Goal: Task Accomplishment & Management: Use online tool/utility

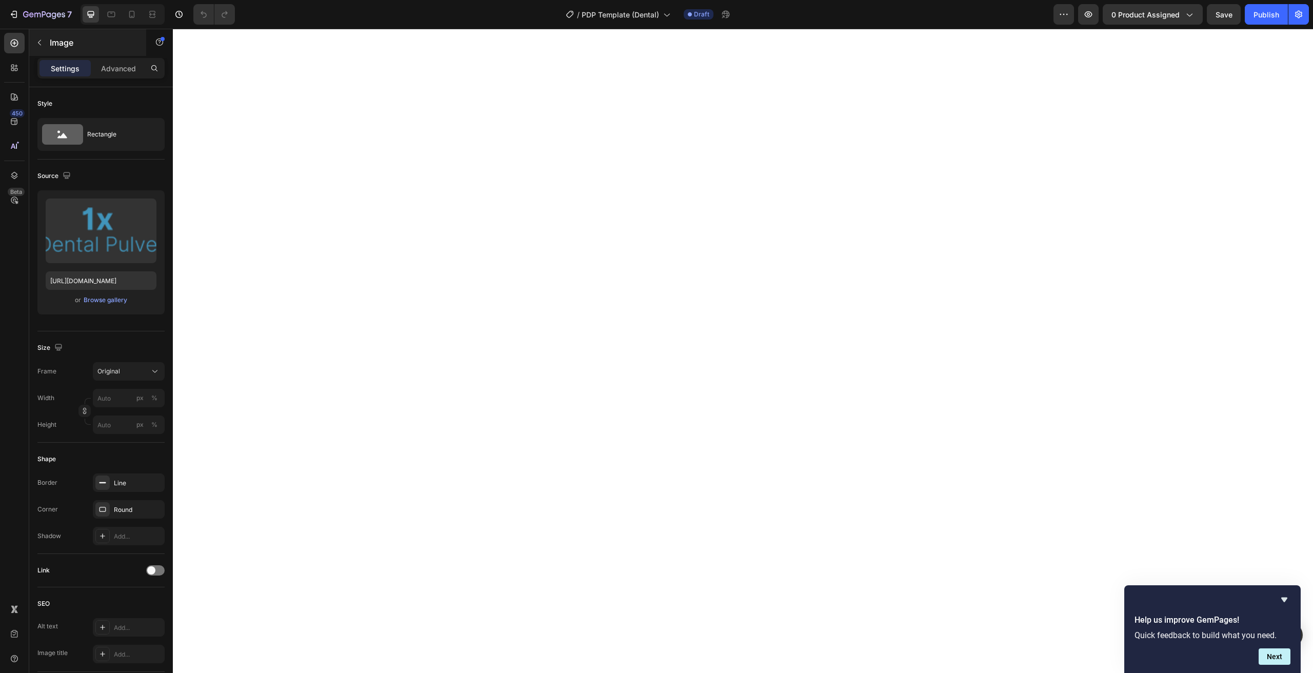
click at [58, 47] on p "Image" at bounding box center [93, 42] width 87 height 12
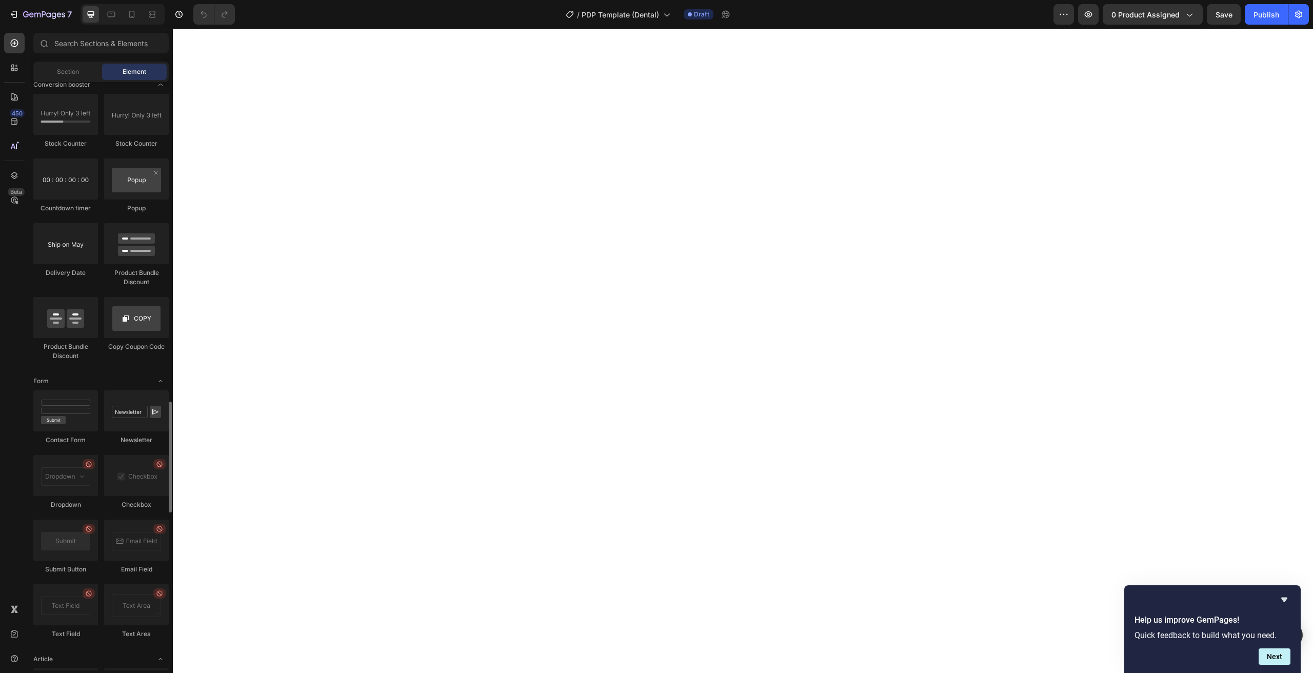
scroll to position [2188, 0]
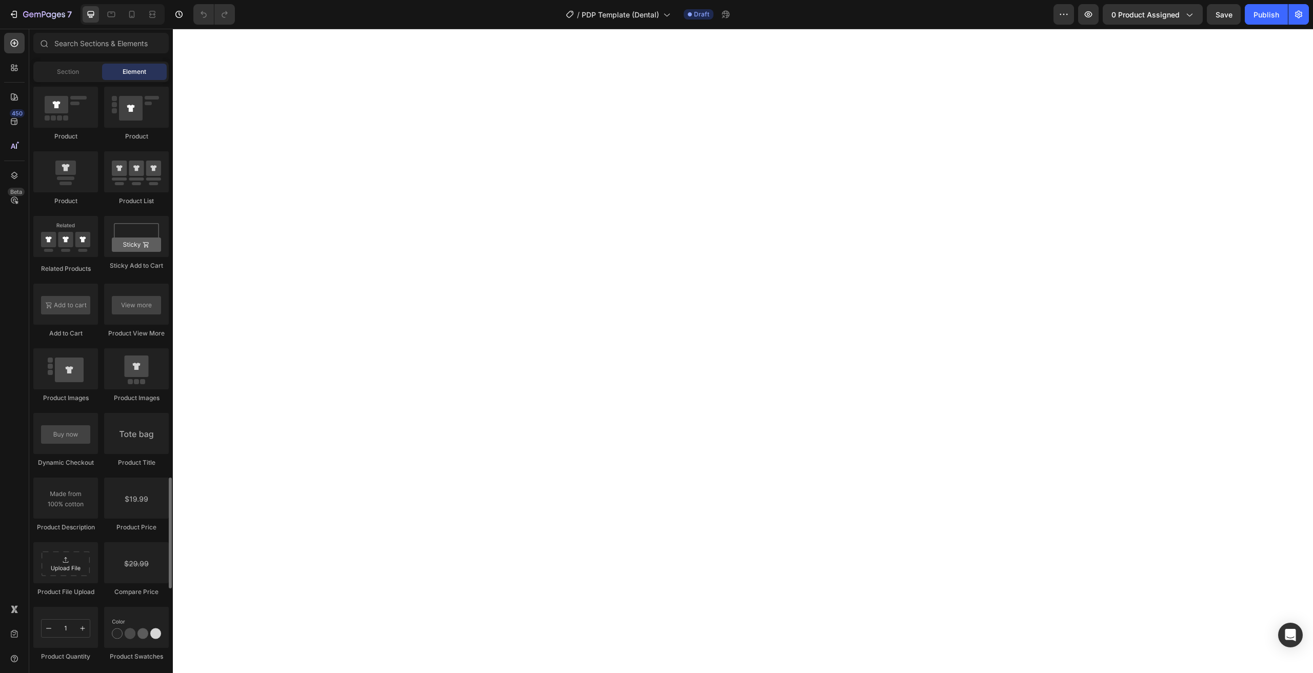
scroll to position [1446, 0]
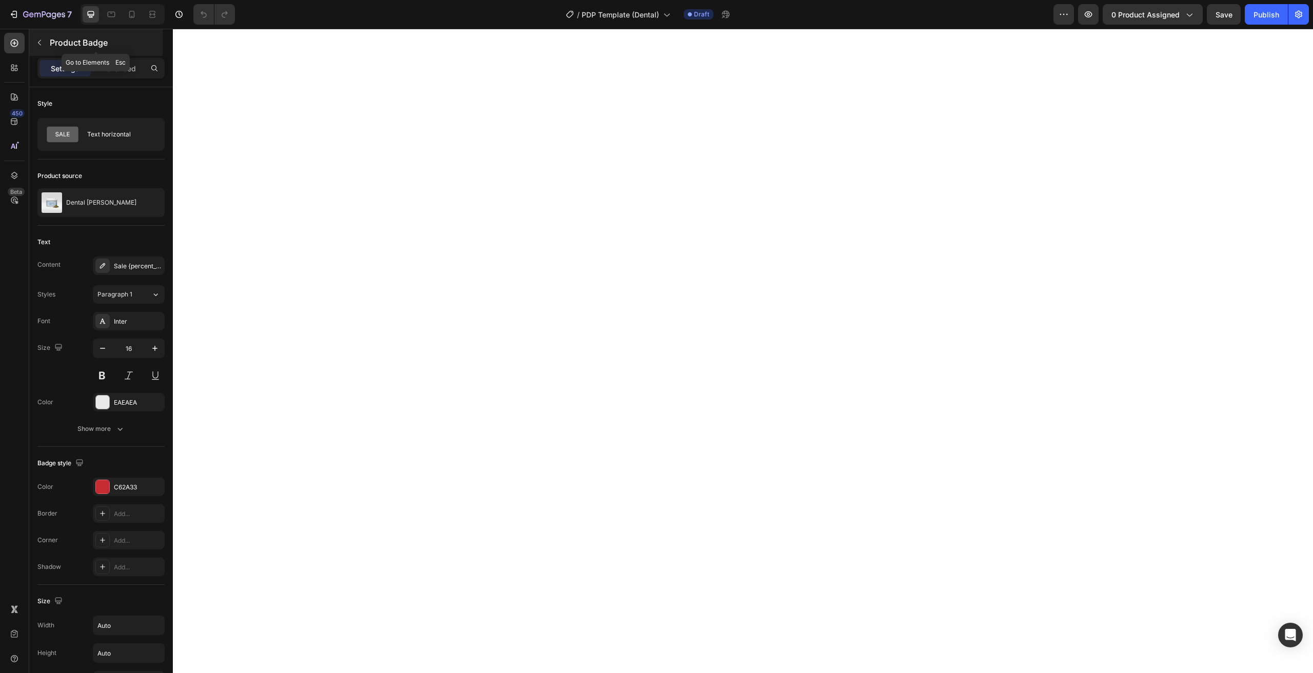
click at [42, 39] on icon "button" at bounding box center [39, 42] width 8 height 8
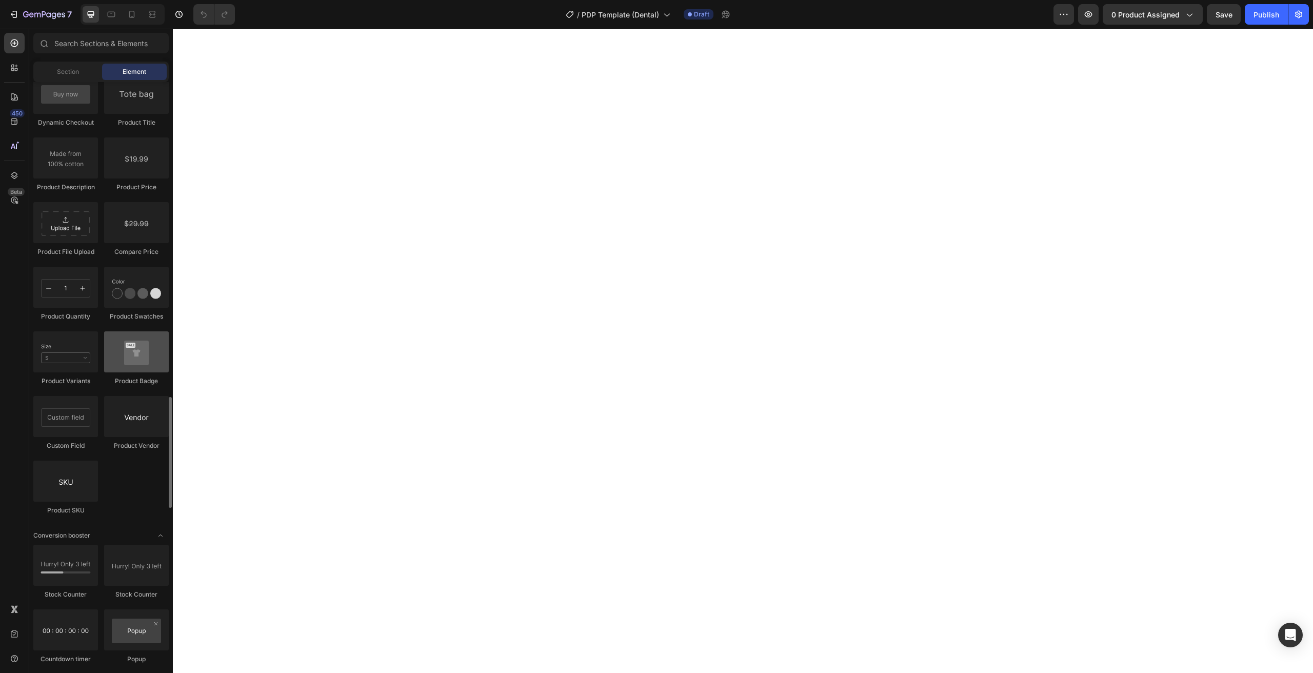
scroll to position [1604, 0]
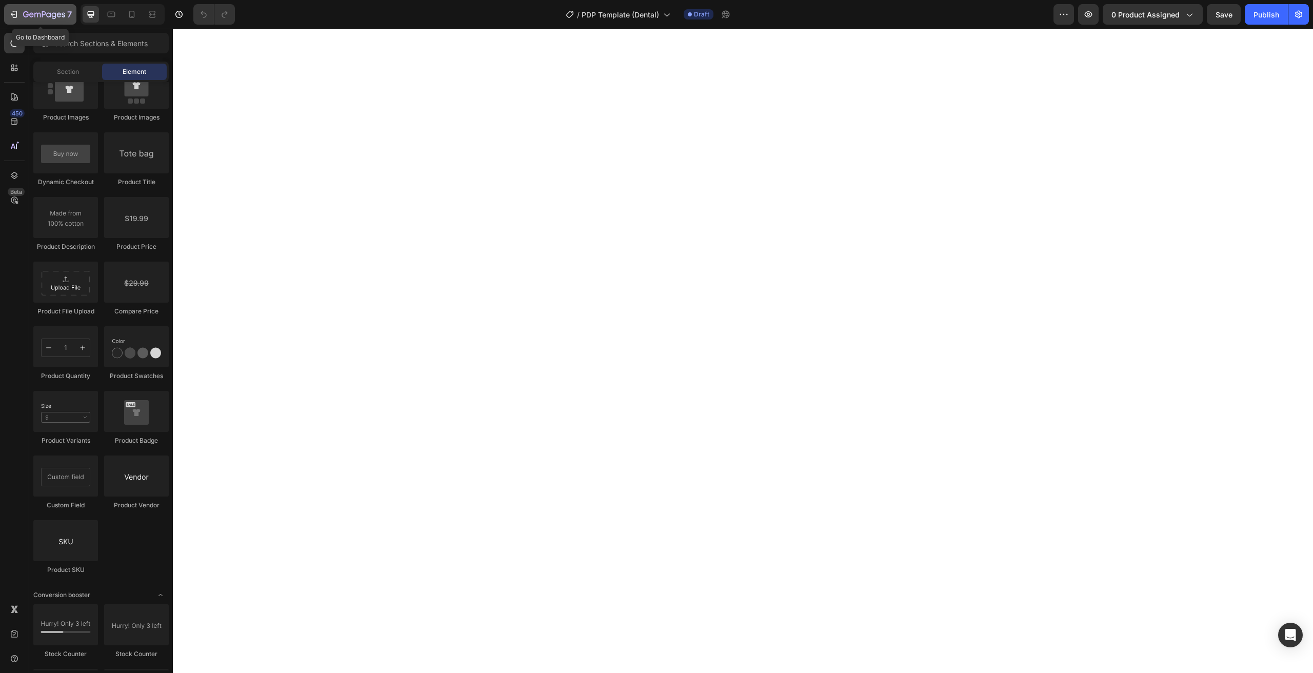
click at [42, 15] on icon "button" at bounding box center [44, 15] width 42 height 9
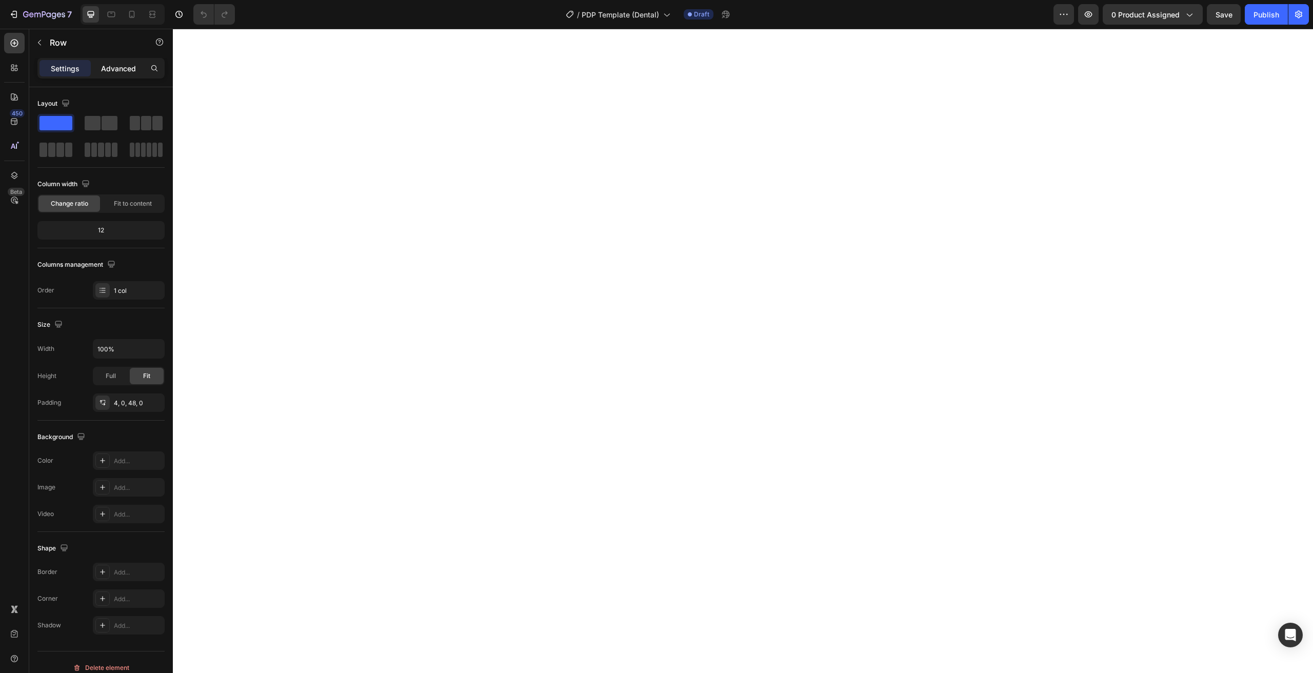
click at [115, 75] on div "Advanced" at bounding box center [118, 68] width 51 height 16
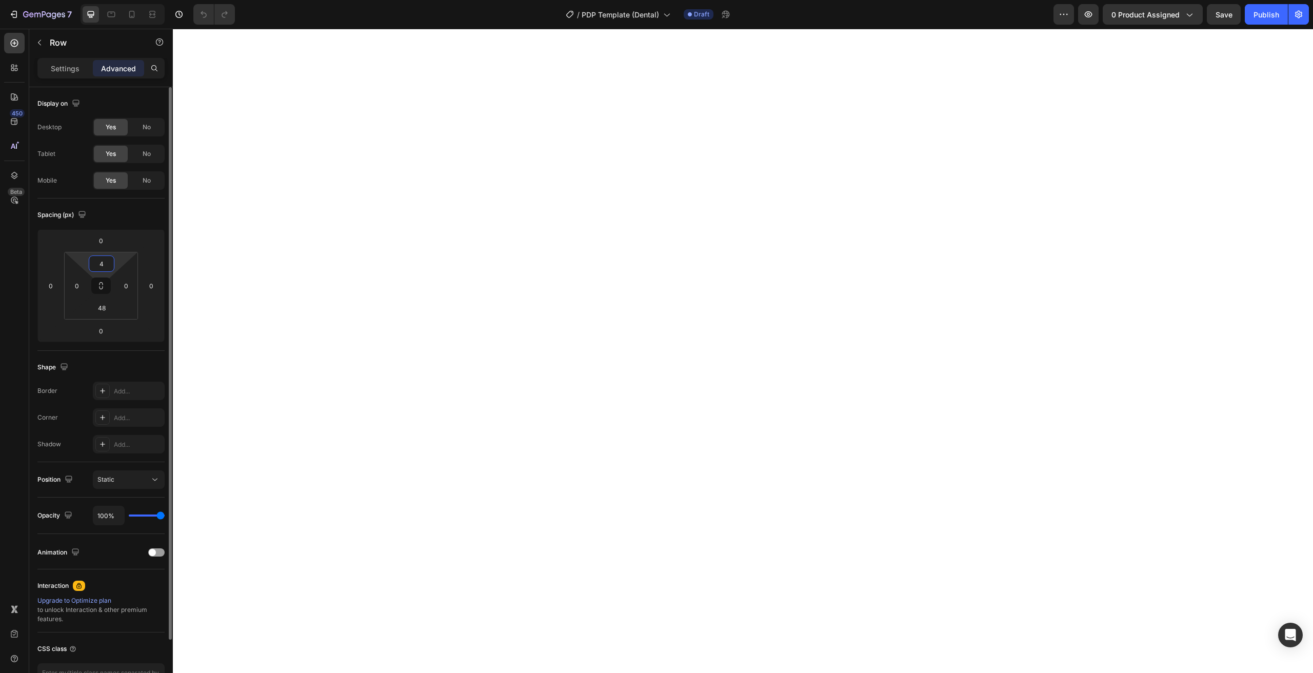
click at [110, 264] on input "4" at bounding box center [101, 263] width 21 height 15
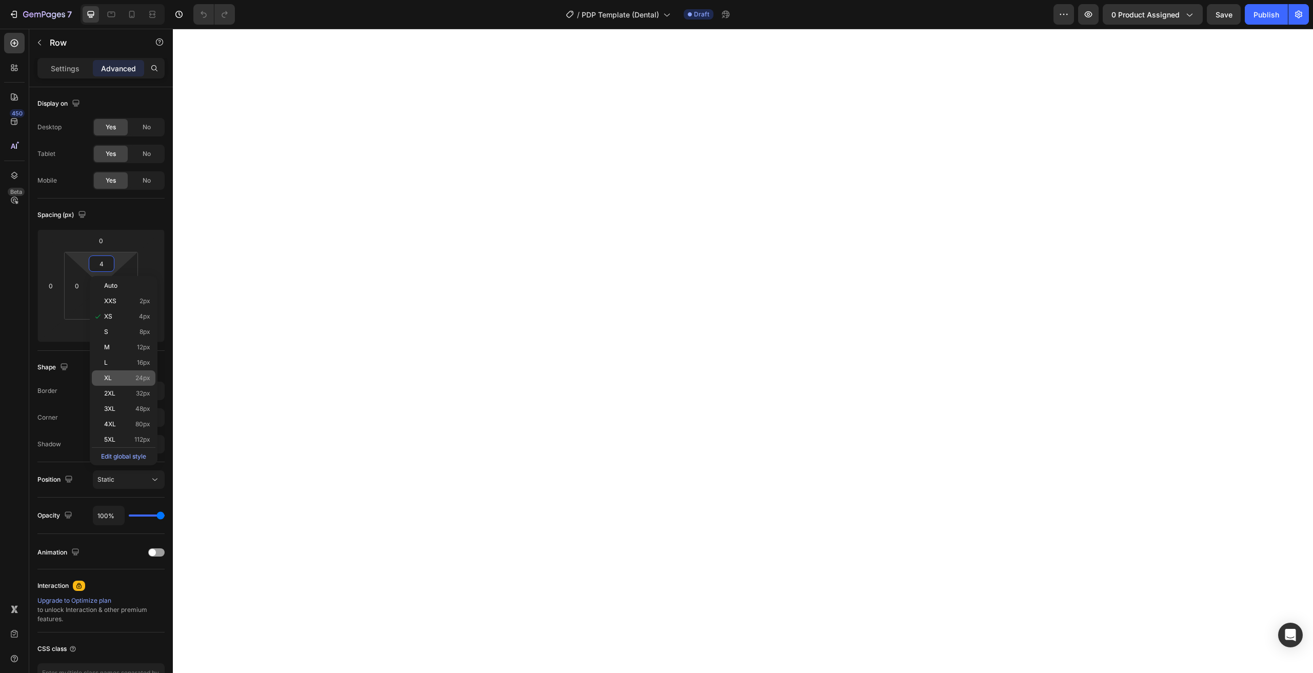
click at [118, 379] on p "XL 24px" at bounding box center [127, 377] width 46 height 7
type input "24"
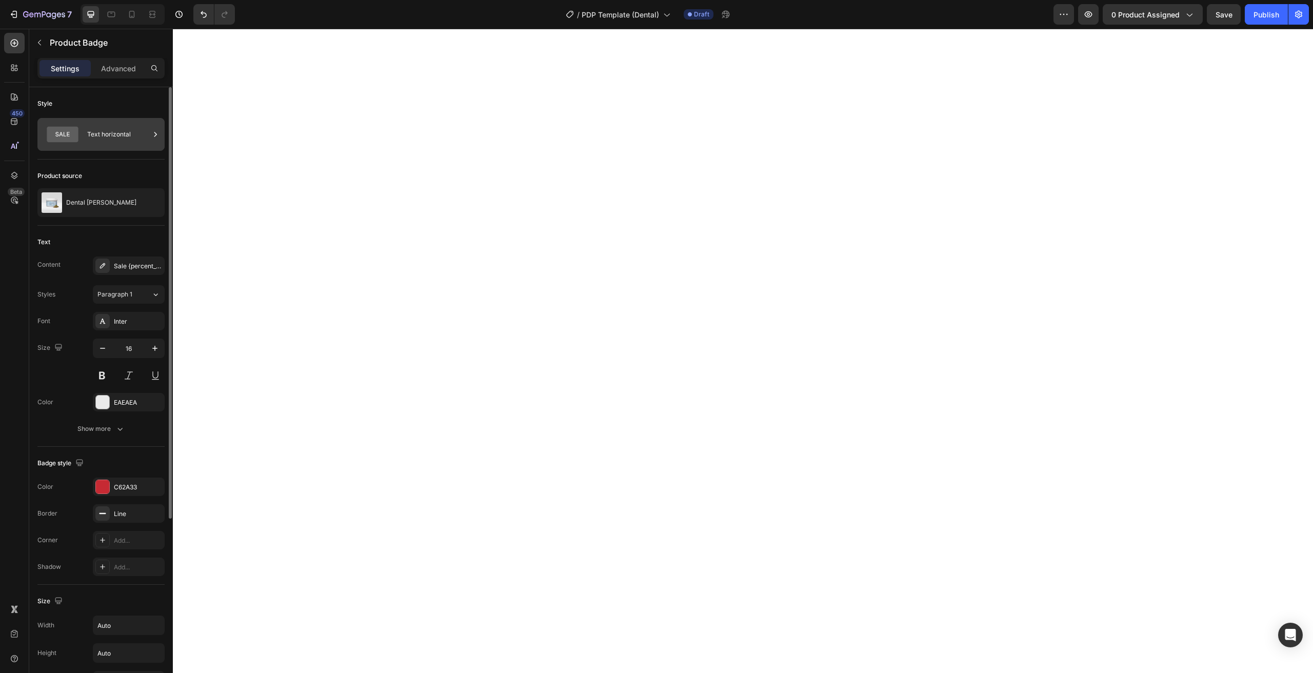
click at [95, 144] on div "Text horizontal" at bounding box center [118, 135] width 63 height 24
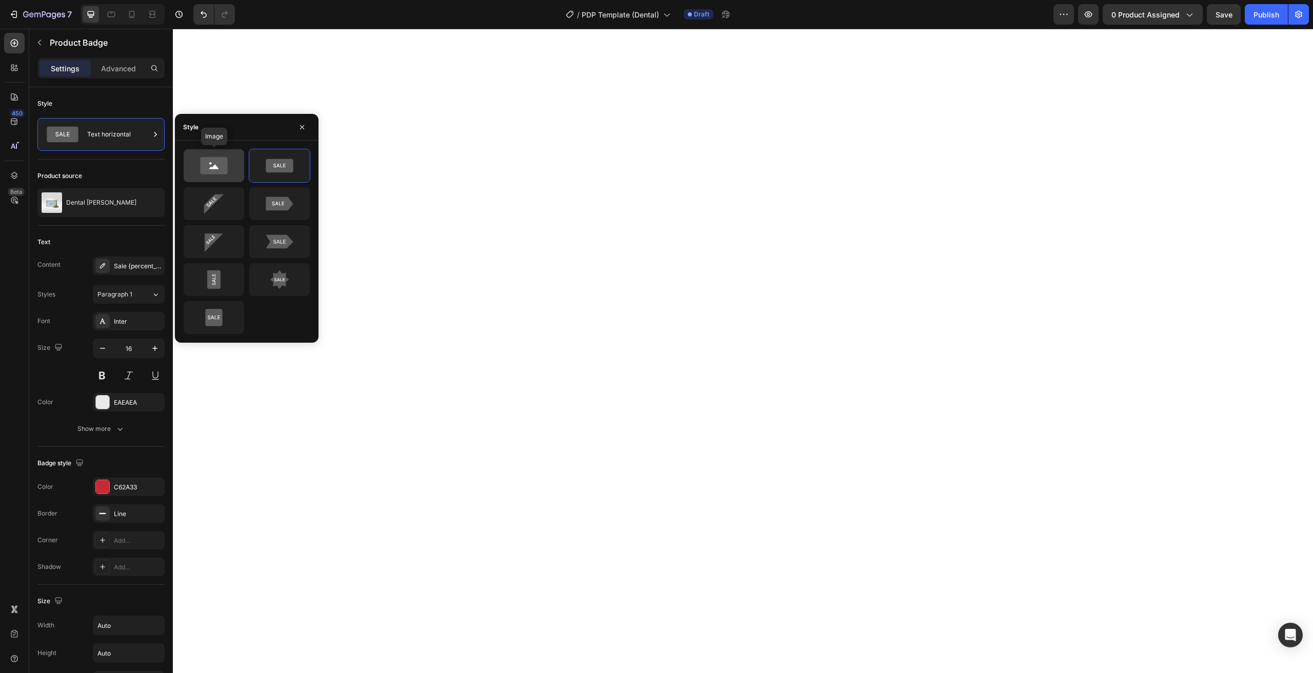
click at [235, 162] on icon at bounding box center [214, 165] width 48 height 21
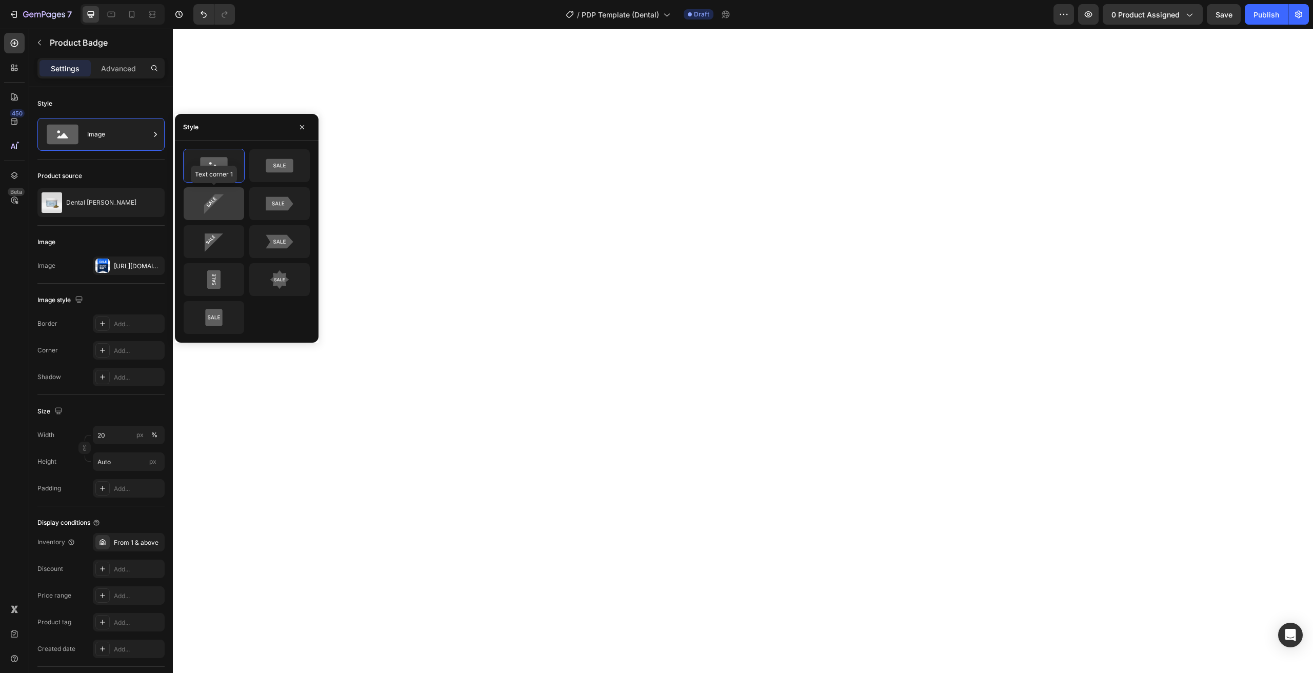
click at [232, 201] on icon at bounding box center [214, 203] width 48 height 21
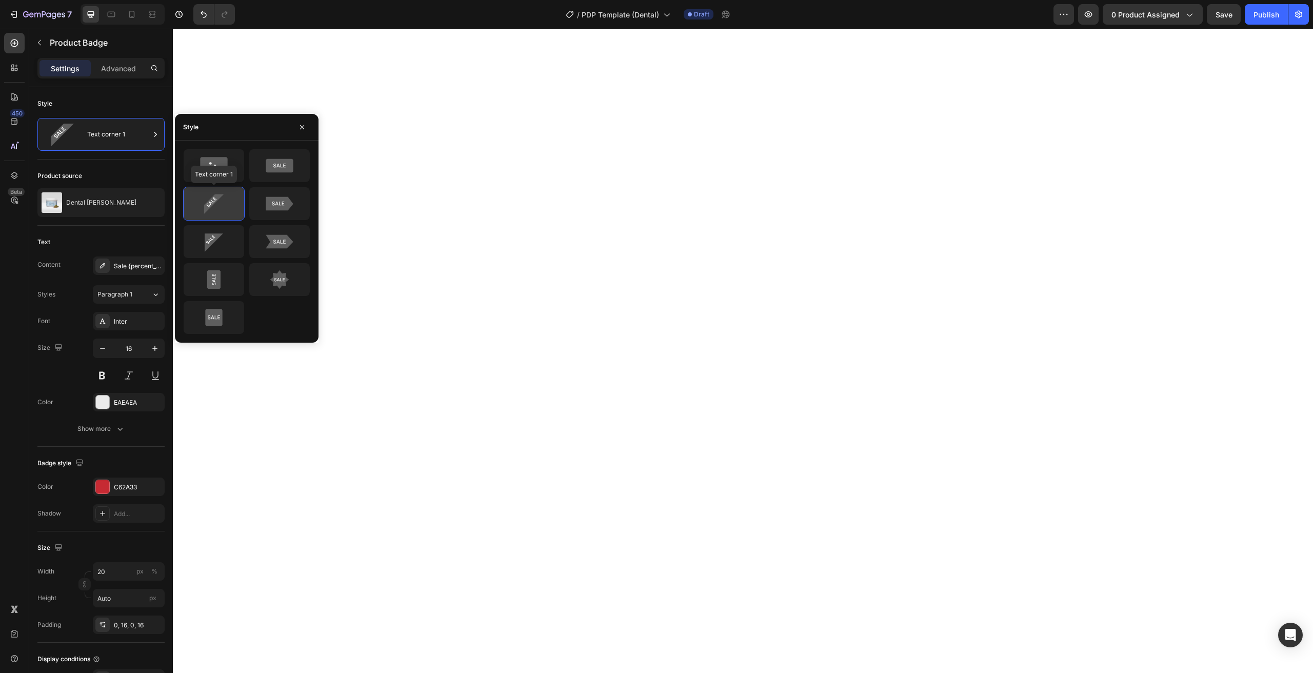
type input "Auto"
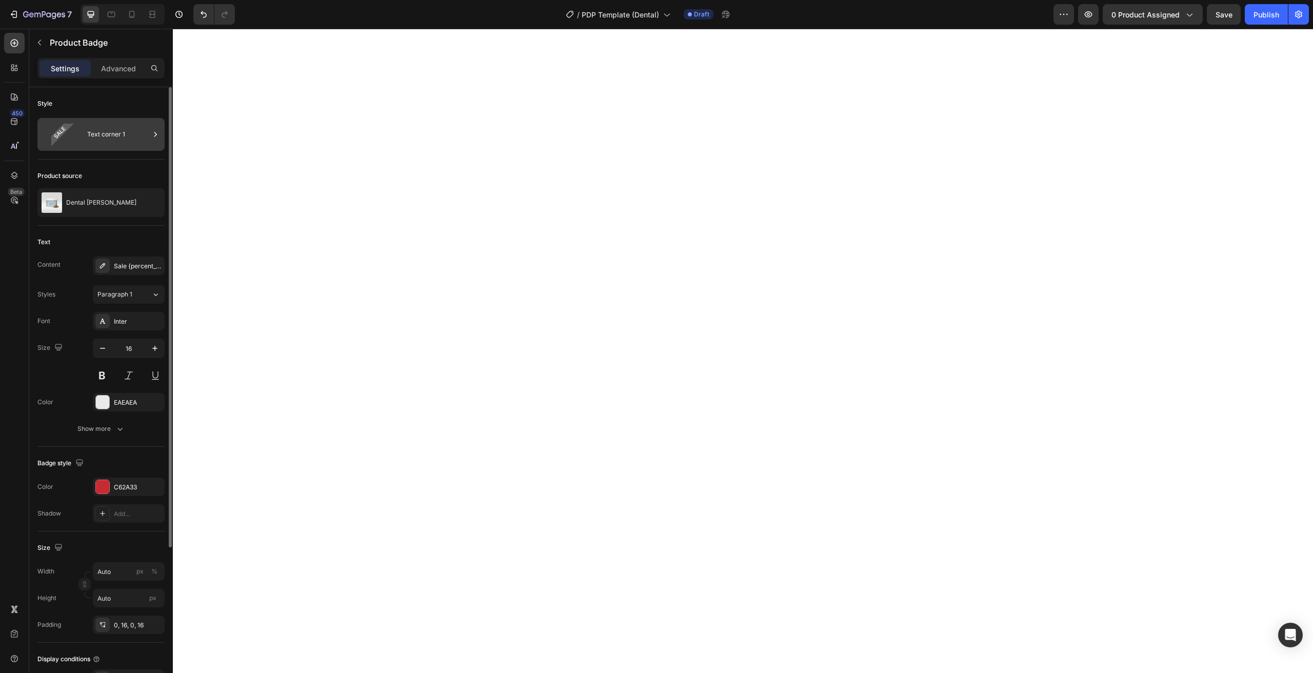
click at [116, 134] on div "Text corner 1" at bounding box center [118, 135] width 63 height 24
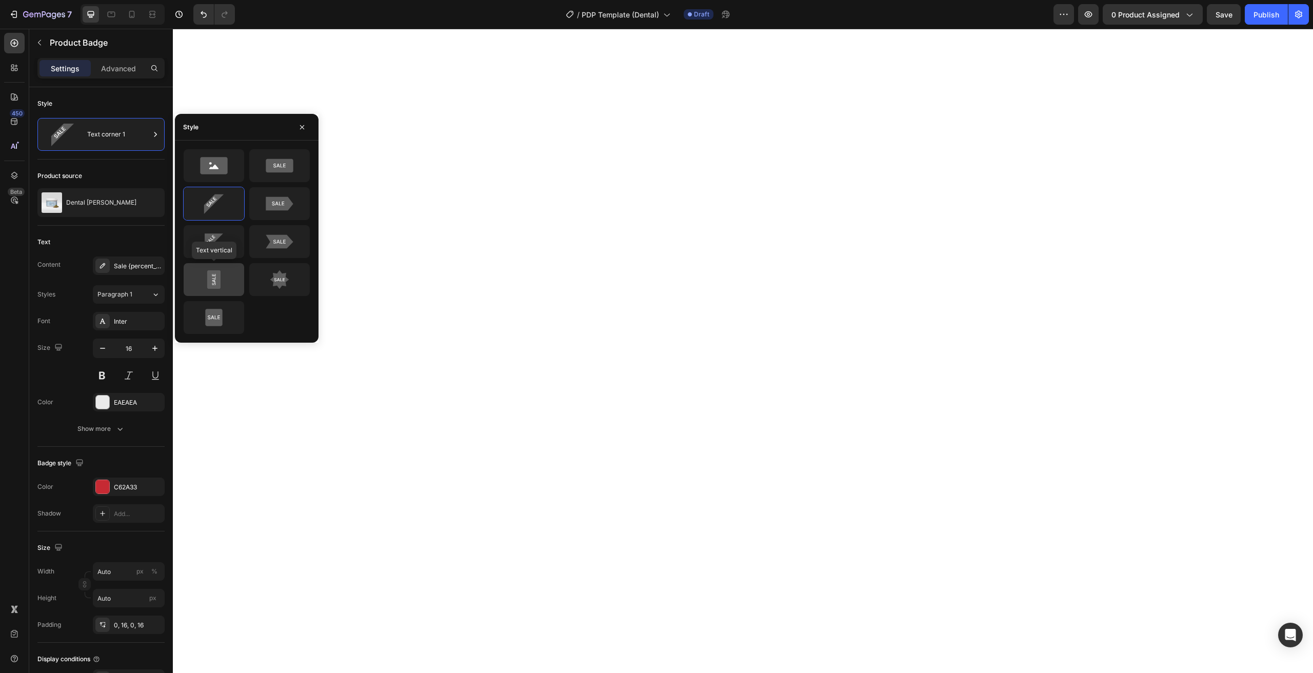
click at [221, 286] on icon at bounding box center [214, 279] width 14 height 19
click at [213, 317] on div at bounding box center [214, 318] width 62 height 34
click at [289, 274] on icon at bounding box center [279, 279] width 48 height 21
click at [282, 231] on icon at bounding box center [279, 241] width 48 height 21
click at [228, 242] on icon at bounding box center [214, 241] width 48 height 21
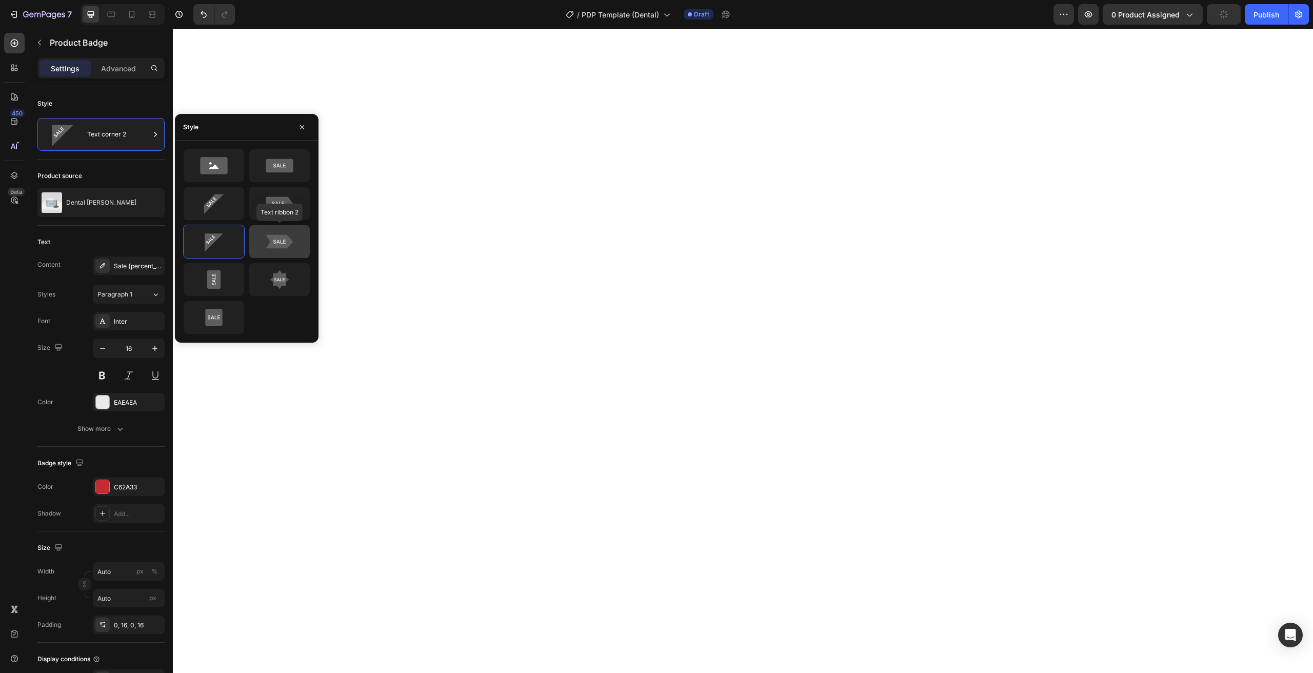
click at [289, 244] on icon at bounding box center [279, 242] width 27 height 14
click at [126, 268] on div "Sale {percent_discount} off" at bounding box center [138, 266] width 48 height 9
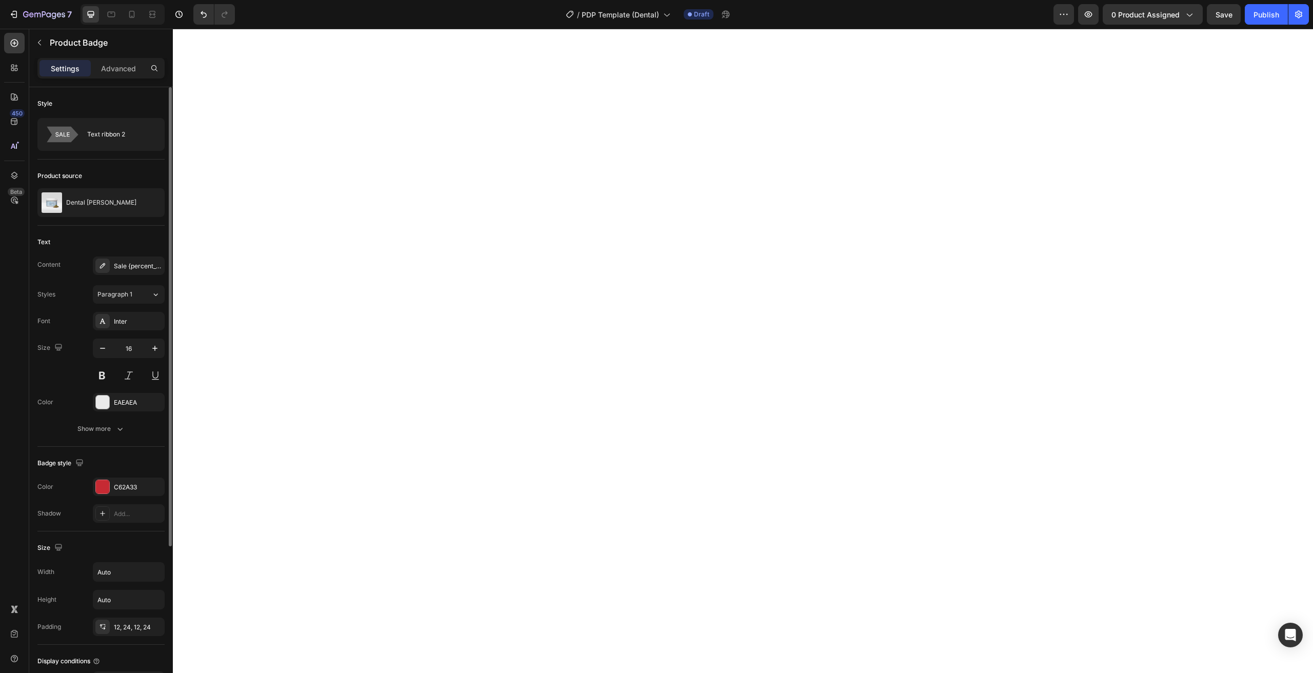
click at [101, 228] on div "Text Content Sale {percent_discount} off Styles Paragraph 1 Font Inter Size 16 …" at bounding box center [100, 336] width 127 height 221
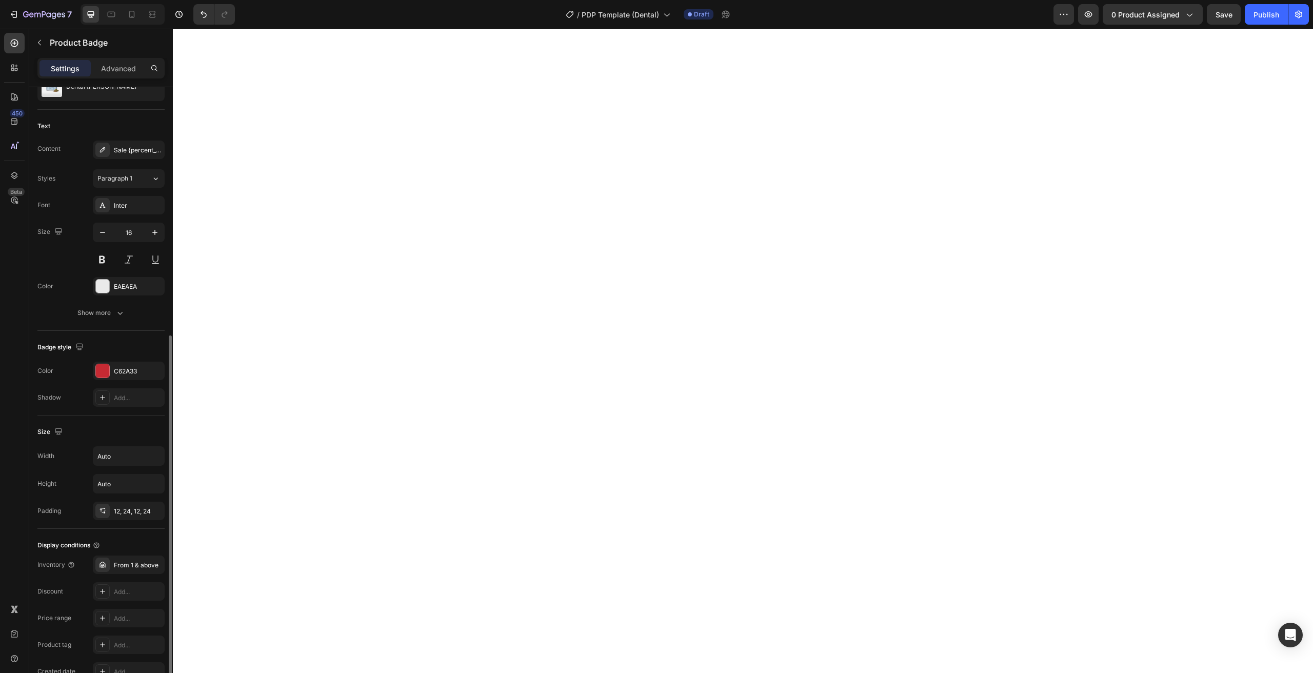
scroll to position [208, 0]
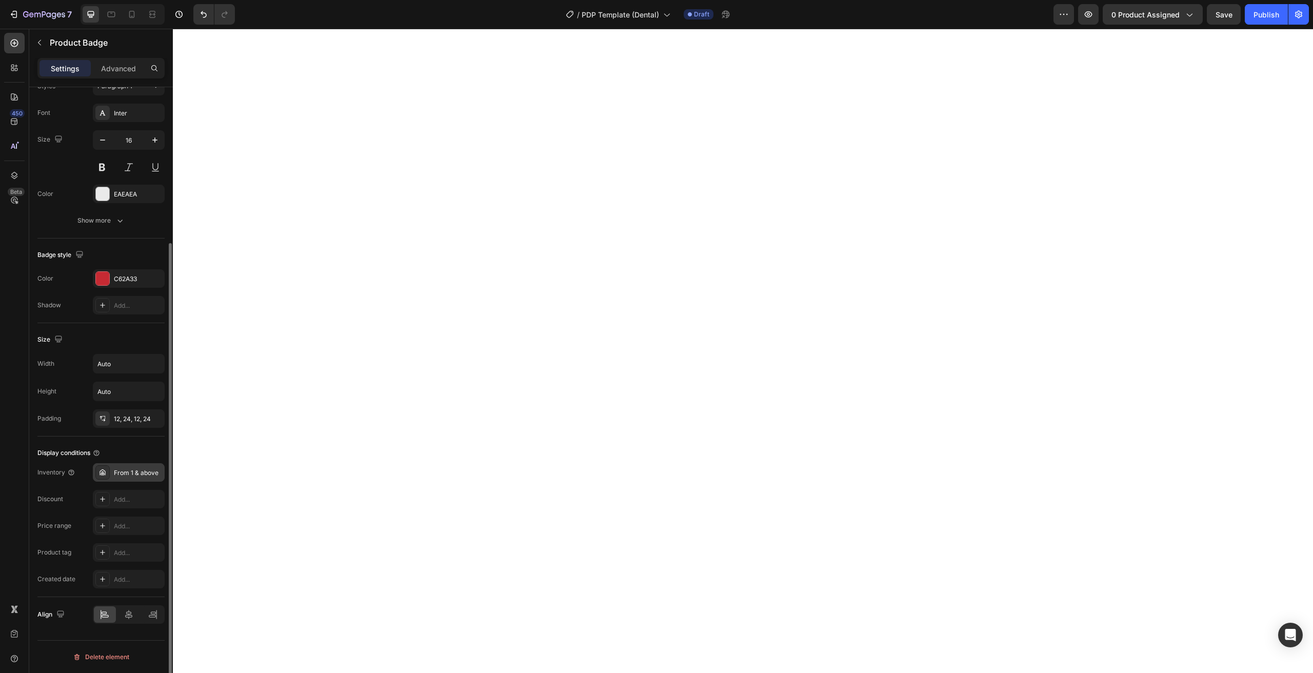
click at [103, 470] on icon at bounding box center [103, 472] width 6 height 6
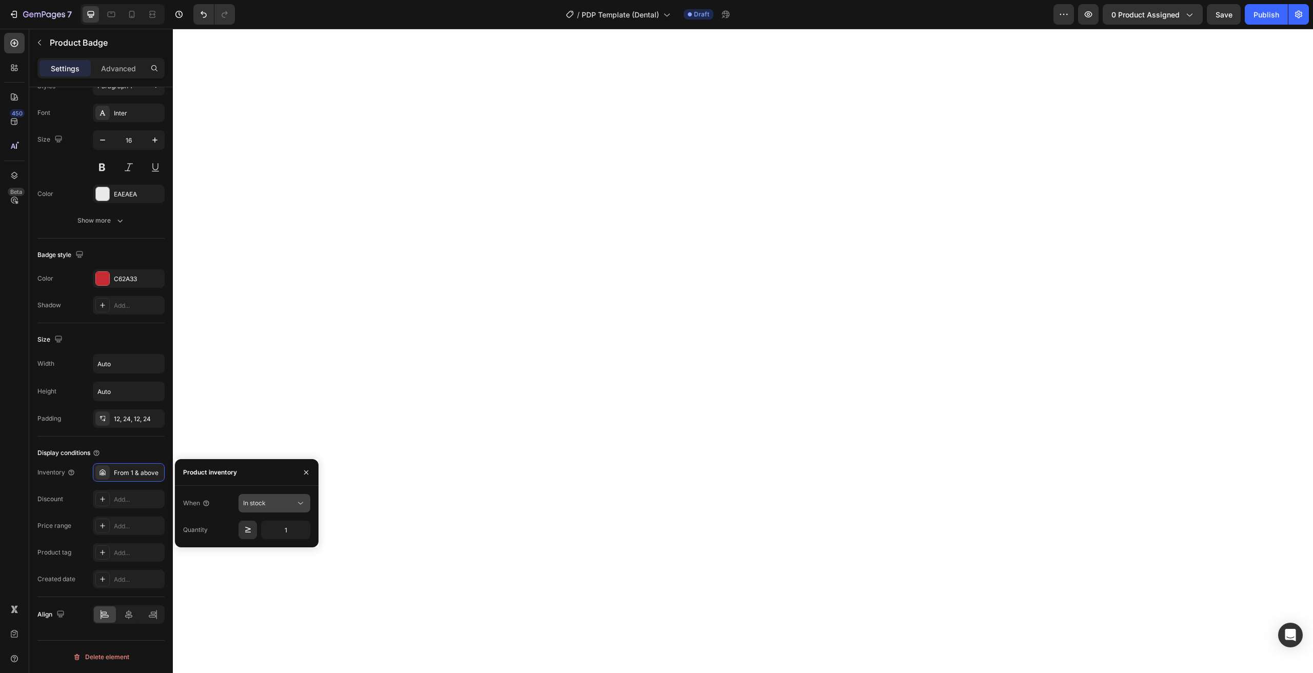
click at [301, 498] on icon at bounding box center [300, 503] width 10 height 10
click at [299, 500] on icon at bounding box center [300, 503] width 10 height 10
click at [115, 443] on div "Display conditions Inventory From 1 & above Discount Add... Price range Add... …" at bounding box center [100, 516] width 127 height 161
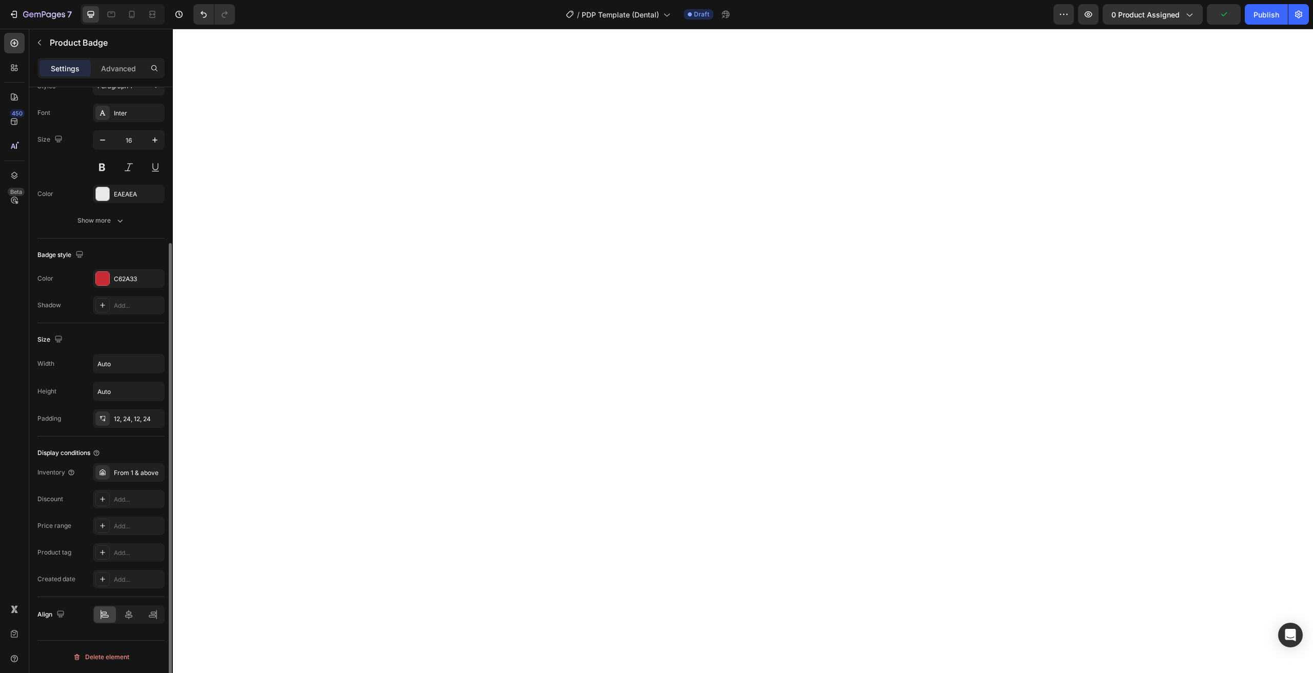
scroll to position [0, 0]
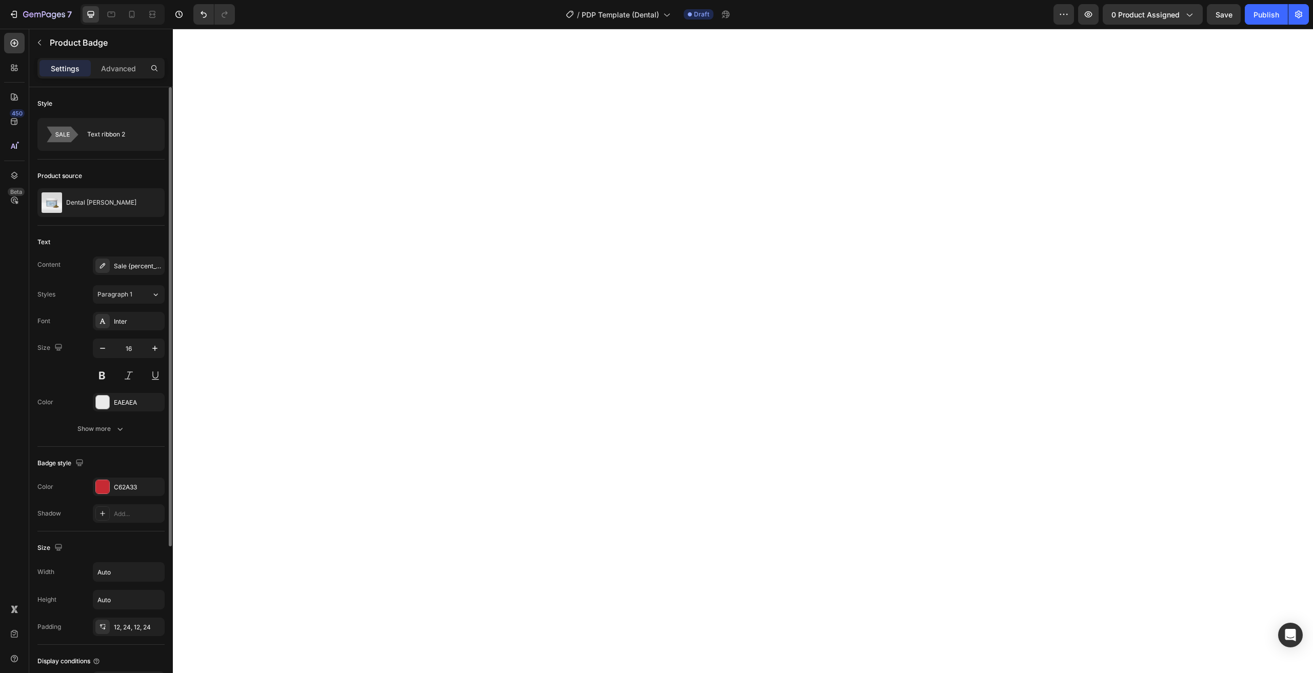
click at [92, 224] on div "Product source Dental Pulver" at bounding box center [100, 193] width 127 height 66
click at [103, 208] on div "Dental Pulver" at bounding box center [100, 202] width 127 height 29
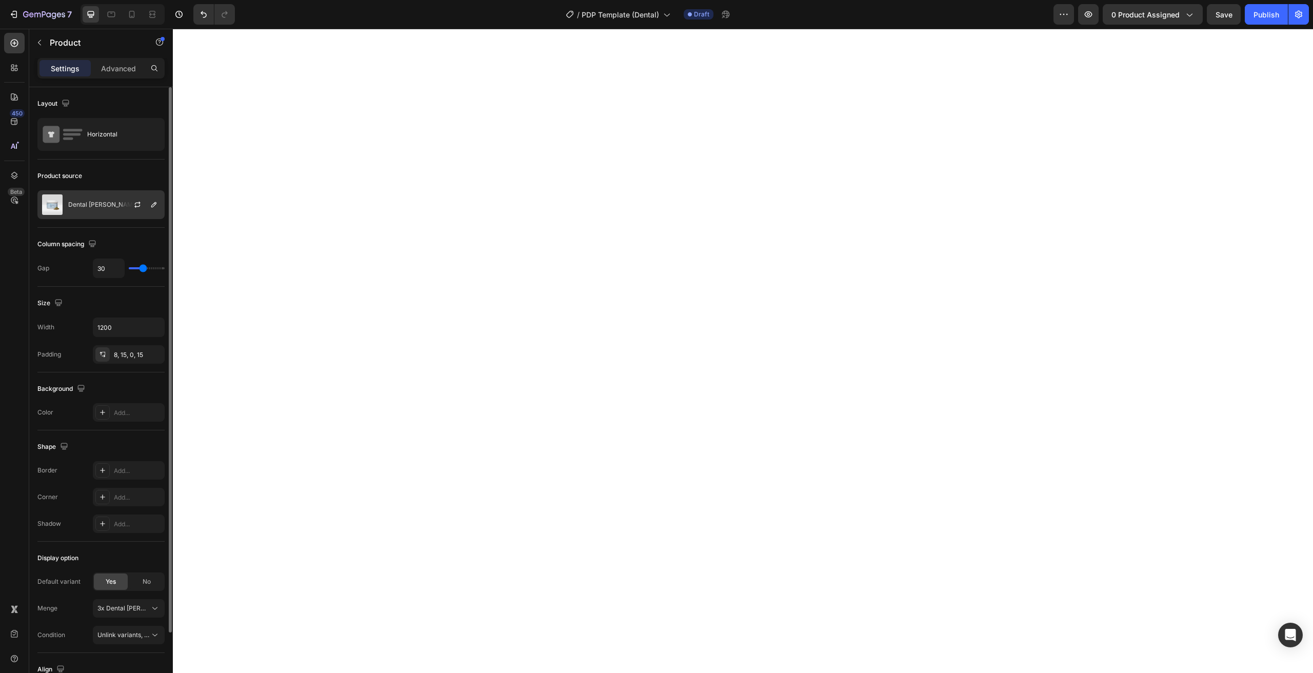
click at [95, 209] on div "Dental Pulver" at bounding box center [100, 204] width 127 height 29
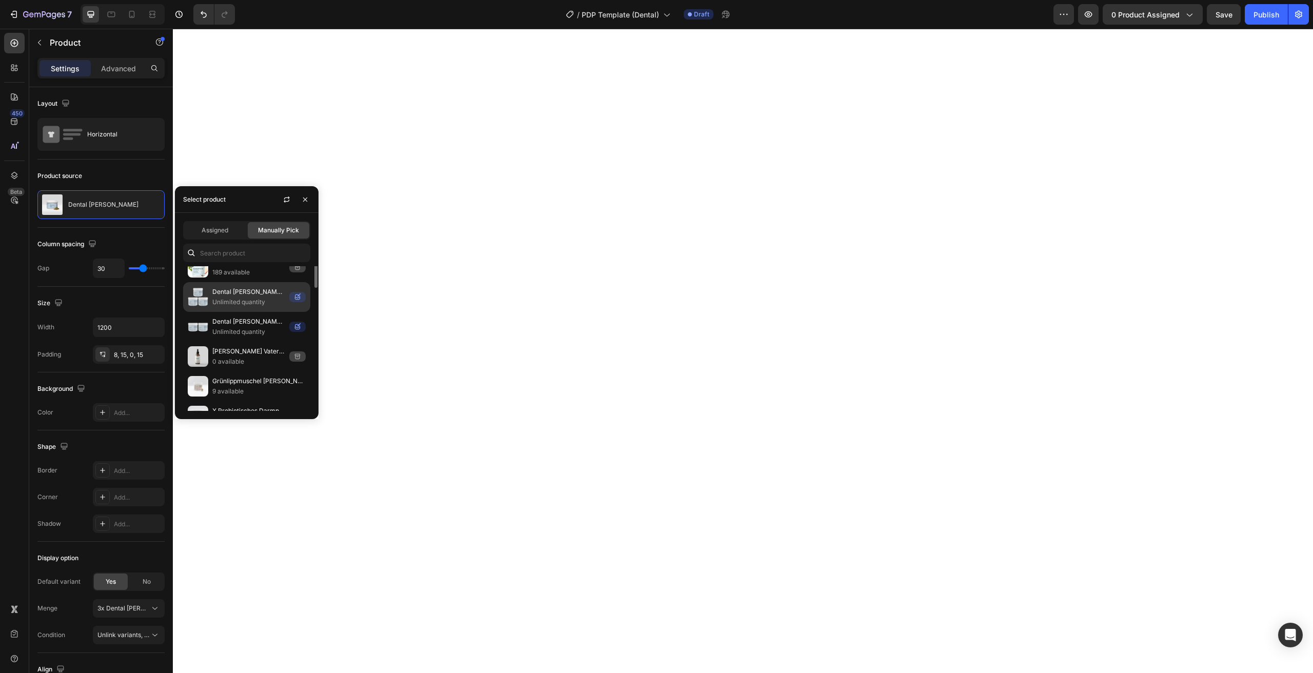
scroll to position [168, 0]
click at [225, 241] on div "Assigned Manually Pick Daily Essentials Pulver - Probiergröße 551 available Den…" at bounding box center [247, 316] width 144 height 206
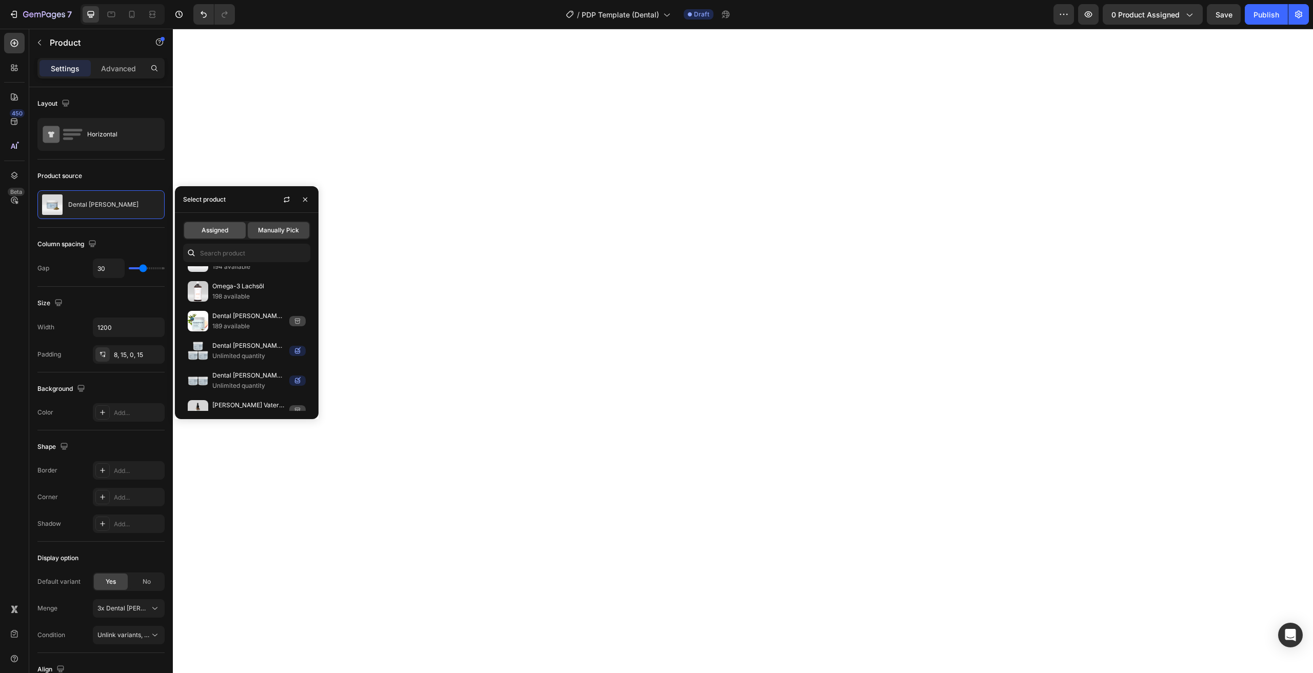
click at [222, 230] on span "Assigned" at bounding box center [215, 230] width 27 height 9
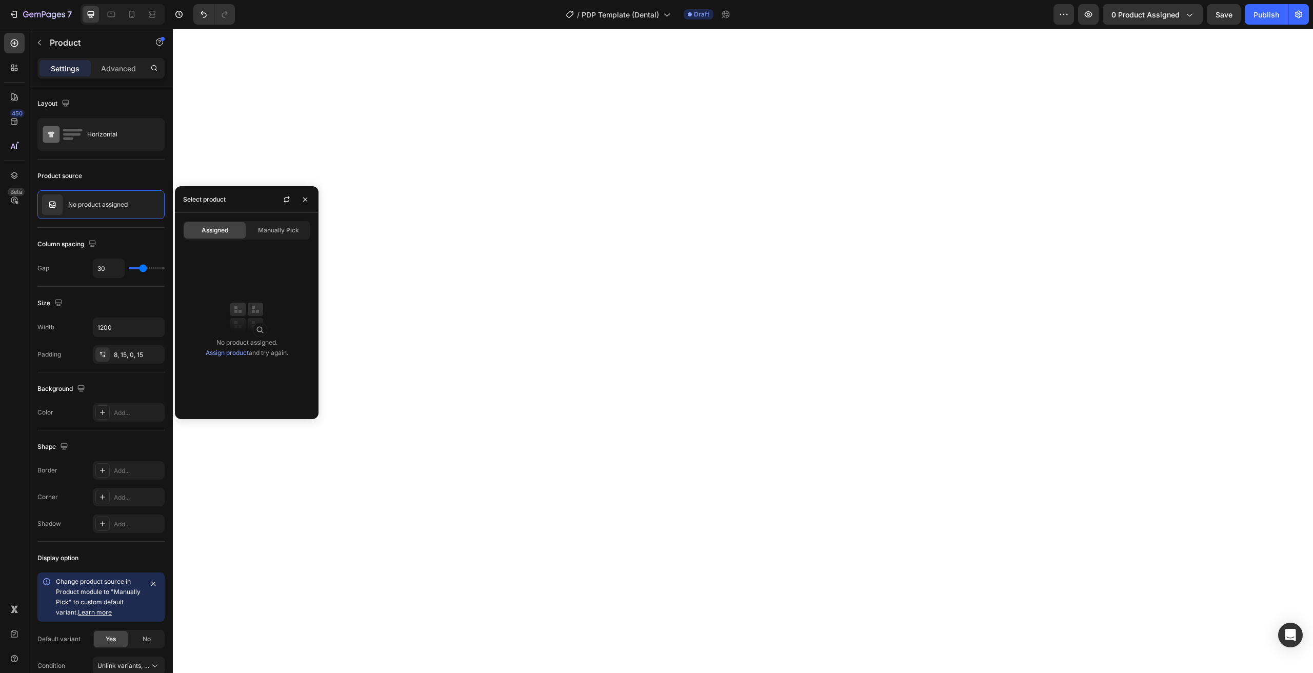
click at [225, 351] on link "Assign product" at bounding box center [227, 353] width 43 height 8
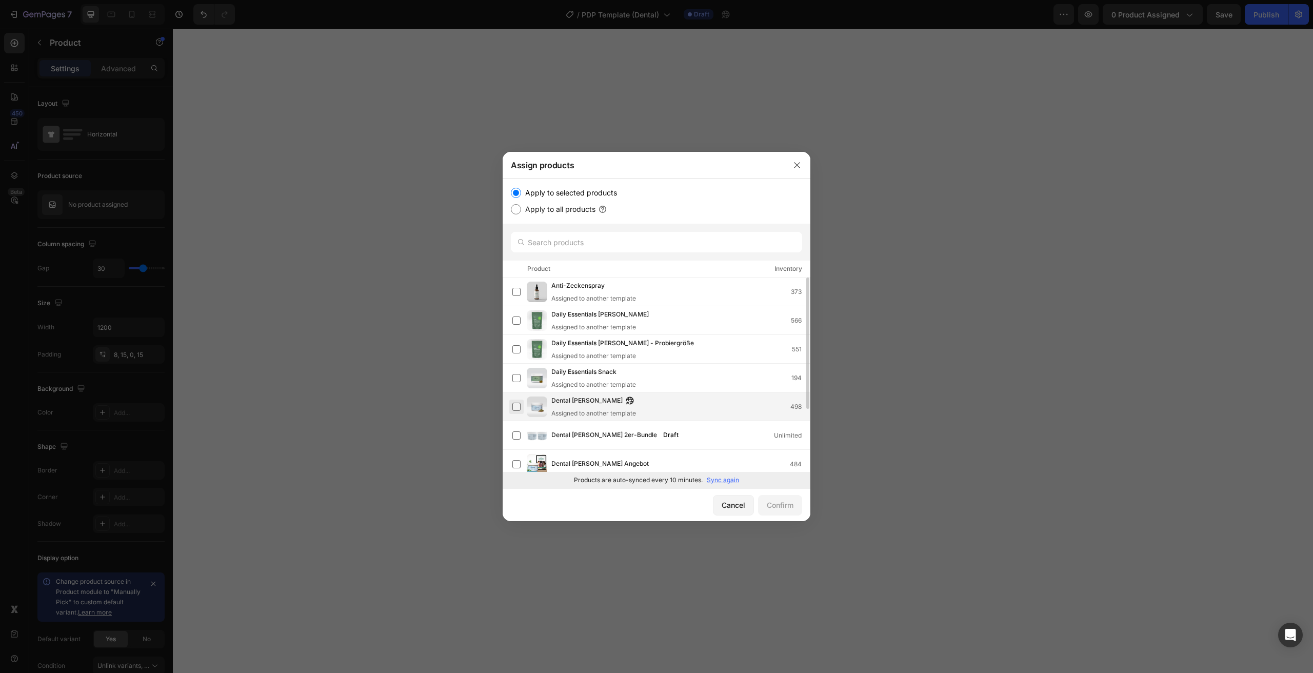
click at [516, 407] on label at bounding box center [516, 407] width 8 height 8
click at [772, 507] on div "Confirm" at bounding box center [780, 505] width 27 height 11
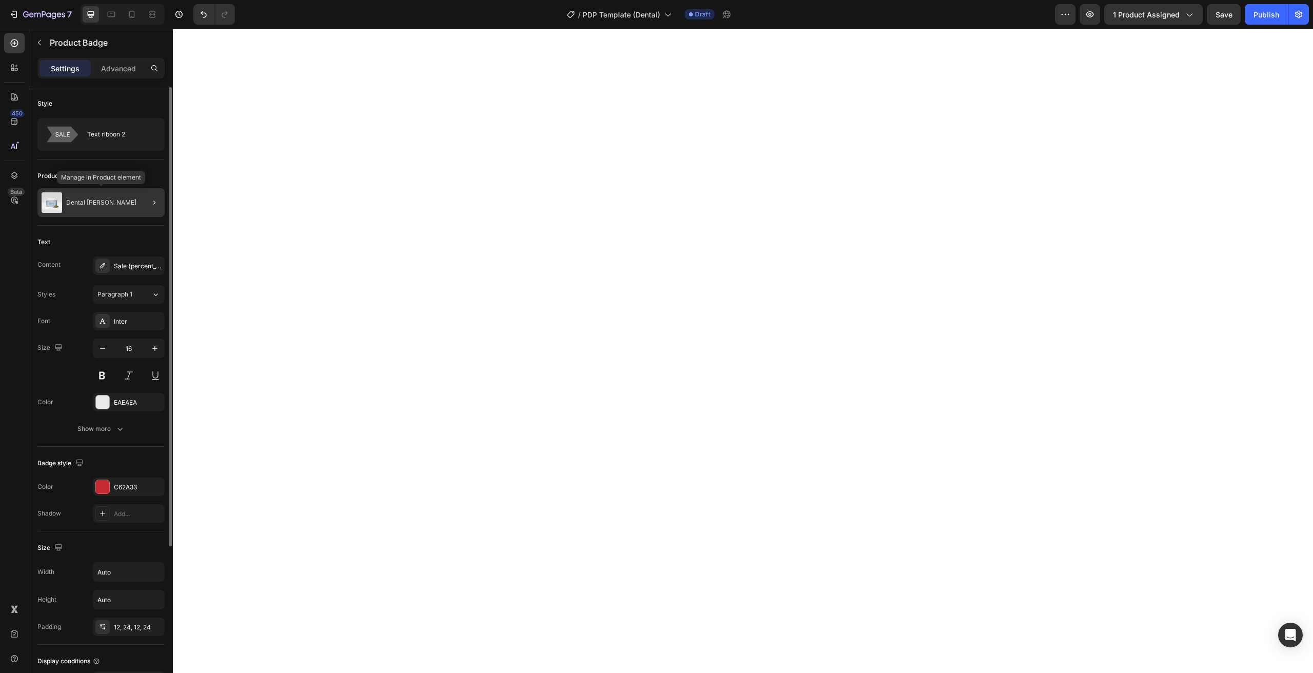
click at [120, 204] on div "Dental Pulver" at bounding box center [100, 202] width 127 height 29
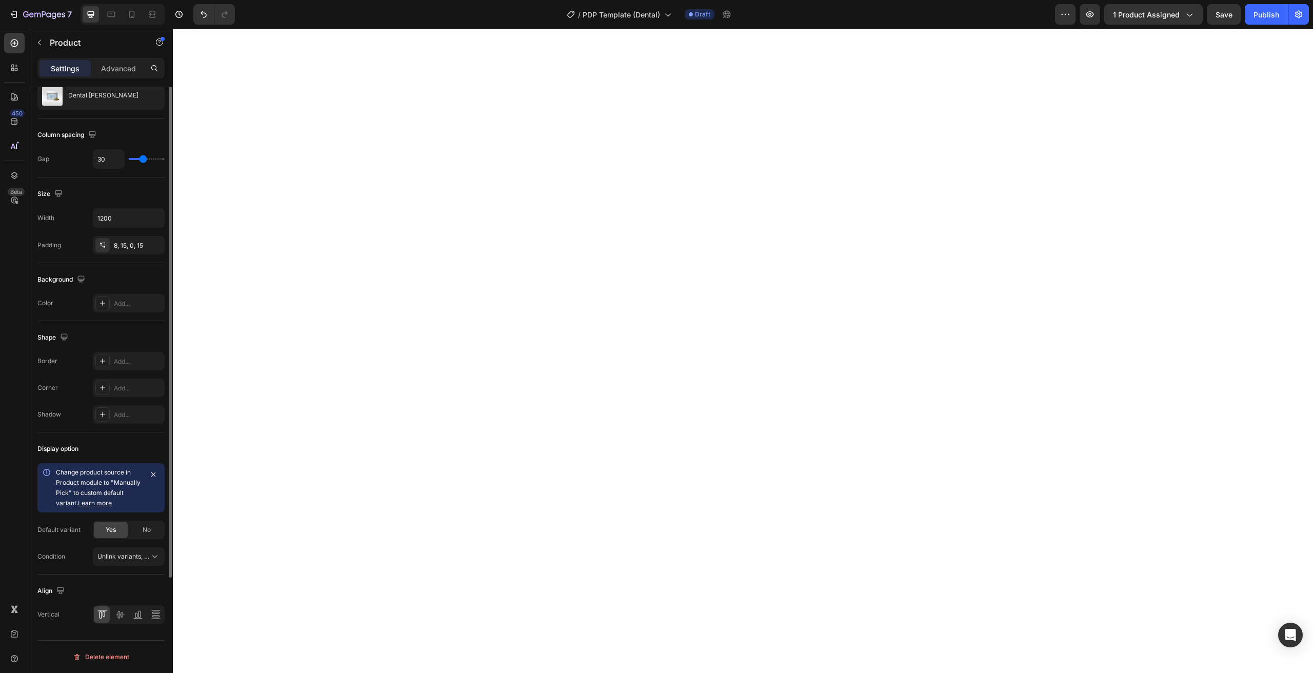
scroll to position [0, 0]
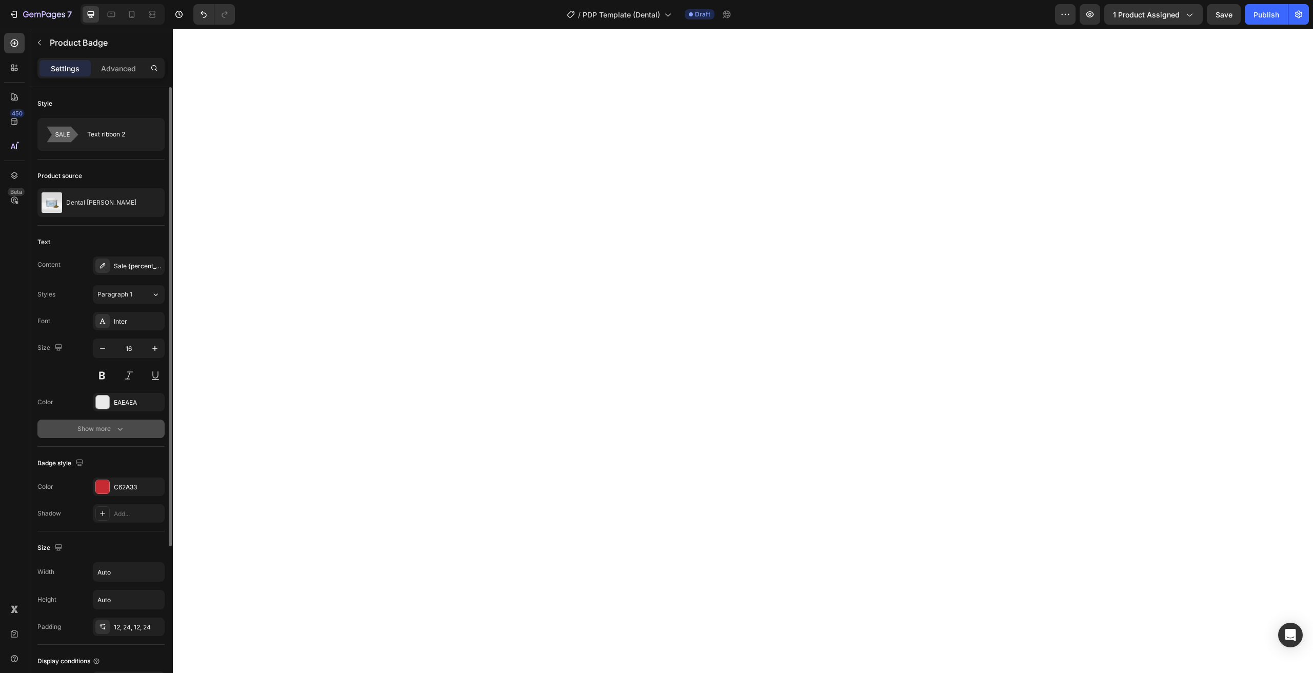
click at [92, 428] on div "Show more" at bounding box center [101, 429] width 48 height 10
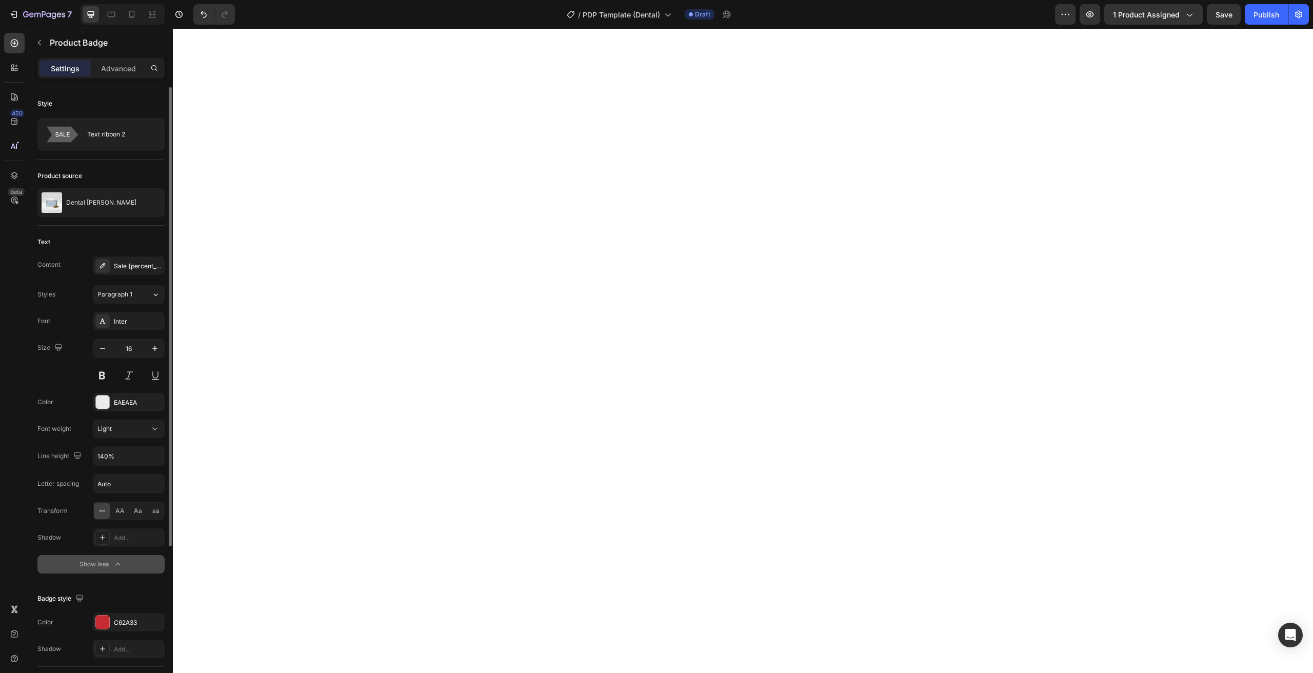
click at [87, 559] on button "Show less" at bounding box center [100, 564] width 127 height 18
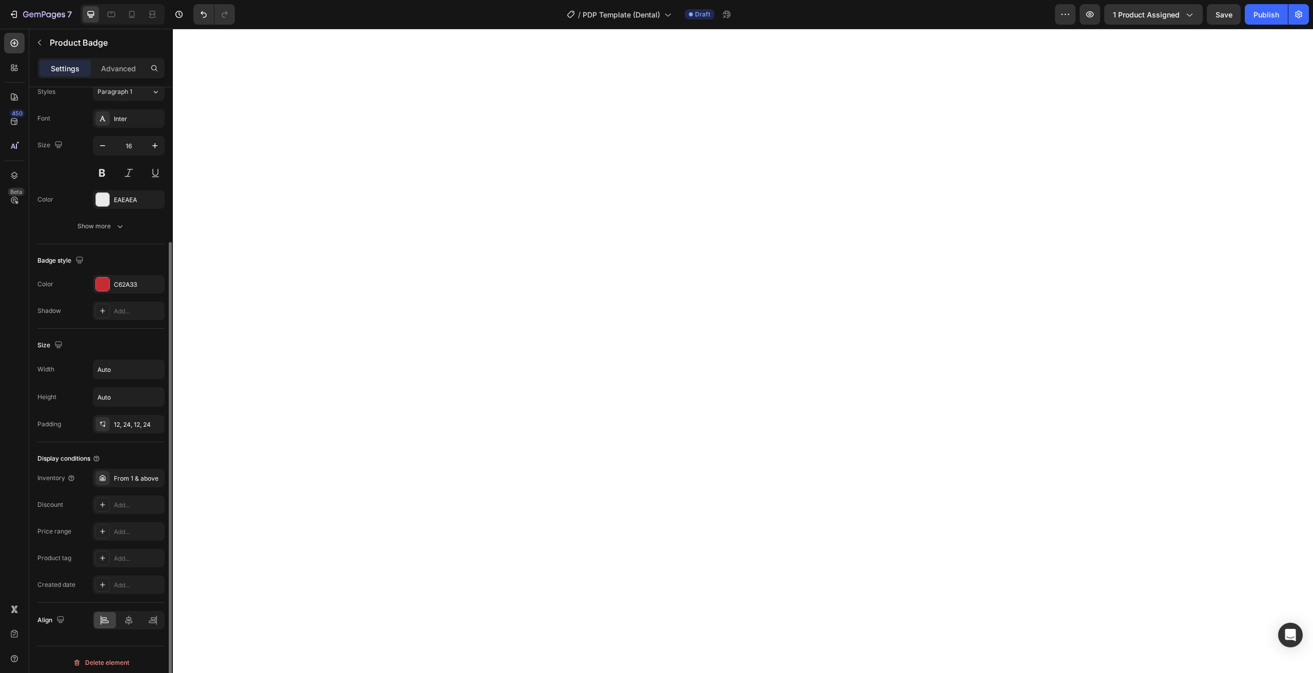
scroll to position [208, 0]
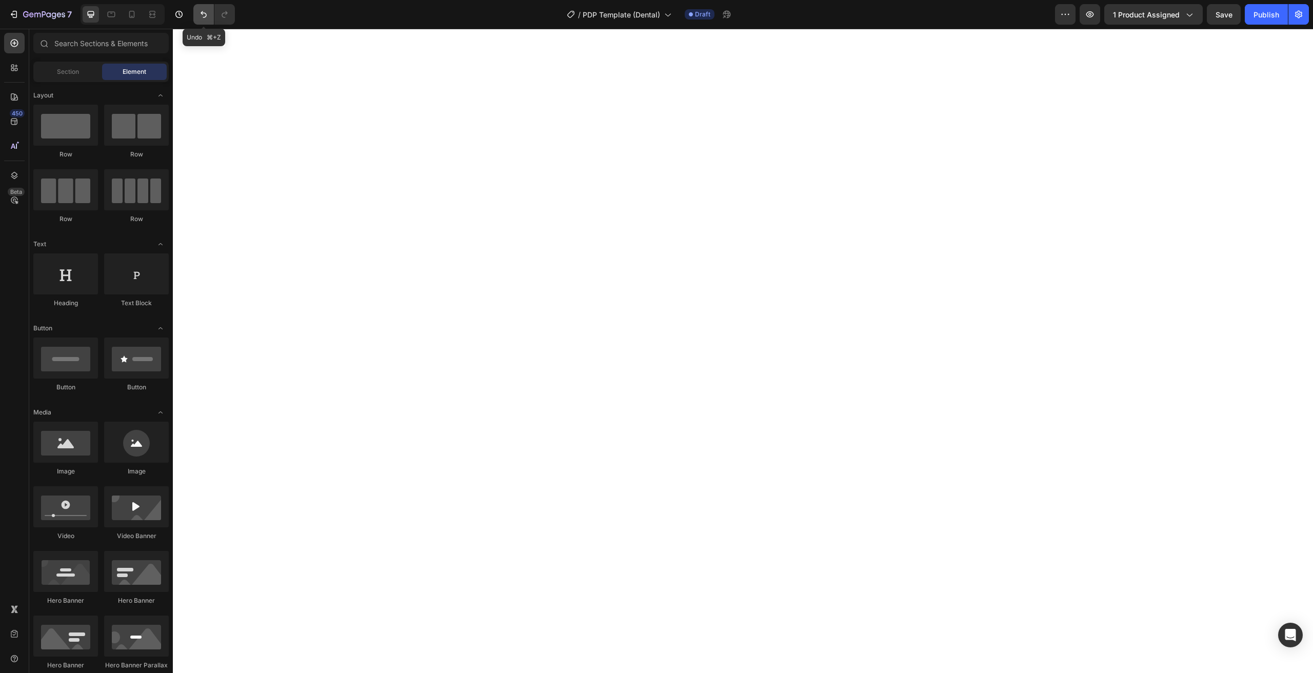
click at [207, 12] on icon "Undo/Redo" at bounding box center [203, 14] width 10 height 10
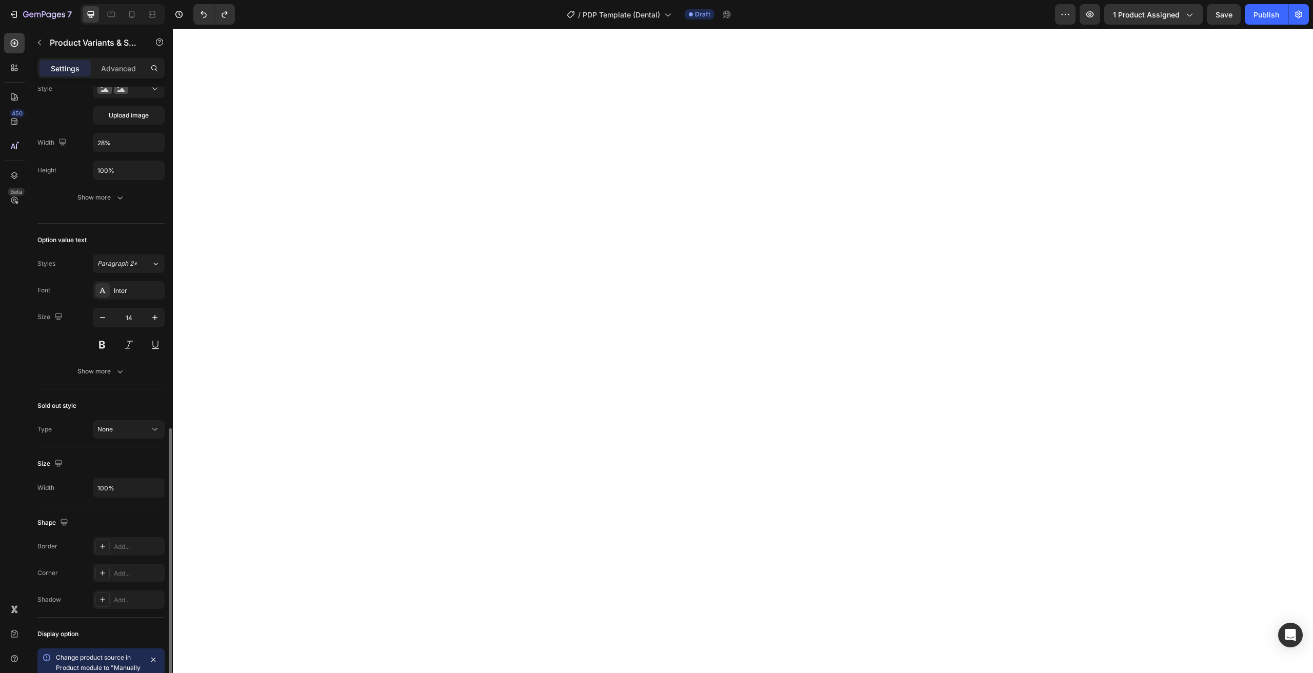
scroll to position [163, 0]
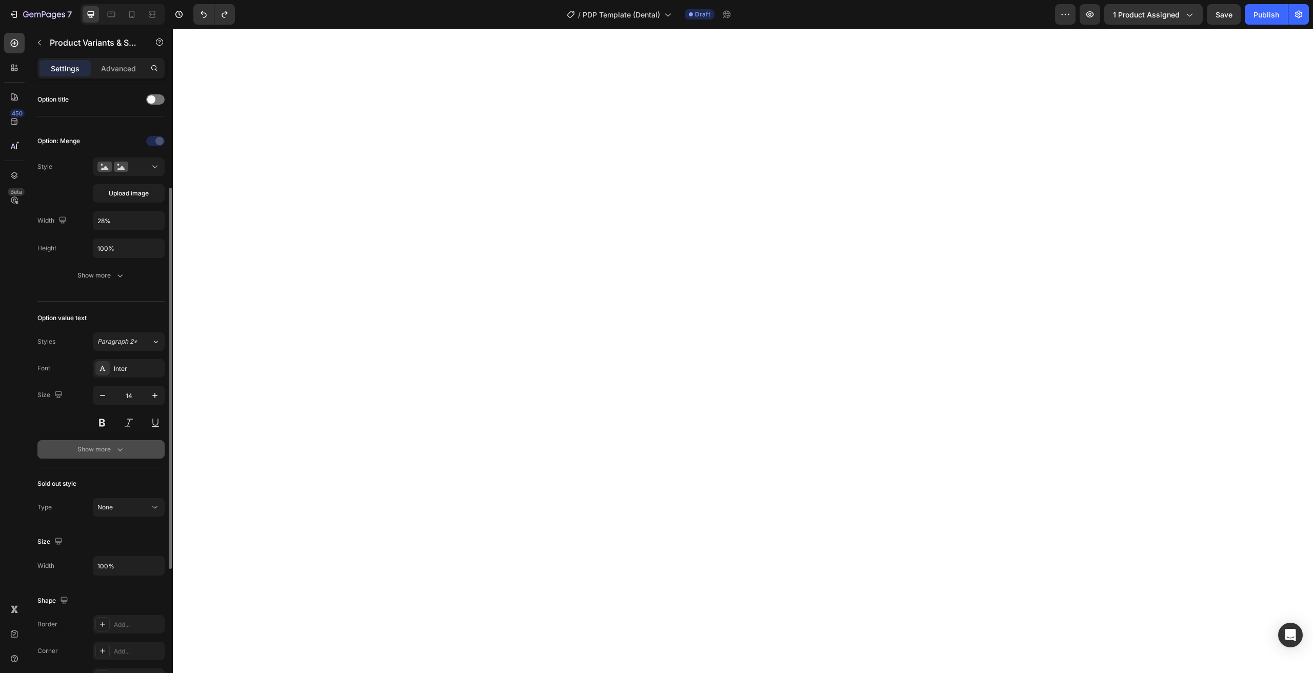
click at [98, 449] on div "Show more" at bounding box center [101, 449] width 48 height 10
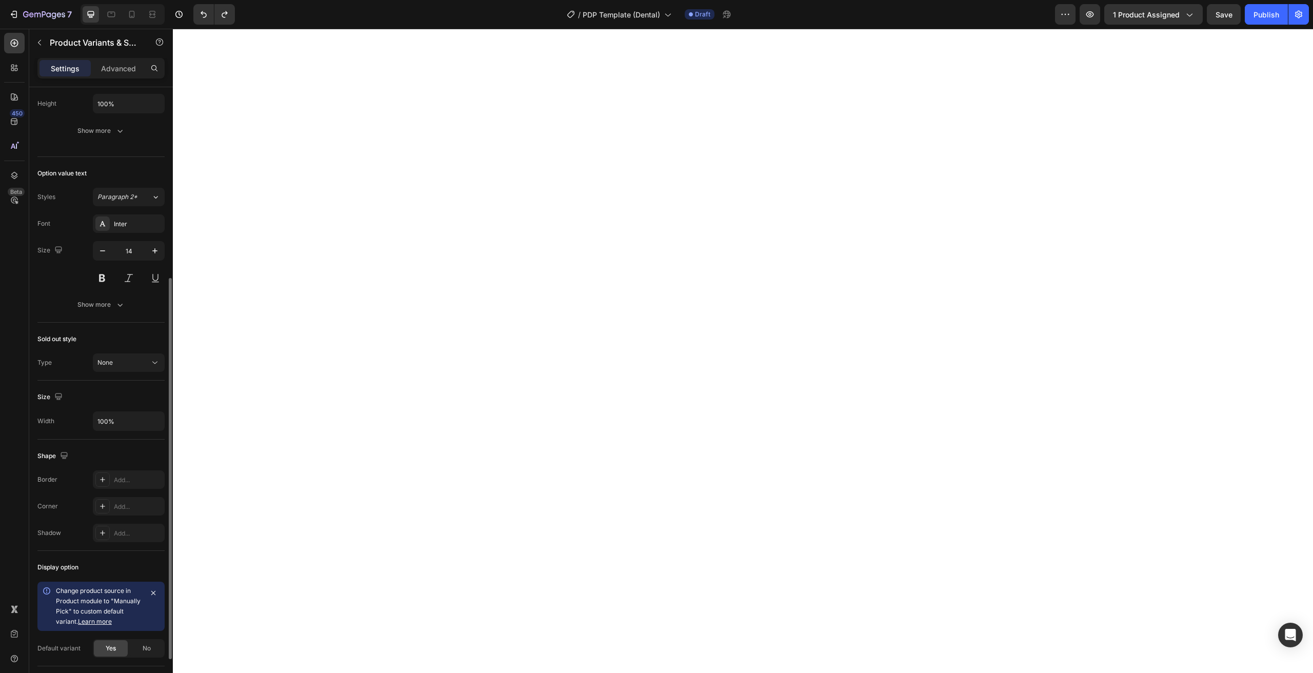
scroll to position [0, 0]
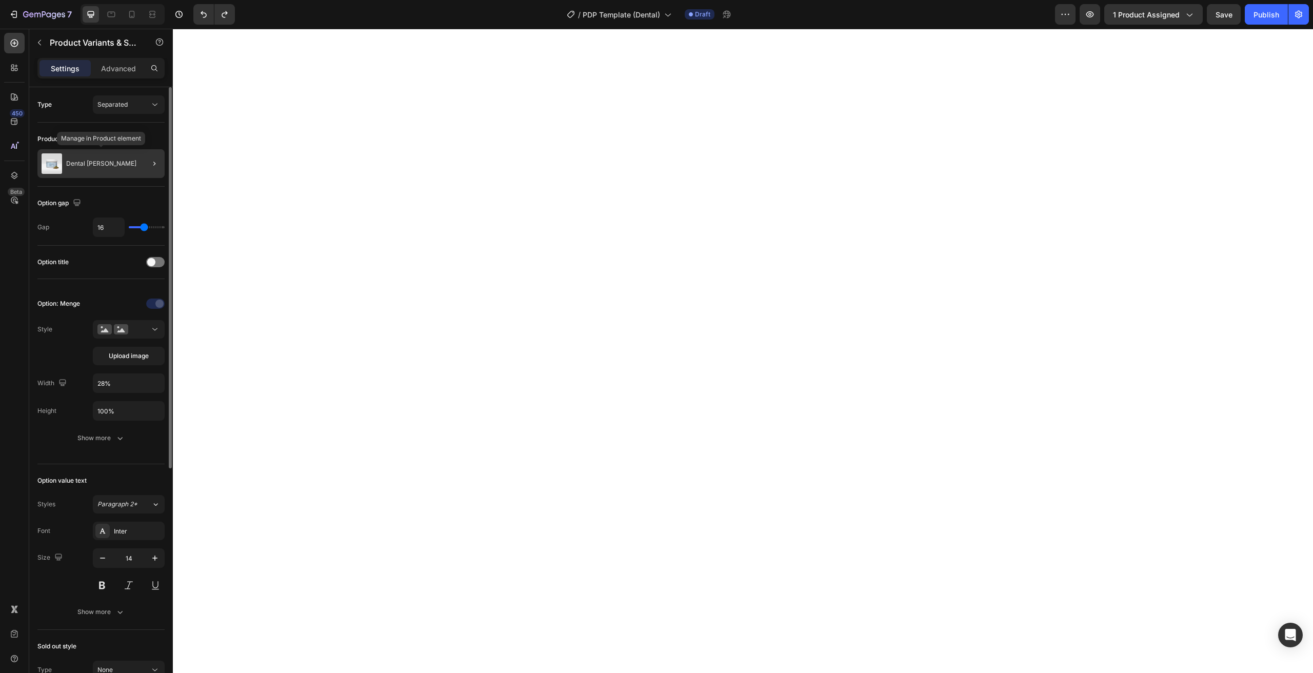
click at [76, 169] on div "Dental Pulver" at bounding box center [100, 163] width 127 height 29
click at [122, 94] on div "Type Separated" at bounding box center [100, 104] width 127 height 35
click at [120, 105] on span "Separated" at bounding box center [112, 105] width 30 height 8
click at [113, 146] on span "Combine" at bounding box center [110, 149] width 26 height 9
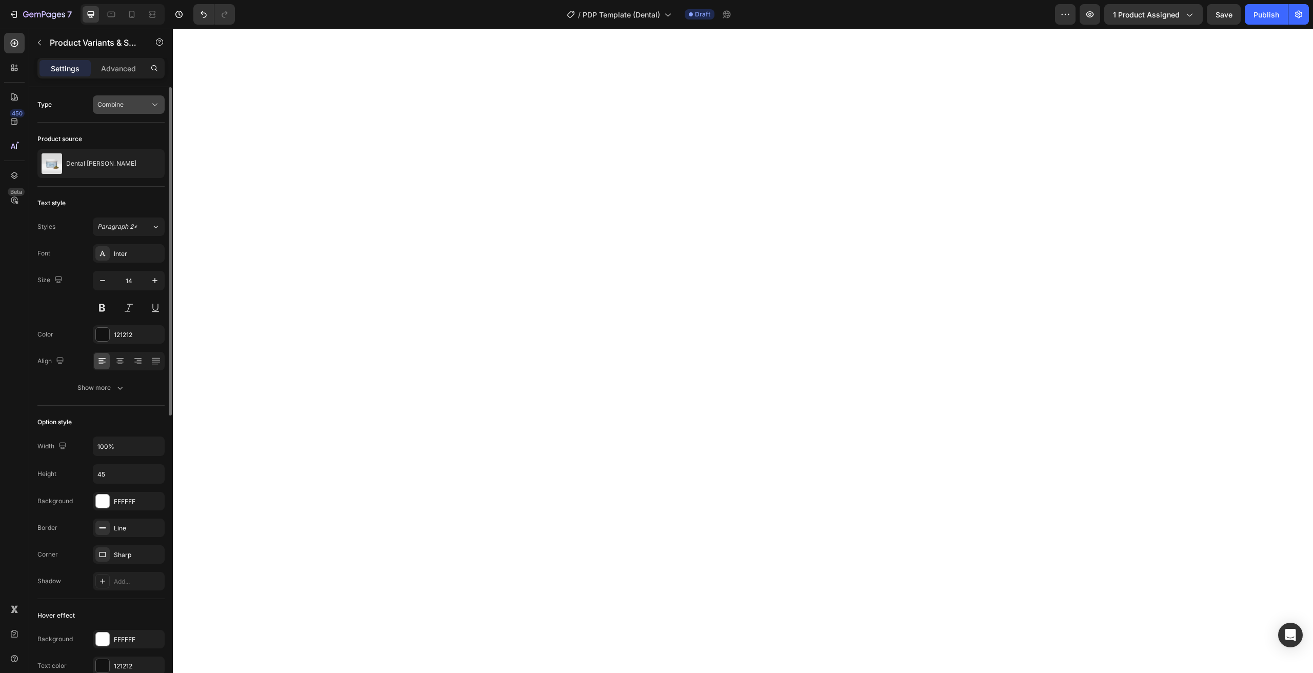
click at [120, 110] on button "Combine" at bounding box center [129, 104] width 72 height 18
click at [119, 131] on span "Separated" at bounding box center [112, 129] width 30 height 9
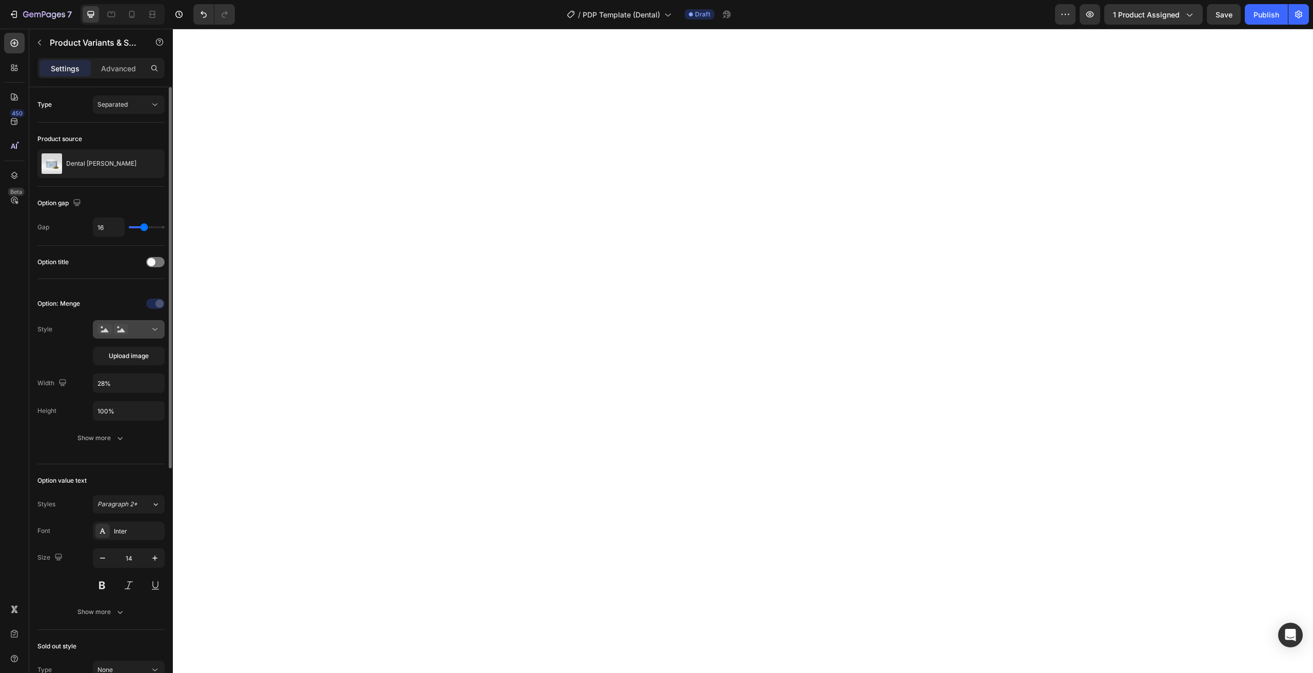
click at [150, 337] on button at bounding box center [129, 329] width 72 height 18
click at [150, 336] on button at bounding box center [129, 329] width 72 height 18
click at [102, 437] on div "Show more" at bounding box center [101, 438] width 48 height 10
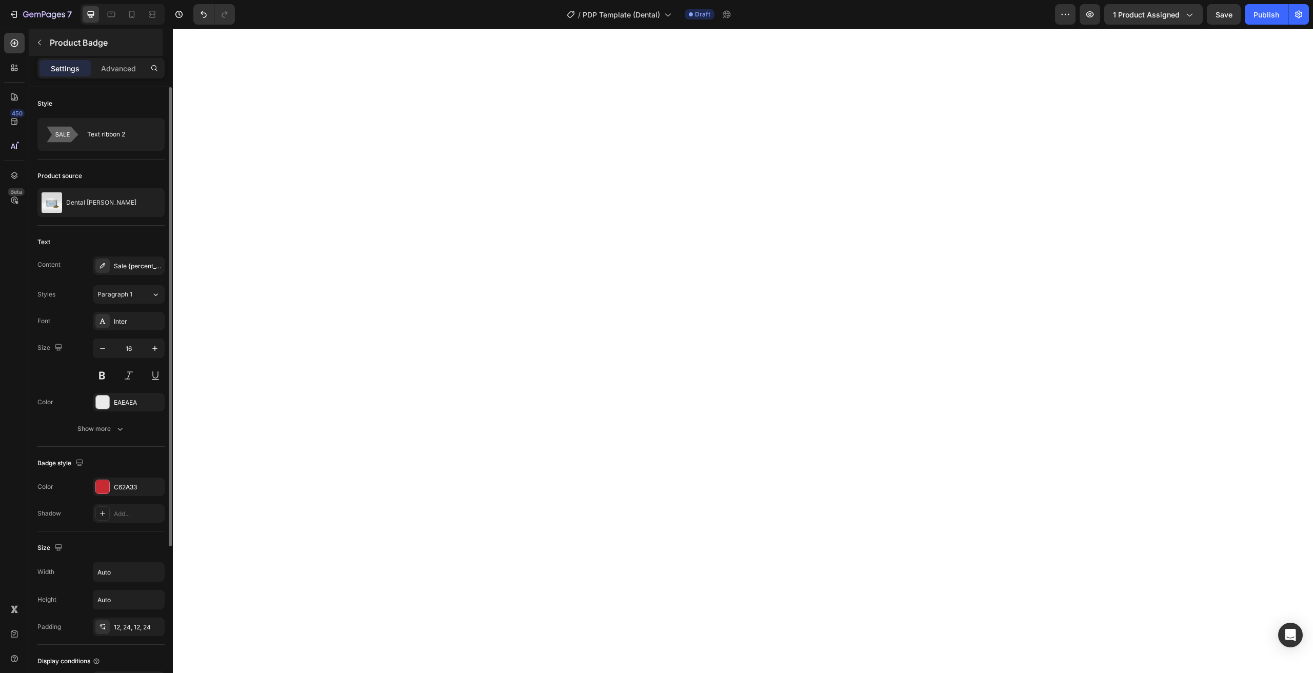
click at [38, 37] on button "button" at bounding box center [39, 42] width 16 height 16
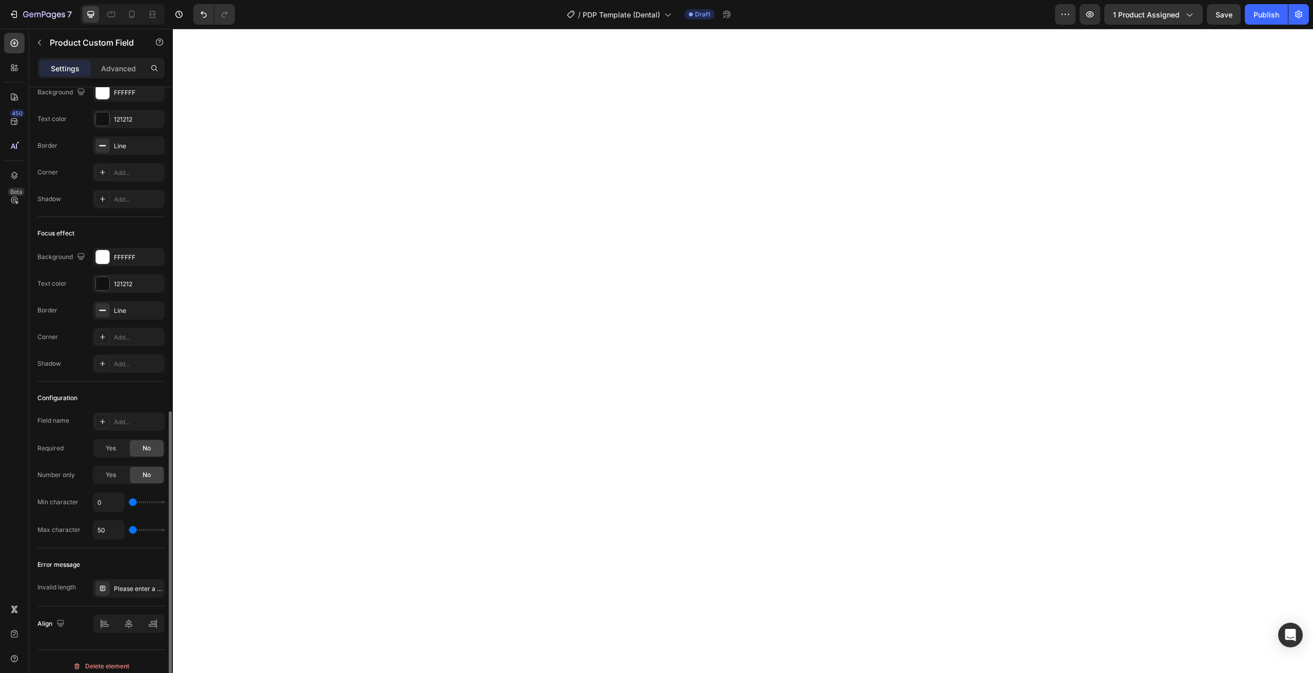
scroll to position [691, 0]
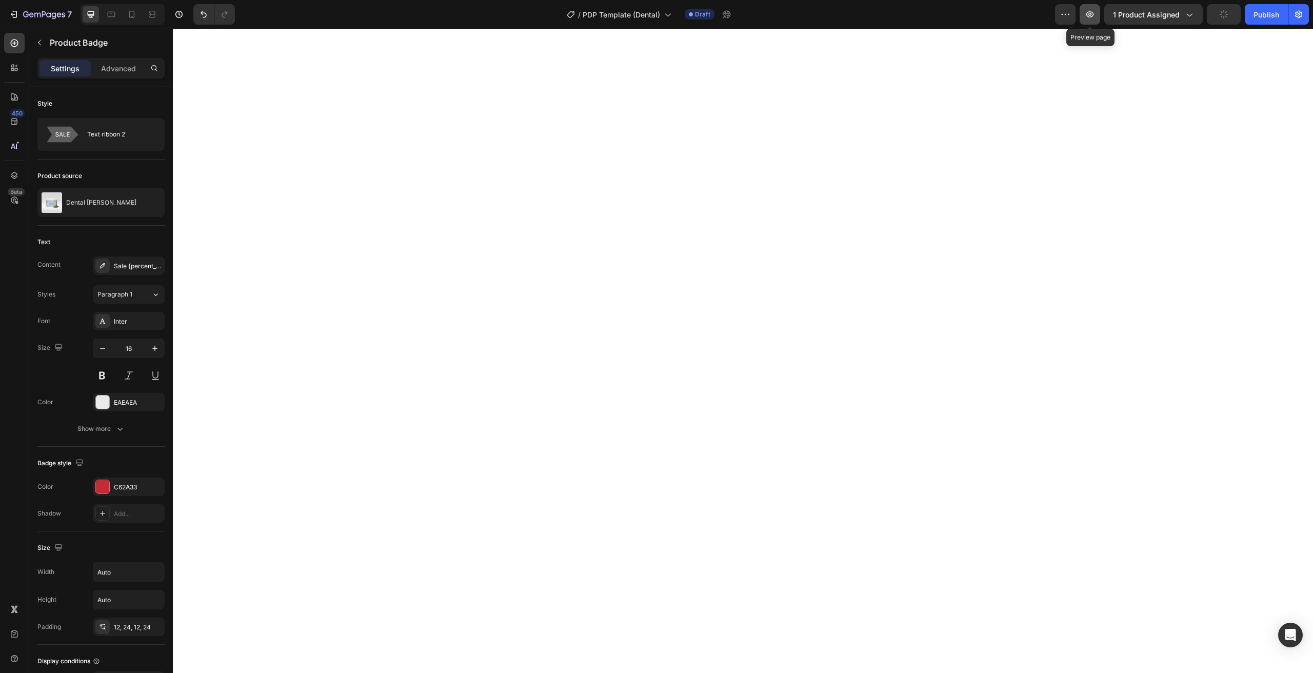
click at [1081, 17] on button "button" at bounding box center [1090, 14] width 21 height 21
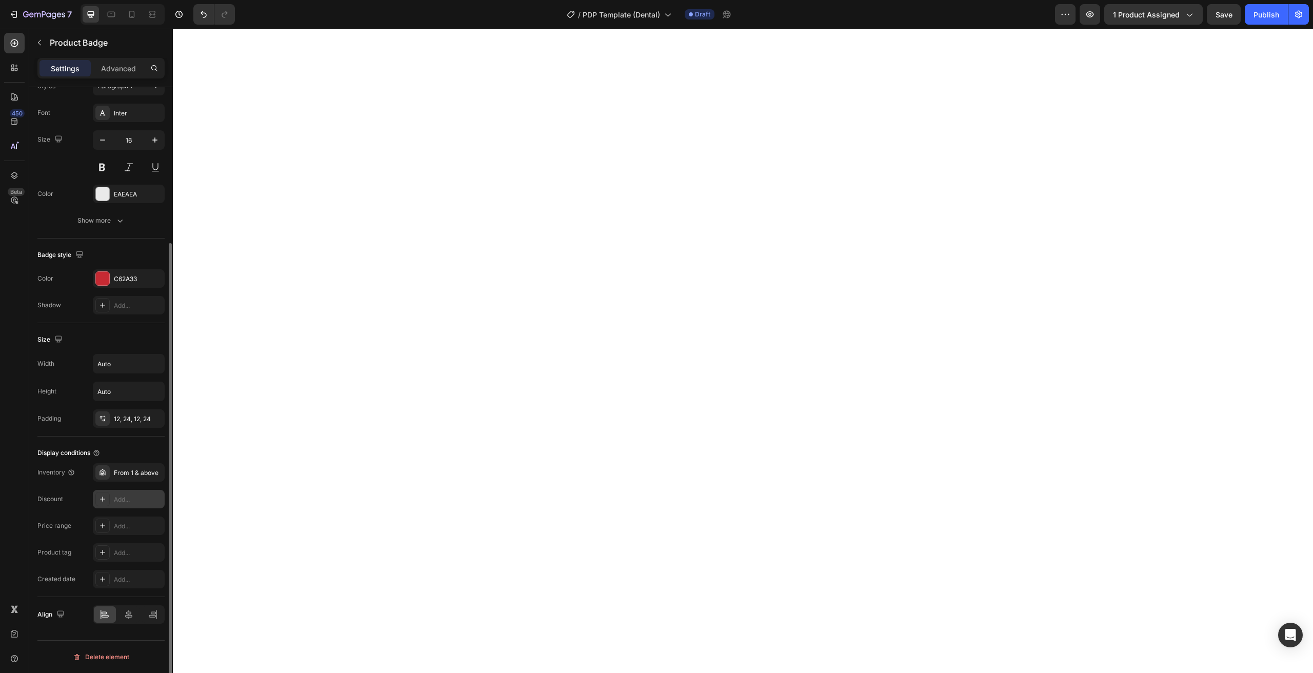
click at [105, 498] on icon at bounding box center [102, 499] width 8 height 8
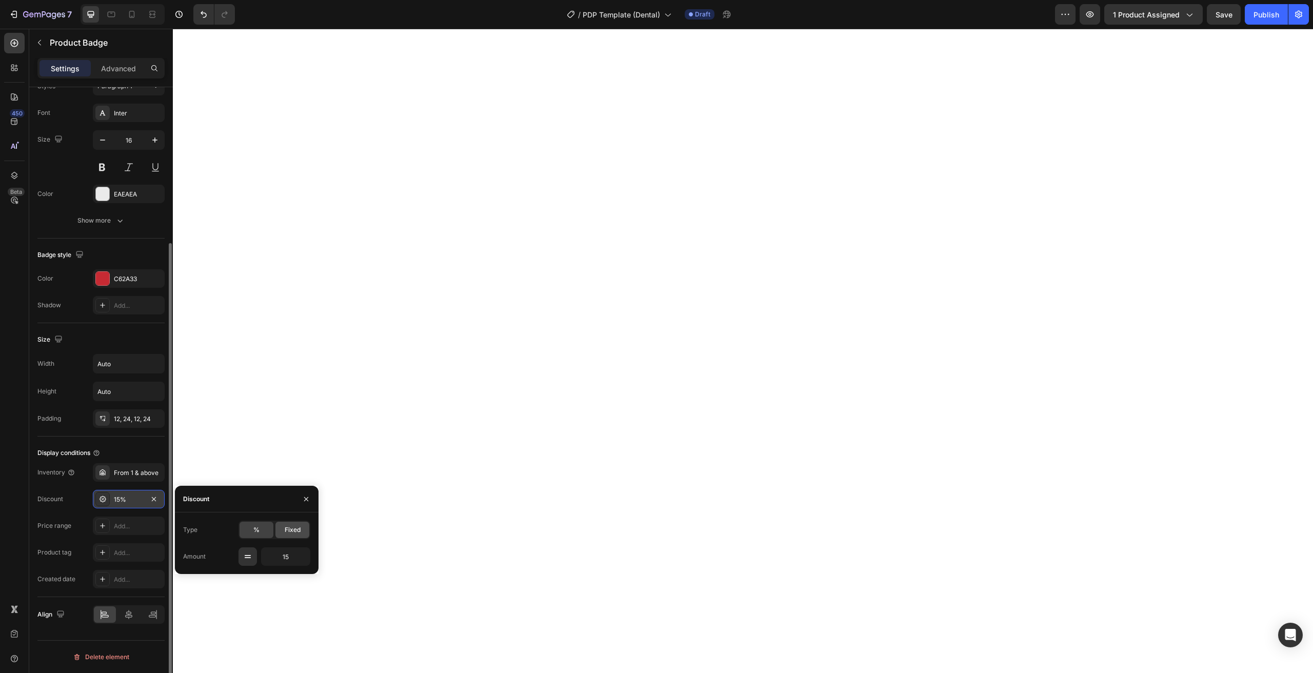
click at [288, 530] on span "Fixed" at bounding box center [293, 529] width 16 height 9
click at [256, 531] on span "%" at bounding box center [256, 529] width 6 height 9
click at [154, 500] on icon "button" at bounding box center [154, 499] width 8 height 8
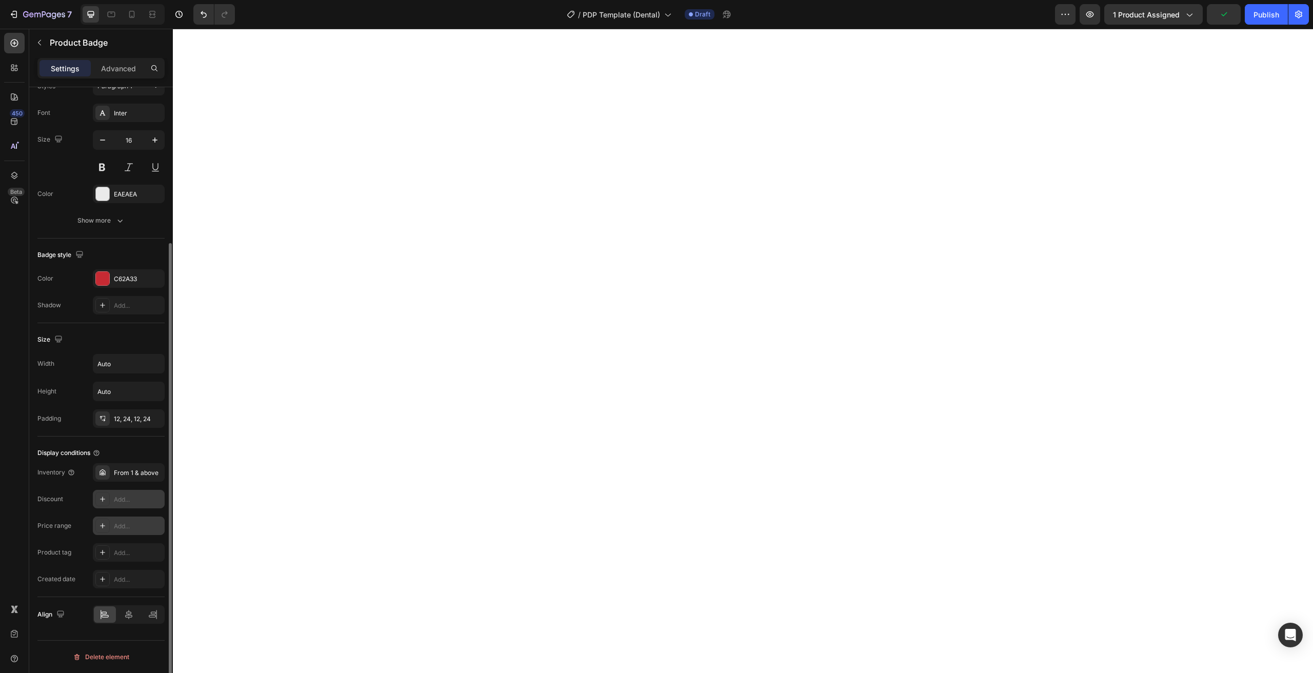
click at [104, 525] on icon at bounding box center [102, 526] width 8 height 8
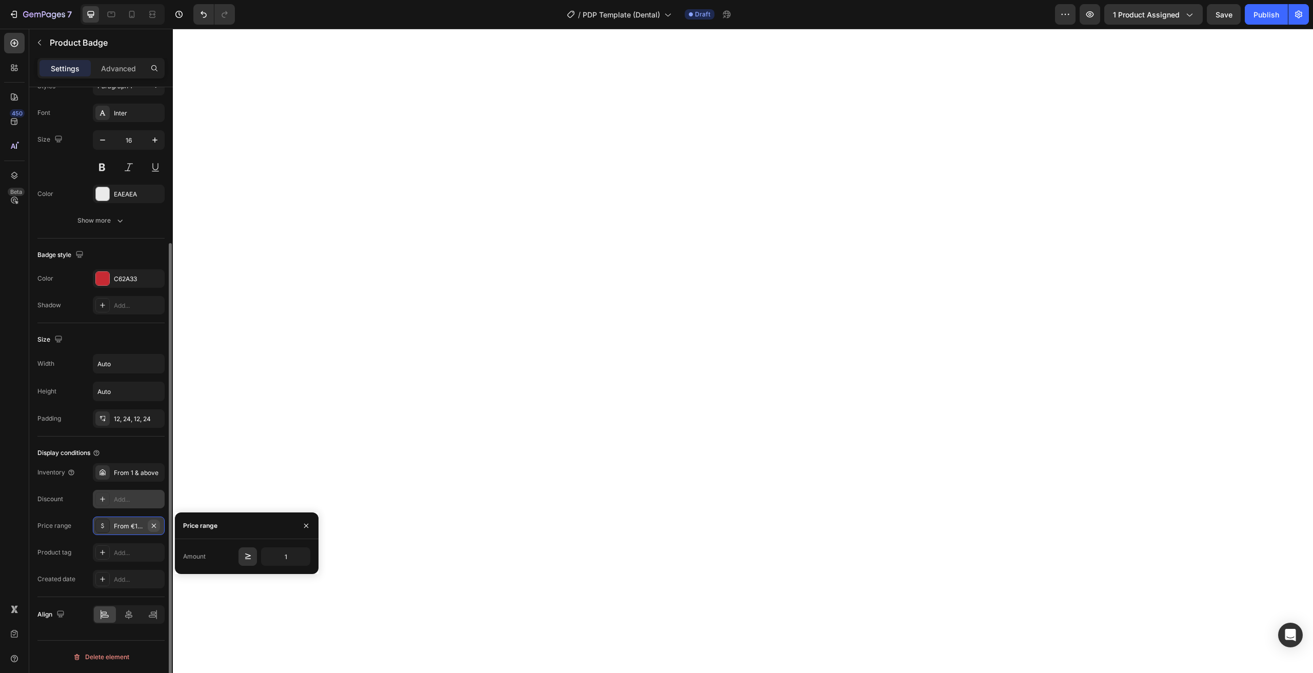
click at [160, 526] on button "button" at bounding box center [154, 526] width 12 height 12
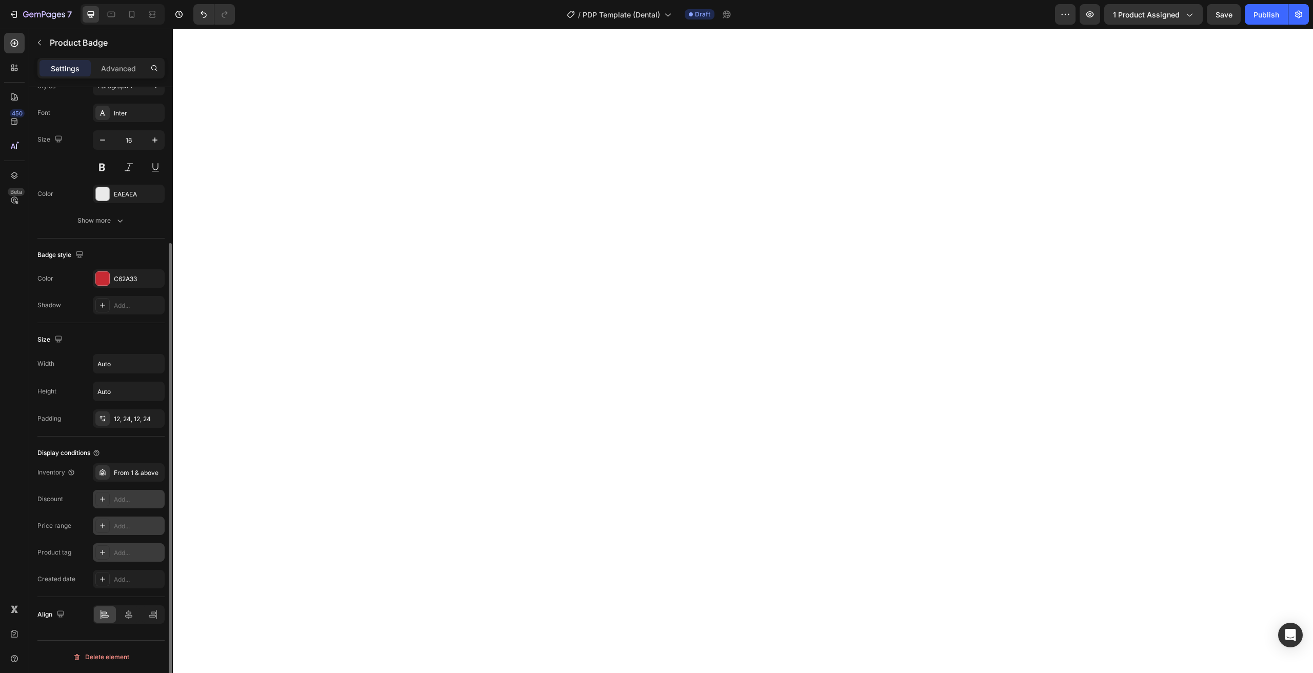
click at [107, 554] on div at bounding box center [102, 552] width 14 height 14
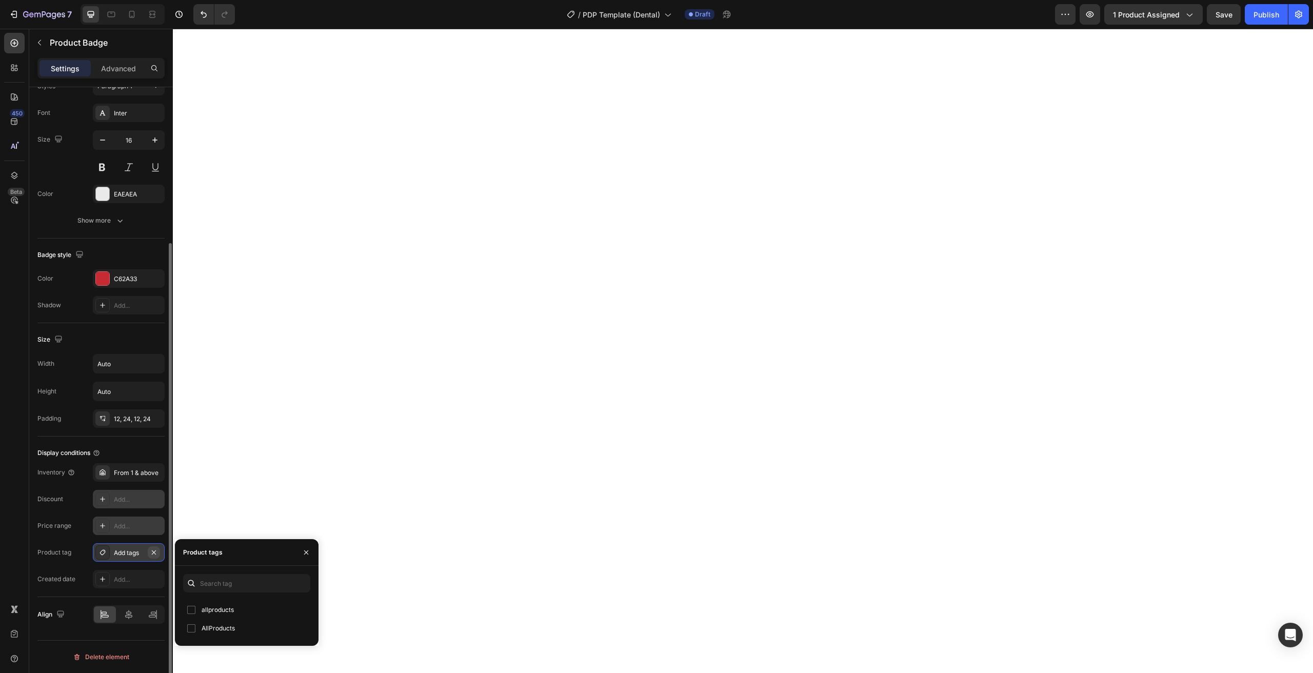
click at [155, 553] on icon "button" at bounding box center [154, 552] width 4 height 4
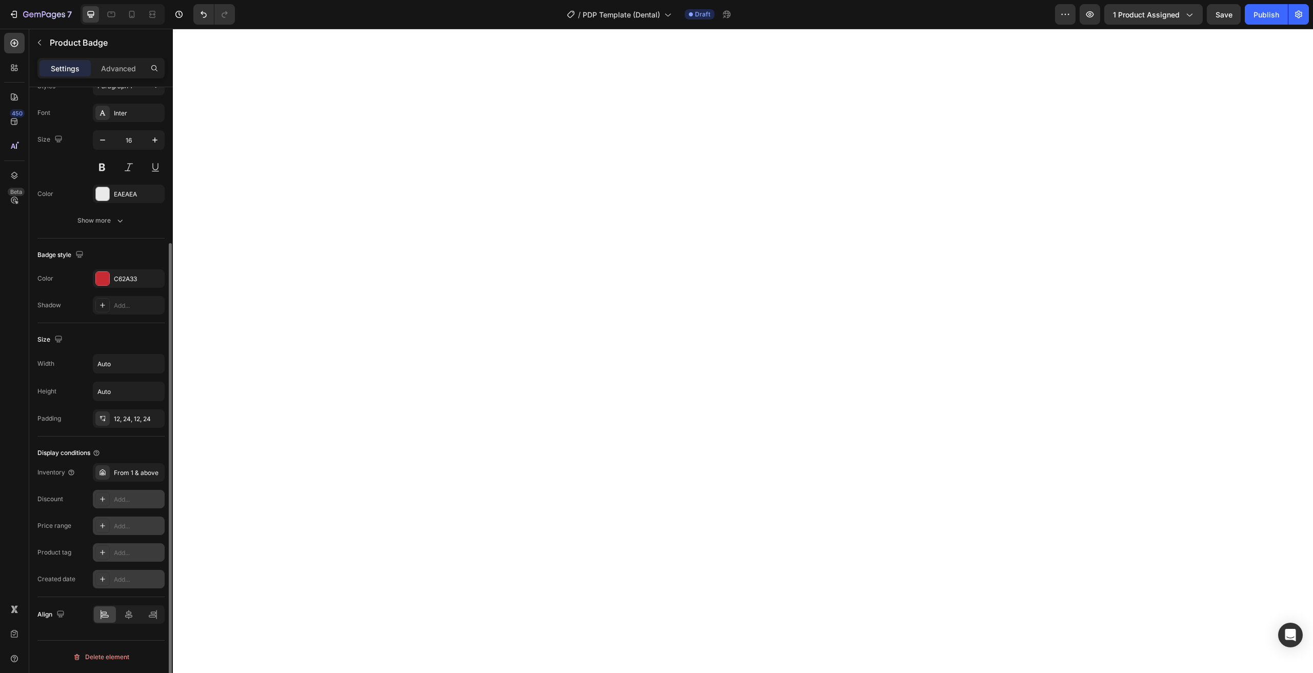
click at [99, 576] on icon at bounding box center [102, 579] width 8 height 8
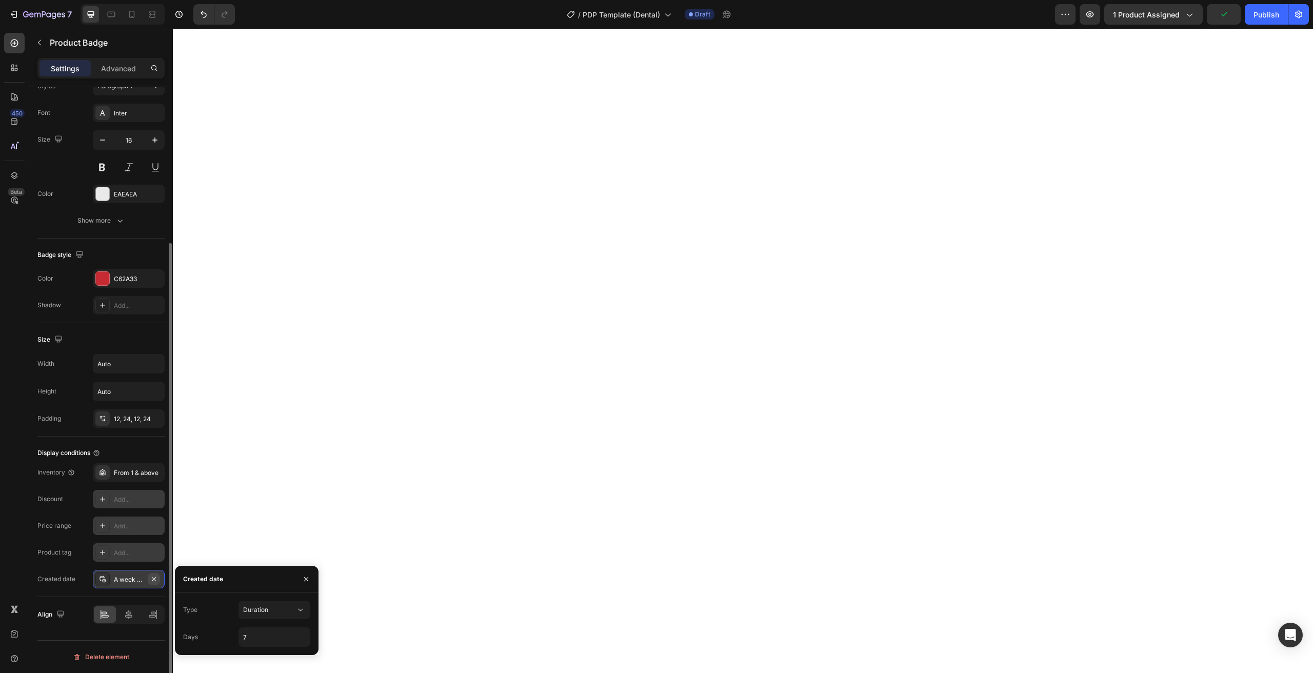
click at [155, 580] on icon "button" at bounding box center [154, 578] width 4 height 4
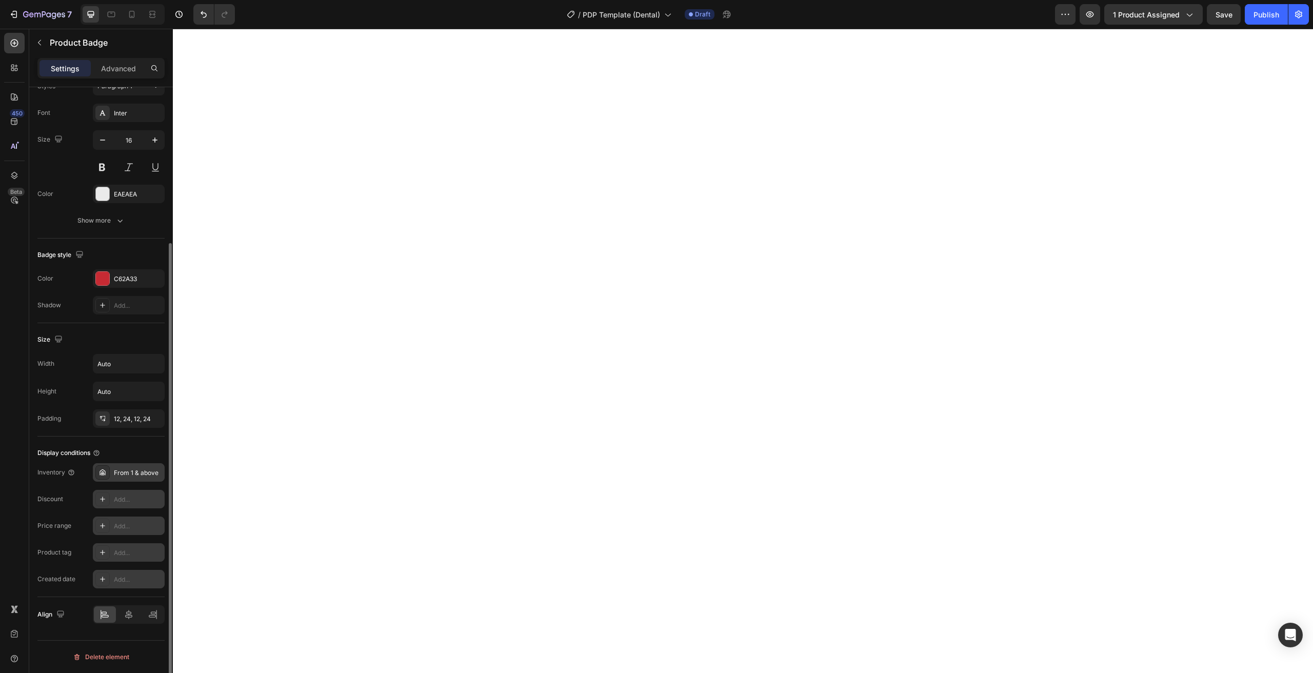
click at [105, 479] on div at bounding box center [102, 472] width 14 height 14
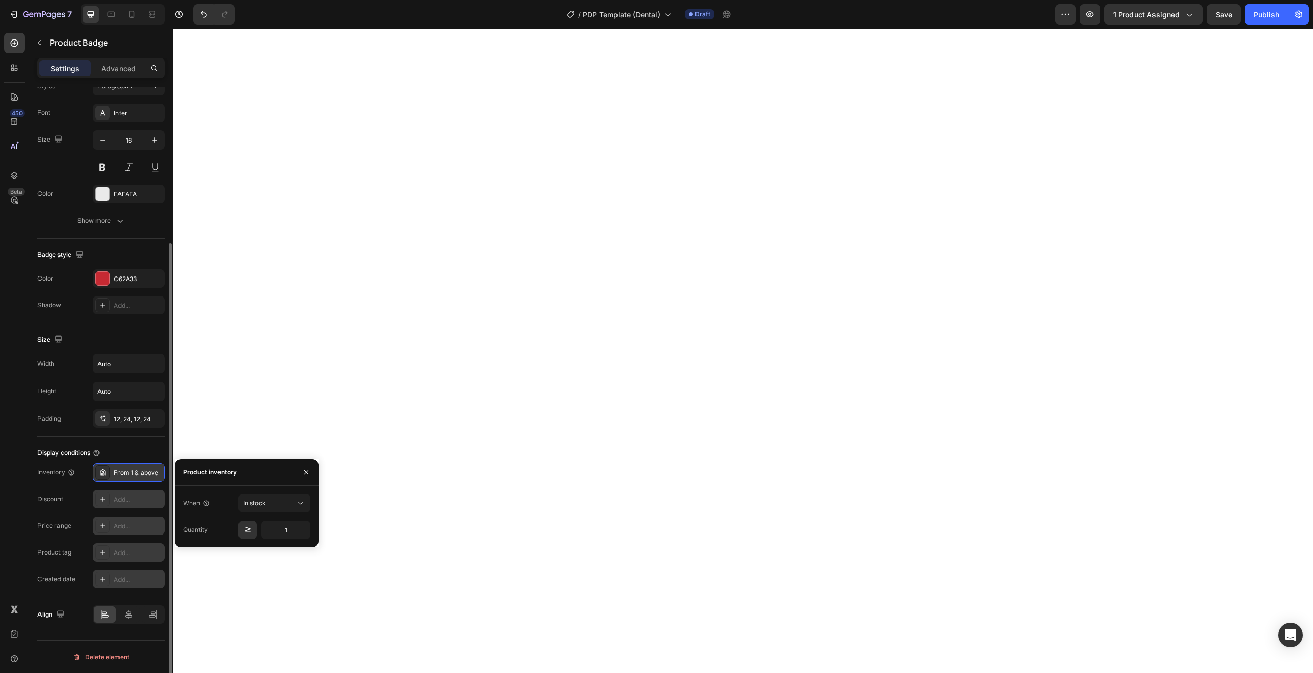
click at [103, 474] on icon at bounding box center [102, 472] width 8 height 8
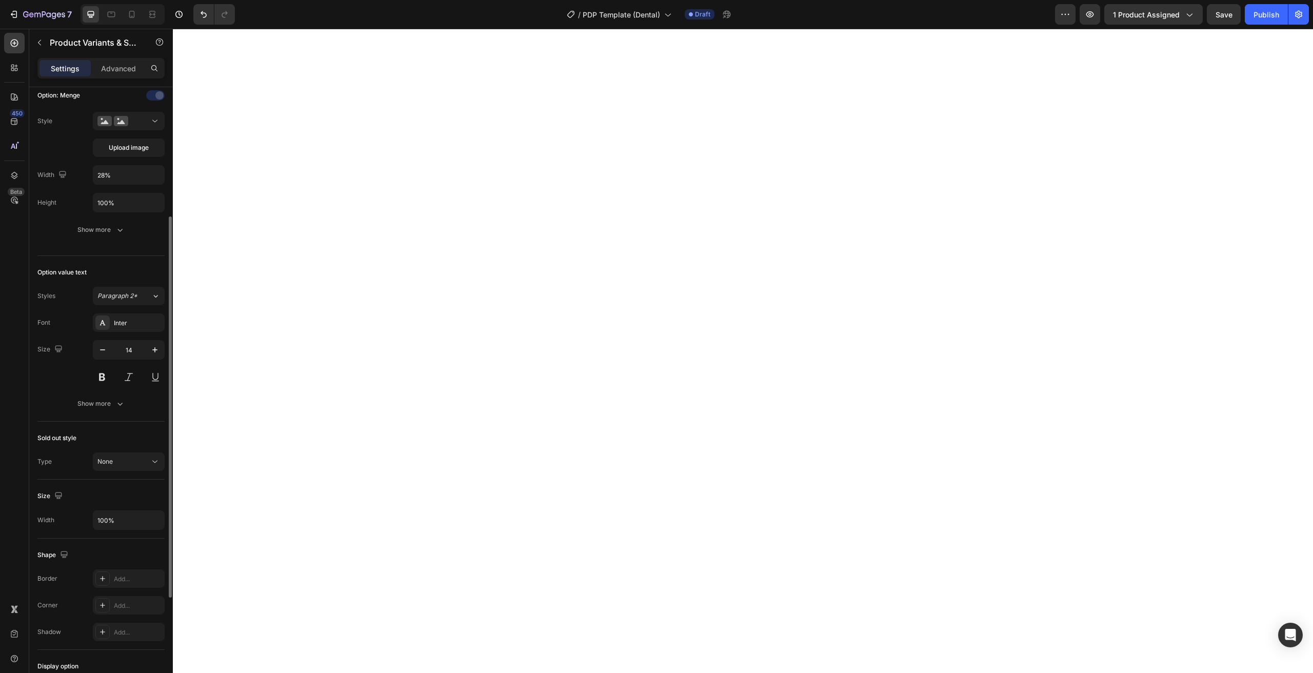
scroll to position [0, 0]
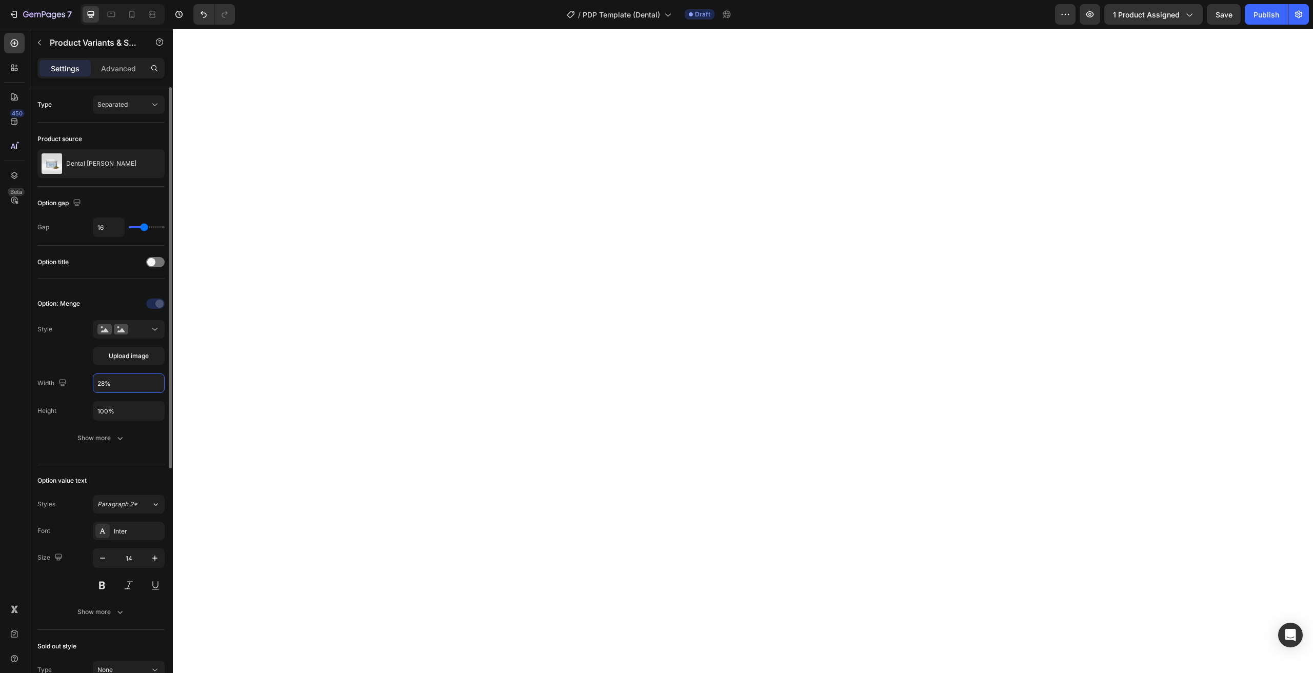
click at [131, 386] on input "28%" at bounding box center [128, 383] width 71 height 18
type input "32%"
click at [157, 263] on div at bounding box center [155, 262] width 18 height 10
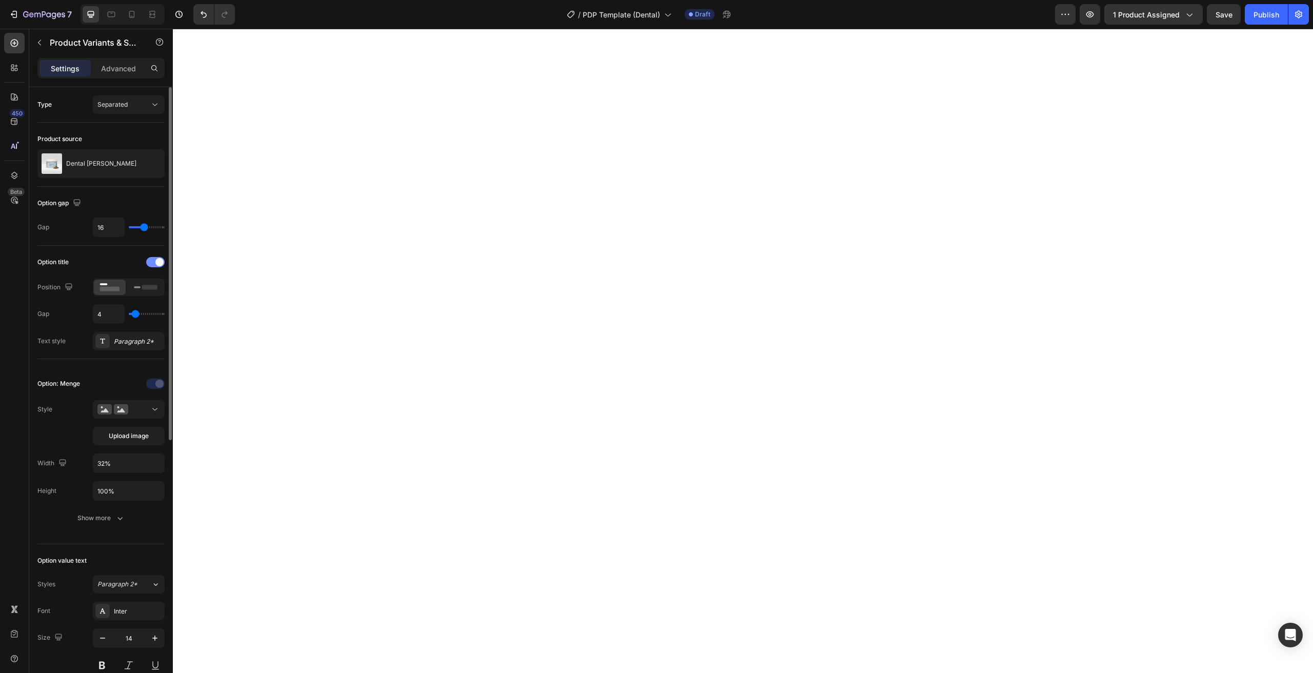
click at [157, 263] on span at bounding box center [159, 262] width 8 height 8
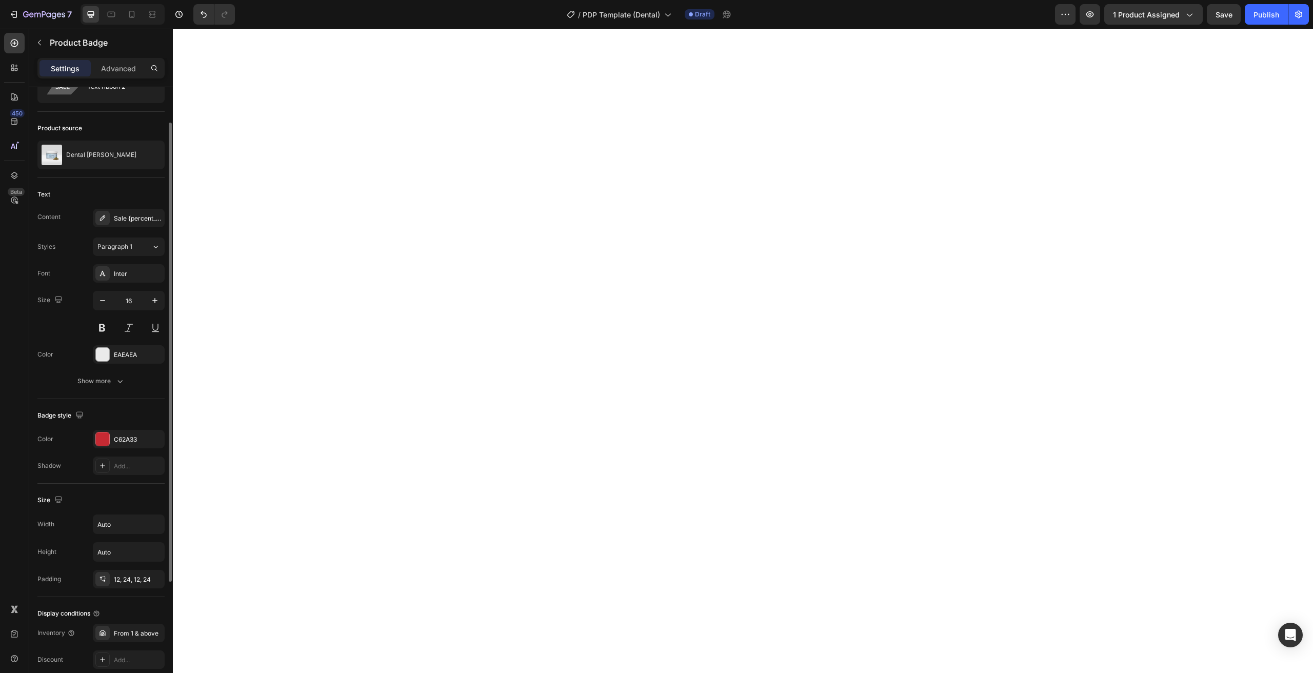
scroll to position [208, 0]
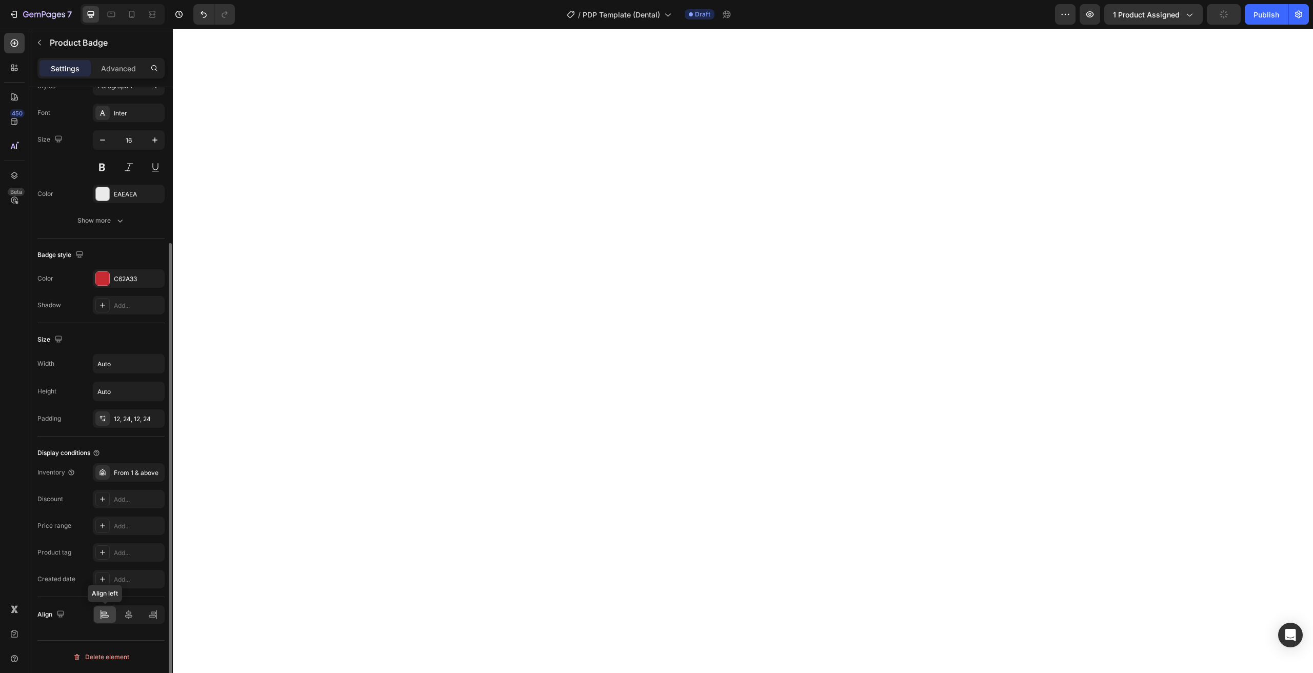
click at [140, 615] on div "Align left" at bounding box center [129, 614] width 72 height 18
click at [135, 615] on div at bounding box center [129, 614] width 22 height 16
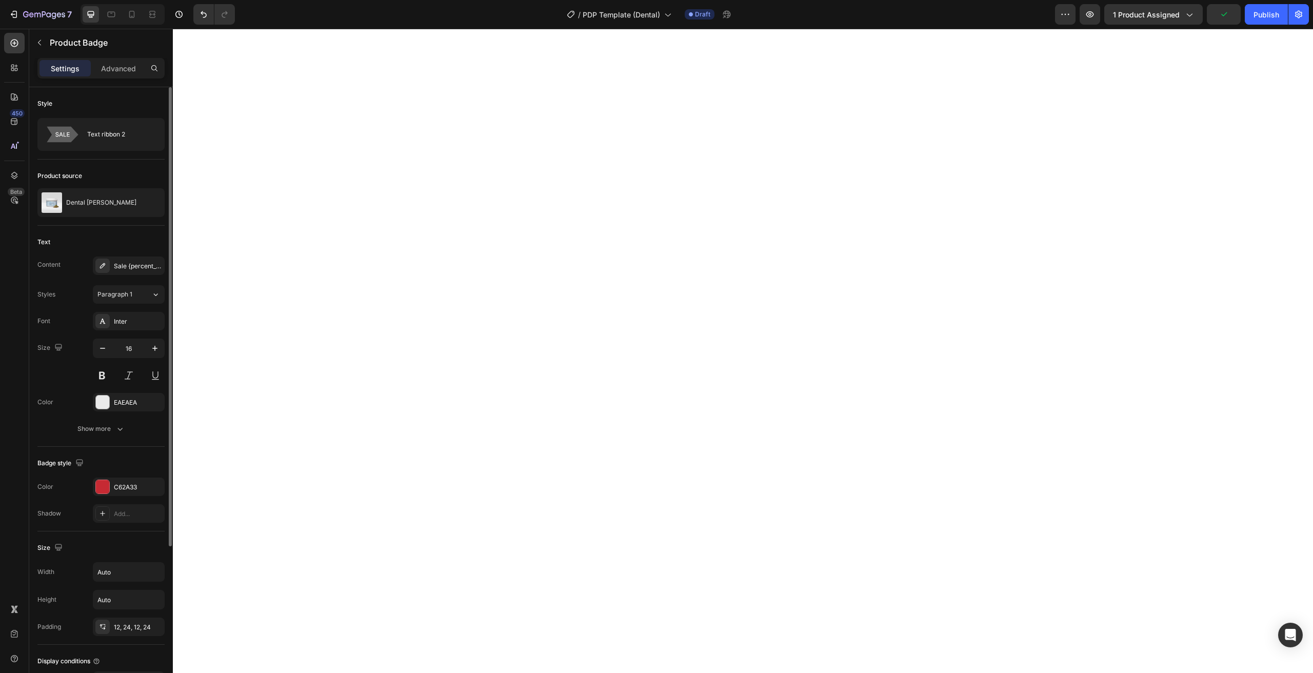
click at [113, 253] on div "Text Content Sale {percent_discount} off Styles Paragraph 1 Font Inter Size 16 …" at bounding box center [100, 336] width 127 height 221
click at [115, 129] on div "Text ribbon 2" at bounding box center [118, 135] width 63 height 24
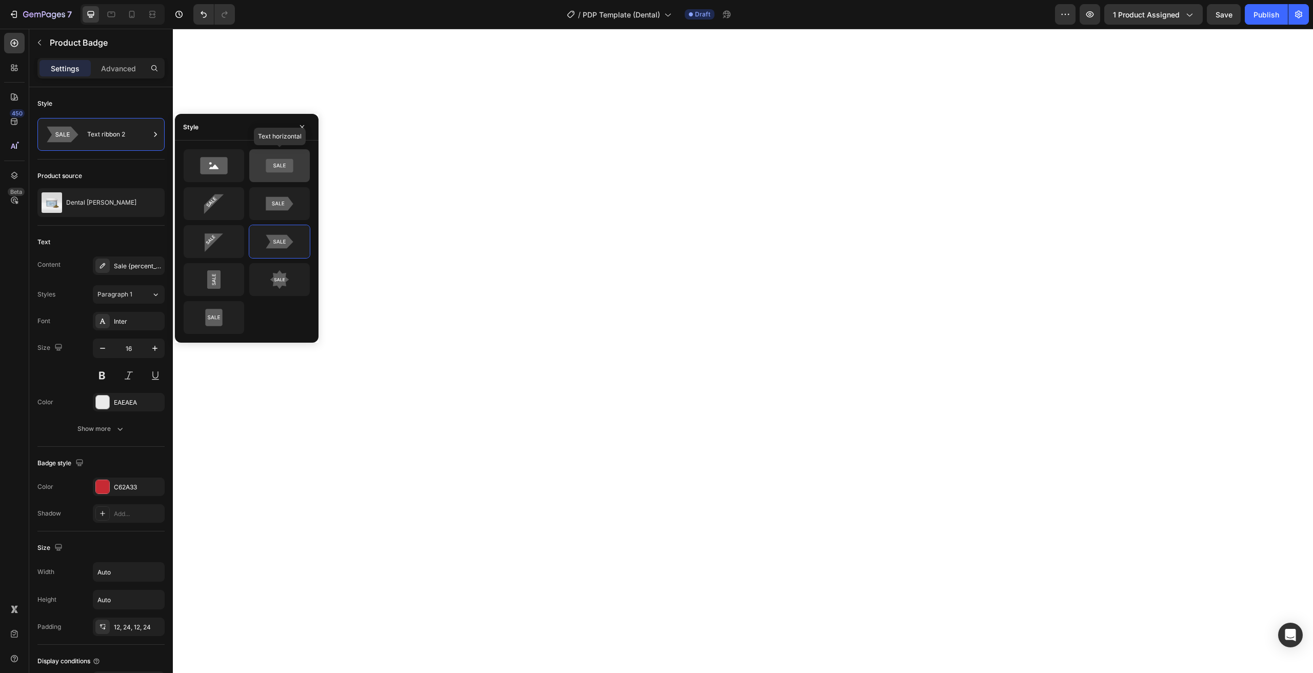
click at [279, 173] on icon at bounding box center [279, 165] width 48 height 21
click at [112, 82] on div "Settings Advanced" at bounding box center [101, 72] width 144 height 29
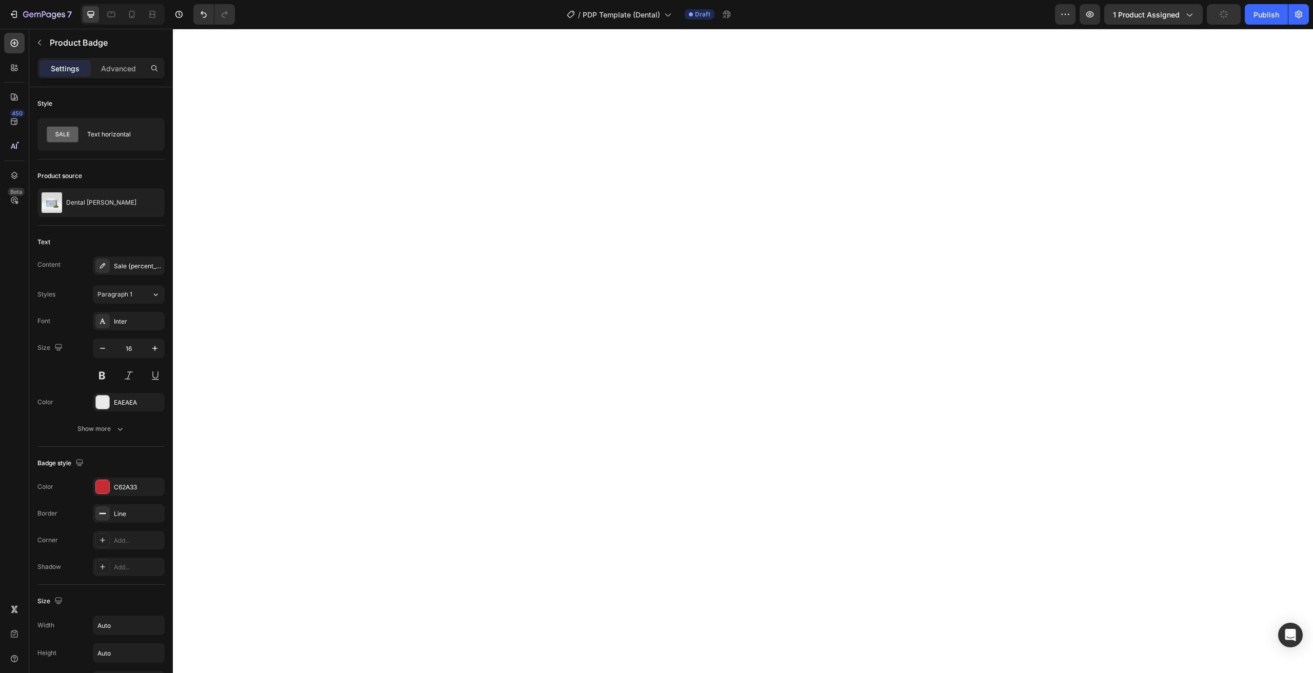
click at [113, 78] on div "Settings Advanced" at bounding box center [101, 72] width 144 height 29
click at [114, 75] on div "Advanced" at bounding box center [118, 68] width 51 height 16
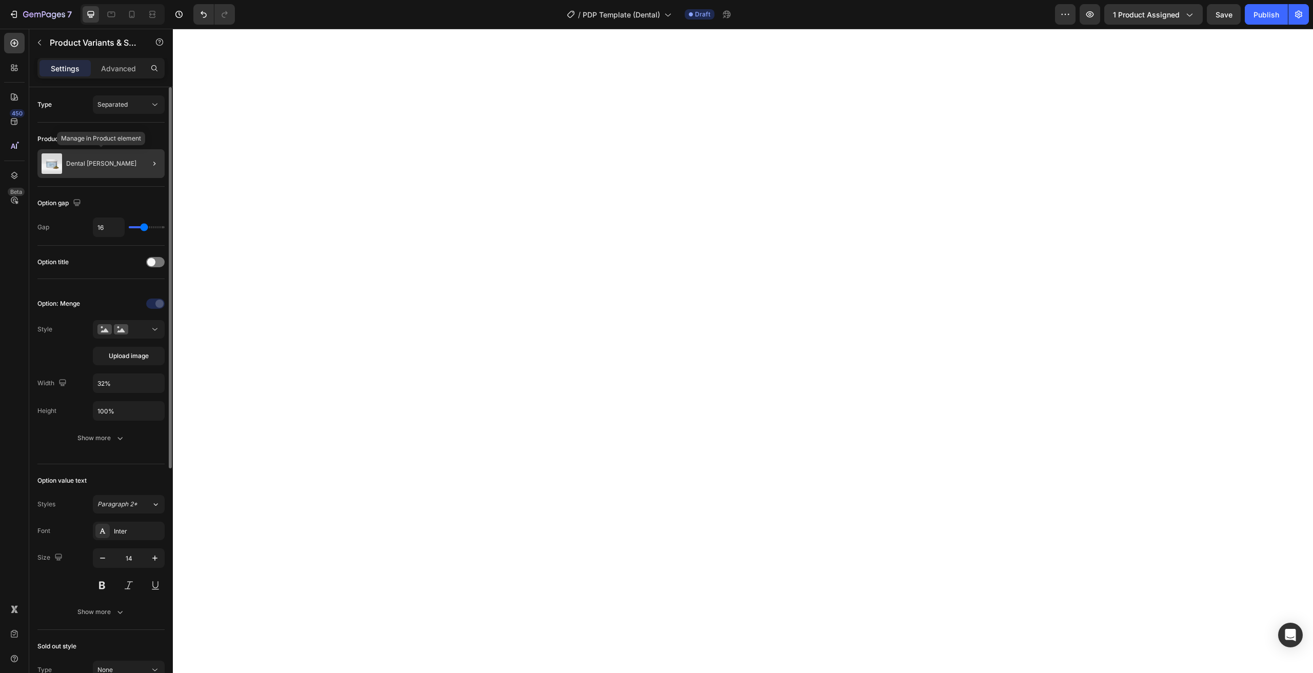
click at [102, 167] on p "Dental Pulver" at bounding box center [101, 163] width 70 height 7
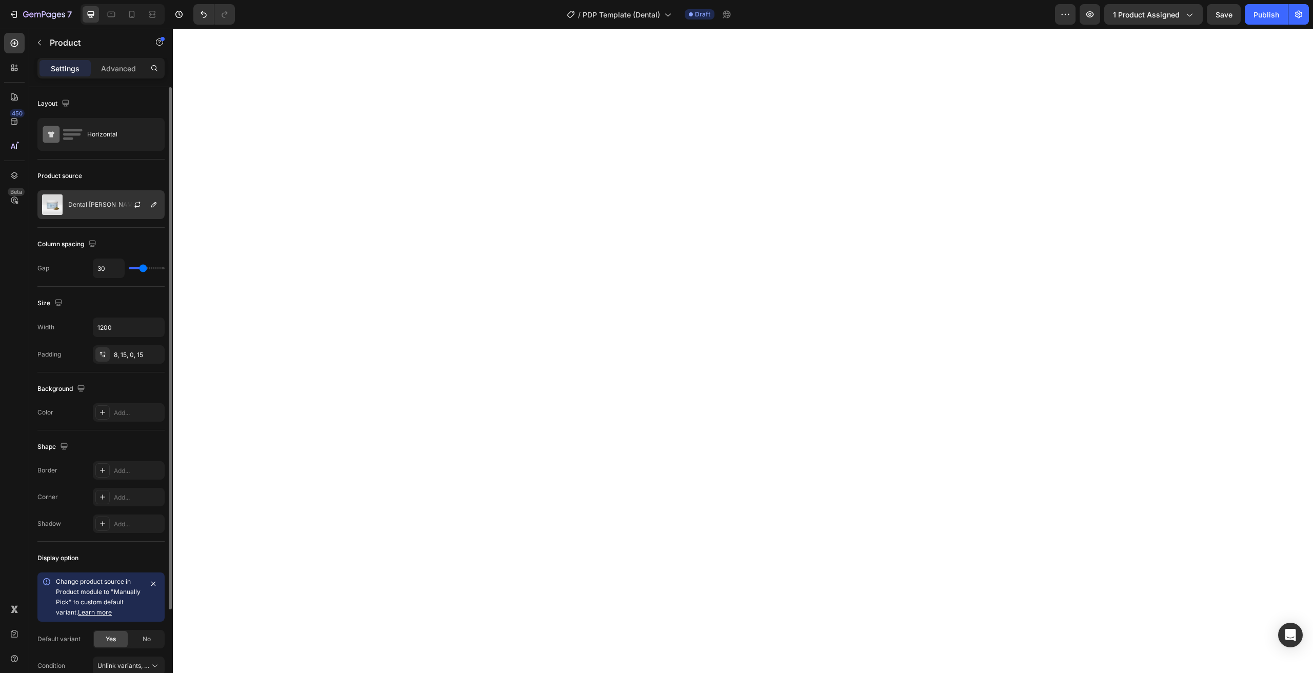
click at [91, 192] on div "Dental Pulver" at bounding box center [100, 204] width 127 height 29
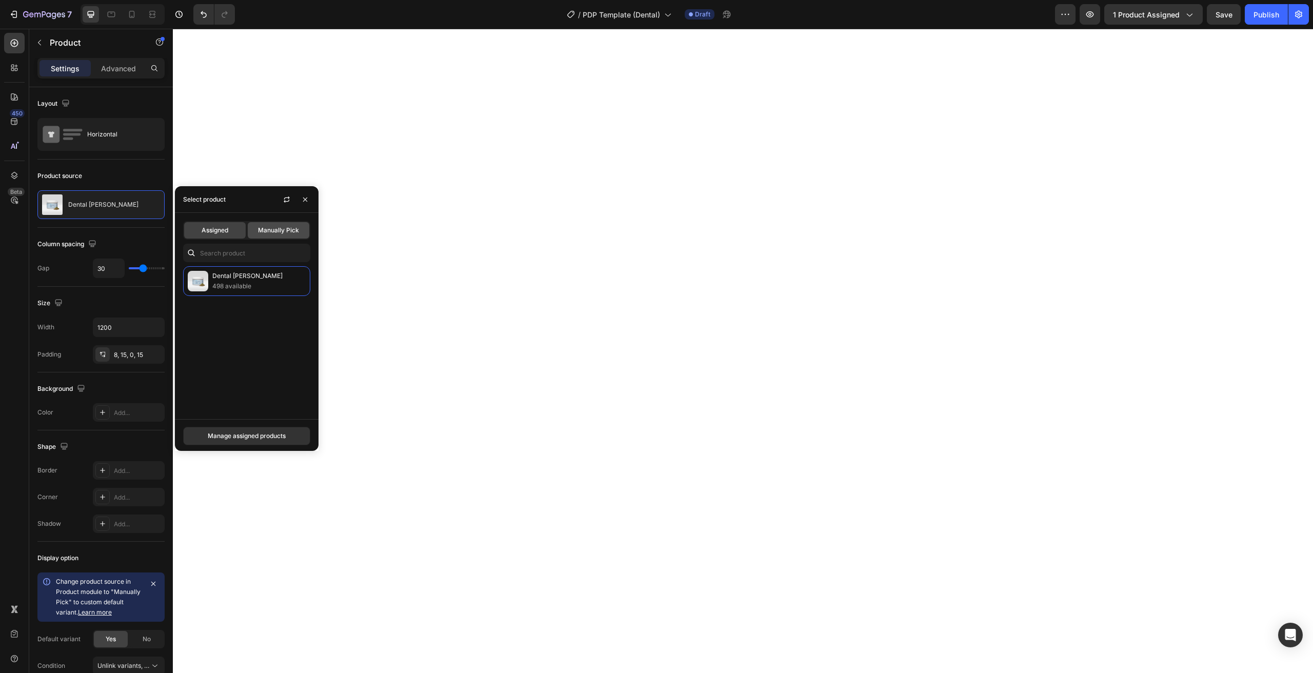
click at [272, 229] on span "Manually Pick" at bounding box center [278, 230] width 41 height 9
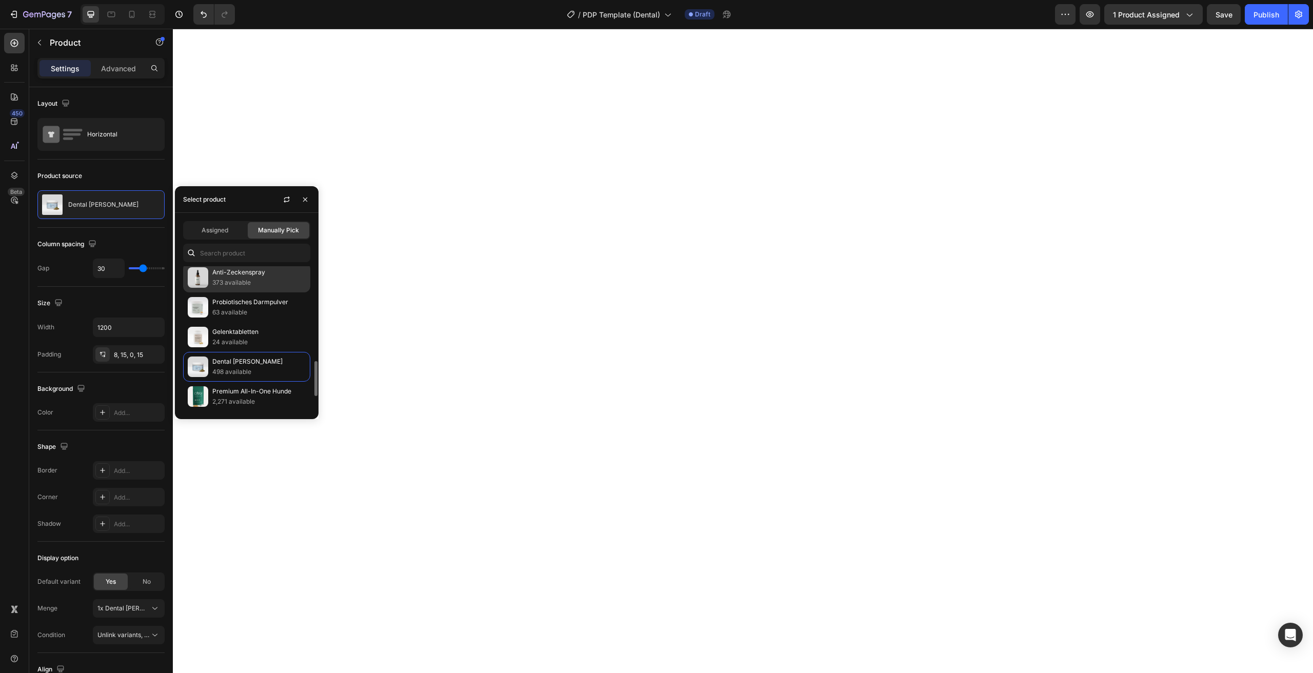
scroll to position [405, 0]
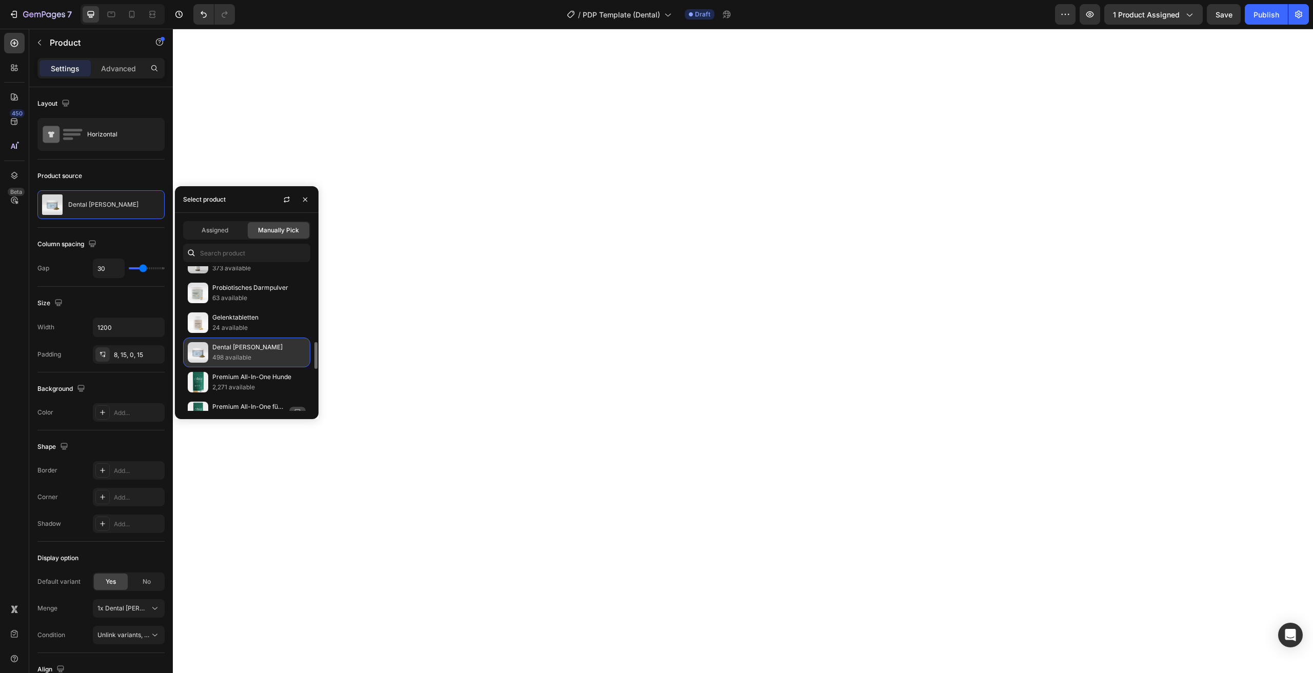
click at [230, 349] on p "Dental Pulver" at bounding box center [258, 347] width 93 height 10
click at [215, 329] on div "Gelenktabletten 24 available" at bounding box center [246, 323] width 127 height 30
click at [229, 359] on div "Dental Pulver 498 available" at bounding box center [246, 352] width 127 height 30
click at [288, 201] on icon "button" at bounding box center [287, 201] width 6 height 3
click at [309, 199] on button "button" at bounding box center [305, 199] width 16 height 16
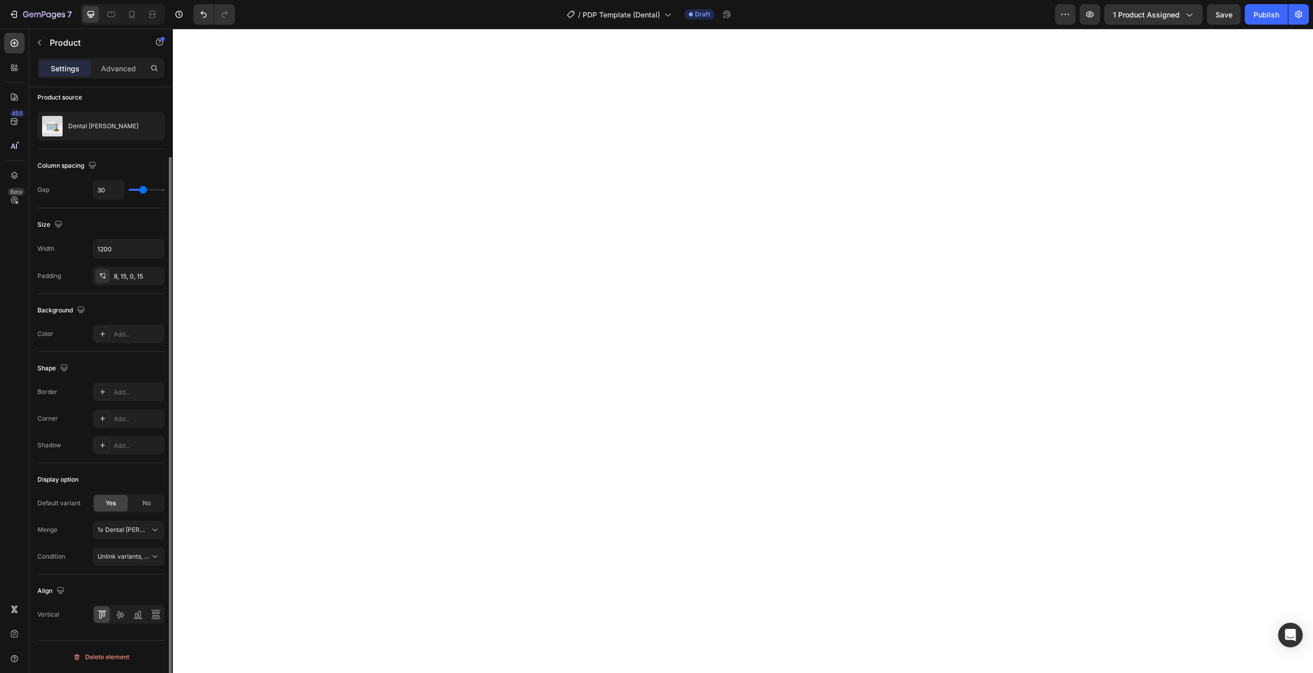
scroll to position [0, 0]
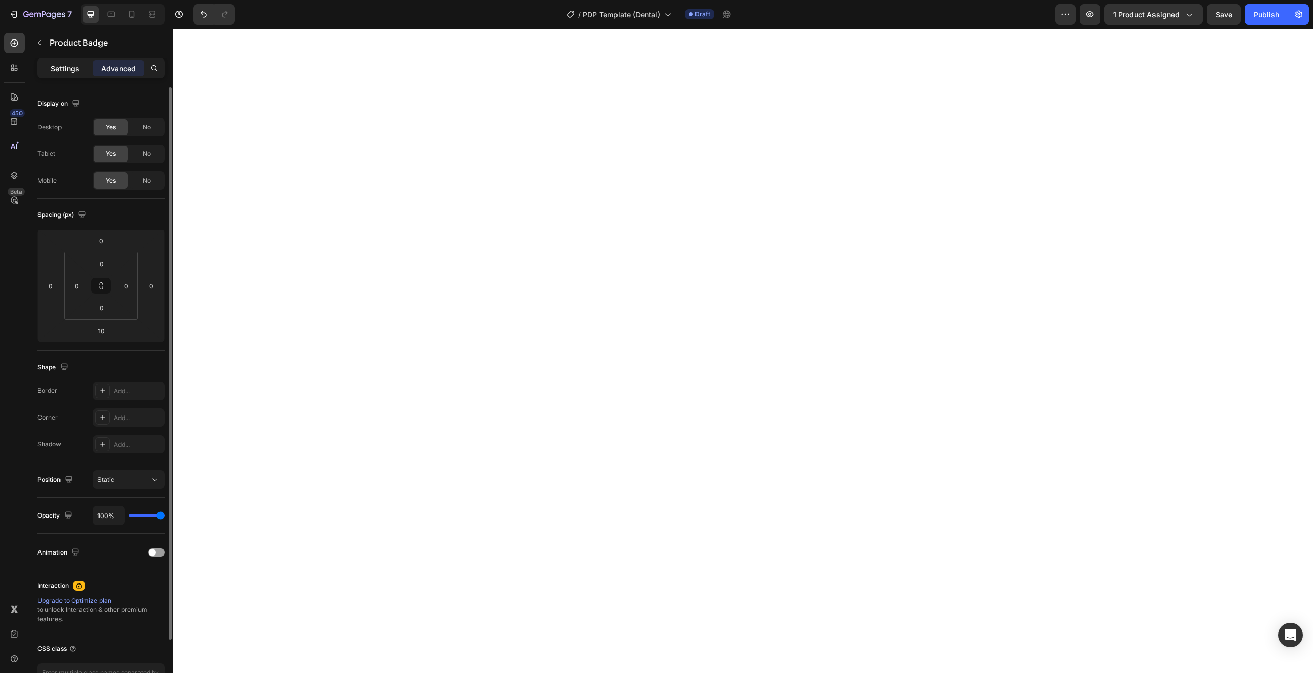
click at [75, 64] on div "Settings" at bounding box center [64, 68] width 51 height 16
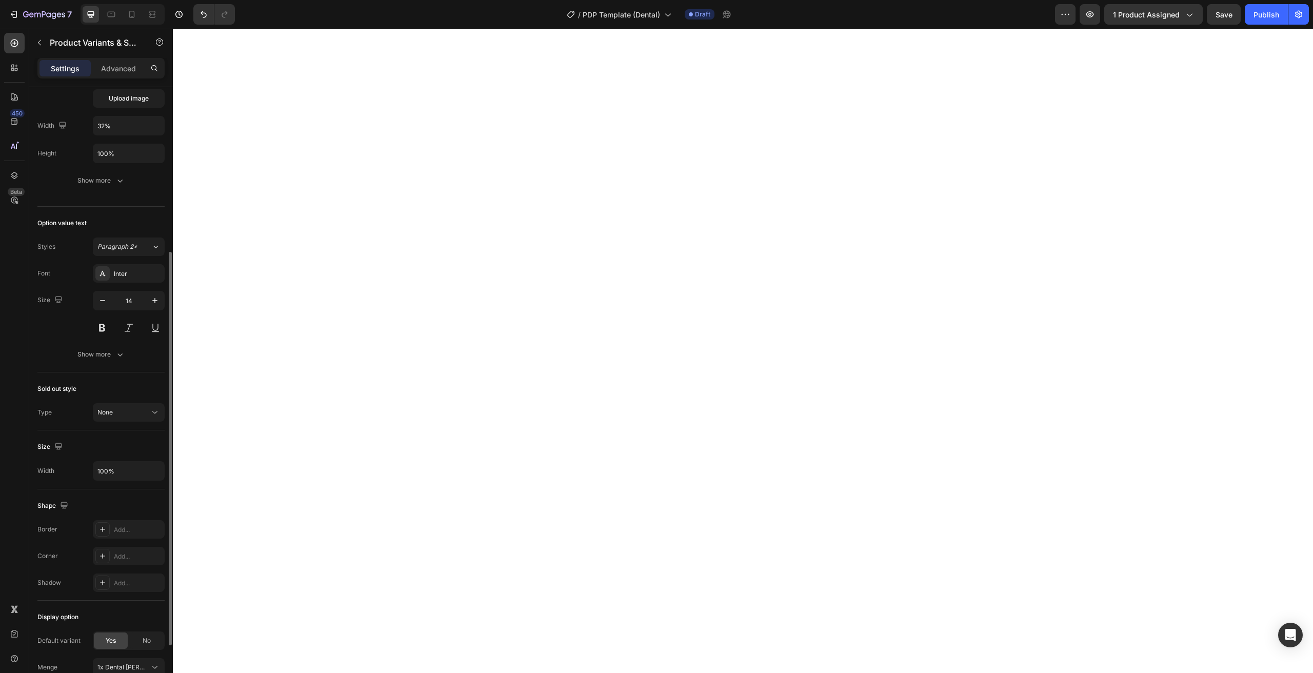
scroll to position [346, 0]
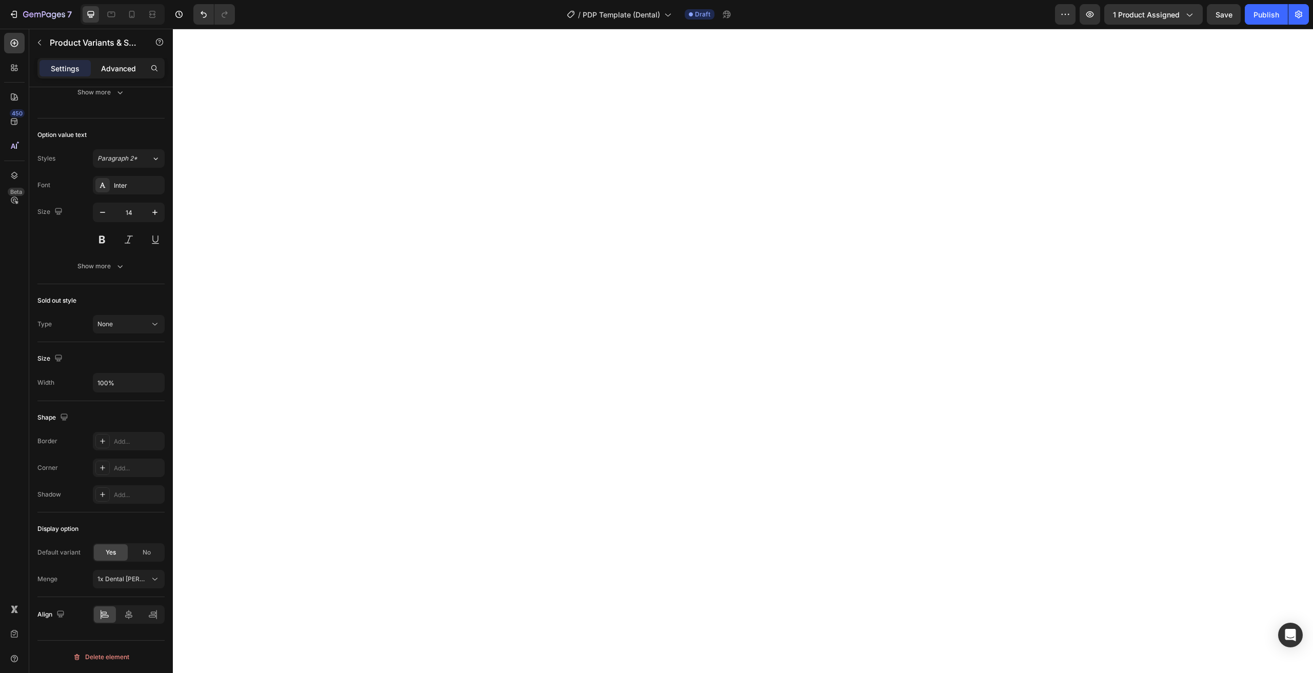
click at [122, 69] on p "Advanced" at bounding box center [118, 68] width 35 height 11
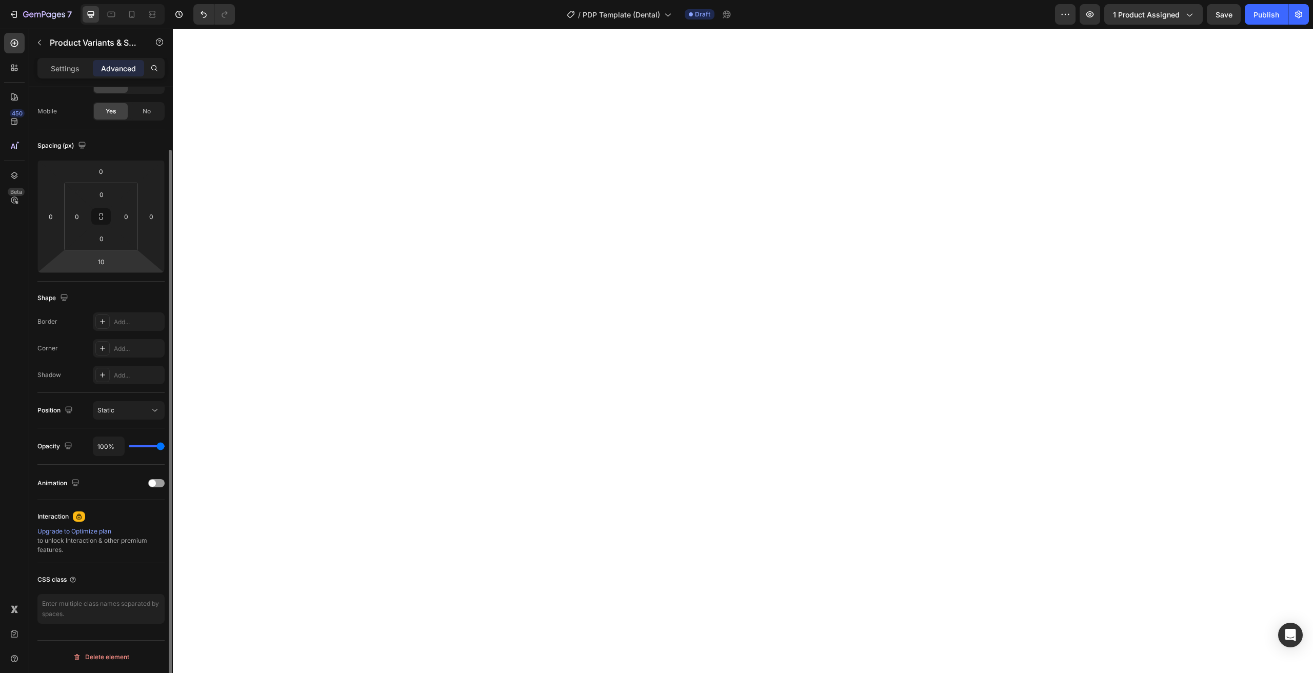
click at [121, 0] on html "7 Version history / PDP Template (Dental) Draft Preview 1 product assigned Save…" at bounding box center [656, 0] width 1313 height 0
click at [108, 263] on input "10" at bounding box center [101, 261] width 21 height 15
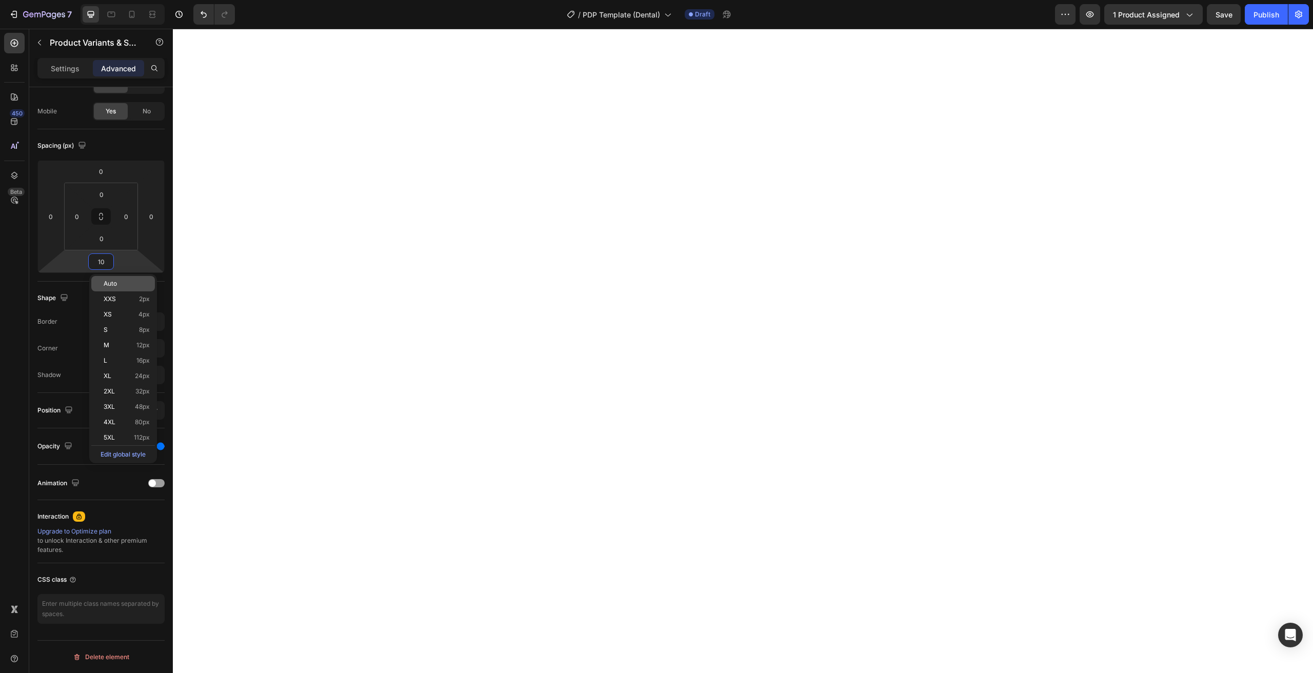
click at [117, 282] on span "Auto" at bounding box center [110, 283] width 13 height 7
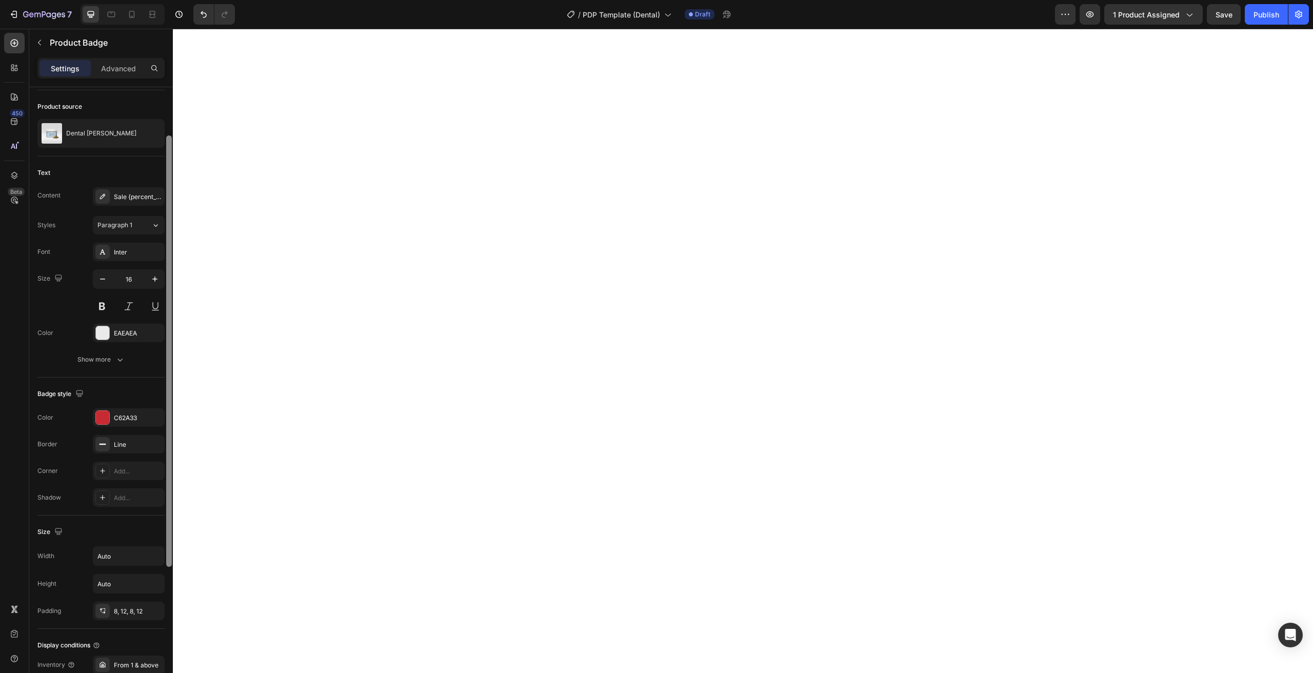
scroll to position [0, 0]
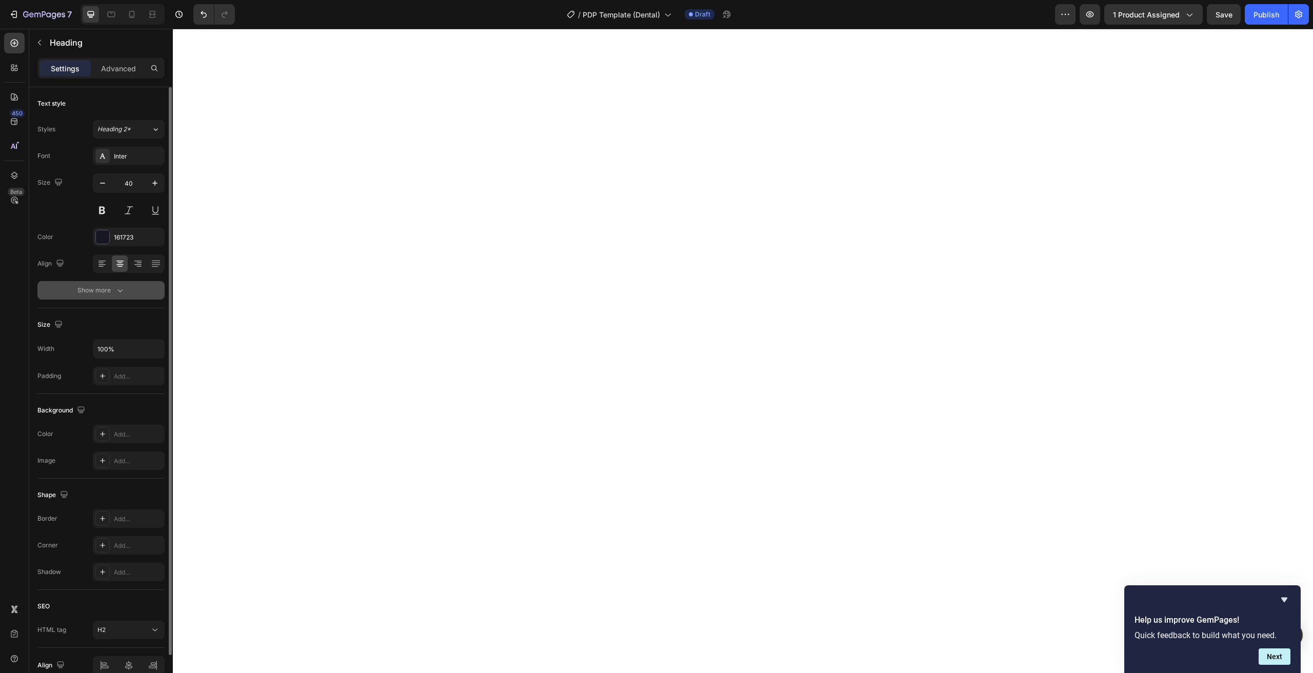
click at [117, 286] on icon "button" at bounding box center [120, 290] width 10 height 10
click at [114, 292] on div "Show more" at bounding box center [101, 290] width 48 height 10
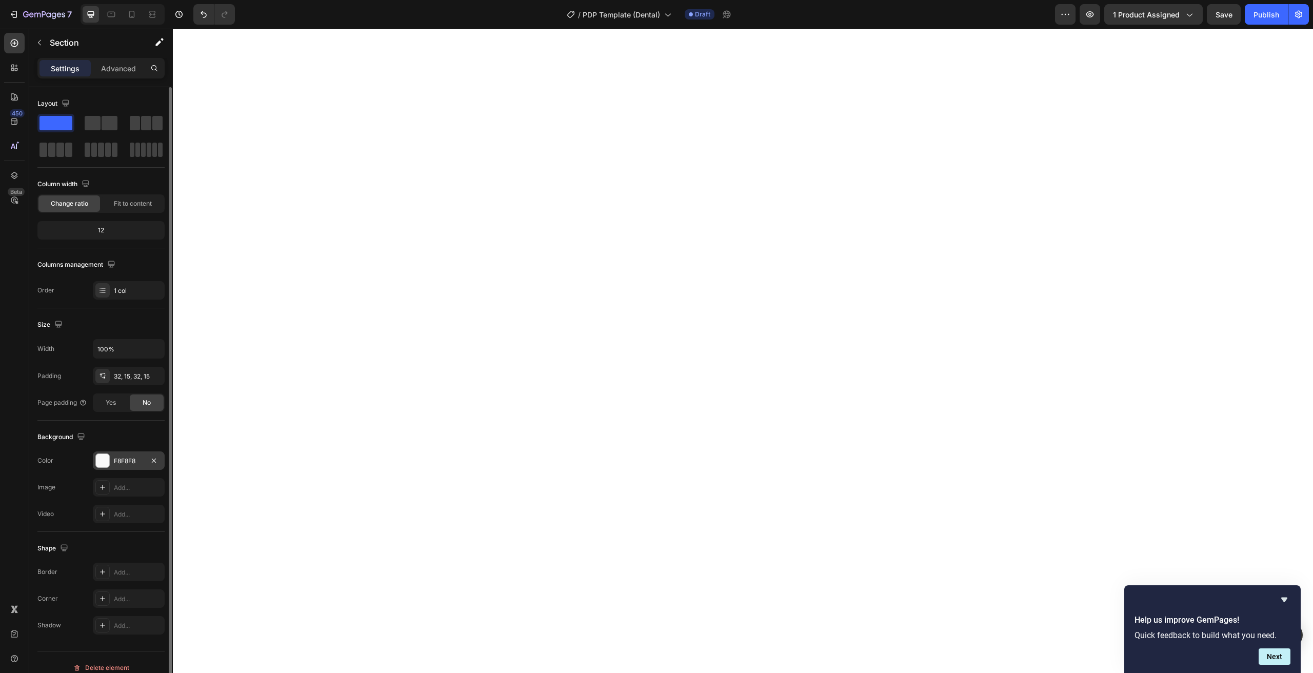
click at [126, 465] on div "F8F8F8" at bounding box center [129, 460] width 30 height 9
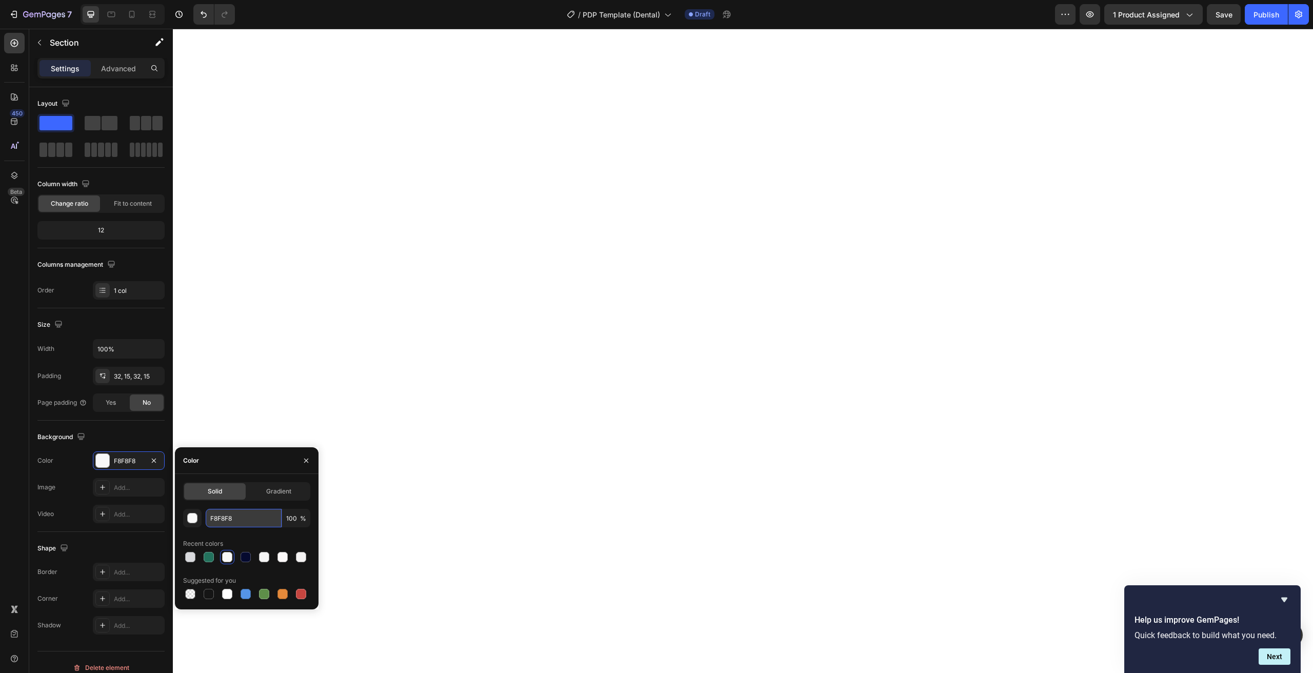
click at [220, 524] on input "F8F8F8" at bounding box center [244, 518] width 76 height 18
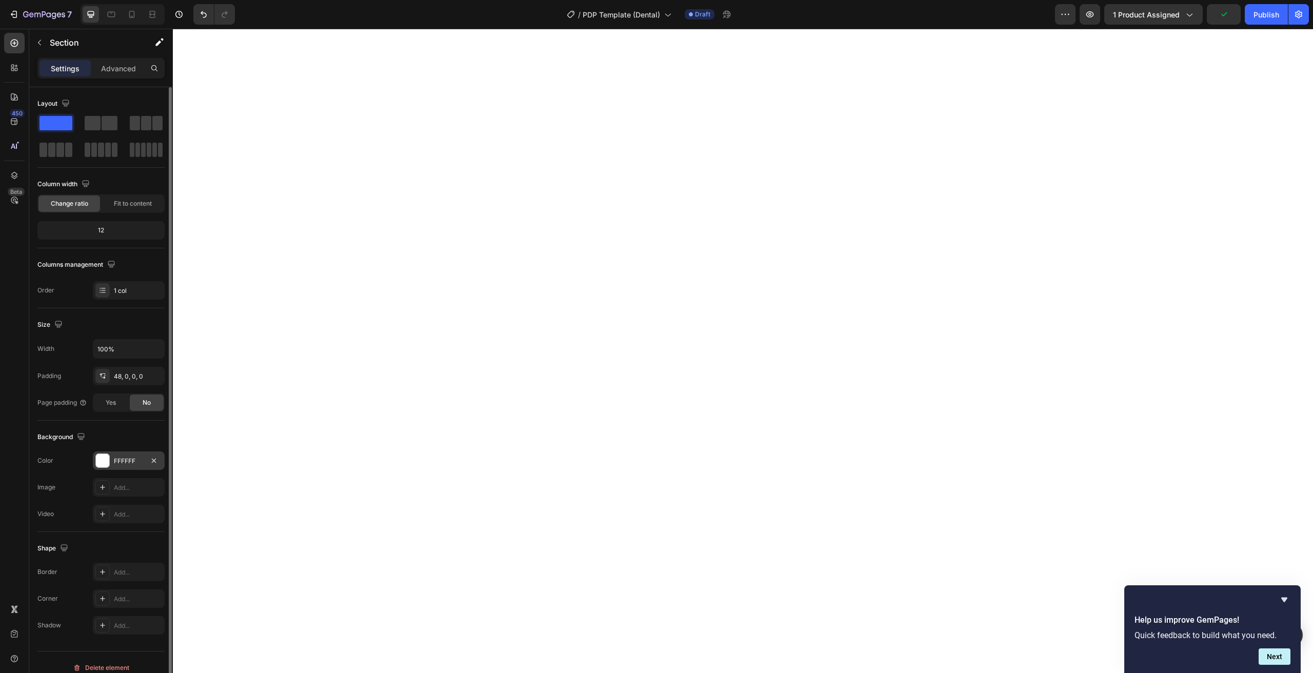
click at [116, 454] on div "FFFFFF" at bounding box center [129, 460] width 72 height 18
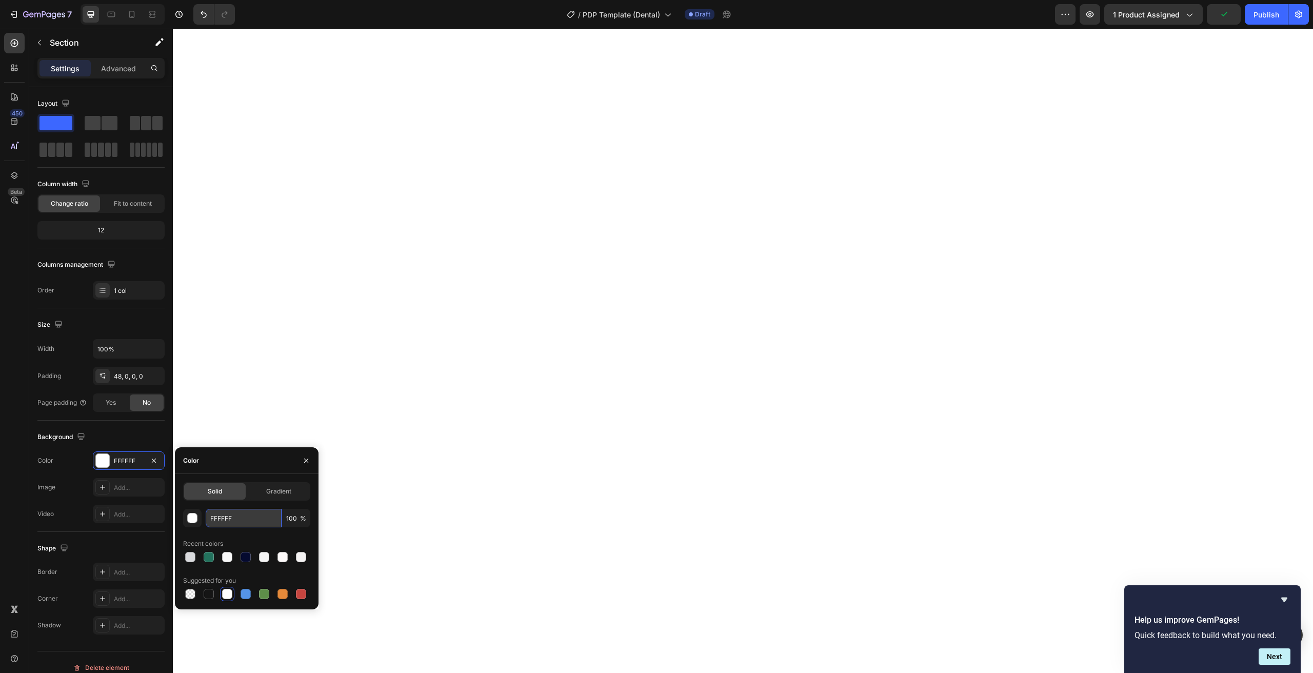
click at [227, 515] on input "FFFFFF" at bounding box center [244, 518] width 76 height 18
paste input "F8F8F8"
paste input "8F8F8"
type input "F8F8F8"
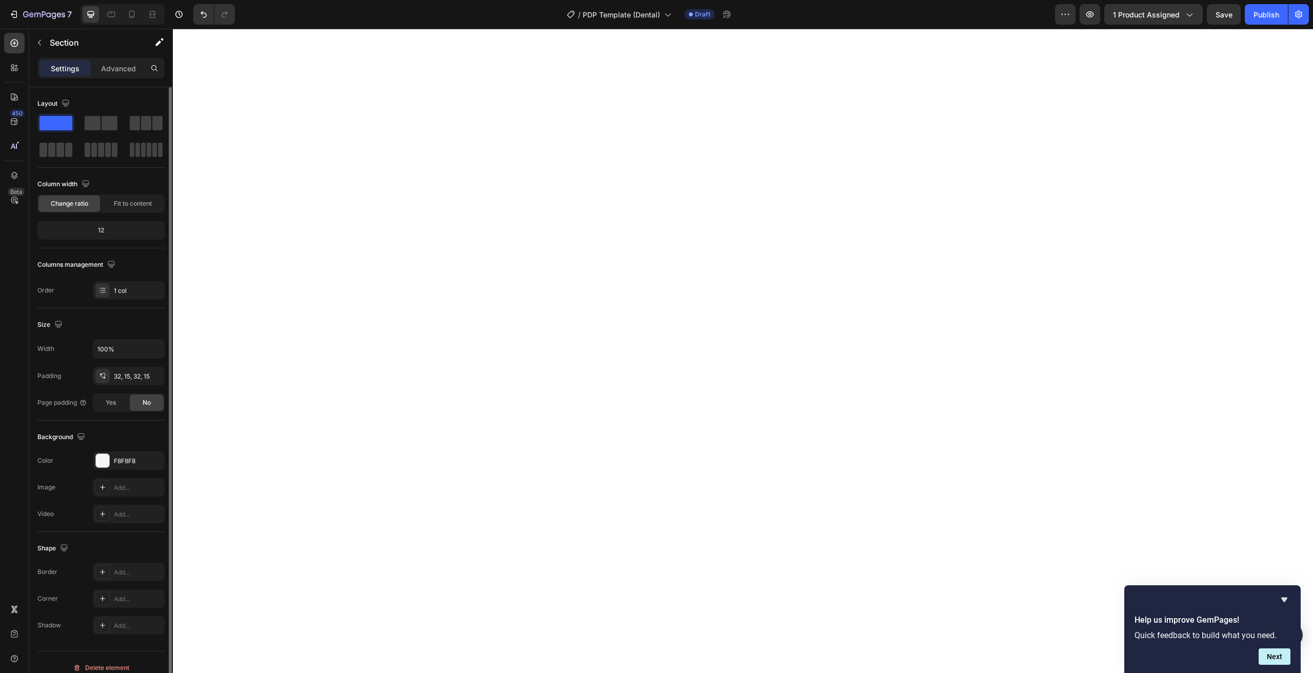
click at [166, 461] on div at bounding box center [169, 394] width 8 height 615
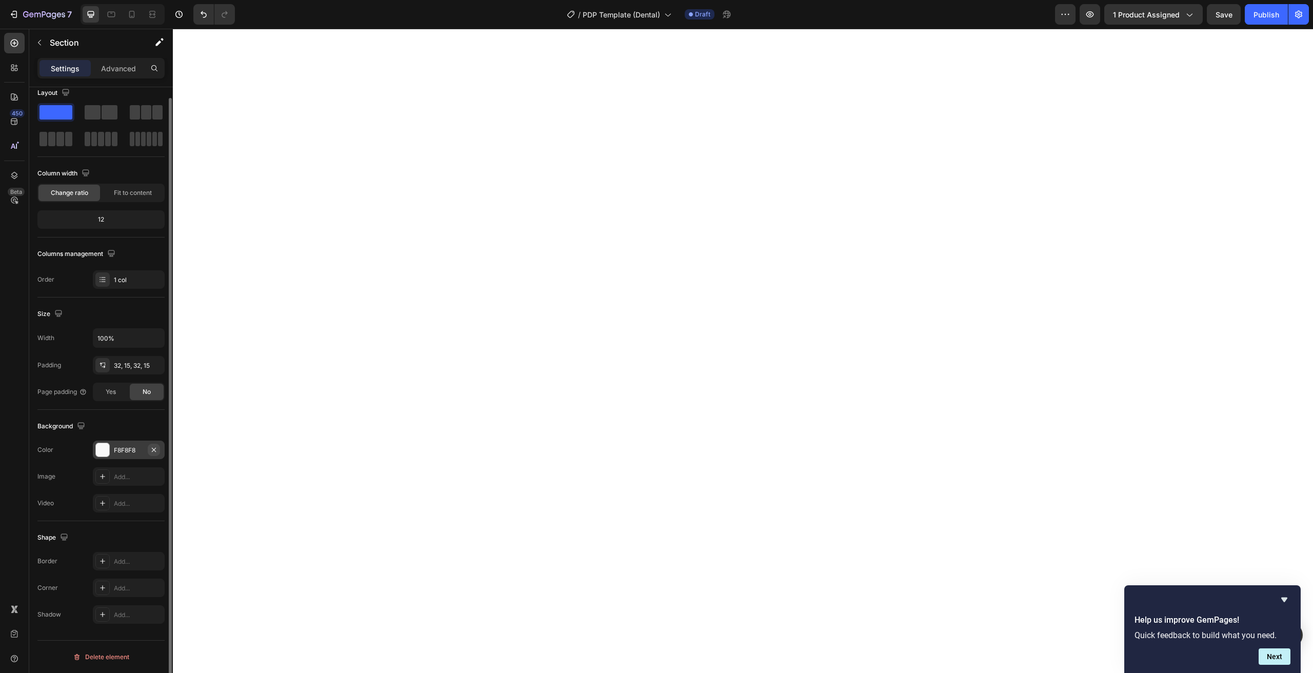
click at [156, 450] on icon "button" at bounding box center [154, 450] width 8 height 8
click at [209, 16] on button "Undo/Redo" at bounding box center [203, 14] width 21 height 21
click at [127, 448] on div "F8F8F8" at bounding box center [129, 450] width 30 height 9
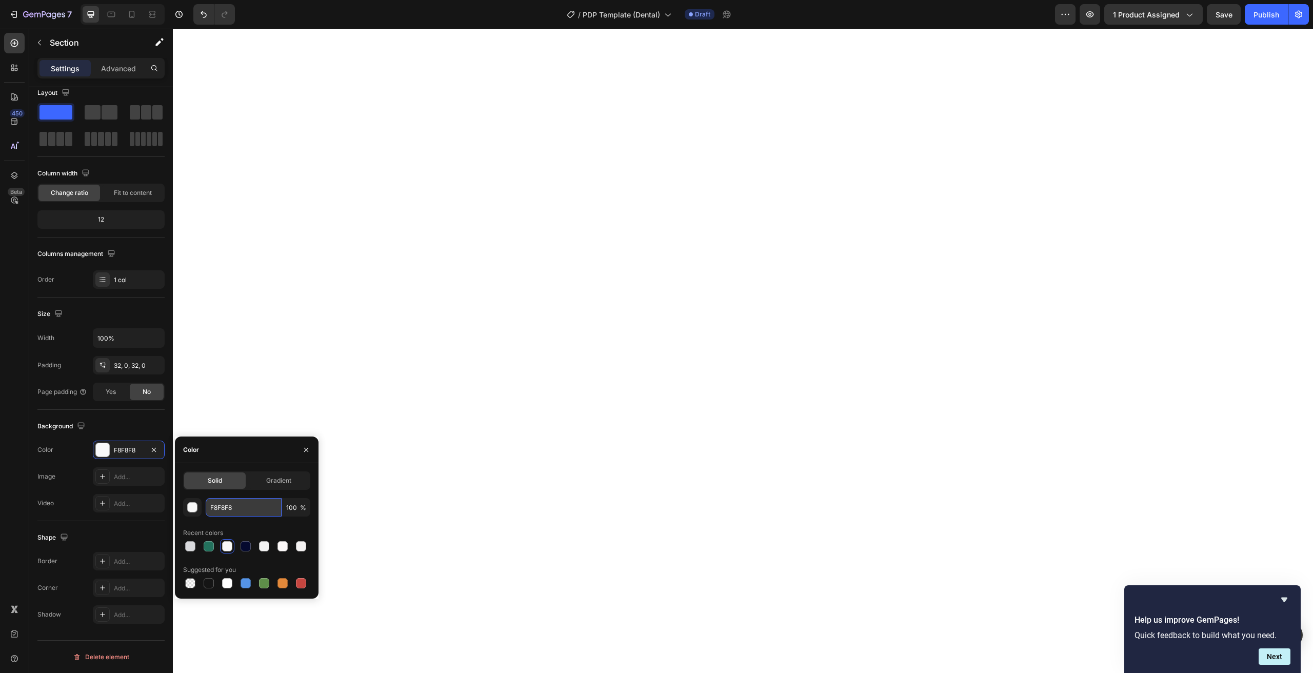
click at [241, 514] on input "F8F8F8" at bounding box center [244, 507] width 76 height 18
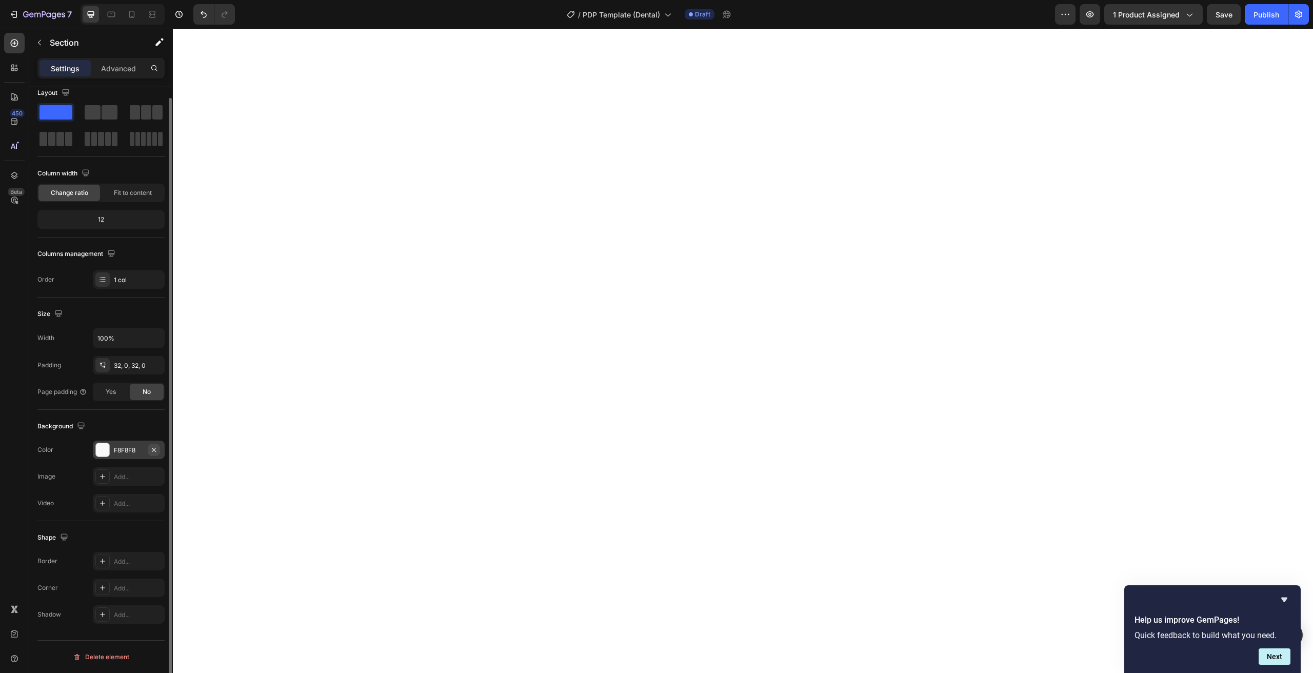
click at [157, 449] on icon "button" at bounding box center [154, 450] width 8 height 8
click at [1089, 21] on button "button" at bounding box center [1090, 14] width 21 height 21
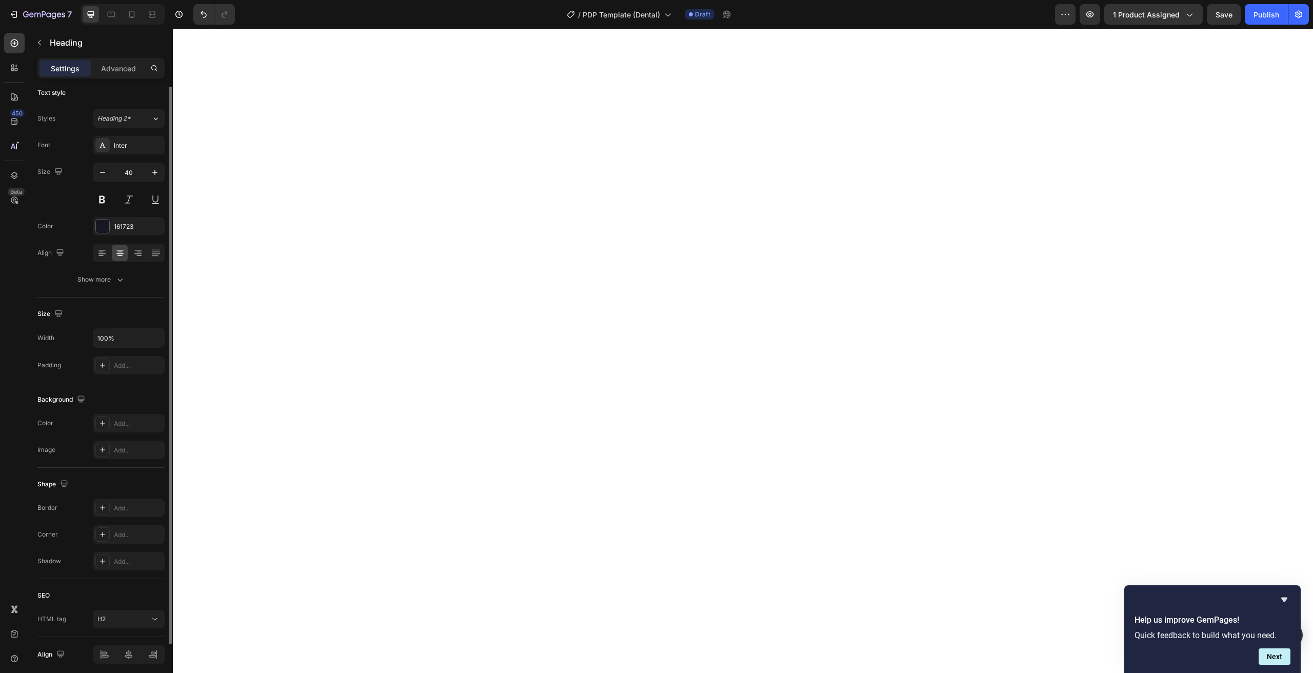
scroll to position [0, 0]
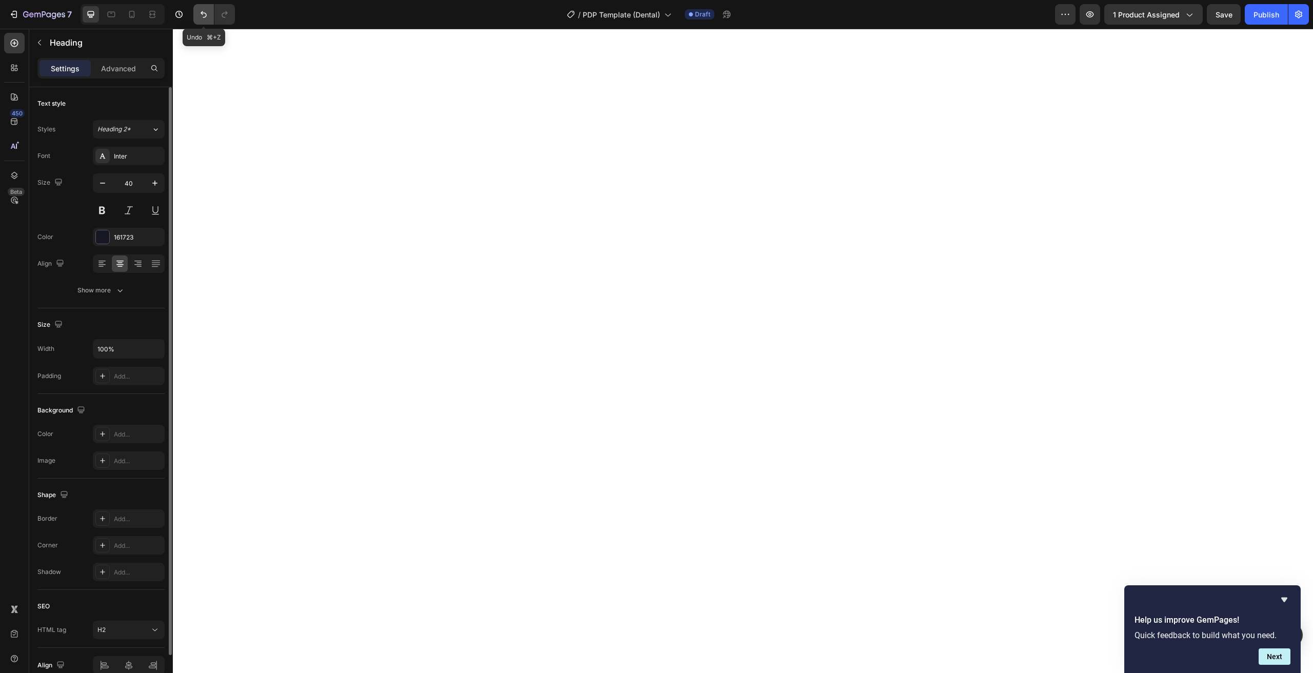
click at [199, 16] on icon "Undo/Redo" at bounding box center [203, 14] width 10 height 10
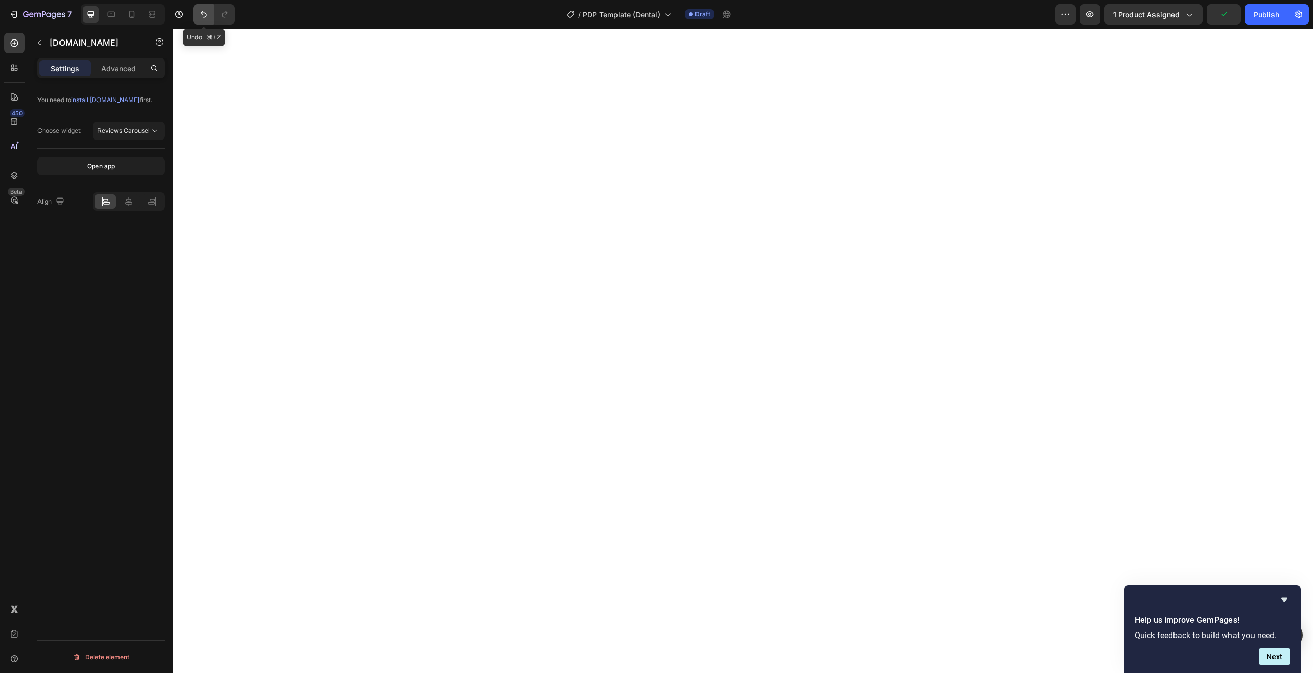
click at [206, 15] on icon "Undo/Redo" at bounding box center [203, 14] width 10 height 10
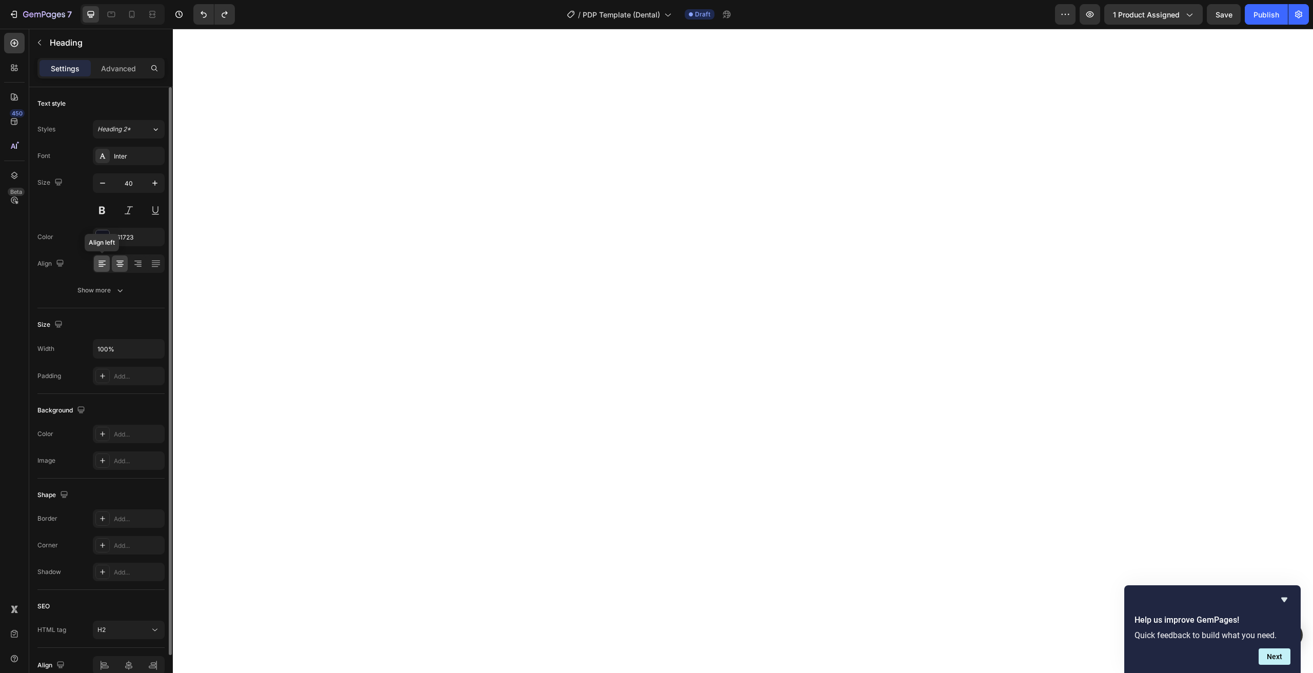
click at [97, 260] on icon at bounding box center [102, 263] width 10 height 10
click at [121, 265] on icon at bounding box center [119, 264] width 7 height 1
click at [1086, 15] on icon "button" at bounding box center [1090, 14] width 10 height 10
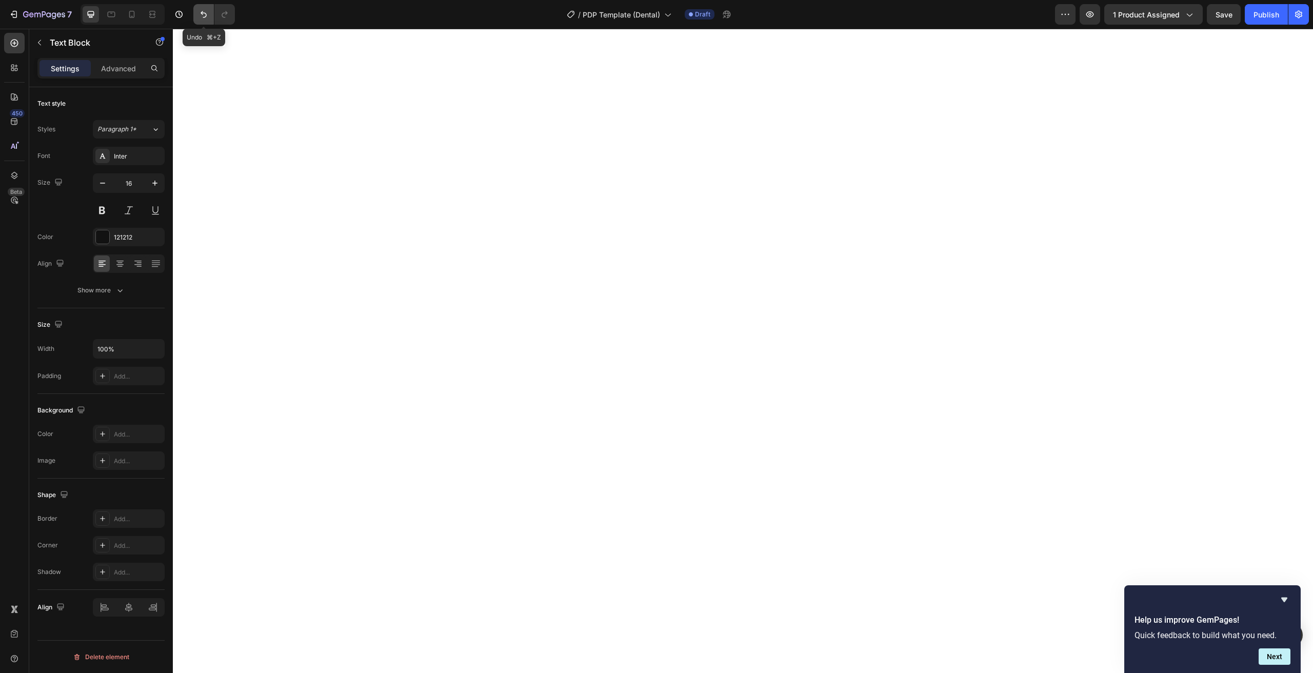
click at [204, 10] on icon "Undo/Redo" at bounding box center [203, 14] width 10 height 10
click at [50, 45] on p "Text Block" at bounding box center [93, 42] width 87 height 12
click at [207, 15] on icon "Undo/Redo" at bounding box center [204, 14] width 6 height 7
click at [220, 14] on icon "Undo/Redo" at bounding box center [225, 14] width 10 height 10
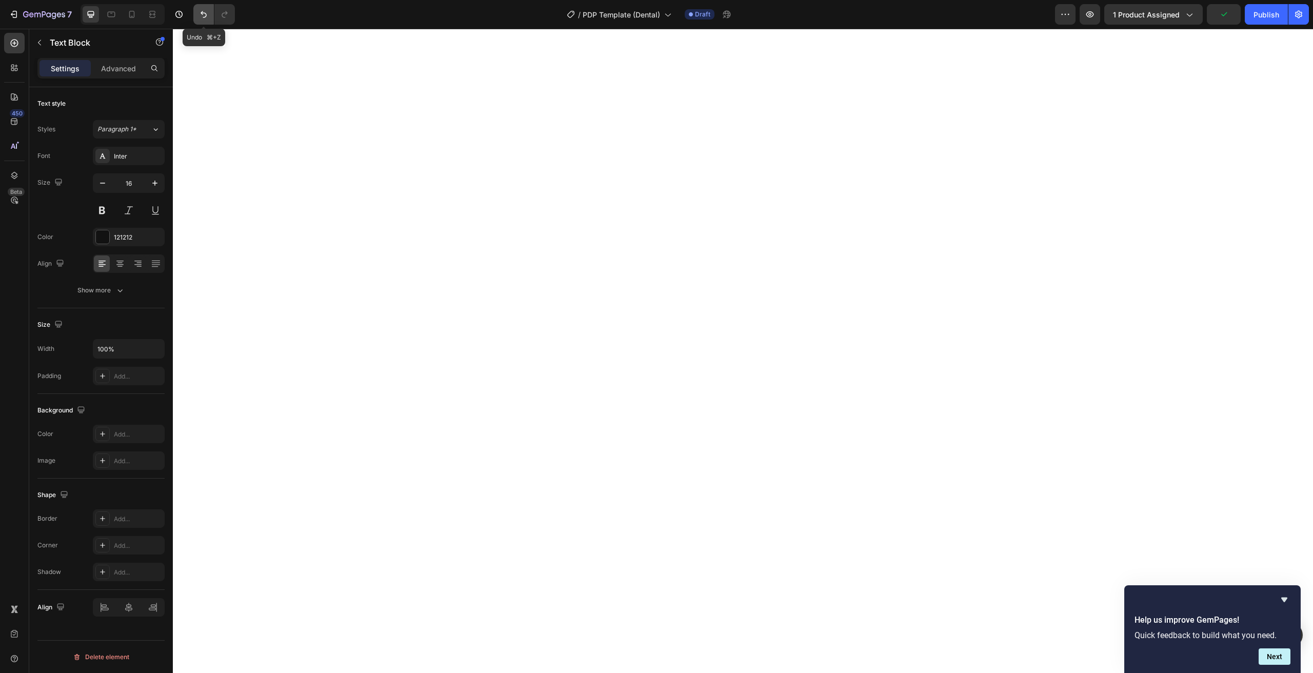
click at [195, 11] on button "Undo/Redo" at bounding box center [203, 14] width 21 height 21
click at [221, 12] on icon "Undo/Redo" at bounding box center [225, 14] width 10 height 10
click at [208, 19] on button "Undo/Redo" at bounding box center [203, 14] width 21 height 21
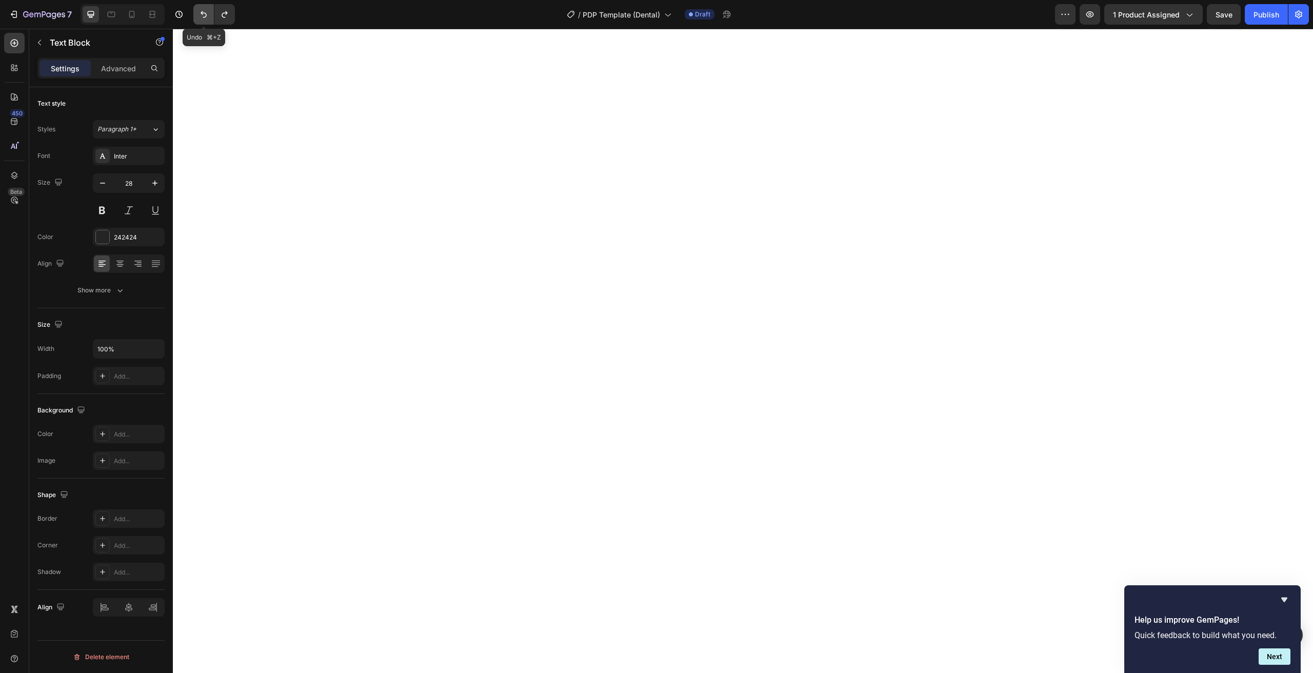
click at [208, 19] on button "Undo/Redo" at bounding box center [203, 14] width 21 height 21
click at [204, 21] on button "Undo/Redo" at bounding box center [203, 14] width 21 height 21
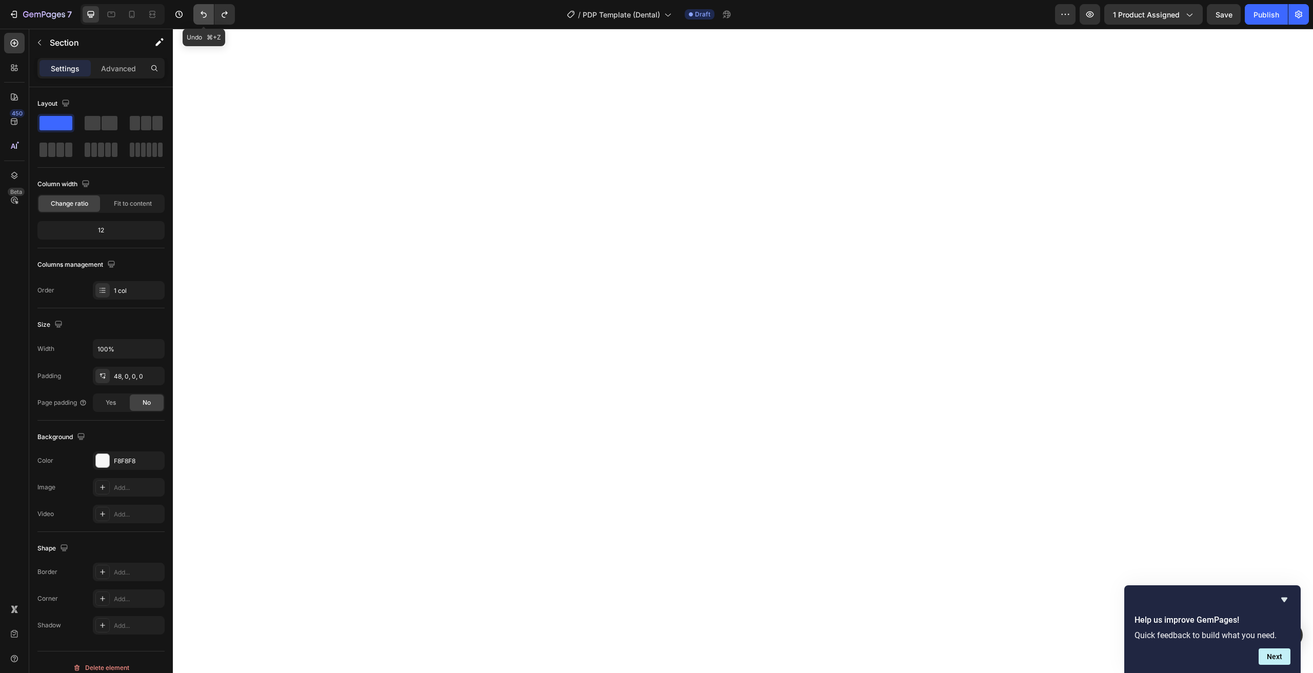
click at [203, 21] on button "Undo/Redo" at bounding box center [203, 14] width 21 height 21
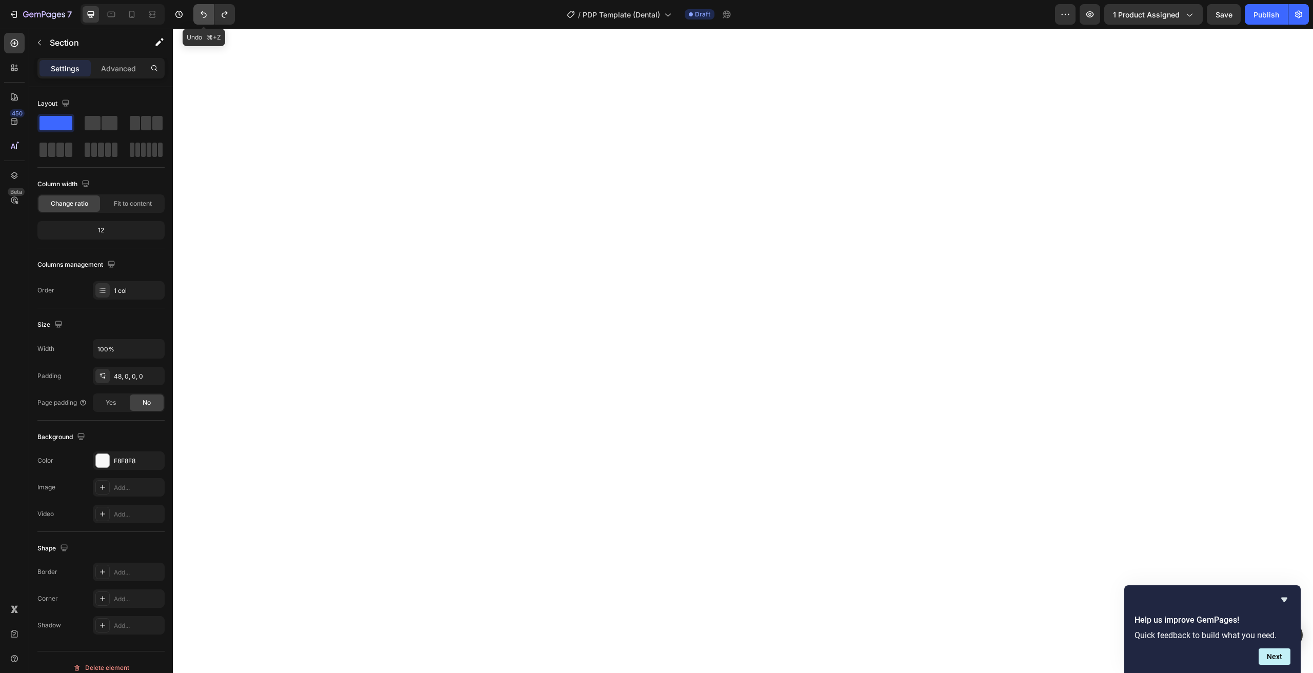
click at [203, 21] on button "Undo/Redo" at bounding box center [203, 14] width 21 height 21
click at [227, 16] on icon "Undo/Redo" at bounding box center [225, 14] width 10 height 10
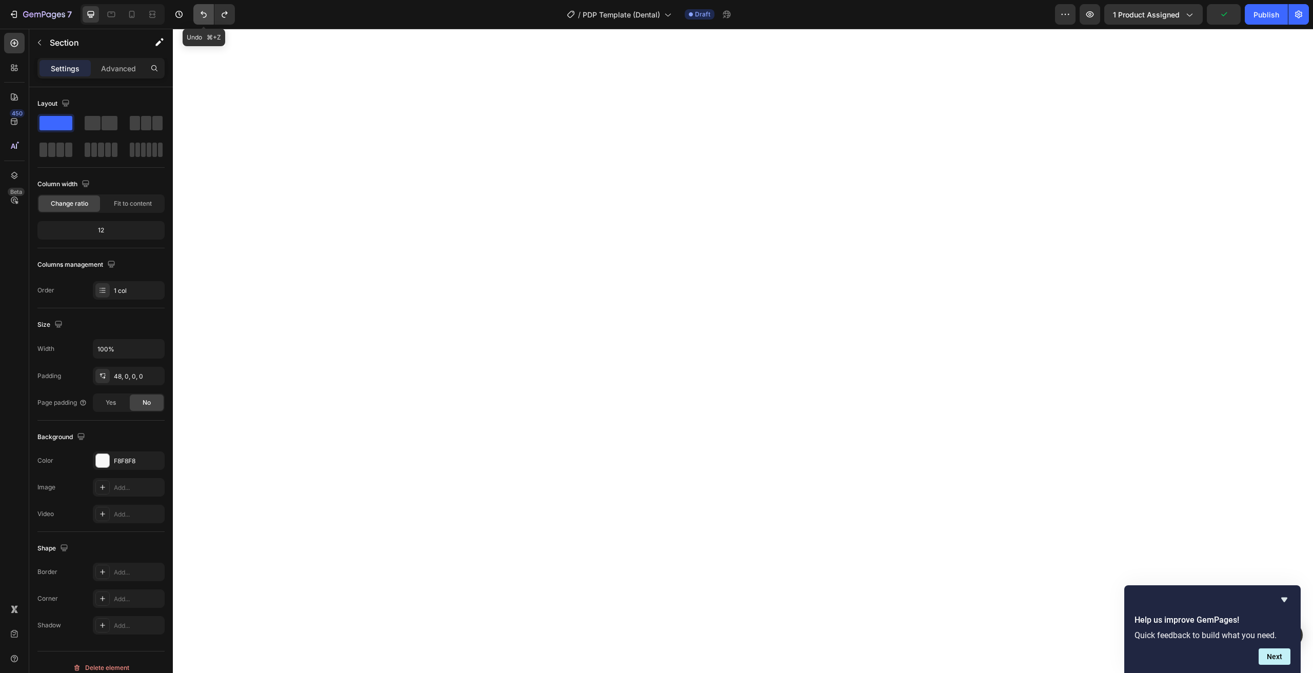
click at [195, 12] on button "Undo/Redo" at bounding box center [203, 14] width 21 height 21
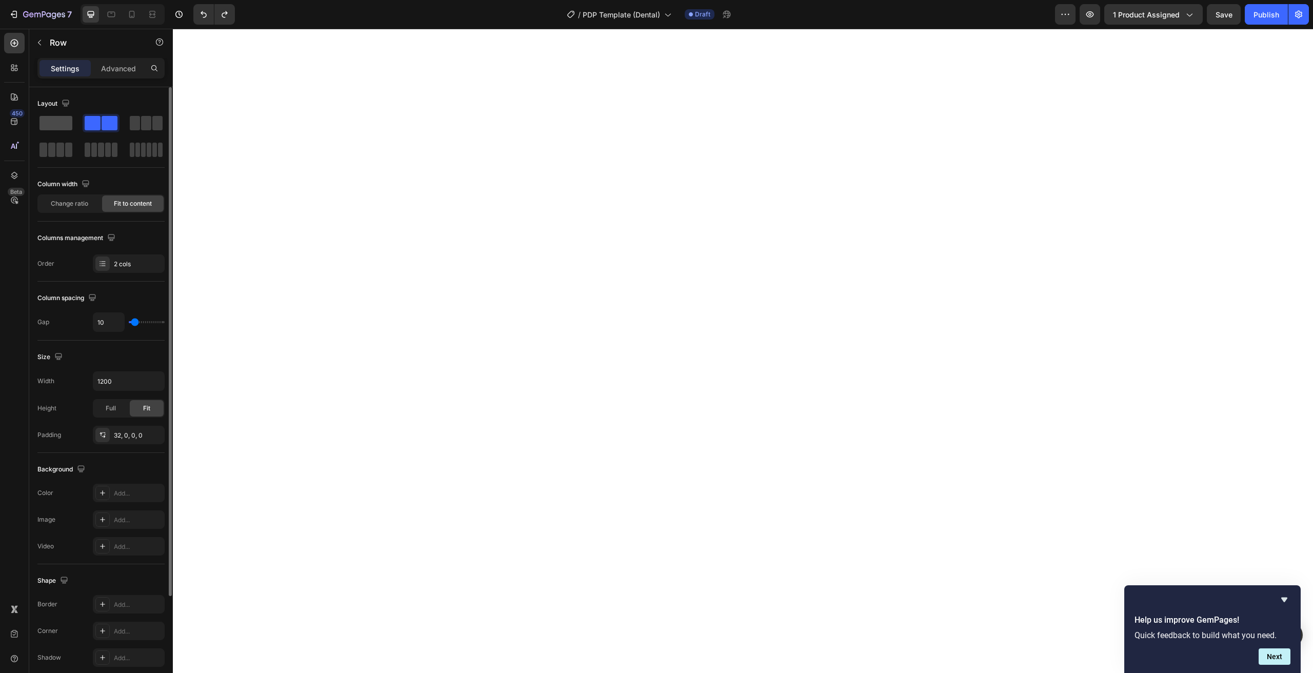
click at [70, 128] on span at bounding box center [55, 123] width 33 height 14
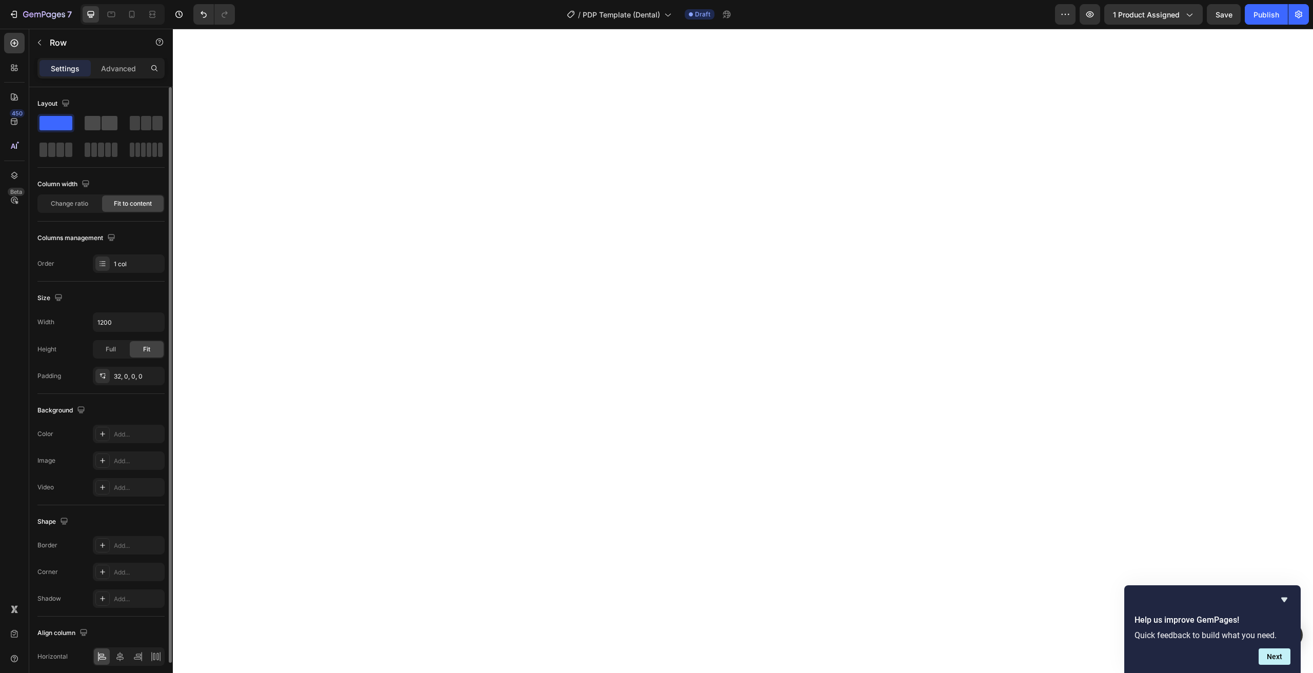
click at [104, 126] on span at bounding box center [110, 123] width 16 height 14
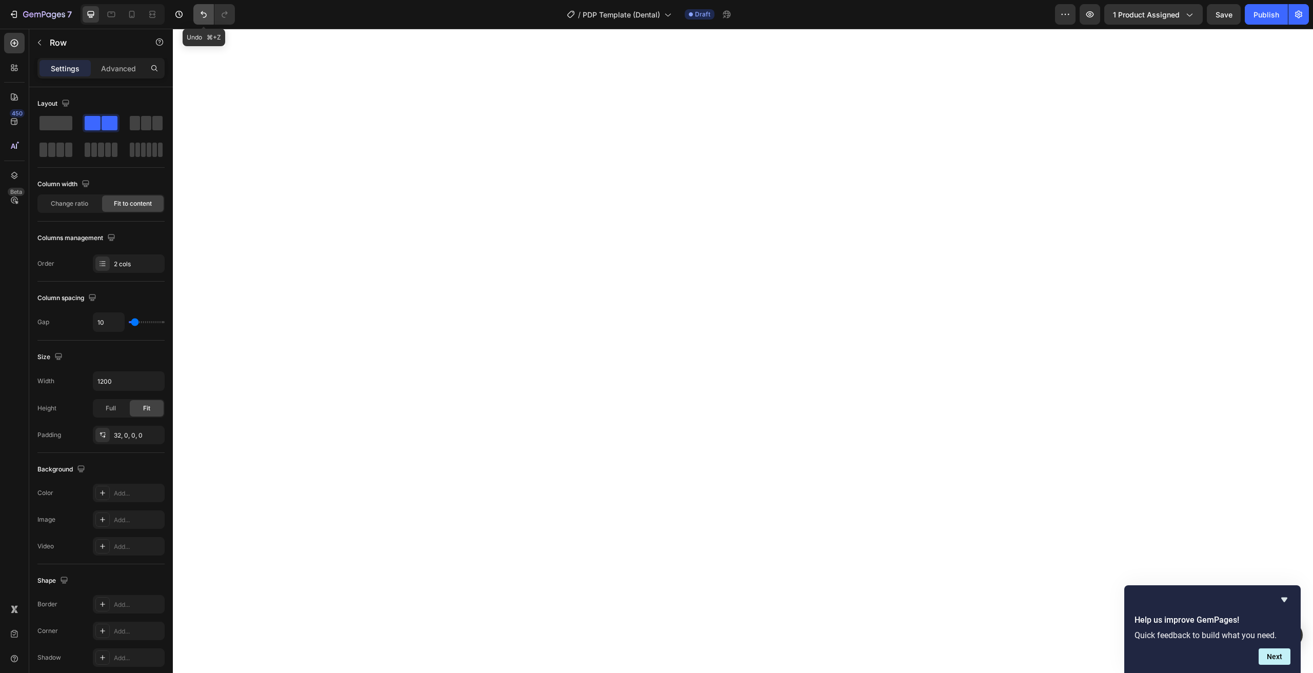
click at [196, 16] on button "Undo/Redo" at bounding box center [203, 14] width 21 height 21
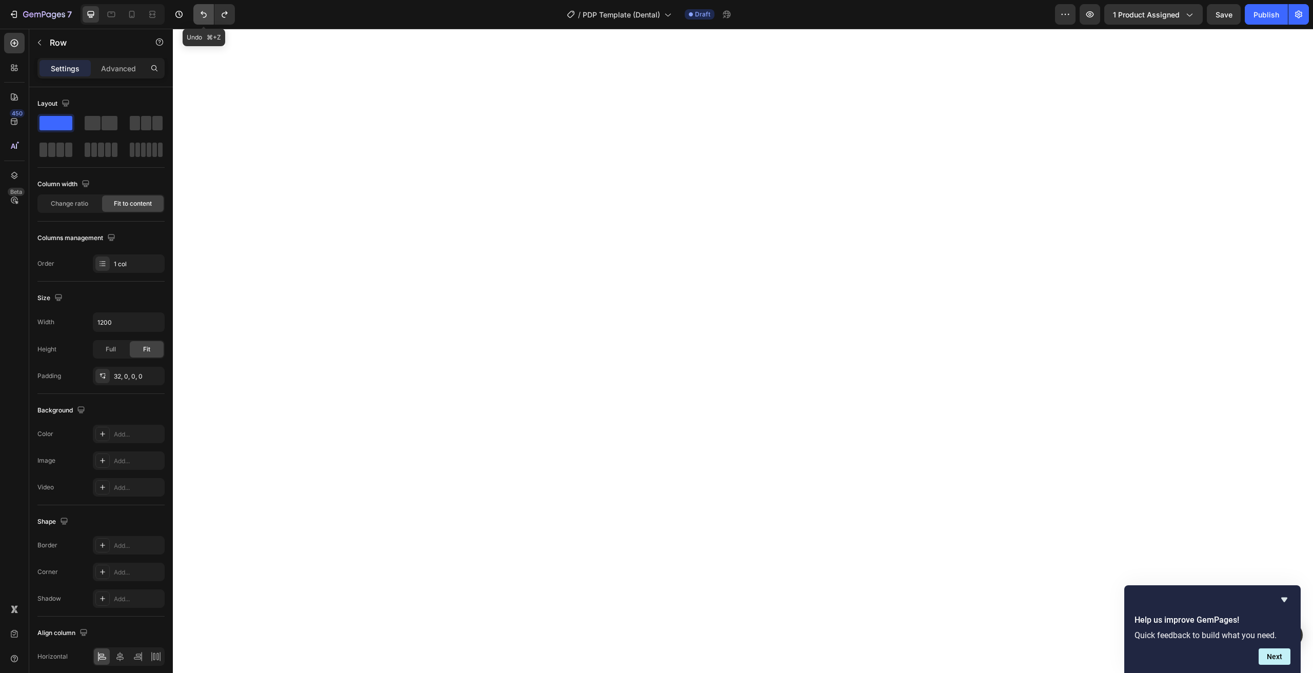
click at [196, 16] on button "Undo/Redo" at bounding box center [203, 14] width 21 height 21
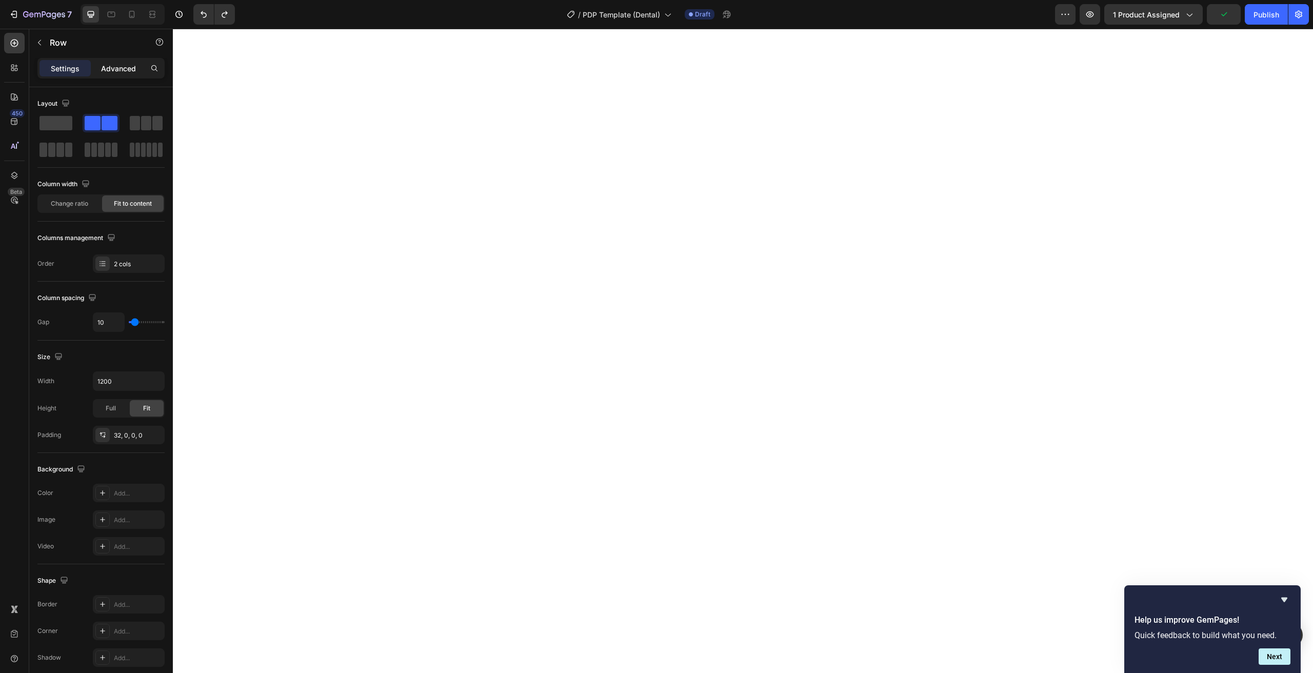
click at [116, 68] on p "Advanced" at bounding box center [118, 68] width 35 height 11
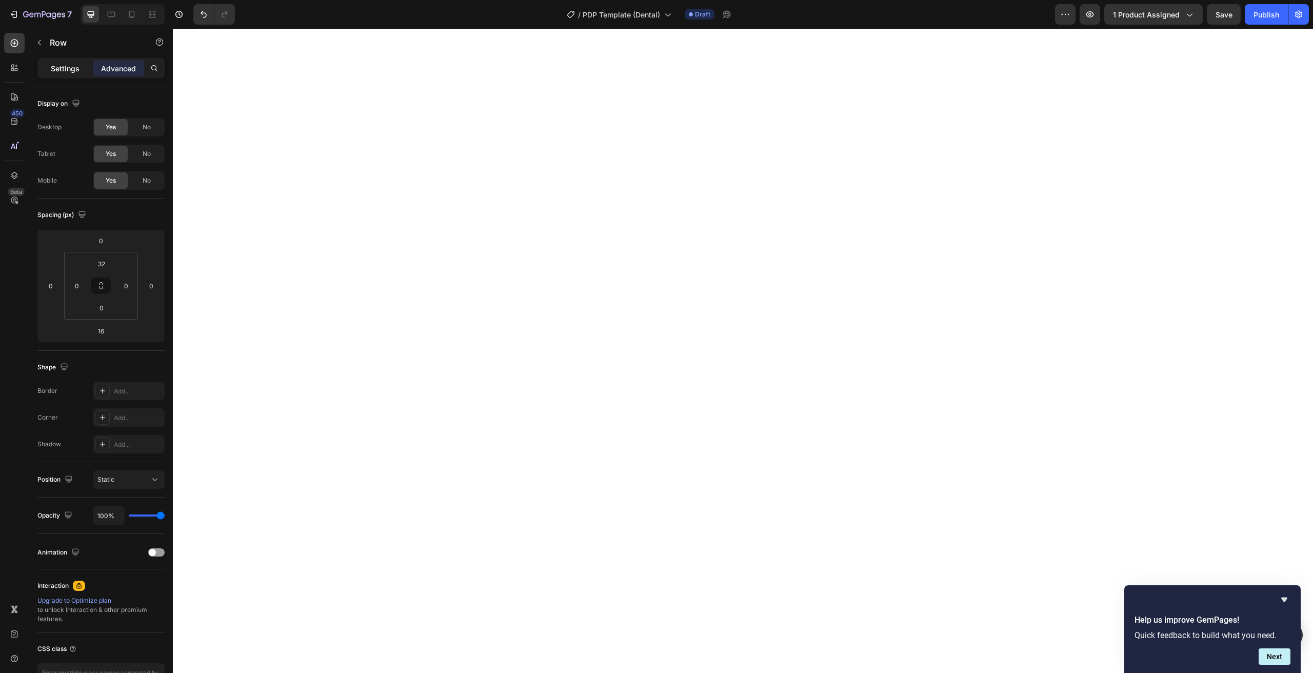
click at [64, 67] on p "Settings" at bounding box center [65, 68] width 29 height 11
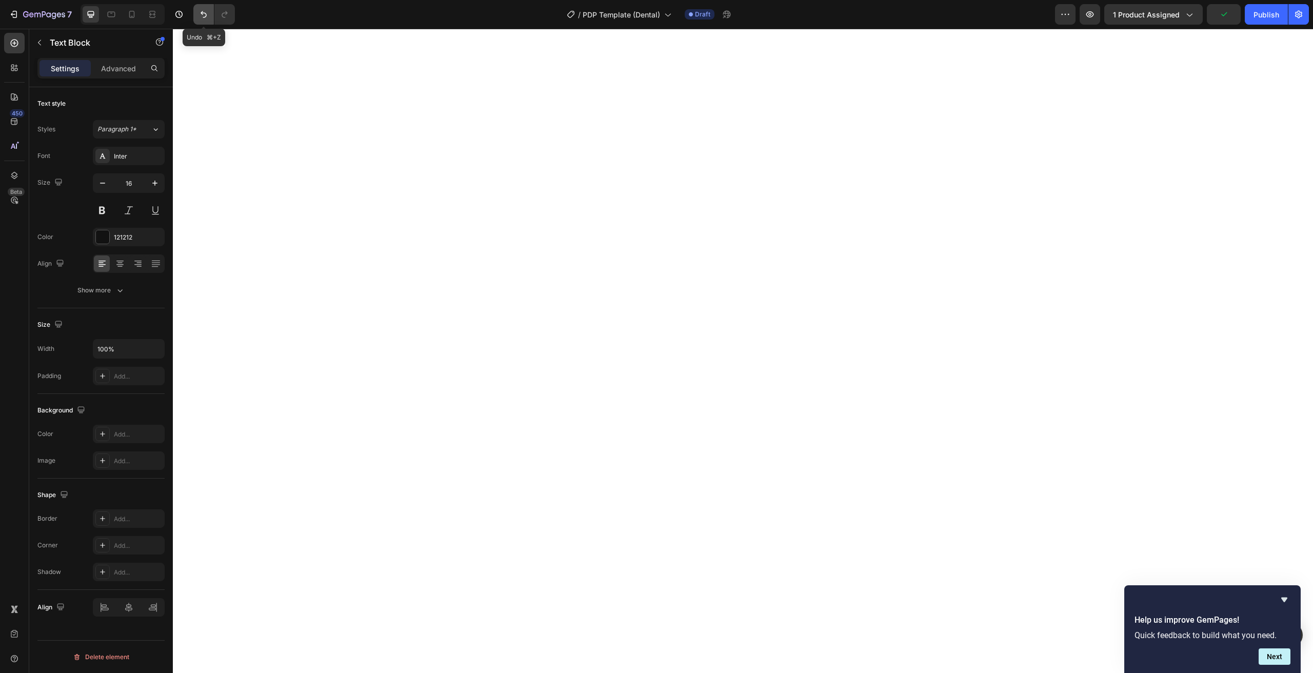
click at [207, 16] on icon "Undo/Redo" at bounding box center [203, 14] width 10 height 10
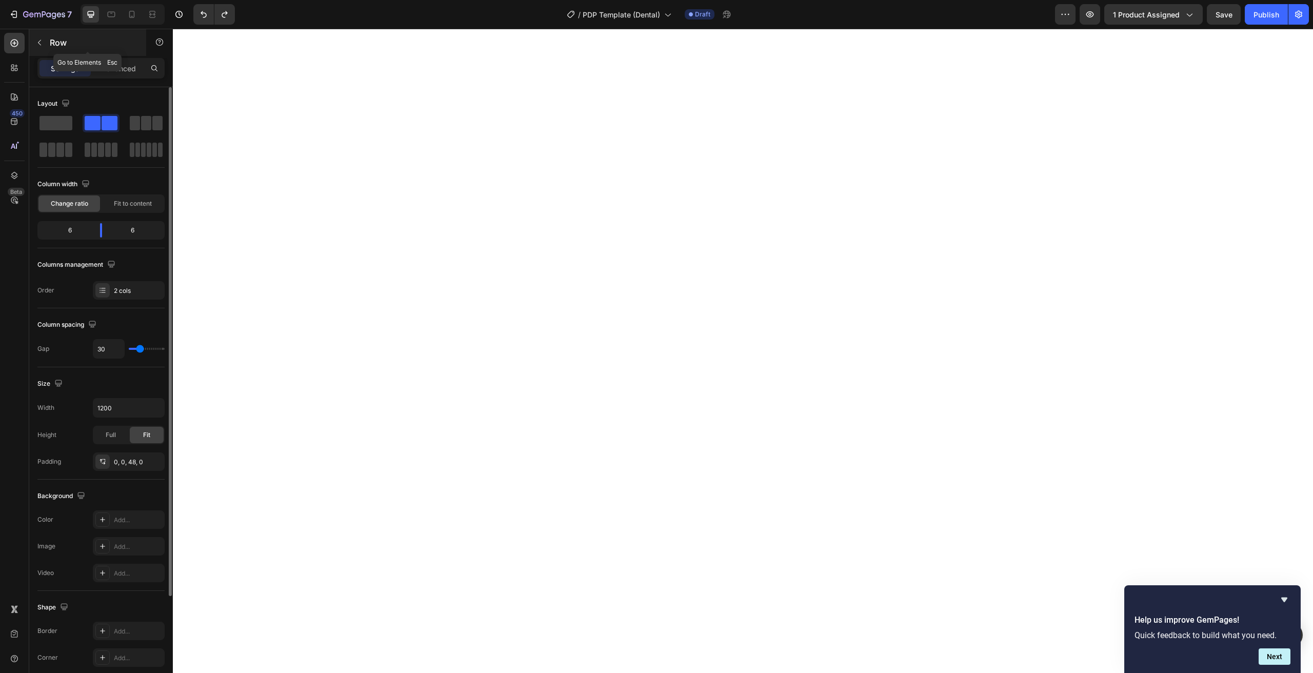
click at [53, 53] on div "Row" at bounding box center [87, 42] width 117 height 27
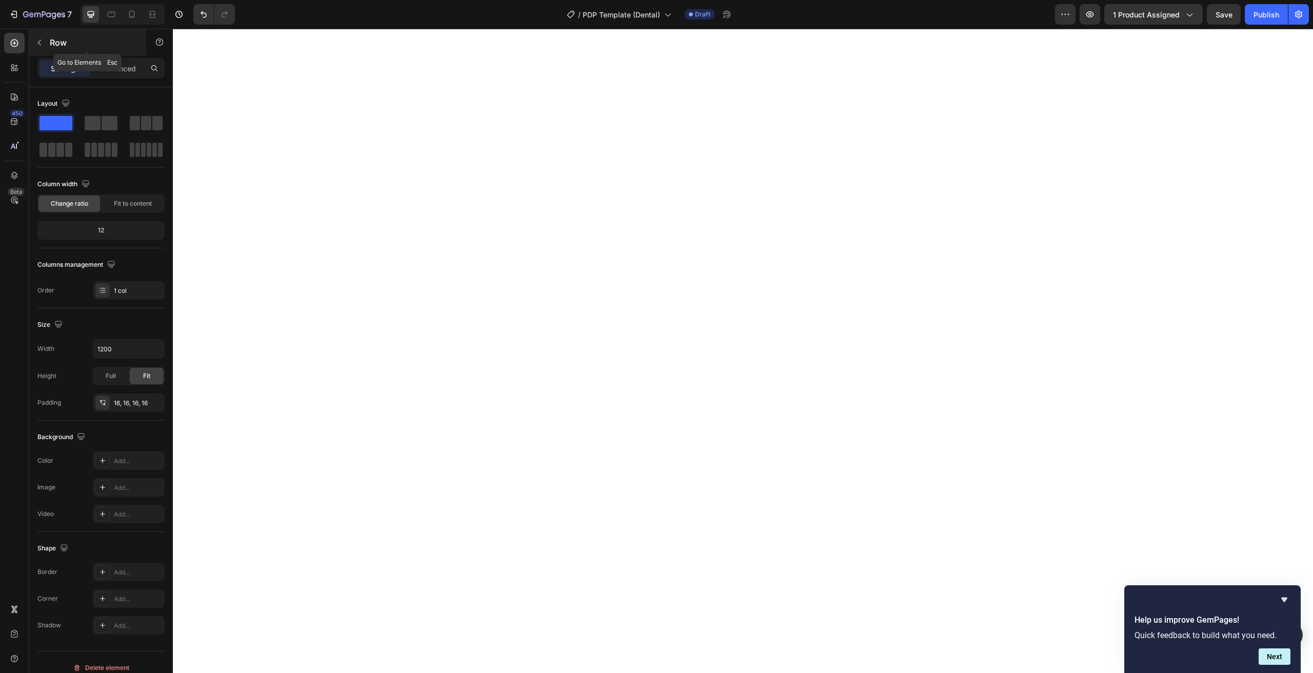
click at [58, 43] on p "Row" at bounding box center [93, 42] width 87 height 12
click at [43, 36] on button "button" at bounding box center [39, 42] width 16 height 16
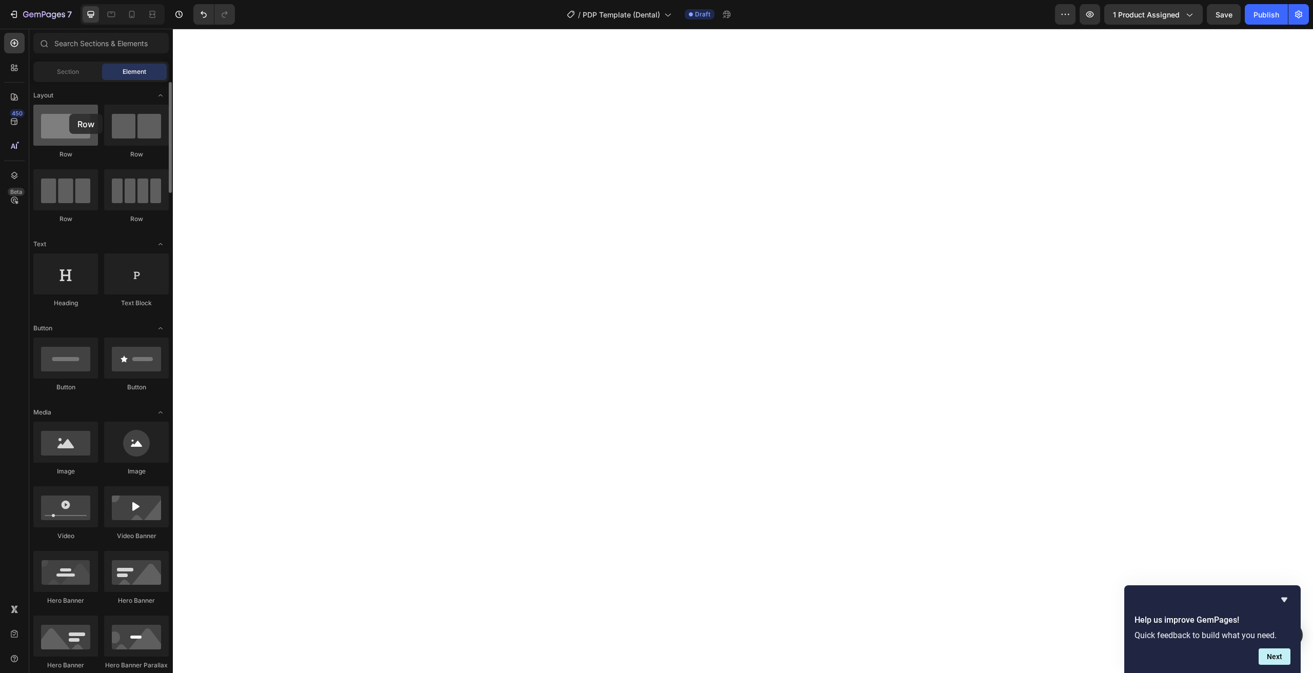
drag, startPoint x: 102, startPoint y: 139, endPoint x: 69, endPoint y: 114, distance: 40.9
click at [69, 114] on div at bounding box center [65, 125] width 65 height 41
drag, startPoint x: 81, startPoint y: 142, endPoint x: 120, endPoint y: 173, distance: 49.7
click at [73, 145] on div at bounding box center [65, 125] width 65 height 41
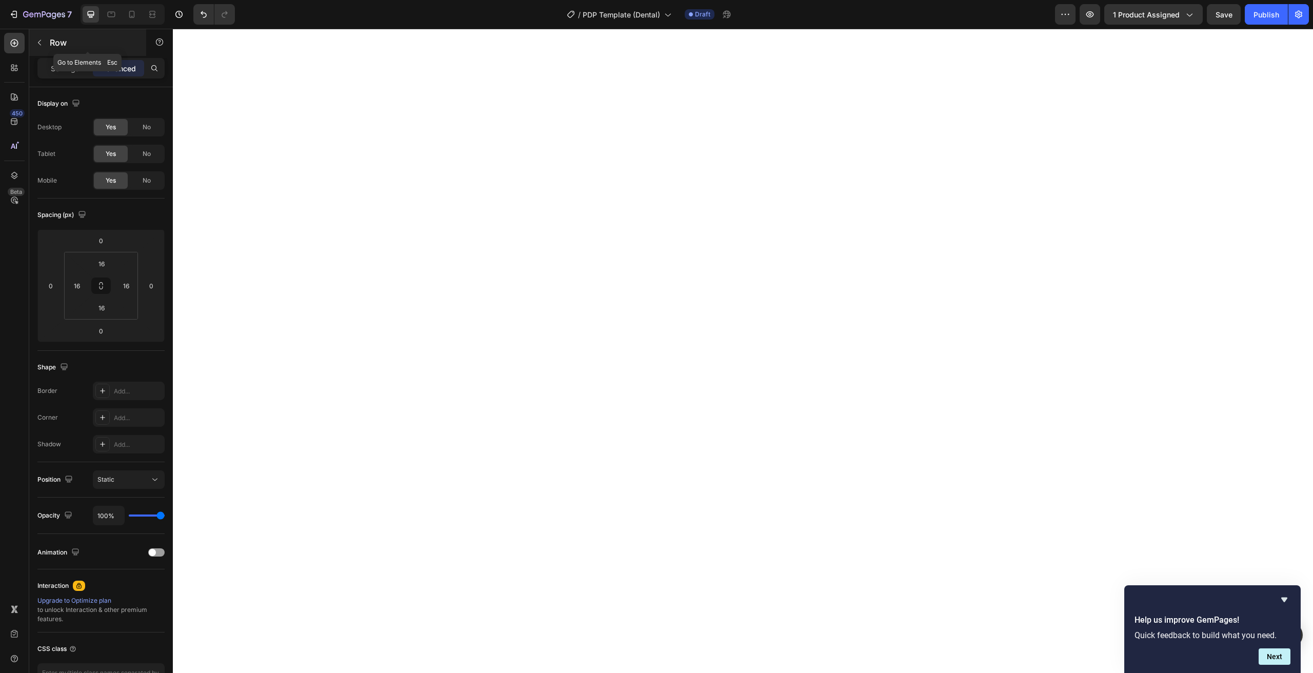
click at [44, 43] on button "button" at bounding box center [39, 42] width 16 height 16
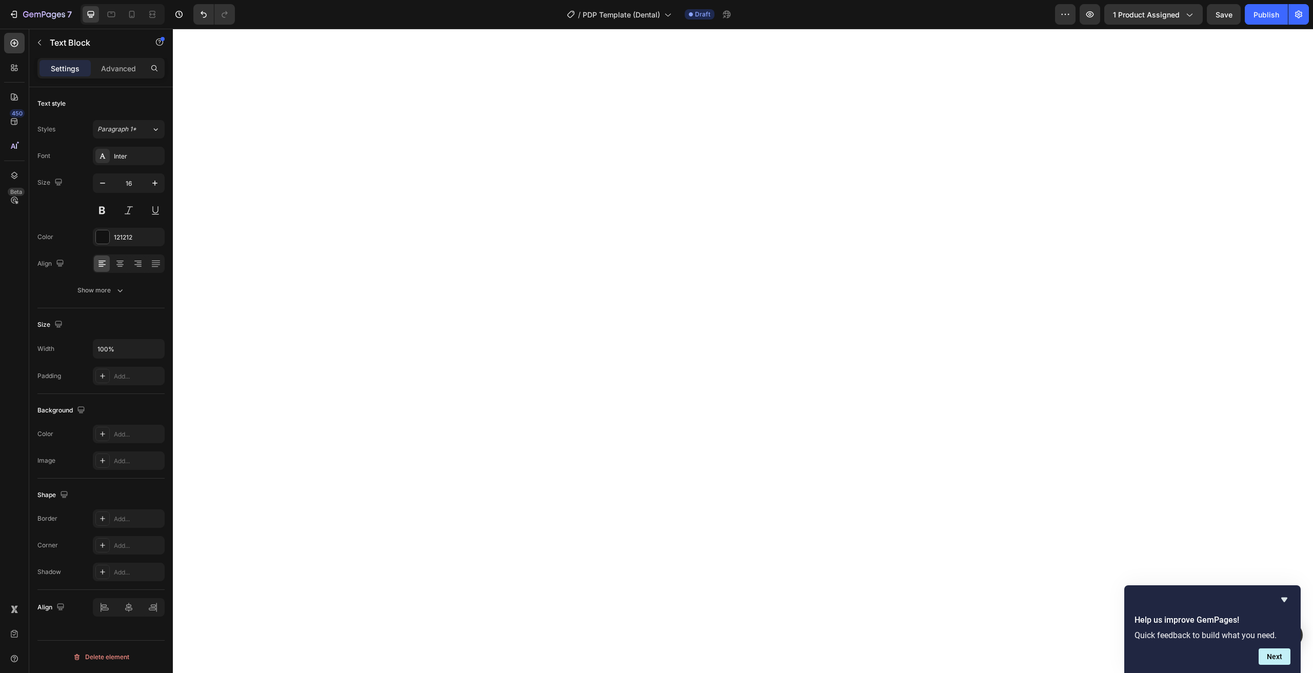
click at [130, 77] on div "Settings Advanced" at bounding box center [100, 68] width 127 height 21
click at [128, 74] on div "Advanced" at bounding box center [118, 68] width 51 height 16
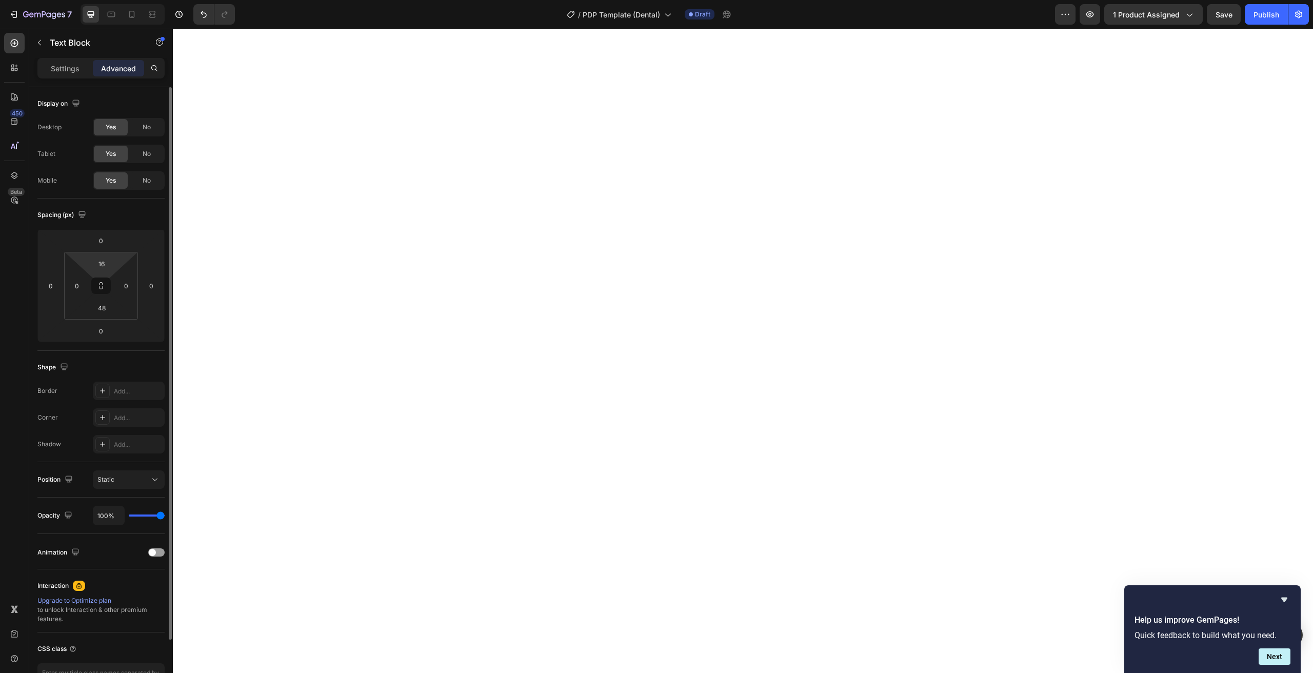
click at [115, 0] on html "7 Version history / PDP Template (Dental) Draft Preview 1 product assigned Save…" at bounding box center [656, 0] width 1313 height 0
click at [108, 264] on input "16" at bounding box center [101, 263] width 21 height 15
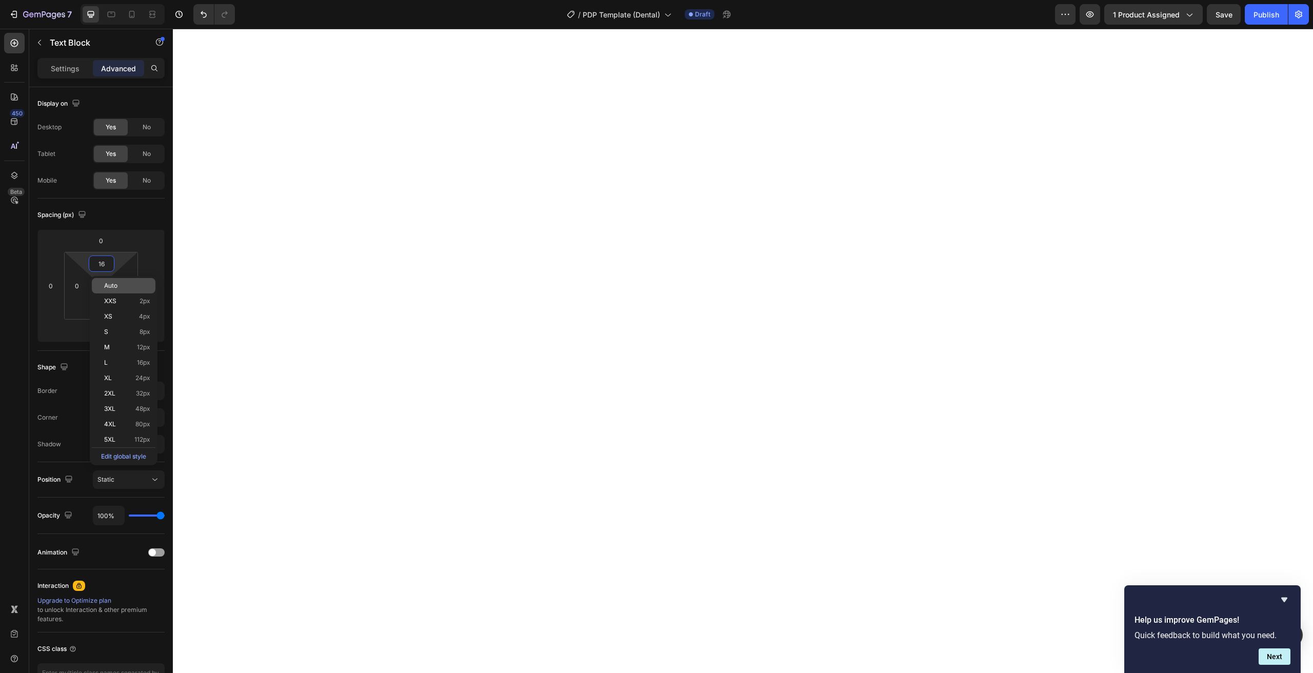
click at [121, 280] on div "Auto" at bounding box center [124, 285] width 64 height 15
type input "Auto"
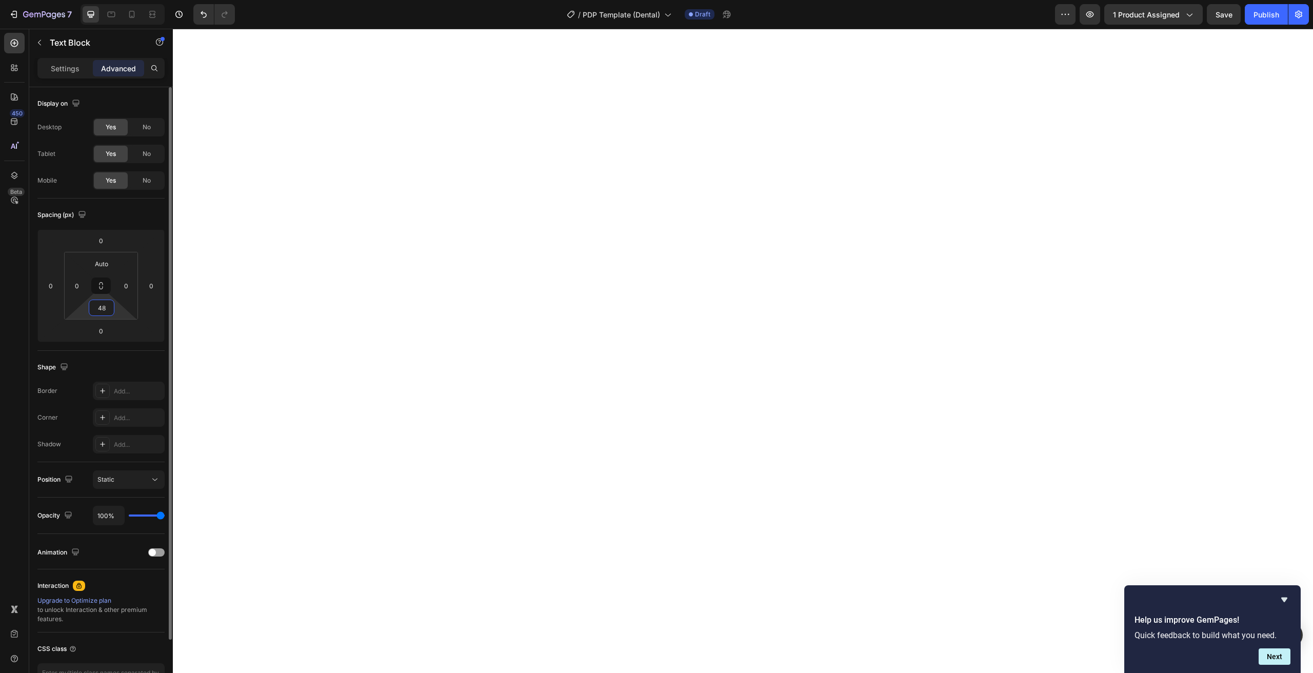
click at [100, 305] on input "48" at bounding box center [101, 307] width 21 height 15
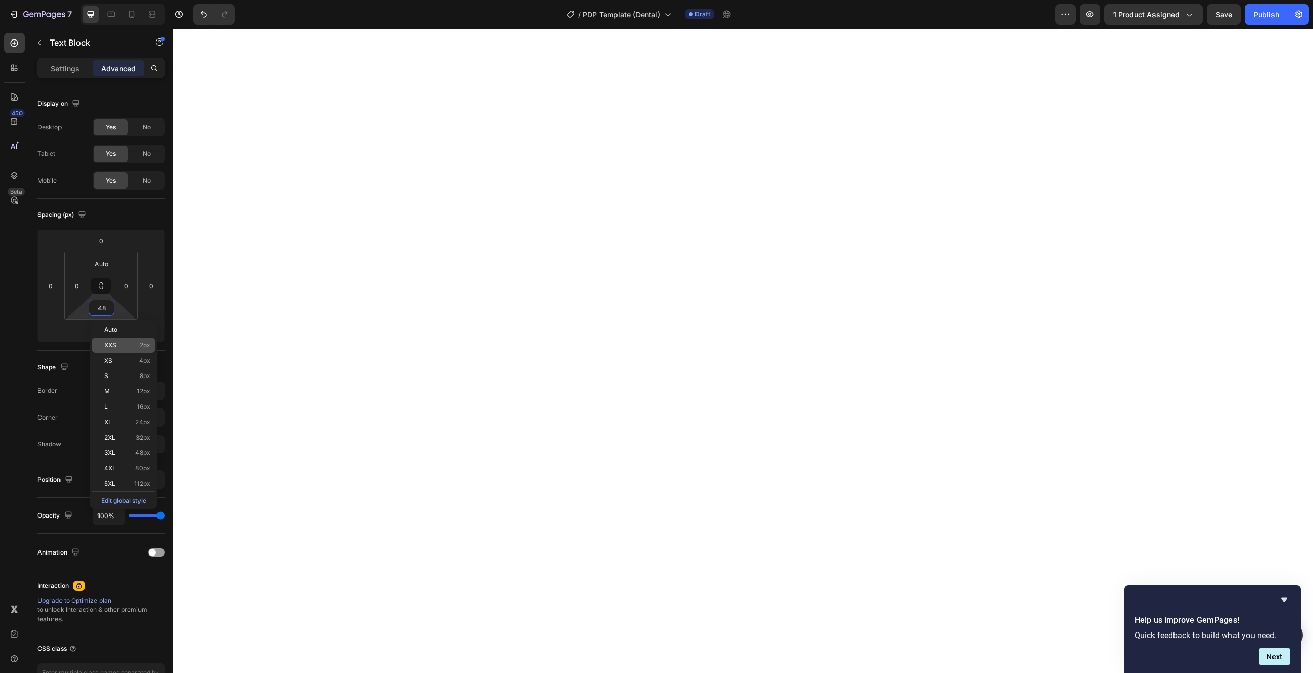
click at [116, 339] on div "XXS 2px" at bounding box center [124, 344] width 64 height 15
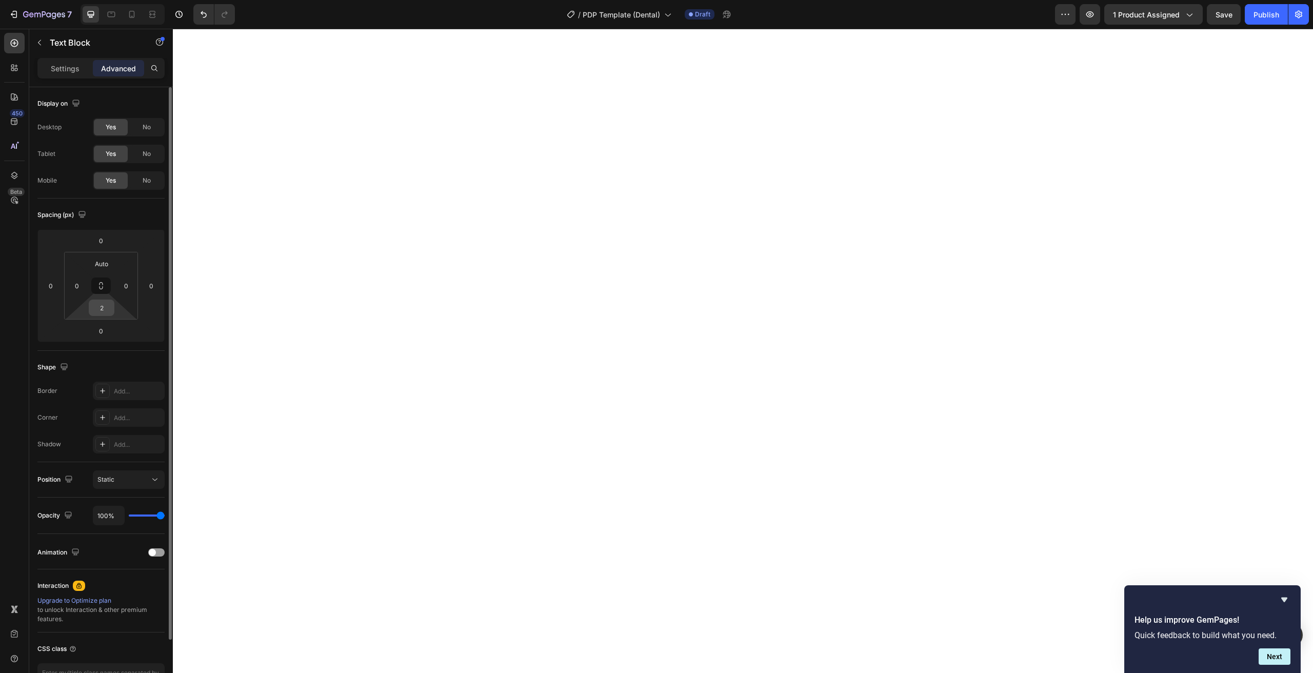
click at [108, 313] on input "2" at bounding box center [101, 307] width 21 height 15
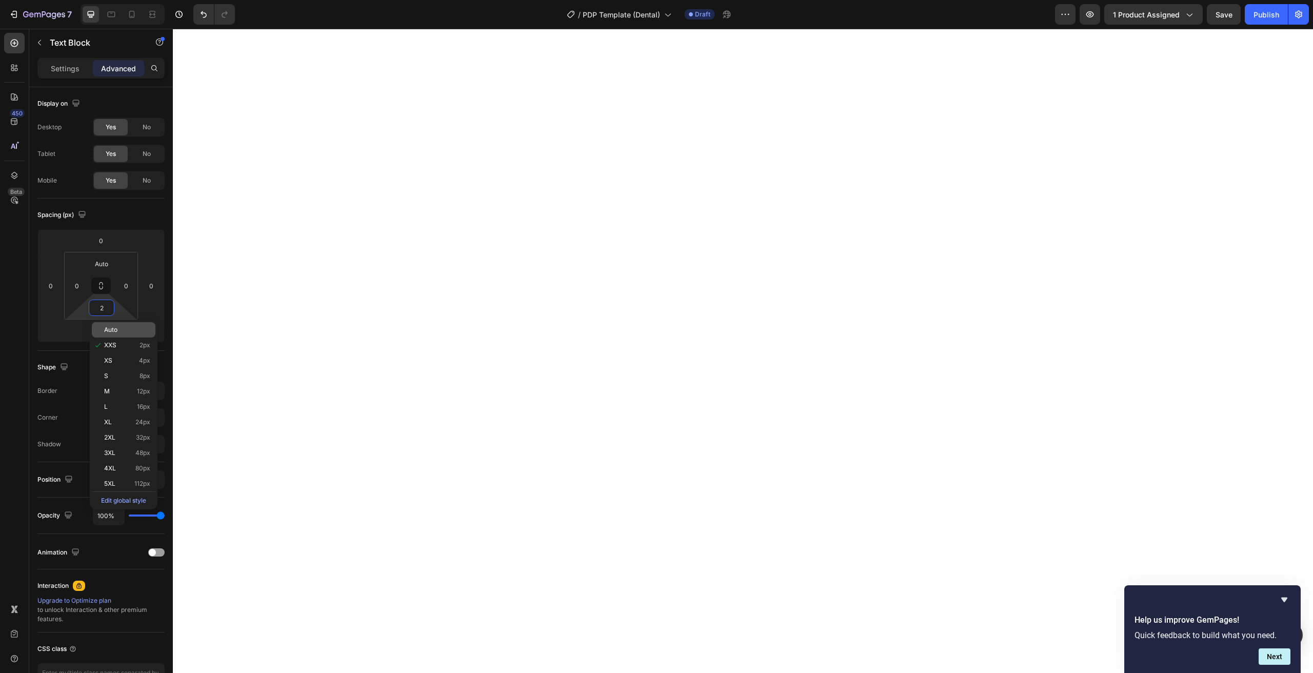
click at [113, 329] on span "Auto" at bounding box center [110, 329] width 13 height 7
type input "Auto"
click at [71, 67] on p "Settings" at bounding box center [65, 68] width 29 height 11
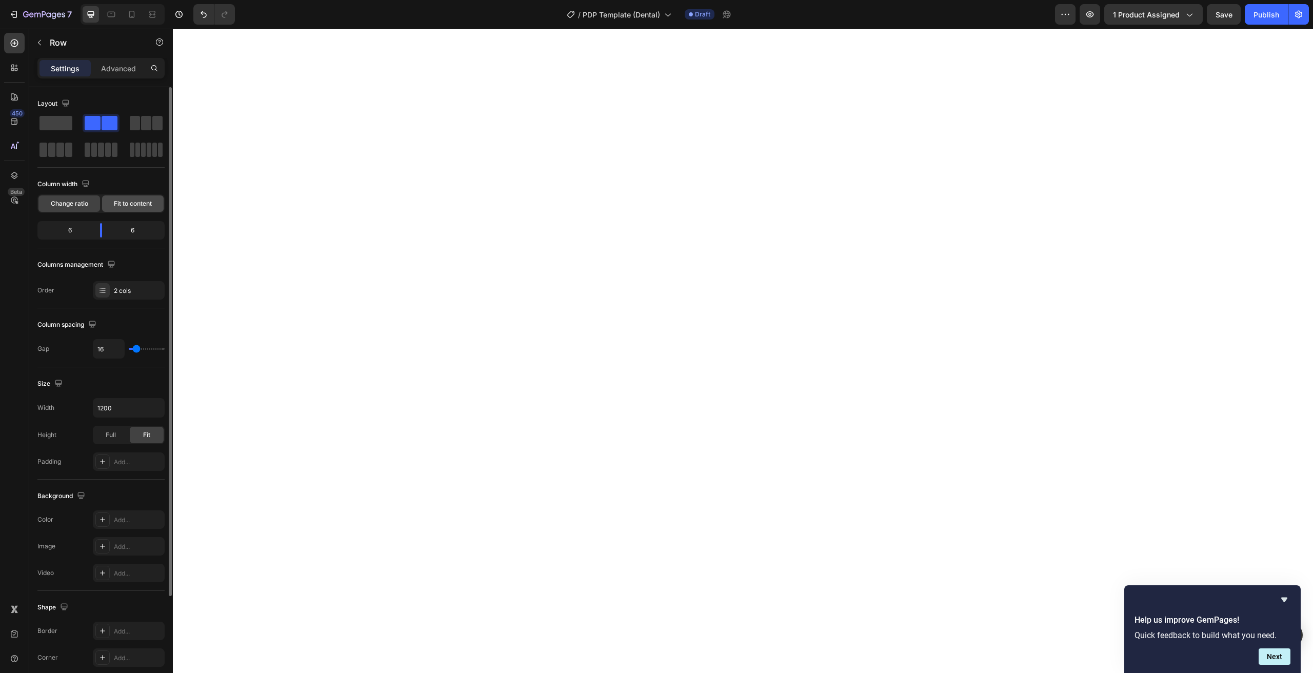
click at [115, 200] on span "Fit to content" at bounding box center [133, 203] width 38 height 9
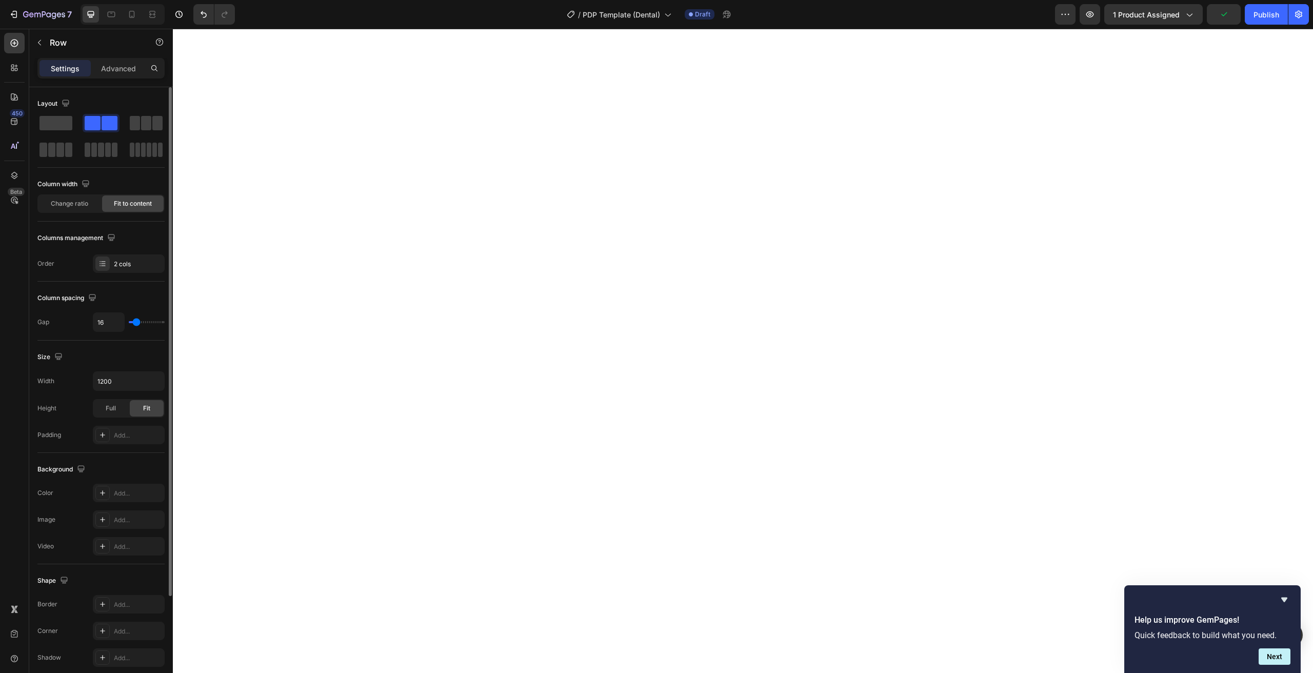
scroll to position [128, 0]
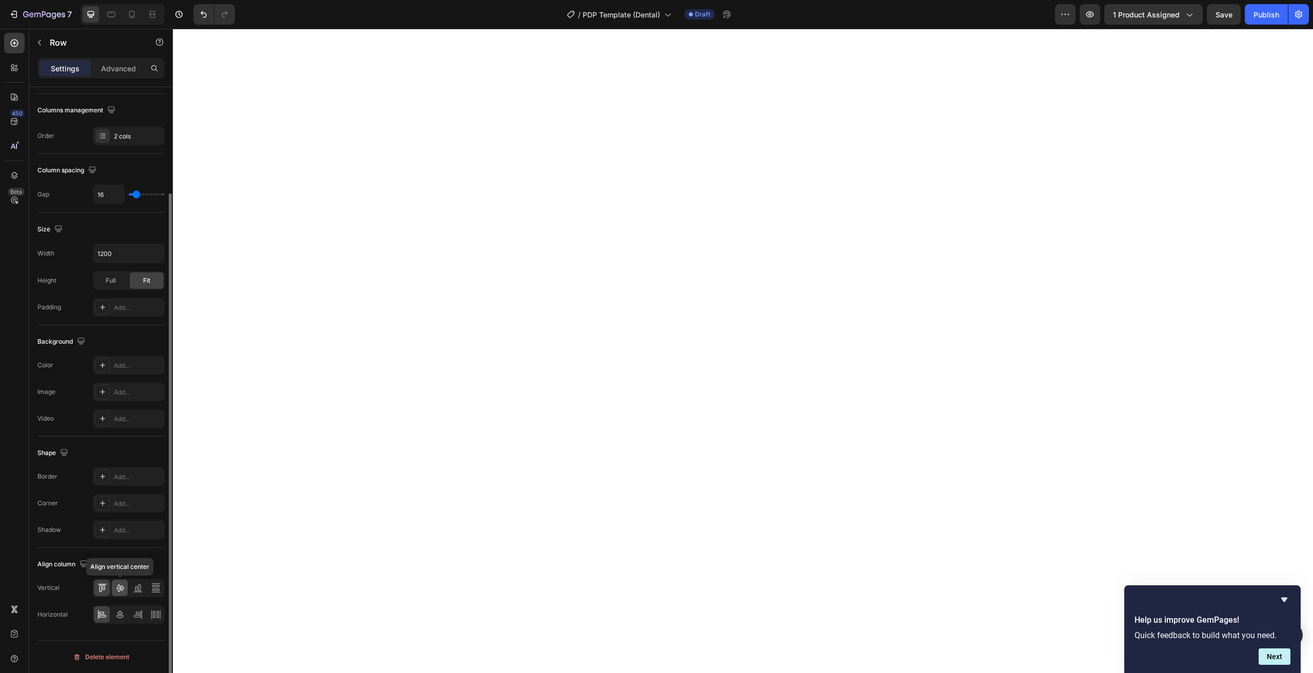
click at [118, 592] on icon at bounding box center [120, 588] width 10 height 10
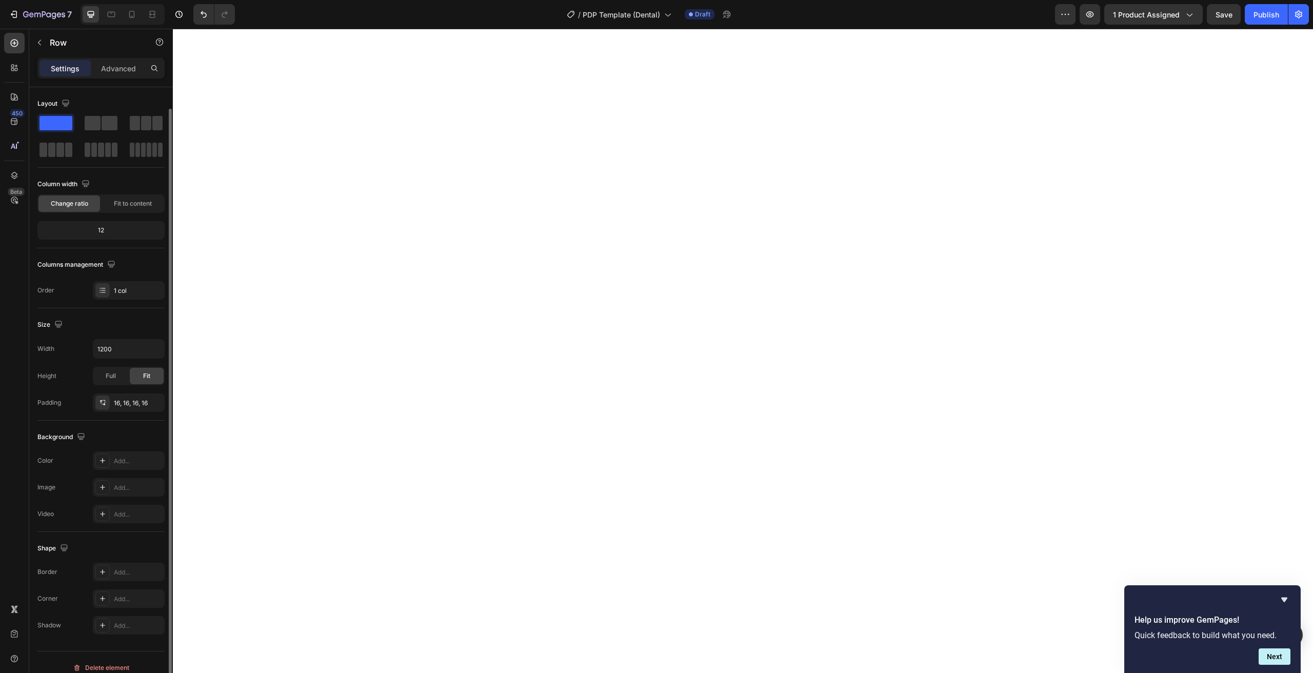
scroll to position [11, 0]
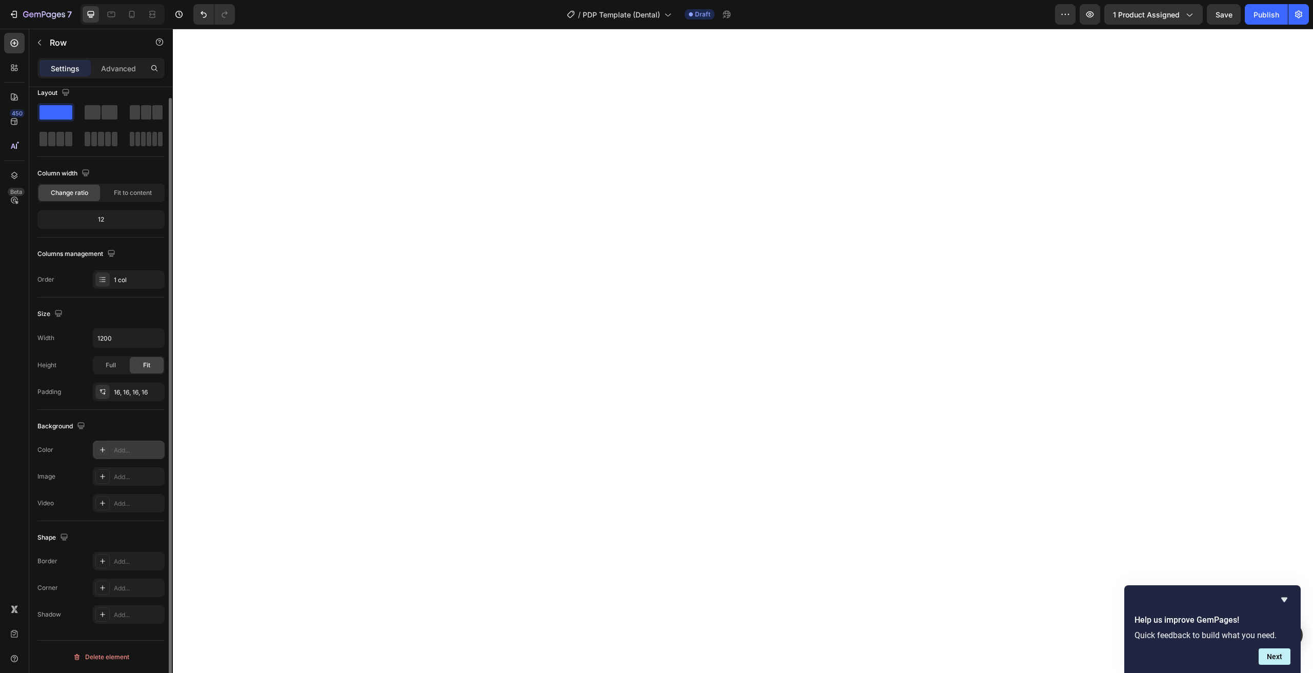
click at [124, 447] on div "Add..." at bounding box center [138, 450] width 48 height 9
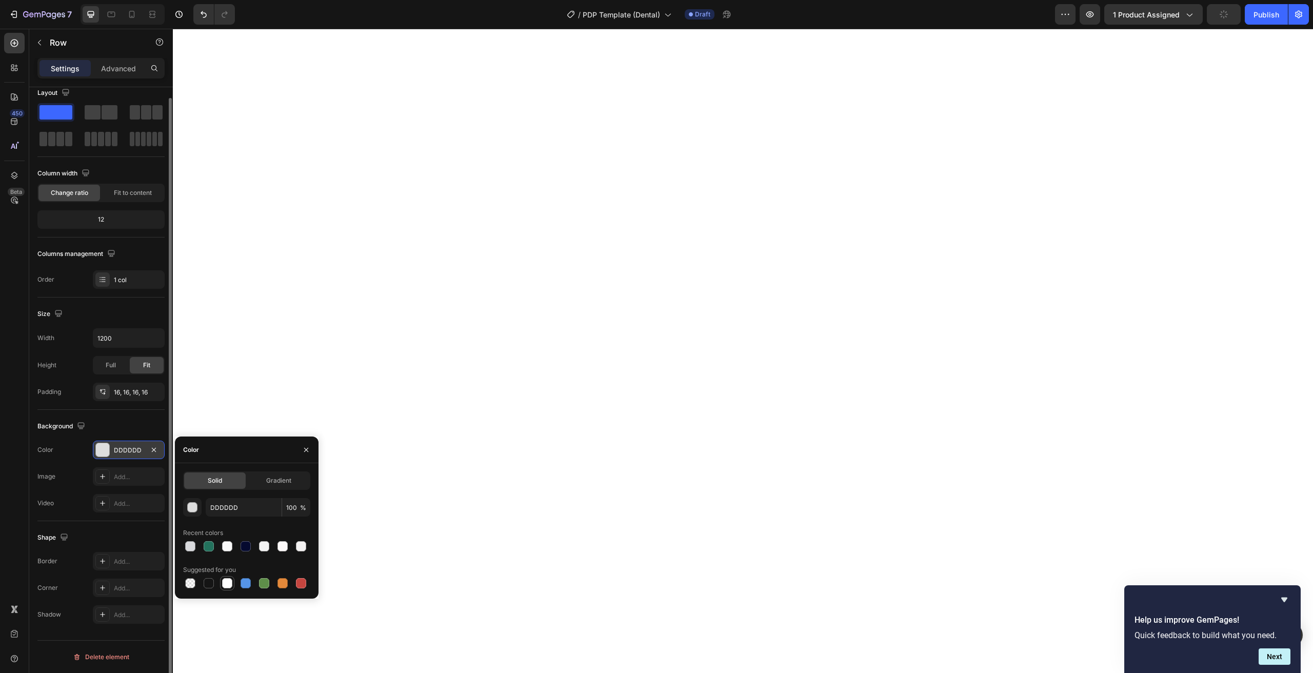
click at [228, 586] on div at bounding box center [227, 583] width 10 height 10
type input "FFFFFF"
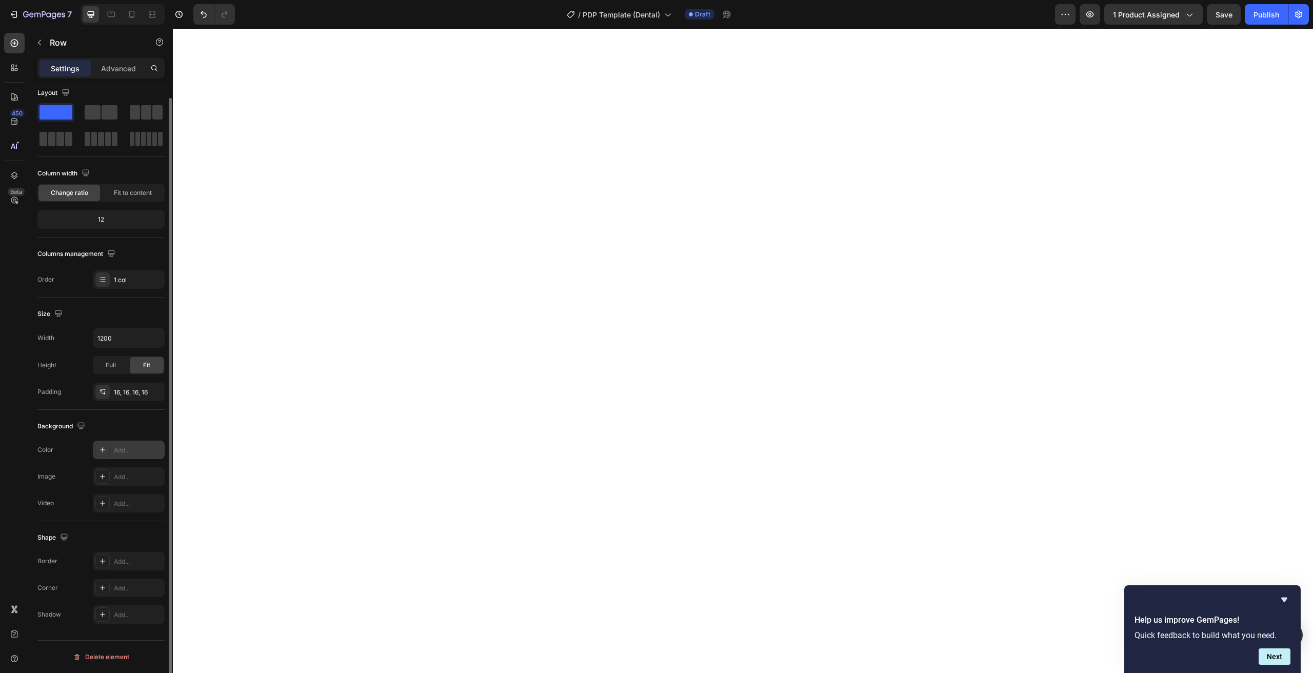
click at [106, 457] on div "Add..." at bounding box center [129, 450] width 72 height 18
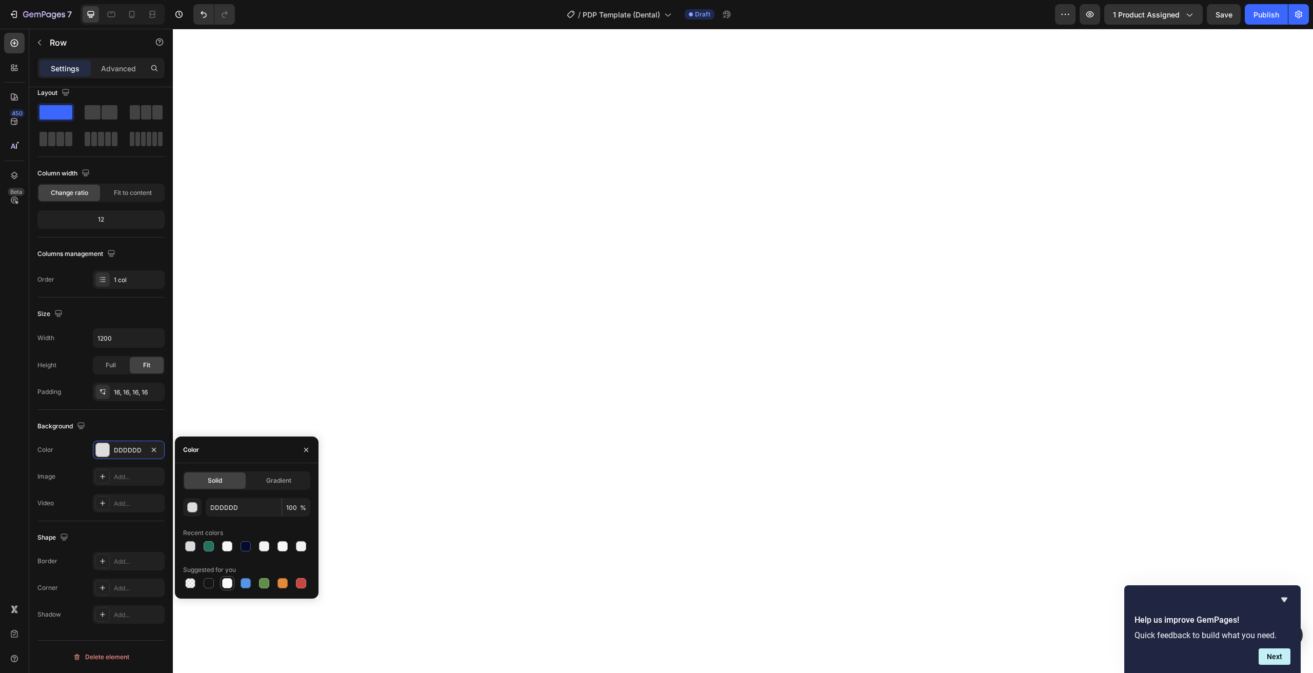
click at [230, 585] on div at bounding box center [227, 583] width 10 height 10
type input "FFFFFF"
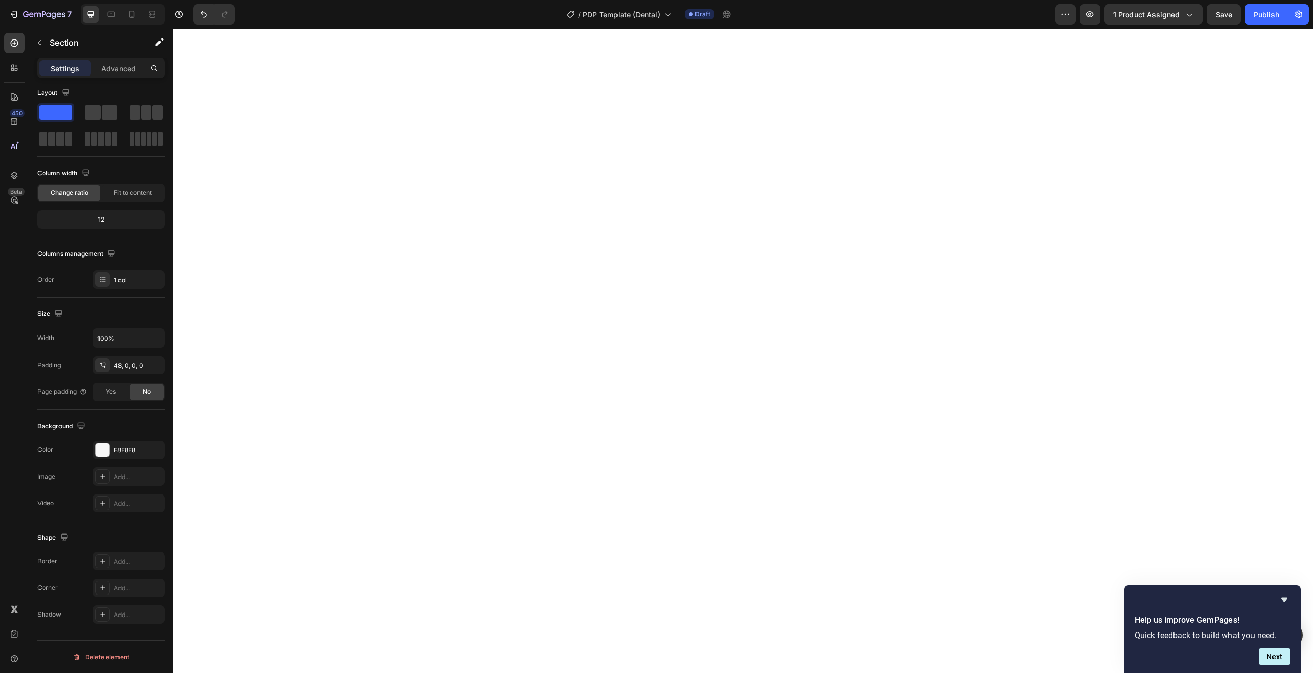
scroll to position [0, 0]
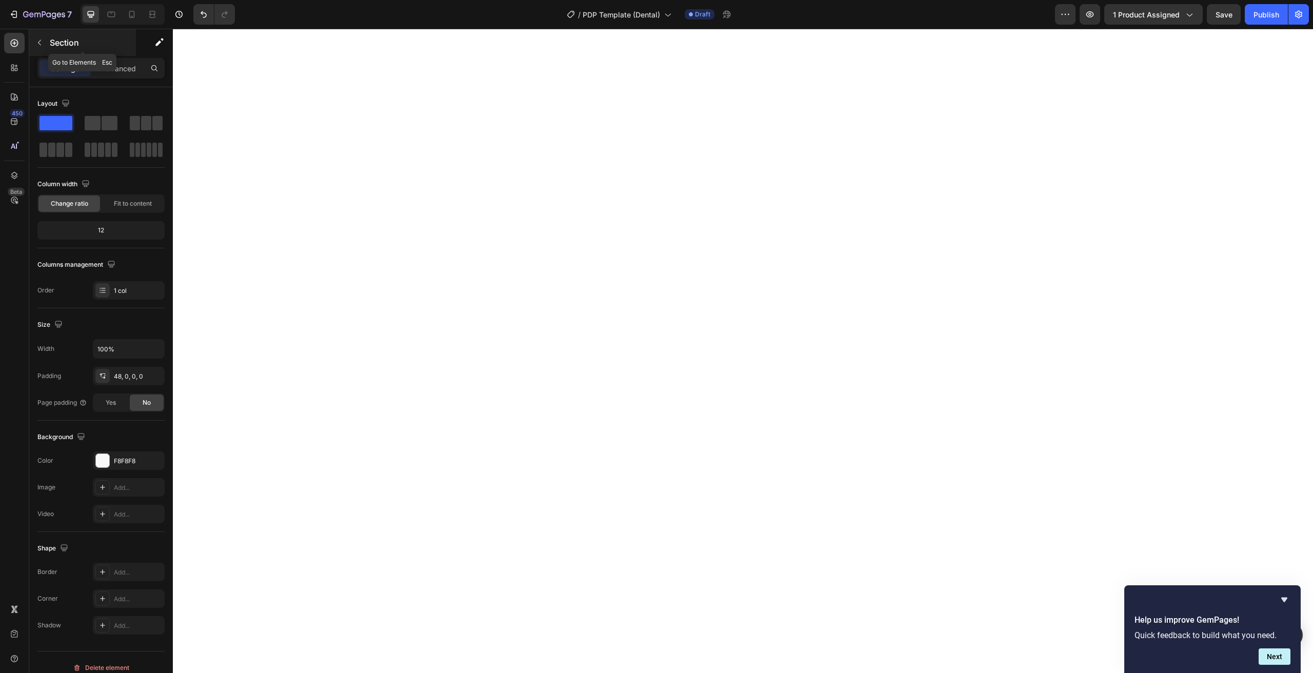
click at [46, 36] on button "button" at bounding box center [39, 42] width 16 height 16
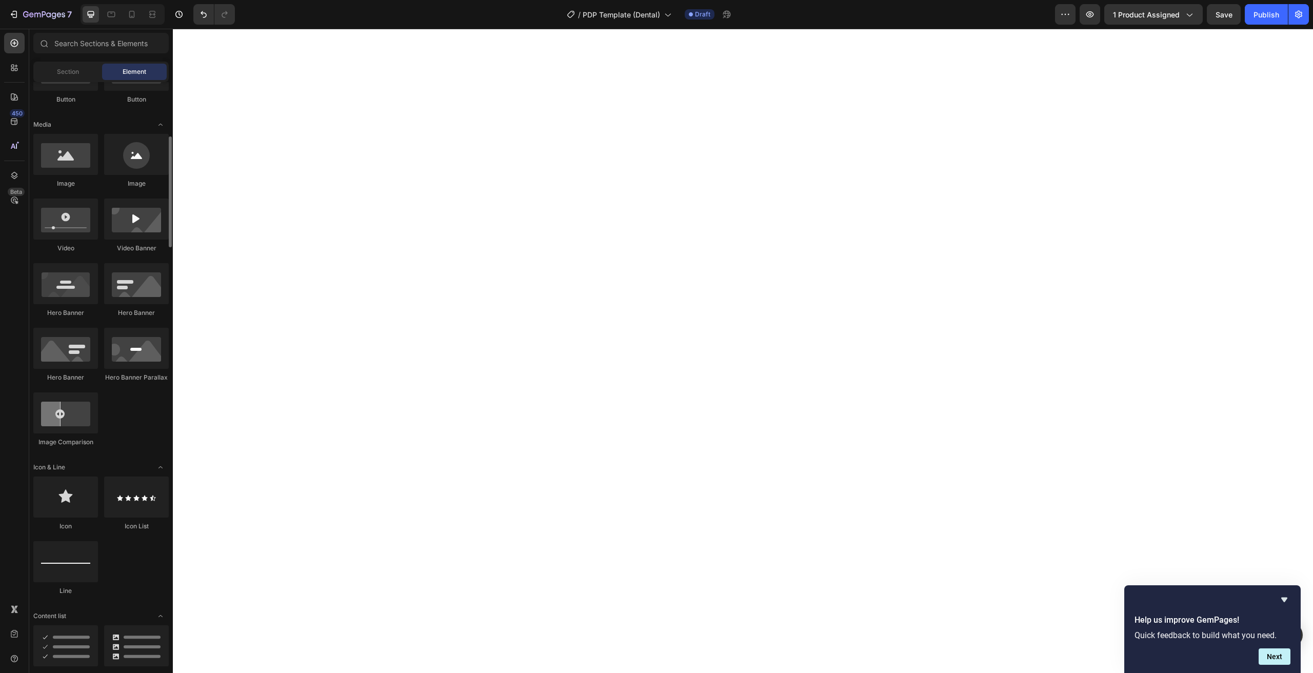
scroll to position [351, 0]
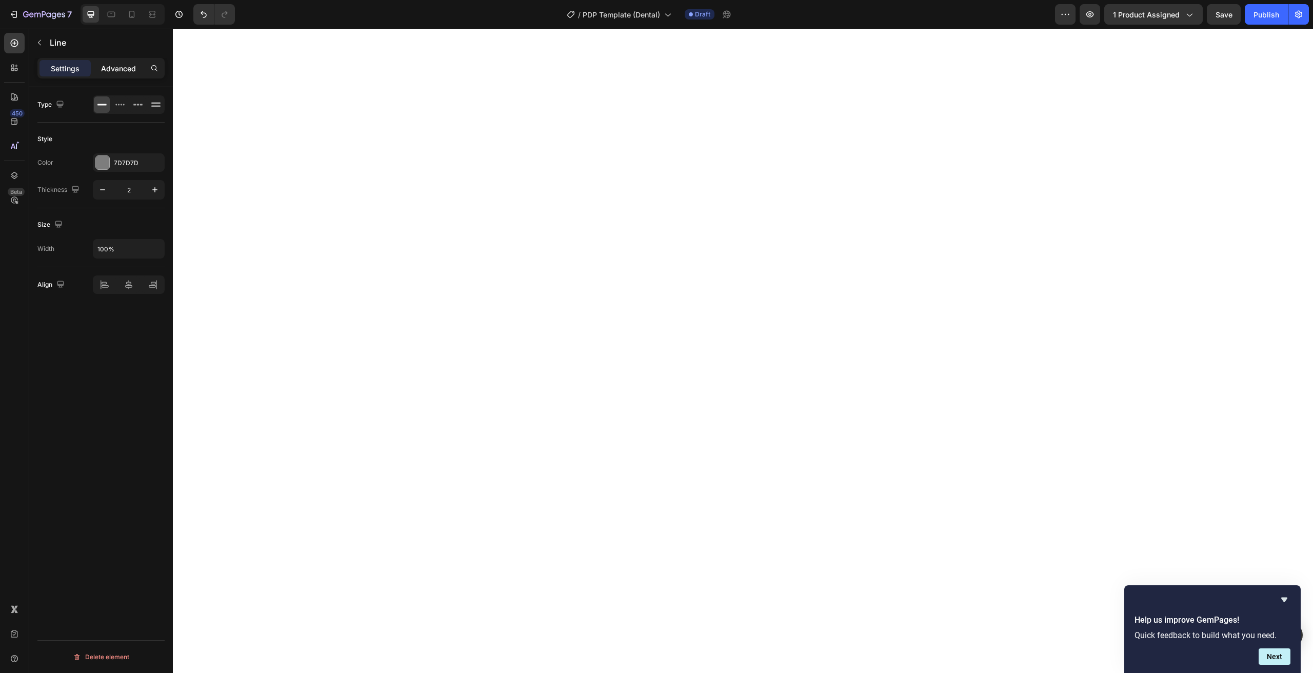
click at [132, 64] on p "Advanced" at bounding box center [118, 68] width 35 height 11
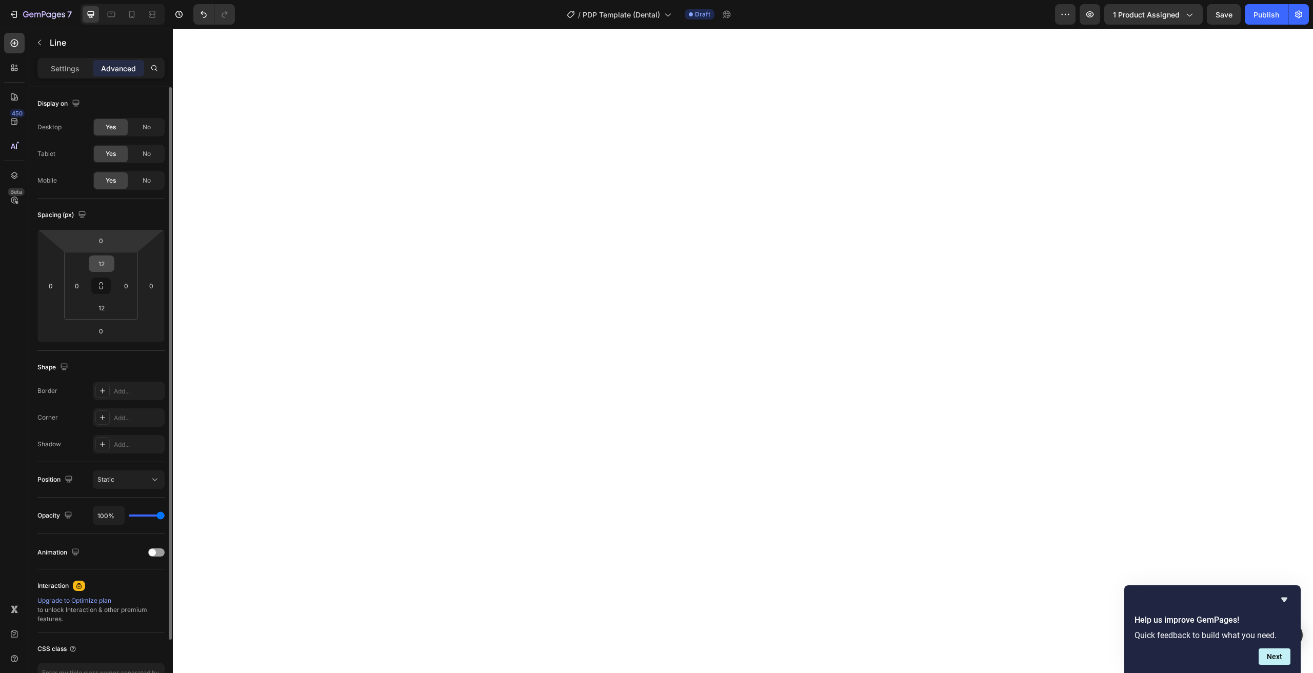
click at [108, 271] on div "12" at bounding box center [102, 263] width 26 height 16
click at [103, 265] on input "12" at bounding box center [101, 263] width 21 height 15
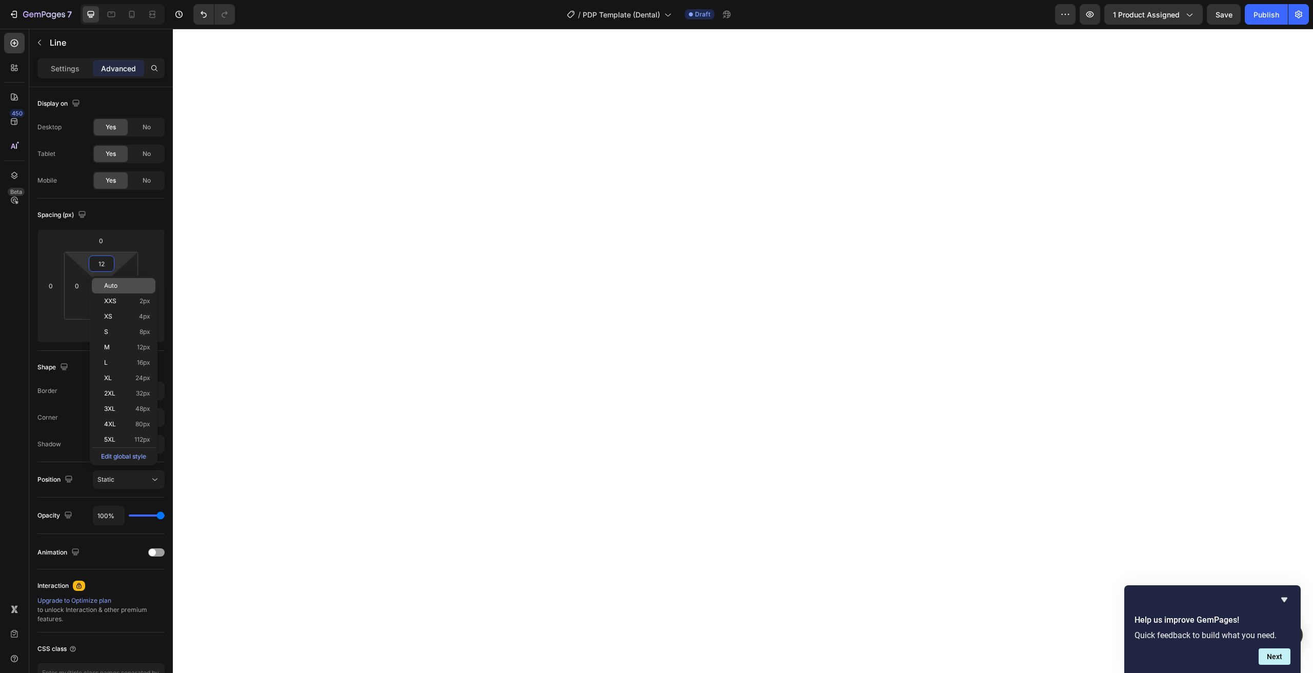
click at [110, 289] on span "Auto" at bounding box center [110, 285] width 13 height 7
type input "Auto"
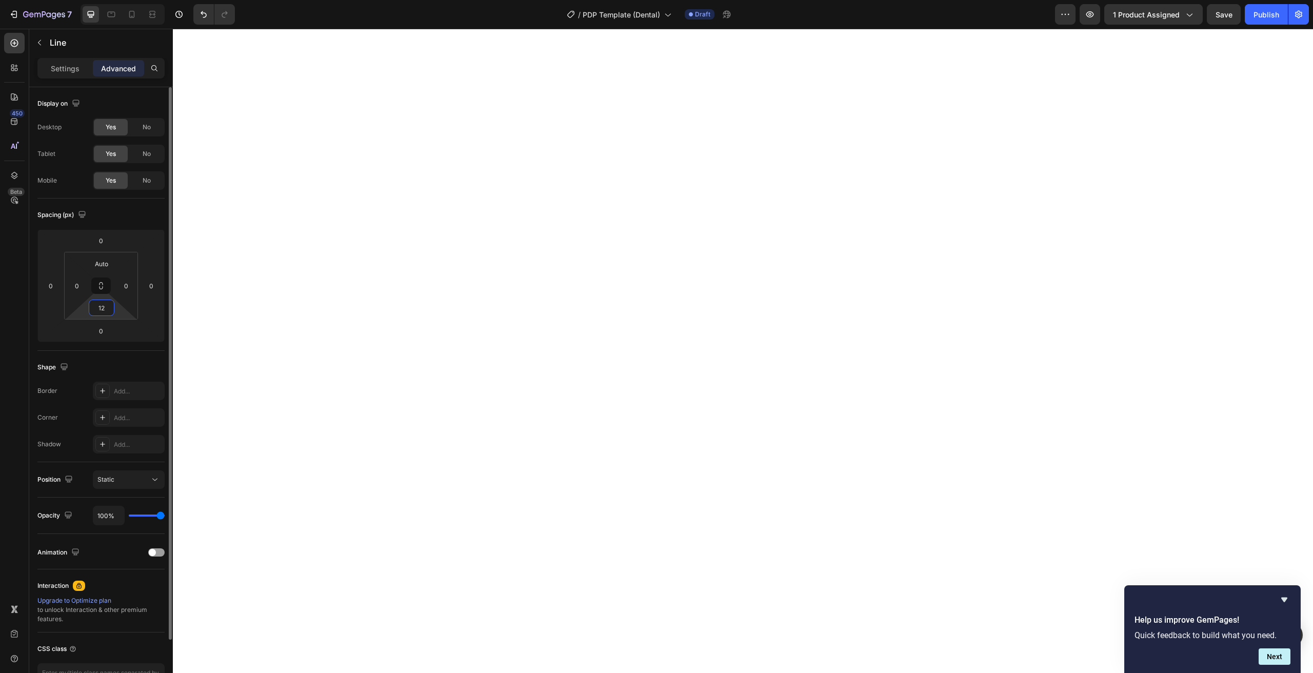
click at [101, 306] on input "12" at bounding box center [101, 307] width 21 height 15
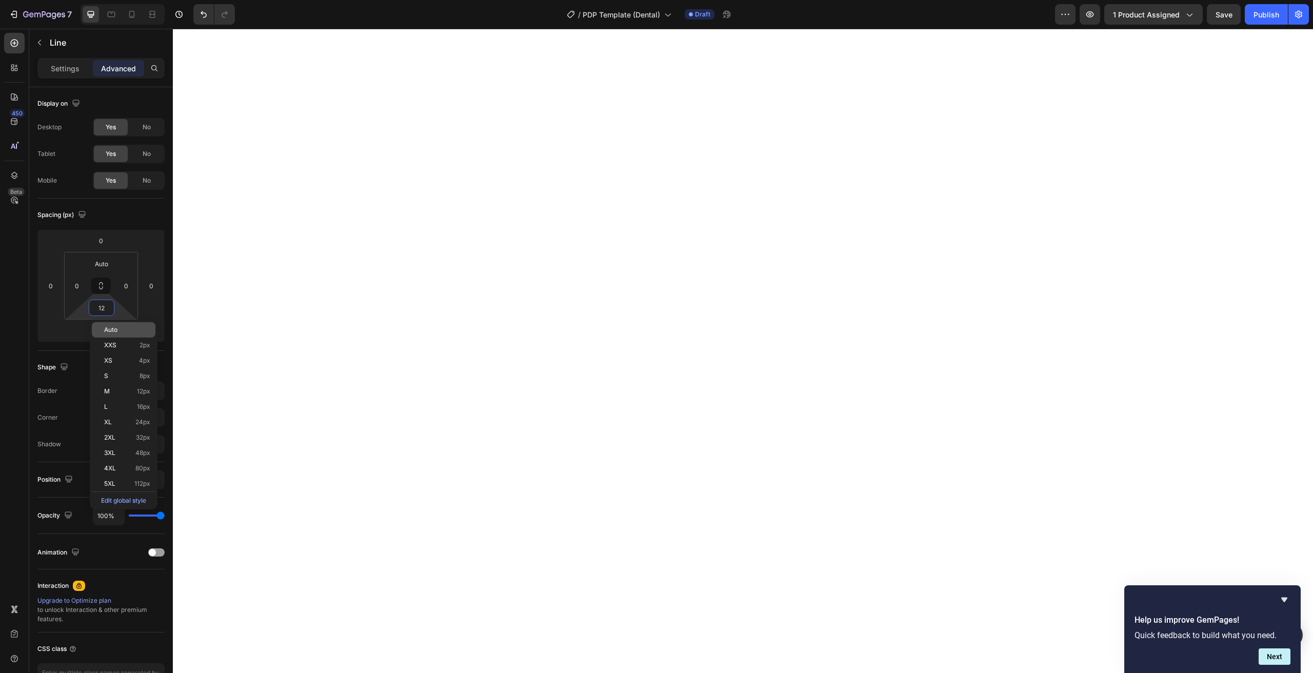
click at [109, 329] on span "Auto" at bounding box center [110, 329] width 13 height 7
type input "Auto"
click at [46, 69] on div "Settings" at bounding box center [64, 68] width 51 height 16
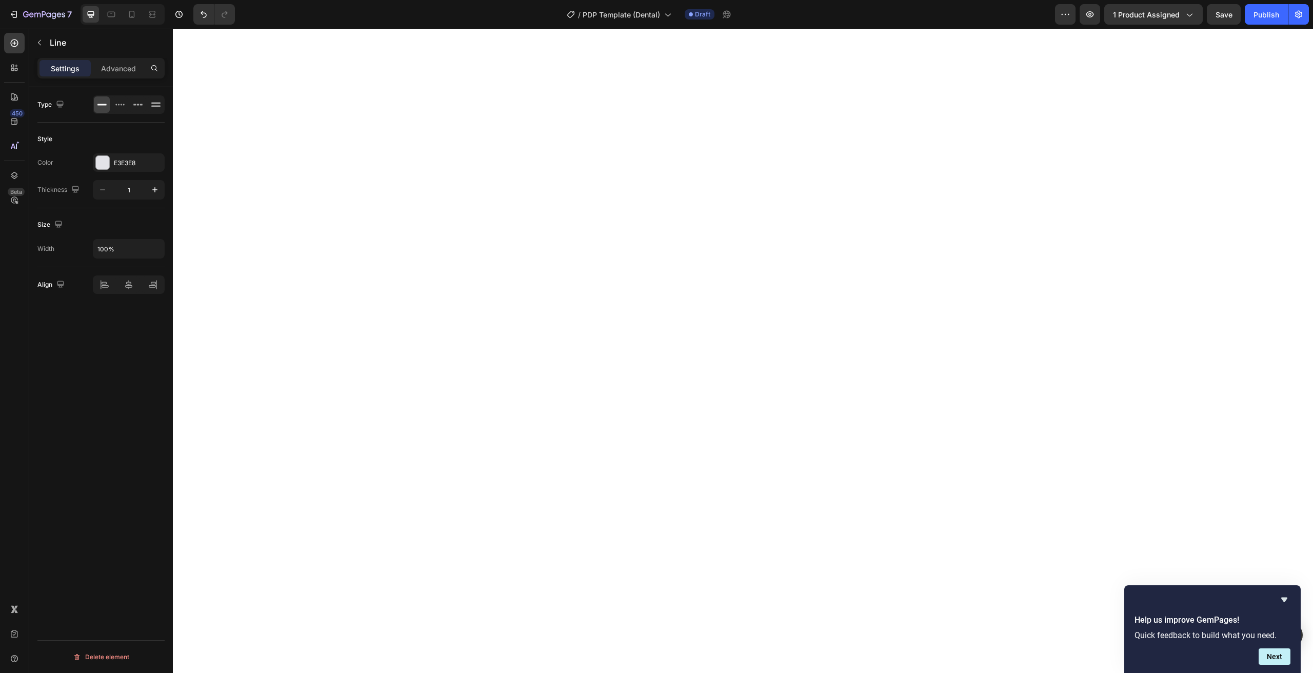
click at [120, 153] on div "Style Color E3E3E8 Thickness 1" at bounding box center [100, 166] width 127 height 86
click at [120, 161] on div "E3E3E8" at bounding box center [129, 162] width 30 height 9
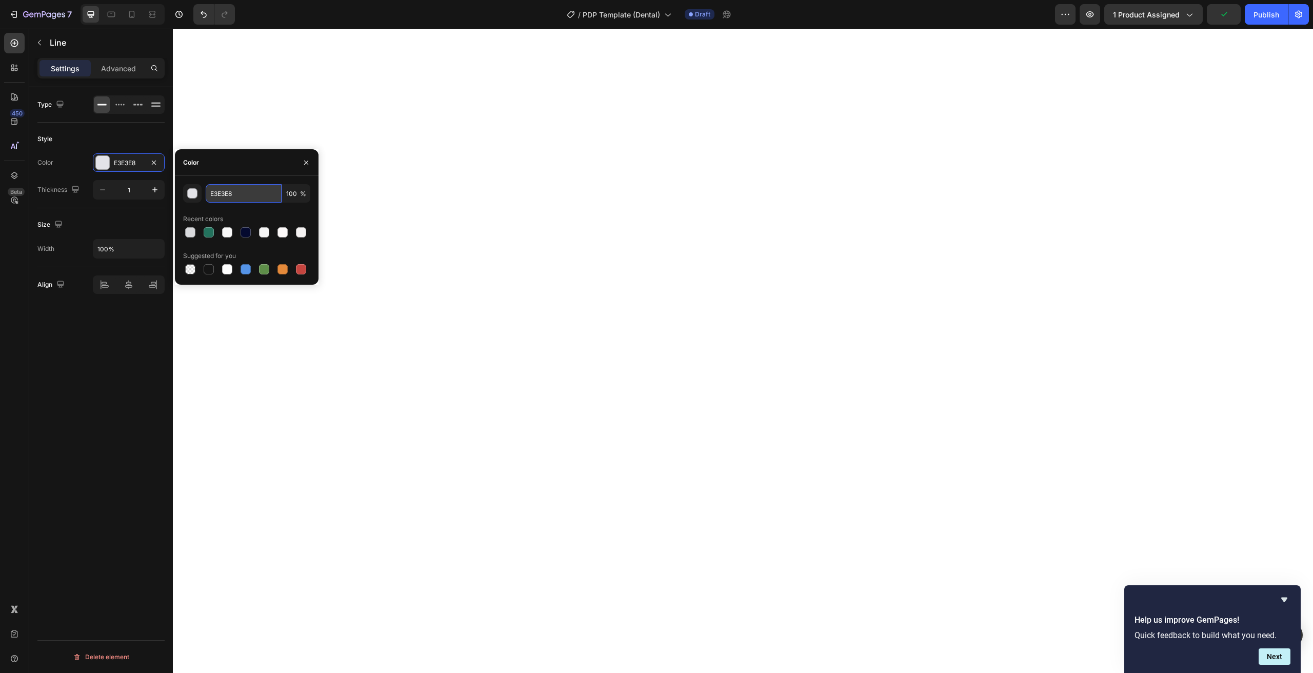
click at [242, 193] on input "E3E3E8" at bounding box center [244, 193] width 76 height 18
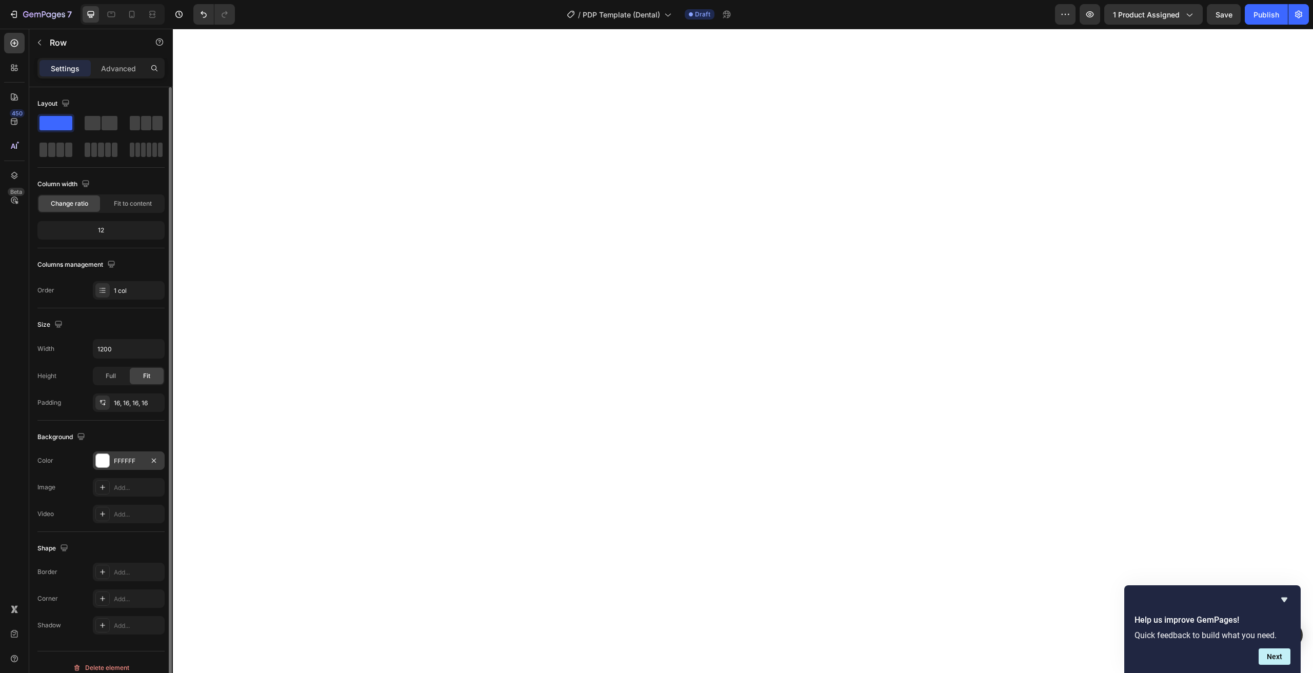
click at [126, 453] on div "FFFFFF" at bounding box center [129, 460] width 72 height 18
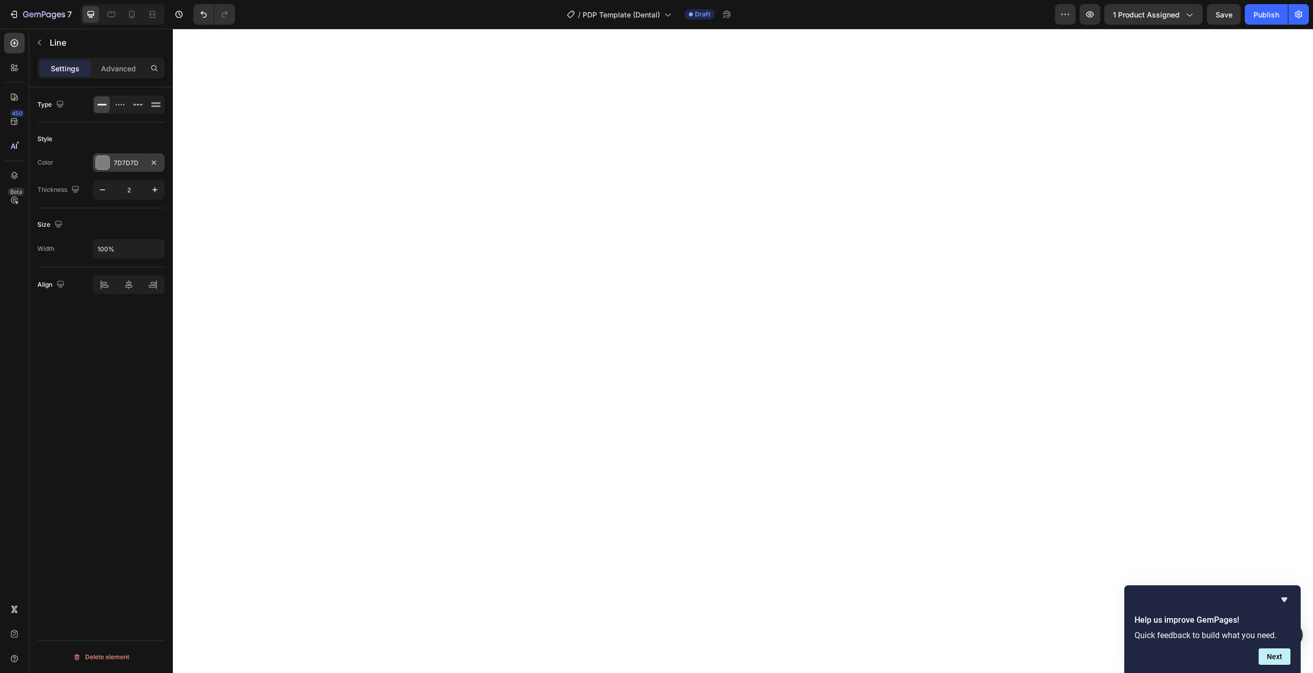
click at [113, 164] on div "7D7D7D" at bounding box center [129, 162] width 72 height 18
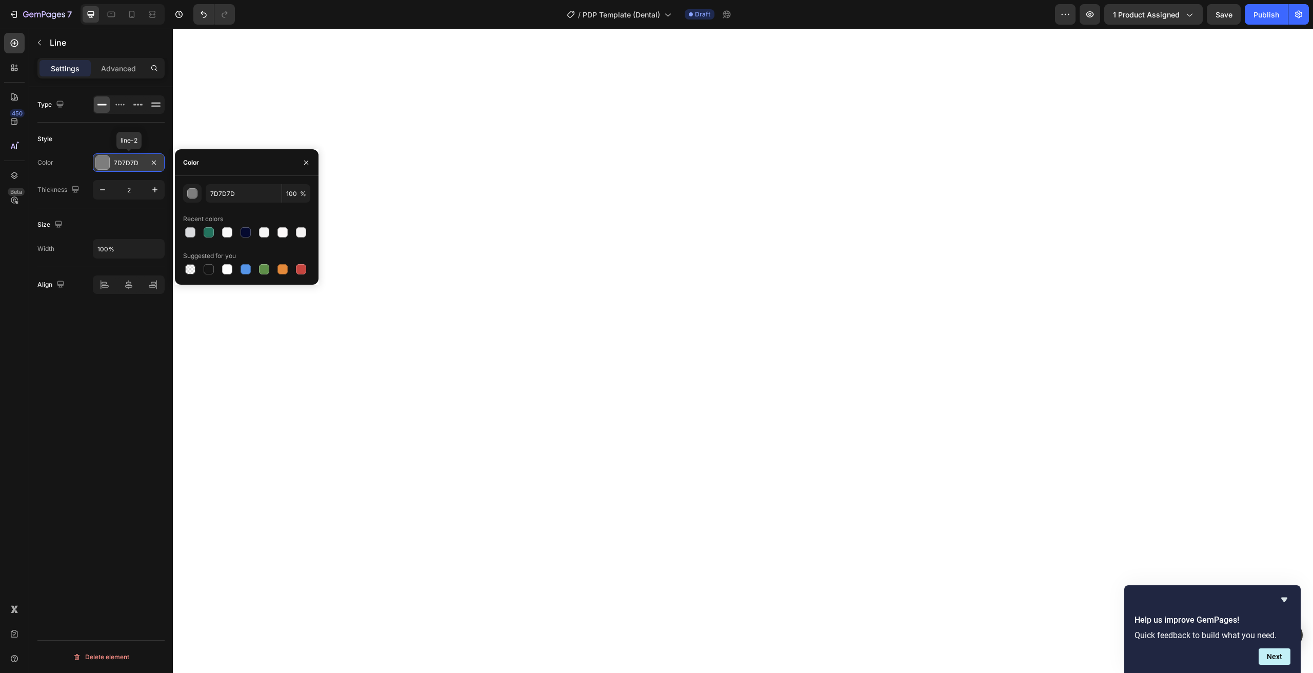
click at [132, 165] on div "7D7D7D" at bounding box center [129, 162] width 30 height 9
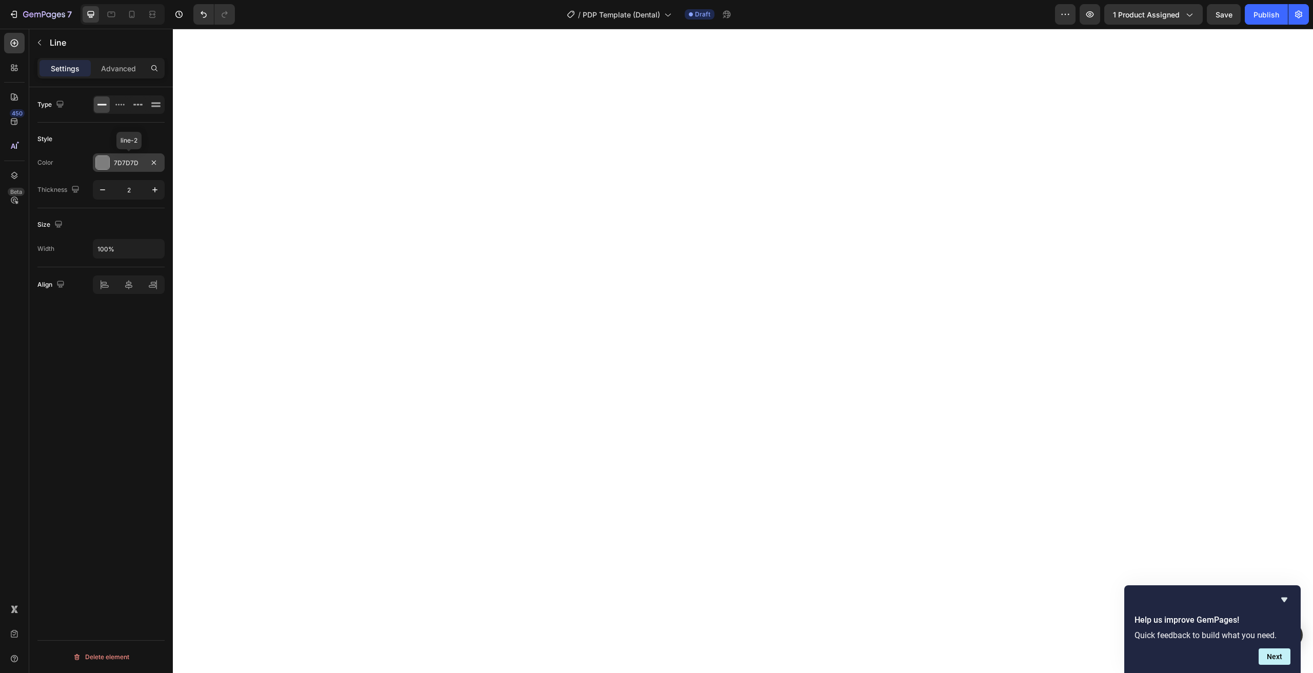
click at [124, 165] on div "7D7D7D" at bounding box center [129, 162] width 30 height 9
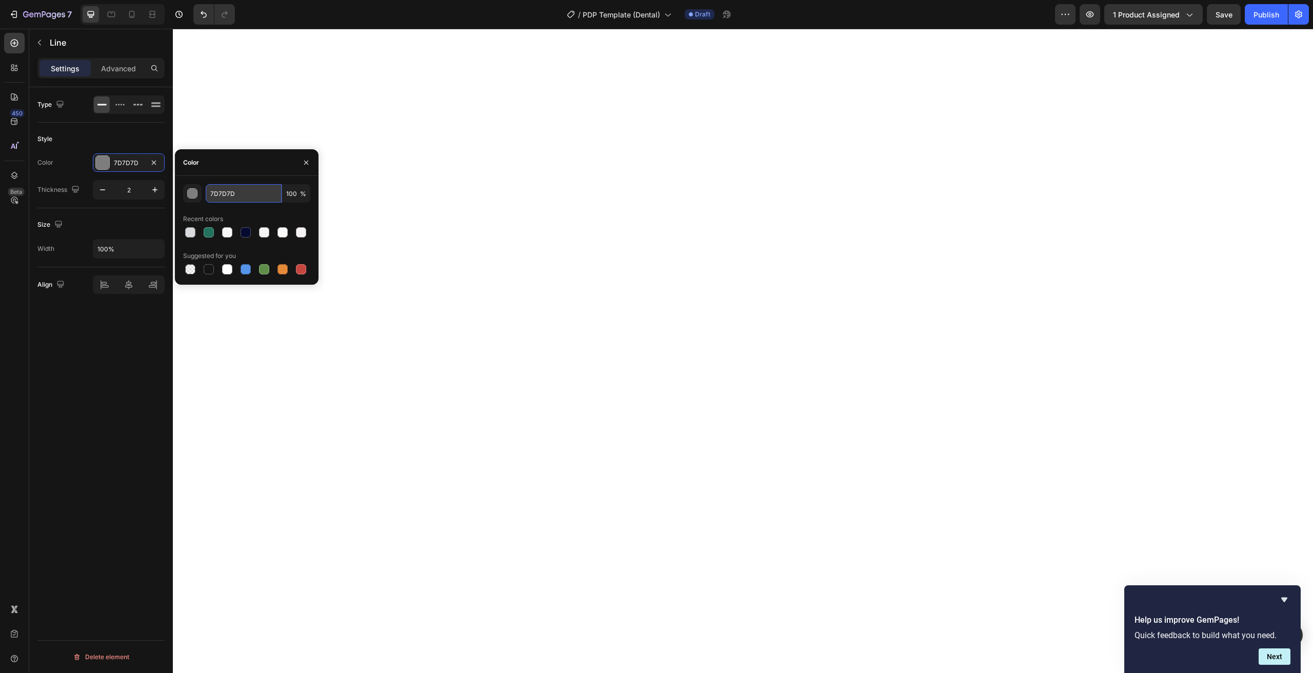
click at [214, 191] on input "7D7D7D" at bounding box center [244, 193] width 76 height 18
paste input "E3E3E8"
type input "E3E3E8"
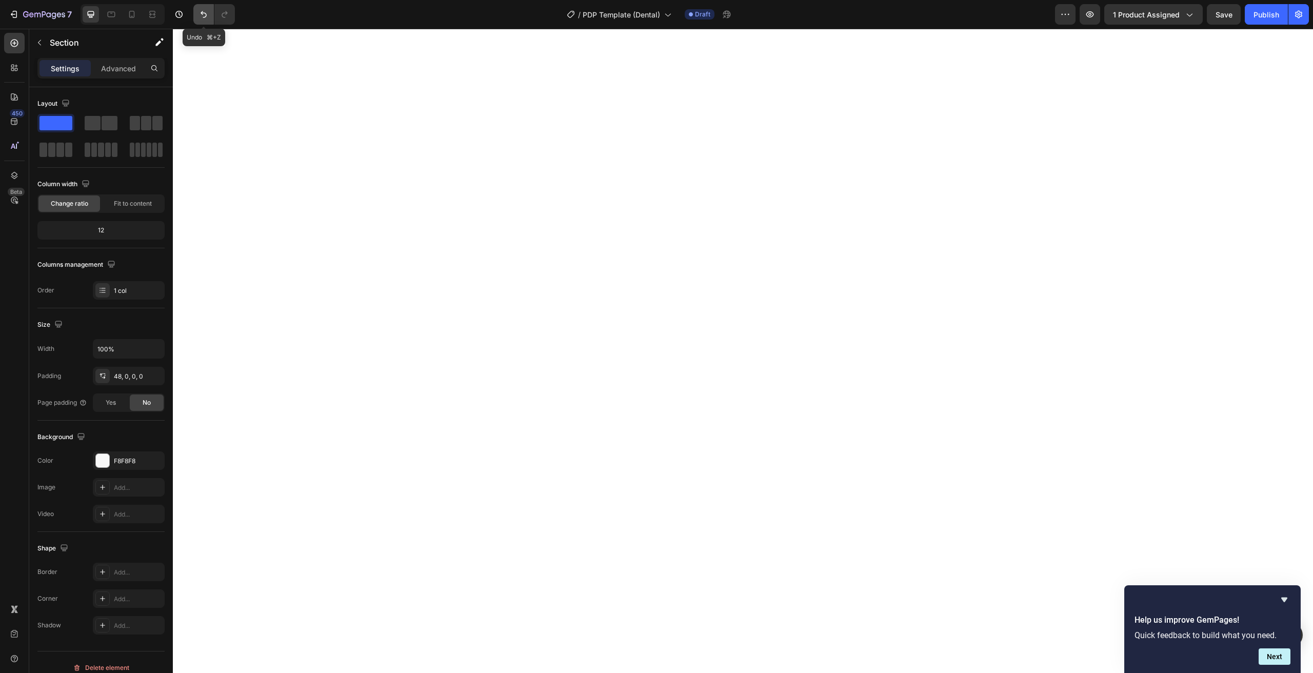
click at [202, 16] on icon "Undo/Redo" at bounding box center [203, 14] width 10 height 10
click at [121, 464] on div "F8F8F8" at bounding box center [129, 460] width 30 height 9
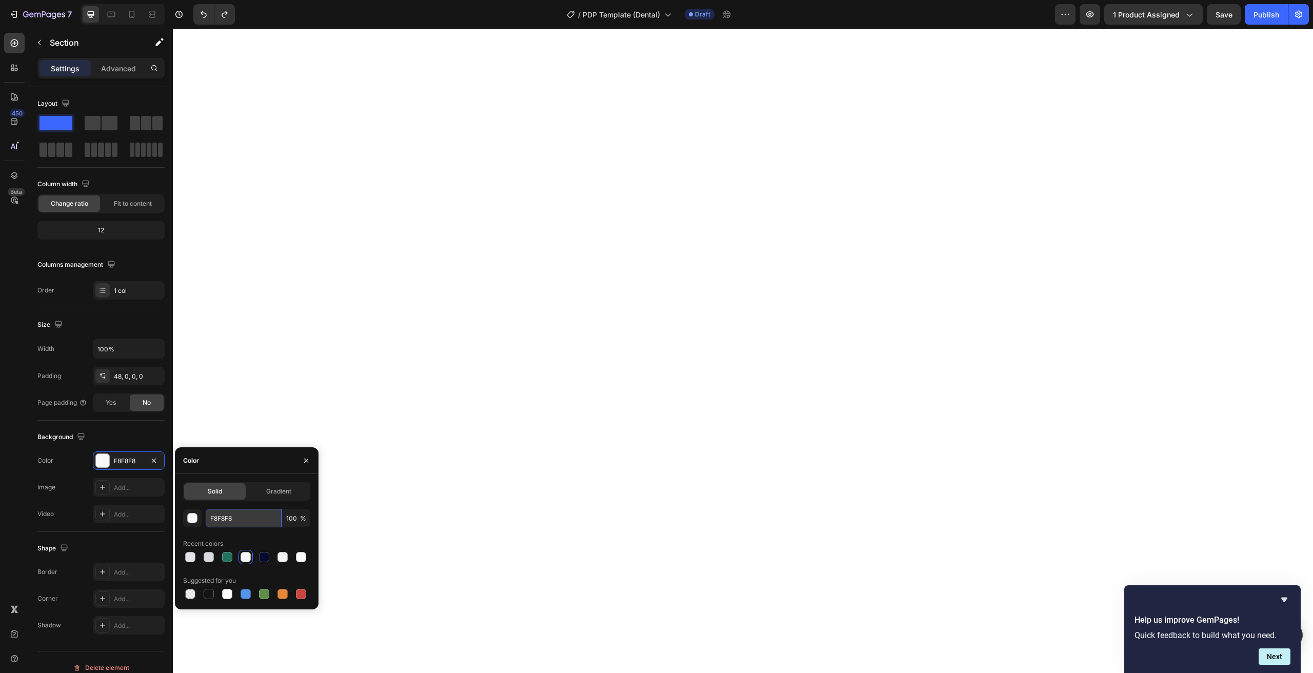
click at [220, 514] on input "F8F8F8" at bounding box center [244, 518] width 76 height 18
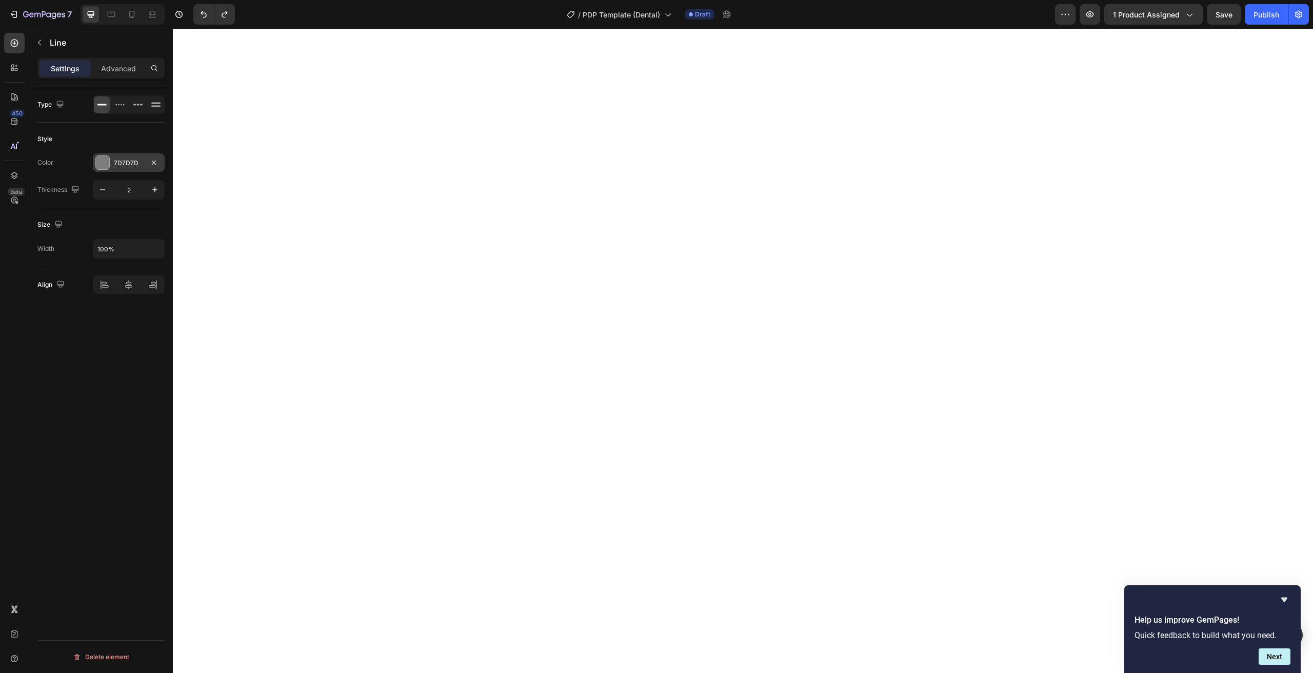
click at [124, 161] on div "7D7D7D" at bounding box center [129, 162] width 30 height 9
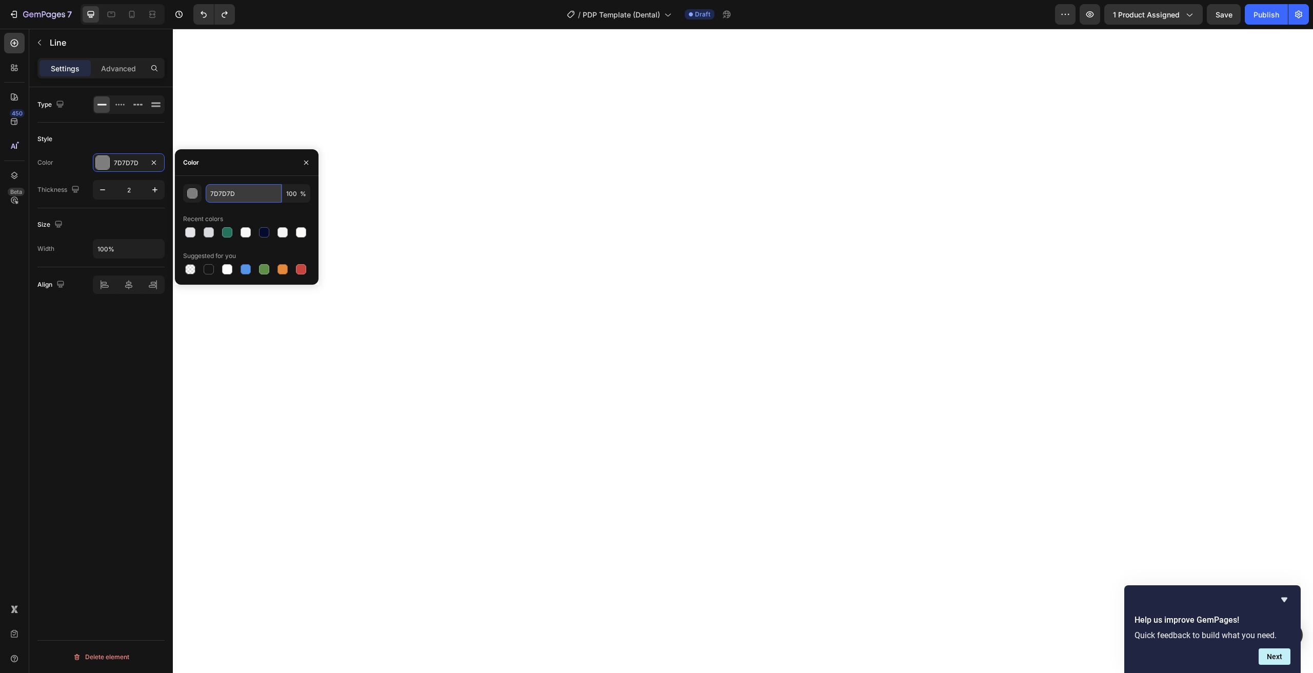
click at [249, 196] on input "7D7D7D" at bounding box center [244, 193] width 76 height 18
paste input "F8F8F8"
type input "F8F8F8"
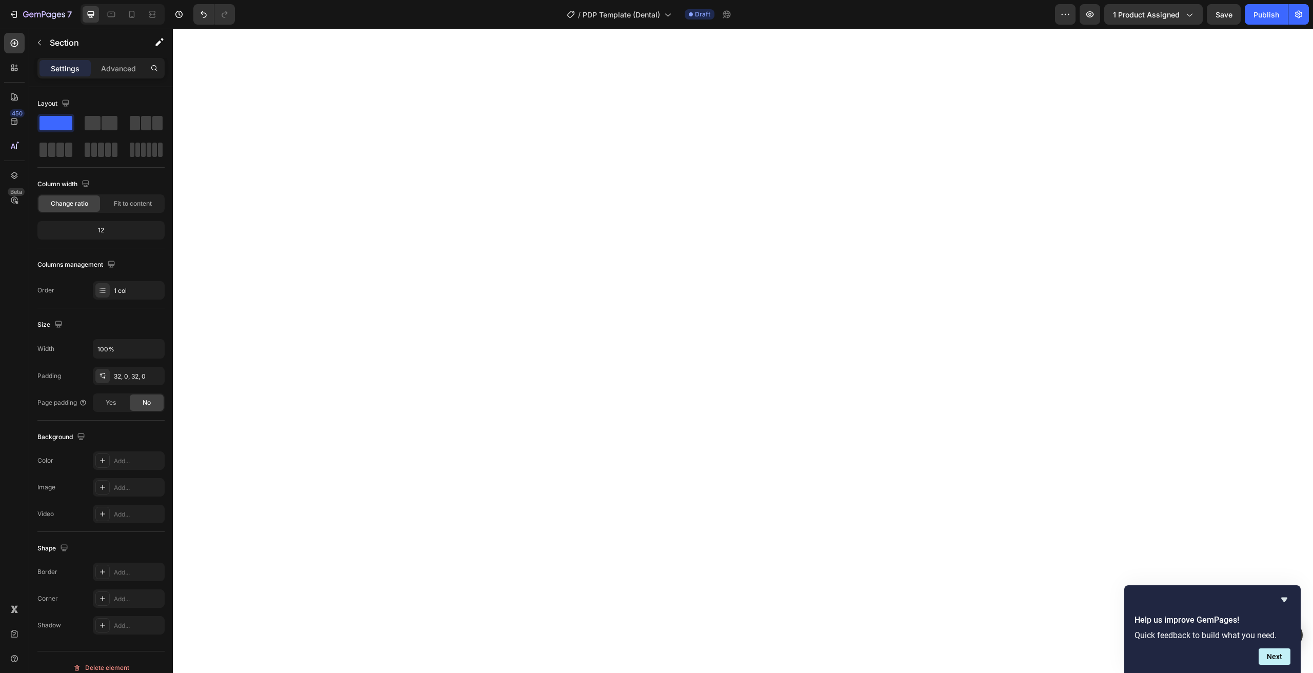
click at [1206, 14] on div "Preview 1 product assigned Save Publish" at bounding box center [1182, 14] width 254 height 21
click at [1212, 14] on button "Save" at bounding box center [1224, 14] width 34 height 21
click at [1095, 13] on icon "button" at bounding box center [1090, 14] width 10 height 10
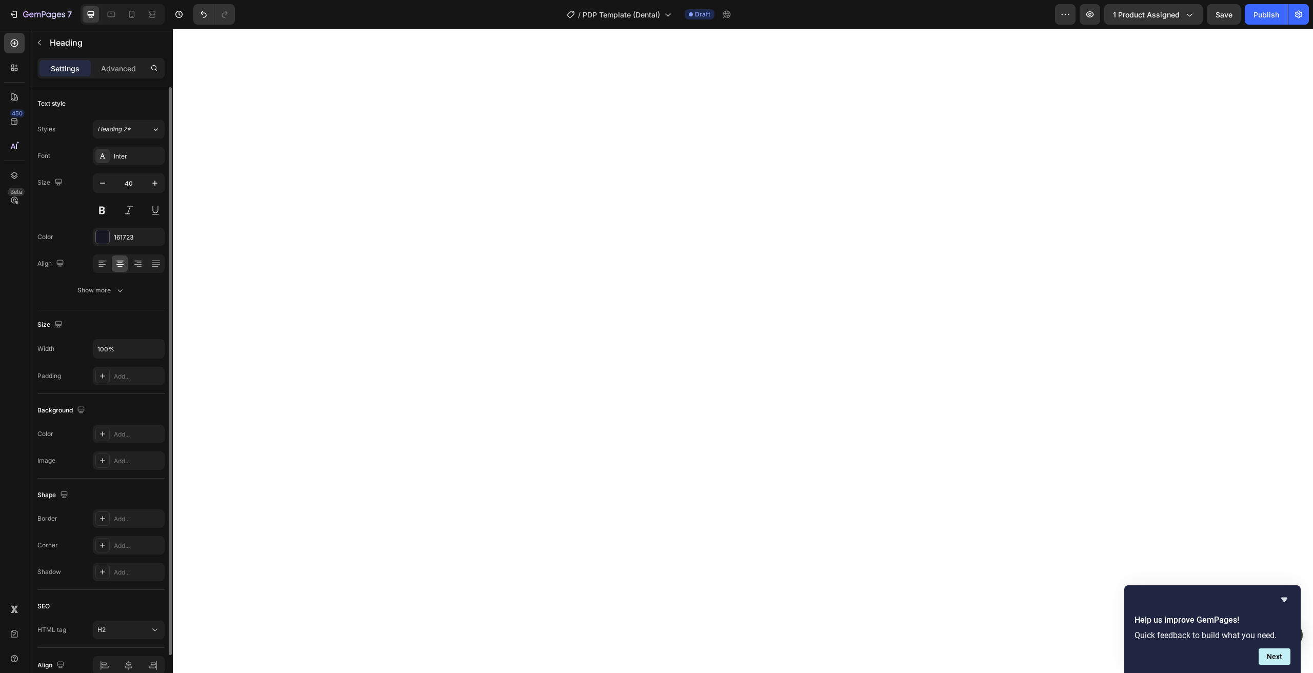
scroll to position [51, 0]
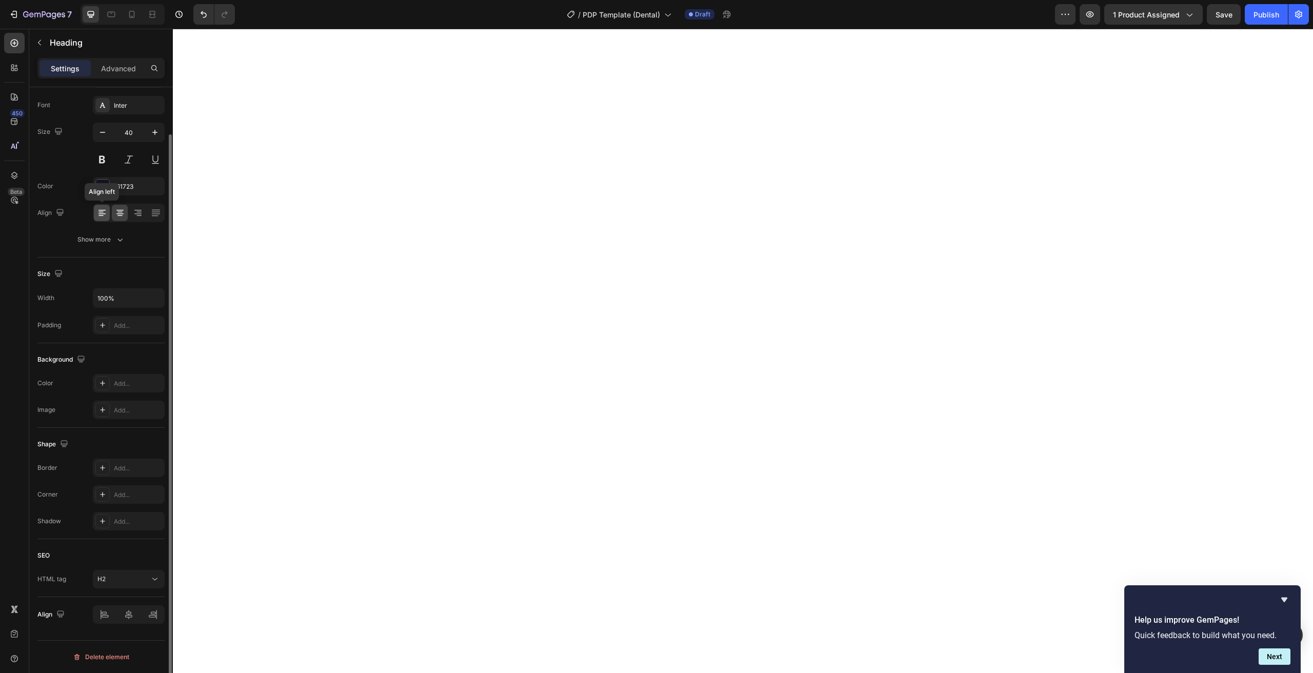
click at [104, 215] on icon at bounding box center [102, 213] width 10 height 10
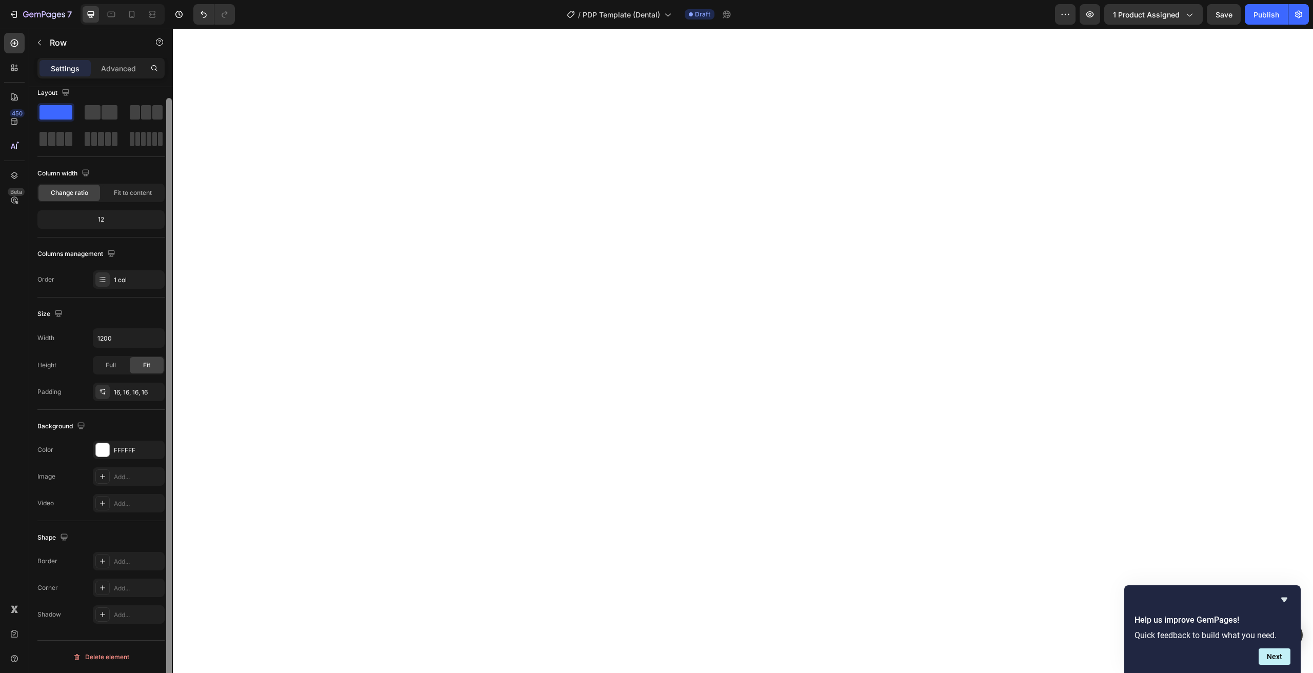
scroll to position [0, 0]
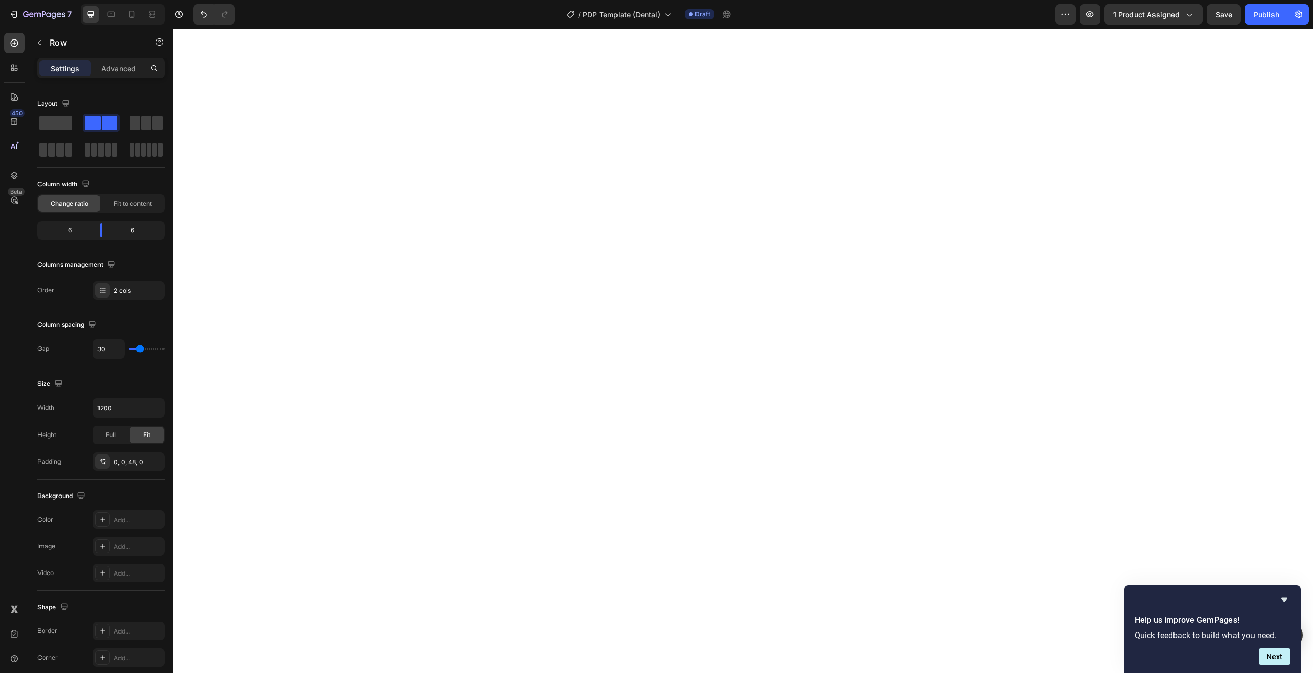
type input "28"
type input "31"
type input "33"
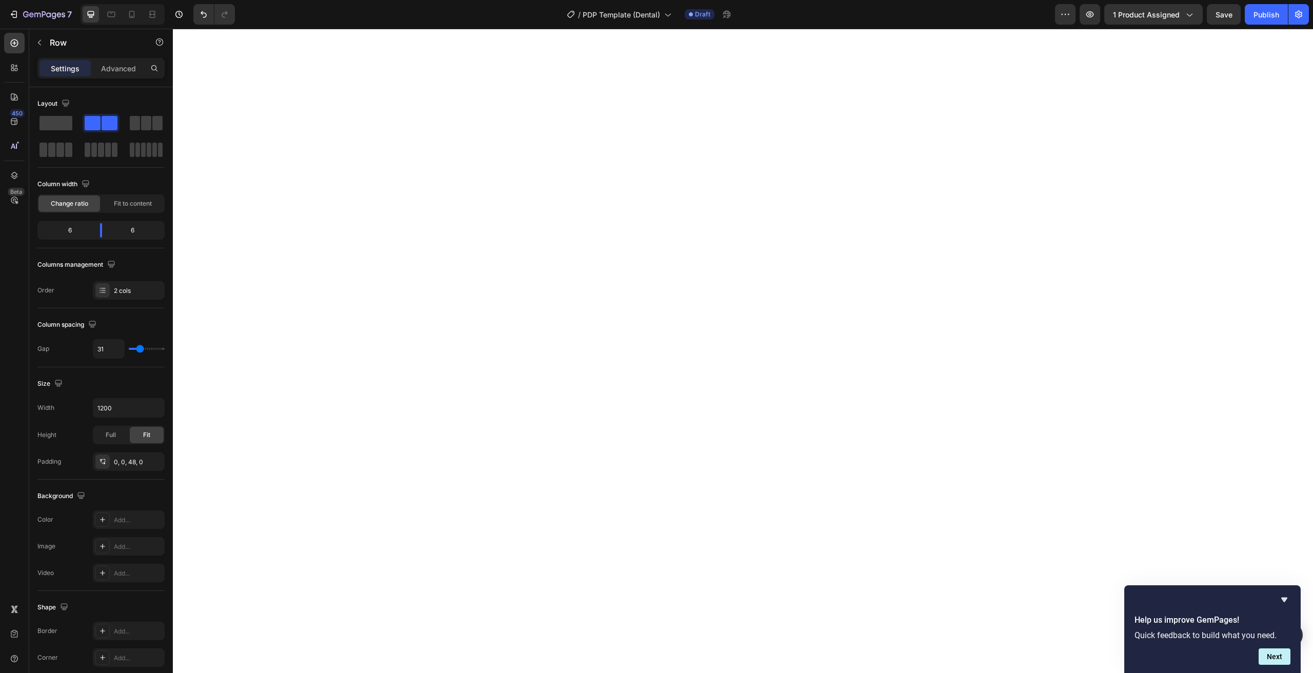
type input "33"
type input "35"
type input "37"
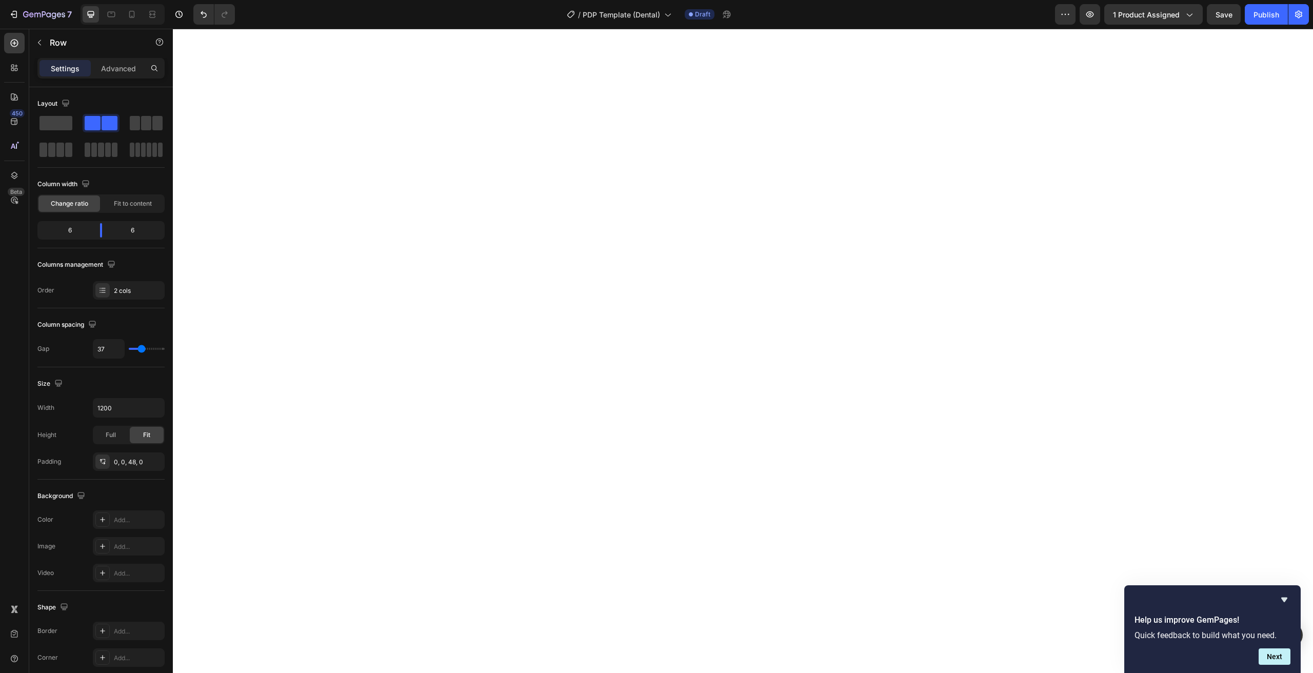
type input "39"
type input "41"
type input "43"
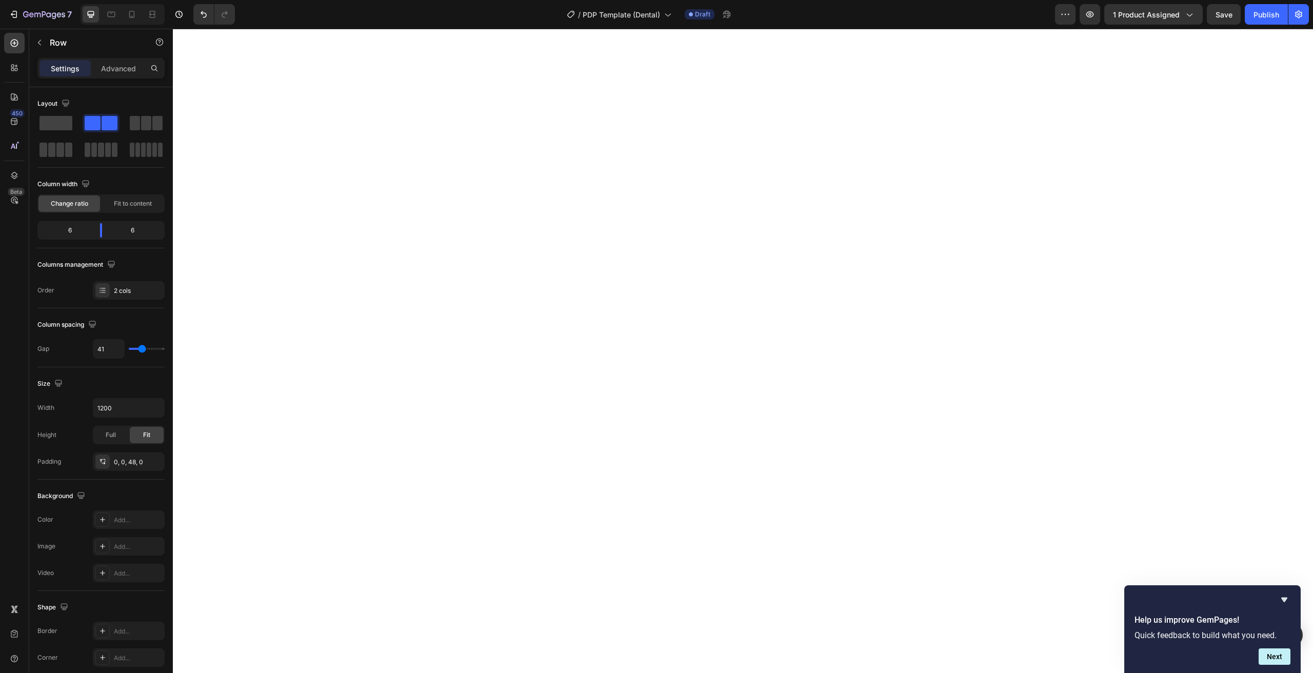
type input "43"
type input "45"
type input "47"
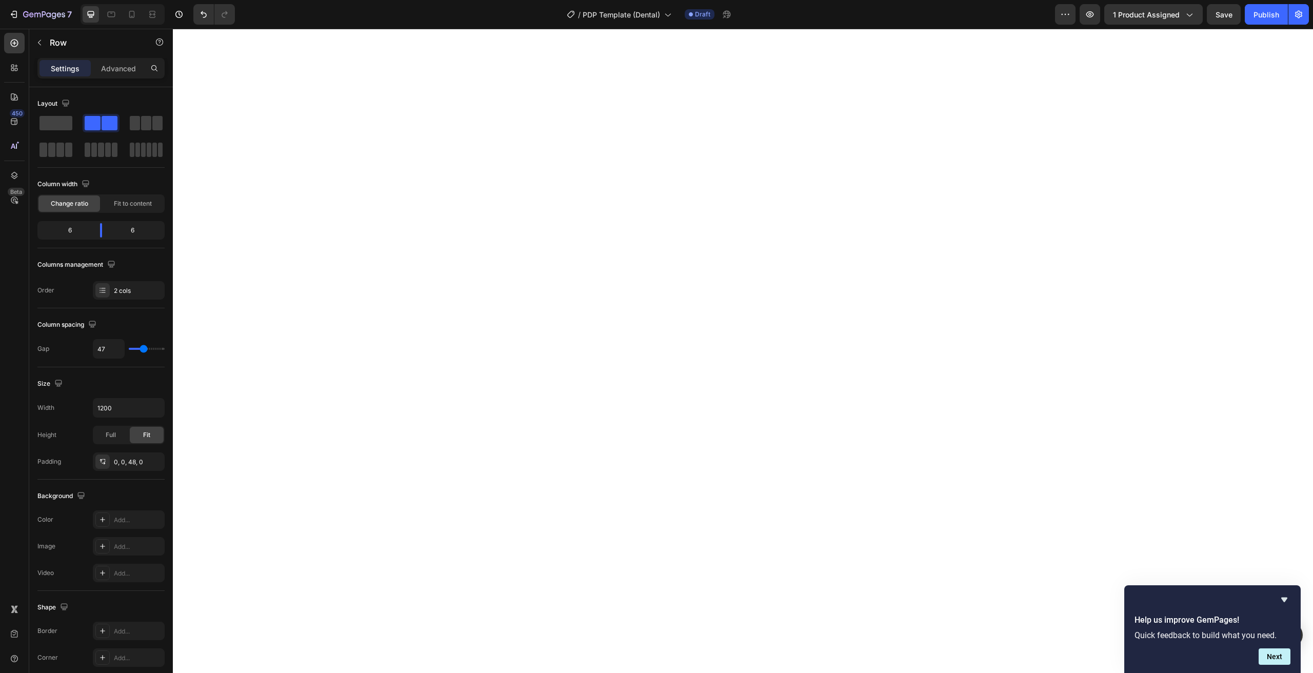
type input "49"
type input "52"
drag, startPoint x: 138, startPoint y: 349, endPoint x: 144, endPoint y: 348, distance: 5.7
type input "52"
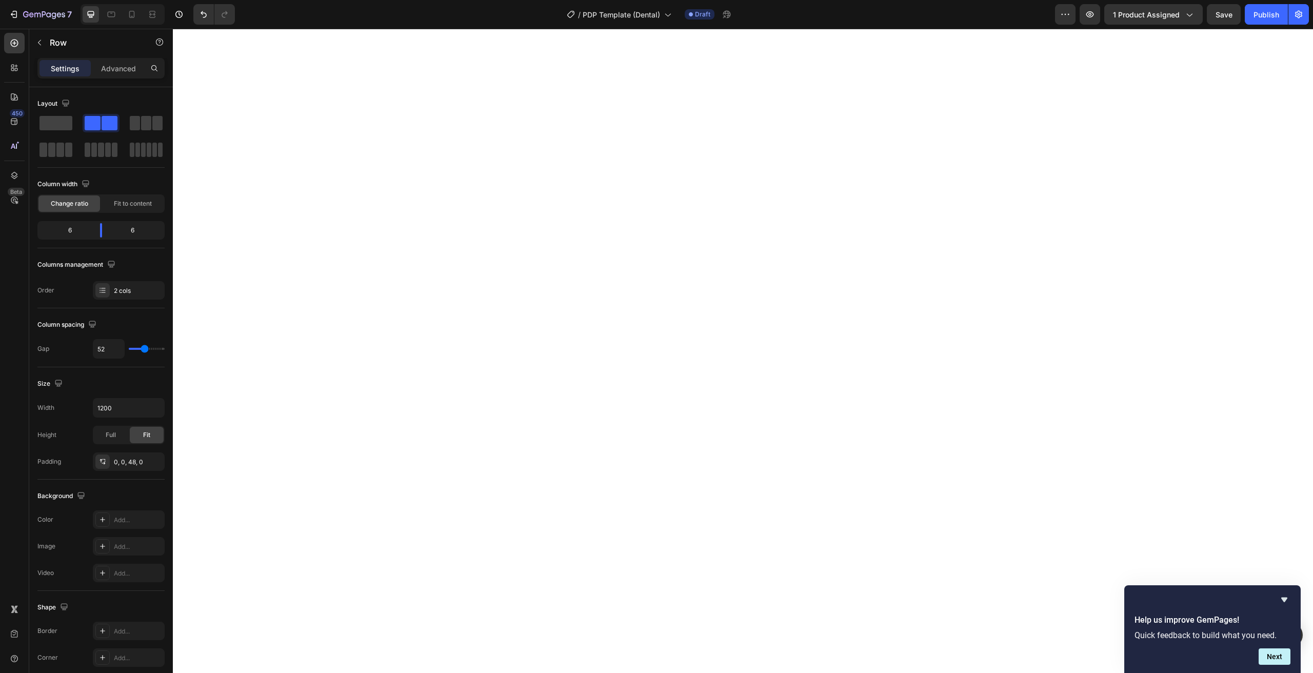
click at [144, 348] on input "range" at bounding box center [147, 349] width 36 height 2
click at [108, 346] on input "52" at bounding box center [108, 349] width 31 height 18
type input "51"
type input "50"
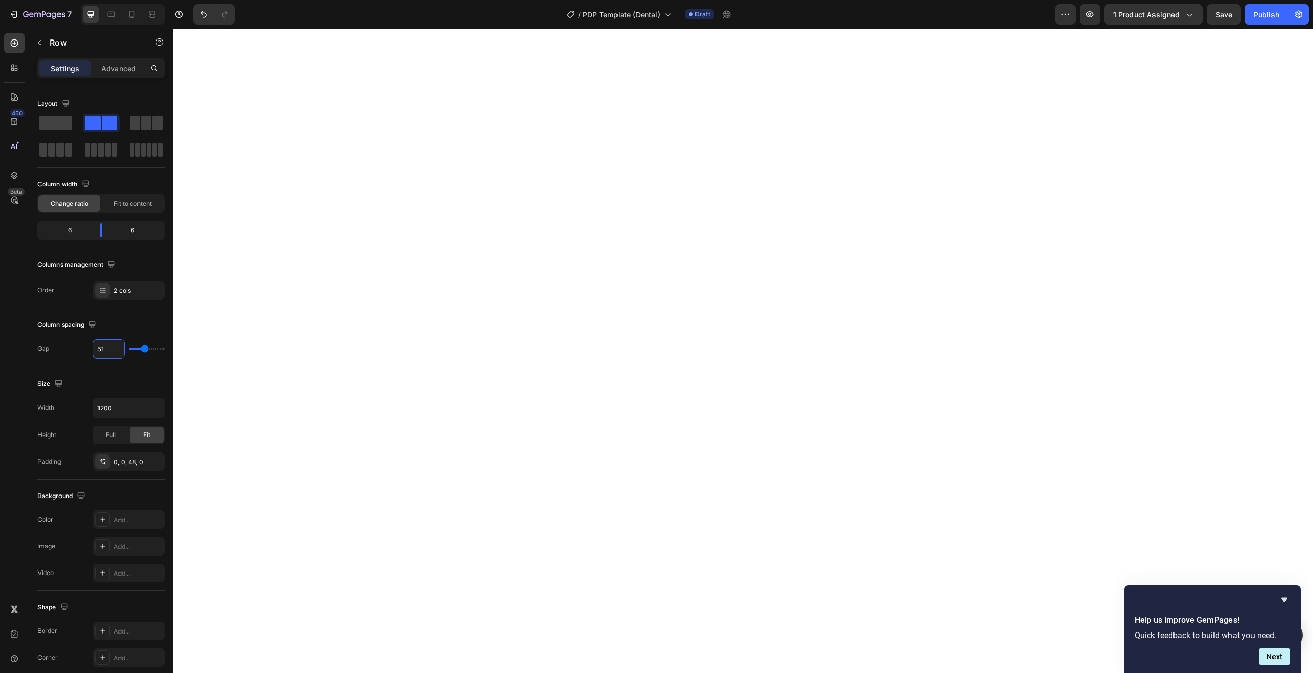
type input "50"
click at [117, 194] on div "Column width Change ratio Fit to content" at bounding box center [100, 194] width 127 height 37
click at [114, 207] on span "Fit to content" at bounding box center [133, 203] width 38 height 9
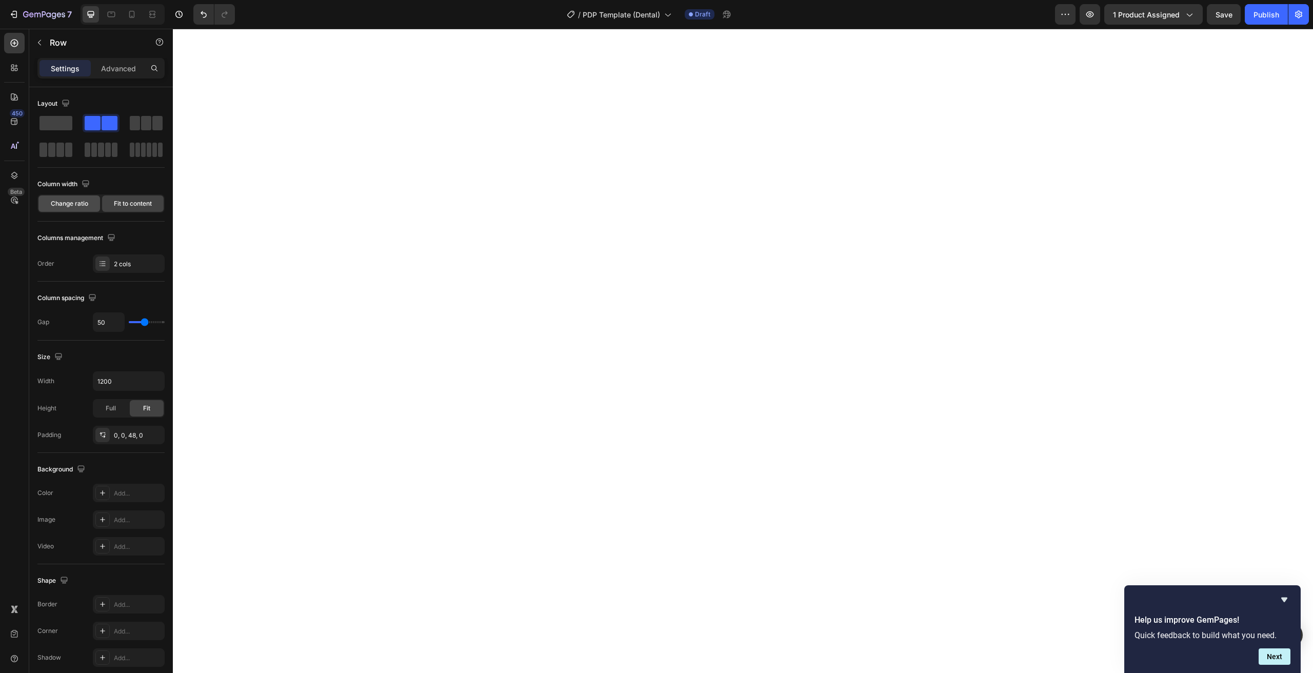
click at [69, 207] on span "Change ratio" at bounding box center [69, 203] width 37 height 9
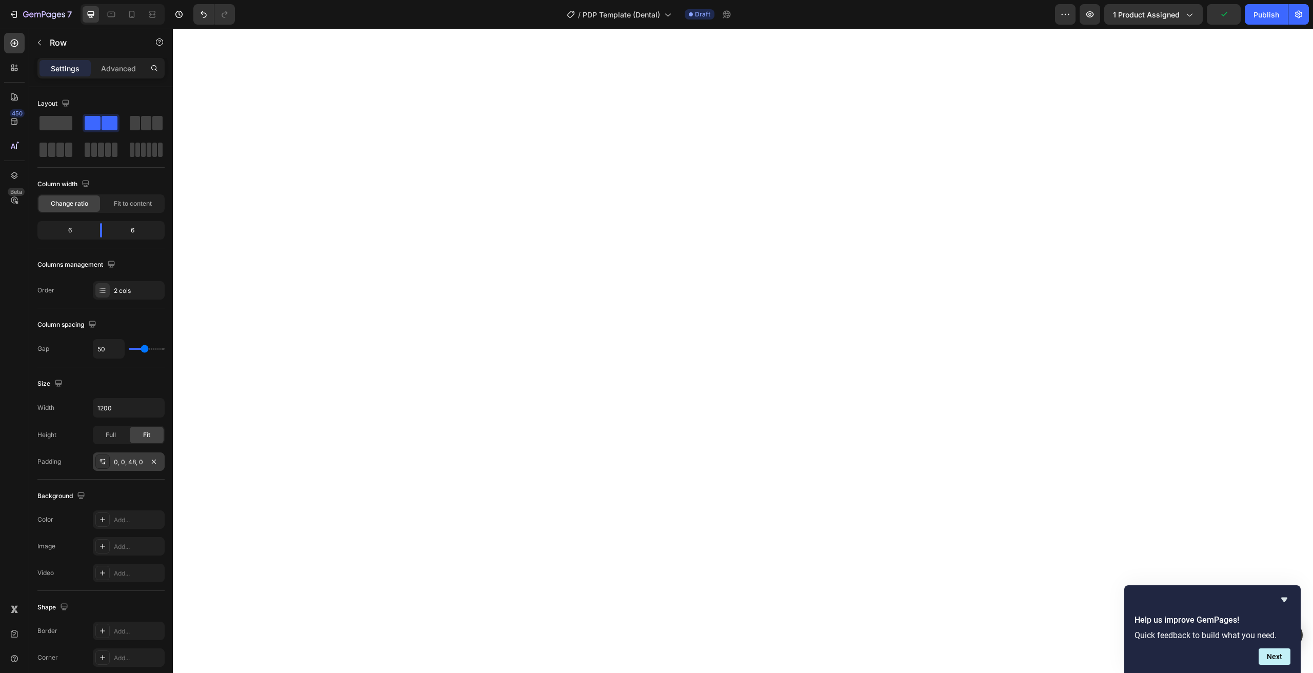
click at [129, 465] on div "0, 0, 48, 0" at bounding box center [129, 461] width 30 height 9
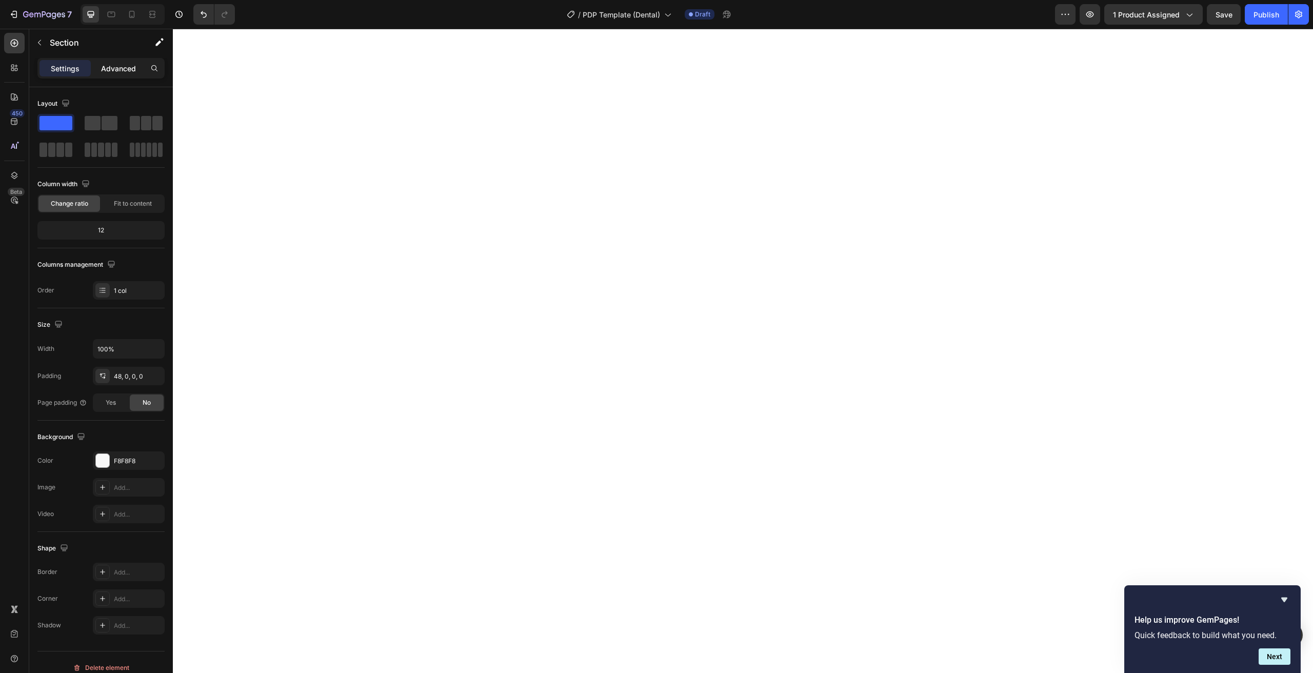
click at [121, 67] on p "Advanced" at bounding box center [118, 68] width 35 height 11
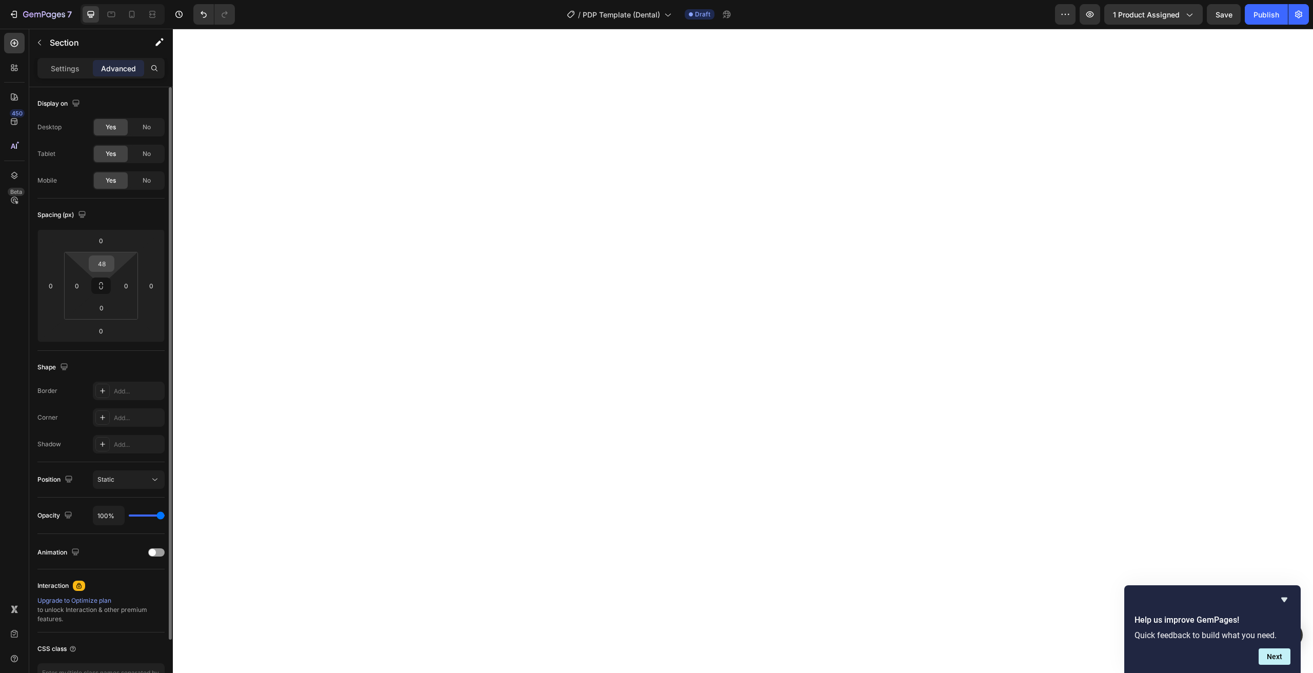
click at [108, 262] on input "48" at bounding box center [101, 263] width 21 height 15
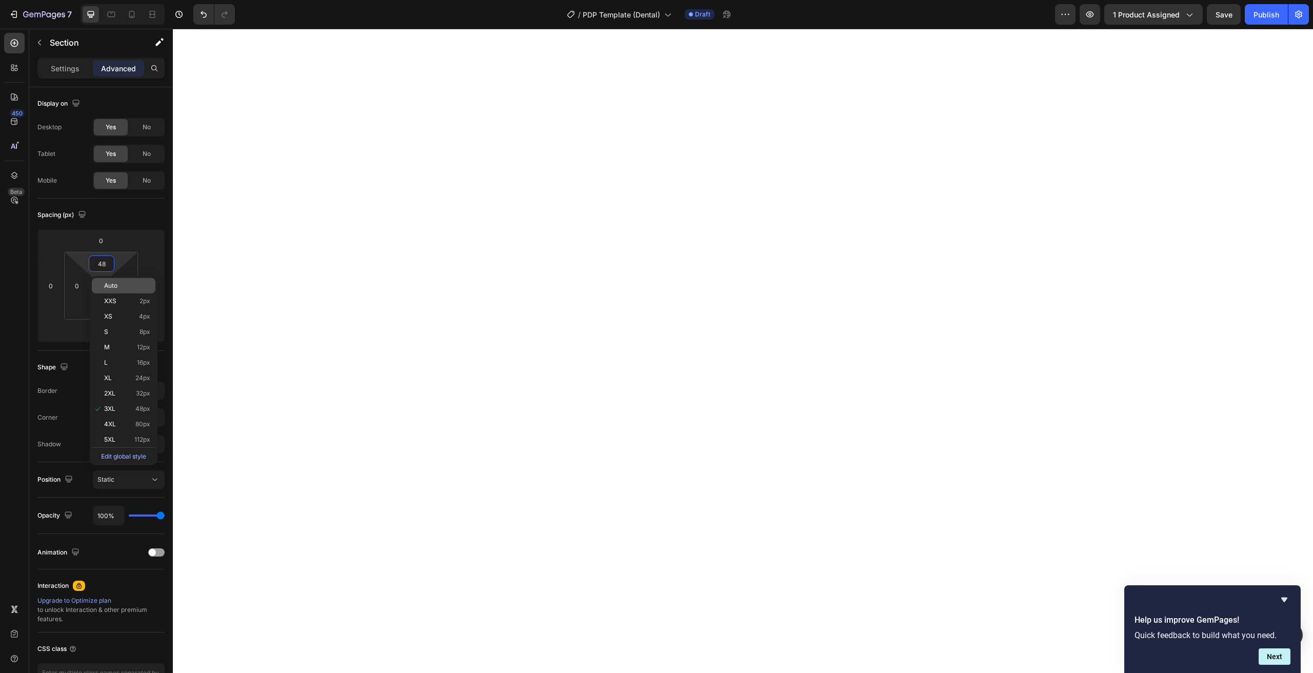
click at [114, 287] on span "Auto" at bounding box center [110, 285] width 13 height 7
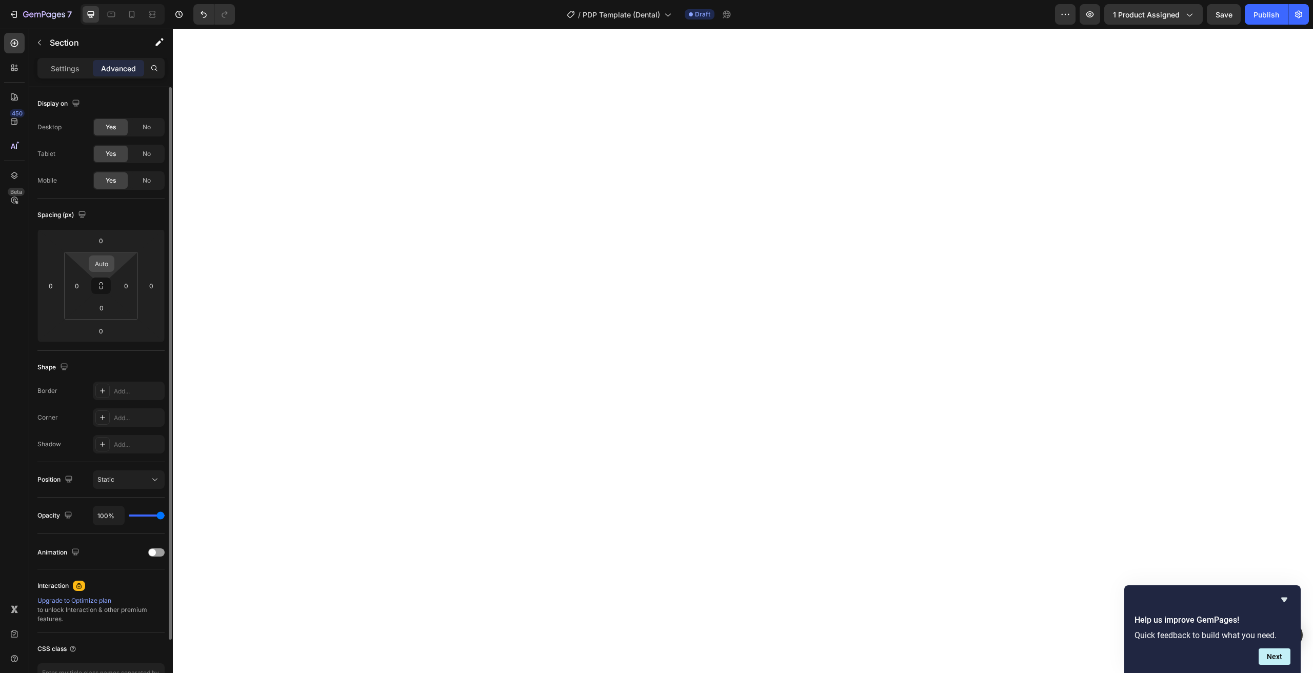
click at [104, 269] on input "Auto" at bounding box center [101, 263] width 21 height 15
type input "0"
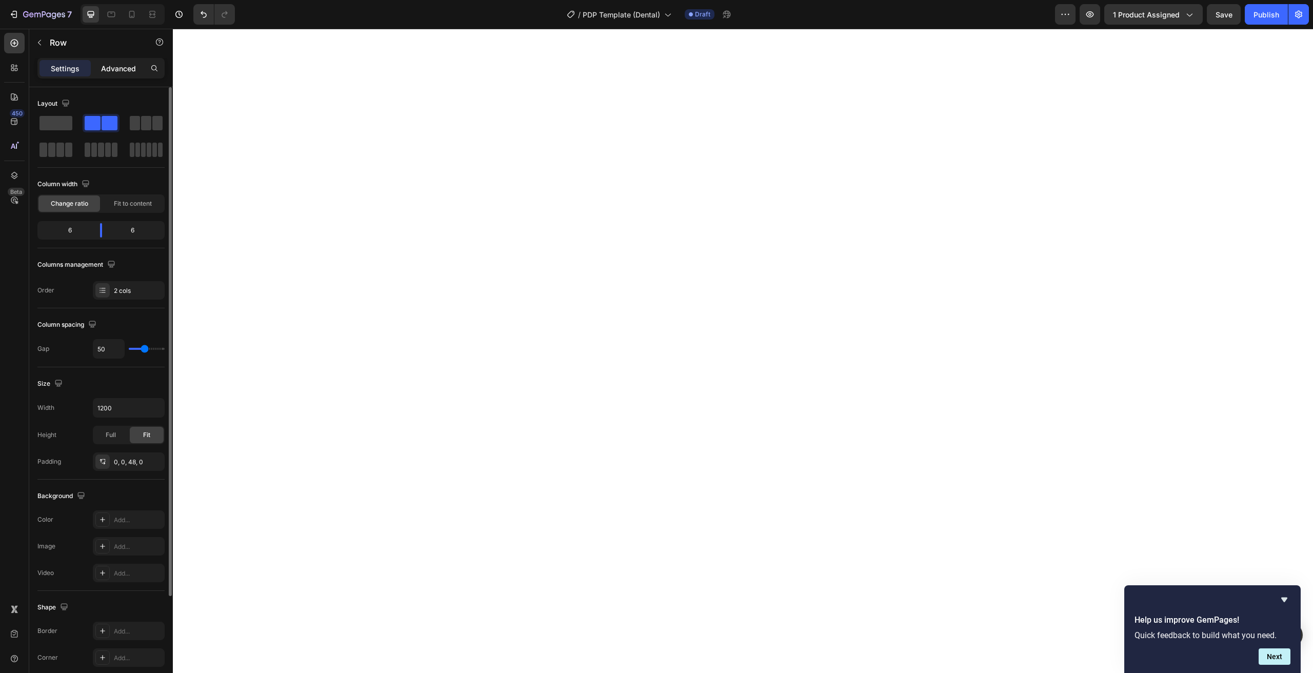
click at [103, 76] on div "Advanced" at bounding box center [118, 68] width 51 height 16
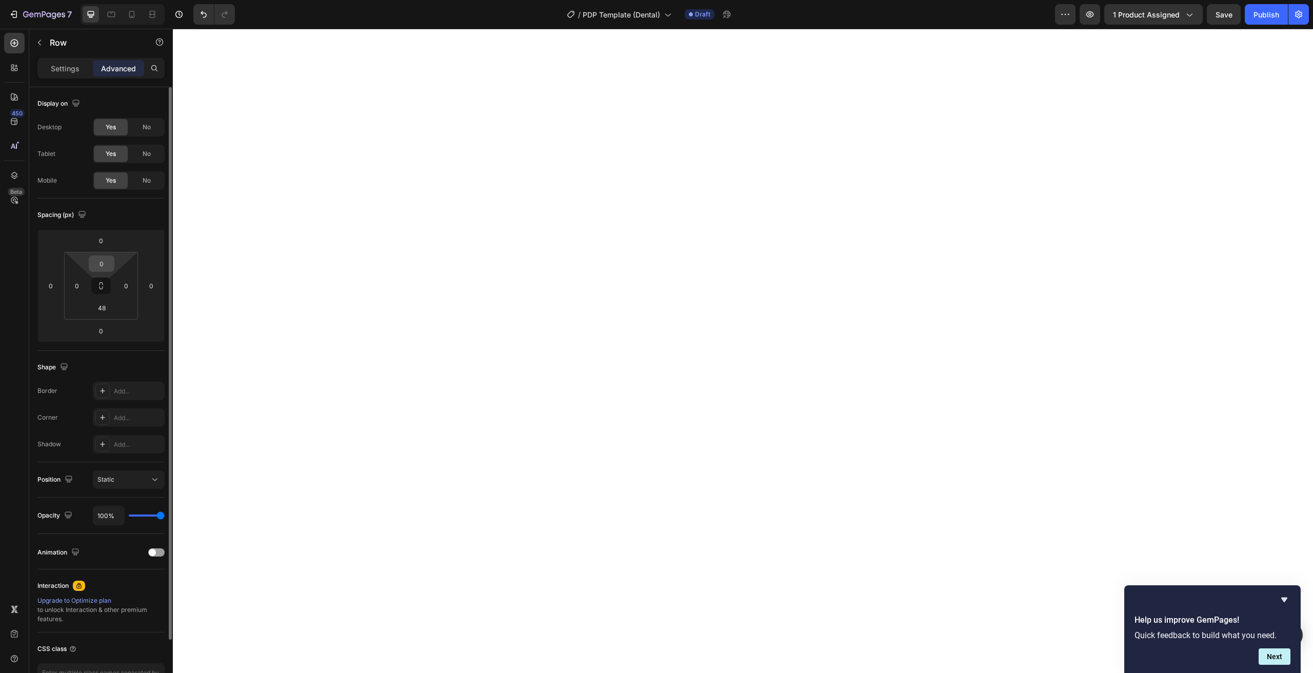
click at [113, 266] on div "0" at bounding box center [102, 263] width 26 height 16
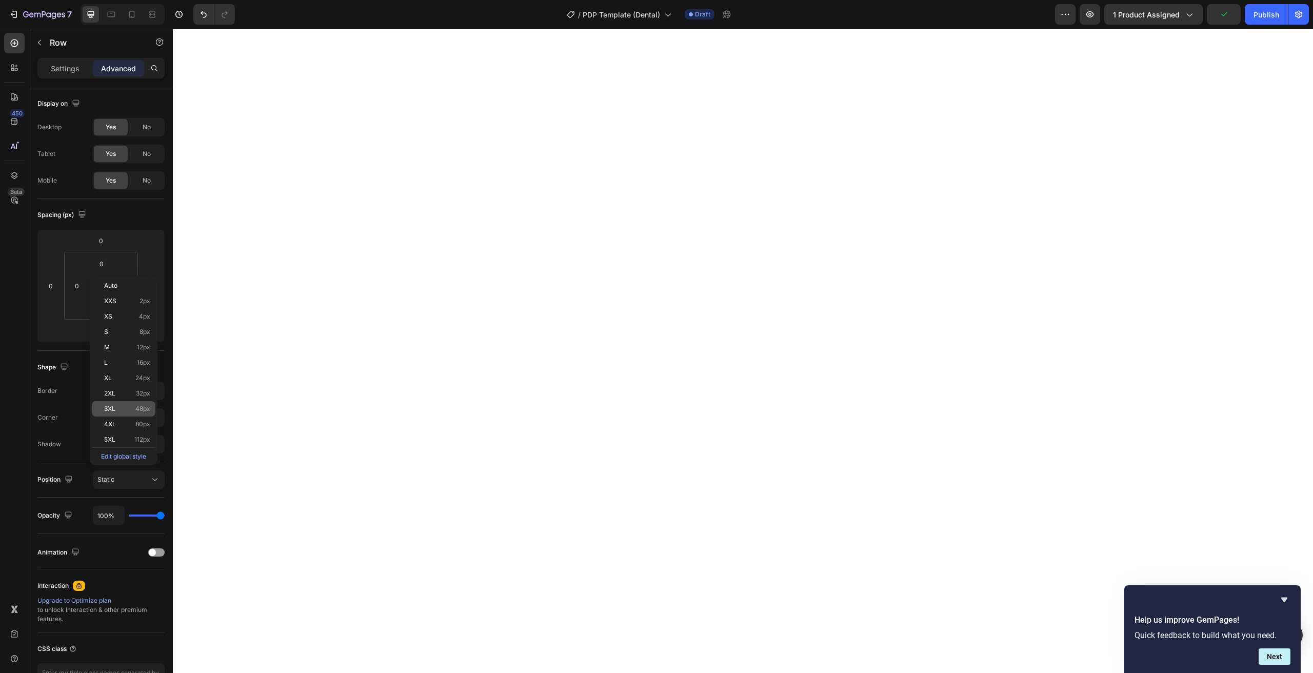
click at [125, 407] on p "3XL 48px" at bounding box center [127, 408] width 46 height 7
type input "48"
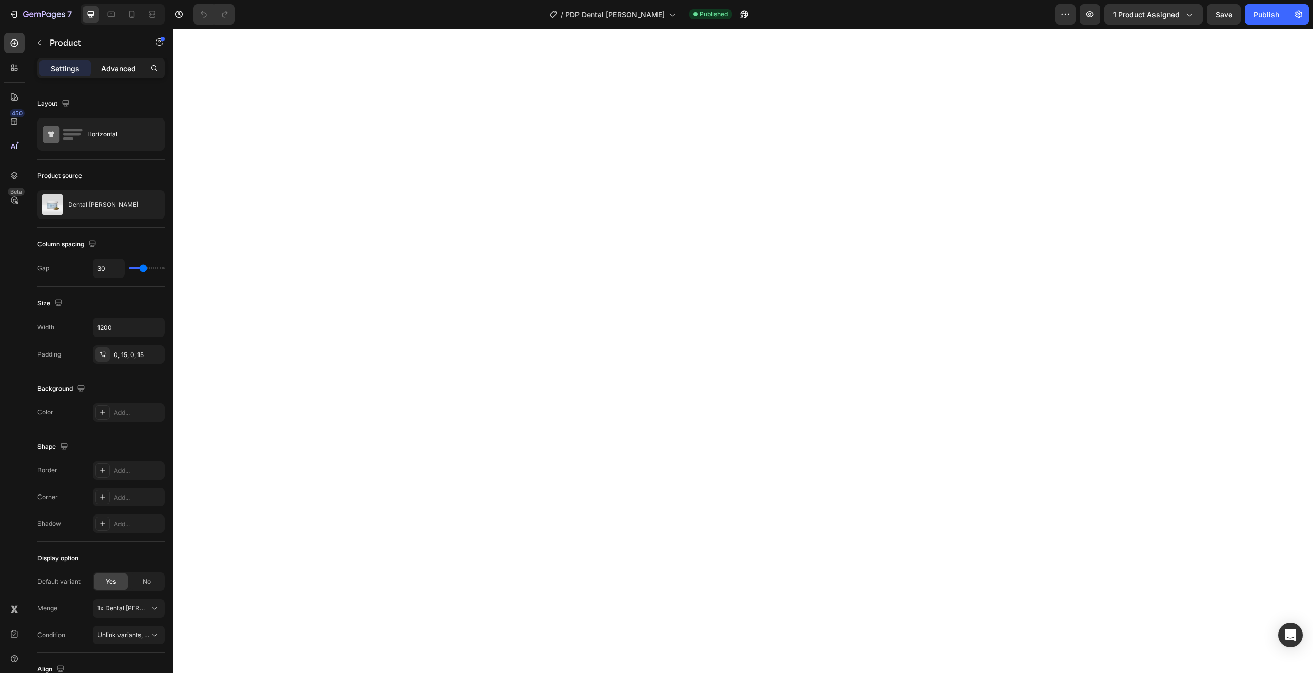
click at [121, 62] on div "Advanced" at bounding box center [118, 68] width 51 height 16
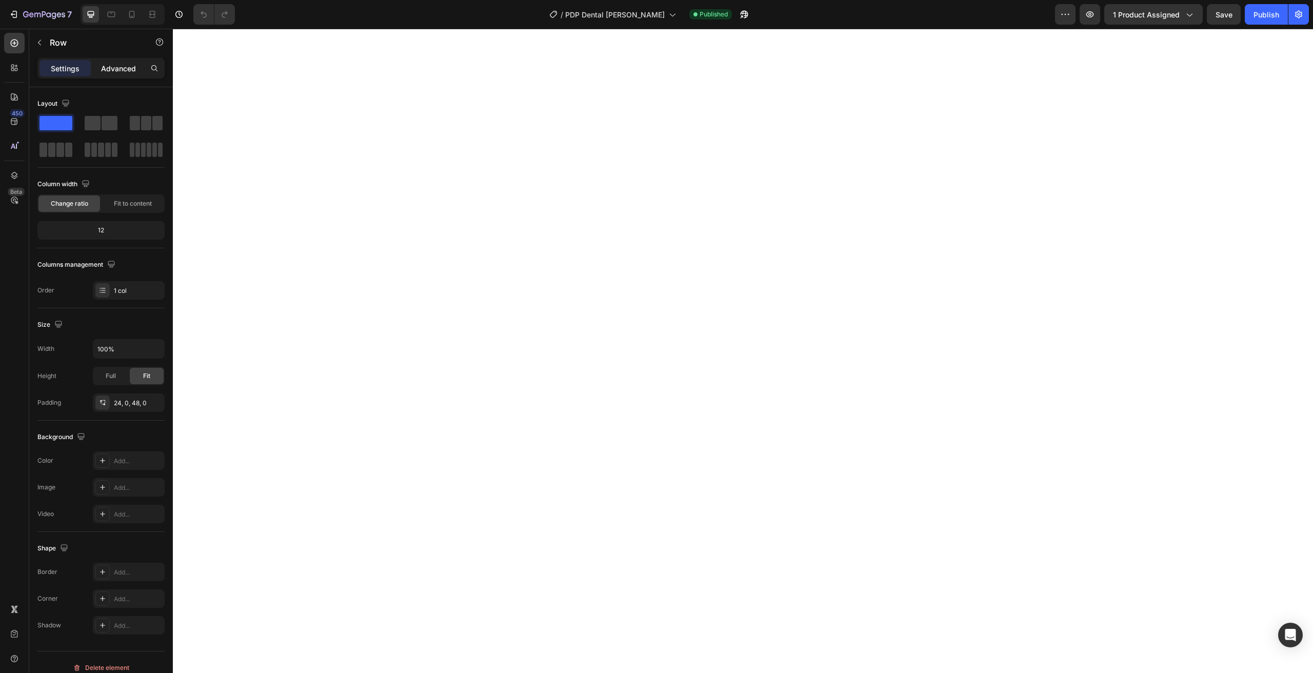
click at [116, 73] on p "Advanced" at bounding box center [118, 68] width 35 height 11
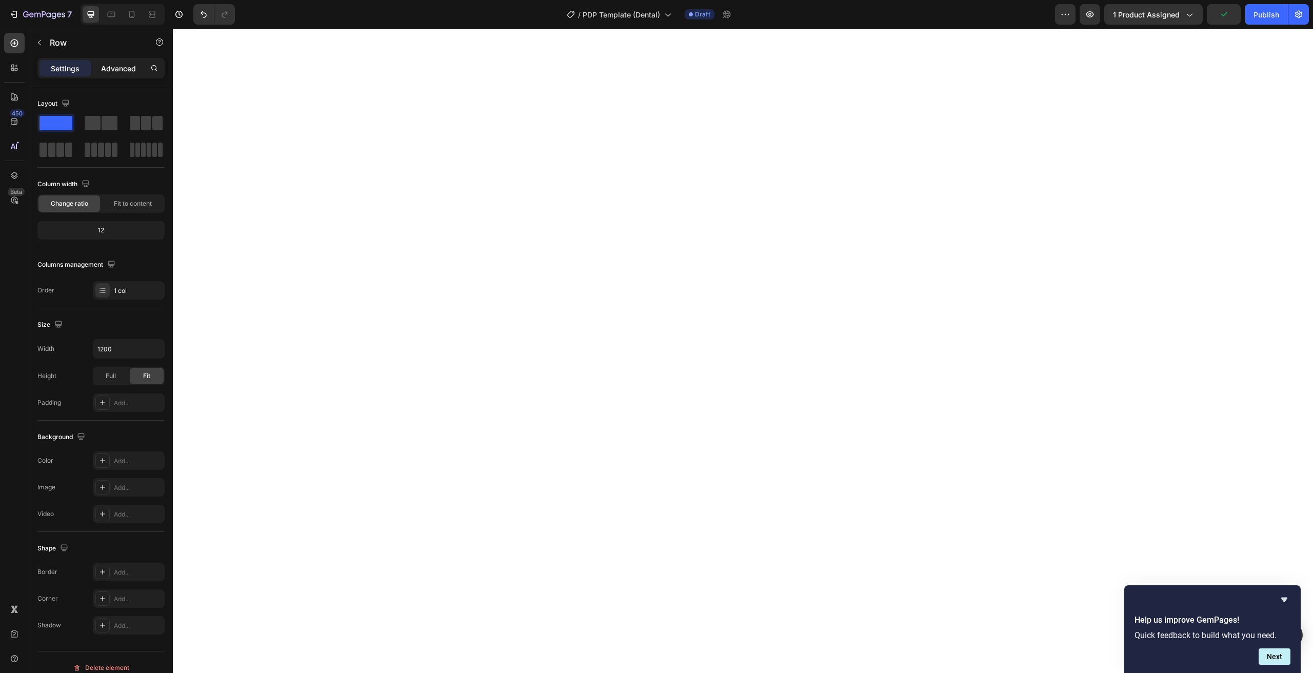
click at [110, 73] on p "Advanced" at bounding box center [118, 68] width 35 height 11
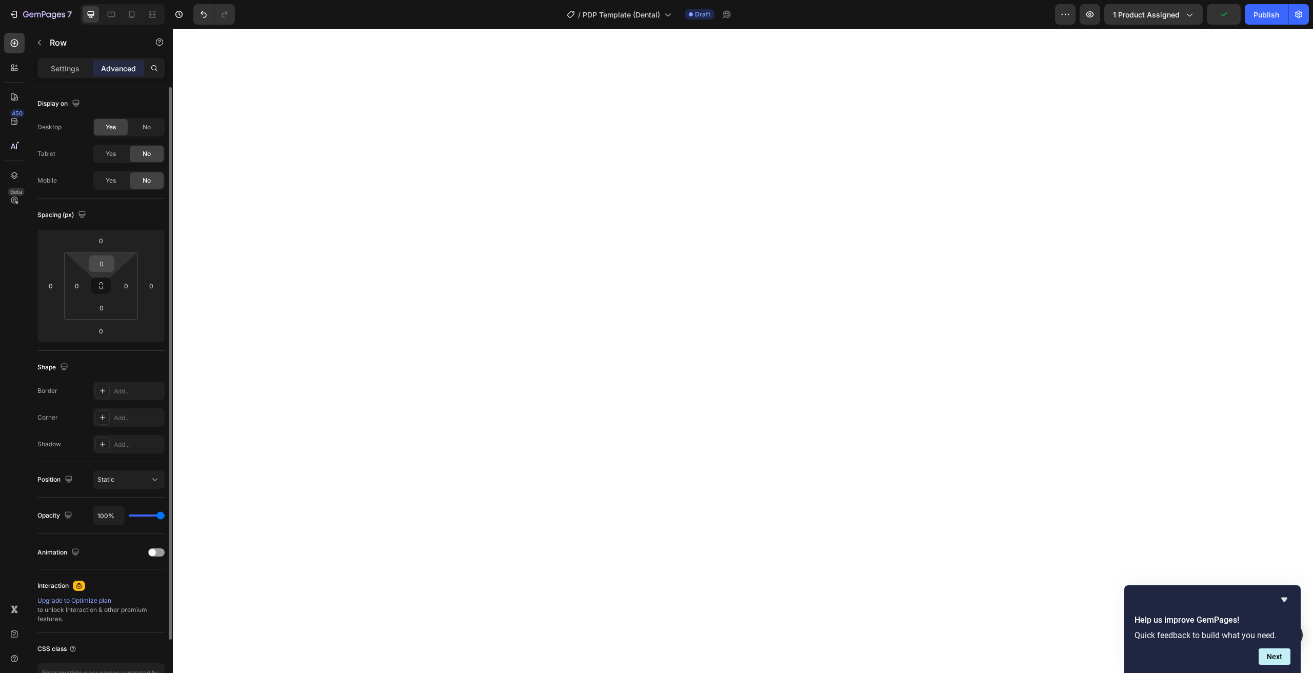
click at [110, 258] on input "0" at bounding box center [101, 263] width 21 height 15
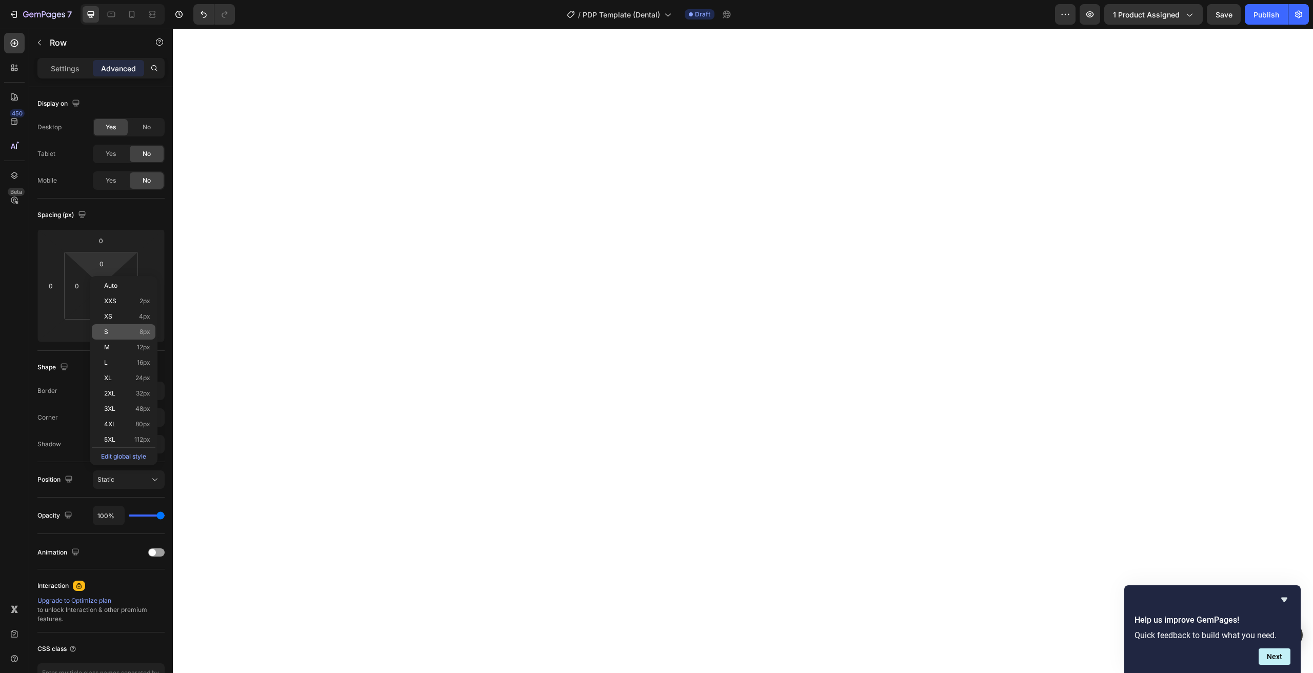
click at [122, 328] on p "S 8px" at bounding box center [127, 331] width 46 height 7
type input "8"
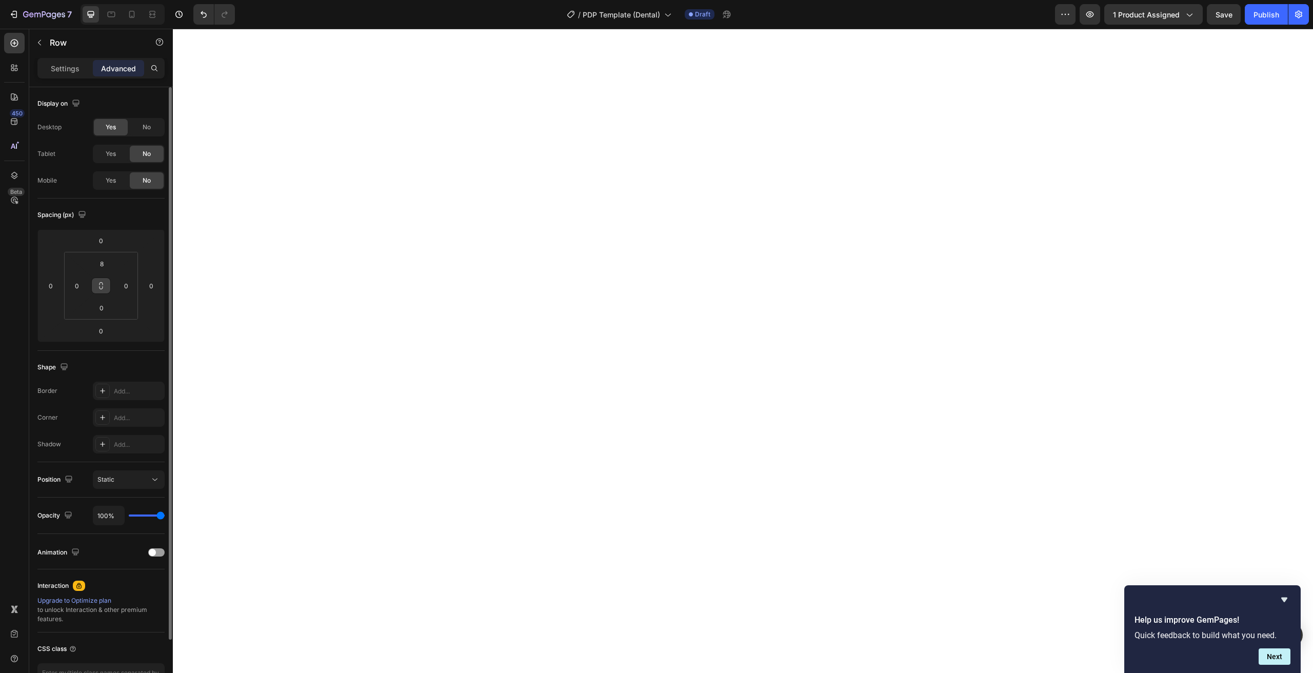
click at [105, 287] on button at bounding box center [100, 285] width 19 height 16
click at [103, 261] on input "8" at bounding box center [101, 263] width 21 height 15
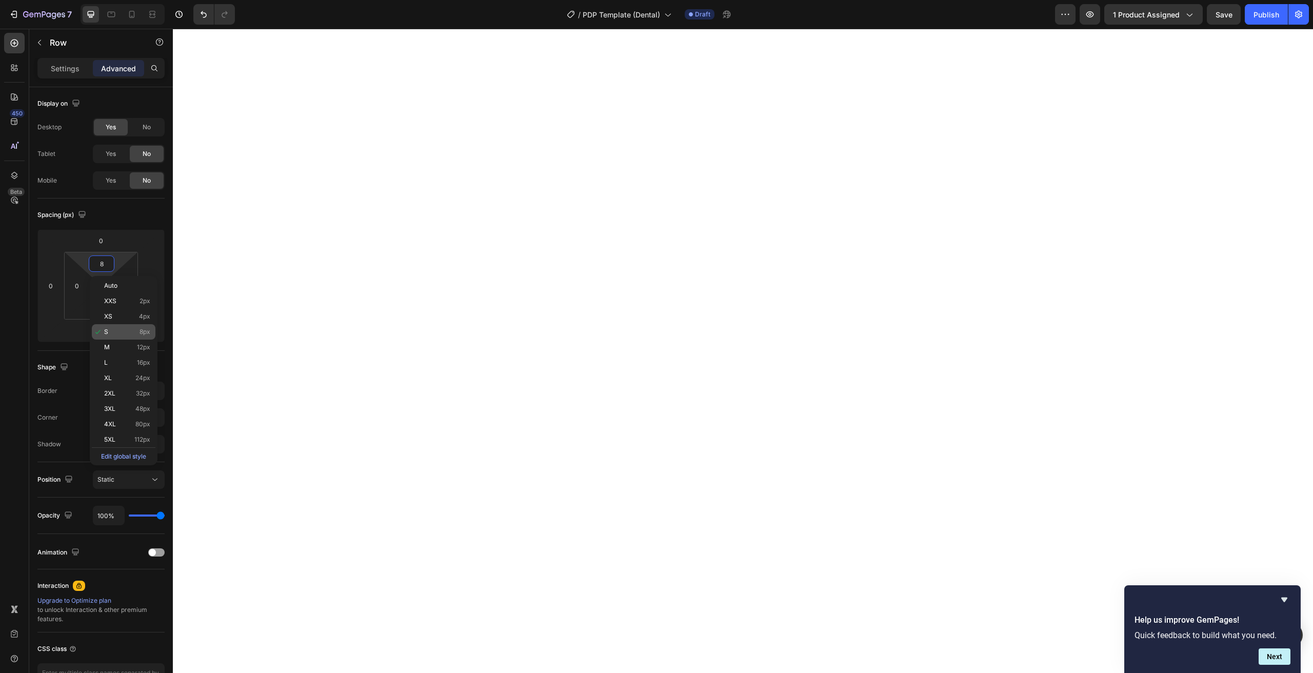
type input "8"
click at [108, 332] on p "S 8px" at bounding box center [127, 331] width 46 height 7
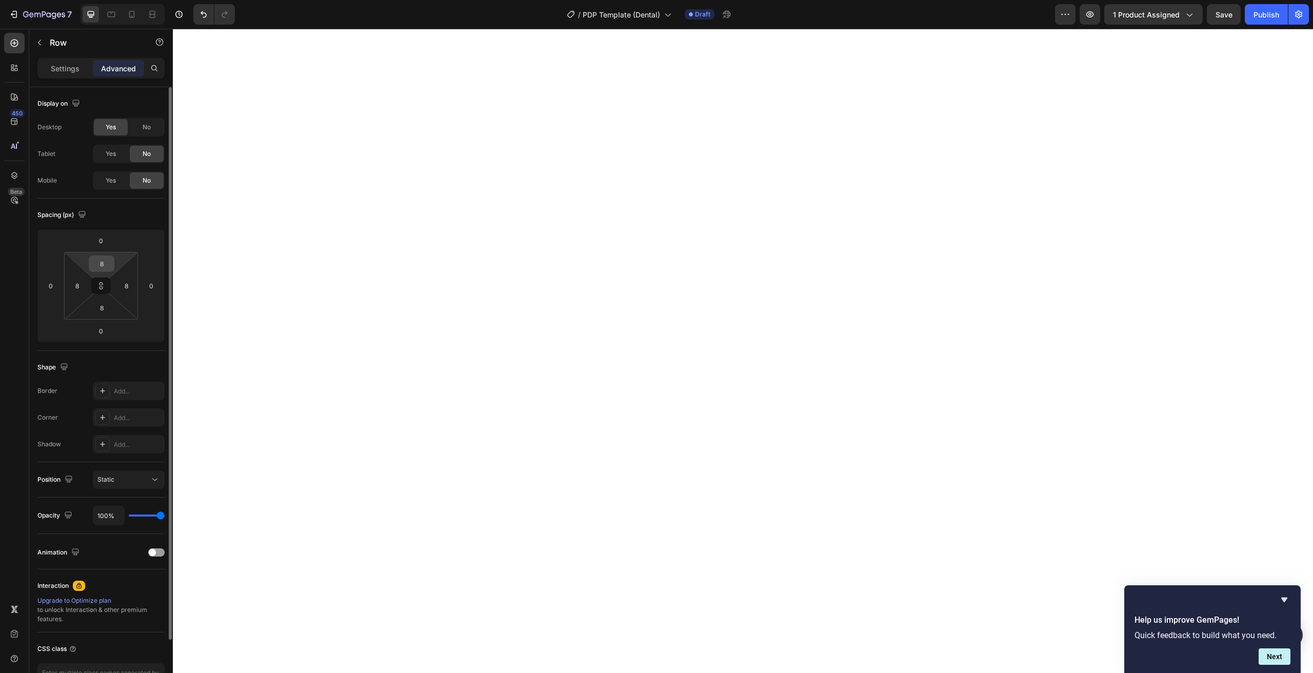
click at [105, 271] on input "8" at bounding box center [101, 263] width 21 height 15
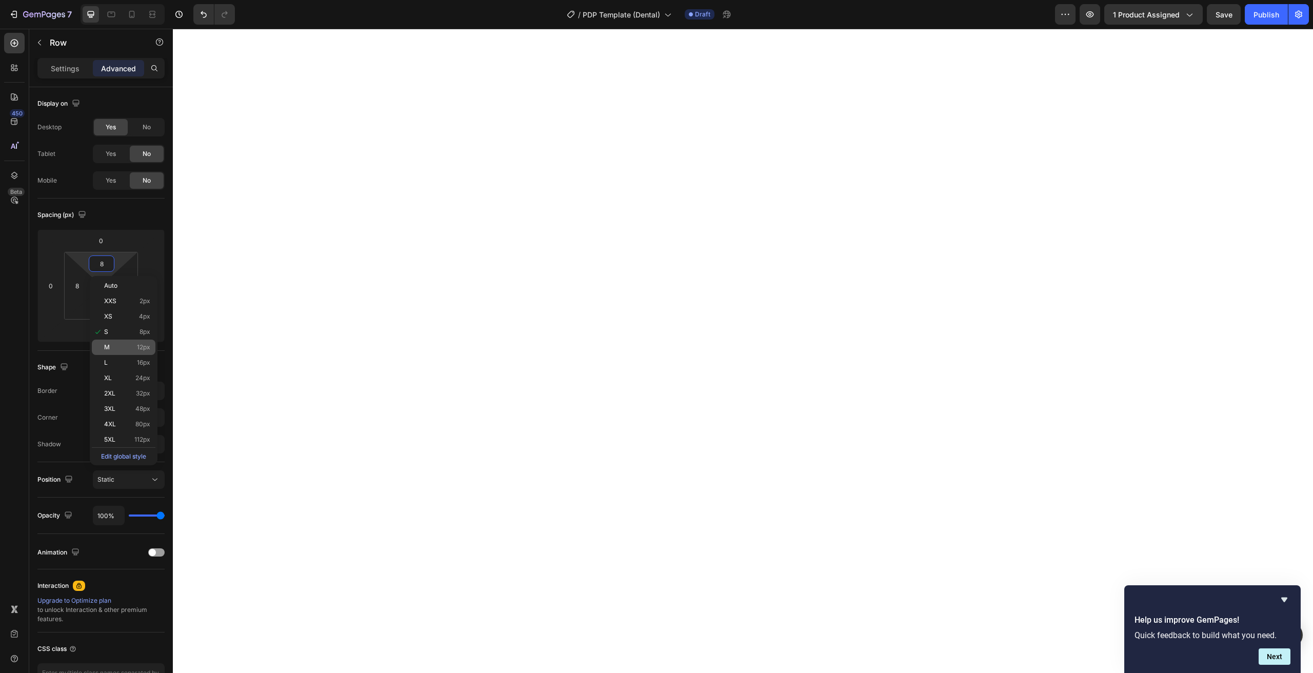
click at [105, 344] on span "M" at bounding box center [107, 347] width 6 height 7
type input "12"
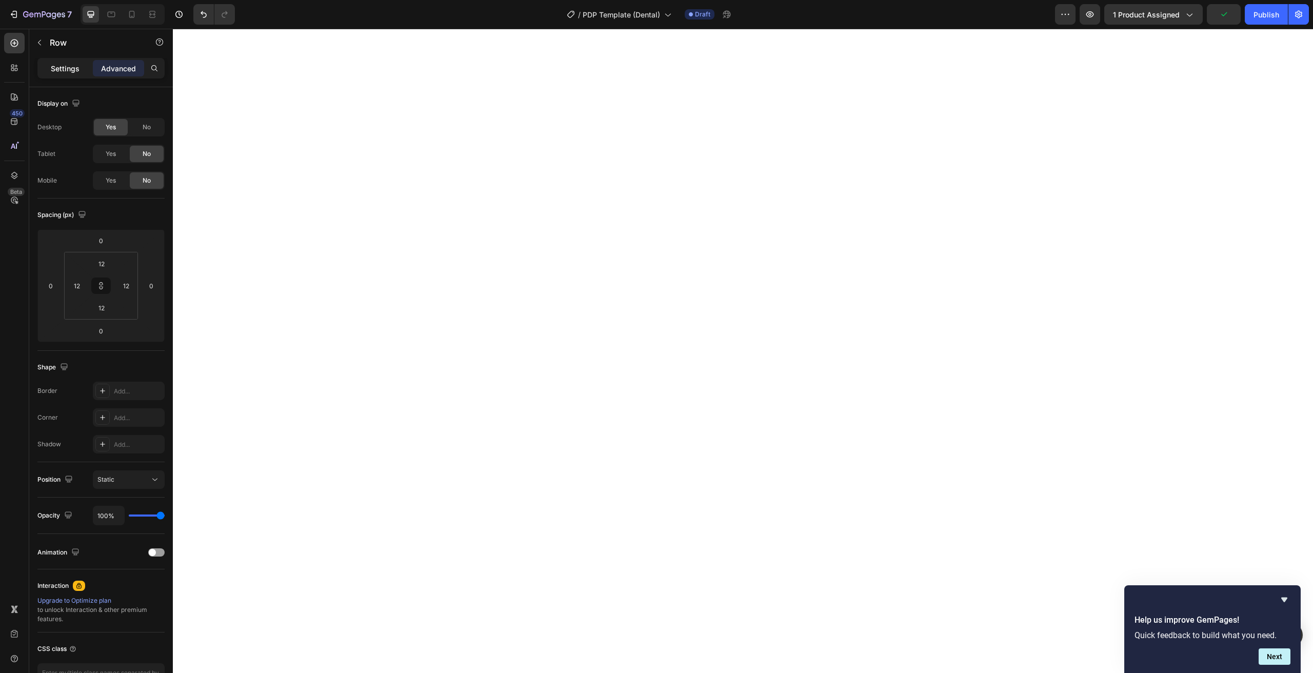
click at [61, 70] on p "Settings" at bounding box center [65, 68] width 29 height 11
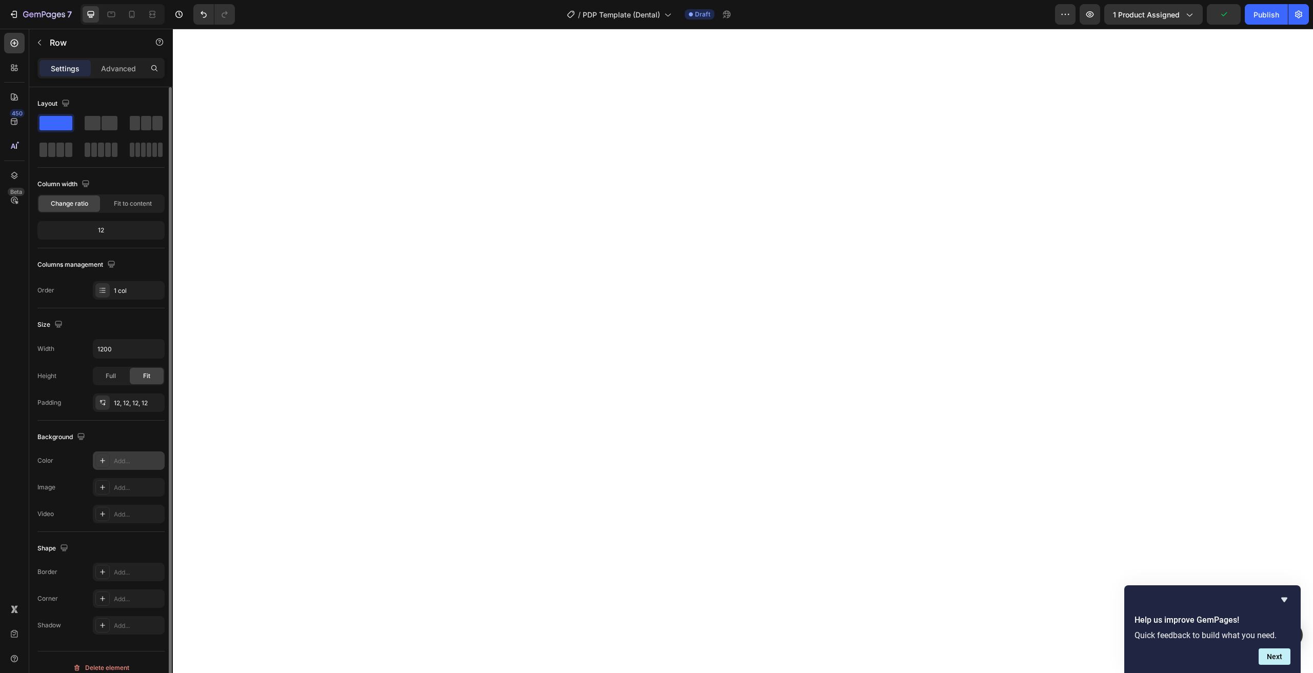
click at [106, 460] on icon at bounding box center [102, 460] width 8 height 8
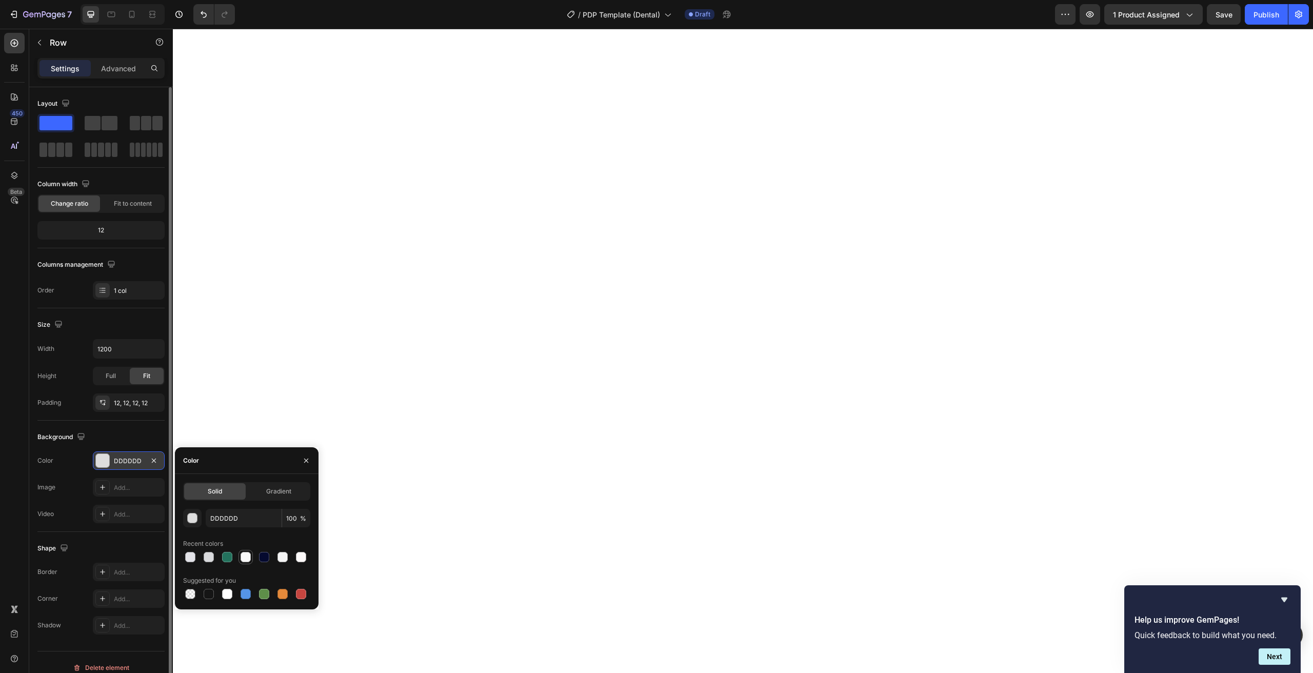
click at [244, 558] on div at bounding box center [246, 557] width 10 height 10
click at [227, 593] on div at bounding box center [227, 594] width 10 height 10
type input "FFFFFF"
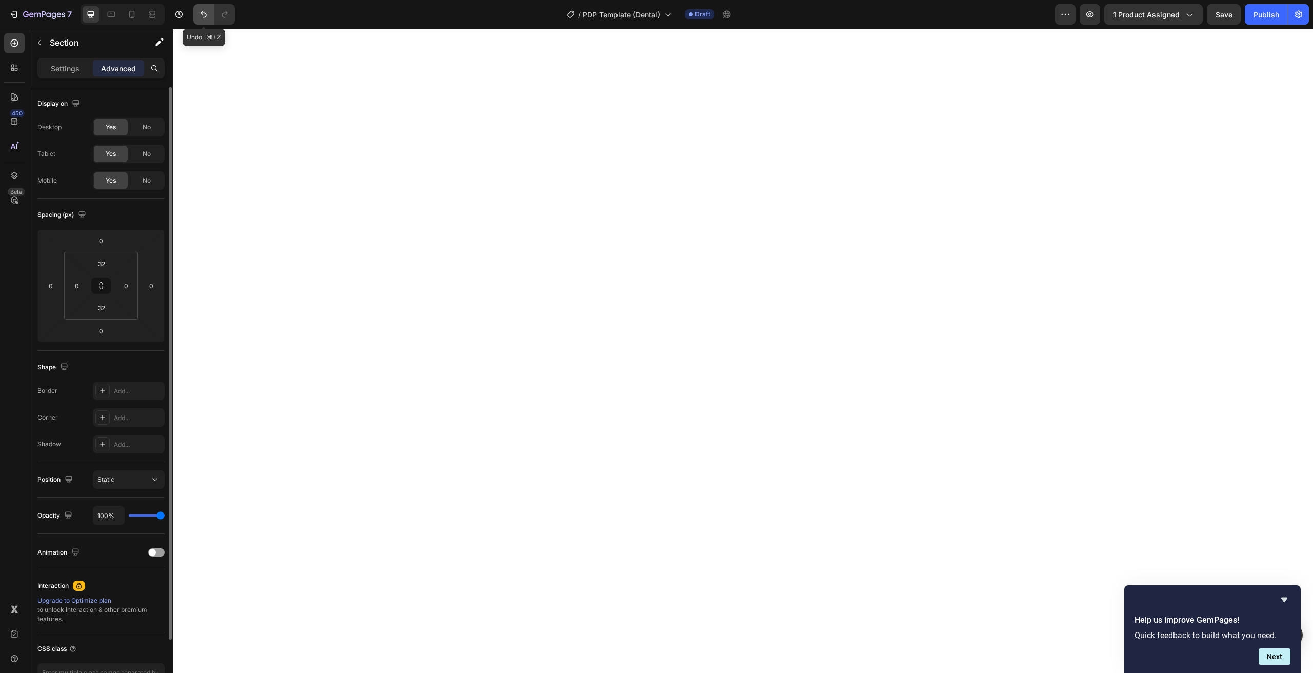
click at [198, 13] on icon "Undo/Redo" at bounding box center [203, 14] width 10 height 10
click at [198, 14] on icon "Undo/Redo" at bounding box center [203, 14] width 10 height 10
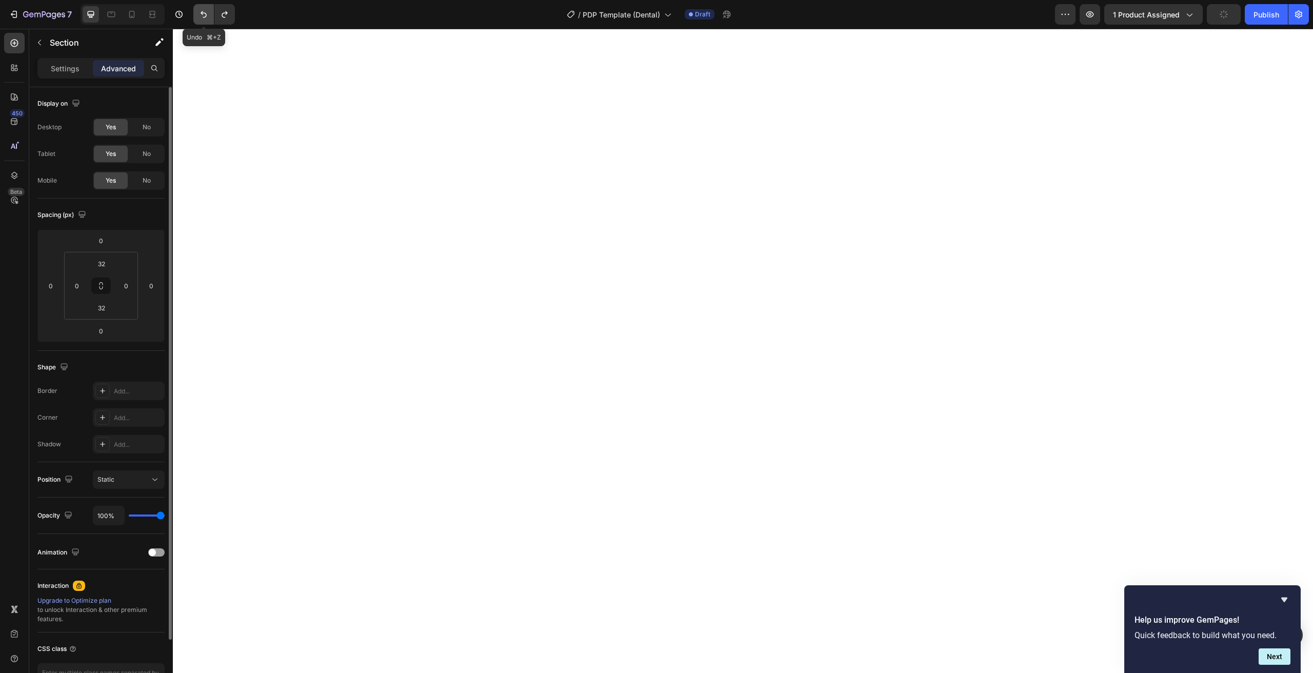
click at [198, 14] on icon "Undo/Redo" at bounding box center [203, 14] width 10 height 10
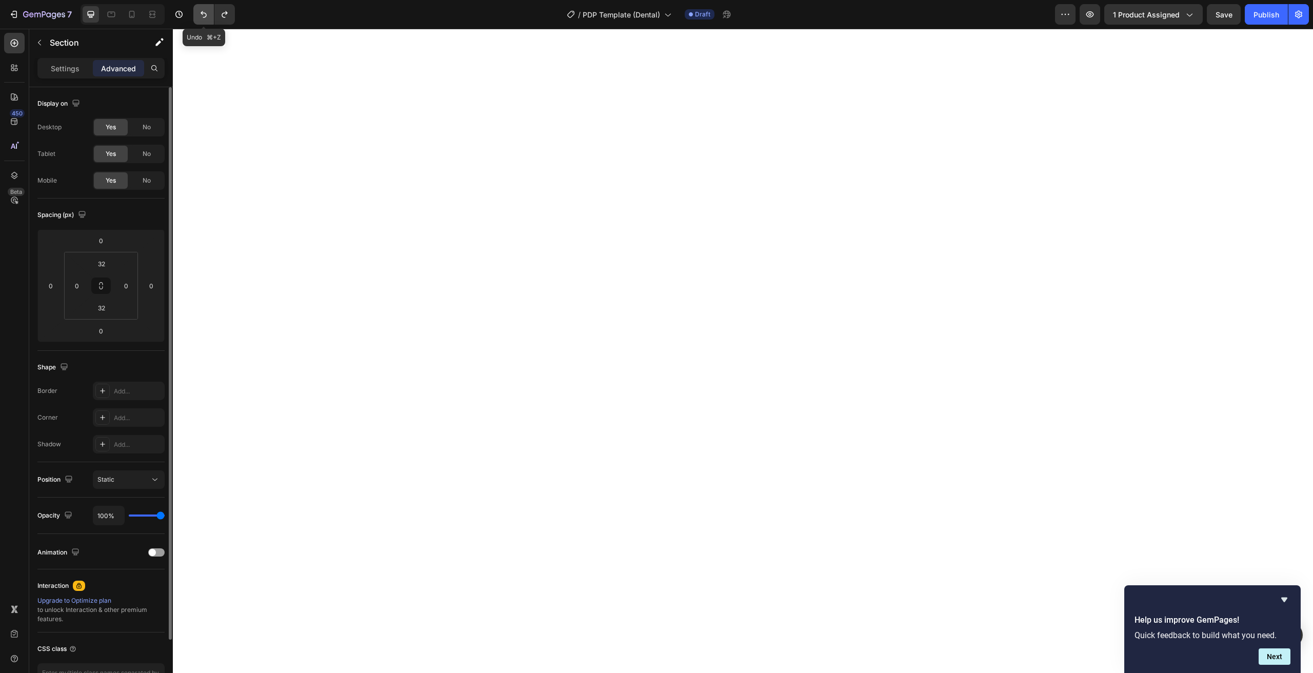
click at [198, 14] on icon "Undo/Redo" at bounding box center [203, 14] width 10 height 10
click at [201, 14] on icon "Undo/Redo" at bounding box center [203, 14] width 10 height 10
click at [203, 15] on icon "Undo/Redo" at bounding box center [203, 14] width 10 height 10
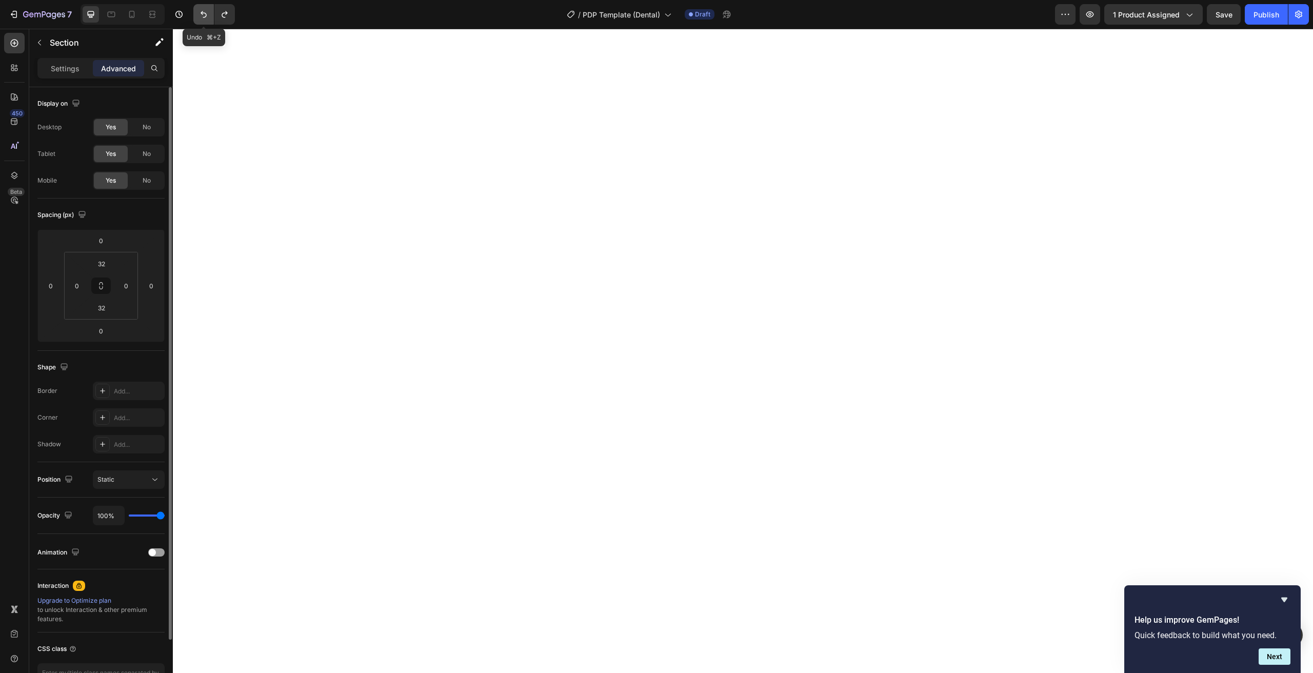
click at [203, 15] on icon "Undo/Redo" at bounding box center [203, 14] width 10 height 10
click at [237, 16] on div "7 Version history" at bounding box center [121, 14] width 243 height 21
click at [227, 16] on icon "Undo/Redo" at bounding box center [225, 14] width 10 height 10
click at [230, 18] on icon "Undo/Redo" at bounding box center [225, 14] width 10 height 10
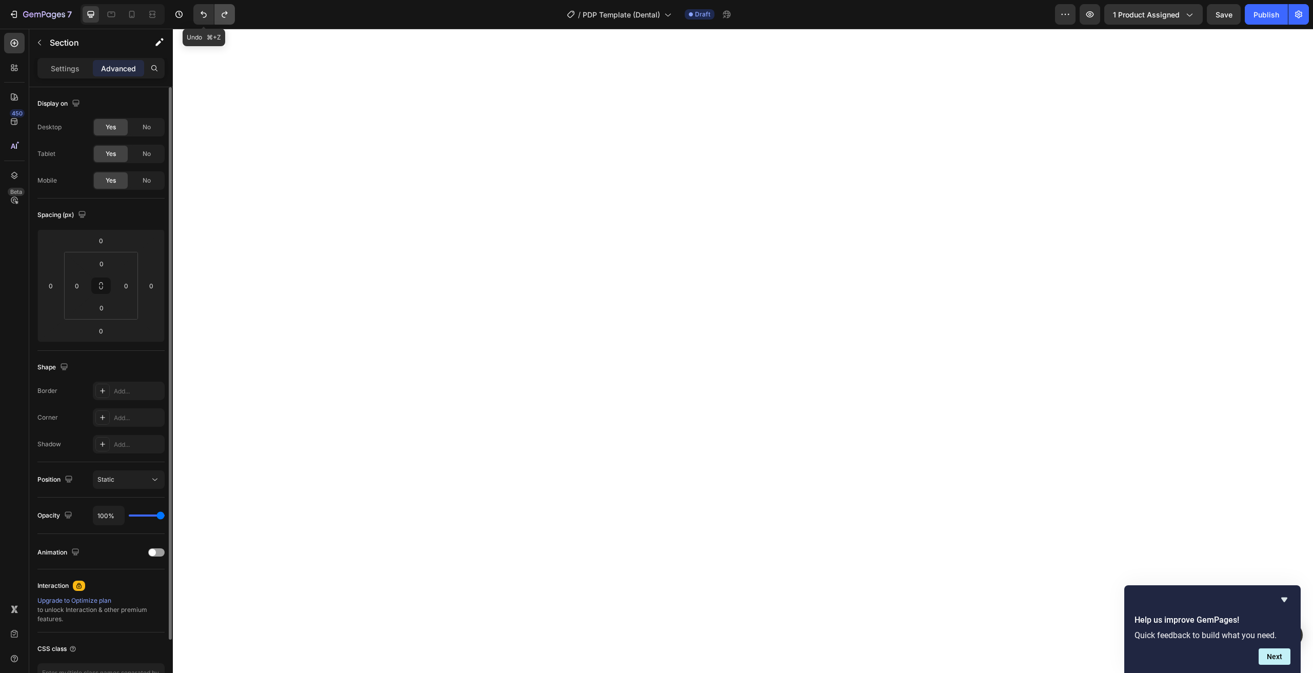
drag, startPoint x: 195, startPoint y: 20, endPoint x: 227, endPoint y: 23, distance: 31.9
click at [195, 20] on button "Undo/Redo" at bounding box center [203, 14] width 21 height 21
click at [80, 67] on div "Settings" at bounding box center [64, 68] width 51 height 16
click at [62, 68] on p "Settings" at bounding box center [65, 68] width 29 height 11
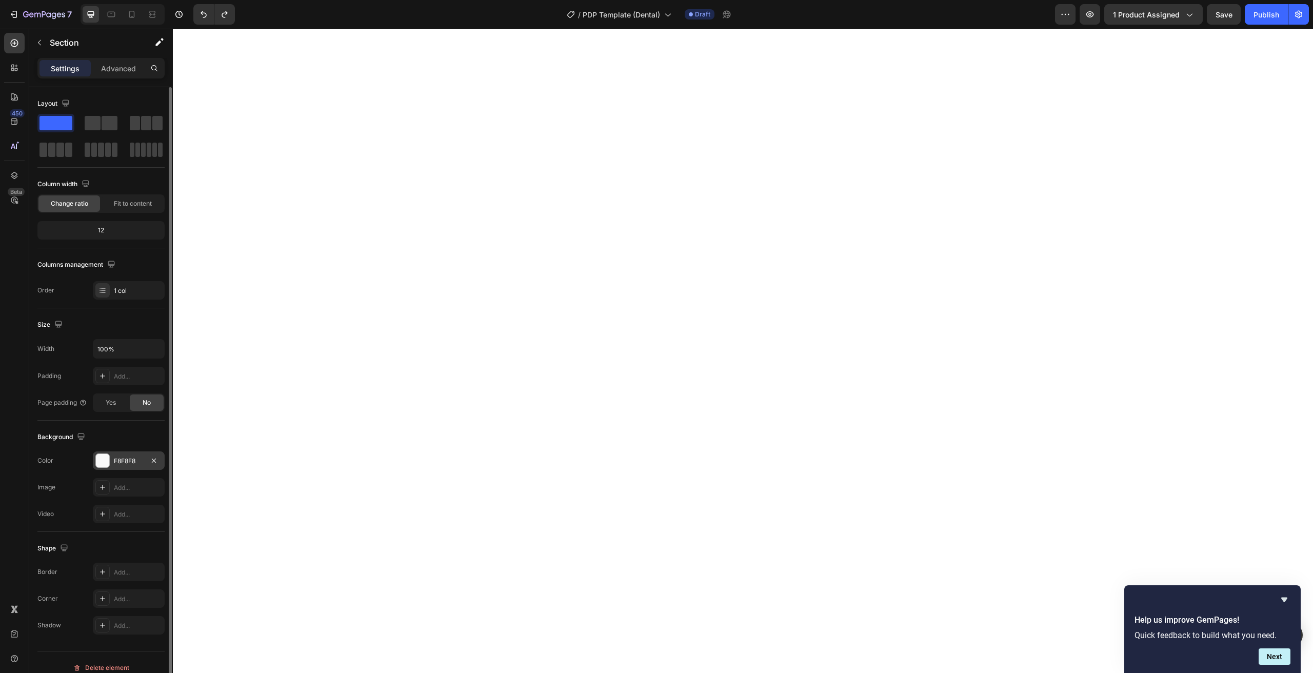
click at [120, 459] on div "F8F8F8" at bounding box center [129, 460] width 30 height 9
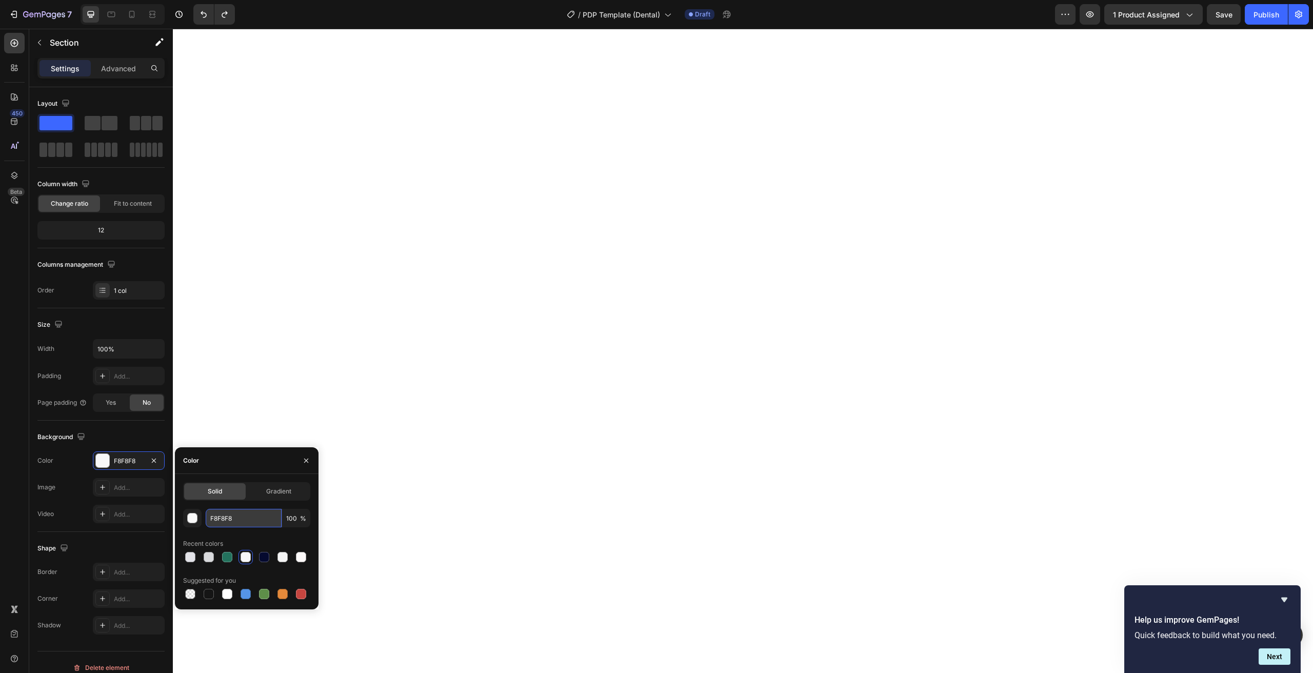
click at [244, 516] on input "F8F8F8" at bounding box center [244, 518] width 76 height 18
paste input "AF8F6"
type input "FAF8F6"
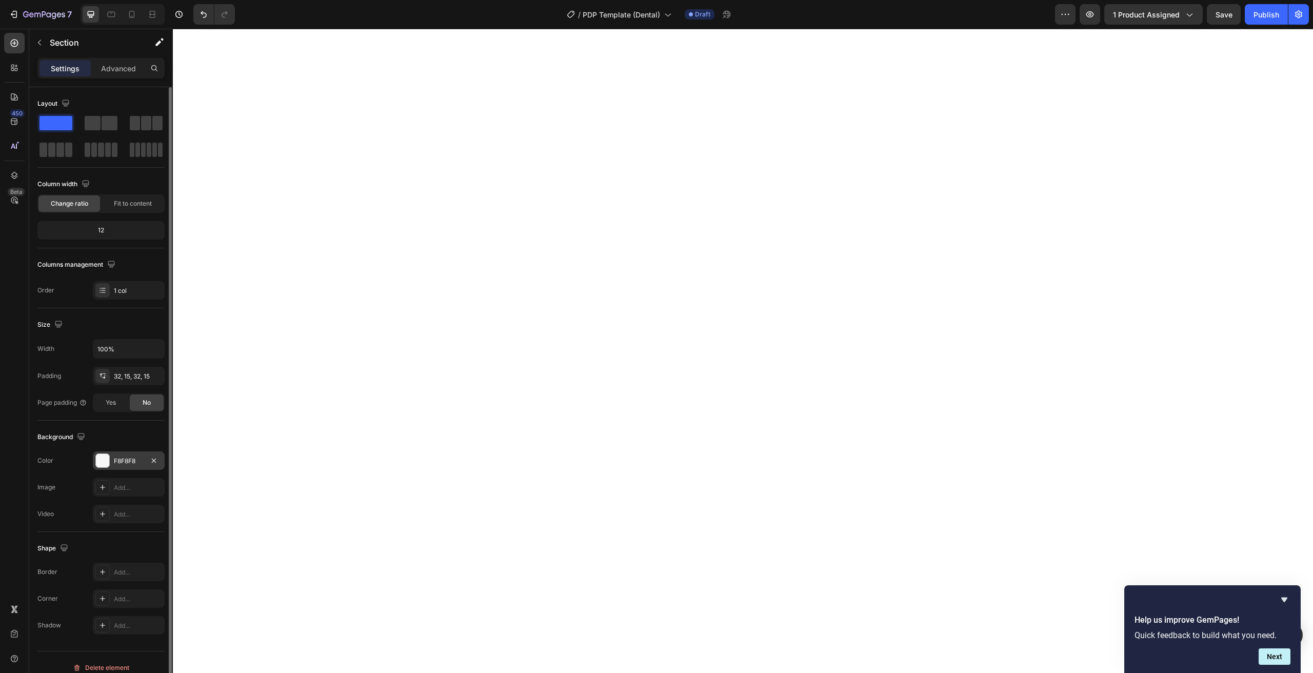
click at [119, 465] on div "F8F8F8" at bounding box center [129, 460] width 30 height 9
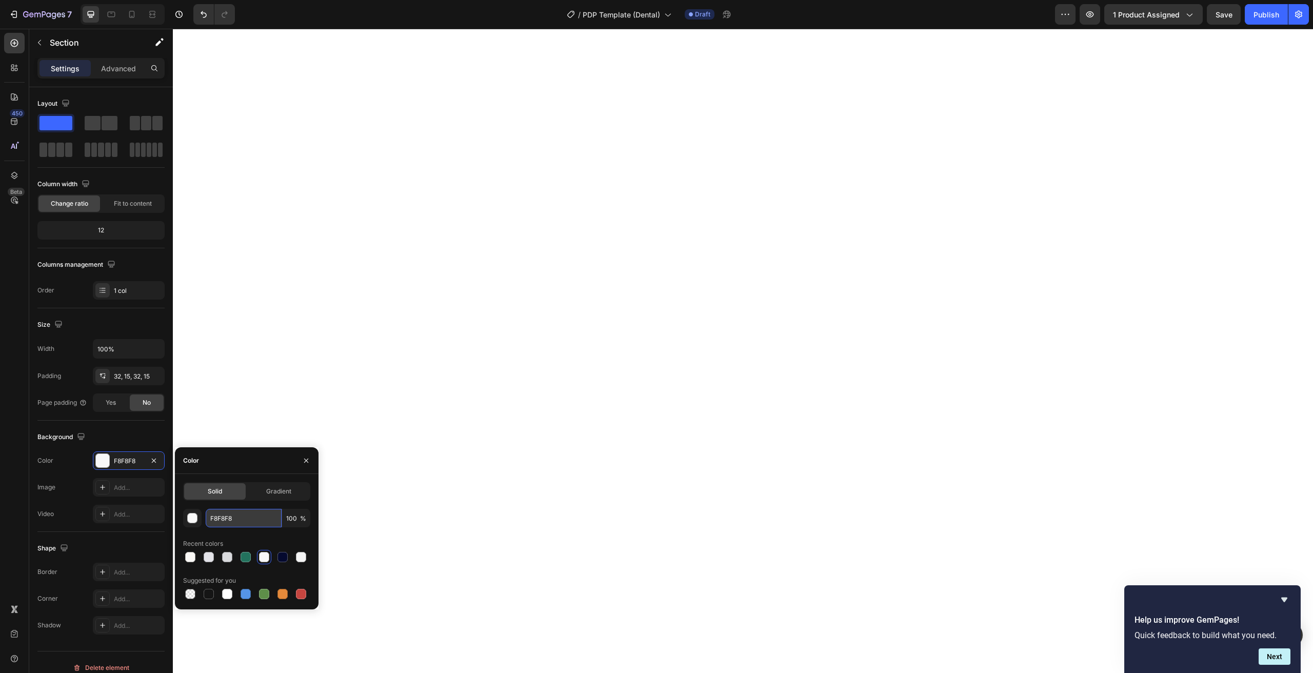
click at [219, 526] on input "F8F8F8" at bounding box center [244, 518] width 76 height 18
click at [219, 525] on input "F8F8F8" at bounding box center [244, 518] width 76 height 18
paste input "AF5F2"
type input "FAF5F2"
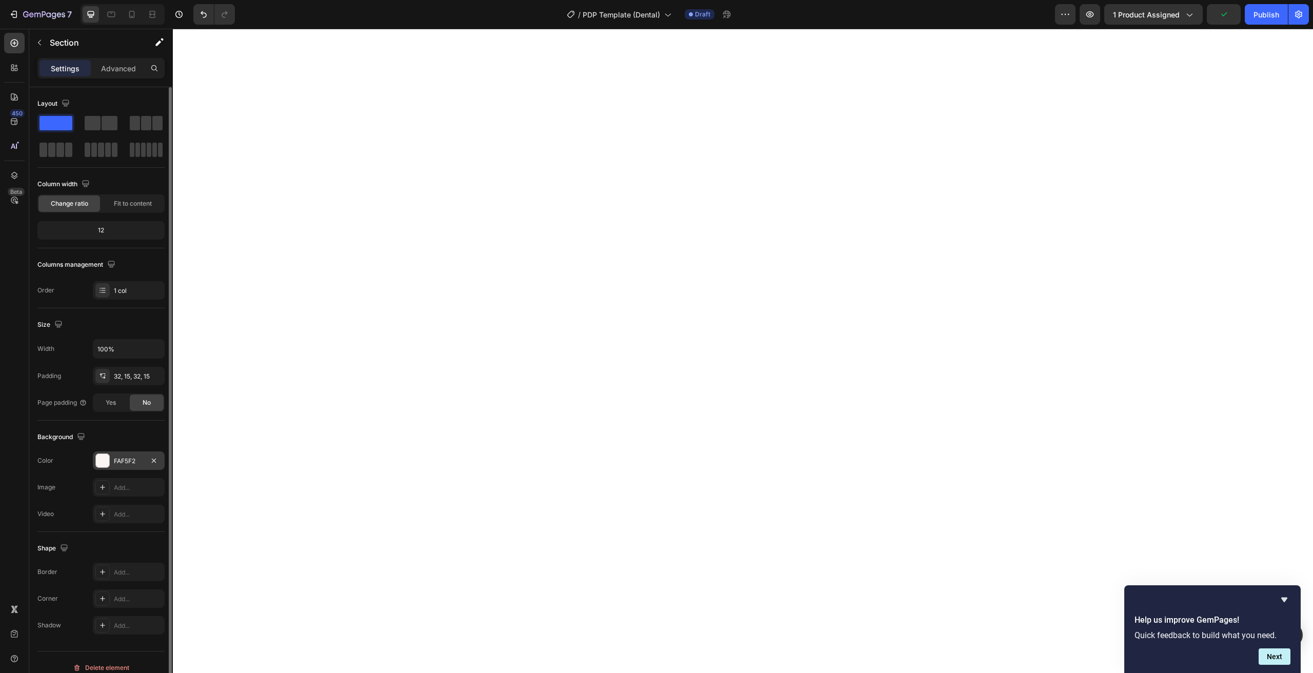
click at [123, 458] on div "FAF5F2" at bounding box center [129, 460] width 30 height 9
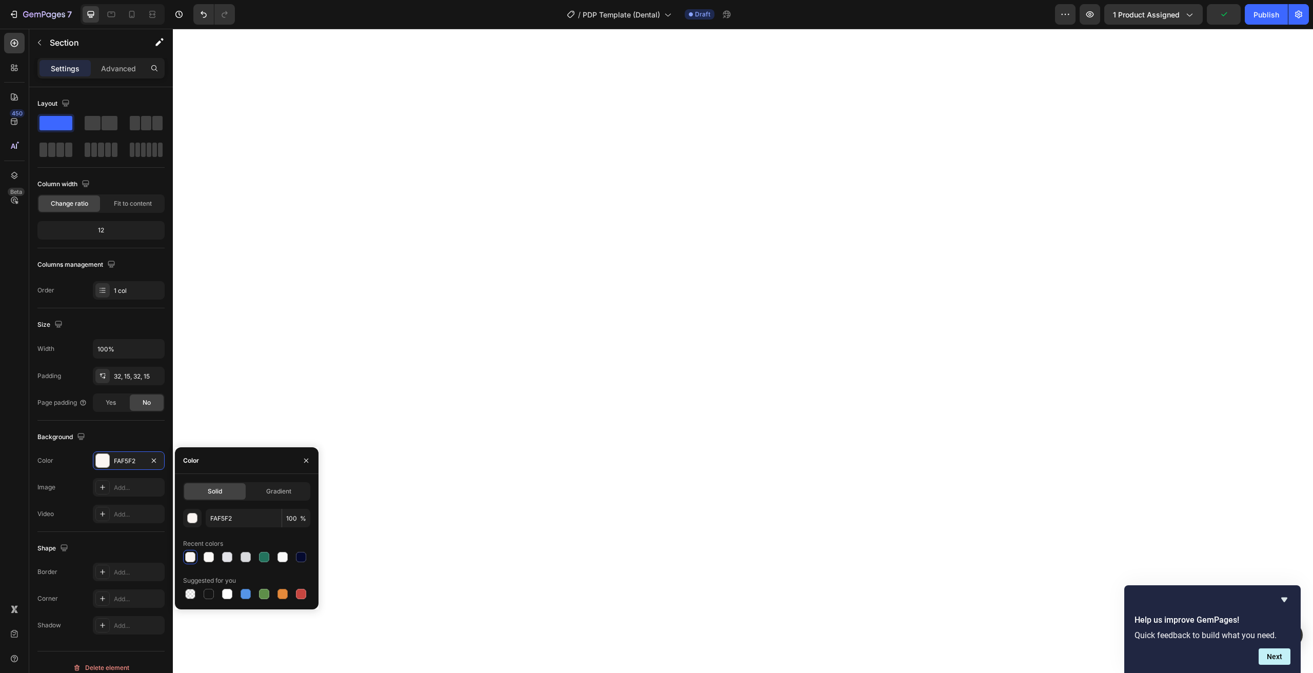
click at [223, 528] on div "FAF5F2 100 % Recent colors Suggested for you" at bounding box center [246, 555] width 127 height 92
click at [228, 521] on input "FAF5F2" at bounding box center [244, 518] width 76 height 18
paste input "9F4ED"
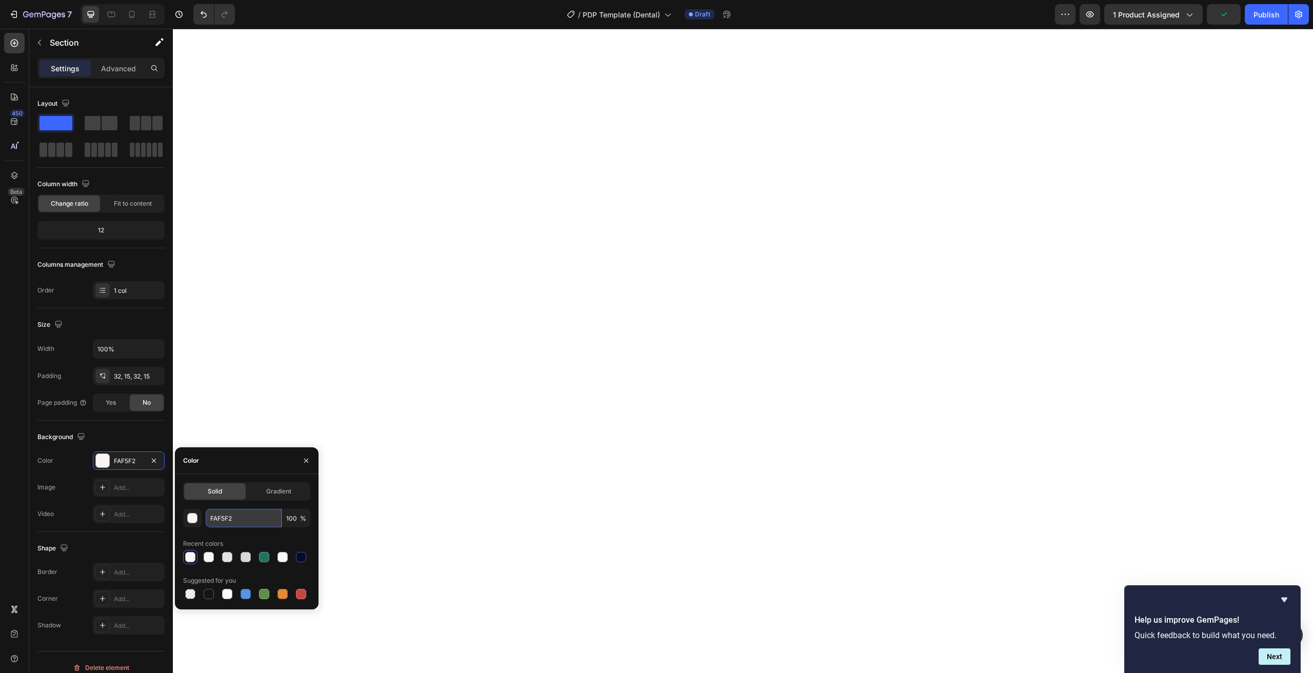
type input "F9F4ED"
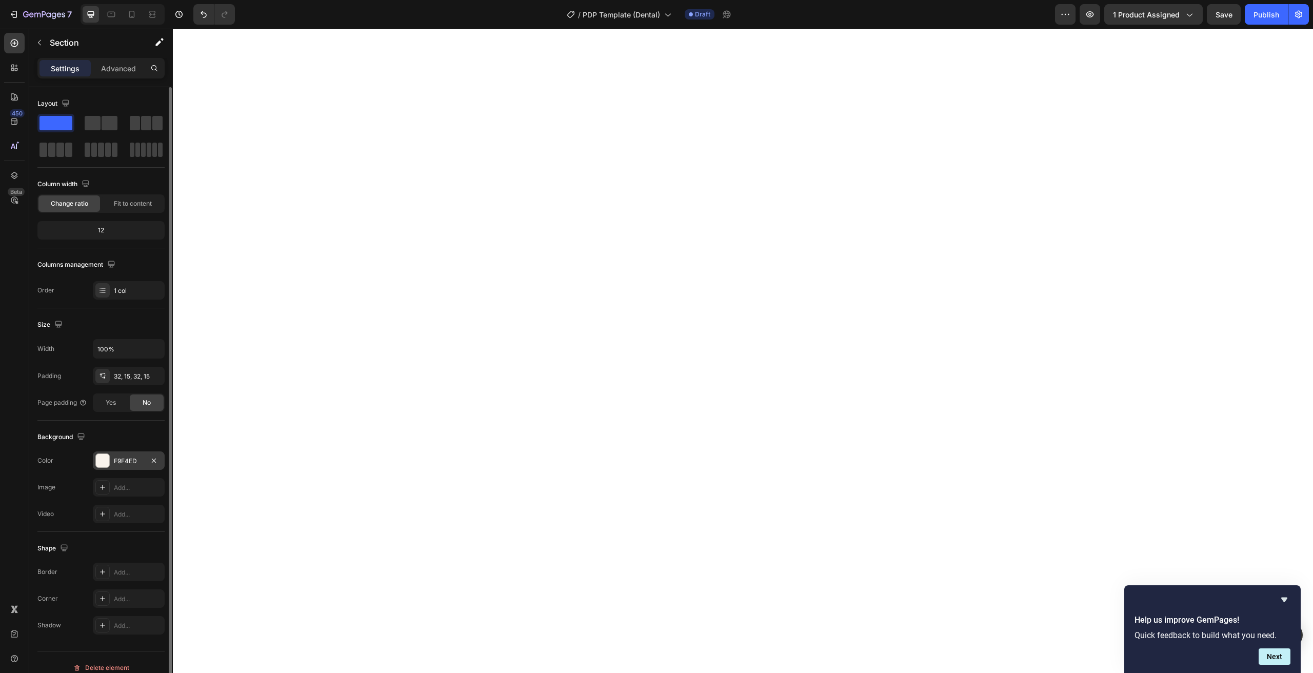
click at [125, 465] on div "F9F4ED" at bounding box center [129, 460] width 30 height 9
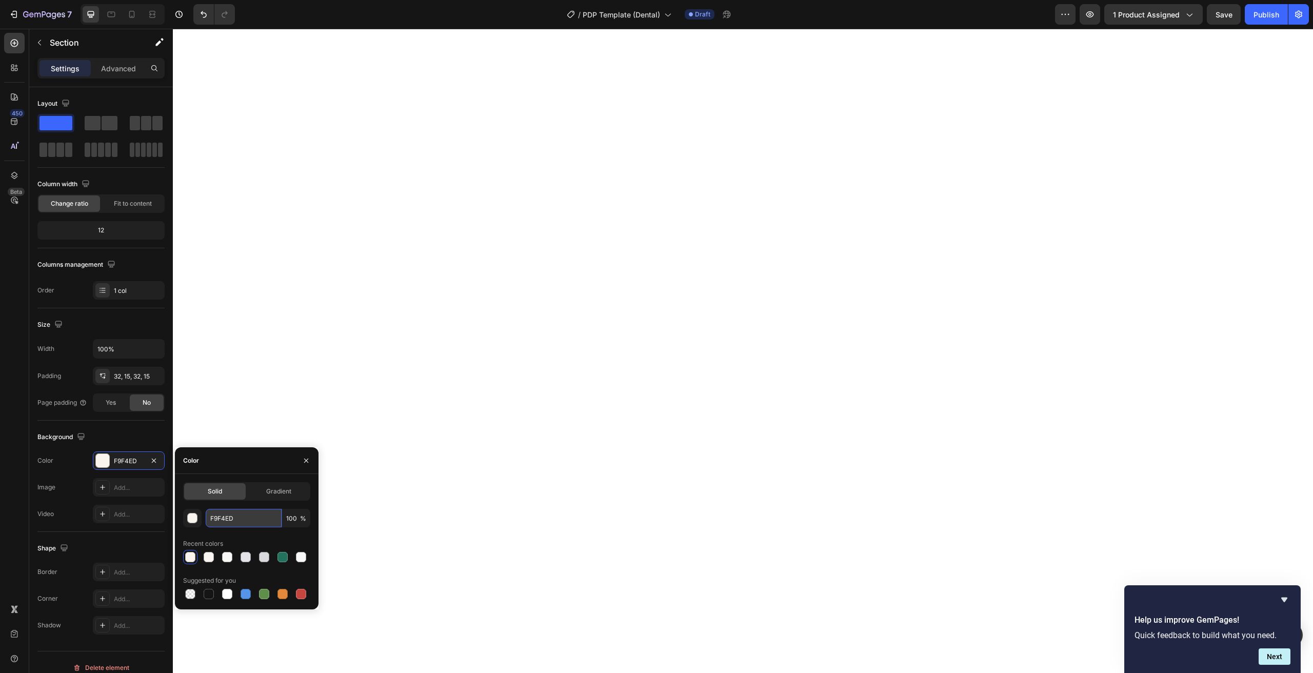
click at [225, 513] on input "F9F4ED" at bounding box center [244, 518] width 76 height 18
paste input "DF8F3"
type input "FDF8F3"
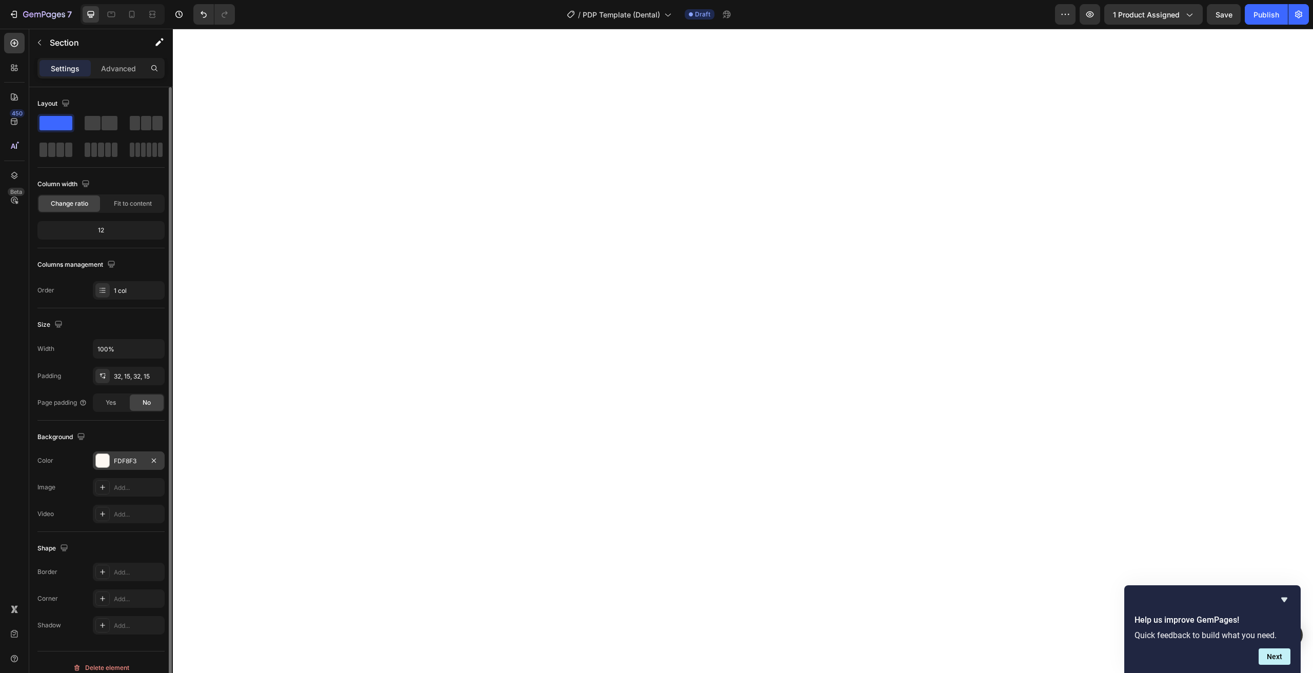
click at [126, 461] on div "FDF8F3" at bounding box center [129, 460] width 30 height 9
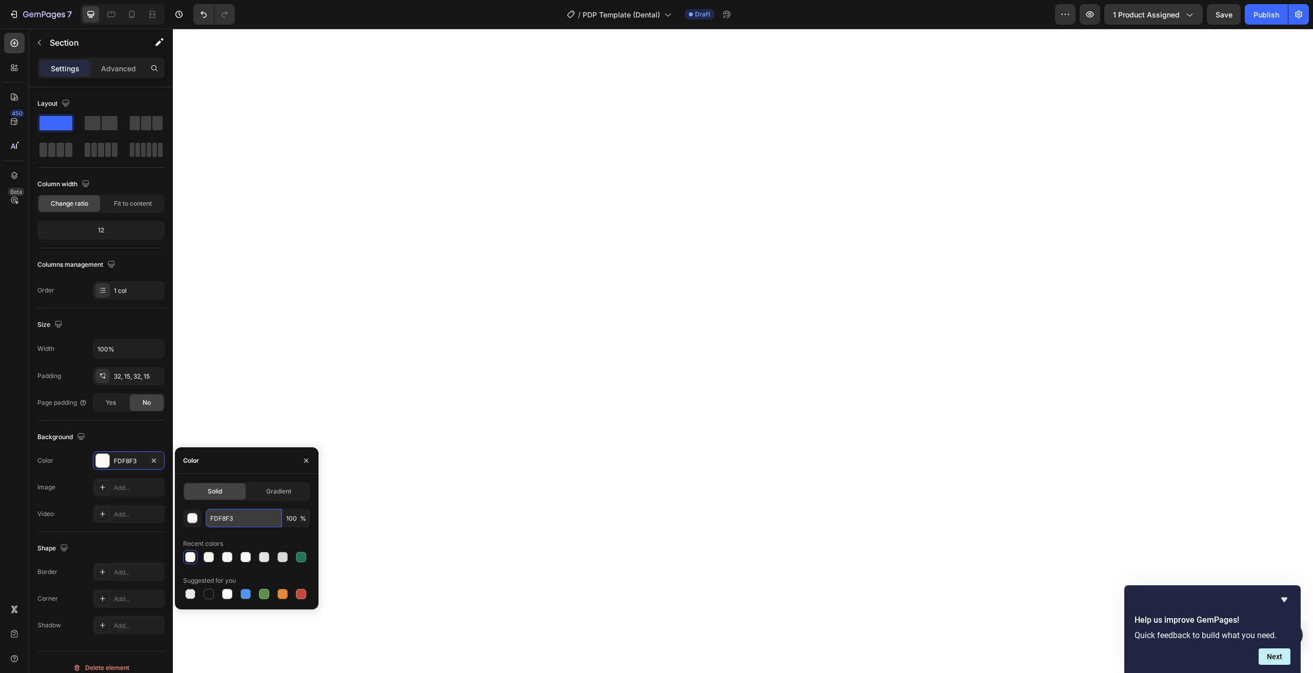
click at [244, 518] on input "FDF8F3" at bounding box center [244, 518] width 76 height 18
paste input "FF7F0"
type input "FFF7F0"
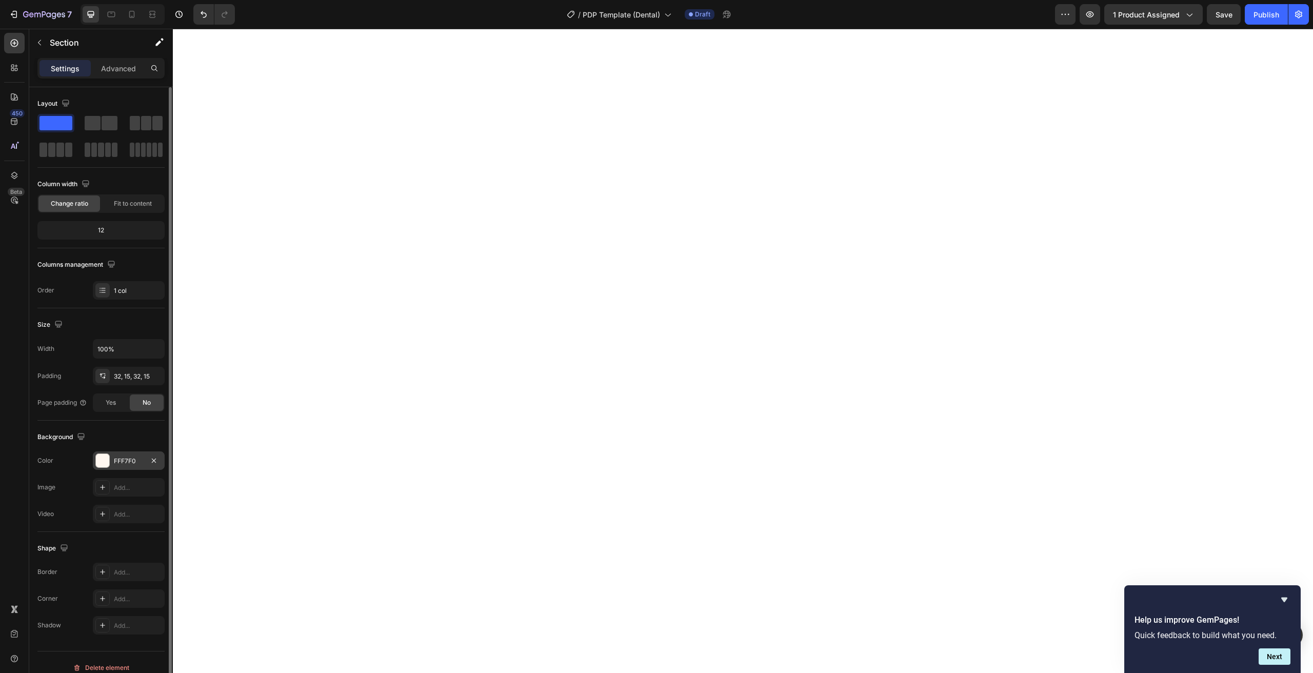
click at [144, 462] on div "FFF7F0" at bounding box center [129, 460] width 72 height 18
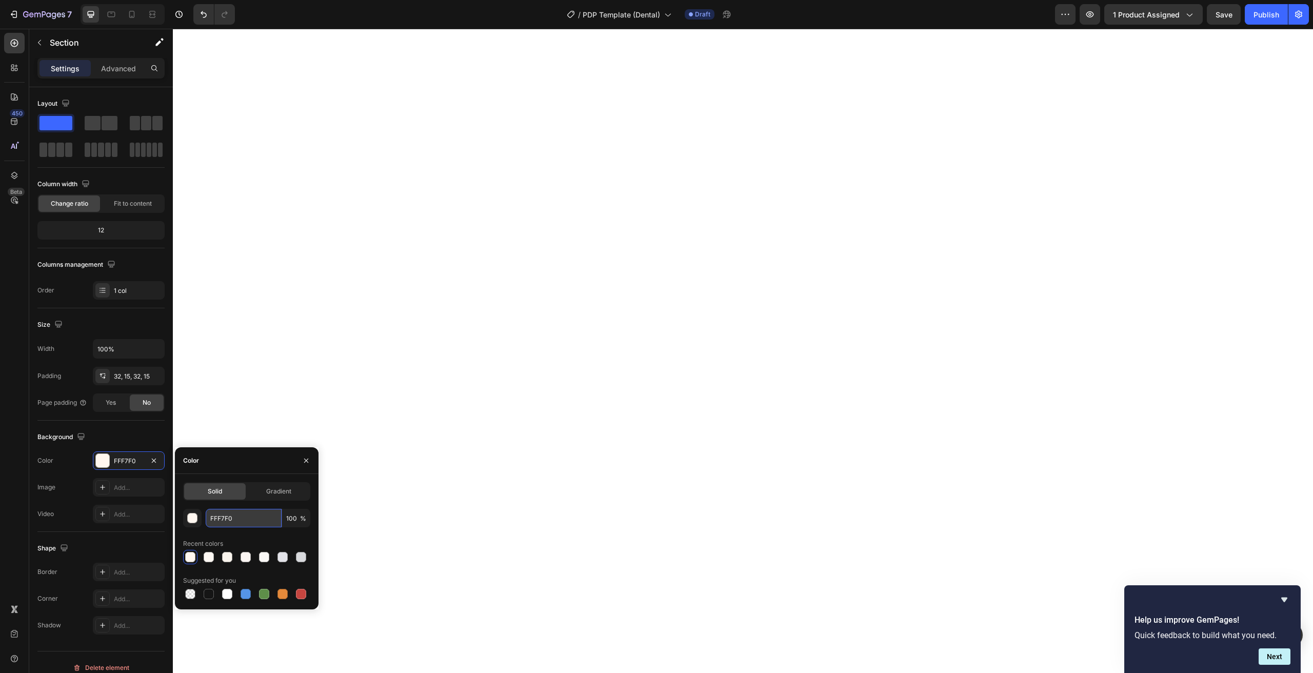
click at [228, 526] on input "FFF7F0" at bounding box center [244, 518] width 76 height 18
paste input "BF9F7"
type input "FBF9F7"
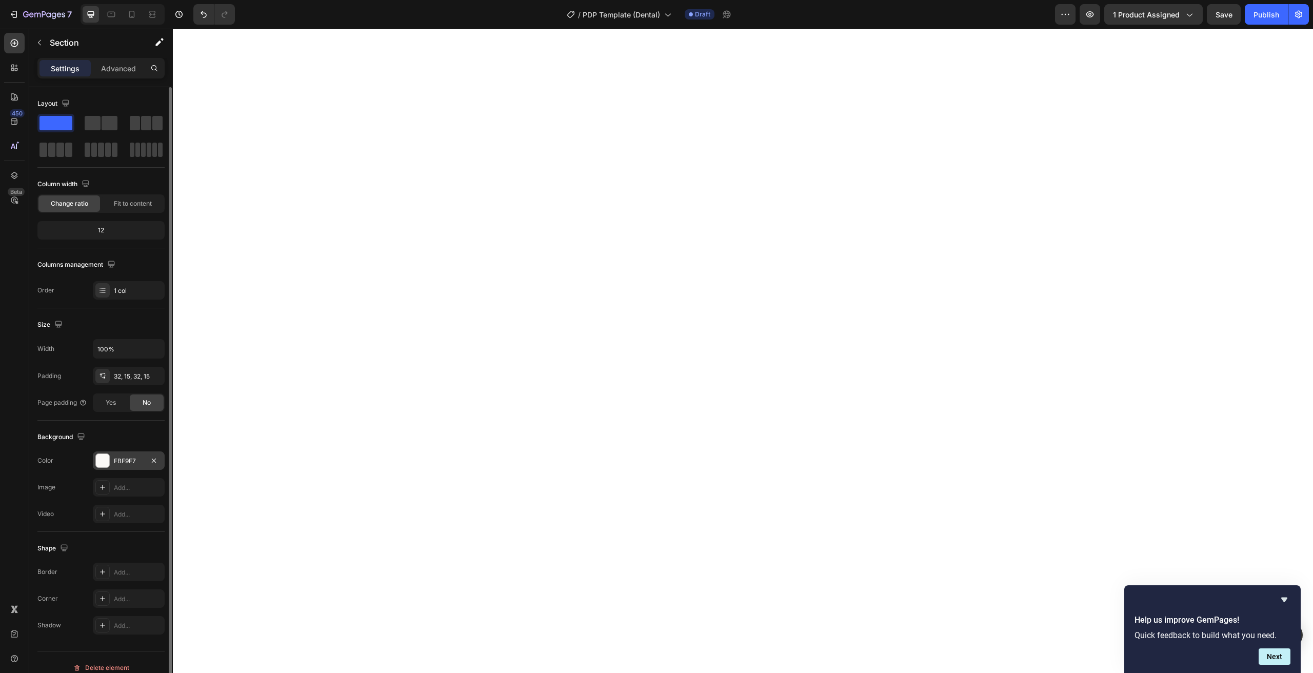
drag, startPoint x: 132, startPoint y: 449, endPoint x: 130, endPoint y: 455, distance: 7.0
click at [132, 449] on div "Background The changes might be hidden by the video. Color FBF9F7 Image Add... …" at bounding box center [100, 476] width 127 height 111
click at [129, 459] on div "FBF9F7" at bounding box center [129, 460] width 30 height 9
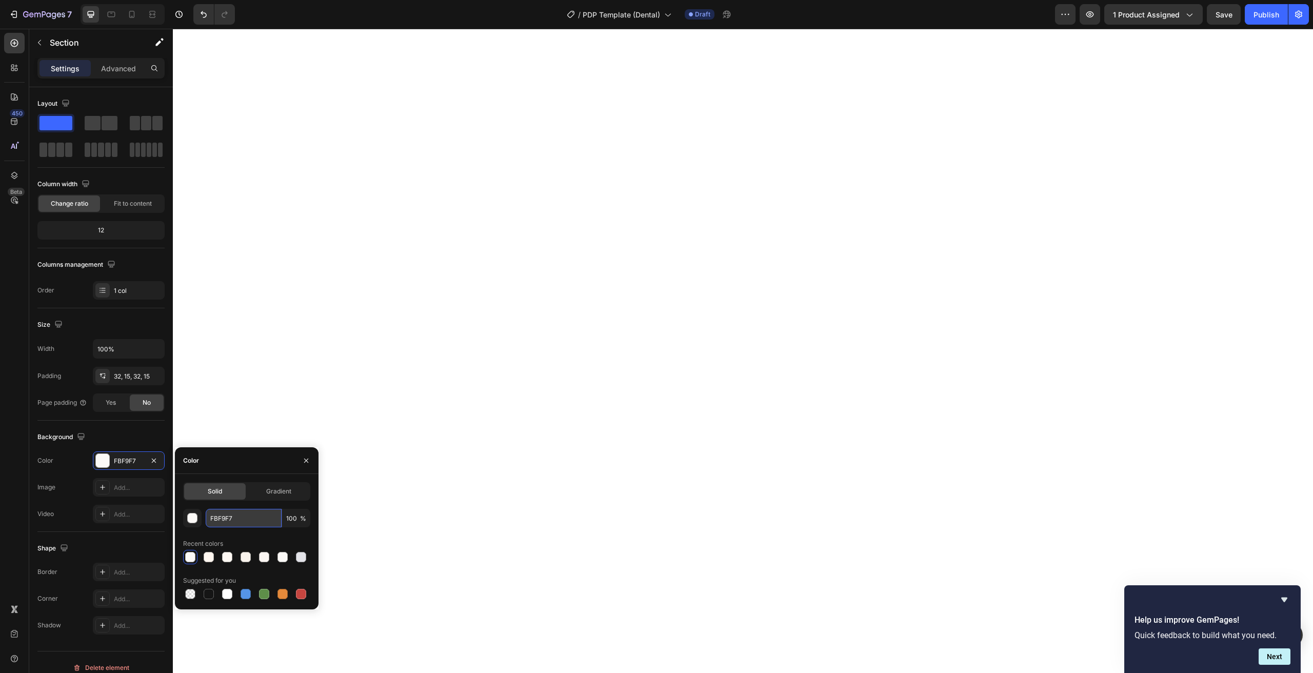
click at [222, 522] on input "FBF9F7" at bounding box center [244, 518] width 76 height 18
paste input "9F7F5"
type input "F9F7F5"
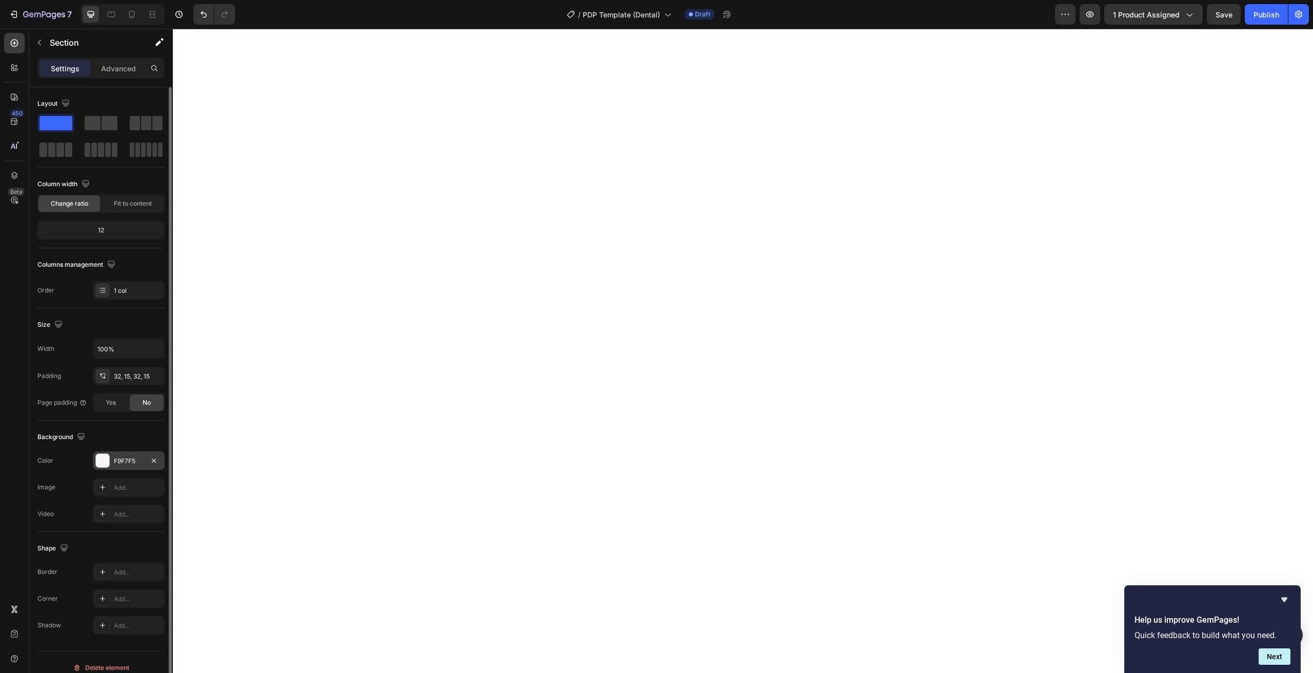
click at [115, 455] on div "F9F7F5" at bounding box center [129, 460] width 72 height 18
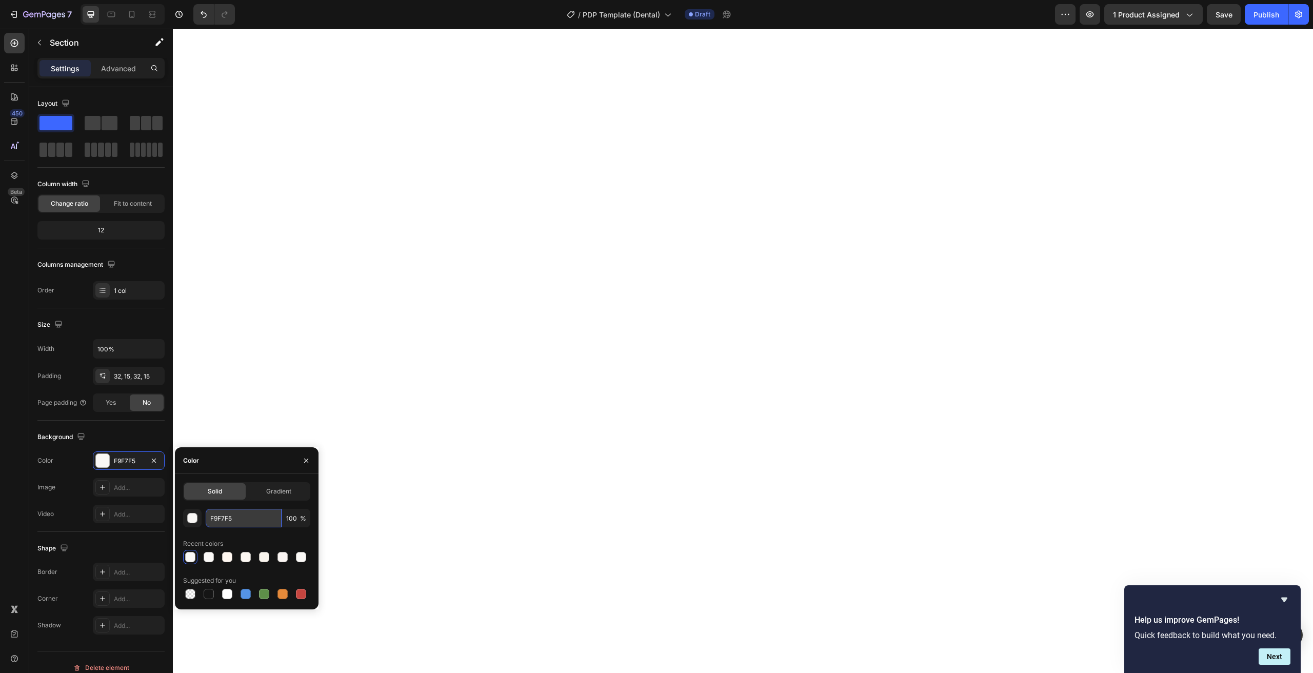
click at [216, 517] on input "F9F7F5" at bounding box center [244, 518] width 76 height 18
paste input "CF9F6"
type input "FCF9F6"
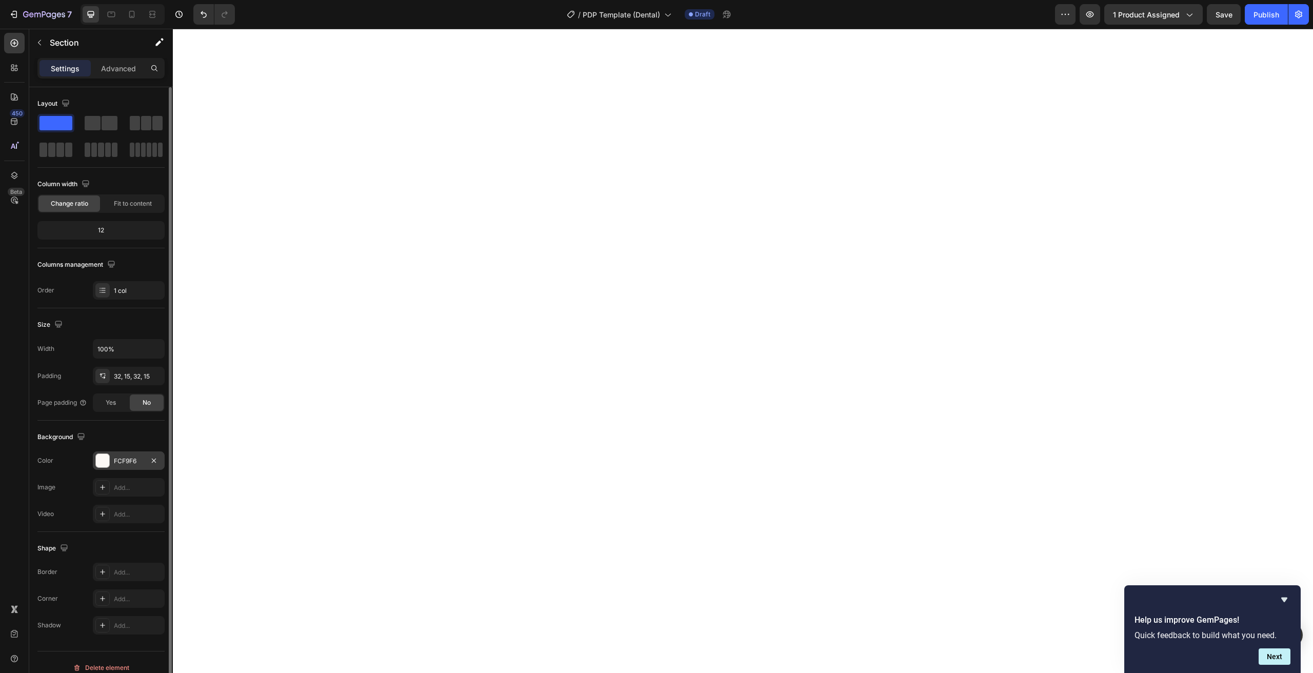
click at [121, 462] on div "FCF9F6" at bounding box center [129, 460] width 30 height 9
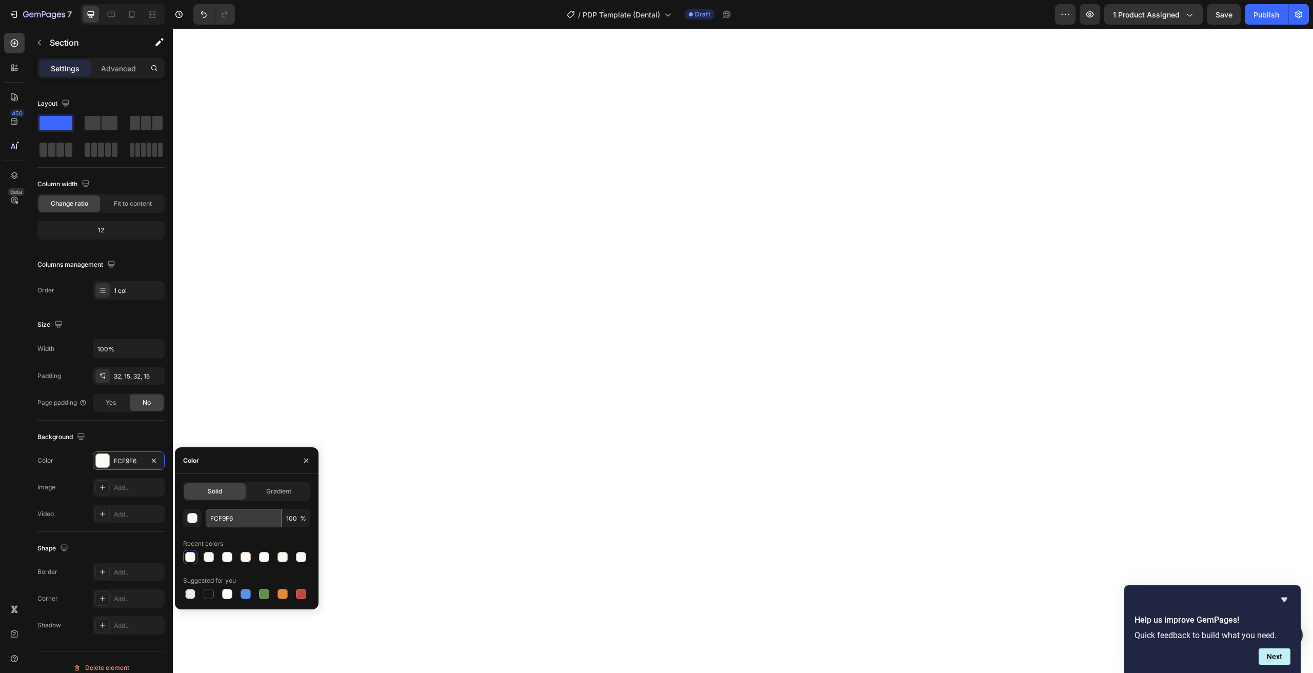
click at [223, 526] on input "FCF9F6" at bounding box center [244, 518] width 76 height 18
paste input "AF7F4"
type input "FAF7F4"
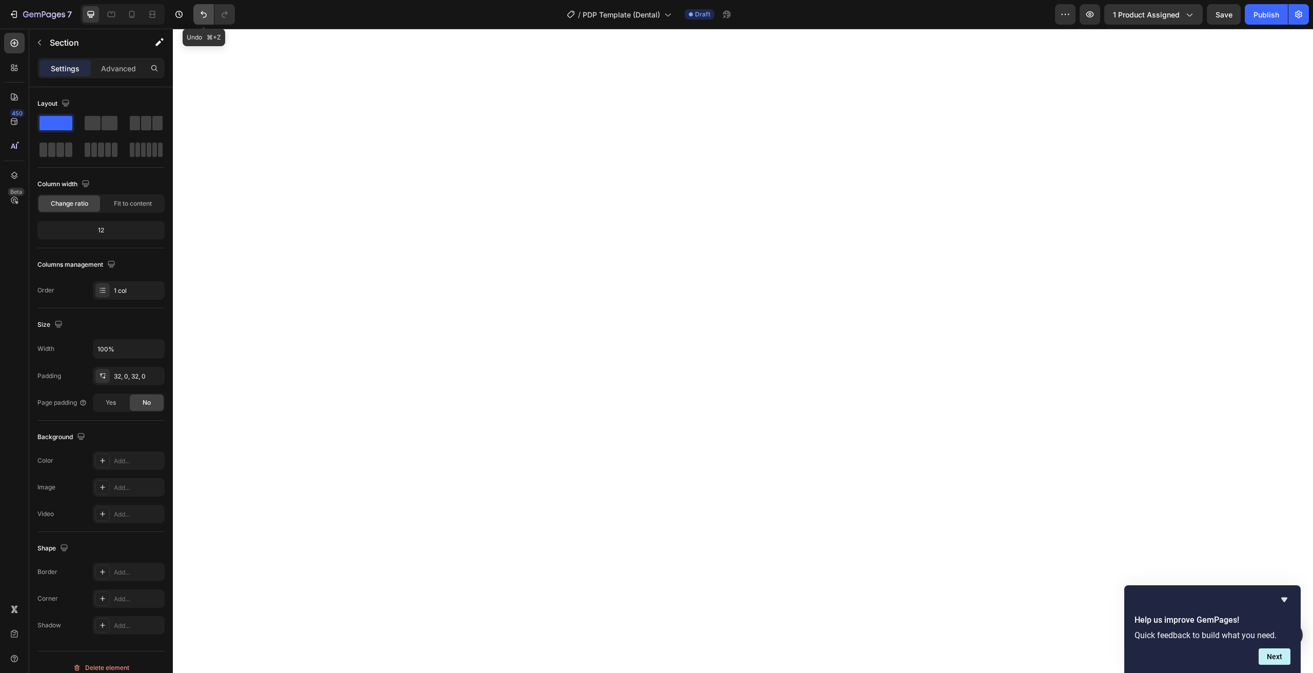
click at [200, 9] on icon "Undo/Redo" at bounding box center [203, 14] width 10 height 10
click at [227, 14] on icon "Undo/Redo" at bounding box center [225, 14] width 6 height 7
click at [204, 13] on icon "Undo/Redo" at bounding box center [204, 14] width 6 height 7
click at [214, 14] on button "Undo/Redo" at bounding box center [203, 14] width 21 height 21
click at [216, 14] on button "Undo/Redo" at bounding box center [224, 14] width 21 height 21
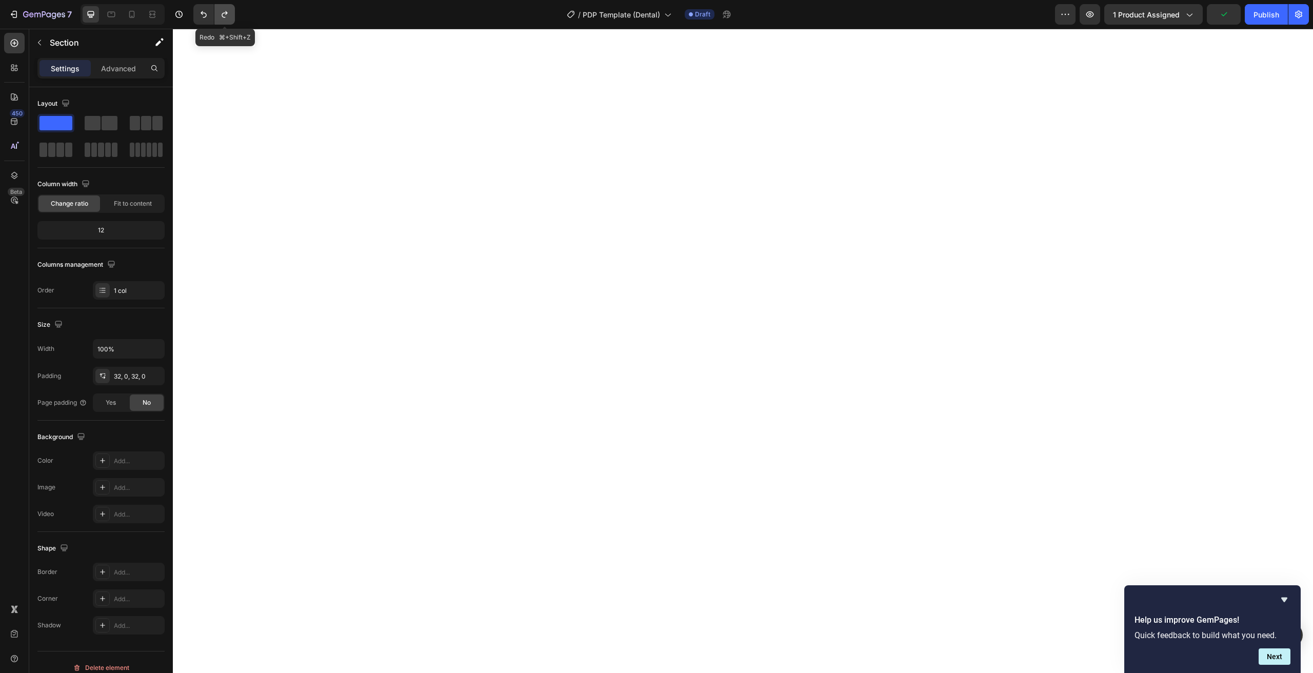
click at [216, 14] on button "Undo/Redo" at bounding box center [224, 14] width 21 height 21
click at [204, 18] on icon "Undo/Redo" at bounding box center [203, 14] width 10 height 10
click at [236, 19] on div "7 Version history" at bounding box center [121, 14] width 243 height 21
click at [204, 18] on icon "Undo/Redo" at bounding box center [203, 14] width 10 height 10
click at [206, 18] on icon "Undo/Redo" at bounding box center [203, 14] width 10 height 10
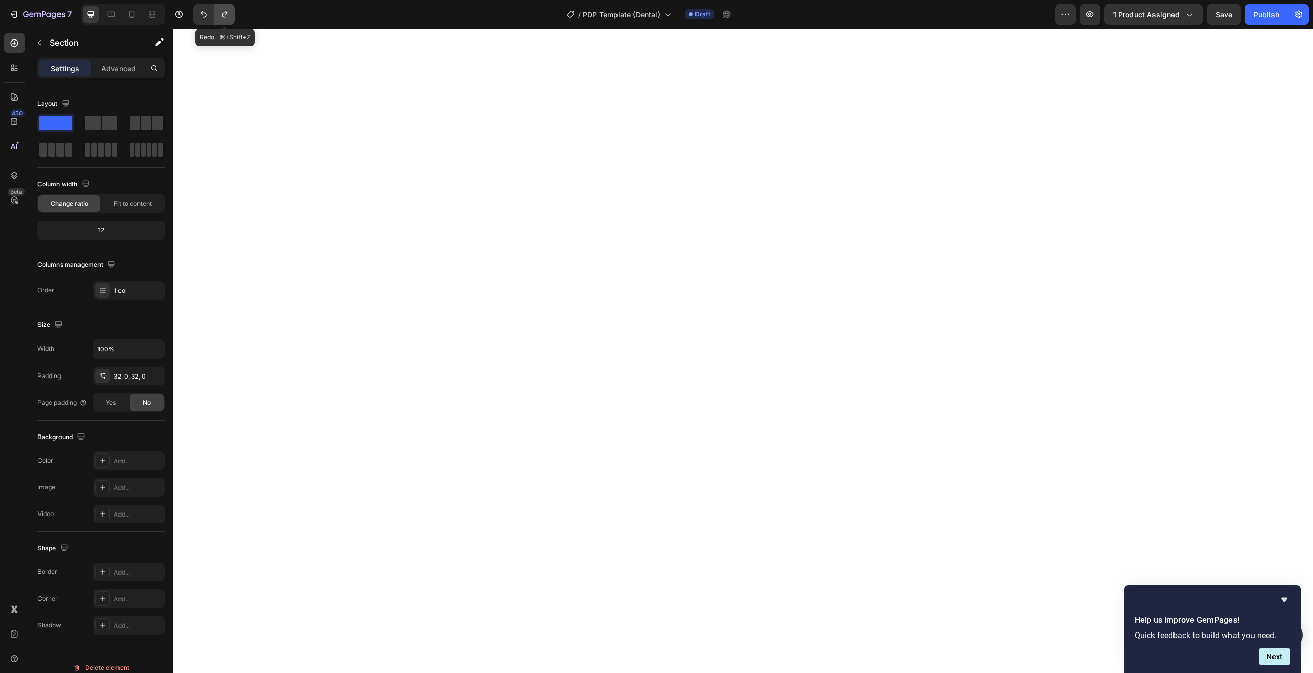
click at [230, 20] on button "Undo/Redo" at bounding box center [224, 14] width 21 height 21
click at [231, 16] on button "Undo/Redo" at bounding box center [224, 14] width 21 height 21
click at [136, 457] on div "FAF7F4" at bounding box center [129, 460] width 30 height 9
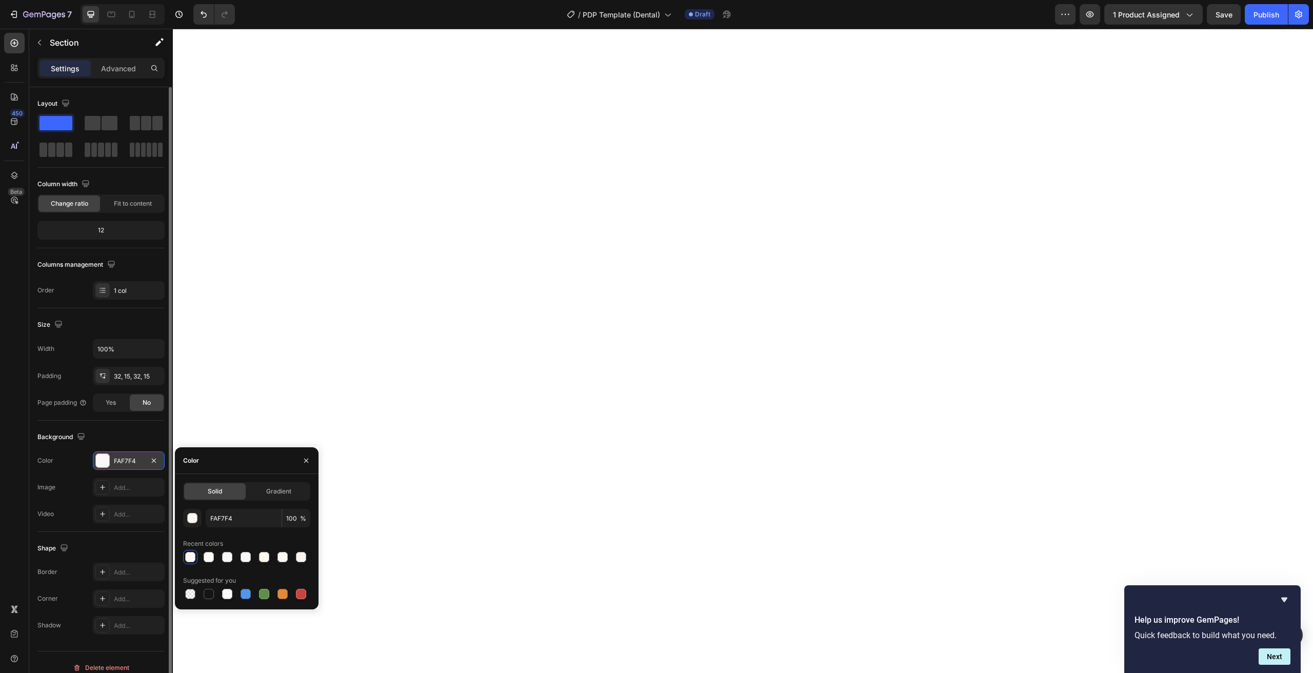
click at [122, 463] on div "FAF7F4" at bounding box center [129, 460] width 30 height 9
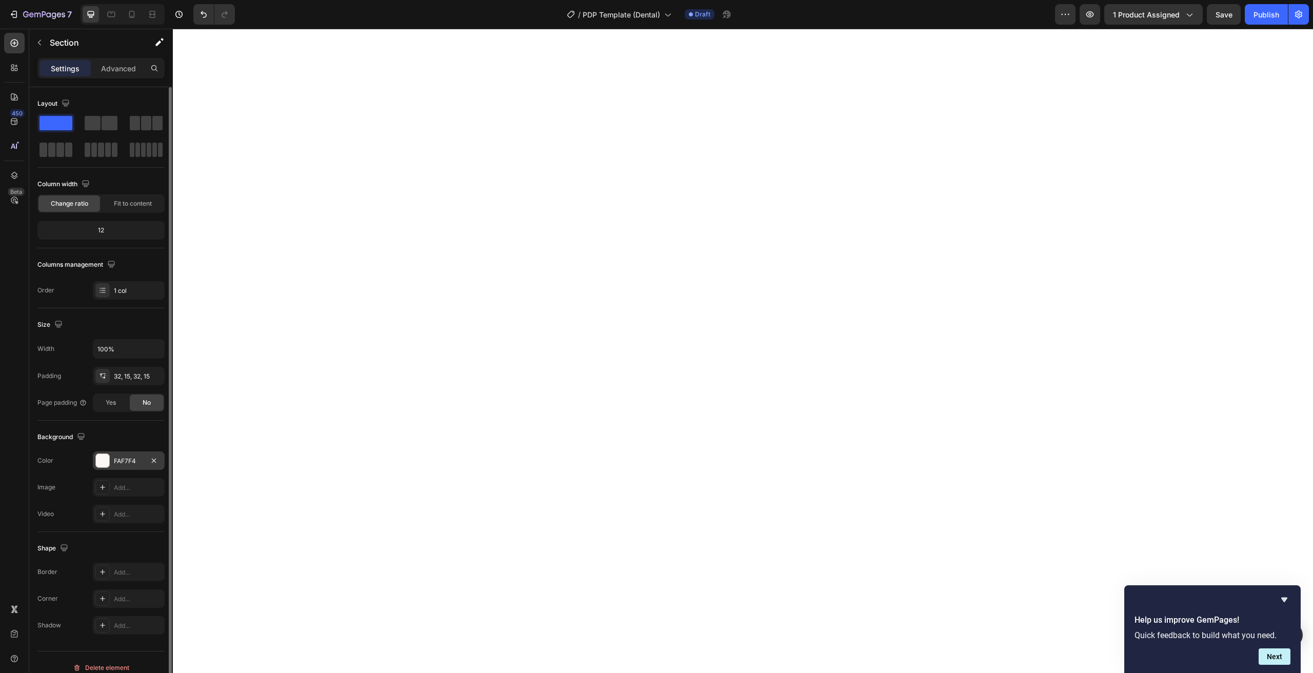
click at [127, 460] on div "FAF7F4" at bounding box center [129, 460] width 30 height 9
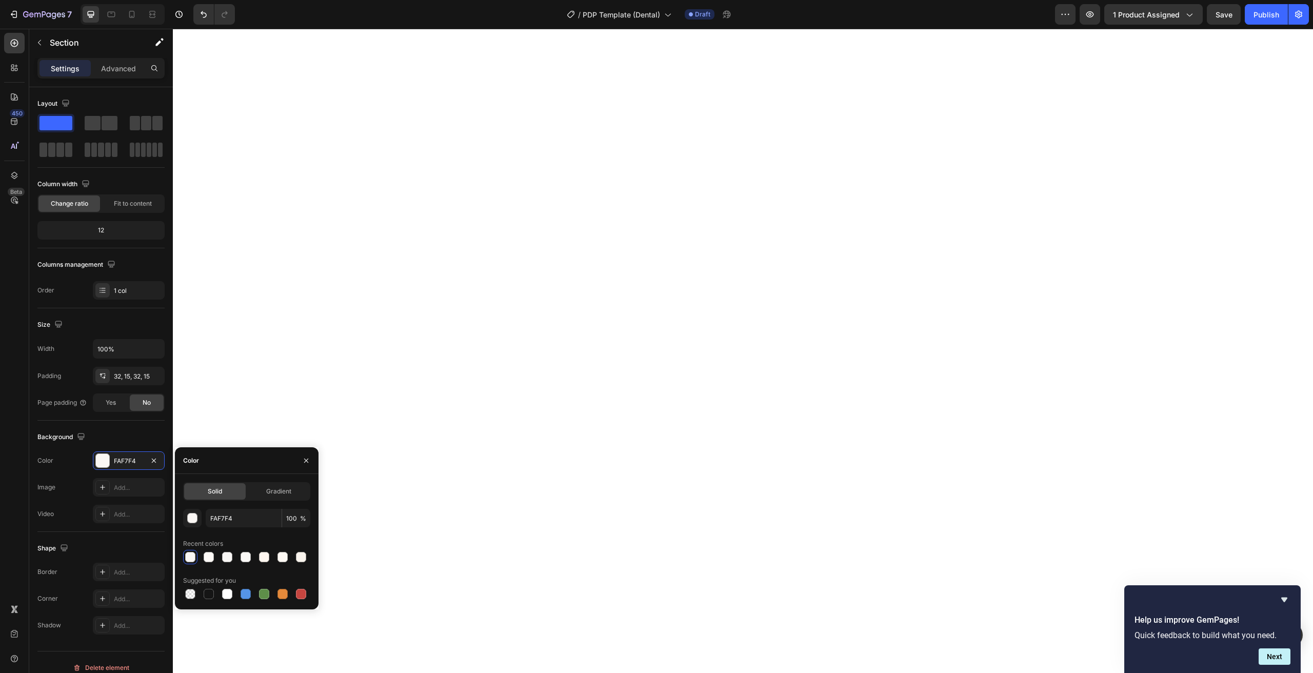
click at [216, 498] on div "Solid" at bounding box center [215, 491] width 62 height 16
click at [223, 509] on input "FAF7F4" at bounding box center [244, 518] width 76 height 18
paste input "DFBF9"
type input "FDFBF9"
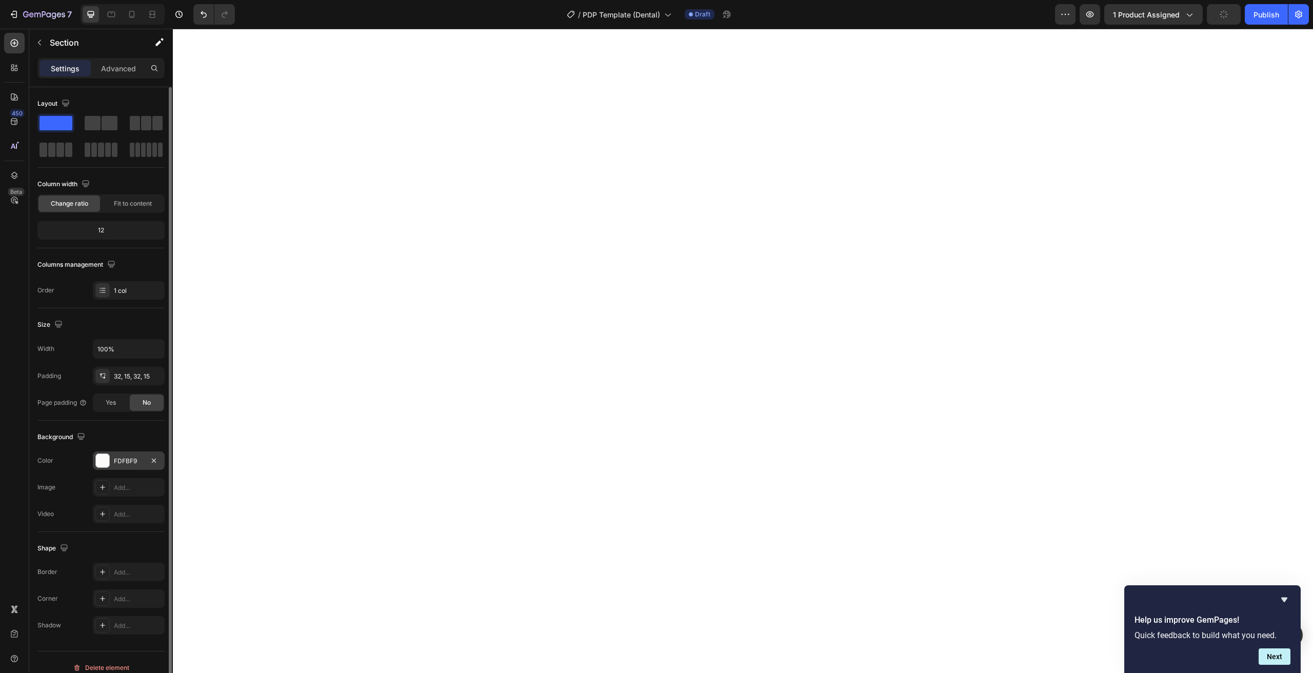
click at [122, 457] on div "FDFBF9" at bounding box center [129, 460] width 30 height 9
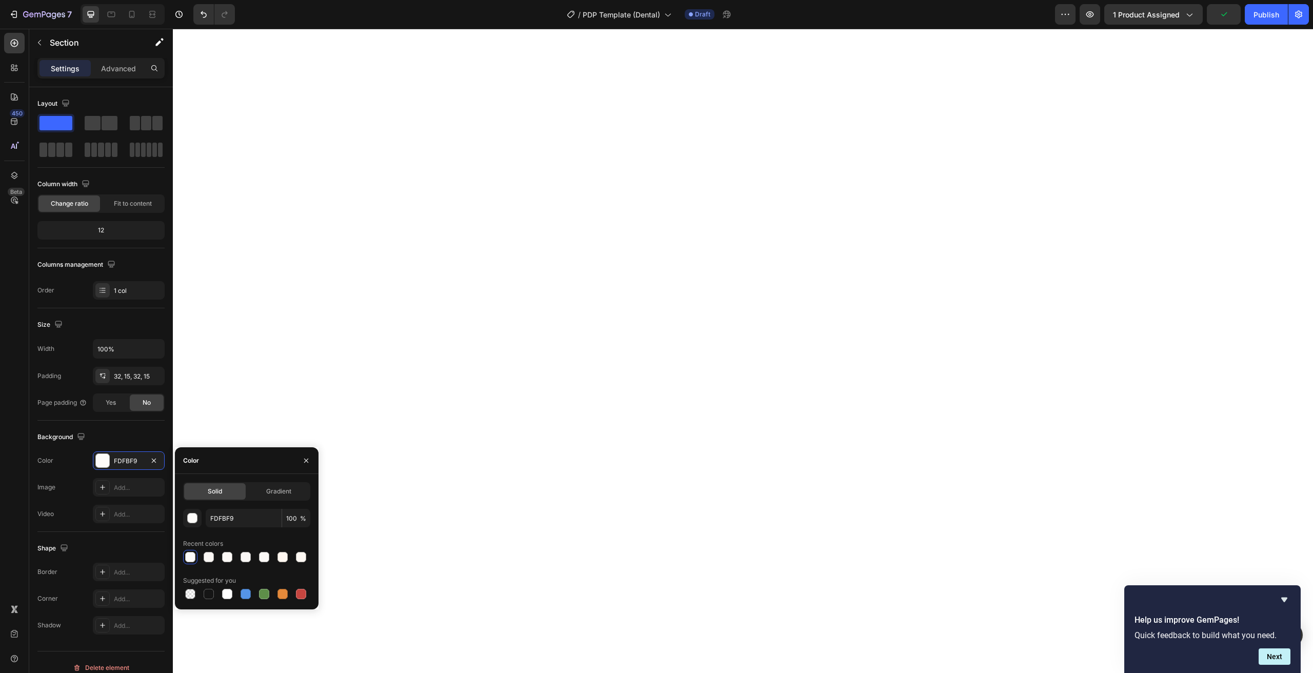
click at [218, 504] on div "Solid Gradient FDFBF9 100 % Recent colors Suggested for you" at bounding box center [246, 541] width 127 height 119
click at [217, 515] on input "FDFBF9" at bounding box center [244, 518] width 76 height 18
paste input "CF9F6"
type input "FCF9F6"
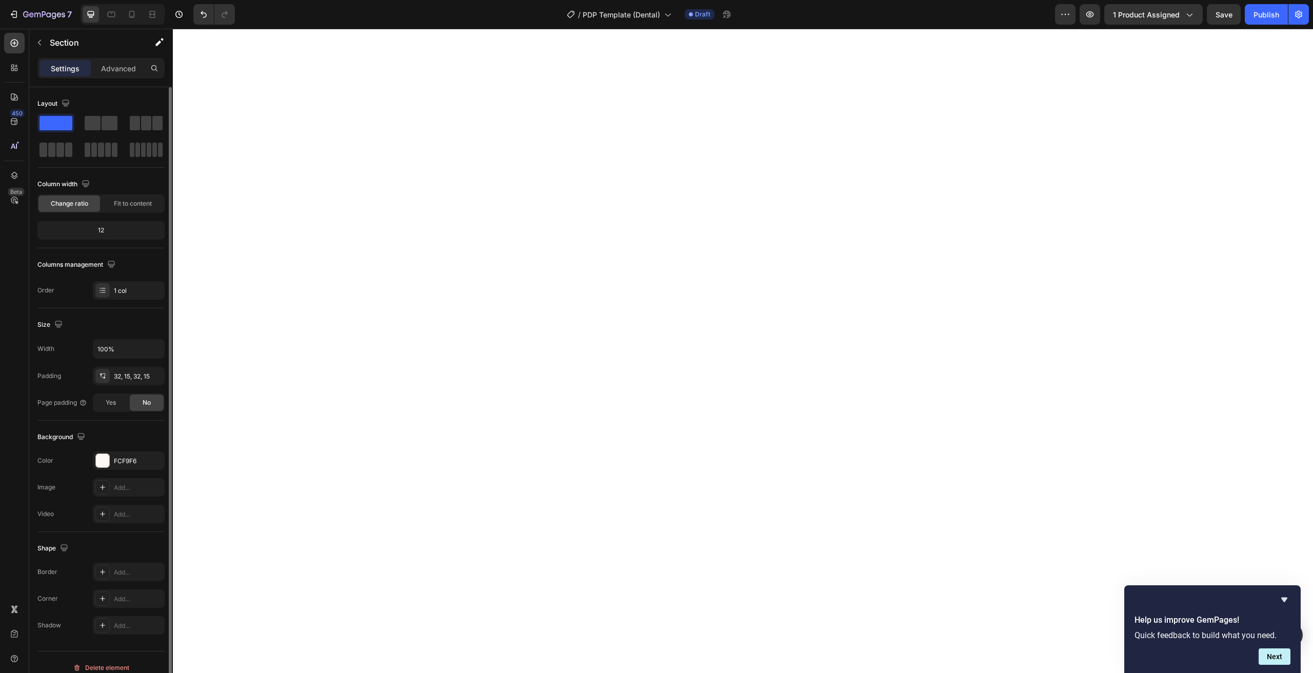
click at [116, 473] on div "The changes might be hidden by the video. Color FCF9F6 Image Add... Video Add..." at bounding box center [100, 487] width 127 height 72
click at [119, 464] on div "FCF9F6" at bounding box center [129, 460] width 30 height 9
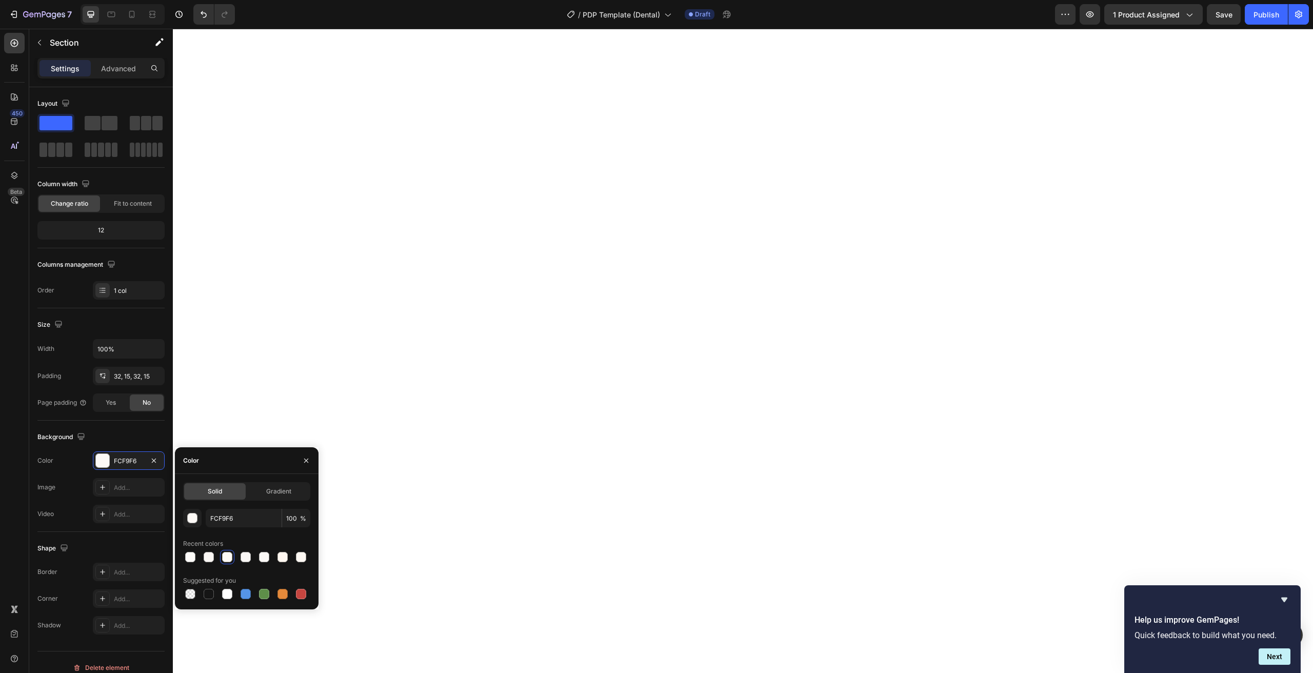
click at [229, 498] on div "Solid" at bounding box center [215, 491] width 62 height 16
click at [225, 518] on input "FCF9F6" at bounding box center [244, 518] width 76 height 18
paste input "7F6F2F"
paste input "7F6F2"
type input "F7F6F2"
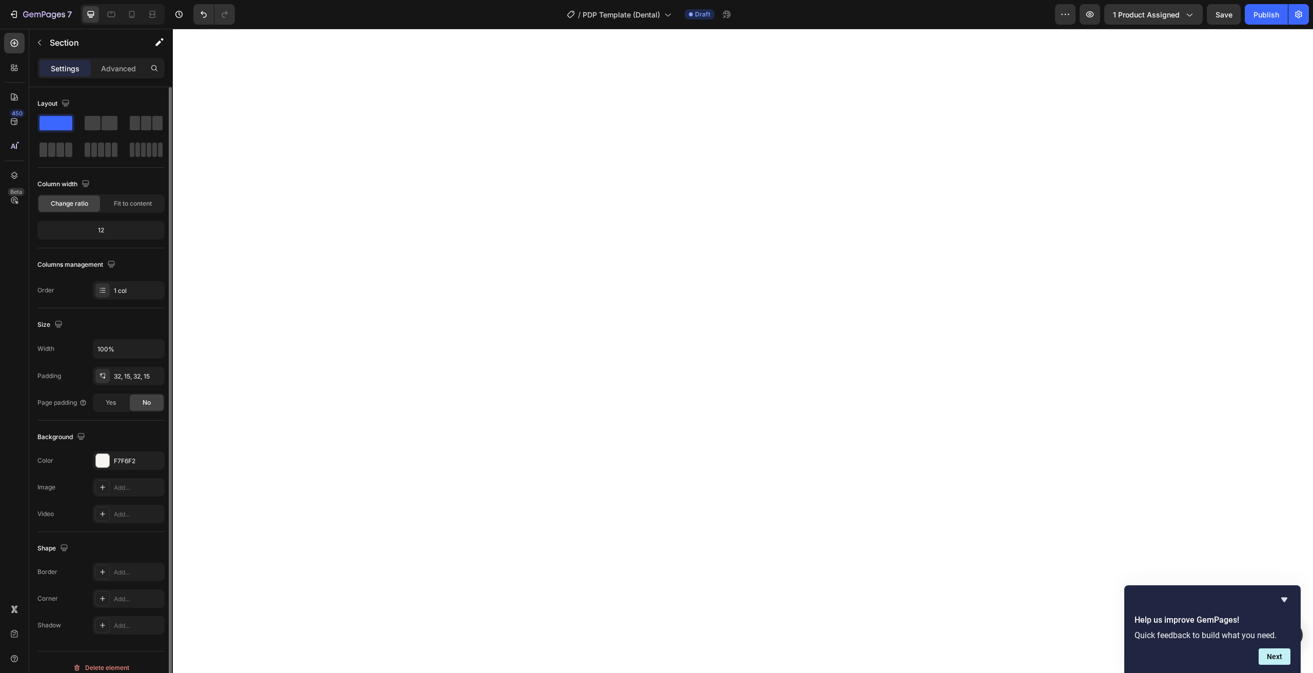
click at [128, 471] on div "The changes might be hidden by the video. Color F7F6F2 Image Add... Video Add..." at bounding box center [100, 487] width 127 height 72
click at [128, 467] on div "F7F6F2" at bounding box center [129, 460] width 72 height 18
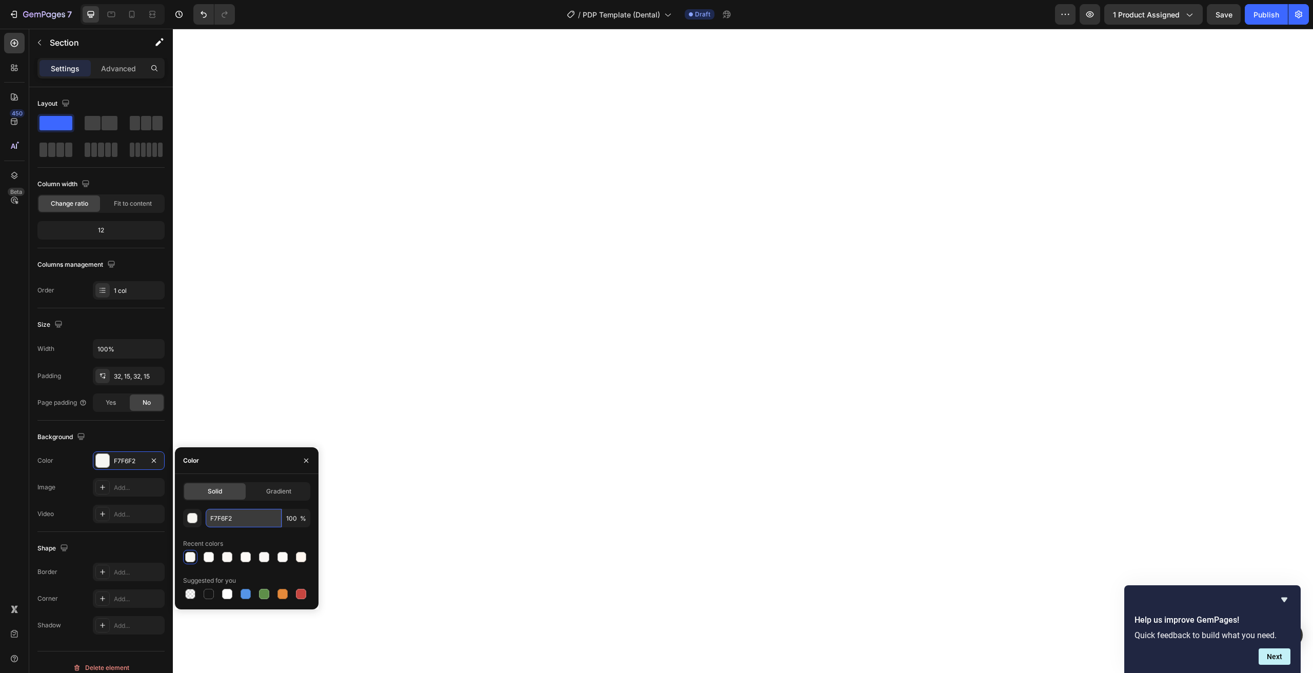
click at [244, 521] on input "F7F6F2" at bounding box center [244, 518] width 76 height 18
paste input "3F5F0"
type input "F3F5F0"
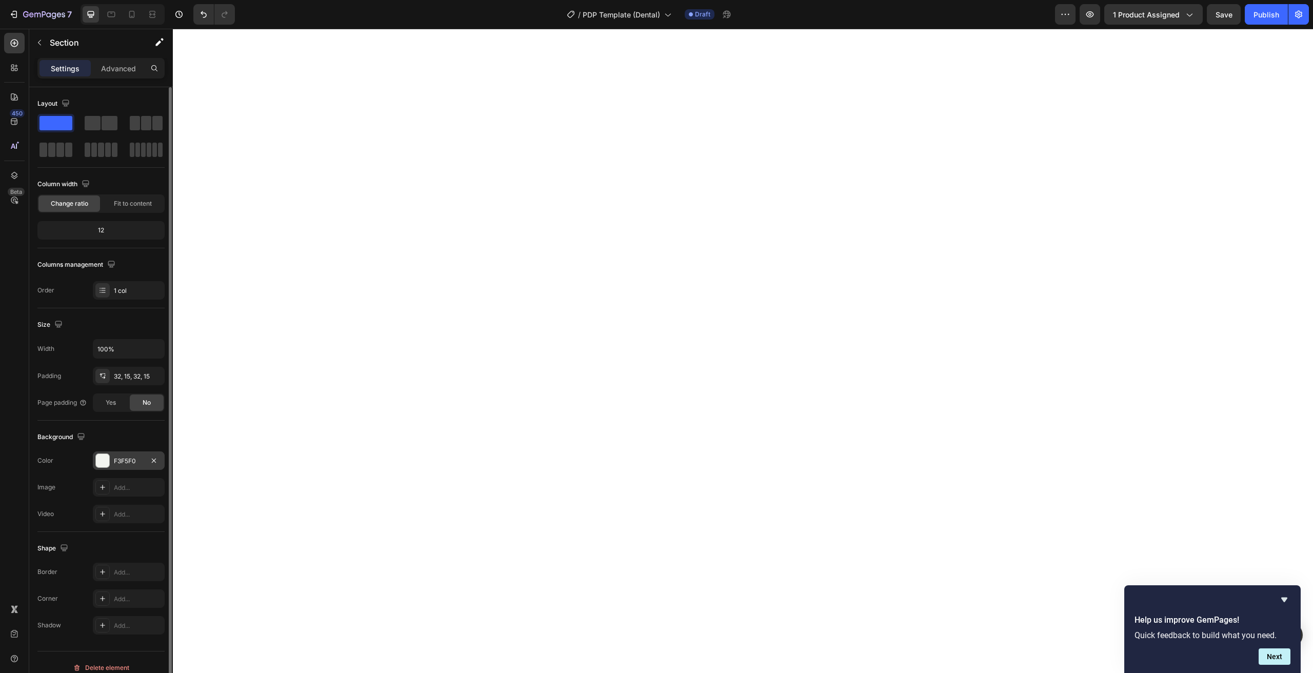
click at [116, 455] on div "F3F5F0" at bounding box center [129, 460] width 72 height 18
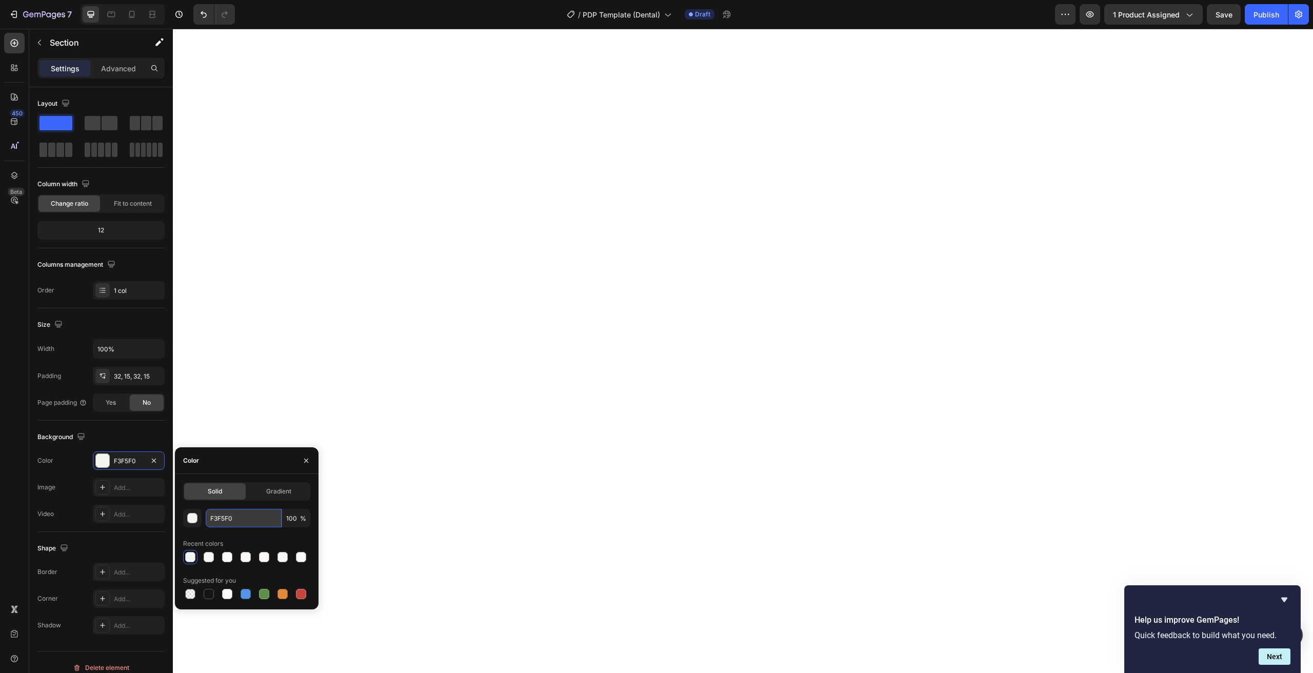
click at [236, 516] on input "F3F5F0" at bounding box center [244, 518] width 76 height 18
paste input "2F4F1"
type input "F2F4F1"
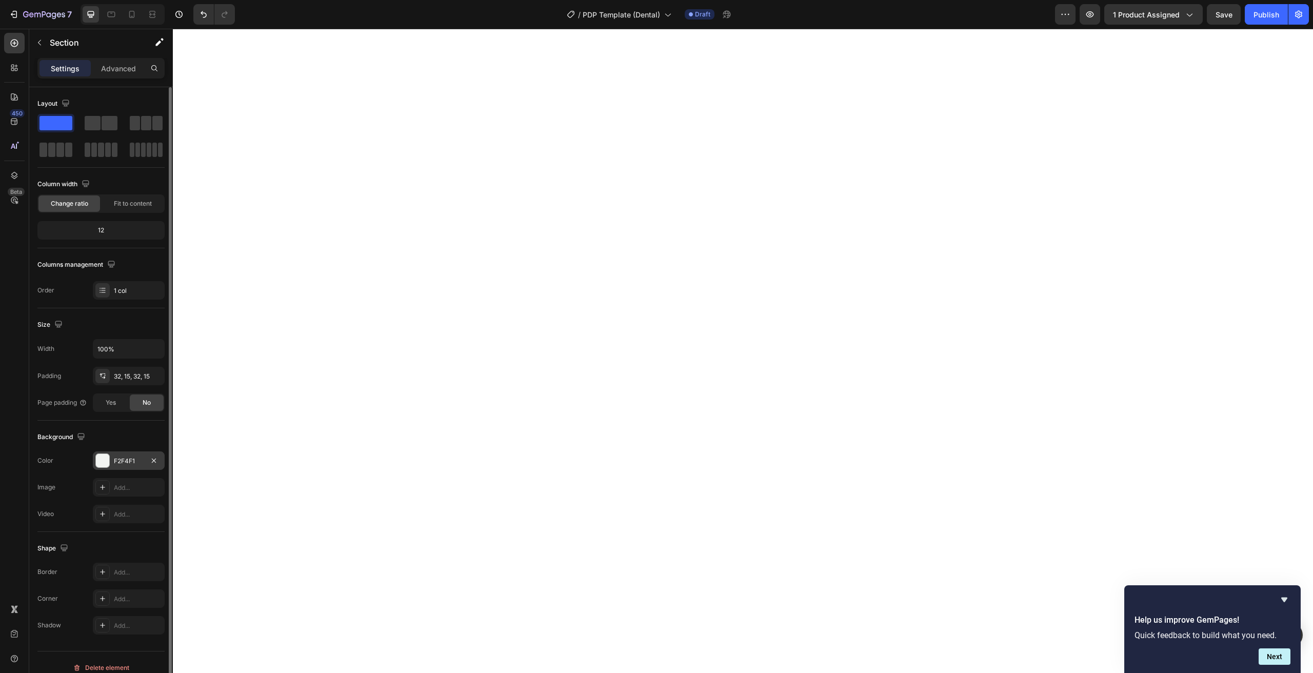
click at [118, 462] on div "F2F4F1" at bounding box center [129, 460] width 30 height 9
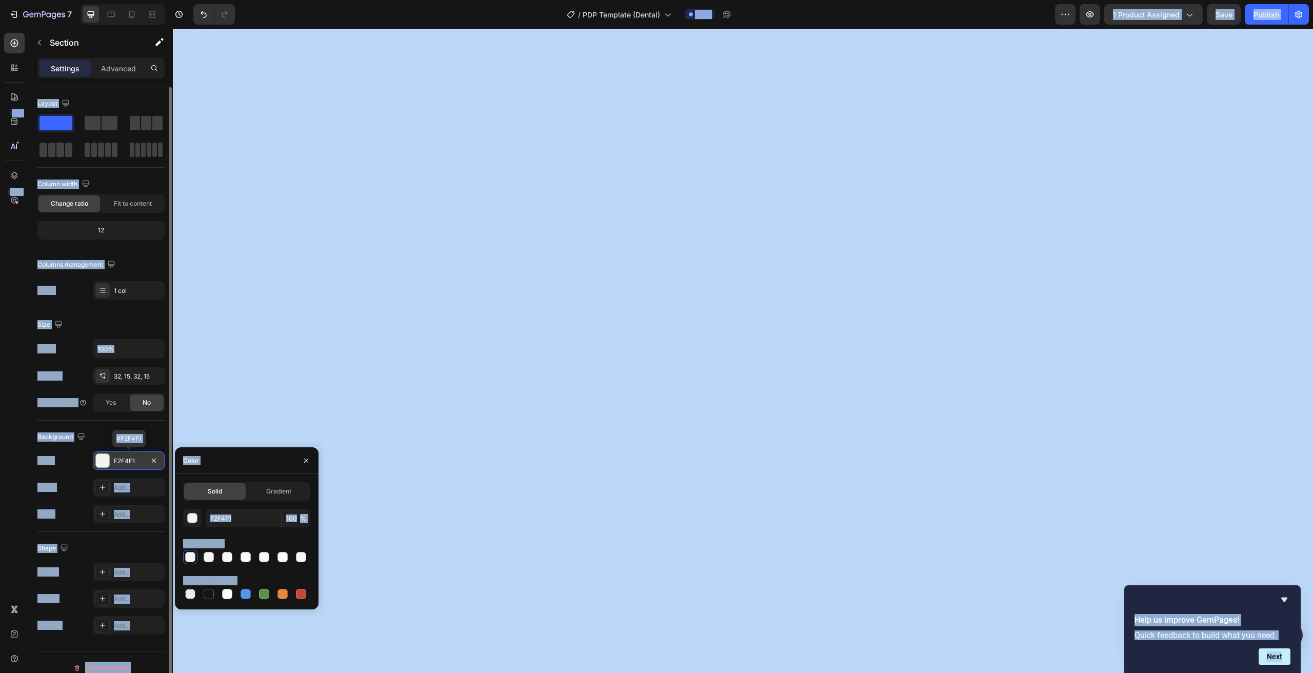
click at [129, 459] on div "F2F4F1" at bounding box center [129, 460] width 30 height 9
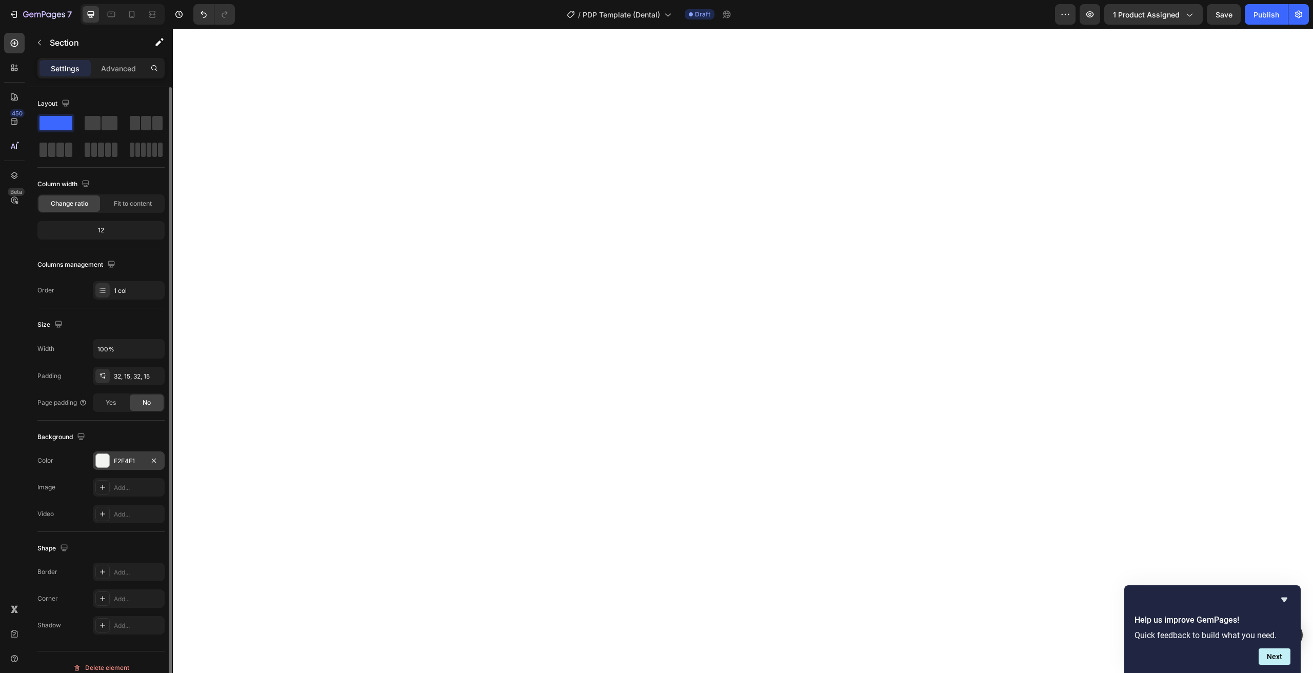
click at [119, 463] on div "F2F4F1" at bounding box center [129, 460] width 30 height 9
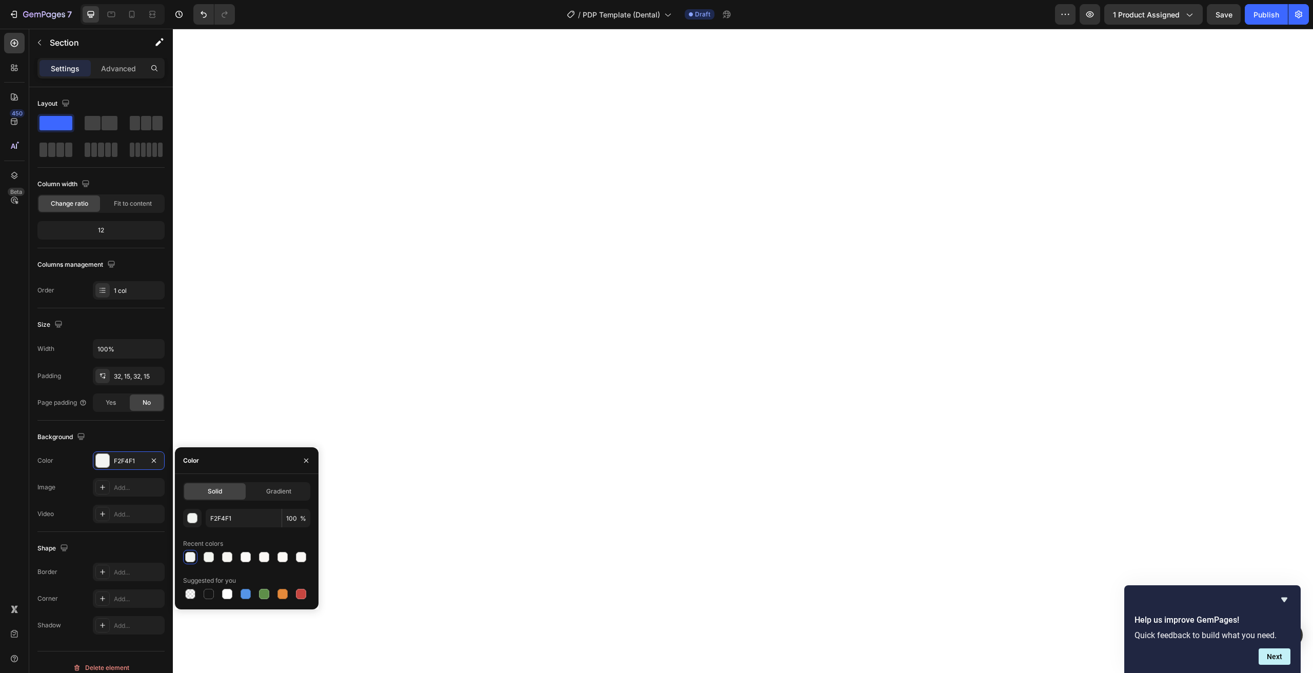
click at [226, 528] on div "F2F4F1 100 % Recent colors Suggested for you" at bounding box center [246, 555] width 127 height 92
click at [124, 459] on div "F2F4F1" at bounding box center [129, 460] width 30 height 9
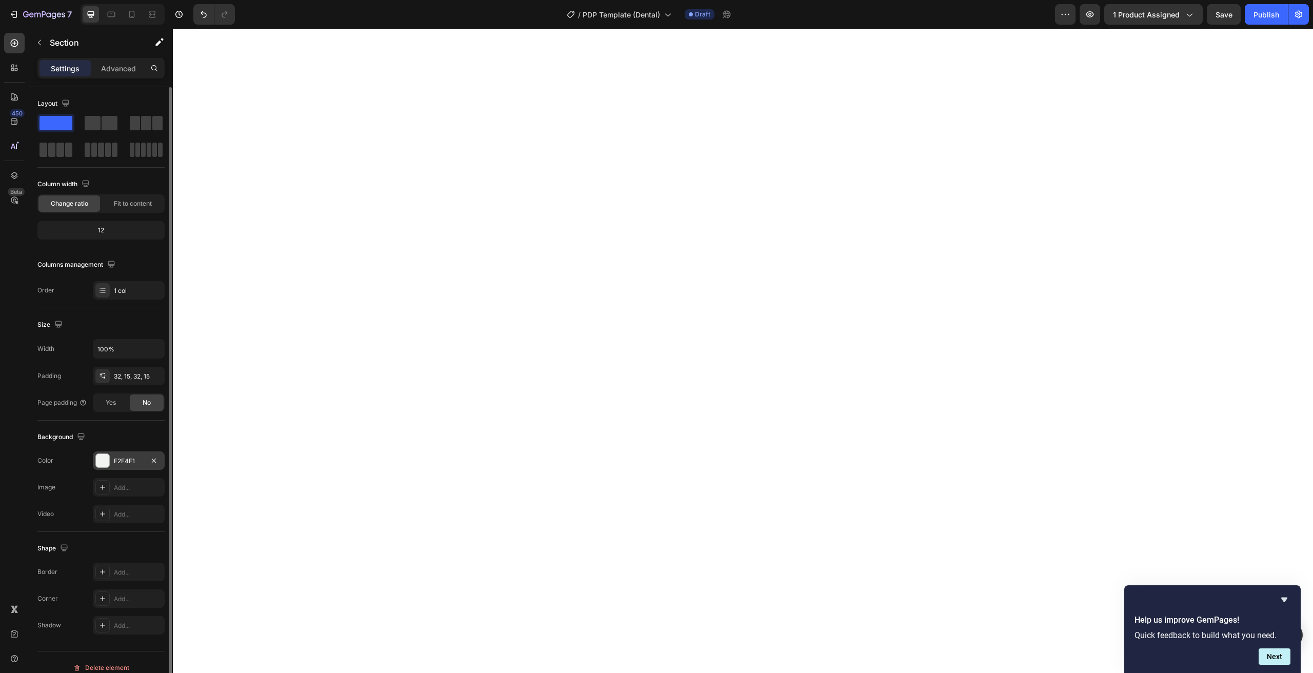
click at [118, 457] on div "F2F4F1" at bounding box center [129, 460] width 30 height 9
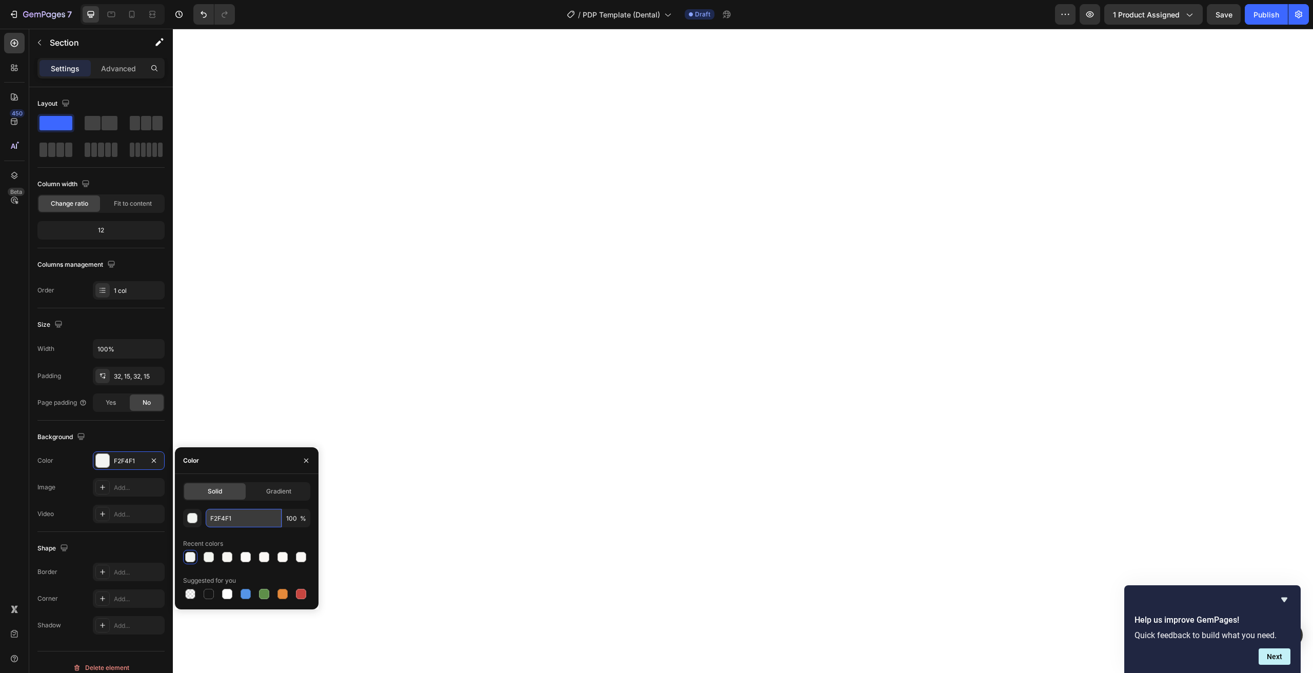
click at [229, 511] on input "F2F4F1" at bounding box center [244, 518] width 76 height 18
paste input "6F4F0"
type input "F6F4F0"
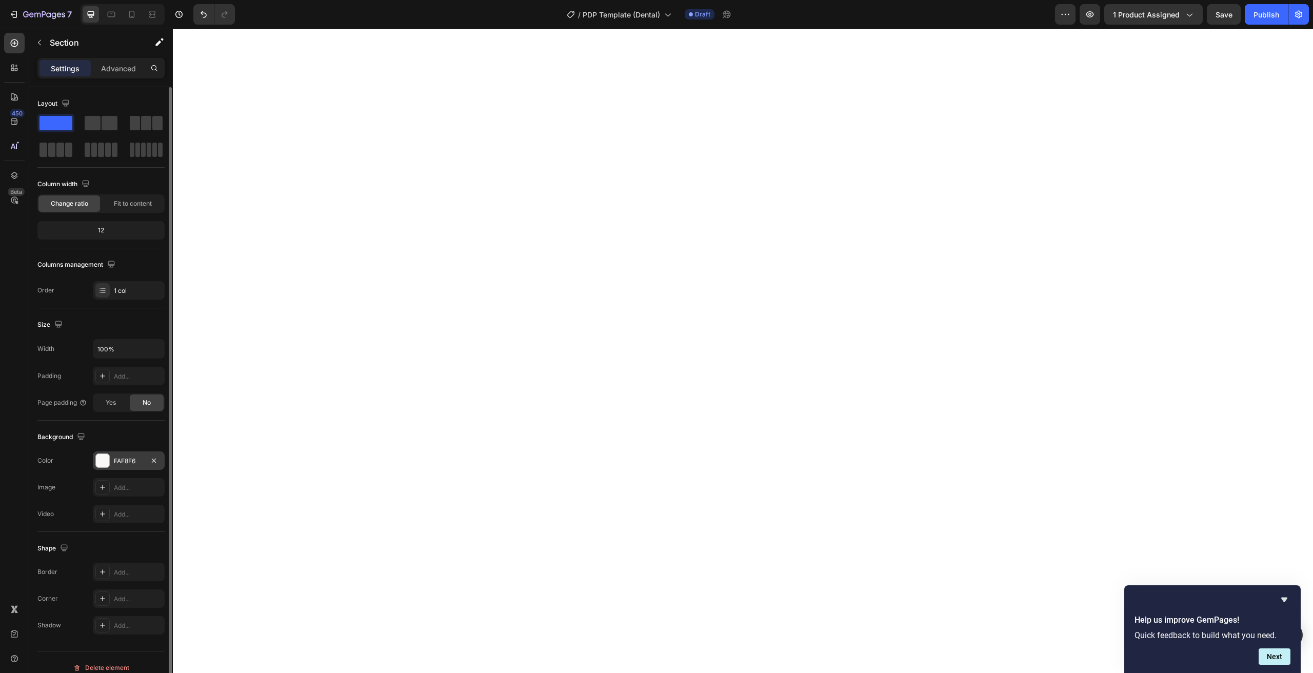
click at [127, 457] on div "FAF8F6" at bounding box center [129, 460] width 30 height 9
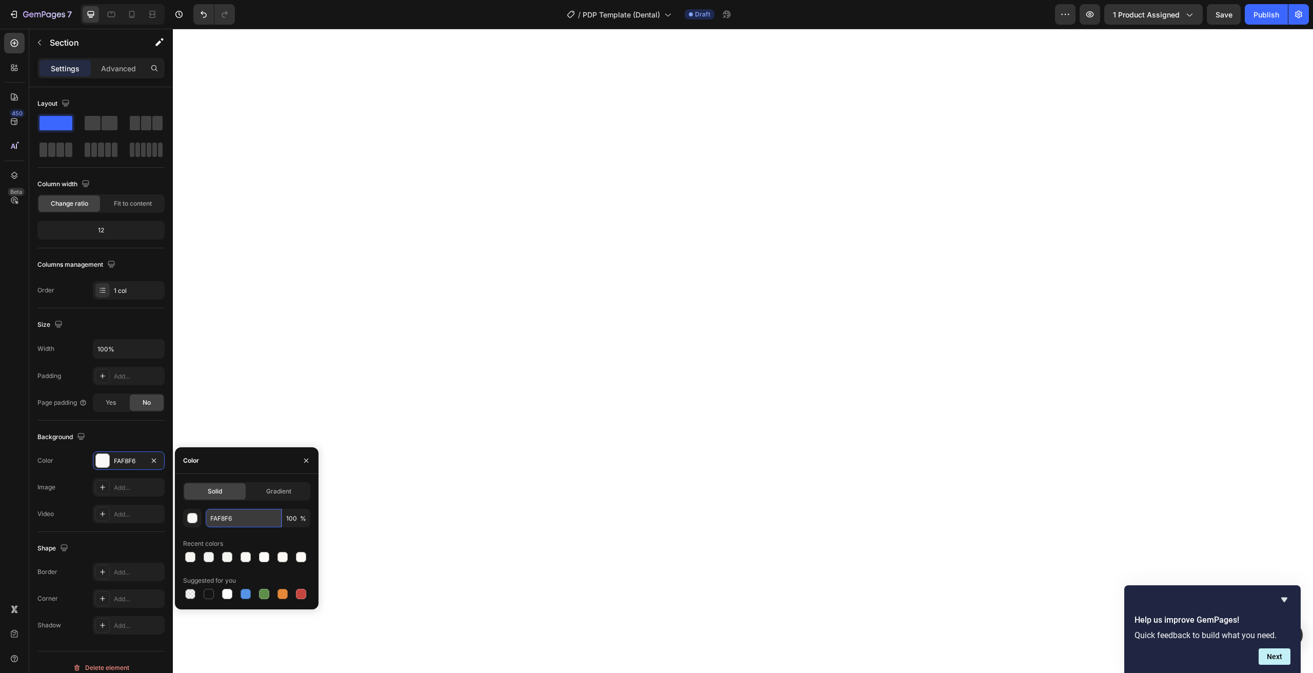
click at [246, 518] on input "FAF8F6" at bounding box center [244, 518] width 76 height 18
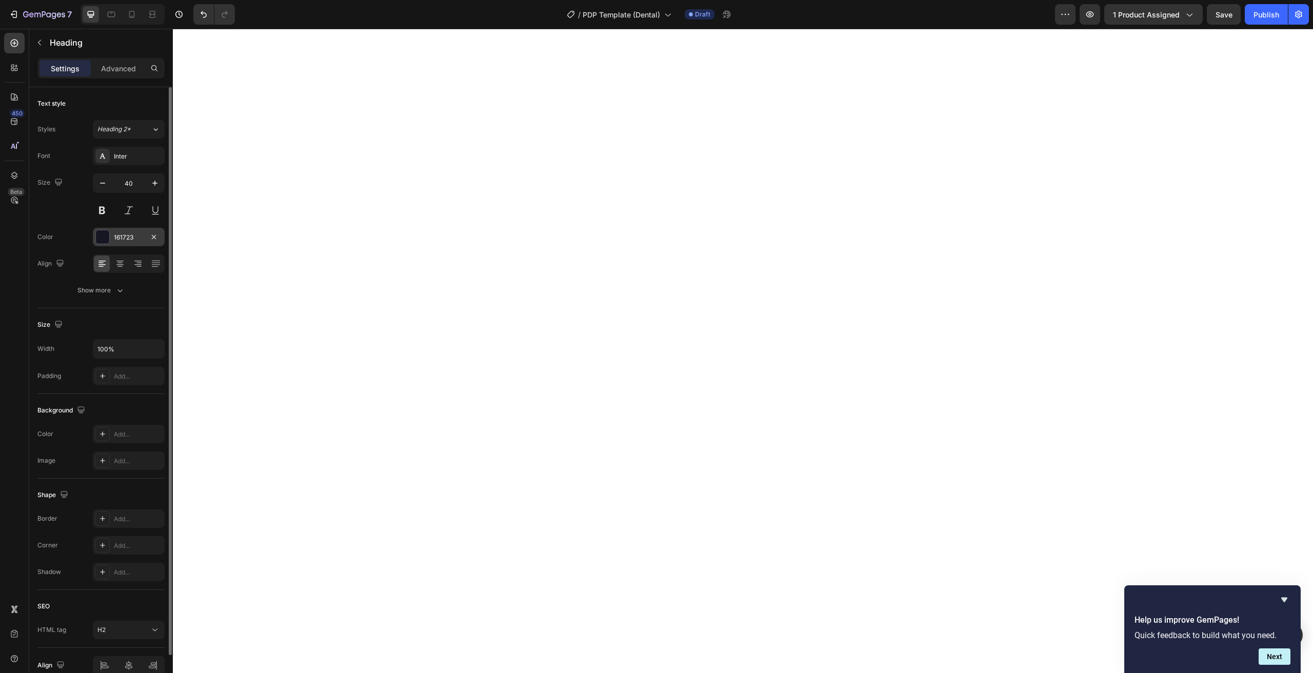
click at [116, 230] on div "161723" at bounding box center [129, 237] width 72 height 18
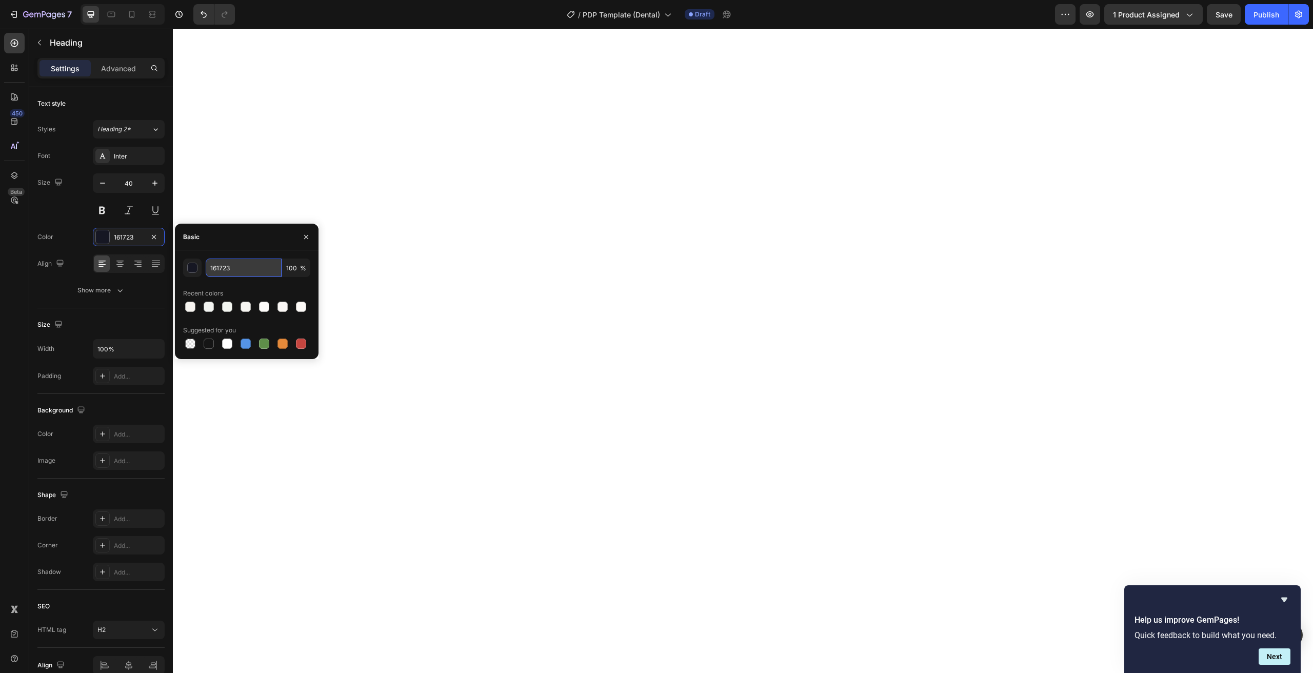
click at [225, 273] on input "161723" at bounding box center [244, 267] width 76 height 18
paste input "3A2C"
type input "3A2C23"
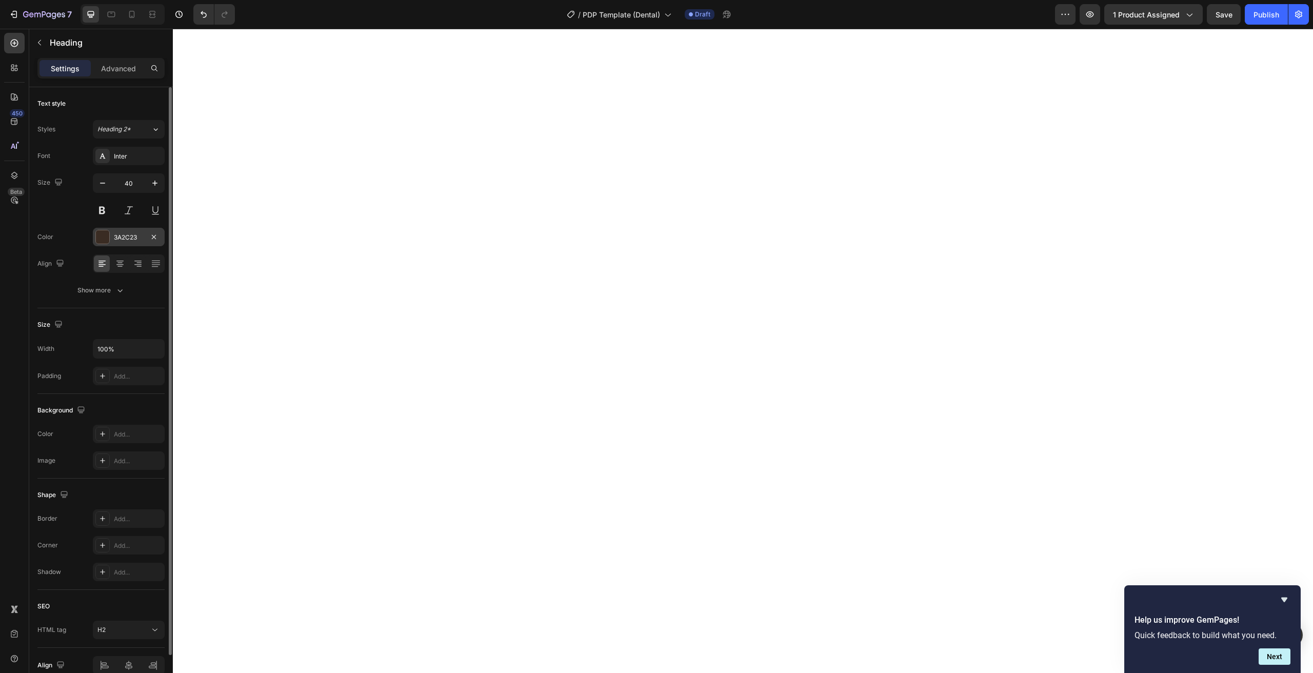
click at [118, 237] on div "3A2C23" at bounding box center [129, 237] width 30 height 9
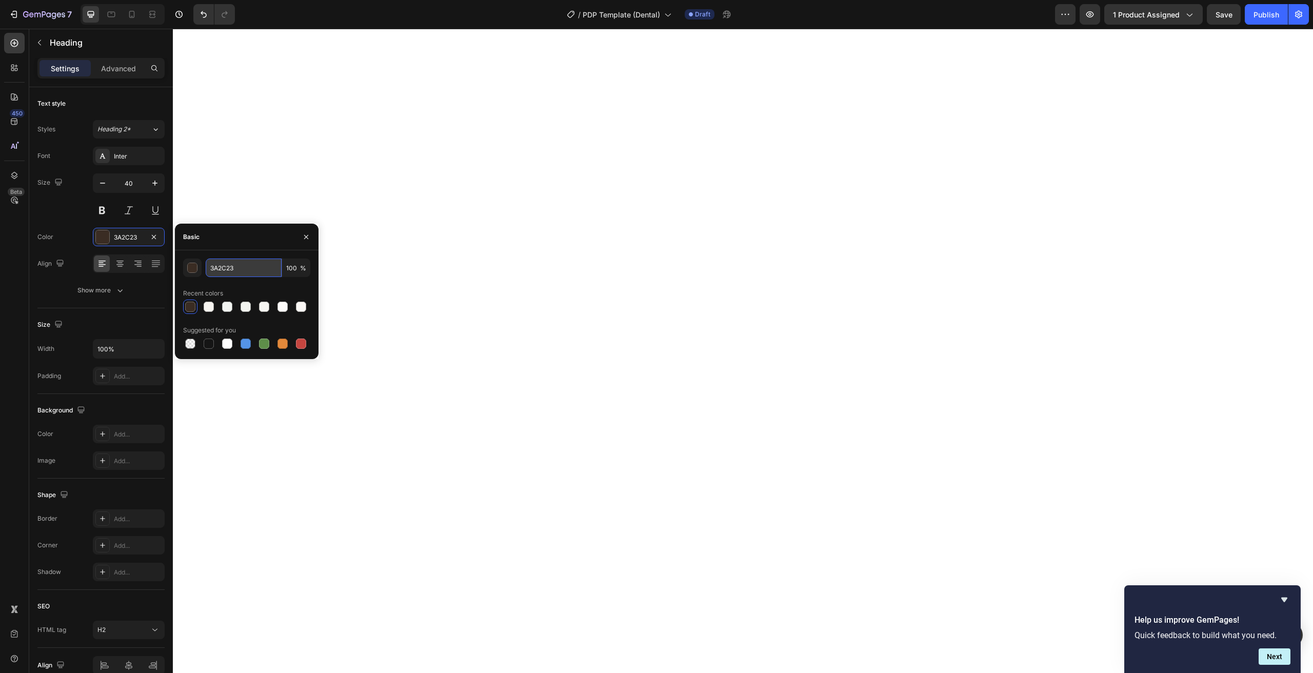
click at [236, 263] on input "3A2C23" at bounding box center [244, 267] width 76 height 18
paste input "2F3A28"
type input "2F3A28"
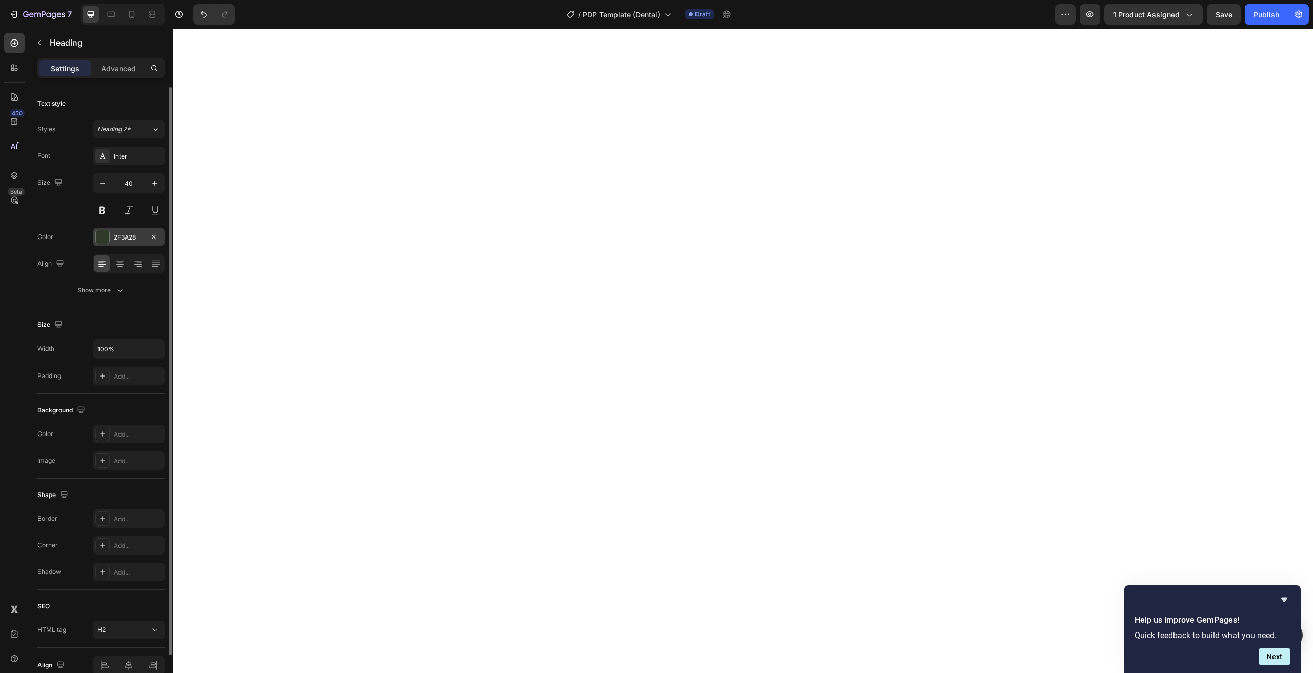
click at [123, 234] on div "2F3A28" at bounding box center [129, 237] width 30 height 9
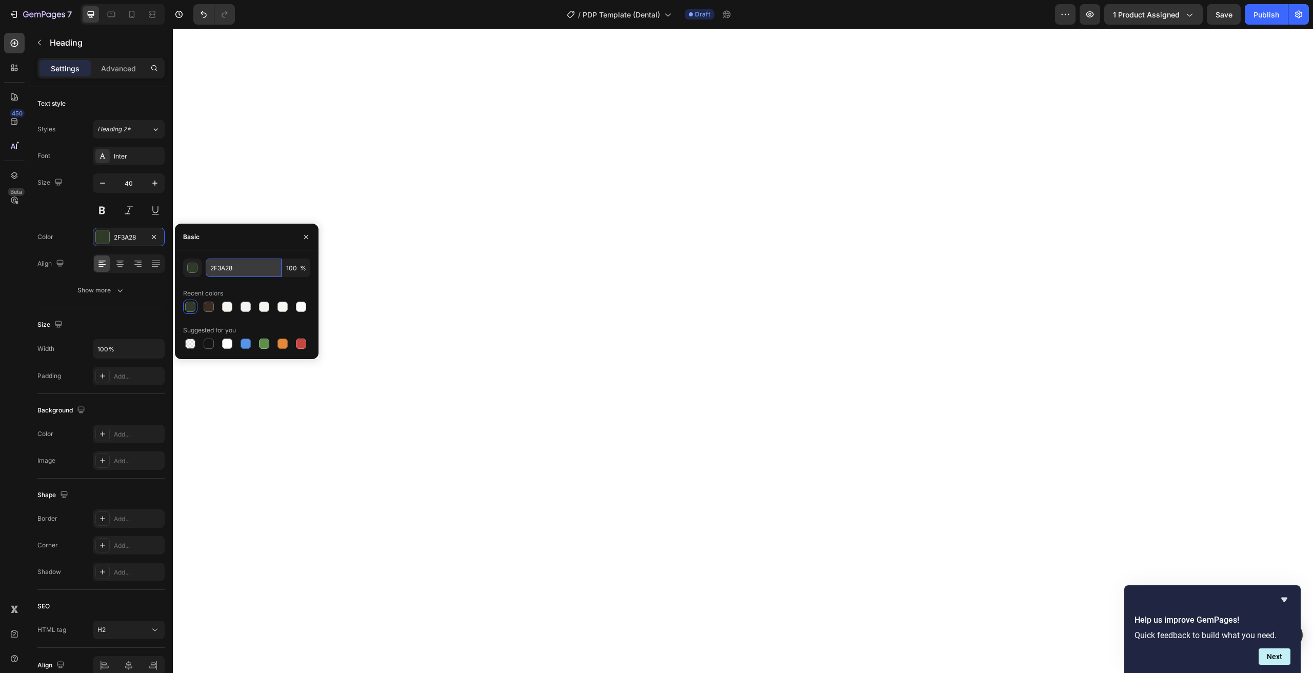
click at [227, 266] on input "2F3A28" at bounding box center [244, 267] width 76 height 18
paste input "3B3A2E"
type input "3B3A2E"
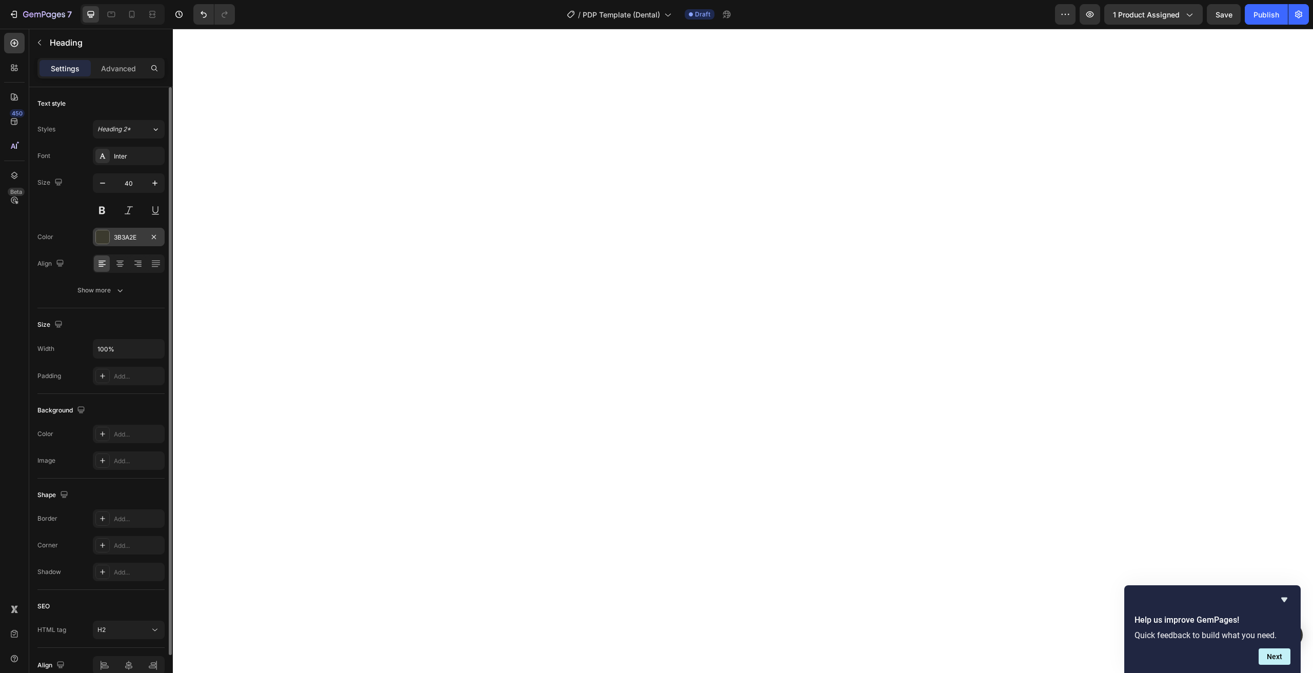
click at [103, 228] on div "3B3A2E" at bounding box center [129, 237] width 72 height 18
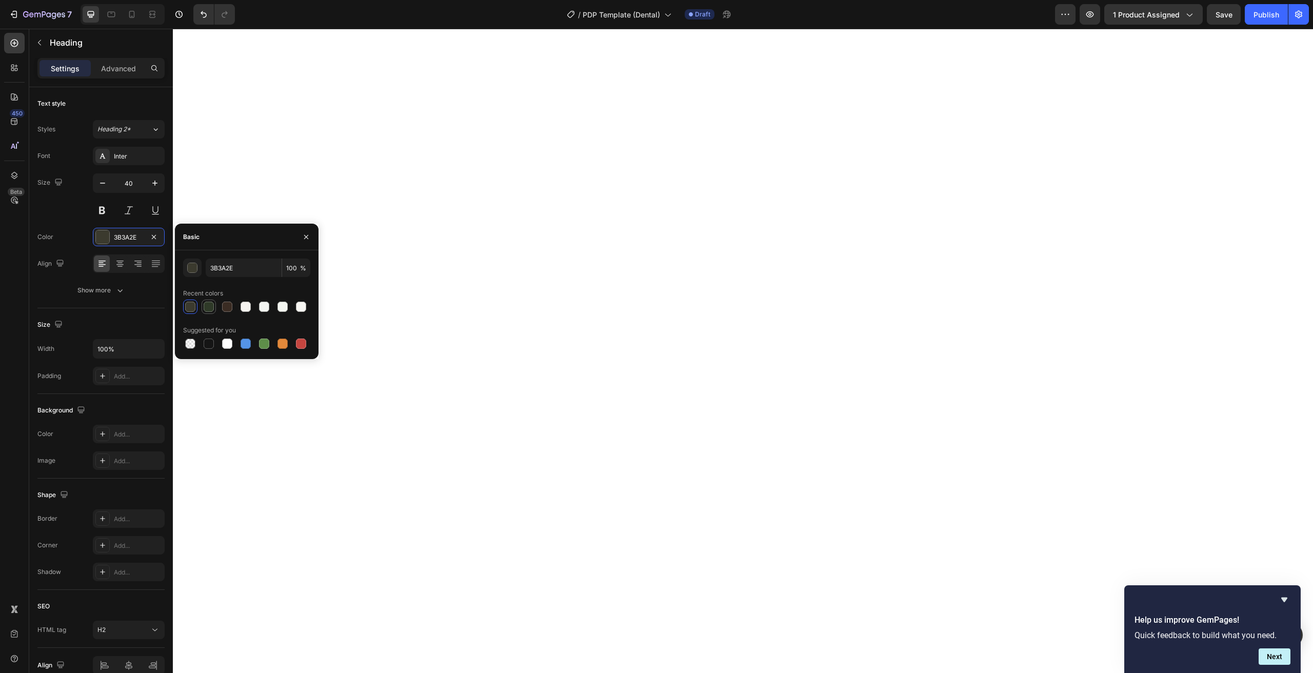
click at [206, 307] on div at bounding box center [209, 307] width 10 height 10
click at [227, 311] on div at bounding box center [227, 307] width 10 height 10
type input "3A2C23"
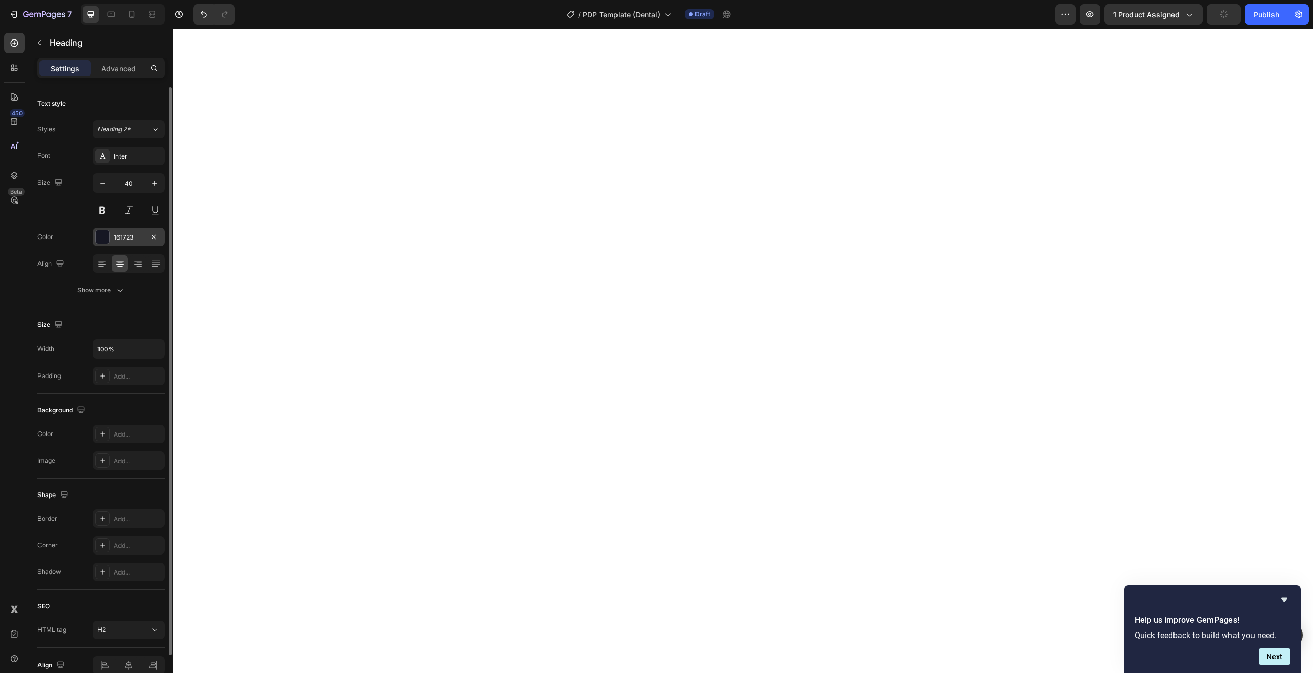
click at [120, 234] on div "161723" at bounding box center [129, 237] width 30 height 9
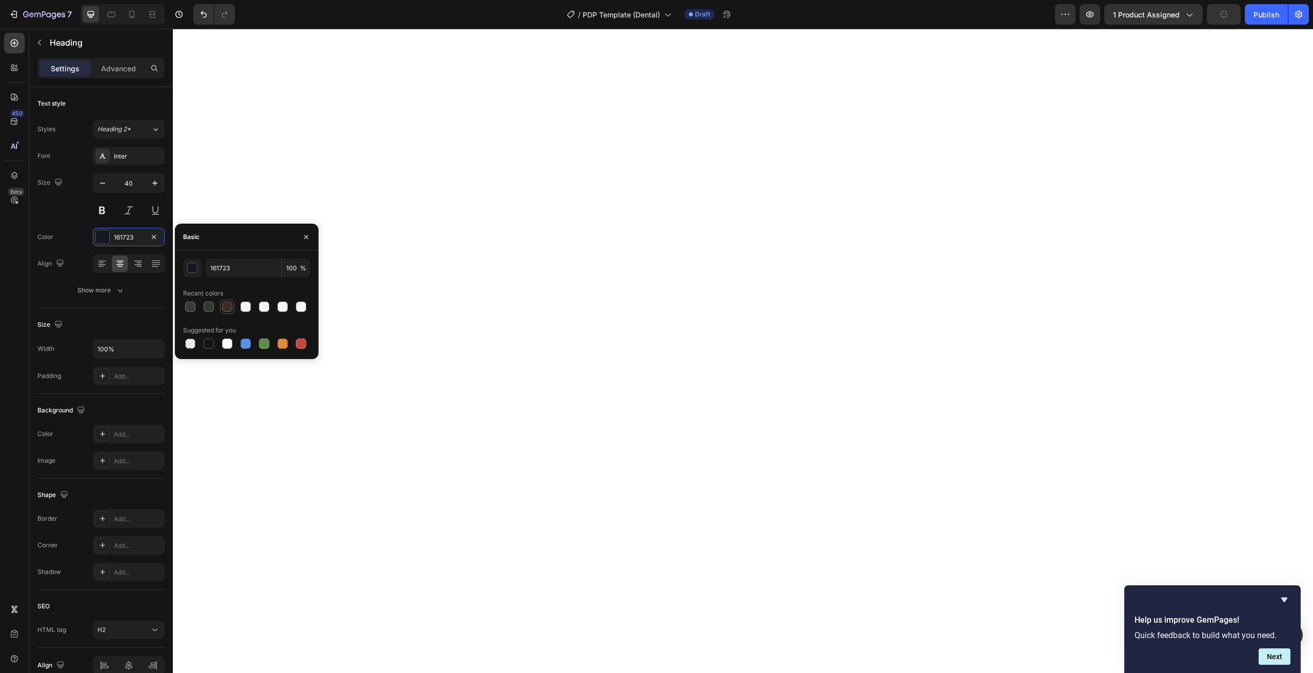
click at [231, 312] on div at bounding box center [227, 307] width 12 height 12
type input "3A2C23"
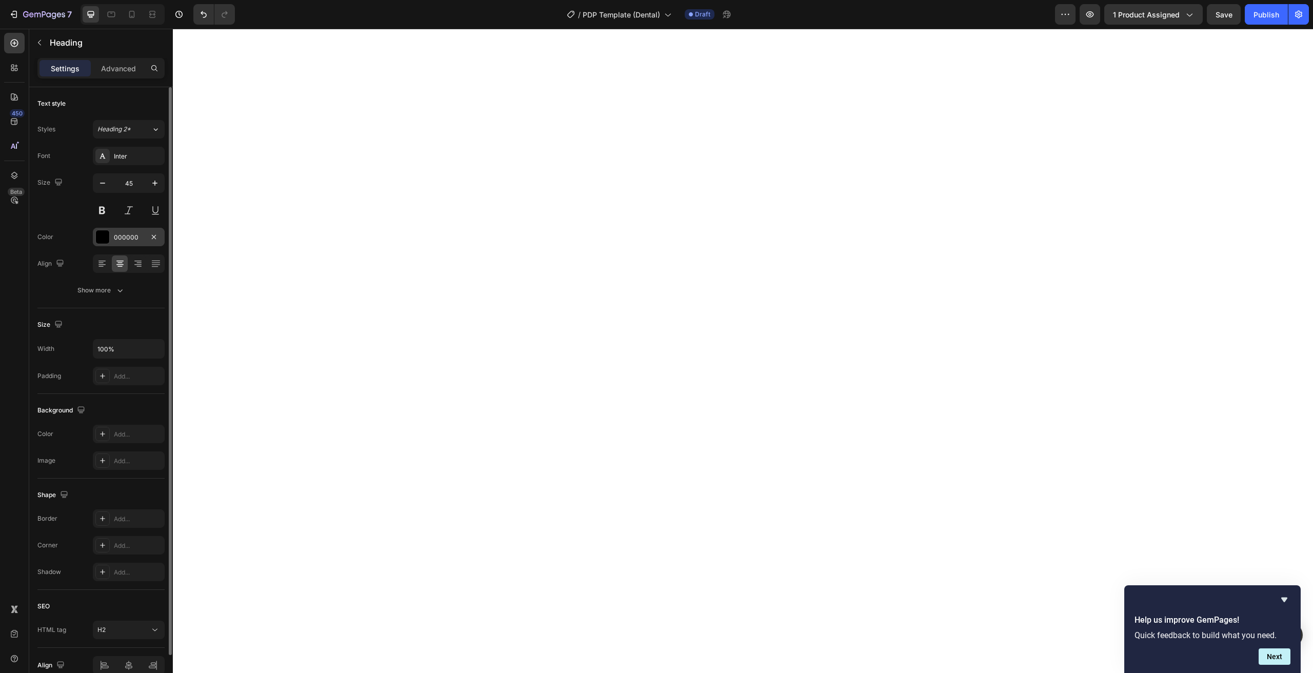
click at [112, 232] on div "000000" at bounding box center [129, 237] width 72 height 18
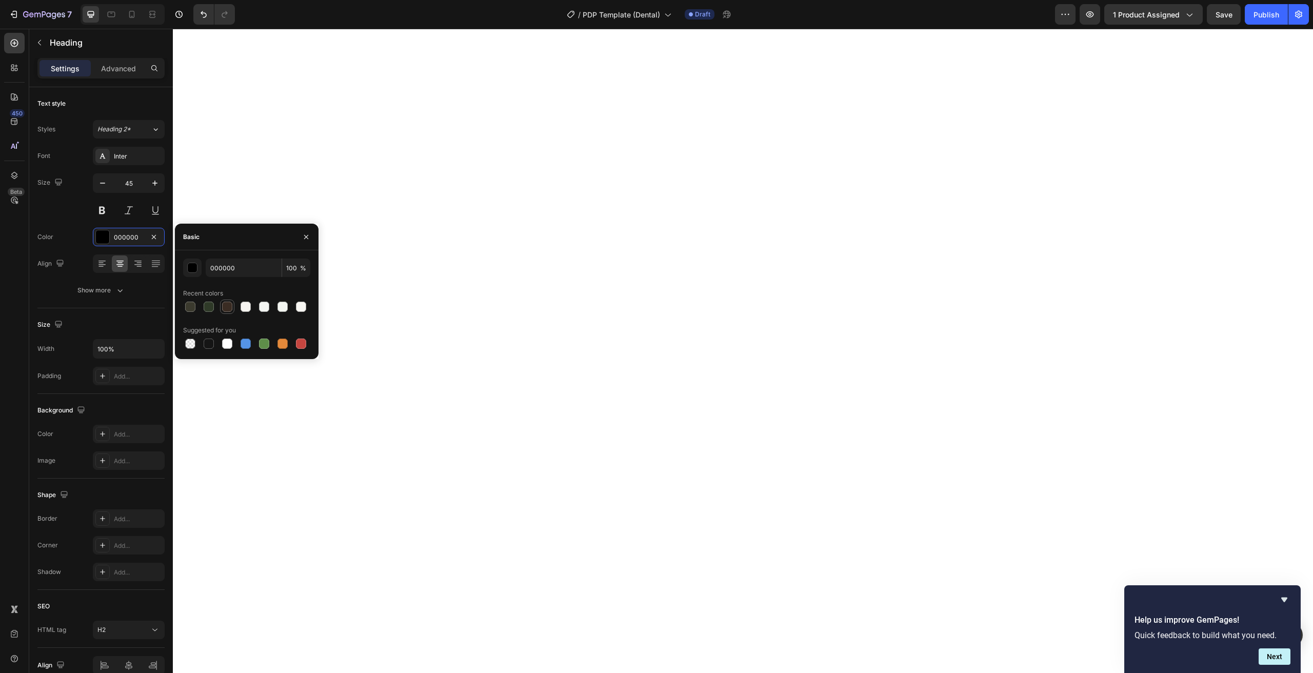
click at [227, 310] on div at bounding box center [227, 307] width 10 height 10
type input "3A2C23"
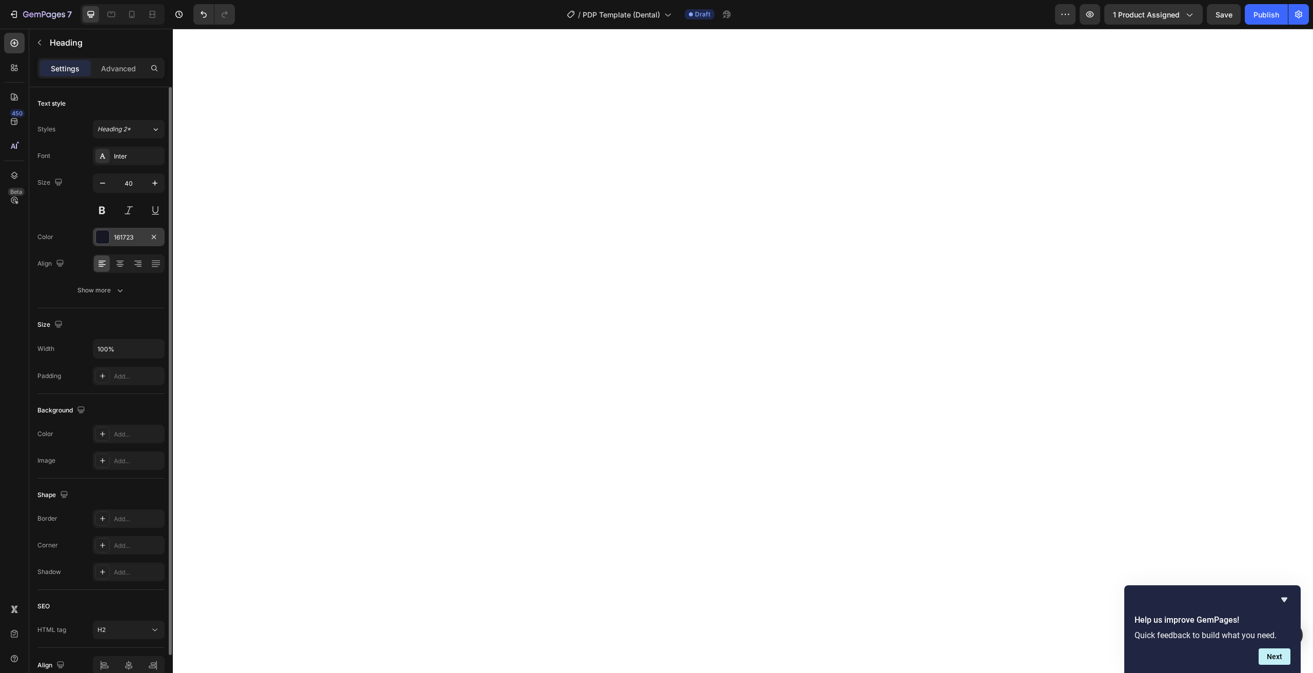
click at [110, 233] on div "161723" at bounding box center [129, 237] width 72 height 18
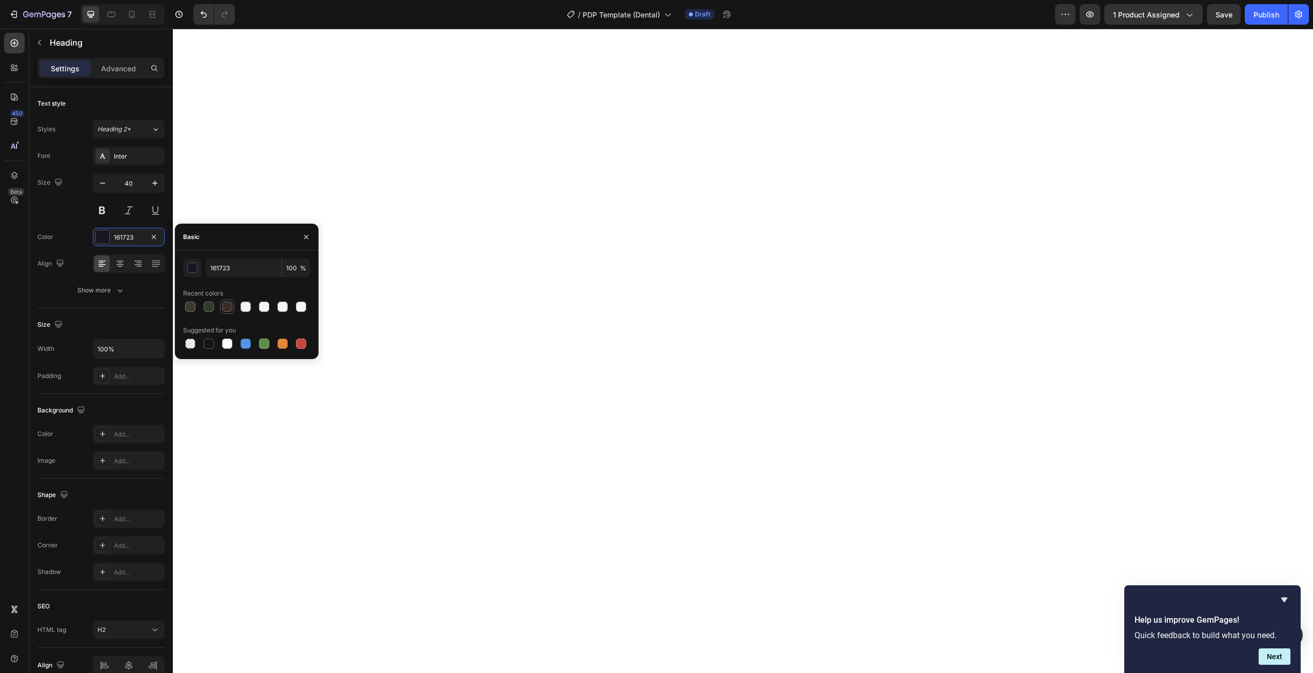
click at [226, 307] on div at bounding box center [227, 307] width 10 height 10
type input "3A2C23"
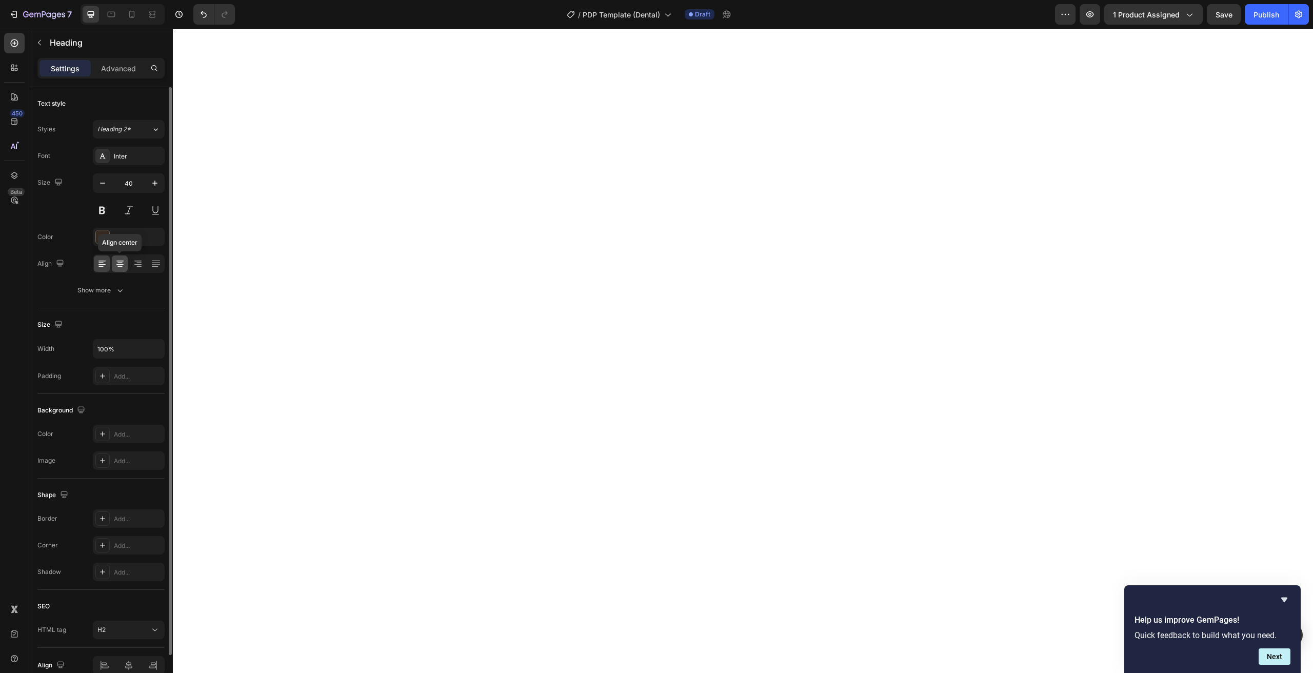
click at [118, 264] on icon at bounding box center [120, 263] width 10 height 10
click at [108, 243] on div at bounding box center [102, 236] width 13 height 13
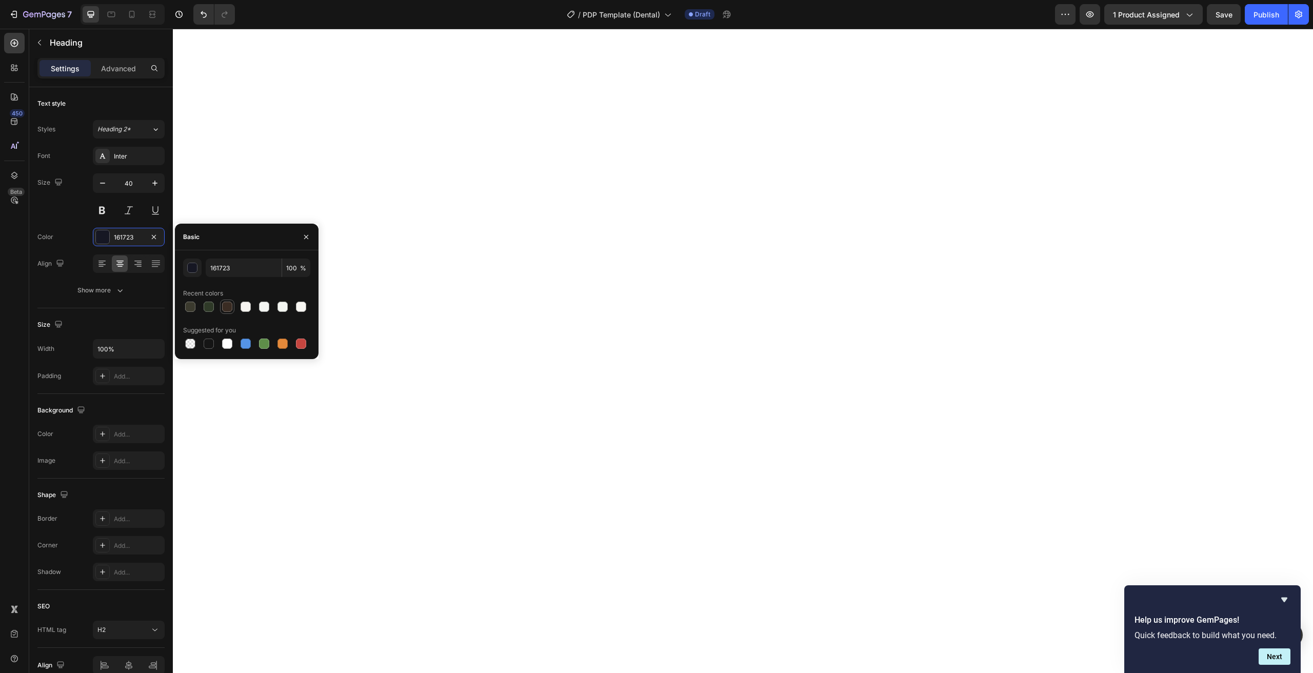
click at [228, 308] on div at bounding box center [227, 307] width 10 height 10
type input "3A2C23"
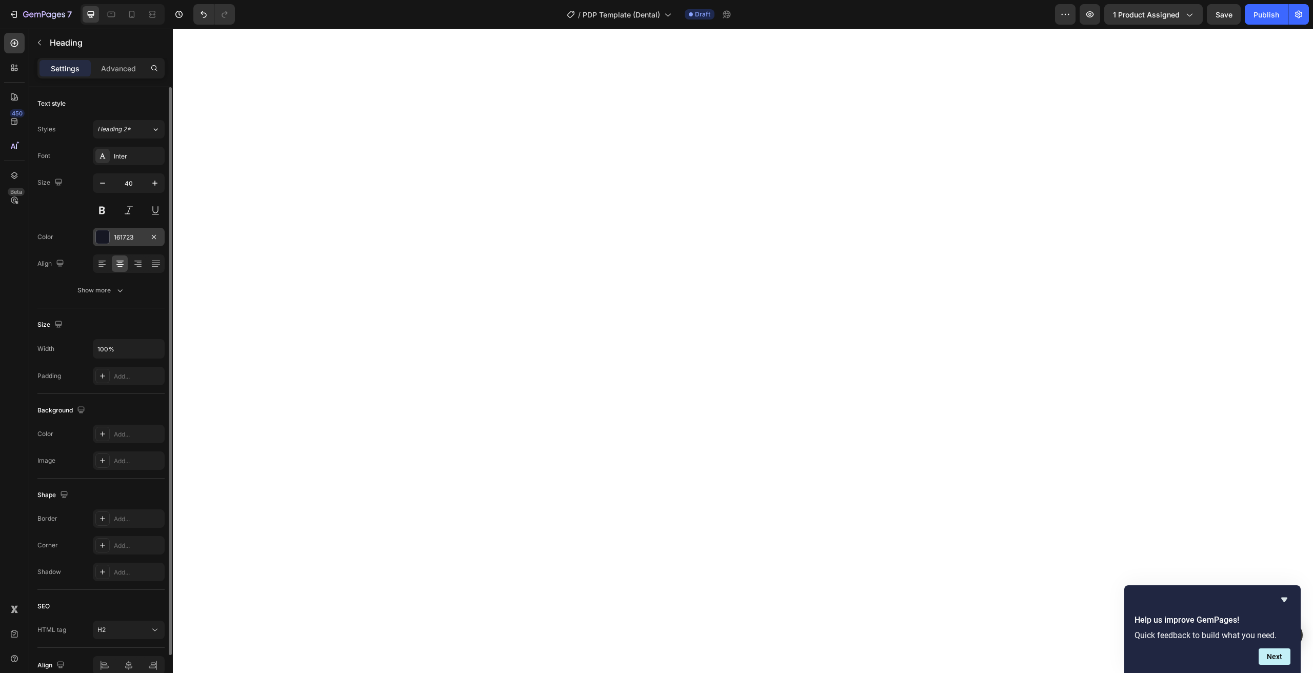
click at [122, 235] on div "161723" at bounding box center [129, 237] width 30 height 9
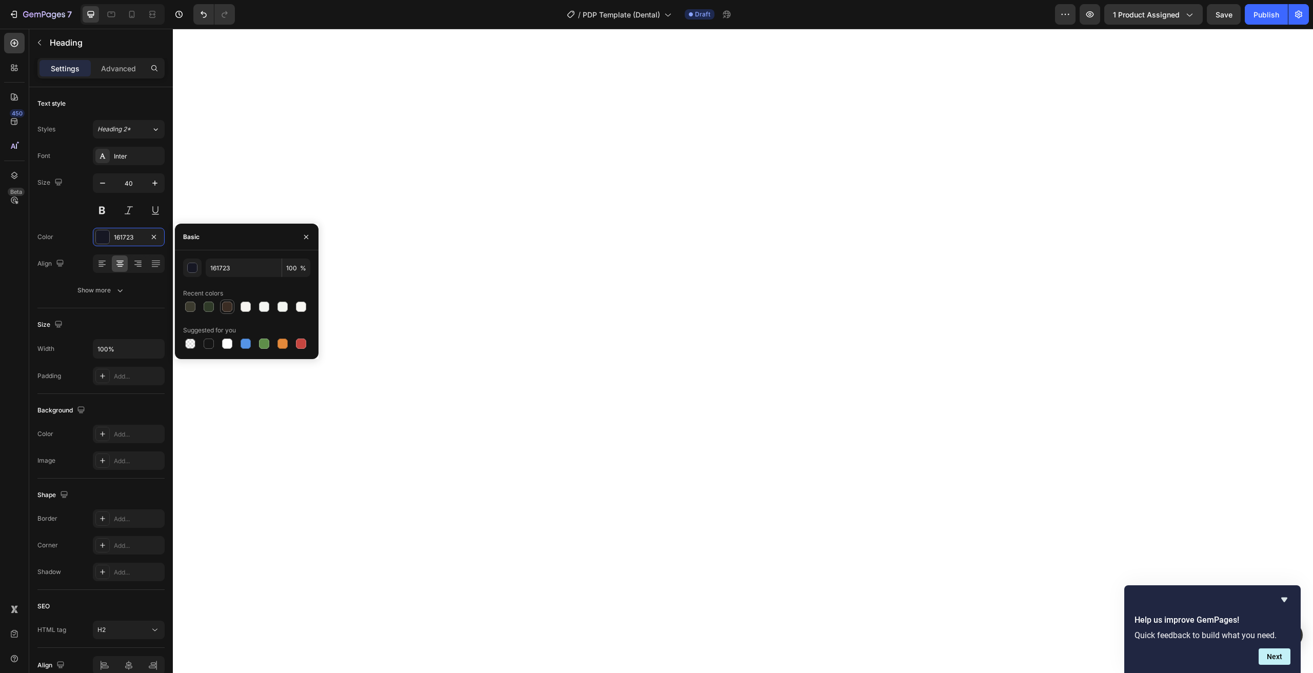
click at [226, 310] on div at bounding box center [227, 307] width 10 height 10
type input "3A2C23"
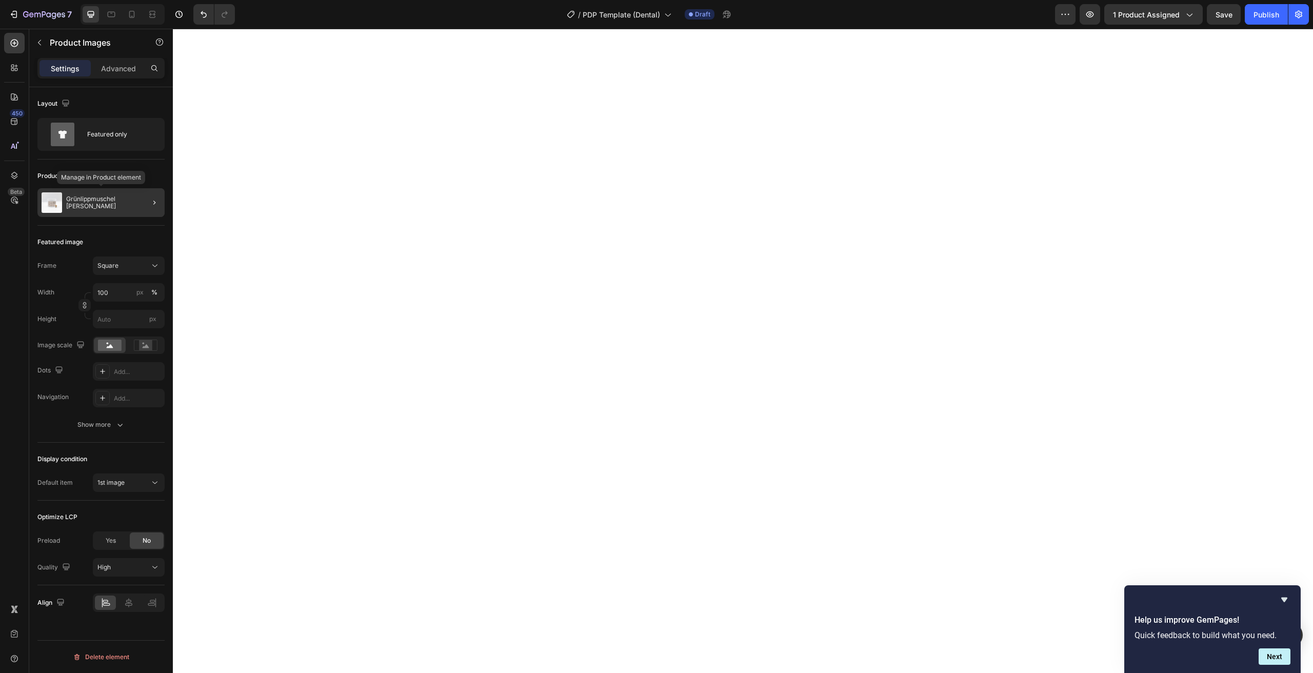
click at [83, 208] on div "Grünlippmuschel Pulver" at bounding box center [100, 202] width 127 height 29
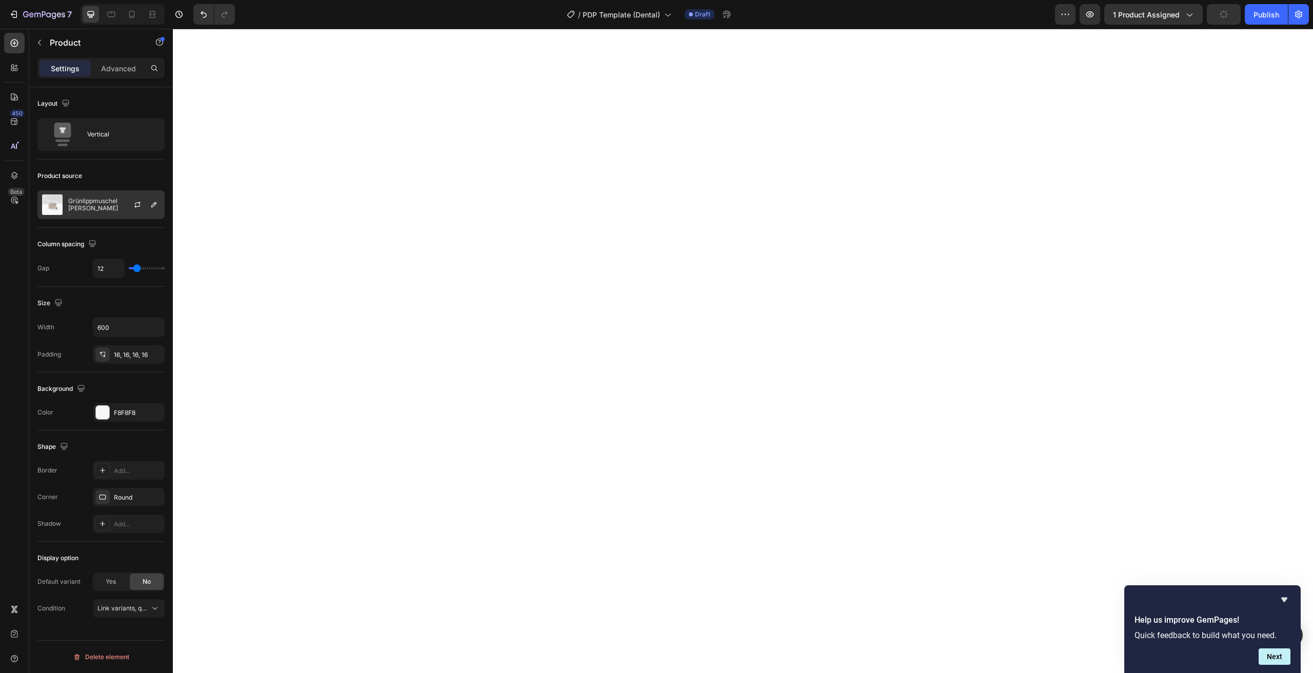
click at [82, 208] on div "Grünlippmuschel Pulver" at bounding box center [100, 204] width 127 height 29
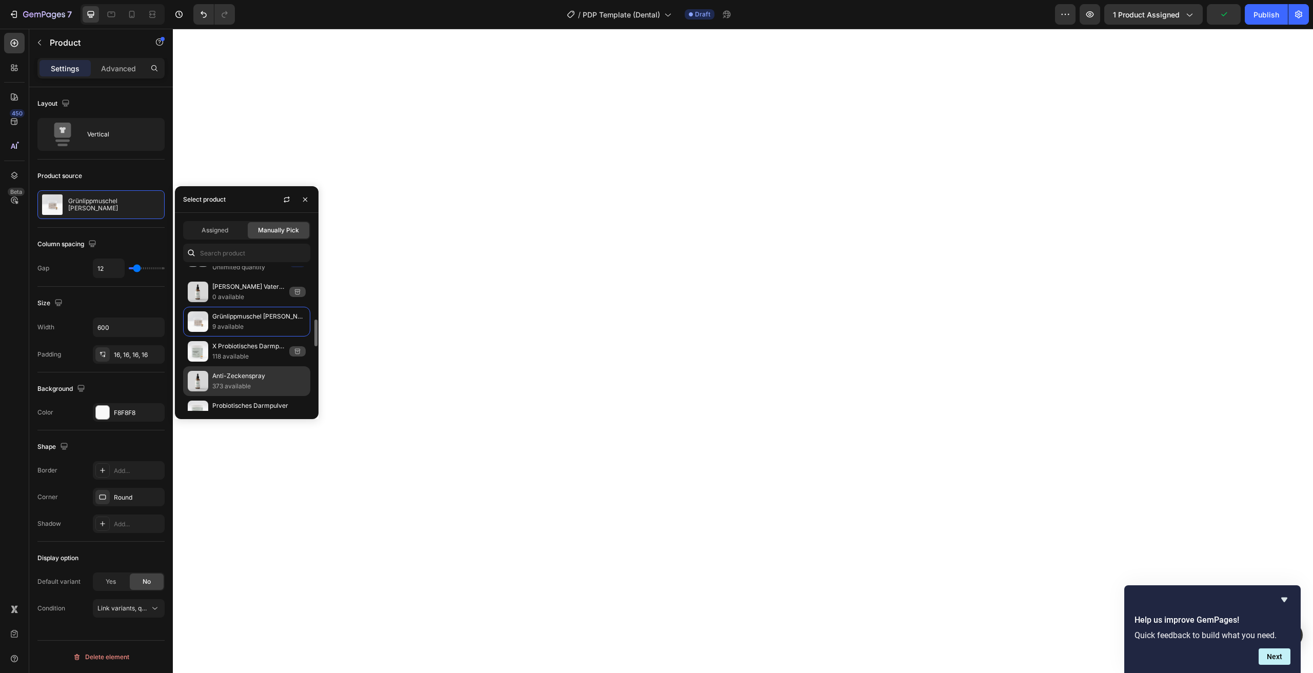
scroll to position [287, 0]
click at [231, 250] on input "text" at bounding box center [246, 253] width 127 height 18
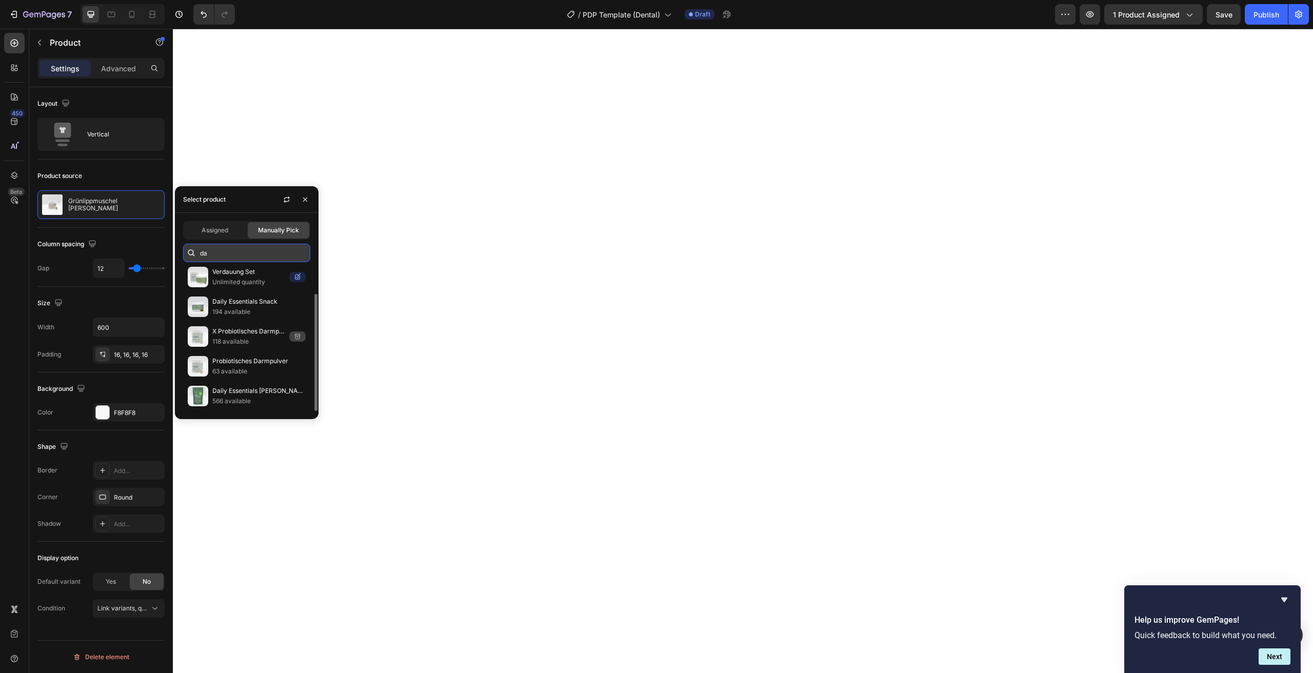
scroll to position [34, 0]
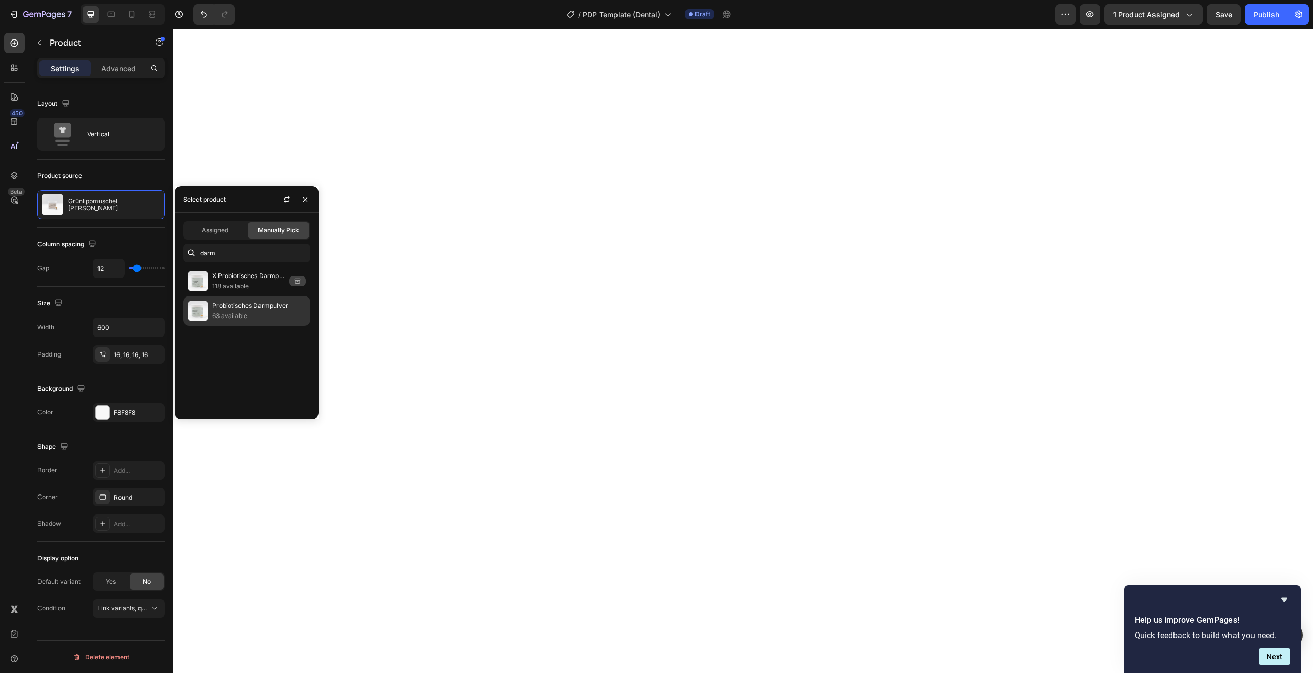
click at [220, 317] on div "Probiotisches Darmpulver 63 available" at bounding box center [246, 311] width 127 height 30
click at [217, 258] on input "darm" at bounding box center [246, 253] width 127 height 18
type input "Gelenk"
drag, startPoint x: 223, startPoint y: 271, endPoint x: 227, endPoint y: 320, distance: 48.9
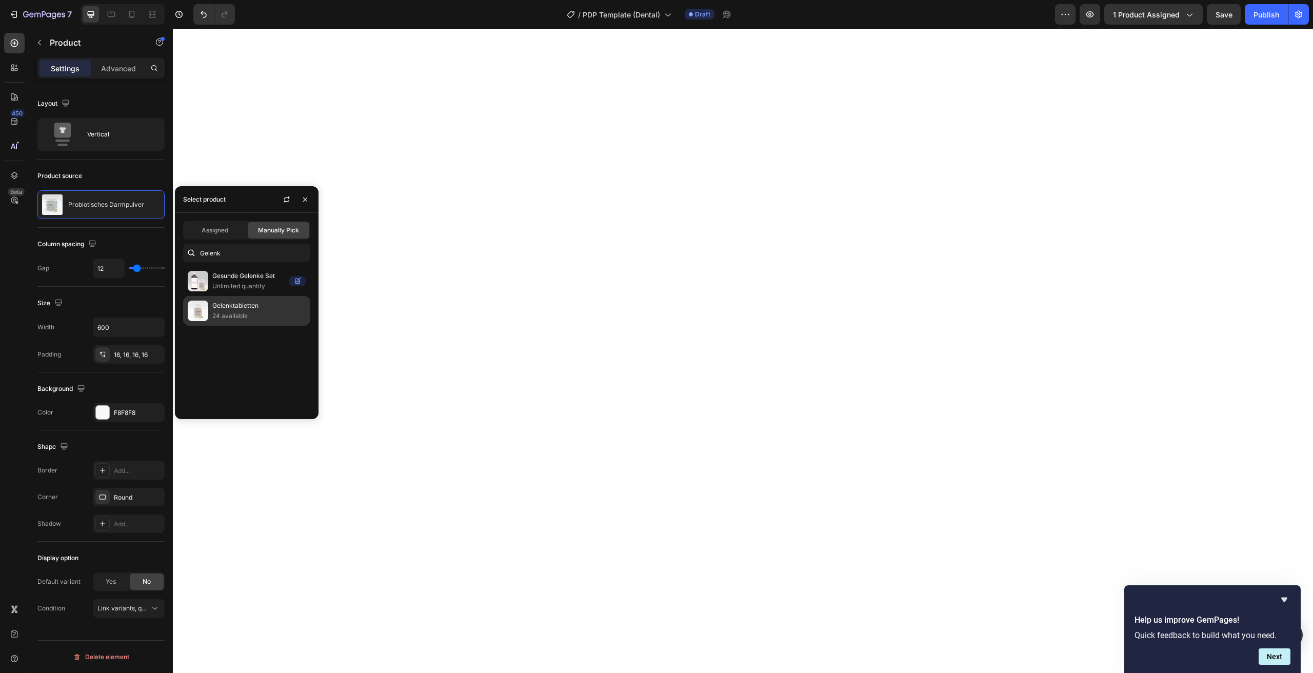
click at [227, 320] on div "Gelenktabletten 24 available" at bounding box center [246, 311] width 127 height 30
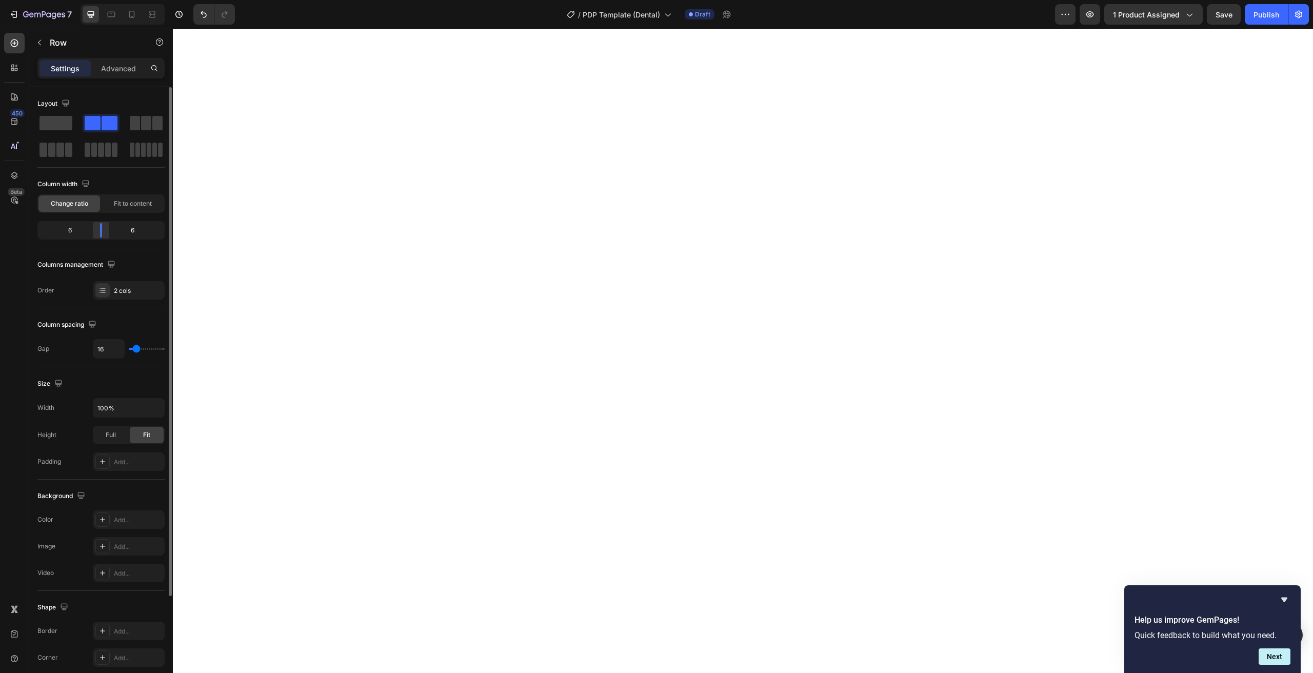
drag, startPoint x: 113, startPoint y: 232, endPoint x: 99, endPoint y: 234, distance: 14.6
click at [99, 234] on div at bounding box center [101, 230] width 18 height 14
drag, startPoint x: 128, startPoint y: 236, endPoint x: 97, endPoint y: 237, distance: 30.8
click at [97, 237] on div "6 6" at bounding box center [100, 230] width 127 height 18
drag, startPoint x: 125, startPoint y: 234, endPoint x: 101, endPoint y: 236, distance: 24.7
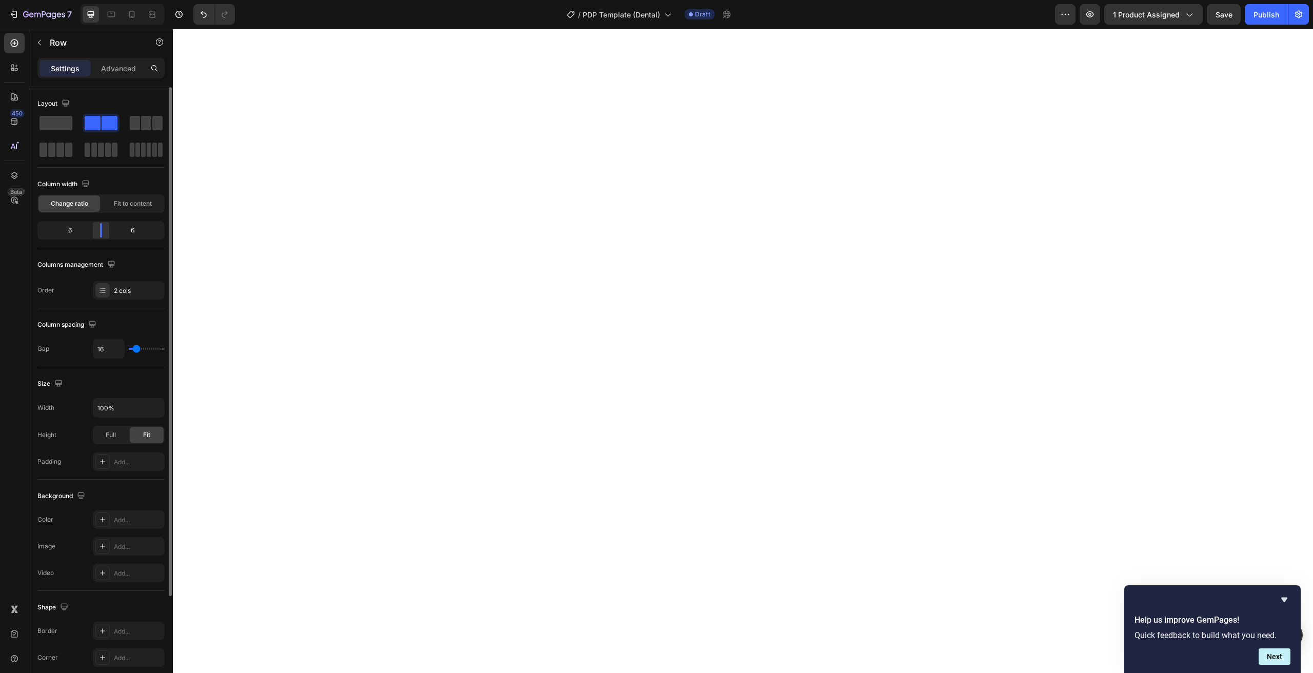
click at [101, 236] on div at bounding box center [101, 230] width 18 height 14
drag, startPoint x: 112, startPoint y: 229, endPoint x: 99, endPoint y: 232, distance: 13.7
click at [99, 232] on div at bounding box center [101, 230] width 18 height 14
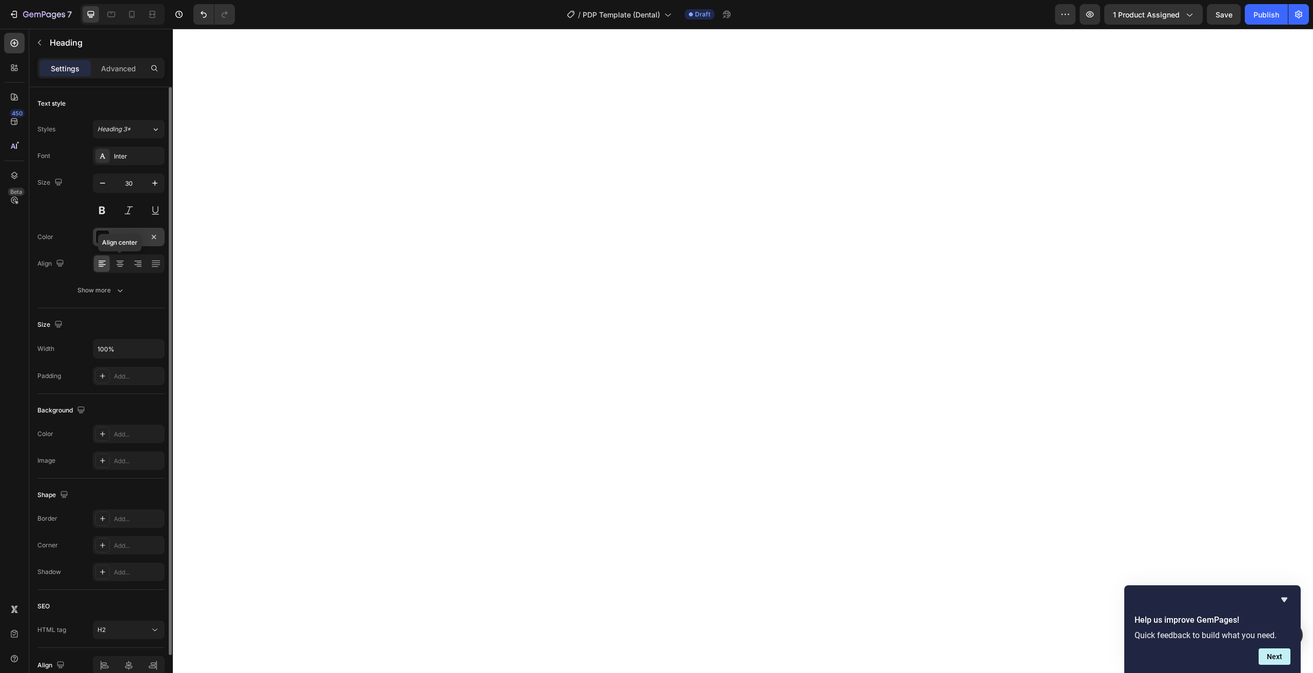
click at [122, 230] on div "121212" at bounding box center [129, 237] width 72 height 18
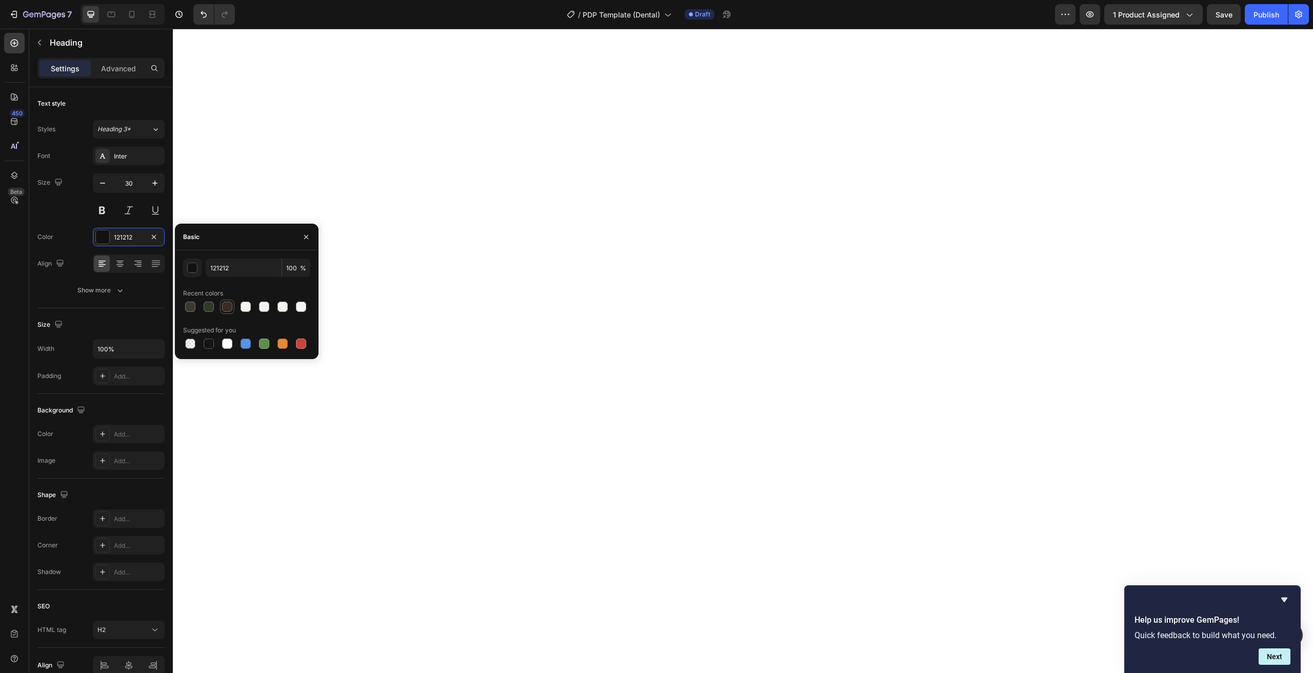
click at [225, 308] on div at bounding box center [227, 307] width 10 height 10
type input "3A2C23"
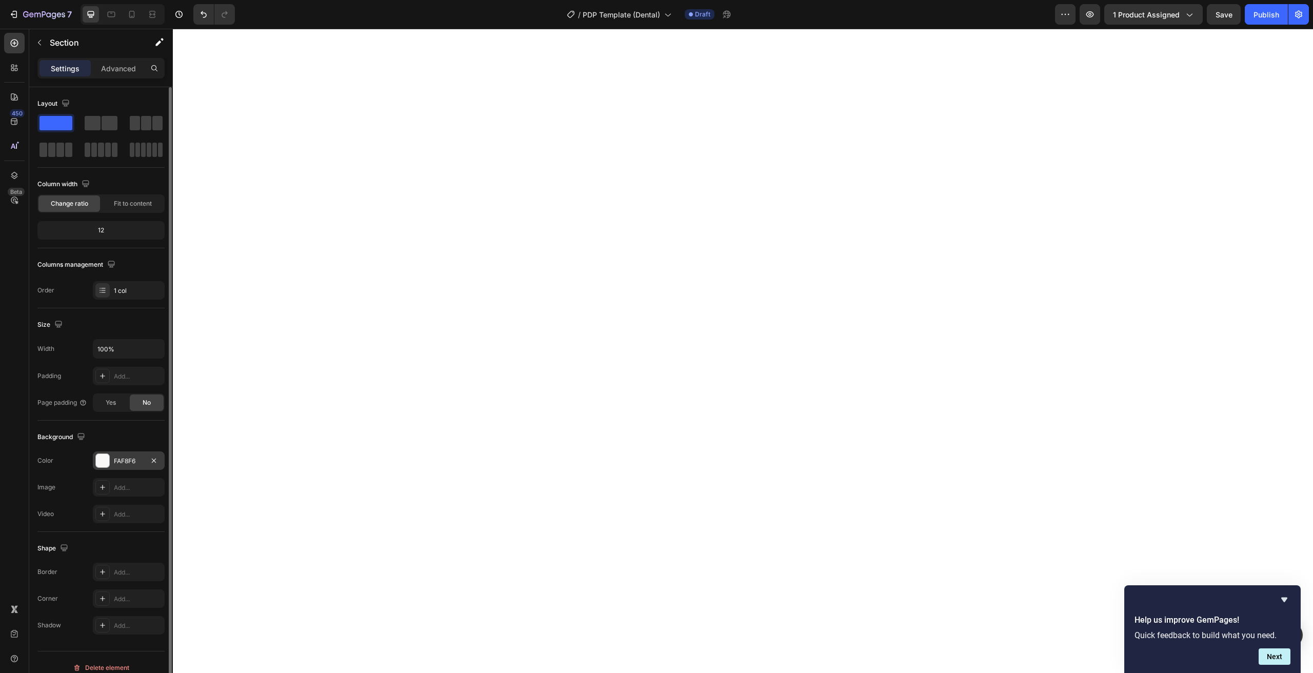
click at [111, 463] on div "FAF8F6" at bounding box center [129, 460] width 72 height 18
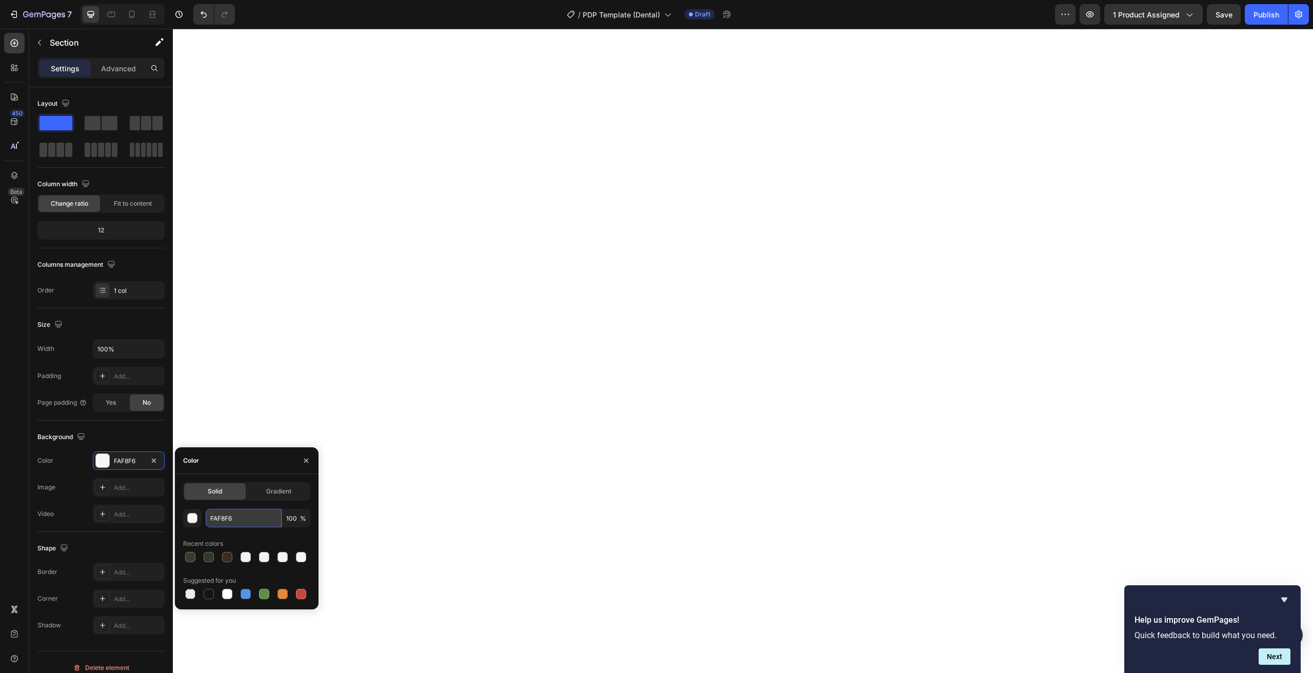
click at [214, 514] on input "FAF8F6" at bounding box center [244, 518] width 76 height 18
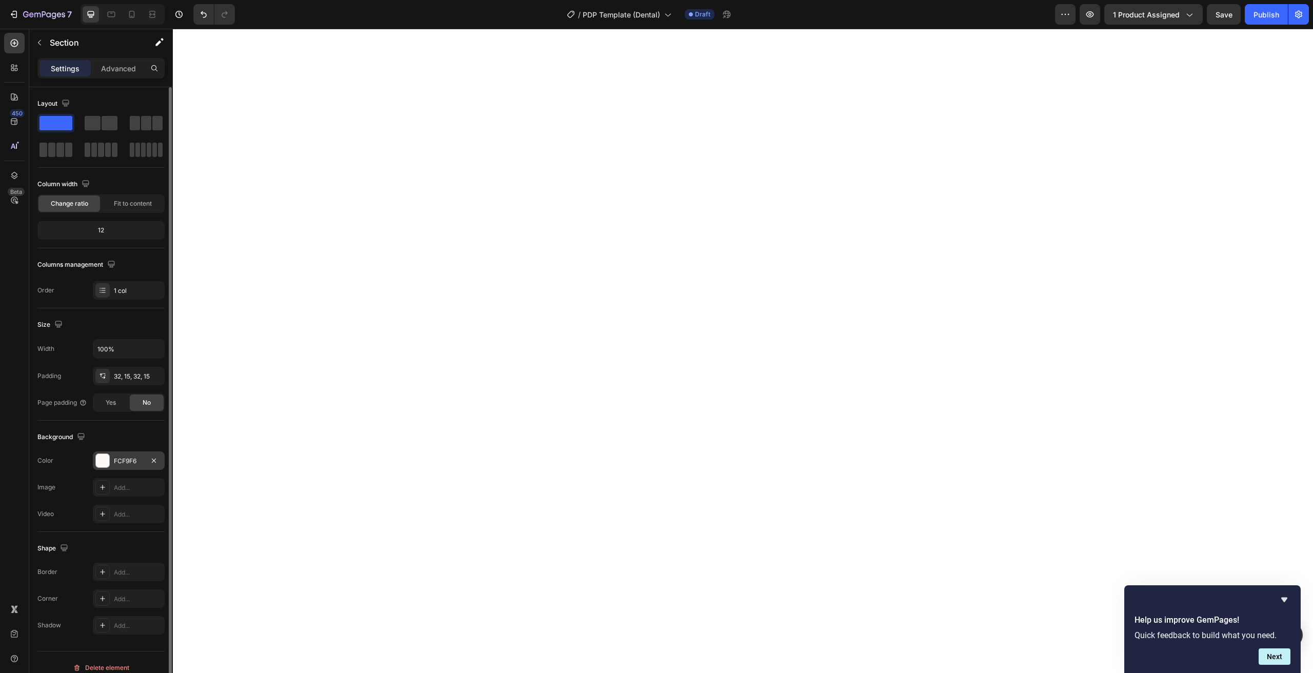
click at [123, 458] on div "FCF9F6" at bounding box center [129, 460] width 30 height 9
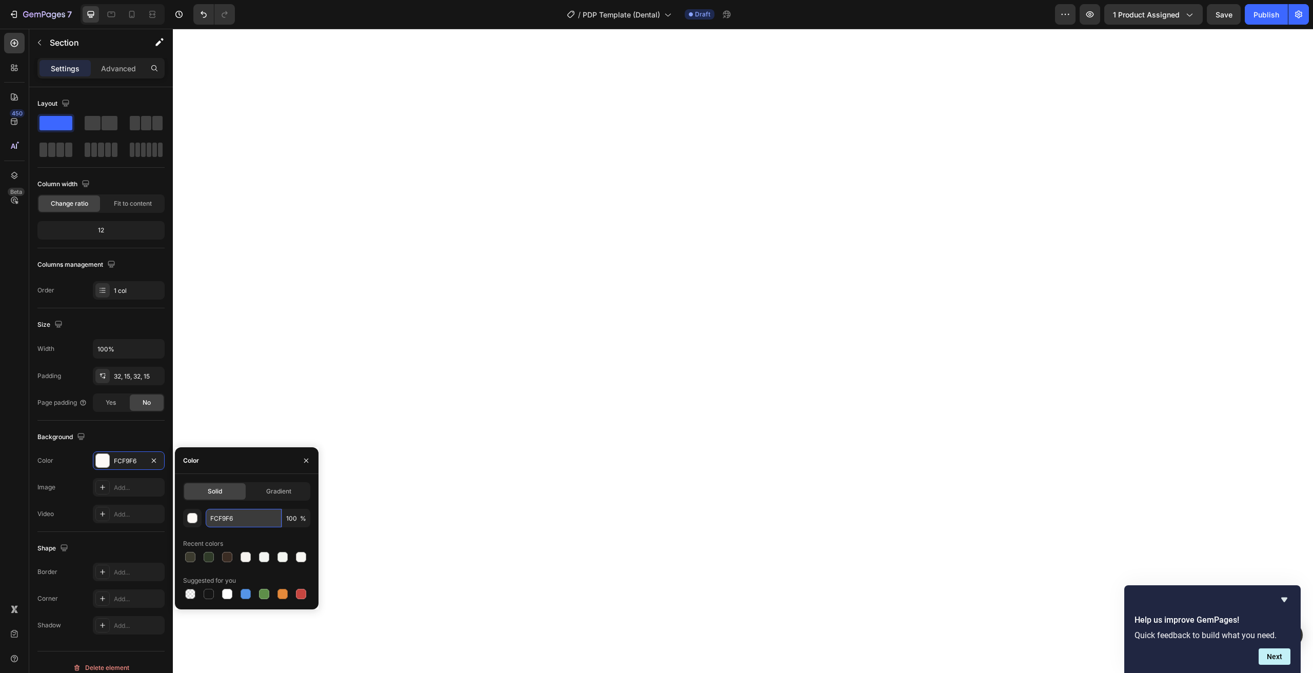
click at [255, 522] on input "FCF9F6" at bounding box center [244, 518] width 76 height 18
paste input "AF8"
type input "FAF8F6"
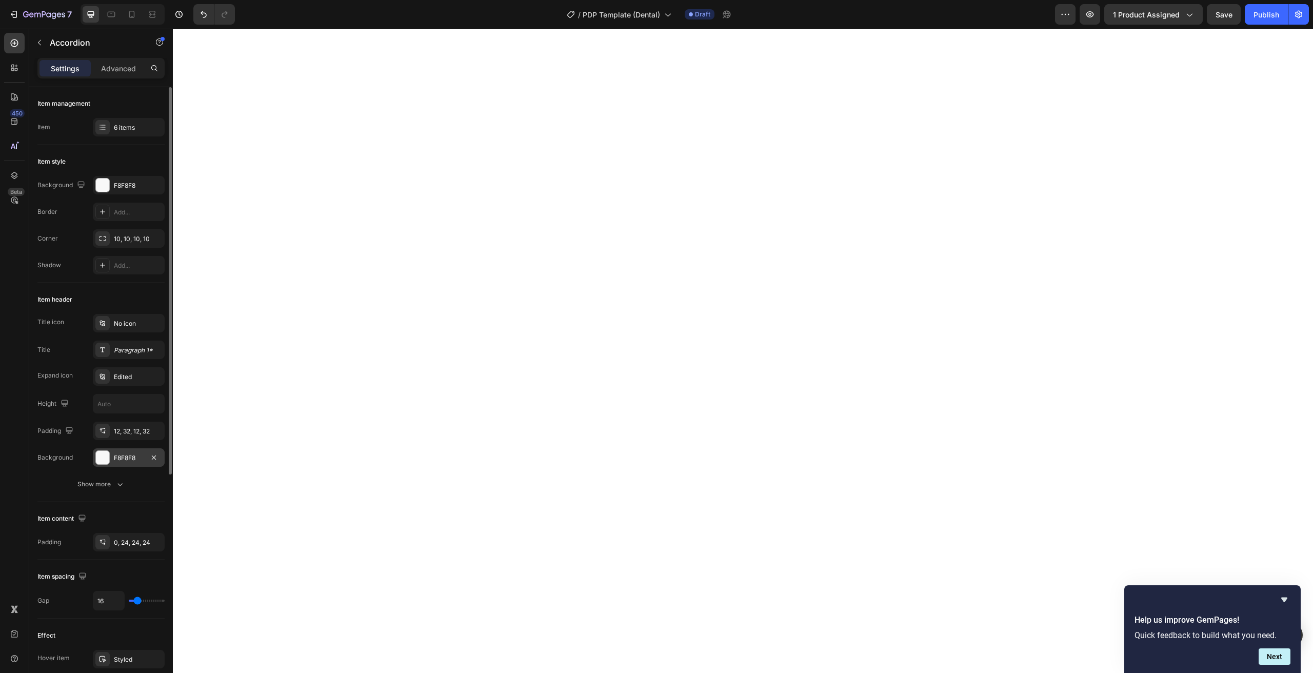
click at [105, 458] on div at bounding box center [102, 457] width 13 height 13
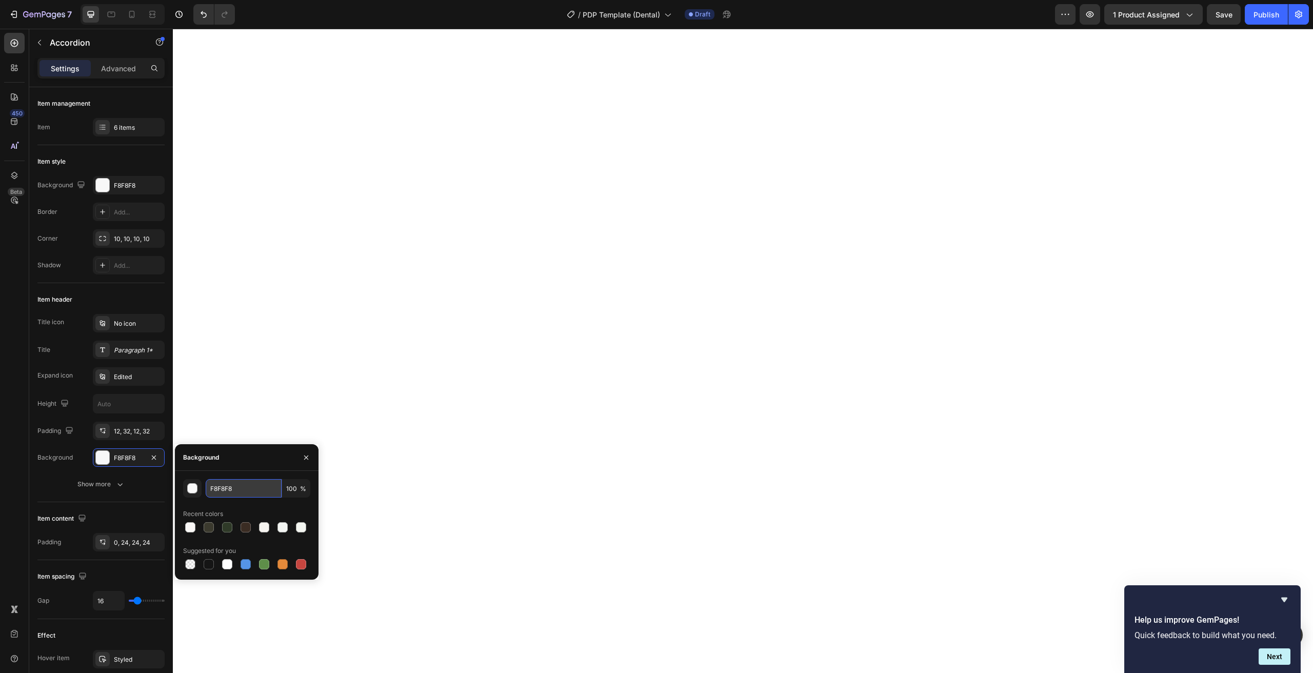
click at [233, 490] on input "F8F8F8" at bounding box center [244, 488] width 76 height 18
paste input "AF8F6"
type input "FAF8F6"
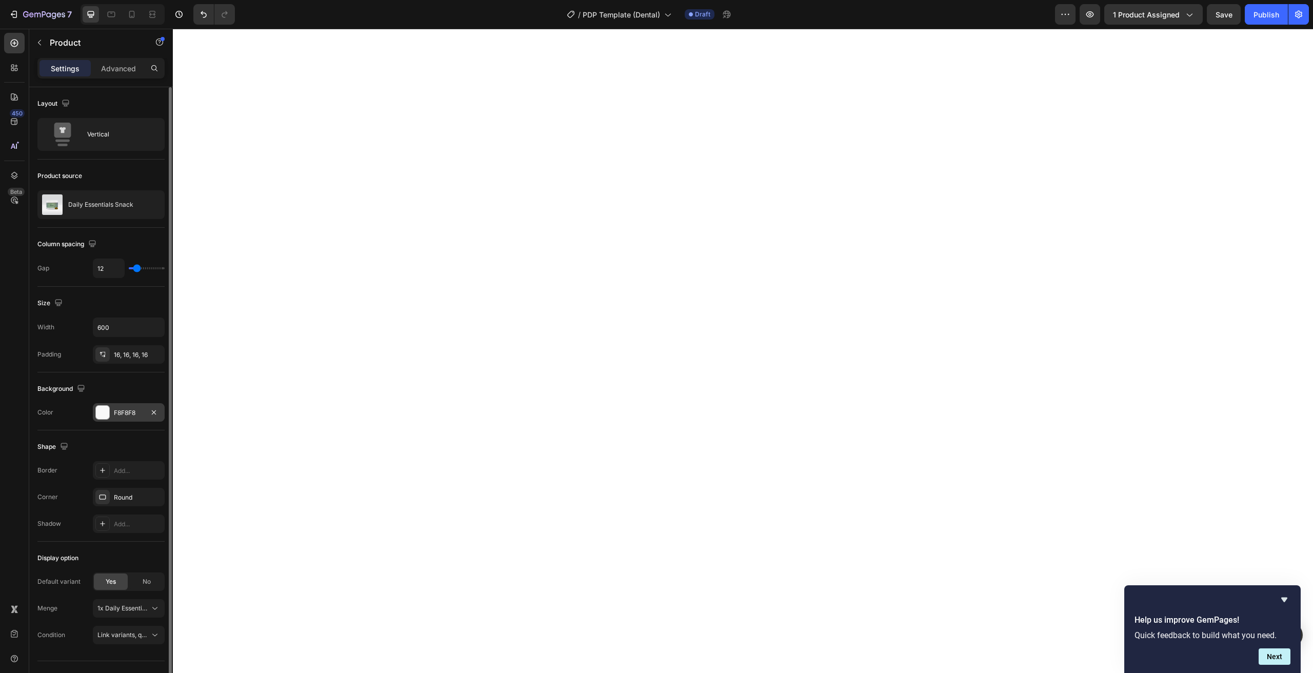
click at [119, 413] on div "F8F8F8" at bounding box center [129, 412] width 30 height 9
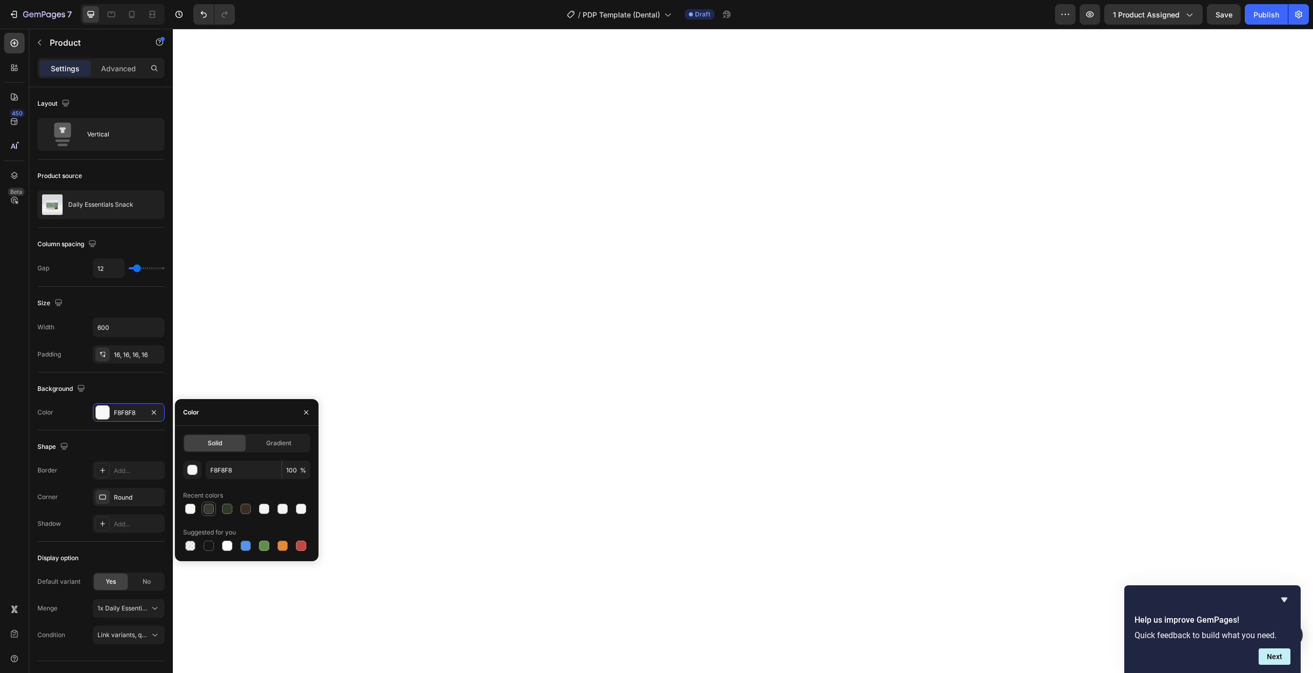
drag, startPoint x: 193, startPoint y: 514, endPoint x: 215, endPoint y: 505, distance: 24.4
click at [193, 514] on div at bounding box center [190, 509] width 12 height 12
type input "FAF8F6"
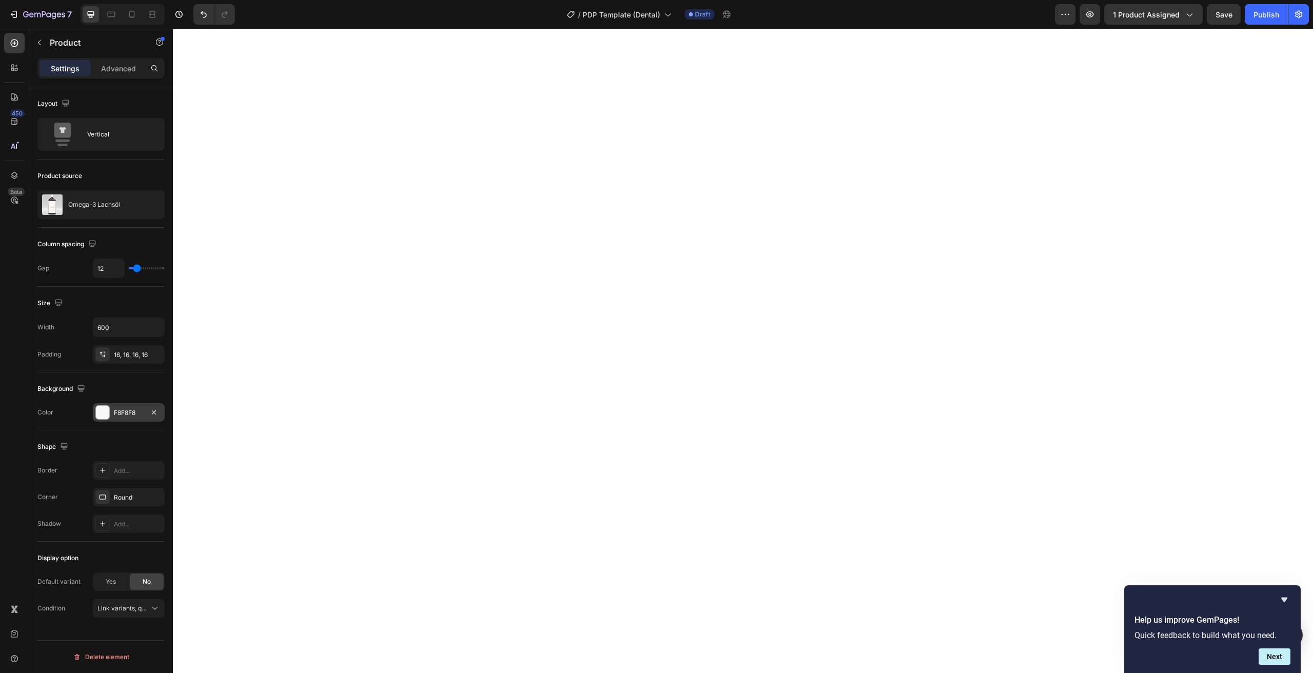
click at [107, 413] on div at bounding box center [102, 412] width 13 height 13
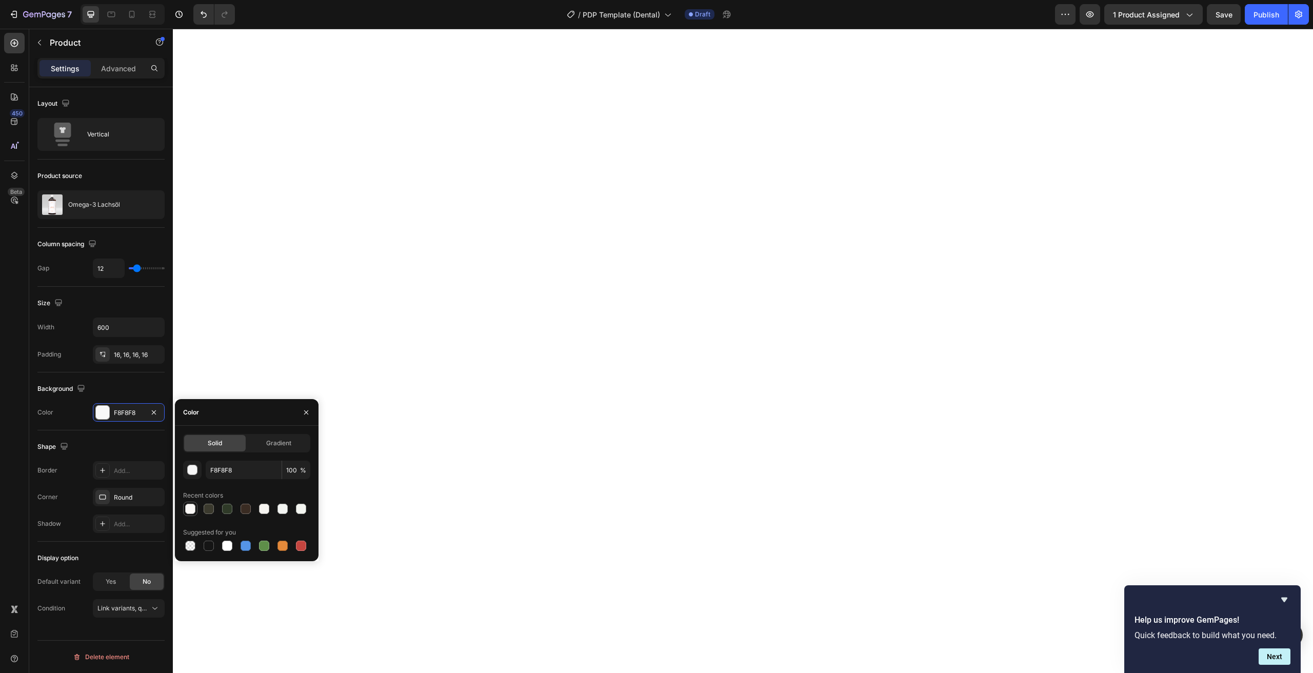
click at [189, 508] on div at bounding box center [190, 509] width 10 height 10
type input "FAF8F6"
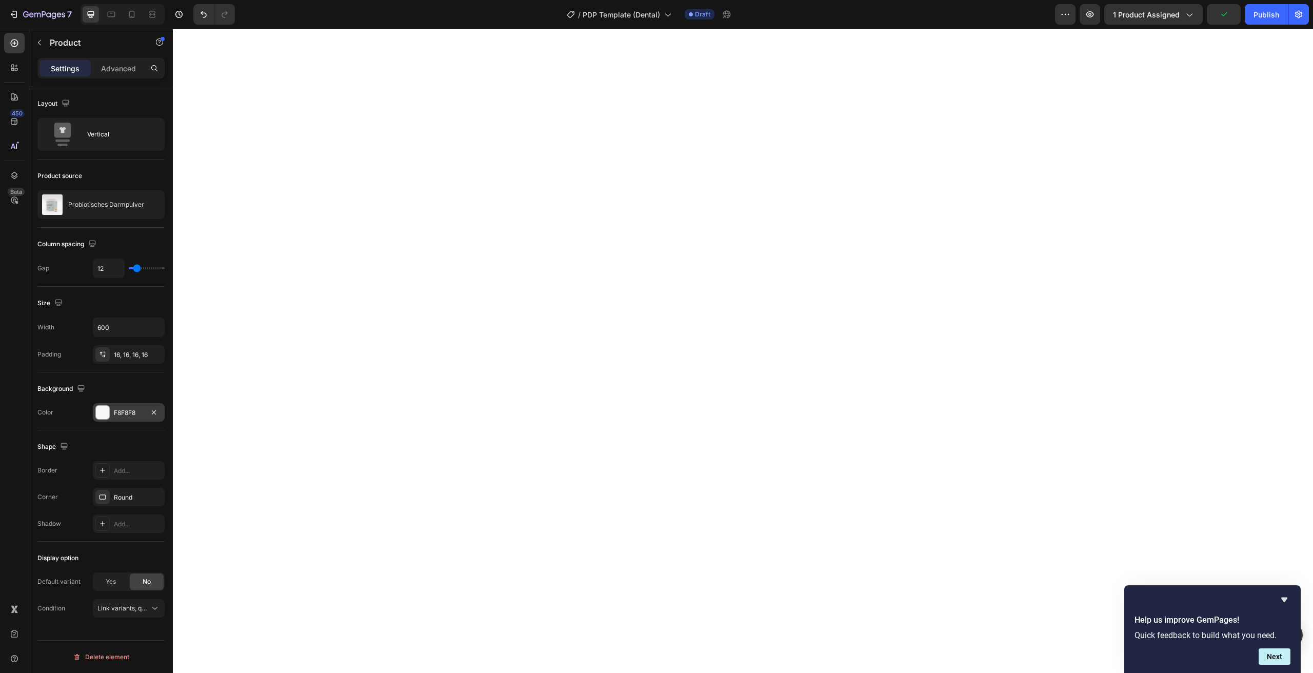
click at [114, 405] on div "F8F8F8" at bounding box center [129, 412] width 72 height 18
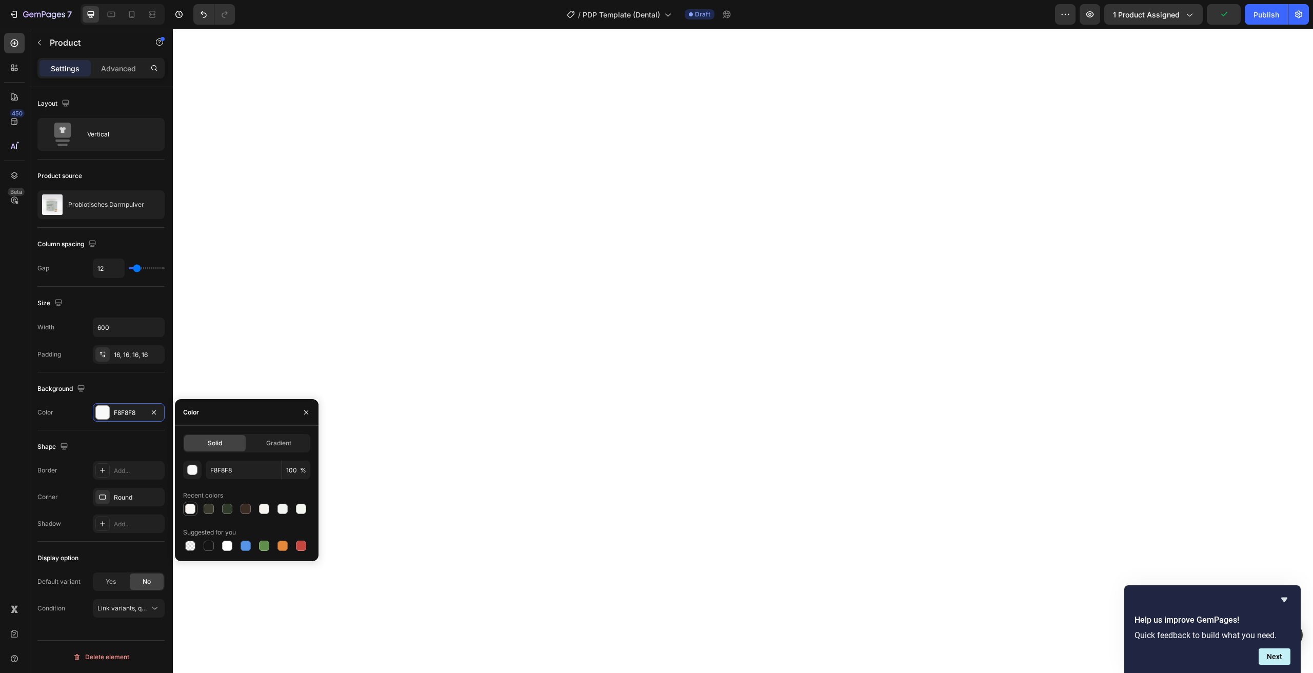
click at [195, 510] on div at bounding box center [190, 509] width 12 height 12
type input "FAF8F6"
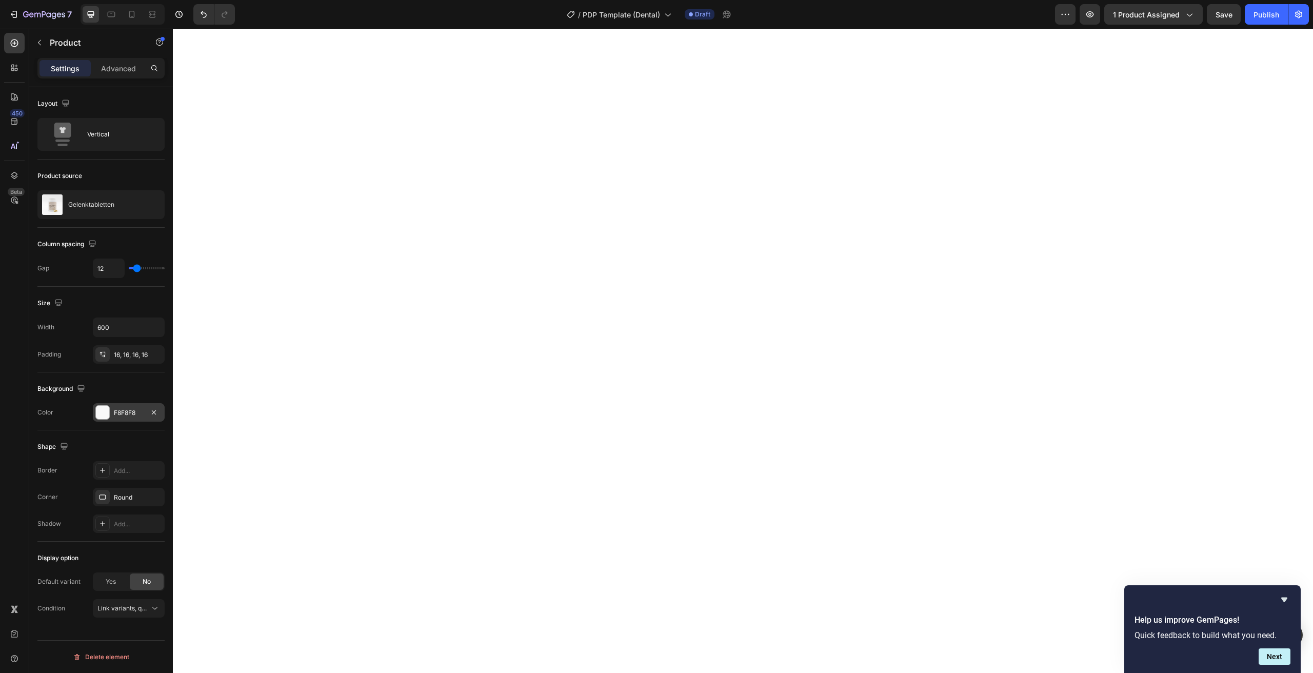
click at [106, 408] on div at bounding box center [102, 412] width 13 height 13
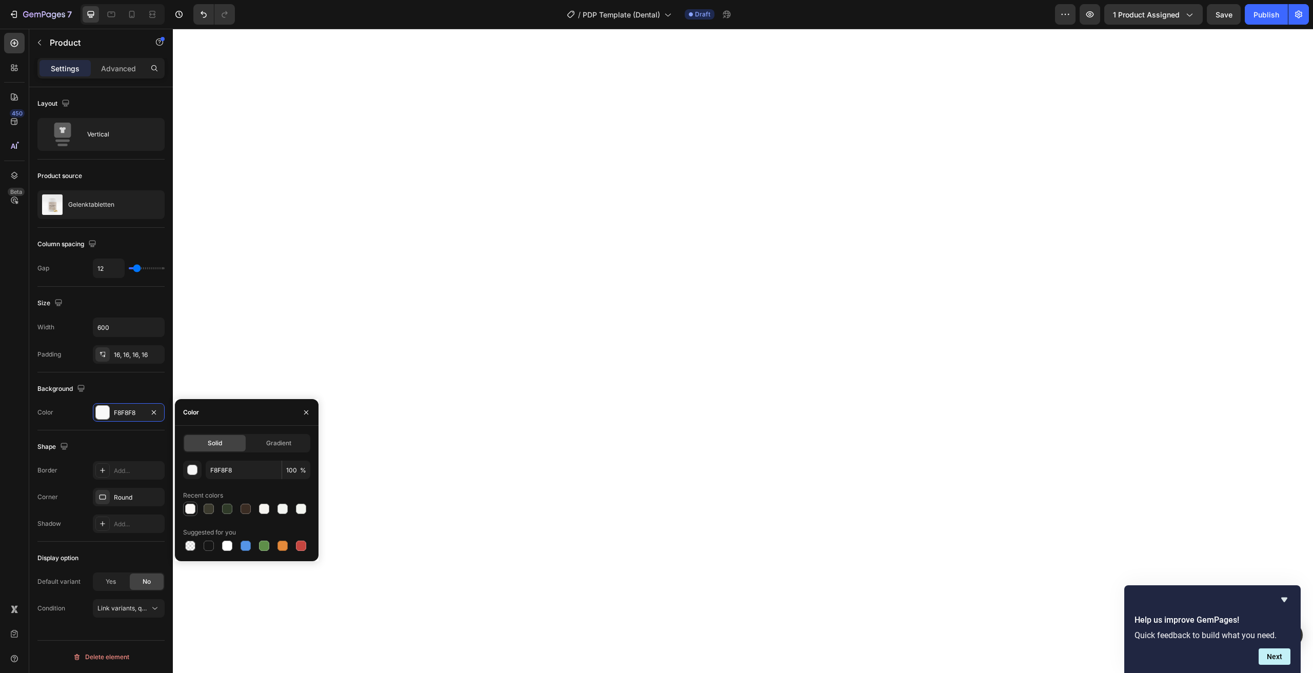
click at [195, 510] on div at bounding box center [190, 509] width 10 height 10
type input "FAF8F6"
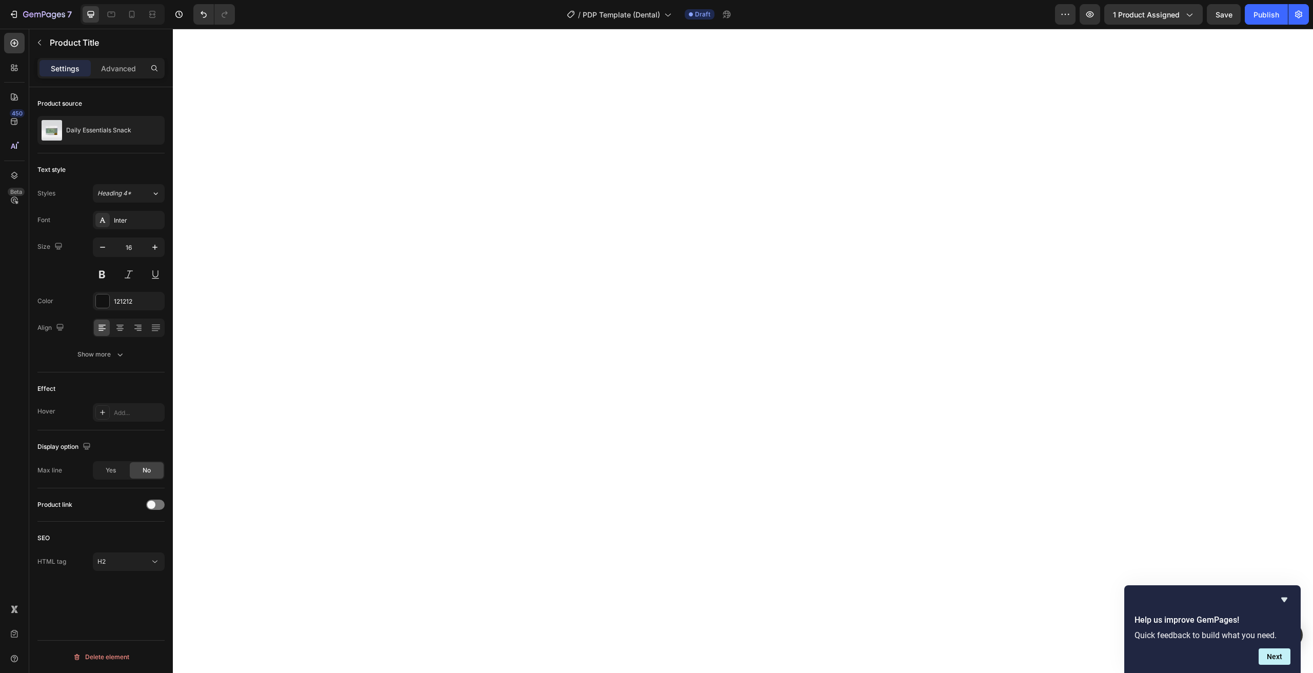
click at [127, 289] on div "Font Inter Size 16 Color 121212 Align Show more" at bounding box center [100, 287] width 127 height 153
click at [121, 298] on div "121212" at bounding box center [129, 301] width 30 height 9
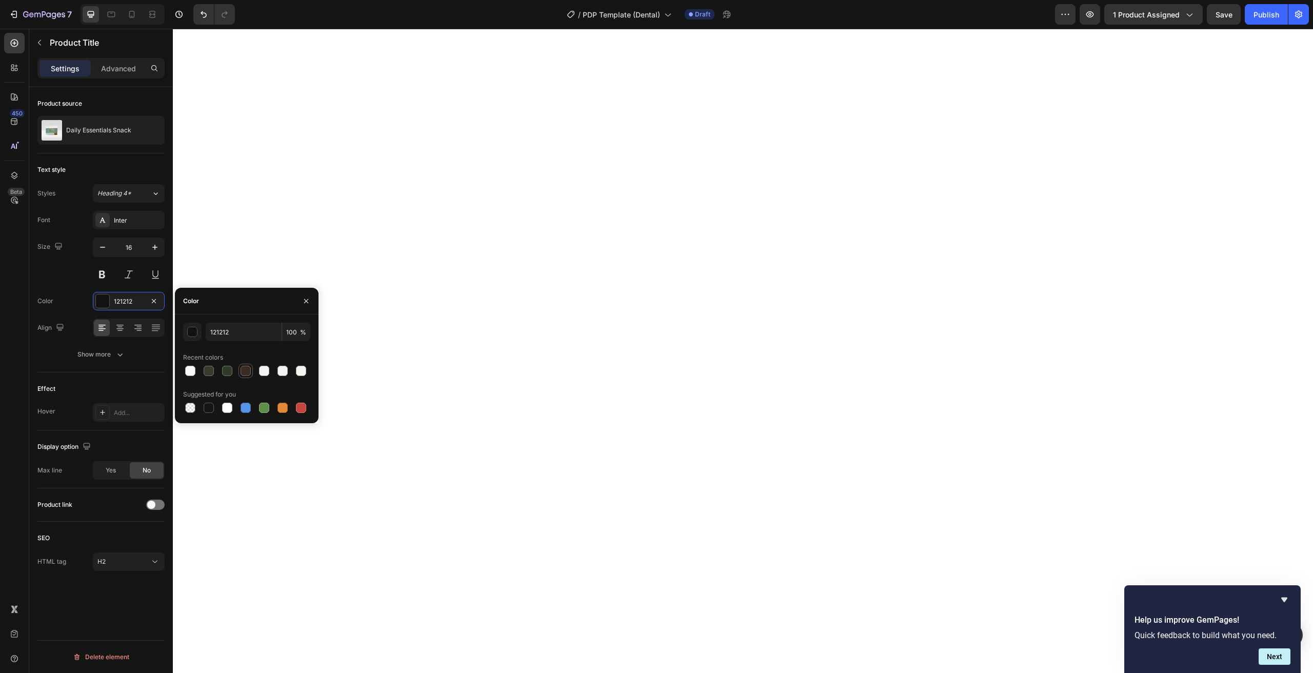
click at [248, 371] on div at bounding box center [246, 371] width 10 height 10
type input "3A2C23"
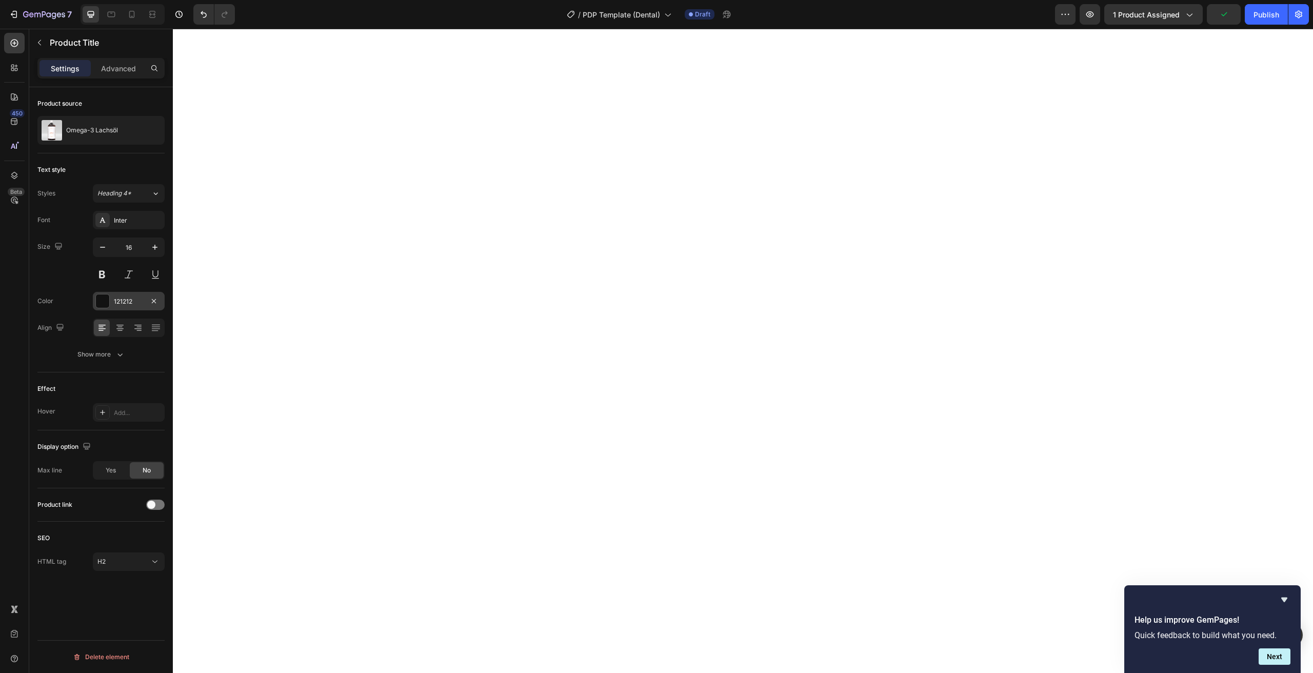
click at [98, 294] on div at bounding box center [102, 301] width 14 height 14
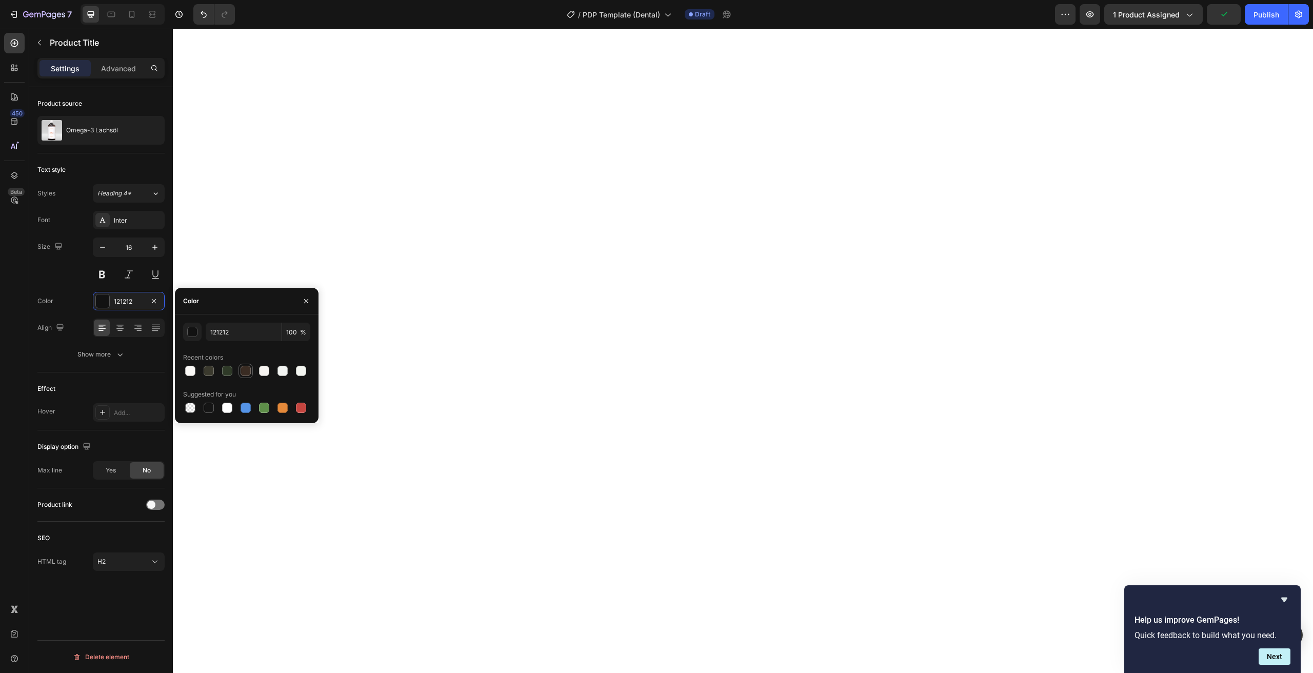
click at [246, 373] on div at bounding box center [246, 371] width 10 height 10
type input "3A2C23"
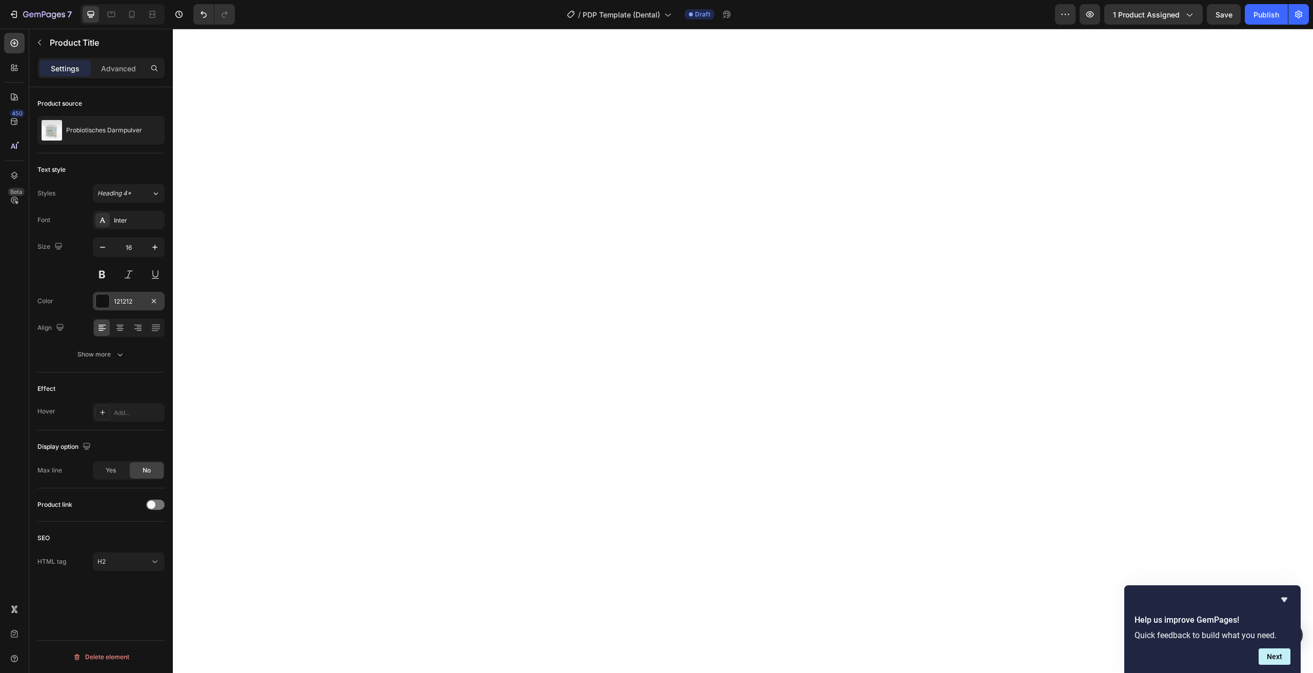
click at [117, 307] on div "121212" at bounding box center [129, 301] width 72 height 18
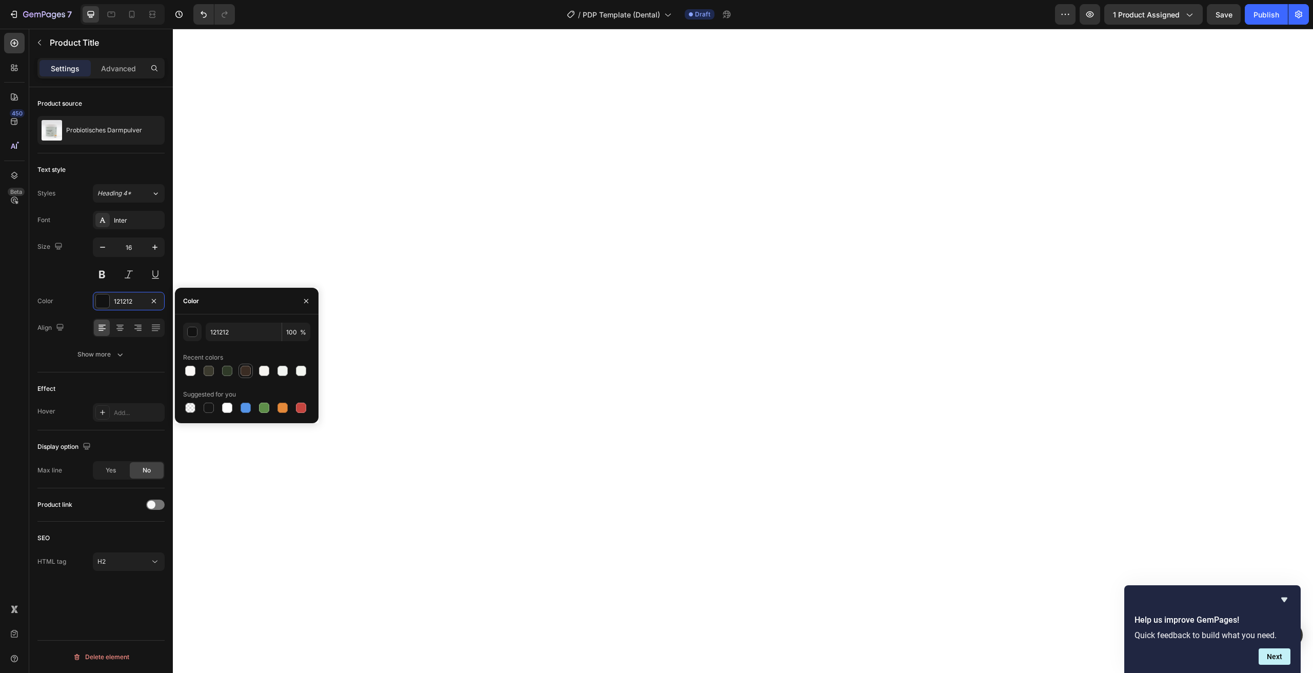
click at [249, 371] on div at bounding box center [246, 371] width 10 height 10
type input "3A2C23"
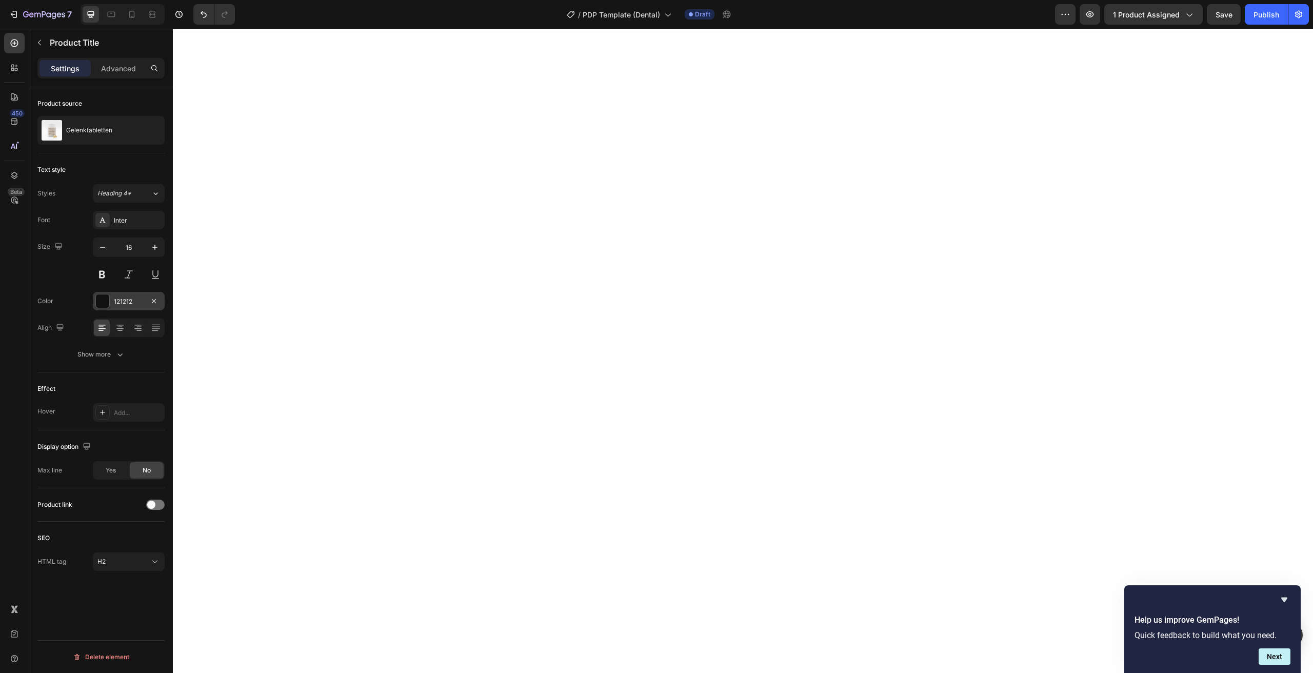
click at [114, 305] on div "121212" at bounding box center [129, 301] width 30 height 9
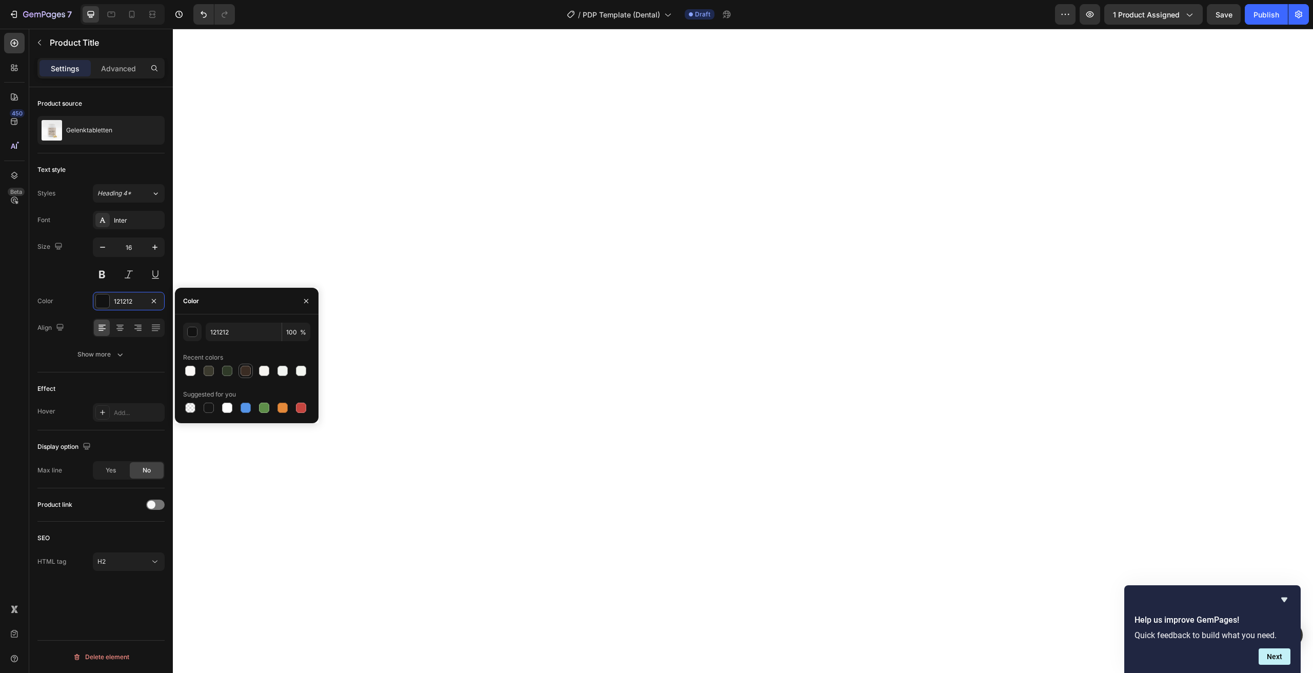
click at [240, 368] on div at bounding box center [246, 371] width 12 height 12
type input "3A2C23"
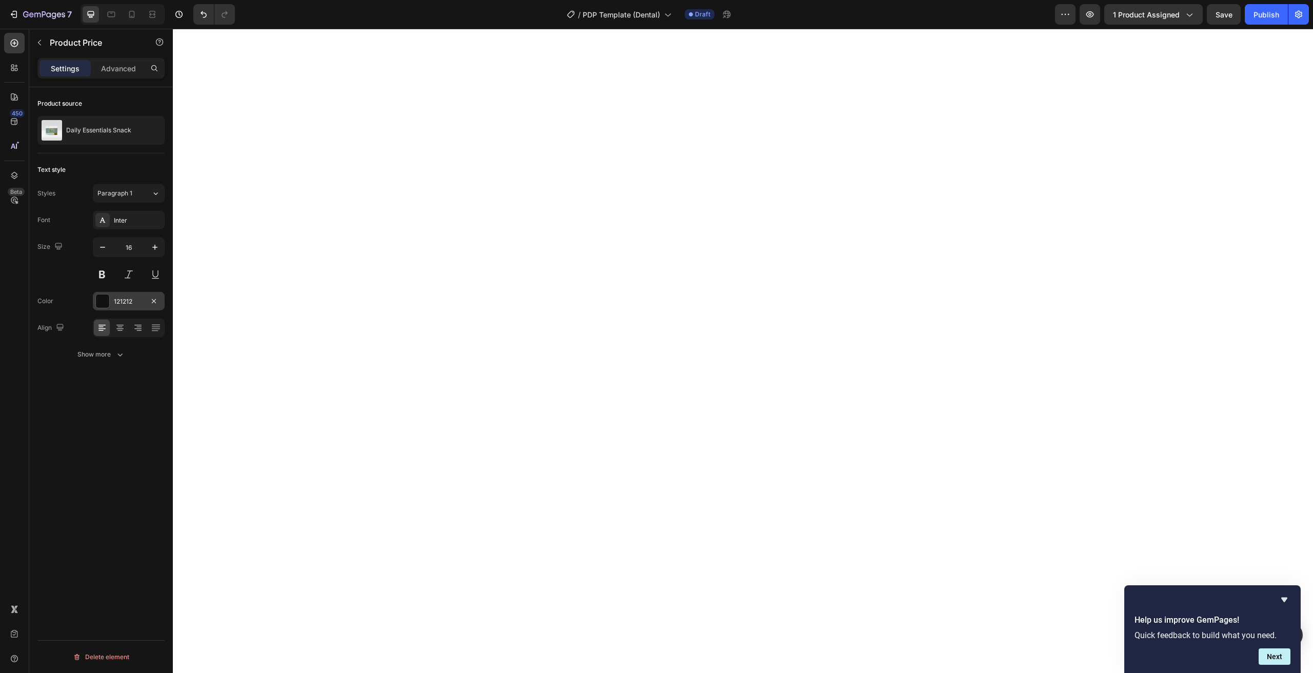
click at [121, 306] on div "121212" at bounding box center [129, 301] width 72 height 18
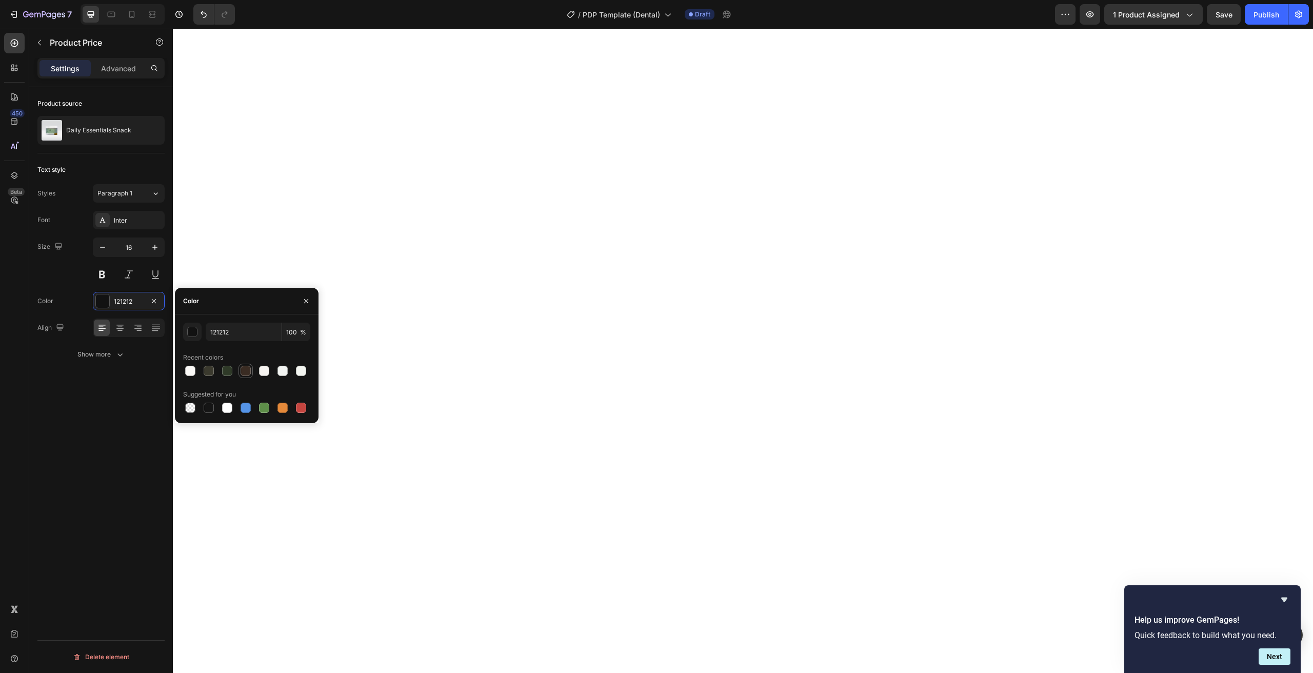
click at [248, 377] on div at bounding box center [245, 371] width 14 height 14
type input "3A2C23"
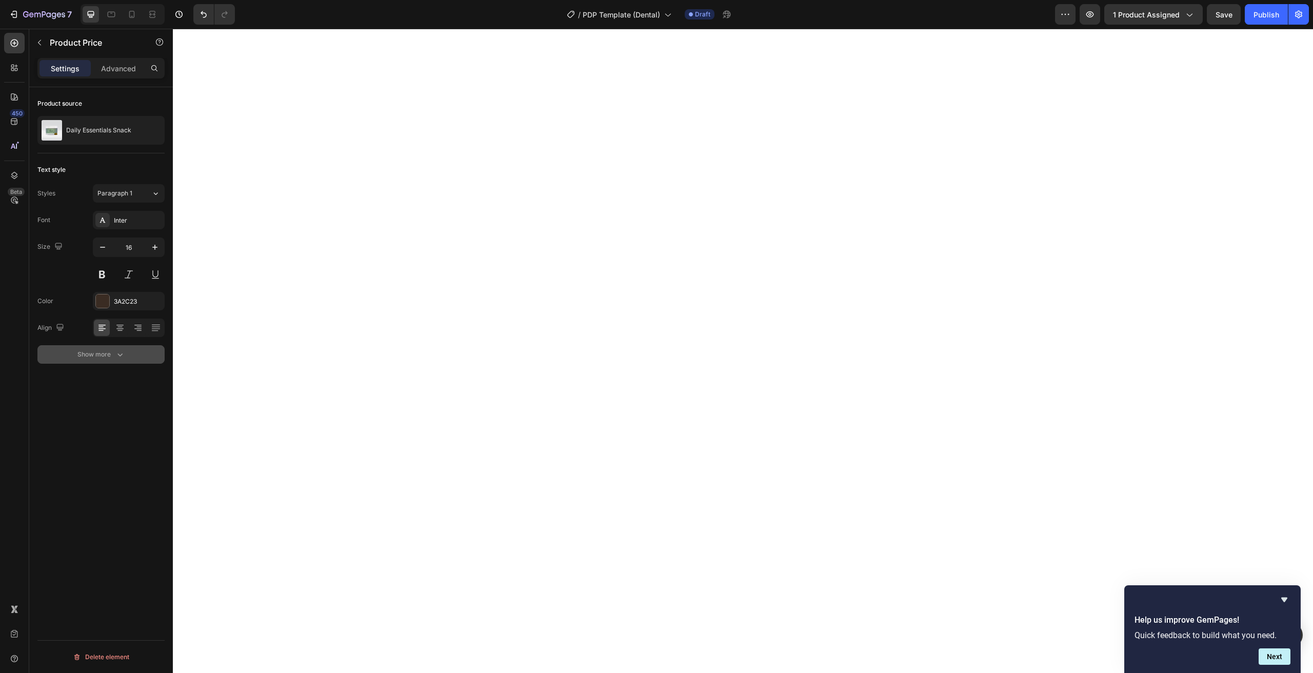
click at [96, 352] on div "Show more" at bounding box center [101, 354] width 48 height 10
click at [154, 357] on icon at bounding box center [155, 354] width 10 height 10
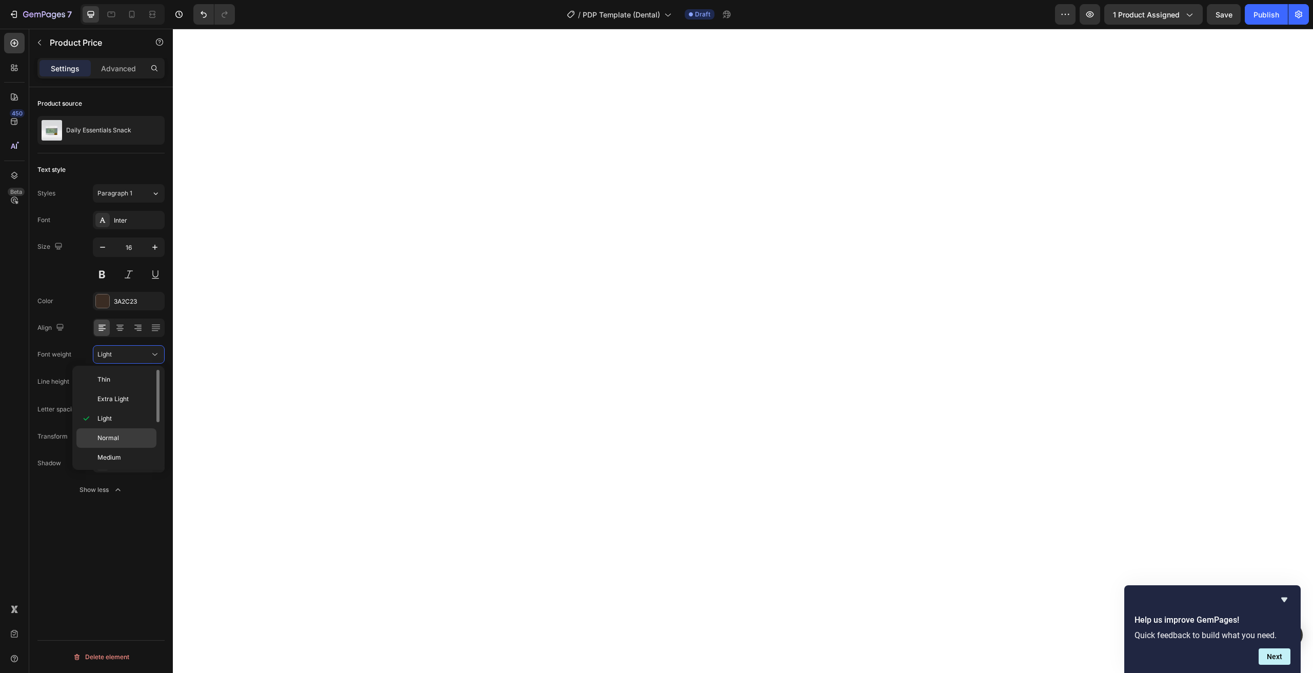
click at [107, 435] on span "Normal" at bounding box center [108, 437] width 22 height 9
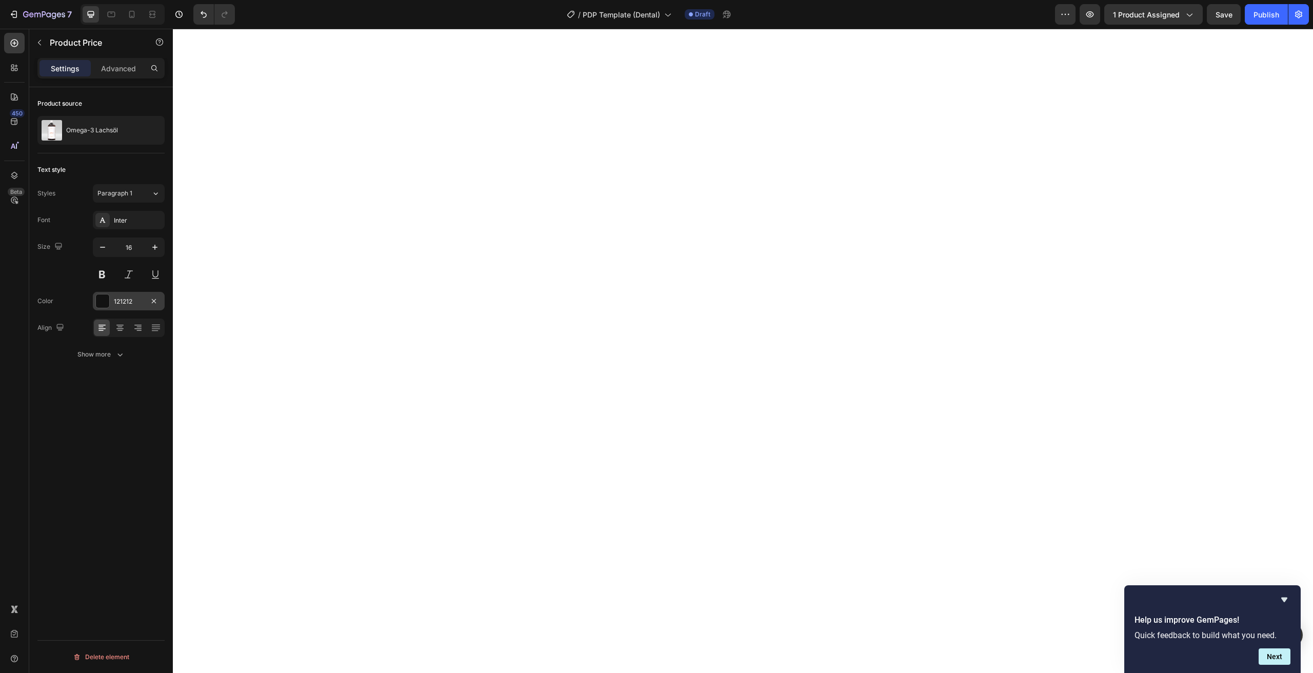
click at [135, 301] on div "121212" at bounding box center [129, 301] width 30 height 9
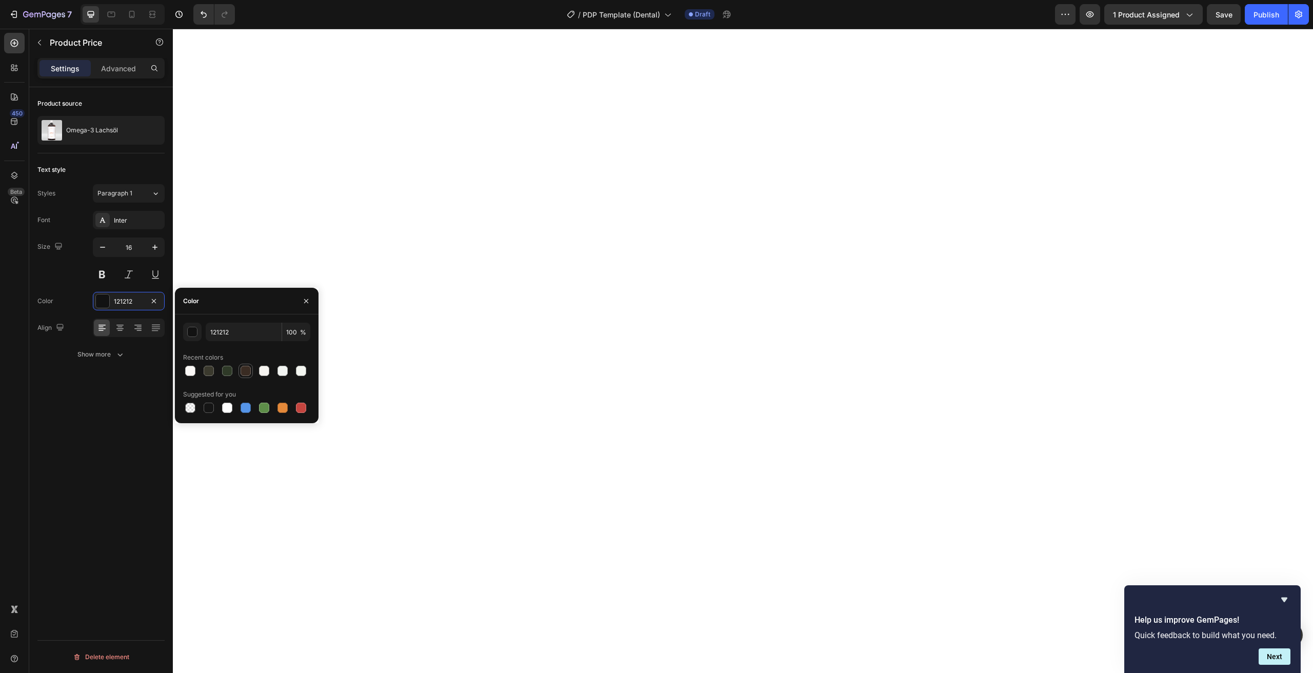
click at [248, 370] on div at bounding box center [246, 371] width 10 height 10
type input "3A2C23"
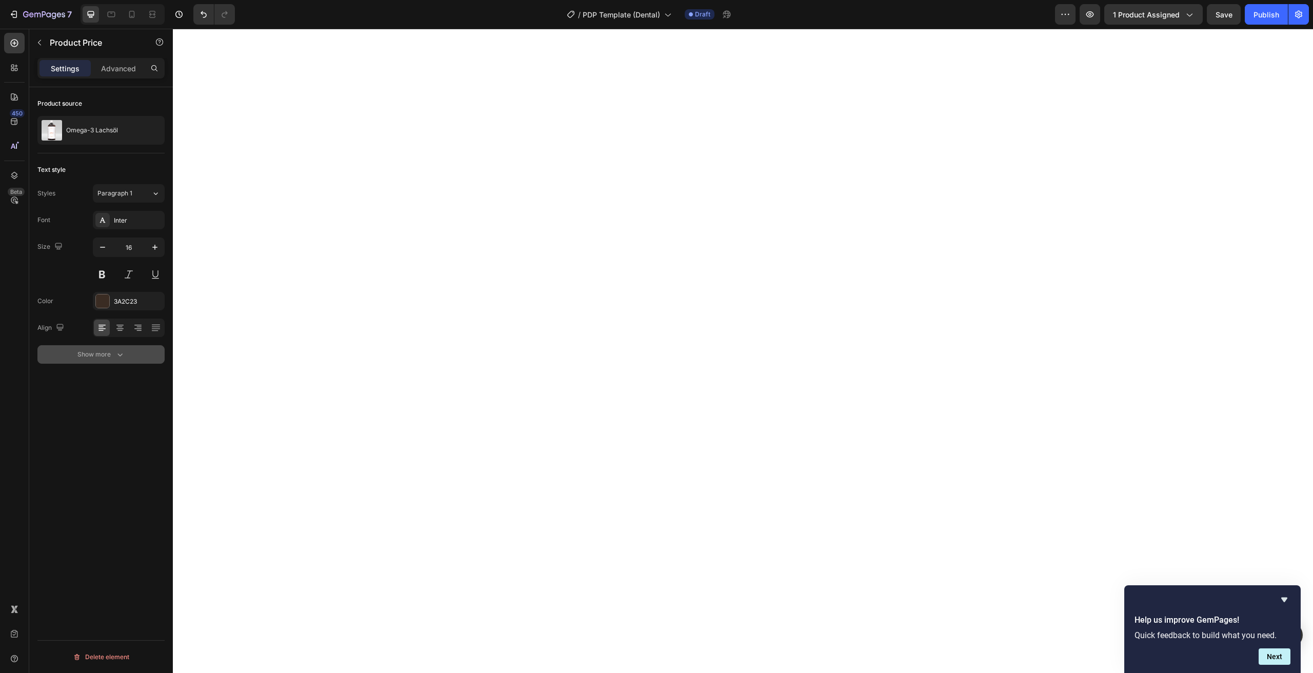
click at [96, 359] on div "Show more" at bounding box center [101, 354] width 48 height 10
click at [149, 358] on div "Light" at bounding box center [123, 354] width 52 height 9
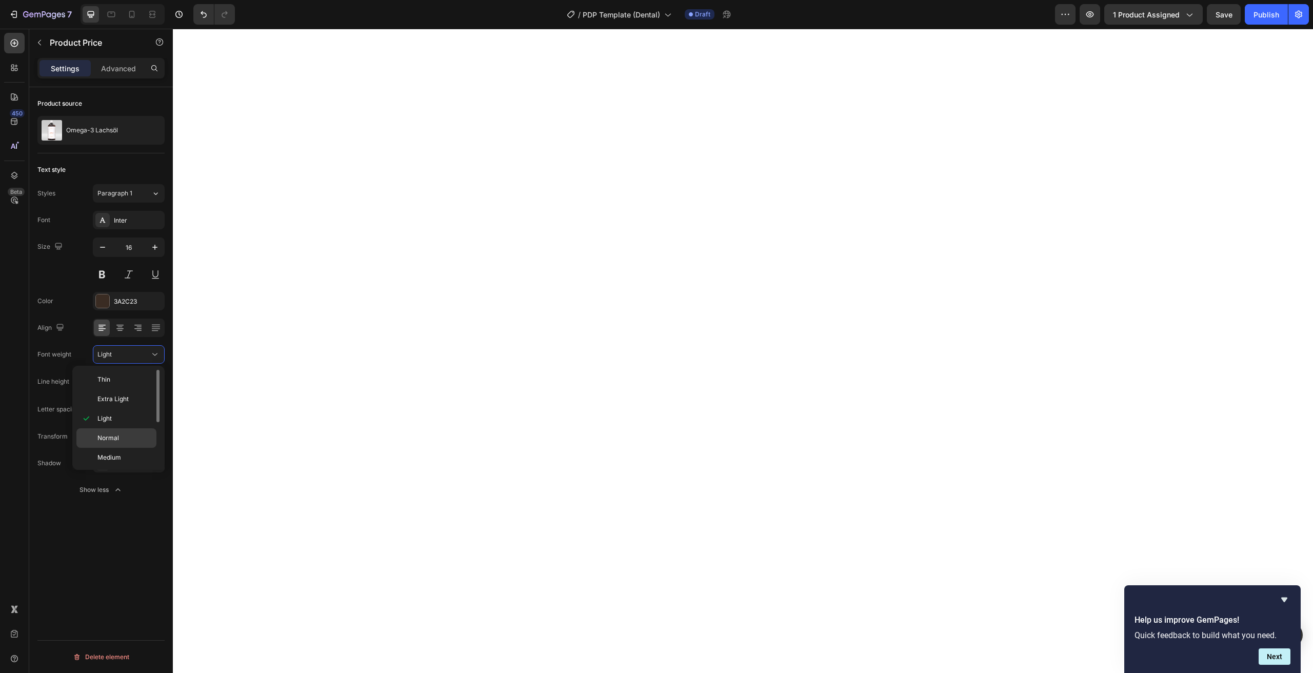
click at [121, 429] on div "Normal" at bounding box center [116, 437] width 80 height 19
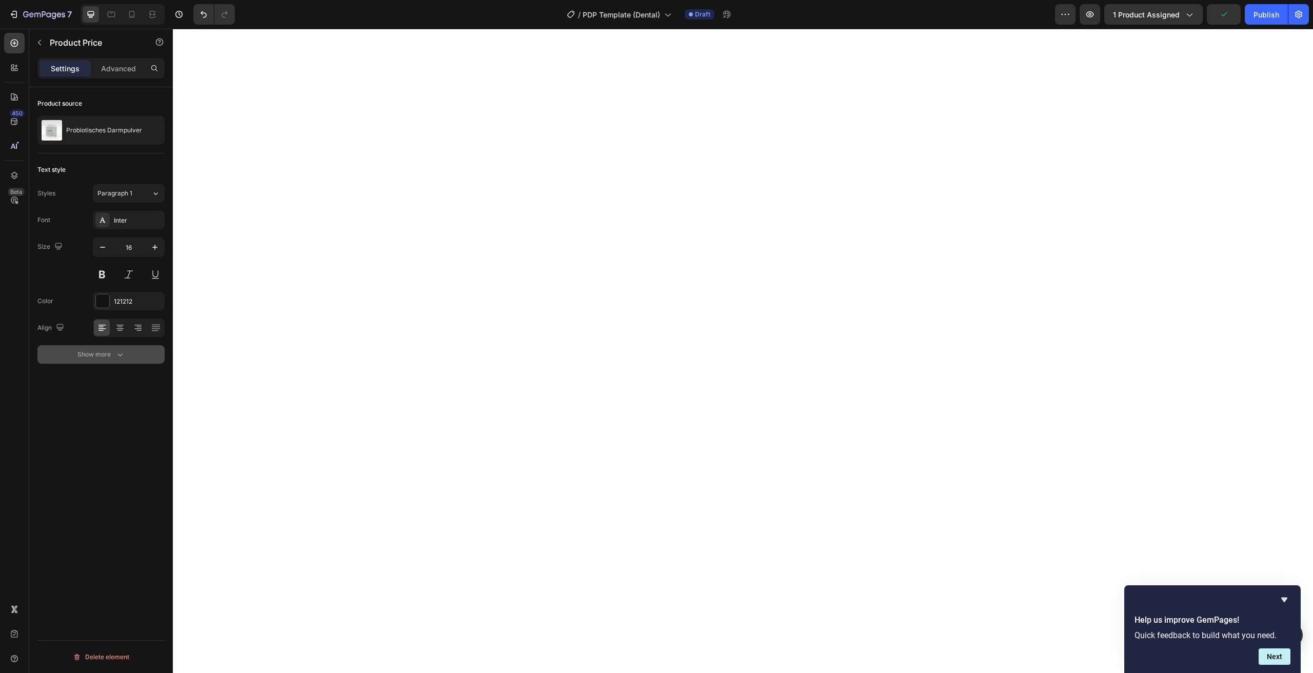
click at [94, 347] on button "Show more" at bounding box center [100, 354] width 127 height 18
click at [149, 357] on div "Light" at bounding box center [123, 354] width 52 height 9
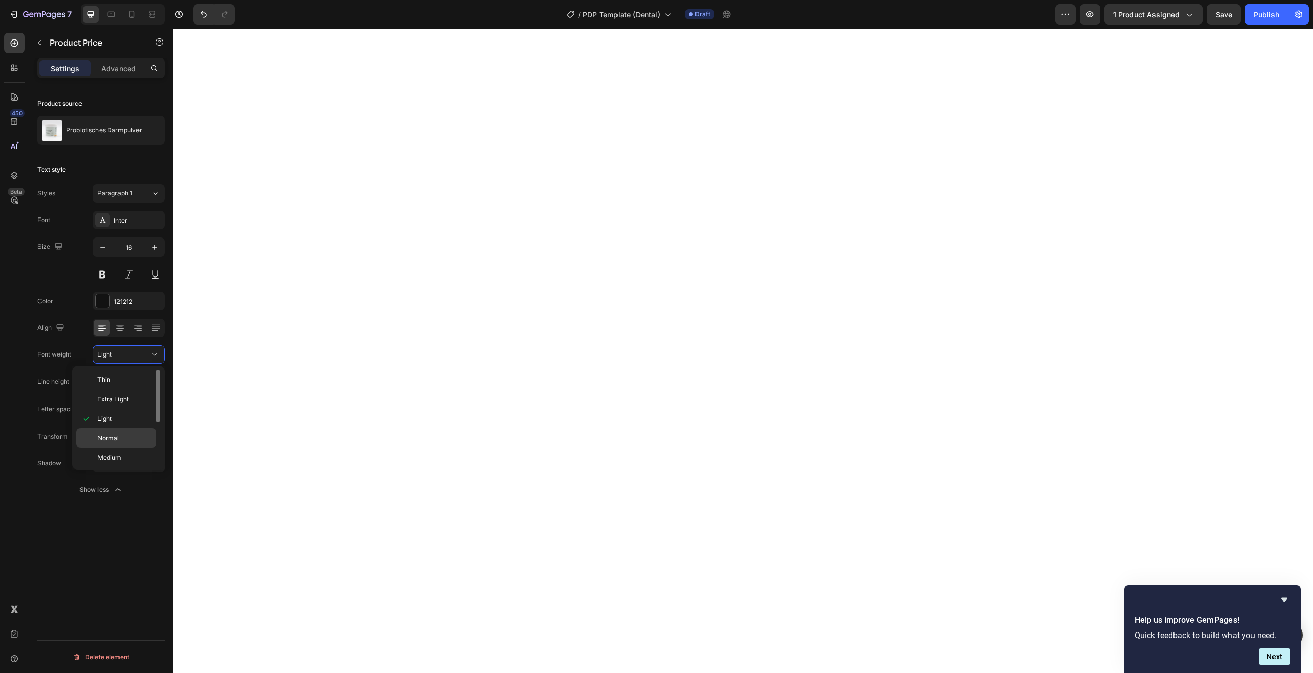
click at [113, 434] on span "Normal" at bounding box center [108, 437] width 22 height 9
click at [135, 297] on div "121212" at bounding box center [129, 301] width 30 height 9
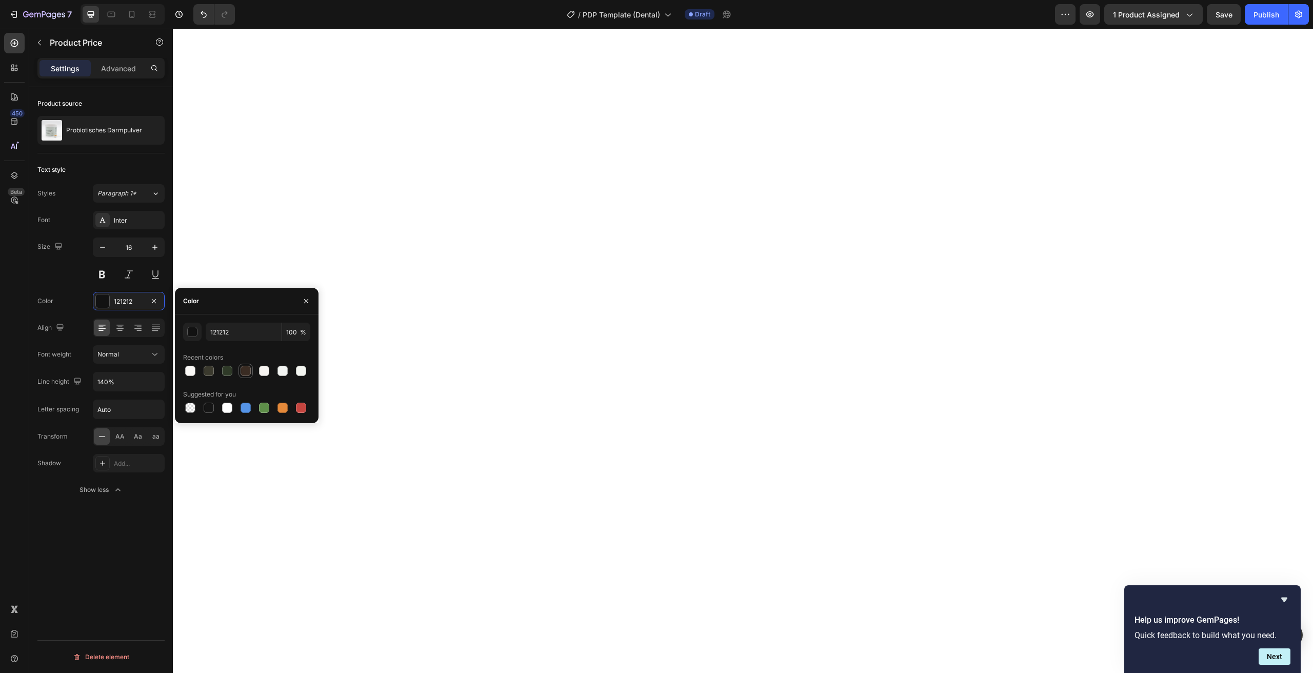
click at [245, 372] on div at bounding box center [246, 371] width 10 height 10
type input "3A2C23"
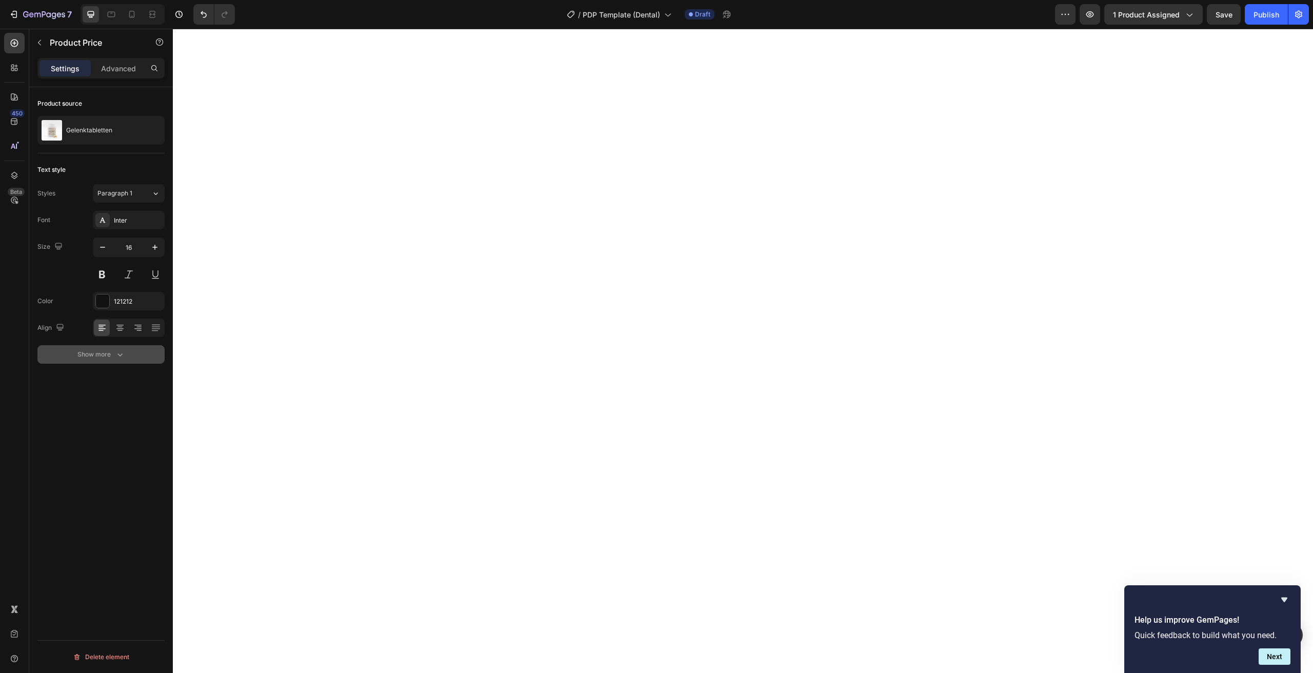
click at [104, 350] on div "Show more" at bounding box center [101, 354] width 48 height 10
click at [106, 387] on input "140%" at bounding box center [128, 381] width 71 height 18
click at [134, 361] on button "Light" at bounding box center [129, 354] width 72 height 18
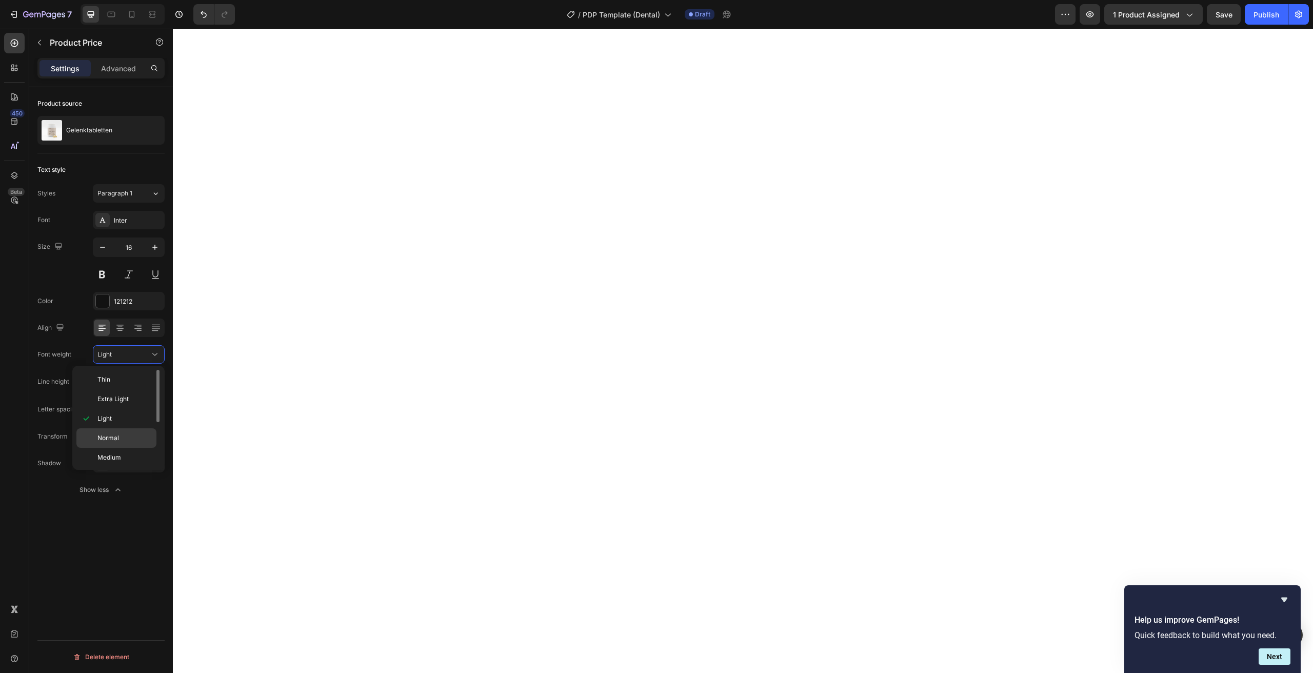
click at [108, 434] on span "Normal" at bounding box center [108, 437] width 22 height 9
click at [109, 299] on div at bounding box center [102, 300] width 13 height 13
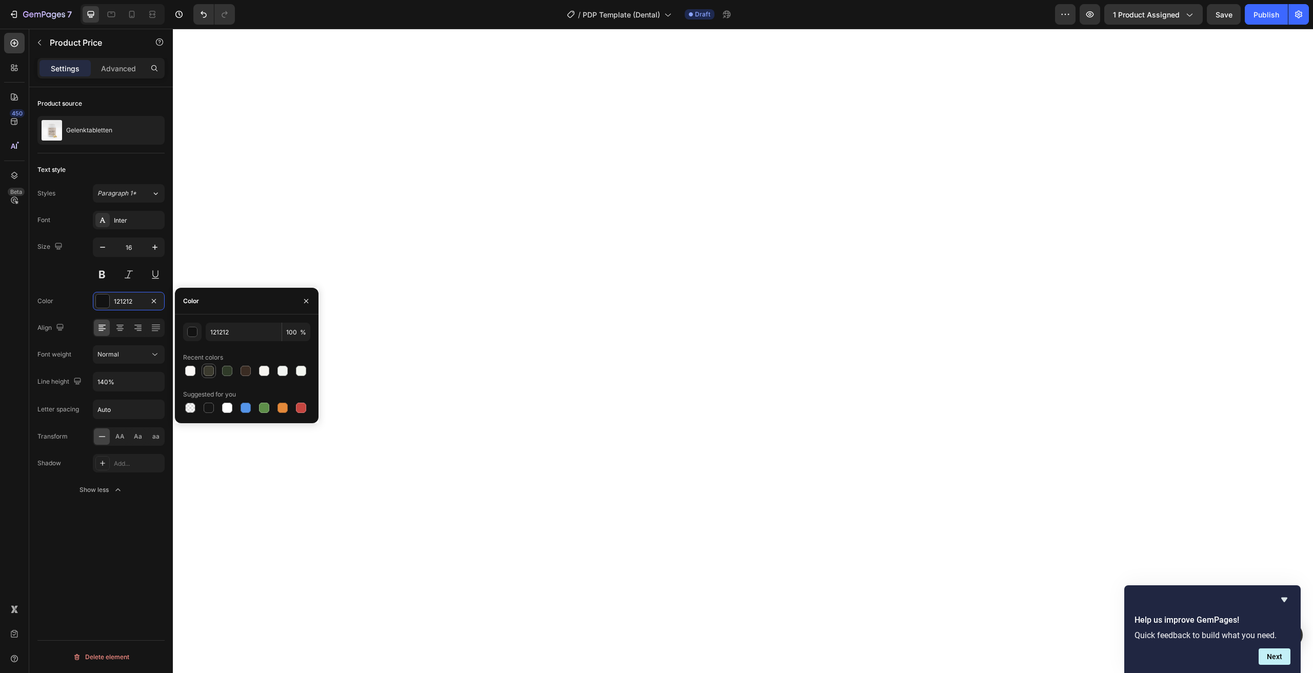
click at [209, 370] on div at bounding box center [209, 371] width 10 height 10
click at [246, 376] on div at bounding box center [246, 371] width 12 height 12
click at [229, 376] on div at bounding box center [227, 371] width 12 height 12
click at [247, 374] on div at bounding box center [246, 371] width 10 height 10
type input "3A2C23"
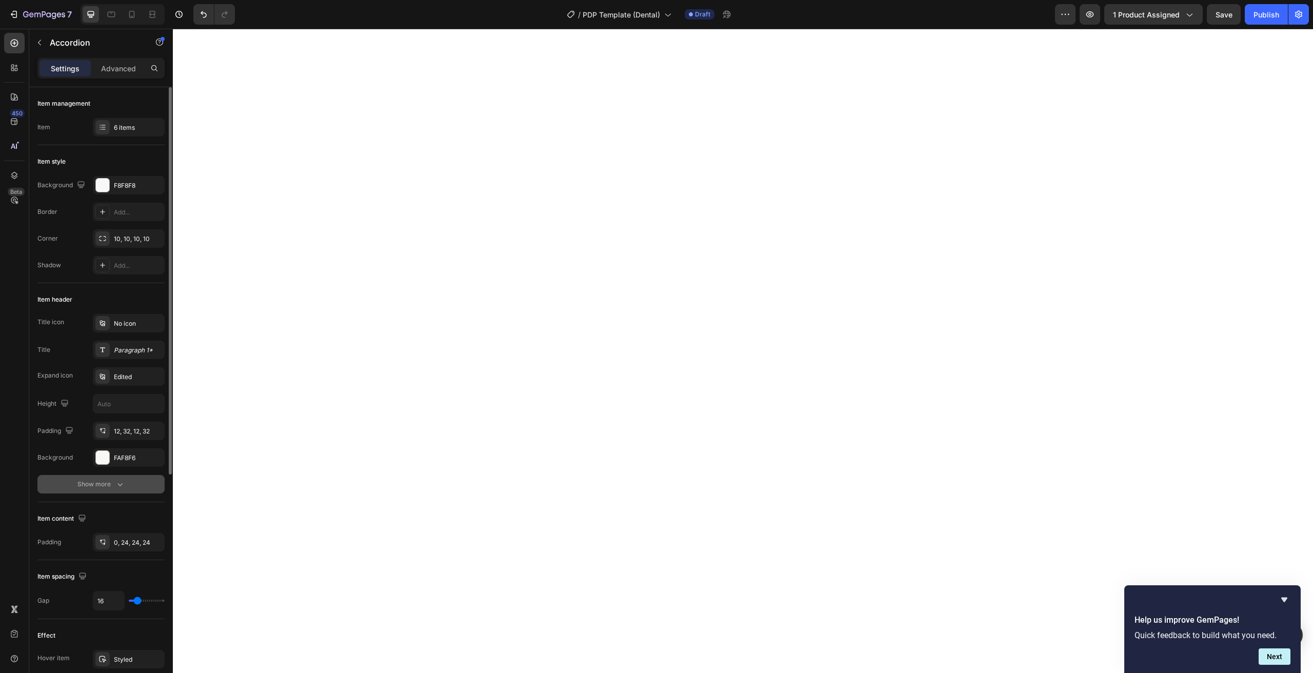
click at [92, 484] on div "Show more" at bounding box center [101, 484] width 48 height 10
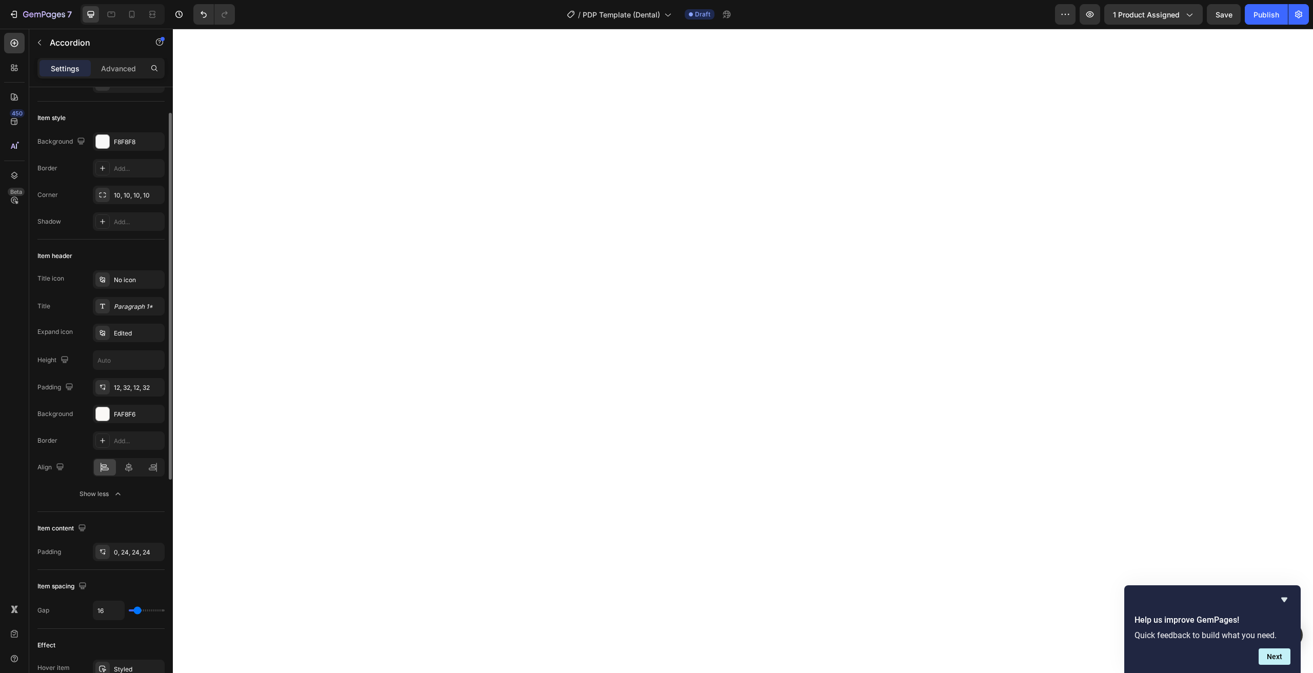
scroll to position [89, 0]
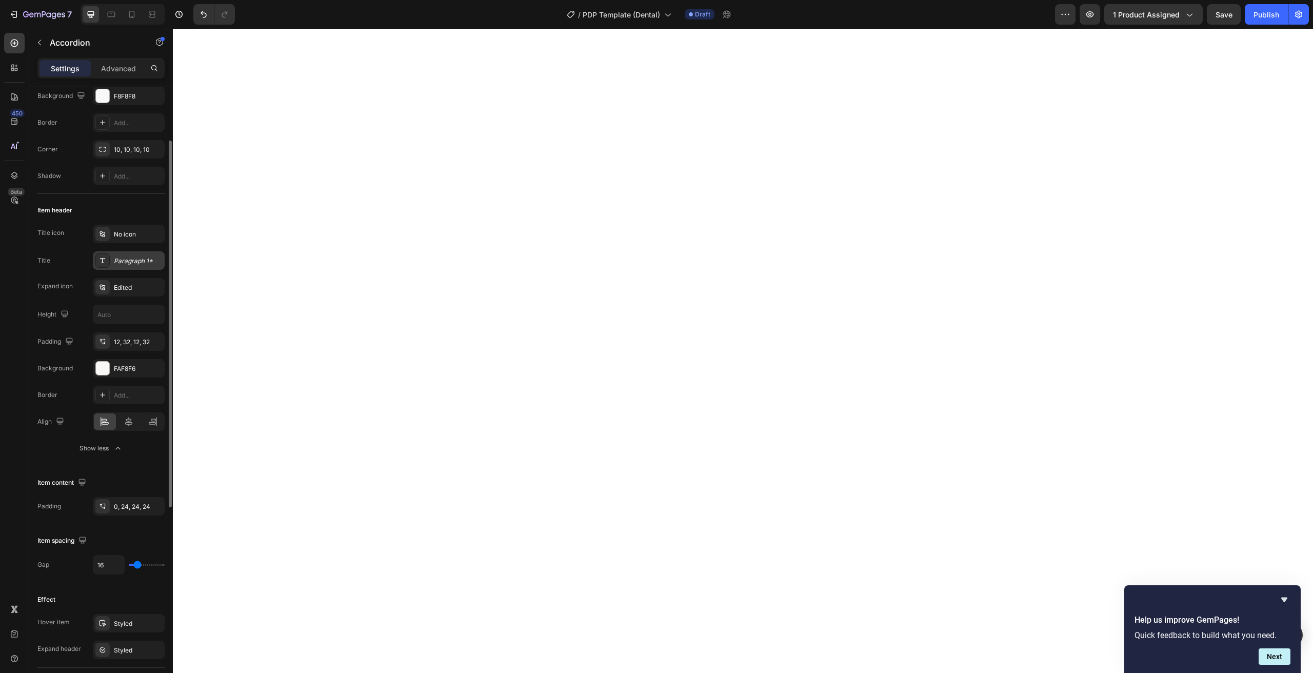
click at [115, 267] on div "Paragraph 1*" at bounding box center [129, 260] width 72 height 18
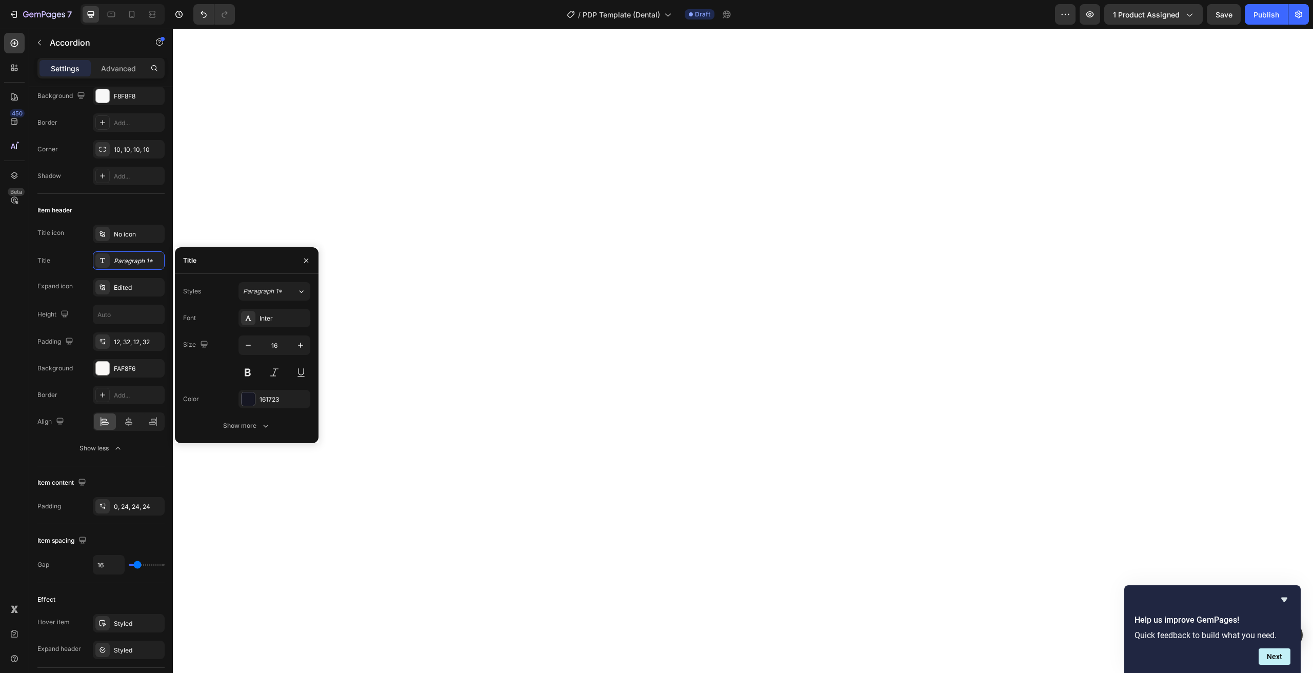
click at [285, 409] on div "Font Inter Size 16 Color 161723 Show more" at bounding box center [246, 372] width 127 height 126
click at [272, 403] on div "161723" at bounding box center [275, 399] width 30 height 9
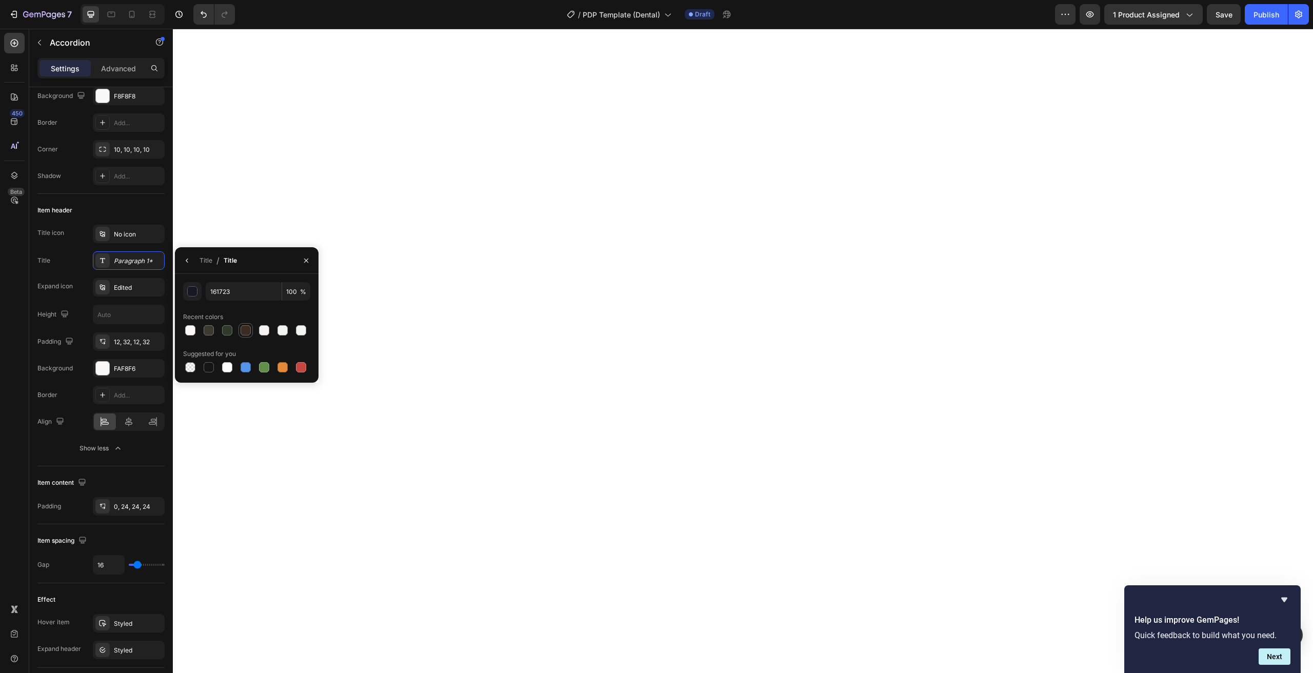
click at [247, 333] on div at bounding box center [246, 330] width 10 height 10
type input "3A2C23"
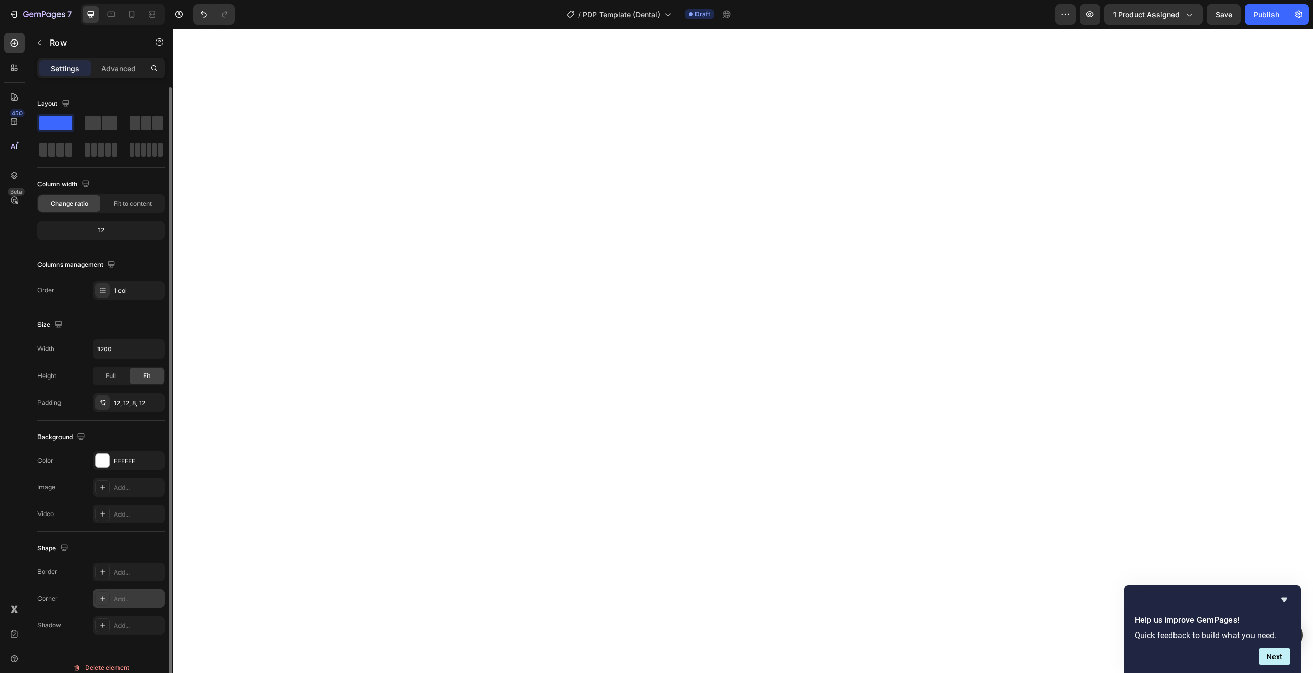
click at [101, 605] on div at bounding box center [102, 598] width 14 height 14
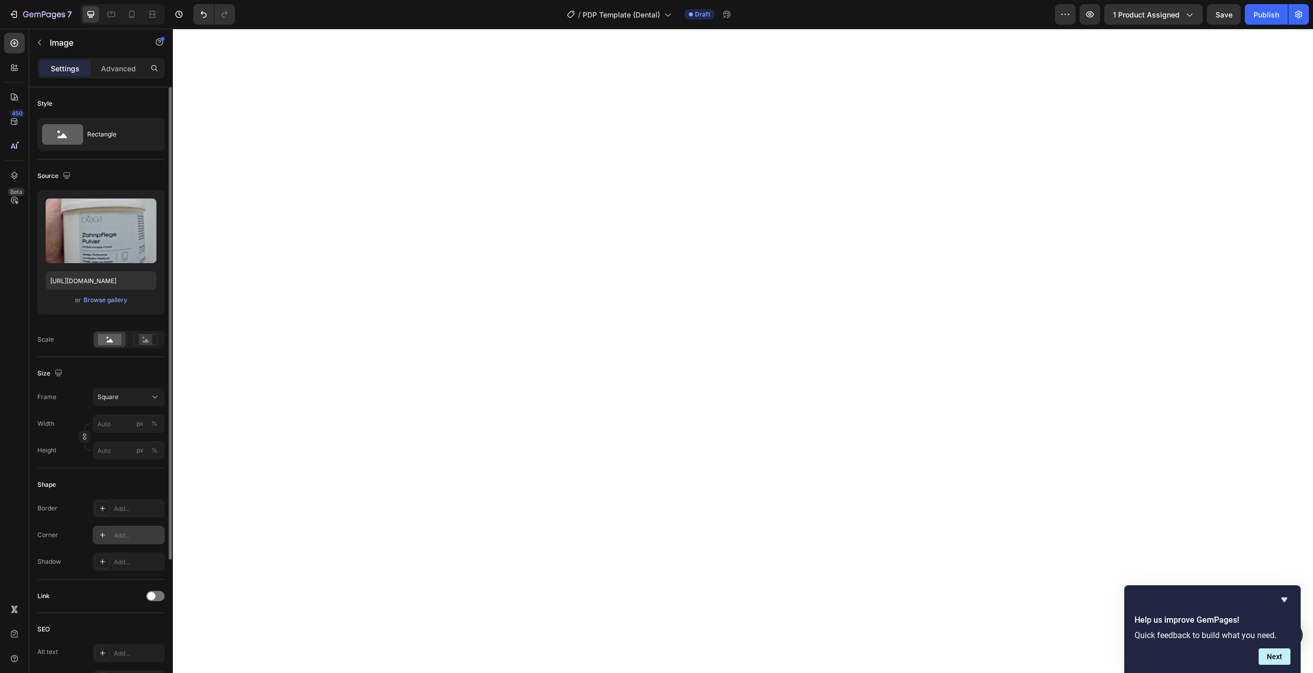
click at [107, 537] on div at bounding box center [102, 535] width 14 height 14
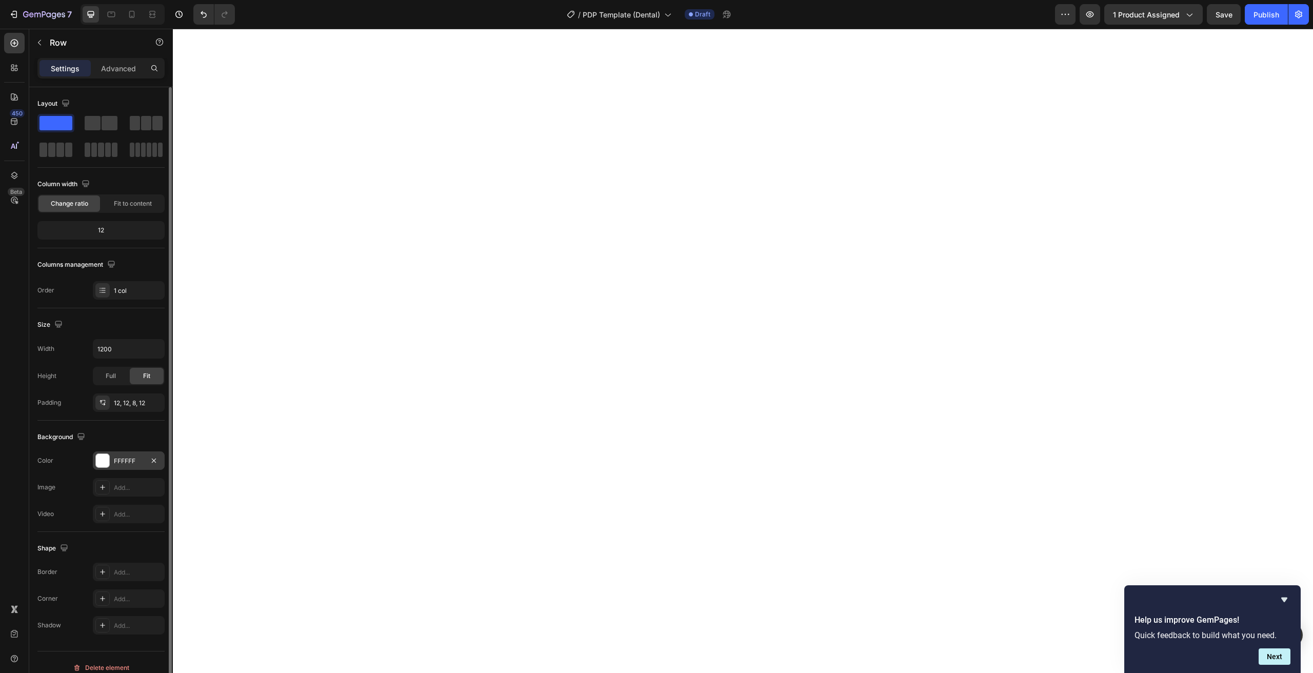
click at [109, 468] on div "FFFFFF" at bounding box center [129, 460] width 72 height 18
click at [98, 594] on div at bounding box center [102, 598] width 14 height 14
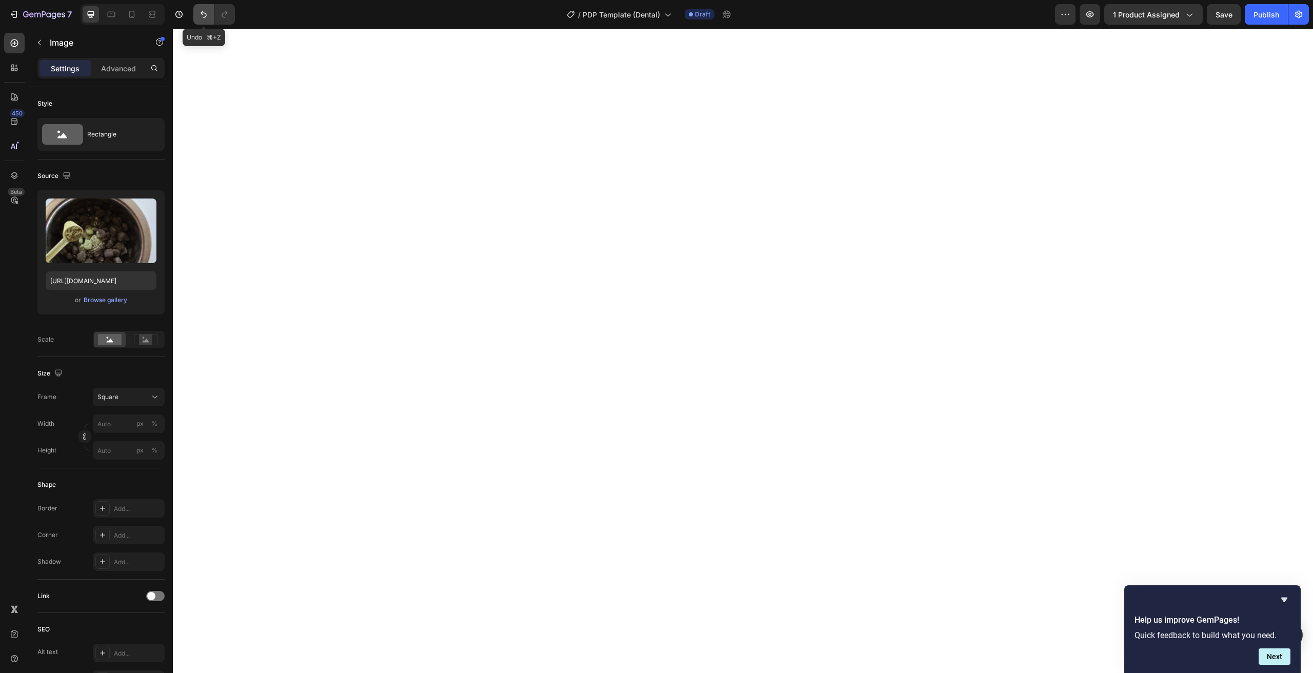
click at [197, 17] on button "Undo/Redo" at bounding box center [203, 14] width 21 height 21
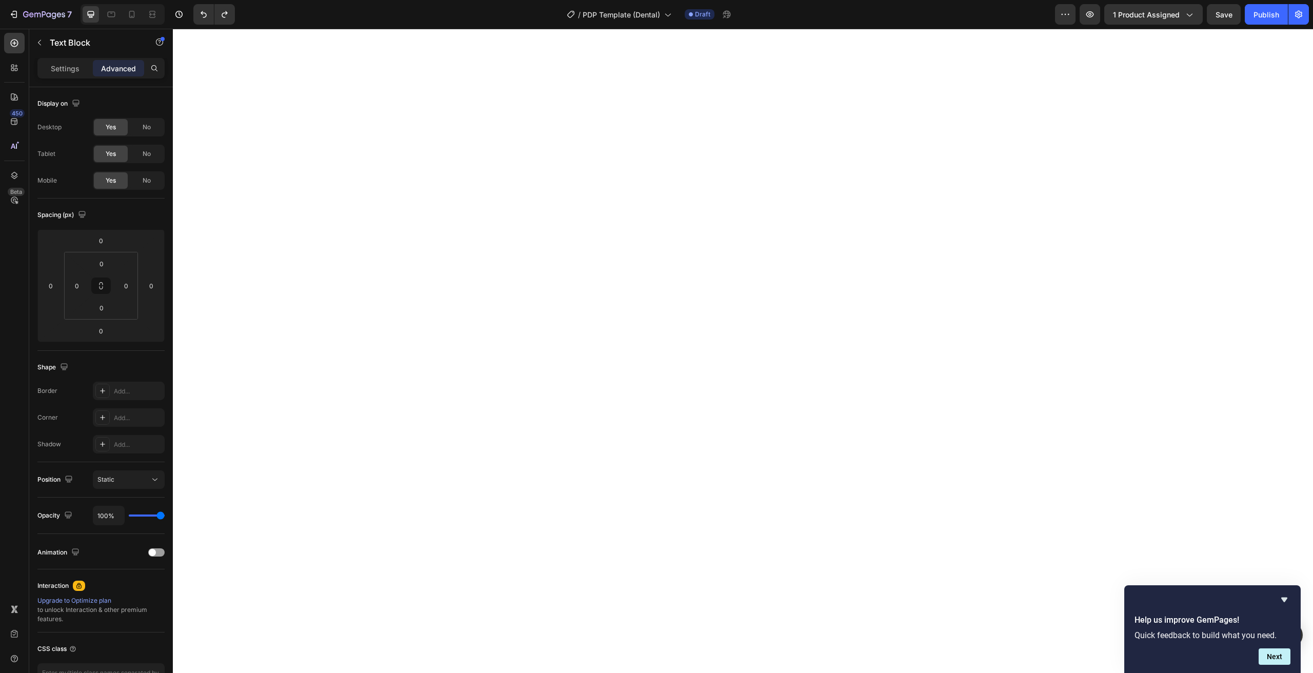
click at [70, 84] on div "Settings Advanced" at bounding box center [101, 72] width 144 height 29
click at [72, 73] on p "Settings" at bounding box center [65, 68] width 29 height 11
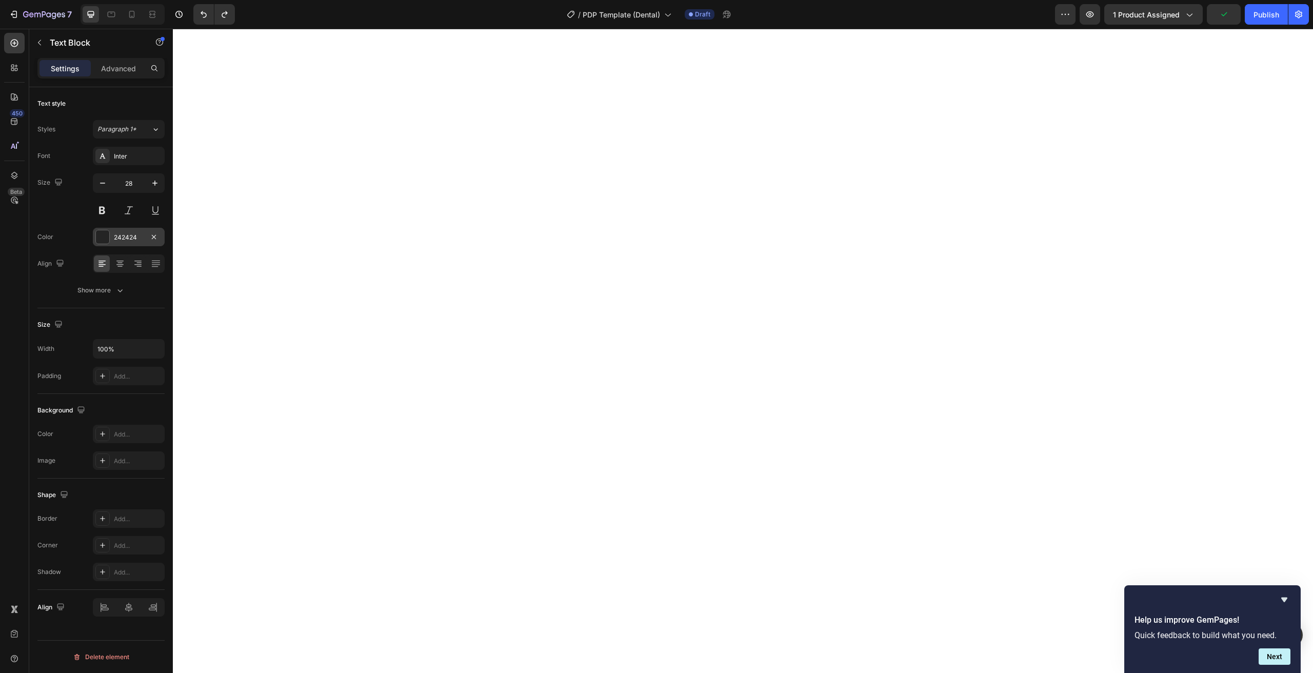
click at [107, 238] on div at bounding box center [102, 236] width 13 height 13
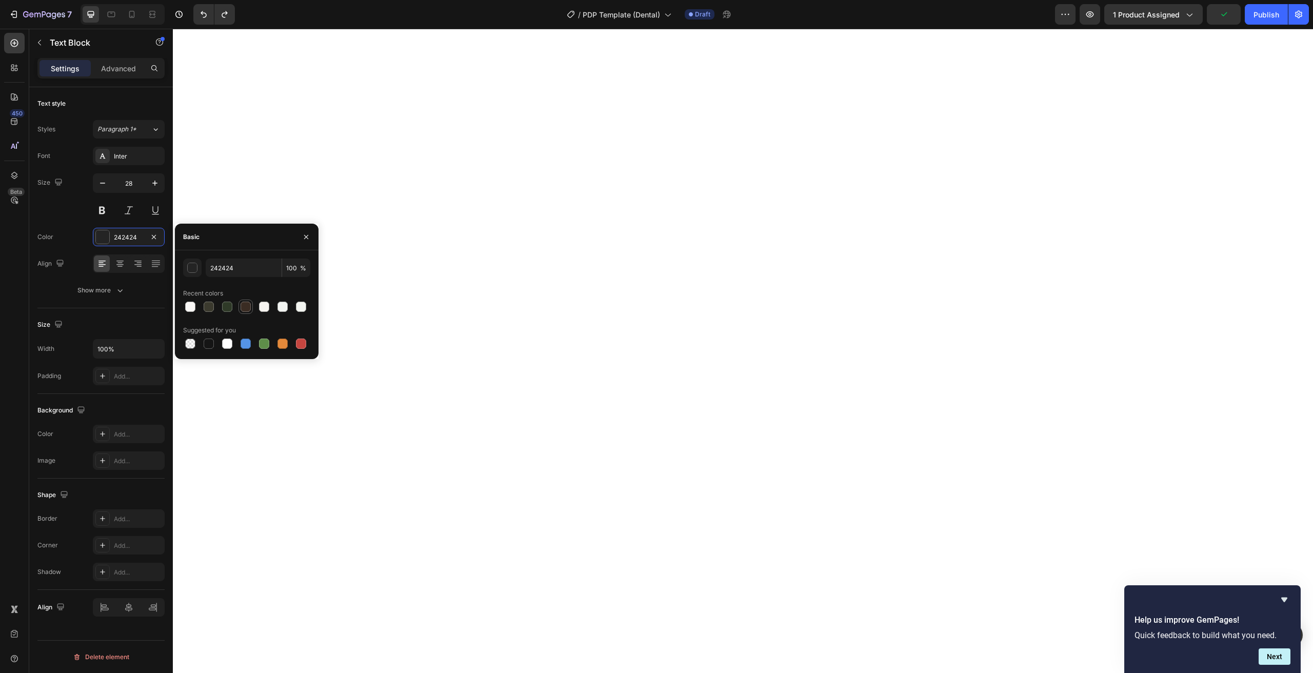
click at [248, 306] on div at bounding box center [246, 307] width 10 height 10
type input "3A2C23"
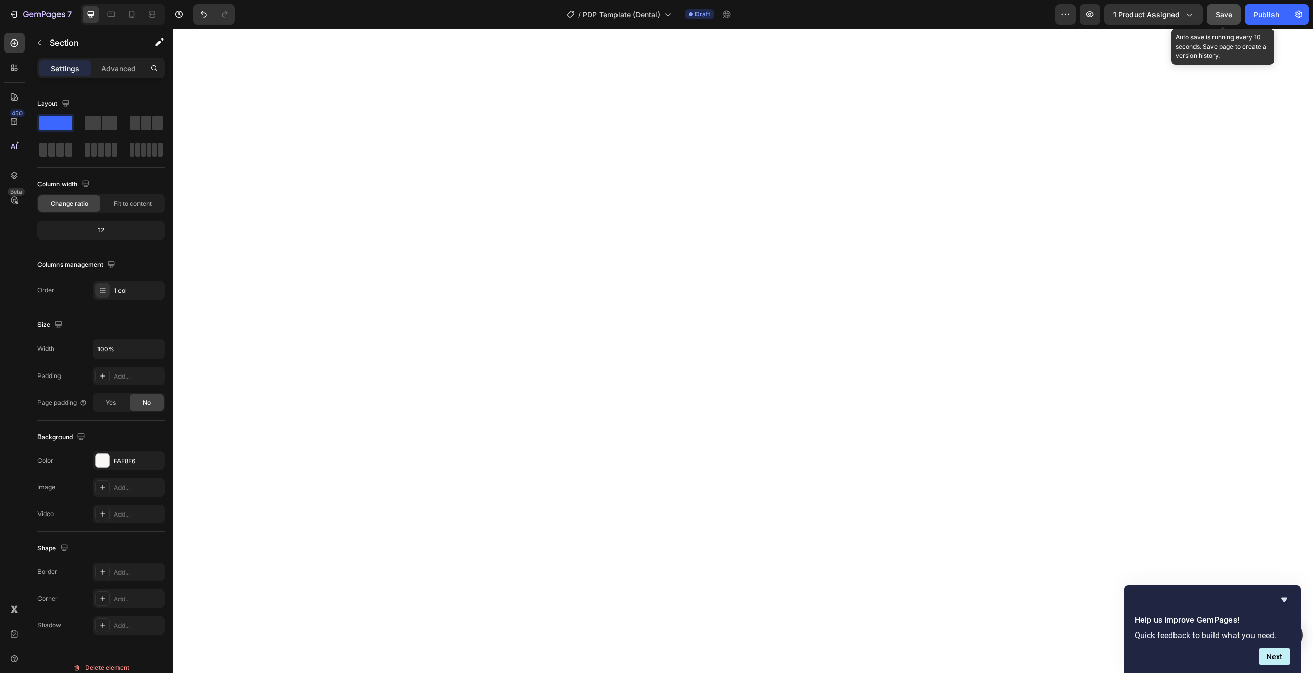
click at [1214, 21] on button "Save" at bounding box center [1224, 14] width 34 height 21
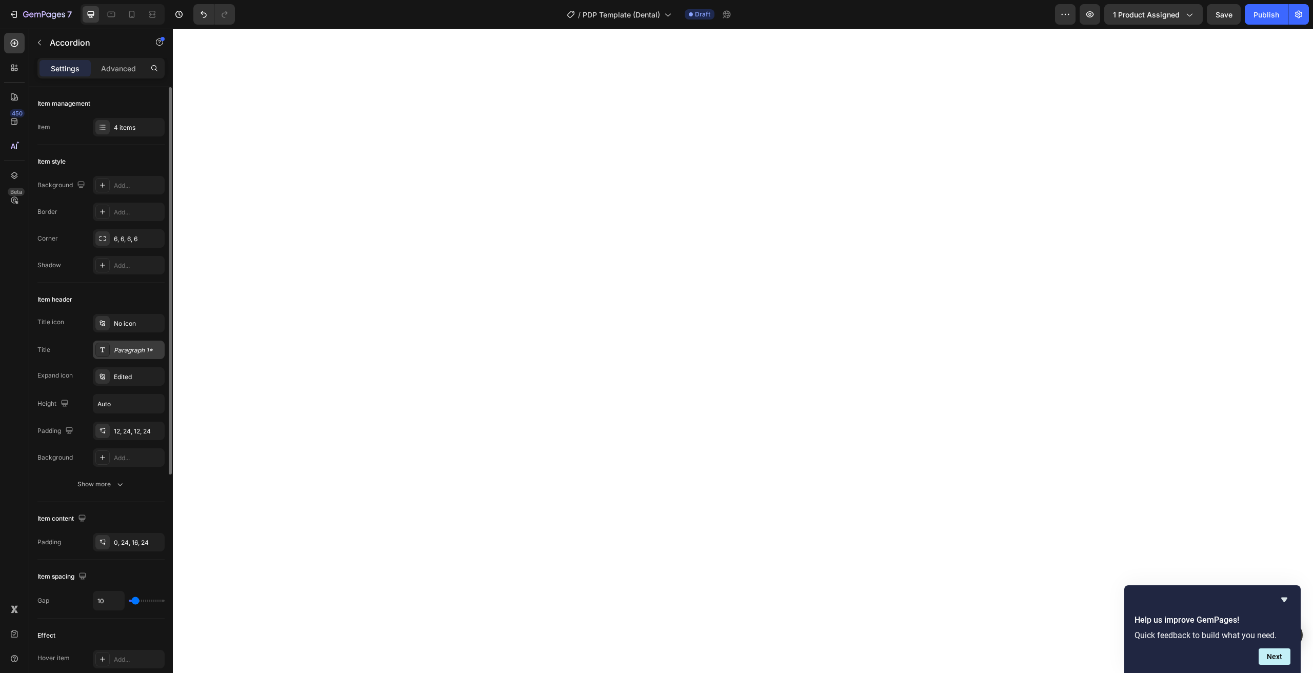
click at [110, 348] on div "Paragraph 1*" at bounding box center [129, 350] width 72 height 18
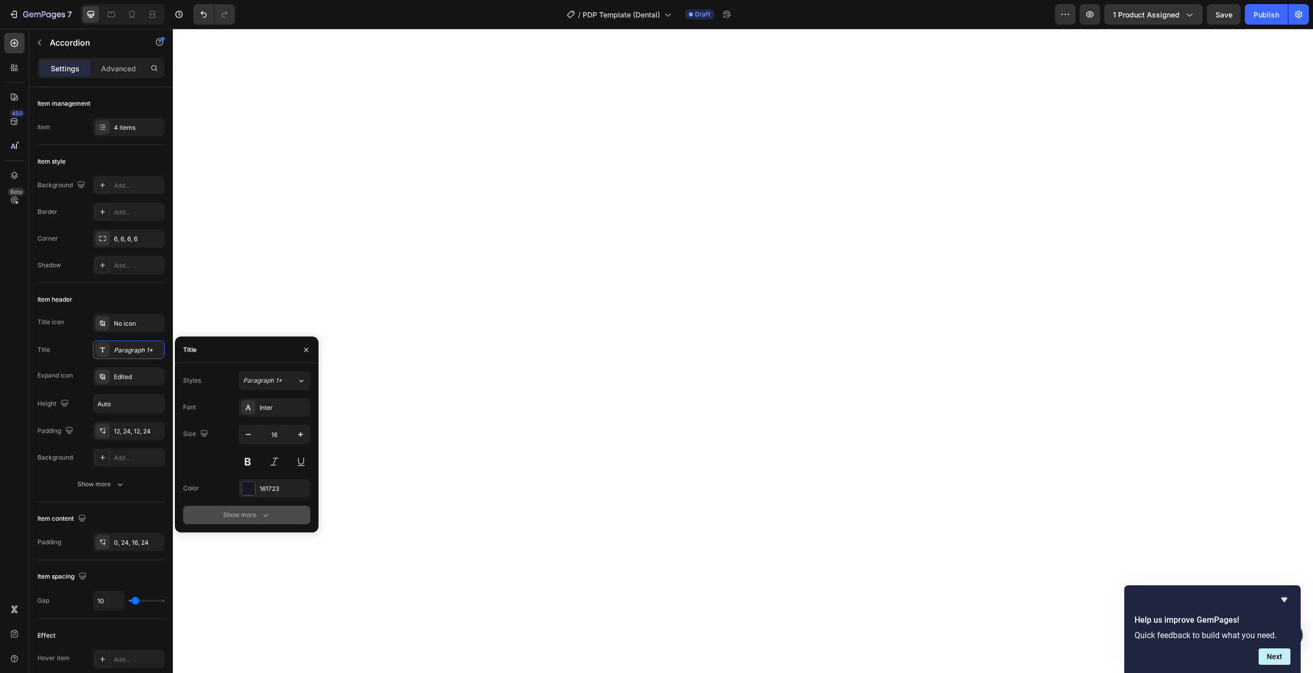
click at [242, 516] on div "Show more" at bounding box center [247, 515] width 48 height 10
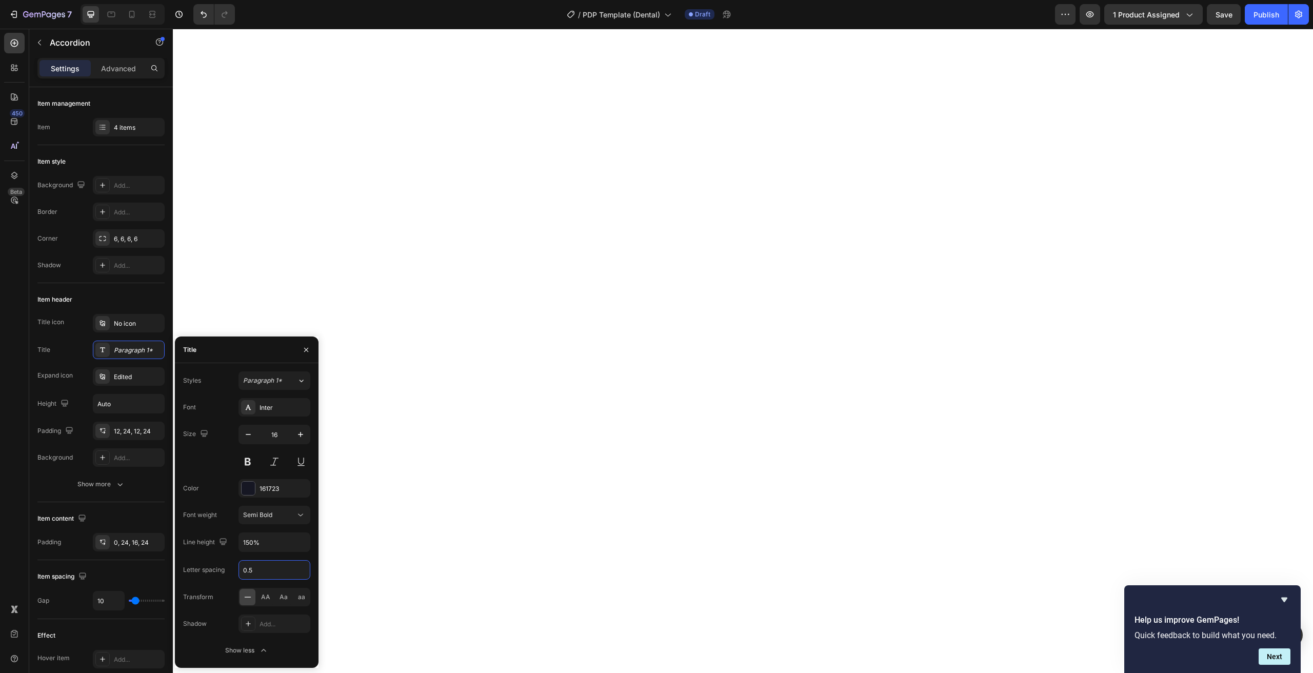
click at [297, 572] on input "0.5" at bounding box center [274, 570] width 71 height 18
click at [203, 12] on icon "Undo/Redo" at bounding box center [203, 14] width 10 height 10
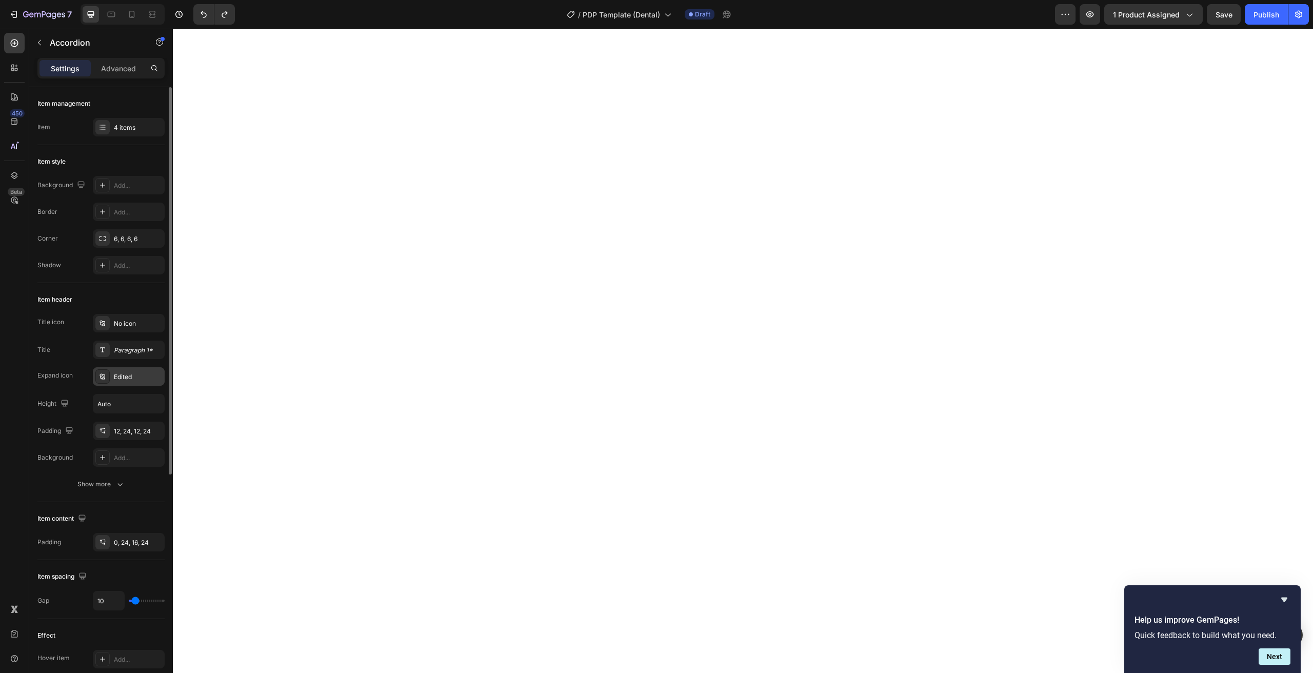
click at [113, 376] on div "Edited" at bounding box center [129, 376] width 72 height 18
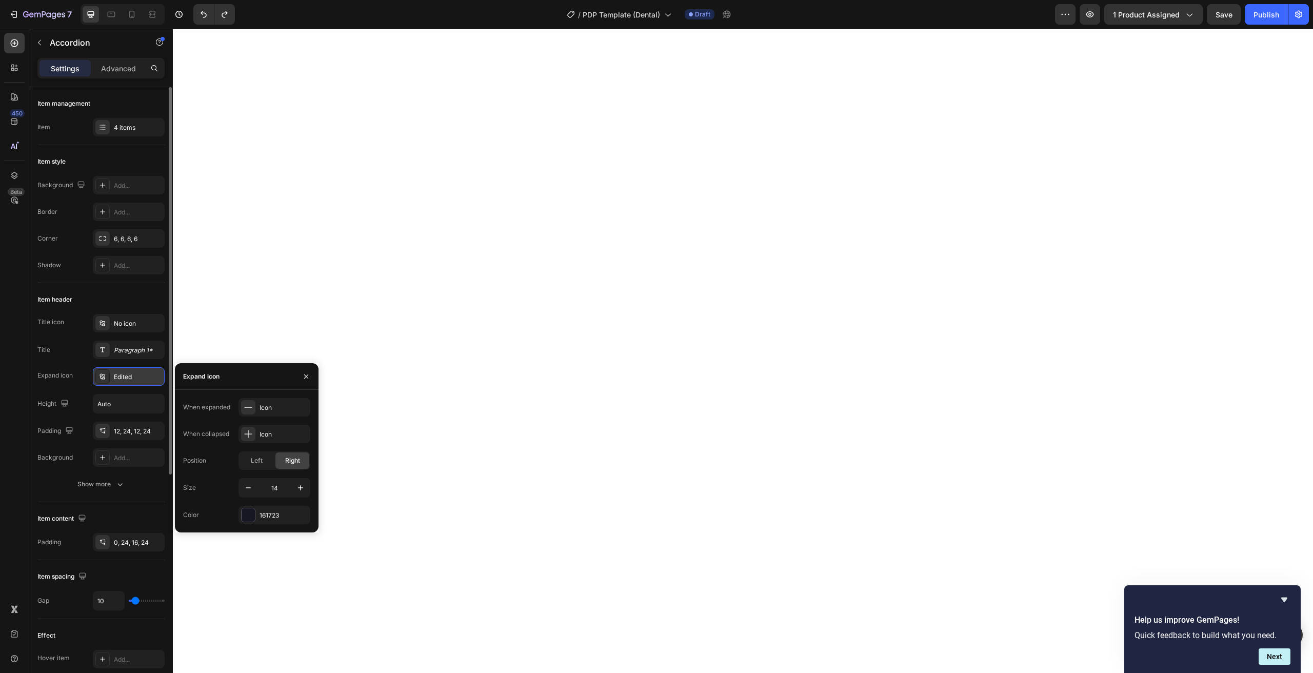
click at [112, 376] on div "Edited" at bounding box center [129, 376] width 72 height 18
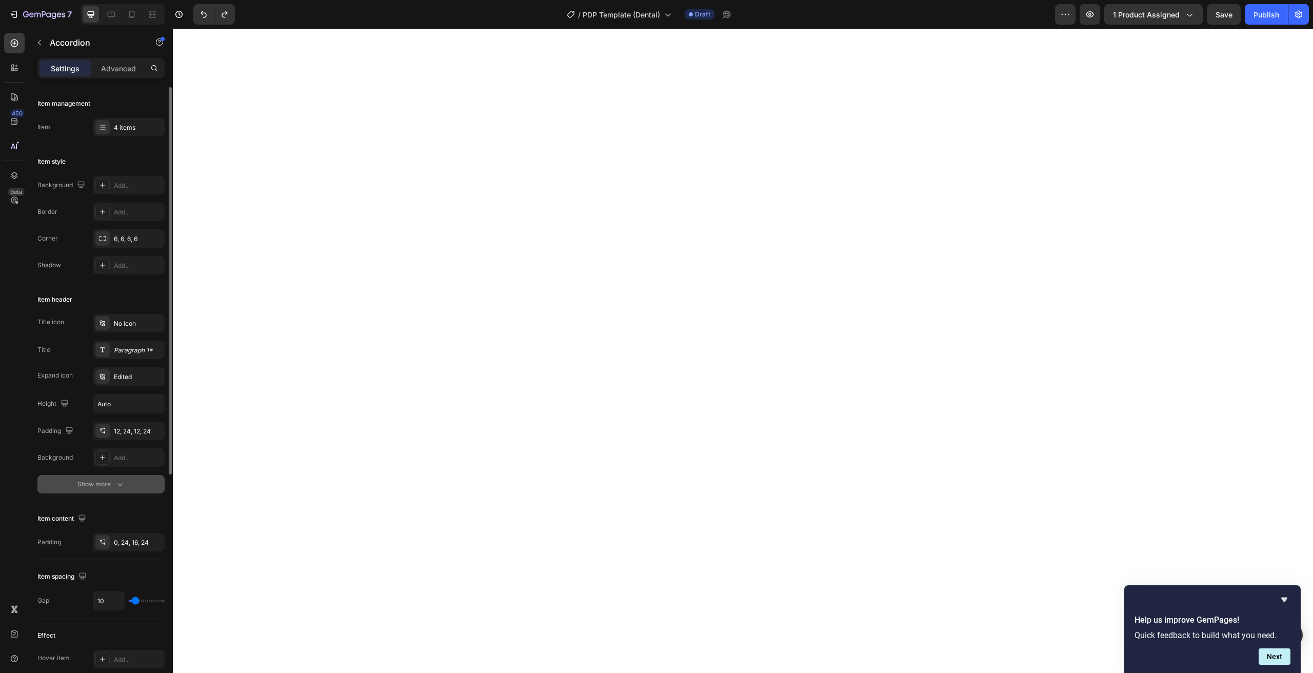
click at [107, 488] on div "Show more" at bounding box center [101, 484] width 48 height 10
click at [106, 374] on icon at bounding box center [102, 376] width 8 height 8
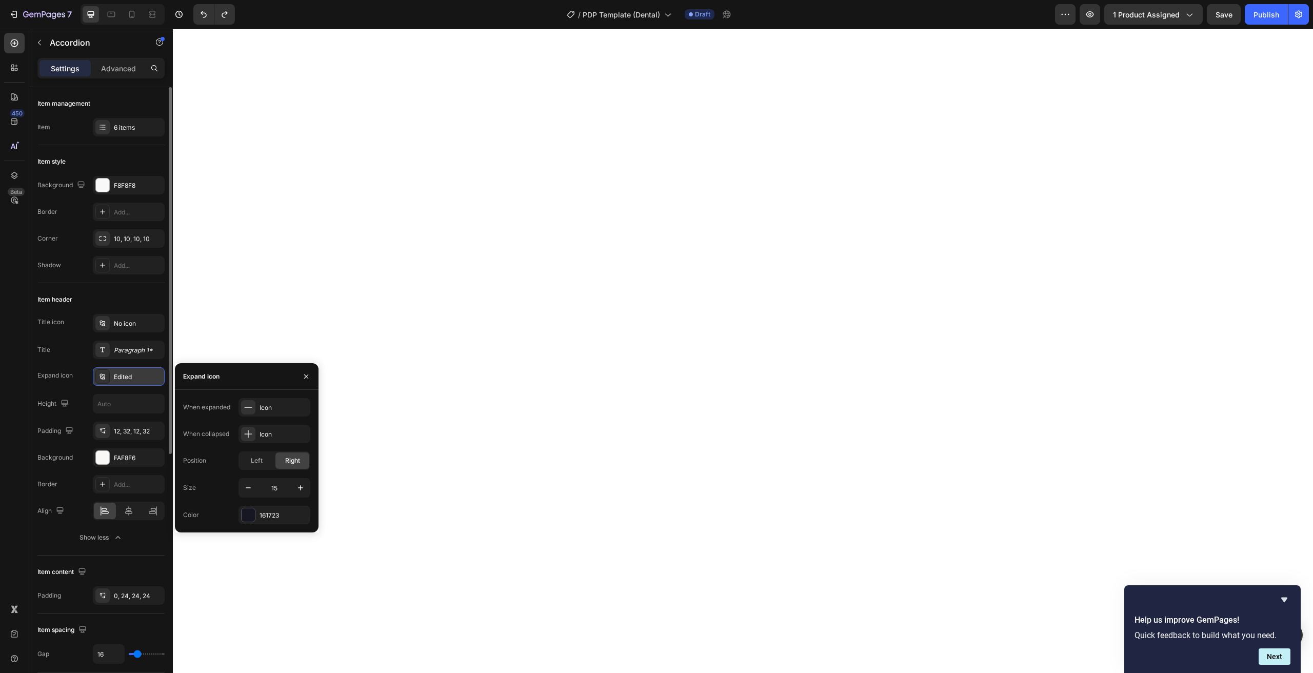
click at [96, 375] on div at bounding box center [102, 376] width 14 height 14
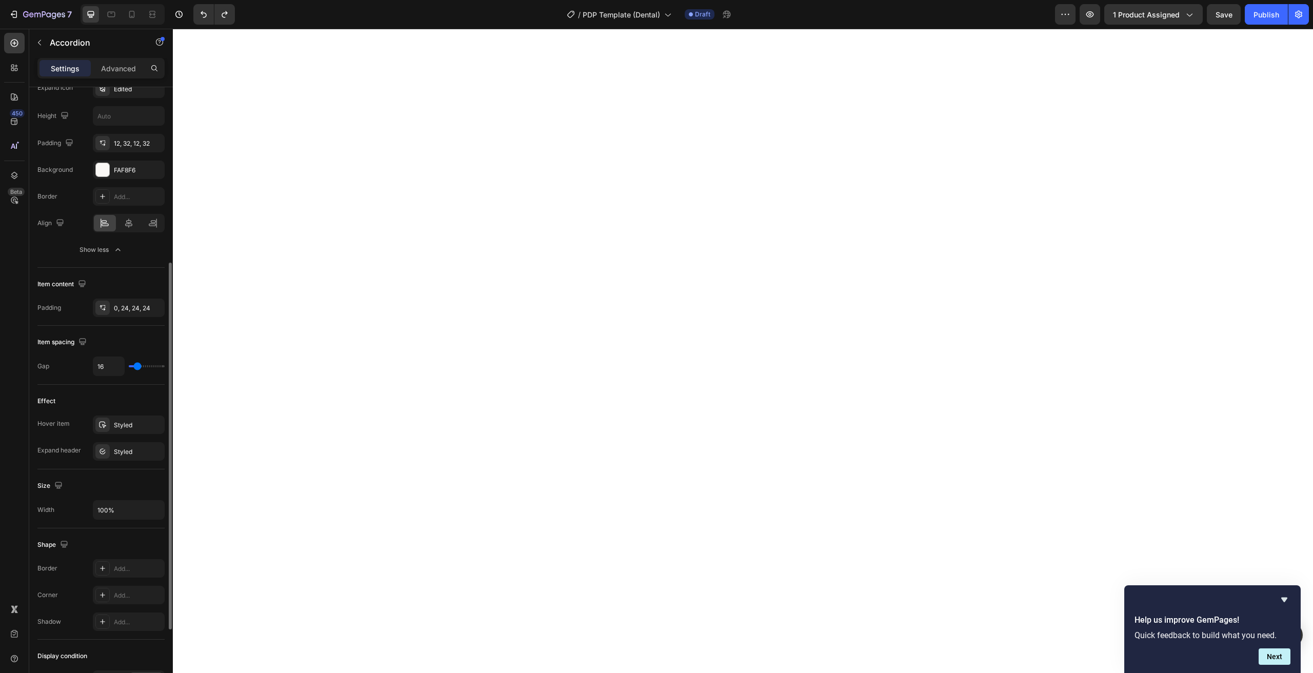
scroll to position [290, 0]
click at [122, 427] on div "Styled" at bounding box center [129, 423] width 30 height 9
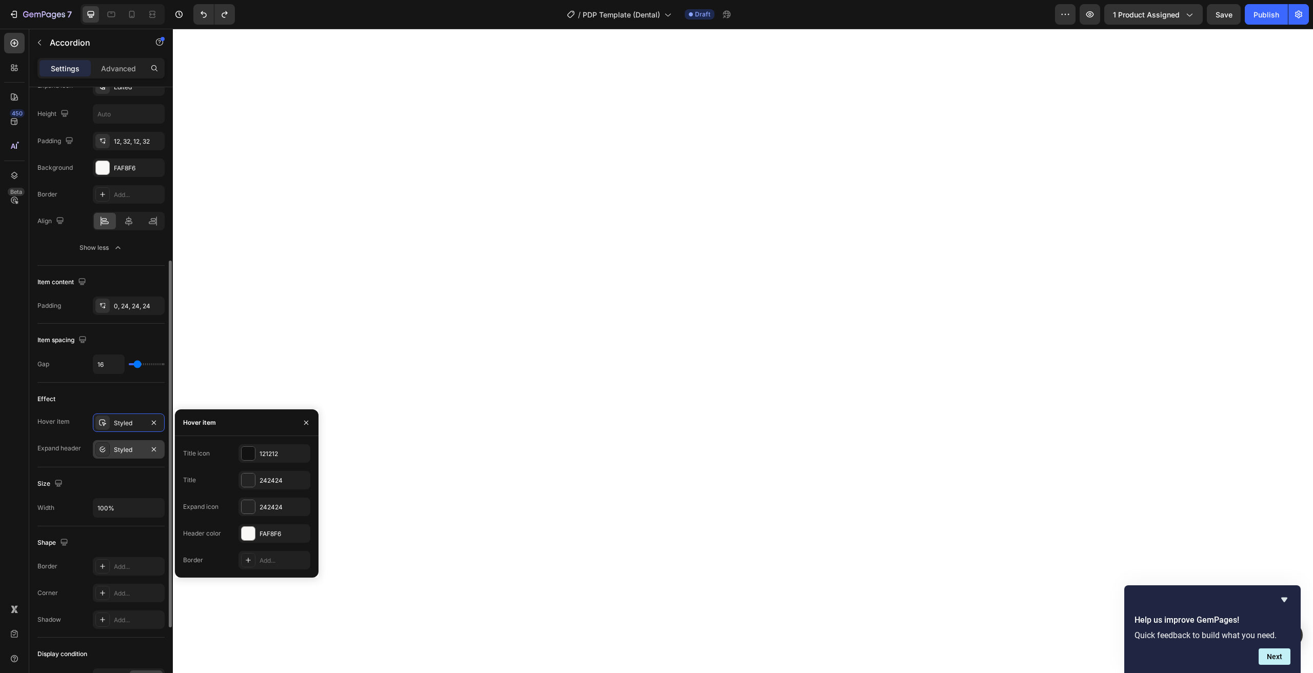
click at [119, 448] on div "Styled" at bounding box center [129, 449] width 30 height 9
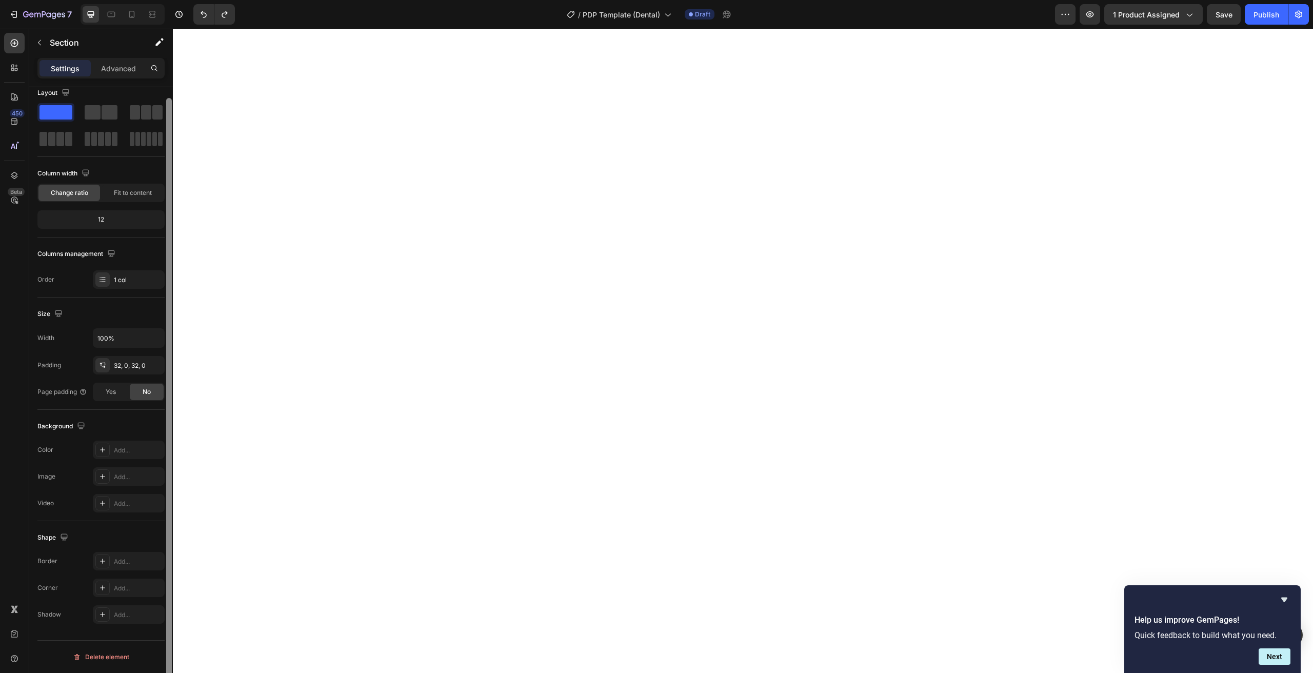
scroll to position [0, 0]
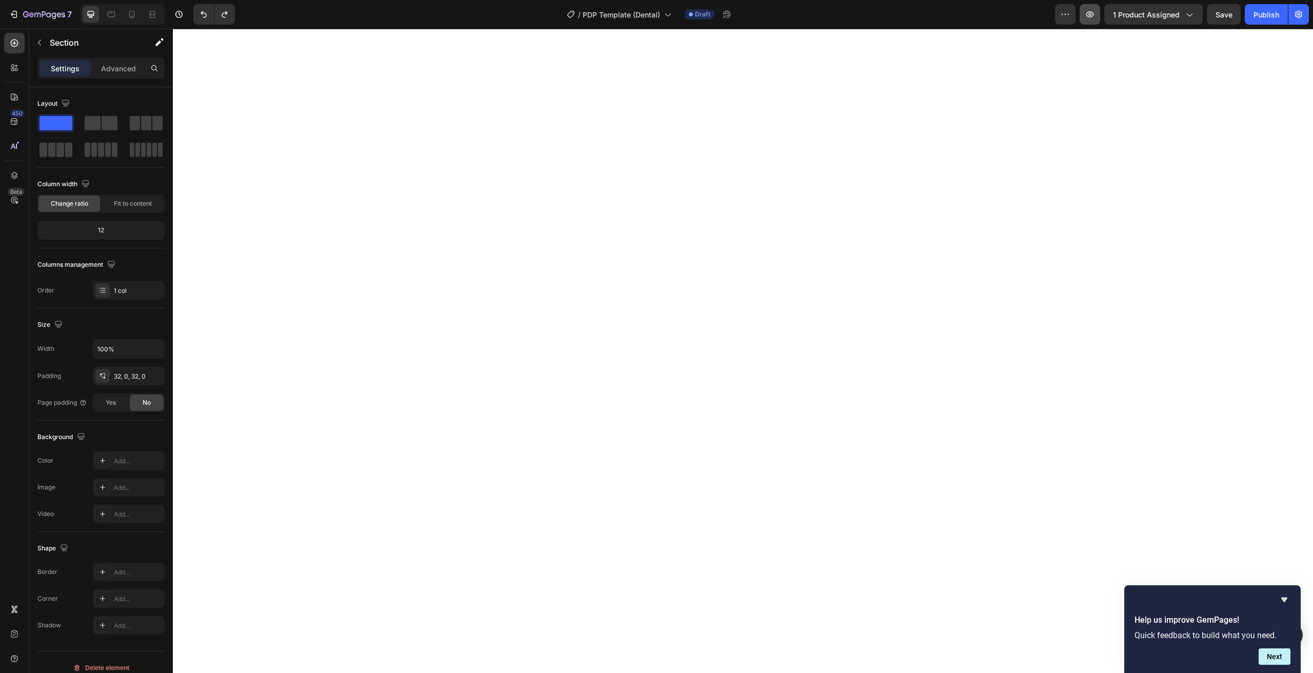
click at [1088, 19] on button "button" at bounding box center [1090, 14] width 21 height 21
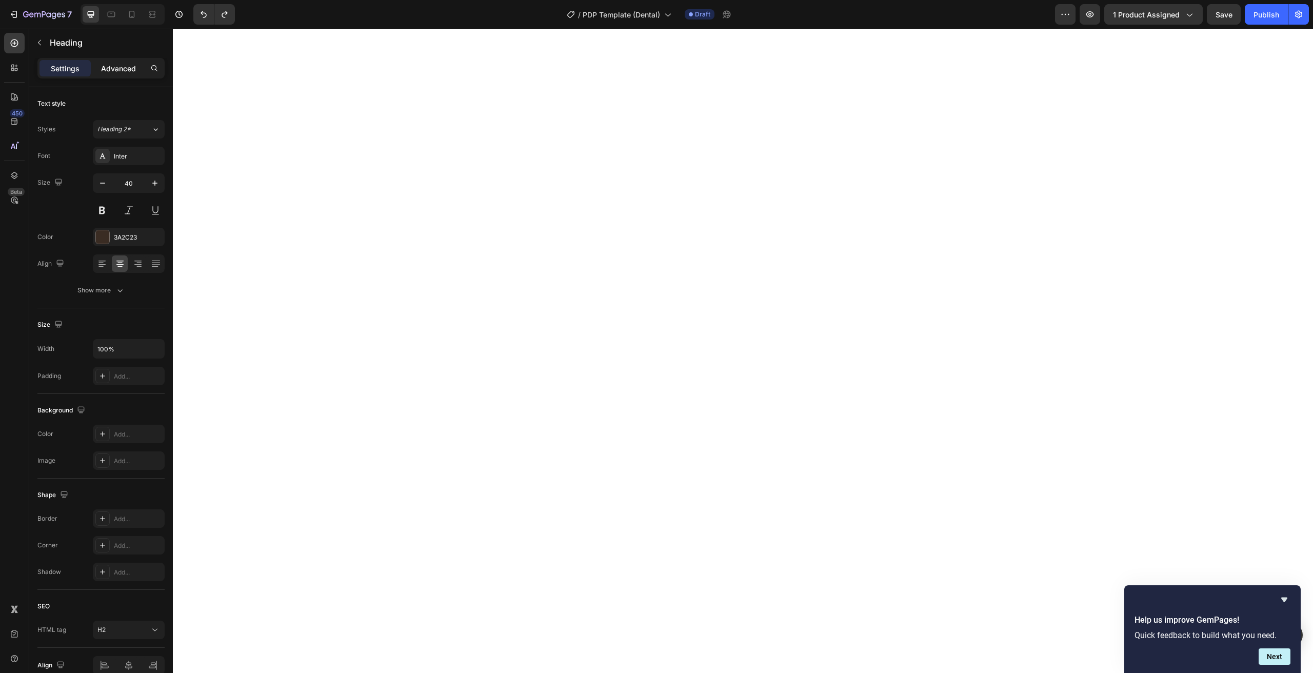
click at [108, 75] on div "Advanced" at bounding box center [118, 68] width 51 height 16
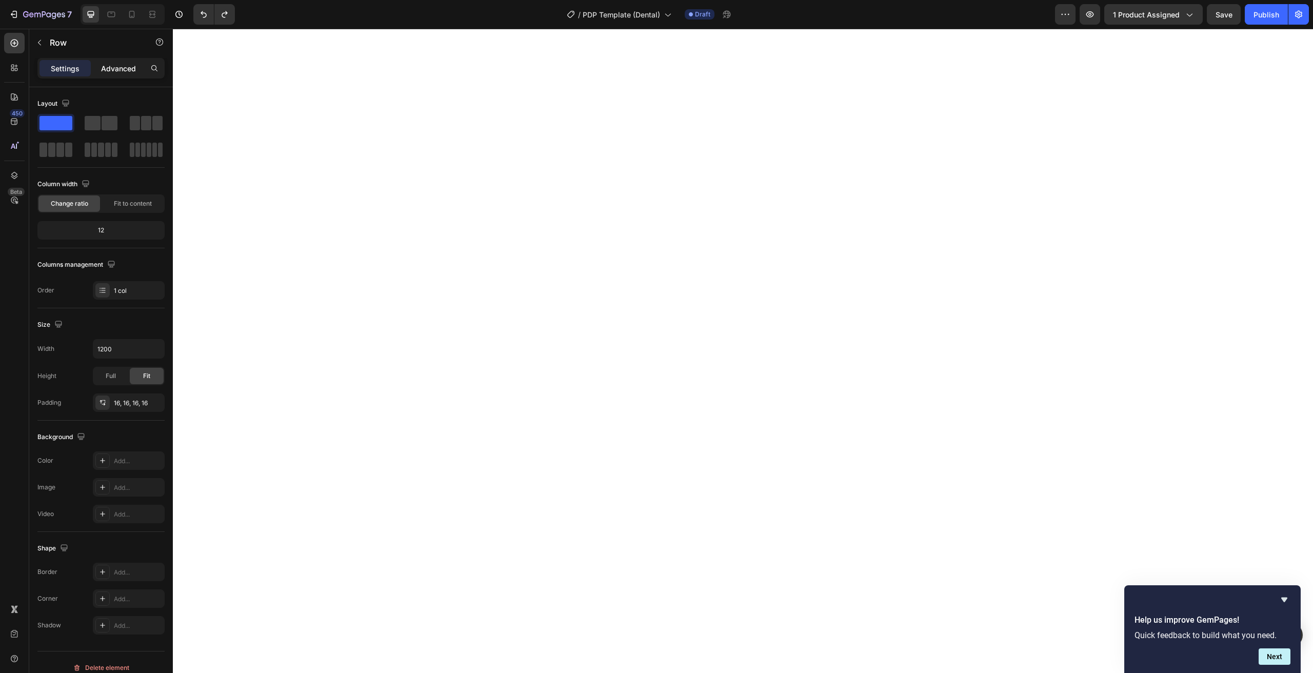
click at [112, 64] on p "Advanced" at bounding box center [118, 68] width 35 height 11
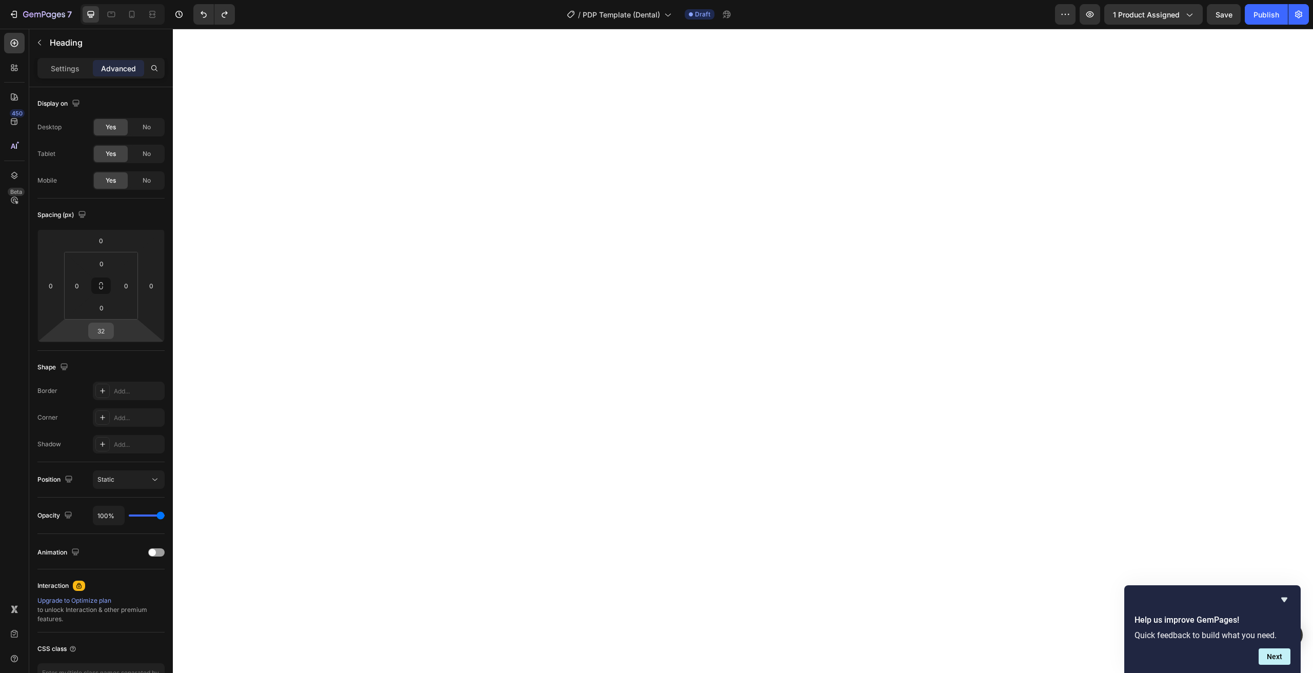
click at [103, 335] on input "32" at bounding box center [101, 330] width 21 height 15
click at [118, 430] on p "L 16px" at bounding box center [127, 429] width 46 height 7
click at [97, 0] on html "7 Version history / PDP Template (Dental) Draft Preview 1 product assigned Save…" at bounding box center [656, 0] width 1313 height 0
click at [99, 336] on input "16" at bounding box center [101, 330] width 21 height 15
click at [129, 395] on p "S 8px" at bounding box center [127, 398] width 46 height 7
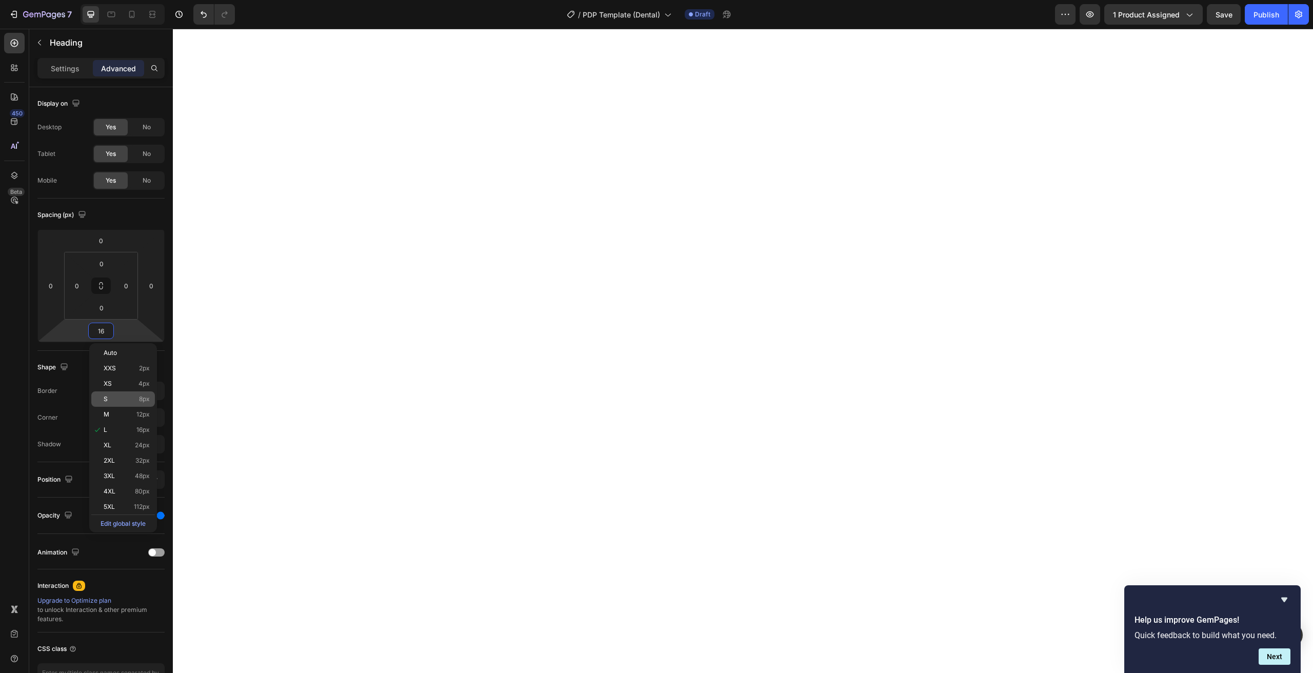
type input "8"
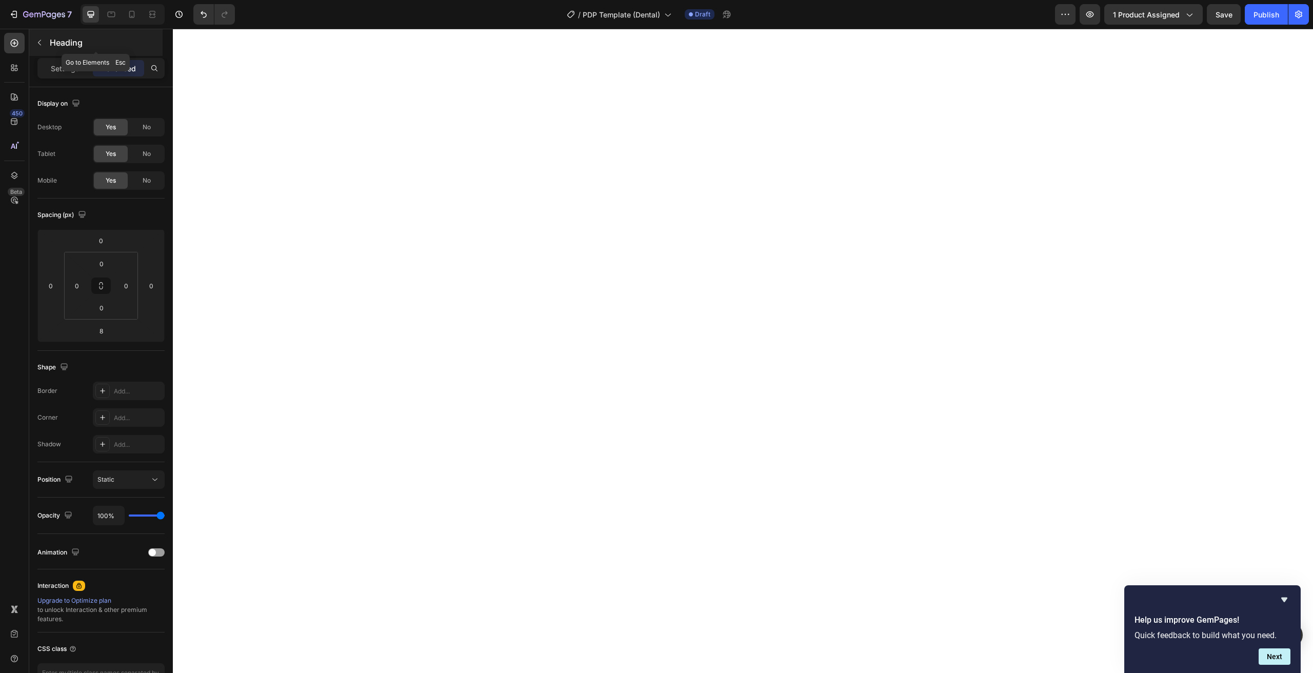
click at [45, 48] on button "button" at bounding box center [39, 42] width 16 height 16
click at [59, 79] on div "Settings Advanced" at bounding box center [101, 72] width 144 height 29
click at [61, 69] on p "Settings" at bounding box center [65, 68] width 29 height 11
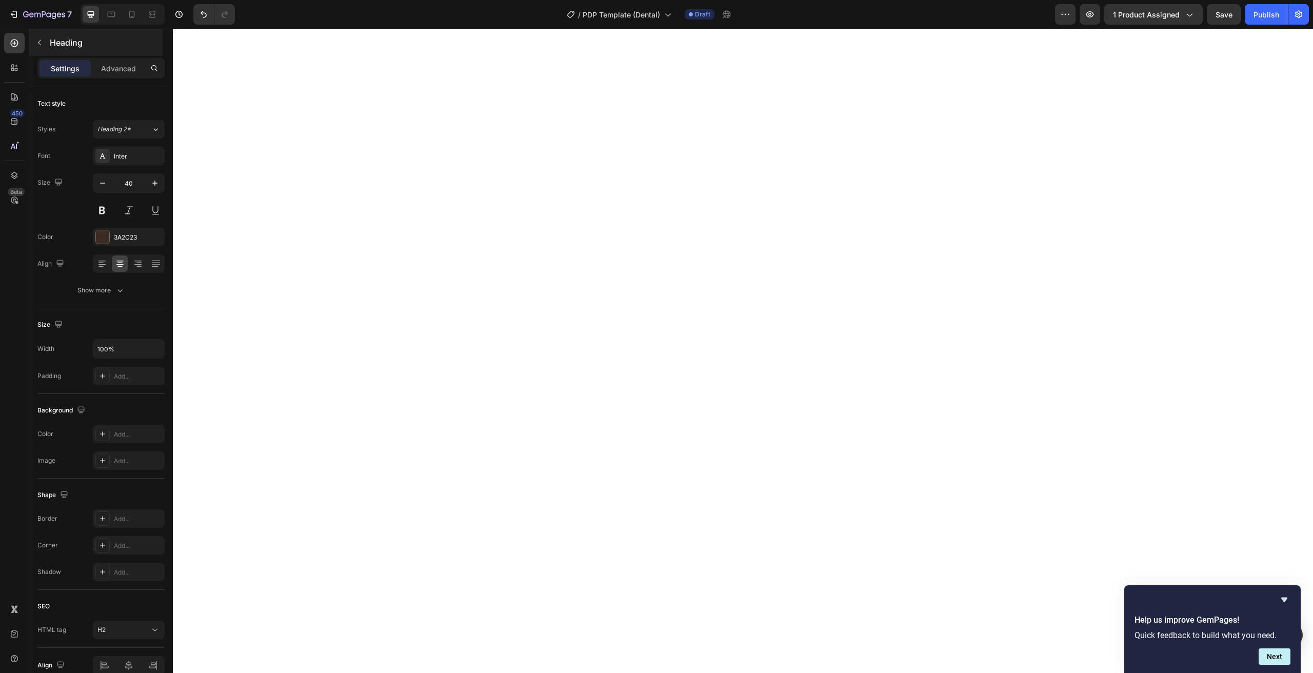
click at [48, 50] on div "Heading" at bounding box center [95, 42] width 133 height 27
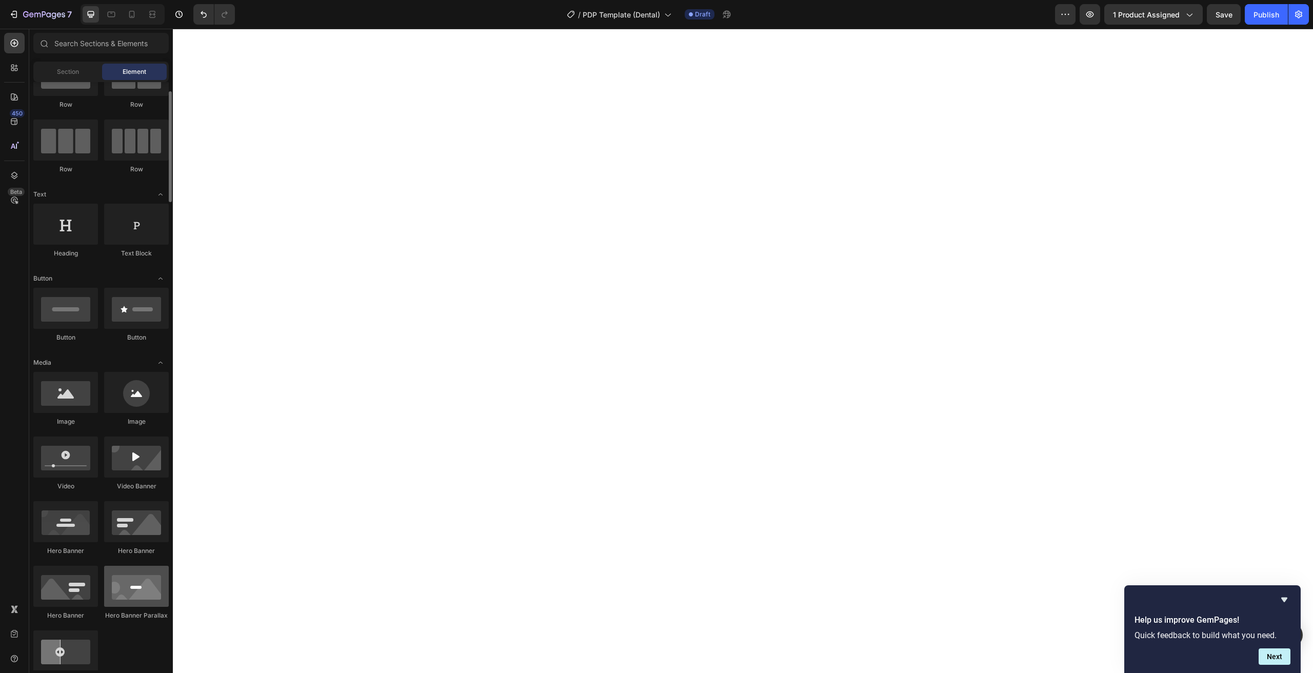
scroll to position [353, 0]
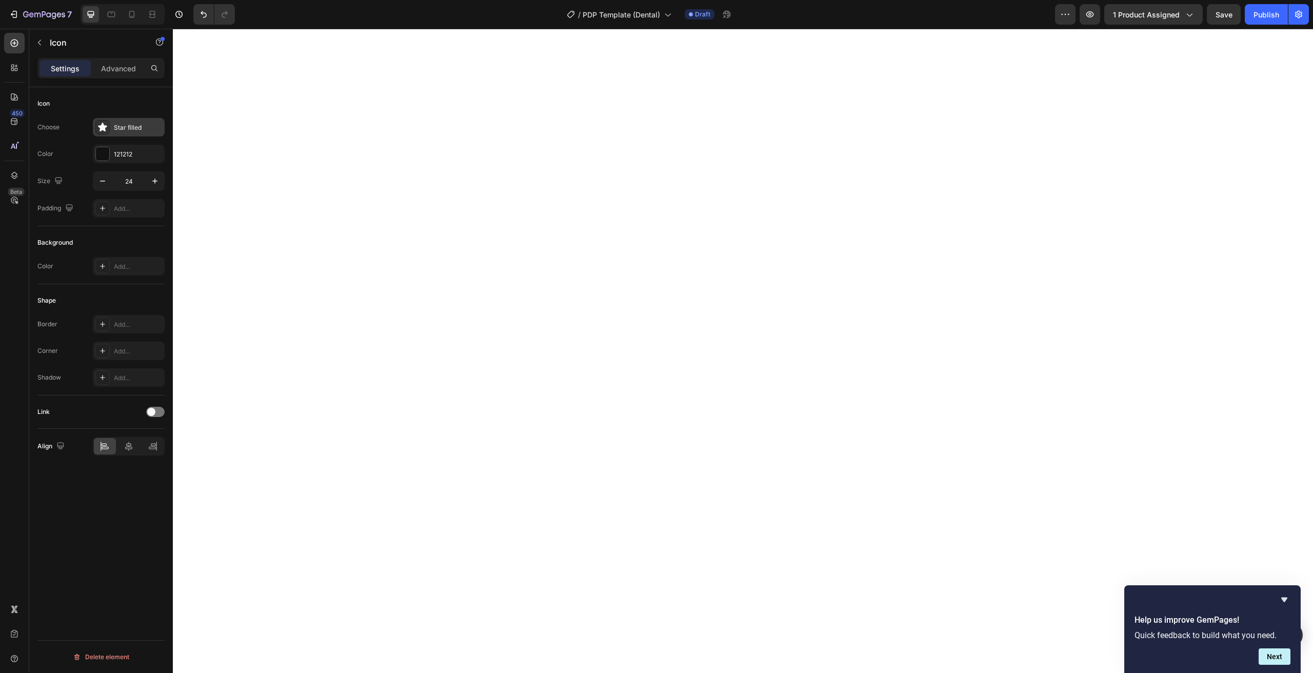
click at [103, 132] on icon at bounding box center [102, 127] width 10 height 10
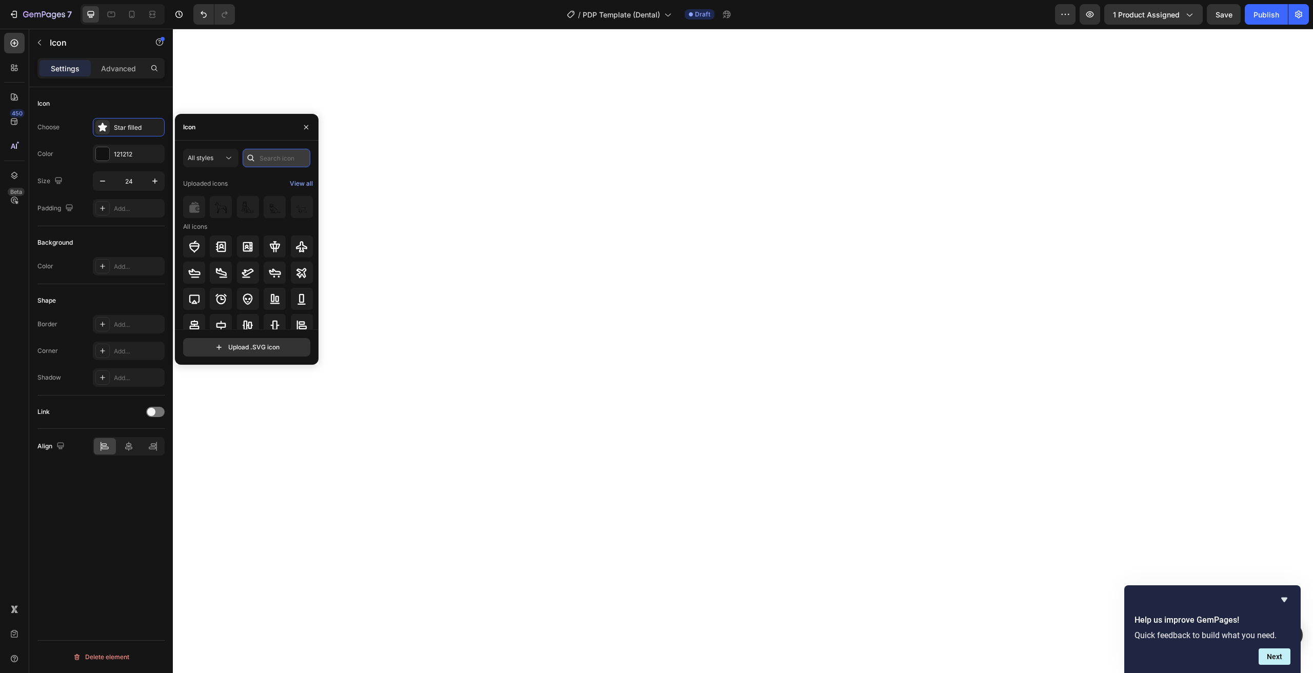
click at [286, 161] on input "text" at bounding box center [277, 158] width 68 height 18
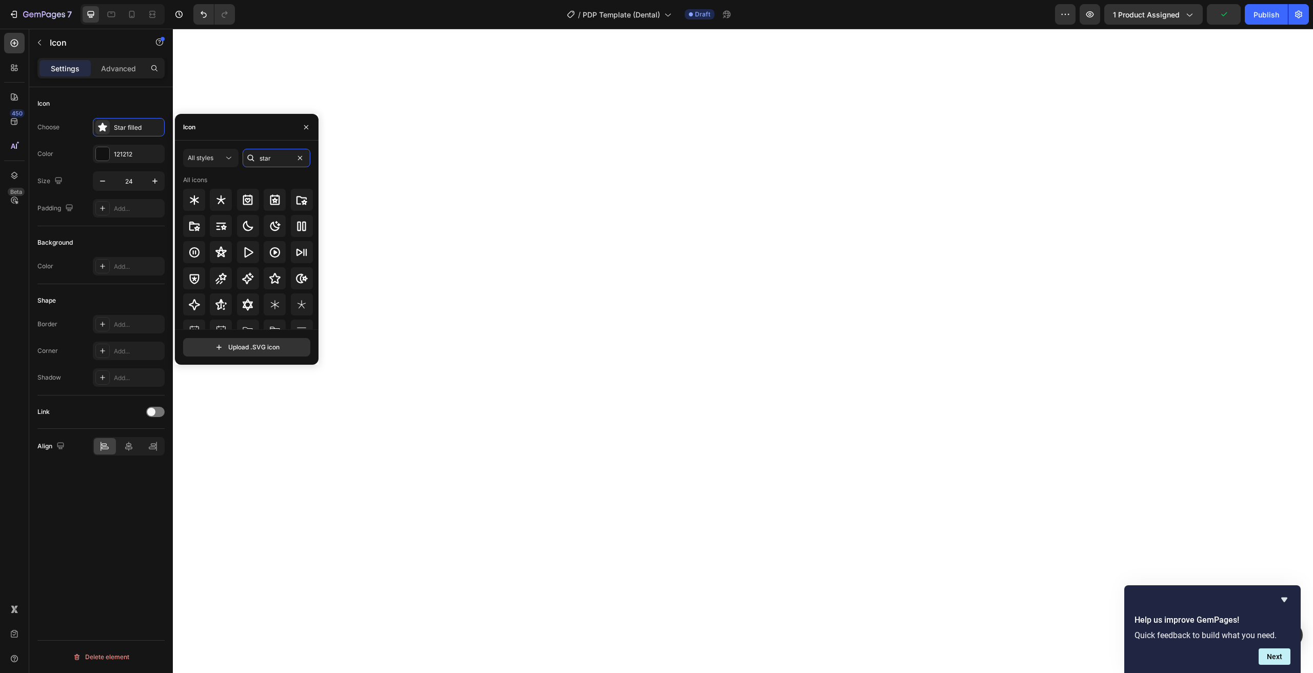
scroll to position [2, 0]
click at [261, 155] on input "star" at bounding box center [277, 158] width 68 height 18
type input "dog"
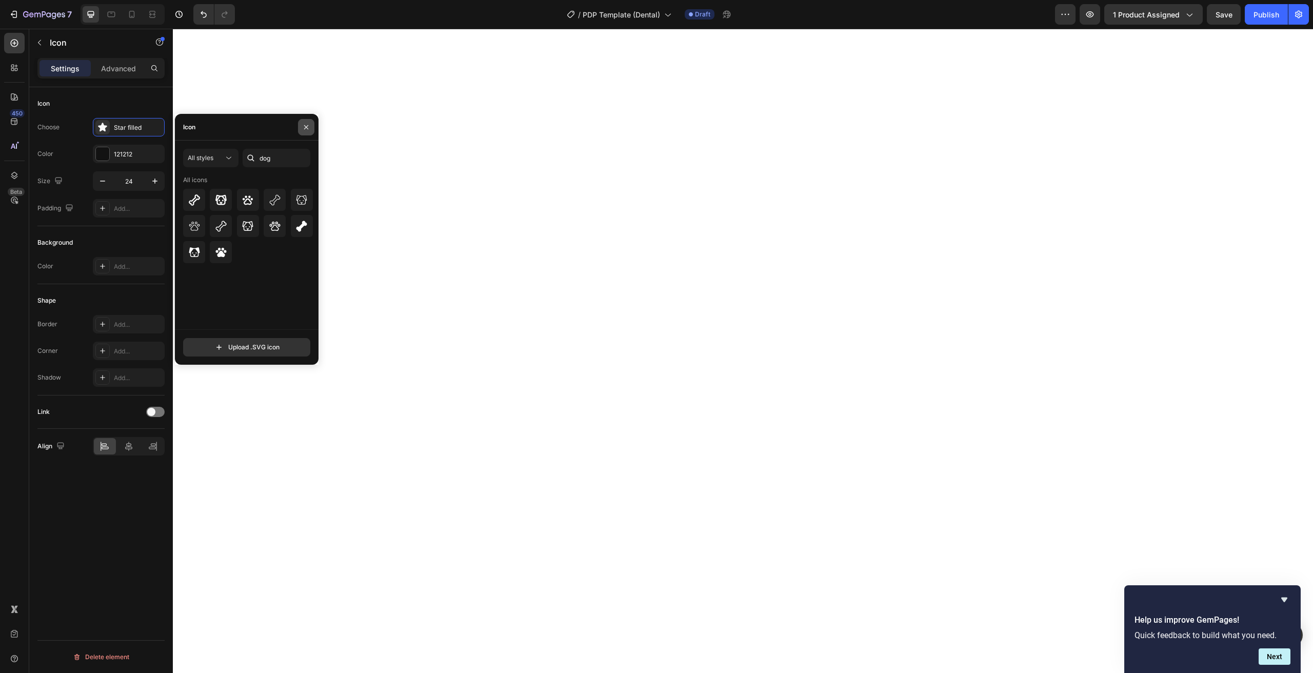
click at [306, 132] on button "button" at bounding box center [306, 127] width 16 height 16
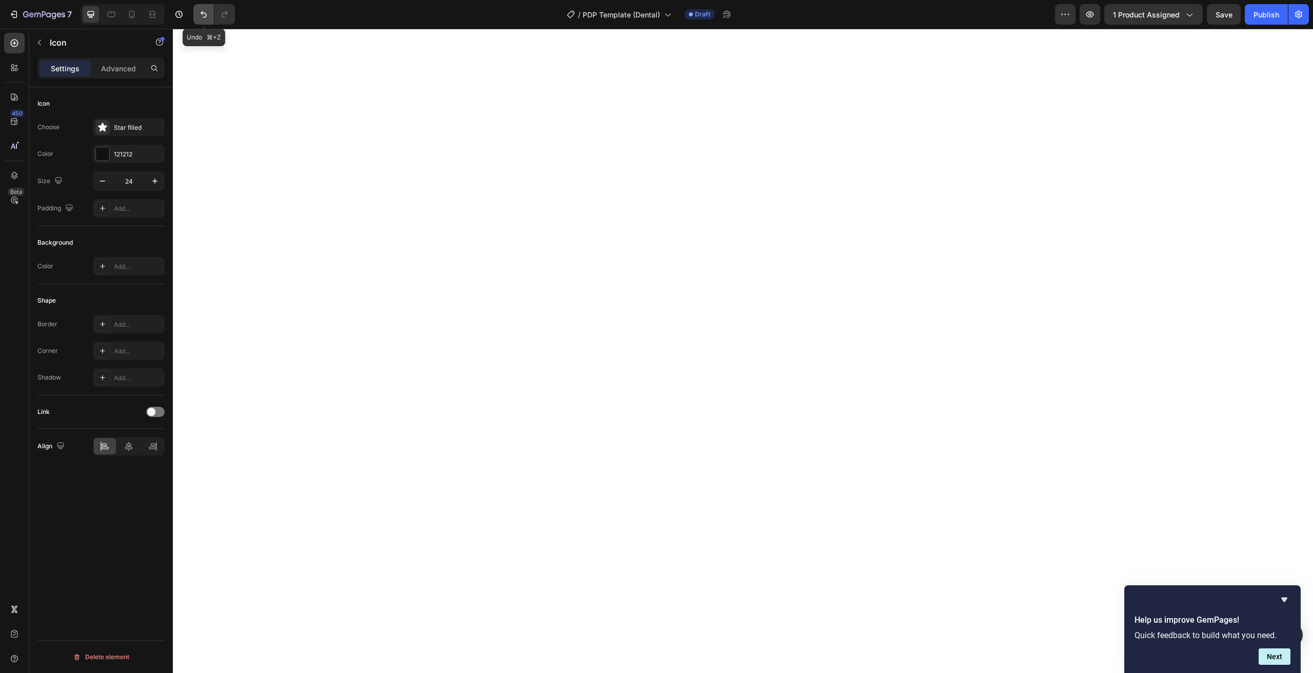
click at [205, 14] on icon "Undo/Redo" at bounding box center [203, 14] width 10 height 10
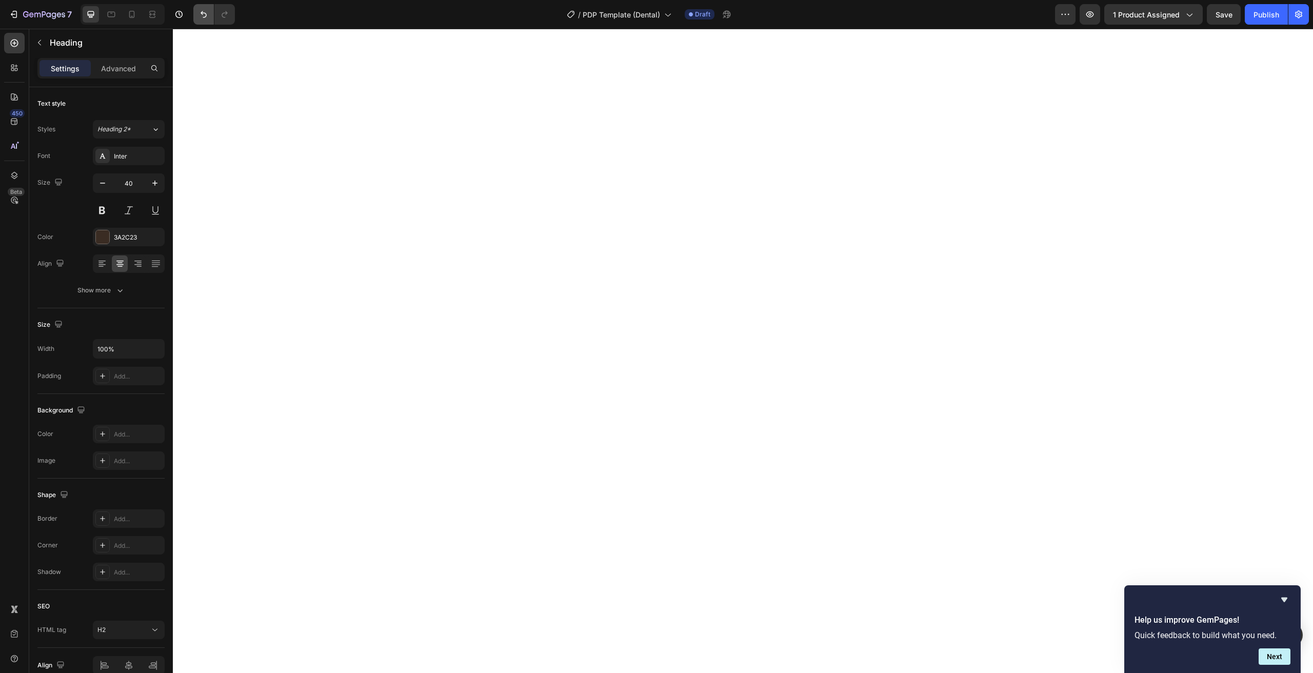
click at [203, 18] on icon "Undo/Redo" at bounding box center [203, 14] width 10 height 10
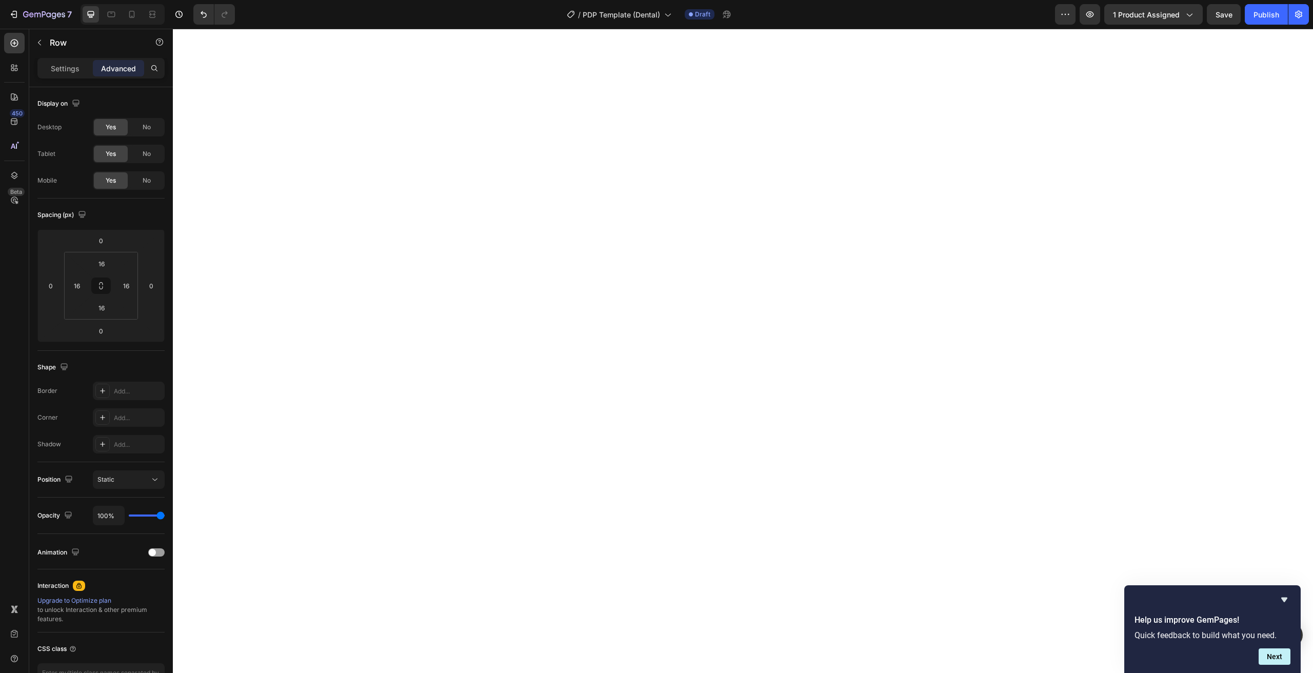
click at [60, 59] on div "Settings Advanced" at bounding box center [100, 68] width 127 height 21
click at [61, 62] on div "Settings" at bounding box center [64, 68] width 51 height 16
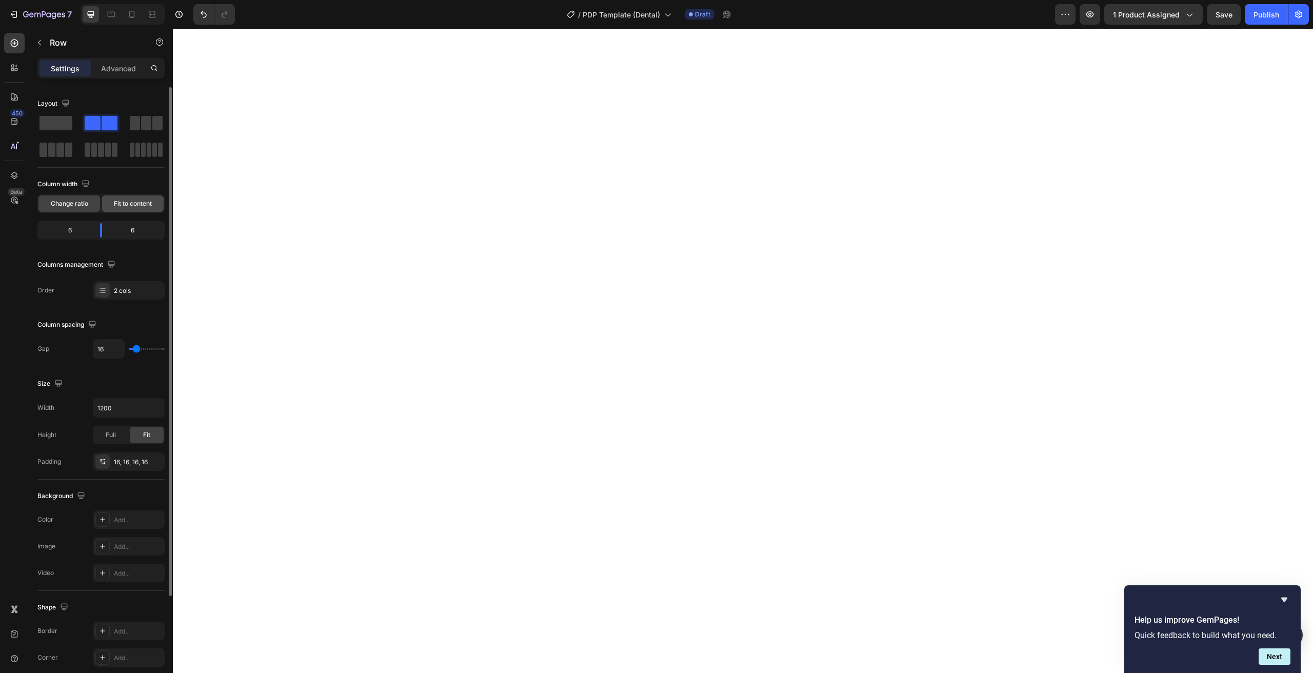
click at [130, 209] on div "Fit to content" at bounding box center [133, 203] width 62 height 16
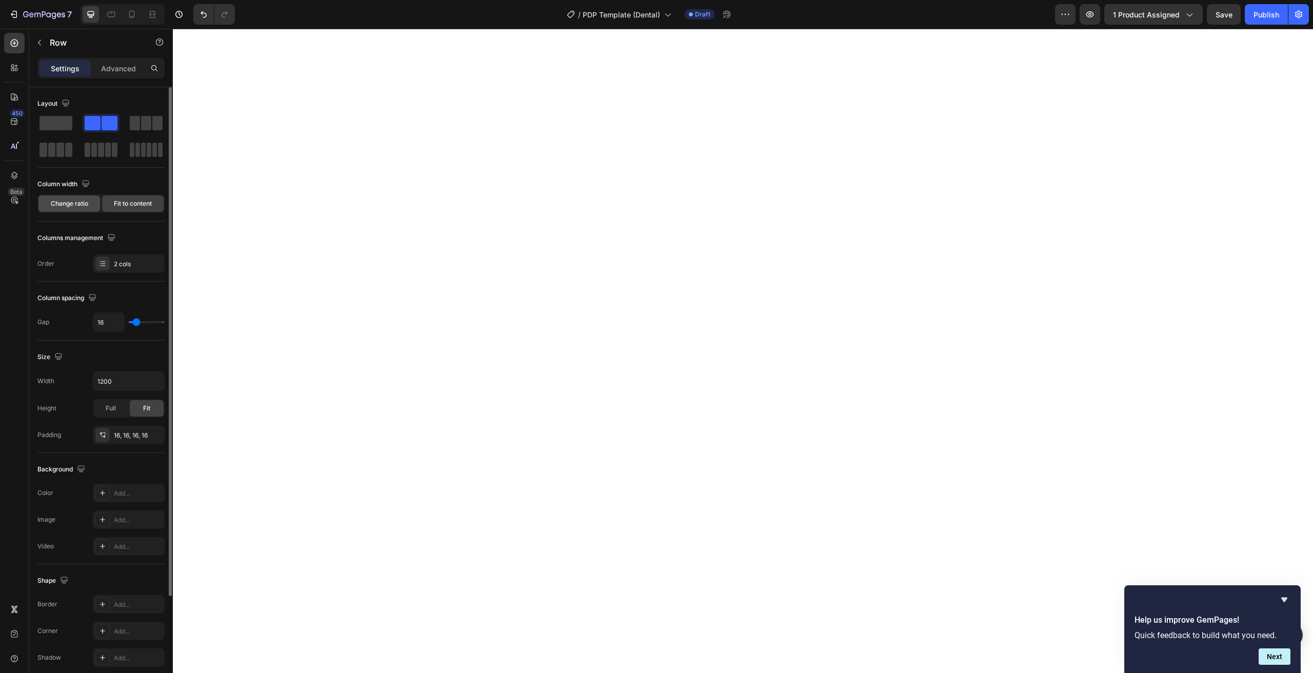
click at [79, 202] on span "Change ratio" at bounding box center [69, 203] width 37 height 9
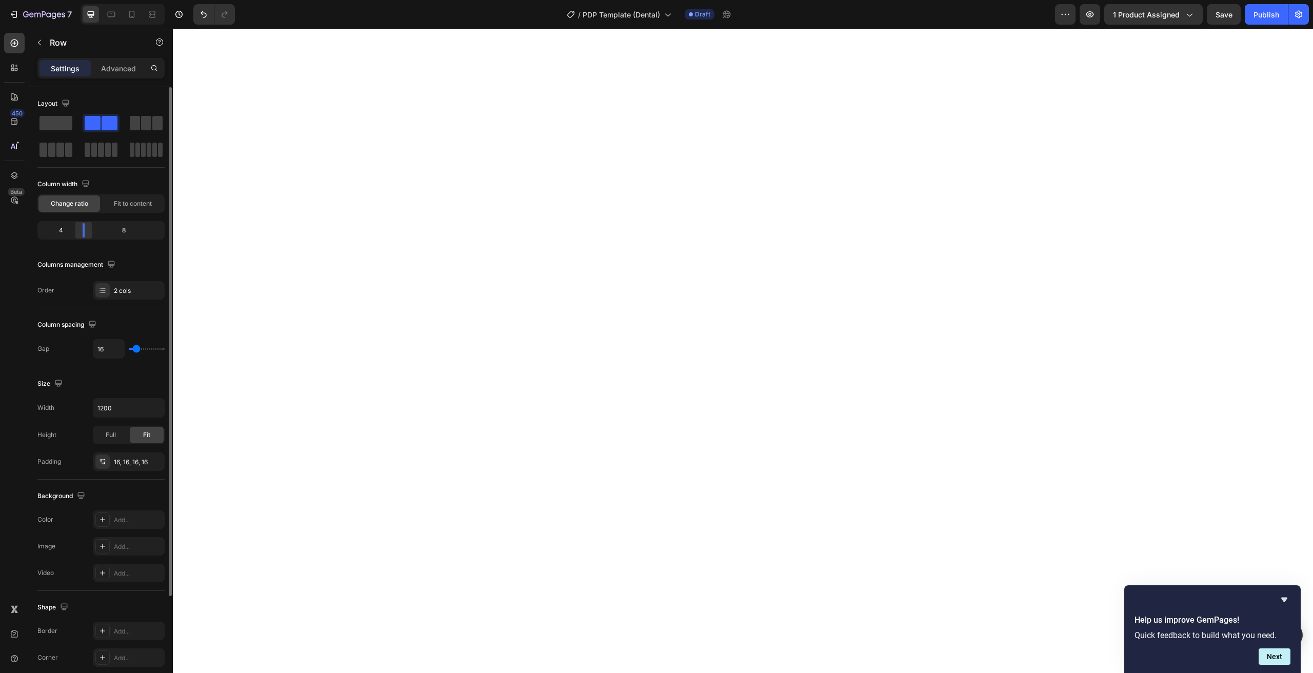
drag, startPoint x: 96, startPoint y: 228, endPoint x: 81, endPoint y: 228, distance: 15.4
click at [81, 228] on div at bounding box center [83, 230] width 18 height 14
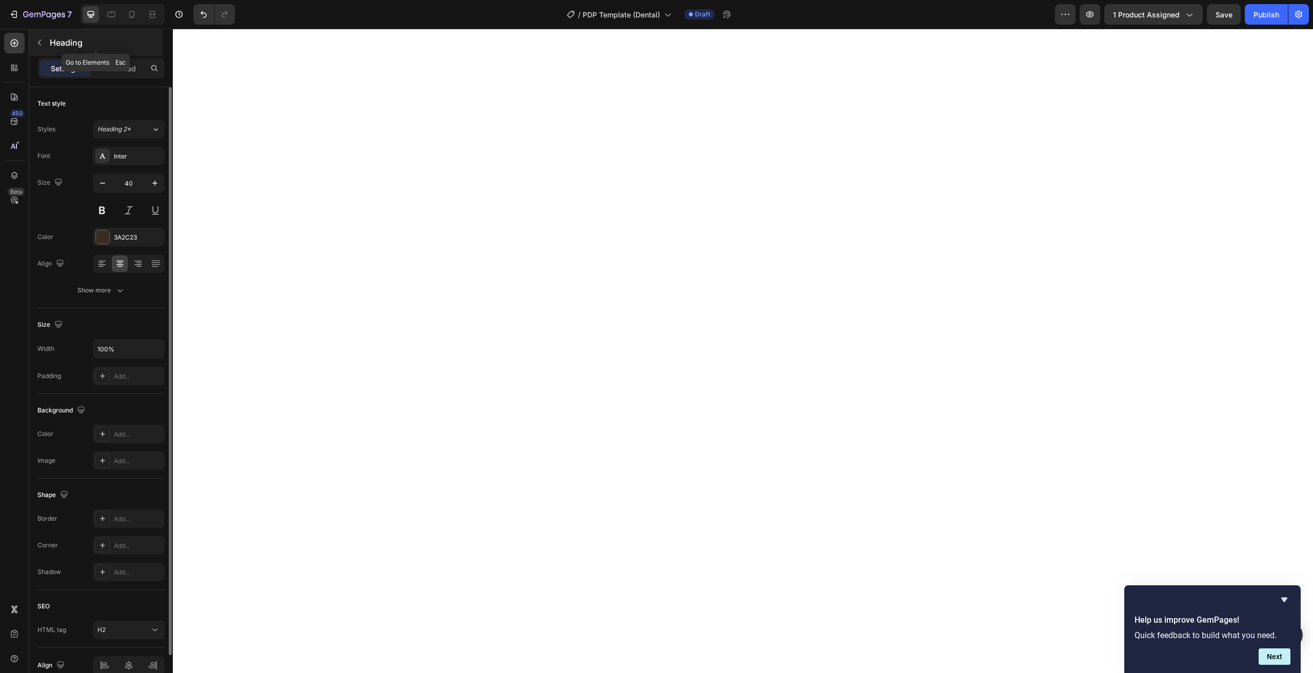
click at [68, 38] on p "Heading" at bounding box center [105, 42] width 111 height 12
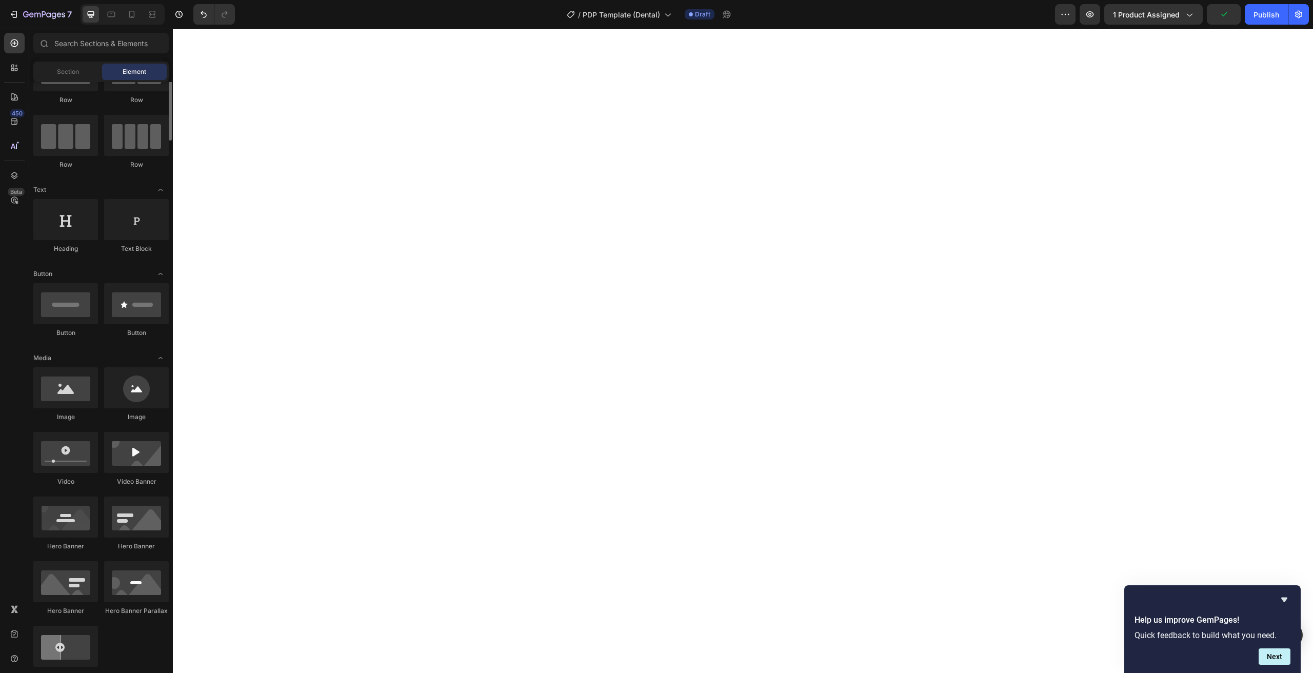
scroll to position [271, 0]
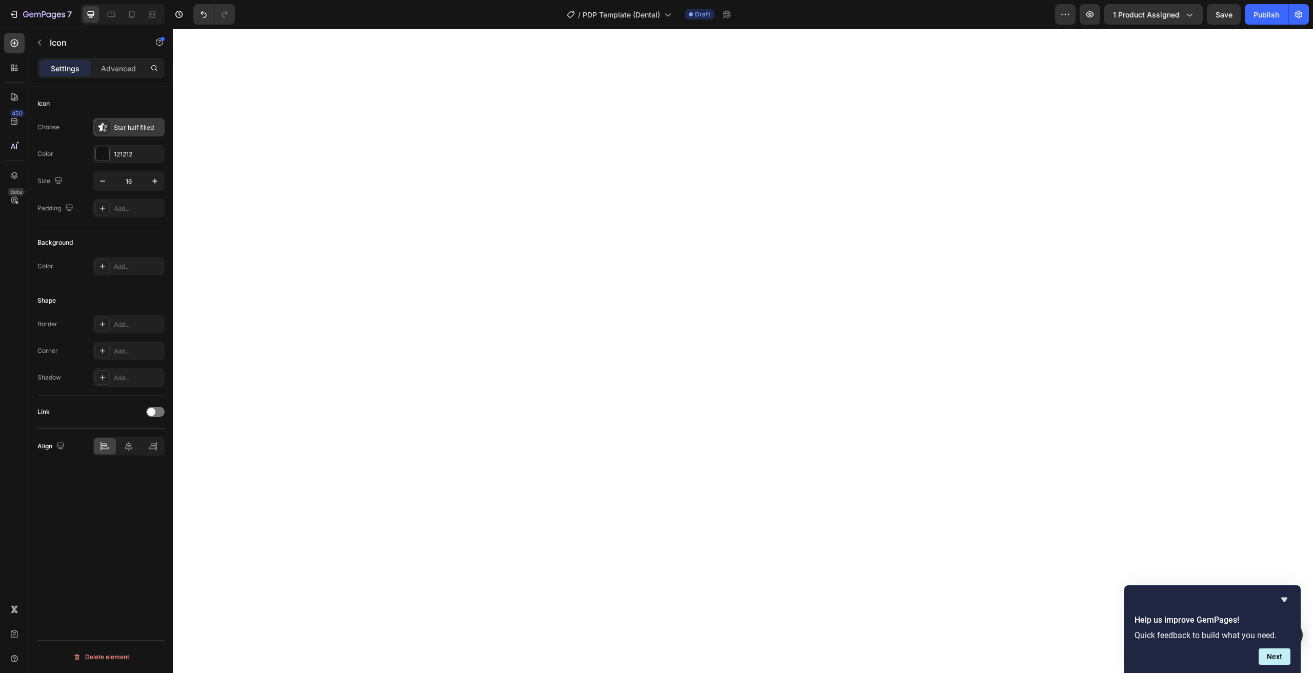
click at [106, 131] on icon at bounding box center [102, 127] width 10 height 10
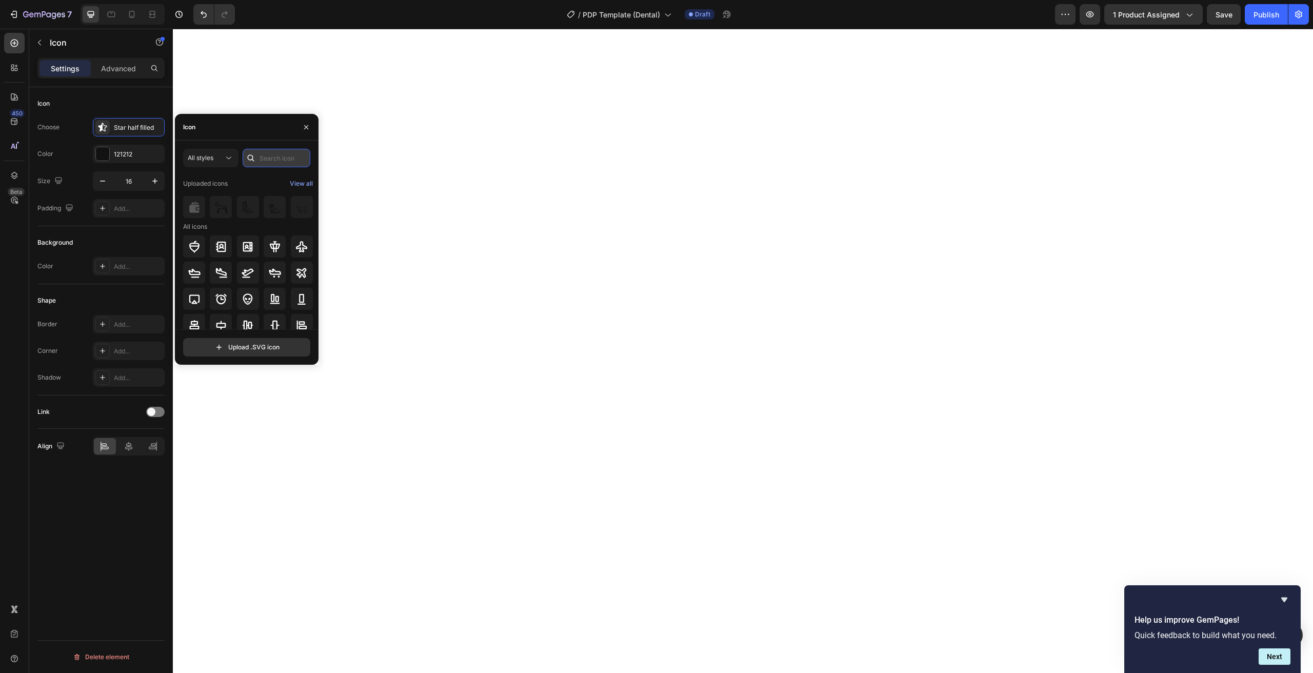
click at [273, 159] on input "text" at bounding box center [277, 158] width 68 height 18
type input "star"
click at [250, 321] on icon at bounding box center [248, 316] width 11 height 10
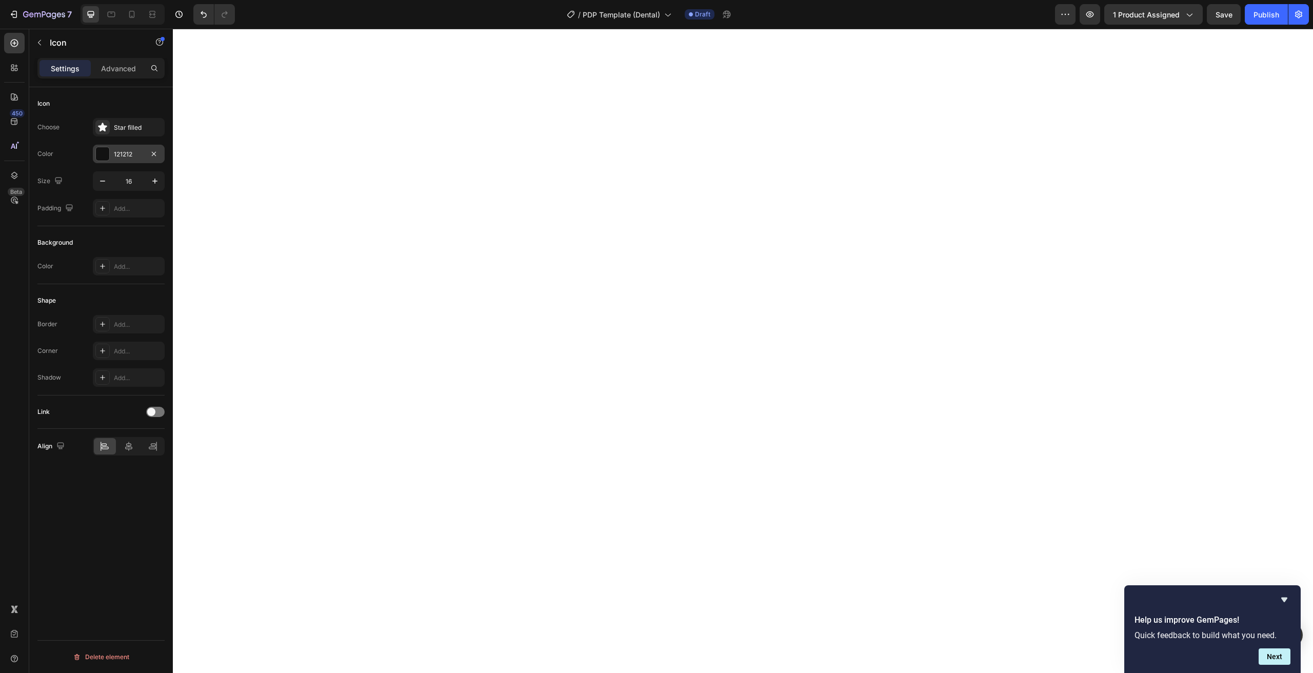
click at [118, 157] on div "121212" at bounding box center [129, 154] width 30 height 9
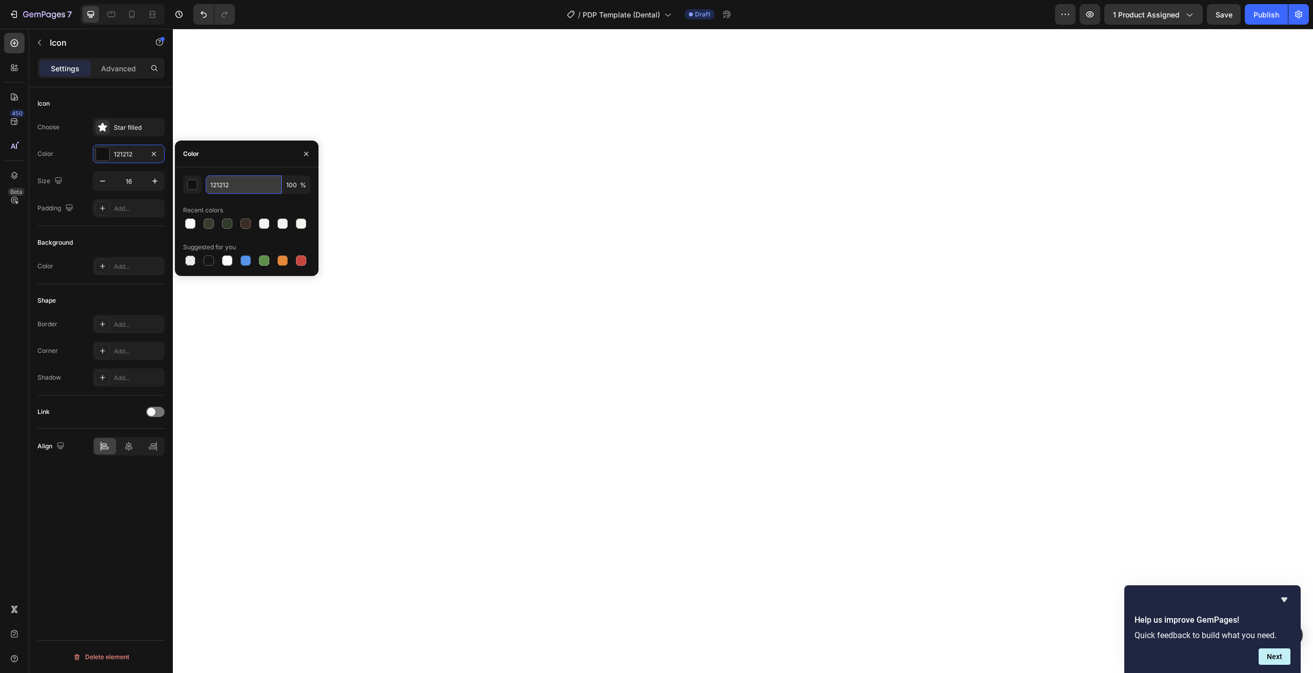
click at [225, 189] on input "121212" at bounding box center [244, 184] width 76 height 18
paste input "#ffa90"
type input "#ffa902"
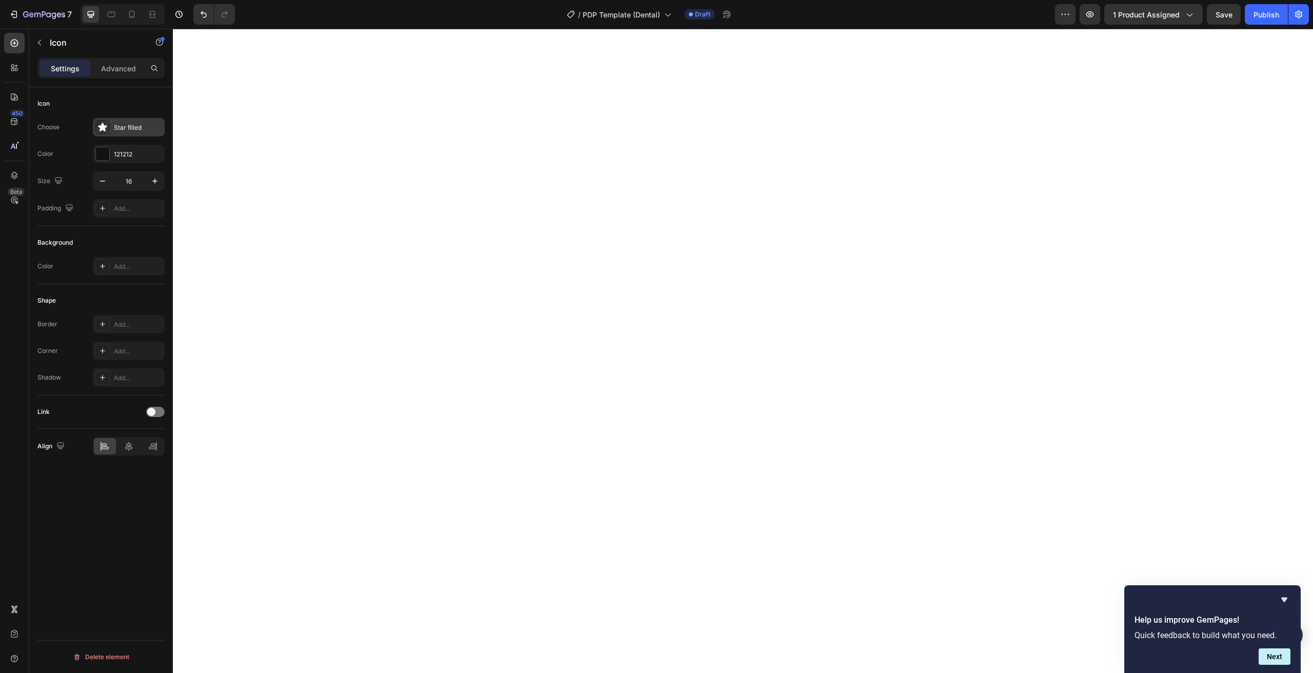
click at [113, 129] on div "Star filled" at bounding box center [129, 127] width 72 height 18
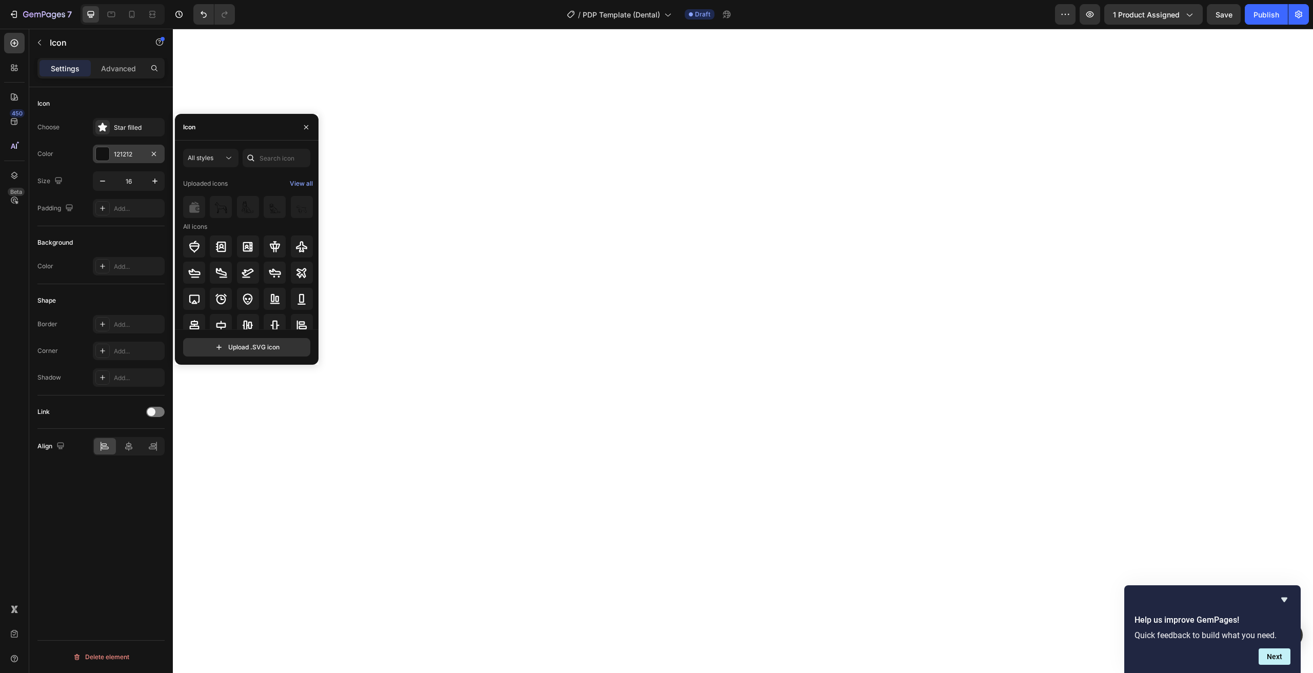
click at [126, 151] on div "121212" at bounding box center [129, 154] width 30 height 9
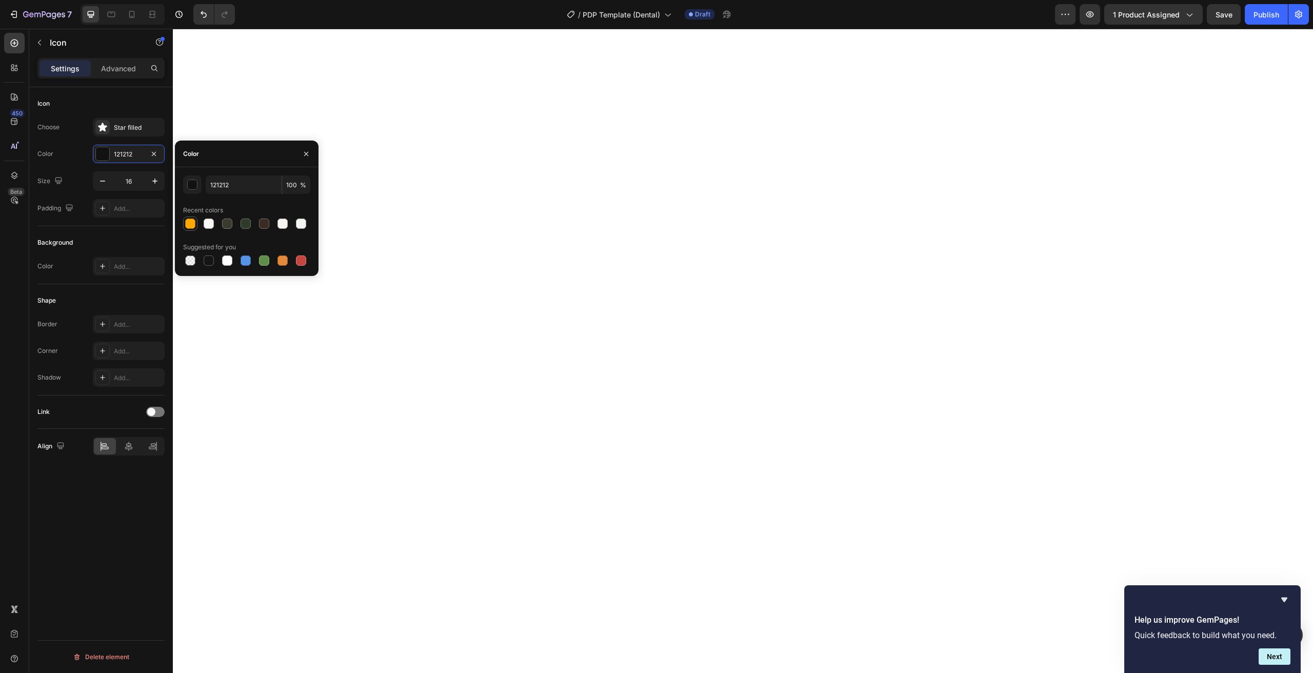
click at [190, 221] on div at bounding box center [190, 223] width 10 height 10
type input "FFA902"
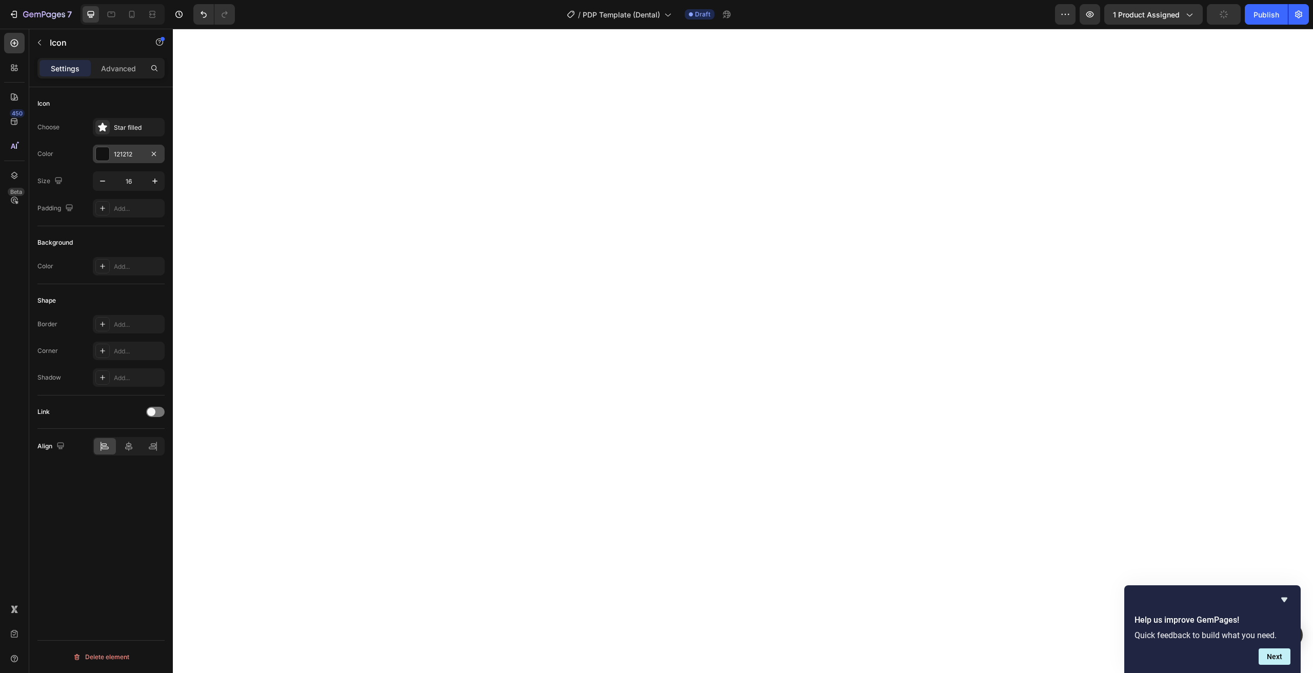
click at [107, 152] on div at bounding box center [102, 153] width 13 height 13
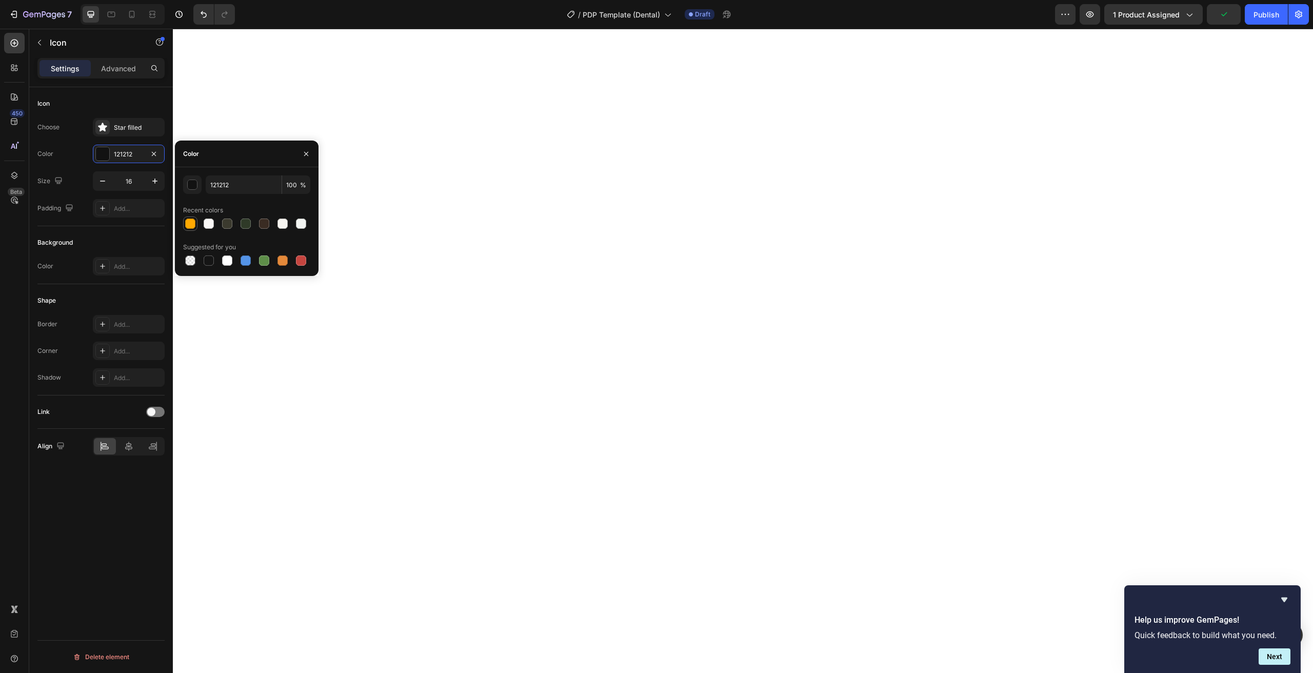
click at [191, 228] on div at bounding box center [190, 223] width 10 height 10
type input "FFA902"
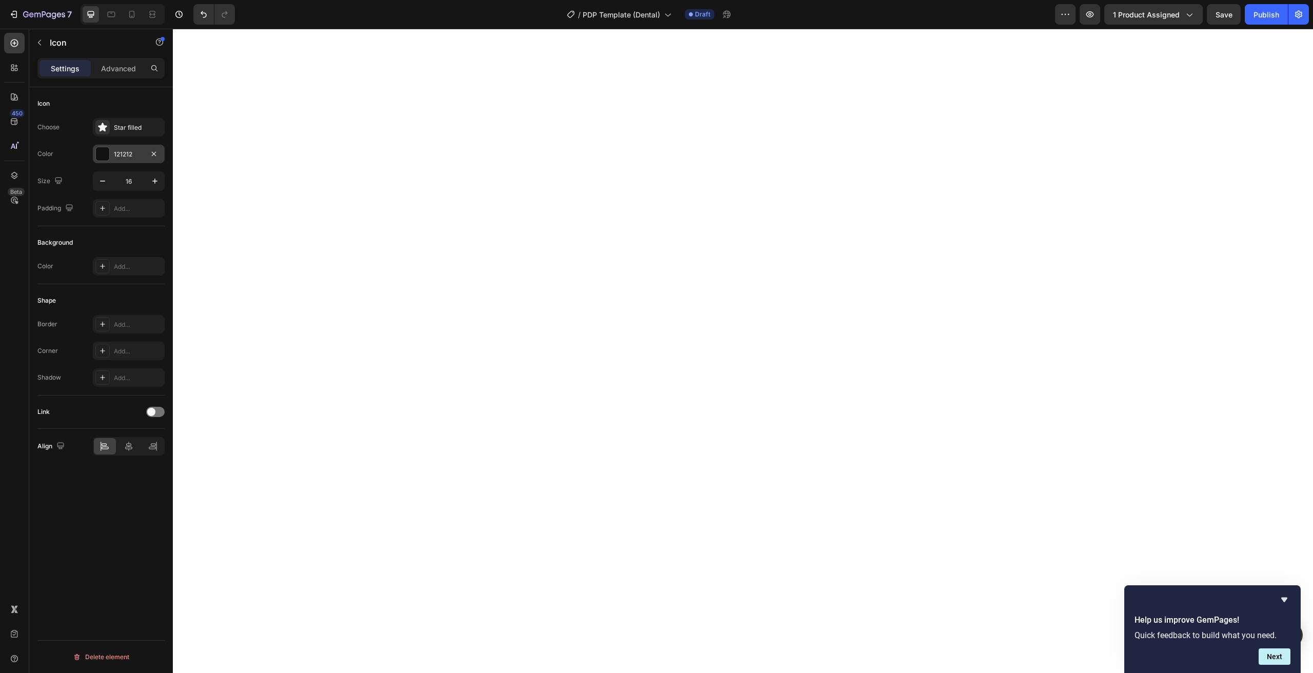
click at [106, 154] on div at bounding box center [102, 153] width 13 height 13
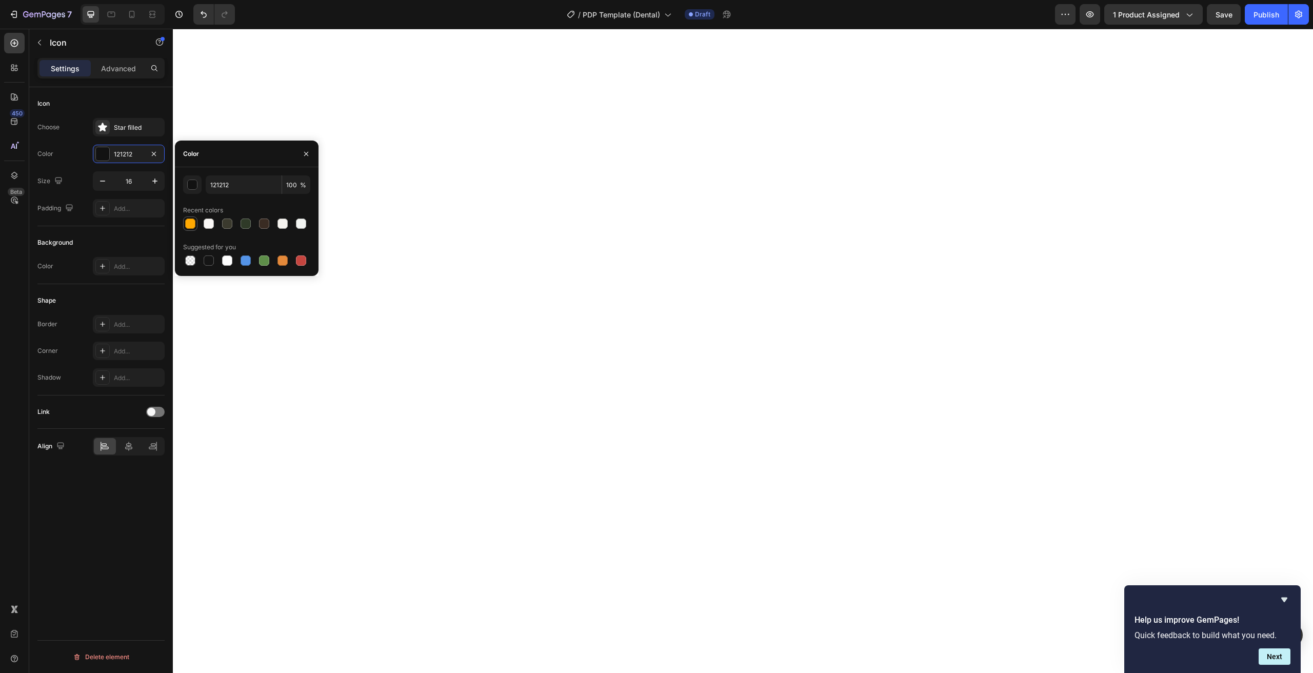
click at [190, 224] on div at bounding box center [190, 223] width 10 height 10
type input "FFA902"
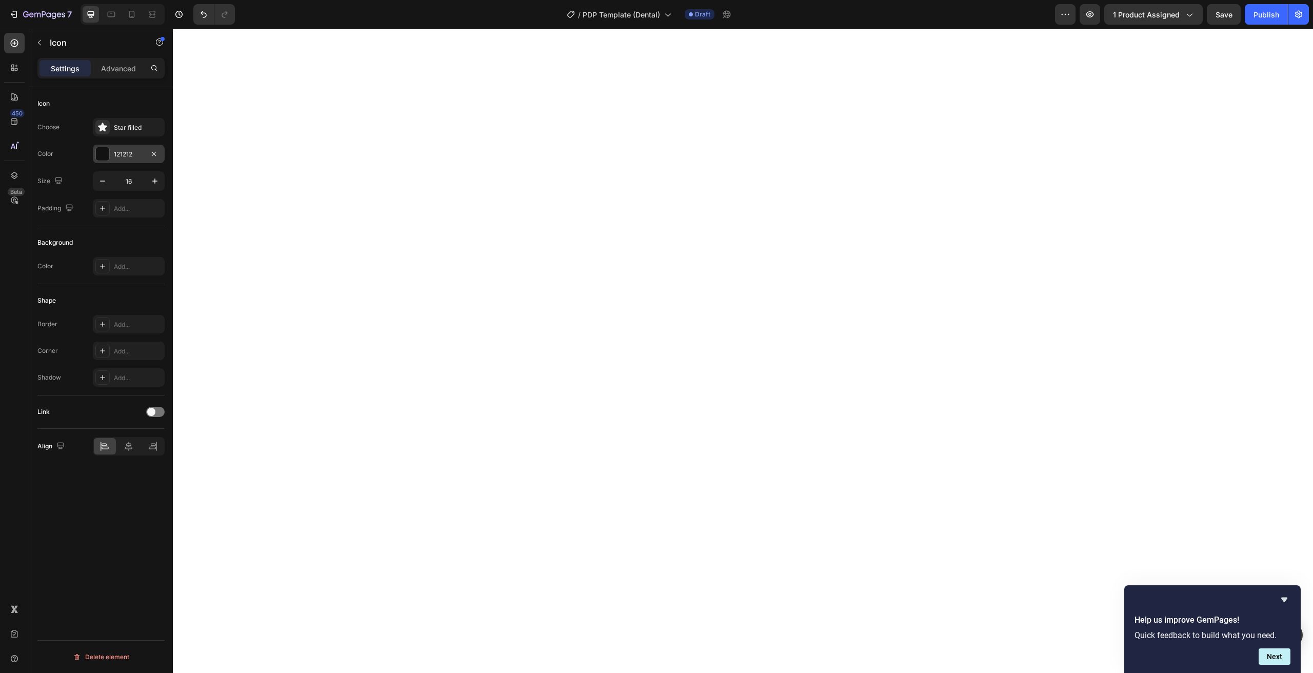
click at [131, 158] on div "121212" at bounding box center [129, 154] width 30 height 9
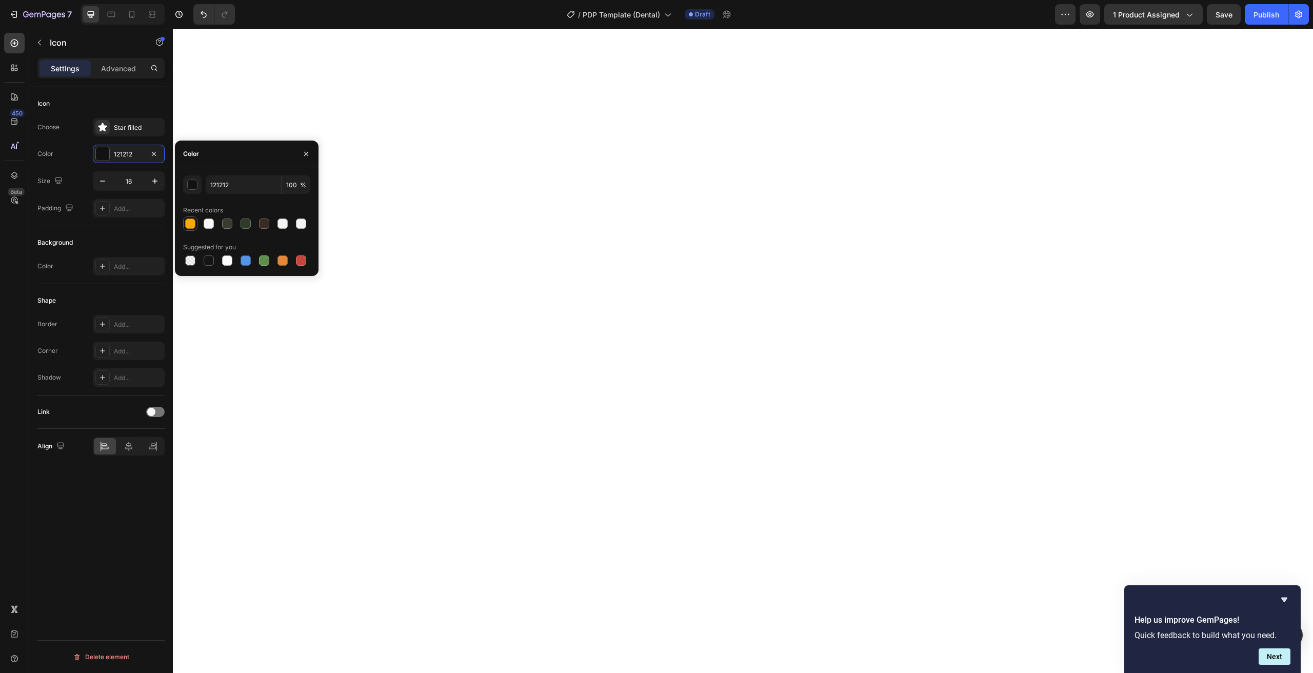
click at [195, 225] on div at bounding box center [190, 223] width 12 height 12
type input "FFA902"
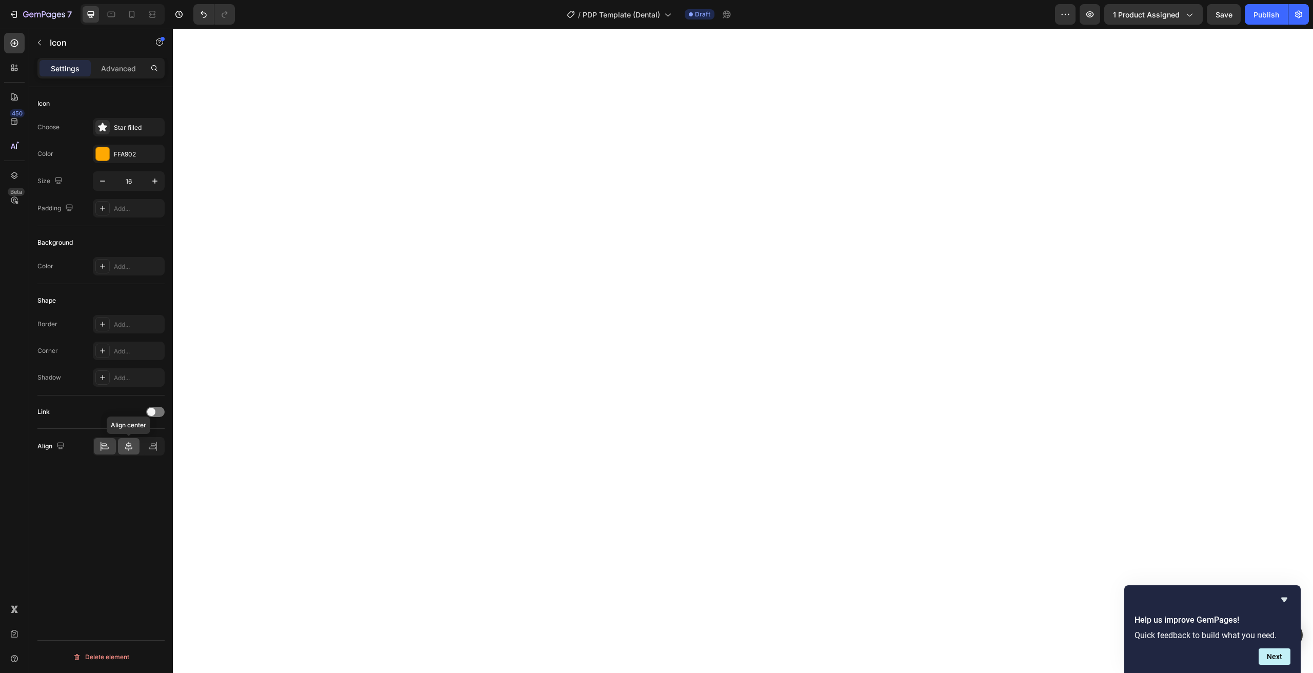
click at [129, 438] on div at bounding box center [129, 446] width 22 height 16
click at [130, 447] on div at bounding box center [129, 440] width 22 height 16
click at [100, 125] on icon at bounding box center [102, 127] width 8 height 8
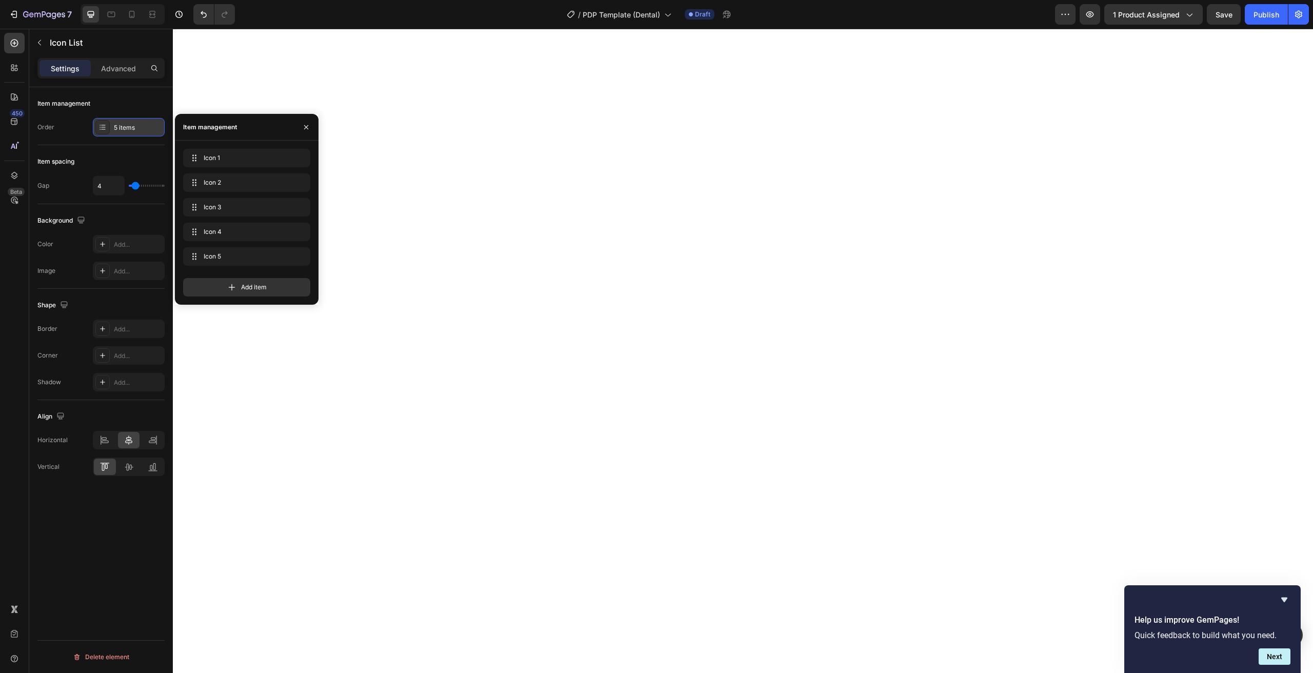
click at [100, 125] on icon at bounding box center [102, 127] width 8 height 8
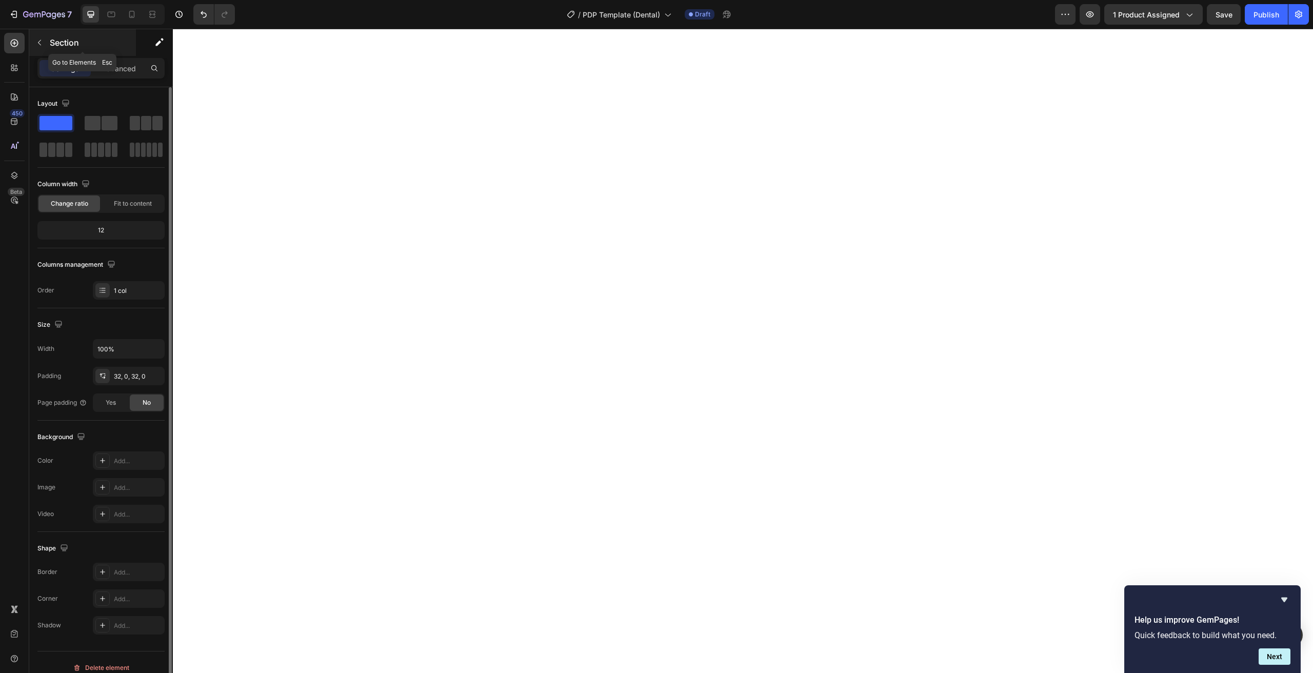
click at [57, 47] on p "Section" at bounding box center [92, 42] width 84 height 12
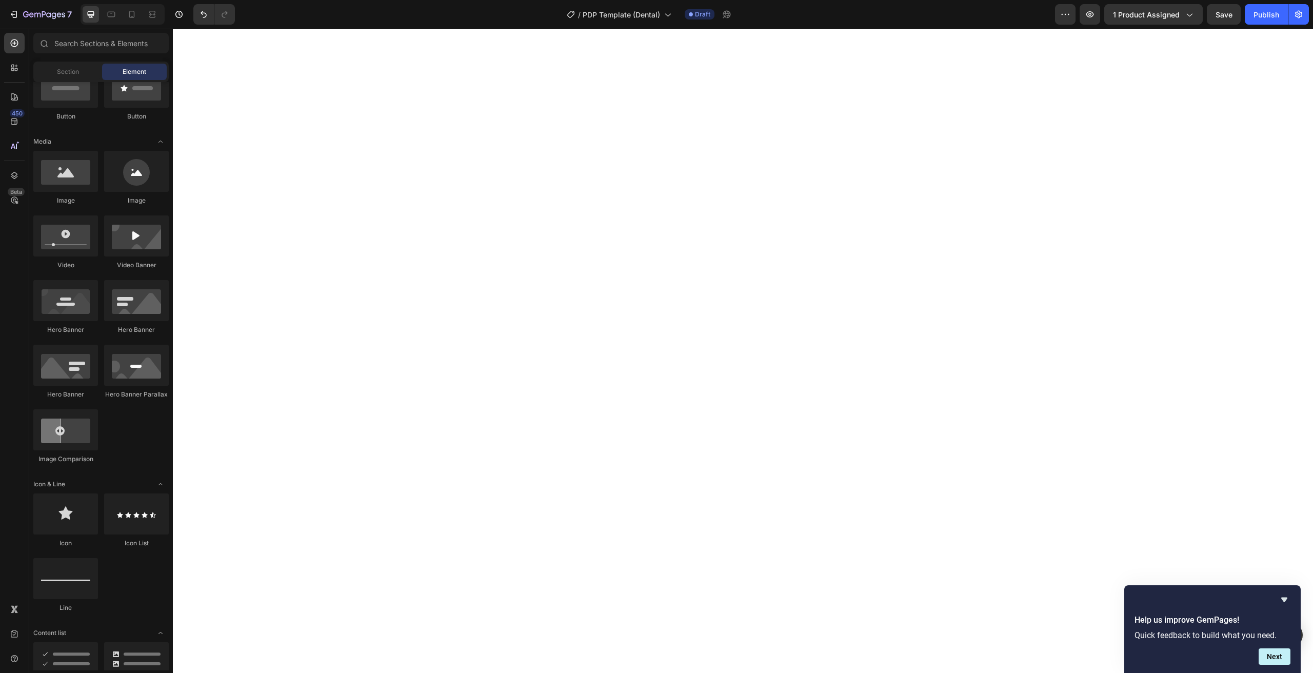
scroll to position [0, 0]
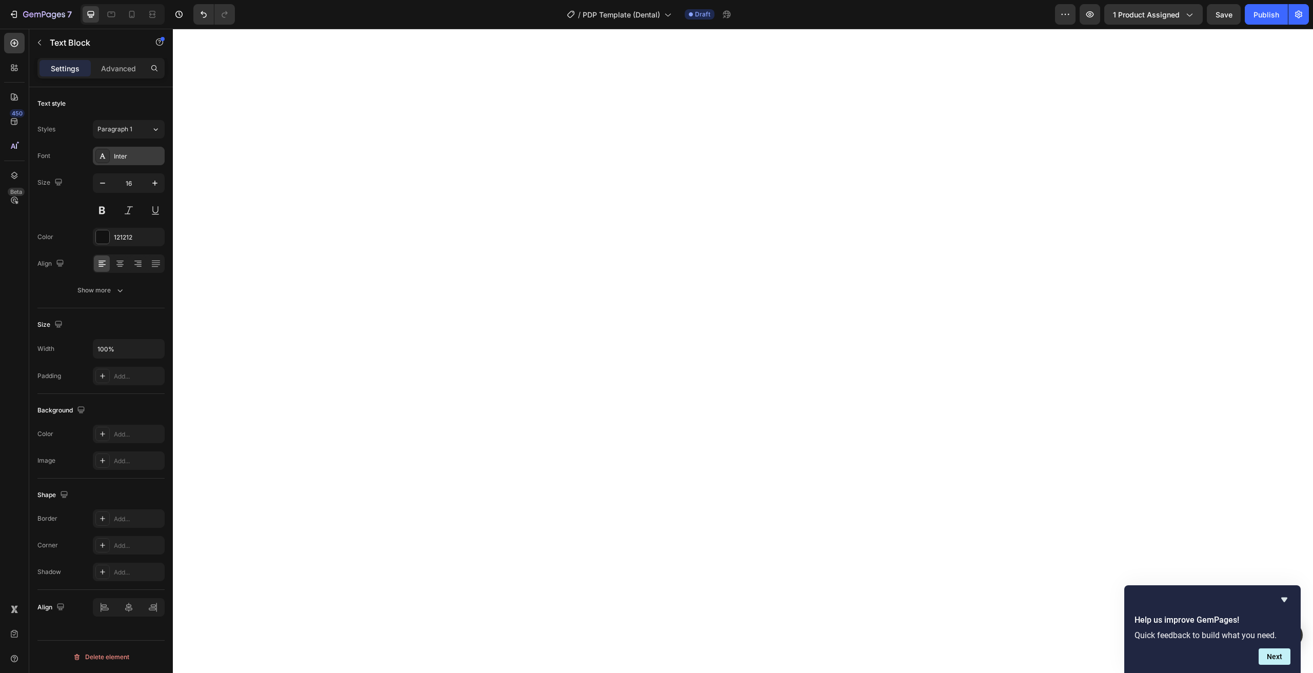
click at [105, 156] on icon at bounding box center [102, 156] width 8 height 8
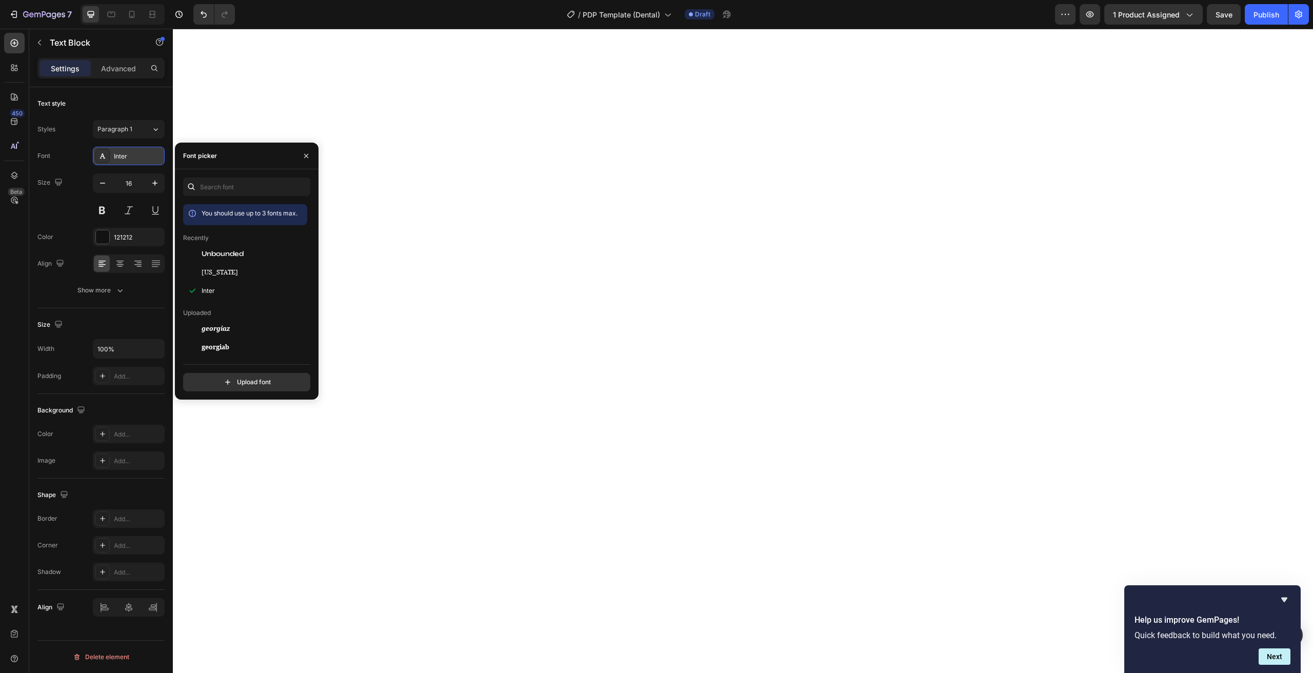
click at [105, 156] on icon at bounding box center [102, 156] width 8 height 8
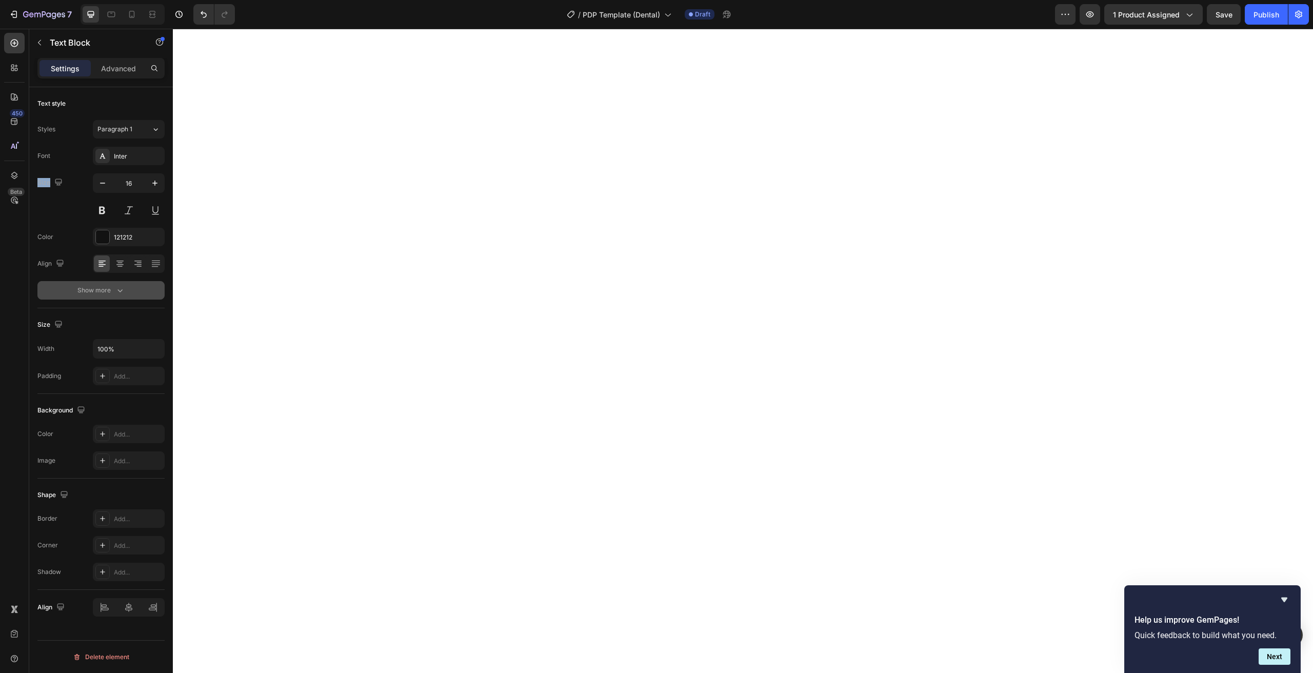
click at [101, 289] on div "Show more" at bounding box center [101, 290] width 48 height 10
click at [154, 295] on icon at bounding box center [155, 290] width 10 height 10
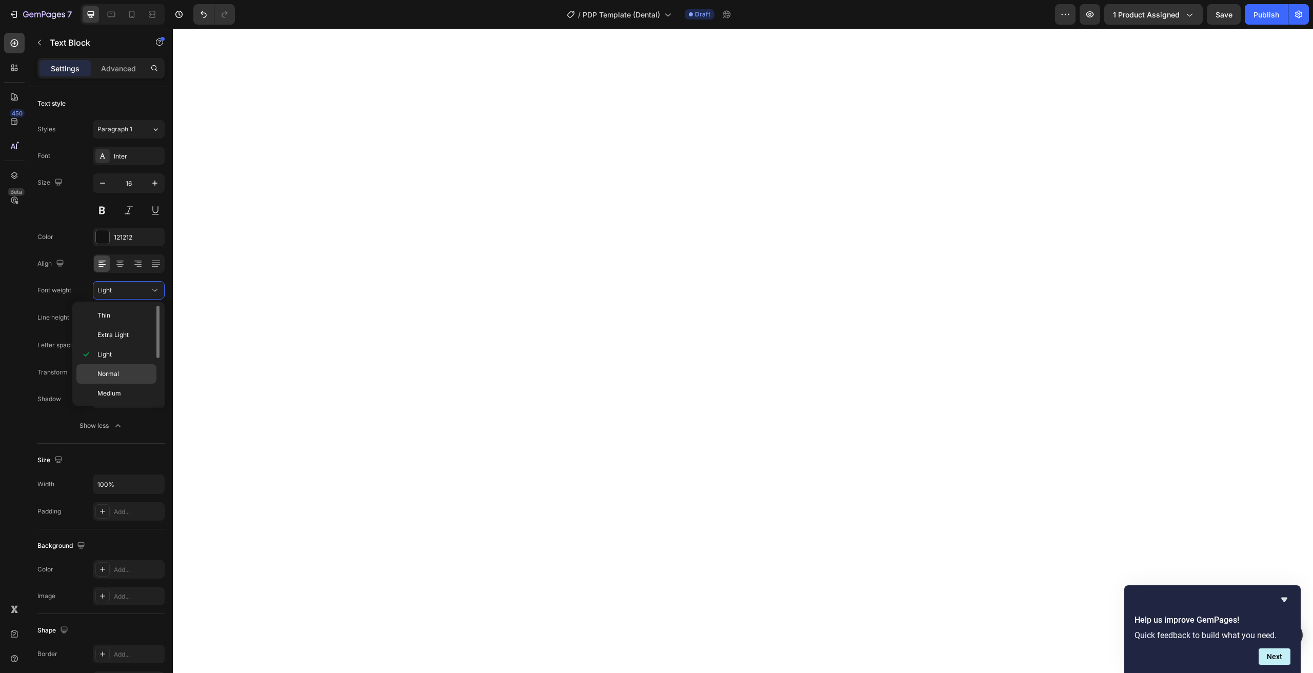
click at [107, 373] on span "Normal" at bounding box center [108, 373] width 22 height 9
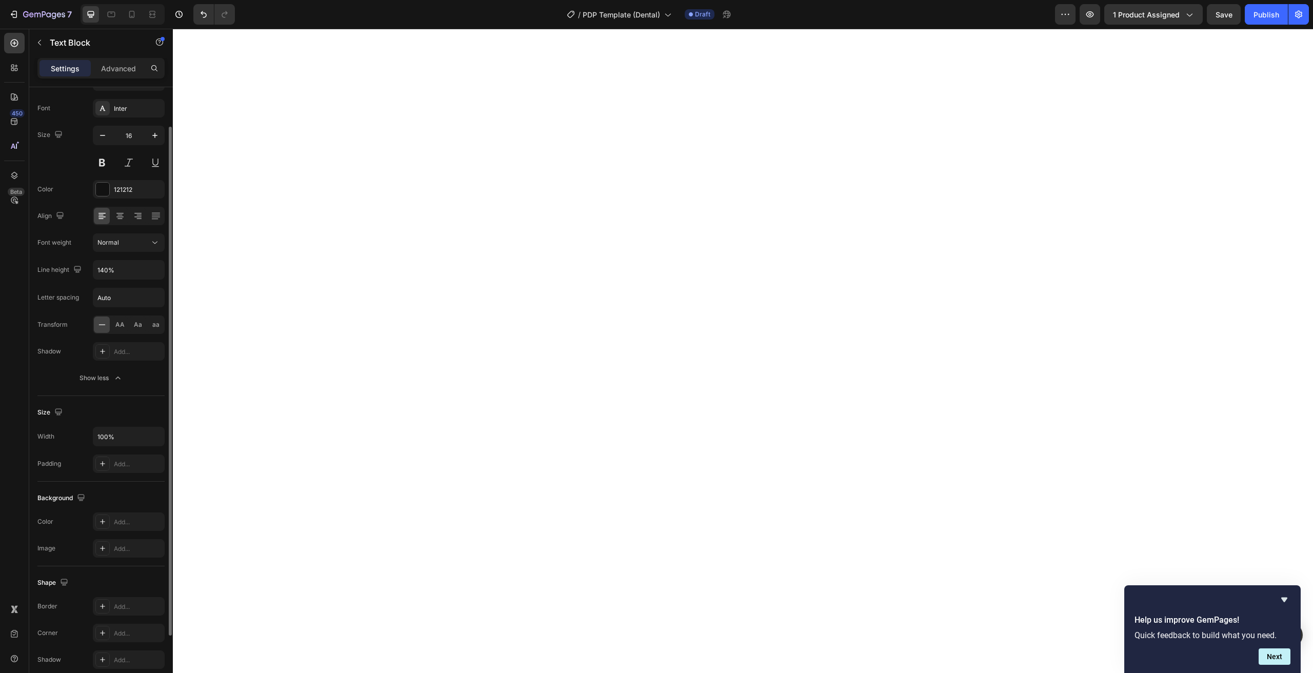
scroll to position [128, 0]
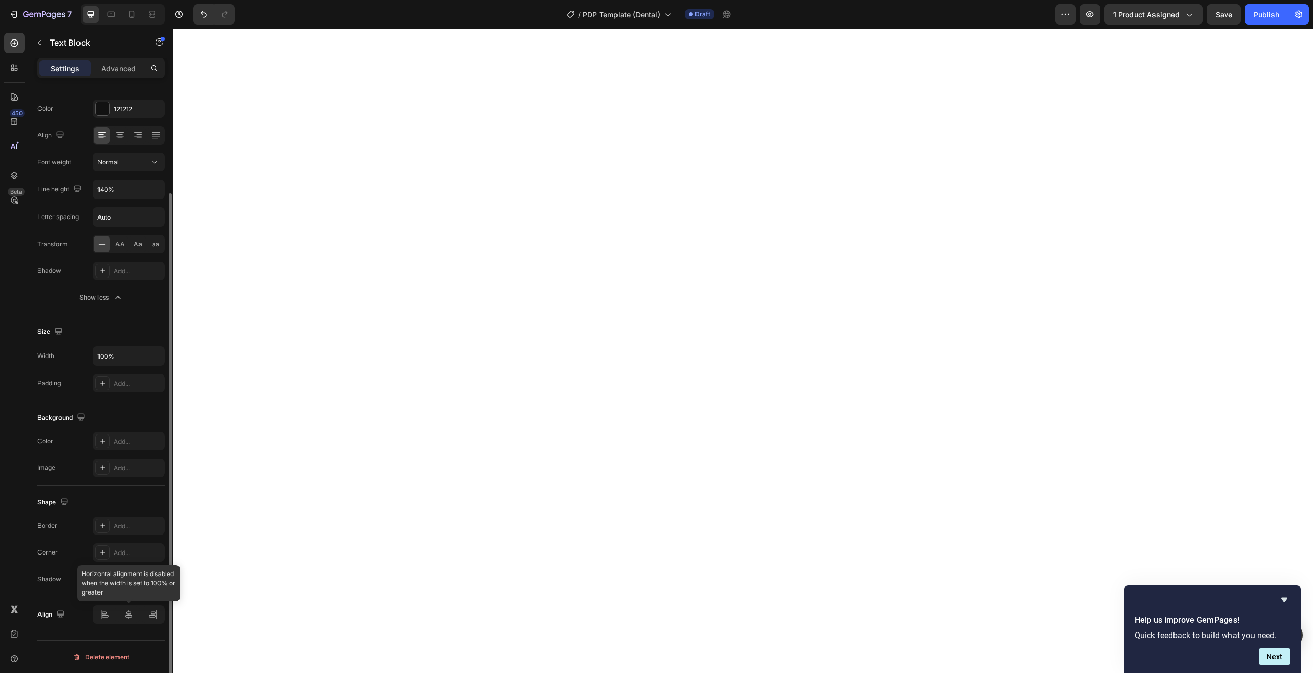
click at [129, 615] on div at bounding box center [129, 614] width 72 height 18
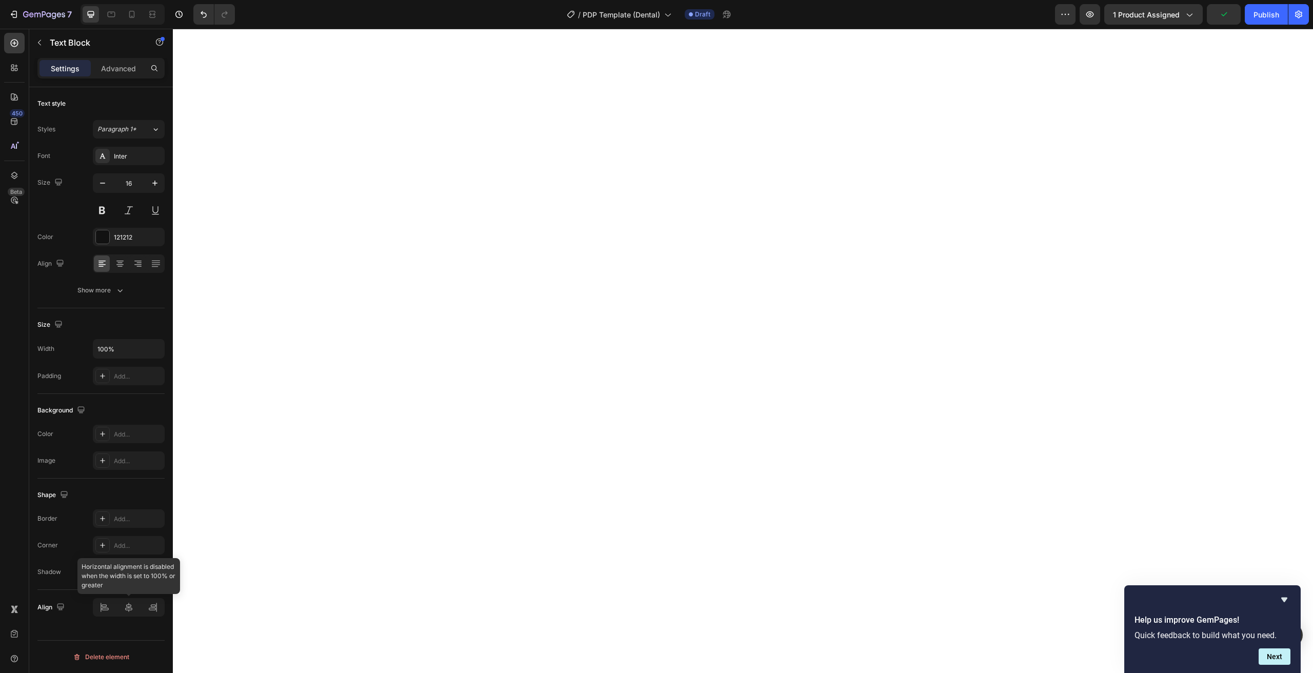
click at [128, 606] on div at bounding box center [129, 607] width 72 height 18
click at [135, 351] on input "100%" at bounding box center [128, 349] width 71 height 18
click at [151, 350] on icon "button" at bounding box center [155, 349] width 10 height 10
click at [131, 375] on p "Fit content Auto" at bounding box center [126, 374] width 58 height 9
type input "Auto"
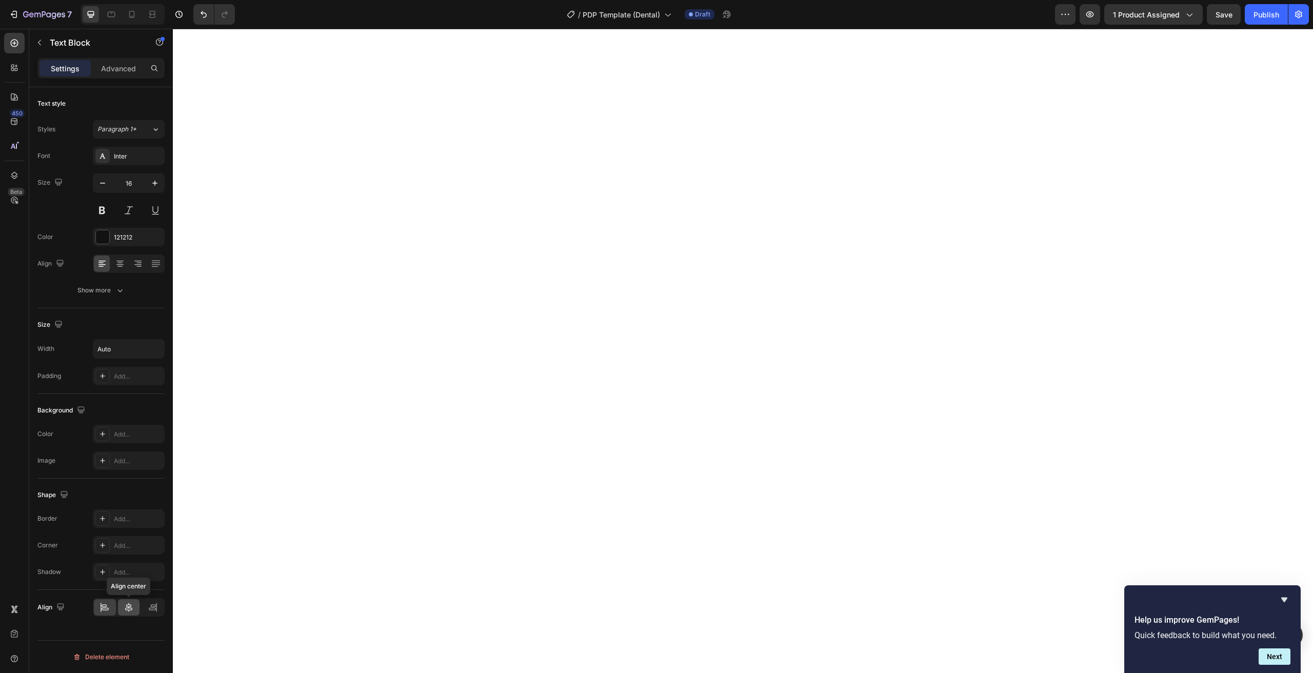
click at [128, 610] on icon at bounding box center [128, 607] width 7 height 9
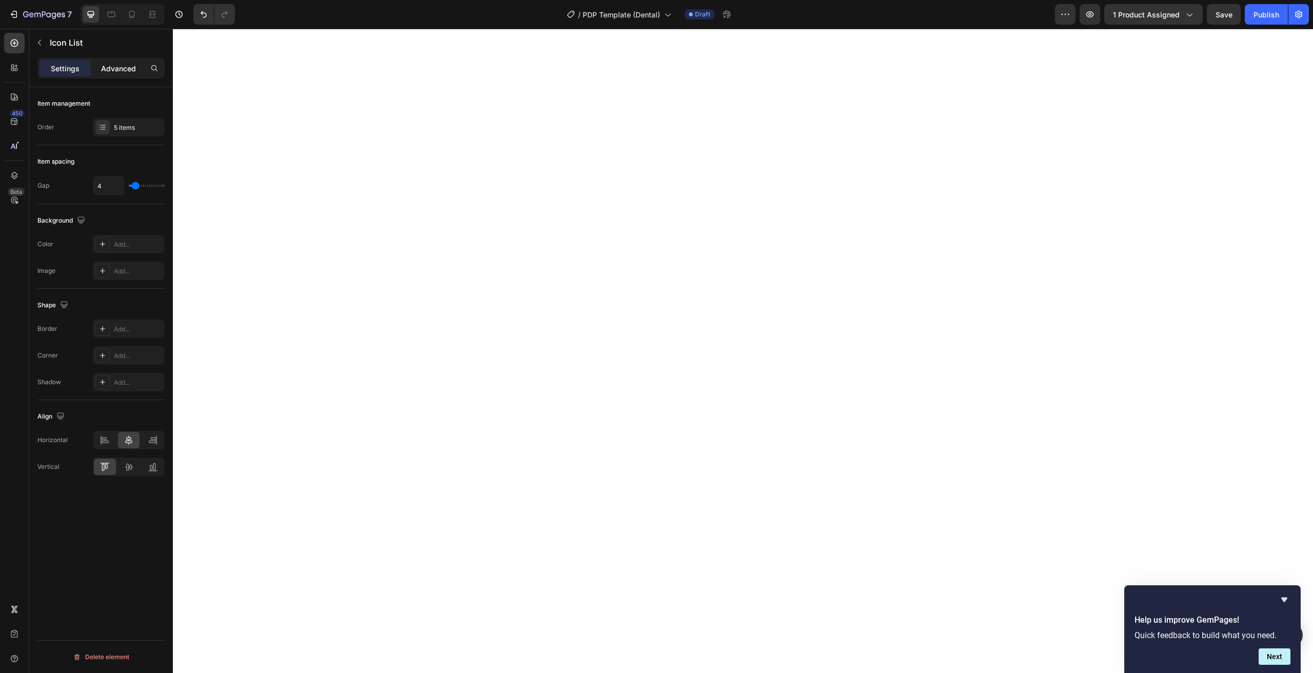
click at [120, 66] on p "Advanced" at bounding box center [118, 68] width 35 height 11
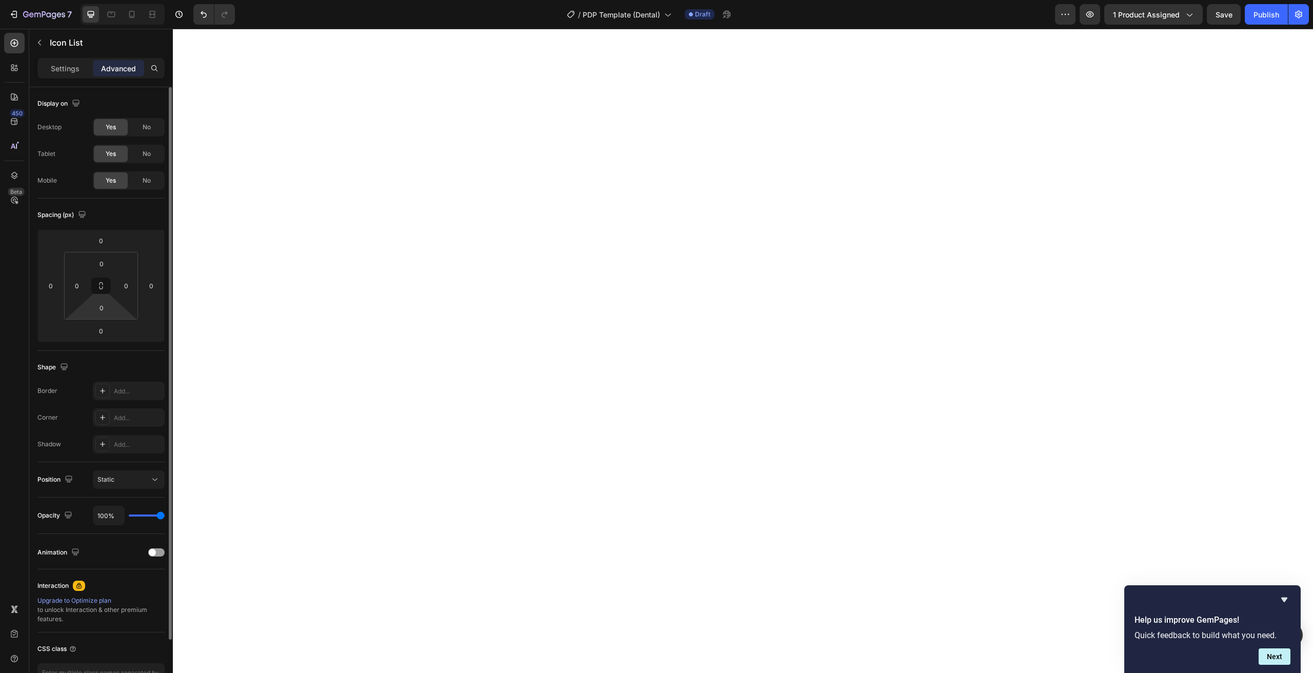
drag, startPoint x: 113, startPoint y: 304, endPoint x: 112, endPoint y: 299, distance: 5.2
click at [113, 304] on div "0" at bounding box center [102, 308] width 26 height 16
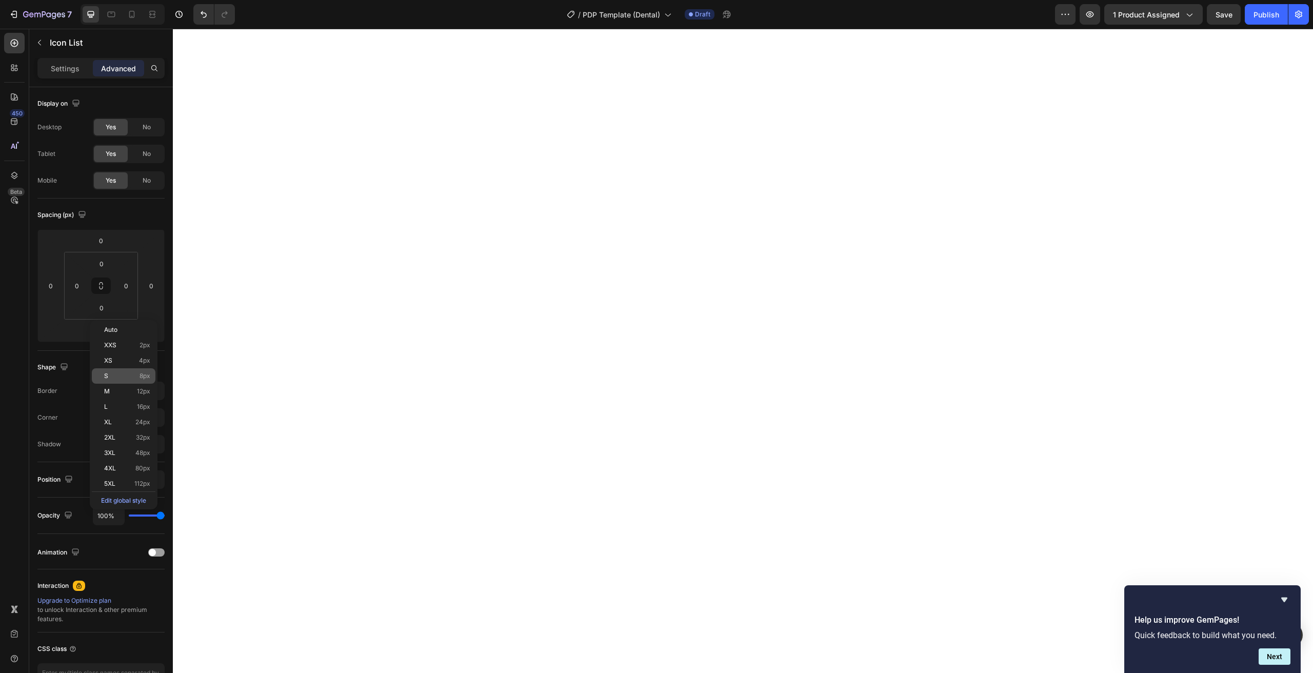
click at [126, 378] on p "S 8px" at bounding box center [127, 375] width 46 height 7
type input "8"
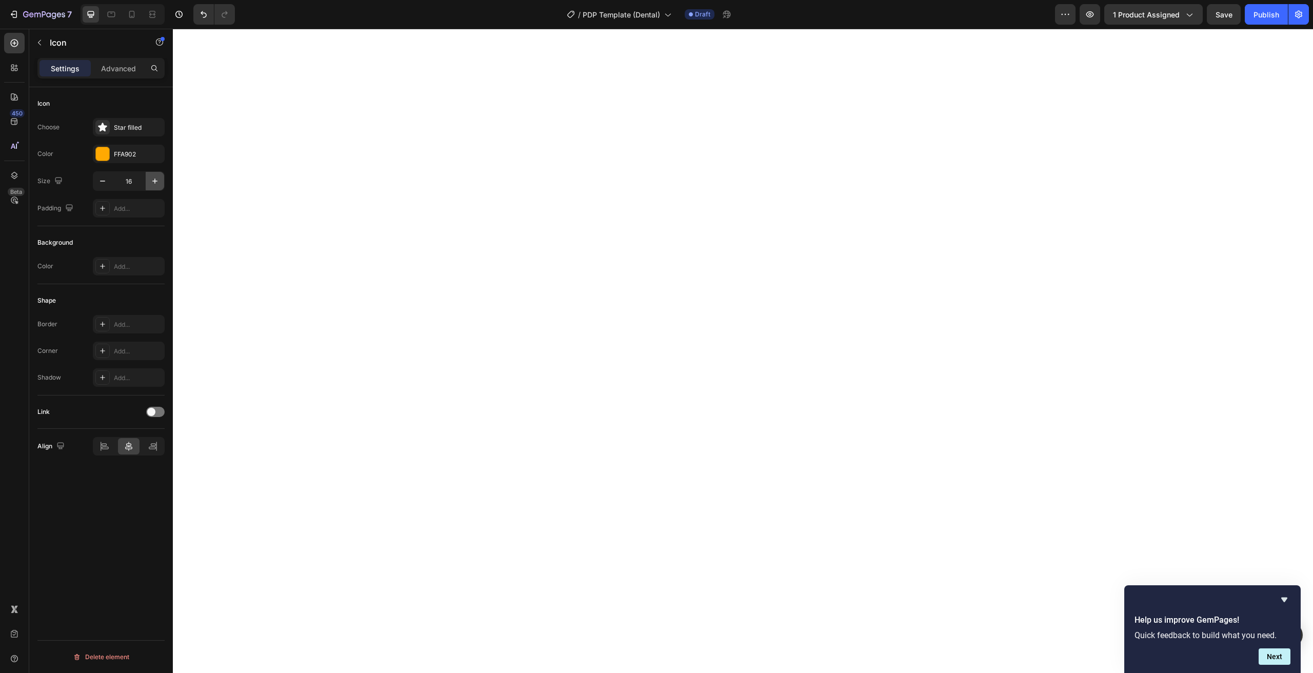
click at [162, 178] on button "button" at bounding box center [155, 181] width 18 height 18
click at [160, 179] on icon "button" at bounding box center [155, 181] width 10 height 10
type input "20"
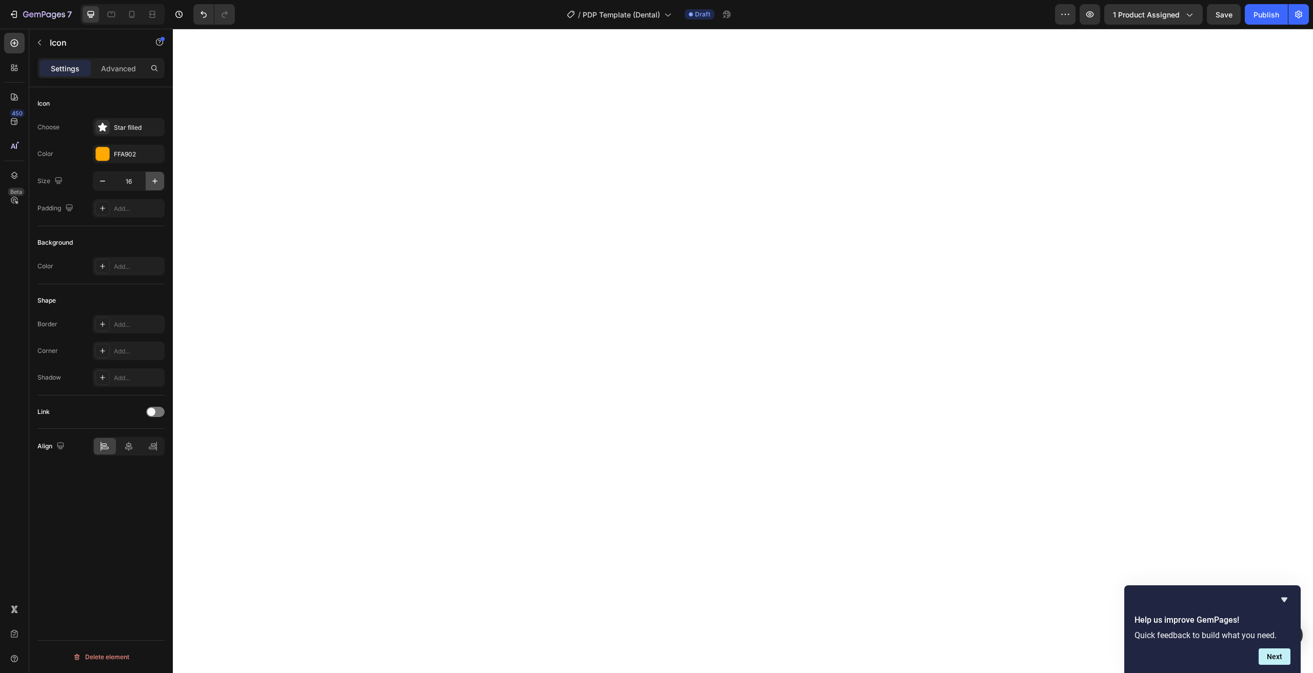
click at [158, 180] on icon "button" at bounding box center [155, 181] width 10 height 10
type input "20"
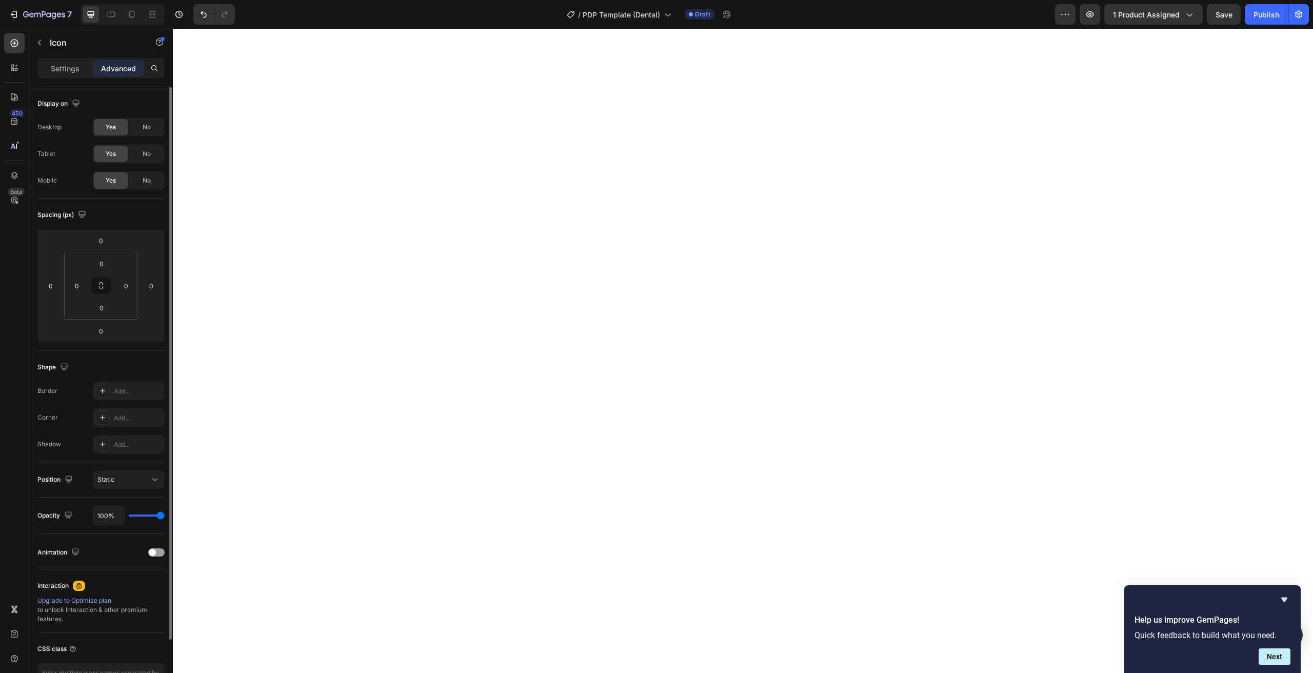
drag, startPoint x: 68, startPoint y: 75, endPoint x: 103, endPoint y: 117, distance: 54.3
click at [68, 75] on div "Settings" at bounding box center [64, 68] width 51 height 16
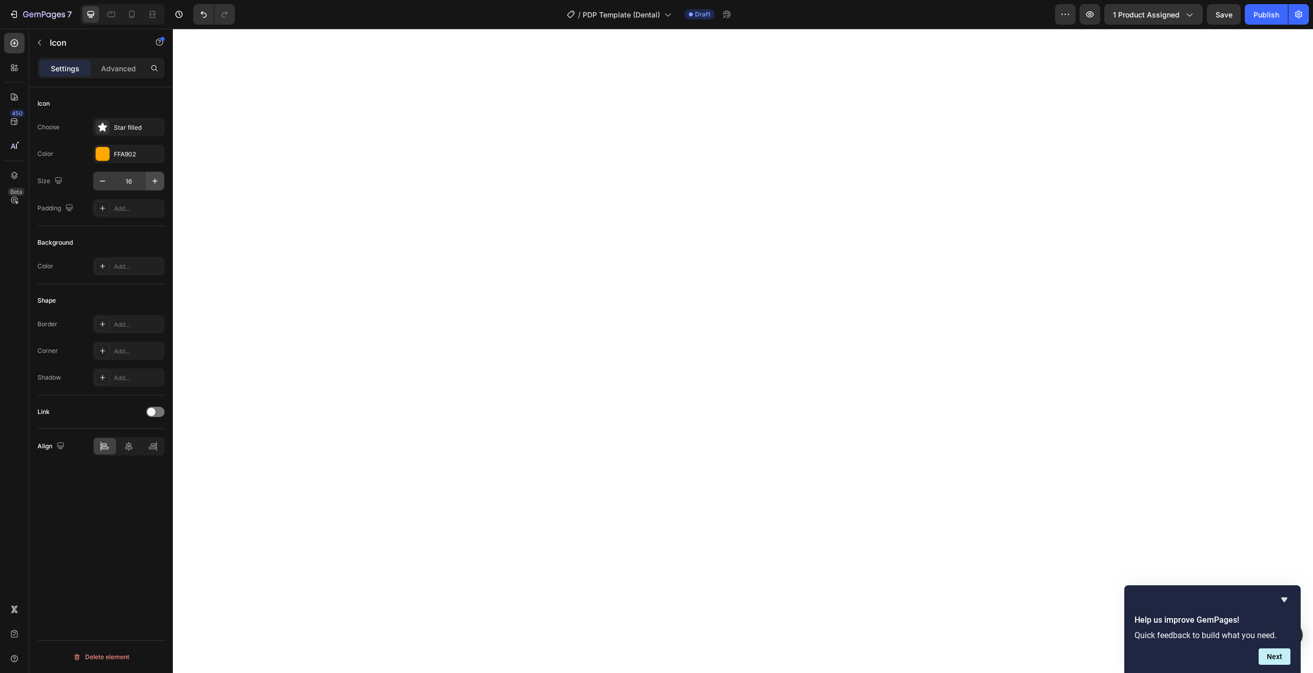
click at [157, 174] on button "button" at bounding box center [155, 181] width 18 height 18
type input "20"
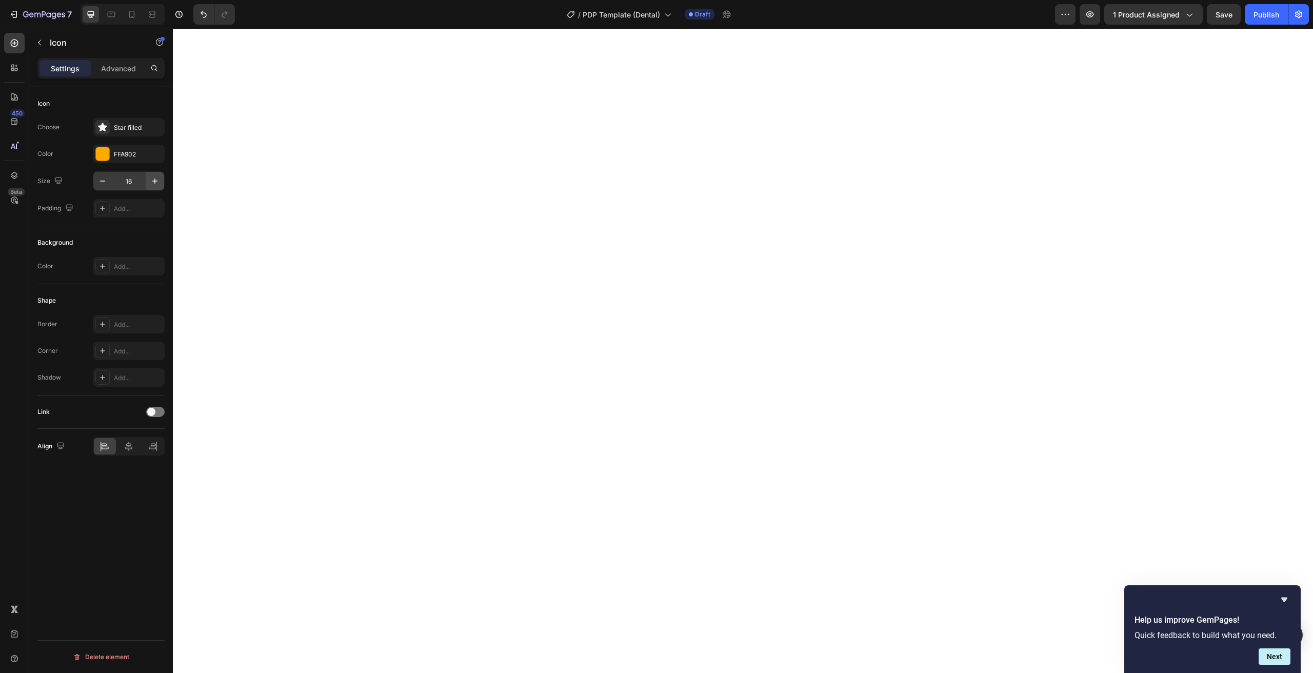
click at [153, 181] on icon "button" at bounding box center [154, 180] width 5 height 5
type input "20"
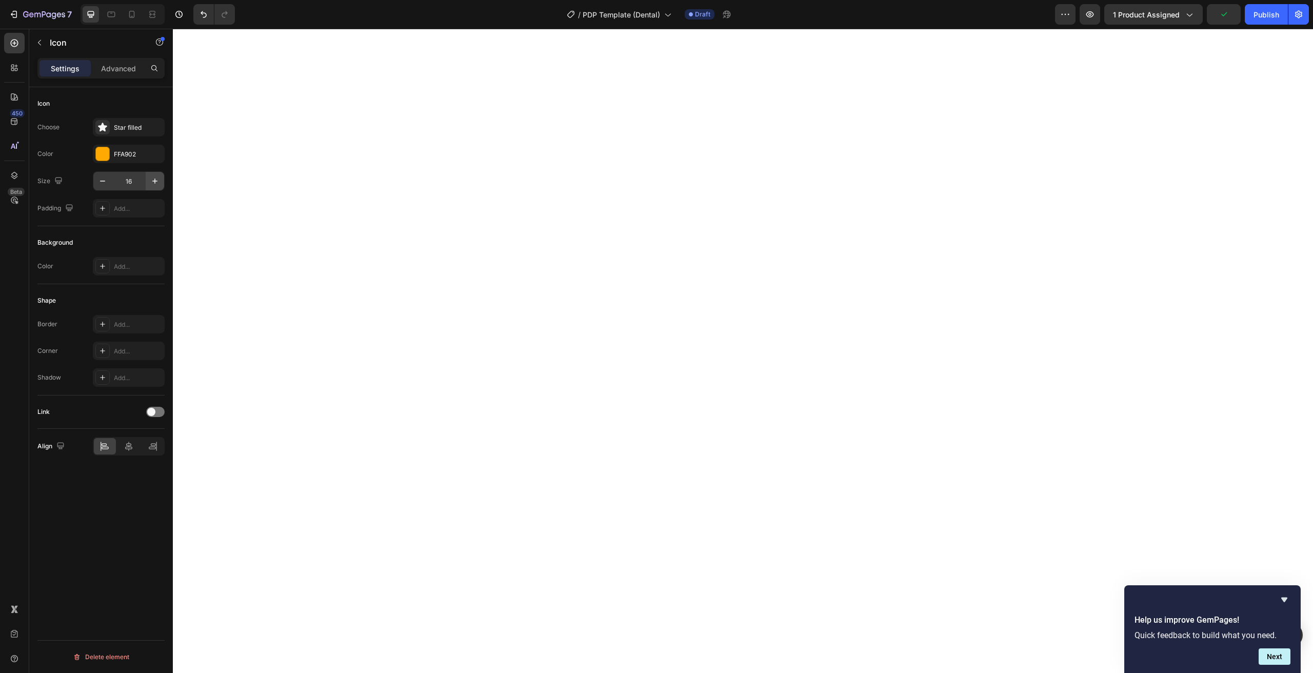
click at [156, 177] on icon "button" at bounding box center [155, 181] width 10 height 10
type input "20"
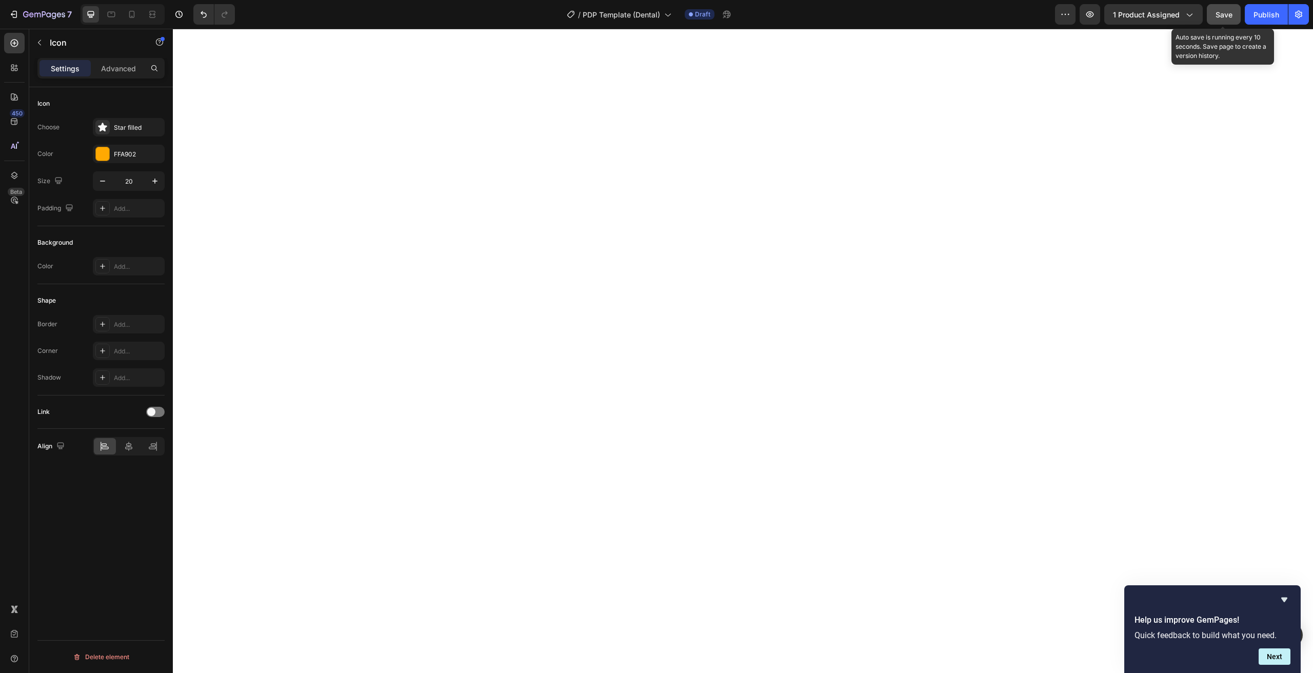
click at [1221, 18] on span "Save" at bounding box center [1224, 14] width 17 height 9
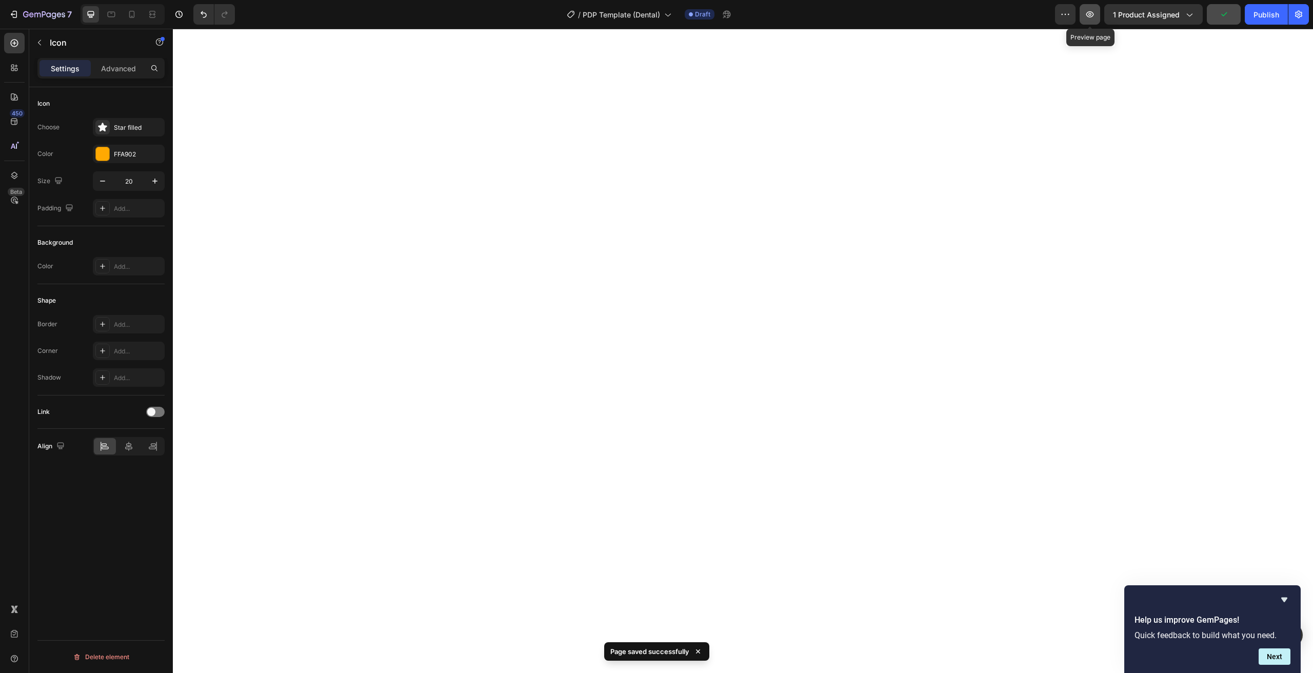
click at [1095, 17] on icon "button" at bounding box center [1090, 14] width 10 height 10
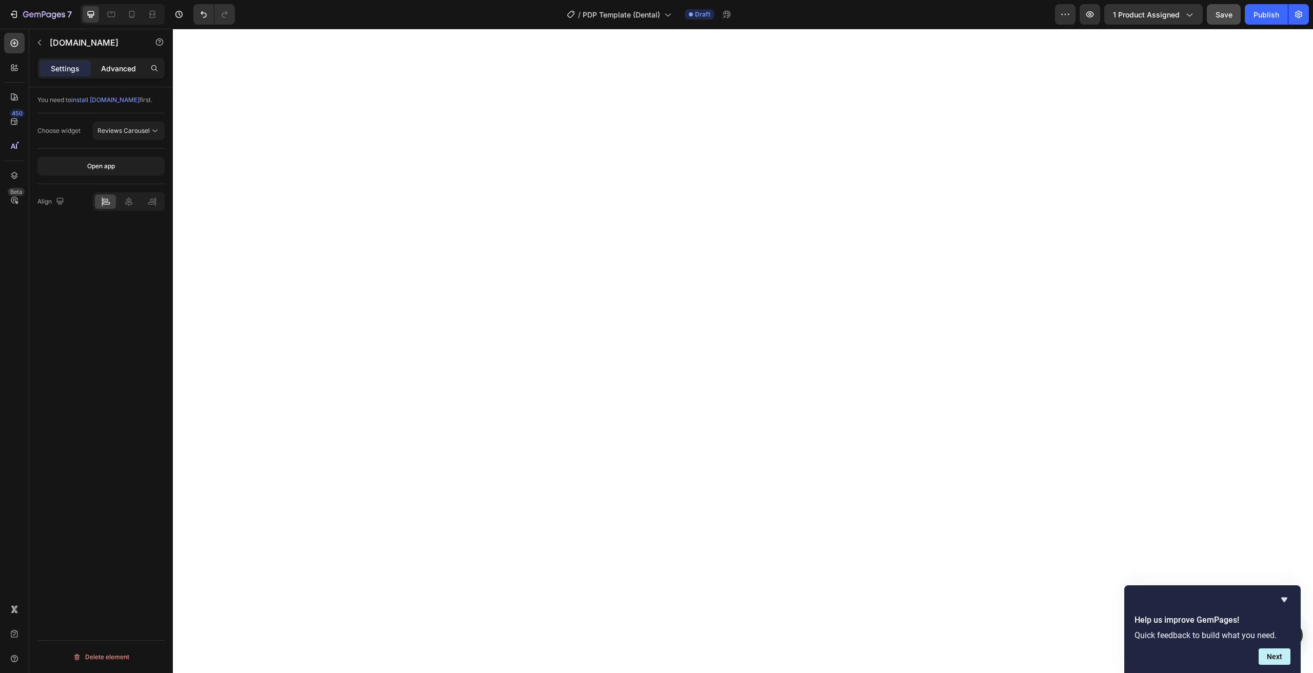
click at [117, 67] on p "Advanced" at bounding box center [118, 68] width 35 height 11
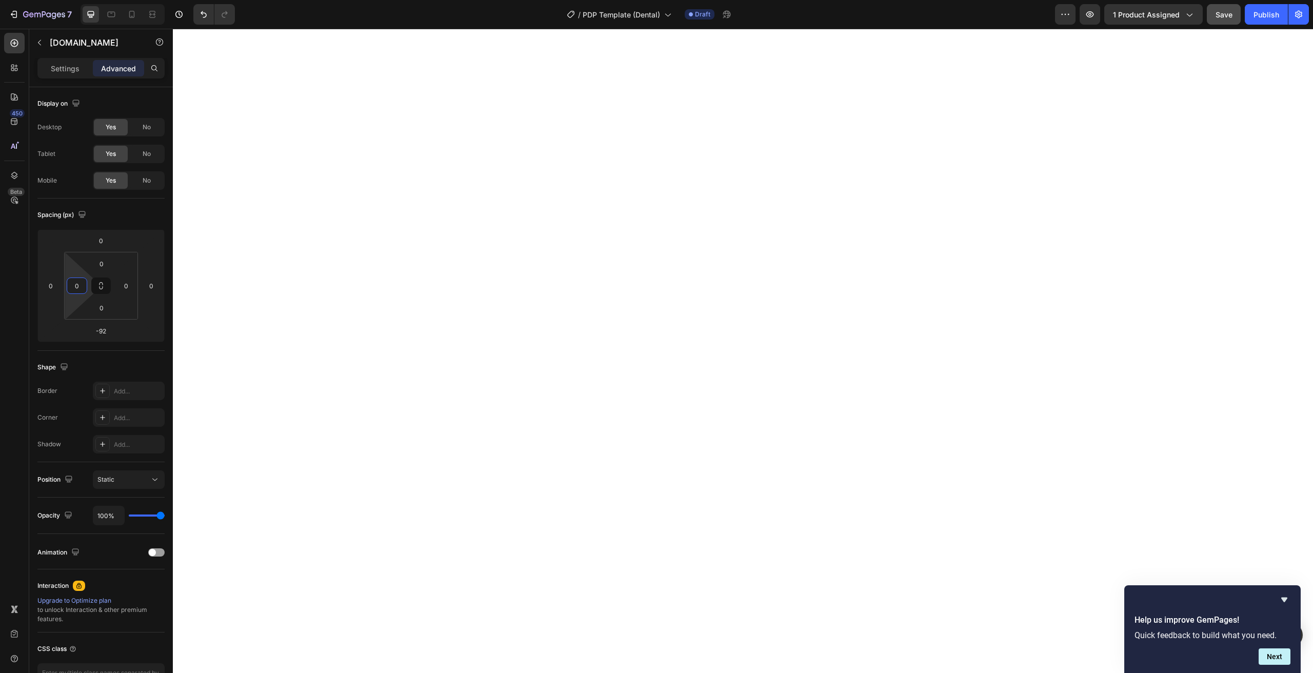
drag, startPoint x: 73, startPoint y: 301, endPoint x: 70, endPoint y: 368, distance: 67.3
click at [70, 0] on html "7 Version history / PDP Template (Dental) Draft Preview 1 product assigned Save…" at bounding box center [656, 0] width 1313 height 0
drag, startPoint x: 72, startPoint y: 303, endPoint x: 81, endPoint y: 301, distance: 9.5
click at [39, 0] on html "7 Version history / PDP Template (Dental) Draft Preview 1 product assigned Save…" at bounding box center [656, 0] width 1313 height 0
click at [81, 0] on html "7 Version history / PDP Template (Dental) Draft Preview 1 product assigned Save…" at bounding box center [656, 0] width 1313 height 0
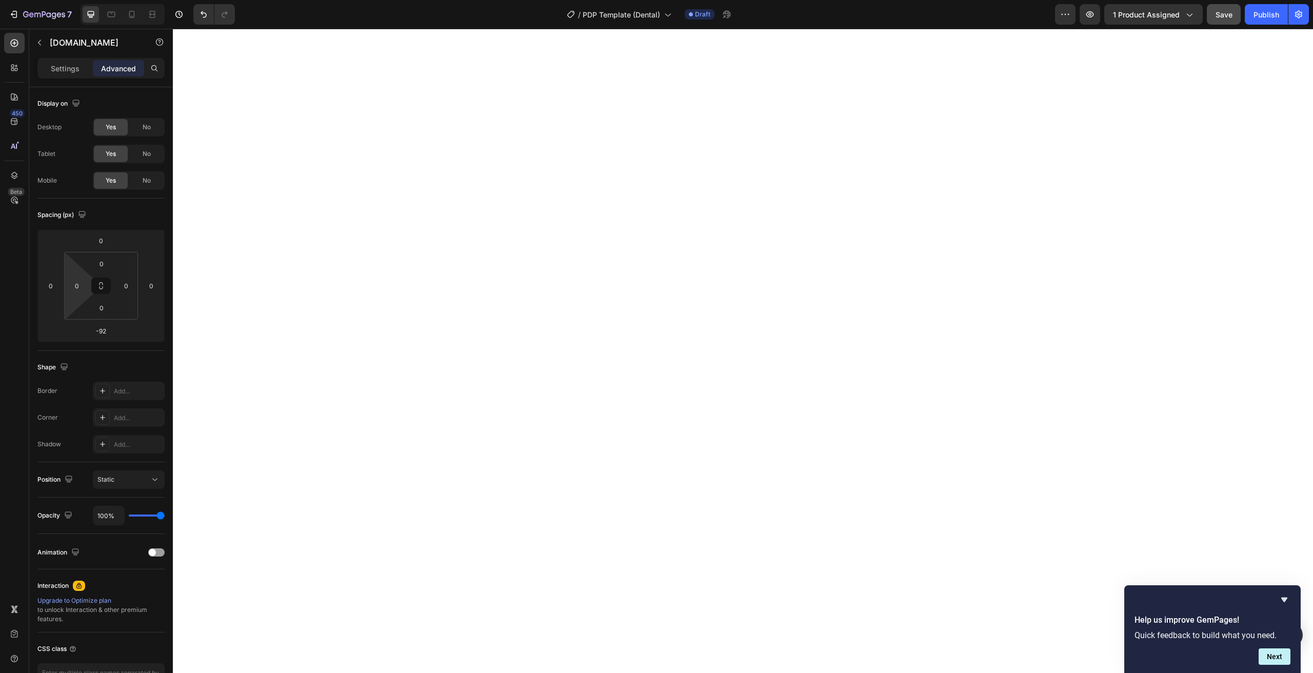
drag, startPoint x: 72, startPoint y: 295, endPoint x: 76, endPoint y: 318, distance: 22.9
click at [76, 0] on html "7 Version history / PDP Template (Dental) Draft Preview 1 product assigned Save…" at bounding box center [656, 0] width 1313 height 0
type input "-80"
drag, startPoint x: 46, startPoint y: 312, endPoint x: 48, endPoint y: 330, distance: 18.1
click at [48, 0] on html "7 Version history / PDP Template (Dental) Draft Preview 1 product assigned Save…" at bounding box center [656, 0] width 1313 height 0
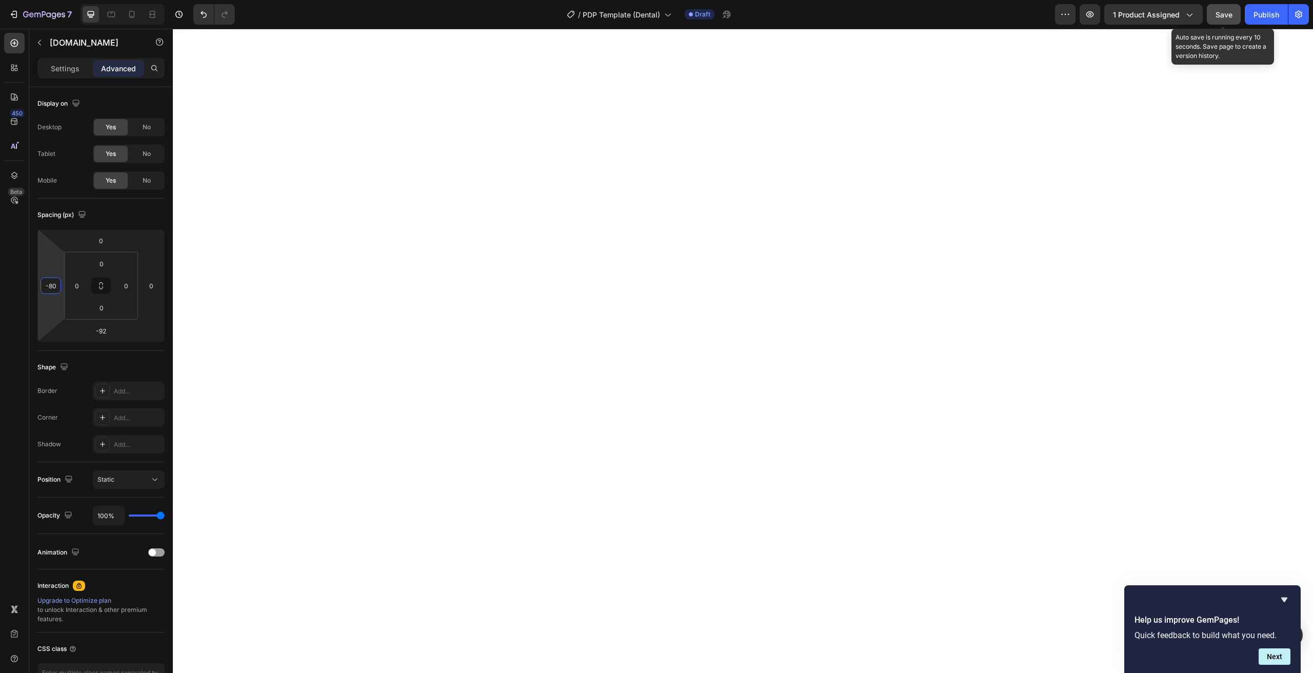
click at [1223, 10] on span "Save" at bounding box center [1224, 14] width 17 height 9
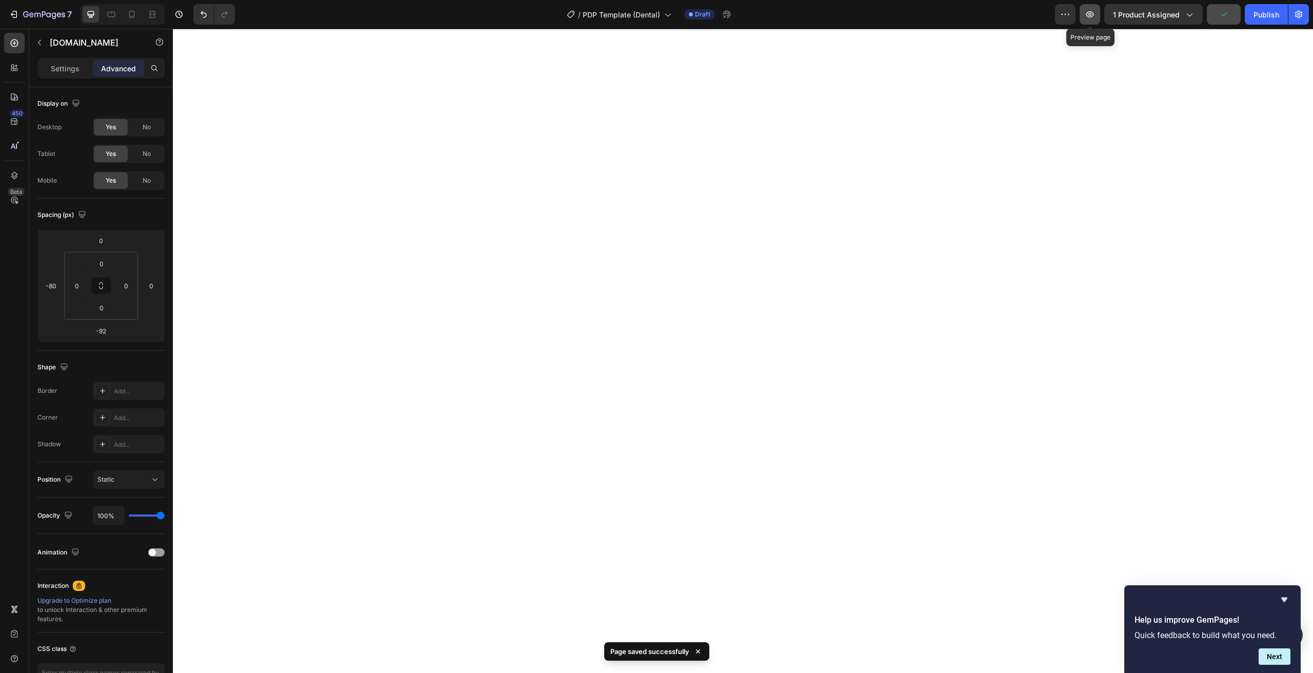
click at [1094, 12] on icon "button" at bounding box center [1090, 14] width 10 height 10
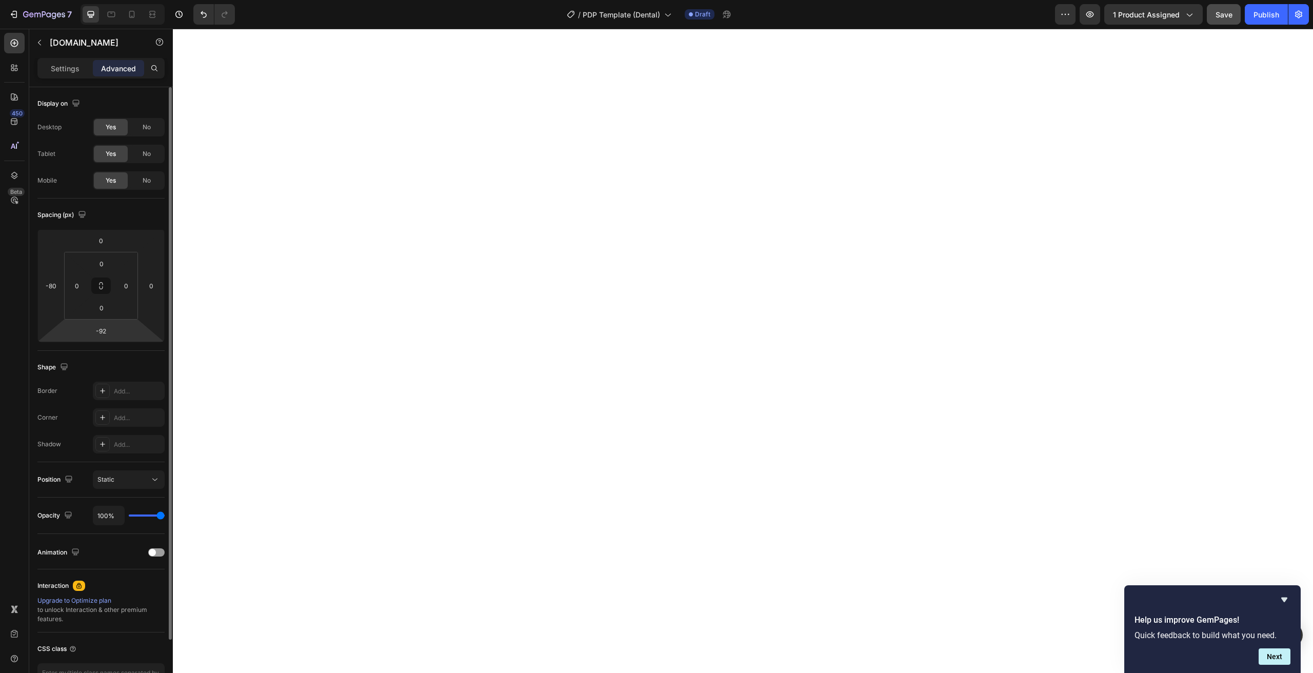
drag, startPoint x: 112, startPoint y: 335, endPoint x: 116, endPoint y: 330, distance: 6.6
click at [115, 329] on div "0 -80 -92 0" at bounding box center [100, 285] width 127 height 113
type input "-50"
drag, startPoint x: 118, startPoint y: 326, endPoint x: 128, endPoint y: 314, distance: 14.6
click at [128, 0] on html "7 Version history / PDP Template (Dental) Draft Preview 1 product assigned Save…" at bounding box center [656, 0] width 1313 height 0
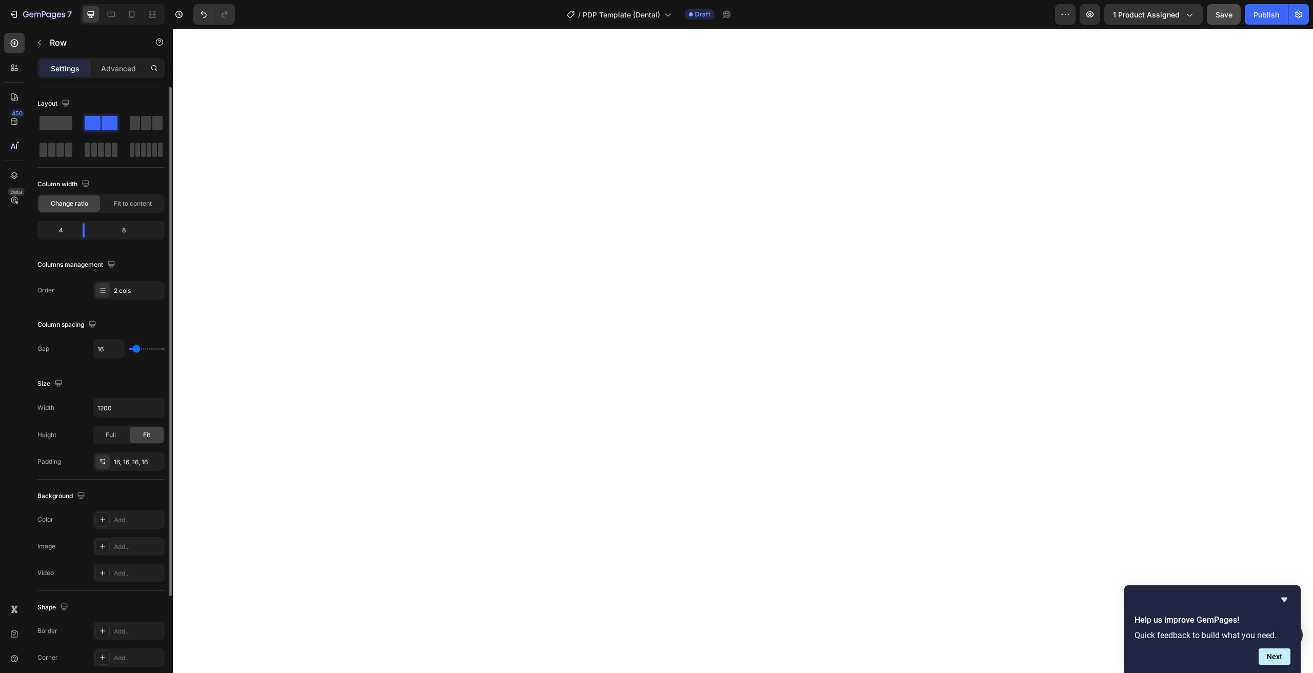
scroll to position [128, 0]
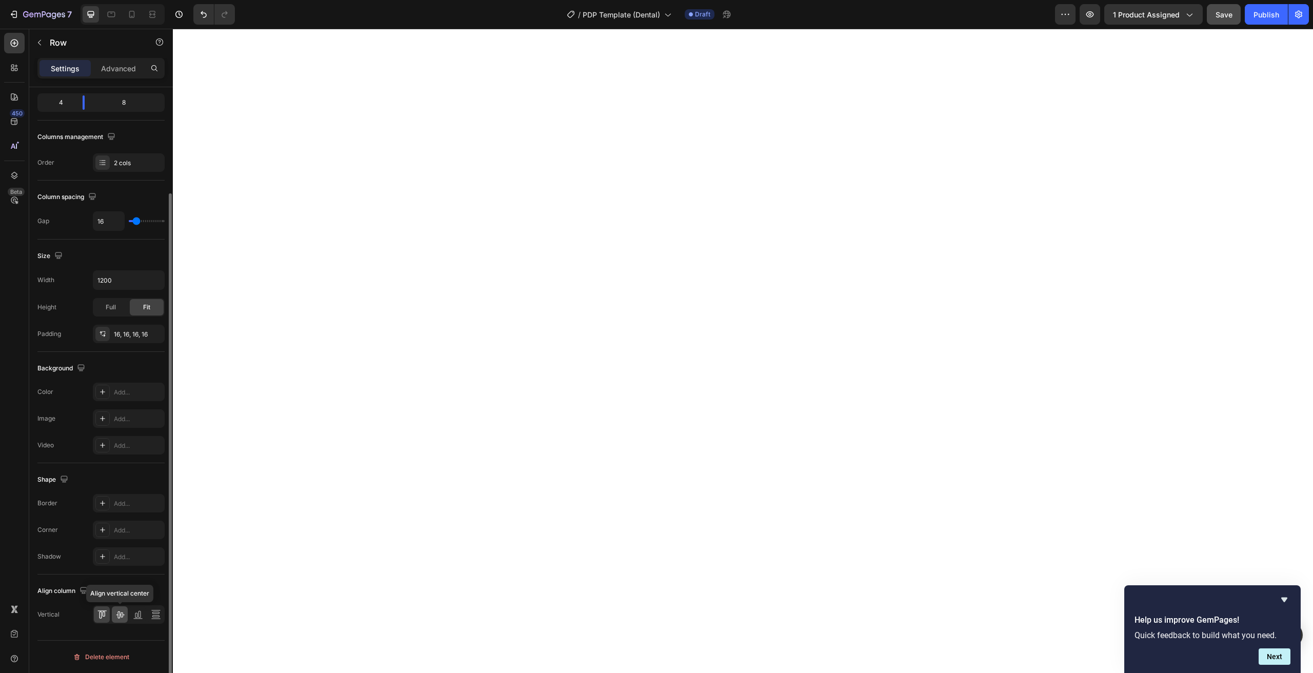
click at [125, 618] on div at bounding box center [120, 614] width 16 height 16
click at [1100, 18] on button "button" at bounding box center [1090, 14] width 21 height 21
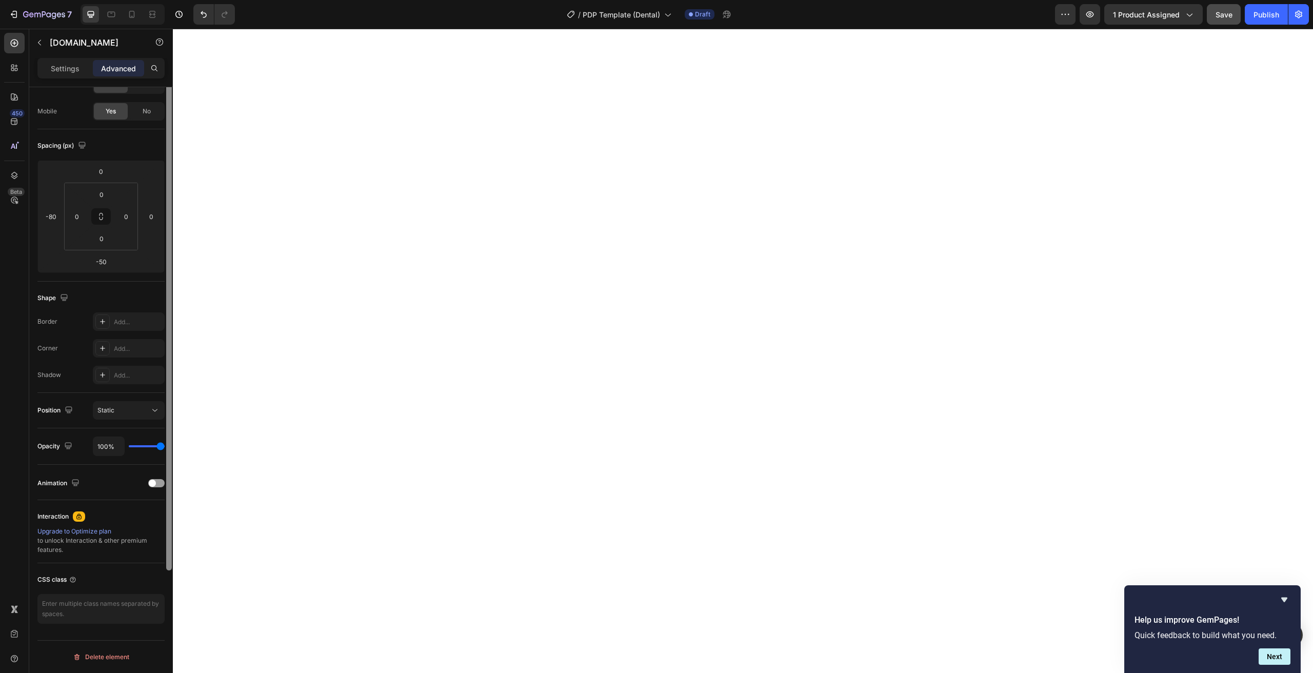
scroll to position [0, 0]
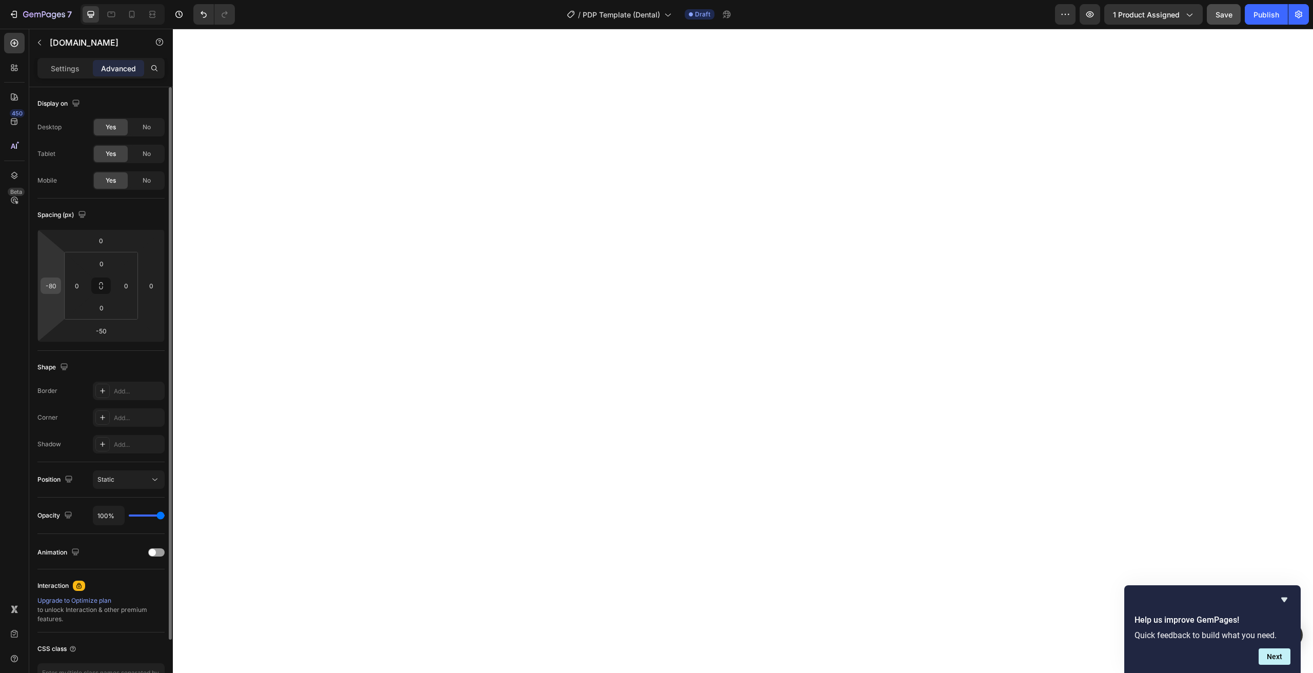
click at [48, 289] on input "-80" at bounding box center [50, 285] width 15 height 15
type input "0"
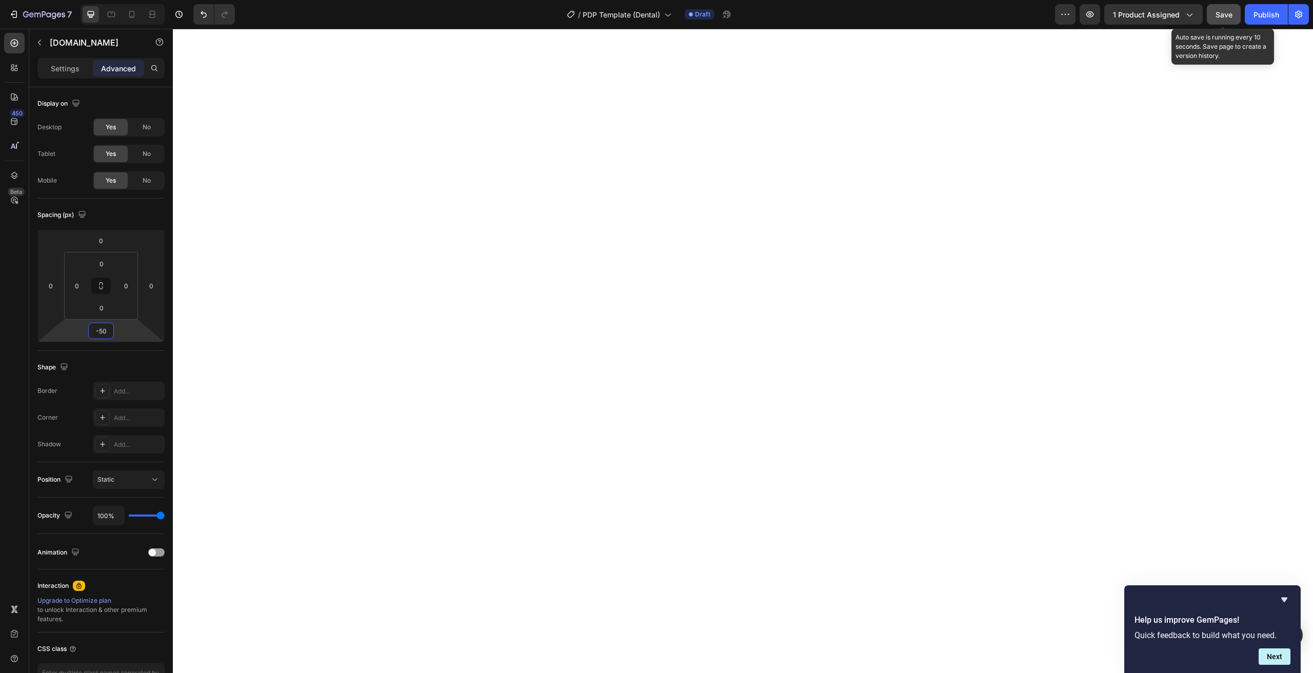
click at [1216, 21] on button "Save" at bounding box center [1224, 14] width 34 height 21
click at [1090, 19] on icon "button" at bounding box center [1090, 14] width 10 height 10
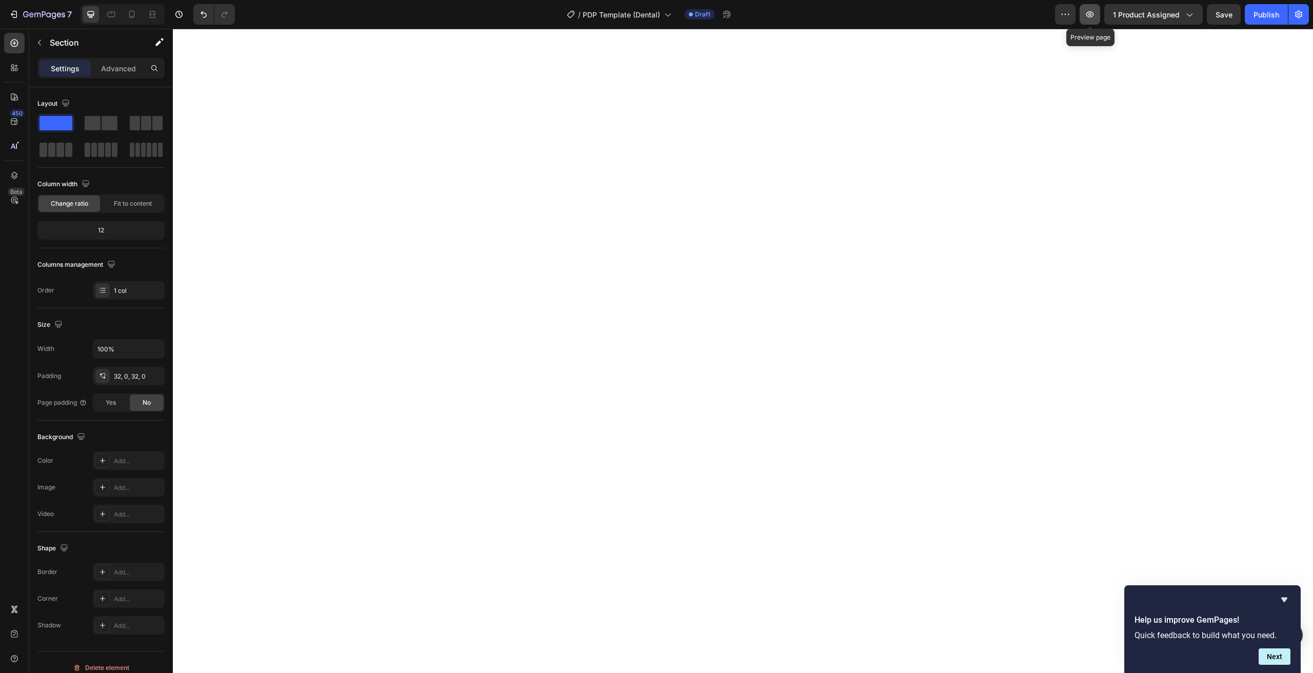
click at [1094, 14] on icon "button" at bounding box center [1090, 14] width 8 height 6
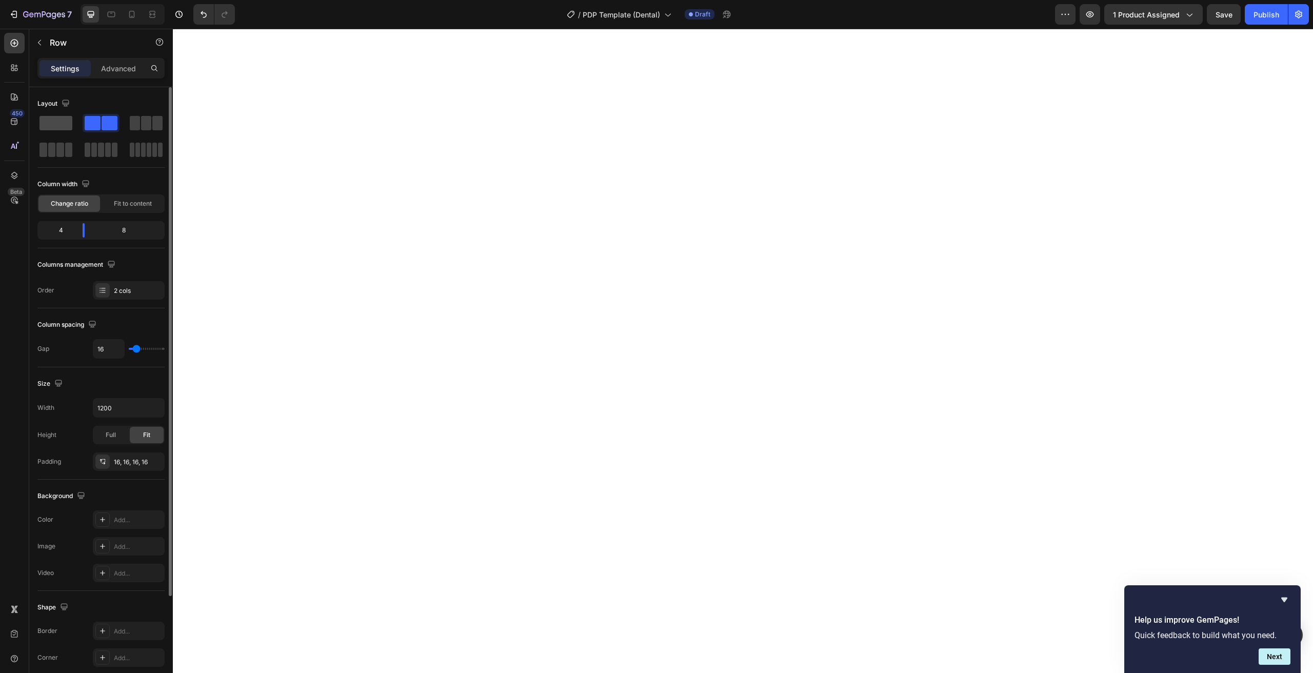
click at [59, 128] on span at bounding box center [55, 123] width 33 height 14
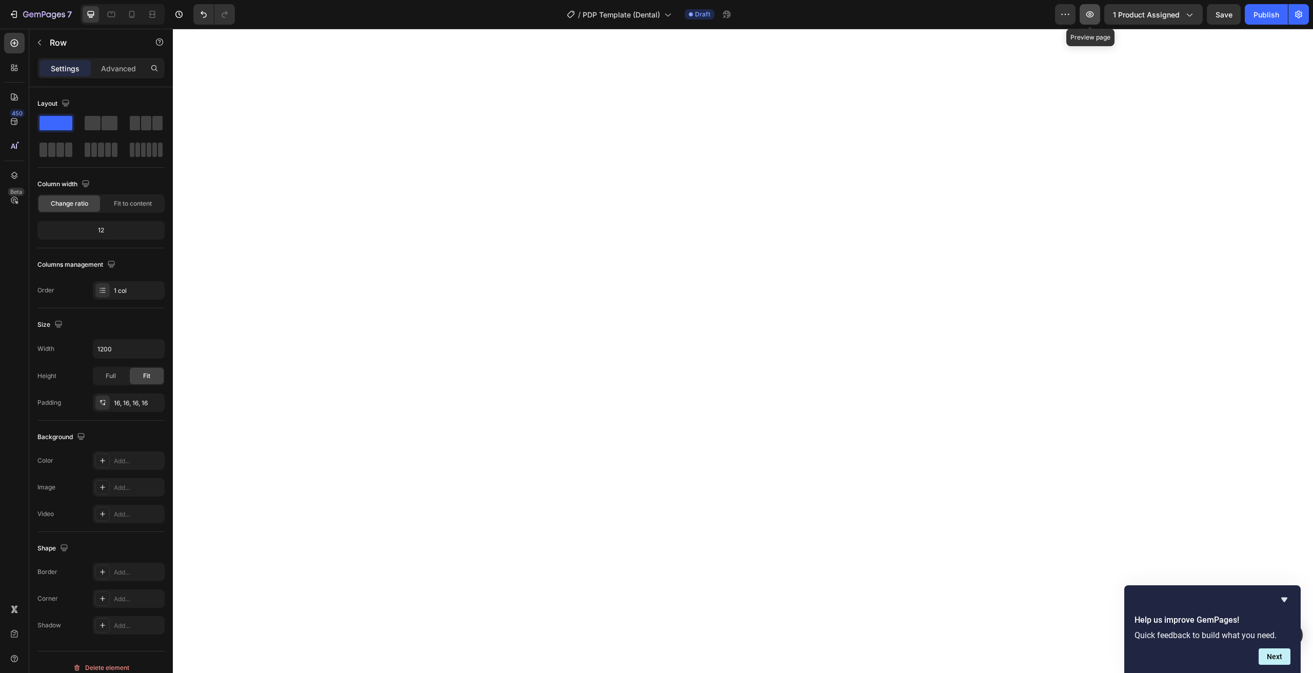
click at [1099, 21] on button "button" at bounding box center [1090, 14] width 21 height 21
click at [1235, 13] on button "Save" at bounding box center [1224, 14] width 34 height 21
click at [1095, 13] on icon "button" at bounding box center [1090, 14] width 10 height 10
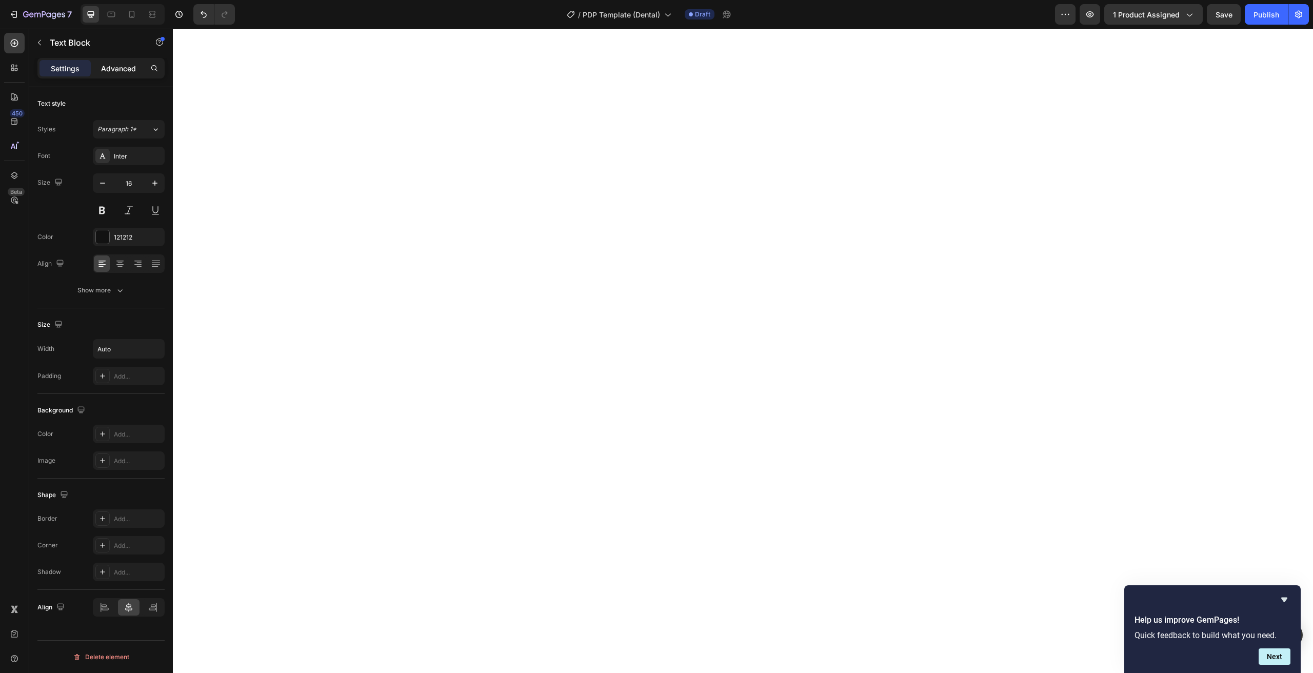
click at [113, 67] on p "Advanced" at bounding box center [118, 68] width 35 height 11
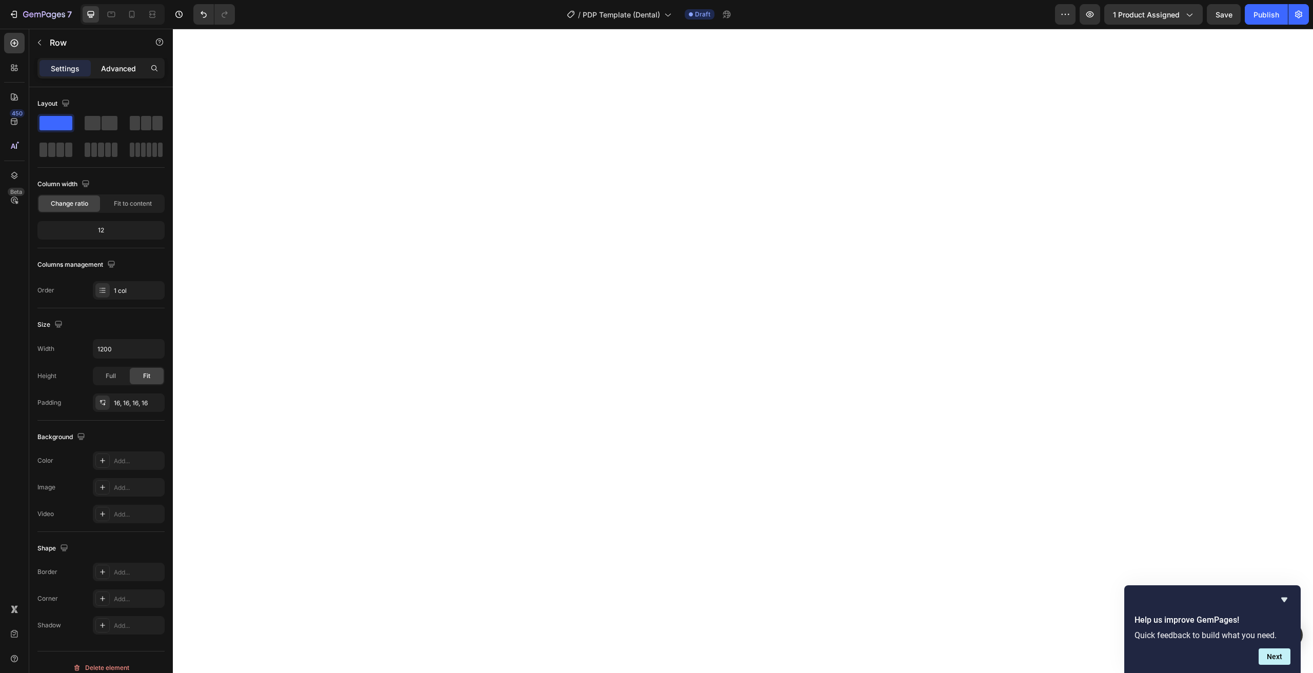
click at [117, 66] on p "Advanced" at bounding box center [118, 68] width 35 height 11
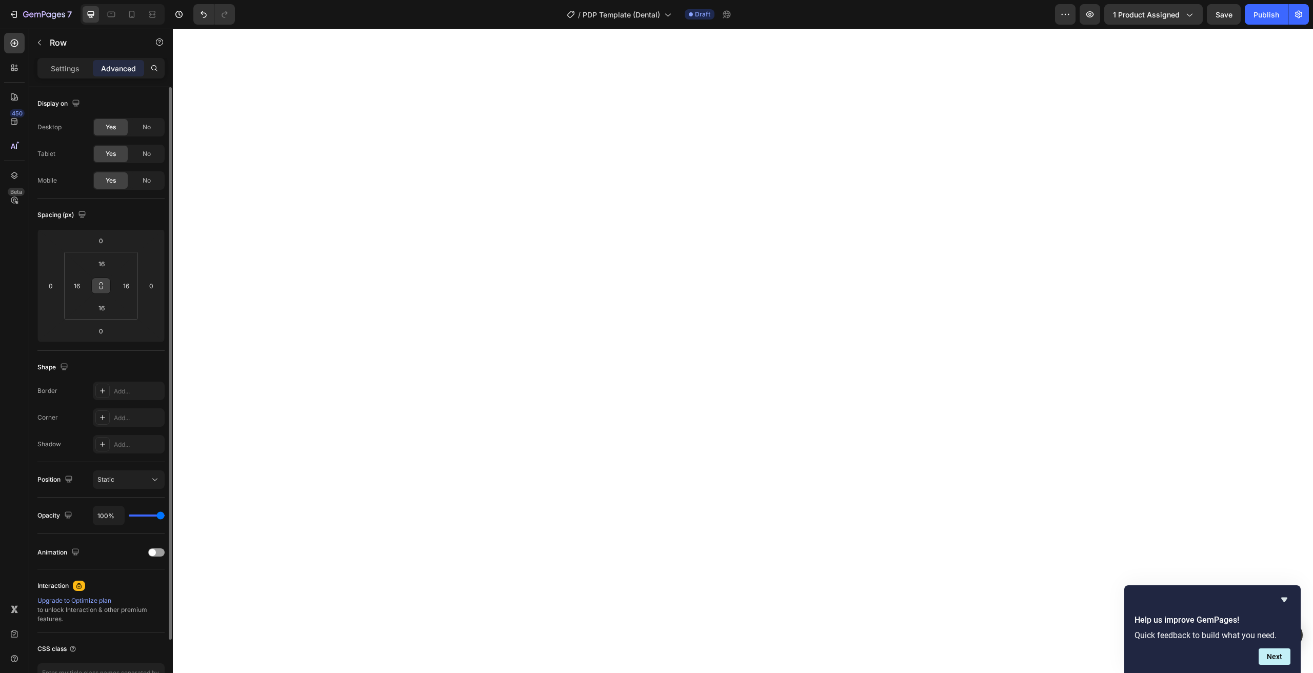
click at [101, 290] on button at bounding box center [100, 285] width 19 height 16
click at [104, 284] on icon at bounding box center [101, 286] width 8 height 8
click at [106, 302] on input "16" at bounding box center [101, 307] width 21 height 15
type input "0"
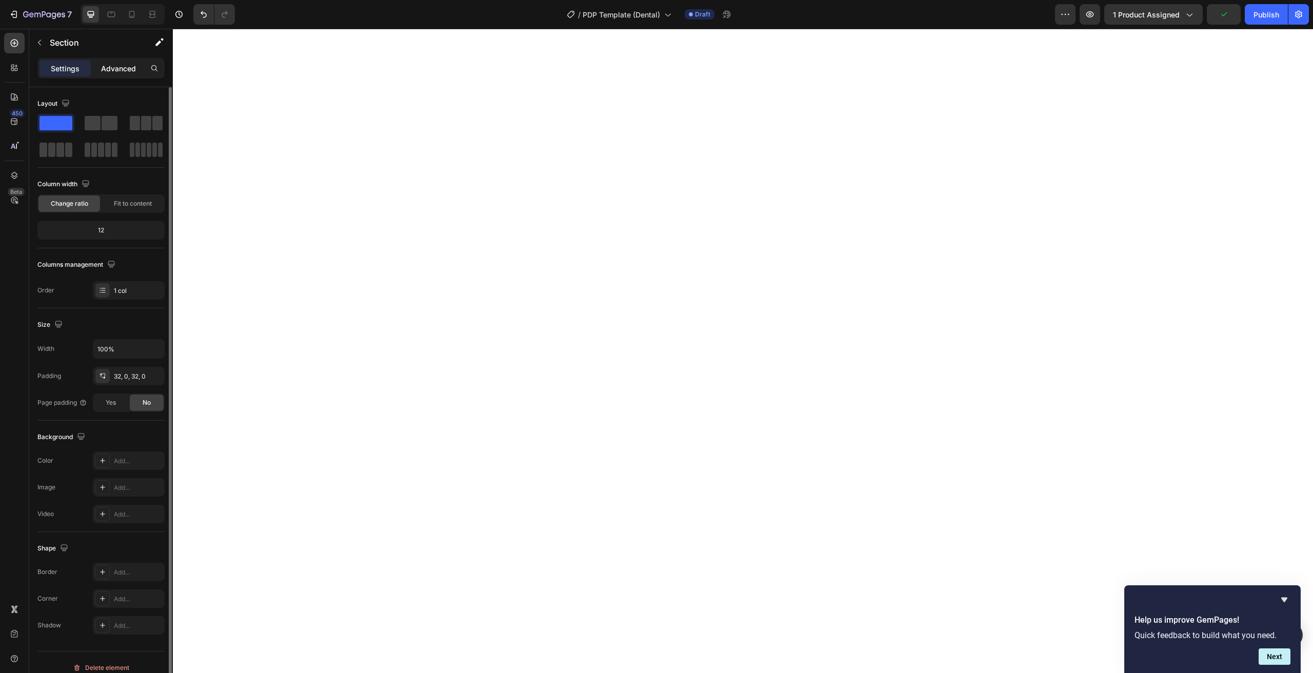
click at [121, 74] on div "Advanced" at bounding box center [118, 68] width 51 height 16
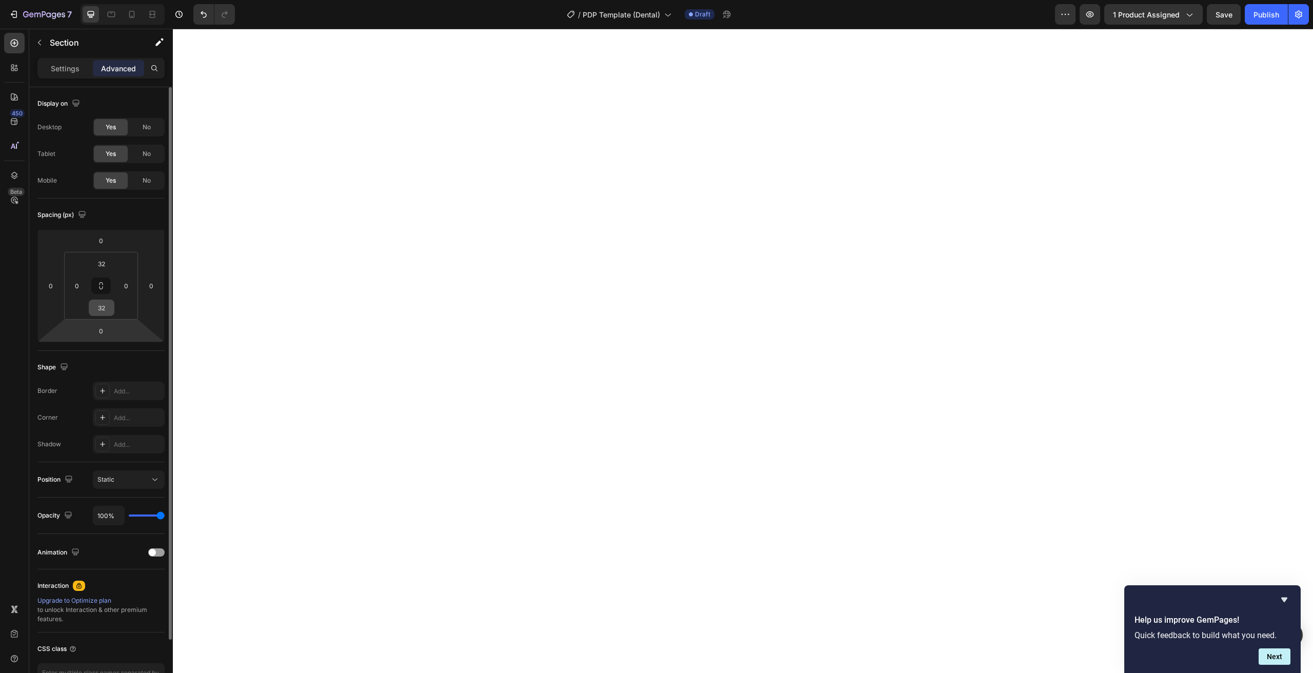
click at [98, 307] on input "32" at bounding box center [101, 307] width 21 height 15
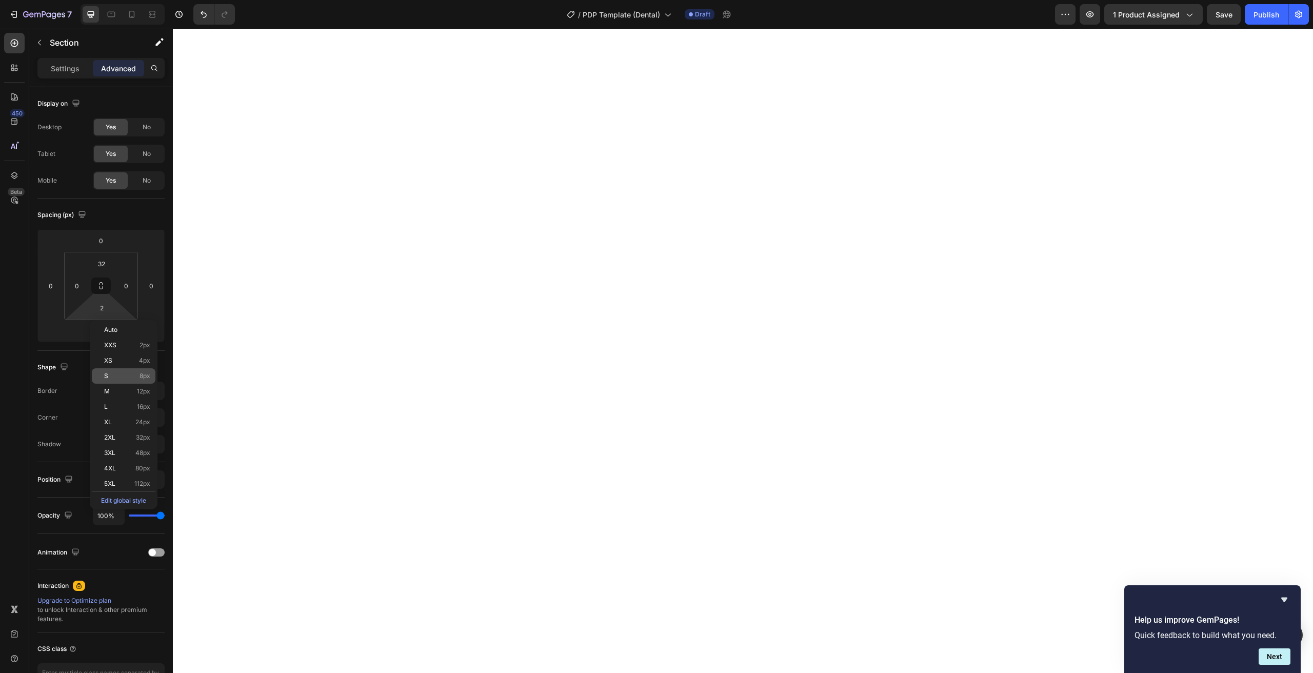
click at [116, 383] on div "S 8px" at bounding box center [124, 375] width 64 height 15
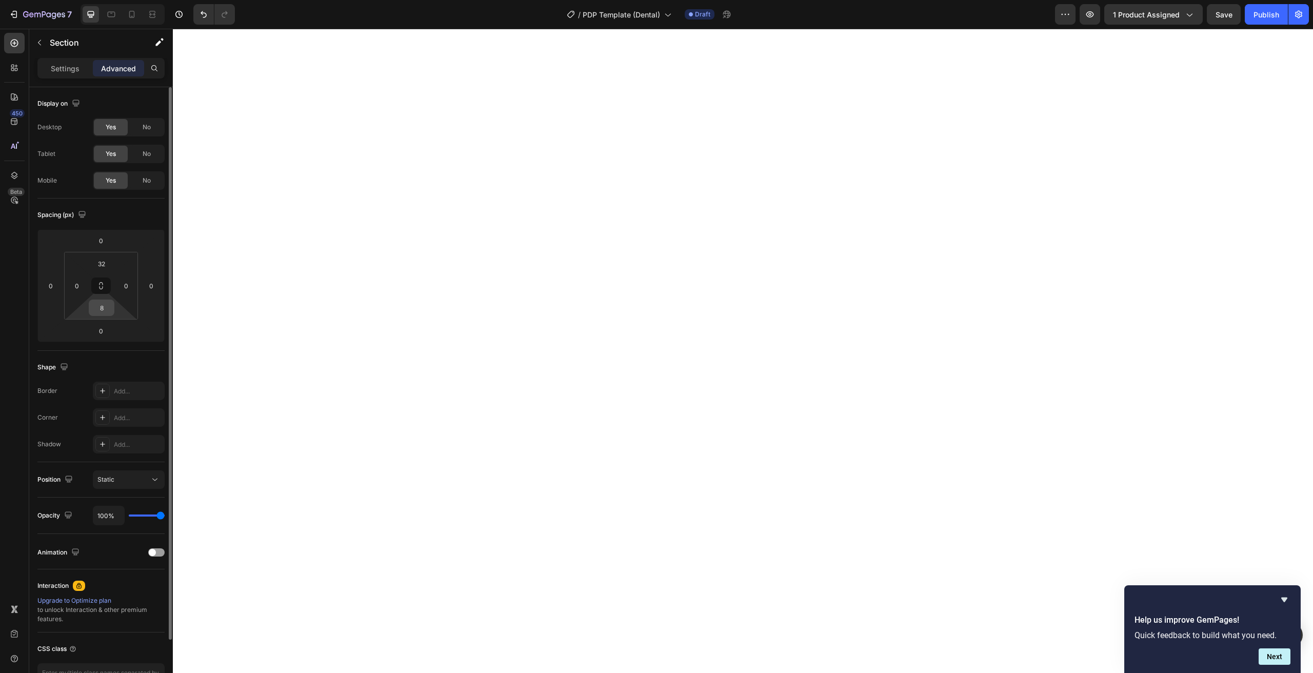
click at [97, 306] on input "8" at bounding box center [101, 307] width 21 height 15
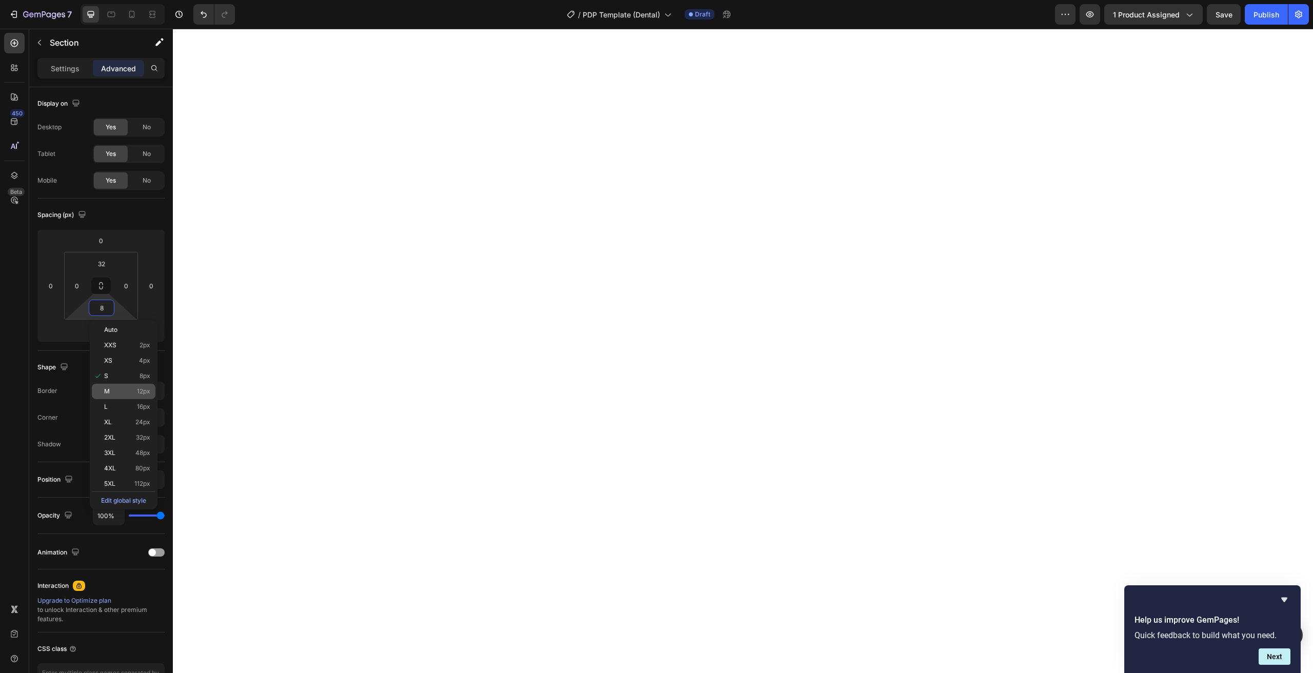
click at [122, 384] on div "M 12px" at bounding box center [124, 391] width 64 height 15
type input "12"
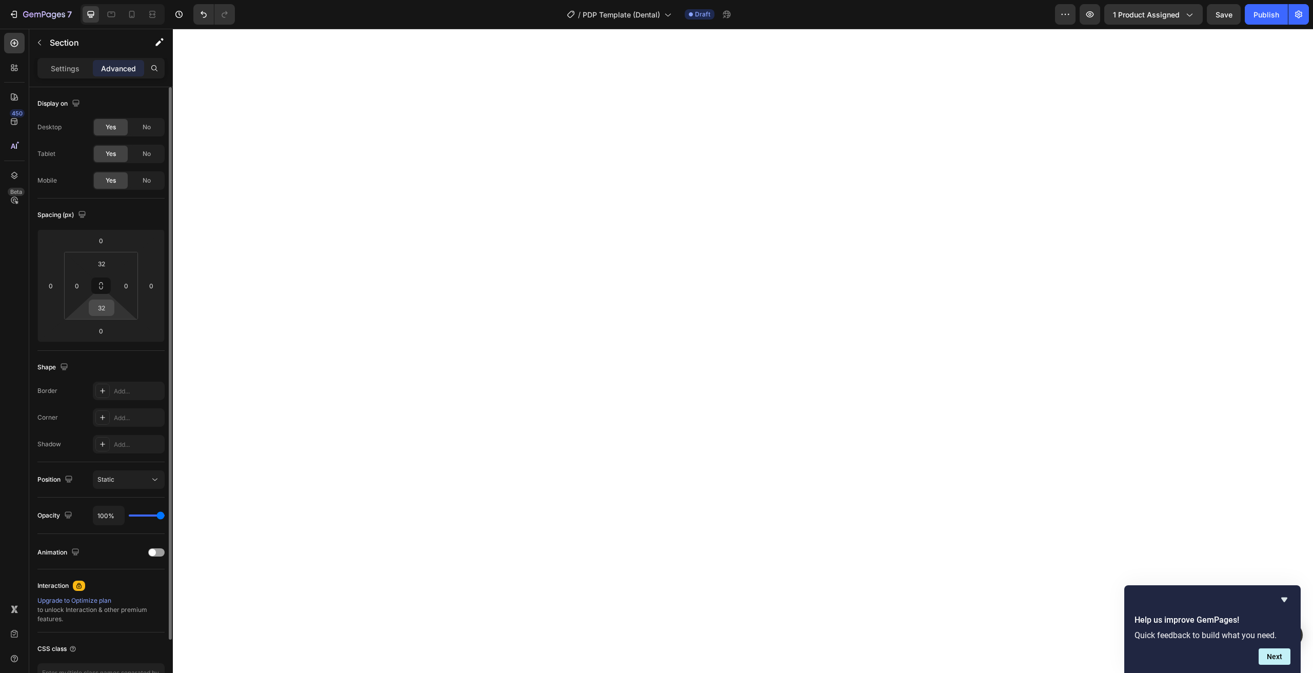
click at [109, 310] on input "32" at bounding box center [101, 307] width 21 height 15
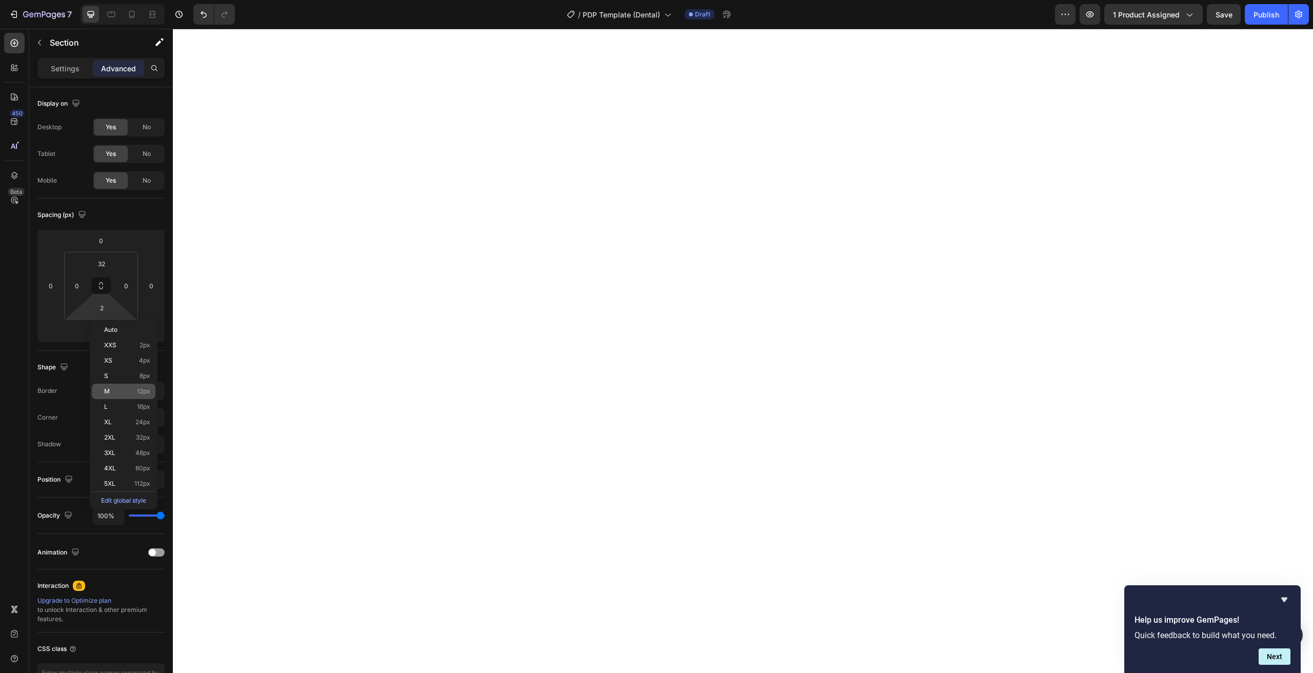
click at [123, 391] on p "M 12px" at bounding box center [127, 391] width 46 height 7
click at [197, 8] on button "Undo/Redo" at bounding box center [203, 14] width 21 height 21
click at [202, 12] on icon "Undo/Redo" at bounding box center [204, 14] width 6 height 7
type input "32"
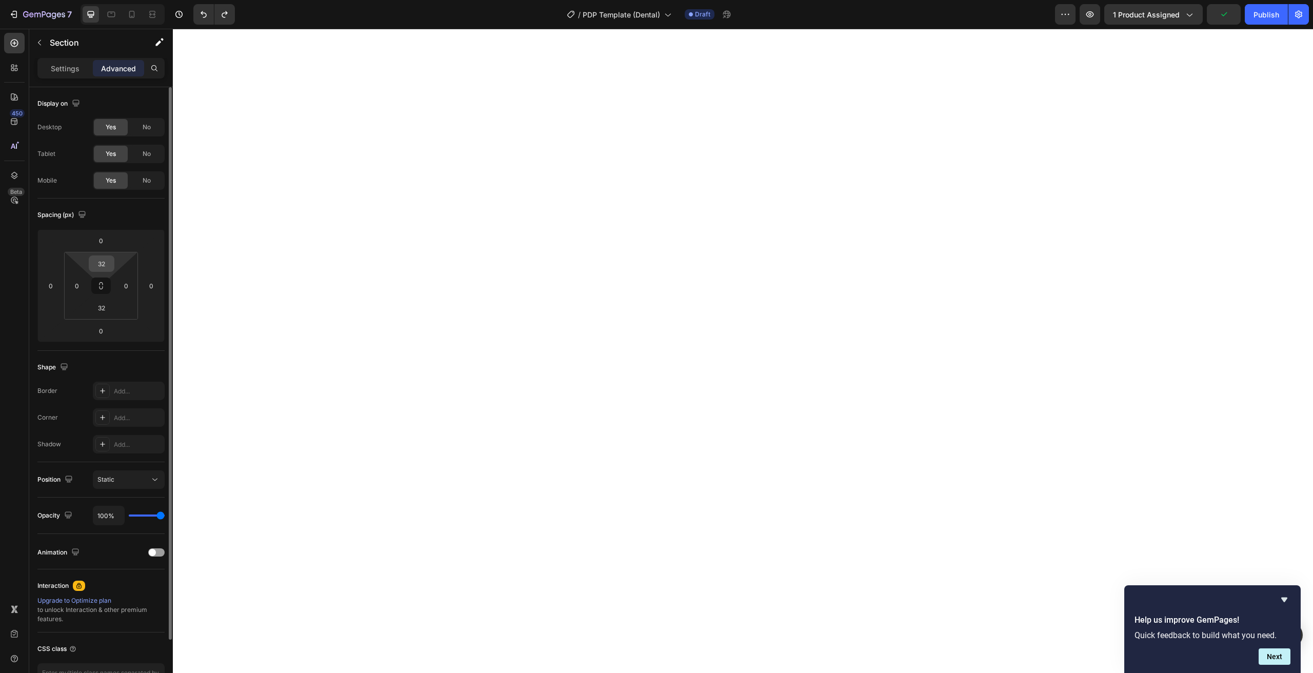
click at [96, 271] on input "32" at bounding box center [101, 263] width 21 height 15
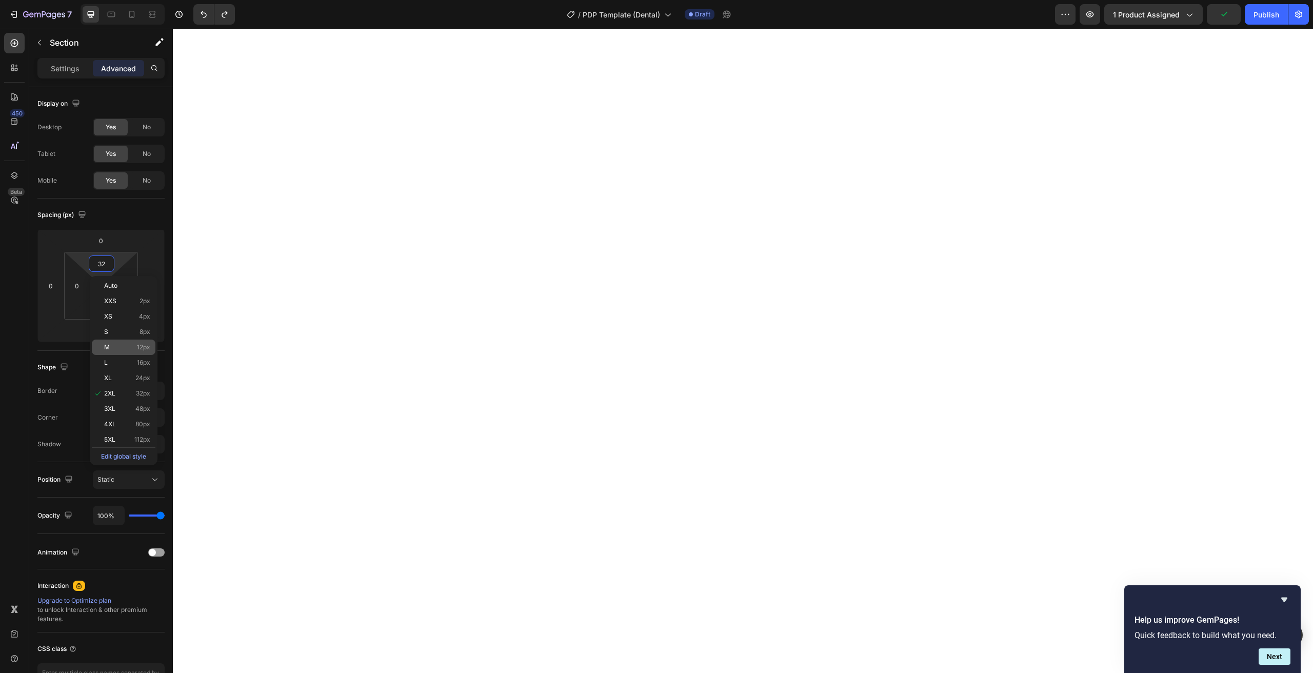
click at [130, 347] on p "M 12px" at bounding box center [127, 347] width 46 height 7
type input "12"
click at [1227, 25] on div "7 Version history / PDP Template (Dental) Draft Preview 1 product assigned Save…" at bounding box center [656, 14] width 1313 height 29
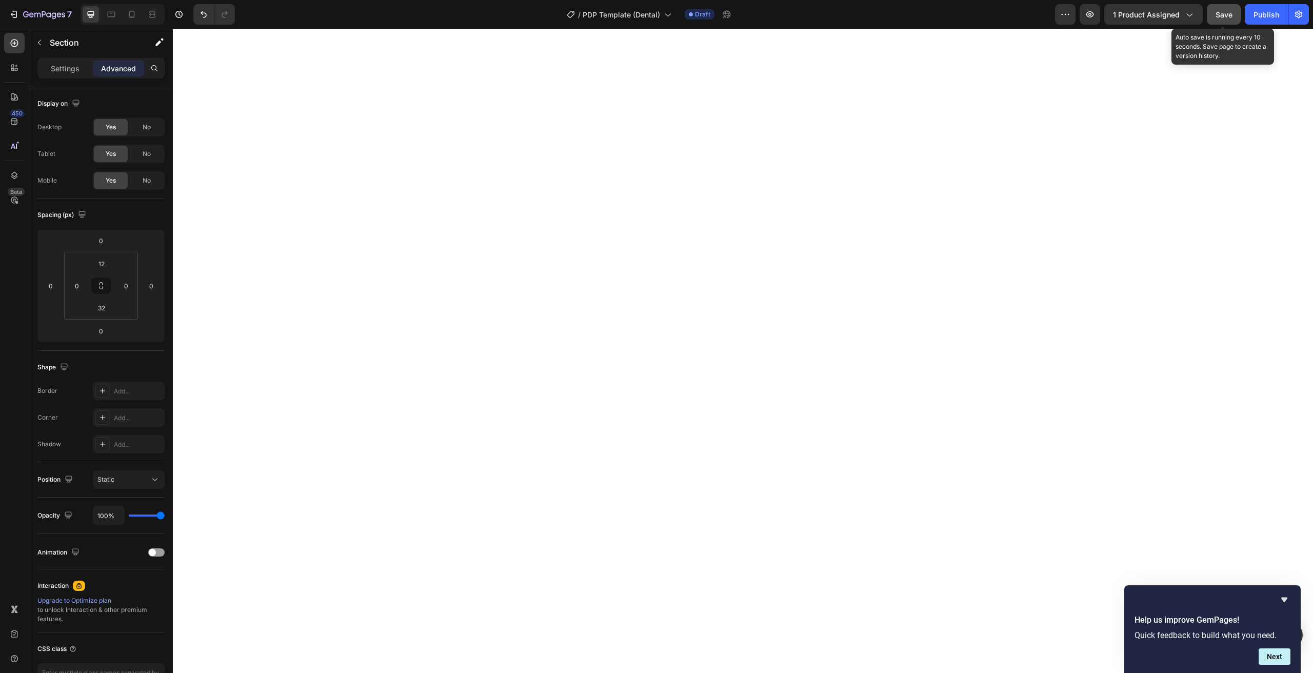
click at [1223, 18] on span "Save" at bounding box center [1224, 14] width 17 height 9
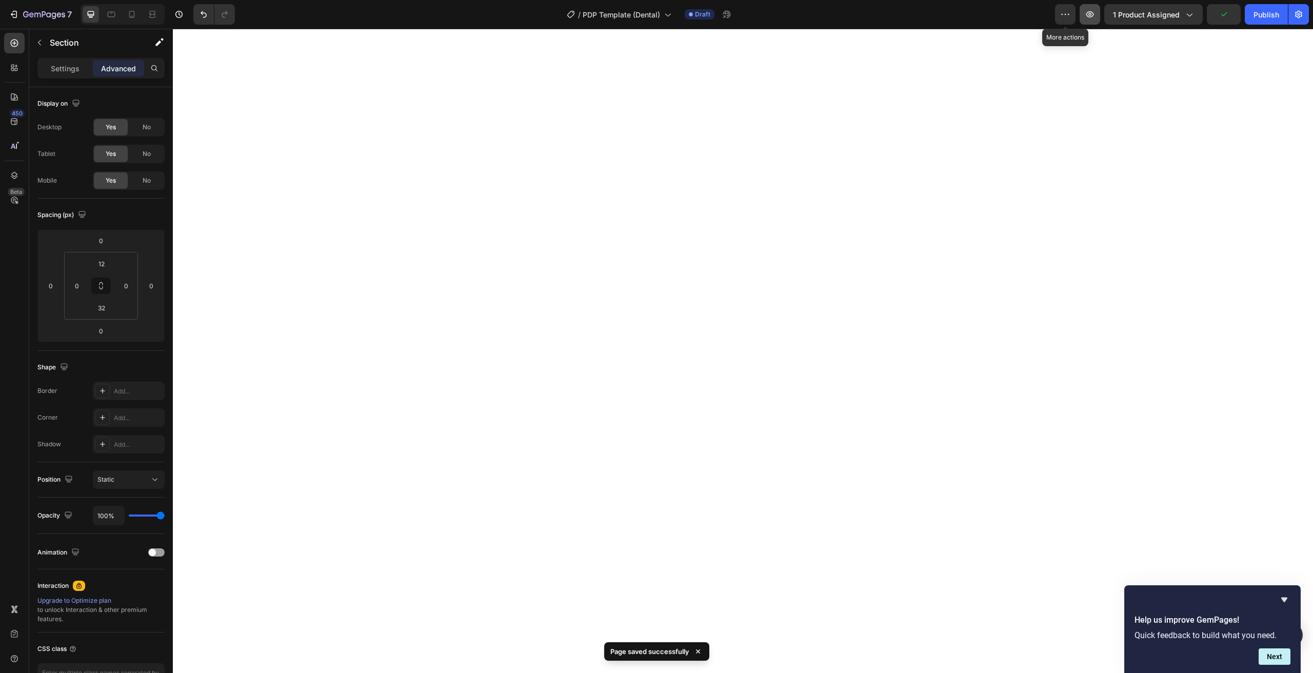
click at [1093, 16] on icon "button" at bounding box center [1090, 14] width 10 height 10
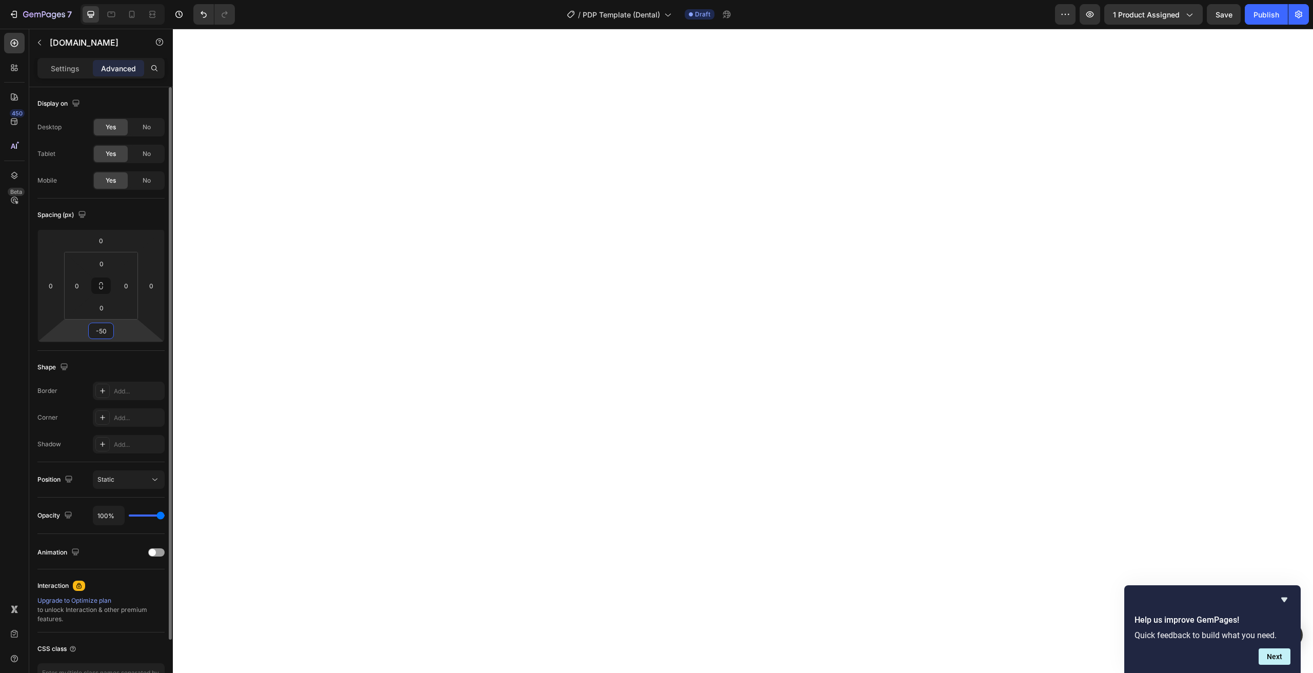
click at [106, 334] on input "-50" at bounding box center [101, 330] width 21 height 15
type input "-20"
drag, startPoint x: 125, startPoint y: 242, endPoint x: 129, endPoint y: 249, distance: 7.6
click at [129, 0] on html "7 Version history / PDP Template (Dental) Draft Preview 1 product assigned Save…" at bounding box center [656, 0] width 1313 height 0
click at [101, 240] on input "-20" at bounding box center [101, 240] width 21 height 15
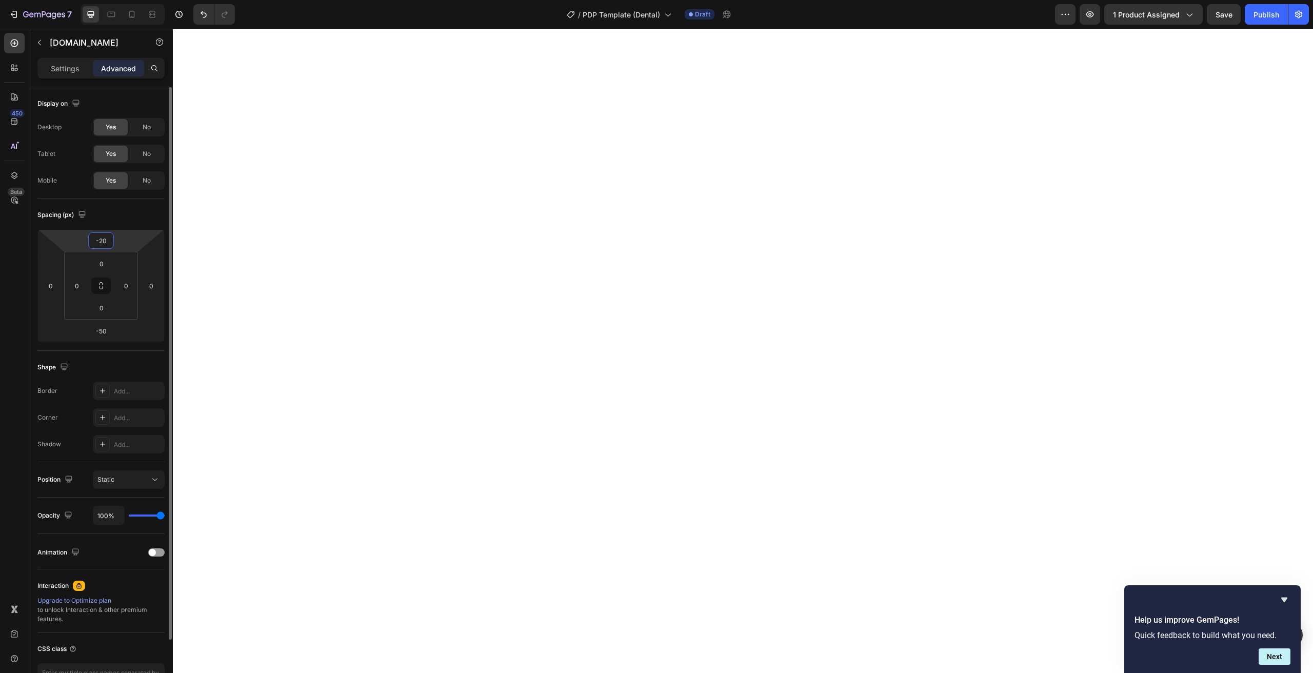
click at [101, 240] on input "-20" at bounding box center [101, 240] width 21 height 15
click at [101, 240] on input "number" at bounding box center [101, 240] width 21 height 15
click at [103, 330] on input "-50" at bounding box center [101, 330] width 21 height 15
type input "0"
click at [106, 308] on input "12" at bounding box center [101, 307] width 21 height 15
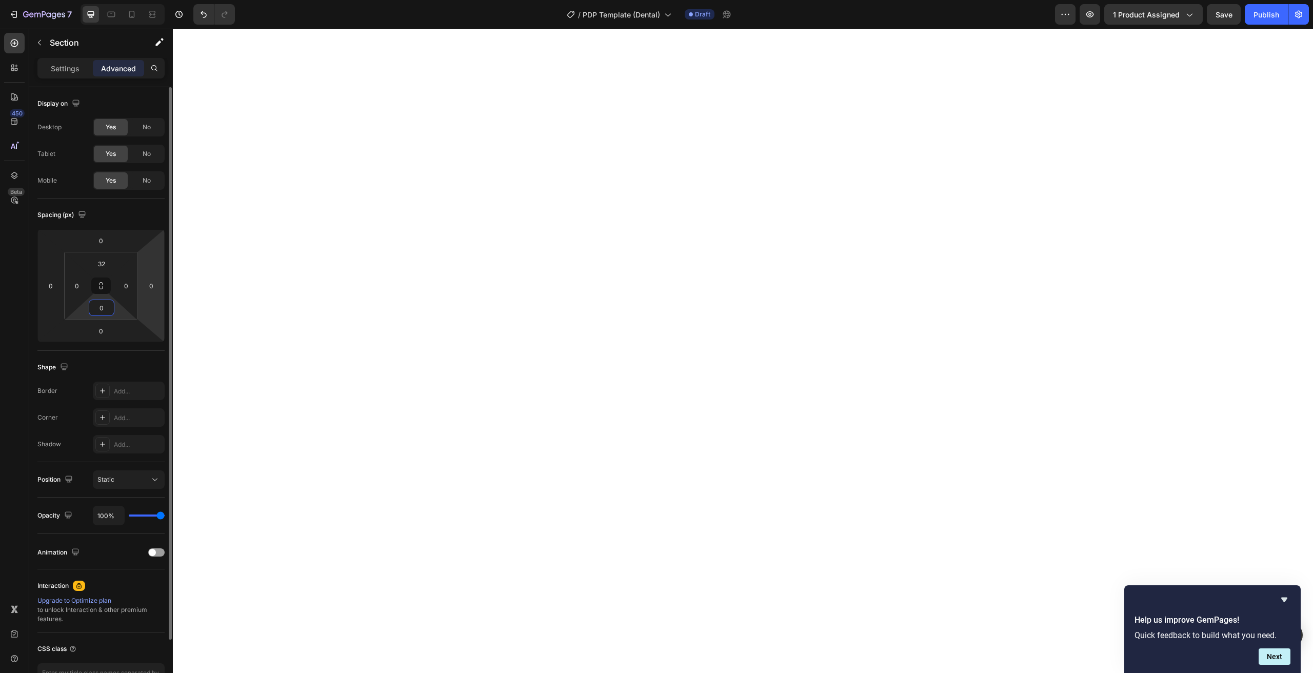
type input "0"
click at [102, 260] on input "12" at bounding box center [101, 263] width 21 height 15
type input "0"
click at [1218, 18] on span "Save" at bounding box center [1224, 14] width 17 height 9
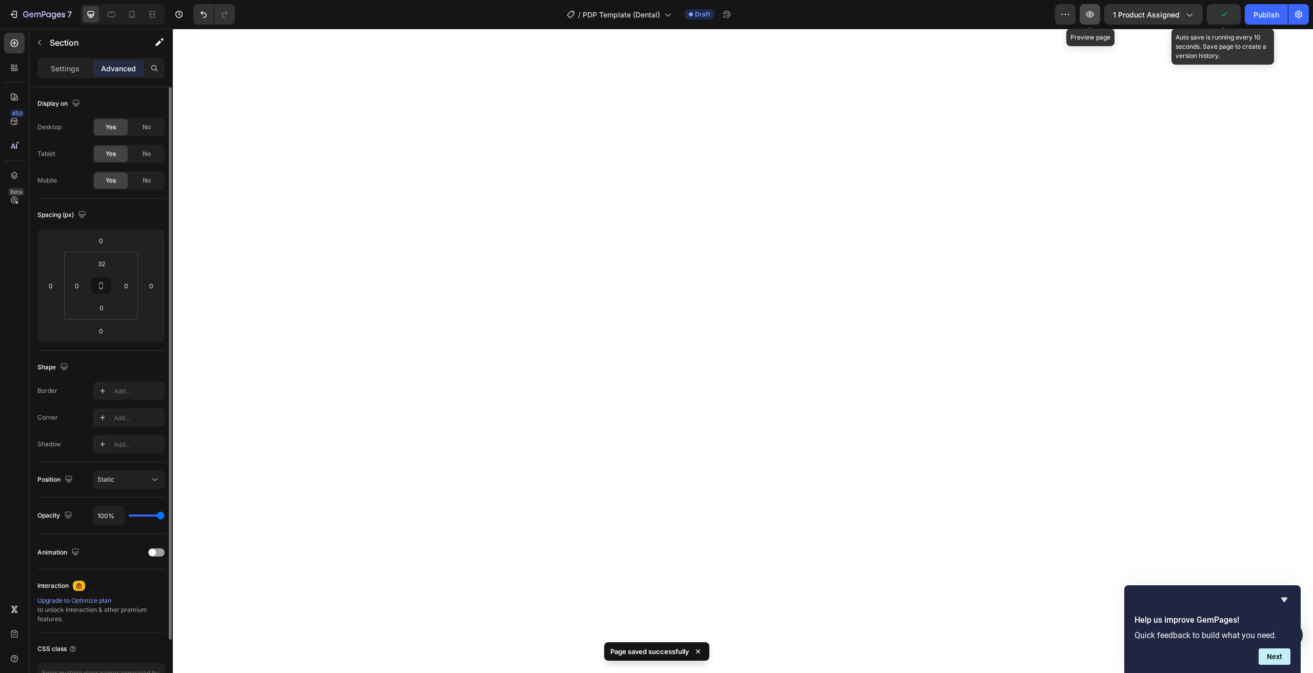
click at [1087, 15] on icon "button" at bounding box center [1090, 14] width 10 height 10
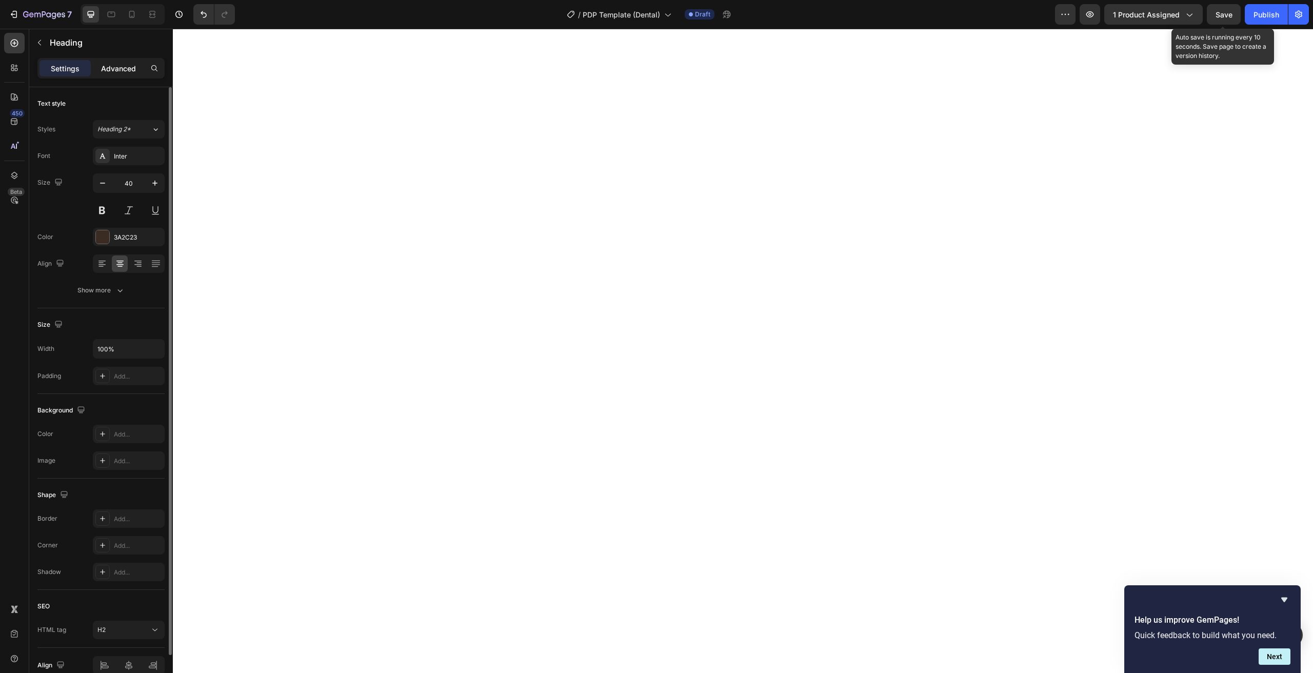
click at [108, 71] on p "Advanced" at bounding box center [118, 68] width 35 height 11
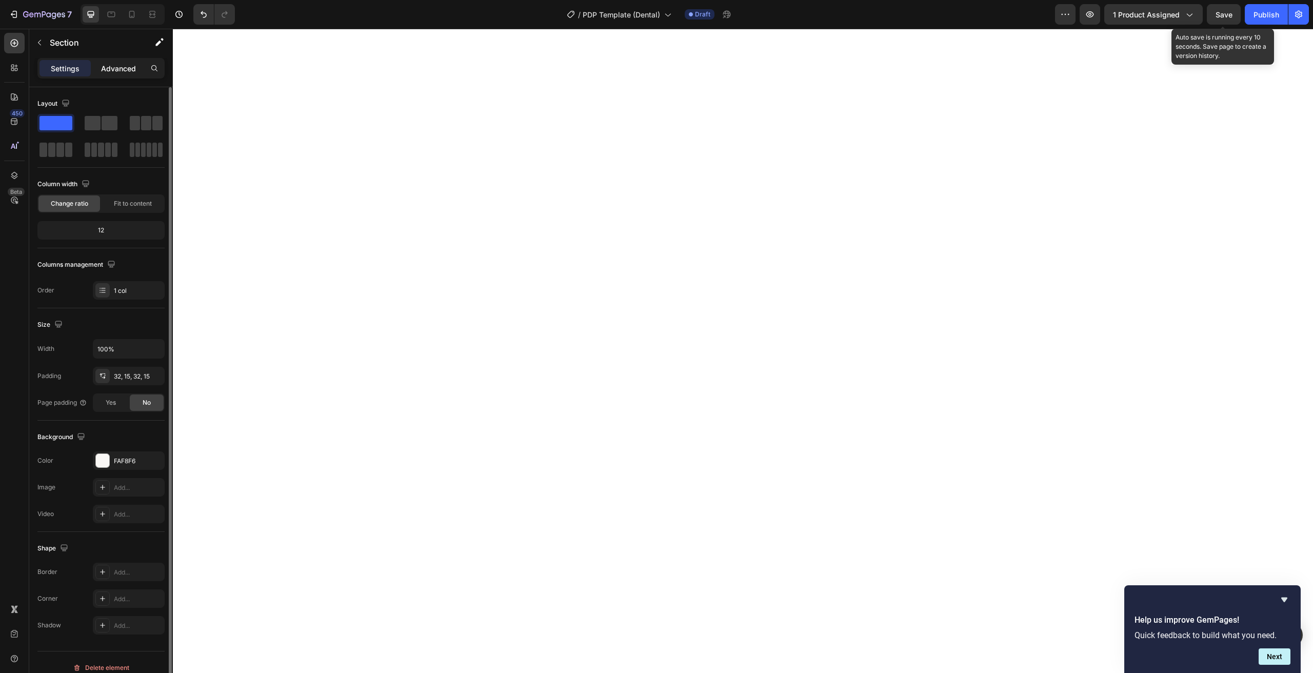
click at [125, 62] on div "Advanced" at bounding box center [118, 68] width 51 height 16
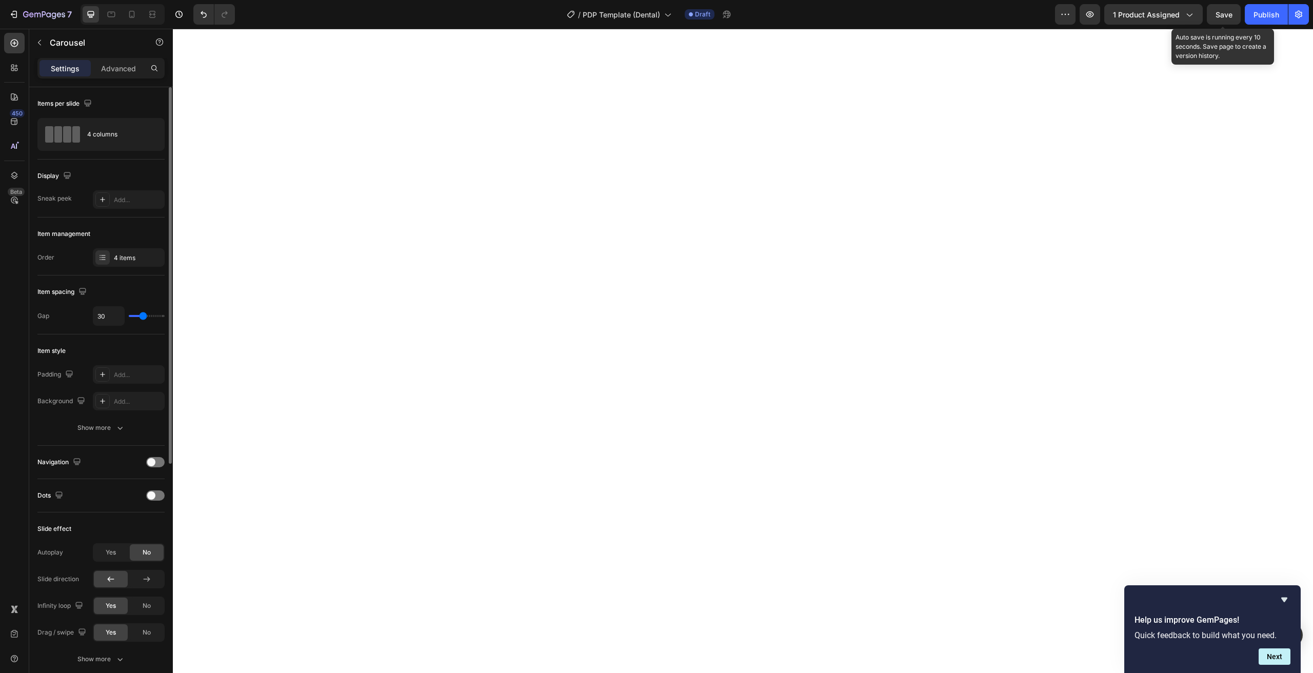
click at [108, 84] on div "Settings Advanced" at bounding box center [101, 72] width 144 height 29
click at [109, 76] on div "Settings Advanced" at bounding box center [100, 68] width 127 height 21
click at [110, 71] on p "Advanced" at bounding box center [118, 68] width 35 height 11
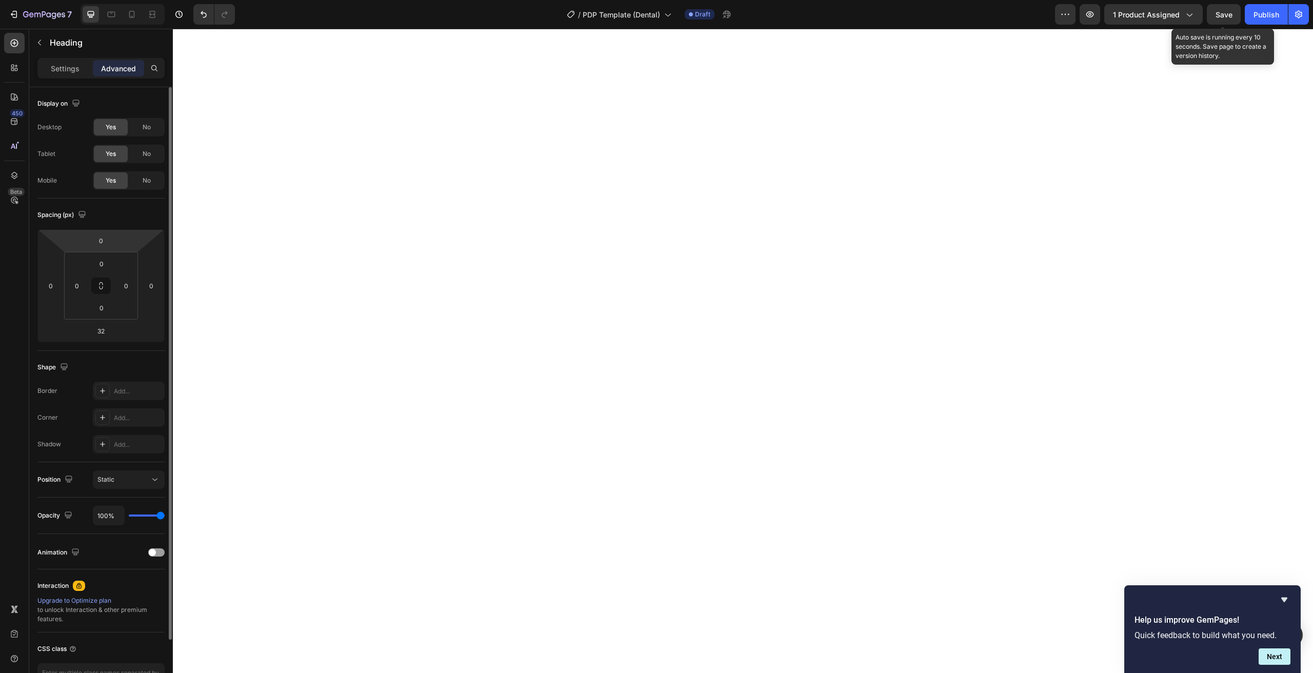
click at [115, 0] on html "7 Version history / PDP Template (Dental) Draft Preview 1 product assigned Save…" at bounding box center [656, 0] width 1313 height 0
click at [125, 0] on html "7 Version history / PDP Template (Dental) Draft Preview 1 product assigned Save…" at bounding box center [656, 0] width 1313 height 0
click at [103, 239] on input "0" at bounding box center [101, 240] width 21 height 15
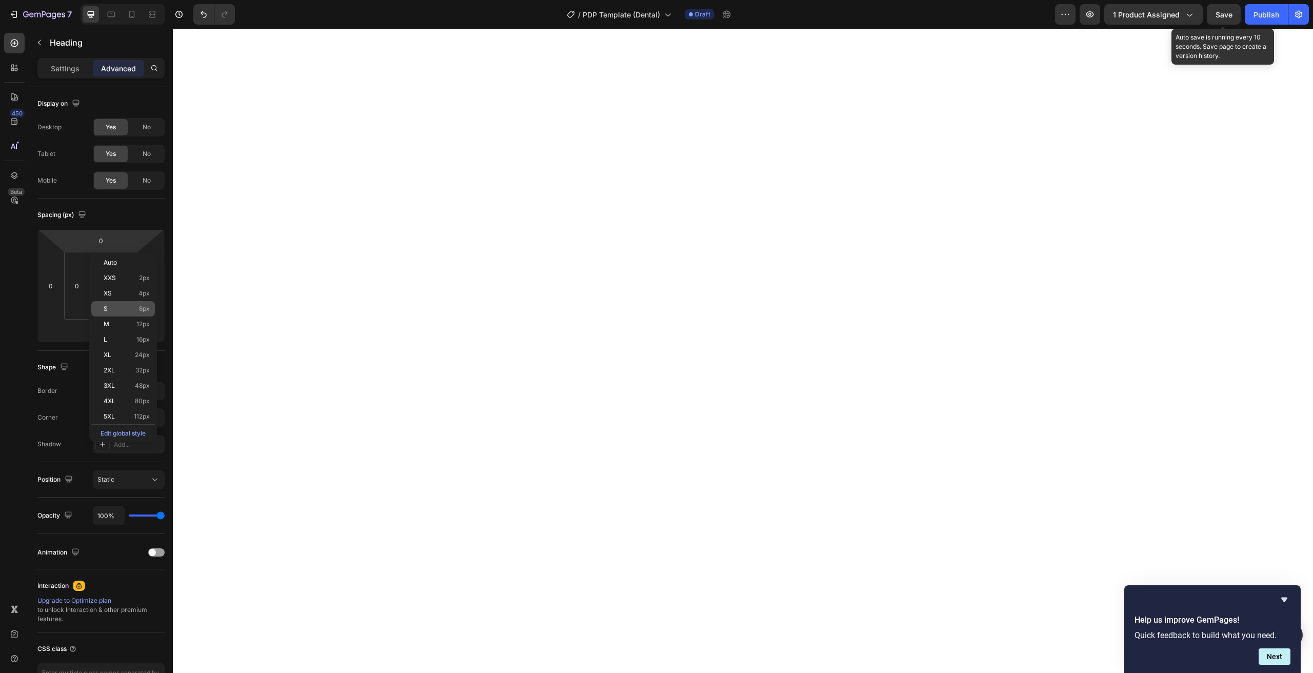
click at [115, 312] on div "S 8px" at bounding box center [123, 308] width 64 height 15
type input "8"
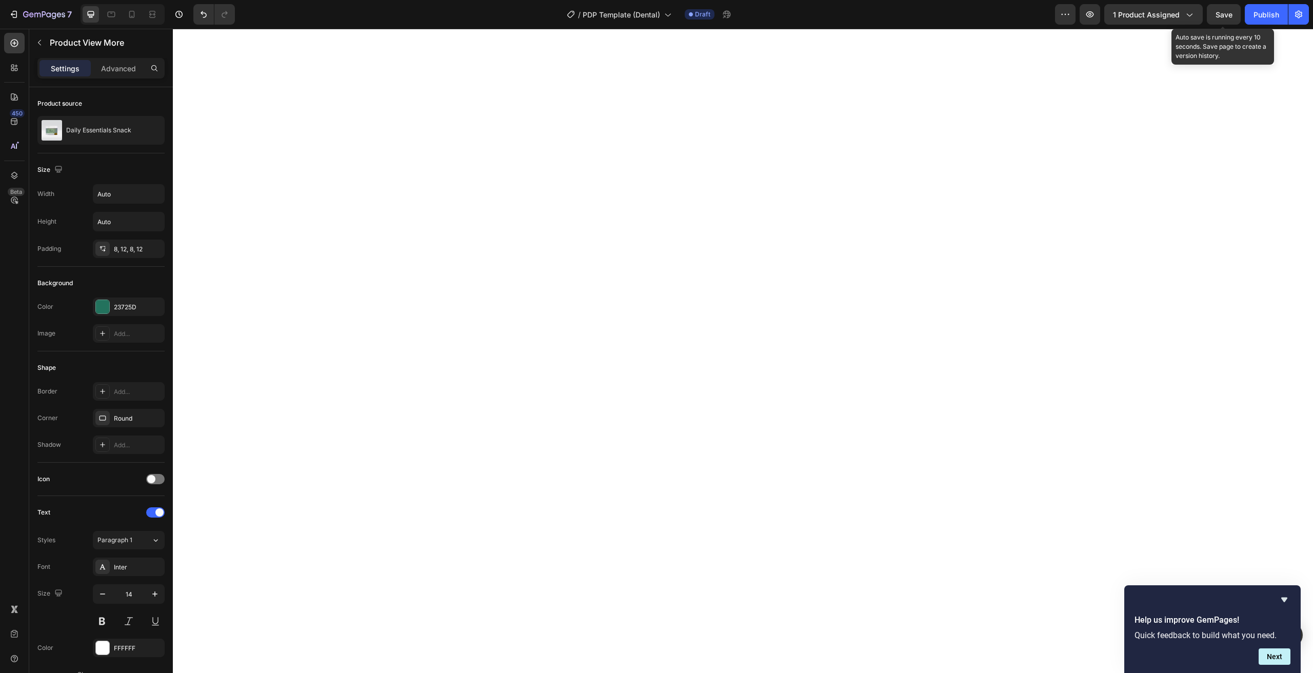
scroll to position [211, 0]
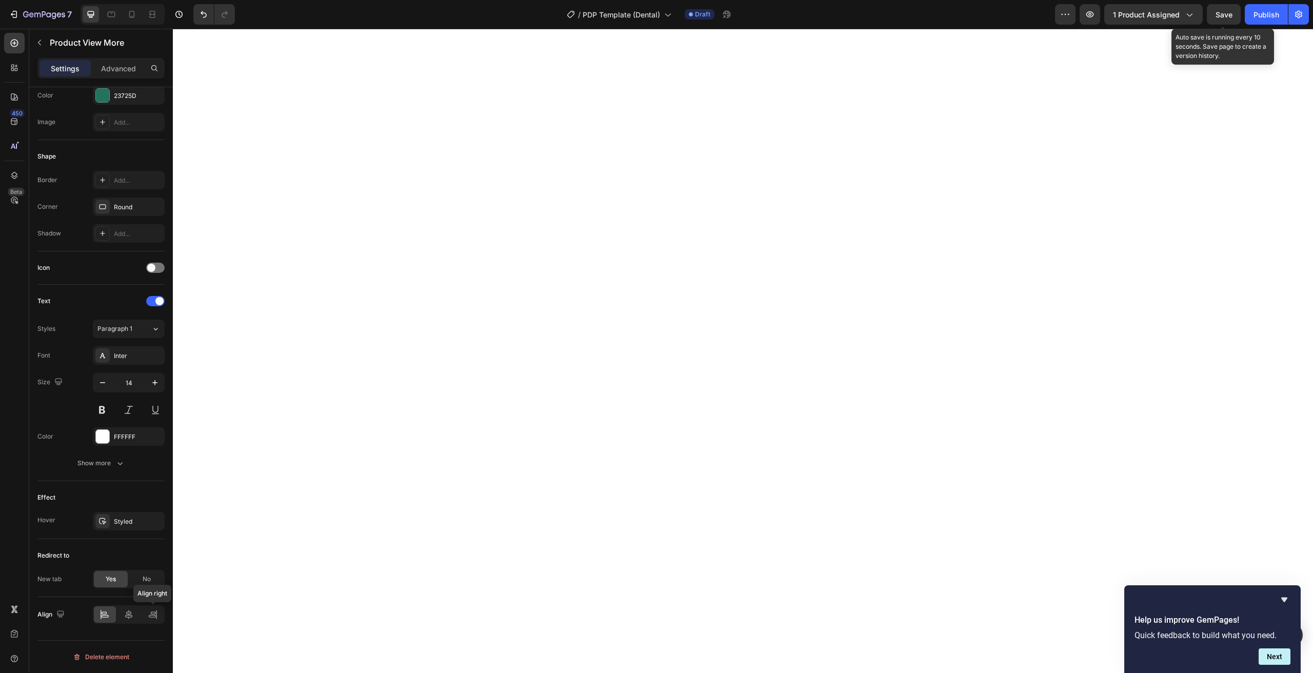
drag, startPoint x: 155, startPoint y: 615, endPoint x: 165, endPoint y: 615, distance: 9.2
click at [155, 615] on icon at bounding box center [153, 614] width 10 height 10
click at [154, 614] on icon at bounding box center [153, 612] width 5 height 3
click at [154, 612] on icon at bounding box center [153, 614] width 10 height 10
drag, startPoint x: 152, startPoint y: 614, endPoint x: 172, endPoint y: 487, distance: 128.2
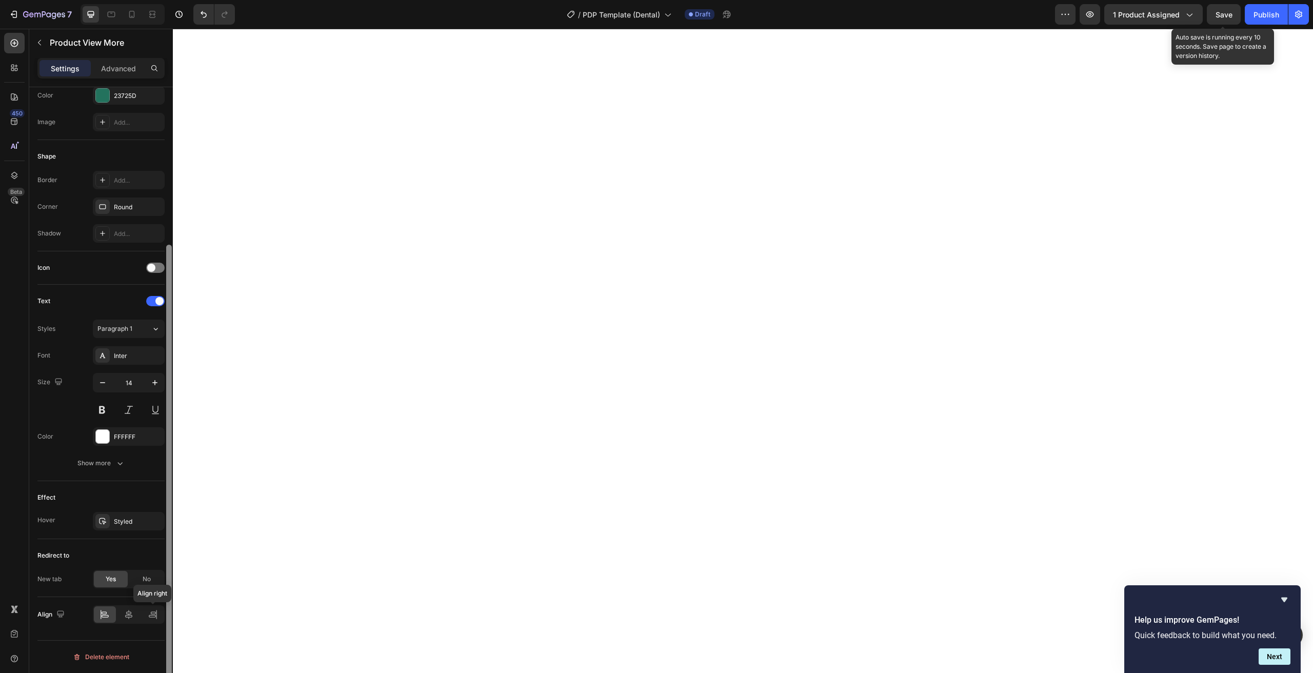
click at [152, 613] on icon at bounding box center [153, 614] width 10 height 10
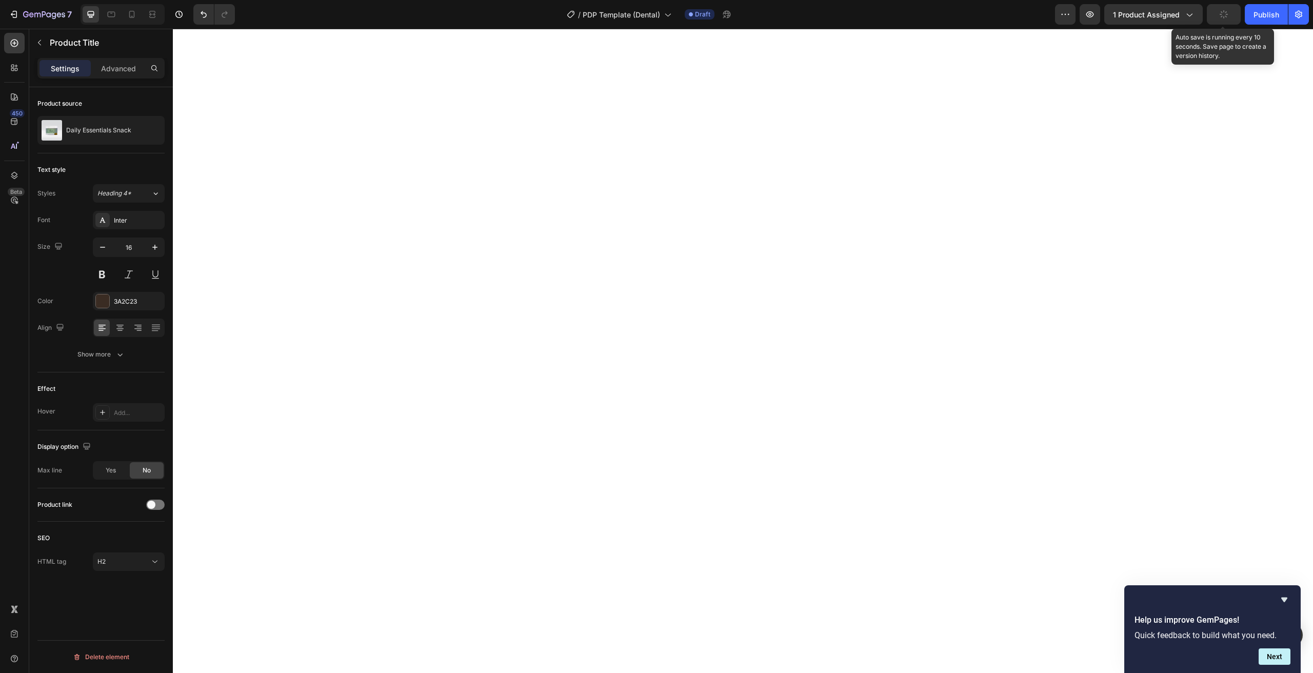
scroll to position [0, 0]
click at [106, 65] on p "Advanced" at bounding box center [118, 68] width 35 height 11
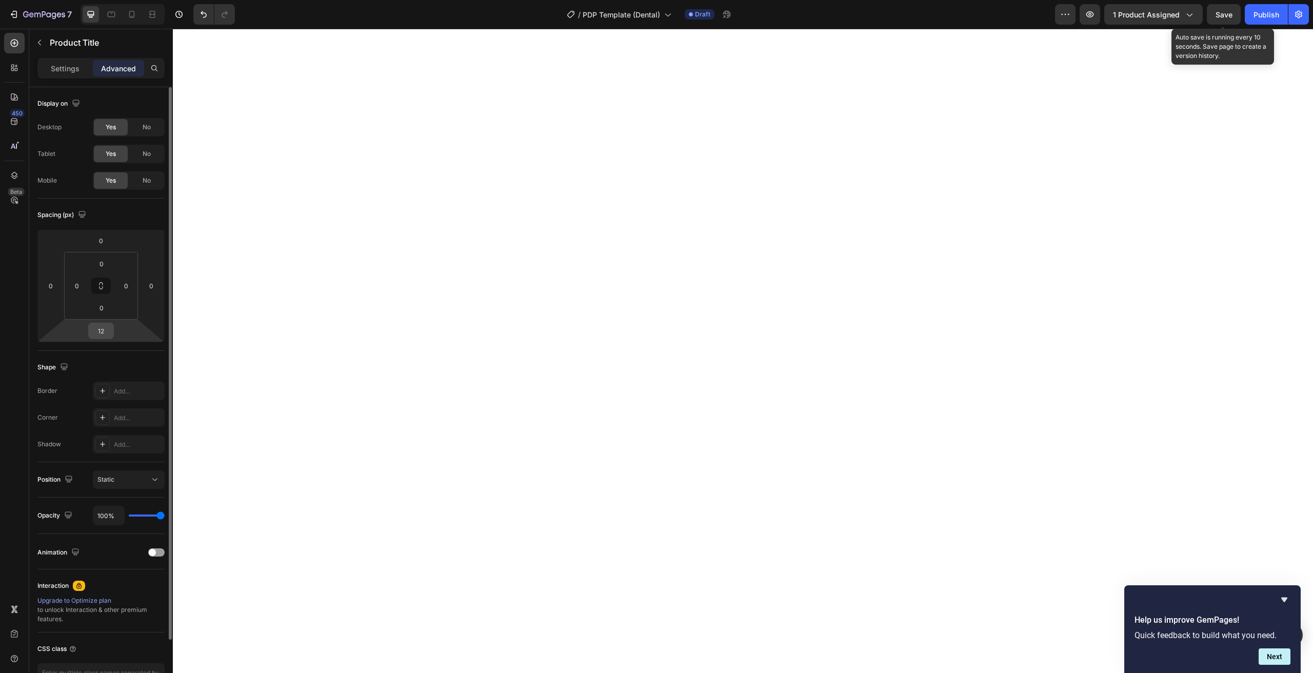
click at [110, 329] on input "12" at bounding box center [101, 330] width 21 height 15
type input "6"
click at [100, 334] on input "12" at bounding box center [101, 330] width 21 height 15
type input "6"
click at [108, 329] on input "12" at bounding box center [101, 330] width 21 height 15
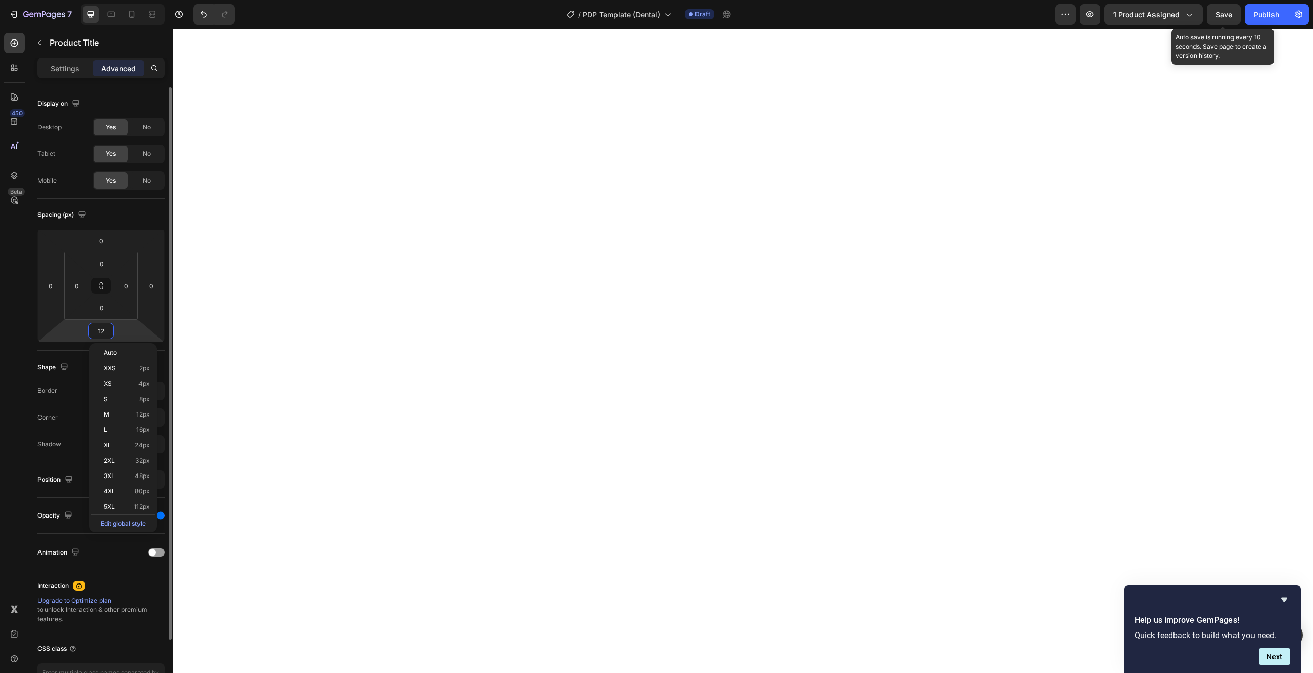
type input "6"
click at [102, 331] on input "12" at bounding box center [101, 330] width 21 height 15
type input "6"
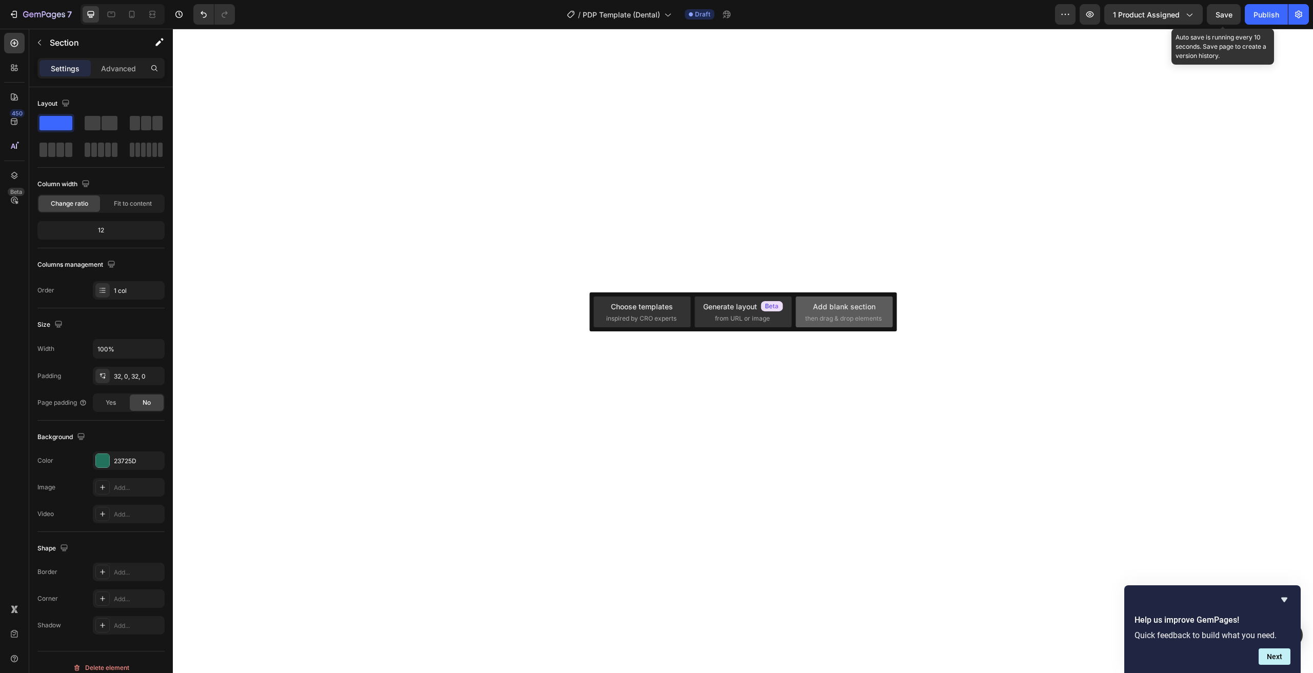
click at [828, 304] on div "Add blank section" at bounding box center [844, 306] width 63 height 11
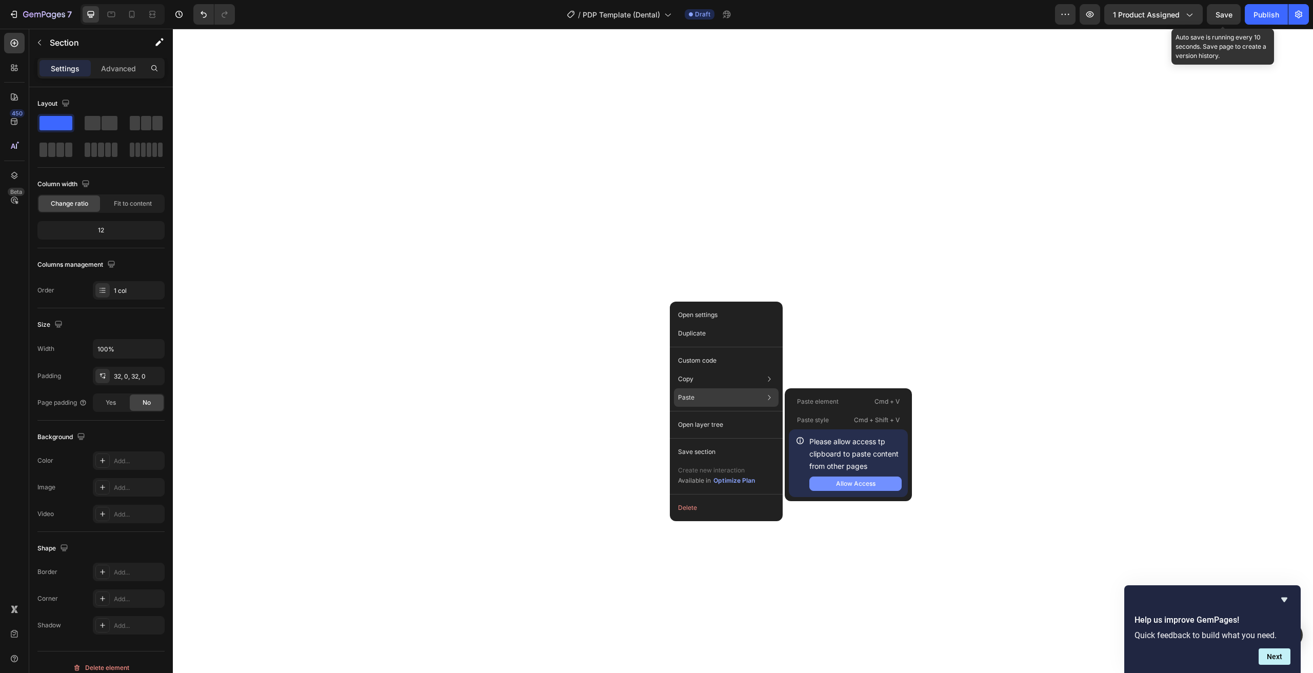
click at [836, 482] on div "Allow Access" at bounding box center [855, 483] width 39 height 9
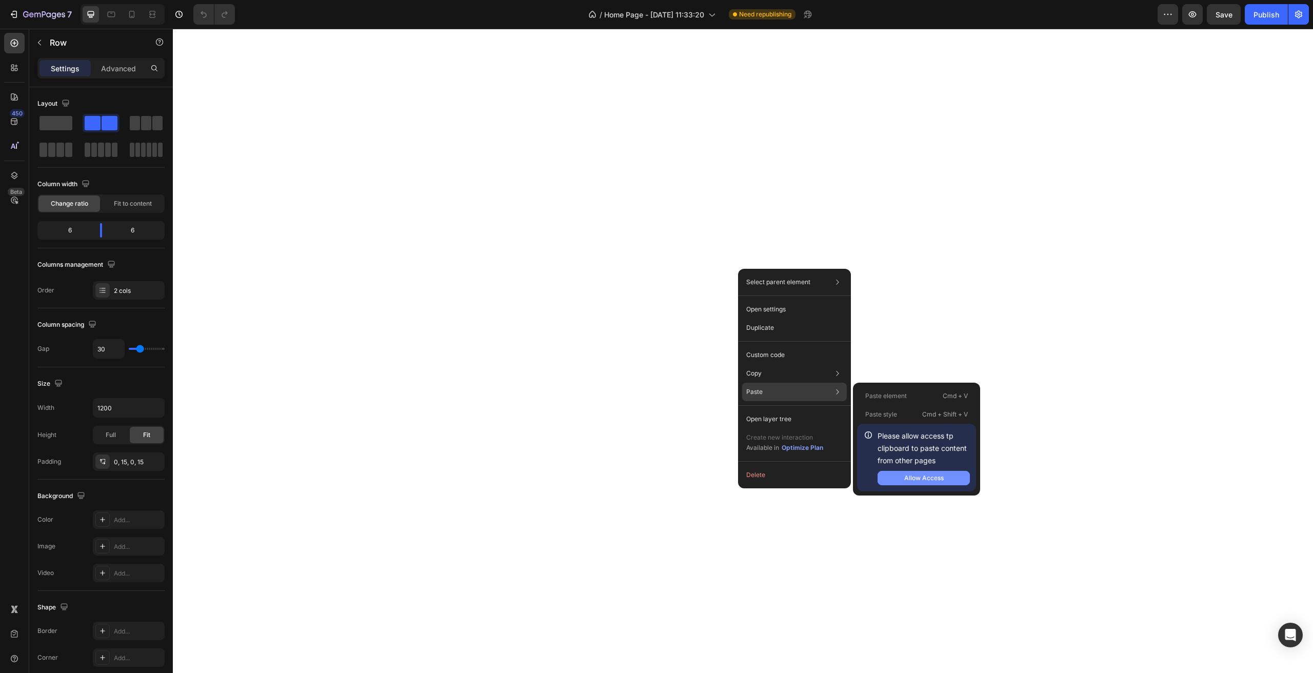
click at [893, 476] on button "Allow Access" at bounding box center [924, 478] width 92 height 14
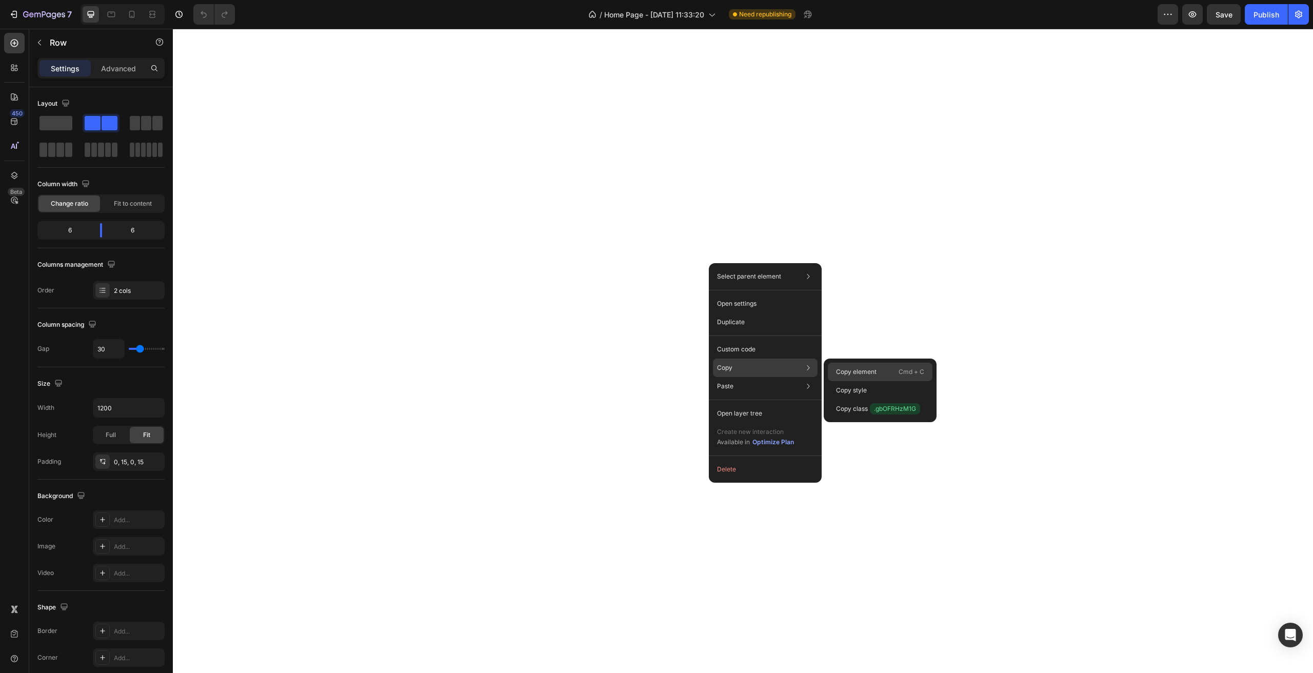
click at [853, 373] on p "Copy element" at bounding box center [856, 371] width 41 height 9
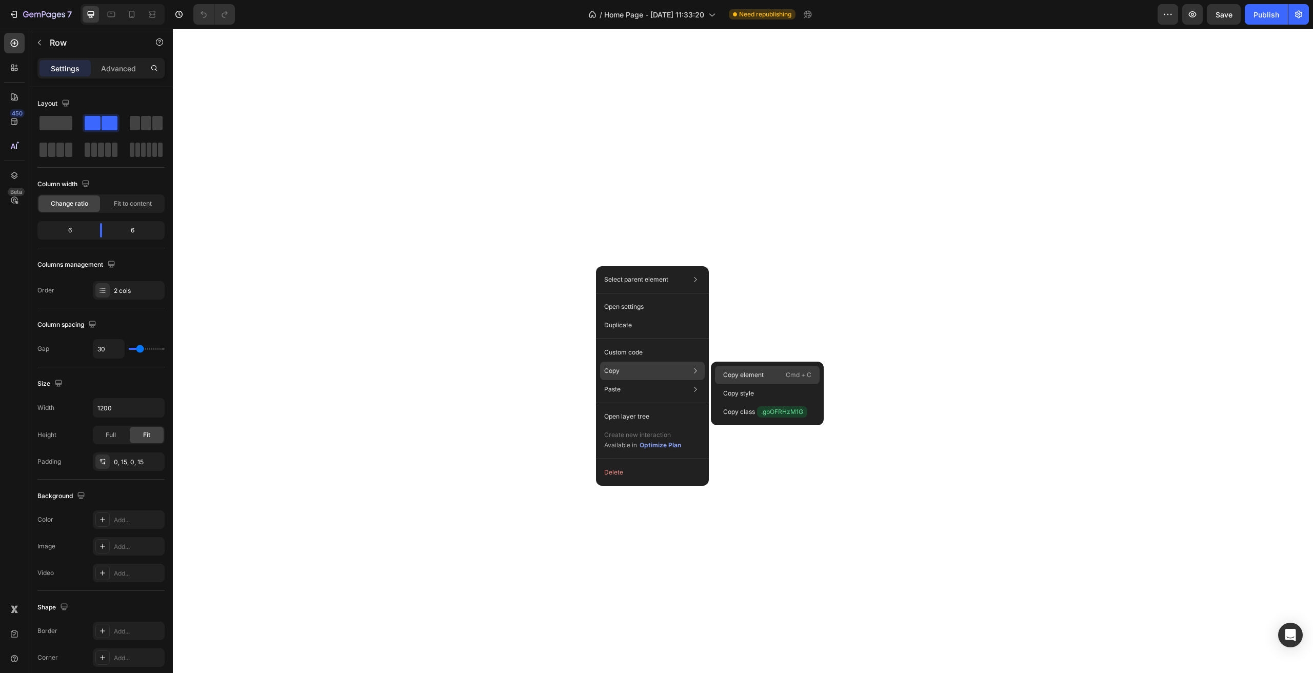
click at [739, 379] on p "Copy element" at bounding box center [743, 374] width 41 height 9
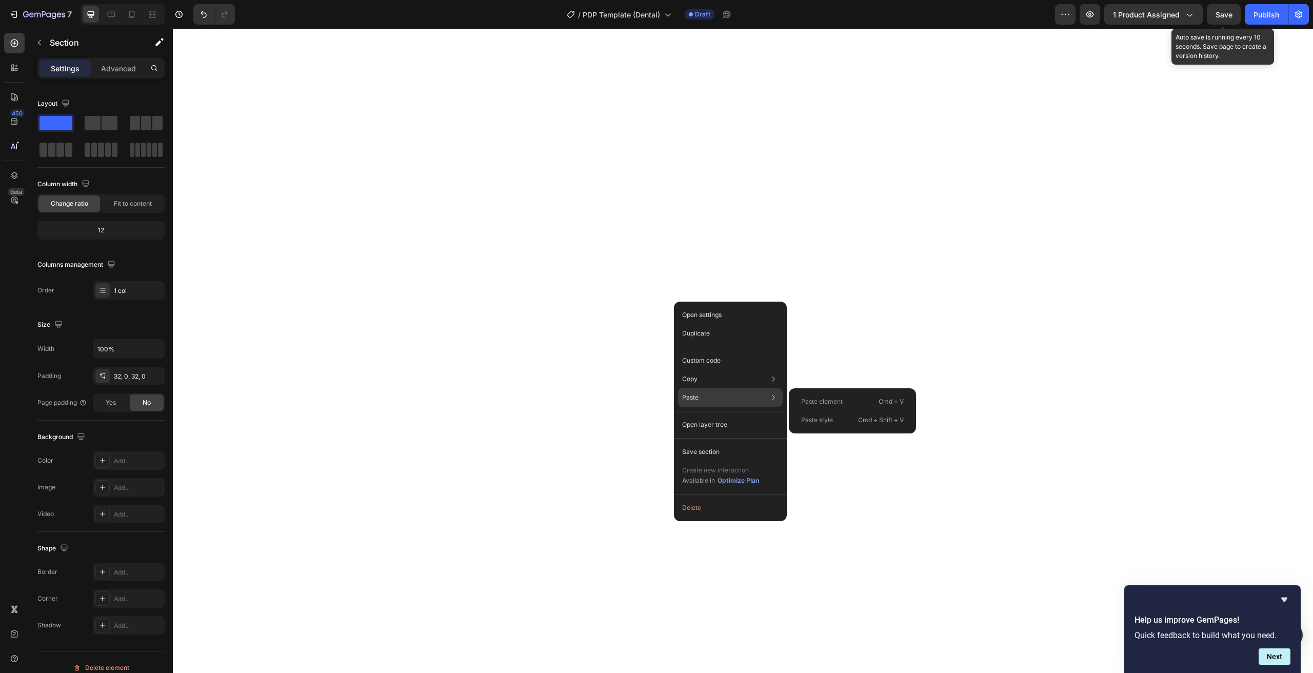
click at [820, 420] on p "Paste style" at bounding box center [817, 419] width 32 height 9
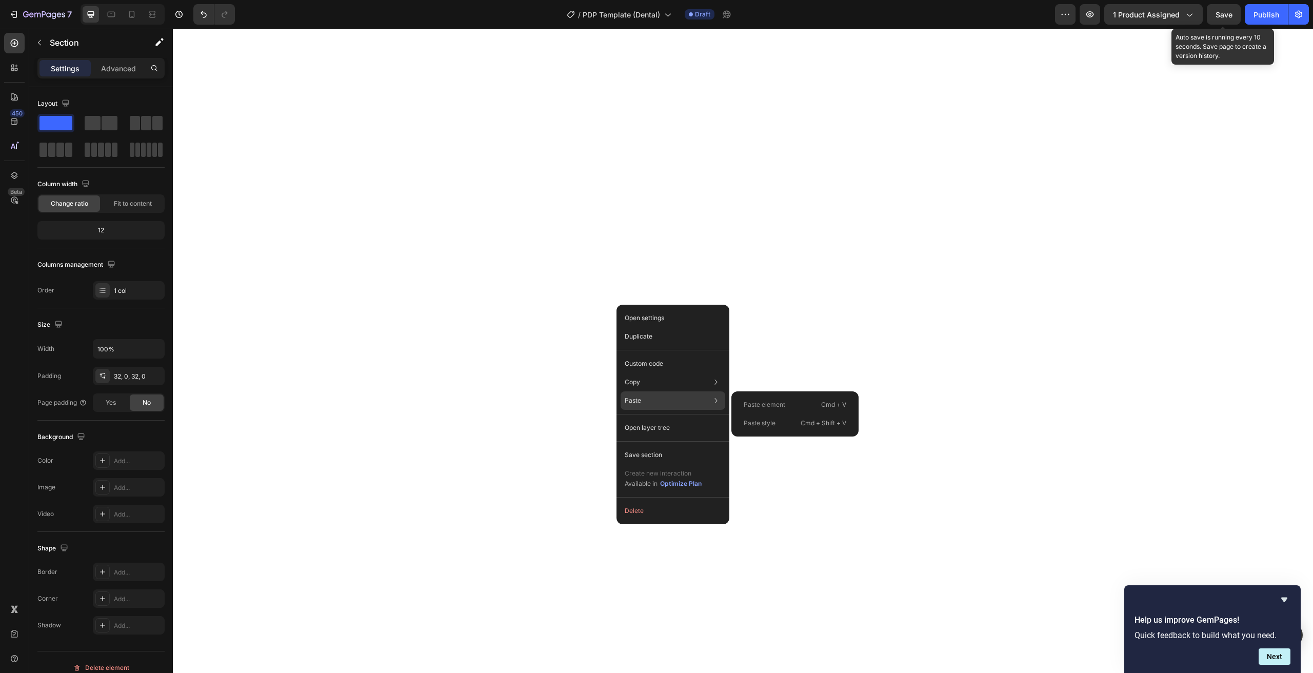
click at [758, 407] on p "Paste element" at bounding box center [765, 404] width 42 height 9
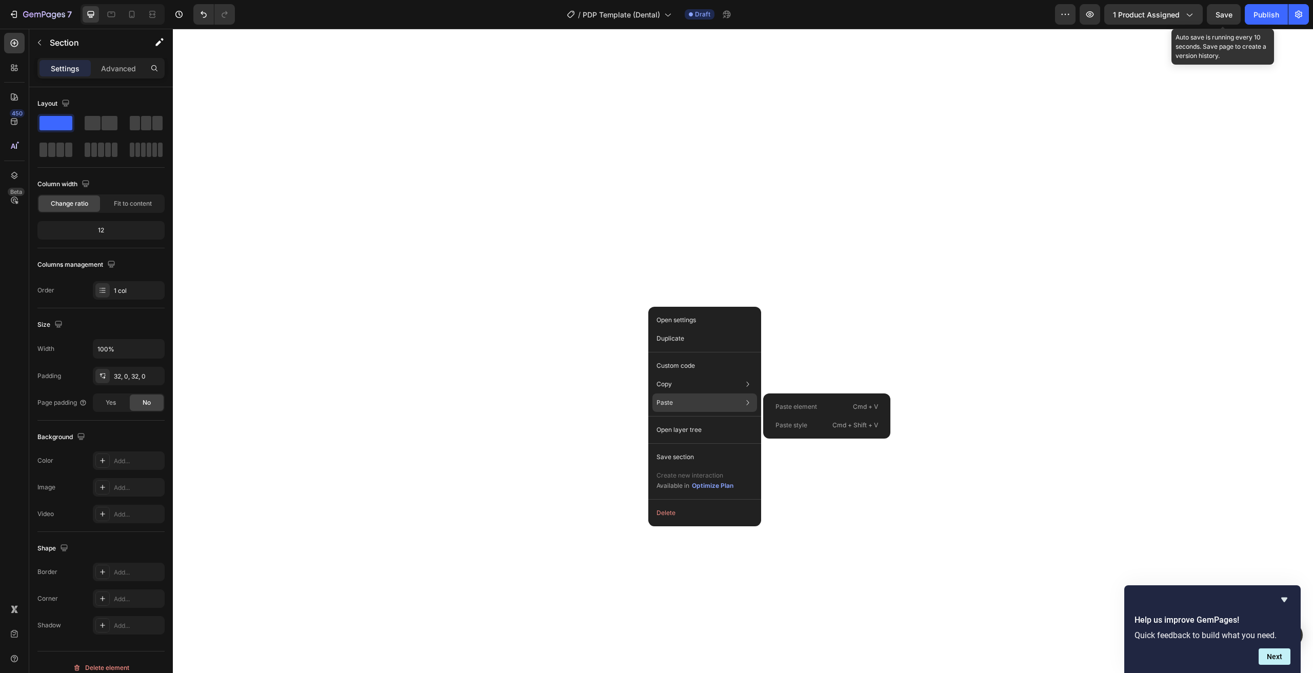
click at [804, 407] on p "Paste element" at bounding box center [796, 406] width 42 height 9
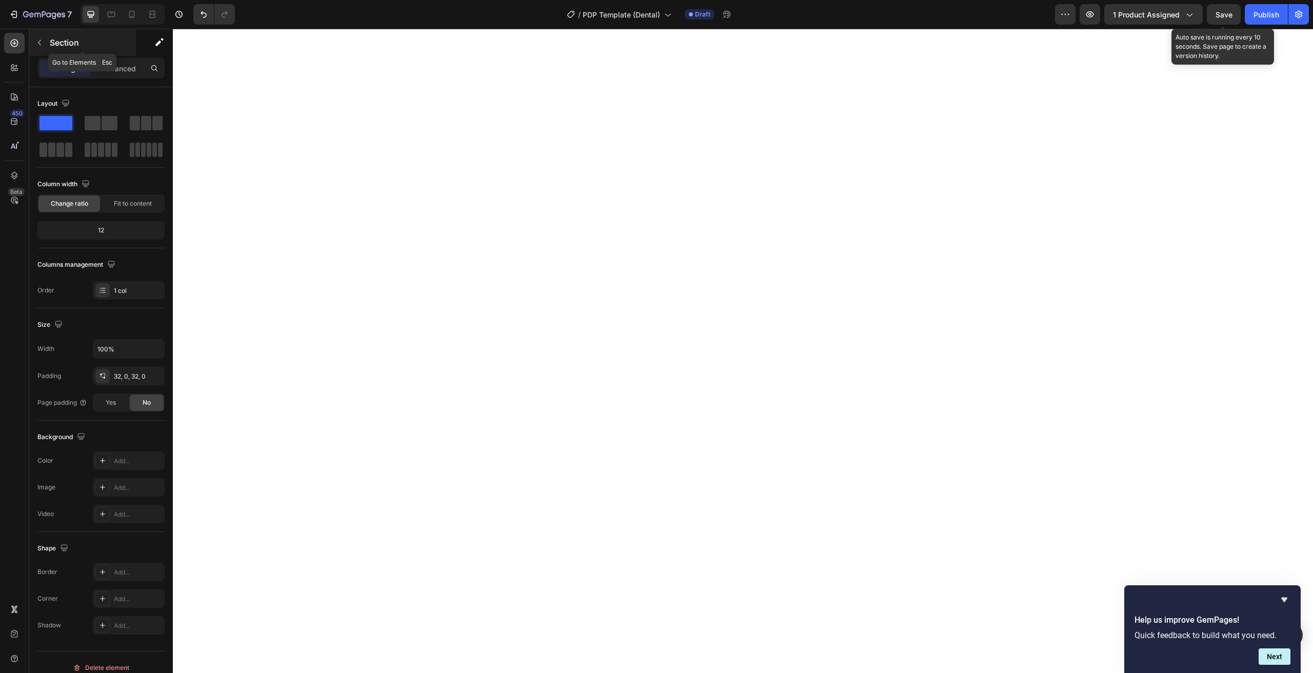
click at [49, 46] on div "Section" at bounding box center [82, 42] width 107 height 27
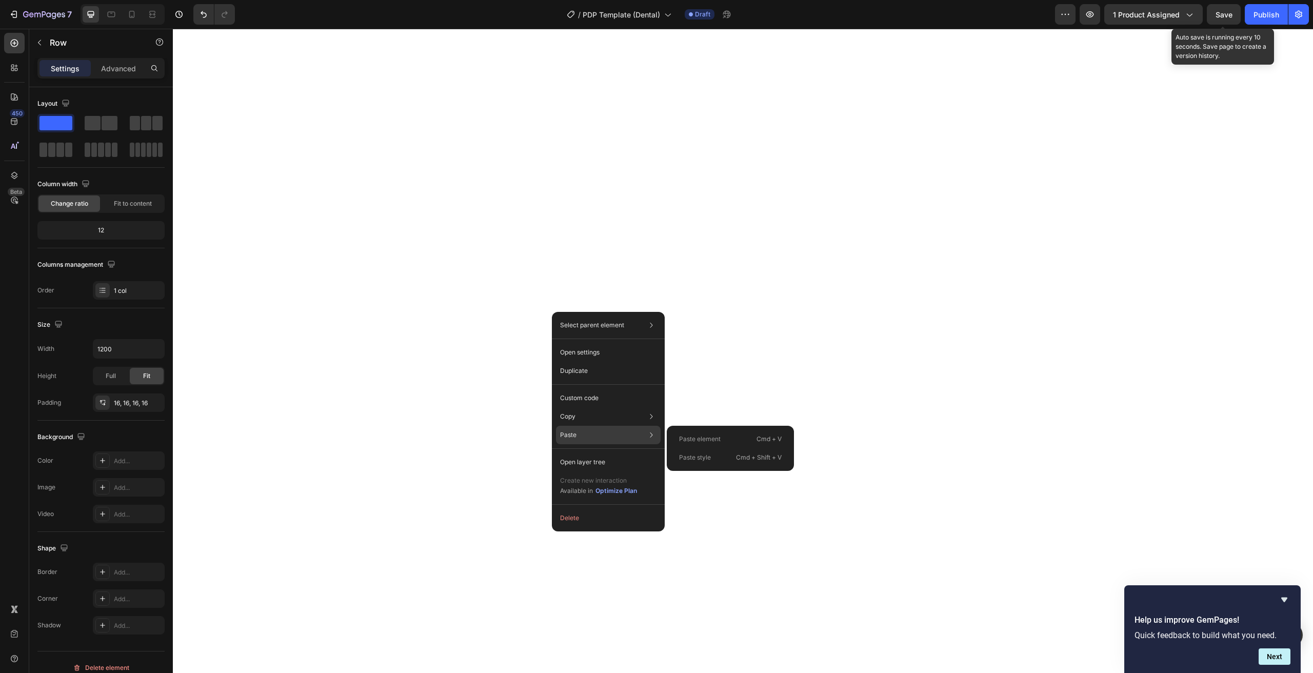
click at [763, 440] on p "Cmd + V" at bounding box center [769, 439] width 25 height 10
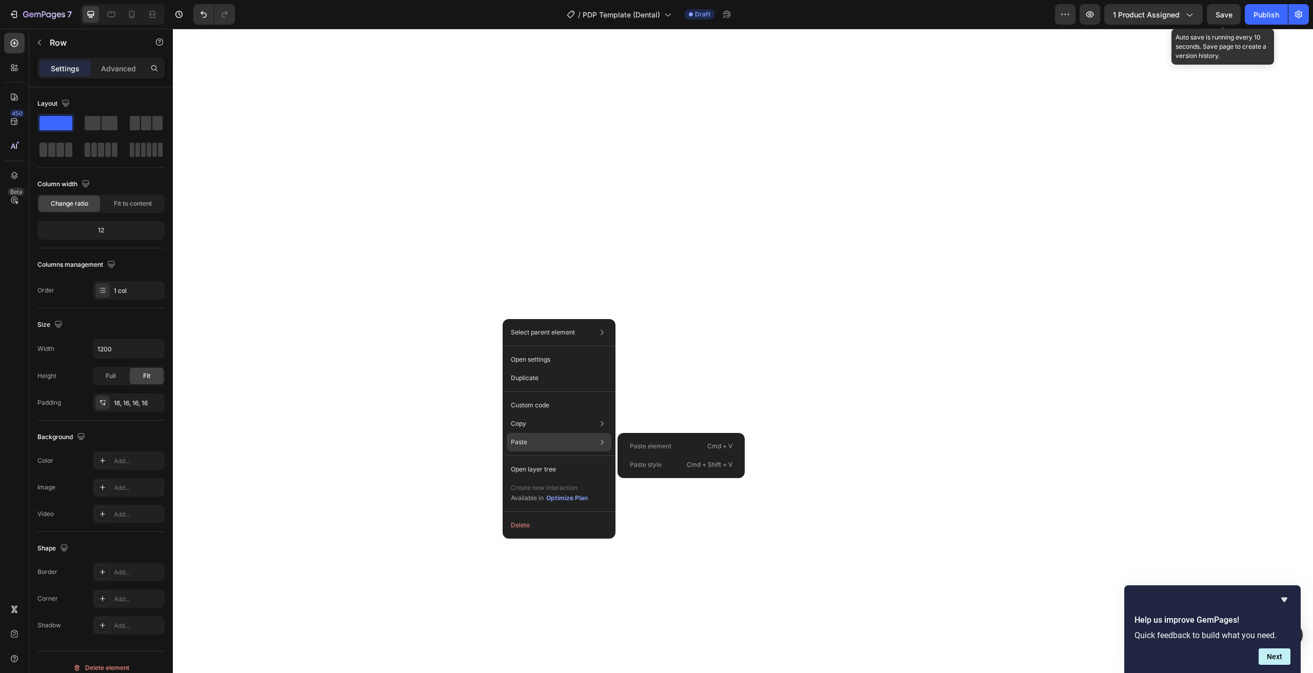
click at [719, 445] on p "Cmd + V" at bounding box center [719, 446] width 25 height 10
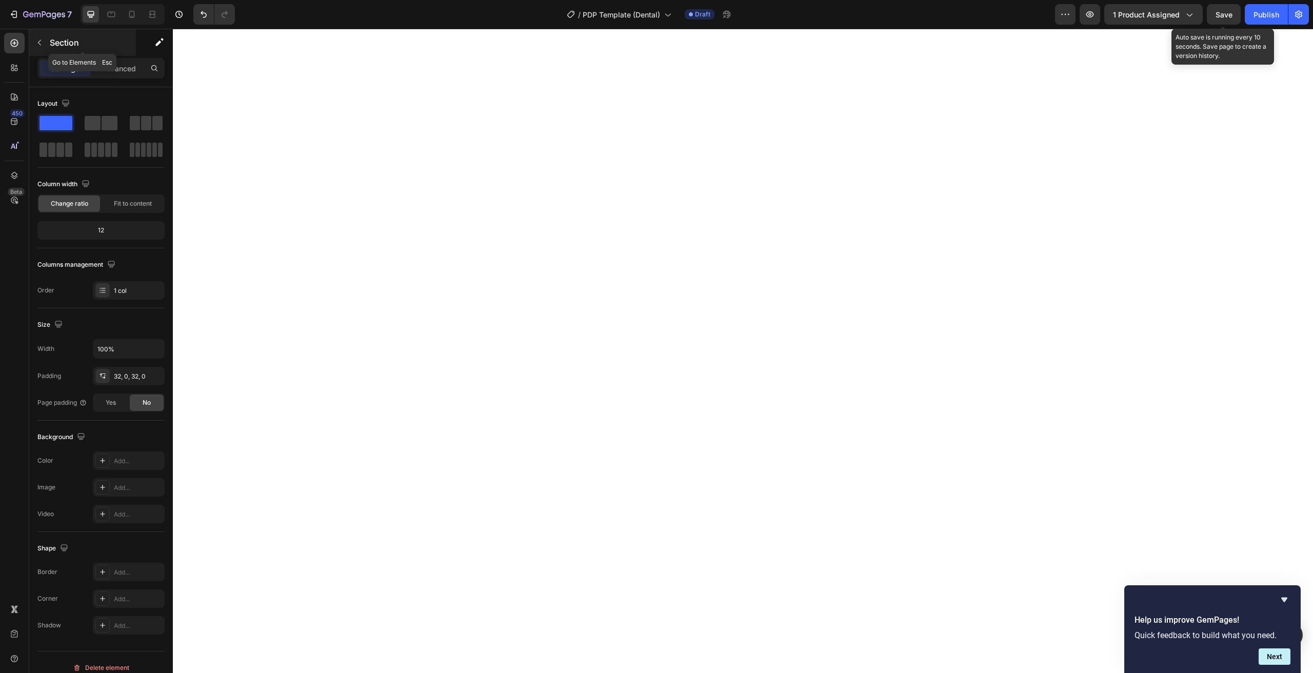
click at [38, 44] on icon "button" at bounding box center [39, 42] width 8 height 8
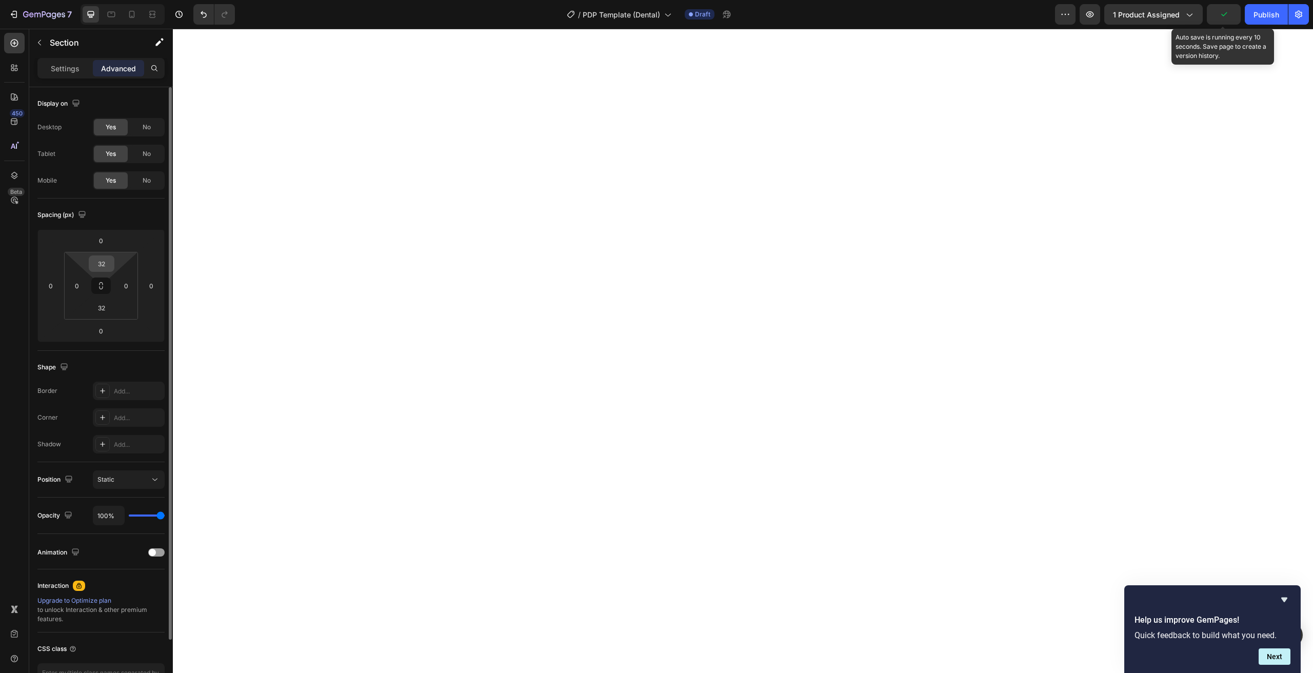
click at [105, 267] on input "32" at bounding box center [101, 263] width 21 height 15
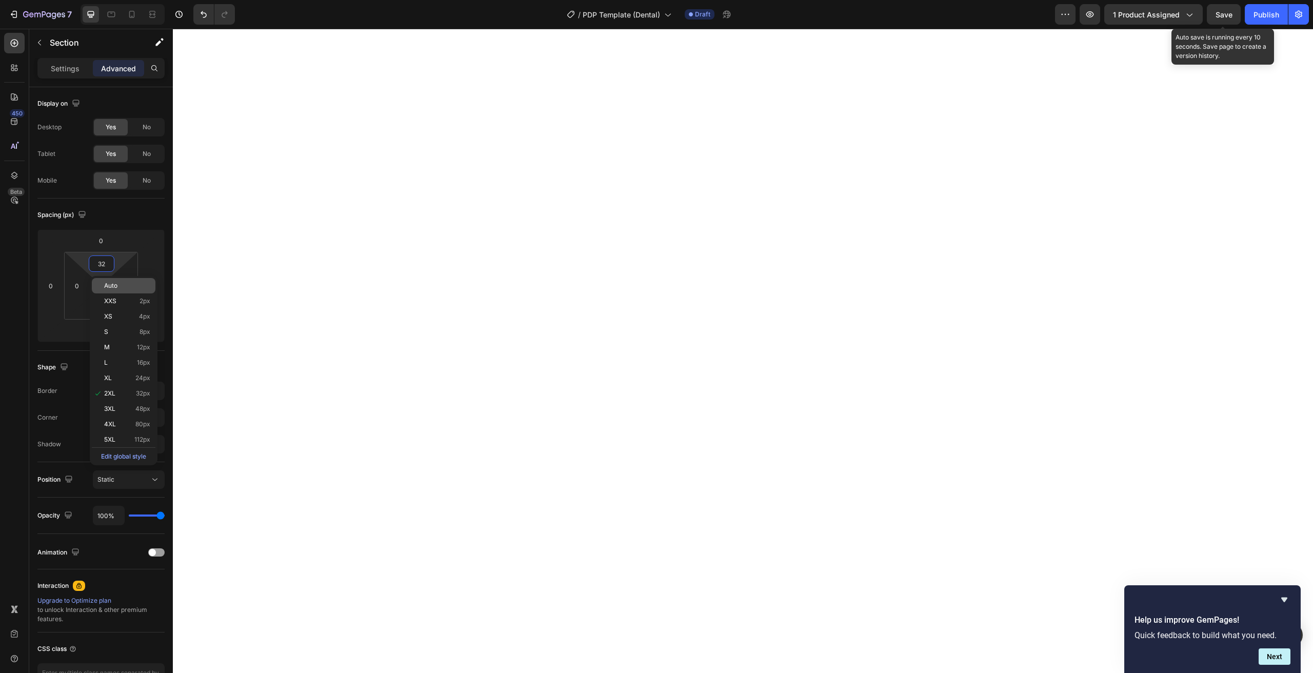
type input "0"
click at [1221, 10] on span "Save" at bounding box center [1224, 14] width 17 height 9
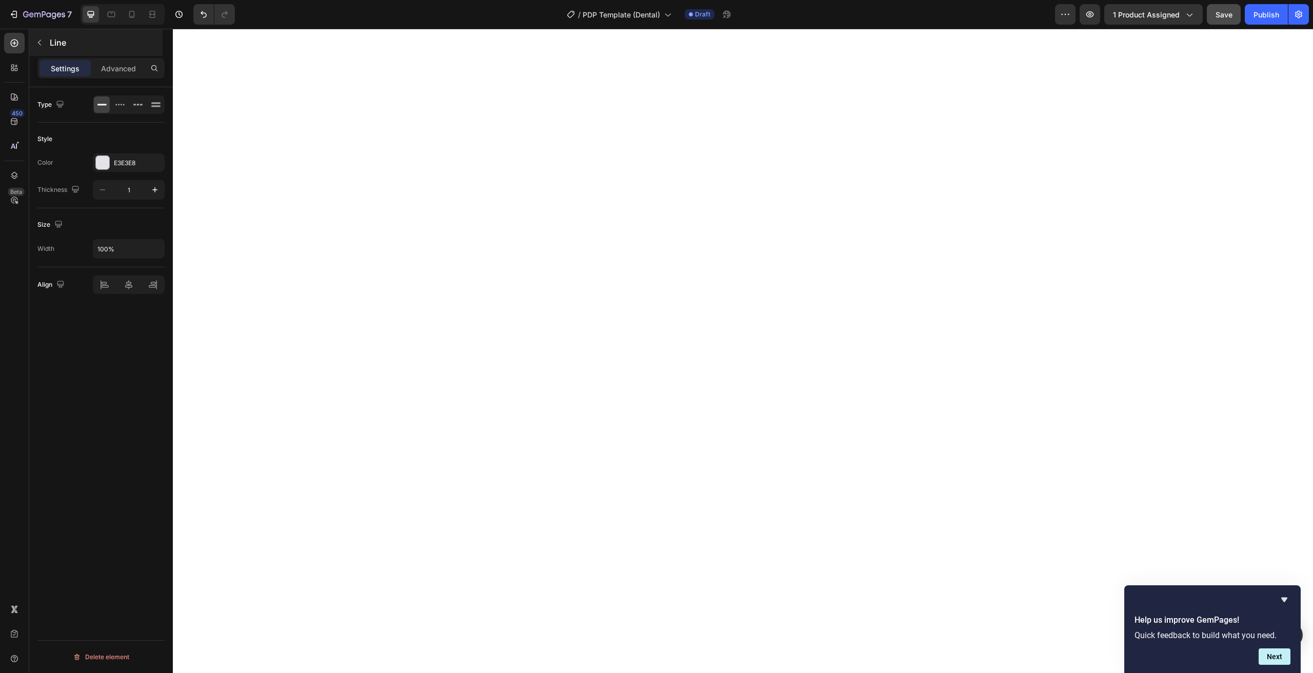
click at [30, 45] on div "Line" at bounding box center [95, 42] width 133 height 27
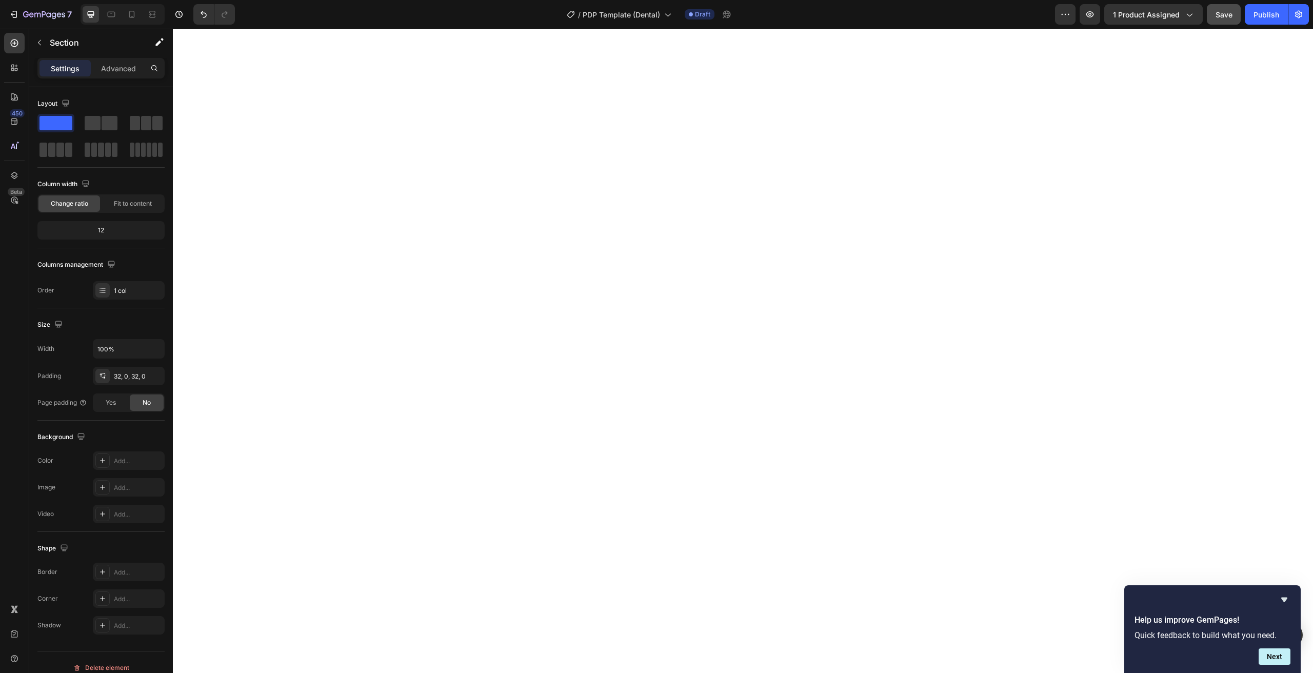
click at [94, 84] on div "Settings Advanced" at bounding box center [101, 72] width 144 height 29
click at [105, 75] on div "Advanced" at bounding box center [118, 68] width 51 height 16
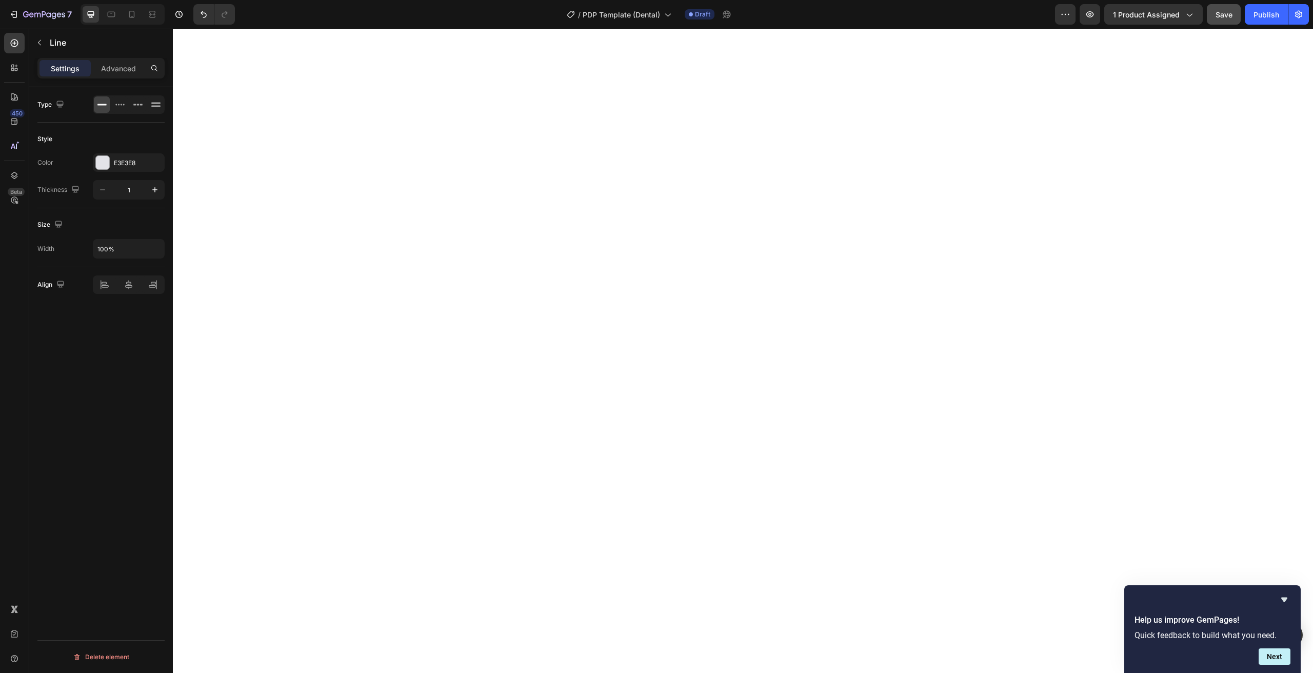
click at [120, 79] on div "Settings Advanced" at bounding box center [101, 72] width 144 height 29
click at [118, 66] on p "Advanced" at bounding box center [118, 68] width 35 height 11
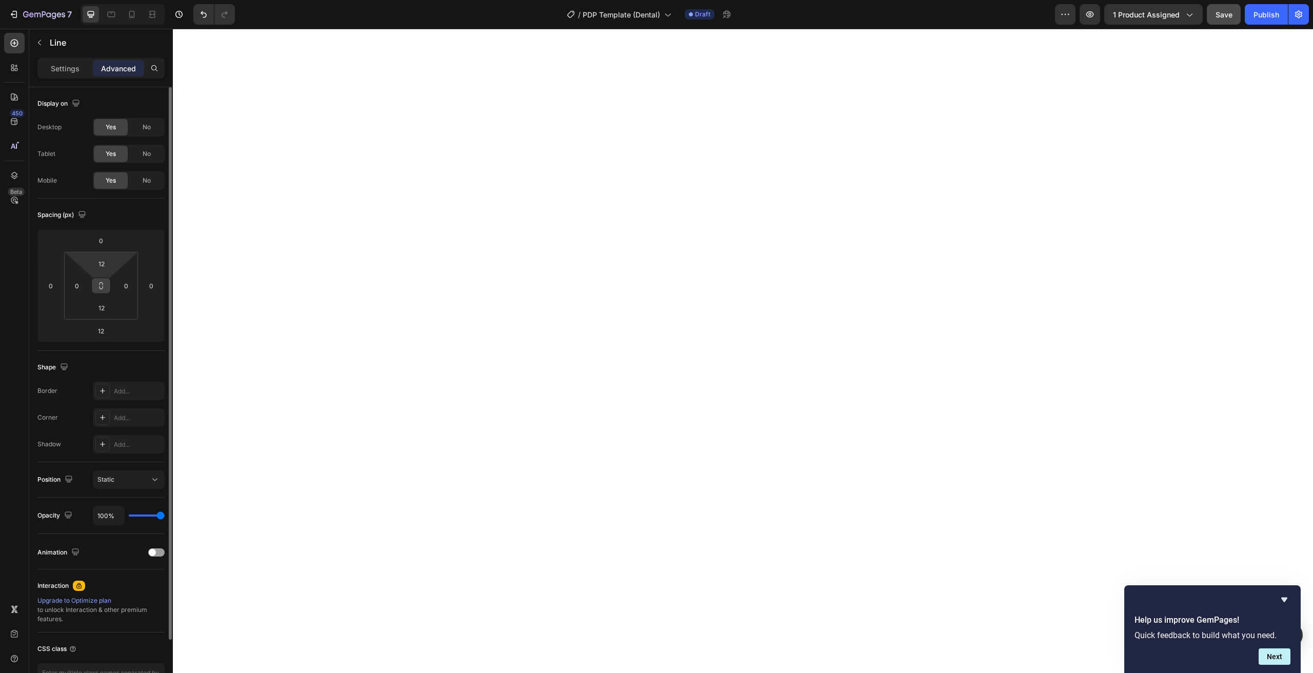
click at [100, 293] on button at bounding box center [100, 285] width 19 height 16
click at [104, 259] on input "12" at bounding box center [101, 263] width 21 height 15
type input "0"
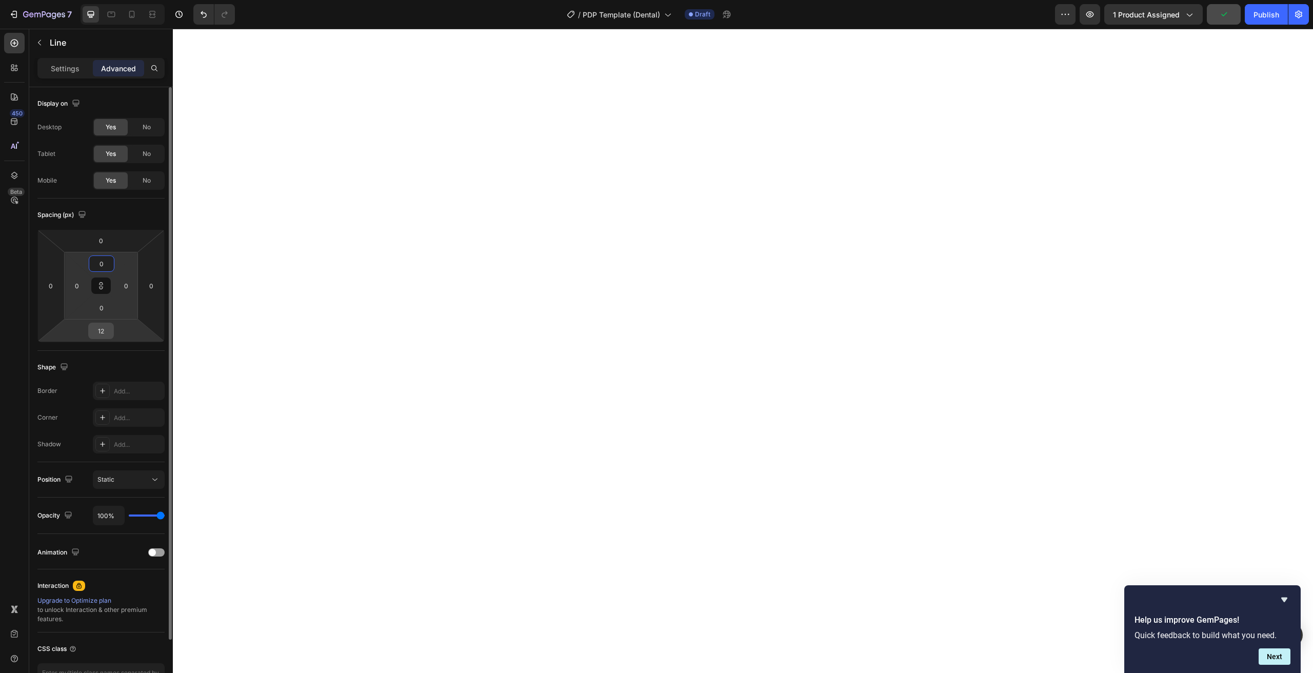
click at [96, 330] on input "12" at bounding box center [101, 330] width 21 height 15
type input "0"
click at [102, 269] on input "0" at bounding box center [101, 263] width 21 height 15
type input "4"
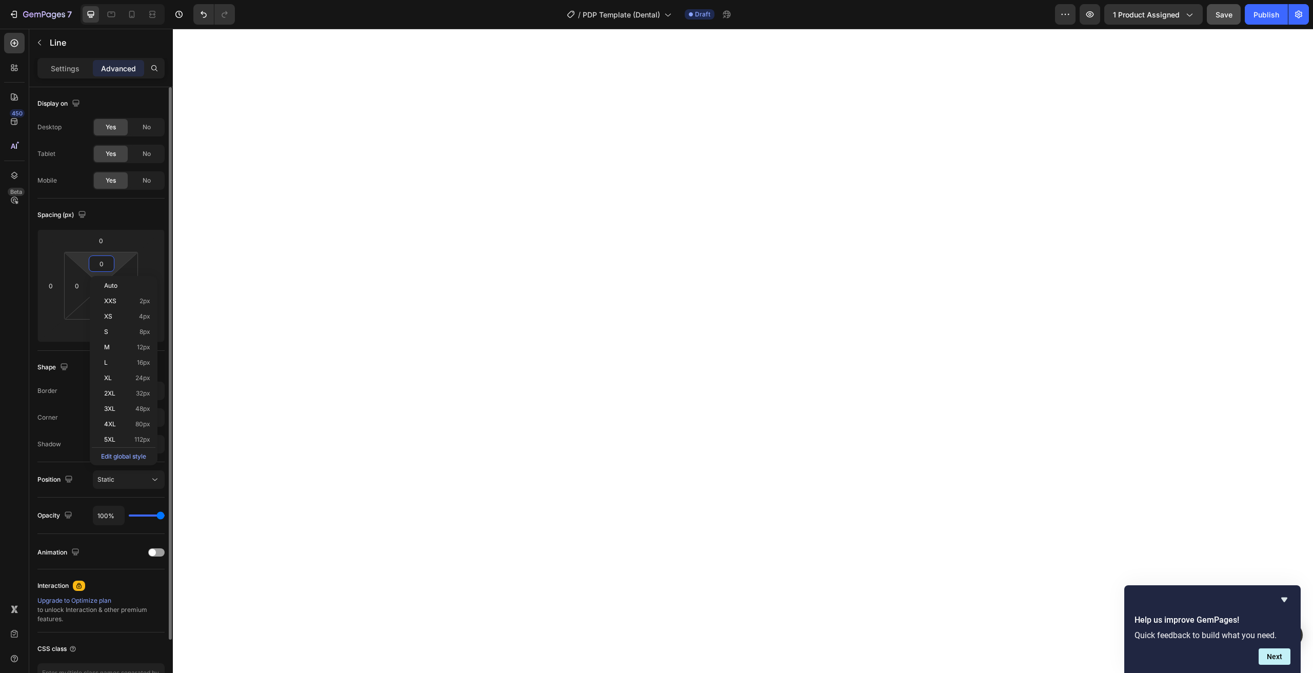
type input "4"
click at [107, 265] on input "32" at bounding box center [101, 263] width 21 height 15
click at [73, 290] on input "0" at bounding box center [76, 285] width 15 height 15
click at [98, 282] on icon at bounding box center [101, 286] width 8 height 8
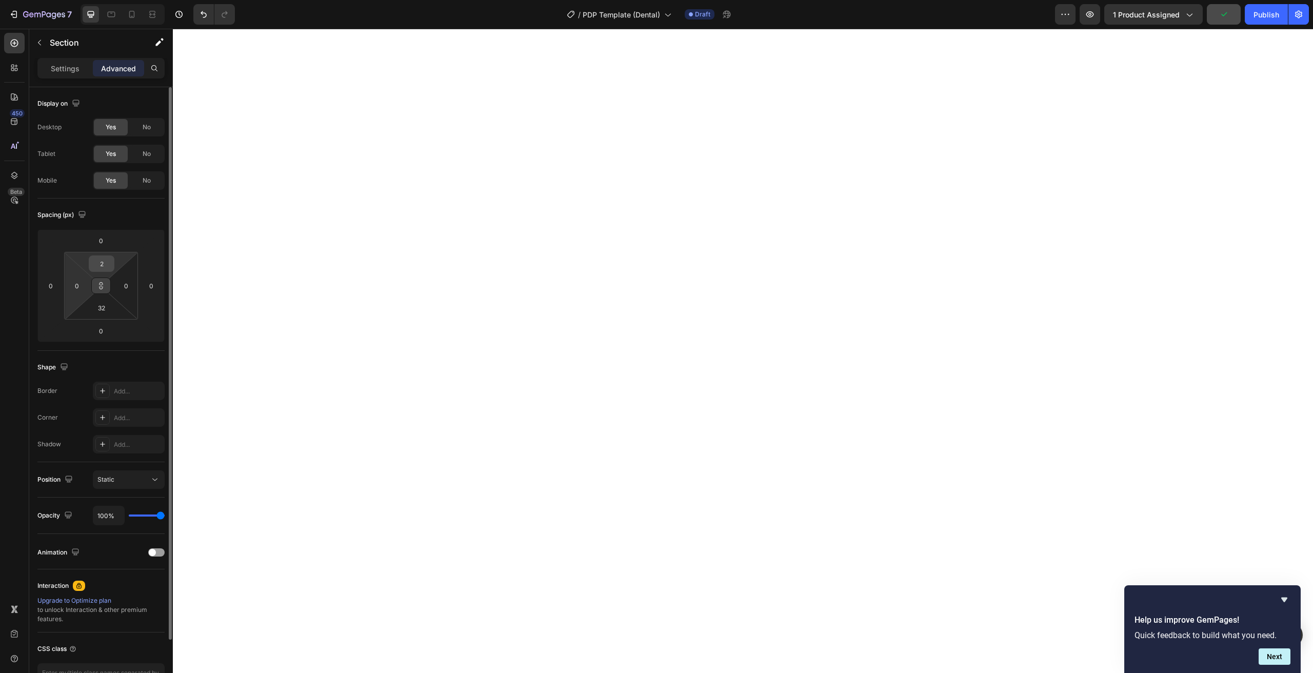
click at [101, 270] on input "2" at bounding box center [101, 263] width 21 height 15
type input "0"
click at [69, 76] on div "Settings Advanced" at bounding box center [100, 68] width 127 height 21
click at [69, 72] on p "Settings" at bounding box center [65, 68] width 29 height 11
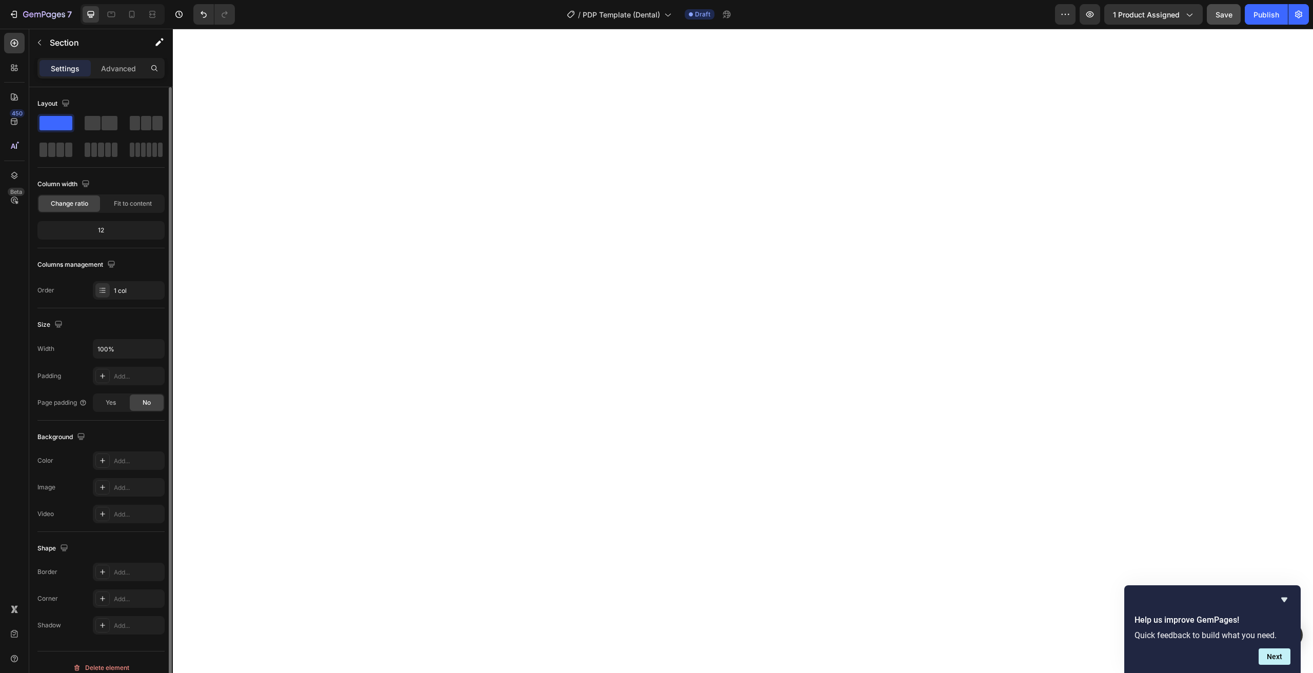
scroll to position [11, 0]
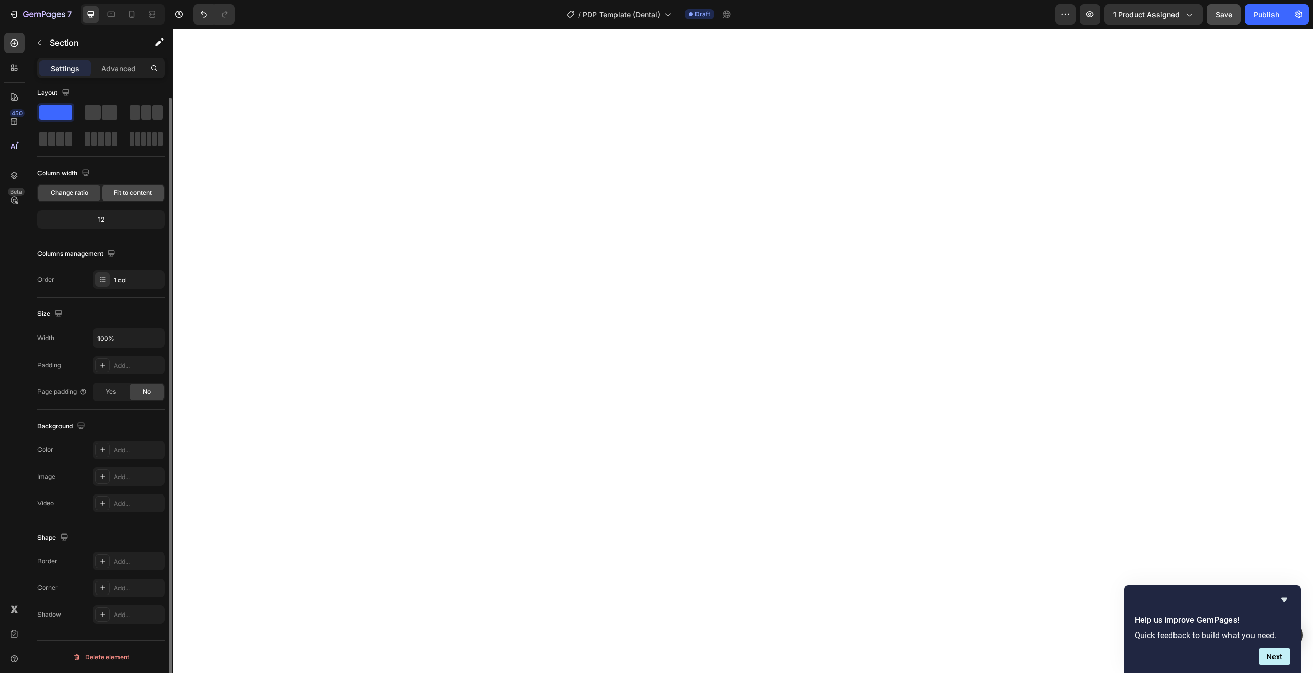
click at [120, 197] on div "Fit to content" at bounding box center [133, 193] width 62 height 16
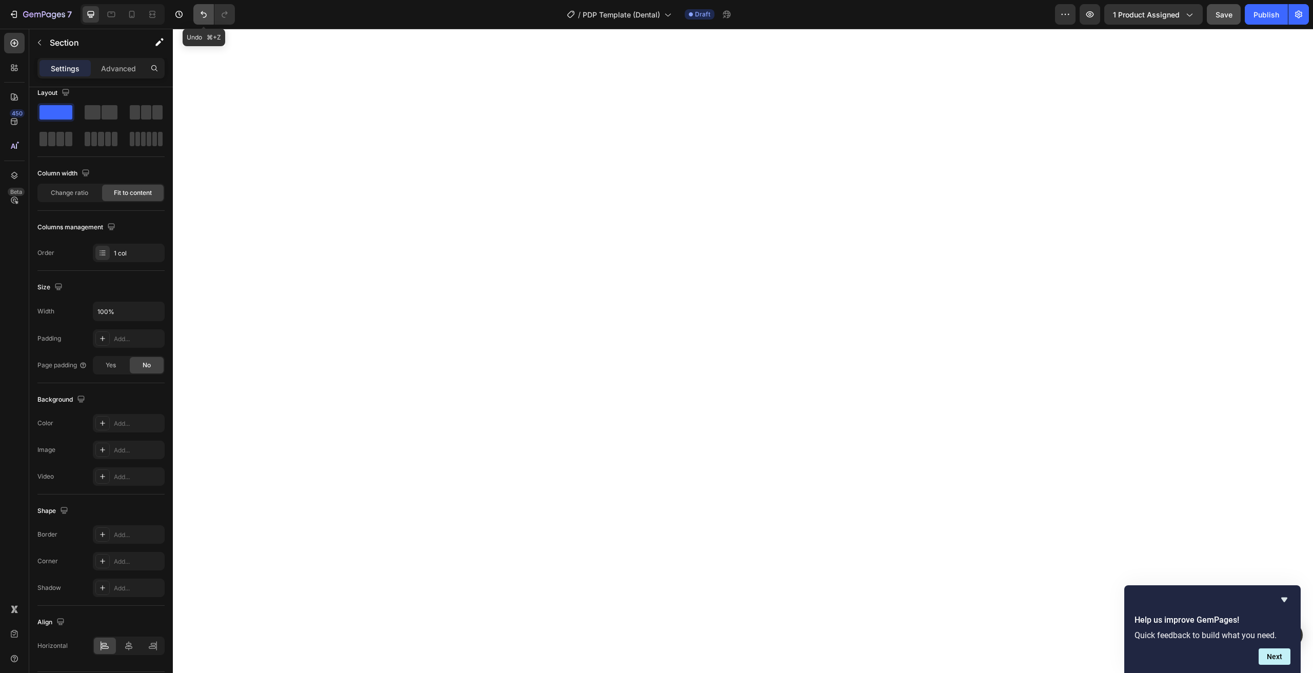
click at [202, 11] on icon "Undo/Redo" at bounding box center [203, 14] width 10 height 10
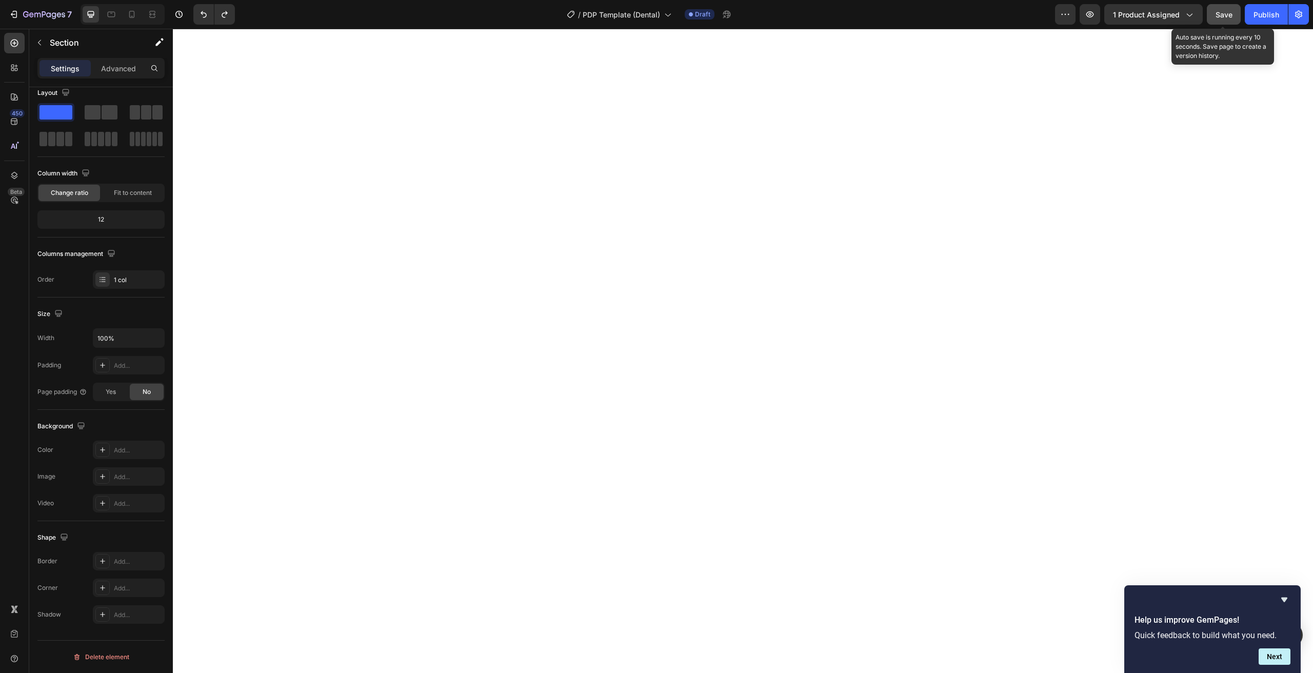
click at [1224, 10] on span "Save" at bounding box center [1224, 14] width 17 height 9
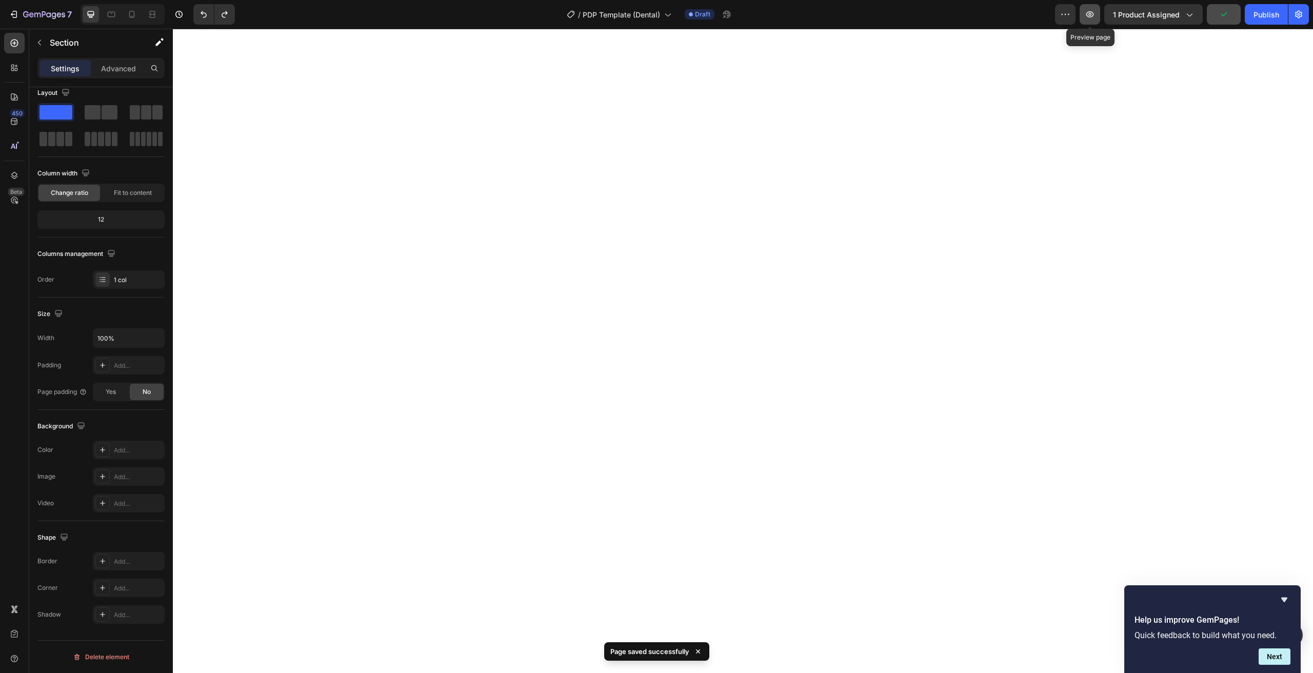
click at [1094, 13] on icon "button" at bounding box center [1090, 14] width 8 height 6
click at [1104, 16] on div "Preview 1 product assigned Save Publish" at bounding box center [1182, 14] width 254 height 21
click at [1102, 16] on div "Preview 1 product assigned Save Publish" at bounding box center [1182, 14] width 254 height 21
click at [1092, 10] on icon "button" at bounding box center [1090, 14] width 10 height 10
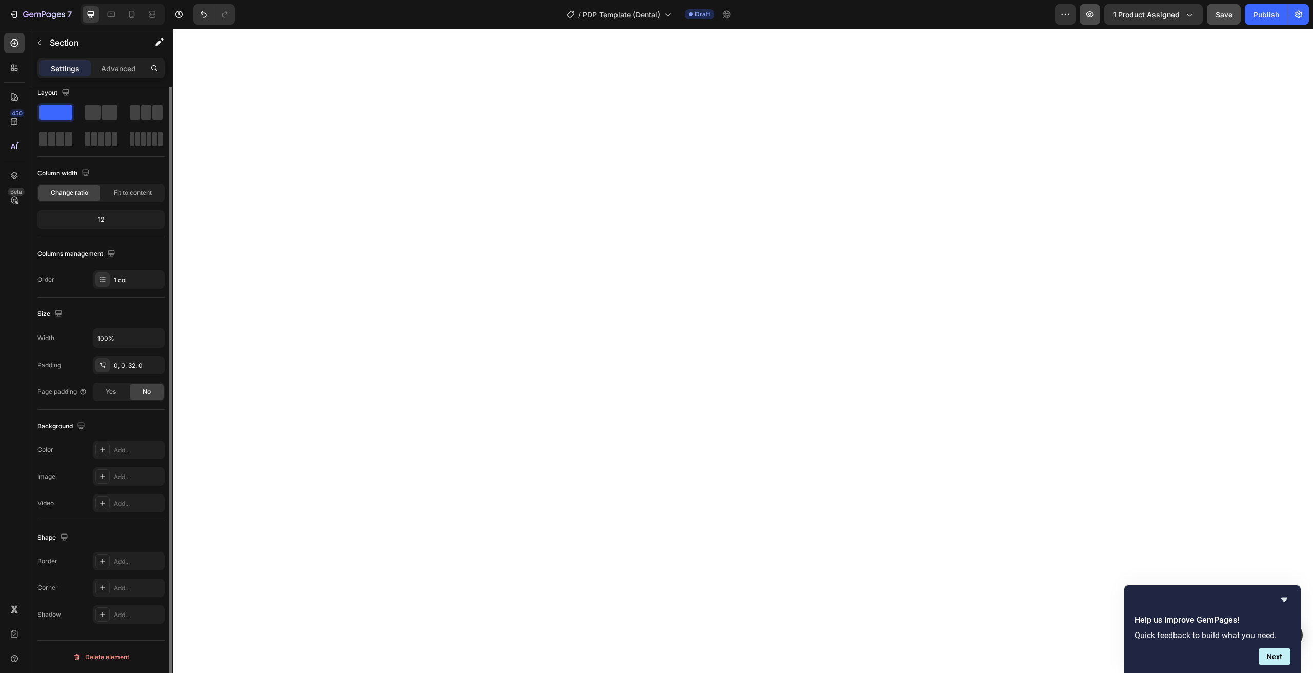
scroll to position [0, 0]
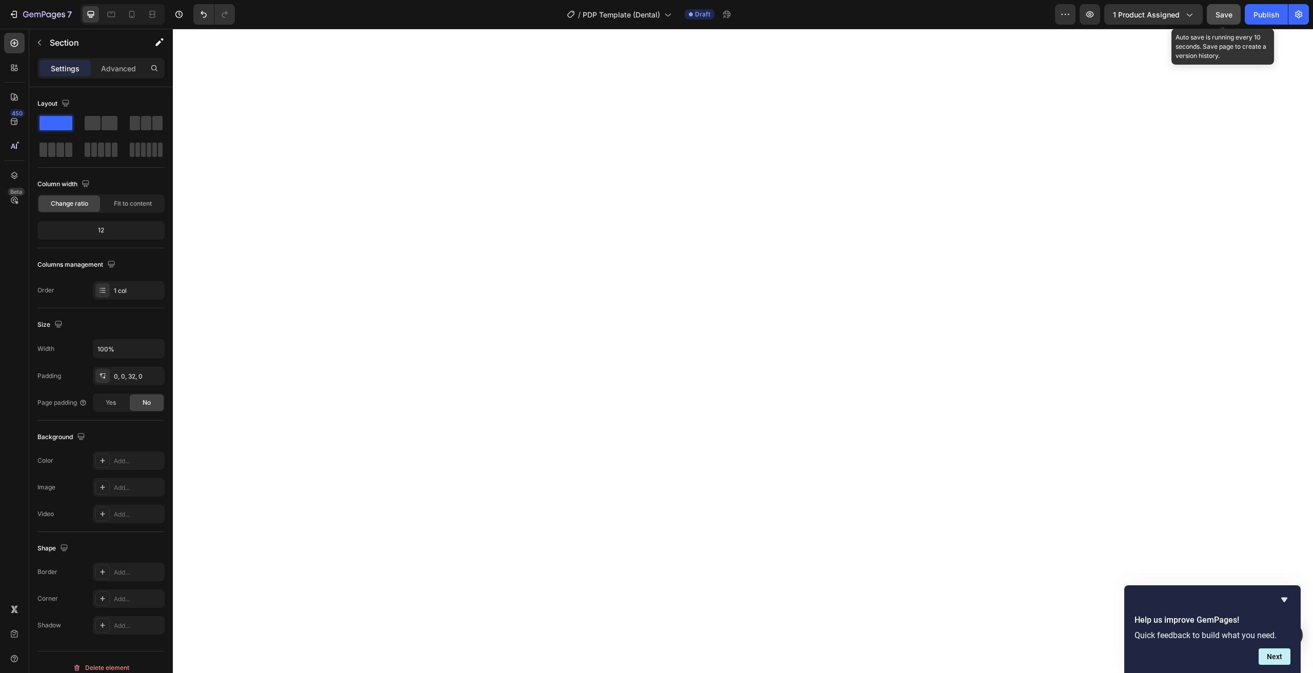
click at [1226, 13] on span "Save" at bounding box center [1224, 14] width 17 height 9
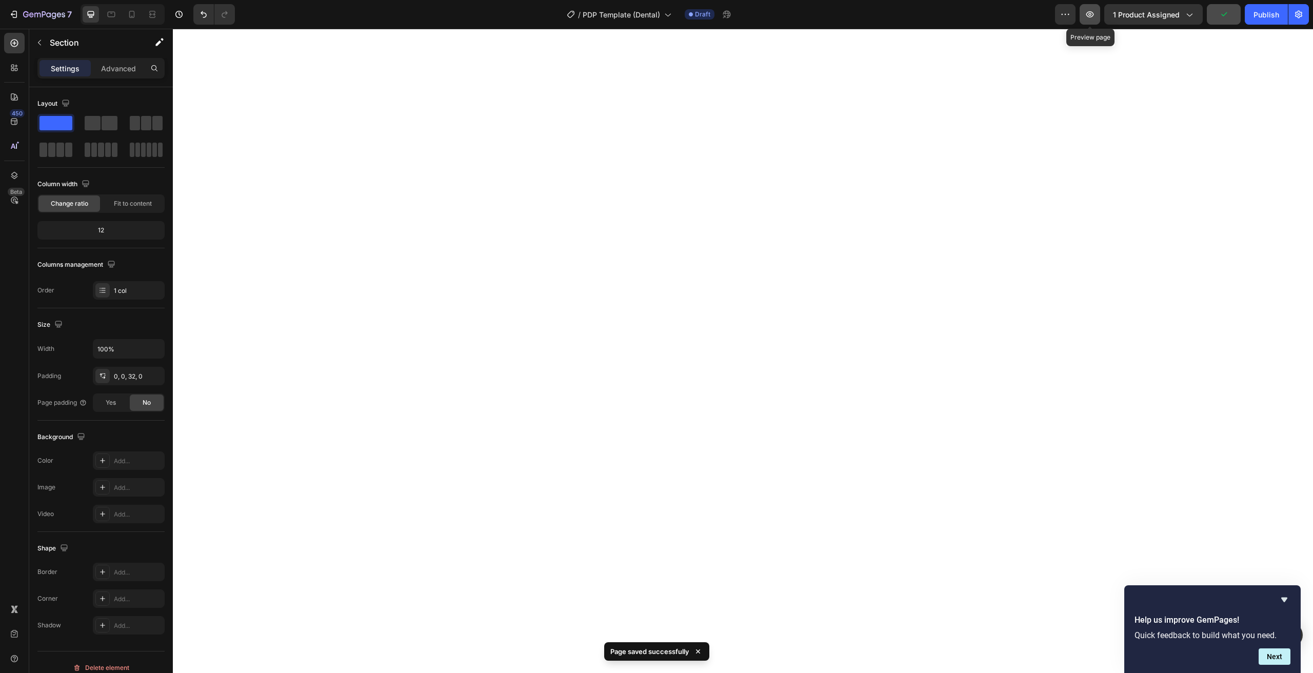
click at [1088, 13] on icon "button" at bounding box center [1090, 14] width 8 height 6
click at [105, 66] on p "Advanced" at bounding box center [118, 68] width 35 height 11
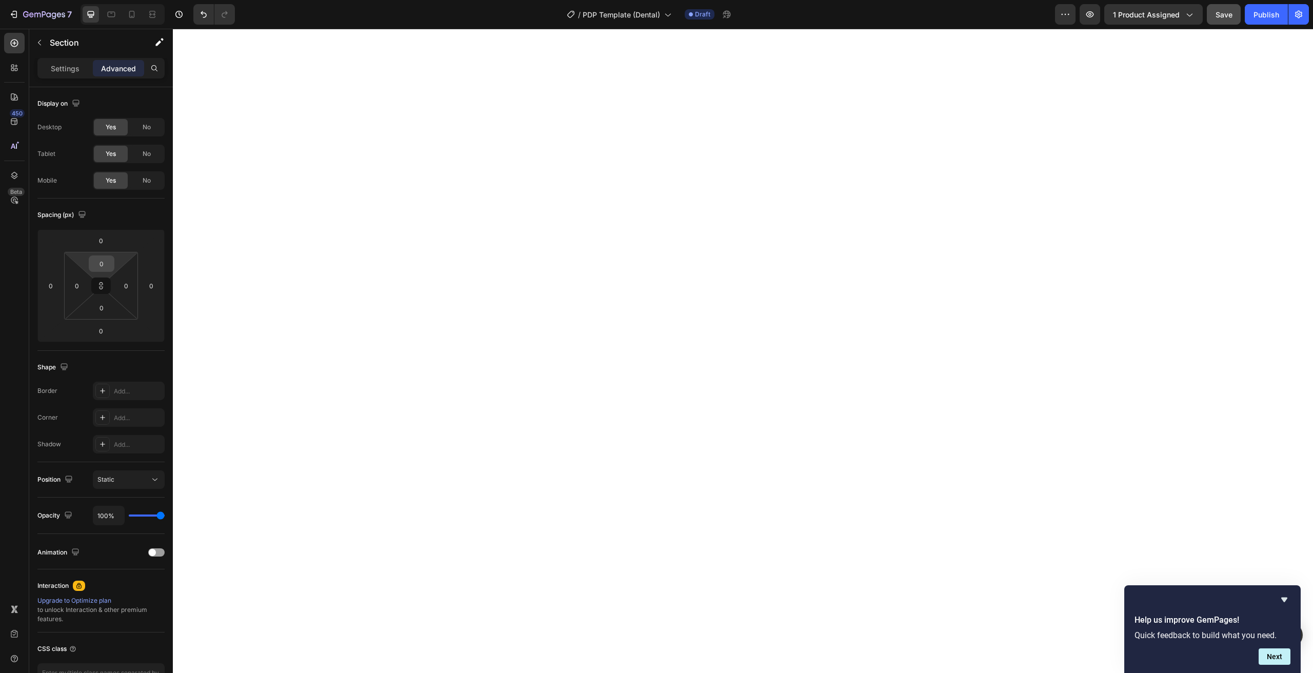
click at [113, 268] on div "0" at bounding box center [102, 263] width 26 height 16
click at [124, 330] on p "S 8px" at bounding box center [127, 331] width 46 height 7
type input "8"
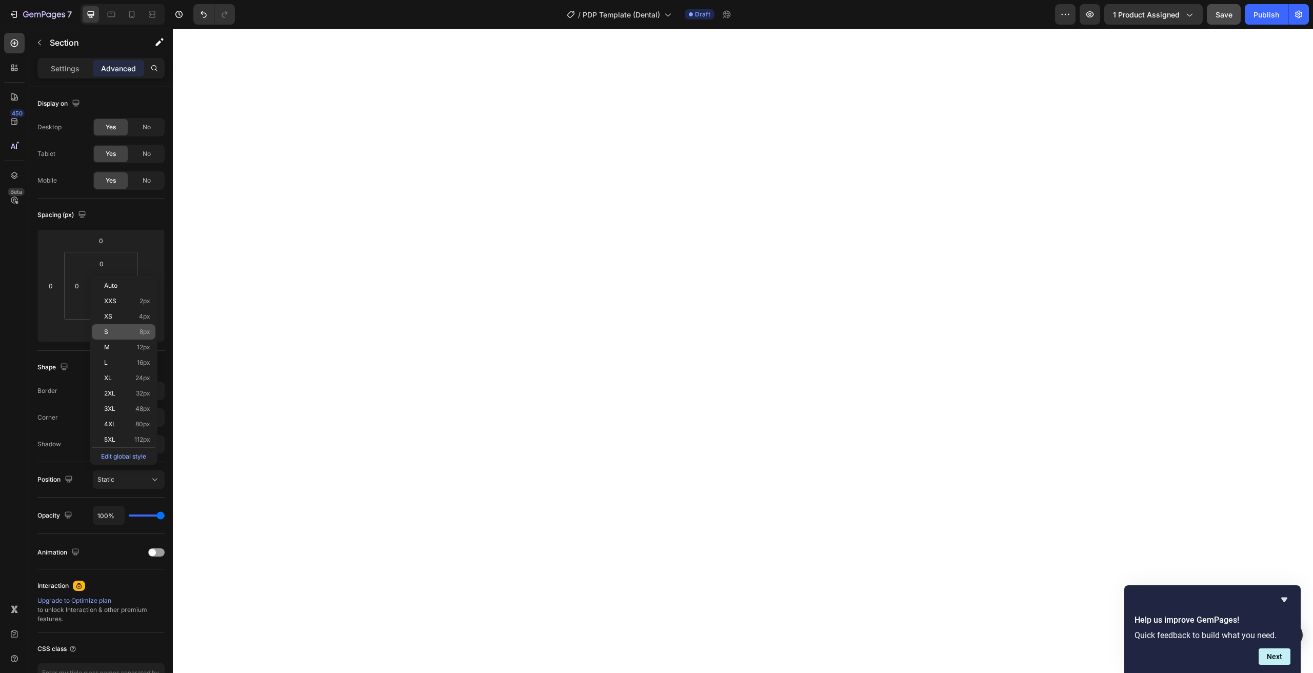
type input "8"
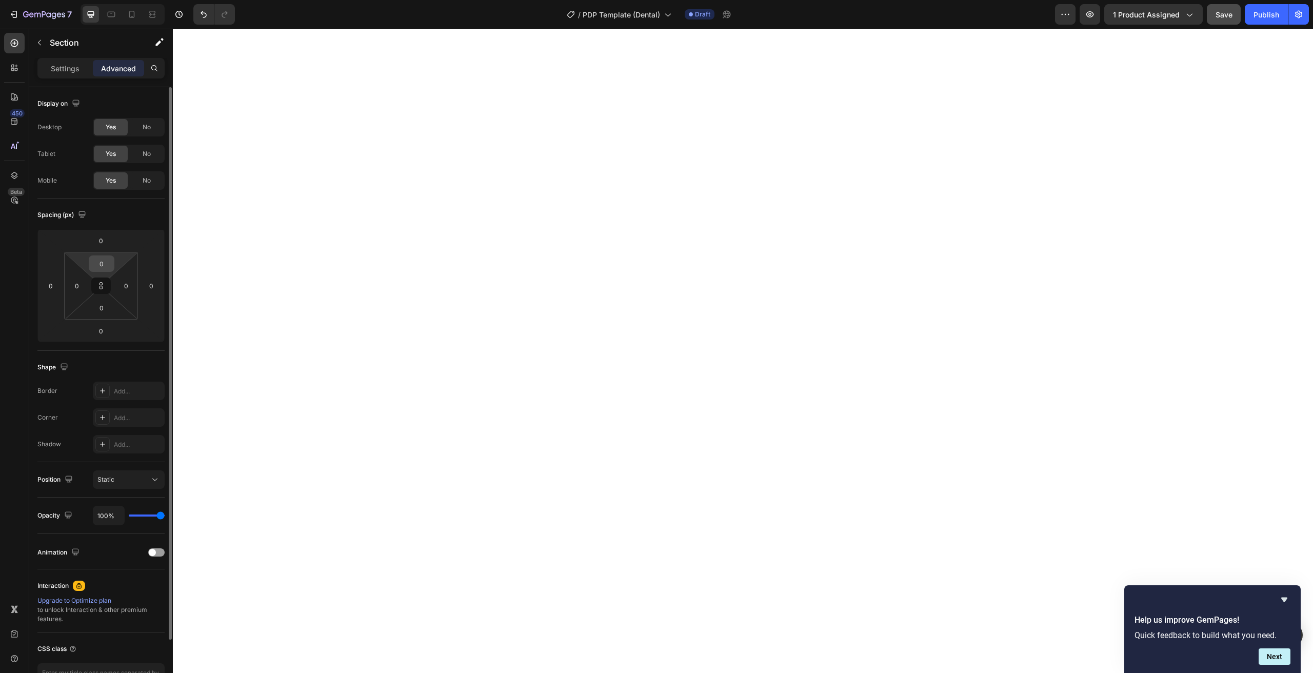
click at [105, 261] on input "0" at bounding box center [101, 263] width 21 height 15
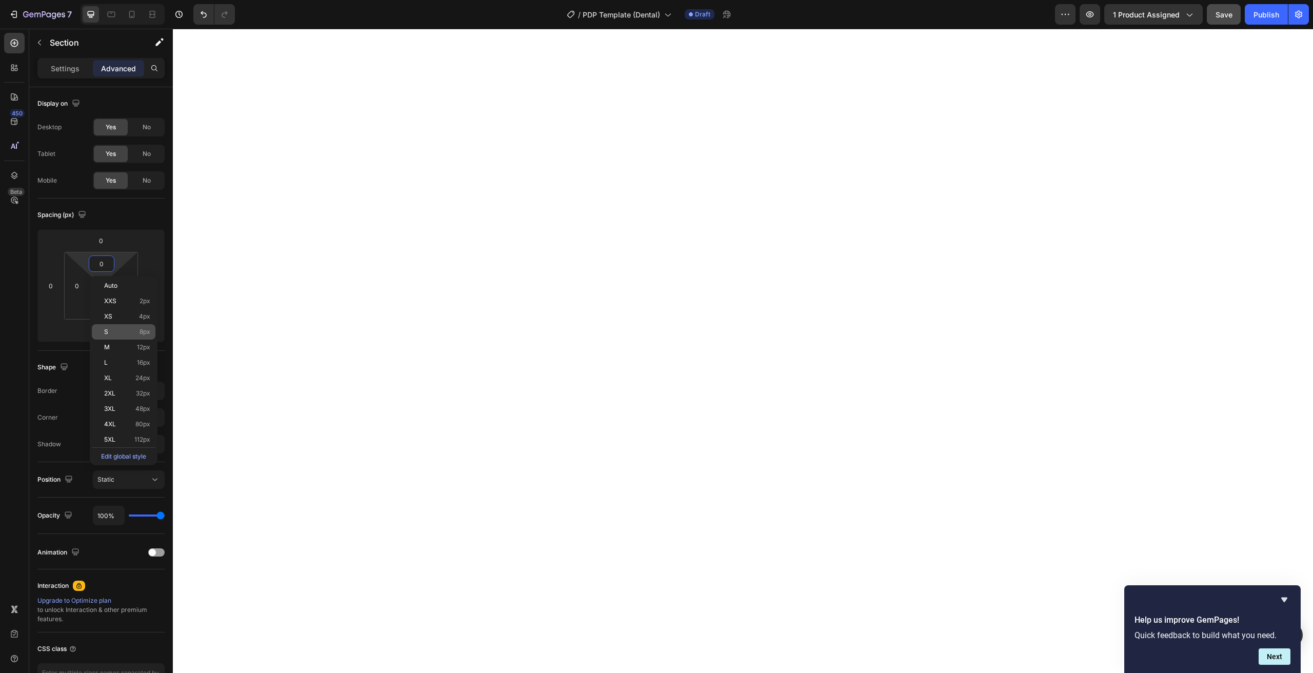
click at [122, 339] on div "S 8px" at bounding box center [124, 331] width 64 height 15
type input "8"
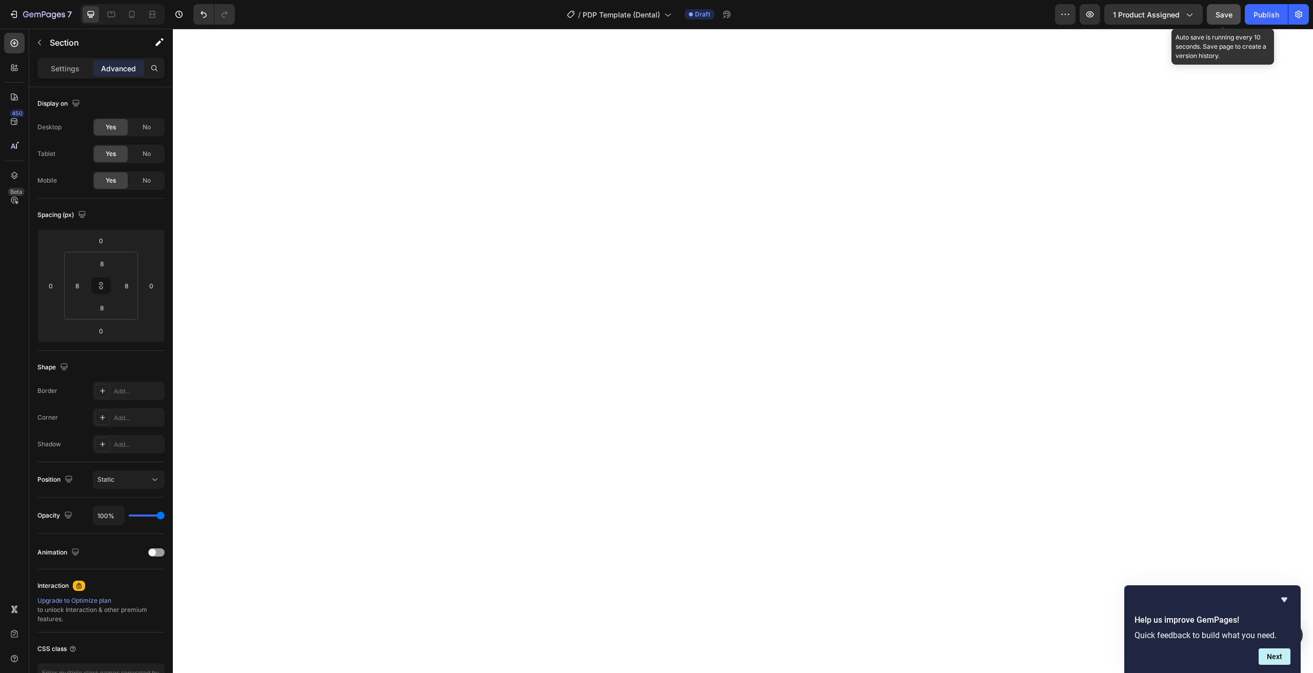
click at [1234, 14] on button "Save" at bounding box center [1224, 14] width 34 height 21
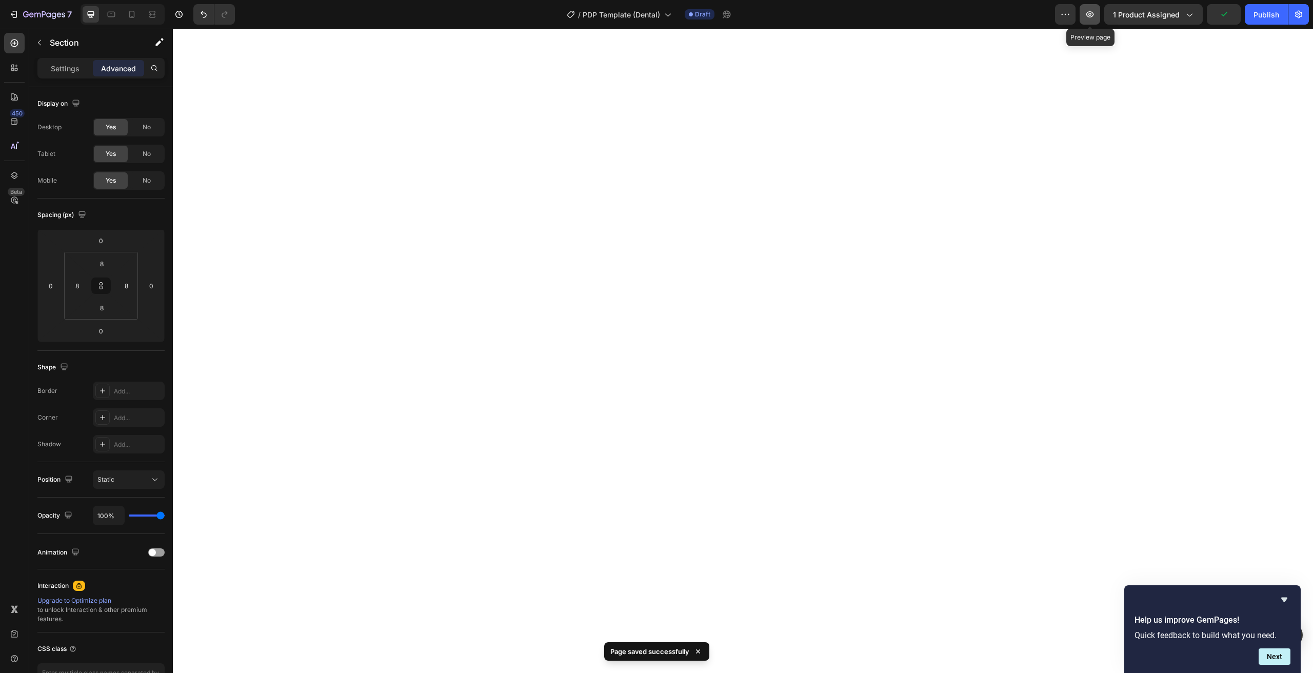
click at [1095, 16] on icon "button" at bounding box center [1090, 14] width 10 height 10
click at [54, 43] on p "Section" at bounding box center [92, 42] width 84 height 12
click at [60, 70] on p "Settings" at bounding box center [65, 68] width 29 height 11
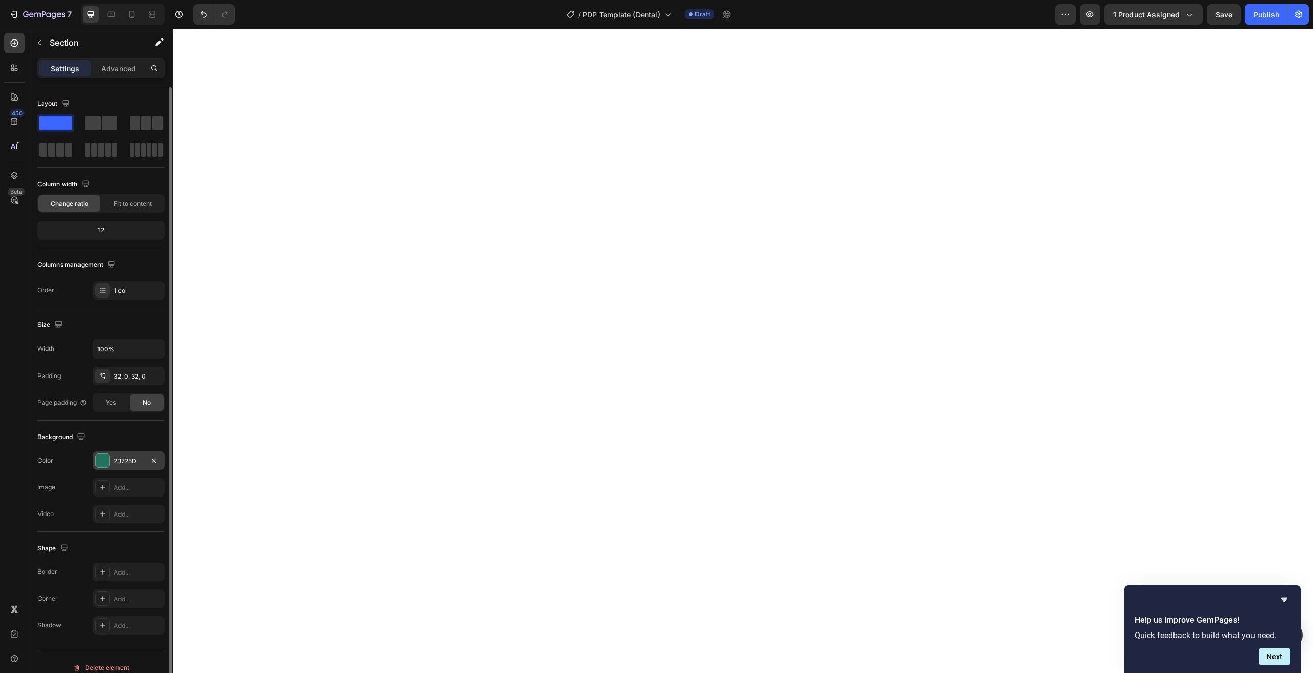
click at [119, 459] on div "23725D" at bounding box center [129, 460] width 30 height 9
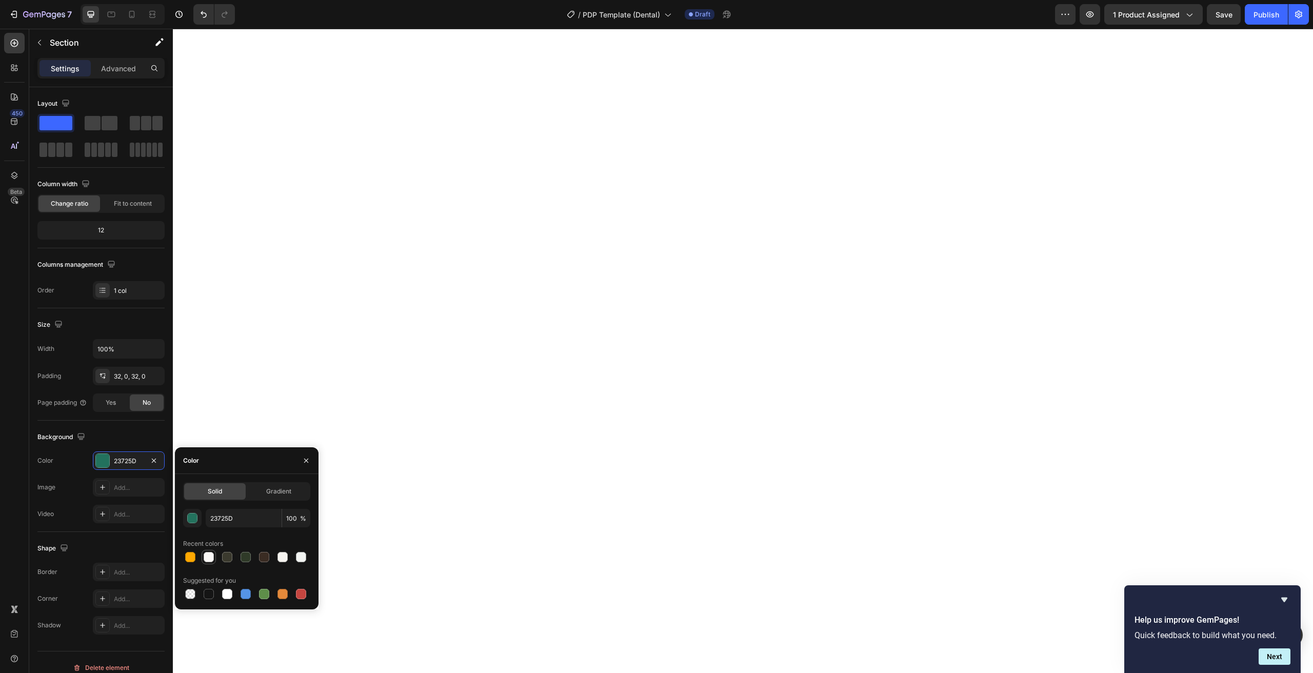
click at [212, 555] on div at bounding box center [209, 557] width 10 height 10
type input "FAF8F6"
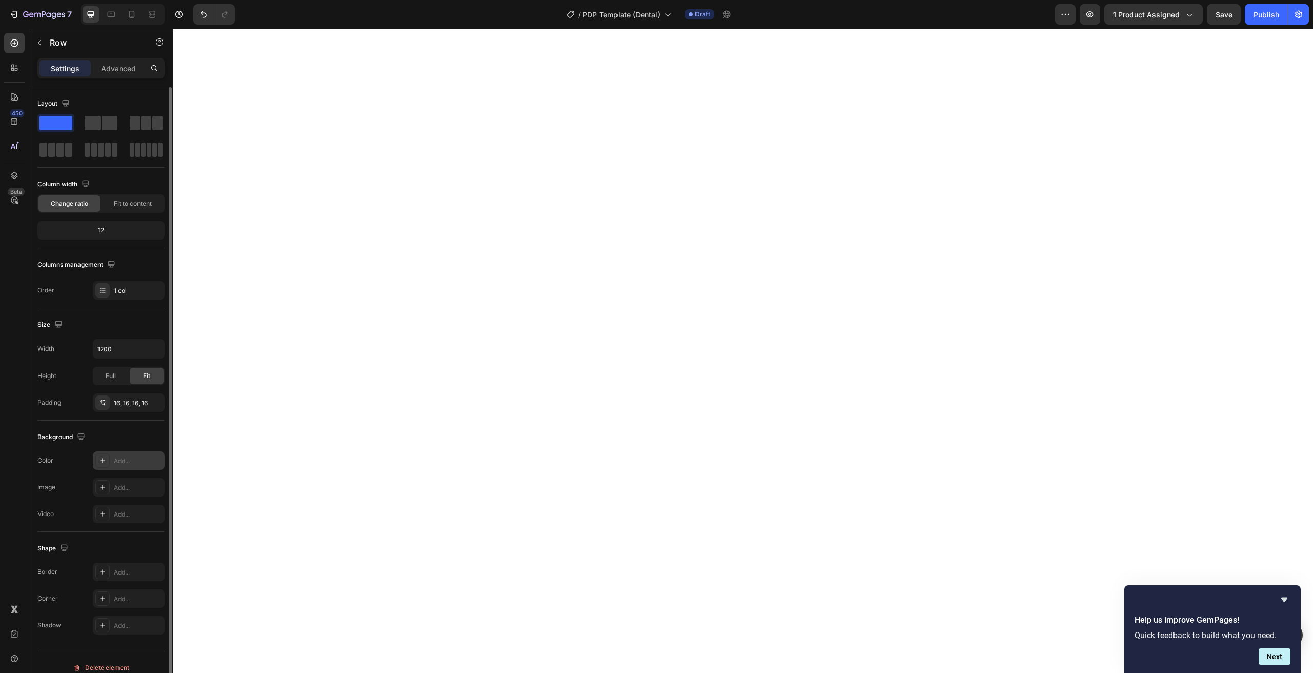
click at [123, 453] on div "Add..." at bounding box center [129, 460] width 72 height 18
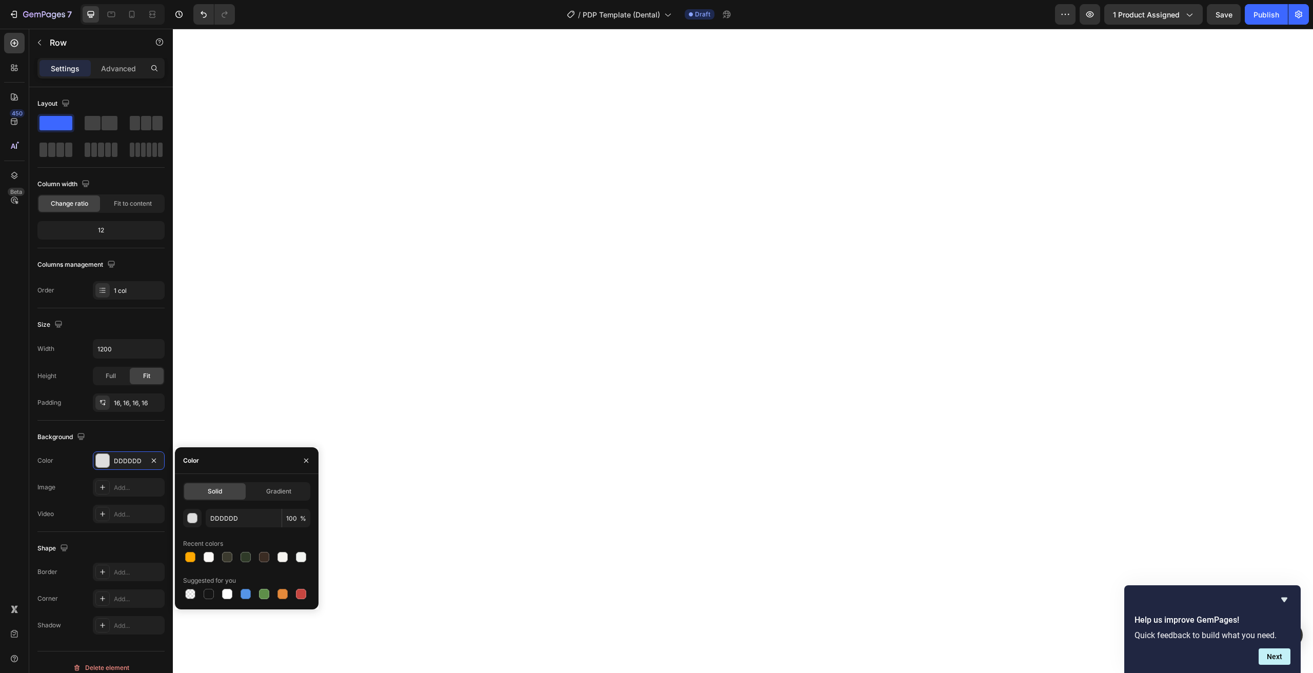
click at [208, 565] on div "DDDDDD 100 % Recent colors Suggested for you" at bounding box center [246, 555] width 127 height 92
click at [208, 562] on div at bounding box center [209, 557] width 10 height 10
type input "FAF8F6"
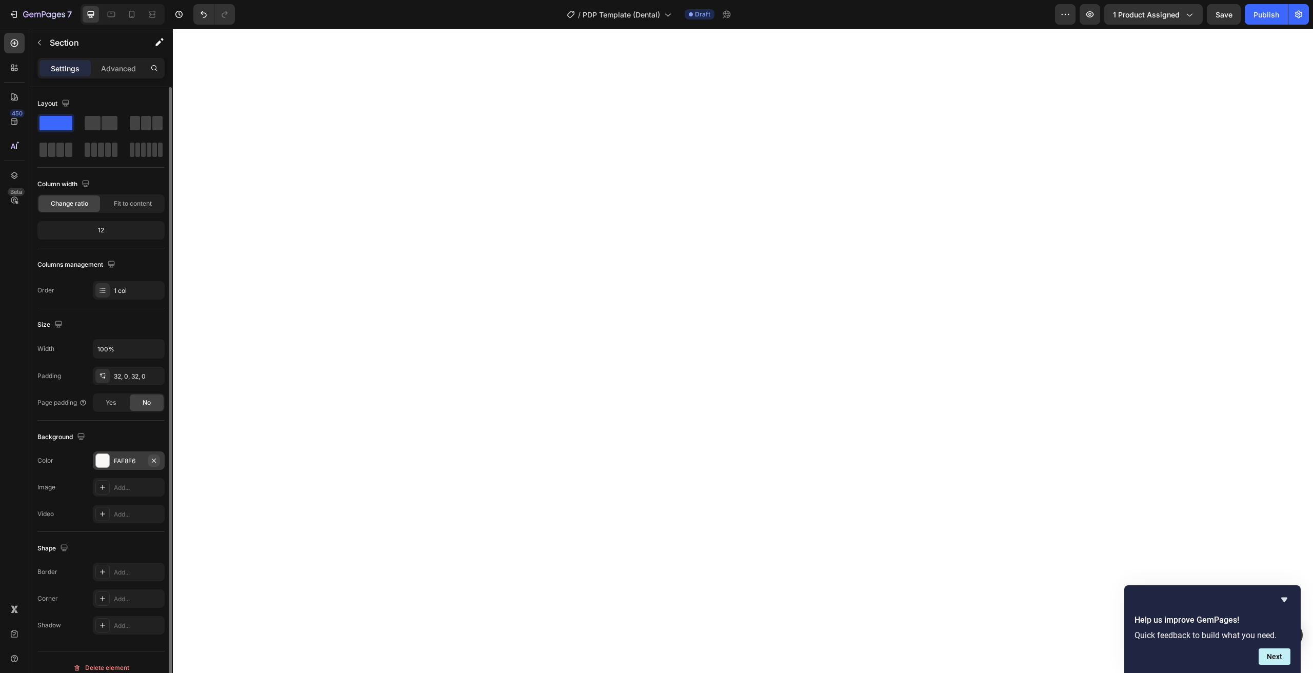
click at [157, 462] on icon "button" at bounding box center [154, 460] width 8 height 8
click at [1216, 10] on span "Save" at bounding box center [1224, 14] width 17 height 9
click at [1097, 15] on button "button" at bounding box center [1090, 14] width 21 height 21
click at [1092, 21] on button "button" at bounding box center [1090, 14] width 21 height 21
click at [115, 68] on p "Advanced" at bounding box center [118, 68] width 35 height 11
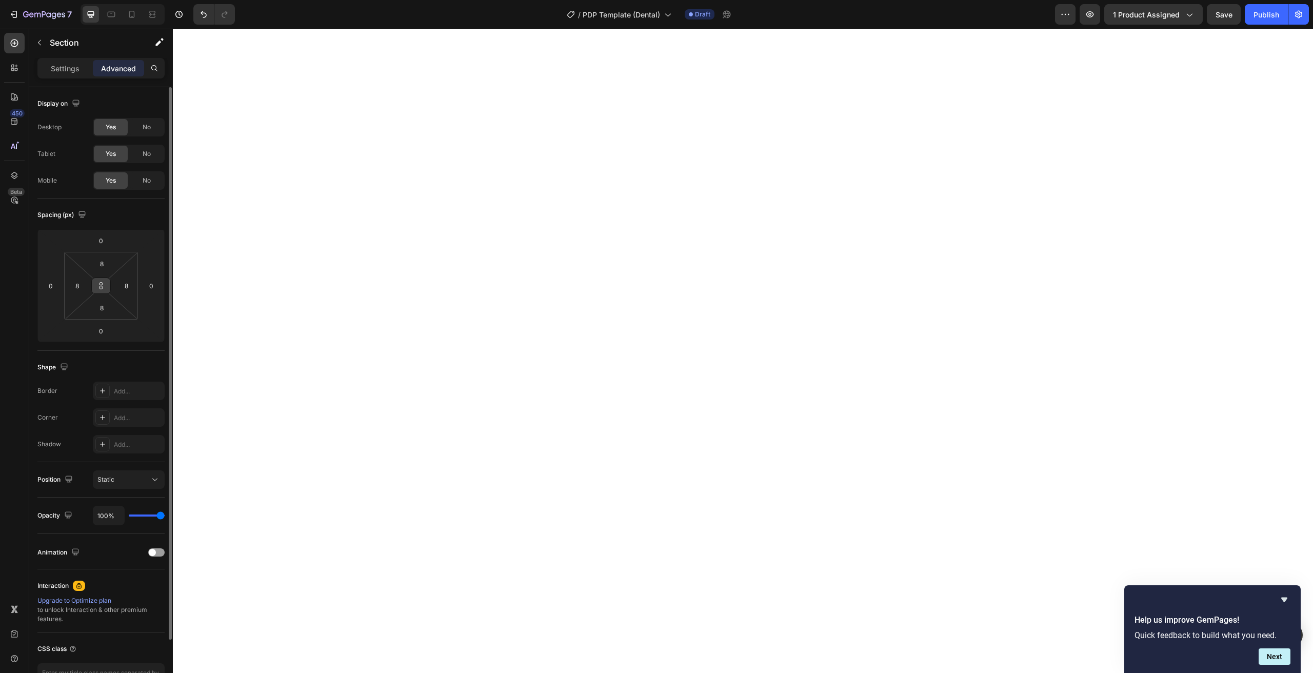
click at [96, 286] on button at bounding box center [100, 285] width 19 height 16
click at [100, 258] on input "8" at bounding box center [101, 263] width 21 height 15
type input "0"
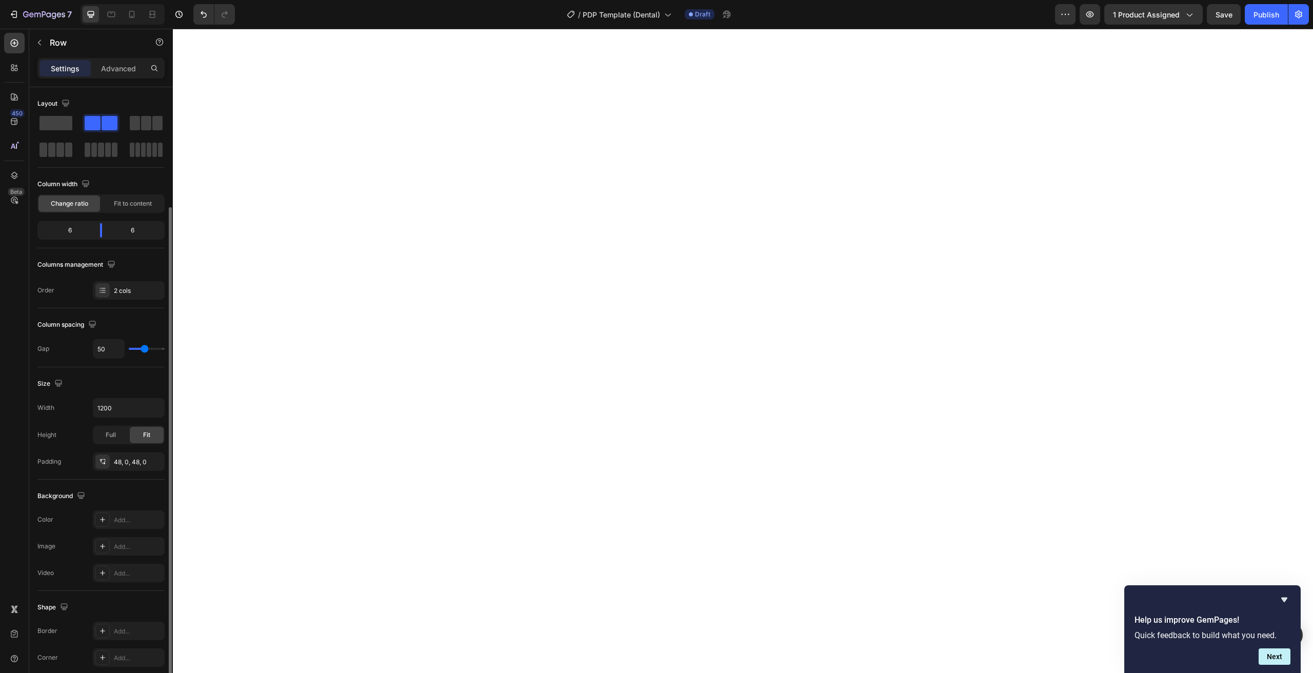
scroll to position [128, 0]
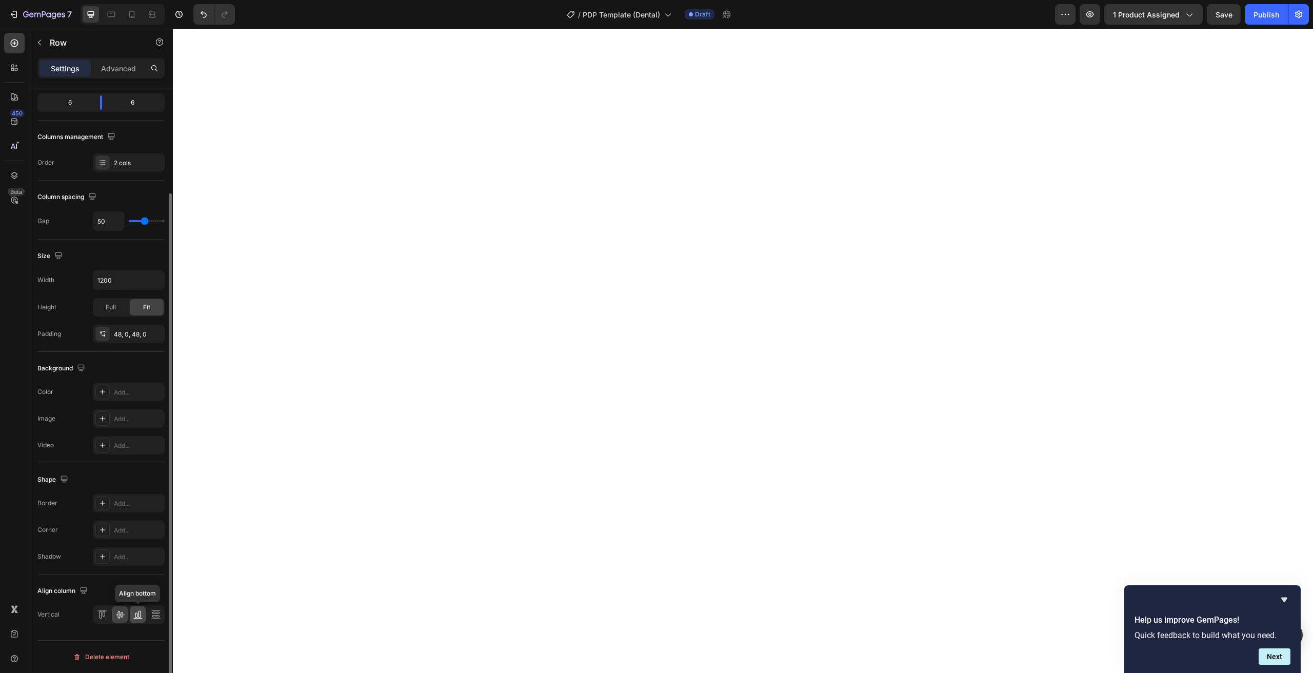
click at [133, 613] on icon at bounding box center [138, 614] width 10 height 10
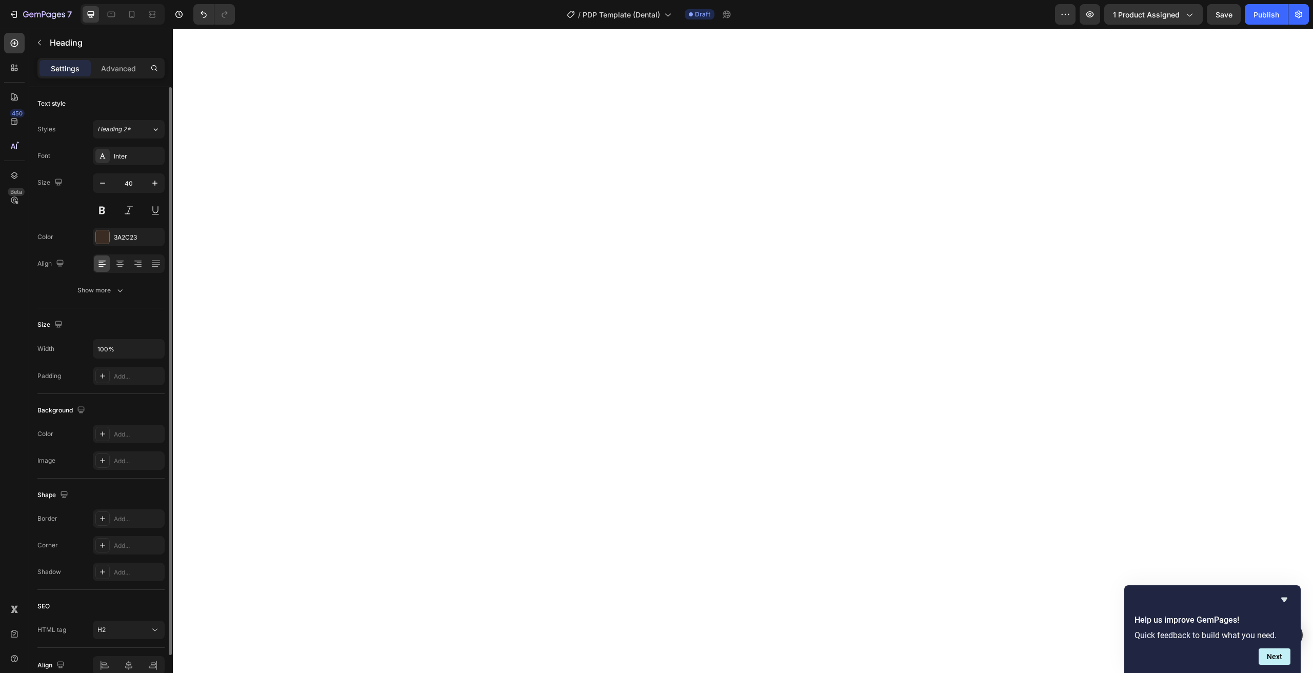
scroll to position [51, 0]
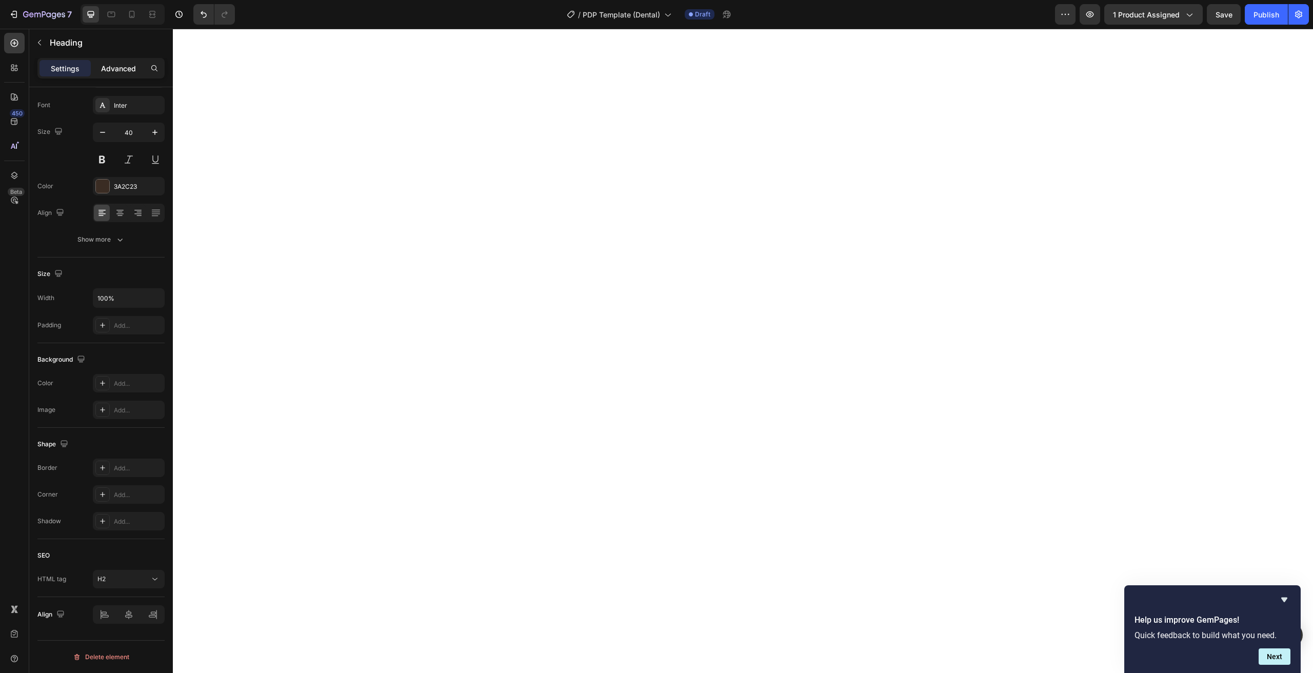
click at [117, 73] on p "Advanced" at bounding box center [118, 68] width 35 height 11
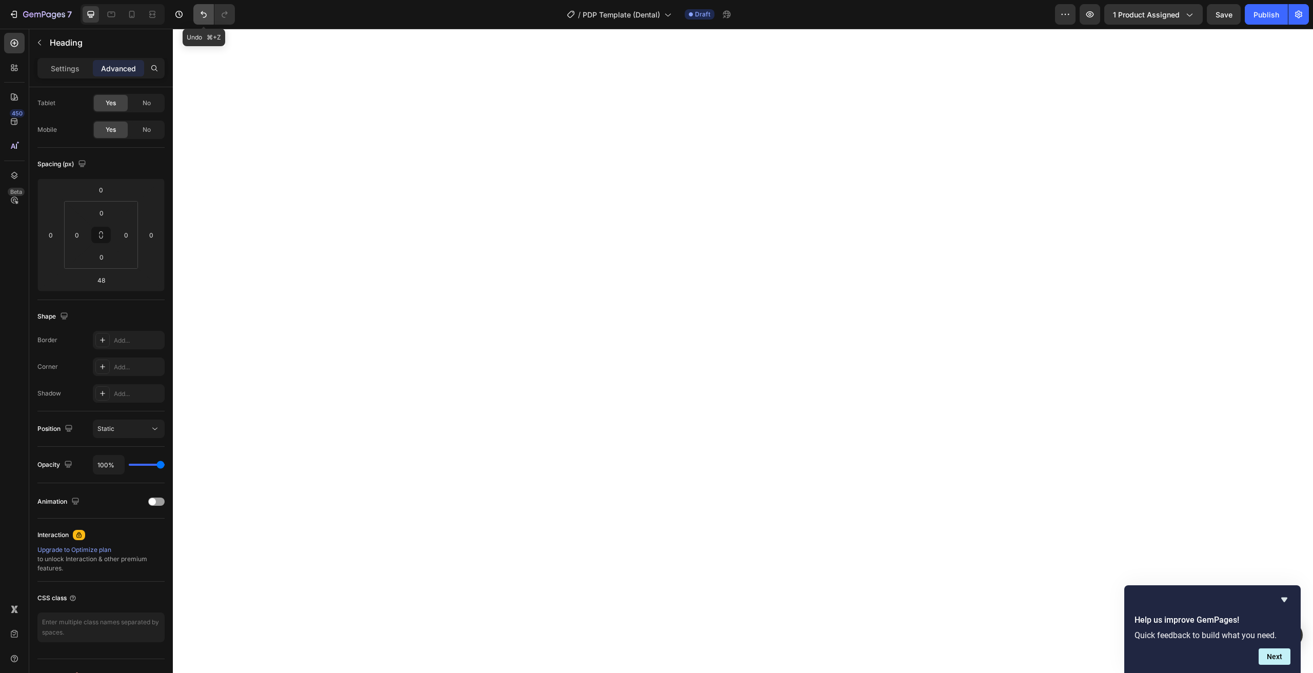
click at [196, 17] on button "Undo/Redo" at bounding box center [203, 14] width 21 height 21
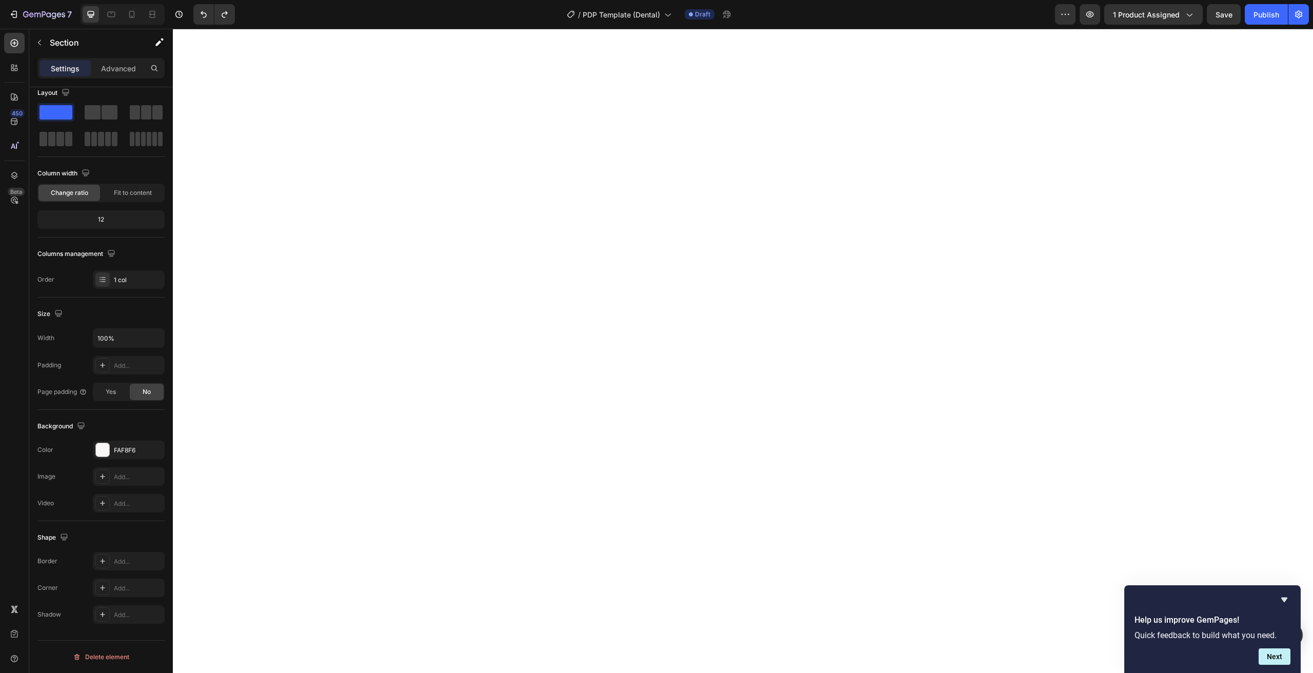
scroll to position [0, 0]
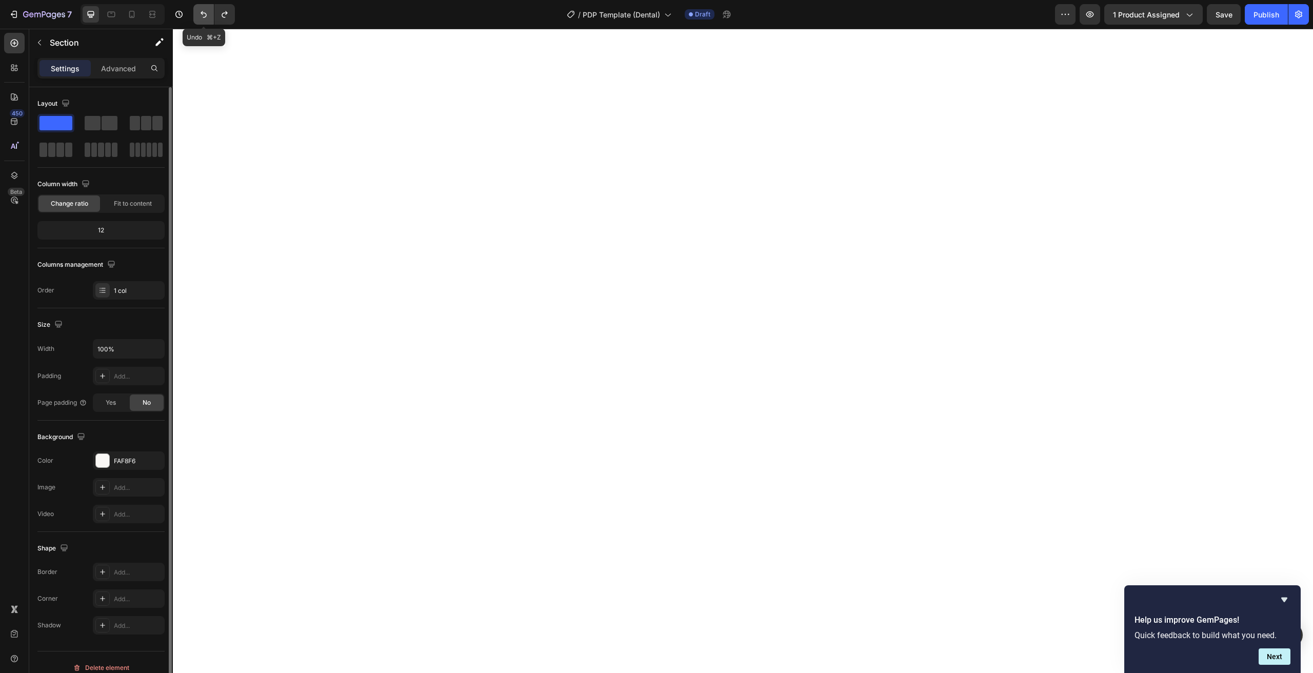
click at [205, 15] on icon "Undo/Redo" at bounding box center [203, 14] width 10 height 10
click at [205, 16] on icon "Undo/Redo" at bounding box center [203, 14] width 10 height 10
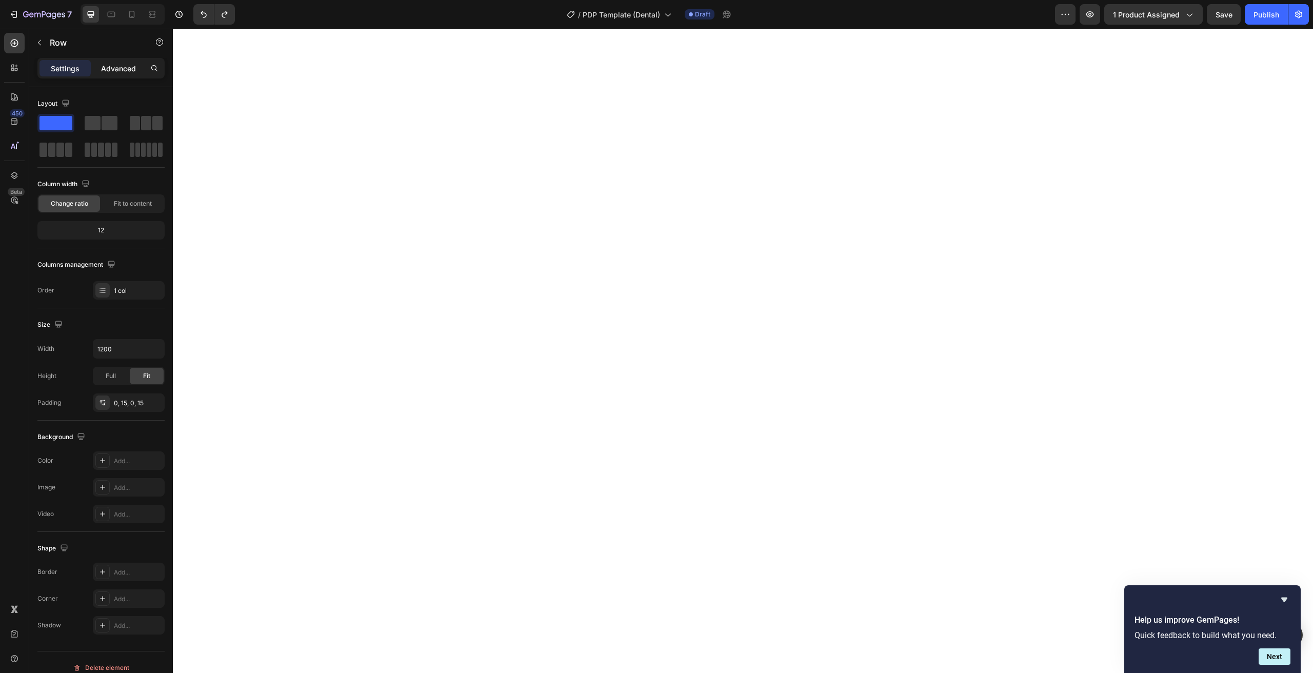
click at [122, 66] on p "Advanced" at bounding box center [118, 68] width 35 height 11
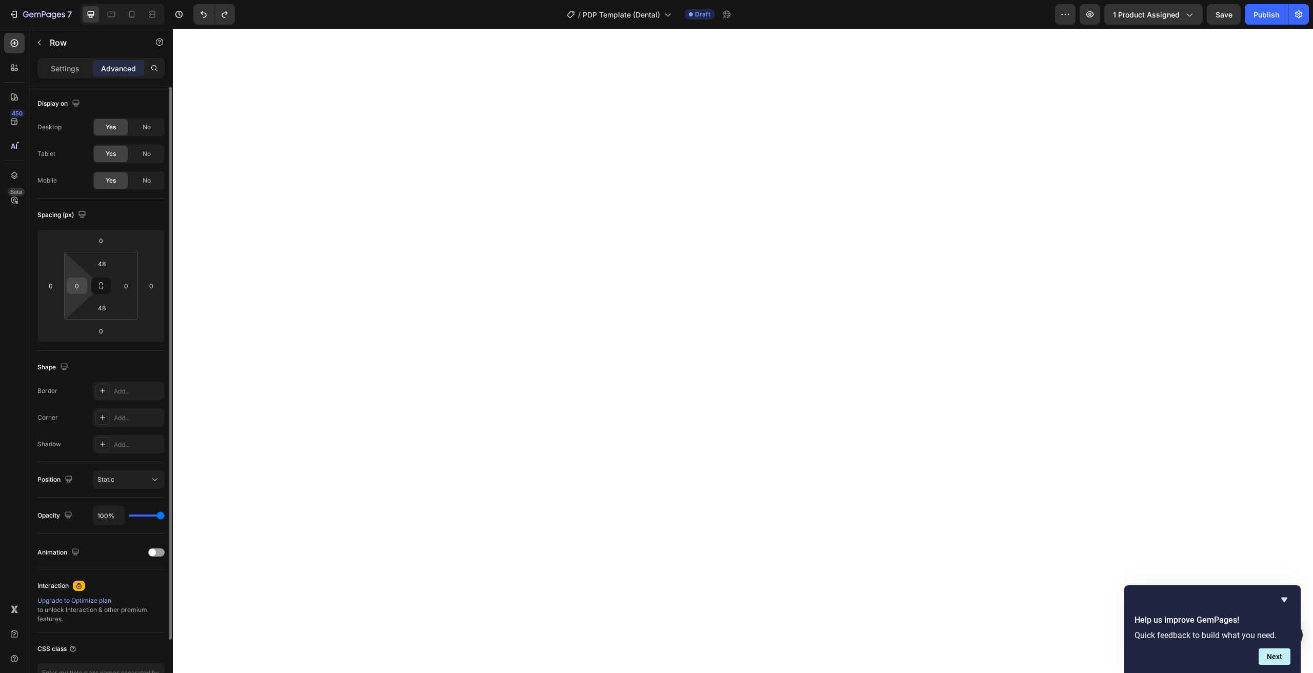
click at [72, 287] on input "0" at bounding box center [76, 285] width 15 height 15
type input "15"
click at [126, 286] on input "0" at bounding box center [125, 285] width 15 height 15
type input "15"
click at [75, 72] on p "Settings" at bounding box center [65, 68] width 29 height 11
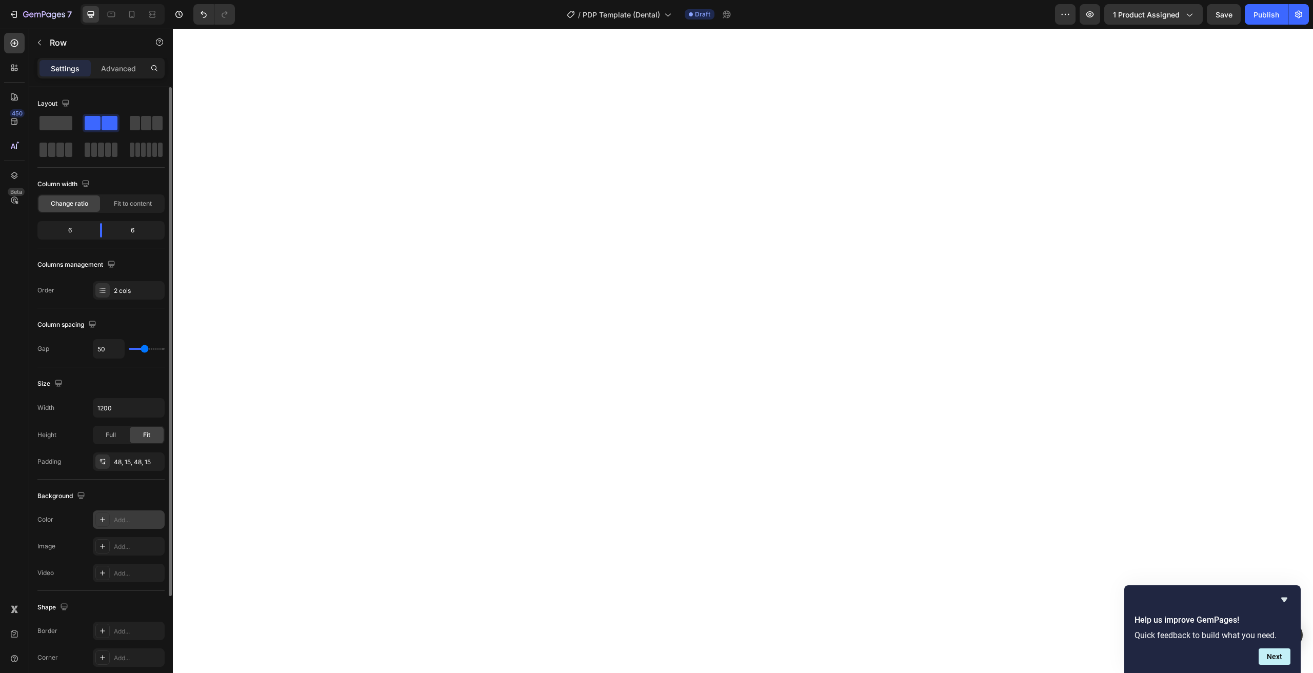
click at [116, 524] on div "Add..." at bounding box center [138, 519] width 48 height 9
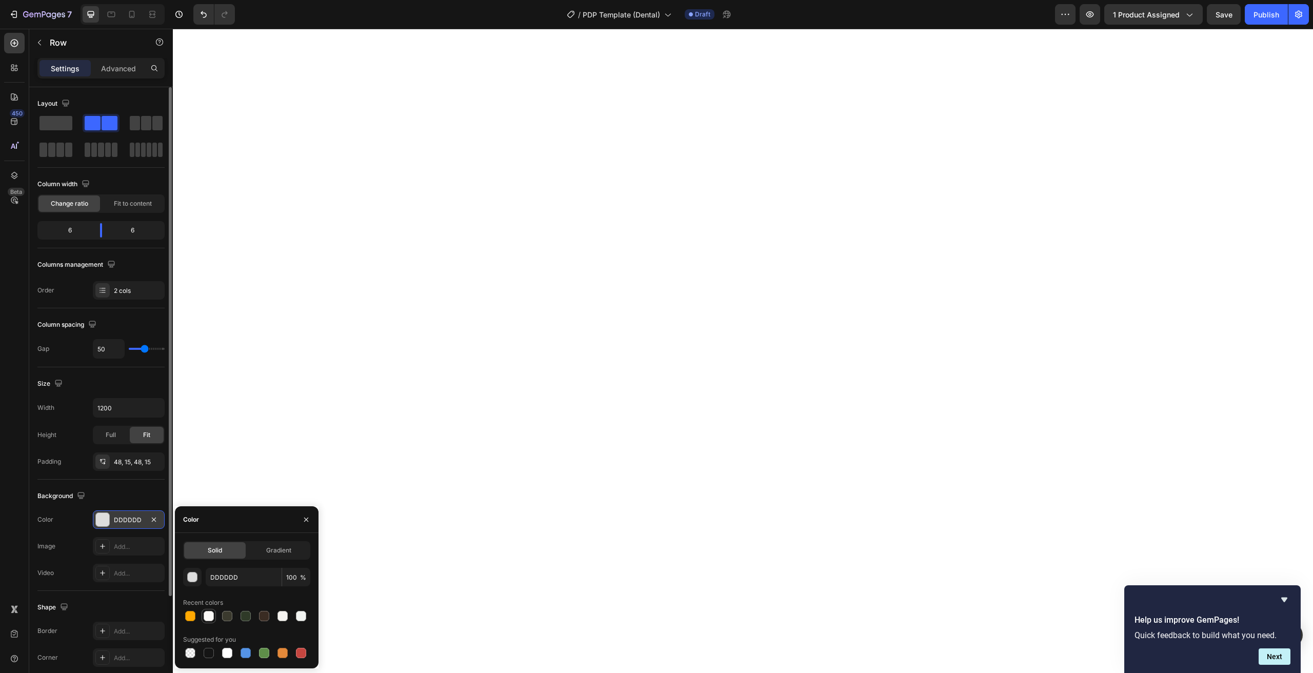
click at [213, 614] on div at bounding box center [209, 616] width 10 height 10
type input "FAF8F6"
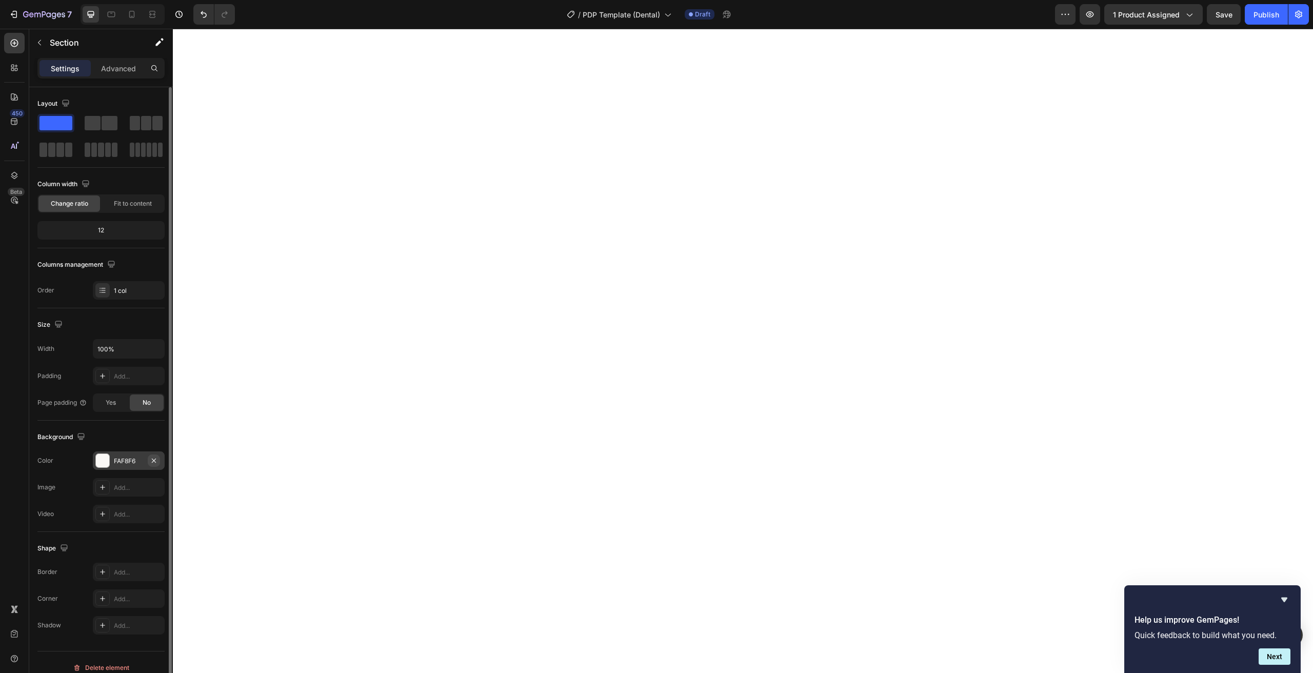
click at [157, 456] on icon "button" at bounding box center [154, 460] width 8 height 8
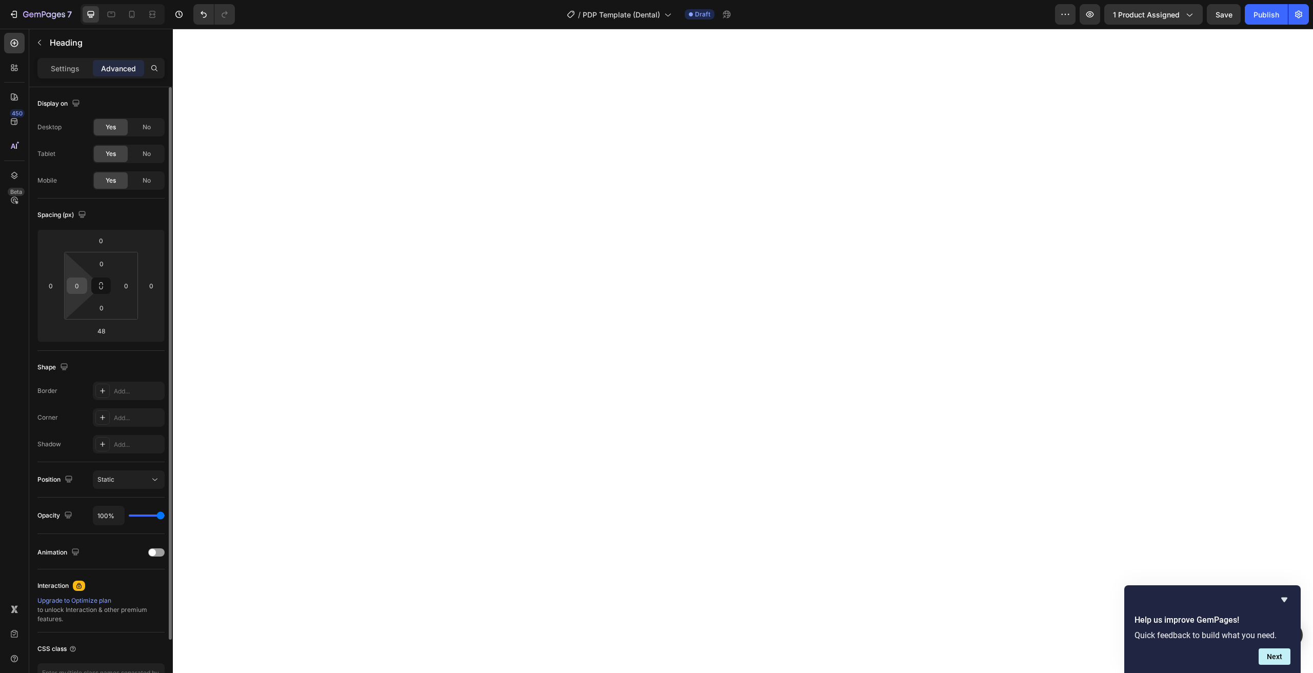
click at [84, 288] on input "0" at bounding box center [76, 285] width 15 height 15
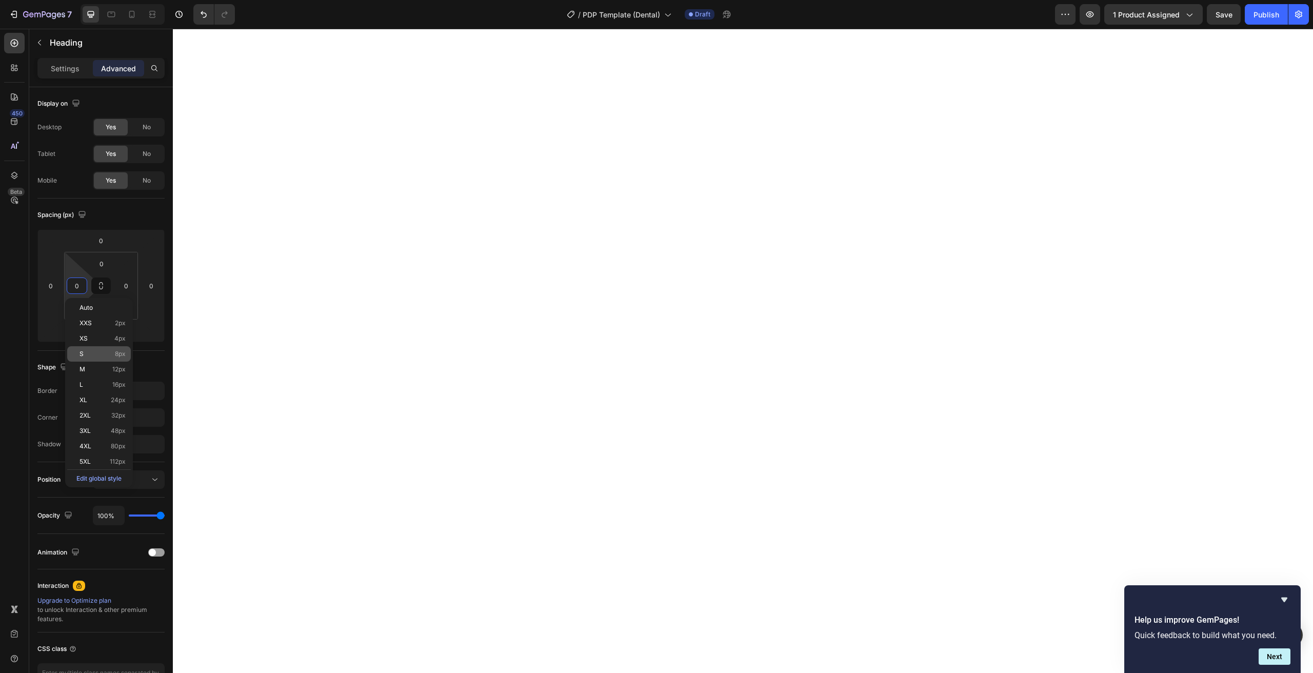
click at [91, 357] on div "S 8px" at bounding box center [99, 353] width 64 height 15
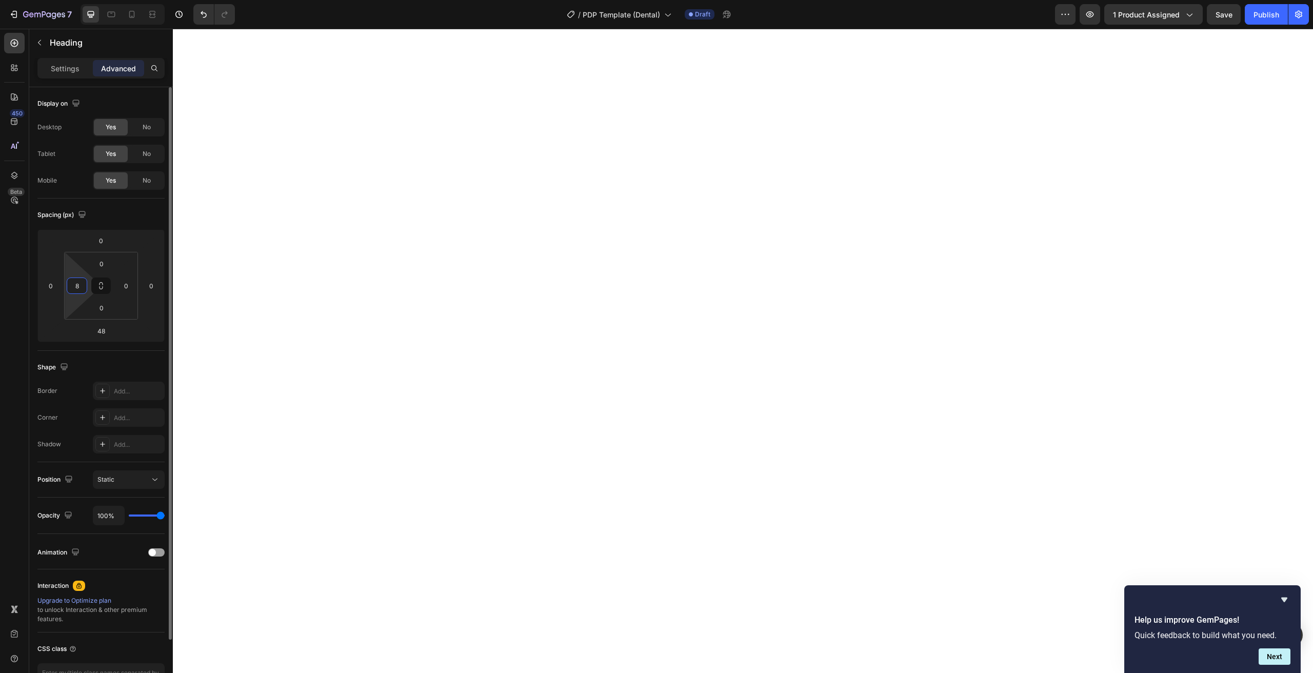
click at [70, 287] on input "8" at bounding box center [76, 285] width 15 height 15
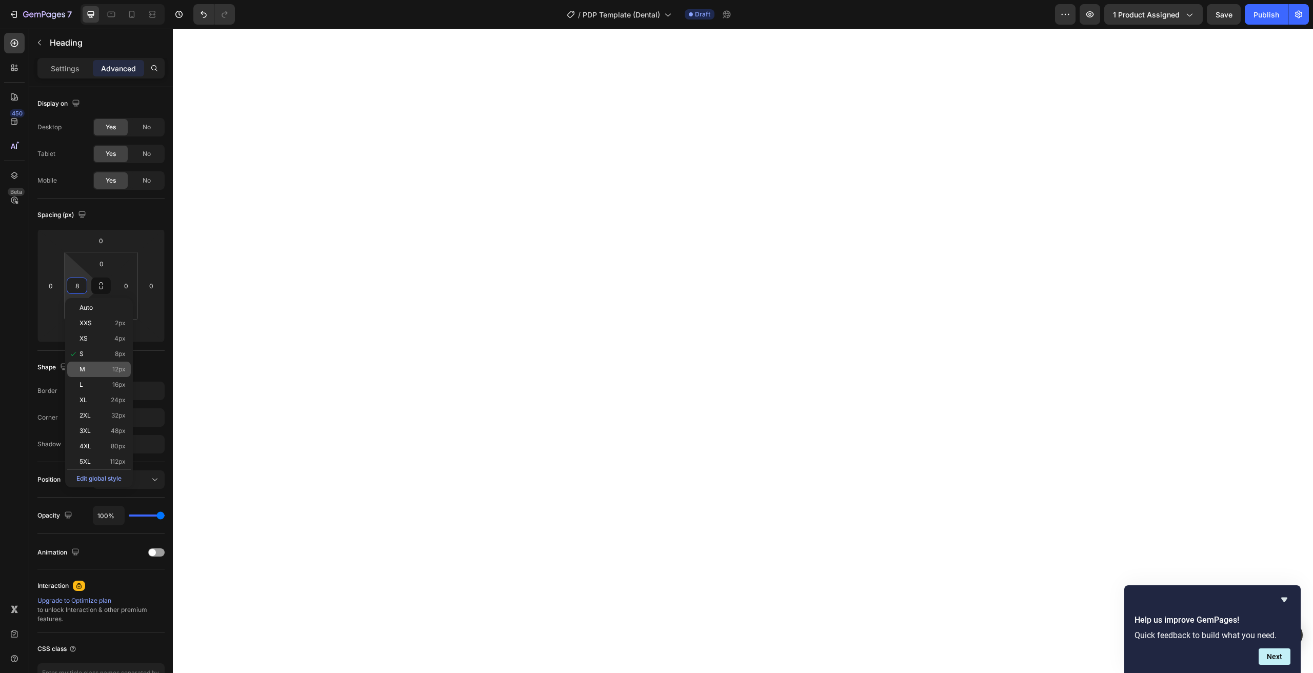
click at [73, 363] on div "M 12px" at bounding box center [99, 369] width 64 height 15
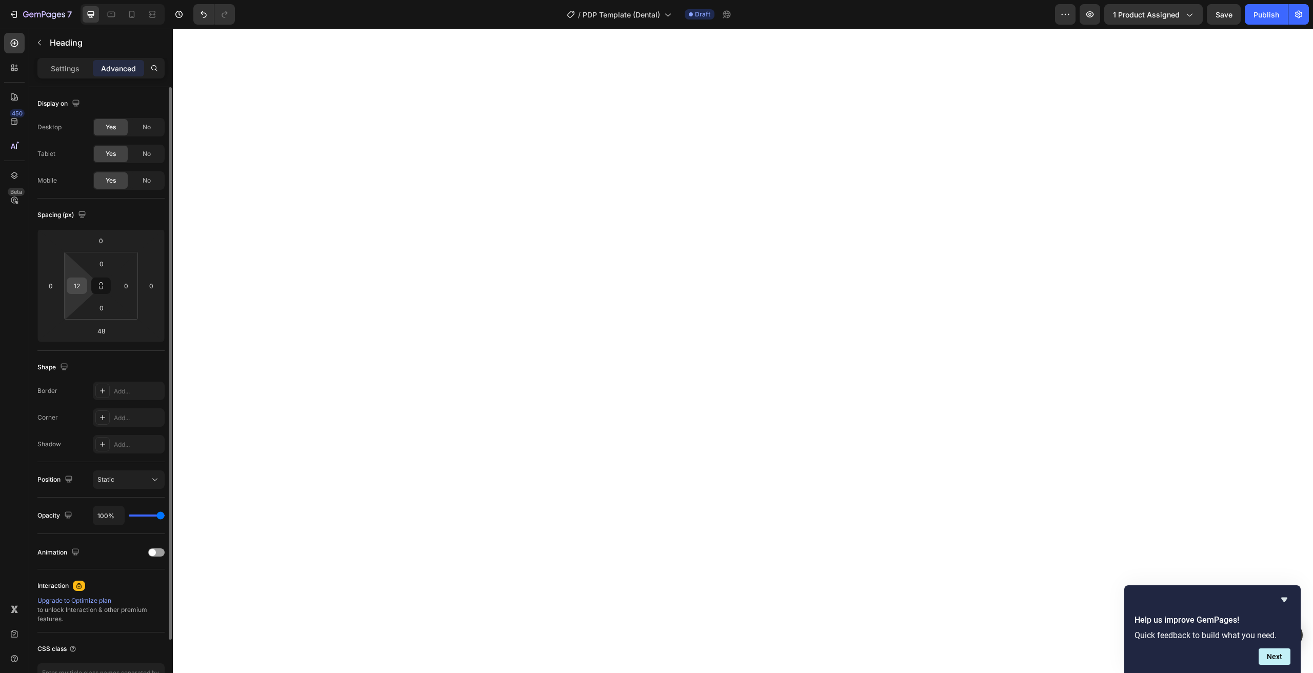
click at [74, 285] on input "12" at bounding box center [76, 285] width 15 height 15
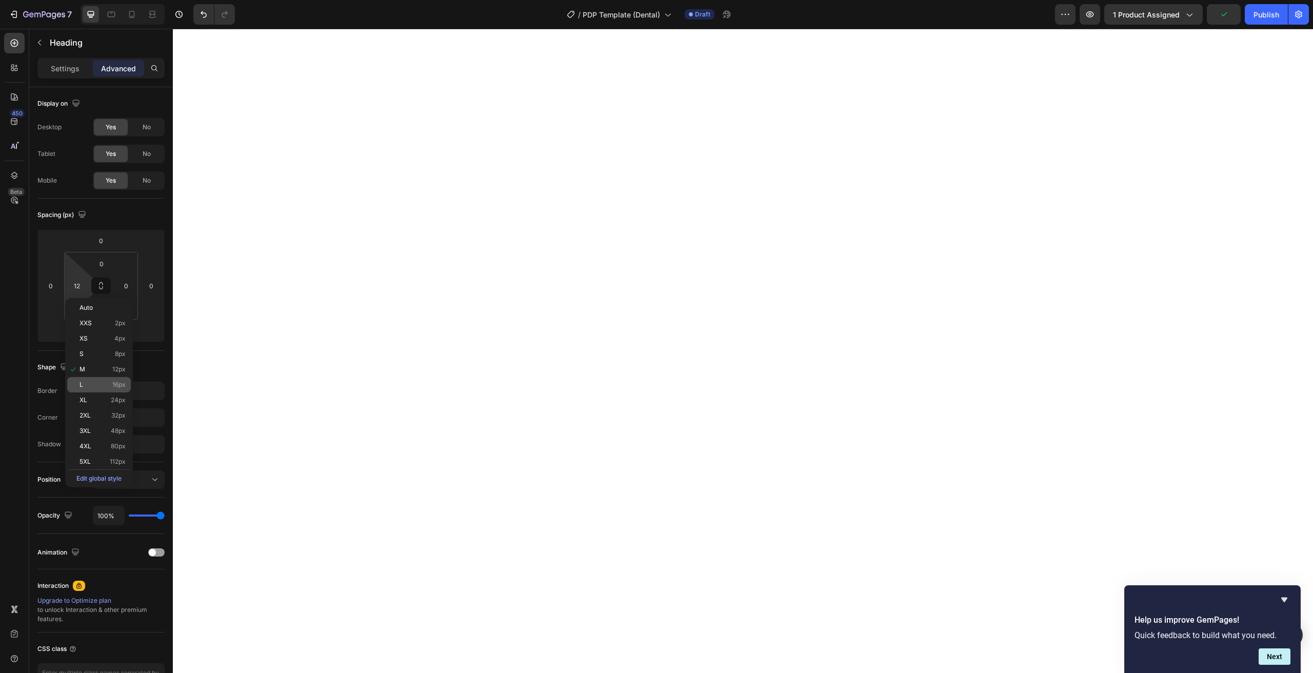
click at [80, 378] on div "L 16px" at bounding box center [99, 384] width 64 height 15
type input "16"
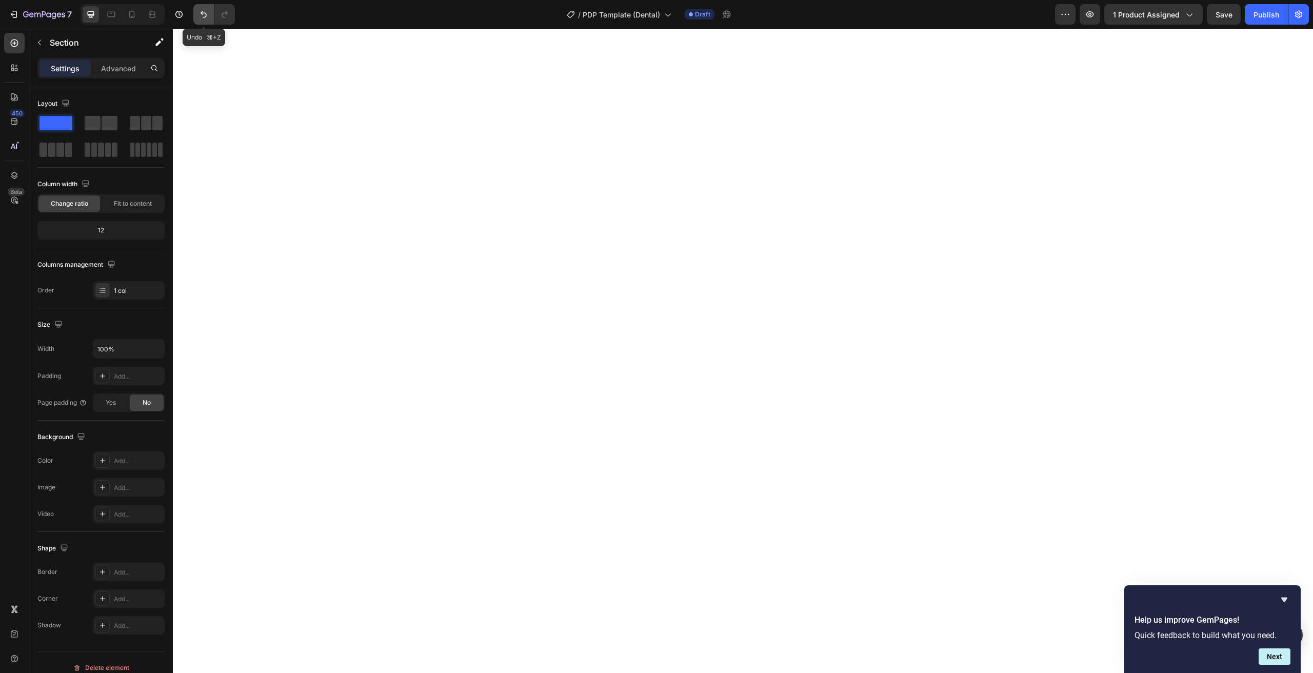
click at [201, 17] on icon "Undo/Redo" at bounding box center [203, 14] width 10 height 10
click at [154, 462] on icon "button" at bounding box center [154, 460] width 8 height 8
click at [202, 16] on icon "Undo/Redo" at bounding box center [203, 14] width 10 height 10
click at [53, 30] on div "Row" at bounding box center [87, 42] width 117 height 27
click at [113, 453] on div "Add..." at bounding box center [129, 460] width 72 height 18
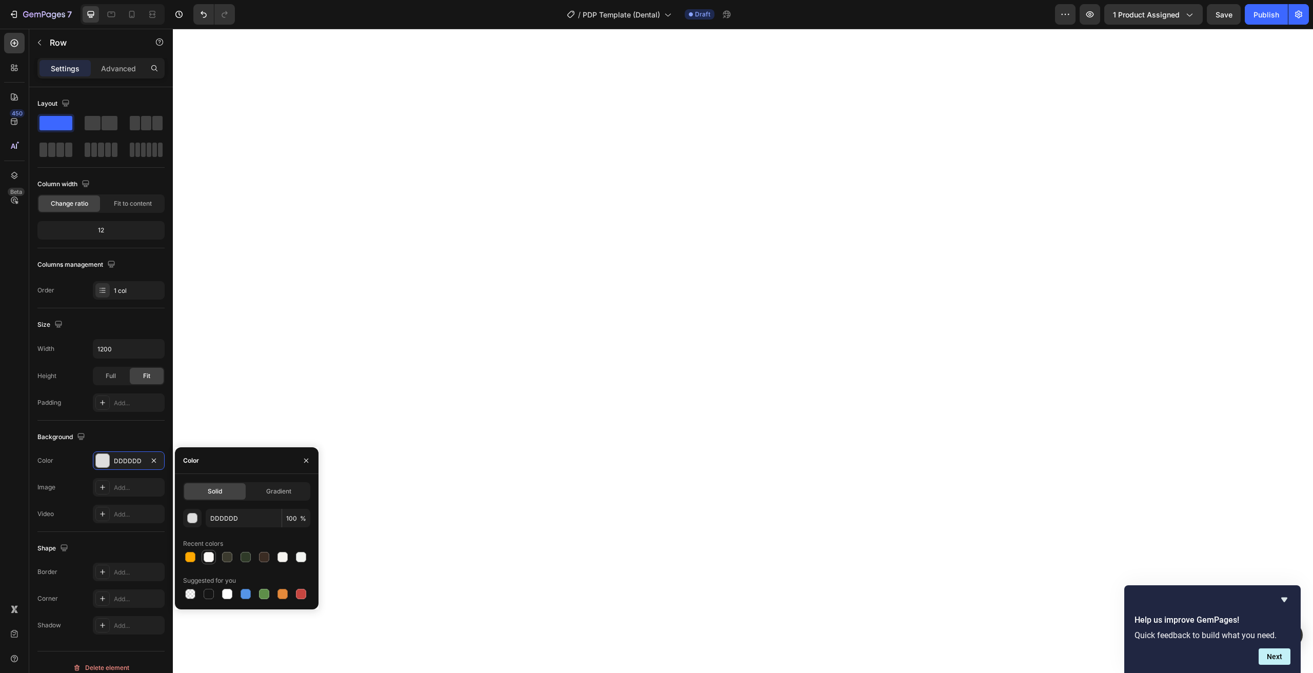
click at [210, 556] on div at bounding box center [209, 557] width 10 height 10
type input "FAF8F6"
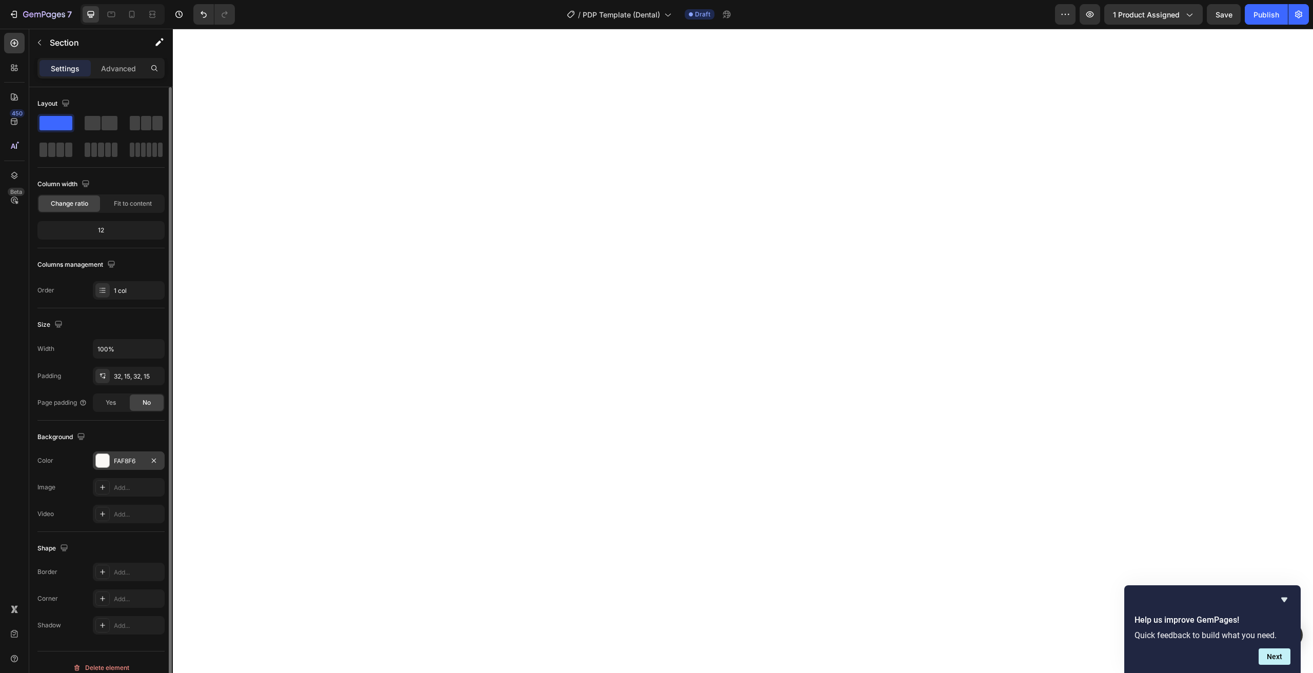
click at [110, 460] on div "FAF8F6" at bounding box center [129, 460] width 72 height 18
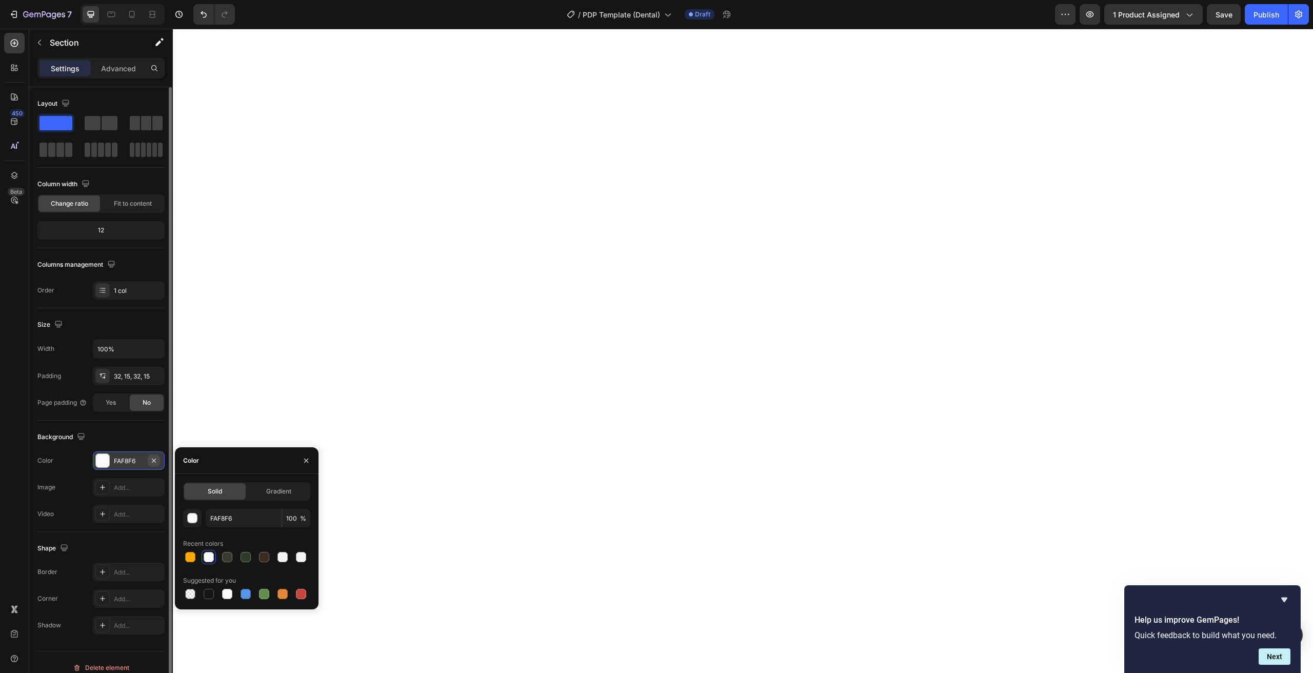
click at [155, 461] on icon "button" at bounding box center [154, 460] width 8 height 8
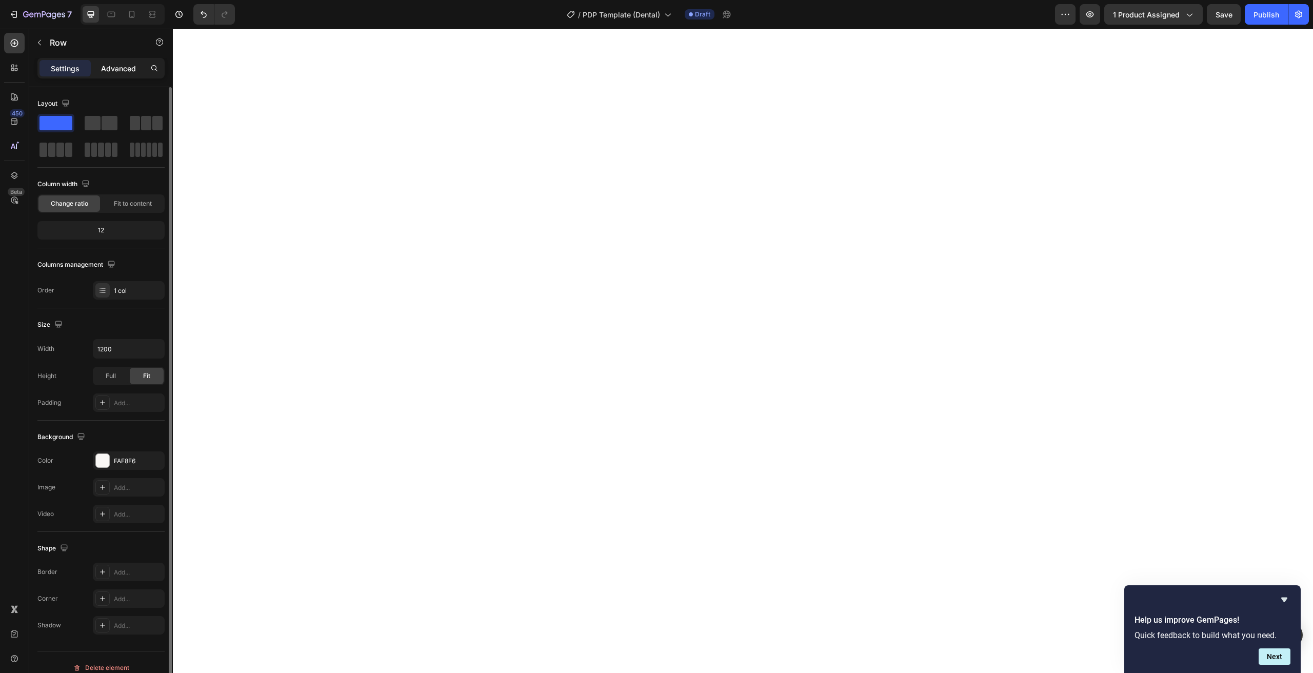
click at [114, 67] on p "Advanced" at bounding box center [118, 68] width 35 height 11
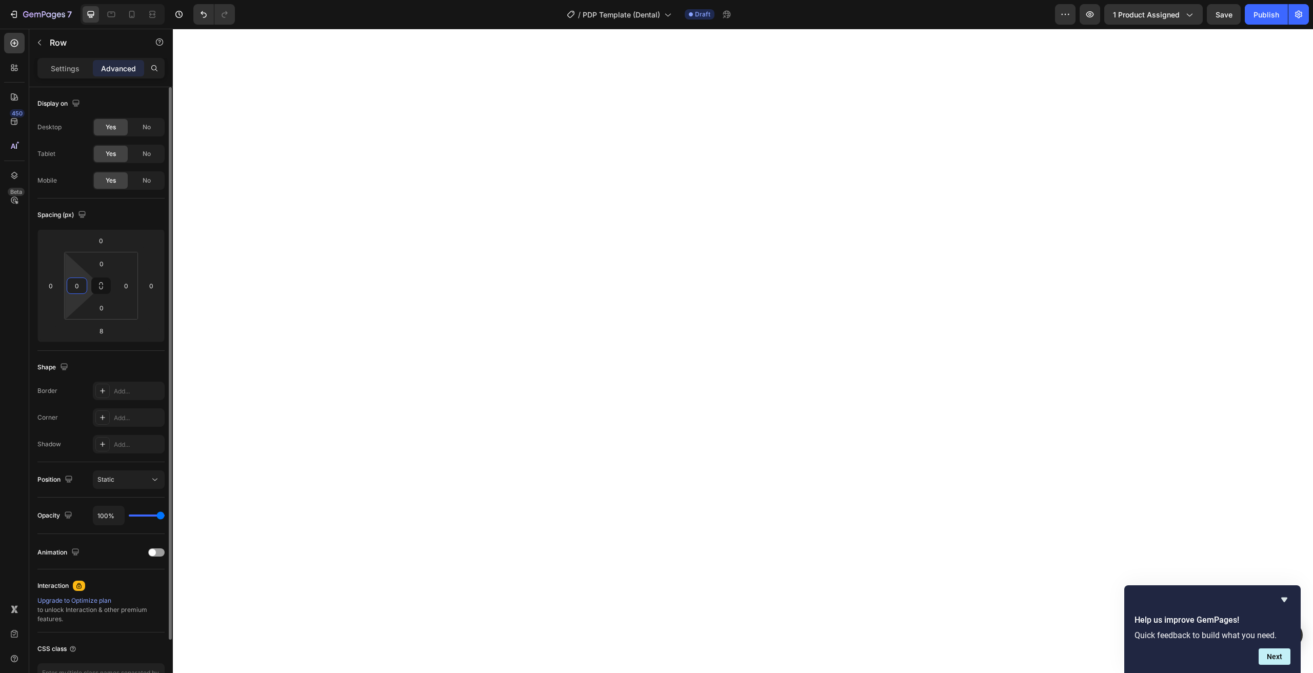
click at [84, 282] on input "0" at bounding box center [76, 285] width 15 height 15
click at [70, 281] on input "0" at bounding box center [76, 285] width 15 height 15
type input "15"
click at [125, 282] on input "0" at bounding box center [125, 285] width 15 height 15
type input "15"
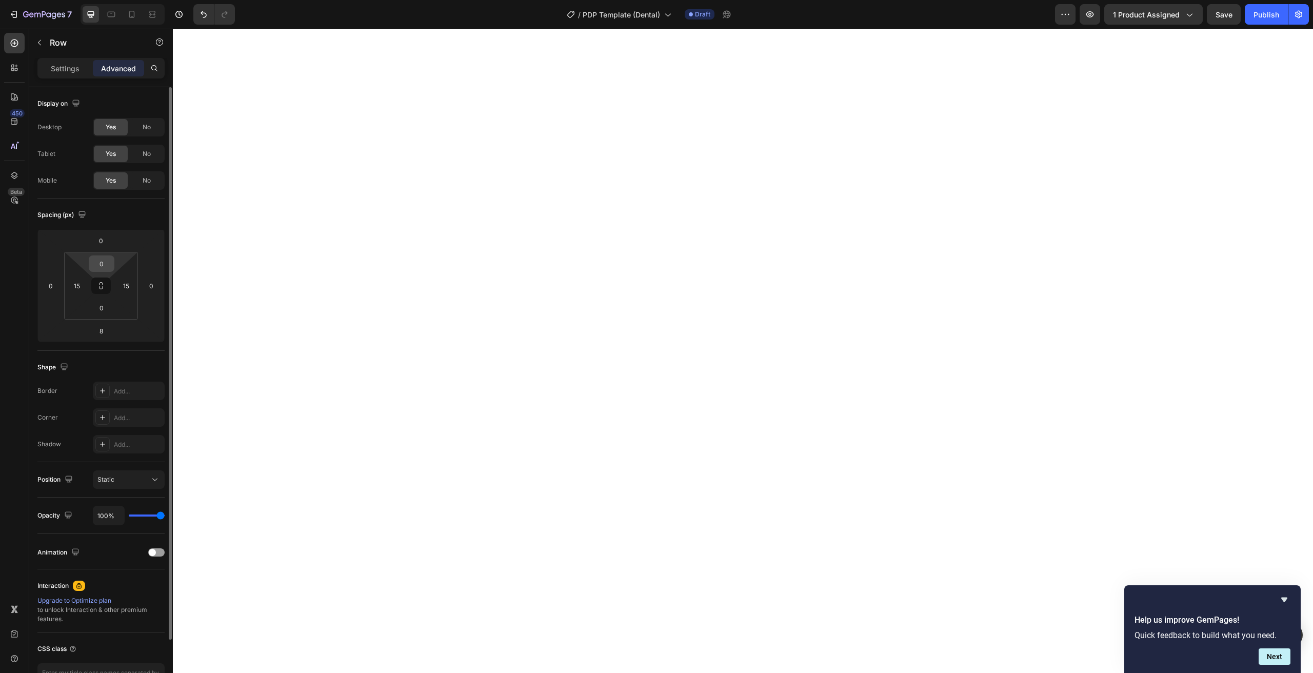
click at [95, 260] on input "0" at bounding box center [101, 263] width 21 height 15
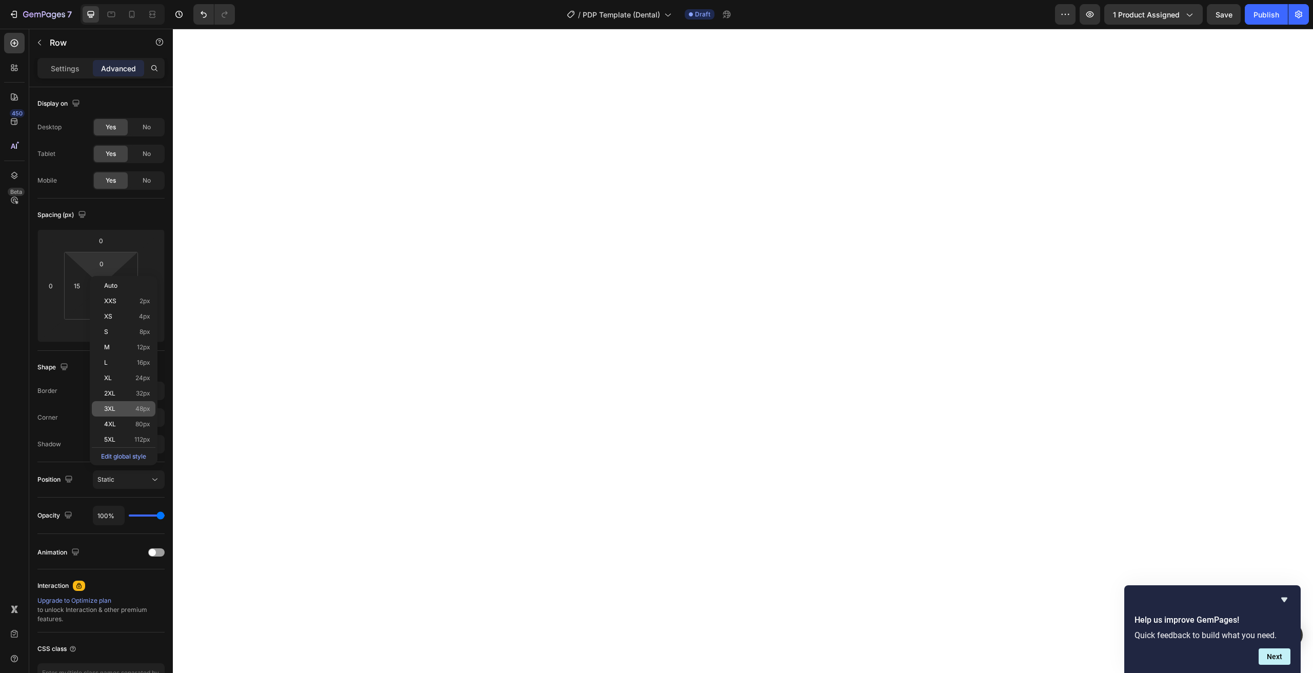
click at [112, 410] on span "3XL" at bounding box center [109, 408] width 11 height 7
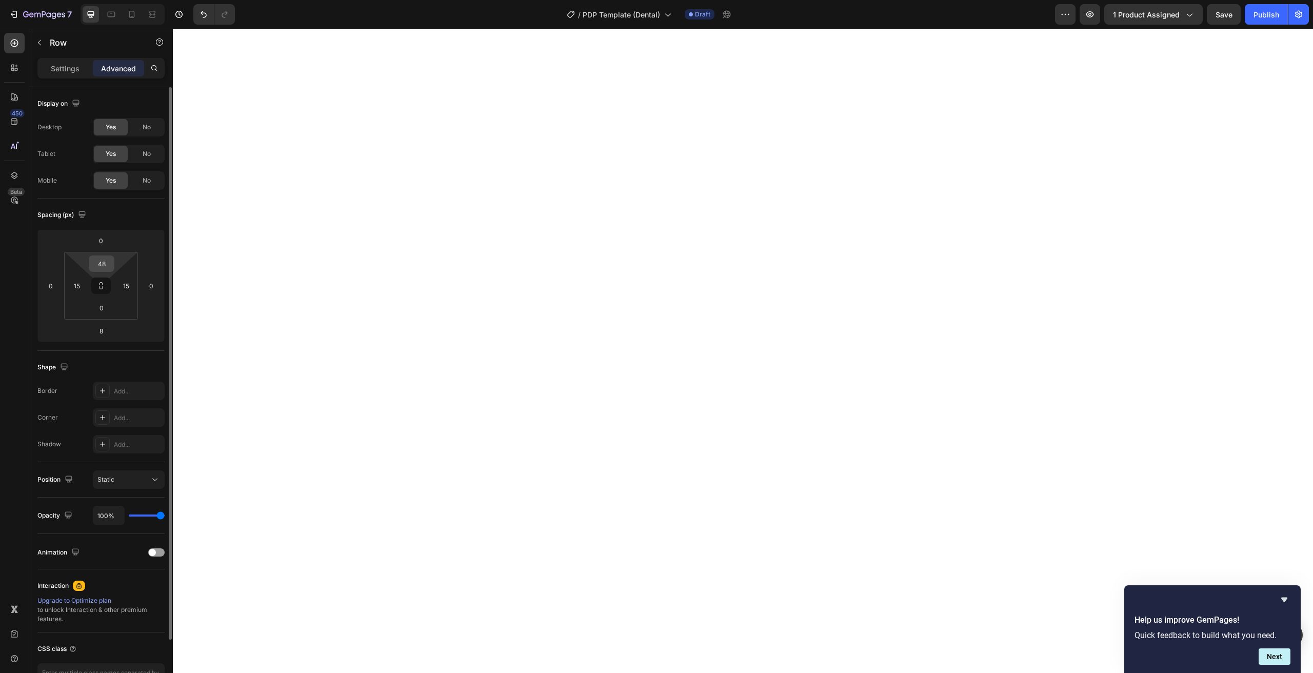
click at [106, 267] on input "48" at bounding box center [101, 263] width 21 height 15
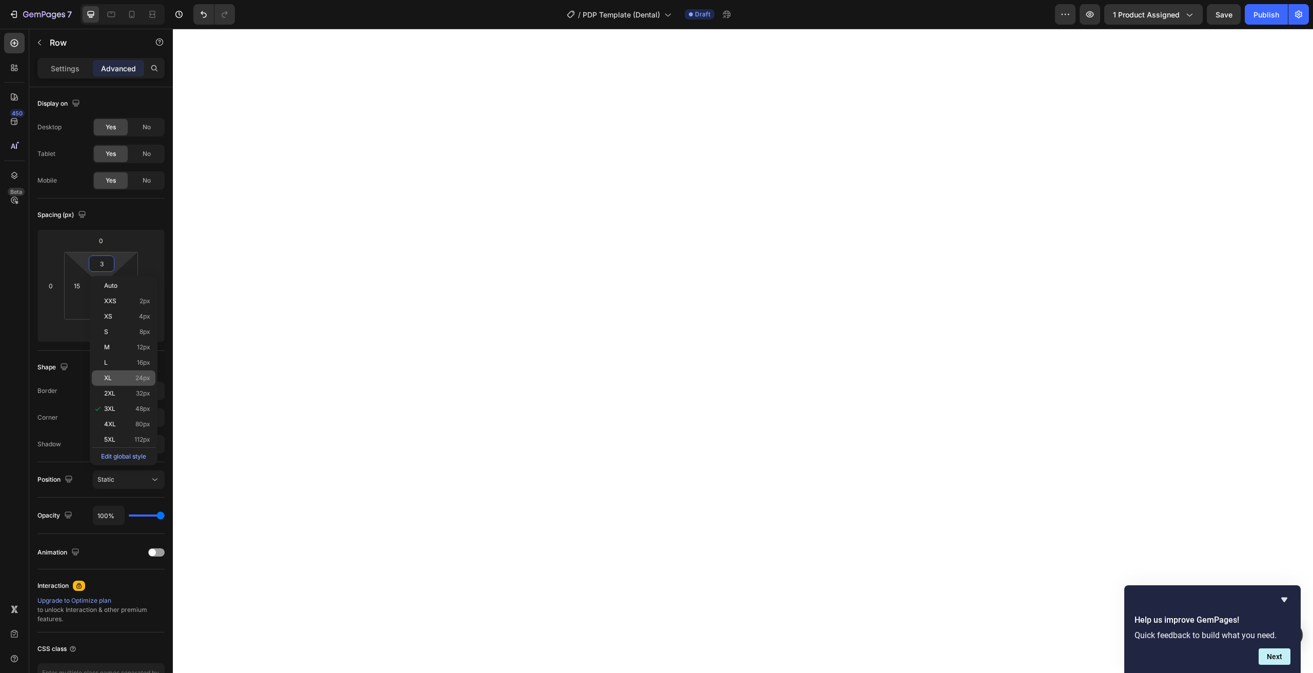
click at [111, 373] on div "XL 24px" at bounding box center [124, 377] width 64 height 15
type input "24"
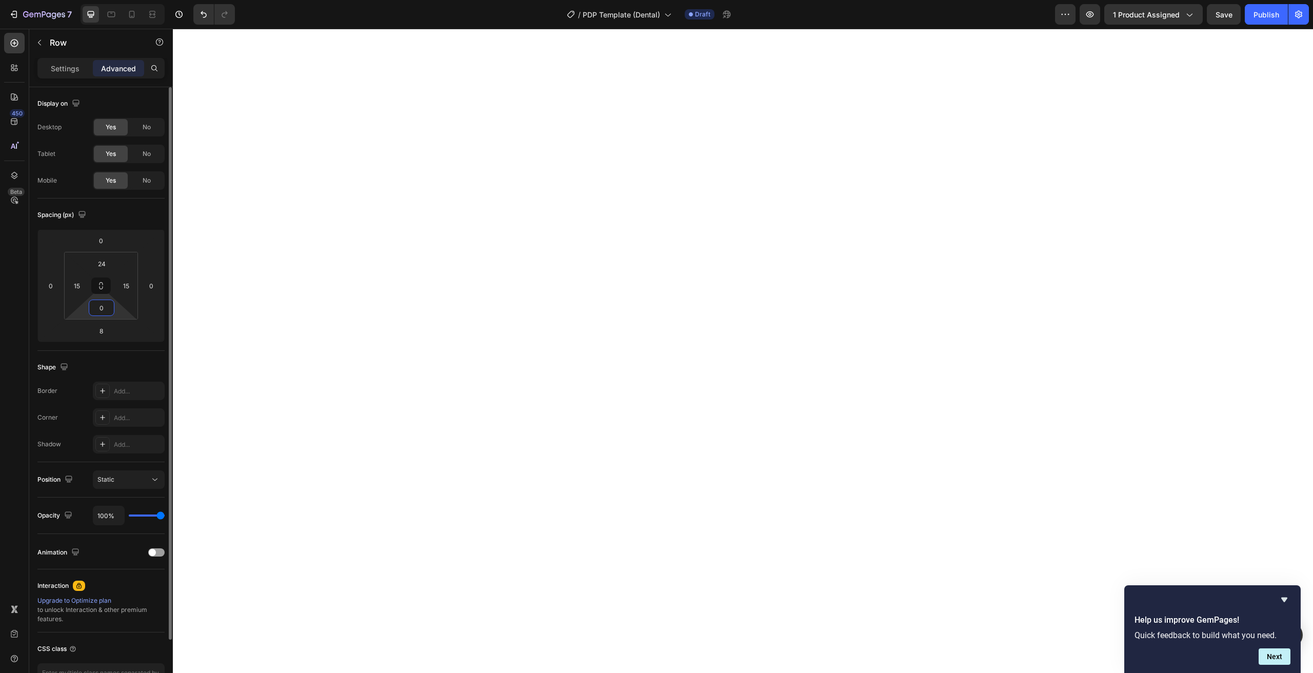
click at [104, 310] on input "0" at bounding box center [101, 307] width 21 height 15
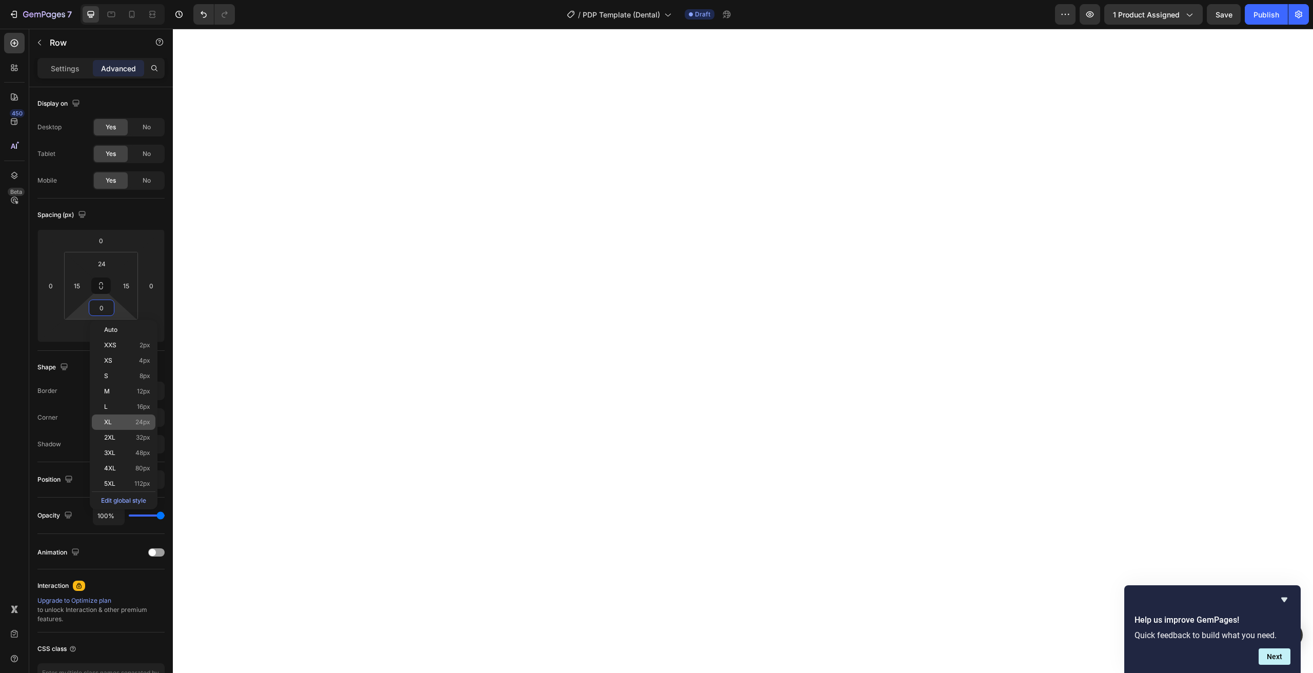
click at [123, 424] on p "XL 24px" at bounding box center [127, 422] width 46 height 7
type input "24"
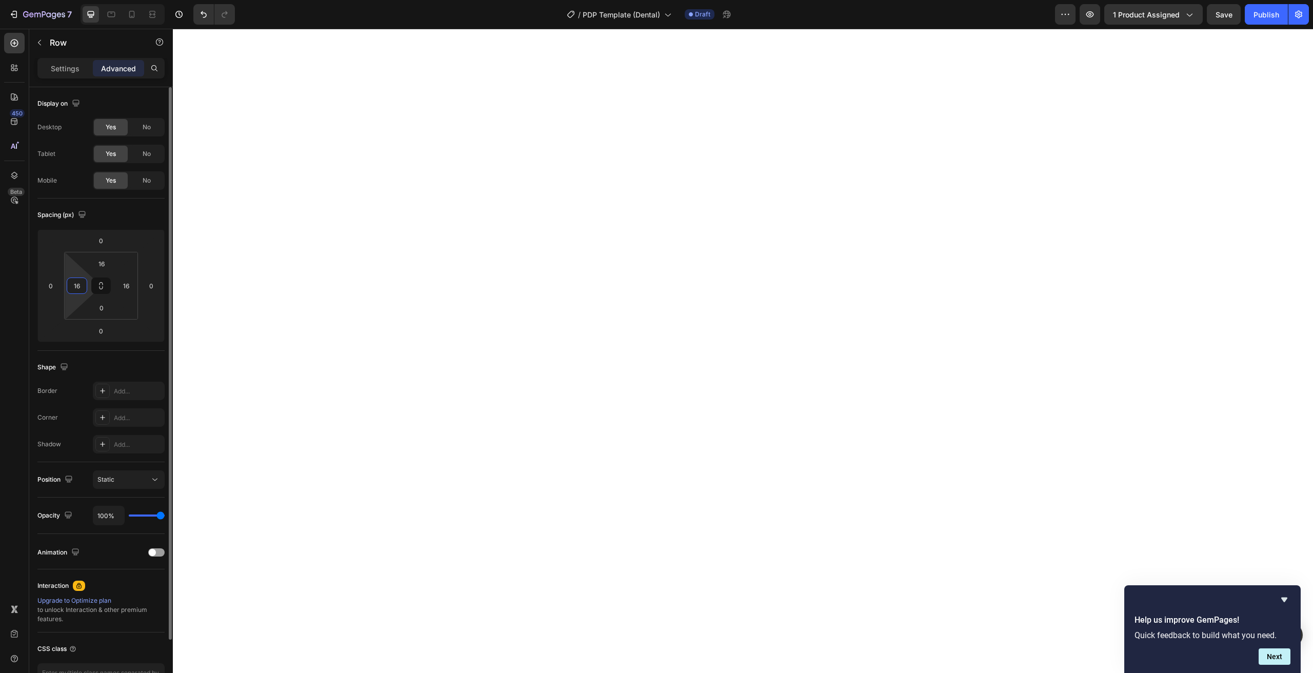
click at [81, 290] on input "16" at bounding box center [76, 285] width 15 height 15
type input "15"
click at [124, 292] on input "16" at bounding box center [125, 285] width 15 height 15
type input "15"
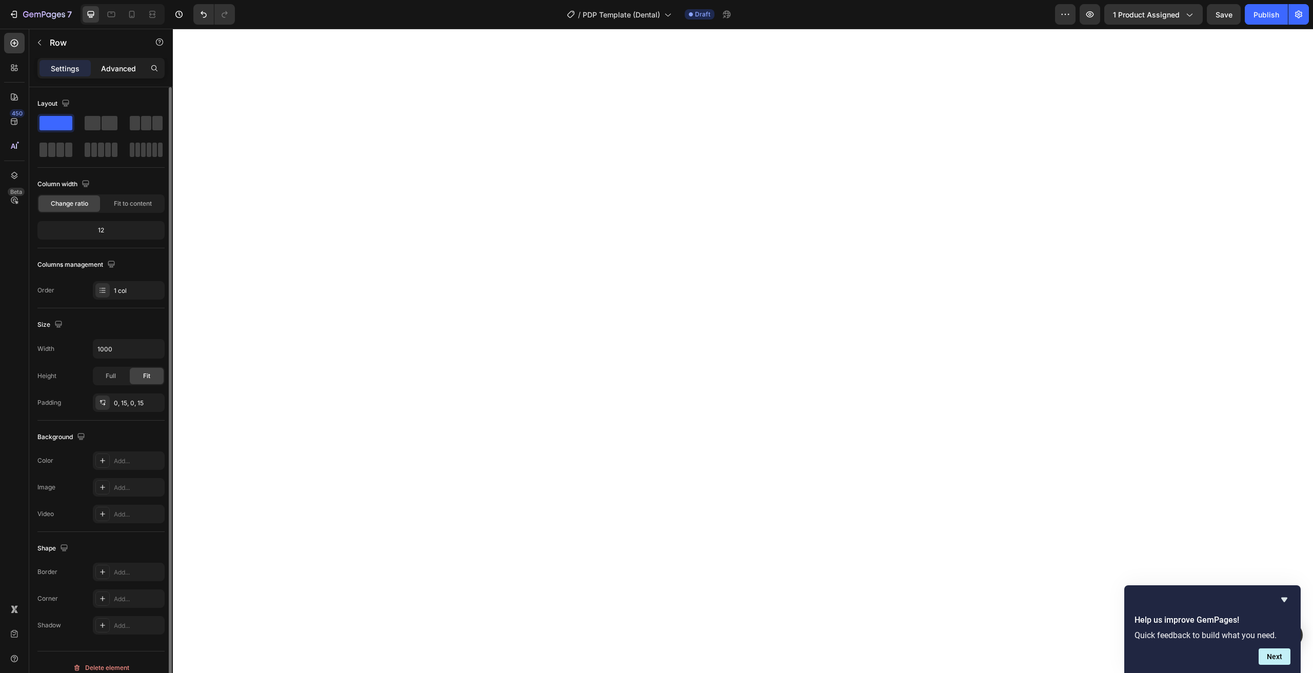
click at [121, 74] on div "Advanced" at bounding box center [118, 68] width 51 height 16
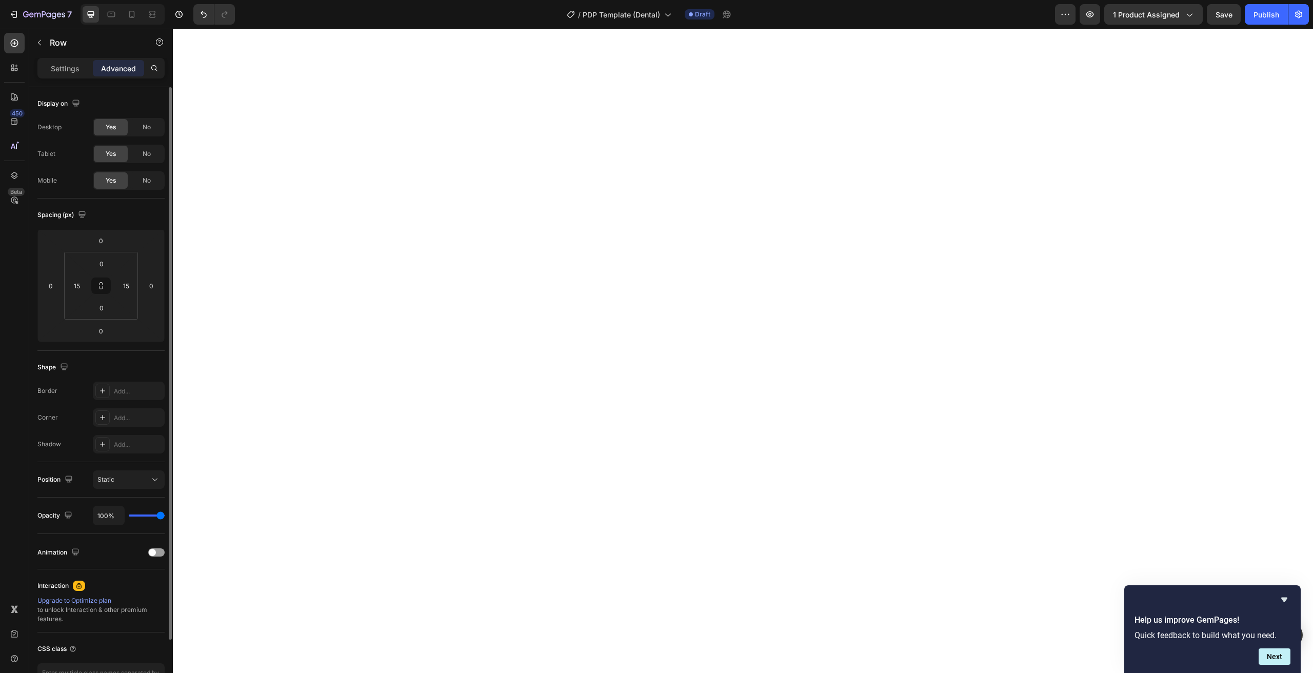
click at [53, 78] on div "Settings Advanced" at bounding box center [101, 72] width 144 height 29
click at [53, 75] on div "Settings" at bounding box center [64, 68] width 51 height 16
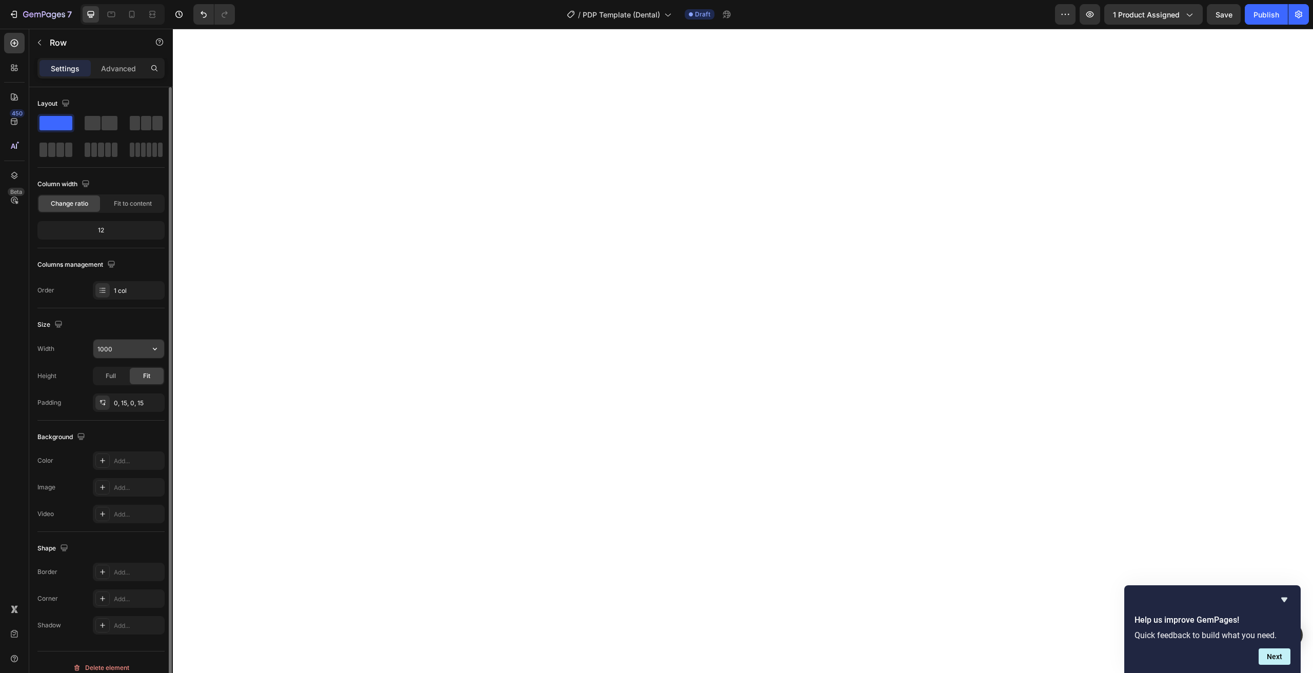
click at [121, 348] on input "1000" at bounding box center [128, 349] width 71 height 18
click at [105, 350] on input "1000" at bounding box center [128, 349] width 71 height 18
type input "1200"
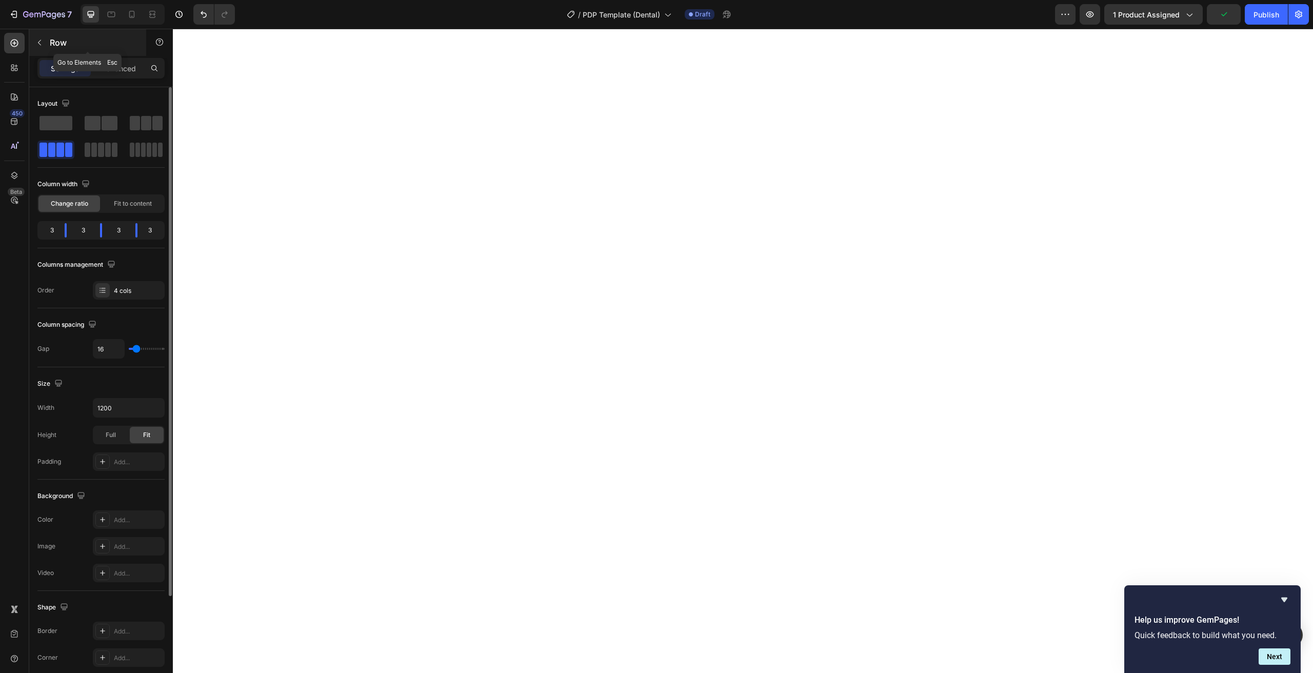
click at [52, 48] on p "Row" at bounding box center [93, 42] width 87 height 12
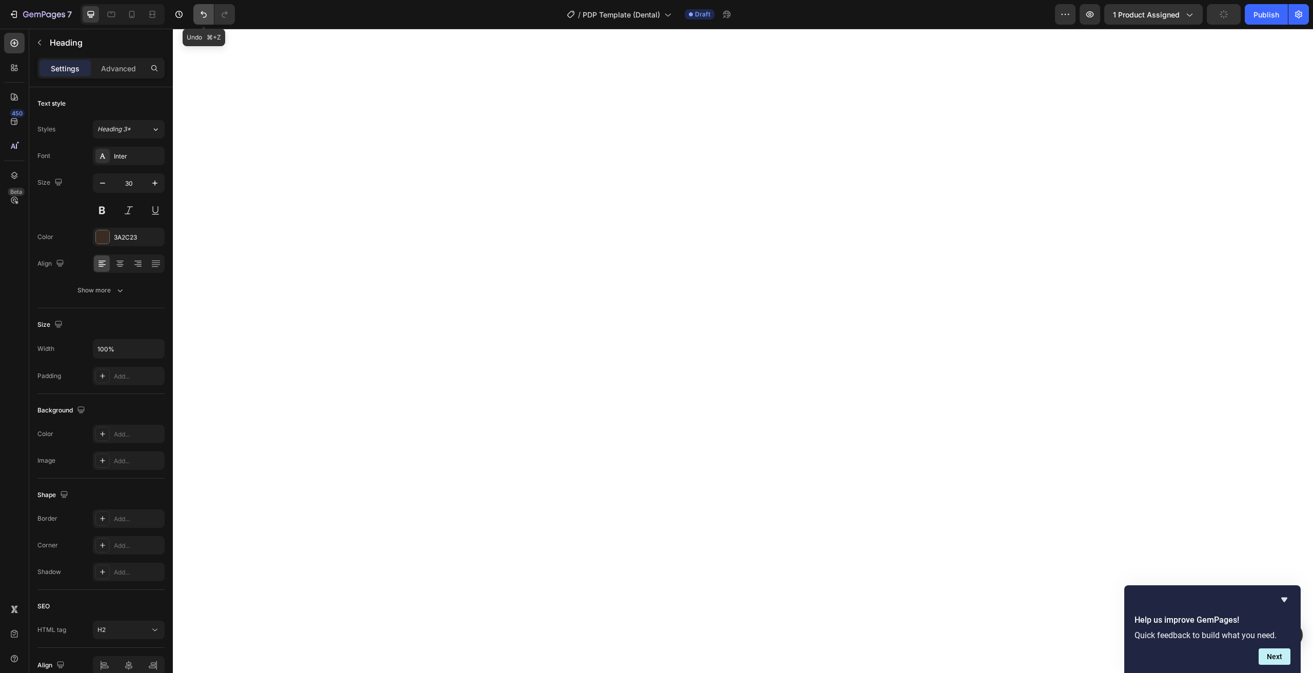
click at [205, 16] on icon "Undo/Redo" at bounding box center [203, 14] width 10 height 10
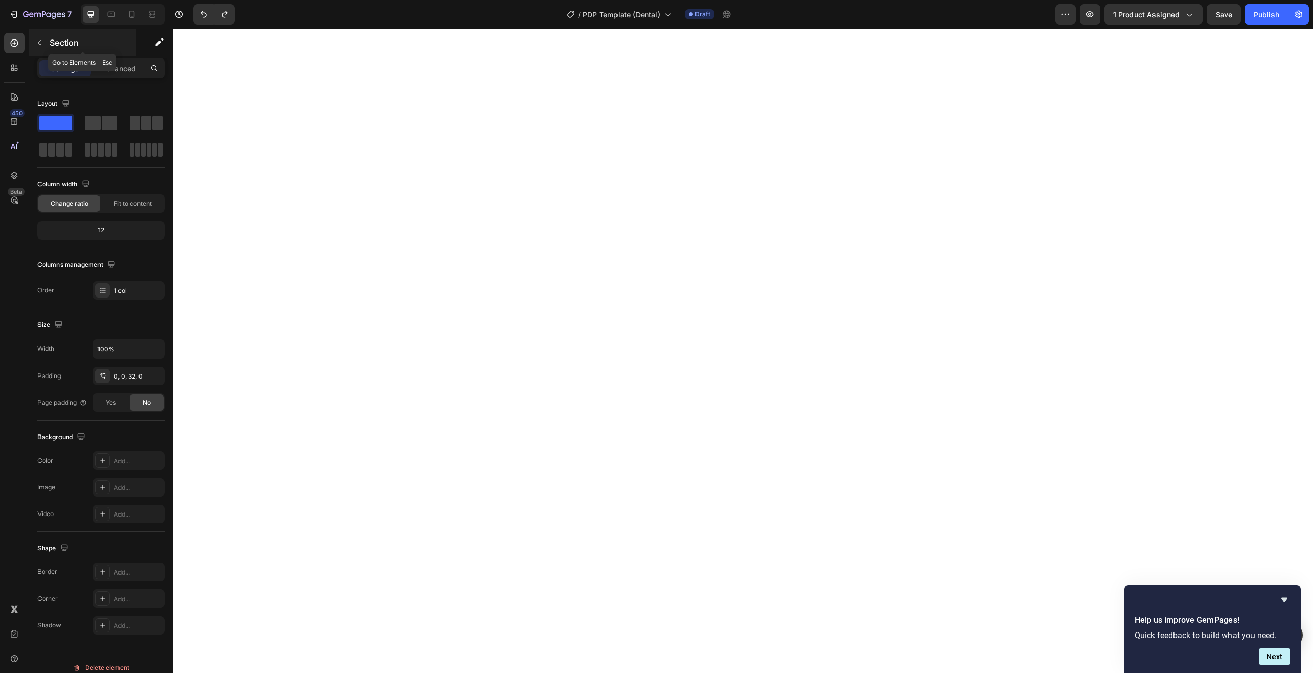
click at [51, 49] on div "Section" at bounding box center [82, 42] width 107 height 27
click at [131, 72] on p "Advanced" at bounding box center [118, 68] width 35 height 11
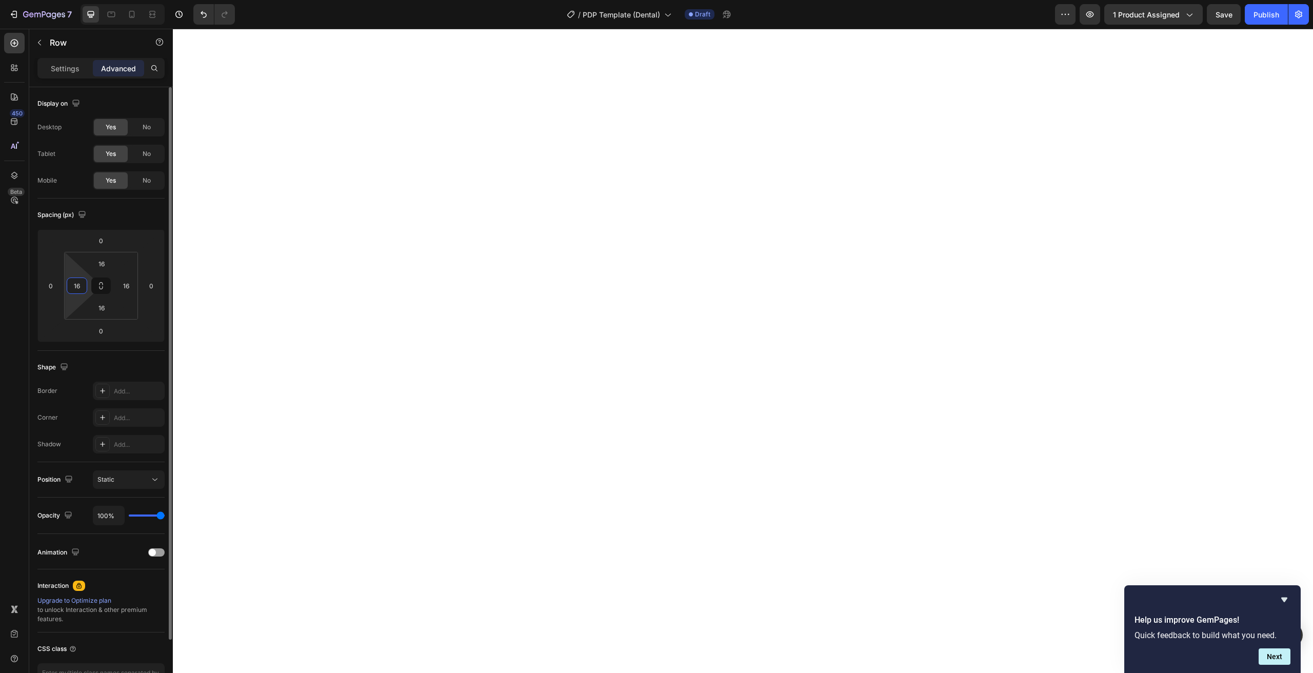
click at [74, 287] on input "16" at bounding box center [76, 285] width 15 height 15
type input "15"
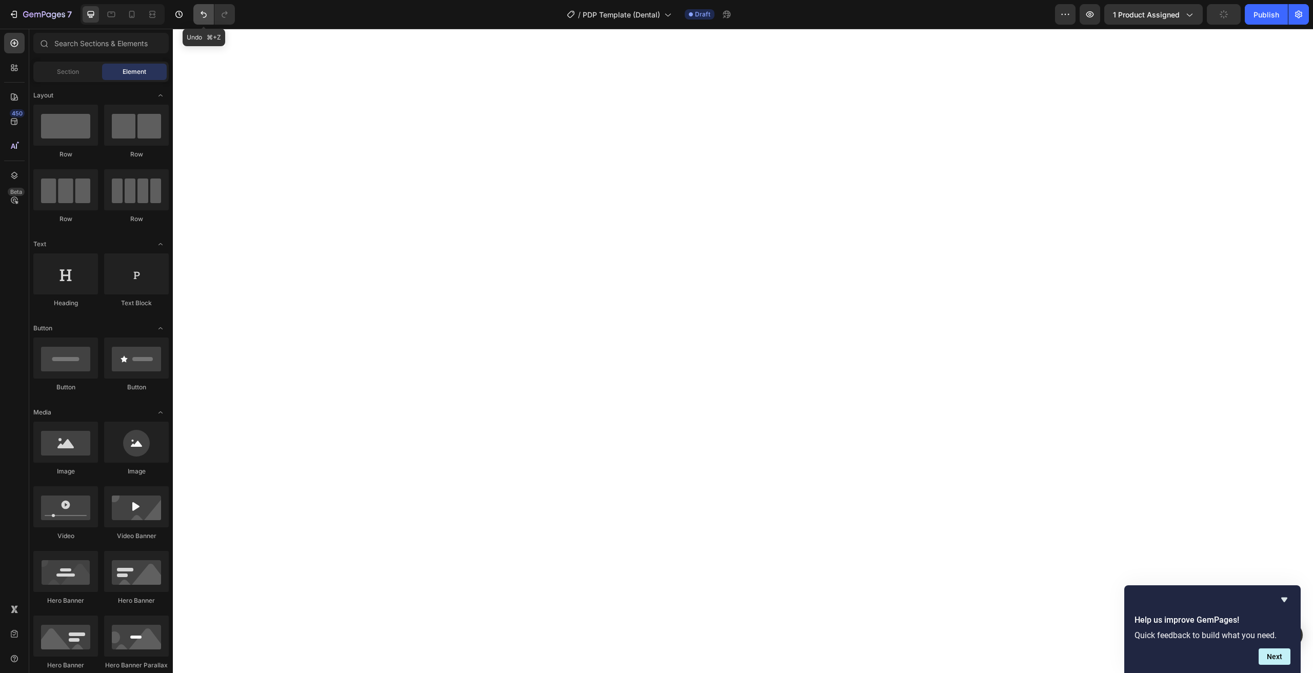
click at [203, 13] on icon "Undo/Redo" at bounding box center [204, 14] width 6 height 7
click at [226, 14] on icon "Undo/Redo" at bounding box center [225, 14] width 6 height 7
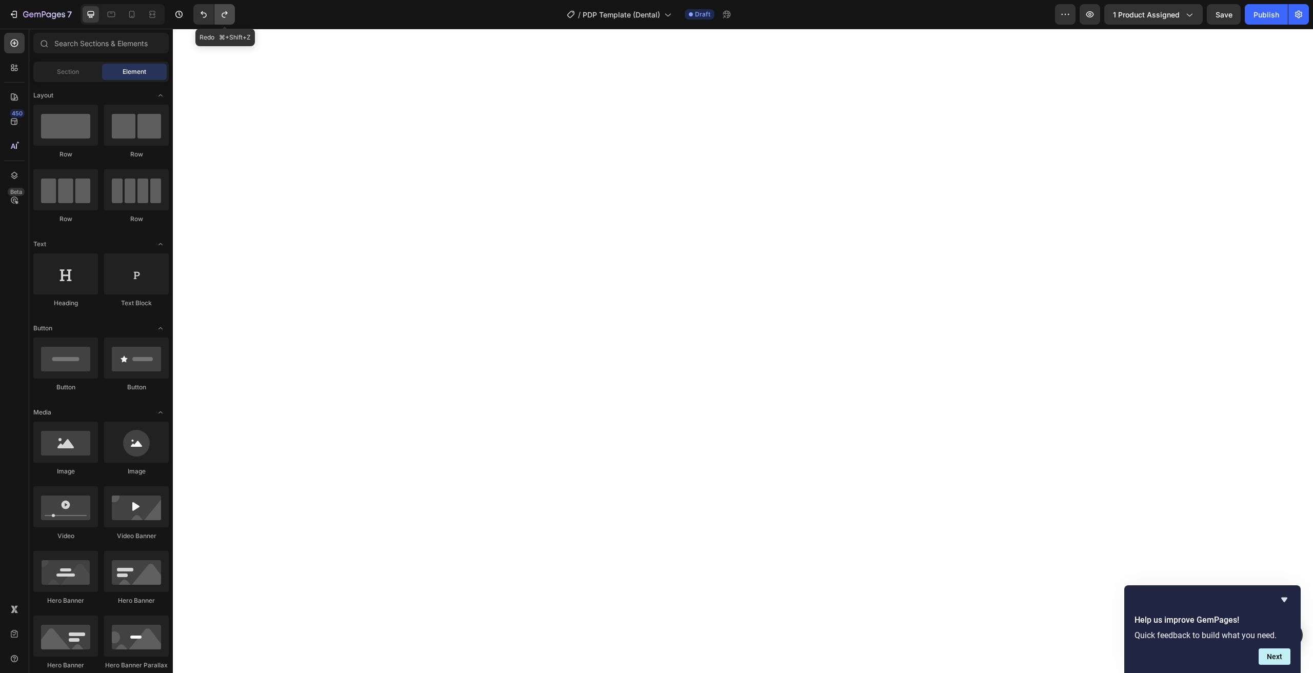
click at [226, 14] on icon "Undo/Redo" at bounding box center [225, 14] width 6 height 7
click at [68, 47] on input "text" at bounding box center [100, 43] width 135 height 21
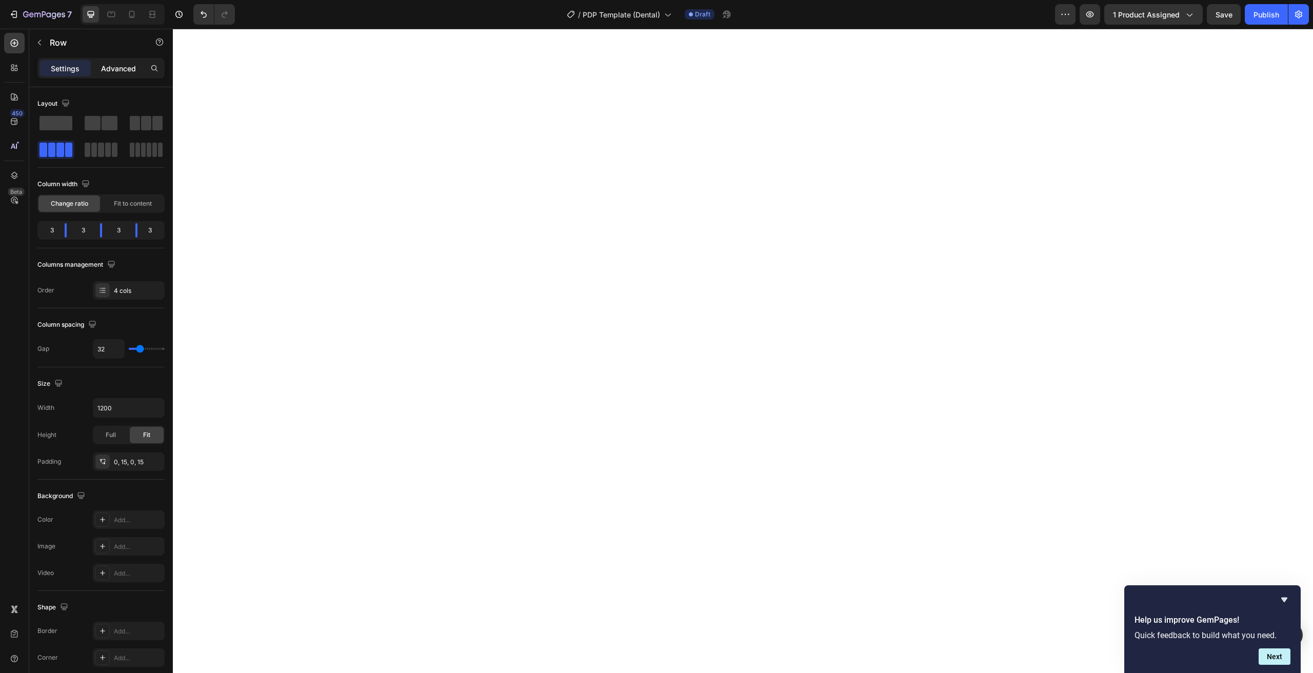
click at [124, 71] on p "Advanced" at bounding box center [118, 68] width 35 height 11
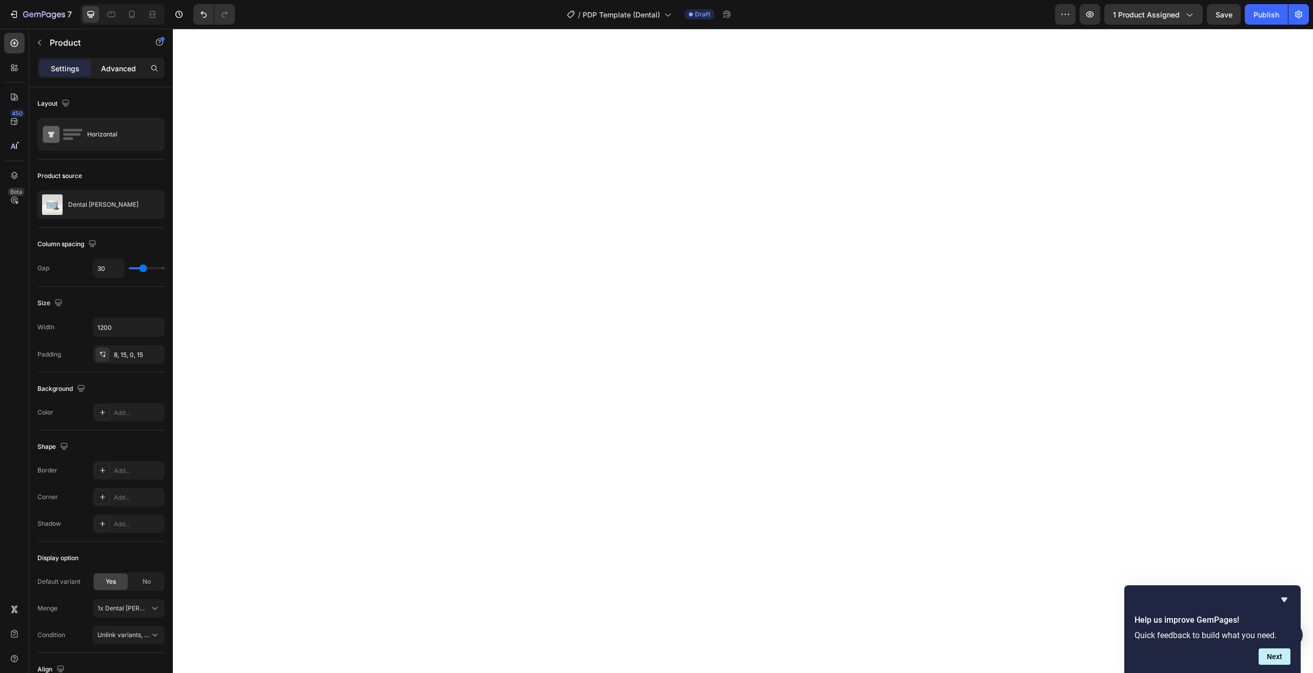
click at [114, 64] on p "Advanced" at bounding box center [118, 68] width 35 height 11
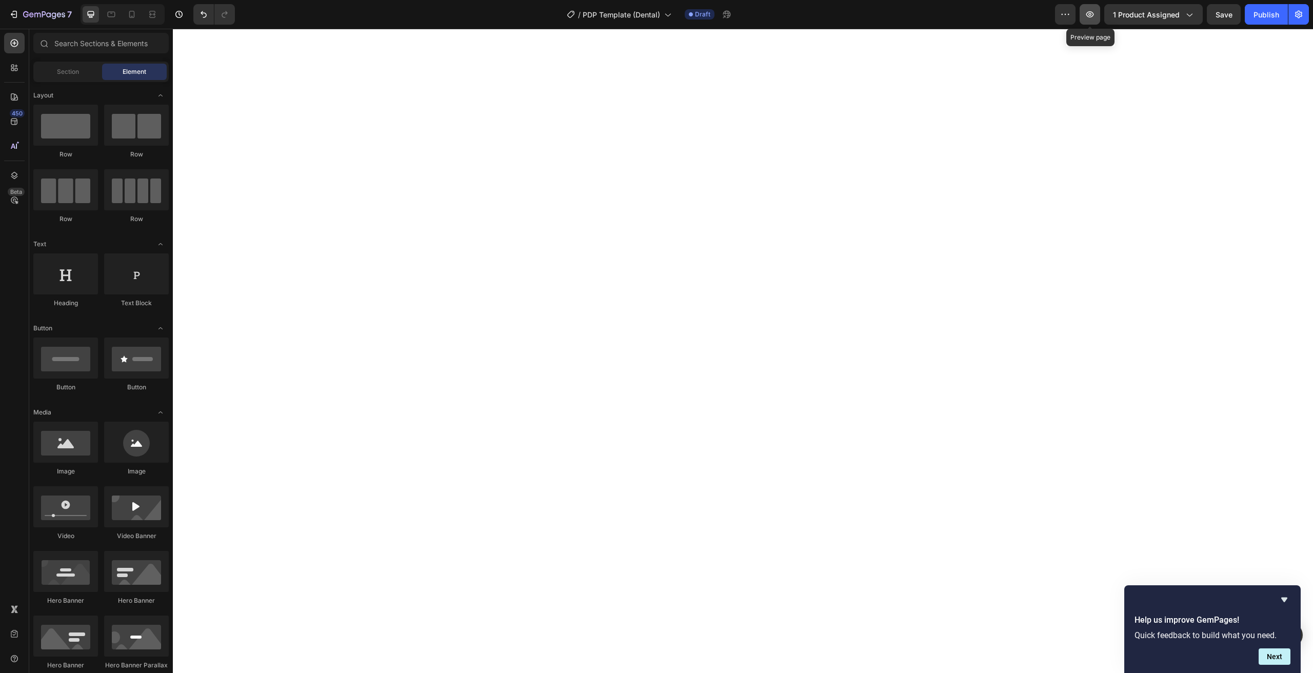
click at [1091, 22] on button "button" at bounding box center [1090, 14] width 21 height 21
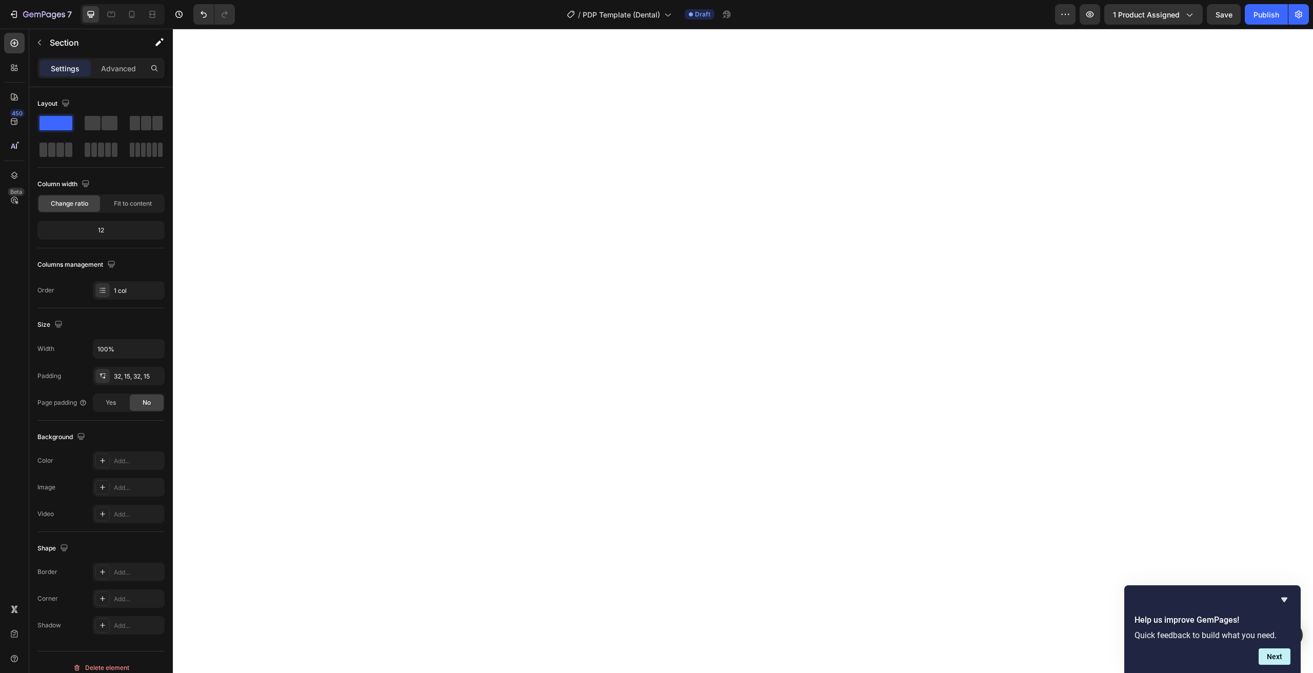
click at [117, 79] on div "Settings Advanced" at bounding box center [101, 72] width 144 height 29
click at [117, 68] on p "Advanced" at bounding box center [118, 68] width 35 height 11
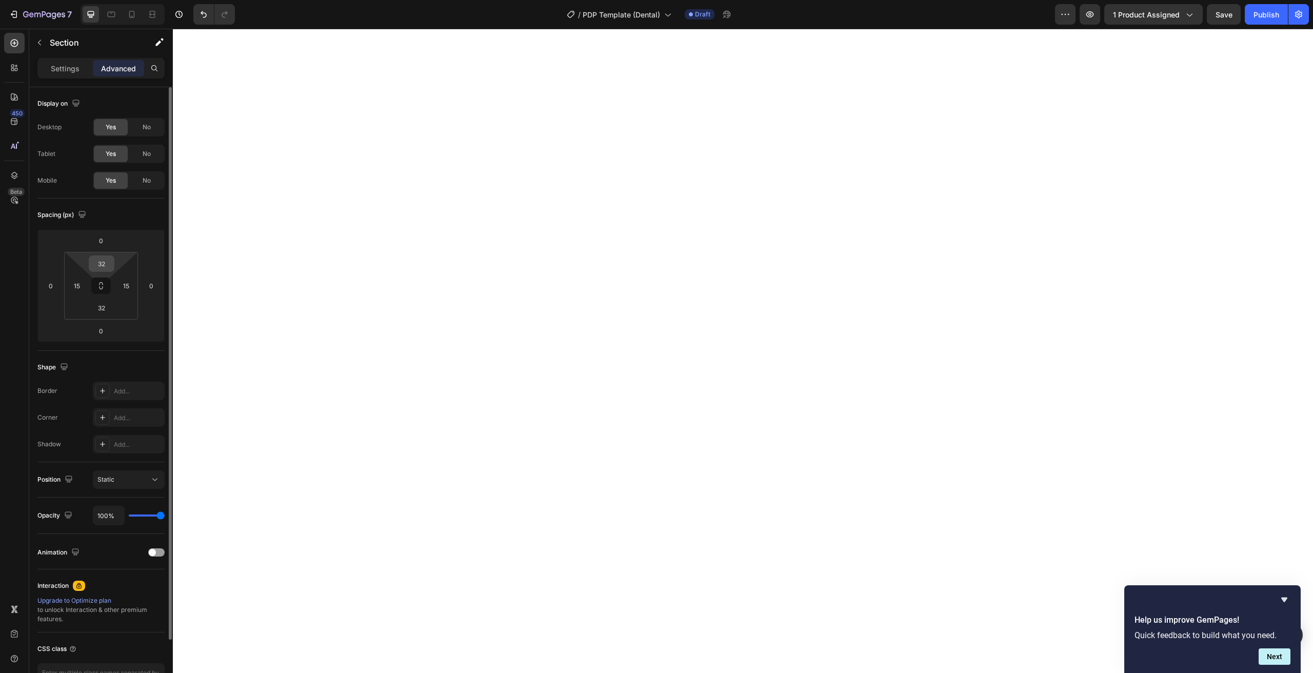
click at [106, 262] on input "32" at bounding box center [101, 263] width 21 height 15
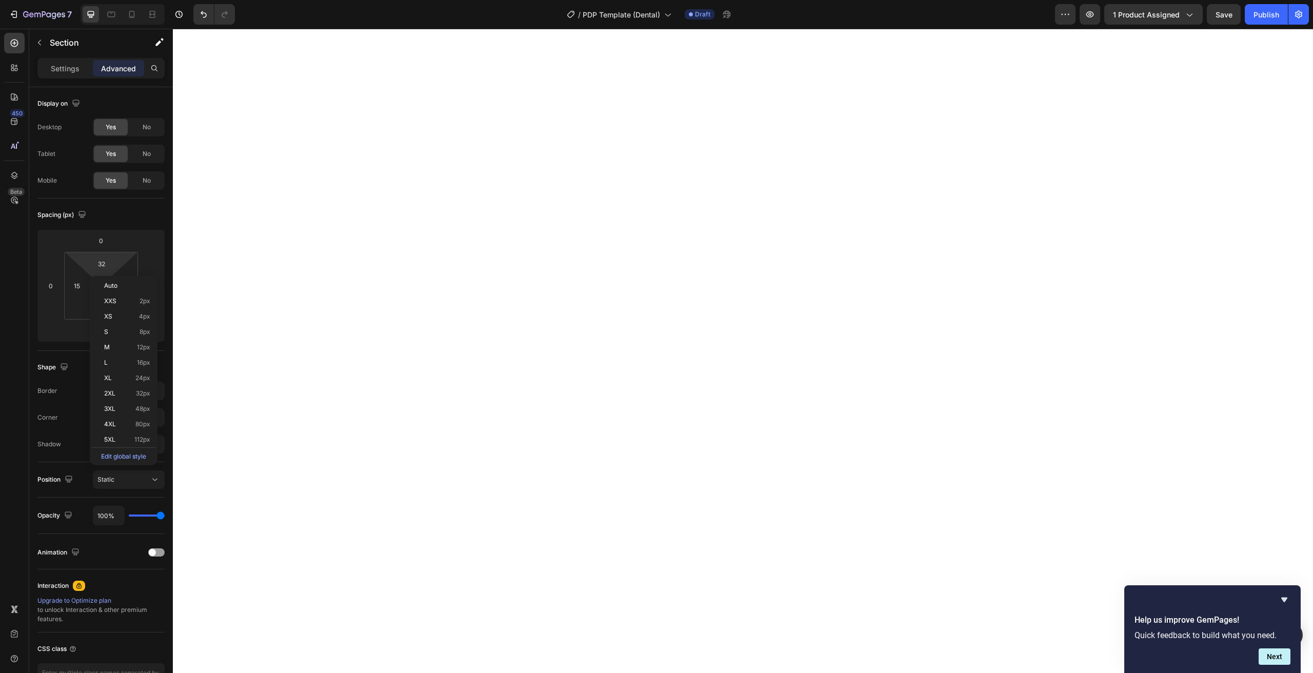
type input "2"
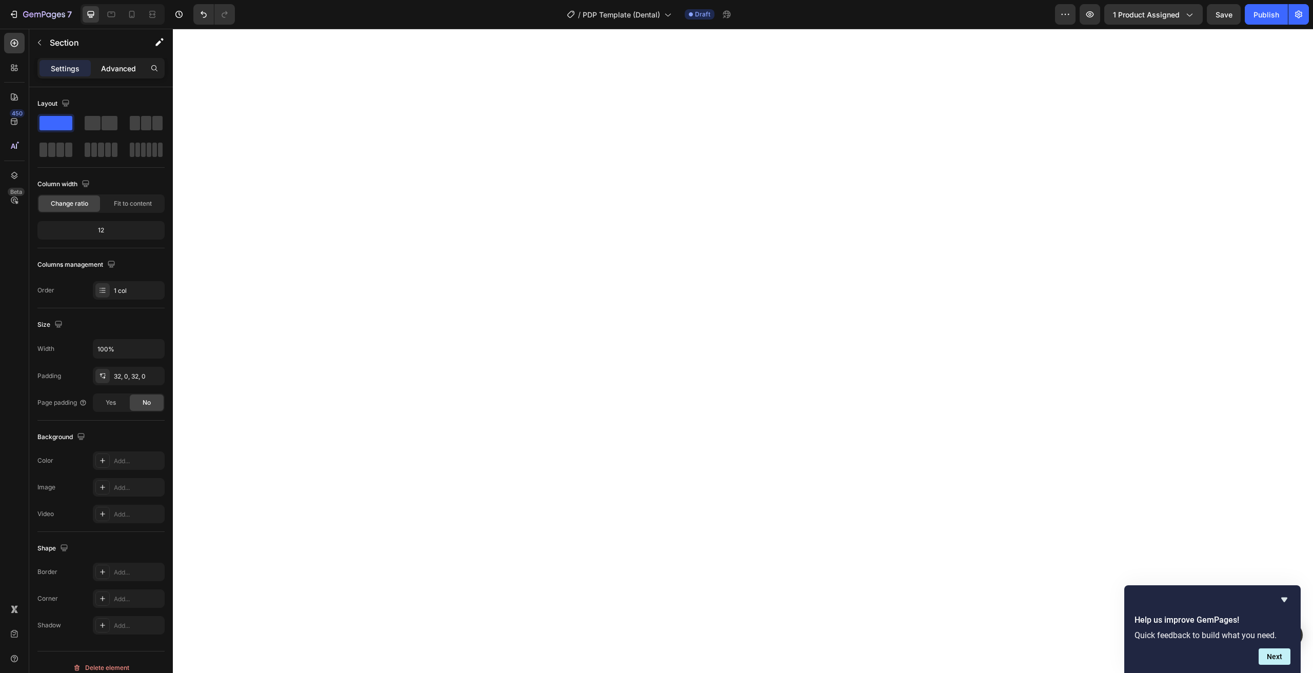
click at [110, 70] on p "Advanced" at bounding box center [118, 68] width 35 height 11
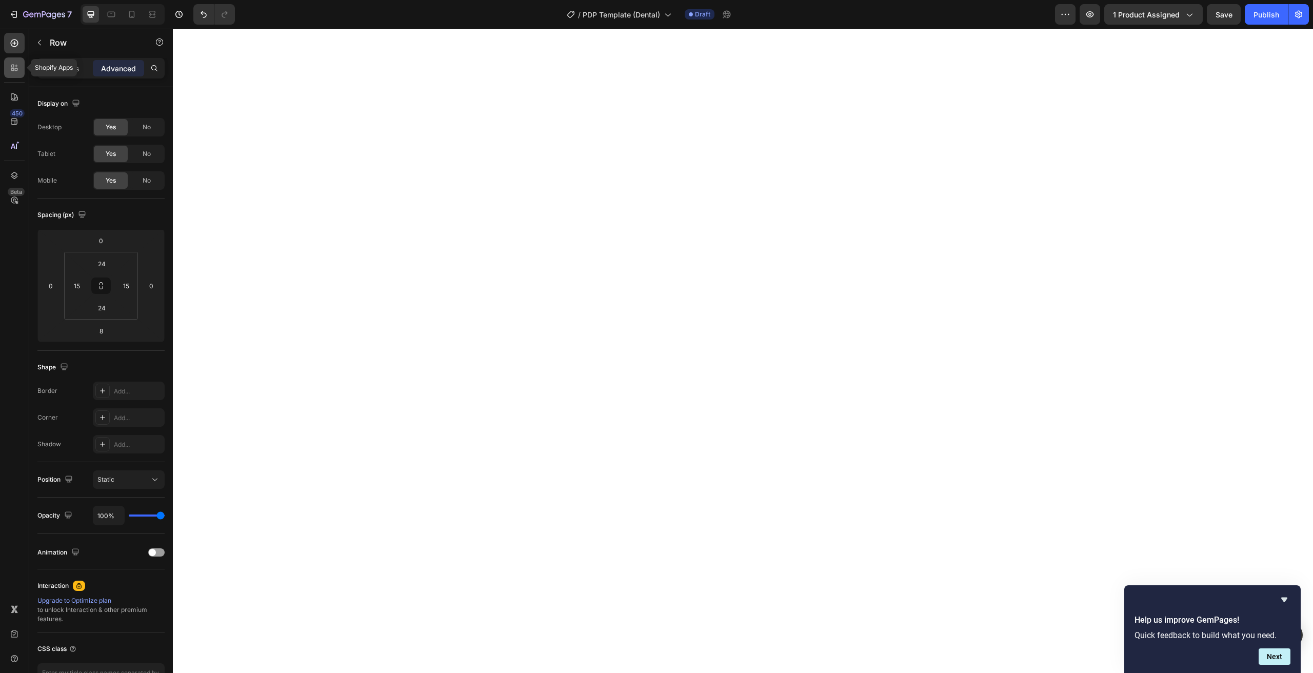
click at [15, 61] on div at bounding box center [14, 67] width 21 height 21
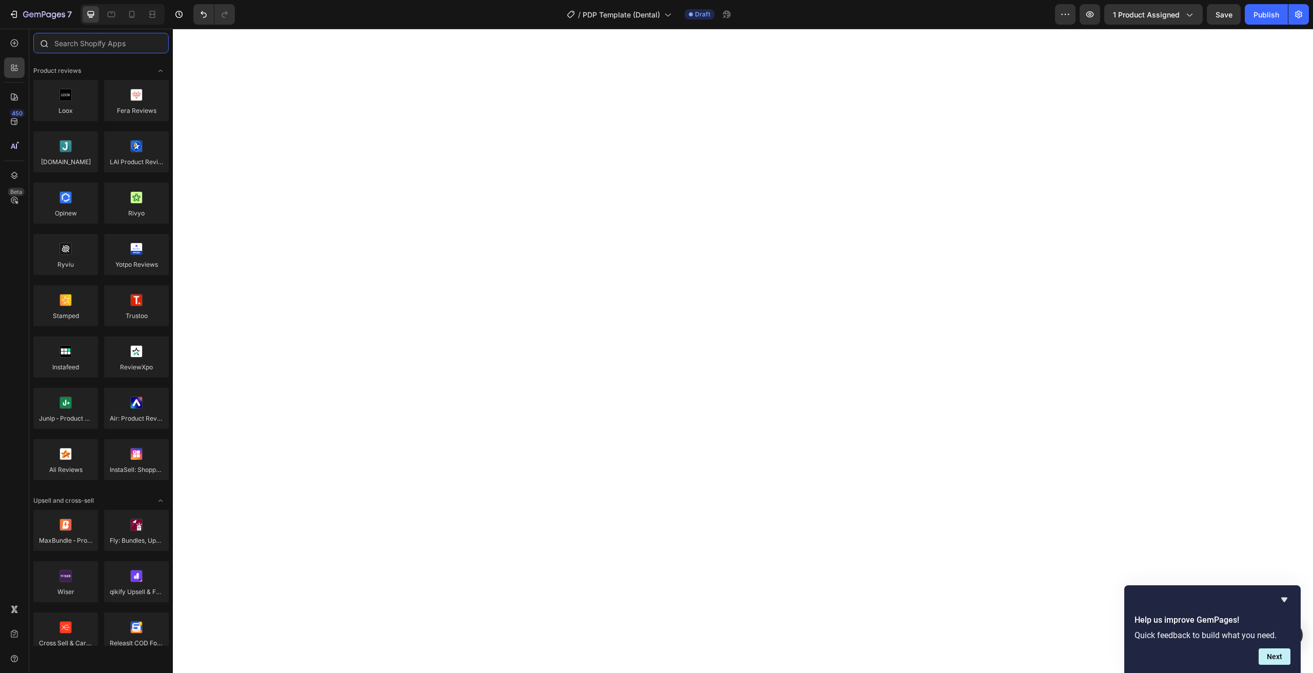
click at [70, 44] on input "text" at bounding box center [100, 43] width 135 height 21
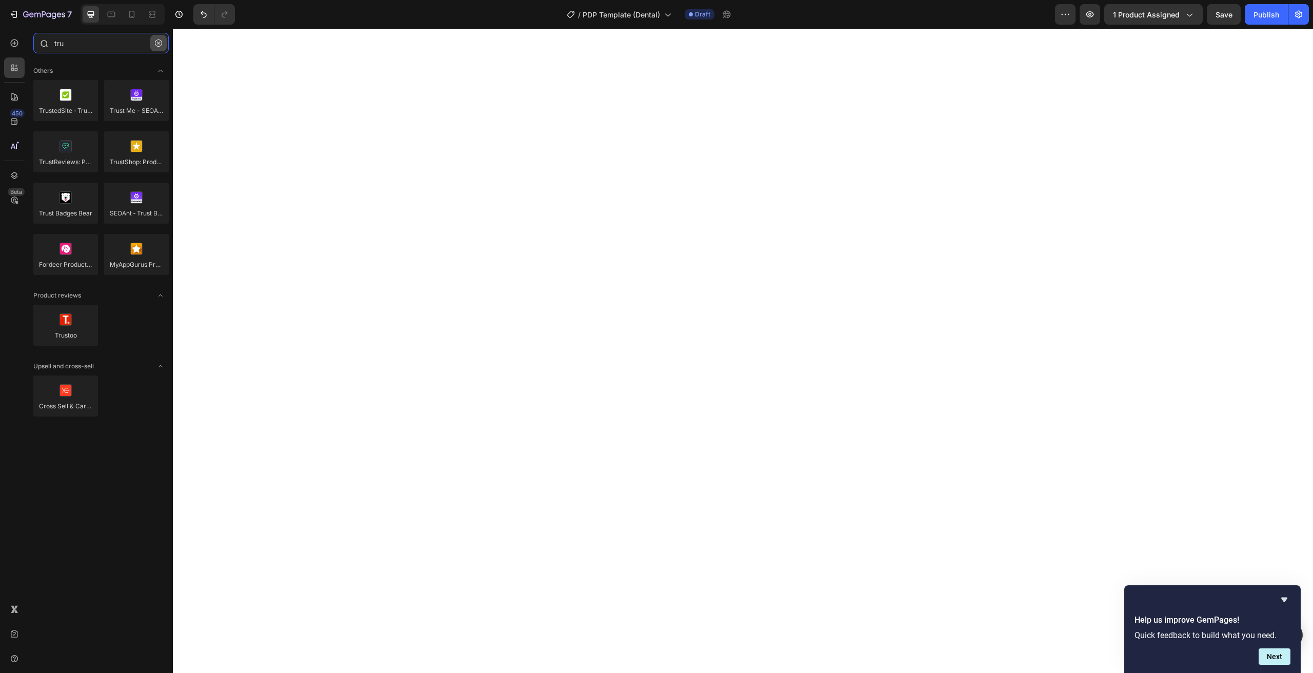
type input "tru"
click at [151, 44] on button "button" at bounding box center [158, 43] width 16 height 16
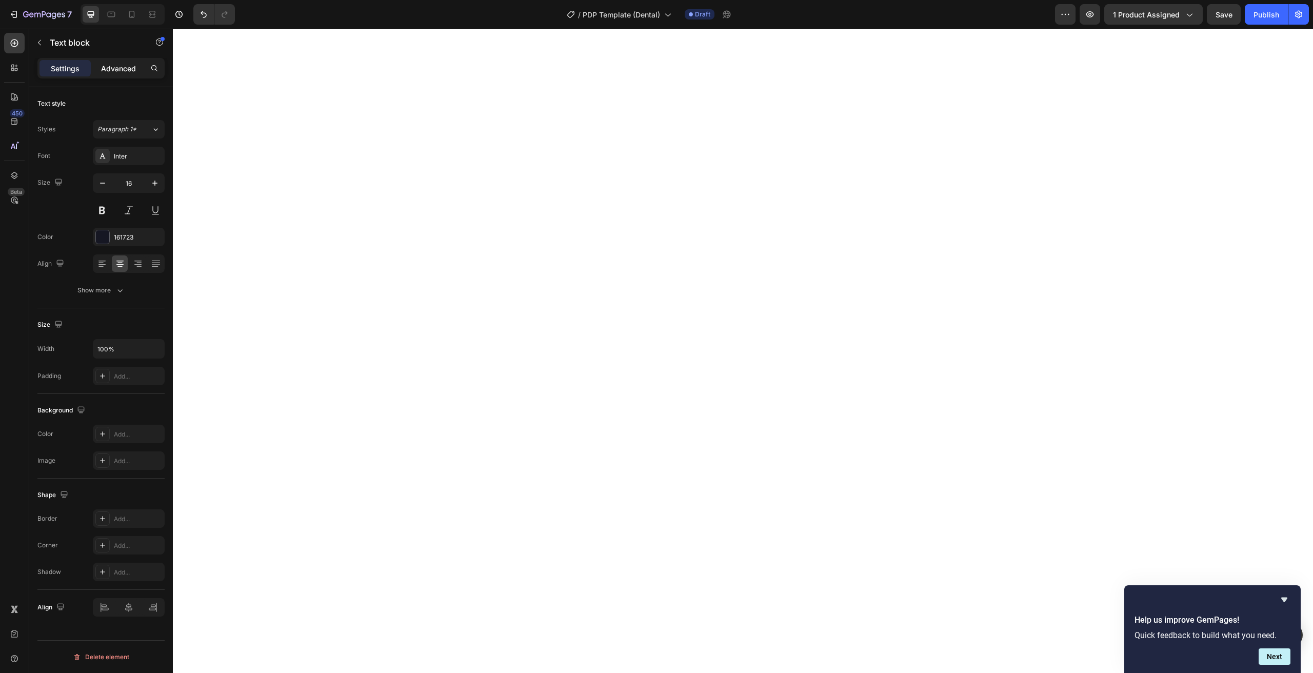
click at [134, 73] on p "Advanced" at bounding box center [118, 68] width 35 height 11
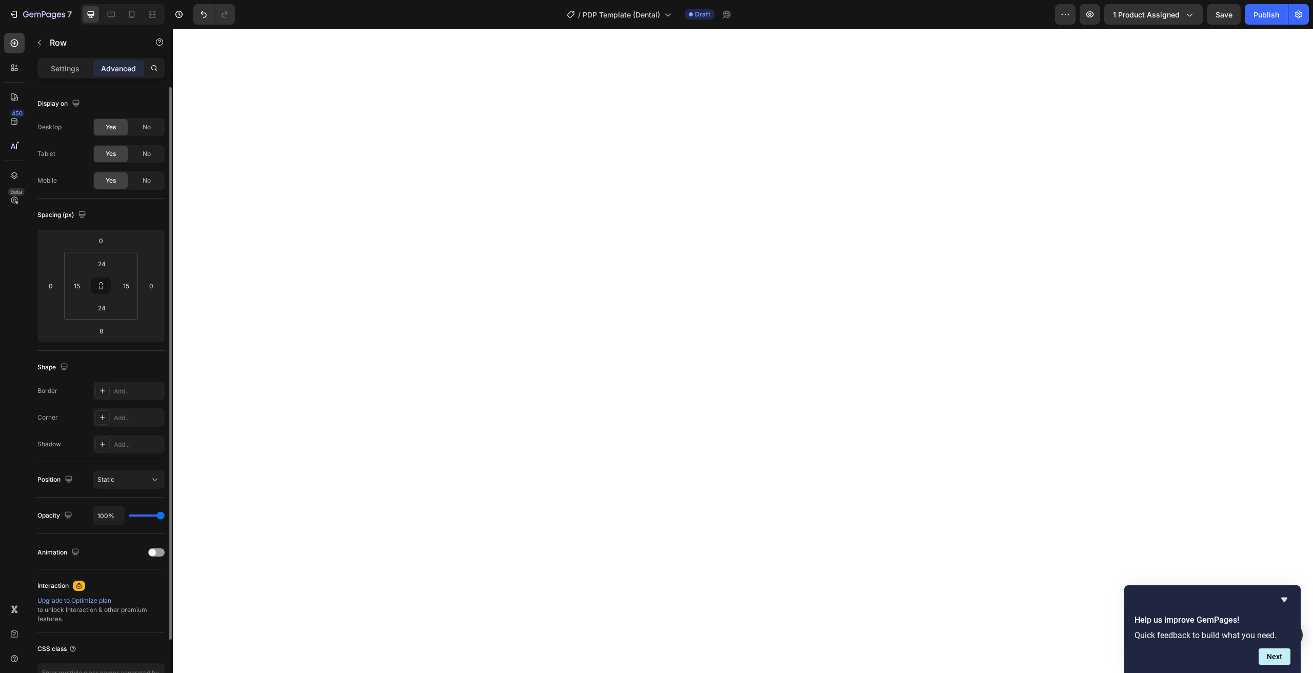
click at [105, 342] on div "Spacing (px) 0 0 8 0 24 15 24 15" at bounding box center [100, 274] width 127 height 152
click at [105, 338] on input "8" at bounding box center [101, 330] width 21 height 15
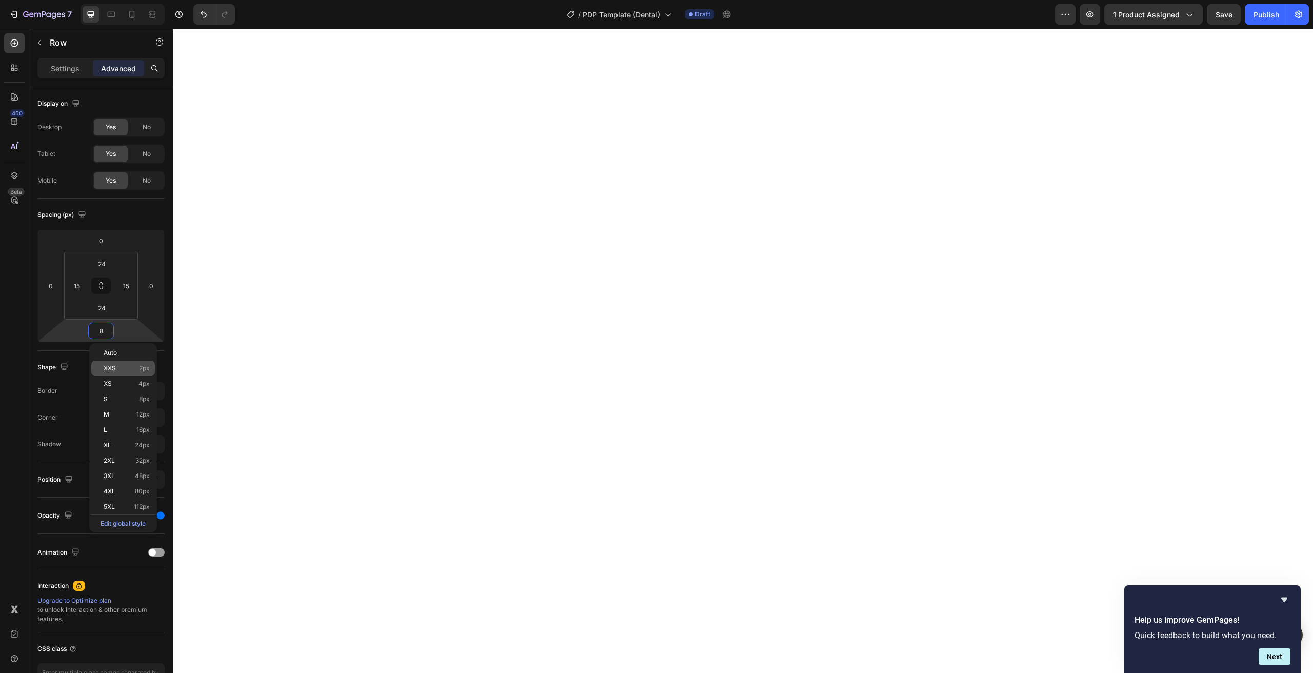
type input "0"
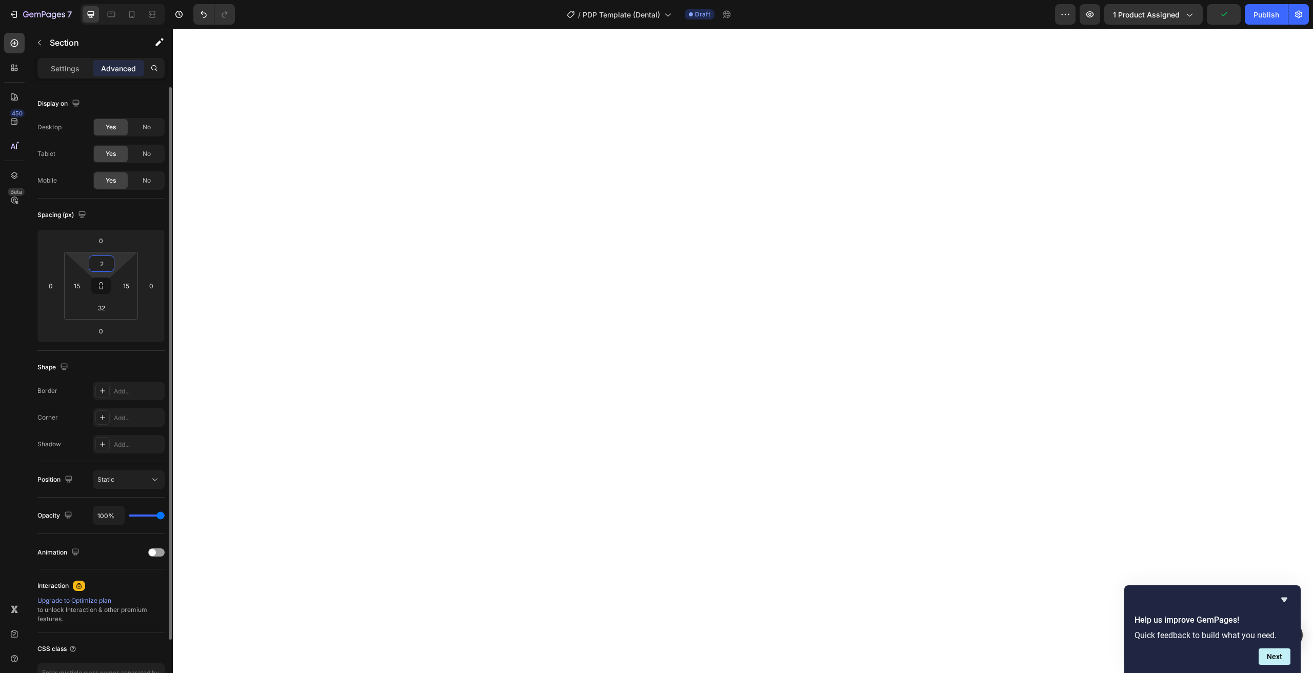
click at [110, 264] on input "2" at bounding box center [101, 263] width 21 height 15
type input "0"
click at [112, 307] on div "32" at bounding box center [102, 308] width 26 height 16
click at [103, 308] on input "32" at bounding box center [101, 307] width 21 height 15
type input "0"
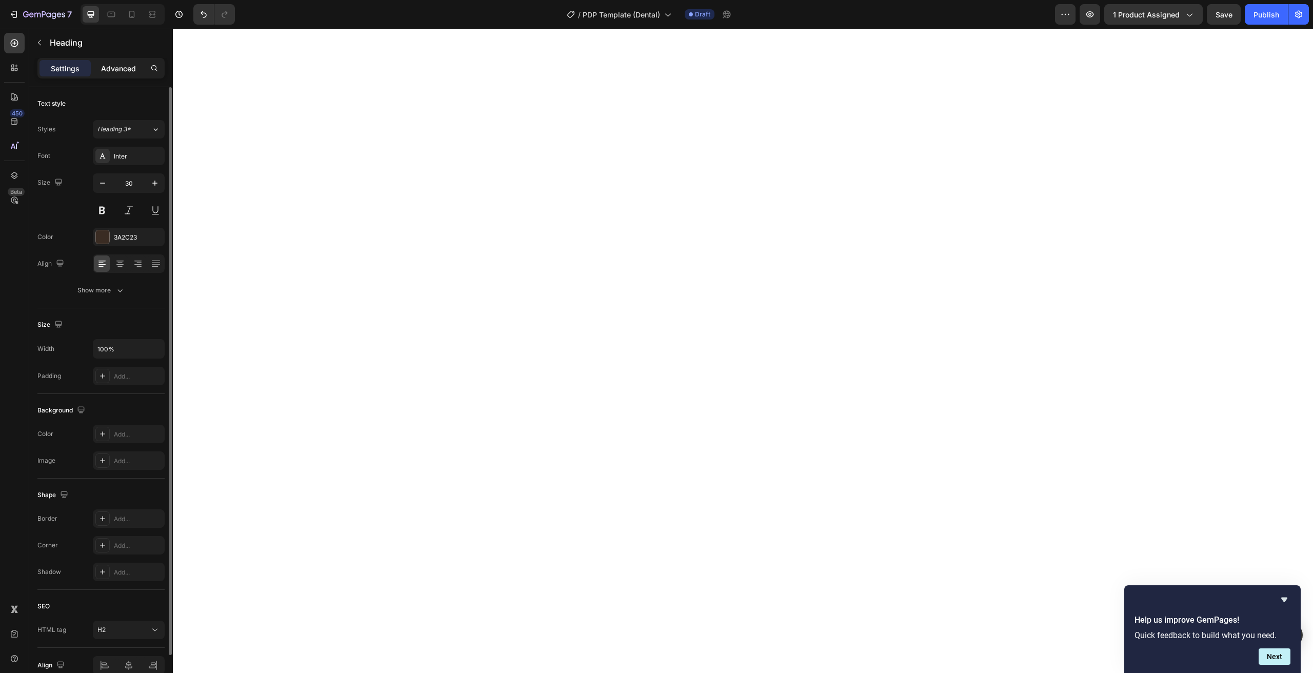
click at [120, 71] on p "Advanced" at bounding box center [118, 68] width 35 height 11
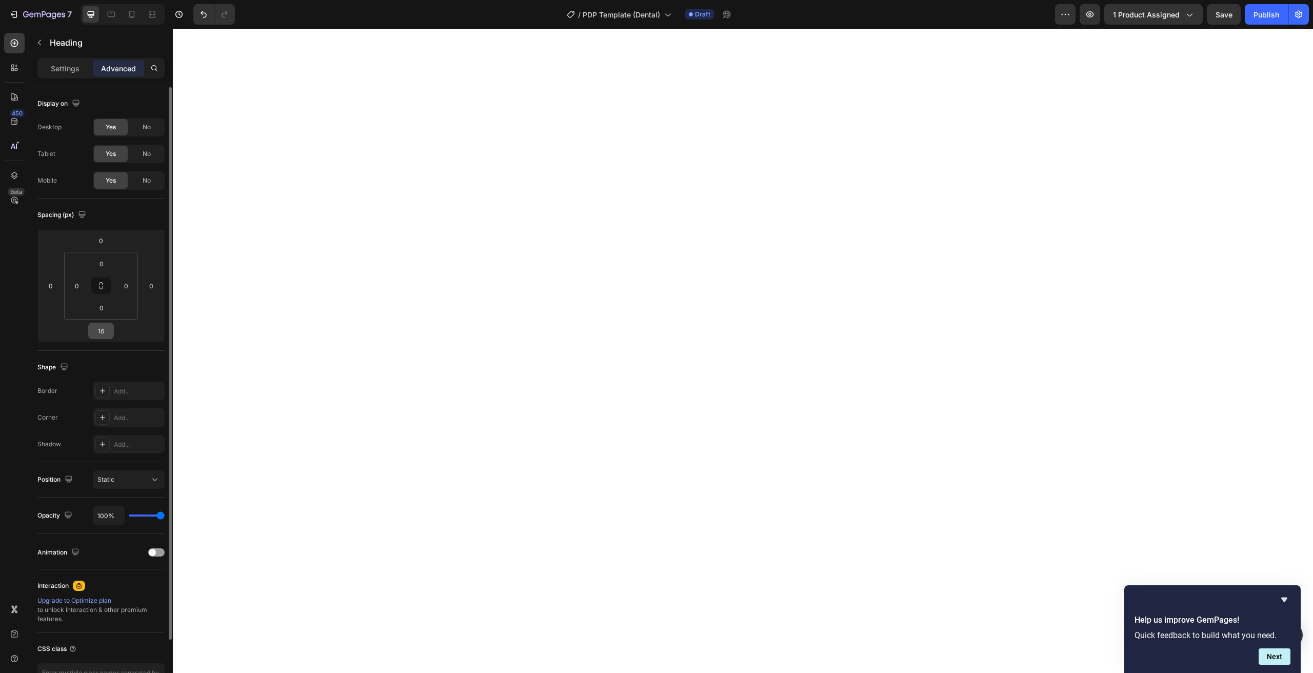
click at [102, 327] on input "16" at bounding box center [101, 330] width 21 height 15
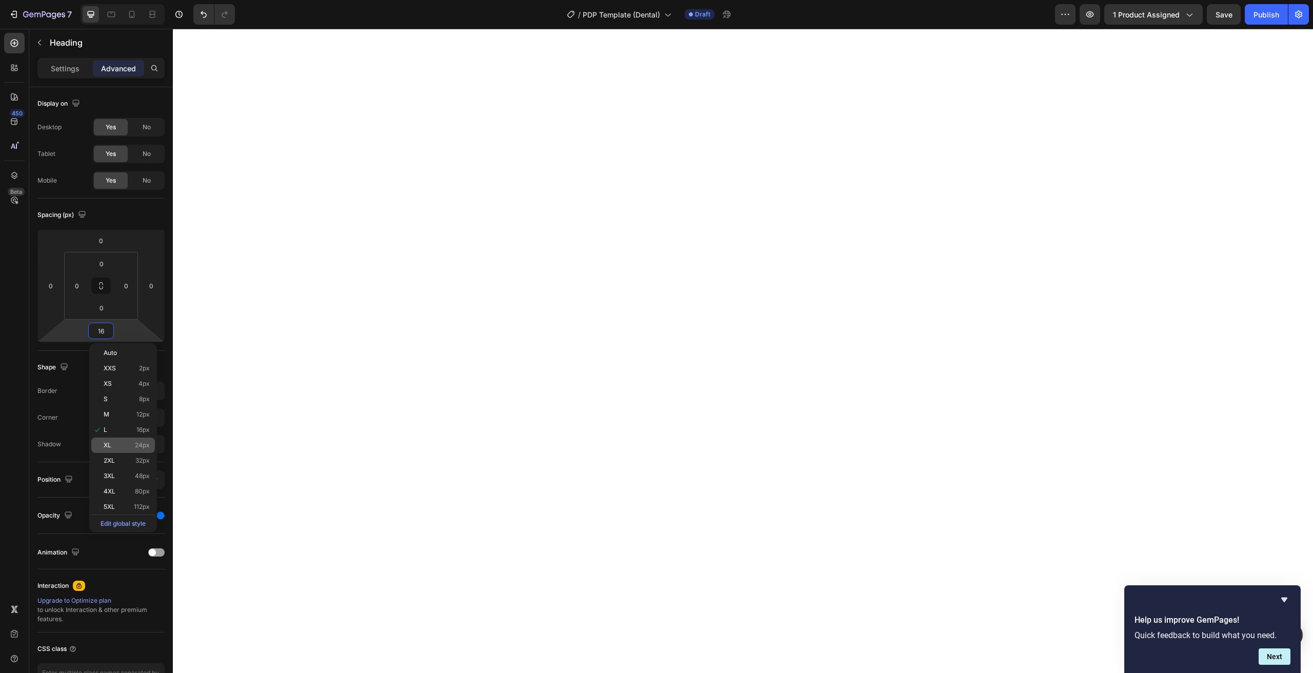
click at [115, 446] on p "XL 24px" at bounding box center [127, 445] width 46 height 7
type input "24"
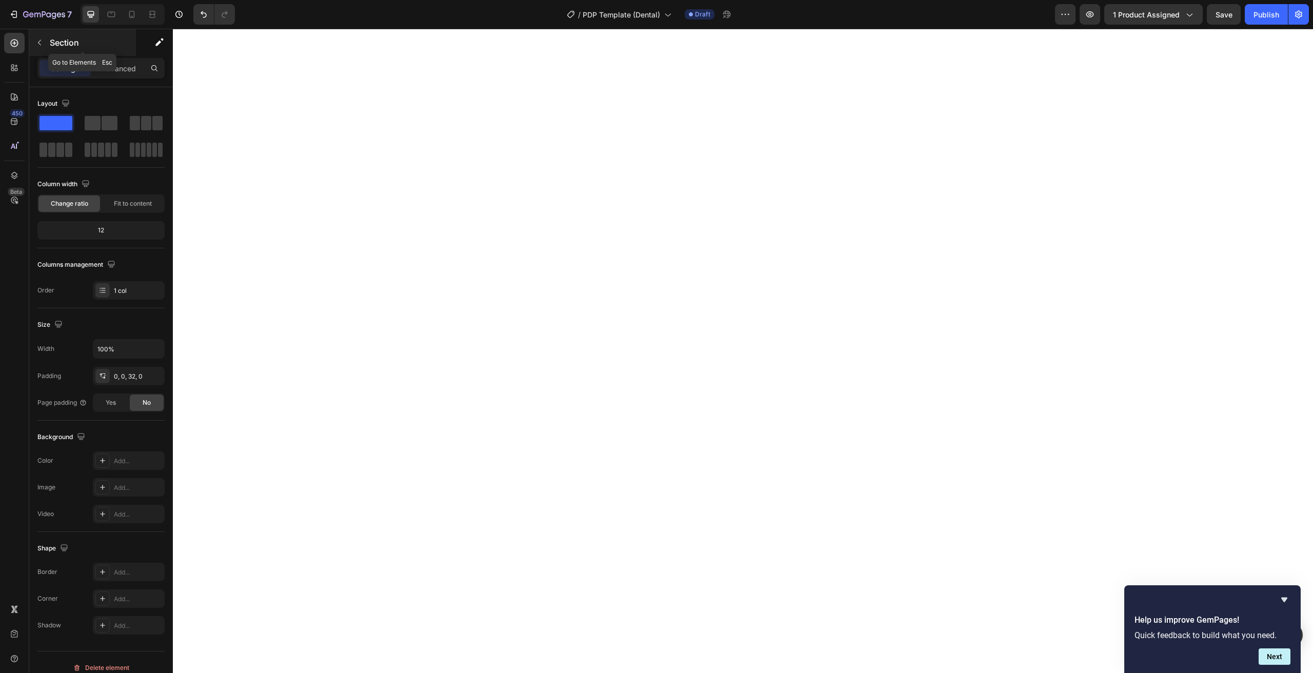
click at [54, 50] on div "Section" at bounding box center [82, 42] width 107 height 27
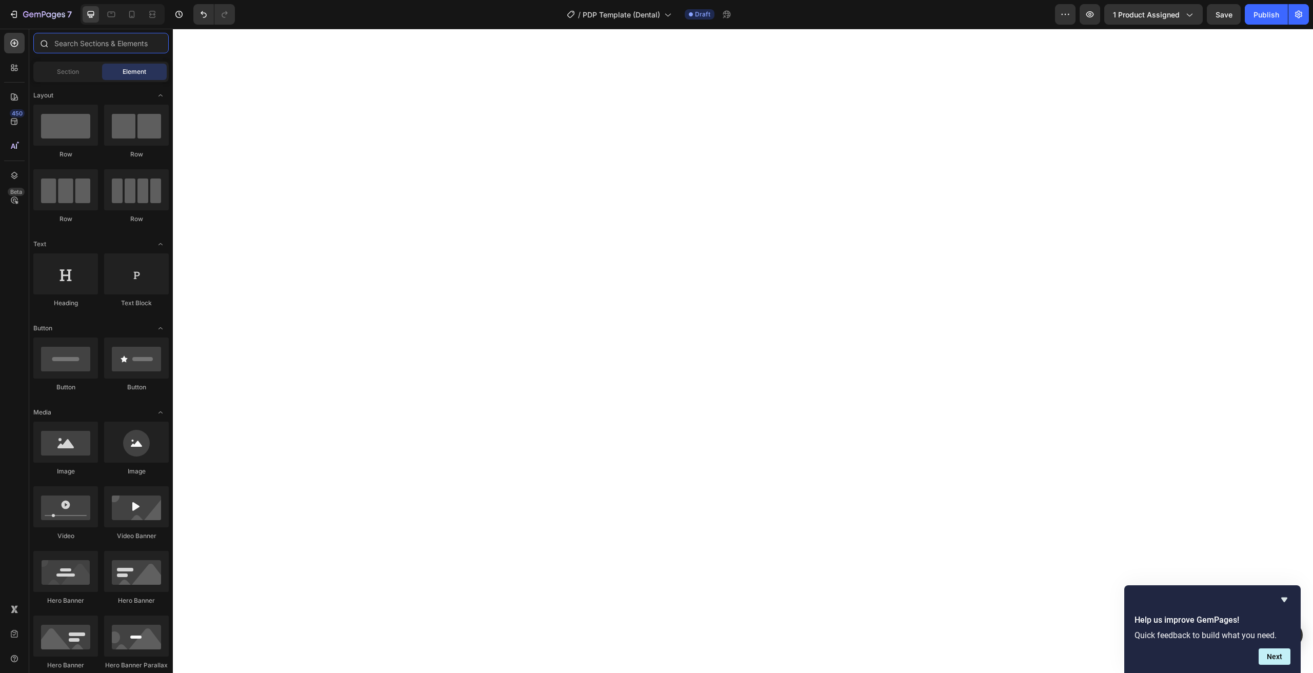
click at [82, 48] on input "text" at bounding box center [100, 43] width 135 height 21
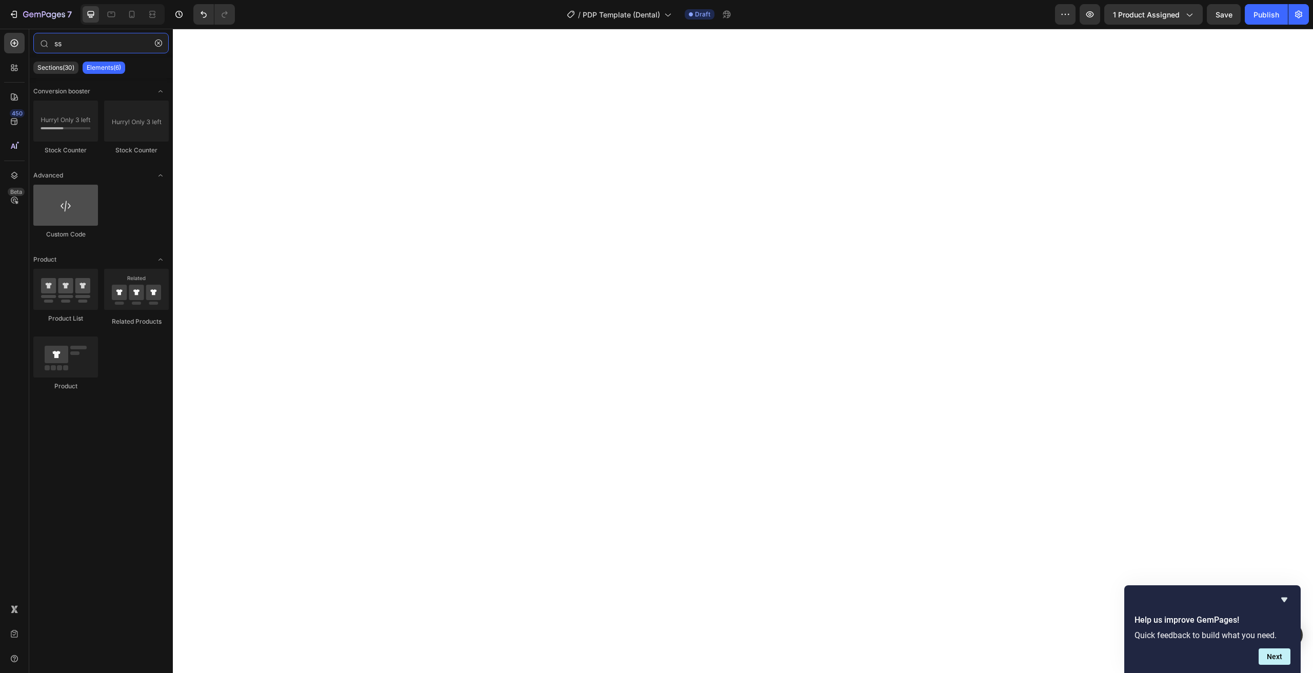
type input "ss"
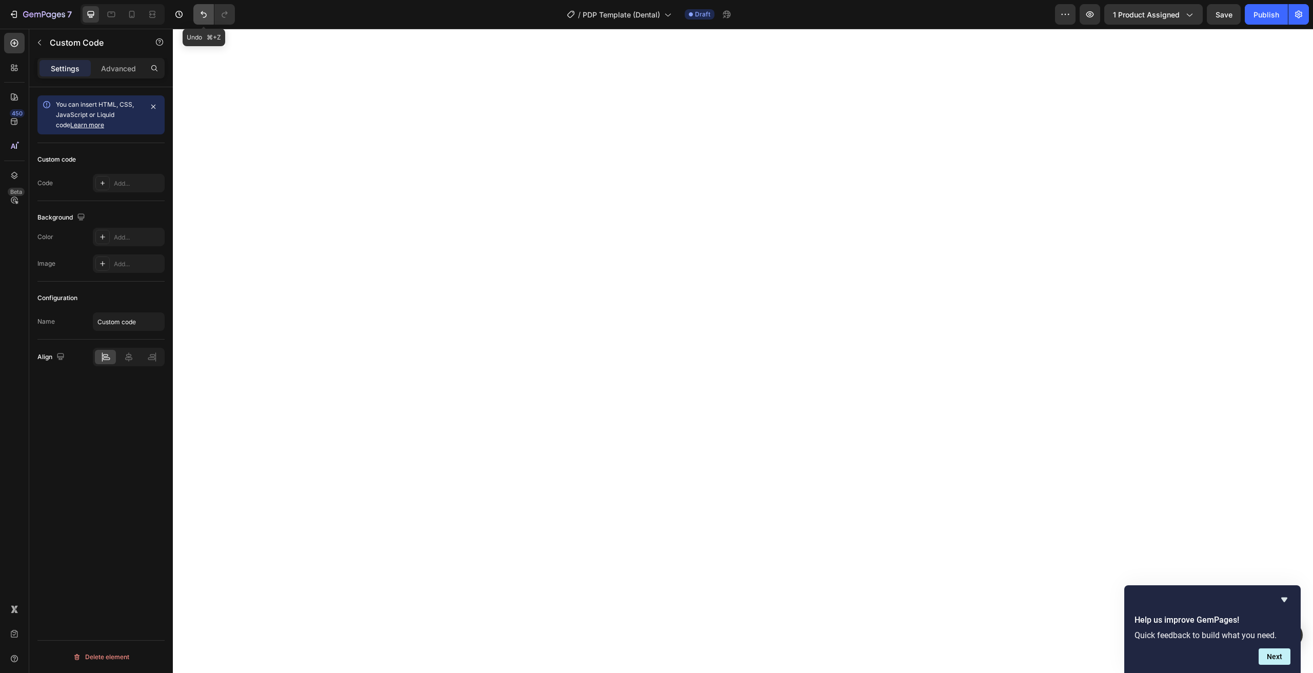
click at [198, 10] on button "Undo/Redo" at bounding box center [203, 14] width 21 height 21
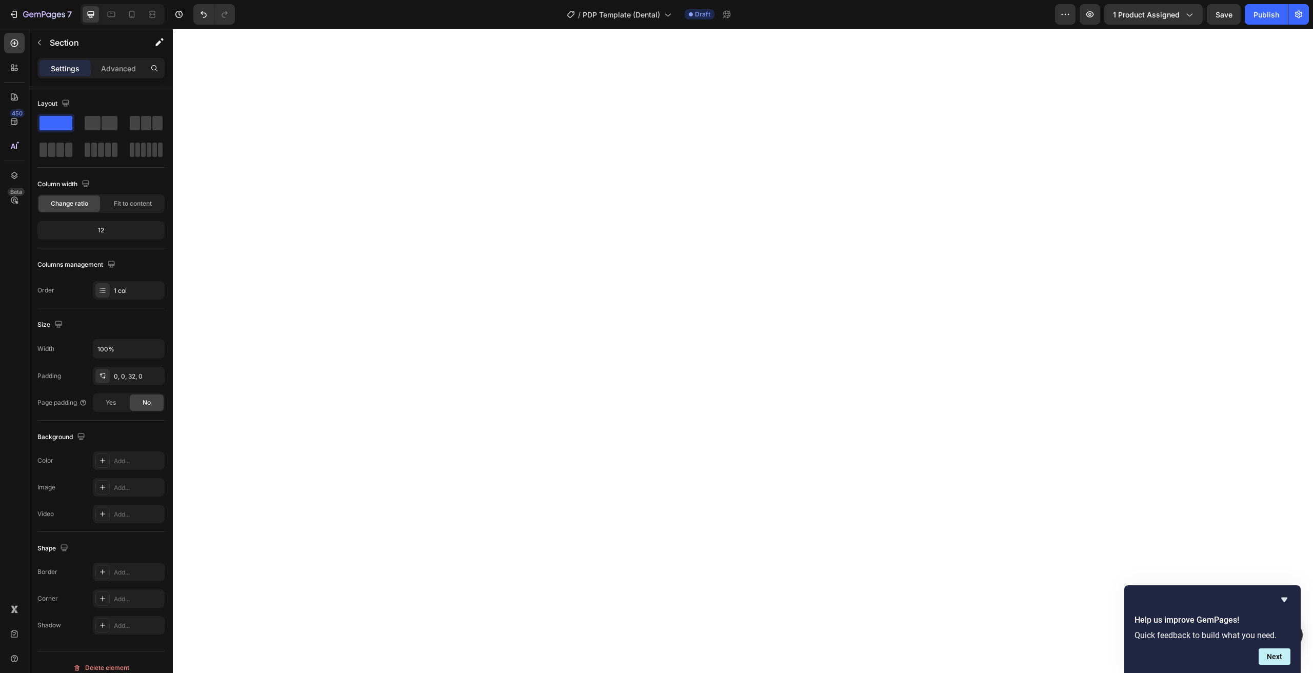
click at [92, 66] on div "Settings Advanced" at bounding box center [100, 68] width 123 height 16
click at [109, 67] on p "Advanced" at bounding box center [118, 68] width 35 height 11
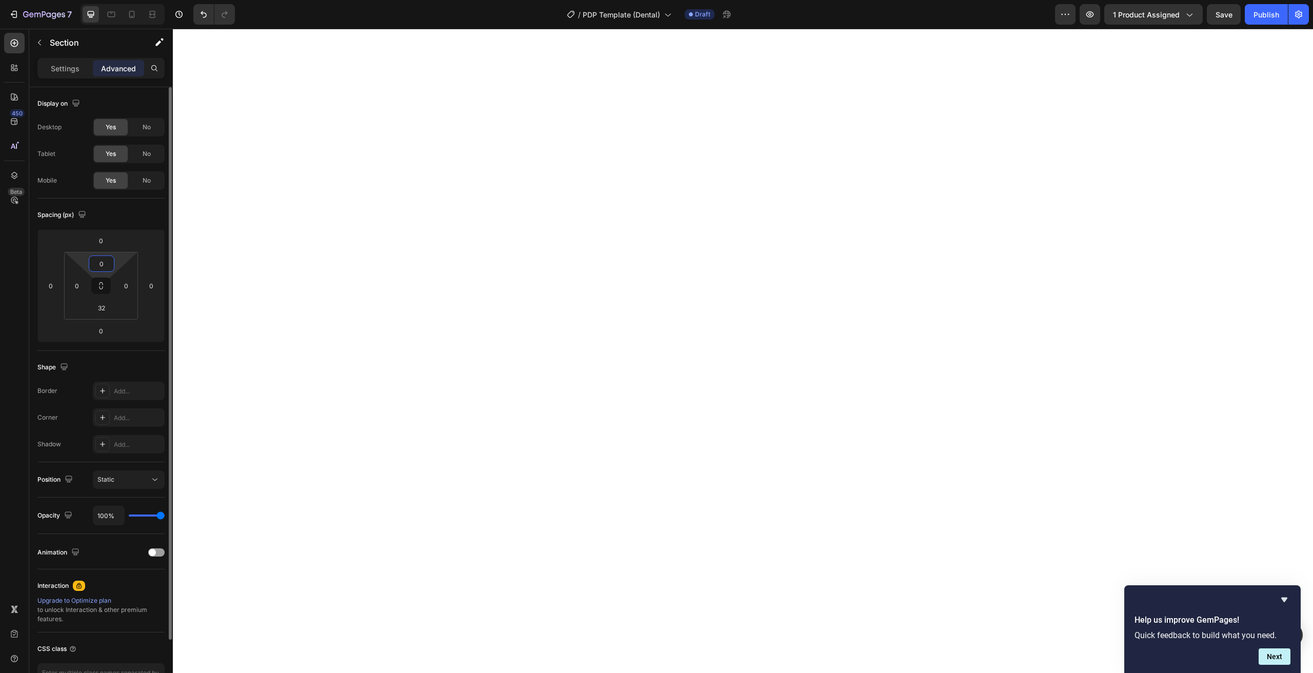
click at [109, 269] on input "0" at bounding box center [101, 263] width 21 height 15
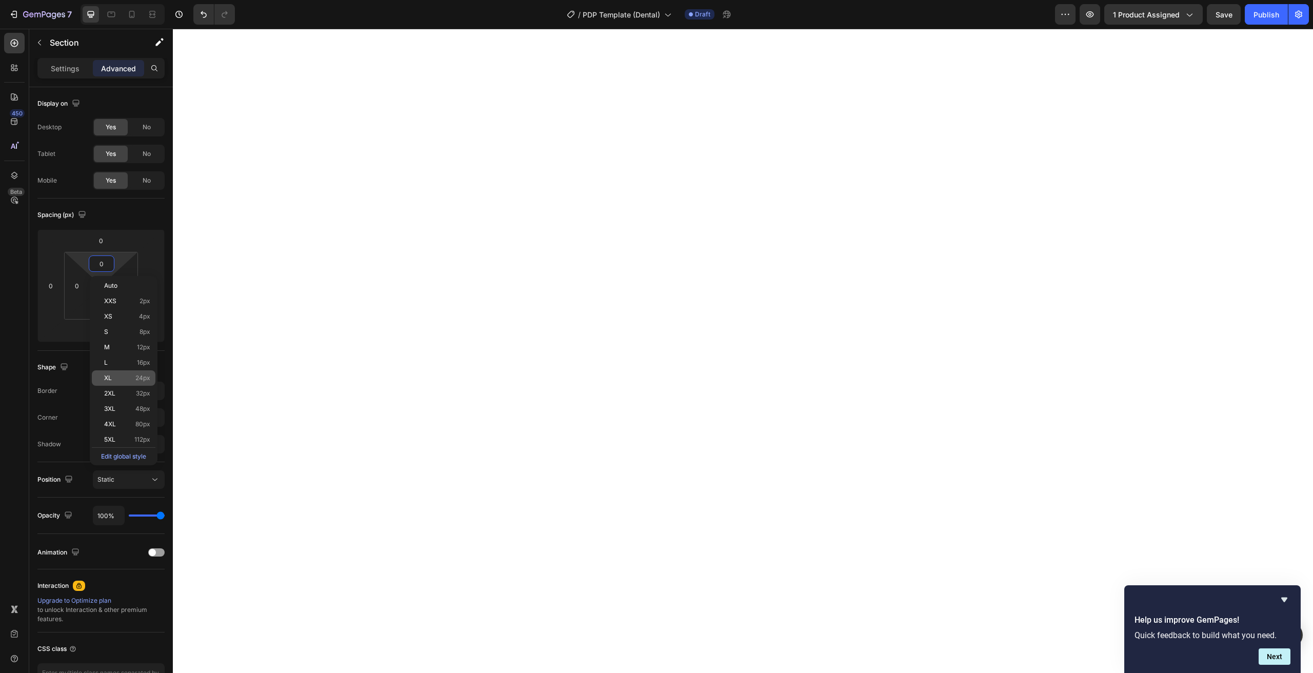
click at [131, 379] on p "XL 24px" at bounding box center [127, 377] width 46 height 7
type input "24"
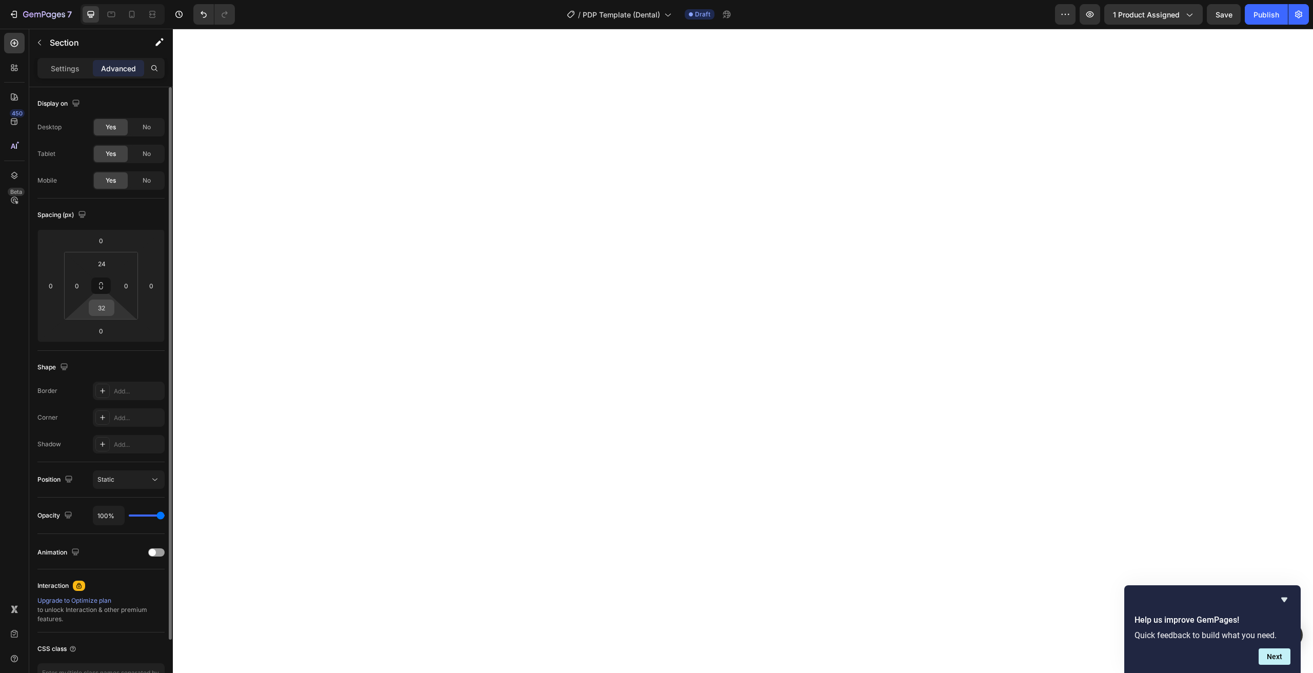
click at [106, 315] on input "32" at bounding box center [101, 307] width 21 height 15
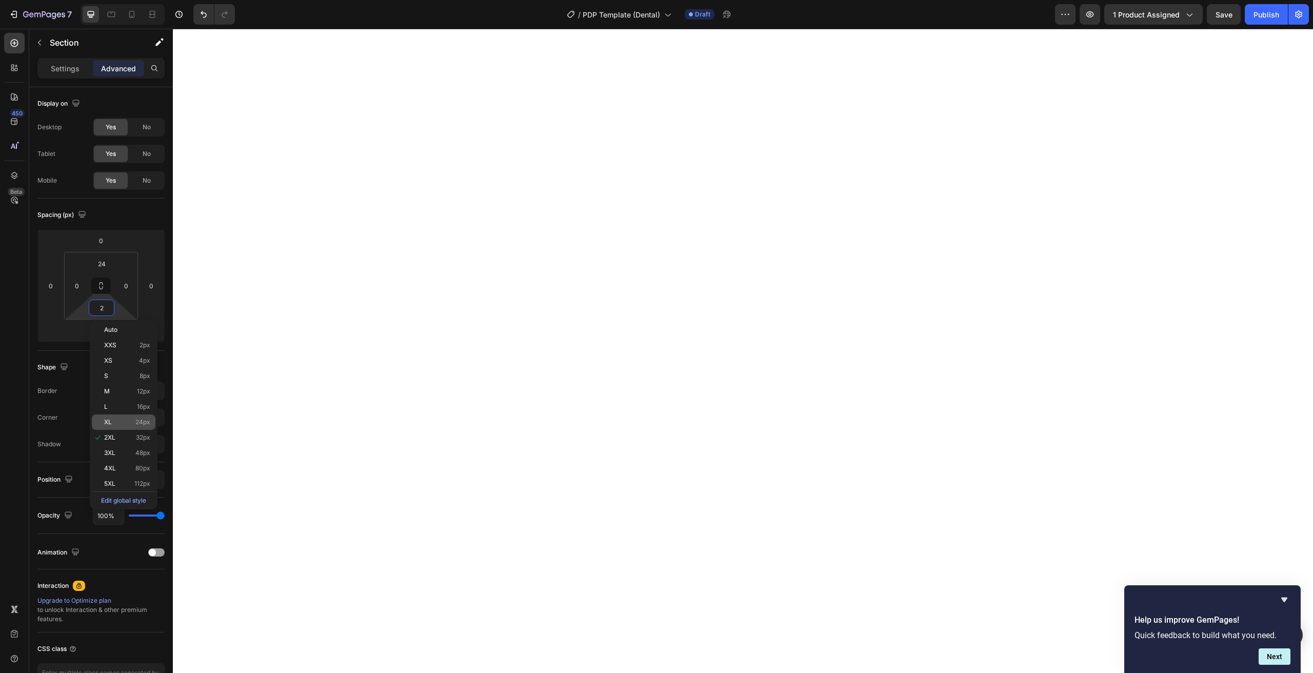
drag, startPoint x: 127, startPoint y: 424, endPoint x: 158, endPoint y: 424, distance: 30.8
click at [127, 425] on p "XL 24px" at bounding box center [127, 422] width 46 height 7
type input "24"
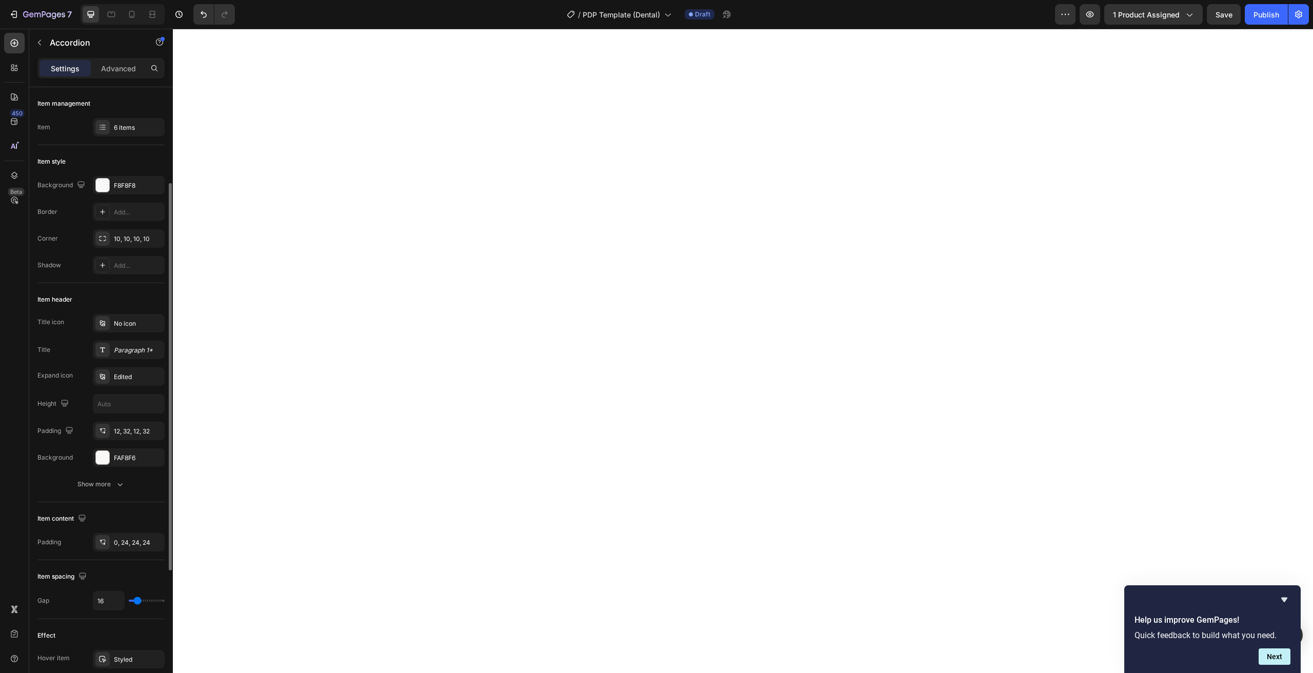
scroll to position [121, 0]
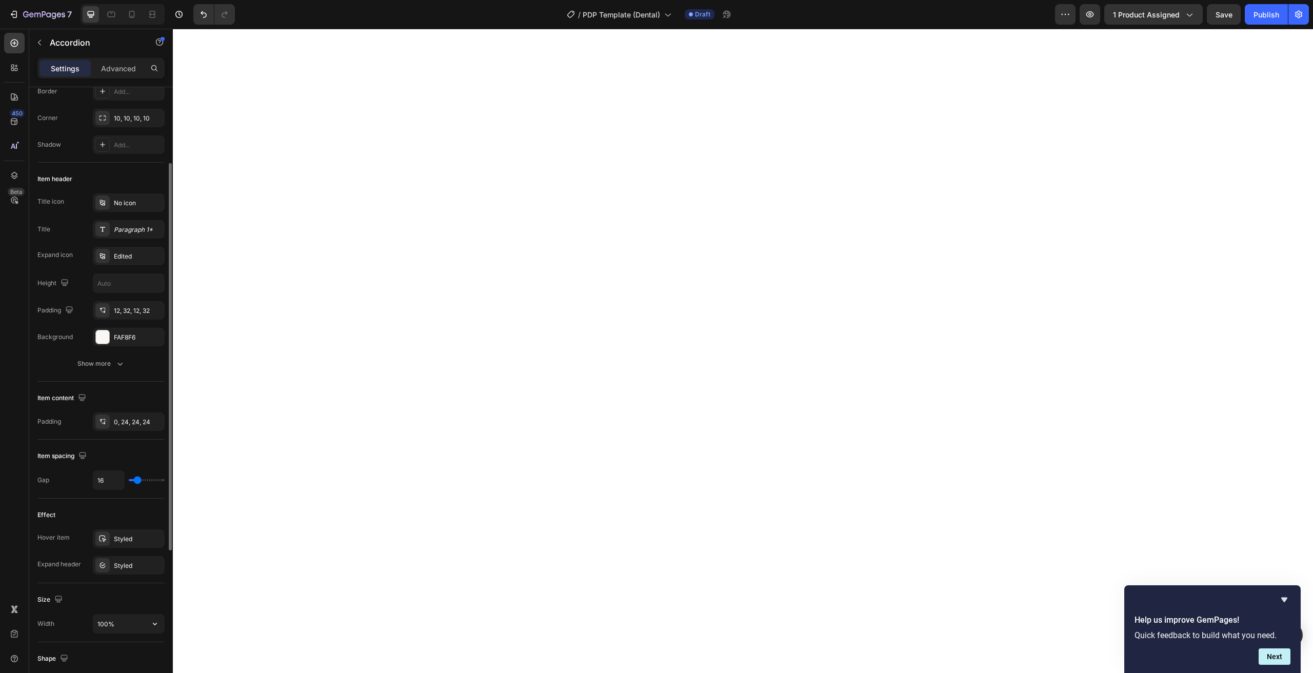
click at [103, 635] on div "Size Width 100%" at bounding box center [100, 612] width 127 height 59
click at [110, 627] on input "100%" at bounding box center [128, 623] width 71 height 18
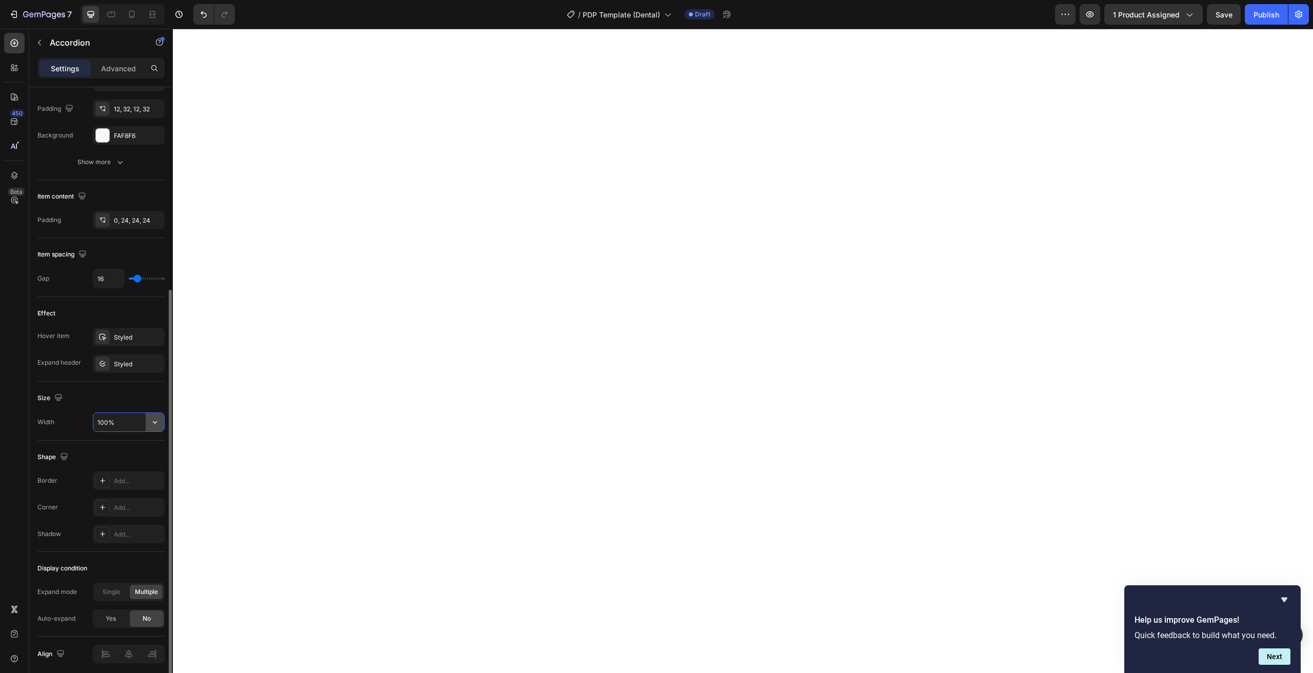
click at [157, 417] on icon "button" at bounding box center [155, 422] width 10 height 10
click at [128, 462] on div "Default 1200px" at bounding box center [118, 467] width 84 height 19
click at [106, 424] on input "1200" at bounding box center [128, 422] width 71 height 18
click at [99, 421] on input "1200" at bounding box center [128, 422] width 71 height 18
click at [103, 422] on input "1200" at bounding box center [128, 422] width 71 height 18
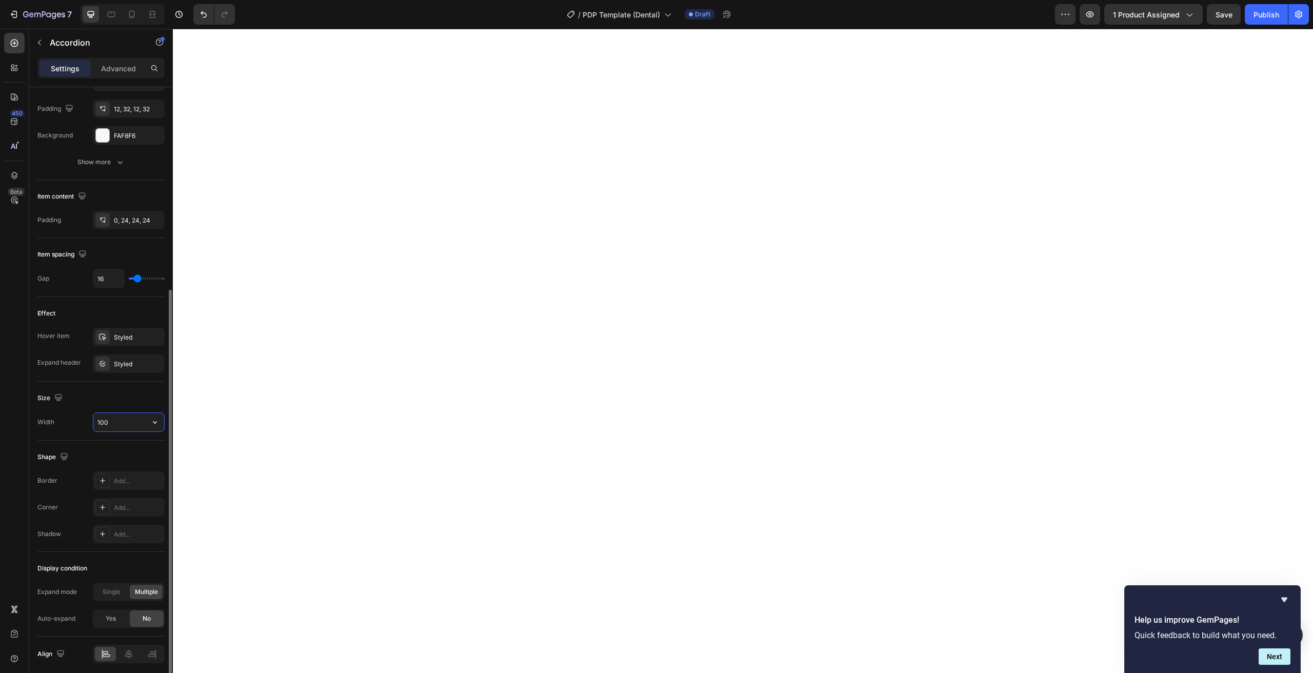
type input "1000"
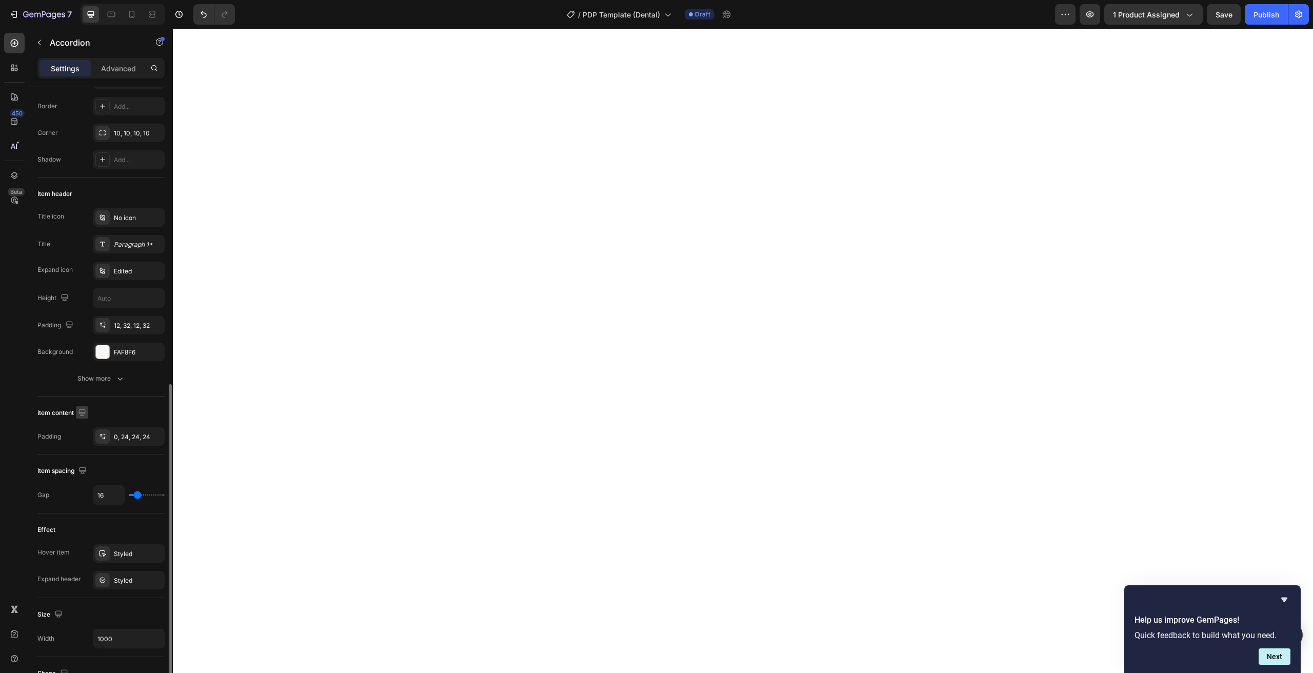
scroll to position [327, 0]
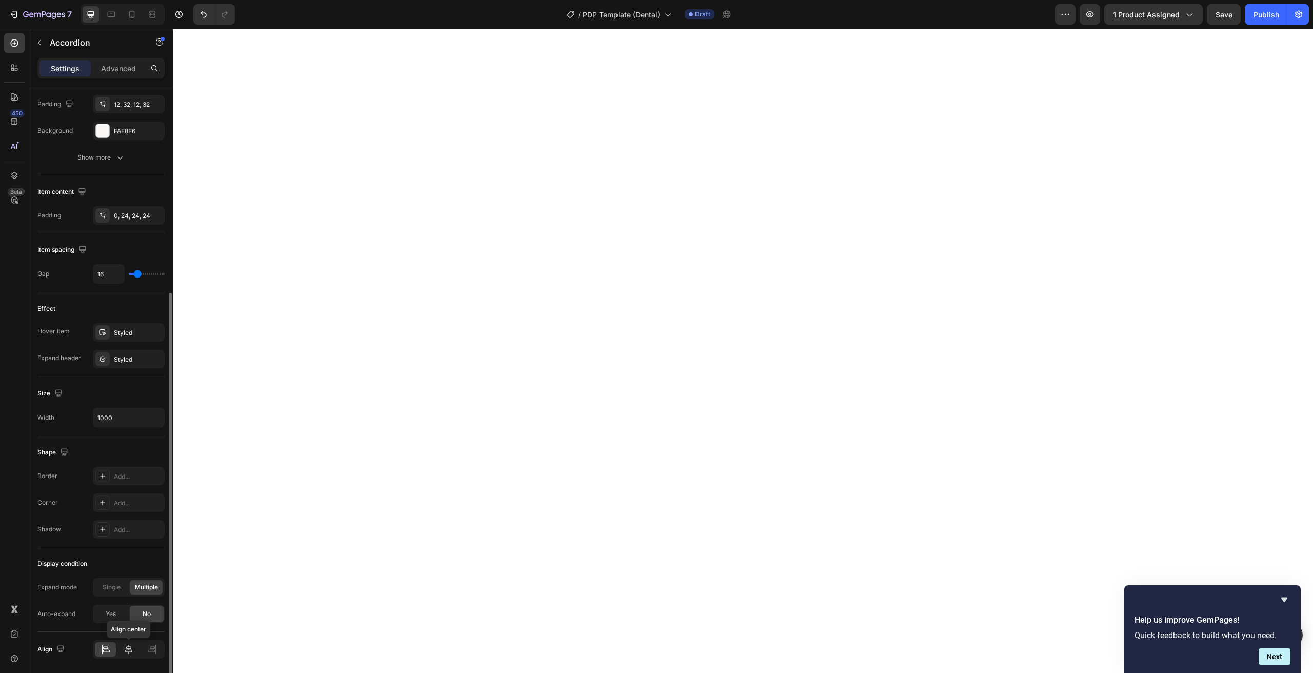
click at [123, 648] on div at bounding box center [128, 649] width 21 height 14
click at [112, 358] on div "Styled" at bounding box center [129, 359] width 72 height 18
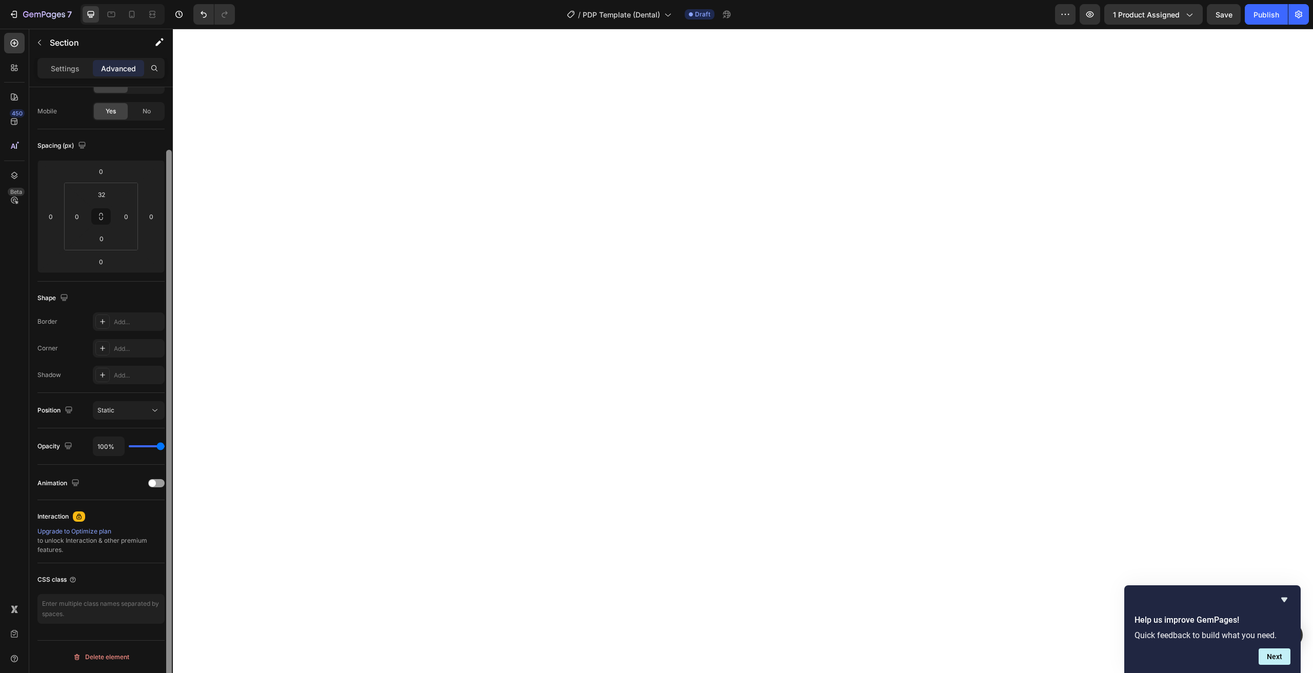
scroll to position [0, 0]
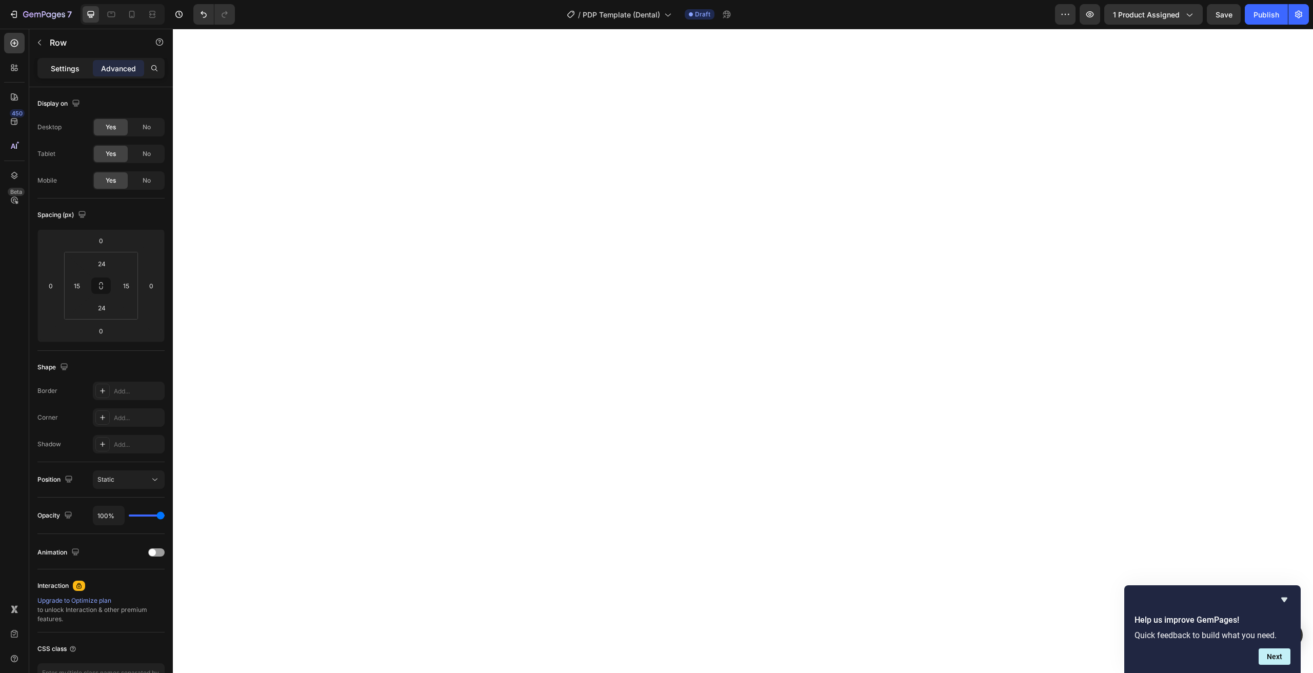
click at [63, 66] on p "Settings" at bounding box center [65, 68] width 29 height 11
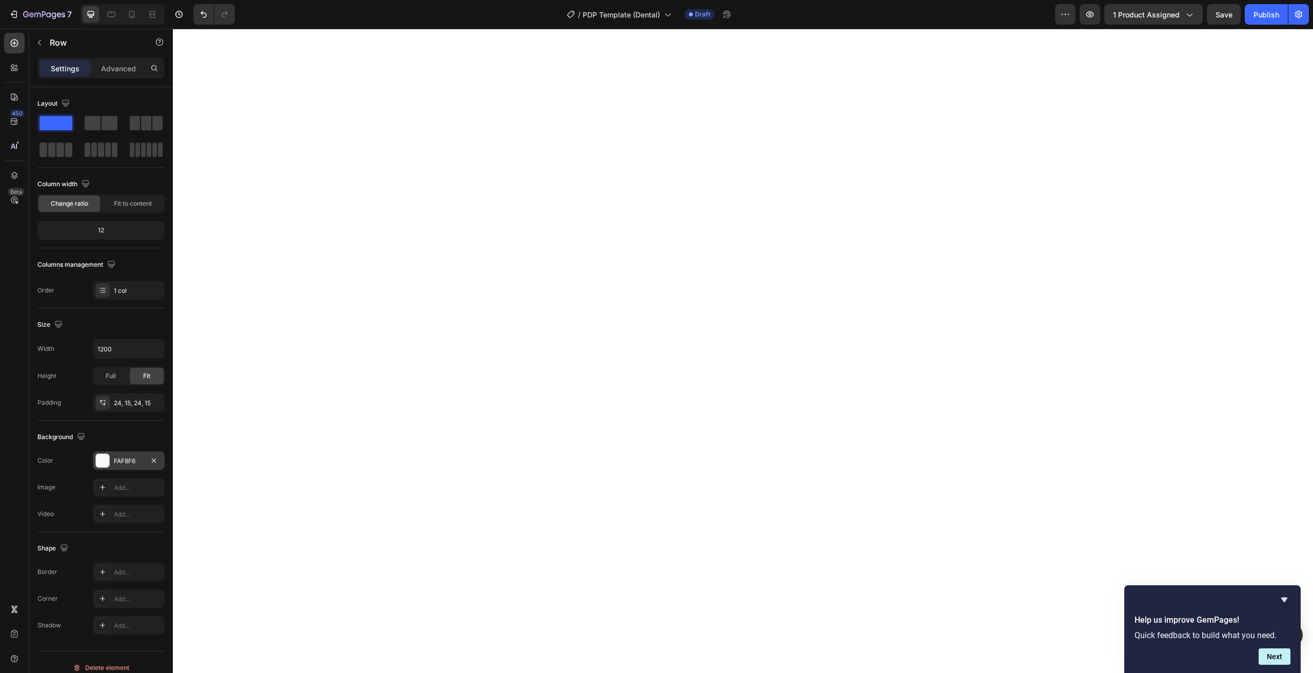
click at [120, 461] on div "FAF8F6" at bounding box center [129, 460] width 30 height 9
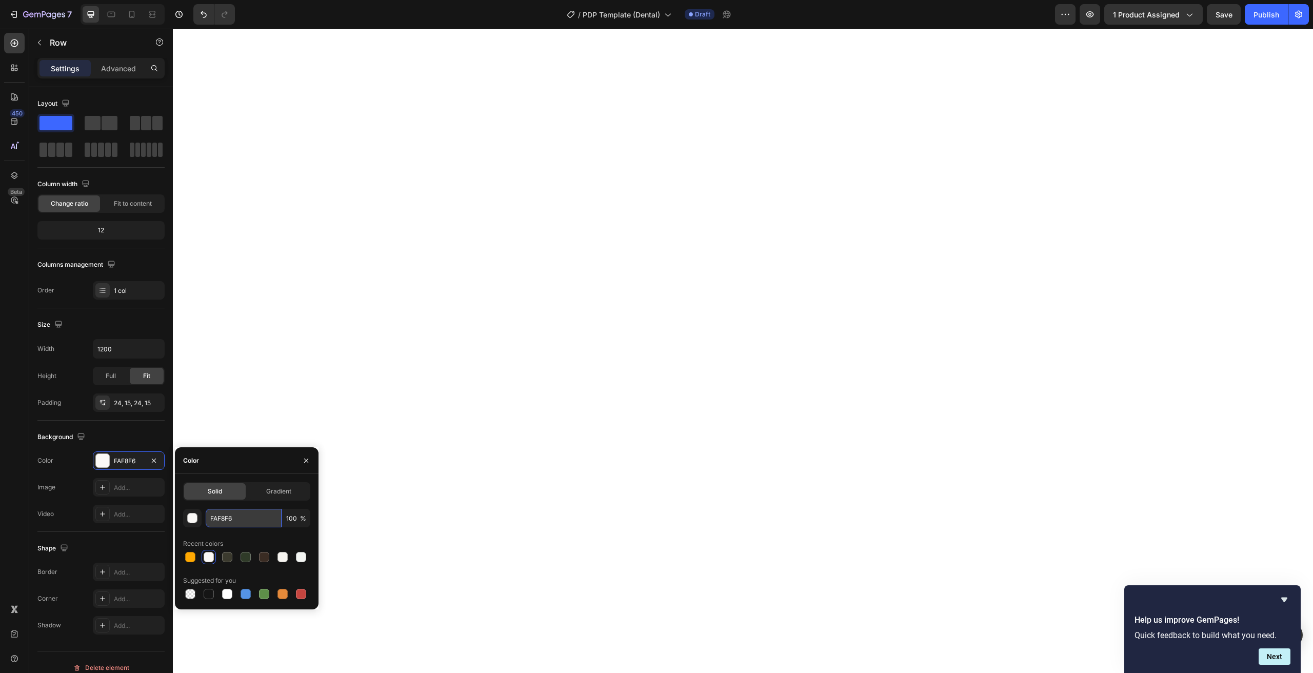
click at [236, 510] on input "FAF8F6" at bounding box center [244, 518] width 76 height 18
click at [152, 462] on icon "button" at bounding box center [154, 460] width 4 height 4
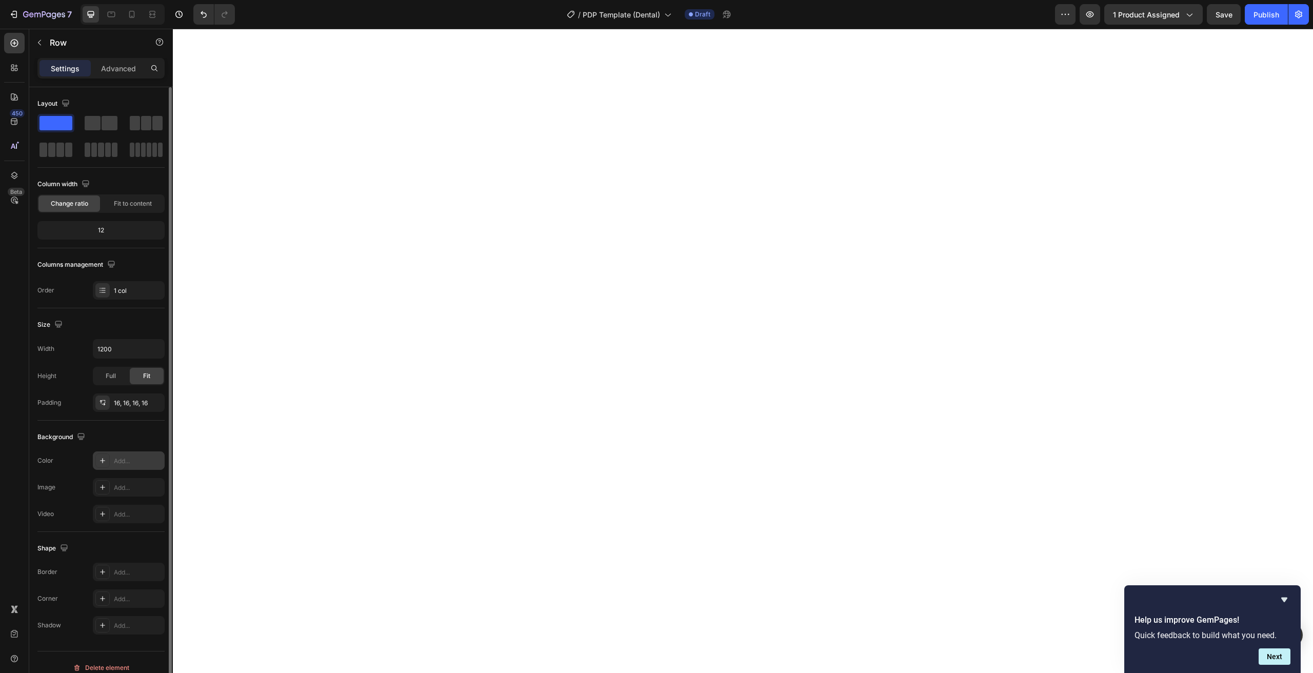
click at [130, 467] on div "Add..." at bounding box center [129, 460] width 72 height 18
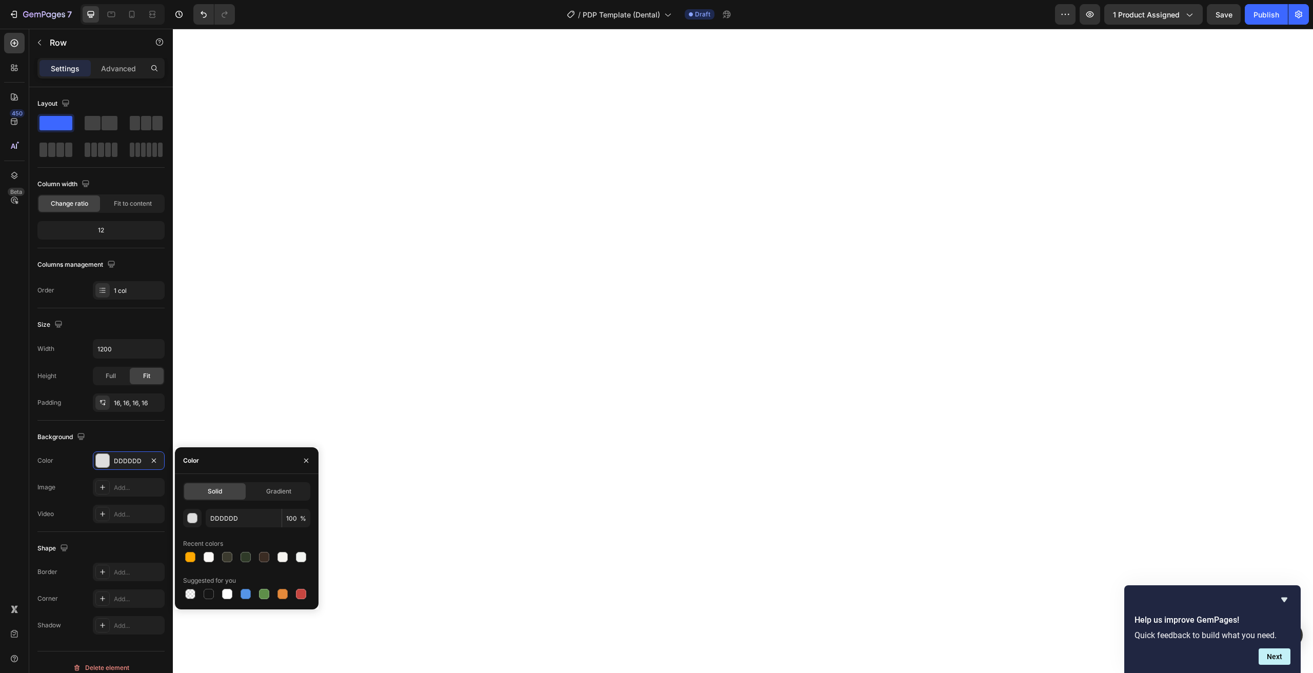
click at [230, 506] on div "Solid Gradient DDDDDD 100 % Recent colors Suggested for you" at bounding box center [246, 541] width 127 height 119
click at [229, 514] on input "DDDDDD" at bounding box center [244, 518] width 76 height 18
paste input "FAF8F6"
type input "FAF8F6"
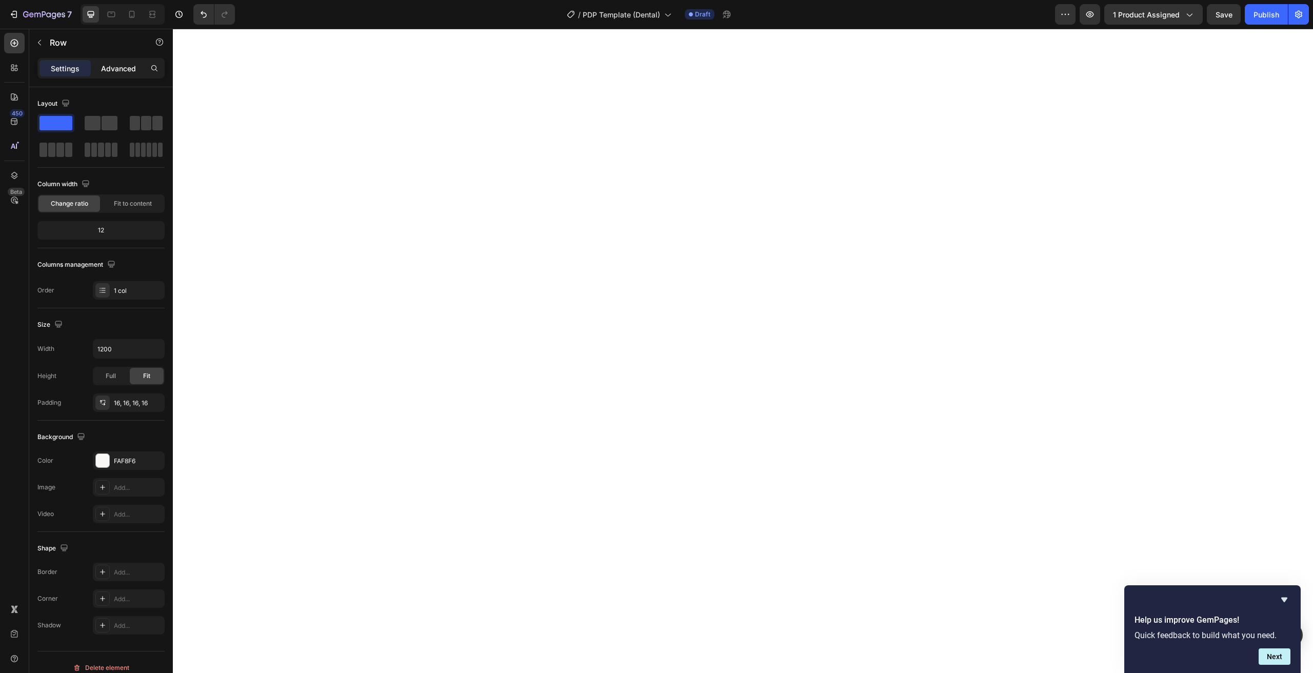
click at [101, 74] on div "Advanced" at bounding box center [118, 68] width 51 height 16
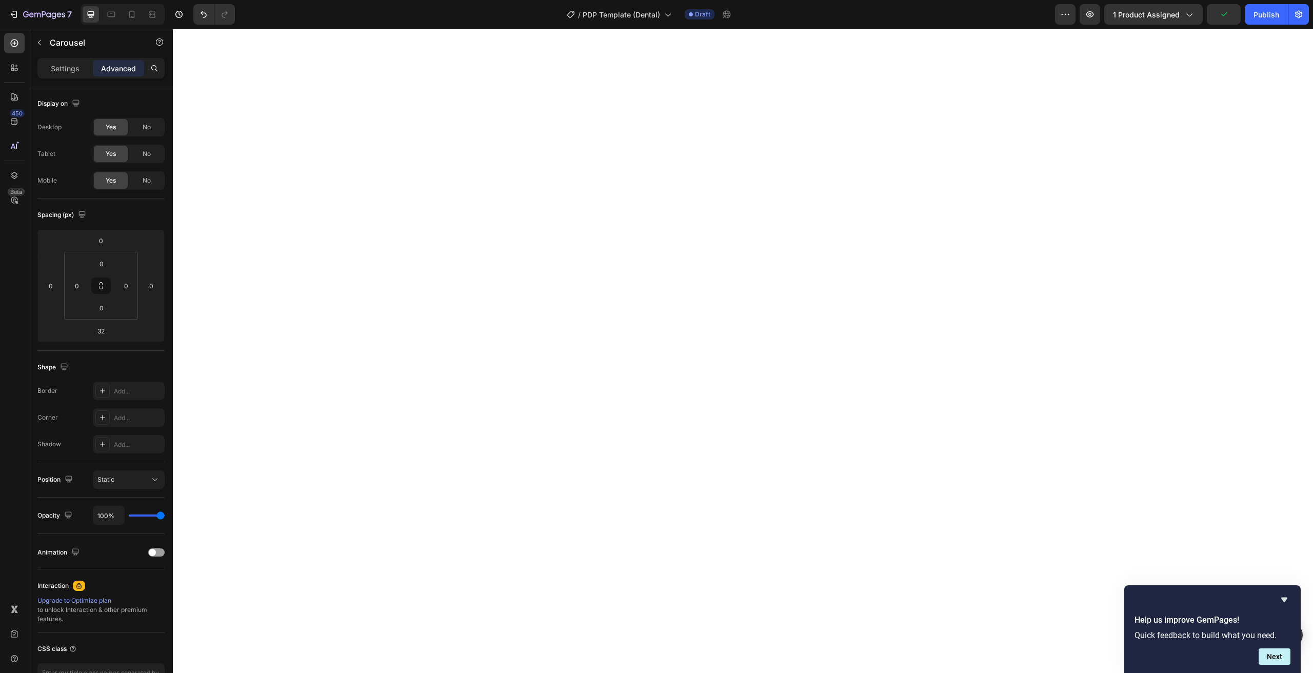
type input "12"
click at [118, 0] on html "7 Version history / PDP Template (Dental) Draft Preview 1 product assigned Save…" at bounding box center [656, 0] width 1313 height 0
click at [104, 331] on input "12" at bounding box center [101, 330] width 21 height 15
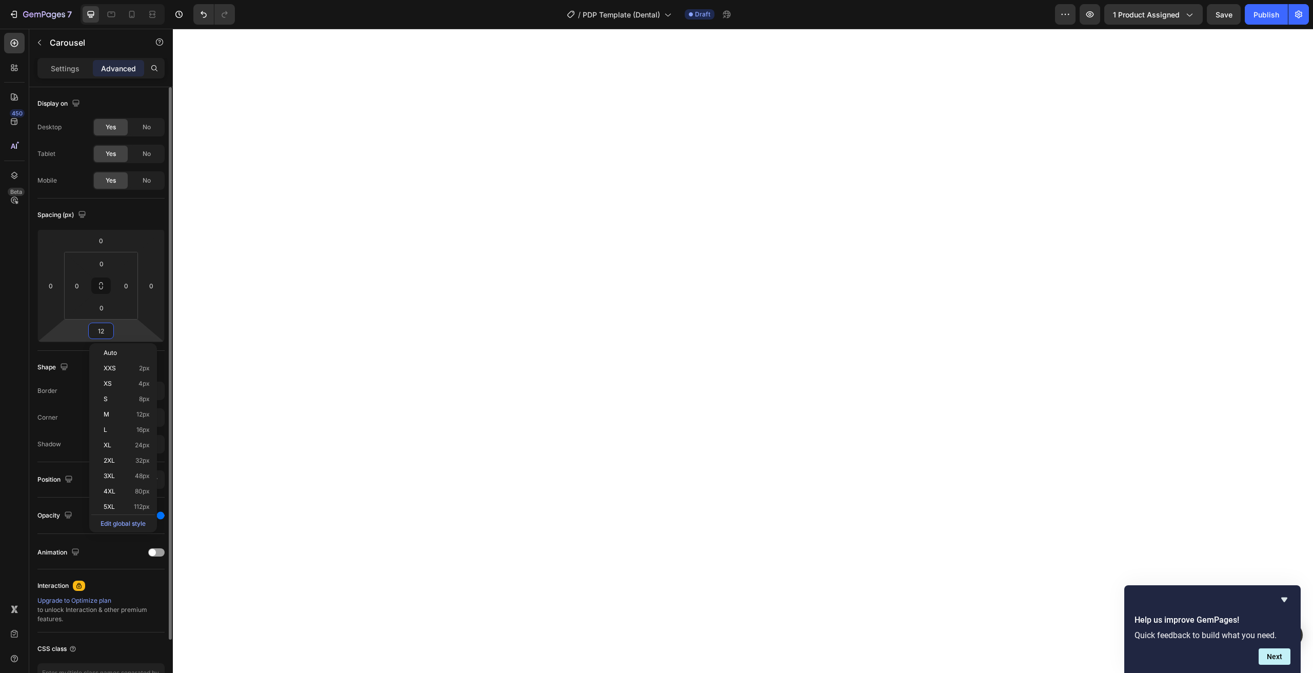
click at [104, 331] on input "12" at bounding box center [101, 330] width 21 height 15
type input "0"
click at [67, 48] on p "Row" at bounding box center [93, 42] width 87 height 12
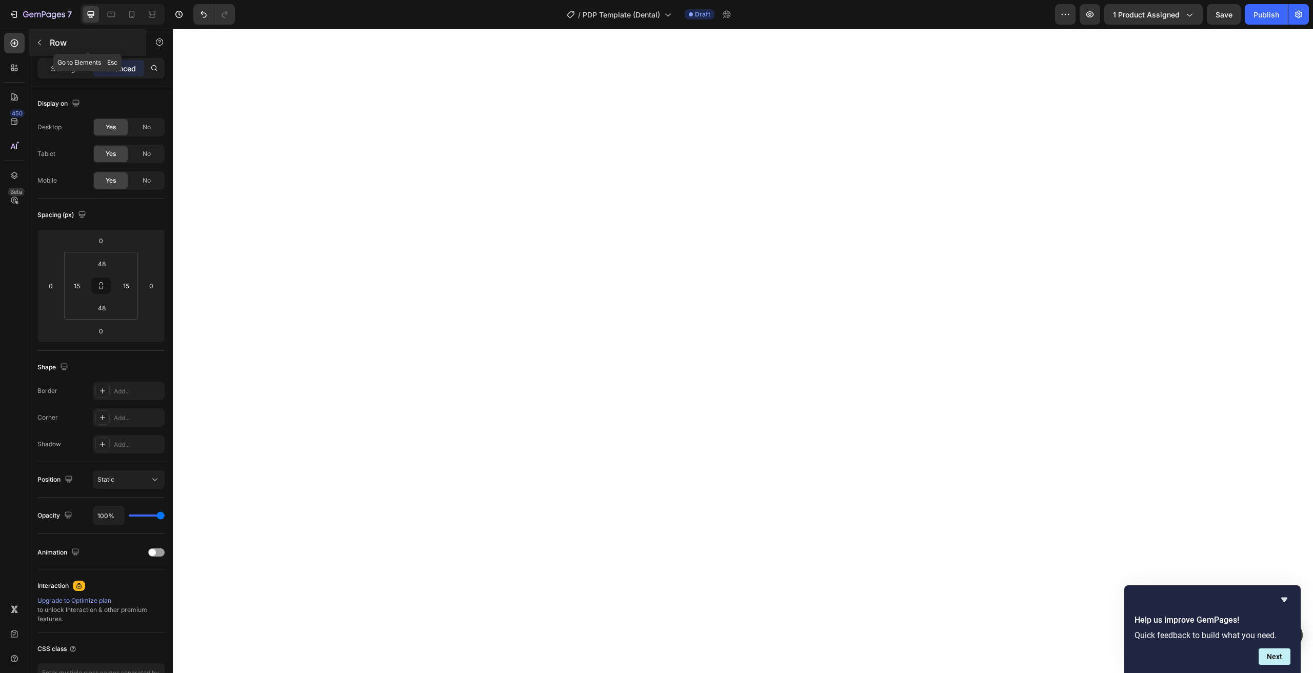
click at [54, 42] on p "Row" at bounding box center [93, 42] width 87 height 12
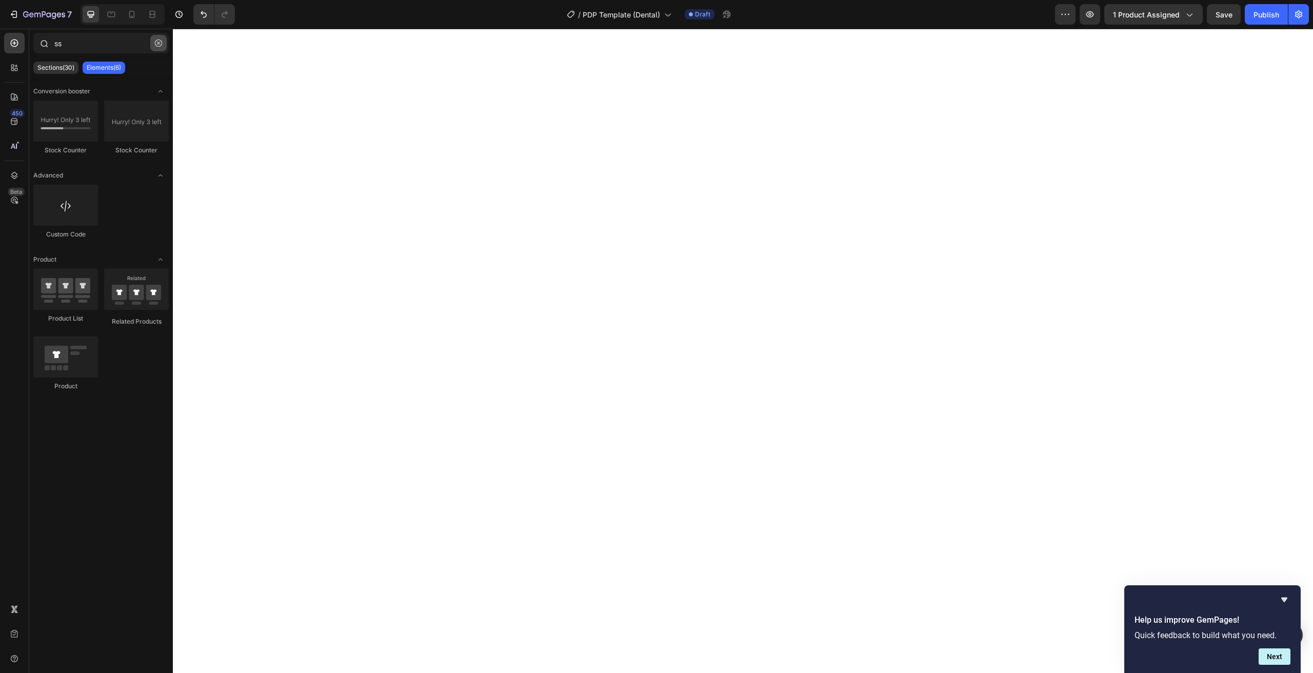
click at [155, 48] on button "button" at bounding box center [158, 43] width 16 height 16
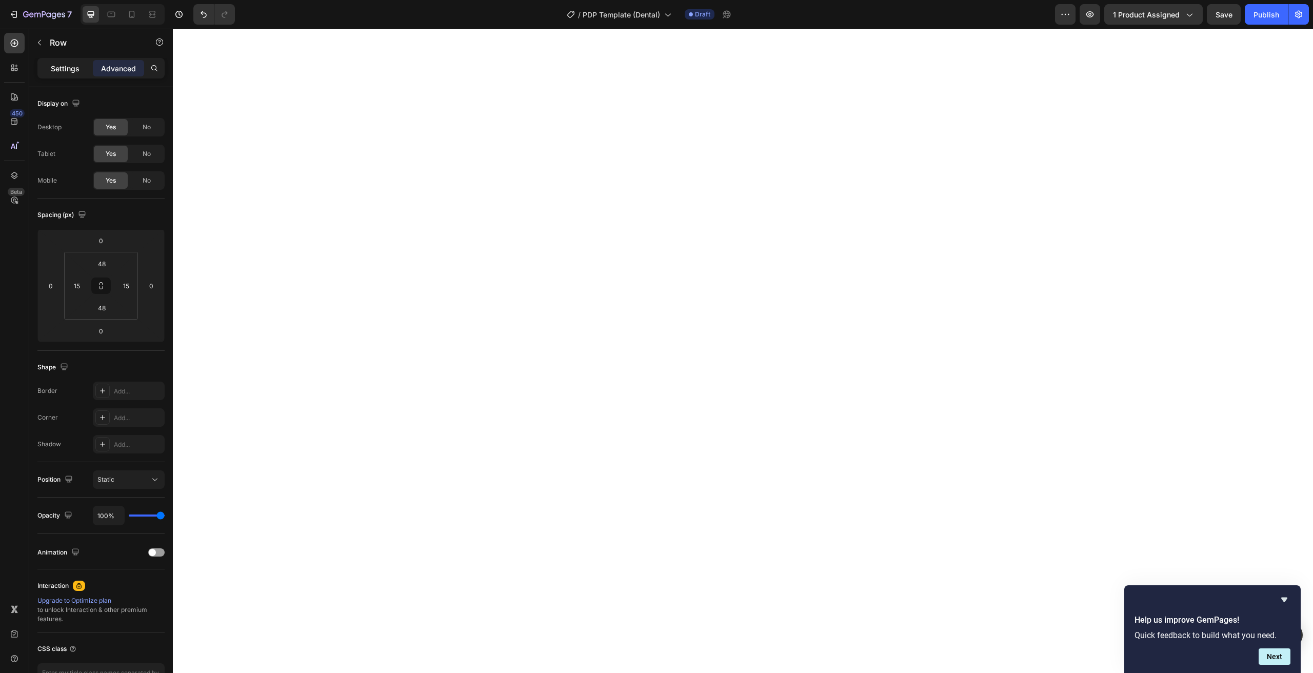
click at [68, 67] on p "Settings" at bounding box center [65, 68] width 29 height 11
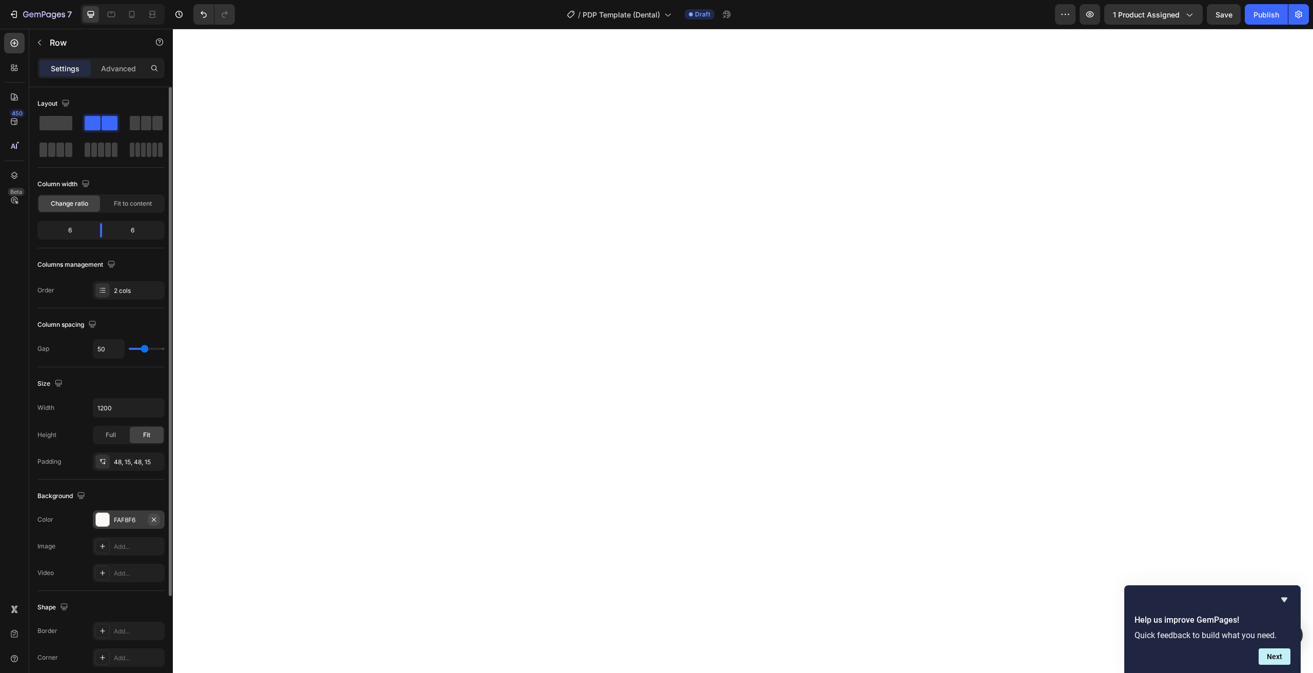
click at [156, 521] on icon "button" at bounding box center [154, 519] width 8 height 8
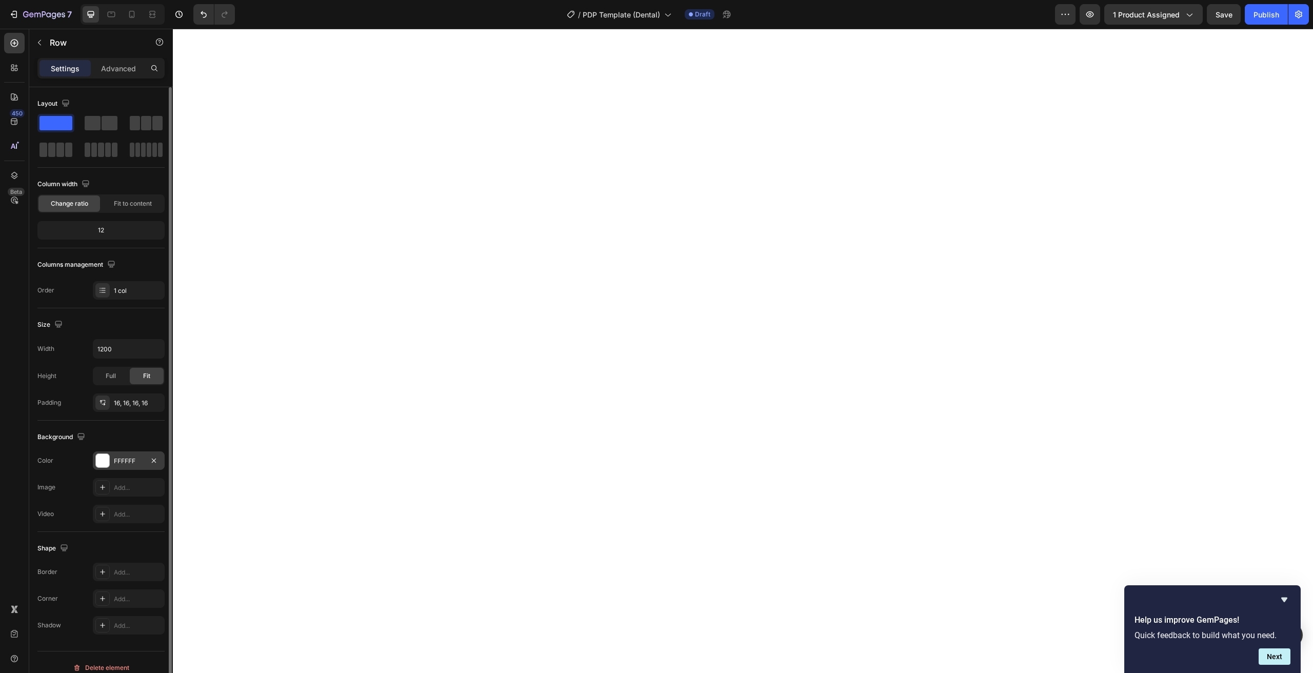
click at [124, 456] on div "FFFFFF" at bounding box center [129, 460] width 30 height 9
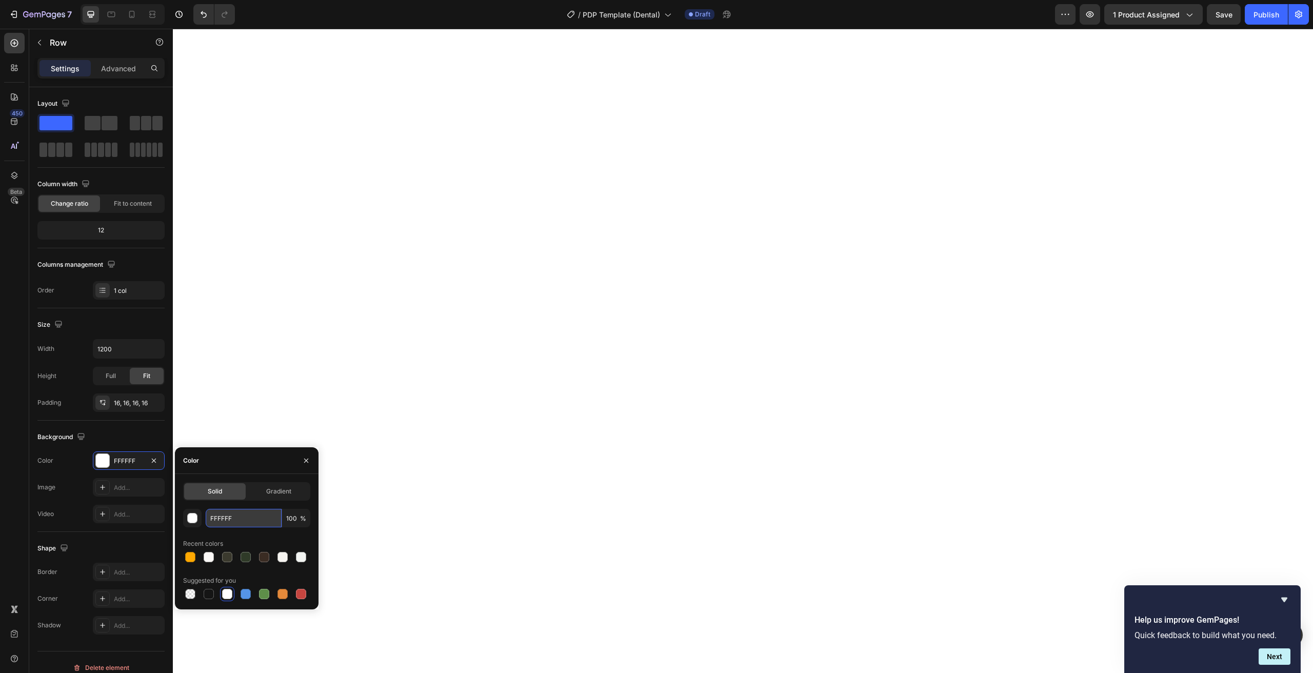
click at [230, 521] on input "FFFFFF" at bounding box center [244, 518] width 76 height 18
paste input "AF8F6"
type input "FAF8F6"
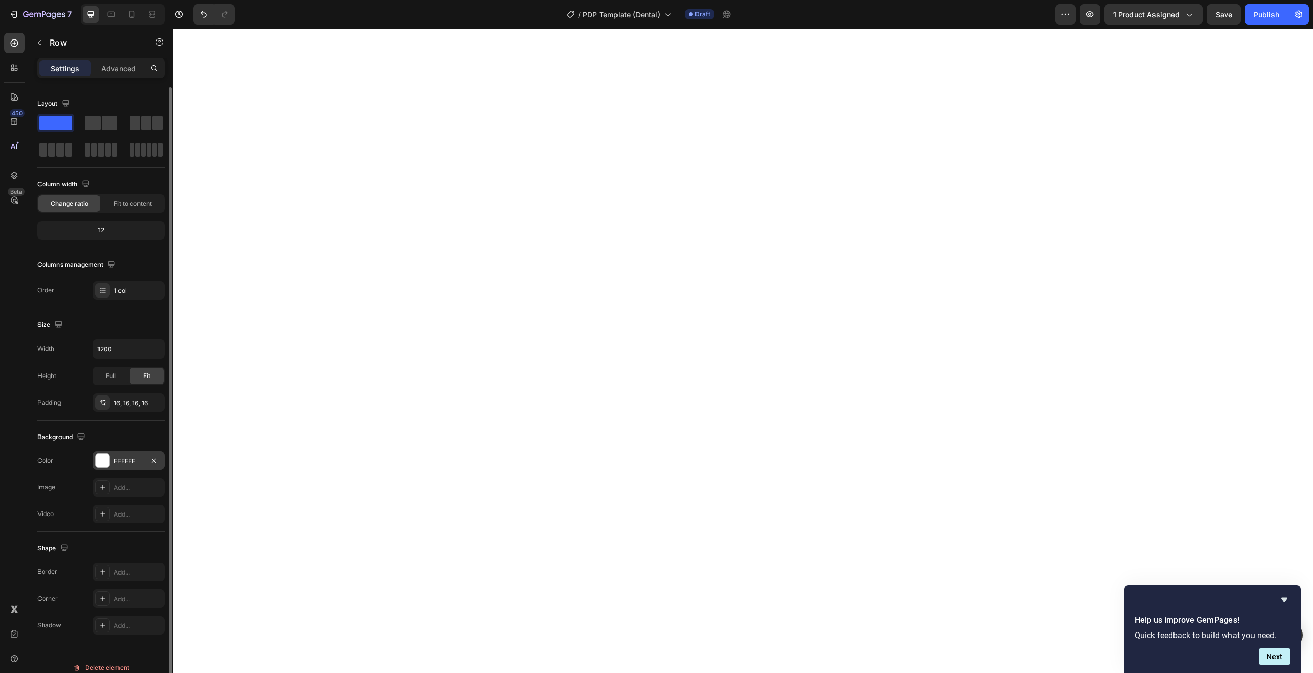
click at [126, 459] on div "FFFFFF" at bounding box center [129, 460] width 30 height 9
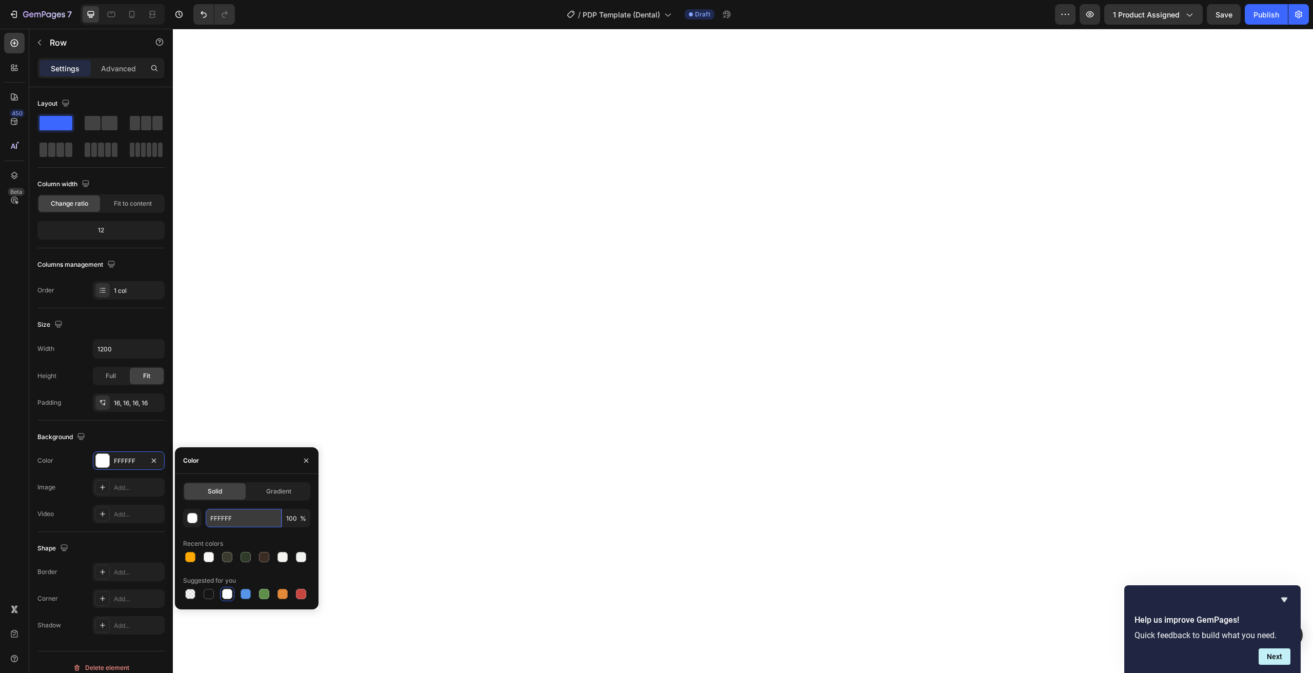
click at [223, 516] on input "FFFFFF" at bounding box center [244, 518] width 76 height 18
paste input "AF8F6"
type input "FAF8F6"
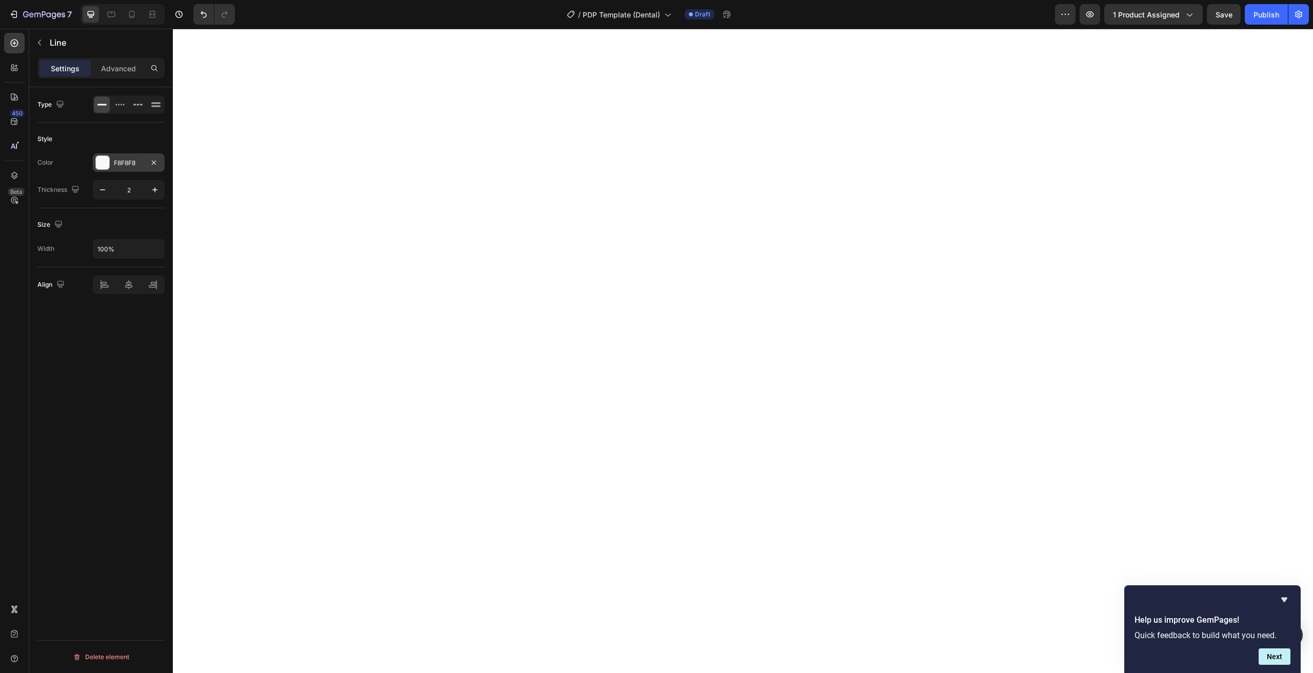
click at [132, 160] on div "F8F8F8" at bounding box center [129, 162] width 30 height 9
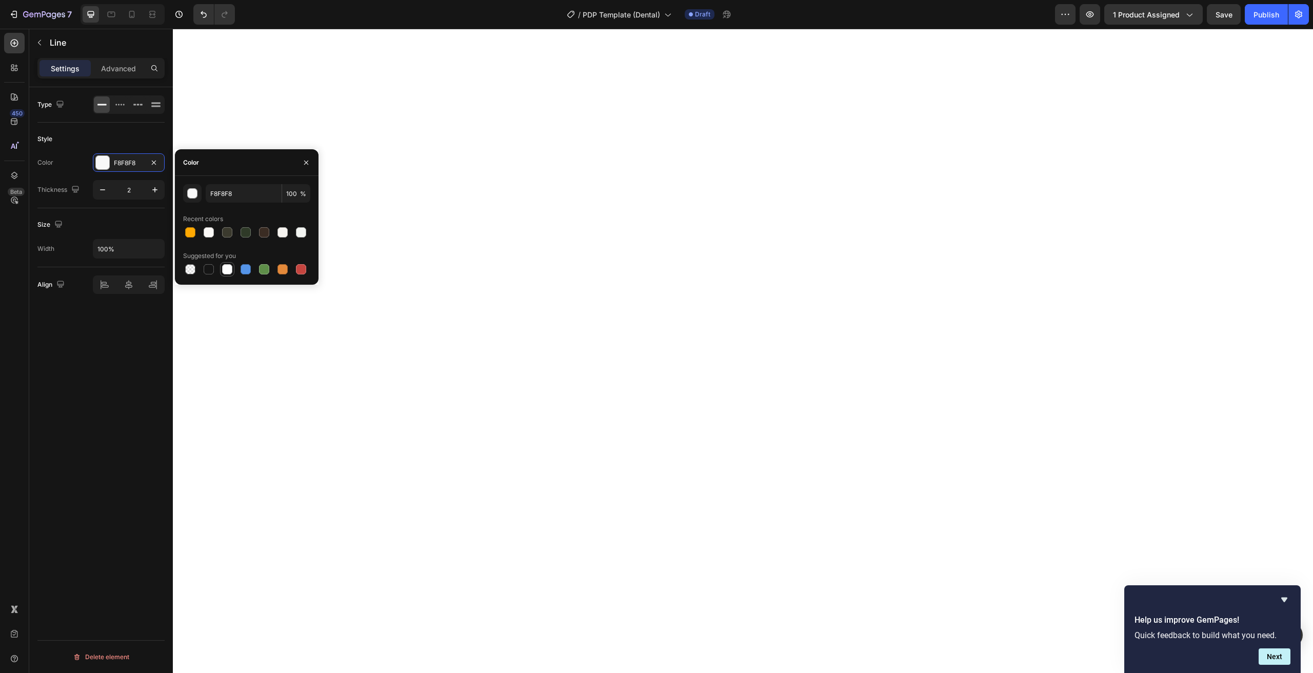
click at [229, 266] on div at bounding box center [227, 269] width 10 height 10
type input "FFFFFF"
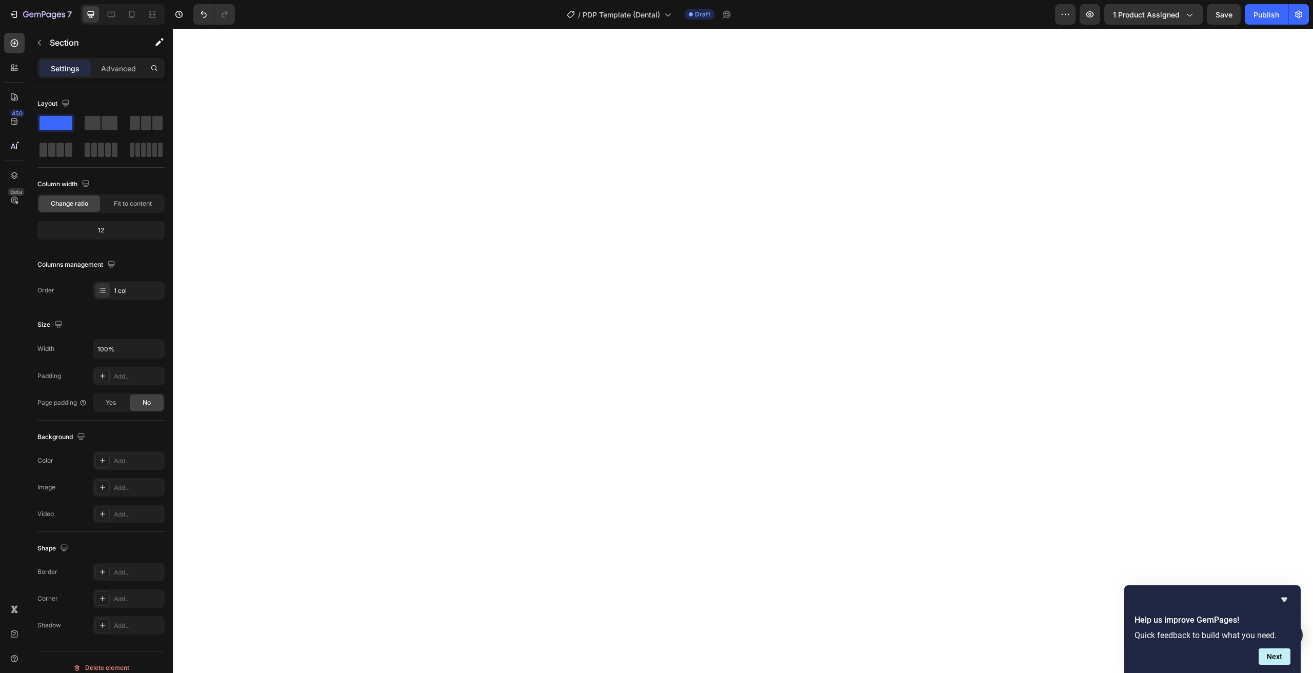
scroll to position [11, 0]
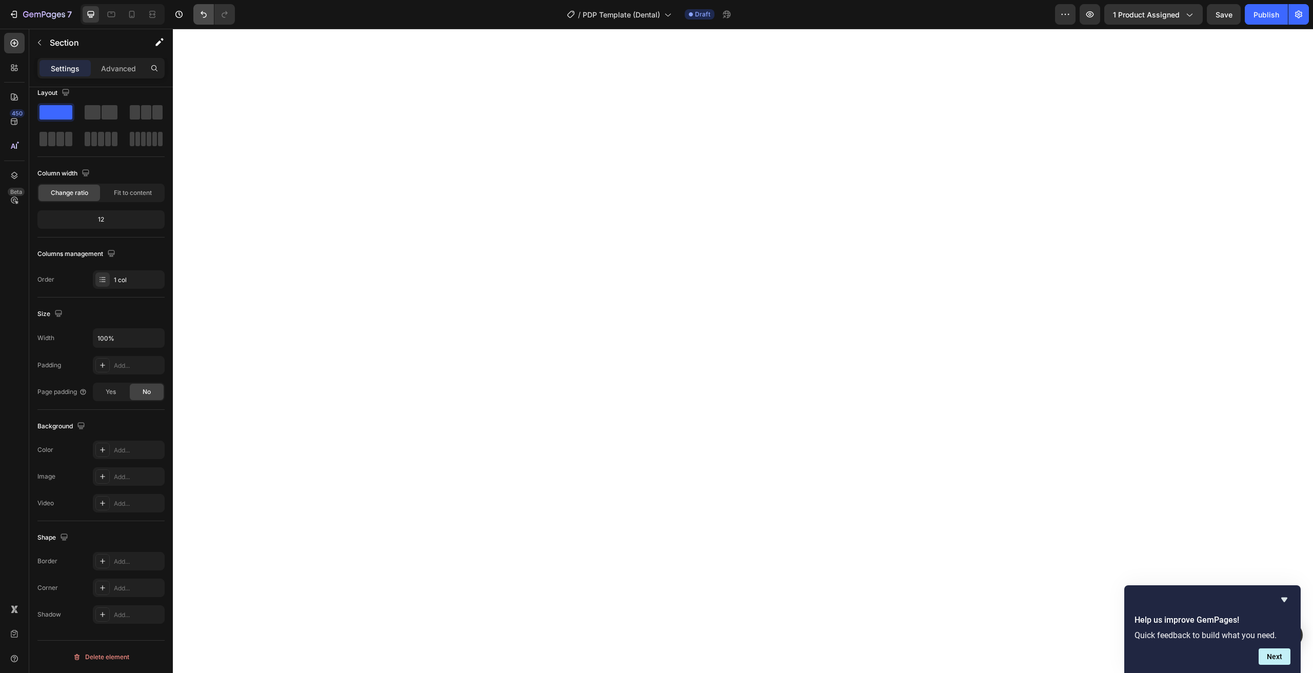
click at [207, 17] on icon "Undo/Redo" at bounding box center [203, 14] width 10 height 10
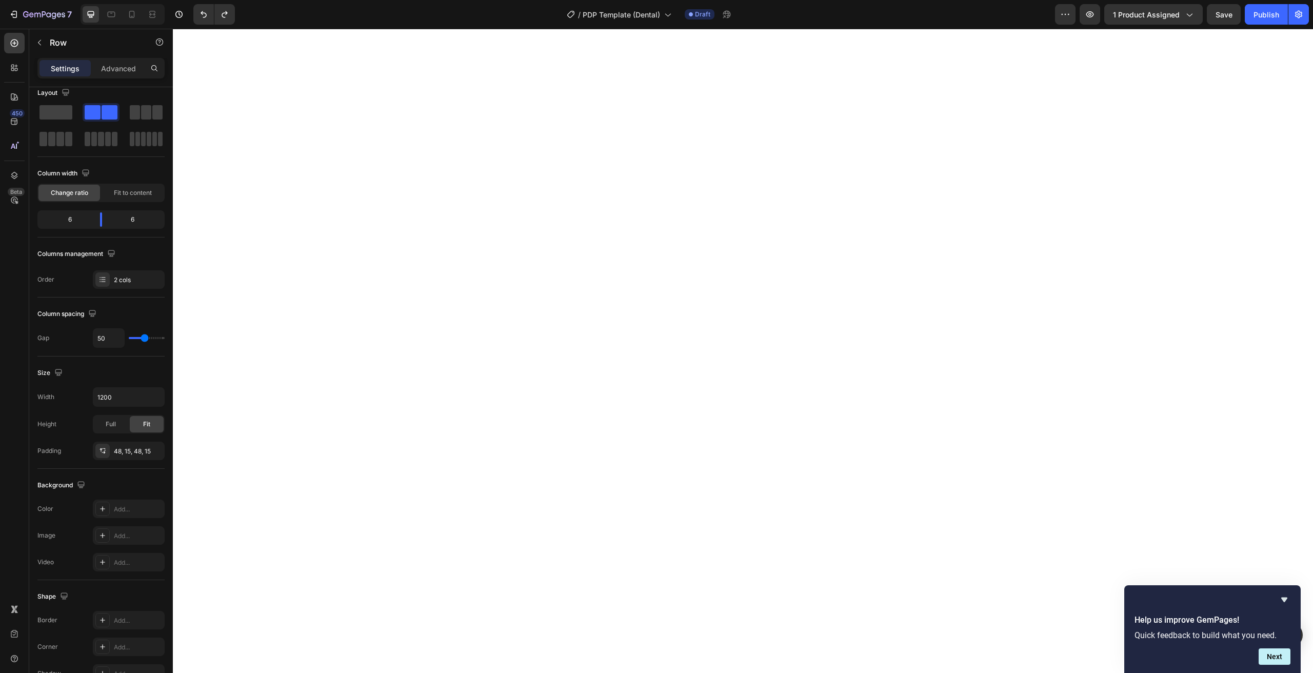
scroll to position [0, 0]
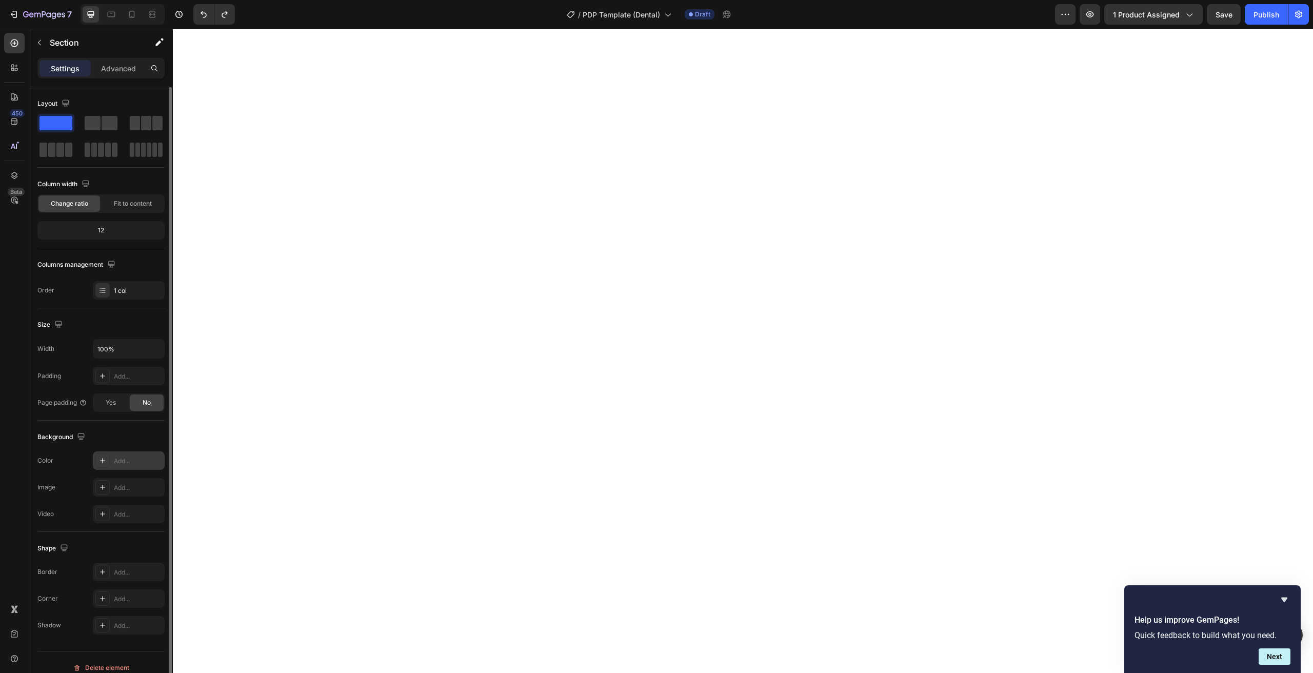
click at [125, 455] on div "Add..." at bounding box center [129, 460] width 72 height 18
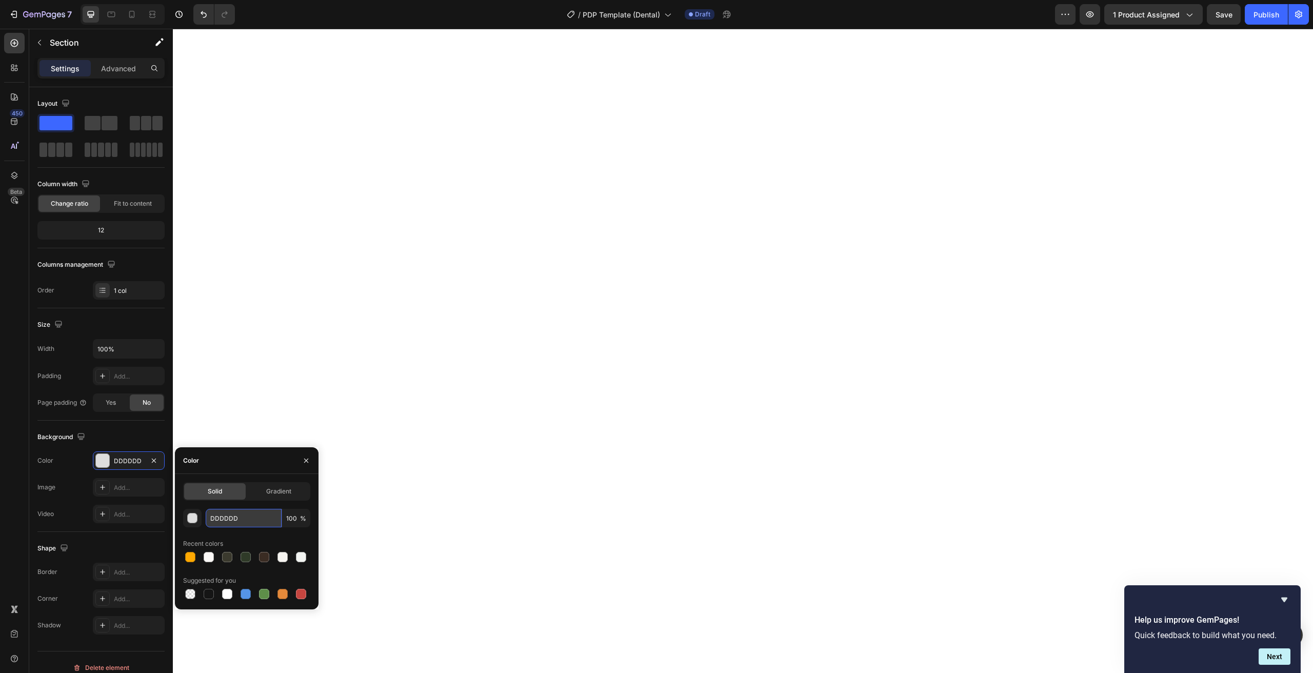
click at [231, 514] on input "DDDDDD" at bounding box center [244, 518] width 76 height 18
paste input "FAF8F6"
type input "FAF8F6"
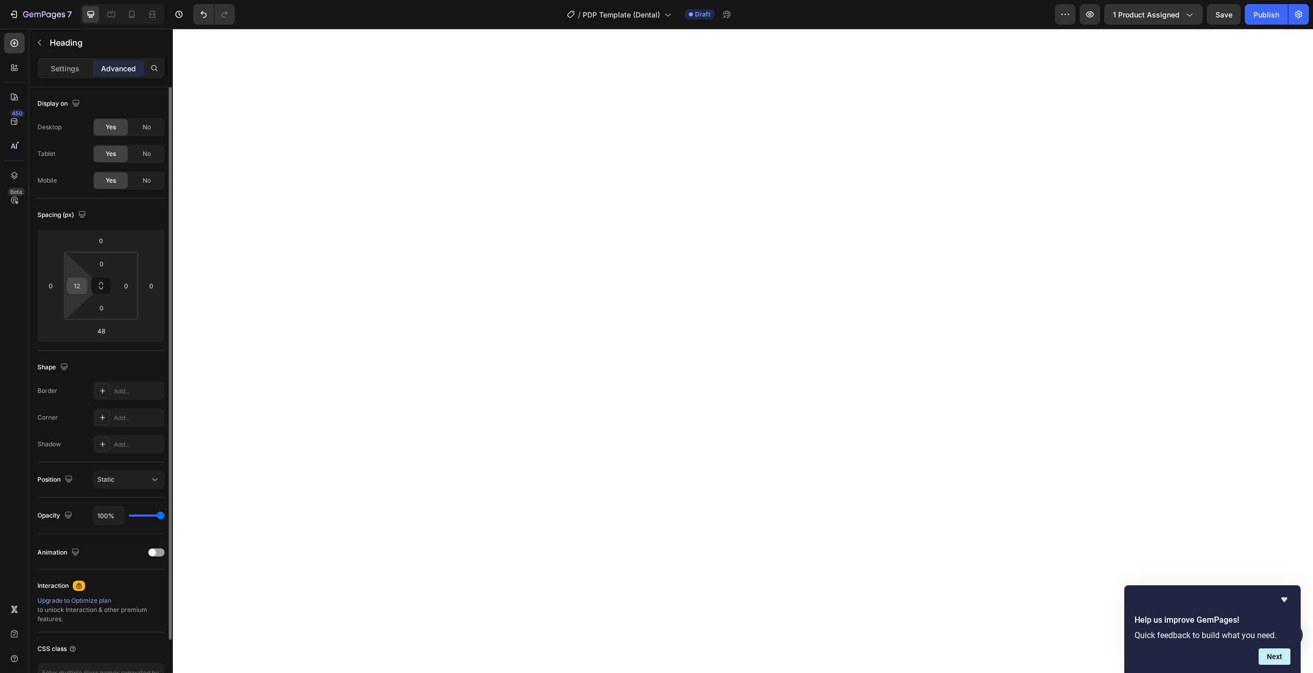
click at [85, 290] on div "12" at bounding box center [77, 285] width 21 height 16
click at [82, 290] on input "12" at bounding box center [76, 285] width 15 height 15
type input "0"
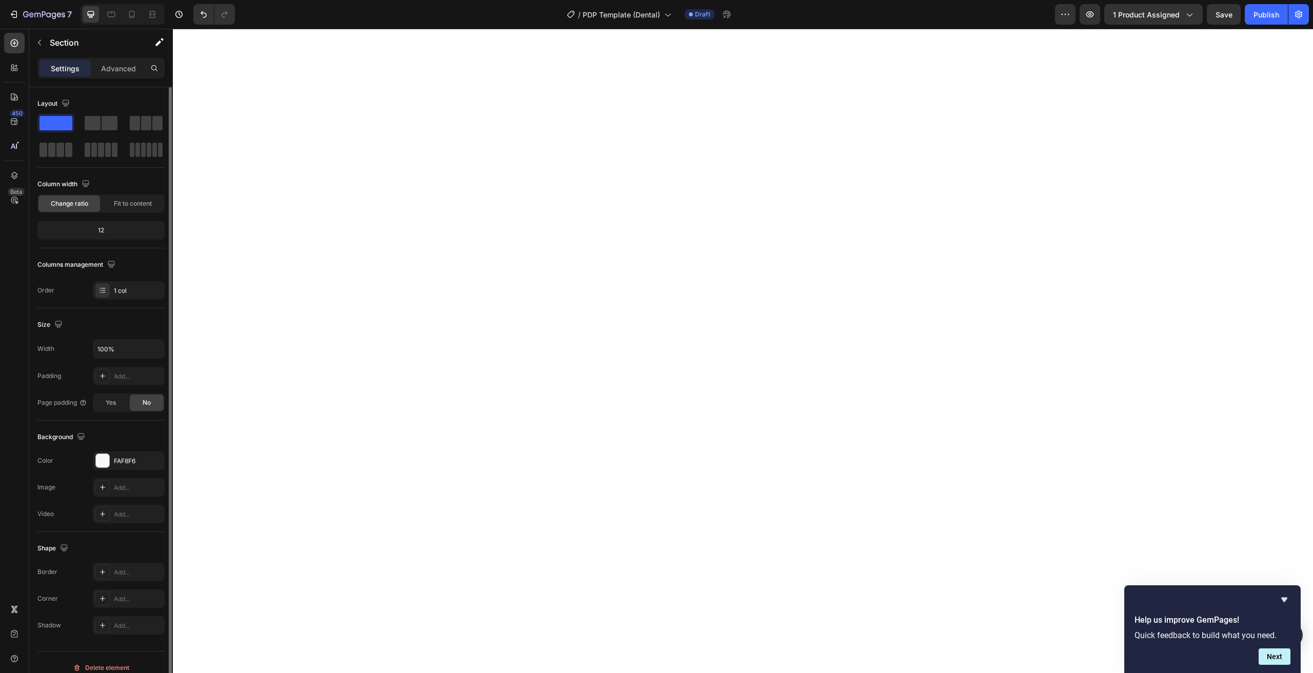
click at [190, 18] on div at bounding box center [212, 14] width 46 height 21
click at [195, 17] on button "Undo/Redo" at bounding box center [203, 14] width 21 height 21
click at [1087, 21] on button "button" at bounding box center [1090, 14] width 21 height 21
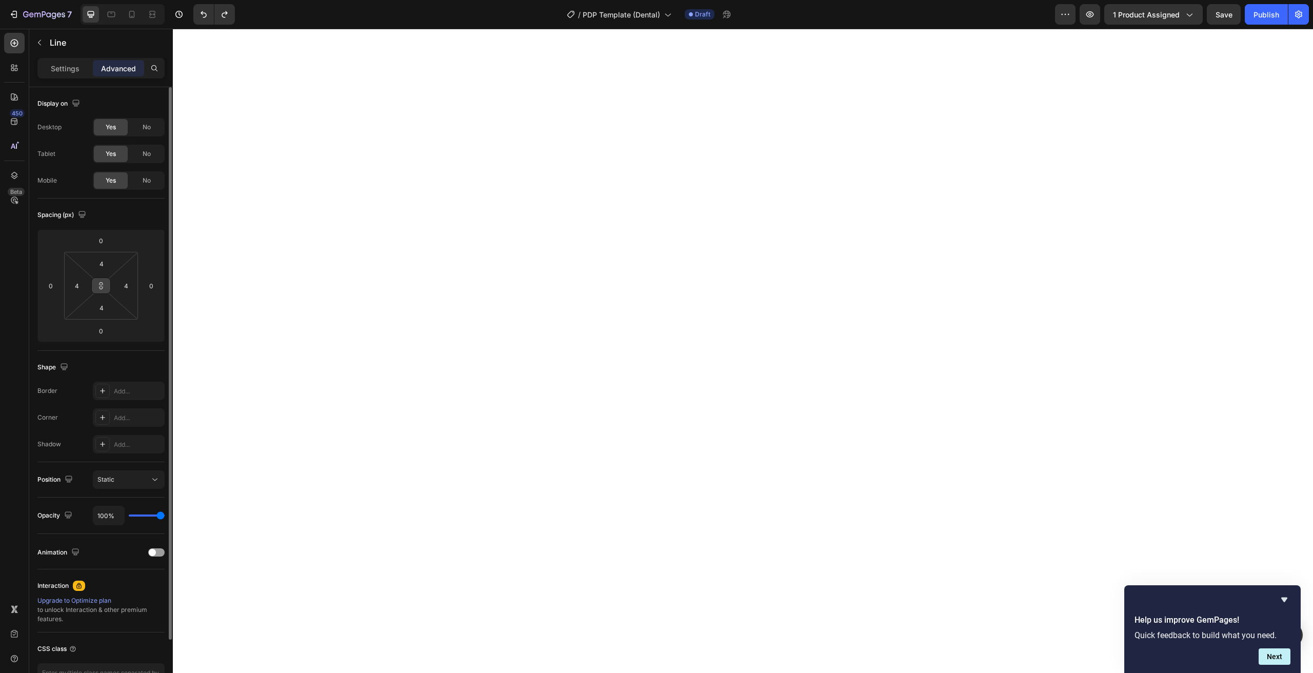
click at [104, 290] on button at bounding box center [100, 285] width 19 height 16
click at [83, 286] on input "4" at bounding box center [76, 285] width 15 height 15
type input "0"
click at [127, 283] on input "4" at bounding box center [125, 285] width 15 height 15
type input "0"
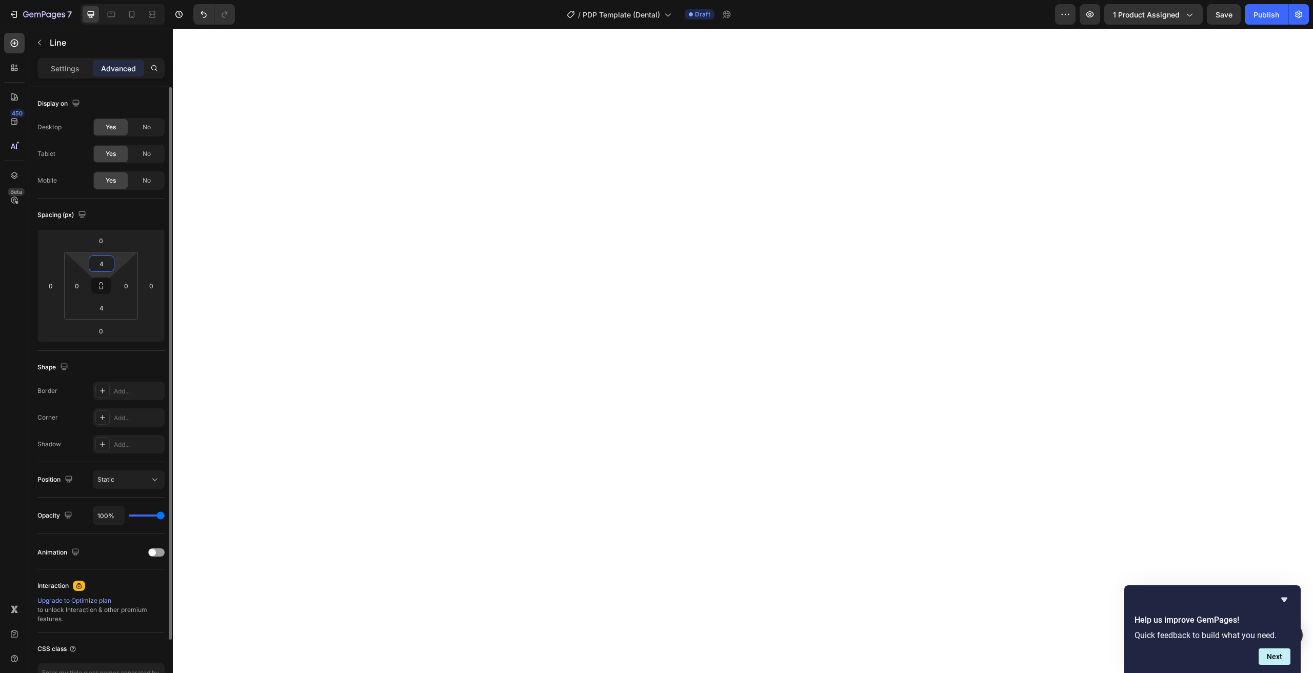
click at [107, 263] on input "4" at bounding box center [101, 263] width 21 height 15
click at [78, 282] on input "0" at bounding box center [76, 285] width 15 height 15
type input "4"
click at [125, 282] on input "0" at bounding box center [125, 285] width 15 height 15
click at [108, 264] on input "4" at bounding box center [101, 263] width 21 height 15
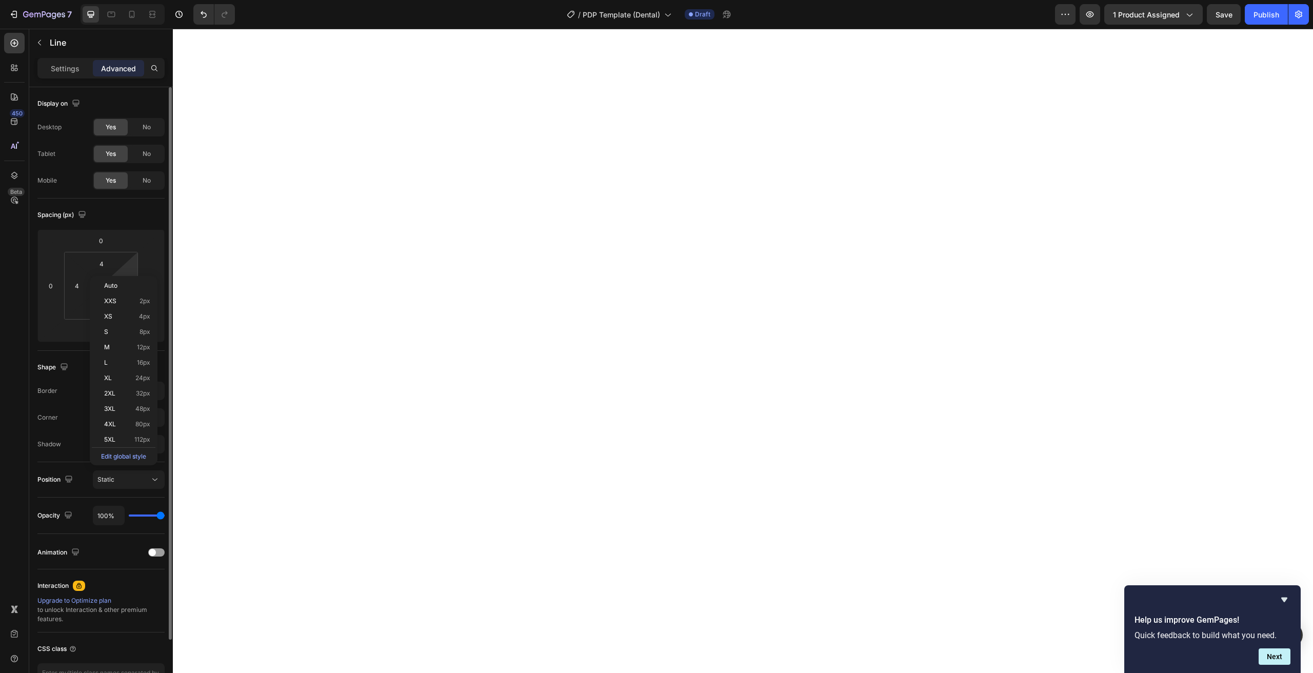
click at [137, 0] on html "7 Version history / PDP Template (Dental) Draft Preview 1 product assigned Save…" at bounding box center [656, 0] width 1313 height 0
type input "4"
click at [109, 261] on input "4" at bounding box center [101, 263] width 21 height 15
click at [118, 346] on p "M 12px" at bounding box center [127, 347] width 46 height 7
type input "12"
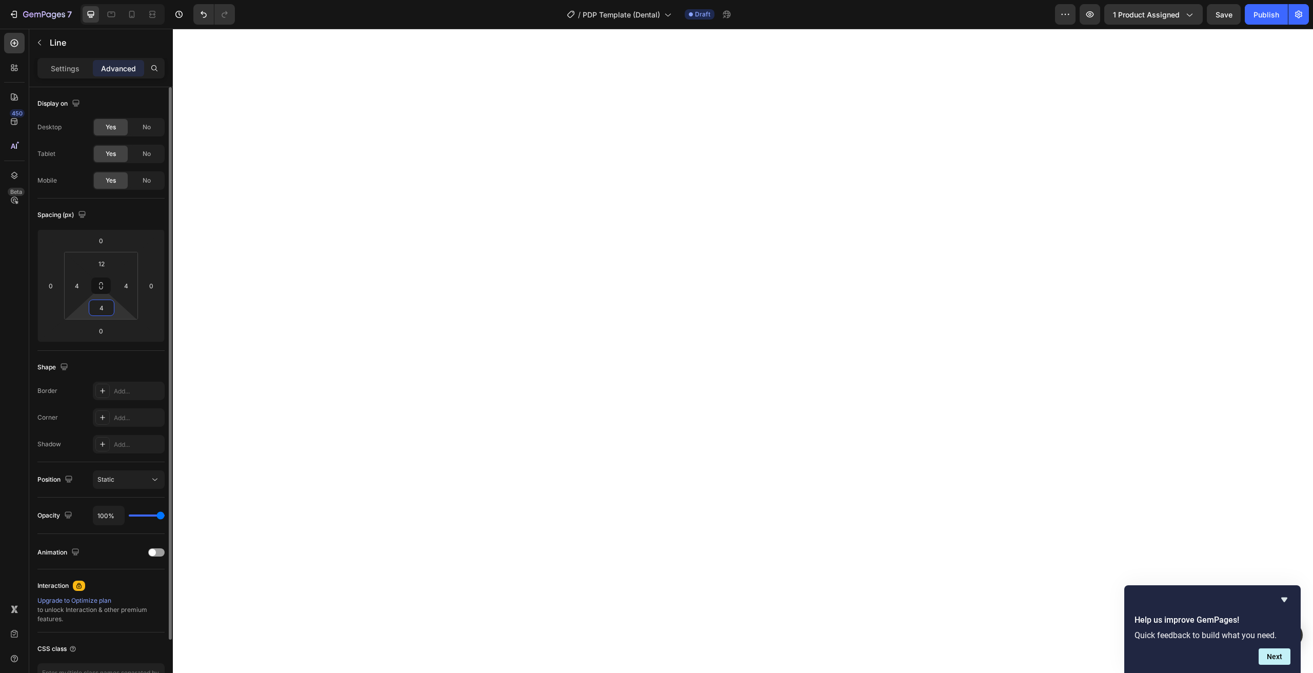
click at [104, 311] on input "4" at bounding box center [101, 307] width 21 height 15
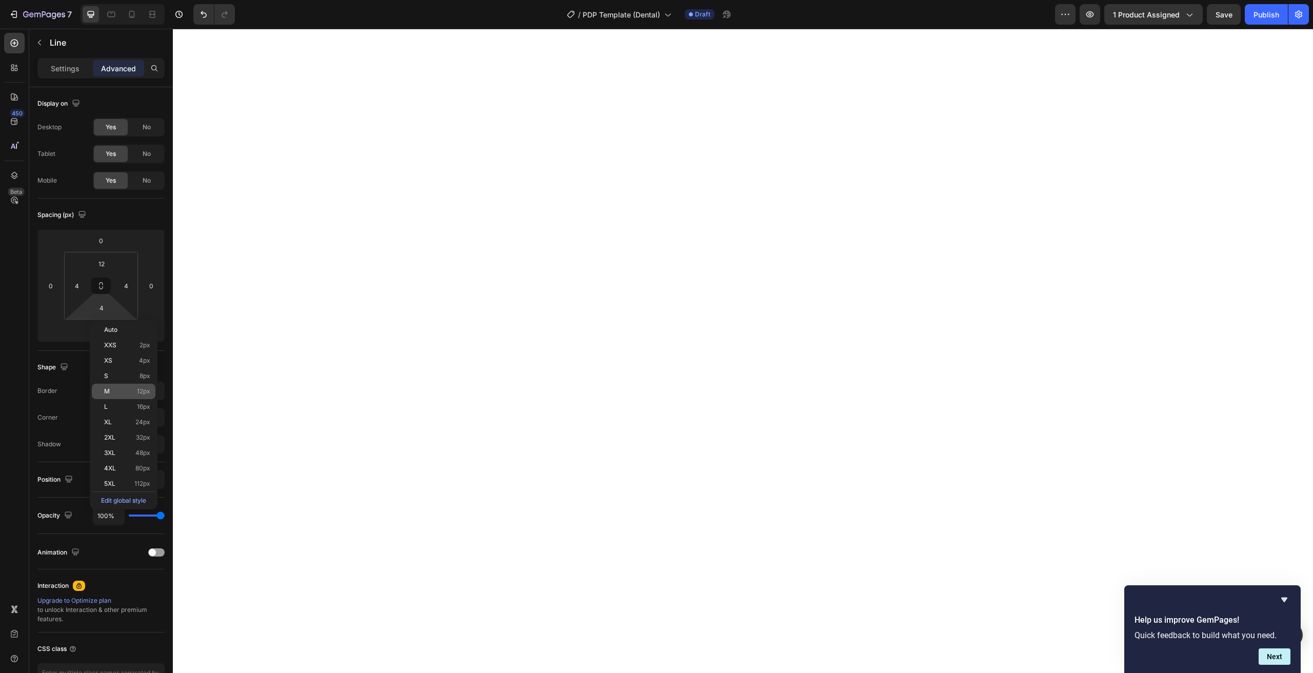
click at [129, 390] on p "M 12px" at bounding box center [127, 391] width 46 height 7
type input "12"
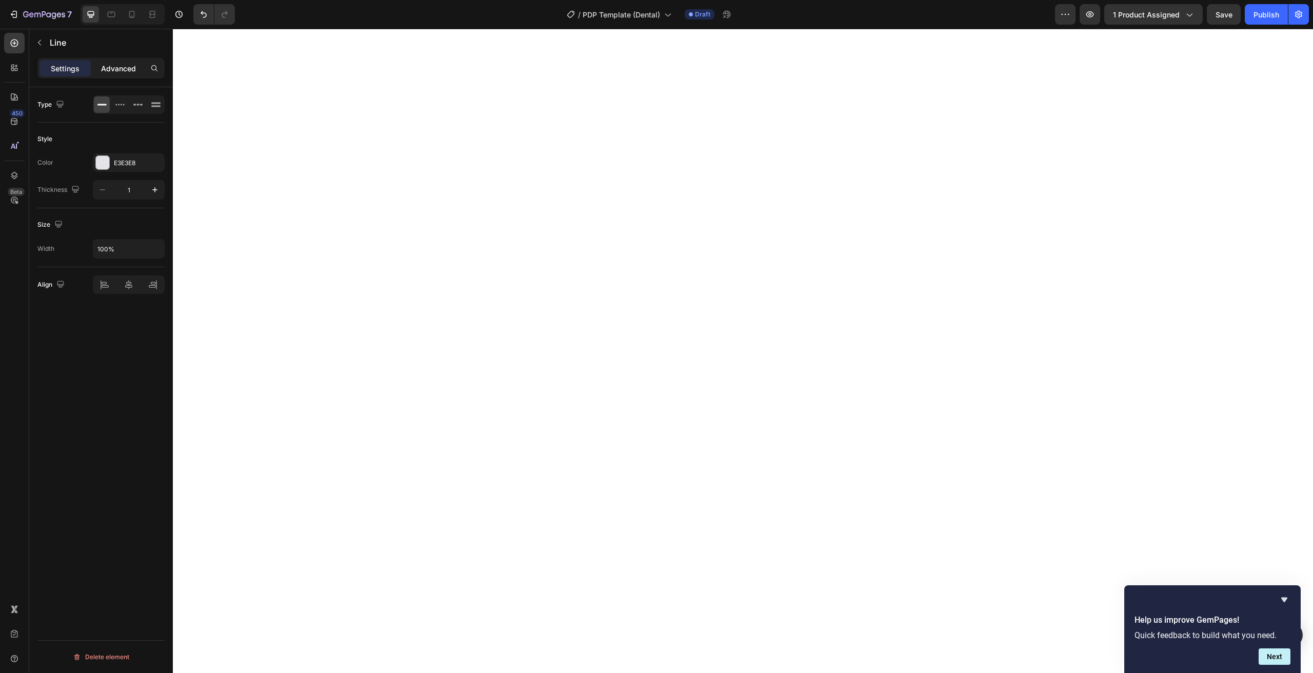
click at [108, 65] on p "Advanced" at bounding box center [118, 68] width 35 height 11
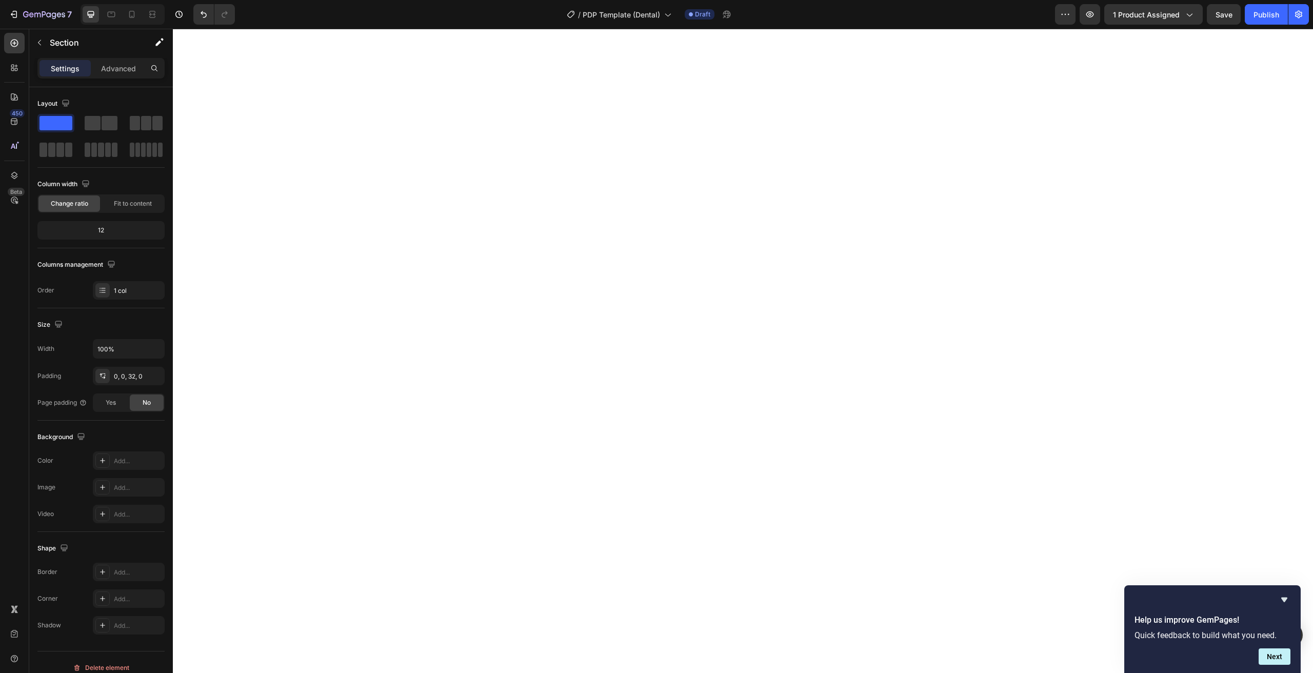
click at [88, 67] on div "Settings" at bounding box center [64, 68] width 51 height 16
click at [112, 68] on p "Advanced" at bounding box center [118, 68] width 35 height 11
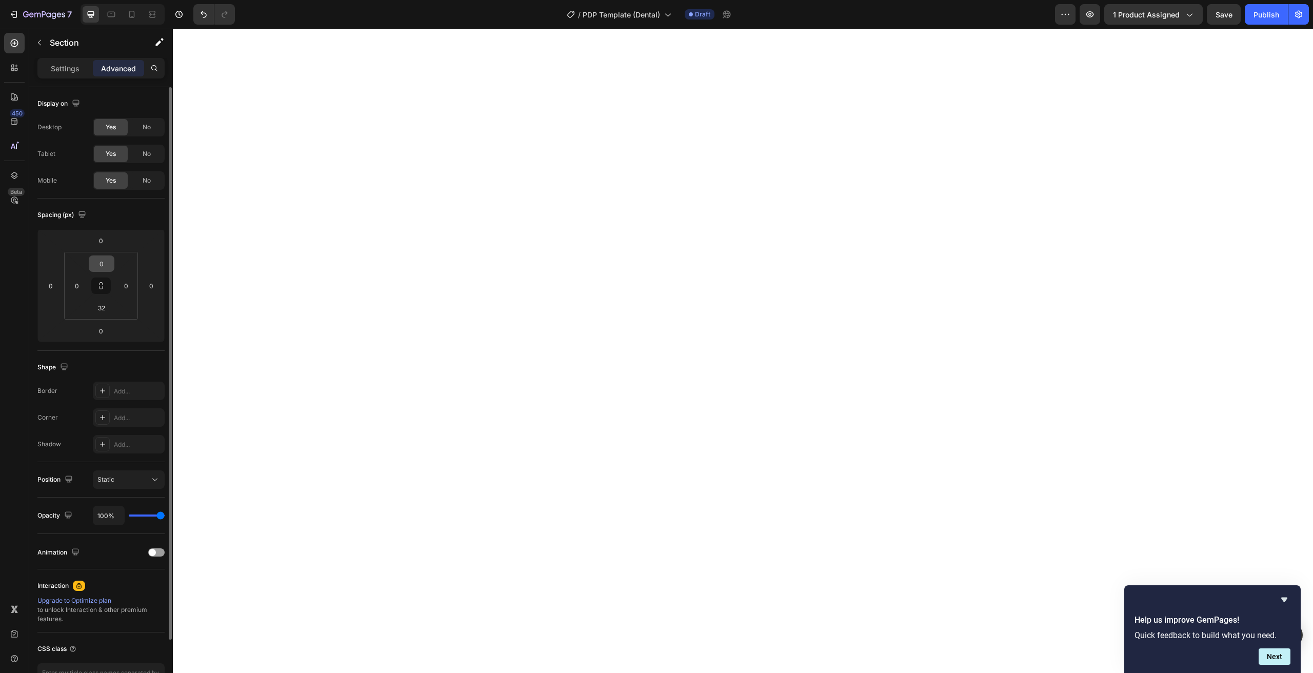
click at [100, 265] on input "0" at bounding box center [101, 263] width 21 height 15
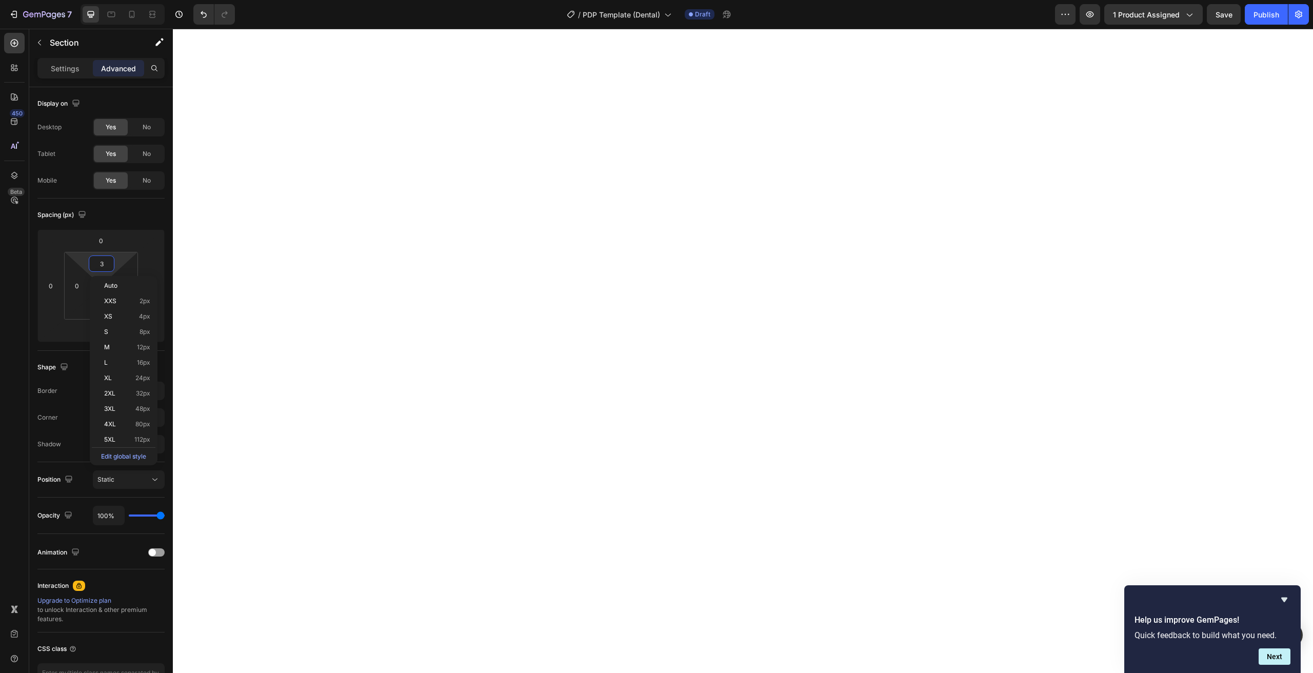
type input "32"
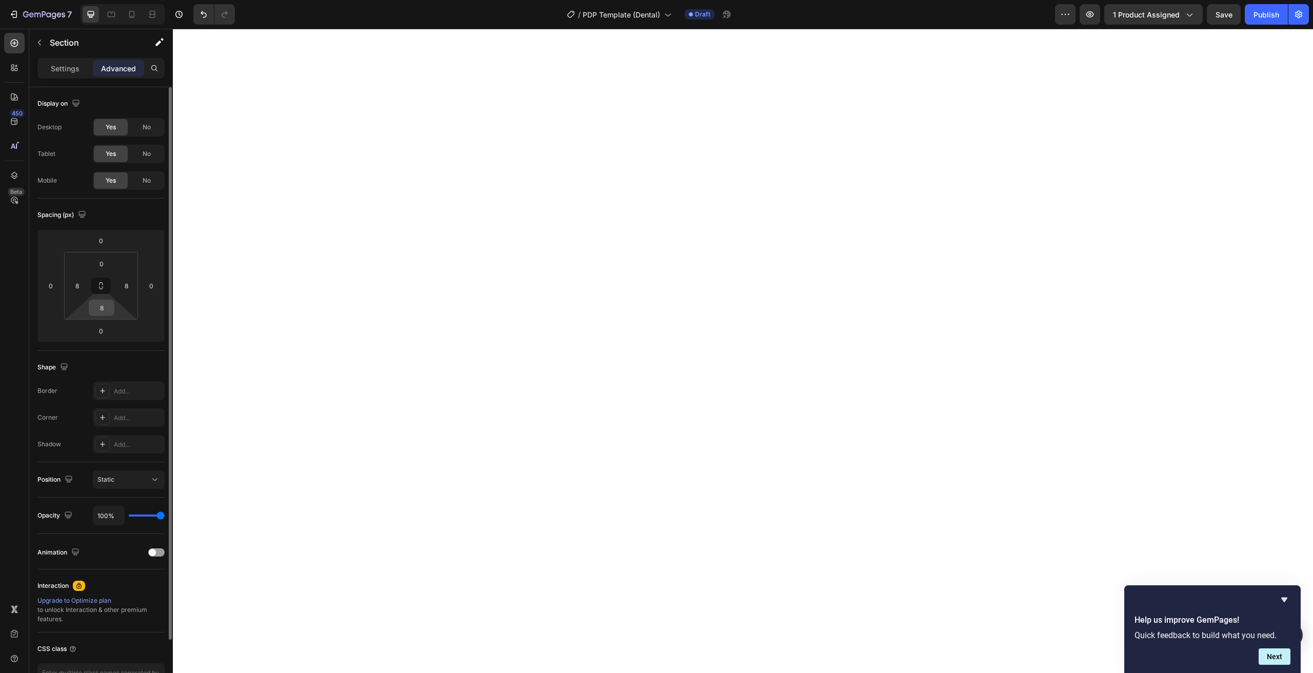
click at [111, 313] on input "8" at bounding box center [101, 307] width 21 height 15
click at [75, 290] on input "8" at bounding box center [76, 285] width 15 height 15
type input "3"
type input "4"
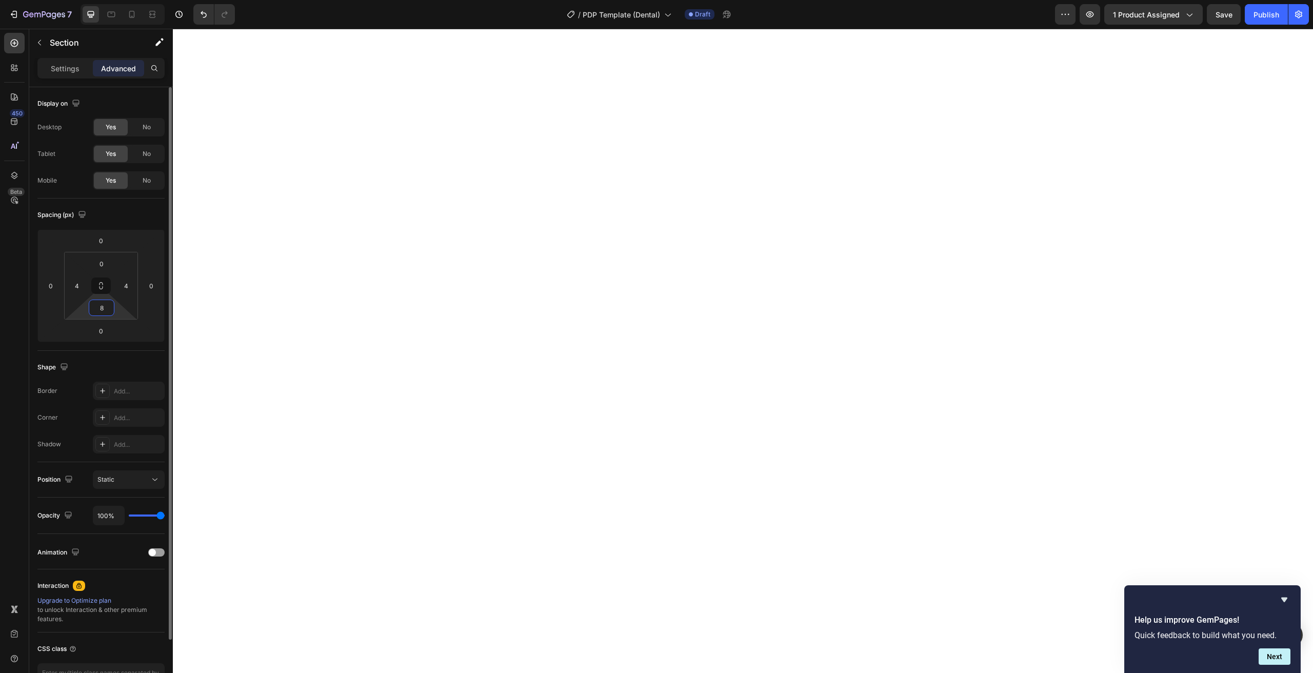
click at [109, 307] on input "8" at bounding box center [101, 307] width 21 height 15
type input "0"
click at [199, 15] on icon "Undo/Redo" at bounding box center [203, 14] width 10 height 10
type input "16"
click at [43, 44] on icon "button" at bounding box center [39, 42] width 8 height 8
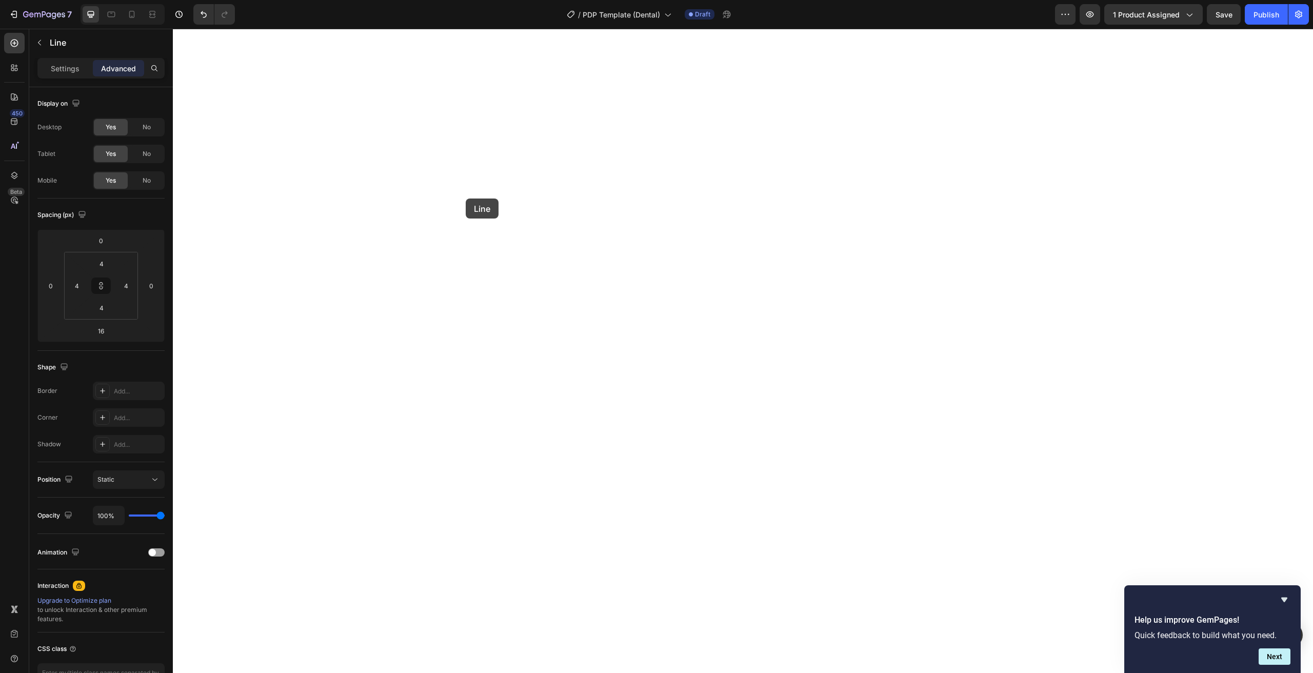
type input "0"
click at [113, 263] on div "32" at bounding box center [102, 263] width 26 height 16
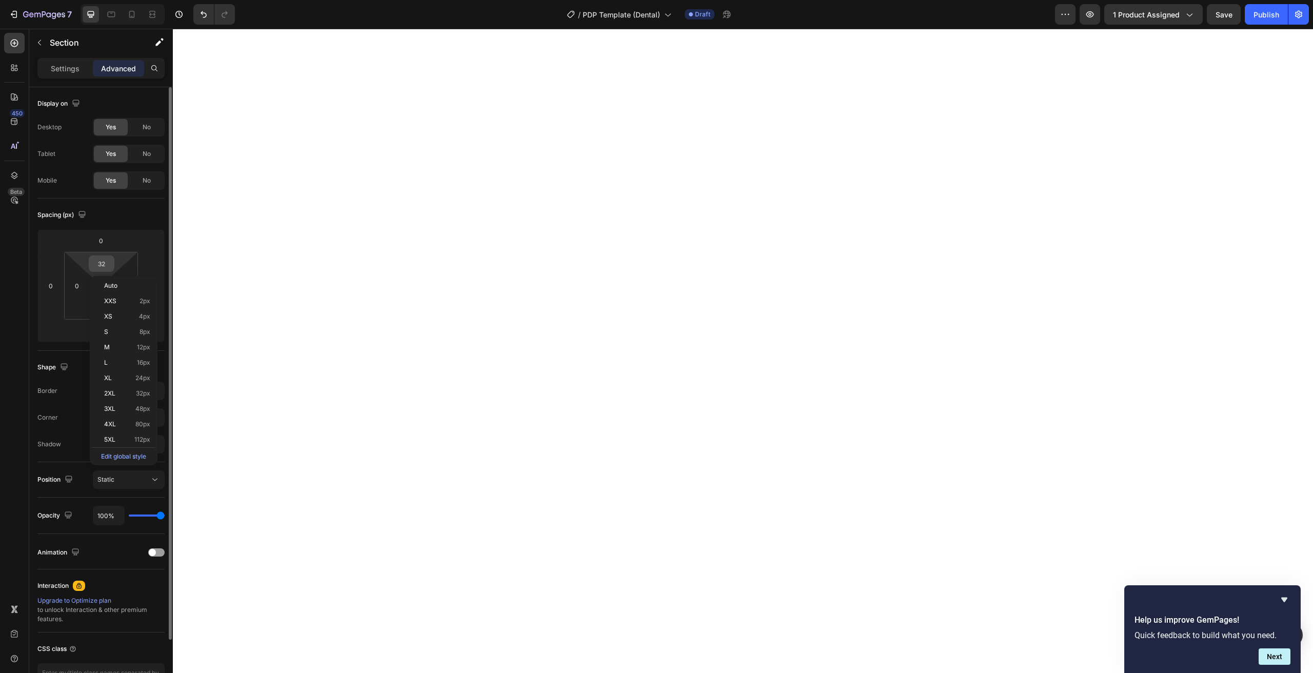
click at [110, 263] on input "32" at bounding box center [101, 263] width 21 height 15
type input "0"
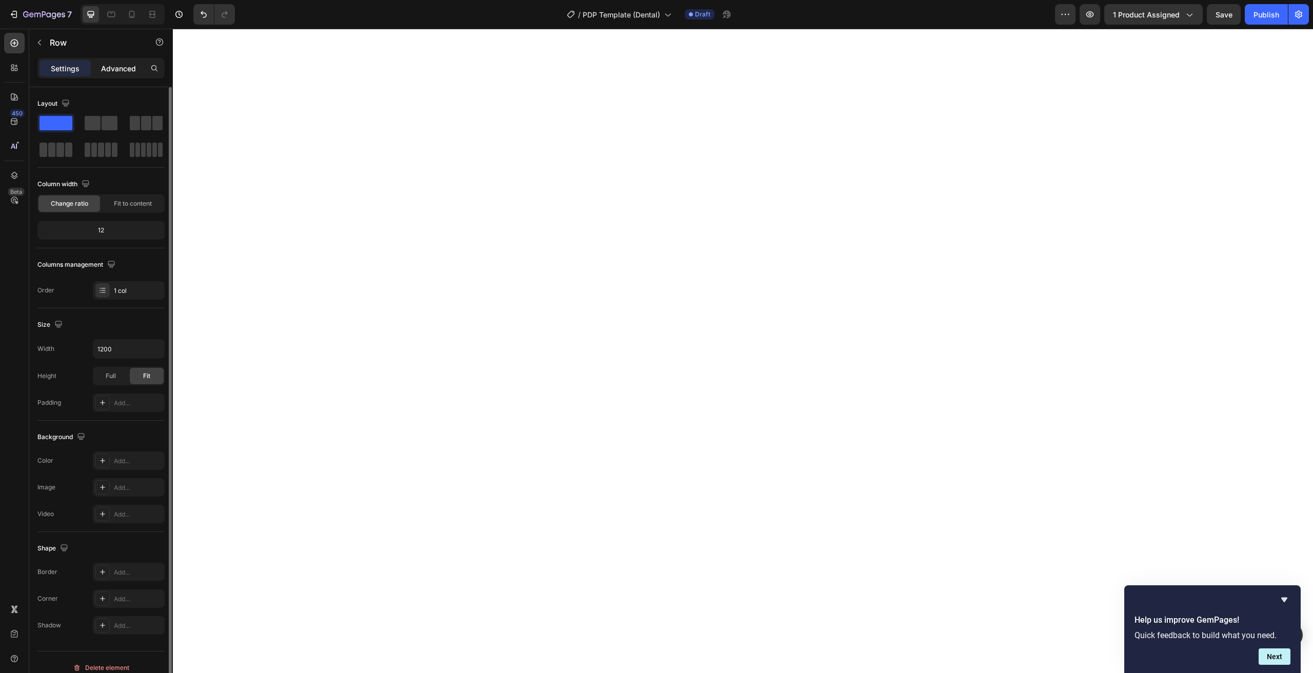
click at [111, 67] on p "Advanced" at bounding box center [118, 68] width 35 height 11
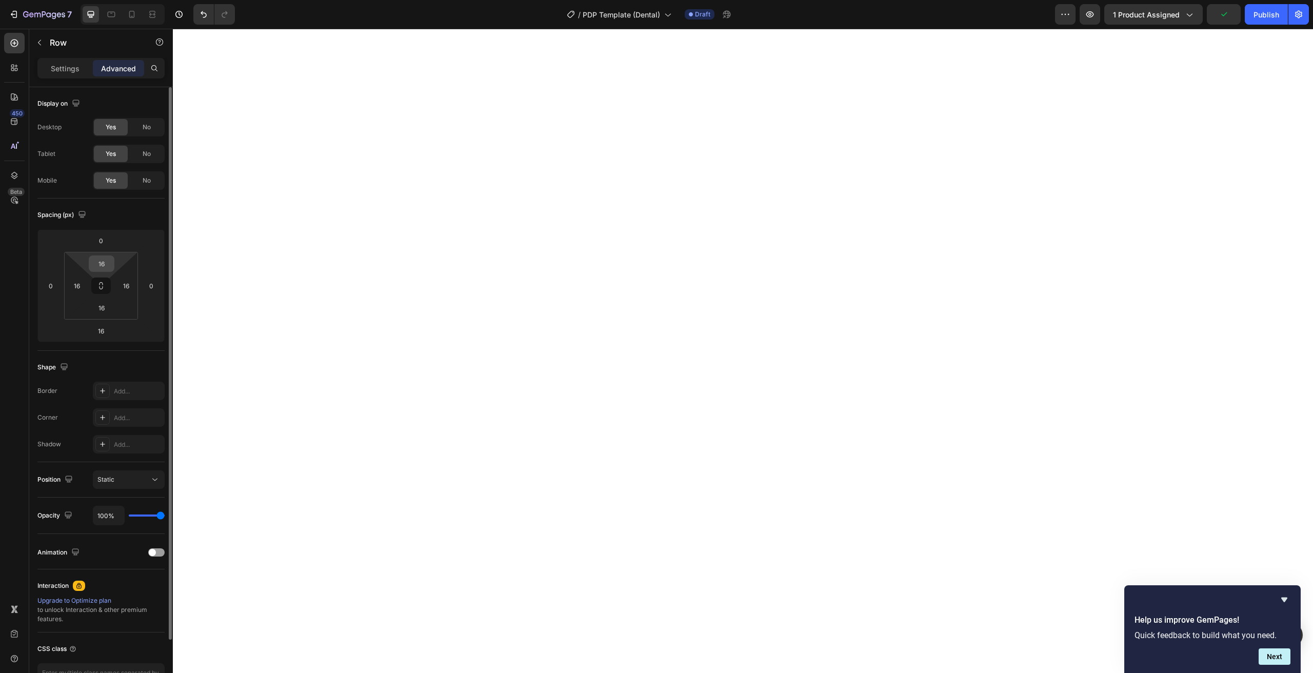
click at [109, 258] on input "16" at bounding box center [101, 263] width 21 height 15
click at [97, 286] on icon at bounding box center [101, 286] width 8 height 8
click at [106, 265] on input "0" at bounding box center [101, 263] width 21 height 15
type input "00"
type input "0"
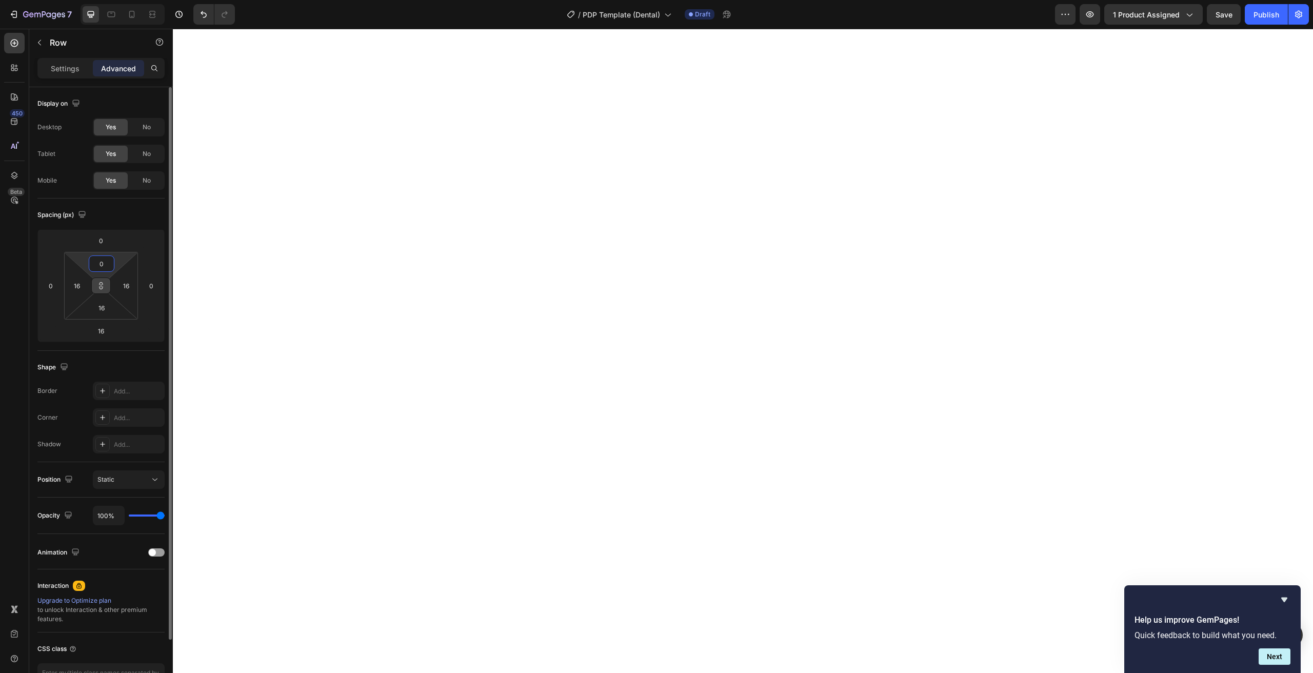
type input "0"
click at [101, 287] on icon at bounding box center [101, 286] width 8 height 8
click at [106, 266] on input "4" at bounding box center [101, 263] width 21 height 15
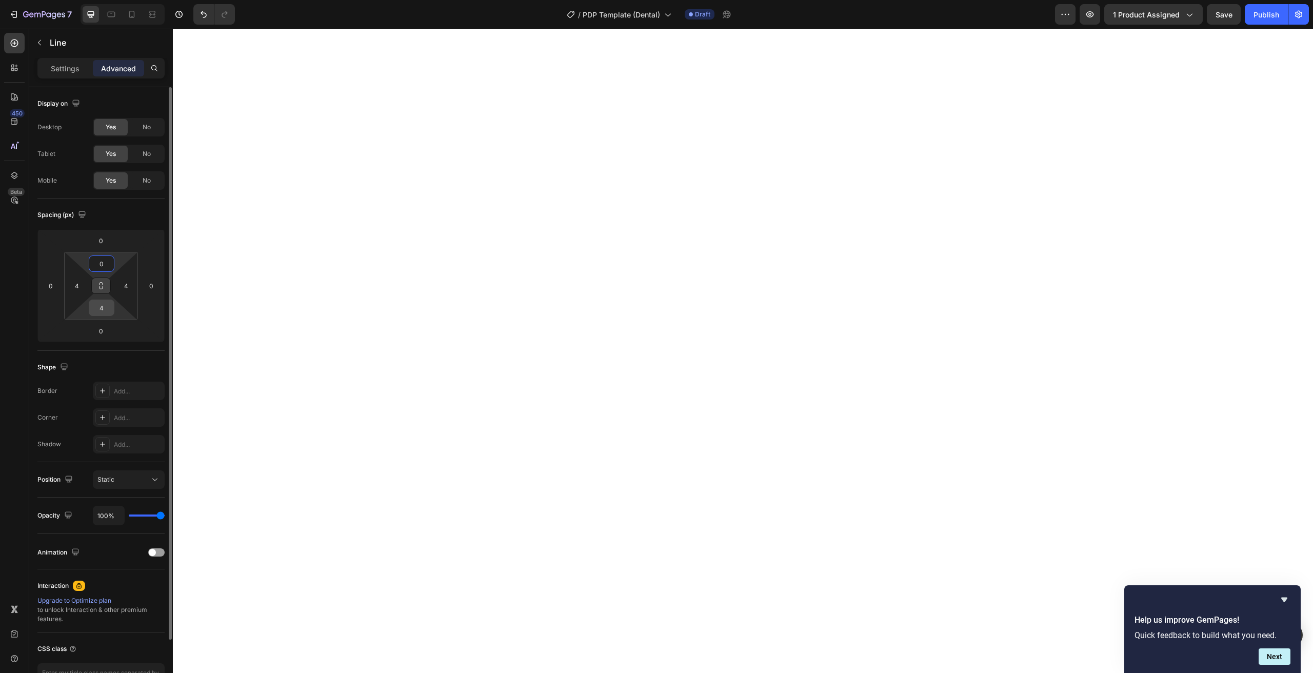
type input "0"
click at [102, 309] on input "4" at bounding box center [101, 307] width 21 height 15
type input "12"
click at [1215, 22] on button "Save" at bounding box center [1224, 14] width 34 height 21
click at [1098, 24] on button "button" at bounding box center [1090, 14] width 21 height 21
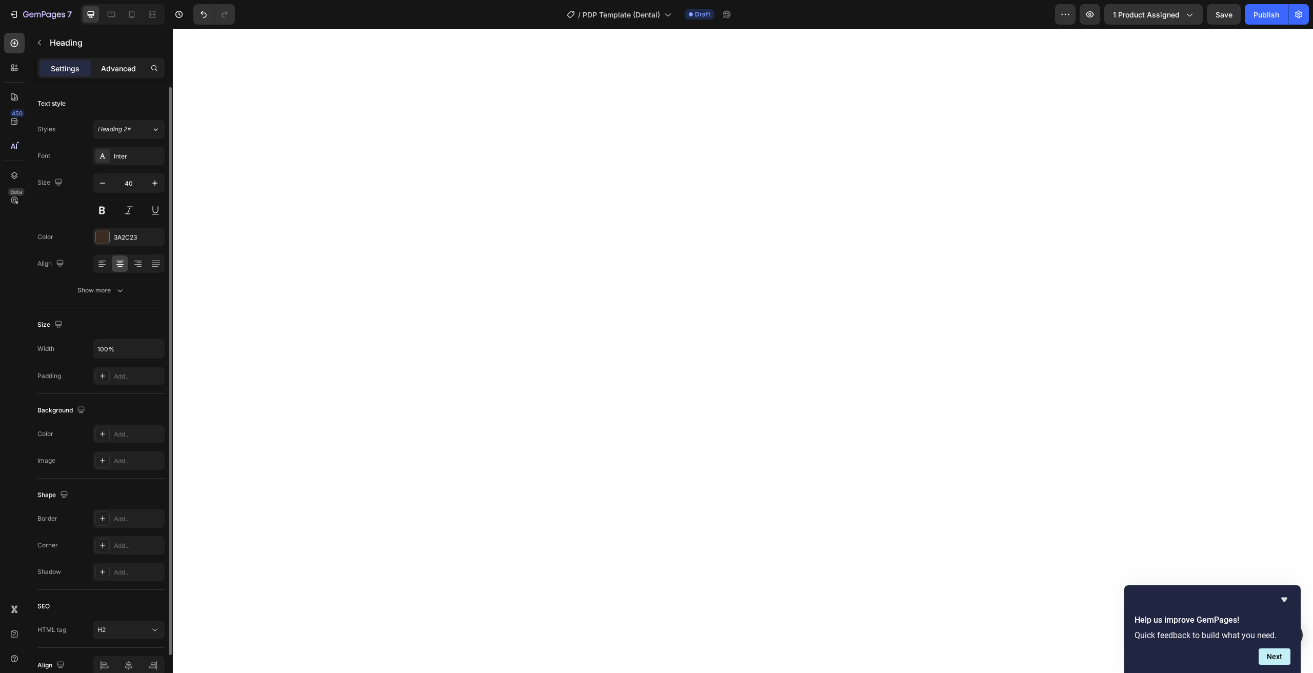
click at [115, 69] on p "Advanced" at bounding box center [118, 68] width 35 height 11
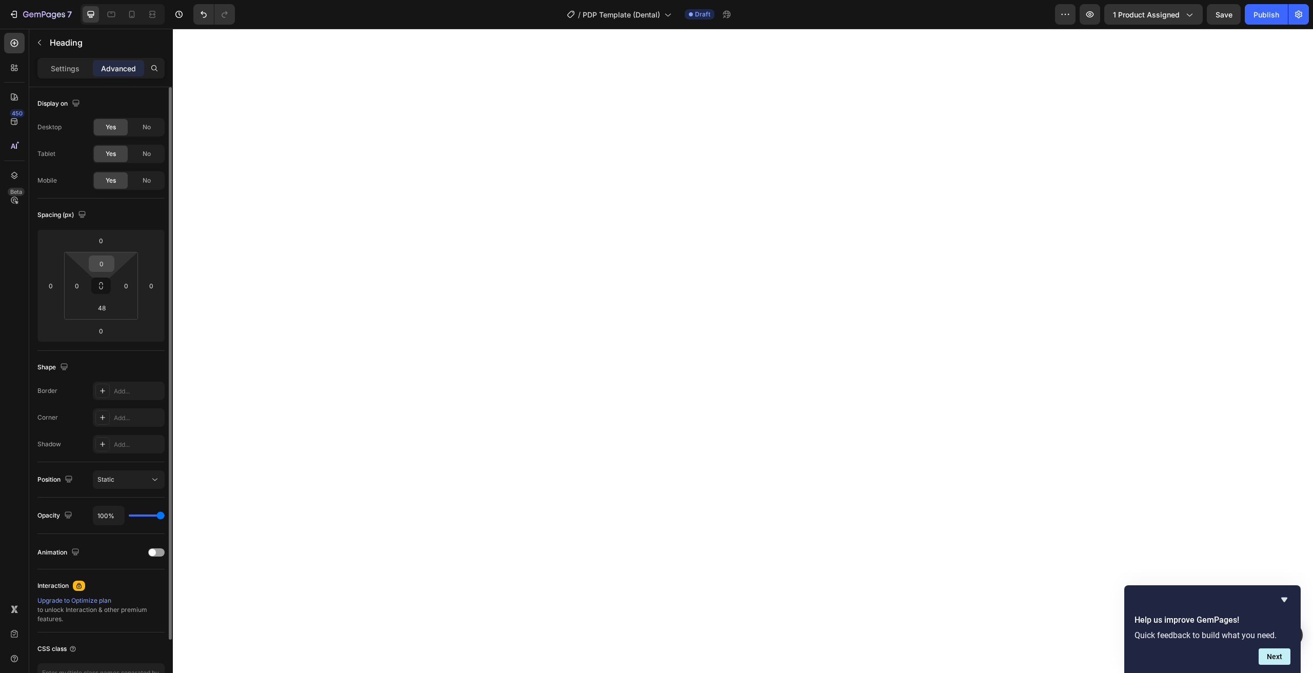
click at [104, 265] on input "0" at bounding box center [101, 263] width 21 height 15
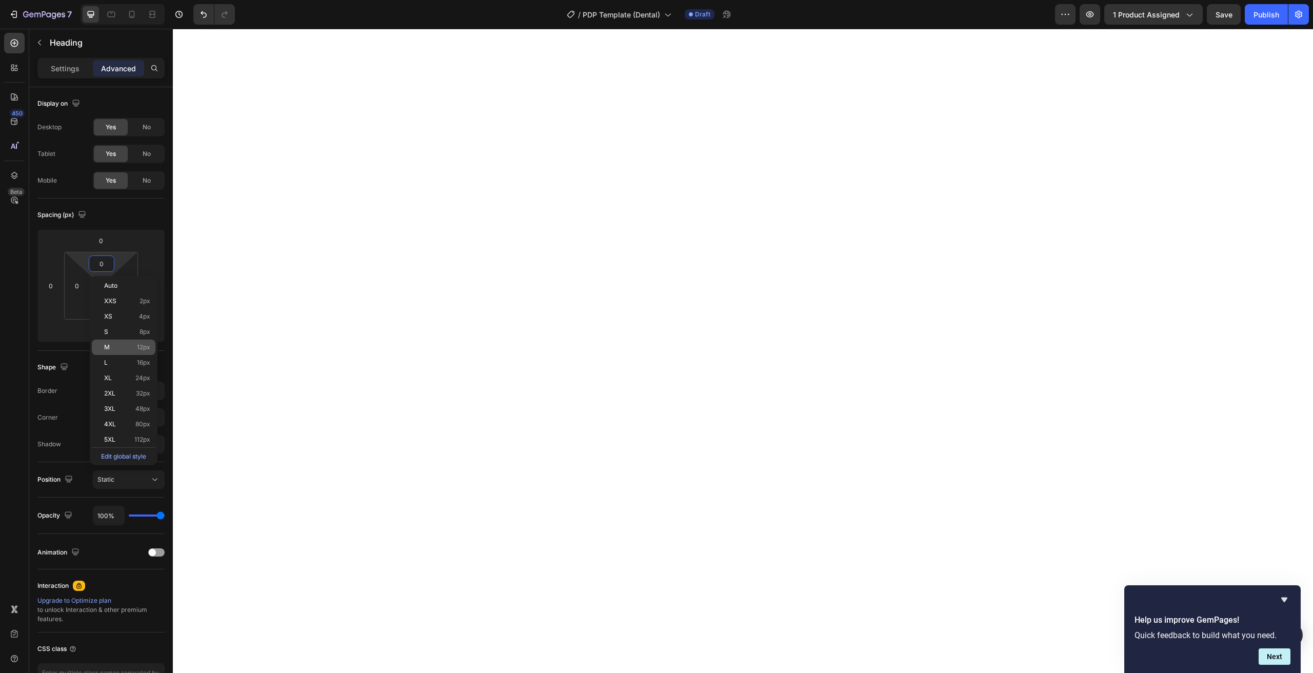
click at [132, 341] on div "M 12px" at bounding box center [124, 347] width 64 height 15
type input "12"
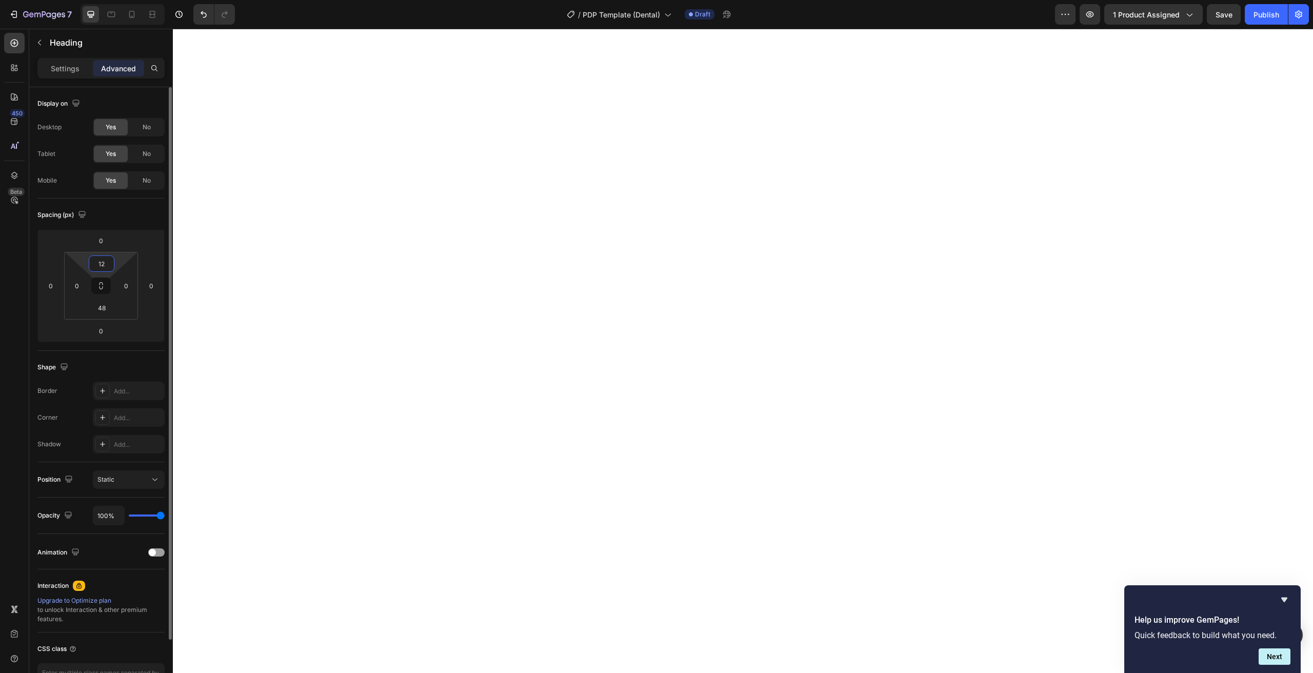
click at [107, 270] on input "12" at bounding box center [101, 263] width 21 height 15
type input "0"
click at [96, 267] on input "0" at bounding box center [101, 263] width 21 height 15
click at [98, 261] on input "0" at bounding box center [101, 263] width 21 height 15
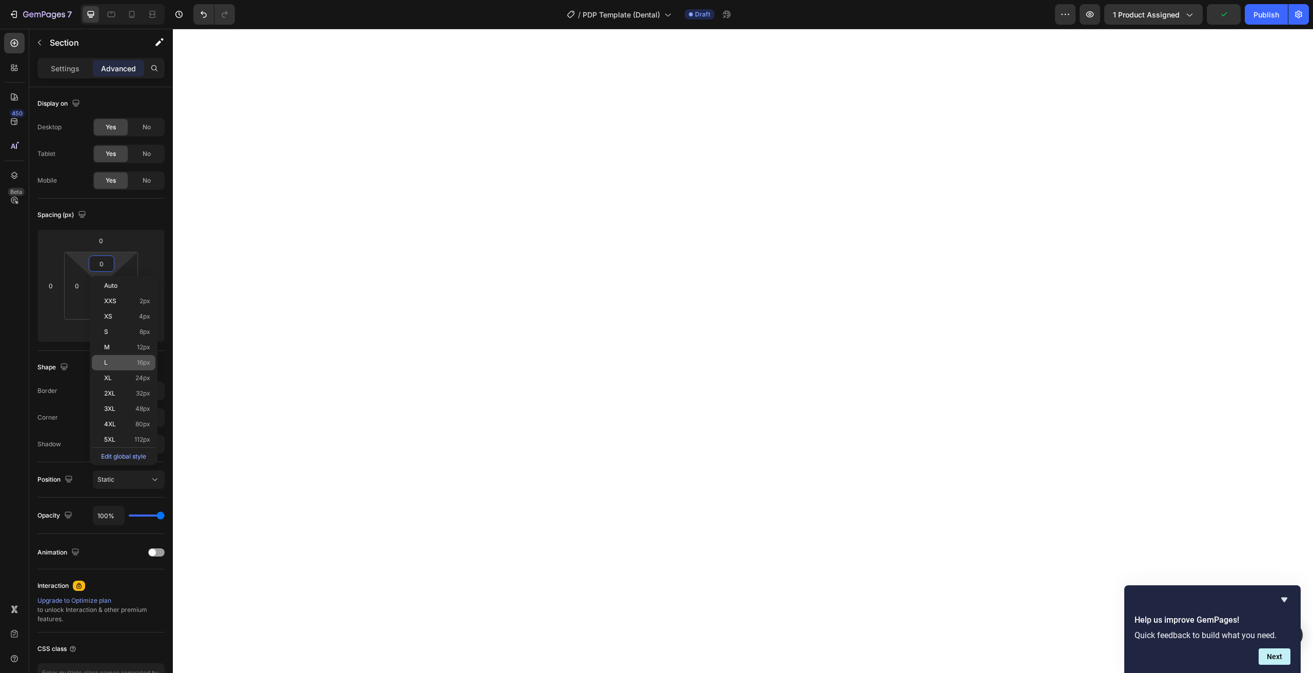
click at [130, 363] on p "L 16px" at bounding box center [127, 362] width 46 height 7
click at [205, 17] on icon "Undo/Redo" at bounding box center [204, 14] width 6 height 7
type input "0"
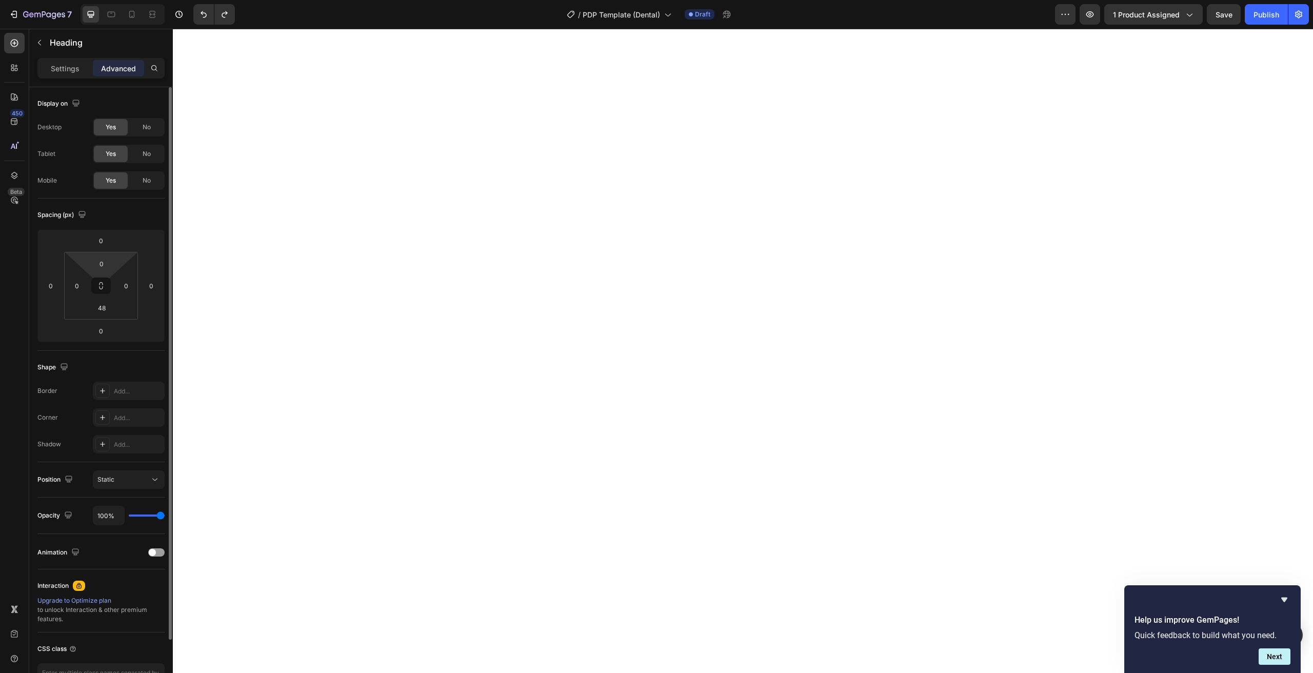
click at [110, 0] on html "7 Version history / PDP Template (Dental) Draft Preview 1 product assigned Save…" at bounding box center [656, 0] width 1313 height 0
click at [113, 264] on div "0" at bounding box center [102, 263] width 26 height 16
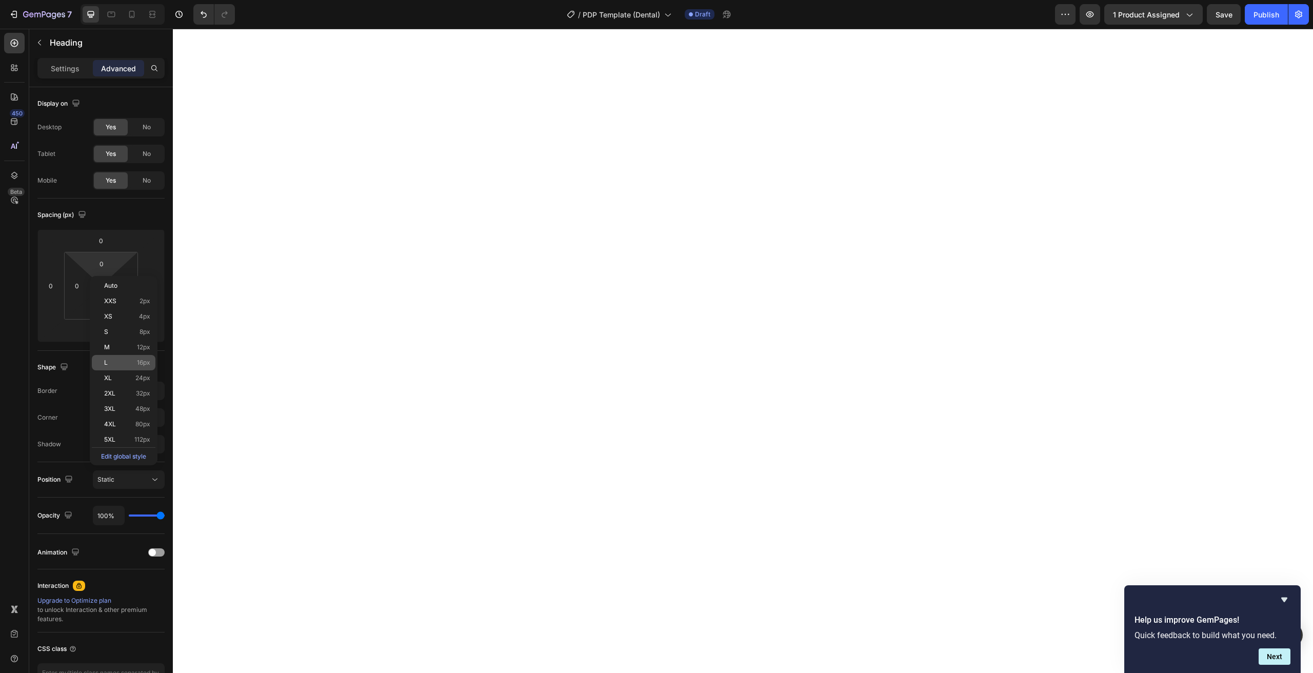
click at [129, 361] on p "L 16px" at bounding box center [127, 362] width 46 height 7
type input "16"
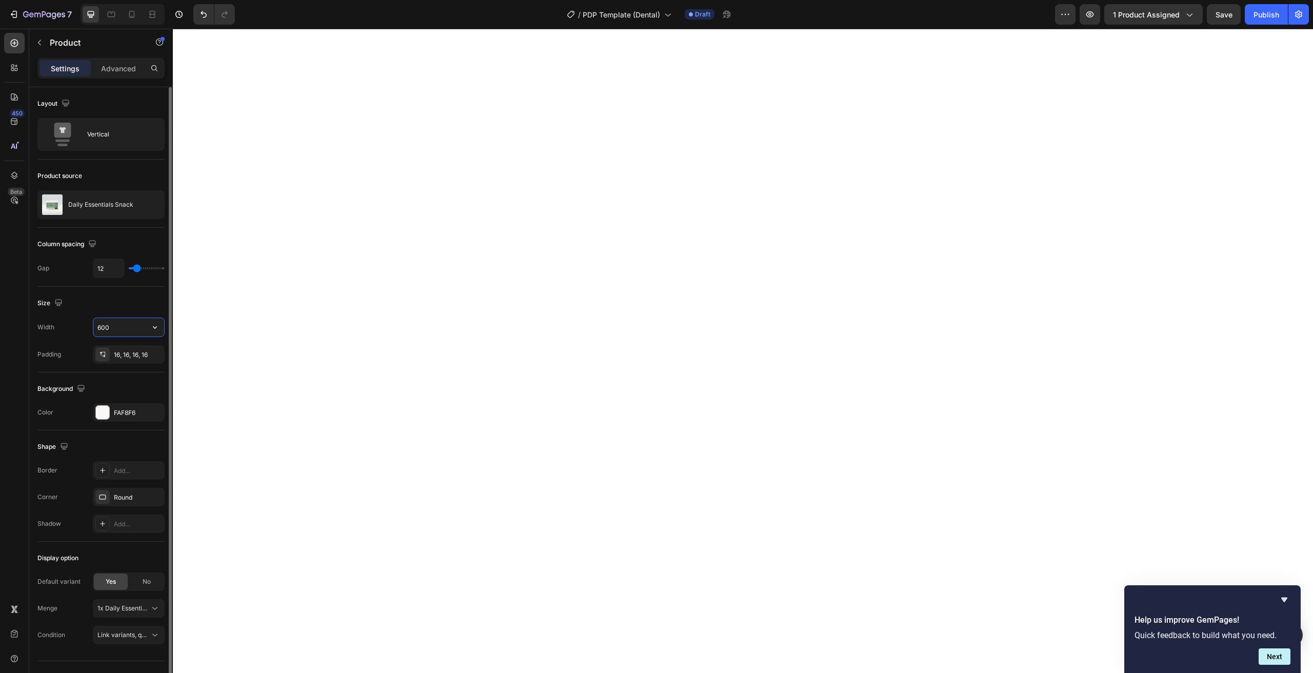
click at [104, 330] on input "600" at bounding box center [128, 327] width 71 height 18
click at [126, 327] on input "600" at bounding box center [128, 327] width 71 height 18
click at [155, 329] on icon "button" at bounding box center [155, 327] width 10 height 10
click at [140, 326] on input "600" at bounding box center [128, 327] width 71 height 18
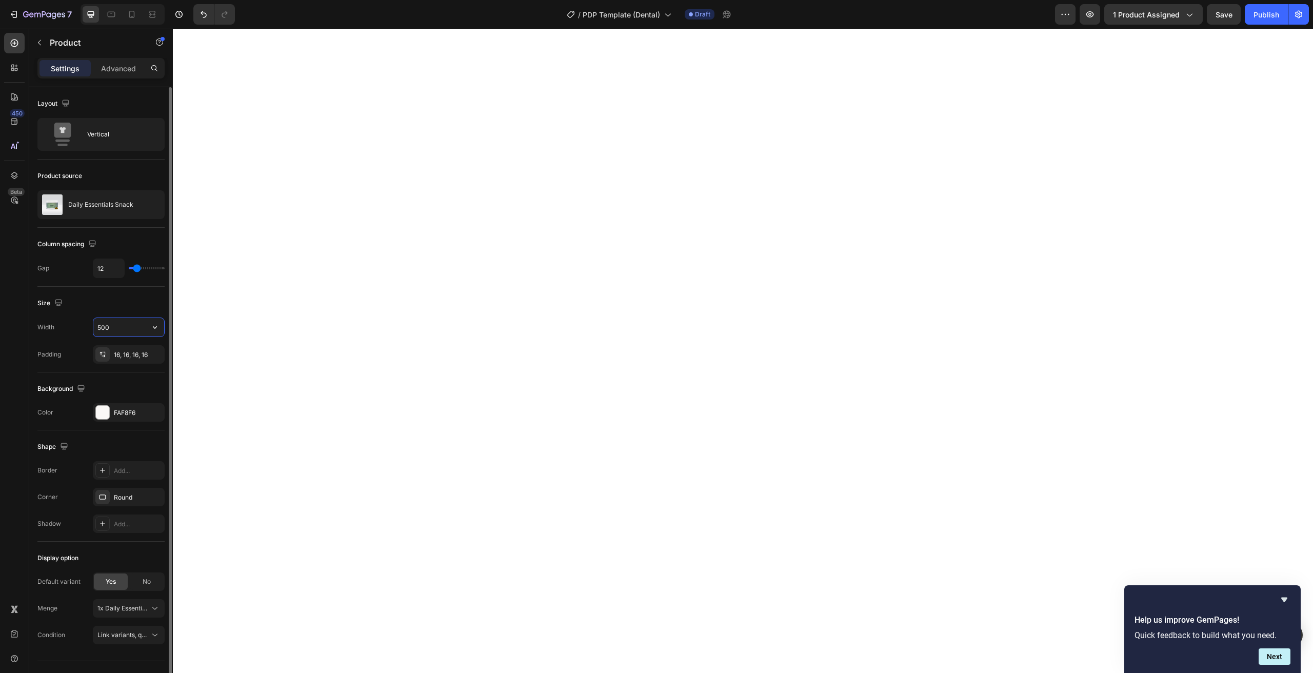
type input "500"
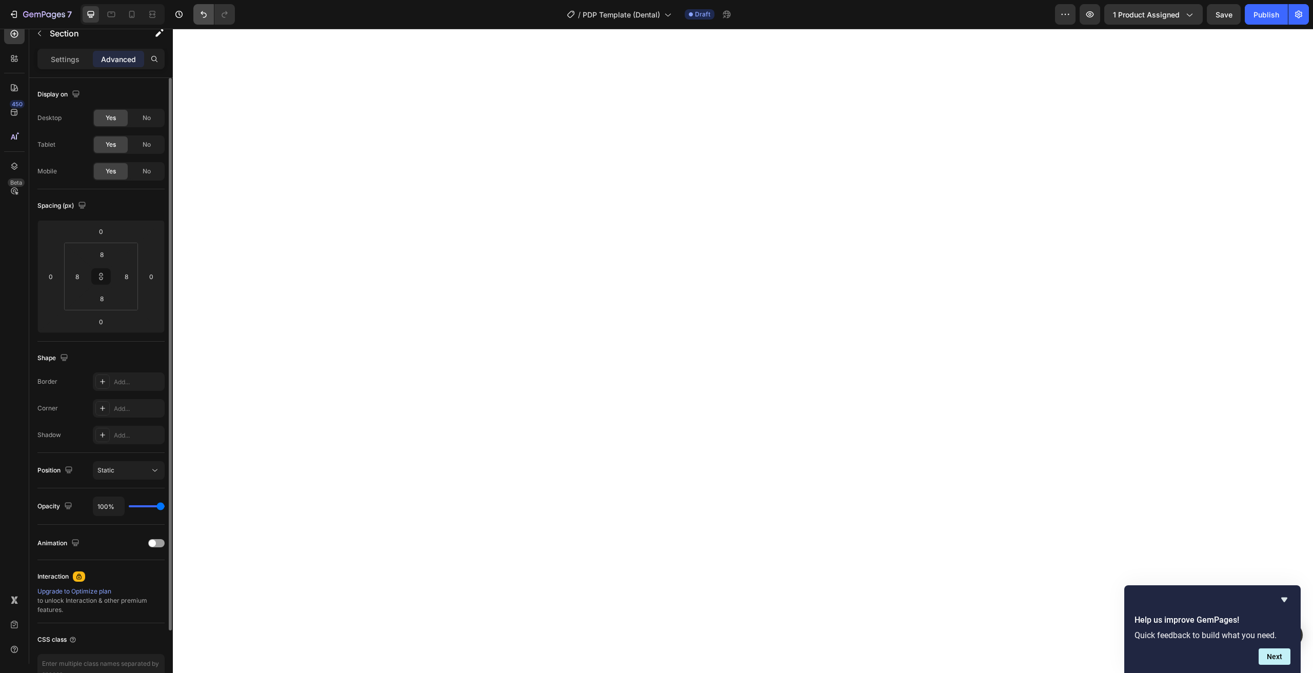
click at [204, 21] on button "Undo/Redo" at bounding box center [203, 14] width 21 height 21
click at [229, 21] on button "Undo/Redo" at bounding box center [224, 14] width 21 height 21
click at [72, 68] on div "Settings Advanced" at bounding box center [100, 59] width 127 height 21
click at [70, 59] on p "Settings" at bounding box center [65, 59] width 29 height 11
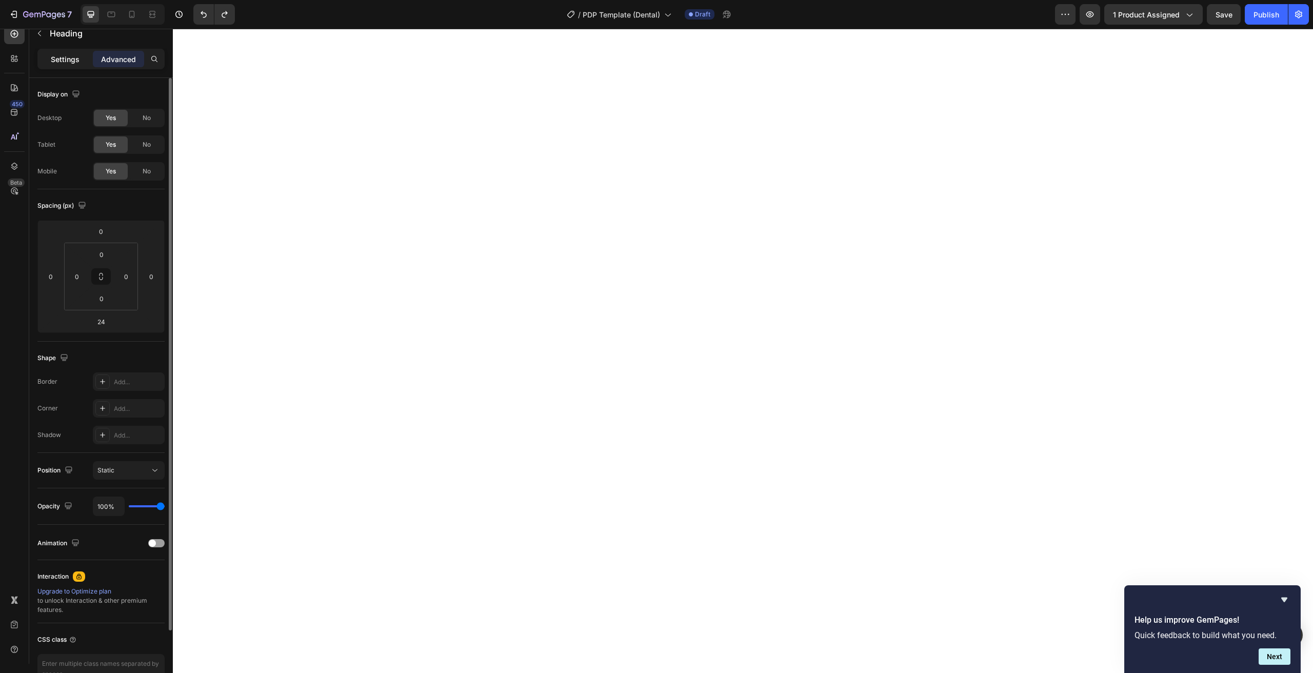
click at [77, 55] on p "Settings" at bounding box center [65, 59] width 29 height 11
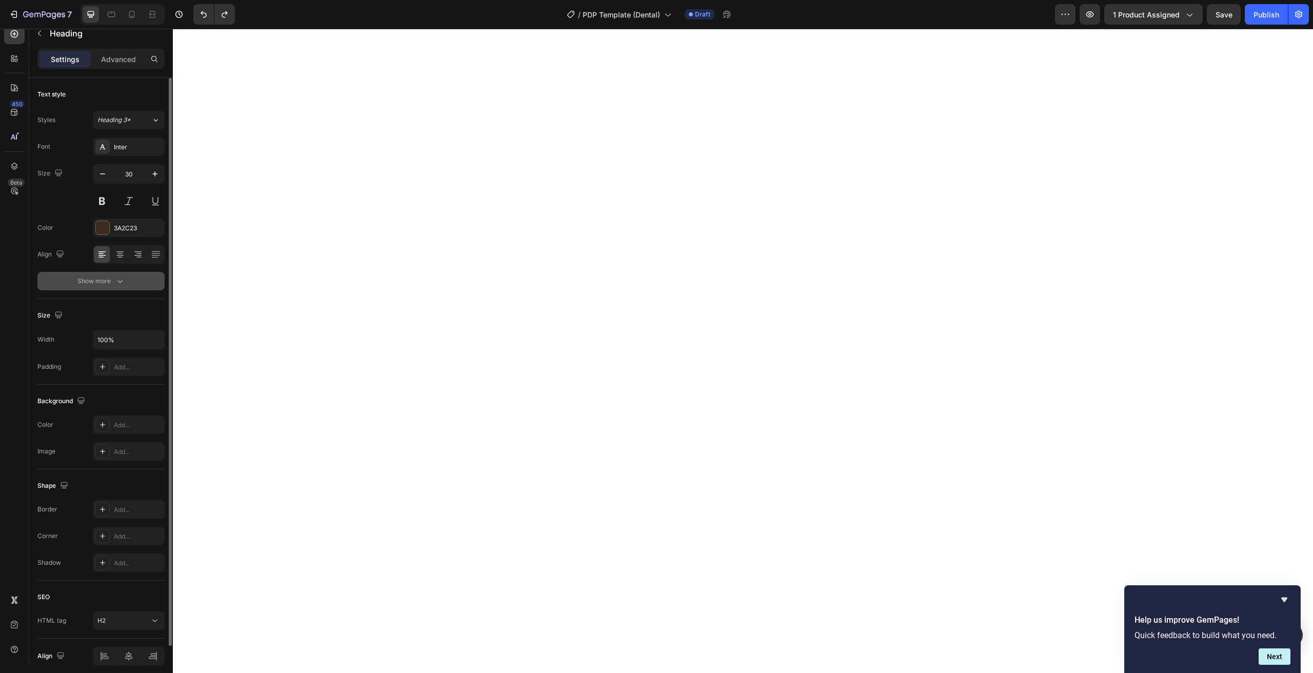
click at [93, 282] on div "Show more" at bounding box center [101, 281] width 48 height 10
click at [75, 287] on button "Show more" at bounding box center [100, 281] width 127 height 18
click at [128, 348] on input "100%" at bounding box center [128, 339] width 71 height 18
click at [121, 279] on icon "button" at bounding box center [120, 281] width 10 height 10
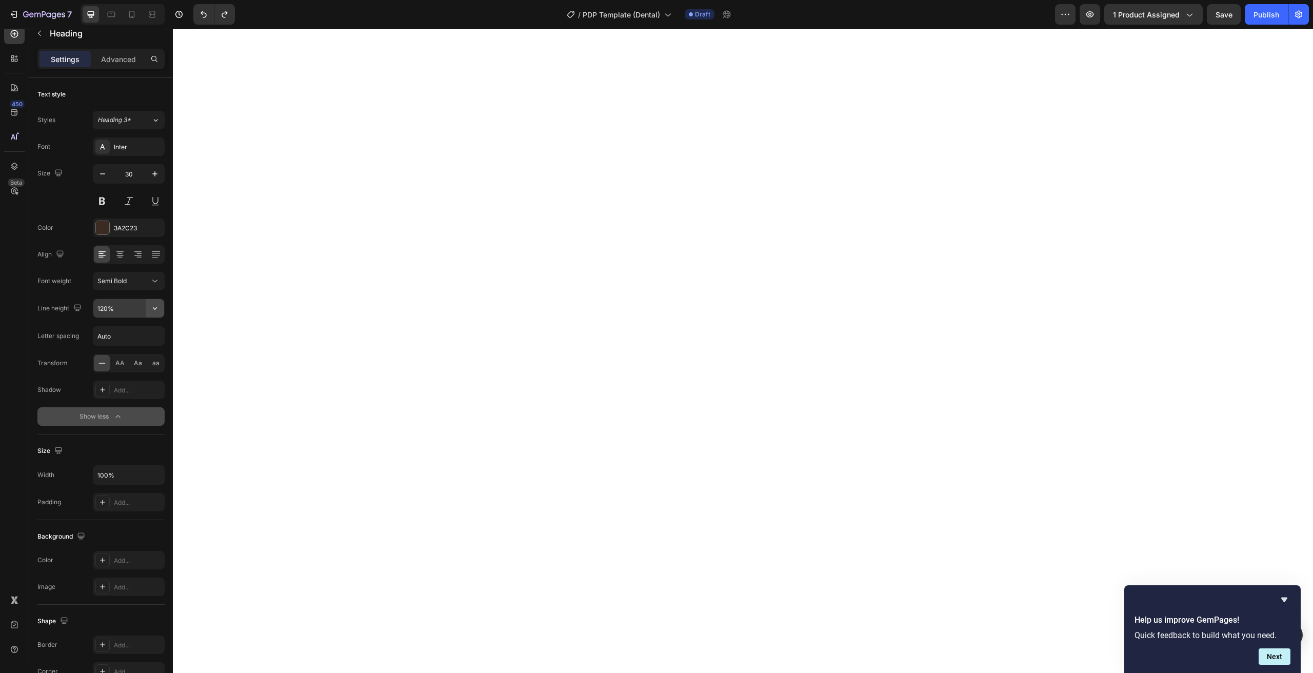
click at [155, 308] on icon "button" at bounding box center [155, 308] width 10 height 10
click at [90, 372] on div "130%" at bounding box center [118, 373] width 84 height 19
type input "130%"
click at [136, 177] on input "30" at bounding box center [129, 174] width 34 height 18
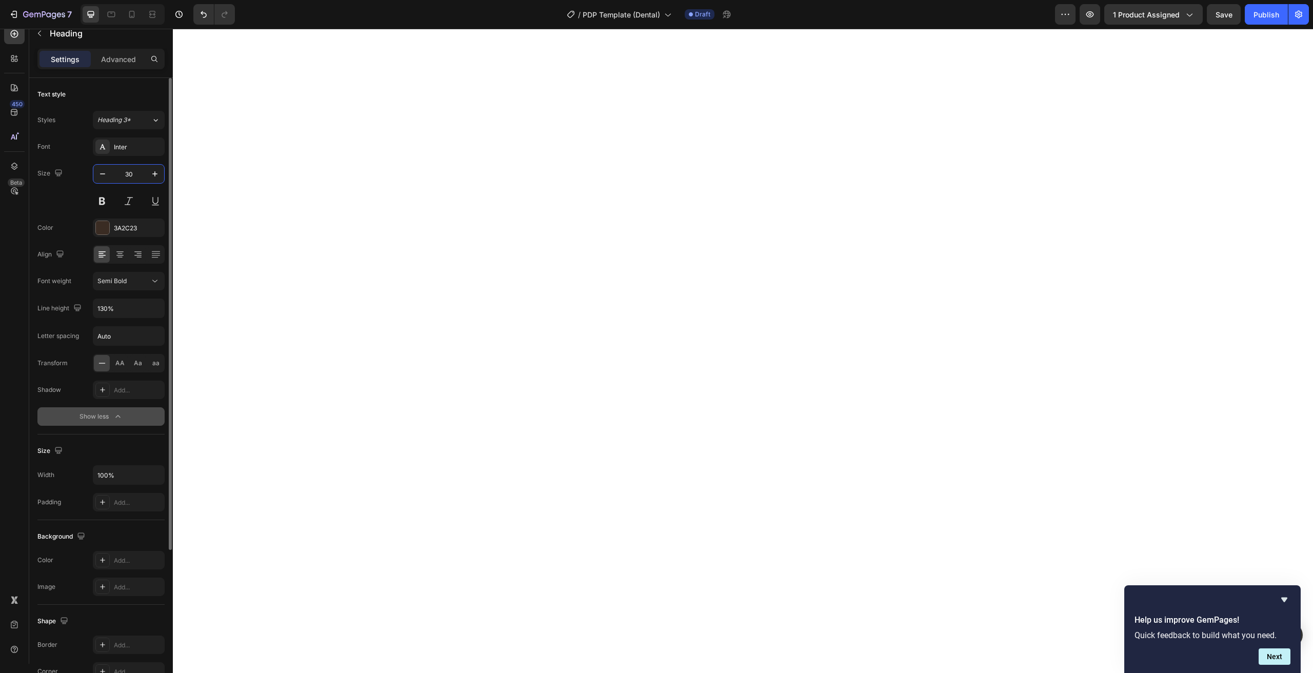
click at [136, 177] on input "30" at bounding box center [129, 174] width 34 height 18
type input "40"
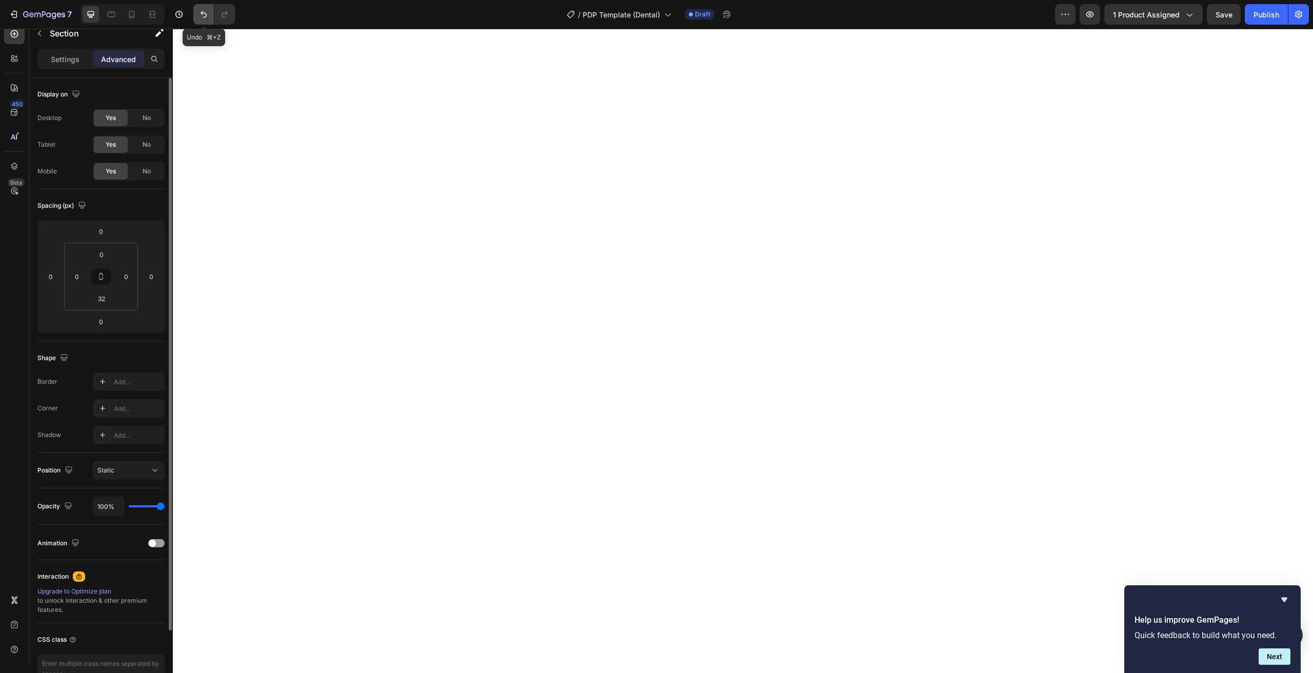
click at [211, 11] on button "Undo/Redo" at bounding box center [203, 14] width 21 height 21
click at [211, 15] on button "Undo/Redo" at bounding box center [203, 14] width 21 height 21
click at [213, 14] on button "Undo/Redo" at bounding box center [203, 14] width 21 height 21
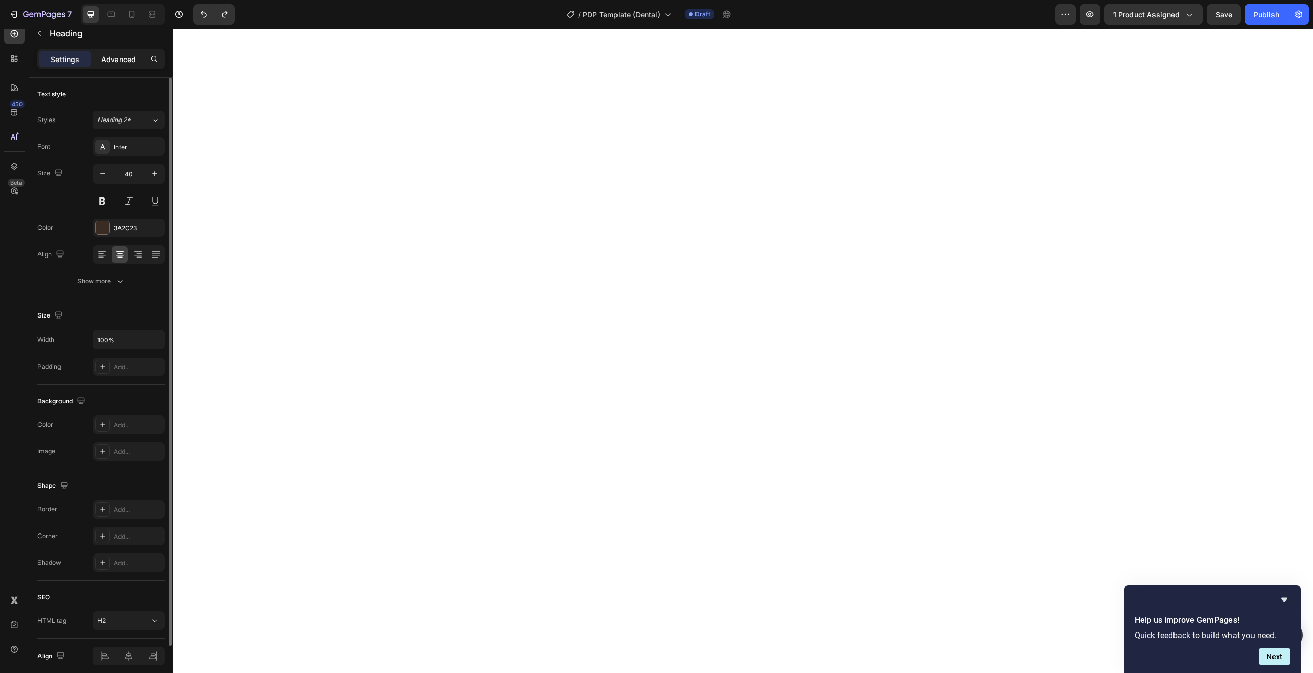
click at [123, 56] on p "Advanced" at bounding box center [118, 59] width 35 height 11
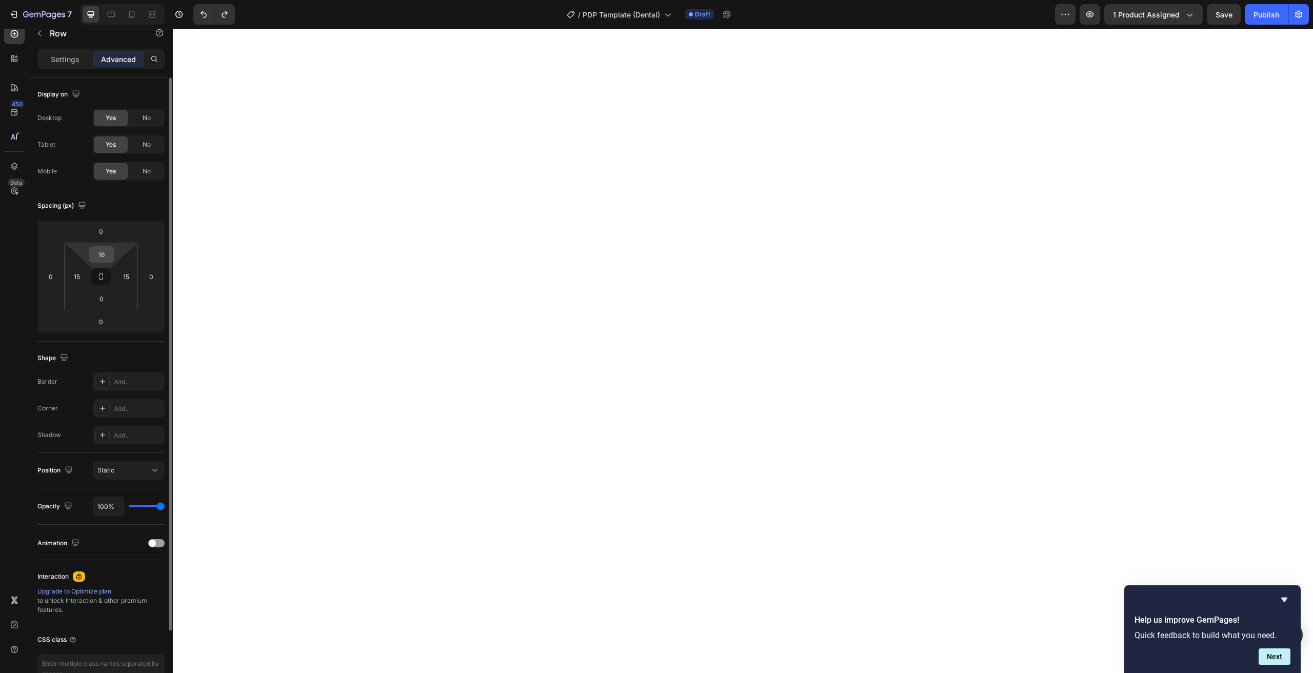
click at [100, 260] on input "16" at bounding box center [101, 254] width 21 height 15
type input "0"
click at [130, 12] on icon at bounding box center [132, 14] width 10 height 10
type input "16"
type input "0"
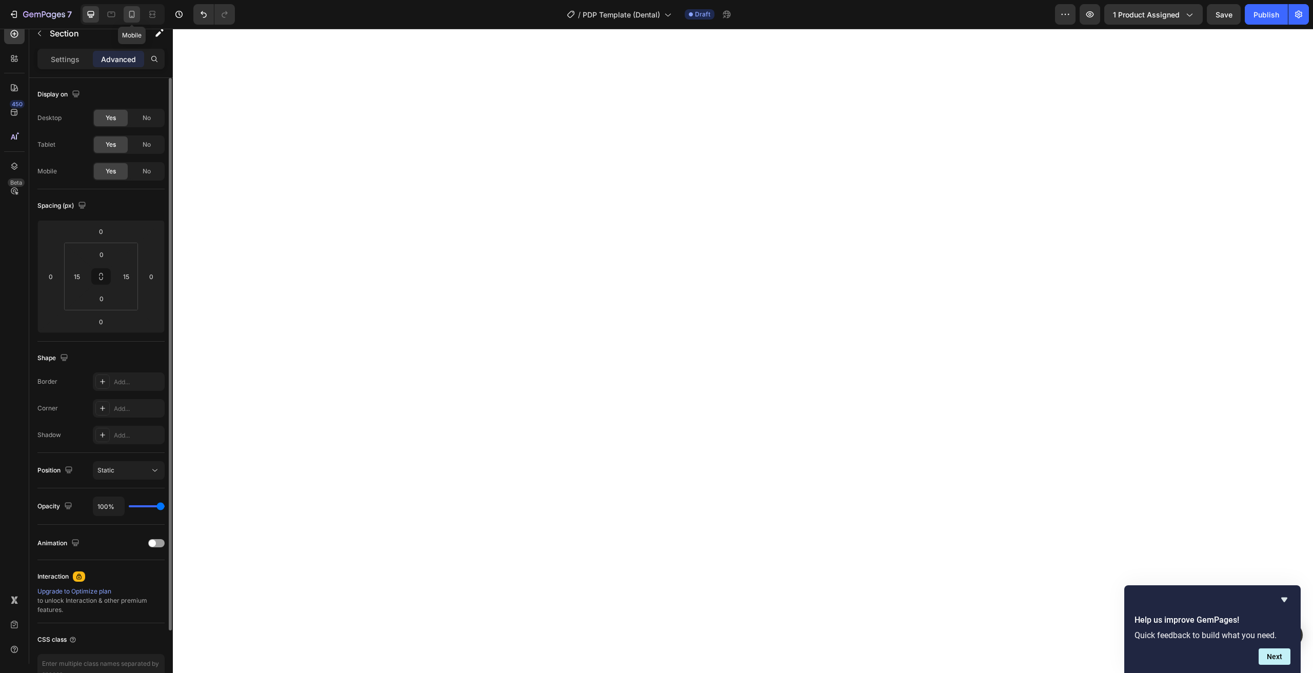
type input "16"
type input "0"
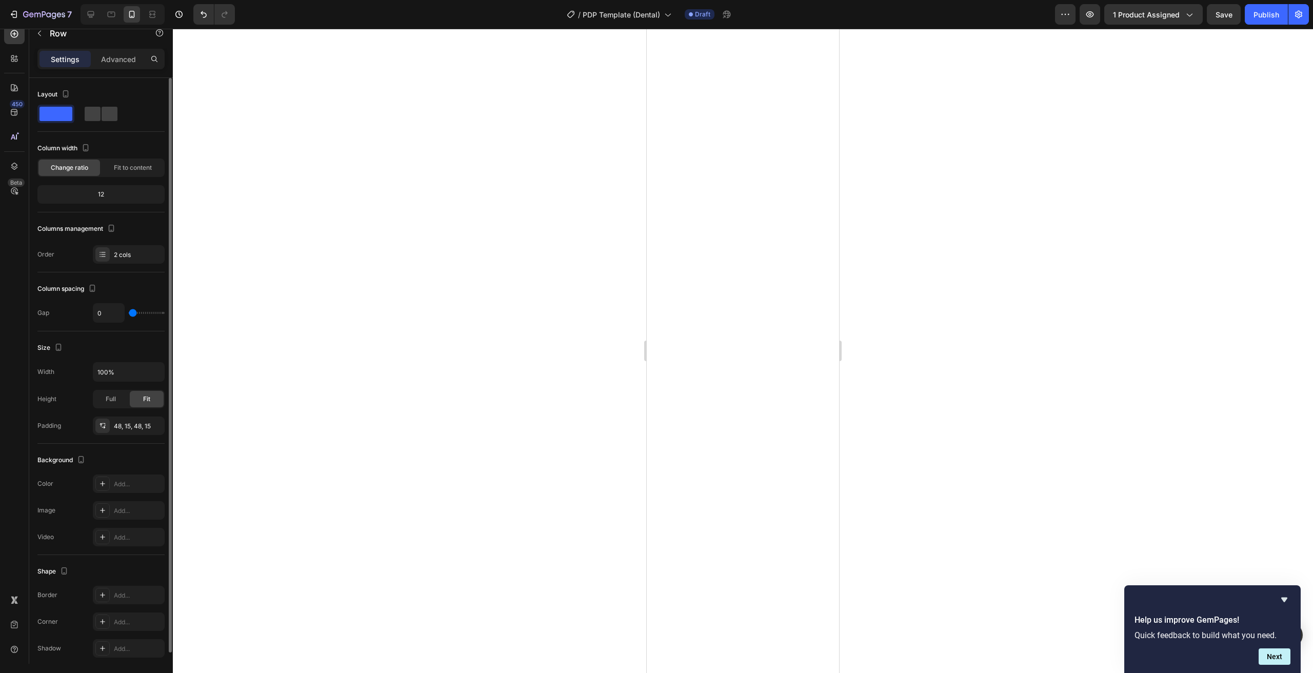
click at [2, 162] on div "450 Beta" at bounding box center [14, 341] width 29 height 644
click at [11, 161] on icon at bounding box center [14, 166] width 10 height 10
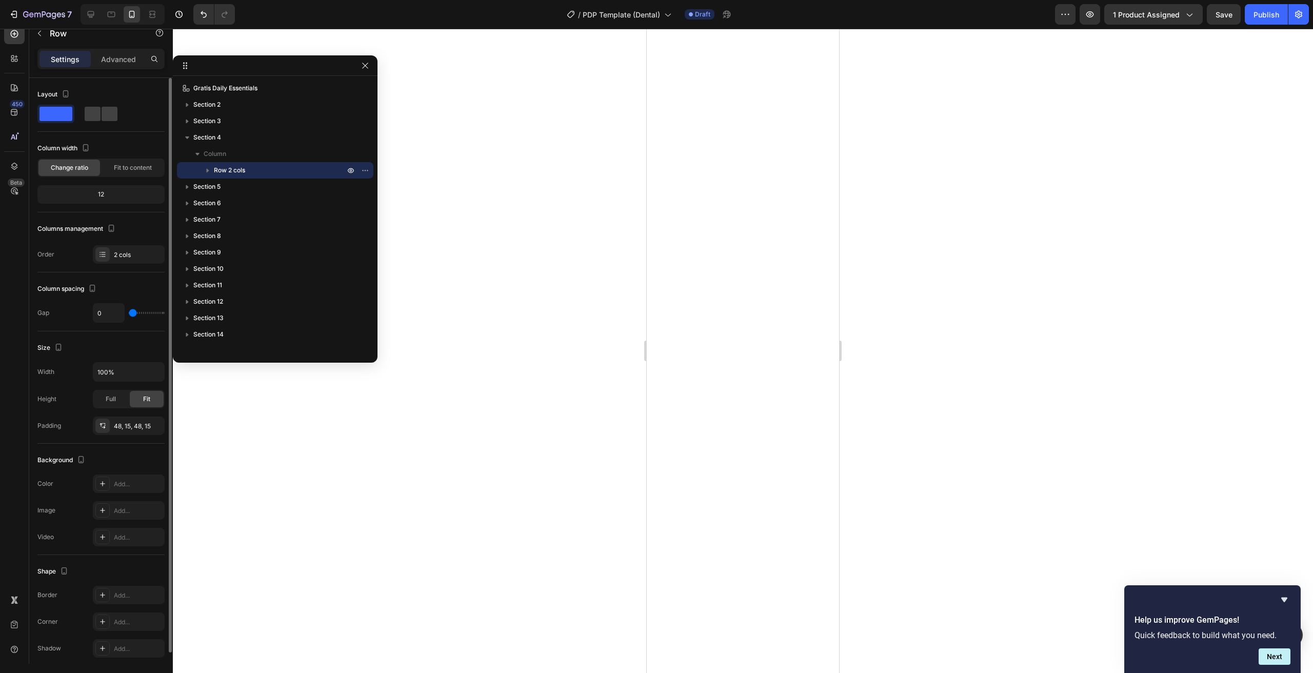
click at [208, 167] on icon "button" at bounding box center [208, 170] width 10 height 10
click at [220, 269] on icon "button" at bounding box center [218, 269] width 10 height 10
click at [218, 270] on icon "button" at bounding box center [218, 269] width 3 height 4
click at [366, 270] on div "Column 2" at bounding box center [275, 269] width 188 height 16
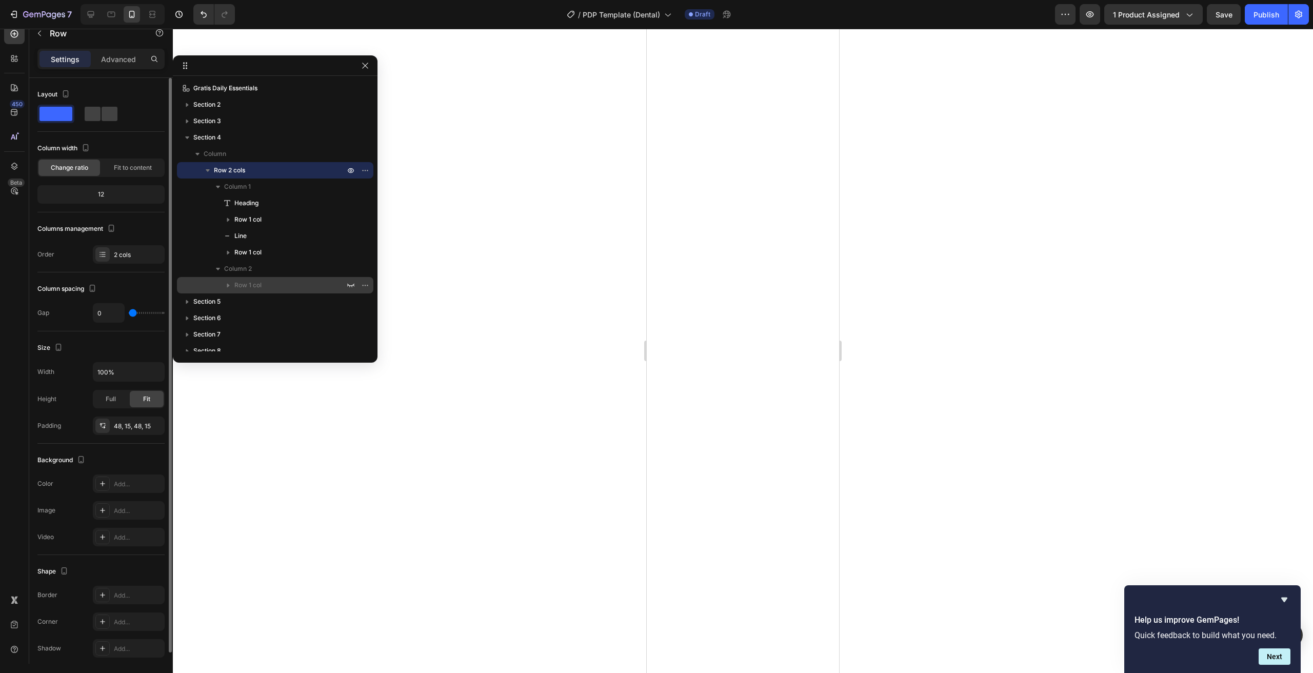
click at [244, 283] on span "Row 1 col" at bounding box center [247, 285] width 27 height 10
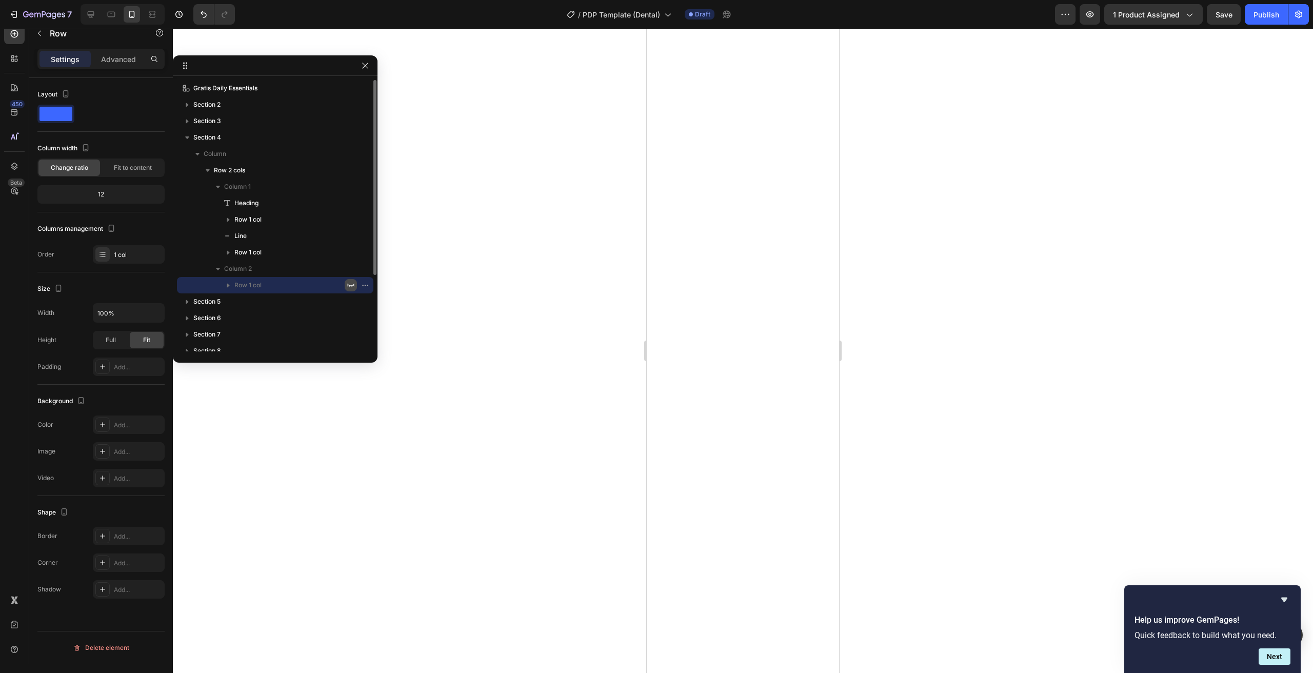
click at [351, 284] on icon "button" at bounding box center [351, 285] width 8 height 8
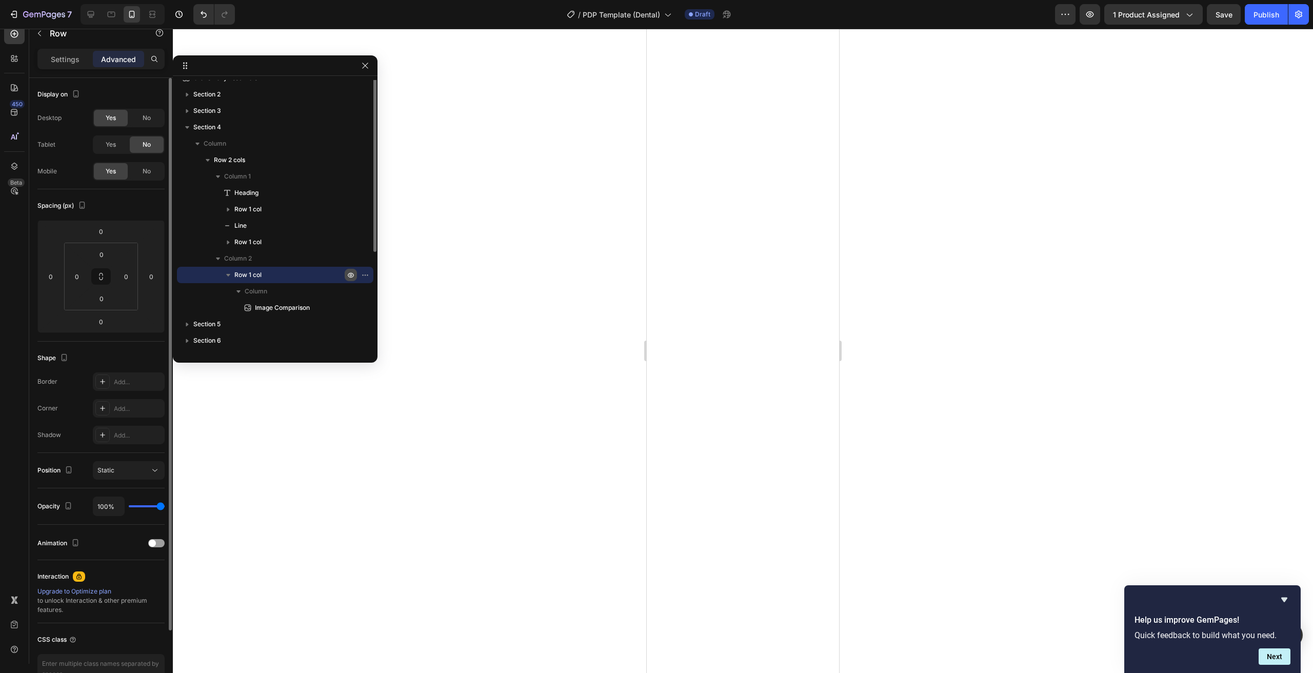
scroll to position [37, 0]
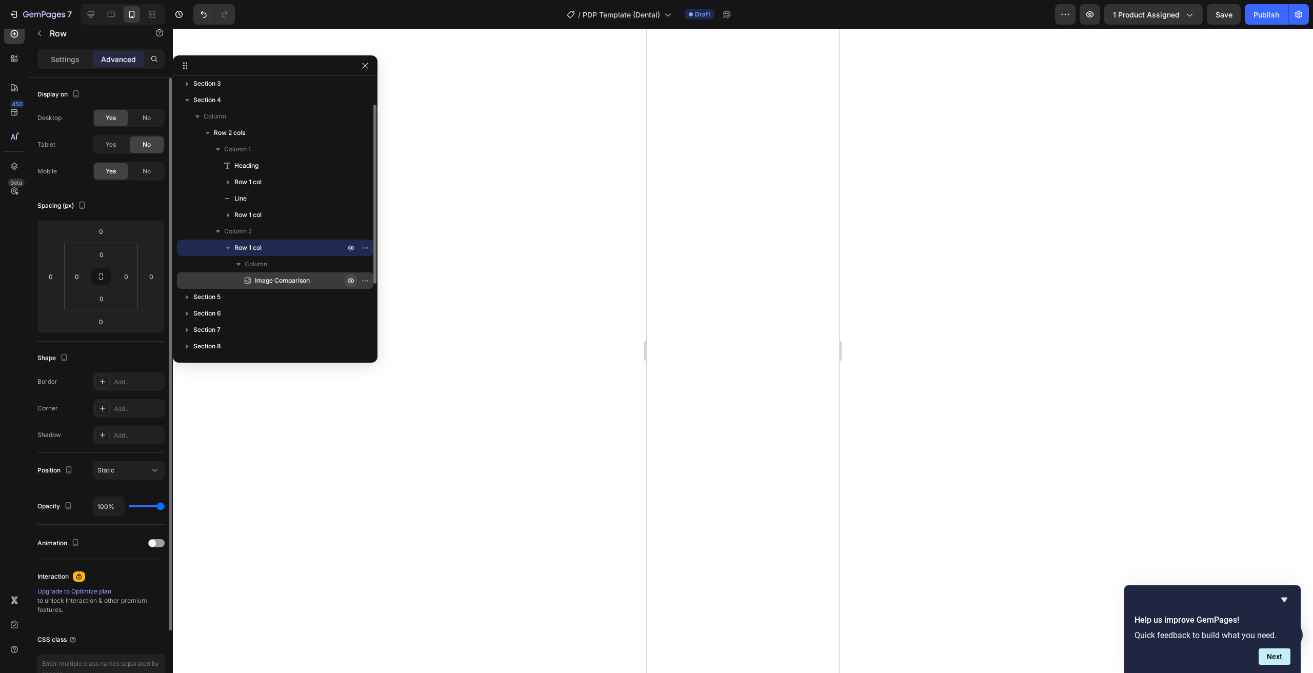
click at [350, 280] on icon "button" at bounding box center [351, 280] width 8 height 8
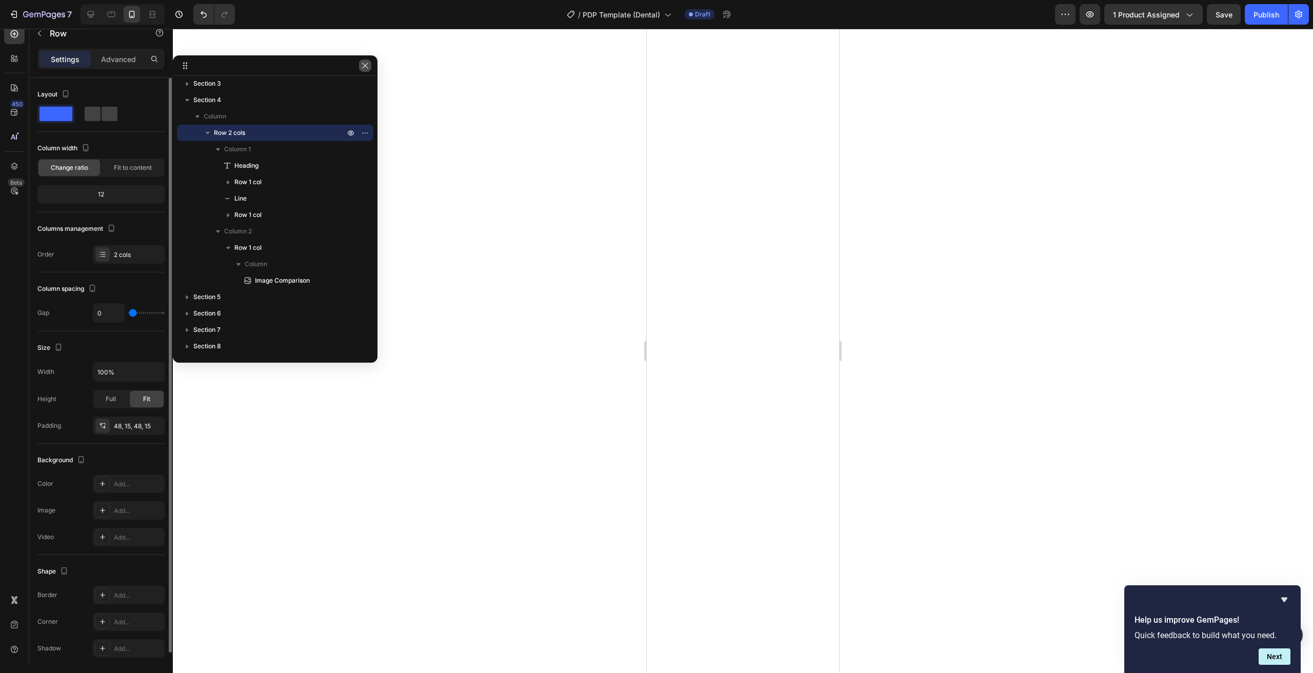
click at [370, 65] on button "button" at bounding box center [365, 65] width 12 height 12
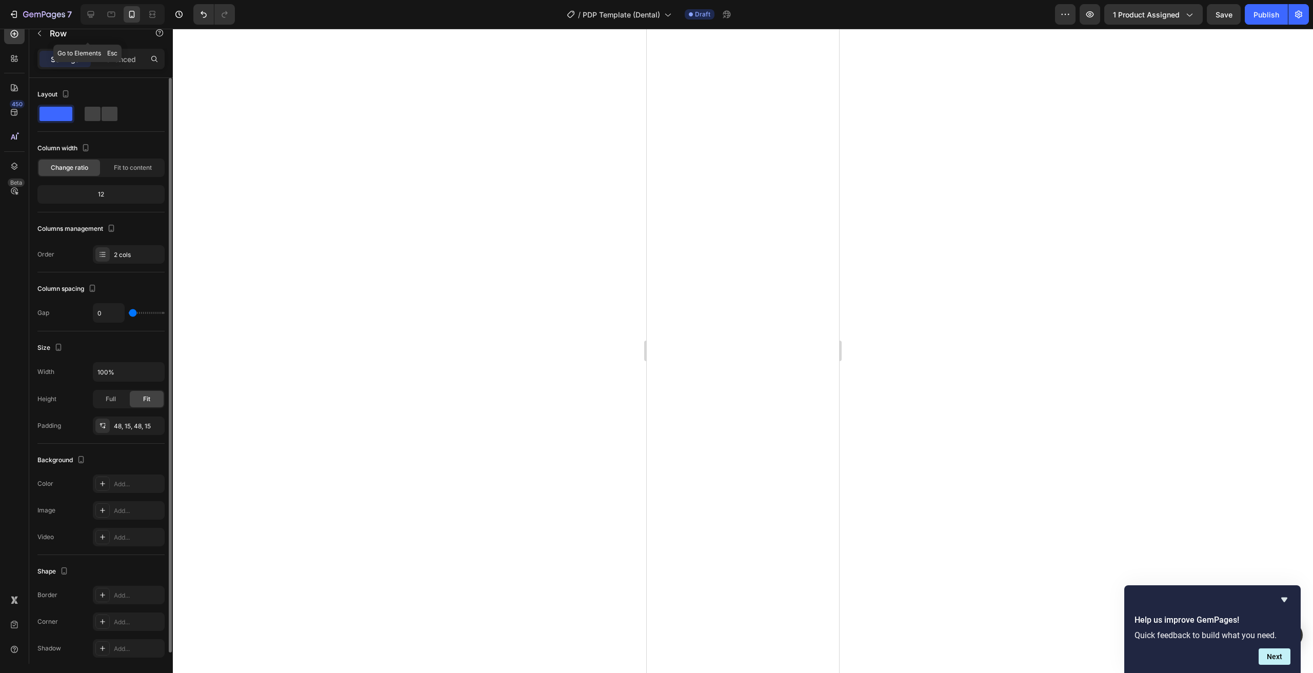
click at [117, 48] on div "Row" at bounding box center [87, 33] width 117 height 29
click at [121, 54] on p "Advanced" at bounding box center [118, 59] width 35 height 11
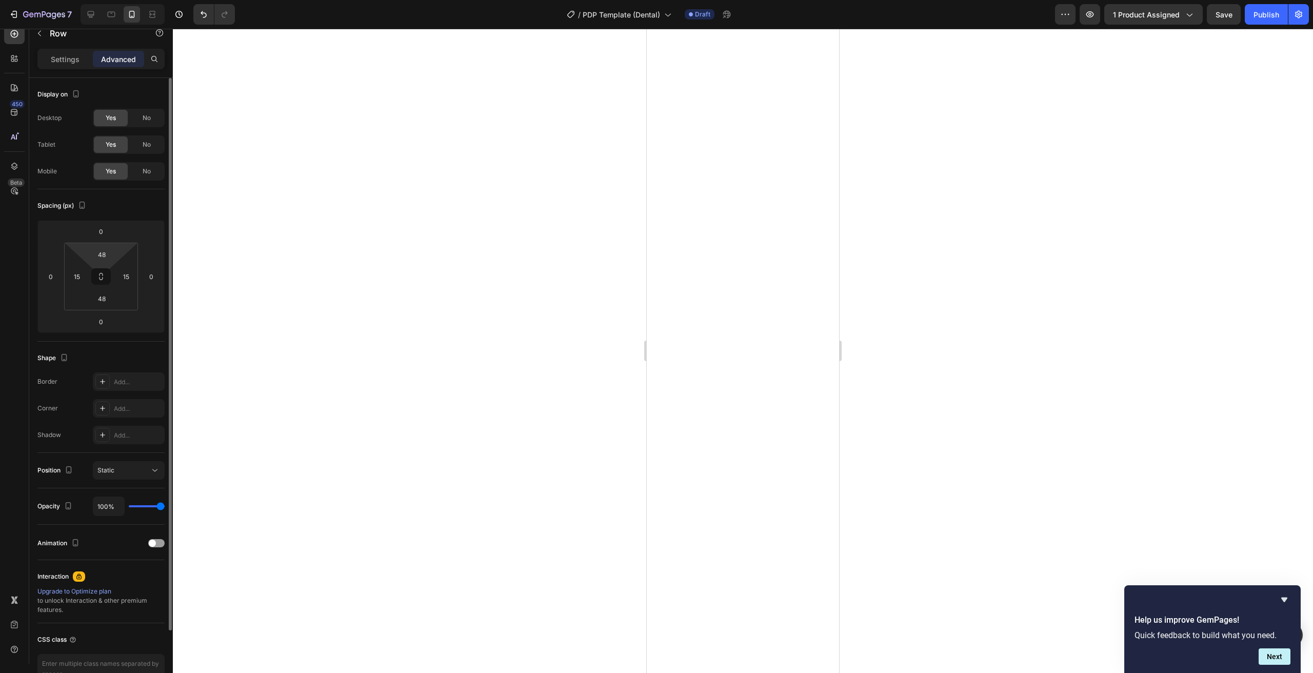
click at [122, 0] on html "7 Version history / PDP Template (Dental) Draft Preview 1 product assigned Save…" at bounding box center [656, 0] width 1313 height 0
click at [109, 254] on input "3" at bounding box center [101, 254] width 21 height 15
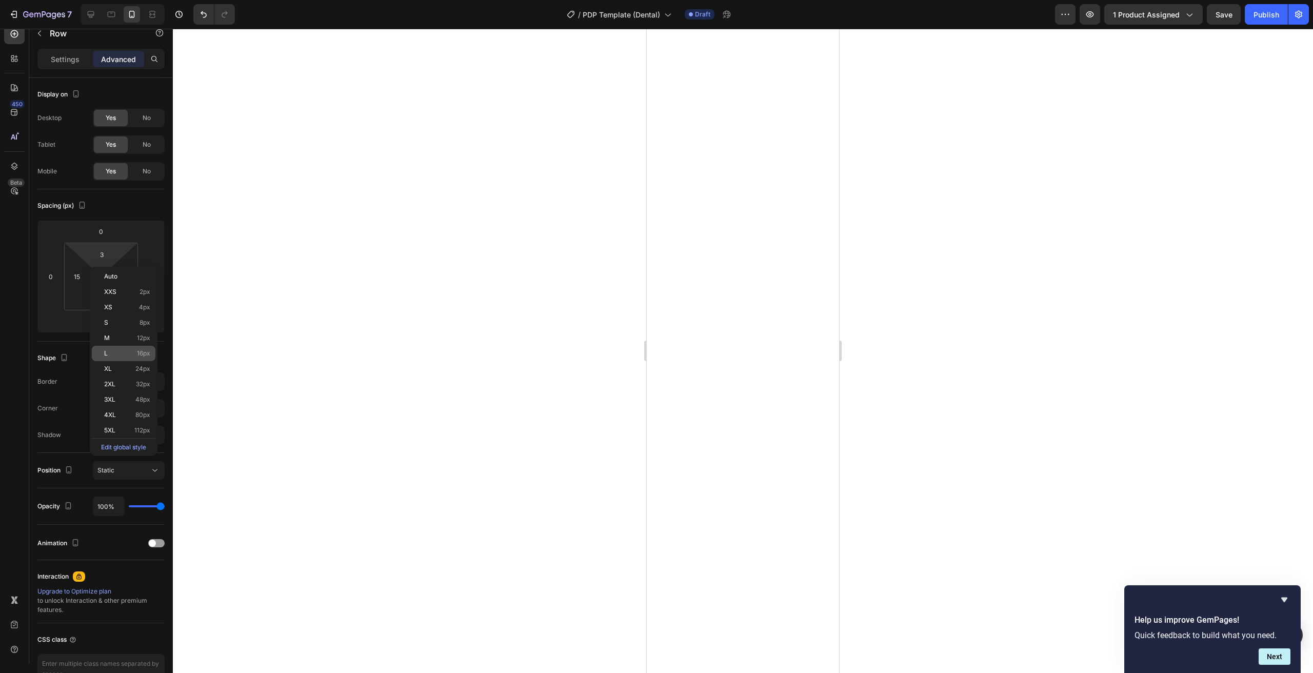
click at [133, 352] on p "L 16px" at bounding box center [127, 353] width 46 height 7
type input "16"
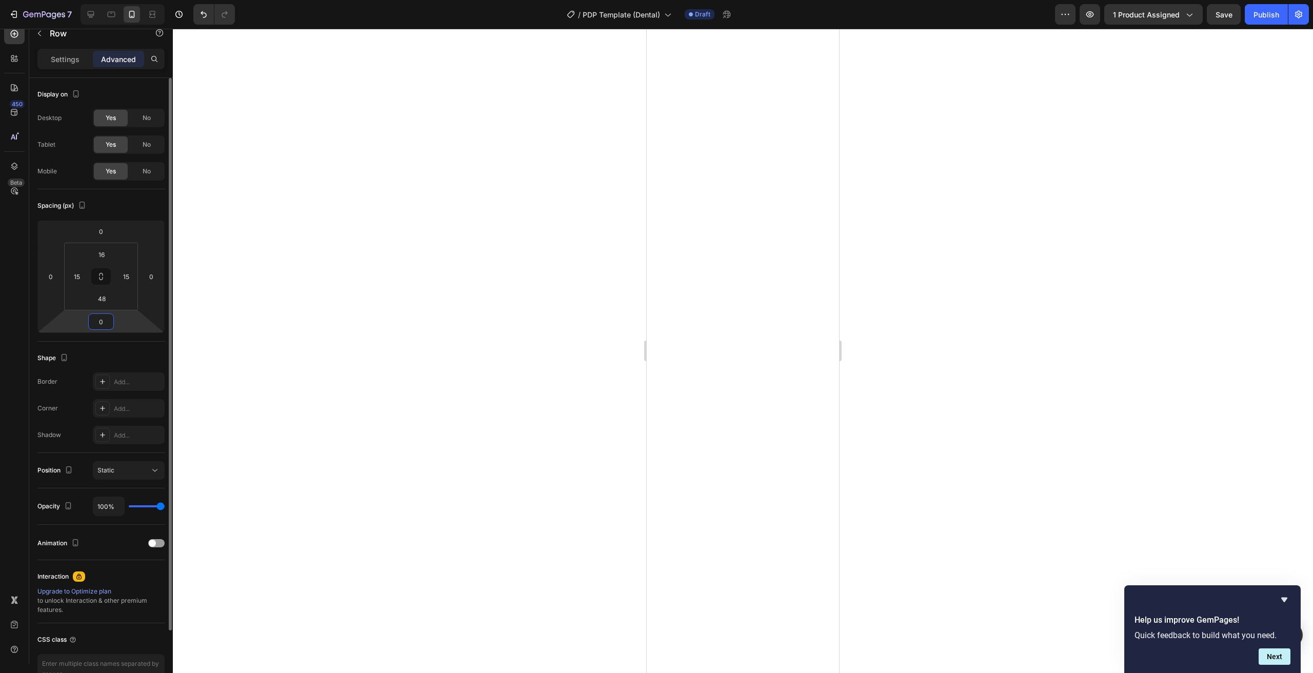
click at [104, 319] on input "0" at bounding box center [101, 321] width 21 height 15
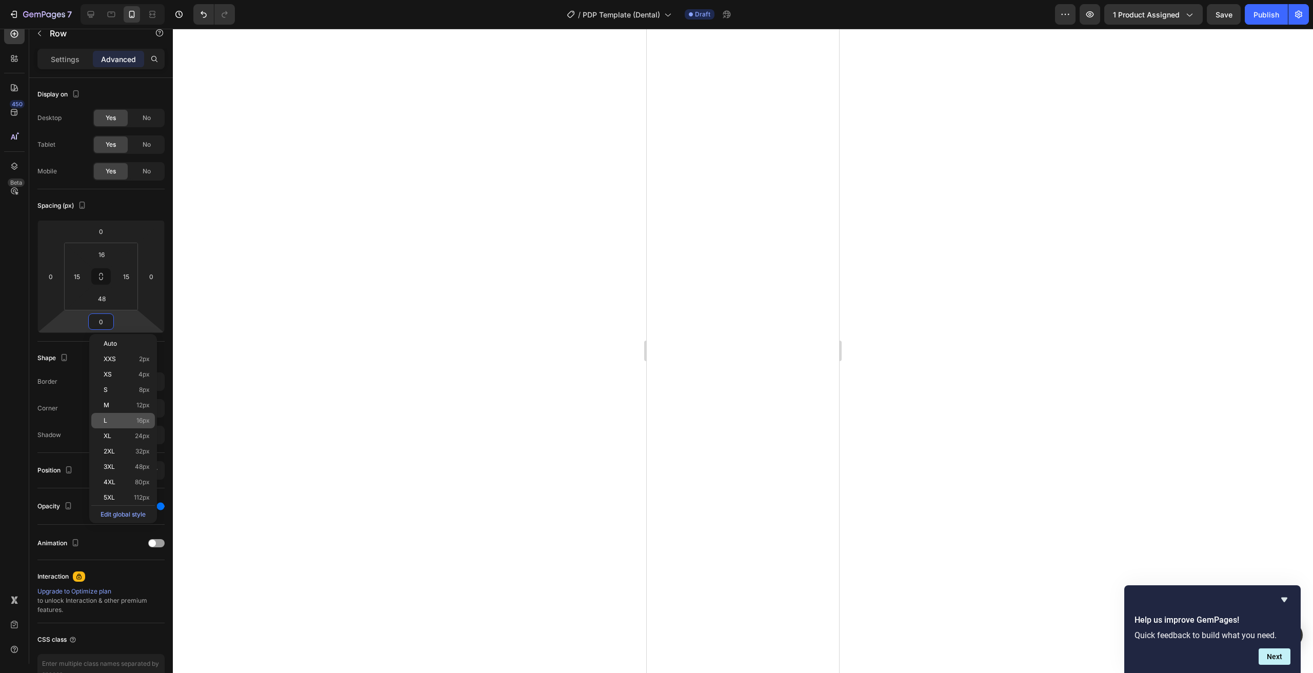
click at [132, 421] on p "L 16px" at bounding box center [127, 420] width 46 height 7
type input "16"
click at [526, 391] on div at bounding box center [743, 351] width 1140 height 644
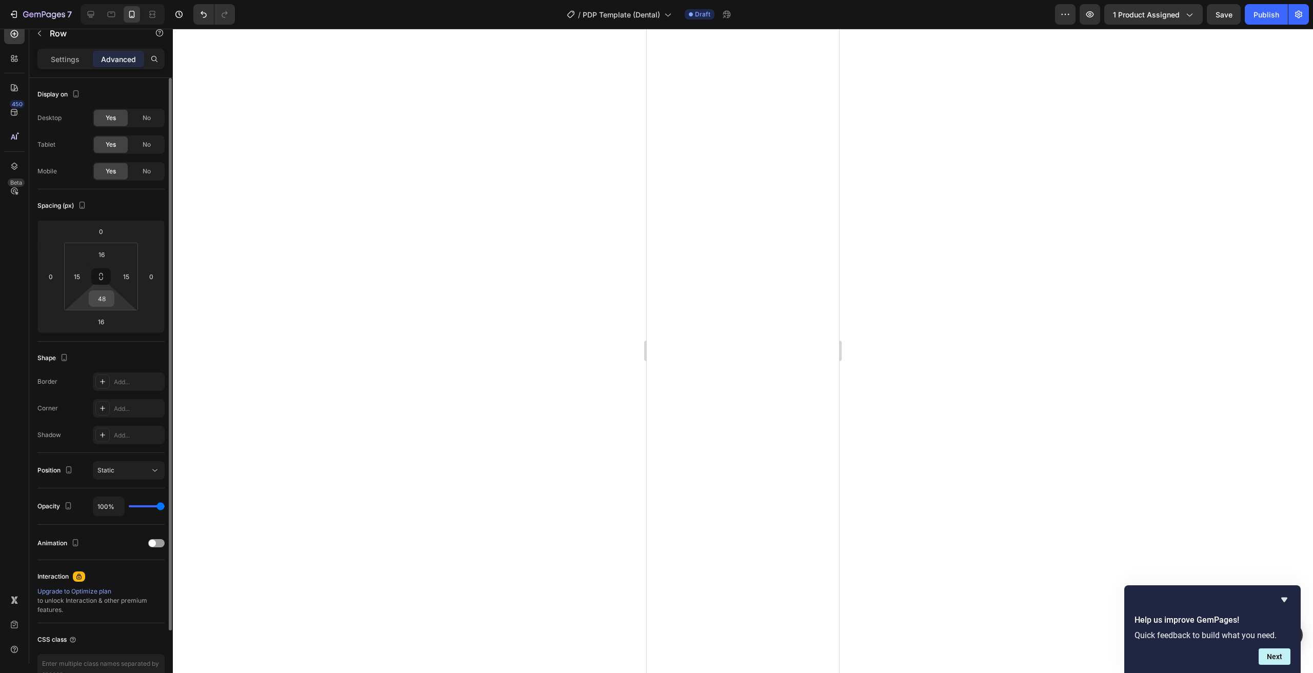
click at [90, 303] on div "48" at bounding box center [102, 298] width 26 height 16
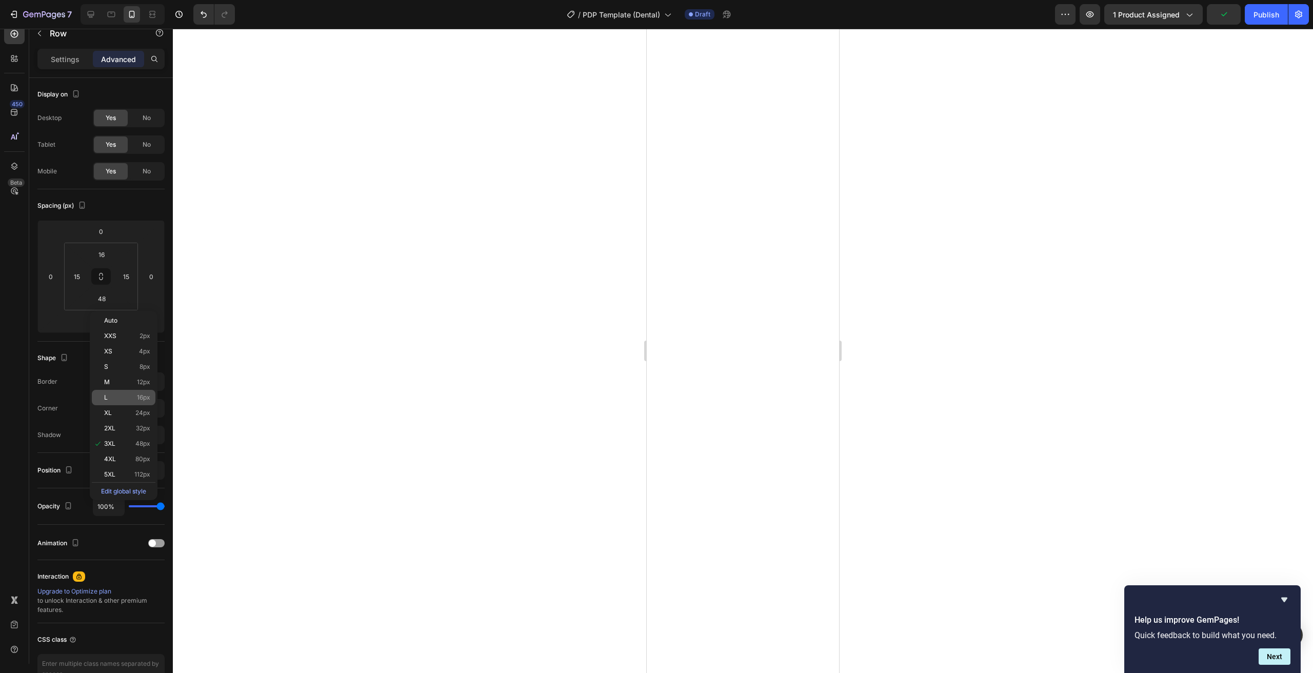
click at [133, 394] on p "L 16px" at bounding box center [127, 397] width 46 height 7
type input "16"
click at [570, 384] on div at bounding box center [743, 351] width 1140 height 644
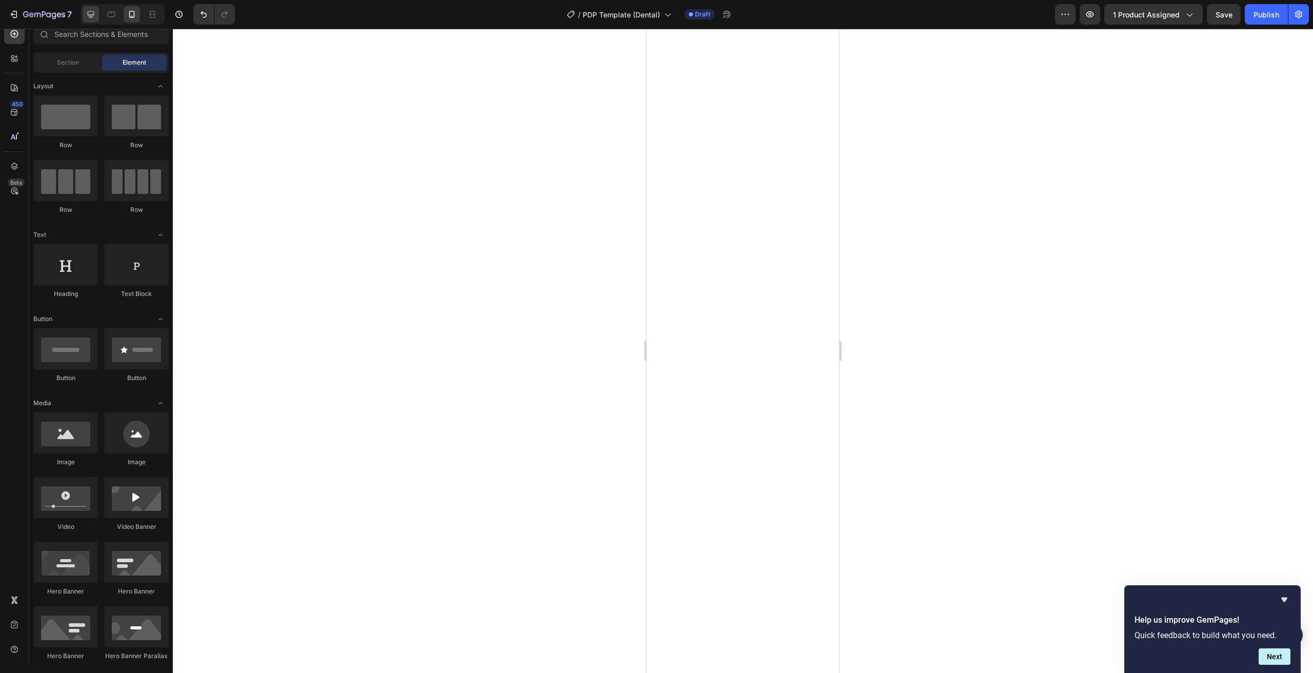
click at [88, 15] on icon at bounding box center [91, 14] width 7 height 7
click at [1232, 15] on span "Save" at bounding box center [1224, 14] width 17 height 9
click at [1086, 12] on icon "button" at bounding box center [1090, 14] width 10 height 10
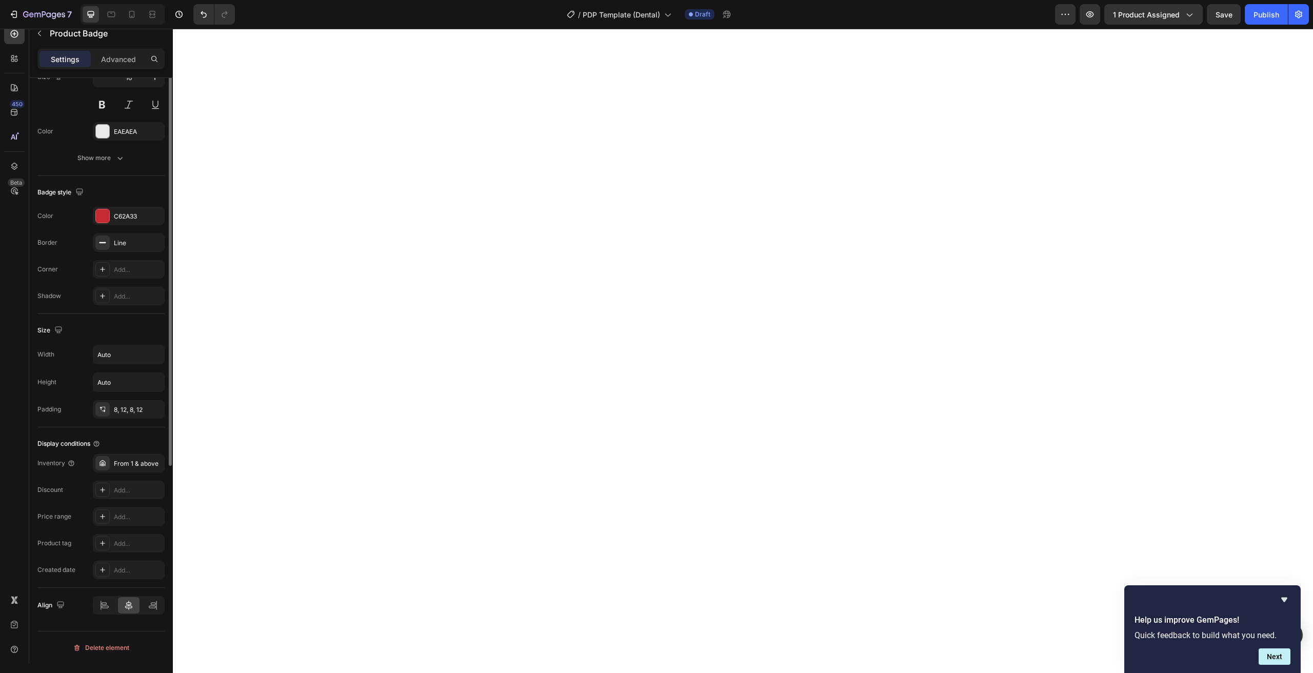
scroll to position [128, 0]
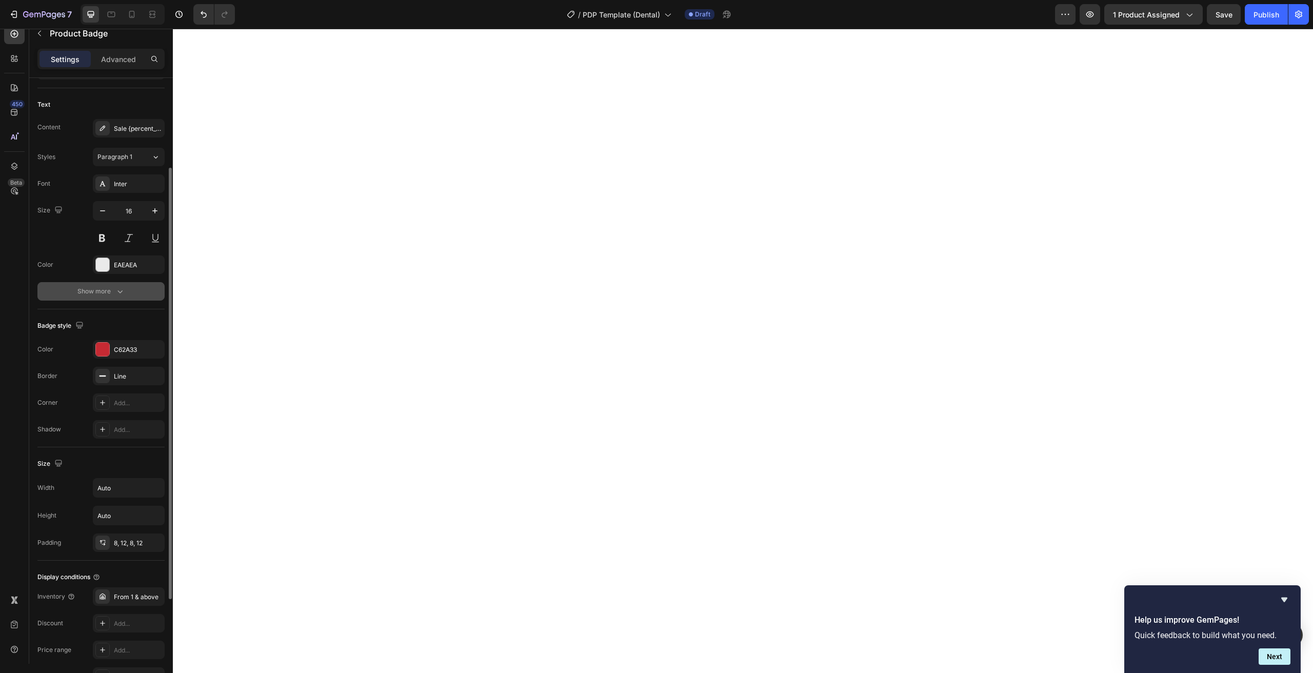
click at [85, 293] on div "Show more" at bounding box center [101, 291] width 48 height 10
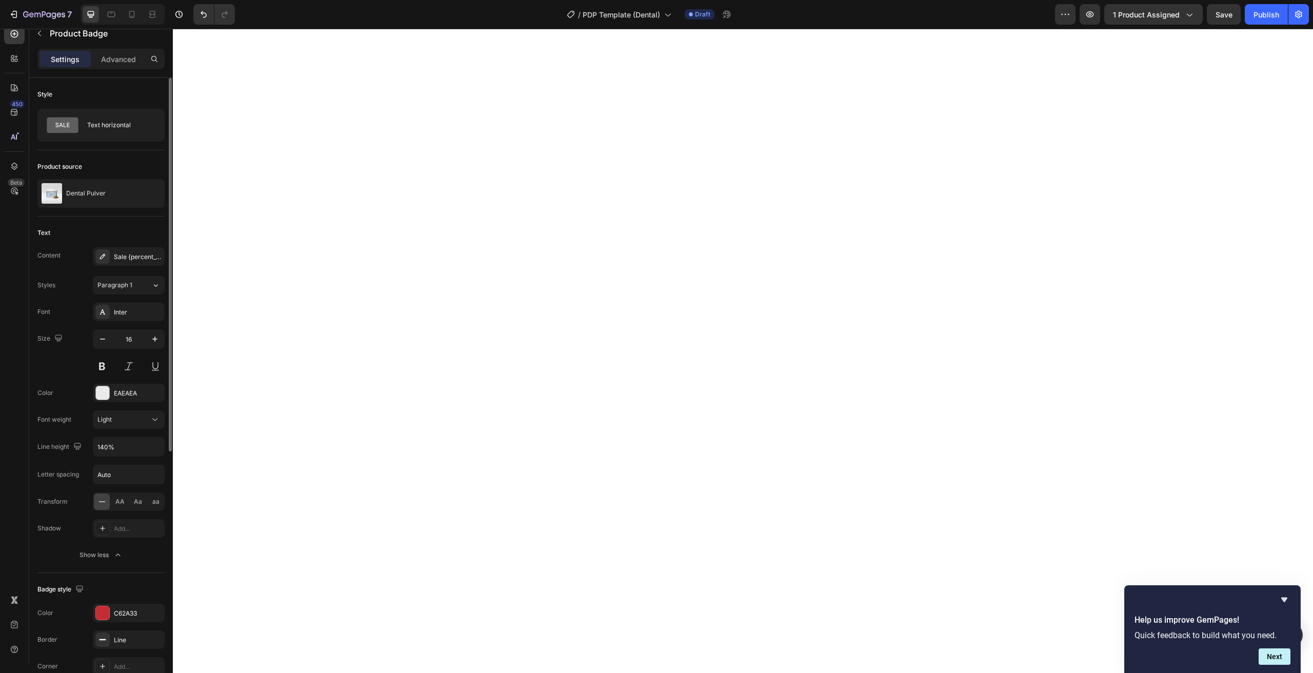
scroll to position [397, 0]
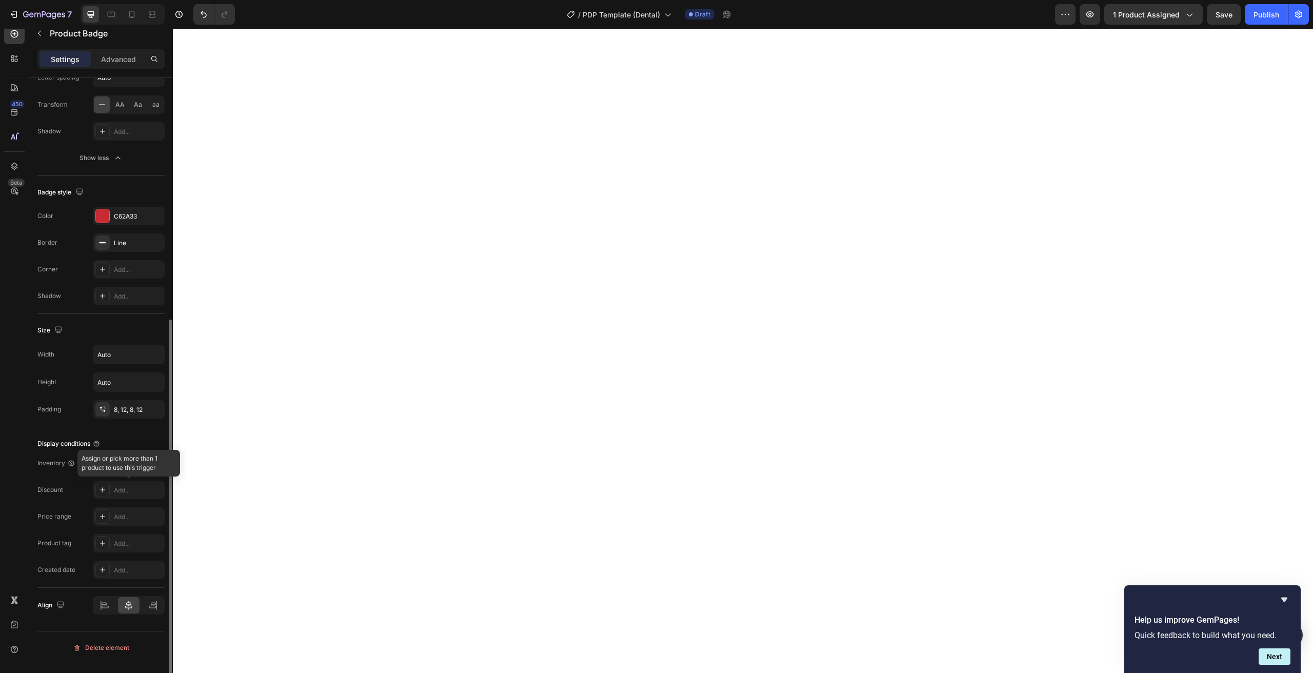
click at [105, 491] on div at bounding box center [129, 490] width 72 height 18
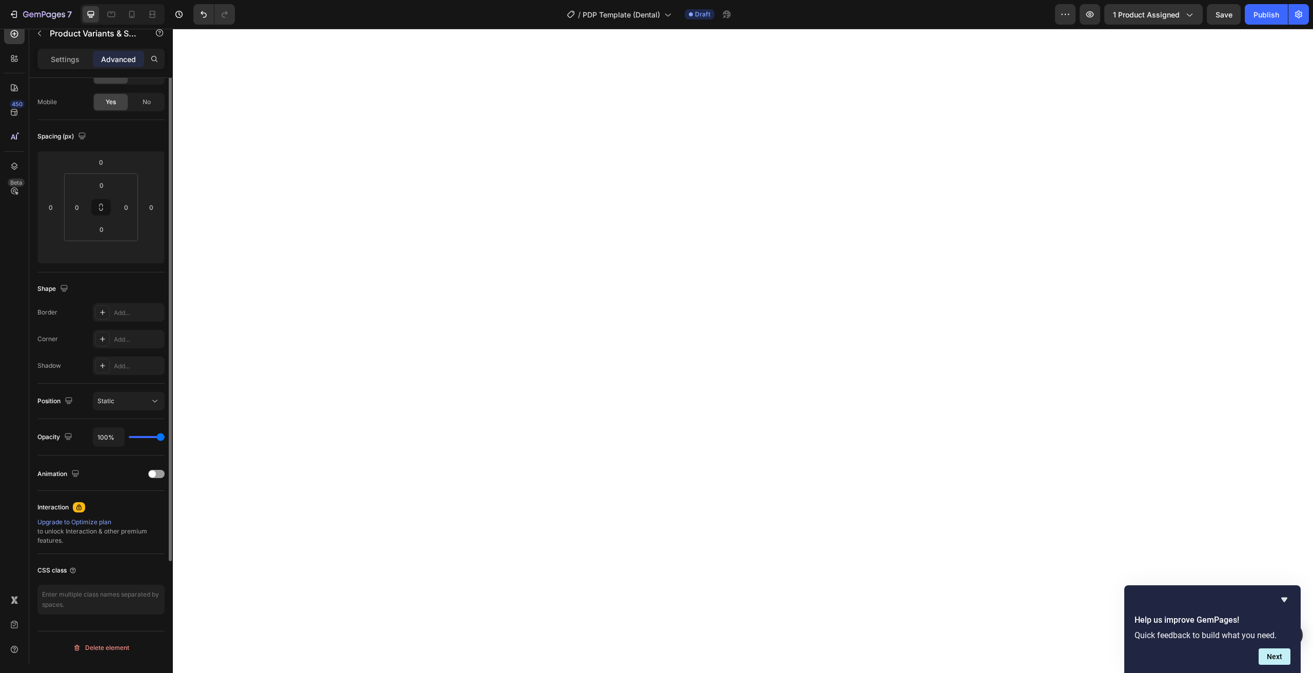
scroll to position [0, 0]
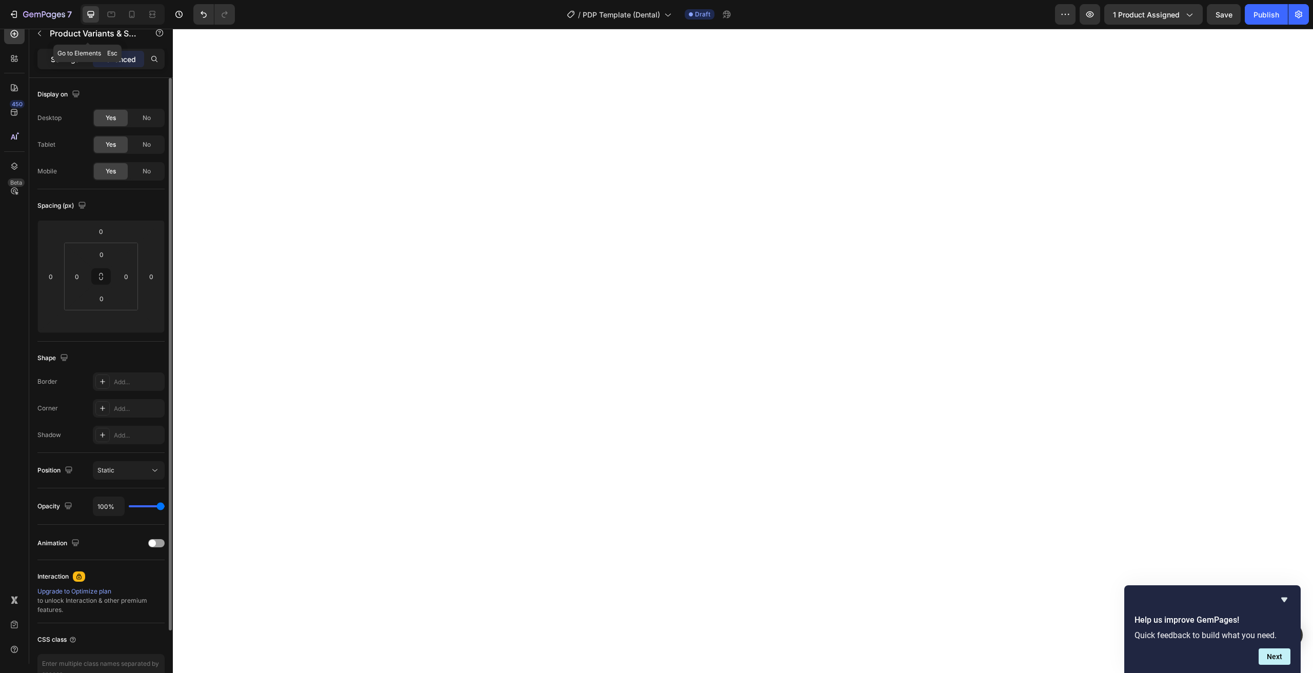
click at [59, 63] on p "Settings" at bounding box center [65, 59] width 29 height 11
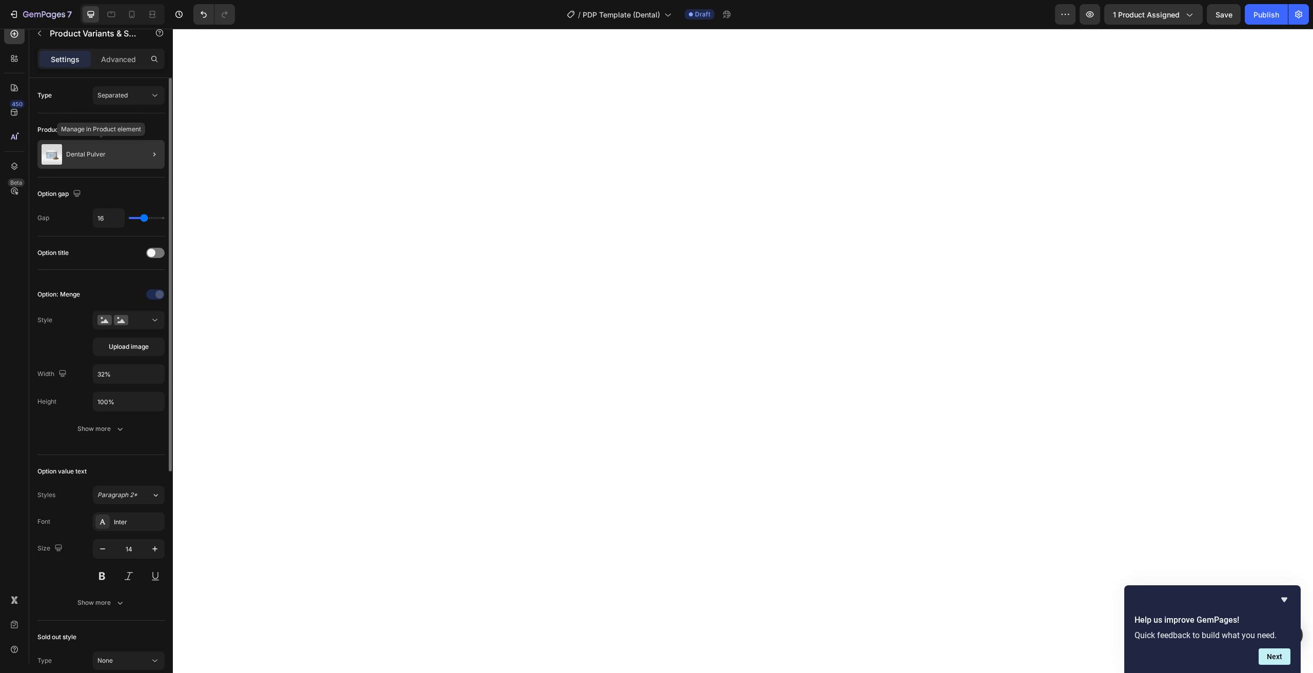
click at [79, 156] on p "Dental Pulver" at bounding box center [85, 154] width 39 height 7
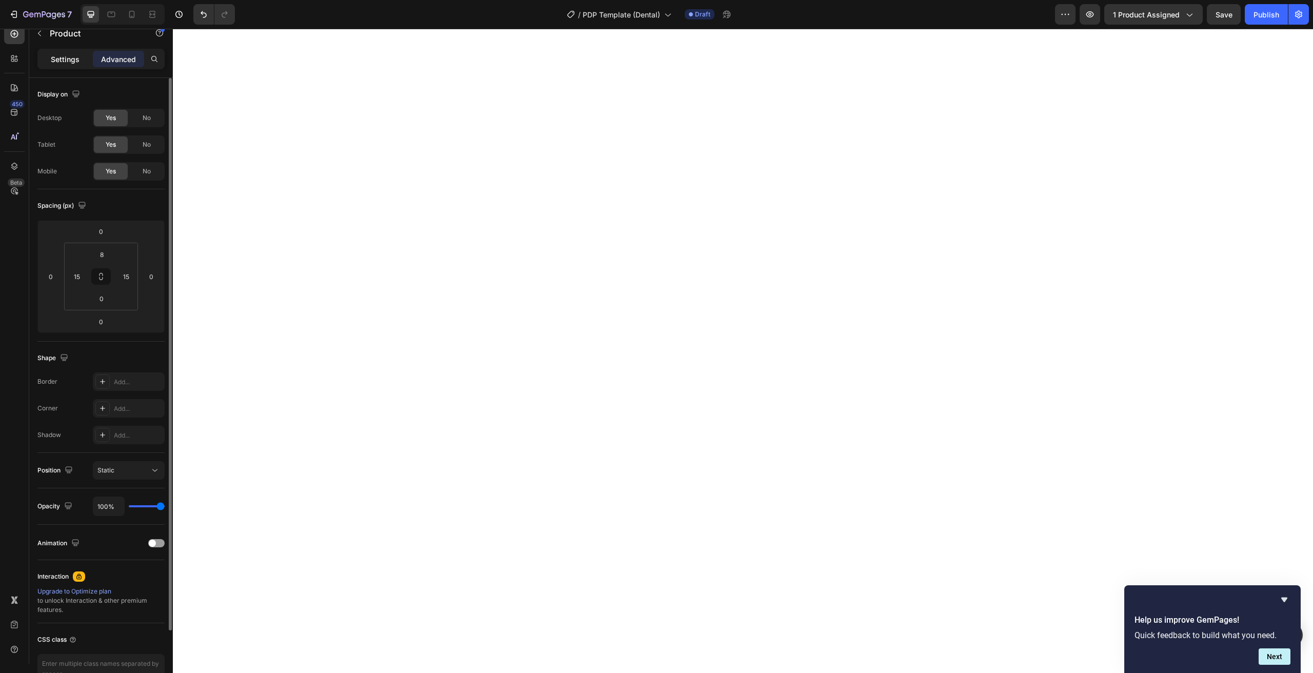
click at [72, 59] on p "Settings" at bounding box center [65, 59] width 29 height 11
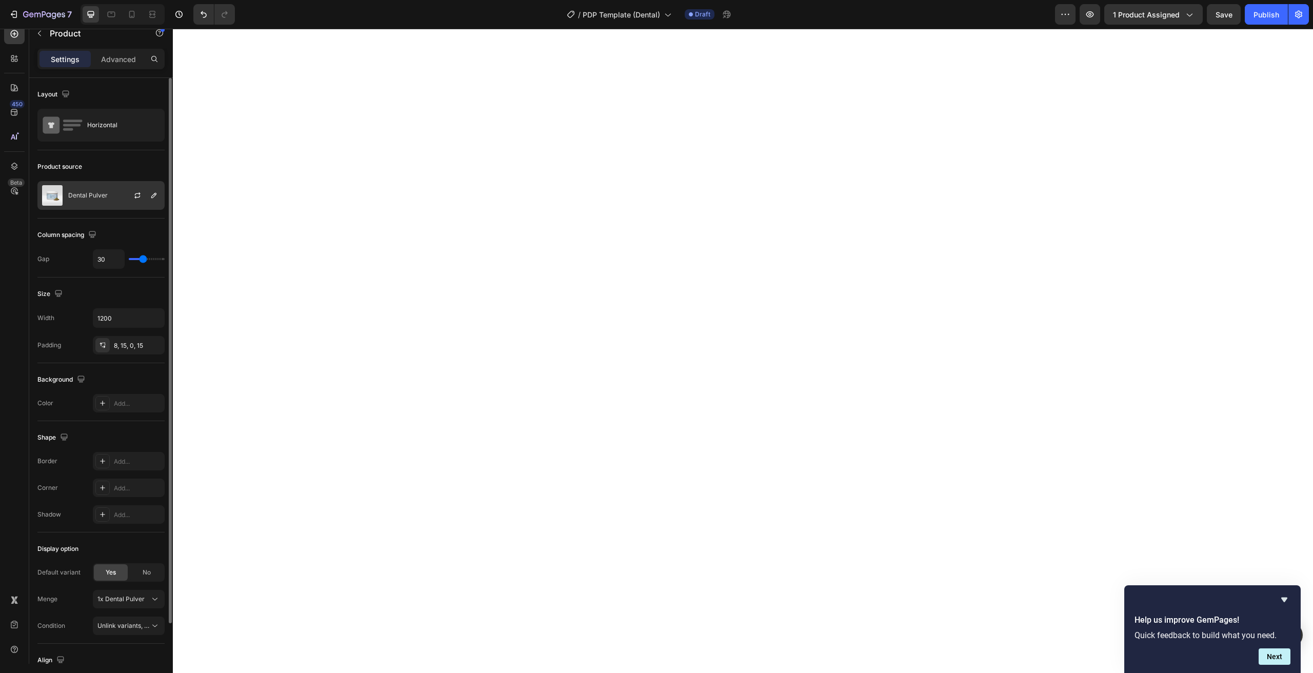
click at [101, 201] on div "Dental Pulver" at bounding box center [100, 195] width 127 height 29
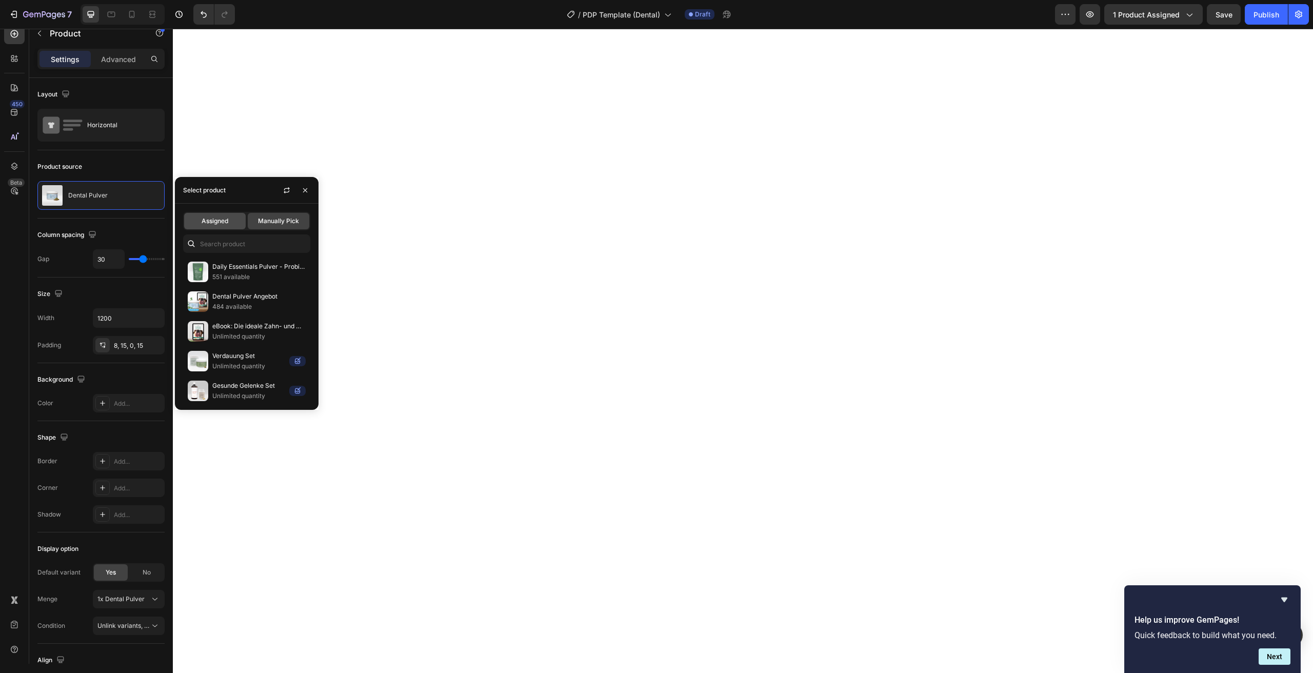
click at [218, 216] on div "Assigned" at bounding box center [215, 221] width 62 height 16
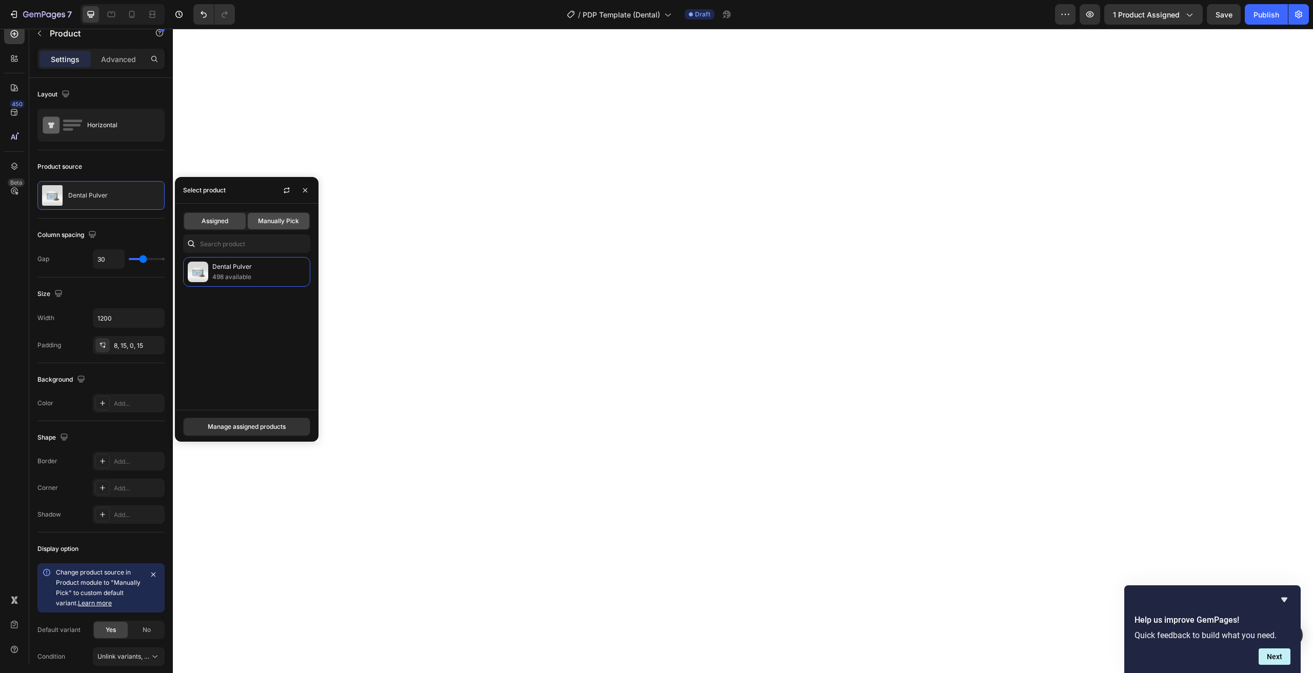
click at [280, 222] on span "Manually Pick" at bounding box center [278, 220] width 41 height 9
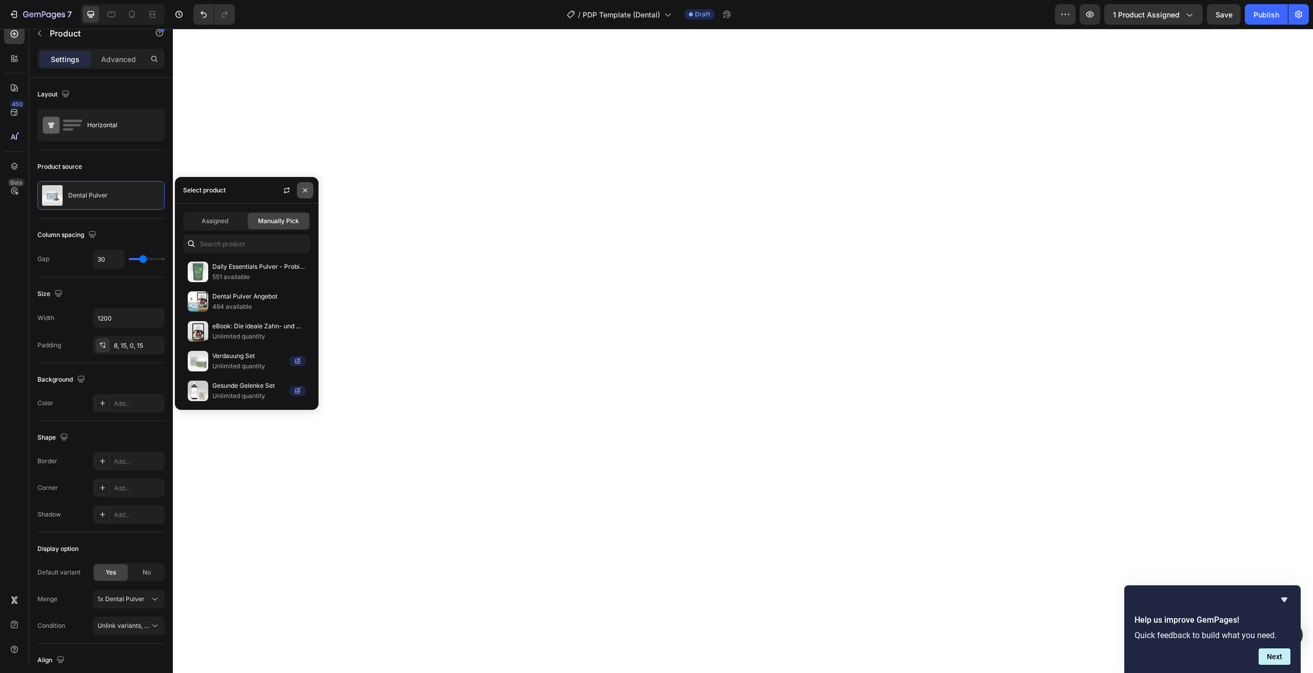
click at [305, 191] on icon "button" at bounding box center [305, 190] width 8 height 8
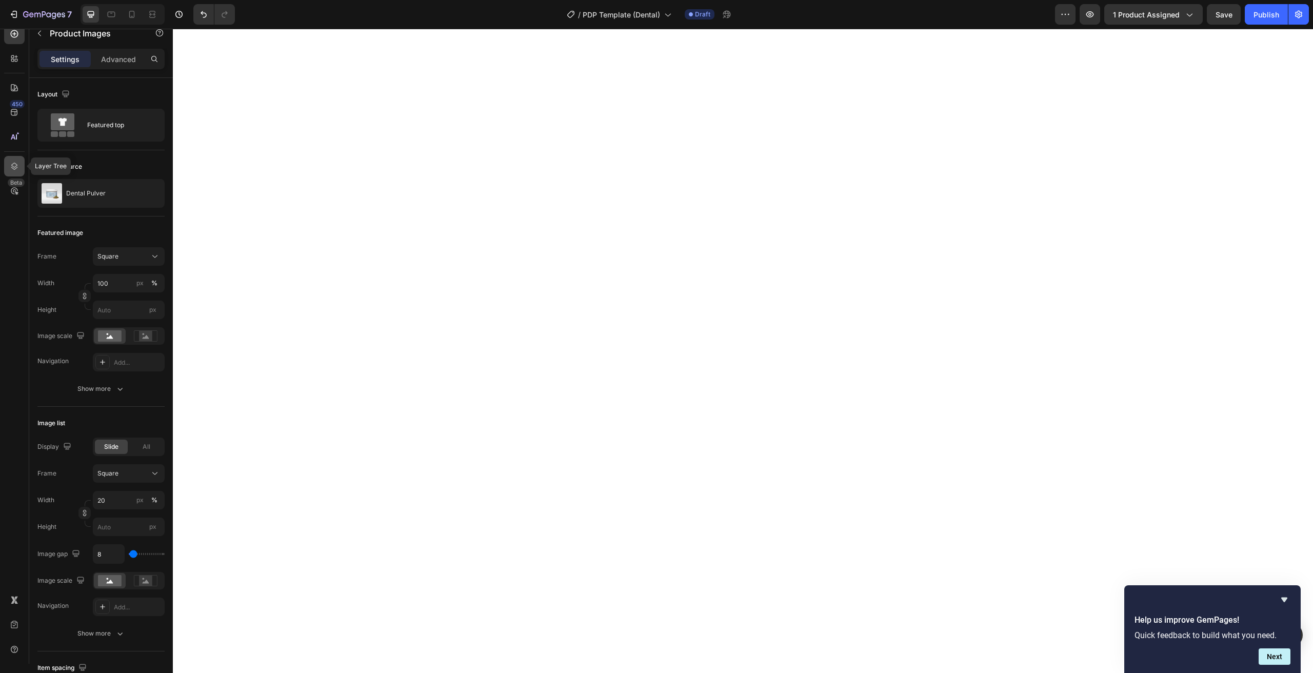
click at [20, 163] on div at bounding box center [14, 166] width 21 height 21
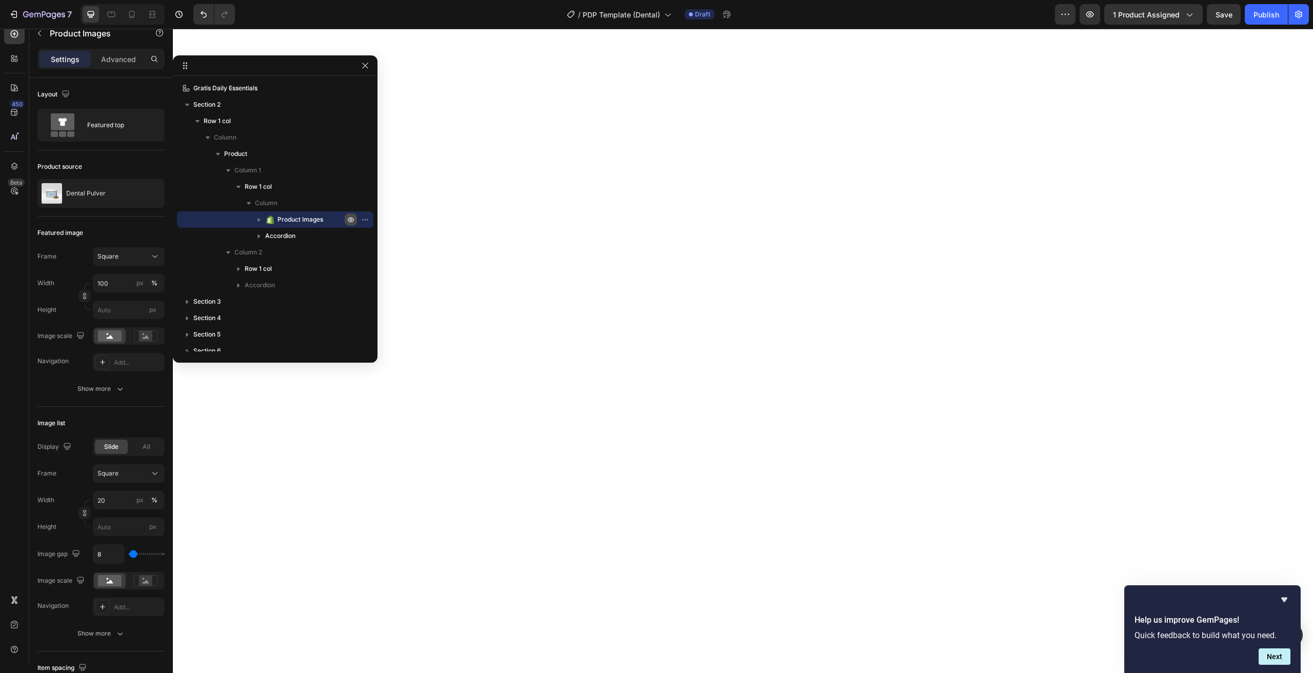
click at [353, 218] on icon "button" at bounding box center [351, 219] width 6 height 5
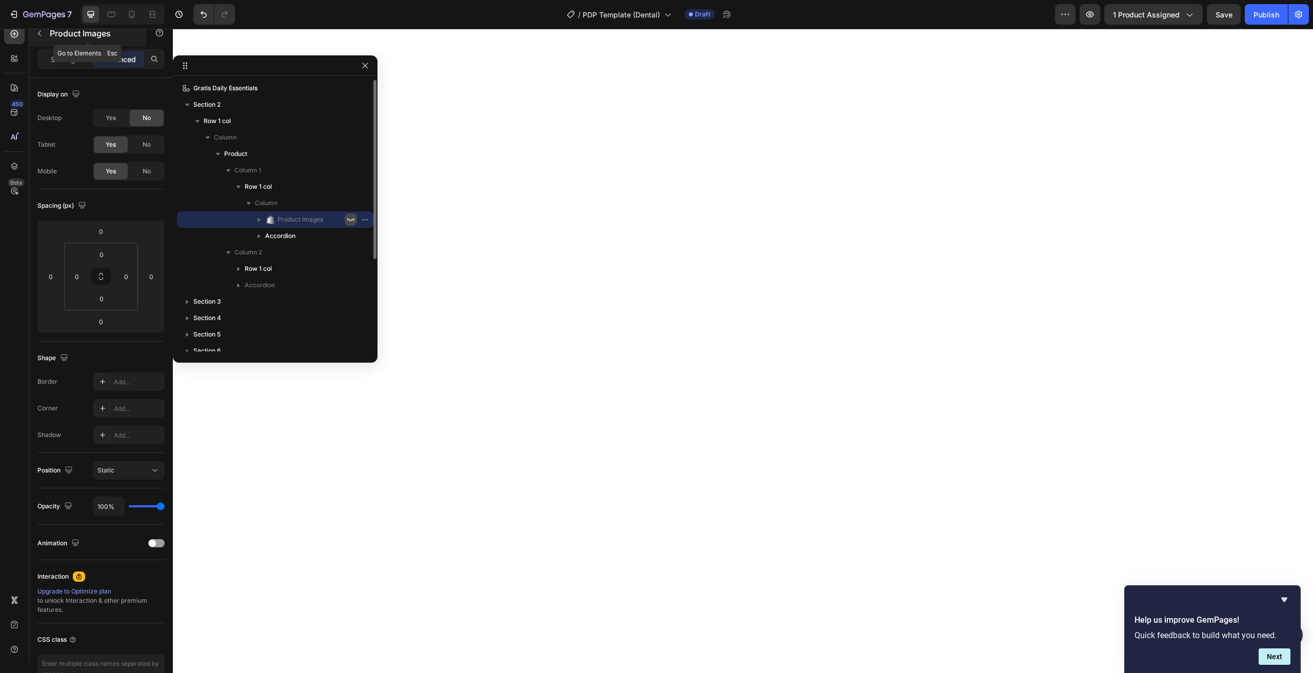
click at [44, 32] on button "button" at bounding box center [39, 33] width 16 height 16
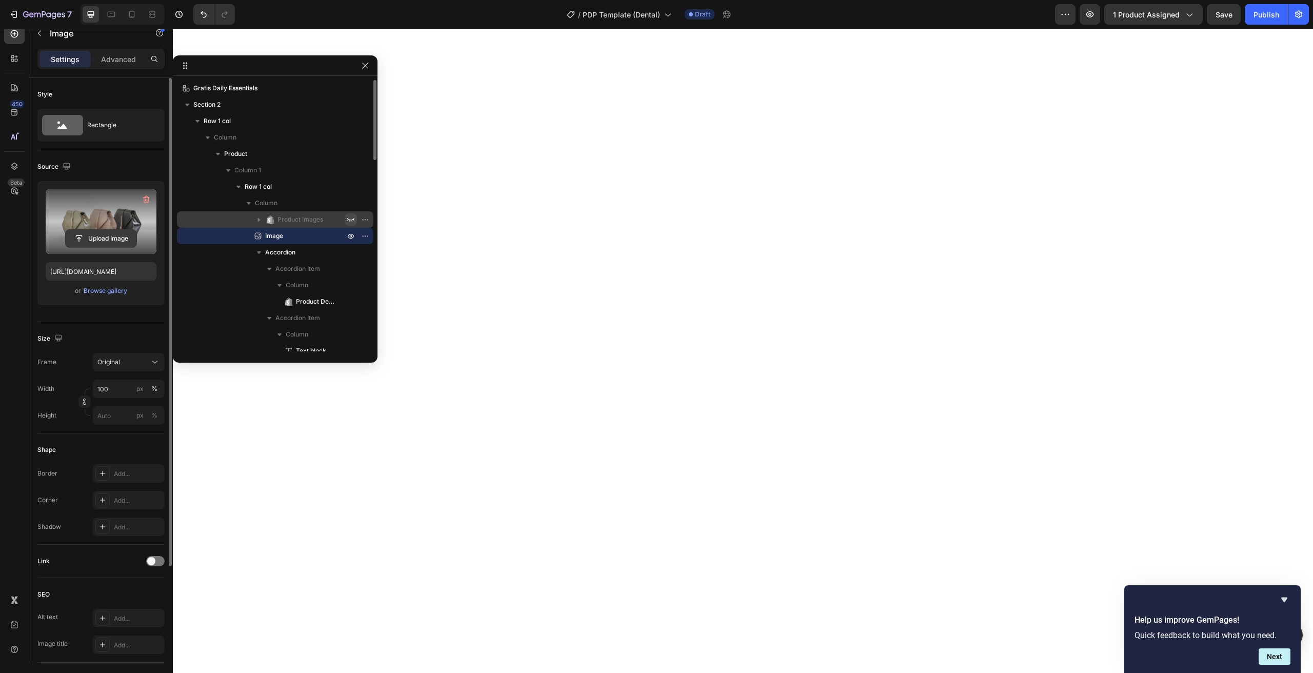
click at [94, 235] on input "file" at bounding box center [101, 238] width 71 height 17
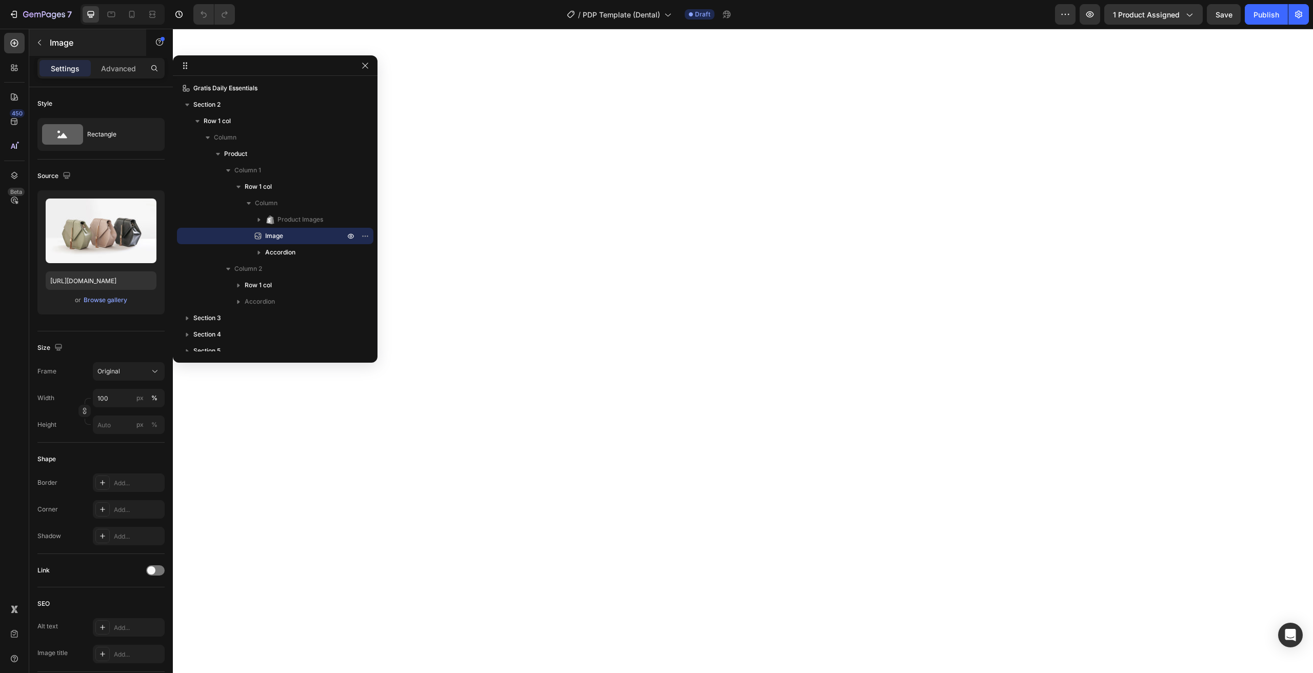
click at [43, 45] on icon "button" at bounding box center [39, 42] width 8 height 8
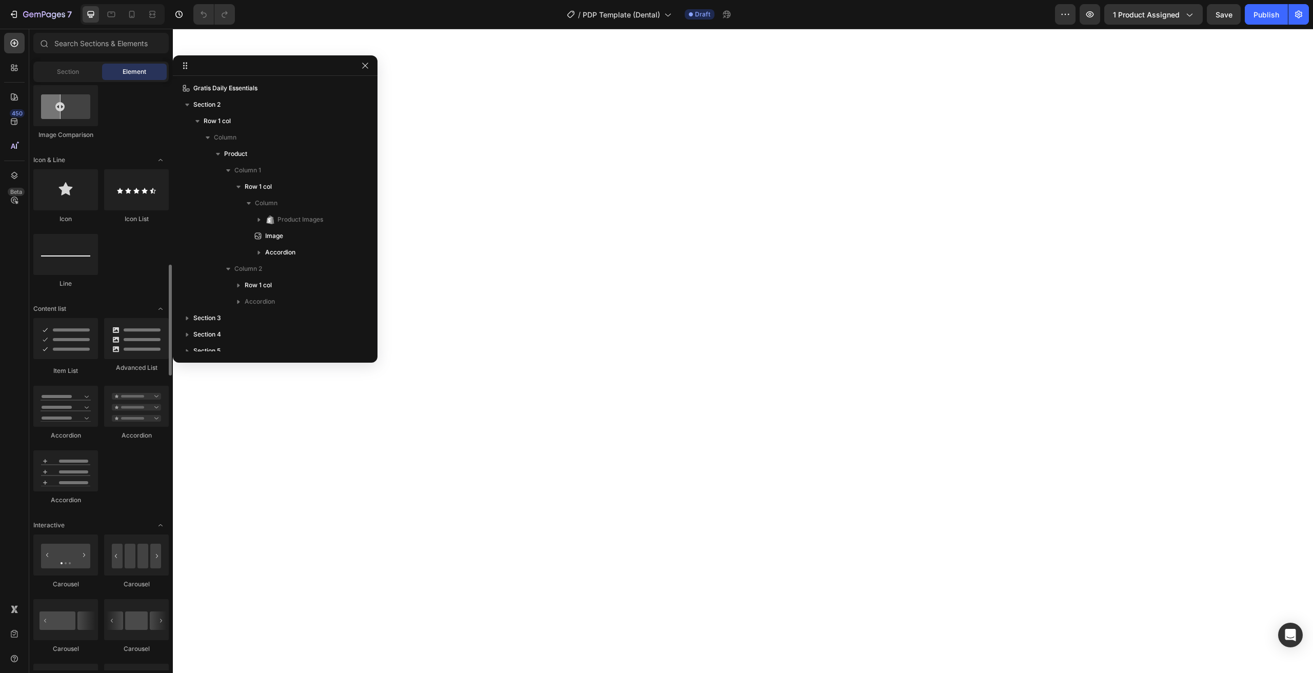
scroll to position [711, 0]
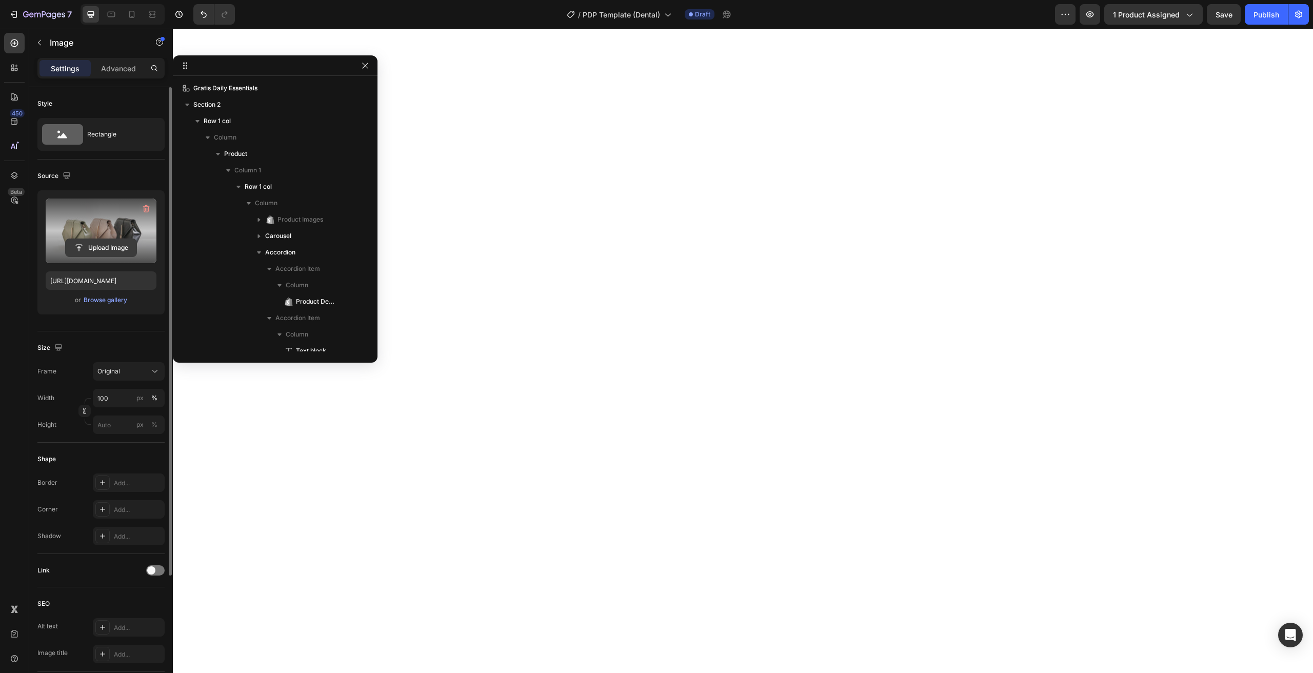
click at [99, 256] on input "file" at bounding box center [101, 247] width 71 height 17
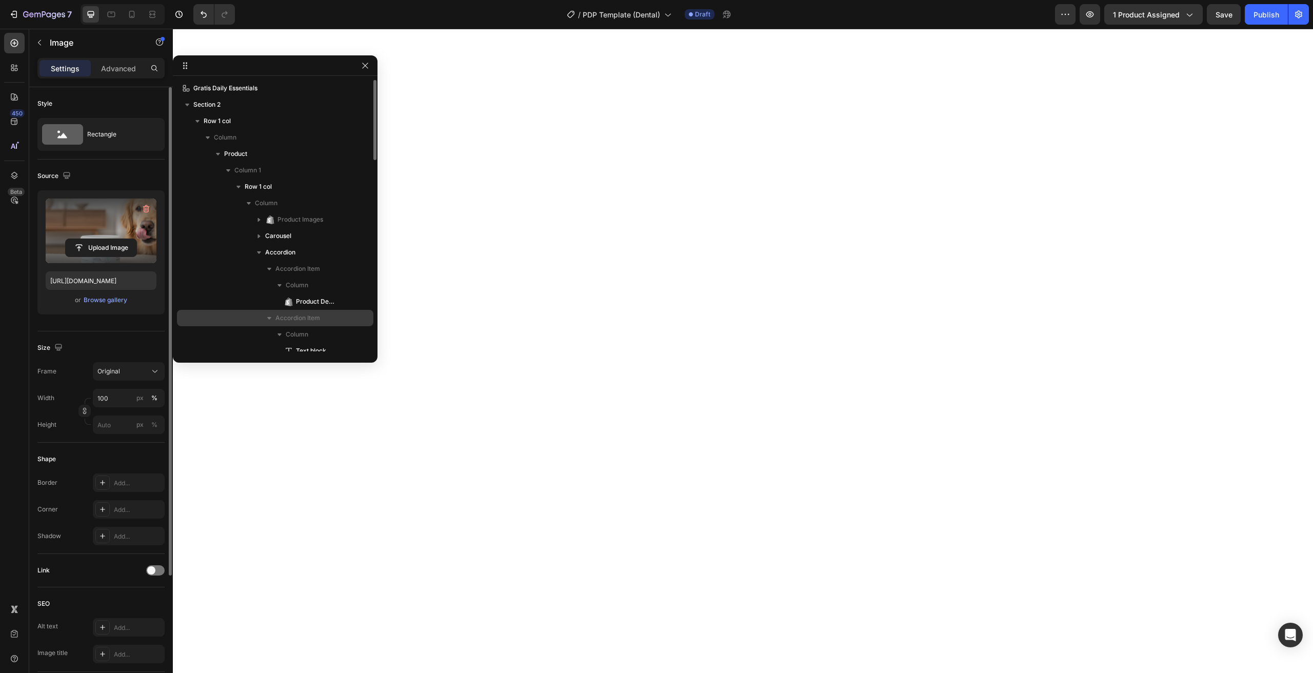
type input "[URL][DOMAIN_NAME]"
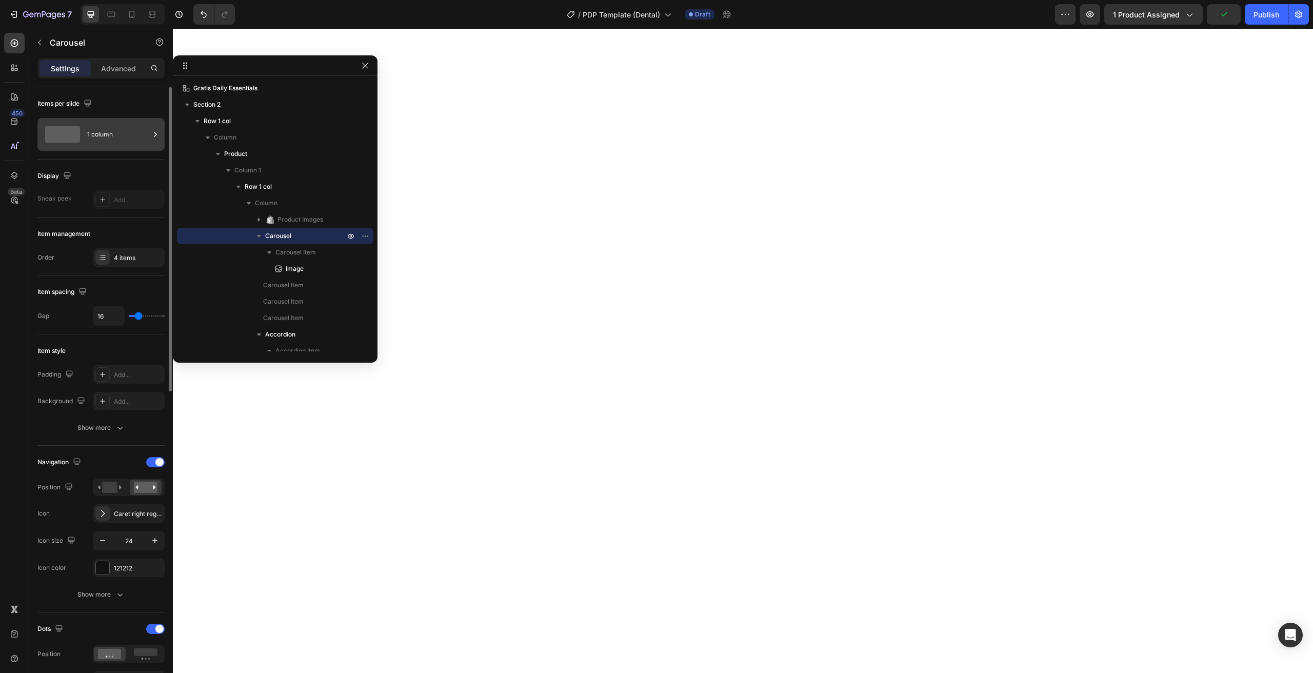
click at [116, 137] on div "1 column" at bounding box center [118, 135] width 63 height 24
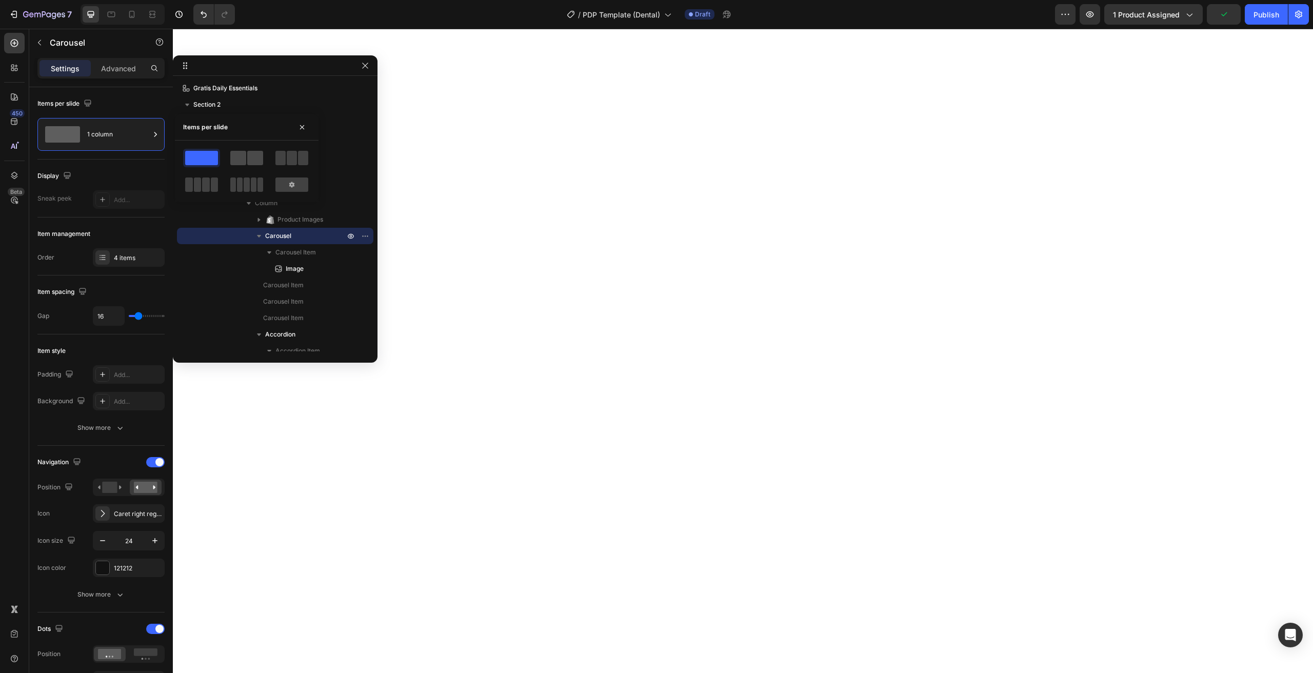
click at [245, 165] on span at bounding box center [238, 158] width 16 height 14
click at [207, 164] on span at bounding box center [201, 158] width 33 height 14
click at [106, 257] on icon at bounding box center [102, 257] width 8 height 8
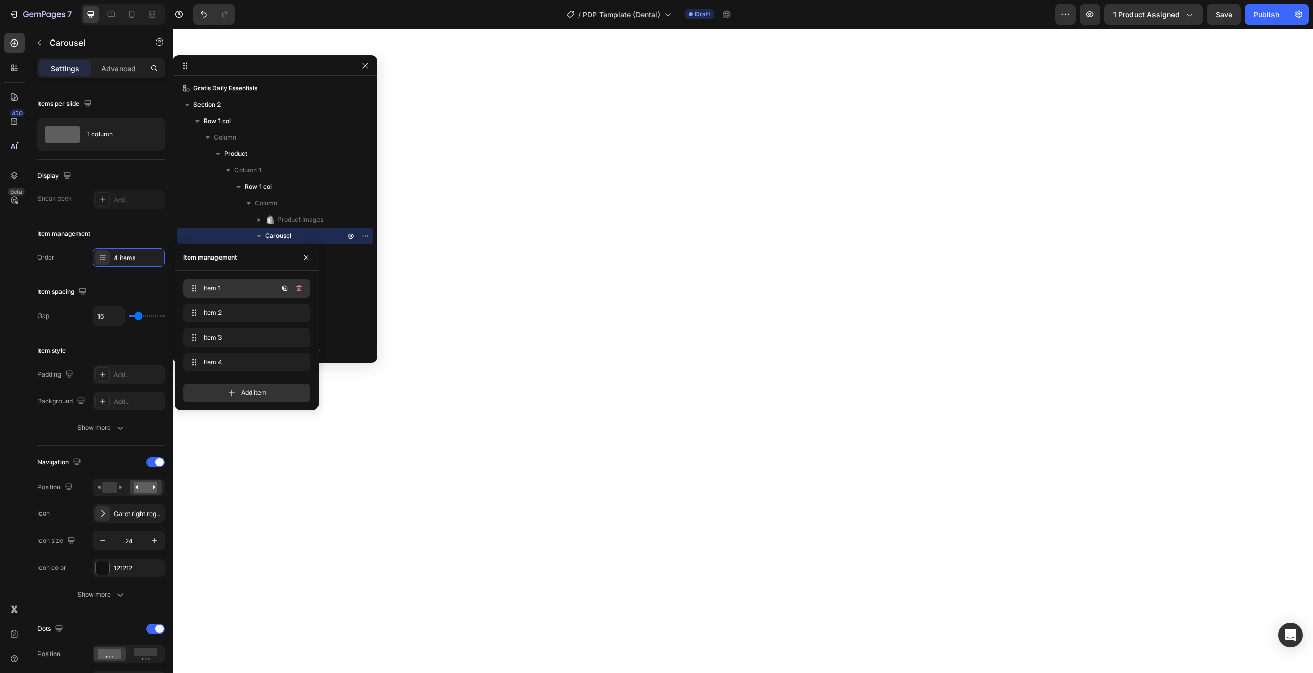
click at [219, 289] on span "Item 1" at bounding box center [233, 288] width 58 height 9
click at [300, 314] on icon "button" at bounding box center [299, 313] width 8 height 8
click at [294, 312] on div "Delete" at bounding box center [292, 312] width 19 height 9
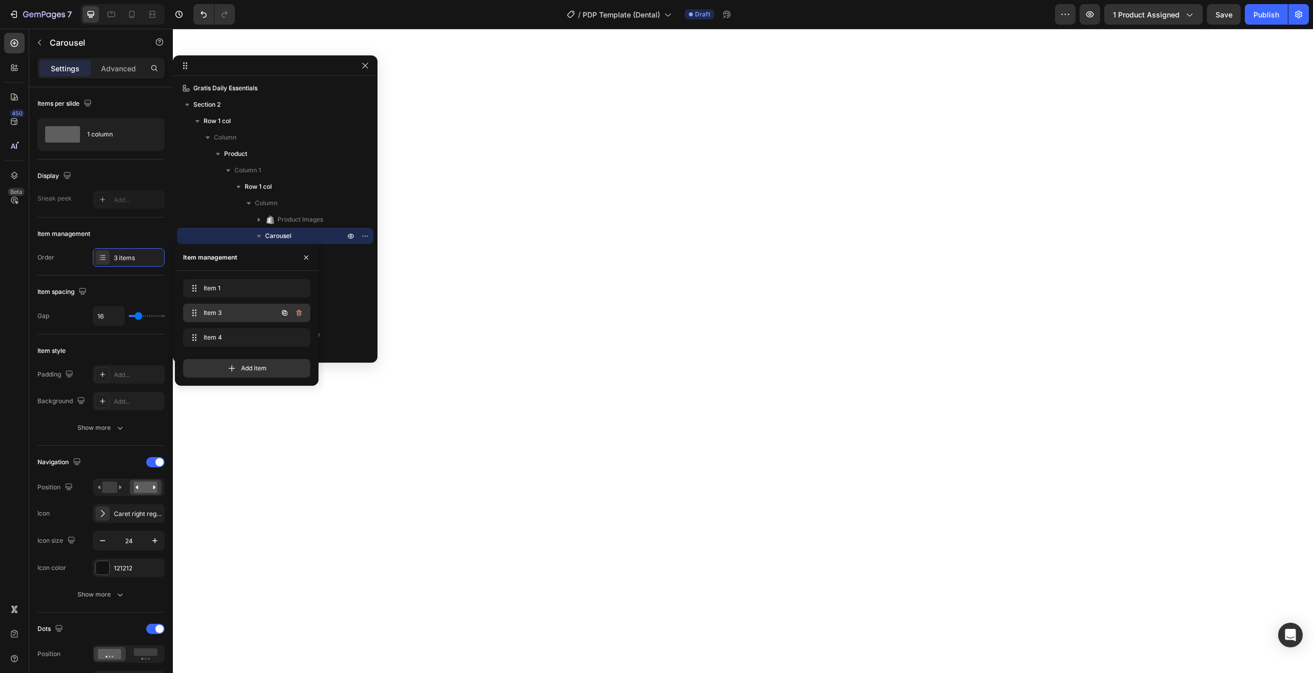
click at [295, 315] on icon "button" at bounding box center [299, 313] width 8 height 8
click at [296, 315] on div "Delete" at bounding box center [292, 312] width 19 height 9
click at [296, 312] on icon "button" at bounding box center [299, 313] width 8 height 8
click at [296, 313] on div "Delete" at bounding box center [292, 312] width 19 height 9
click at [269, 319] on div "Add item" at bounding box center [246, 319] width 127 height 18
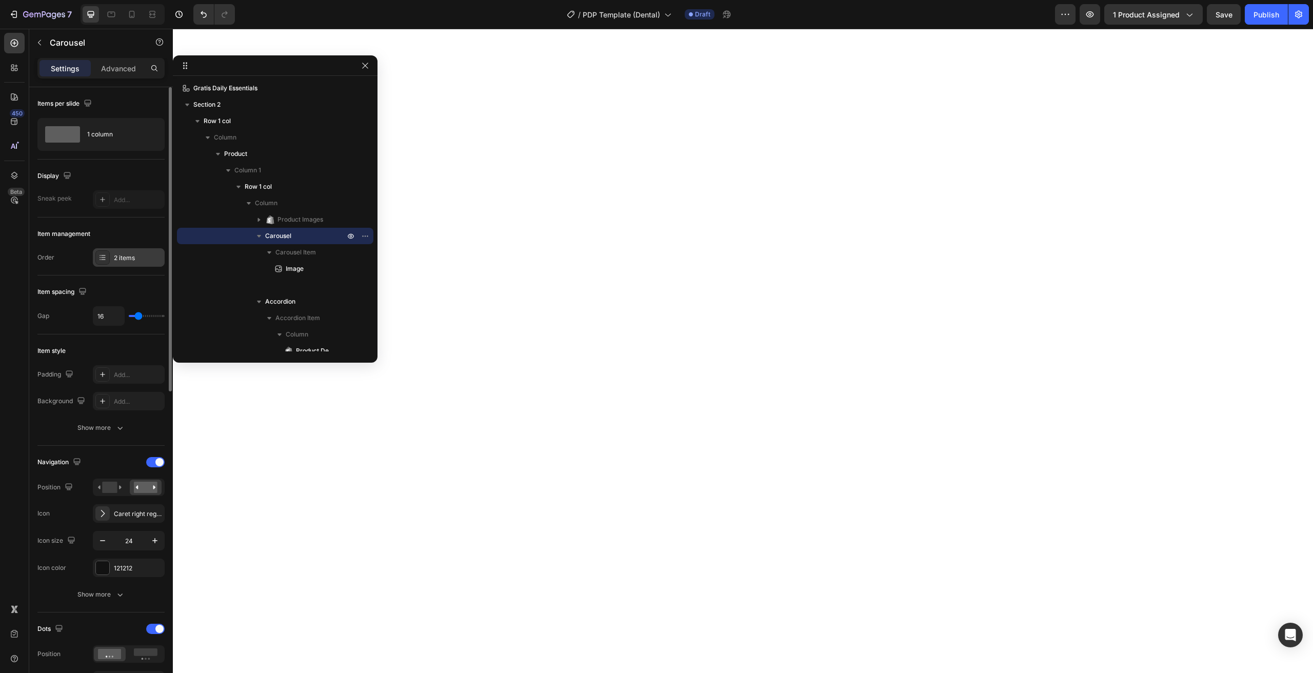
click at [137, 264] on div "2 items" at bounding box center [129, 257] width 72 height 18
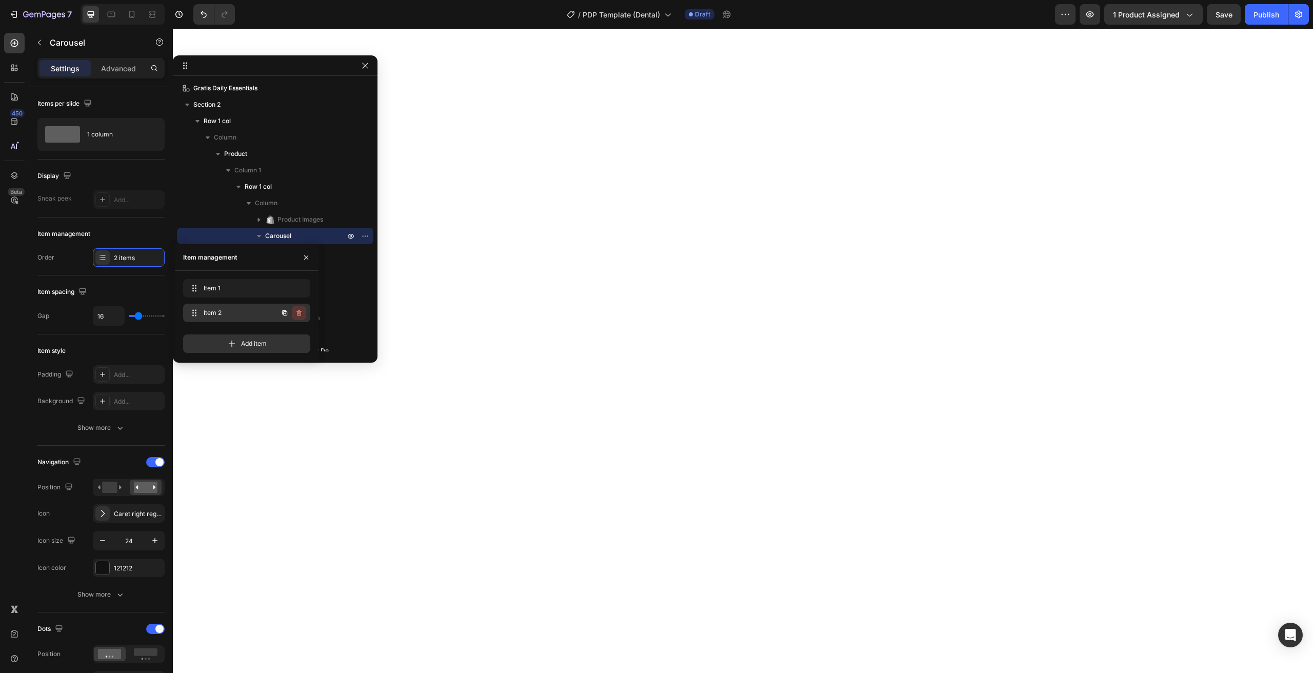
click at [302, 313] on icon "button" at bounding box center [299, 313] width 8 height 8
click at [293, 313] on div "Delete" at bounding box center [292, 312] width 19 height 9
click at [286, 291] on icon "button" at bounding box center [284, 288] width 5 height 5
click at [252, 315] on span "Item 2" at bounding box center [233, 312] width 58 height 9
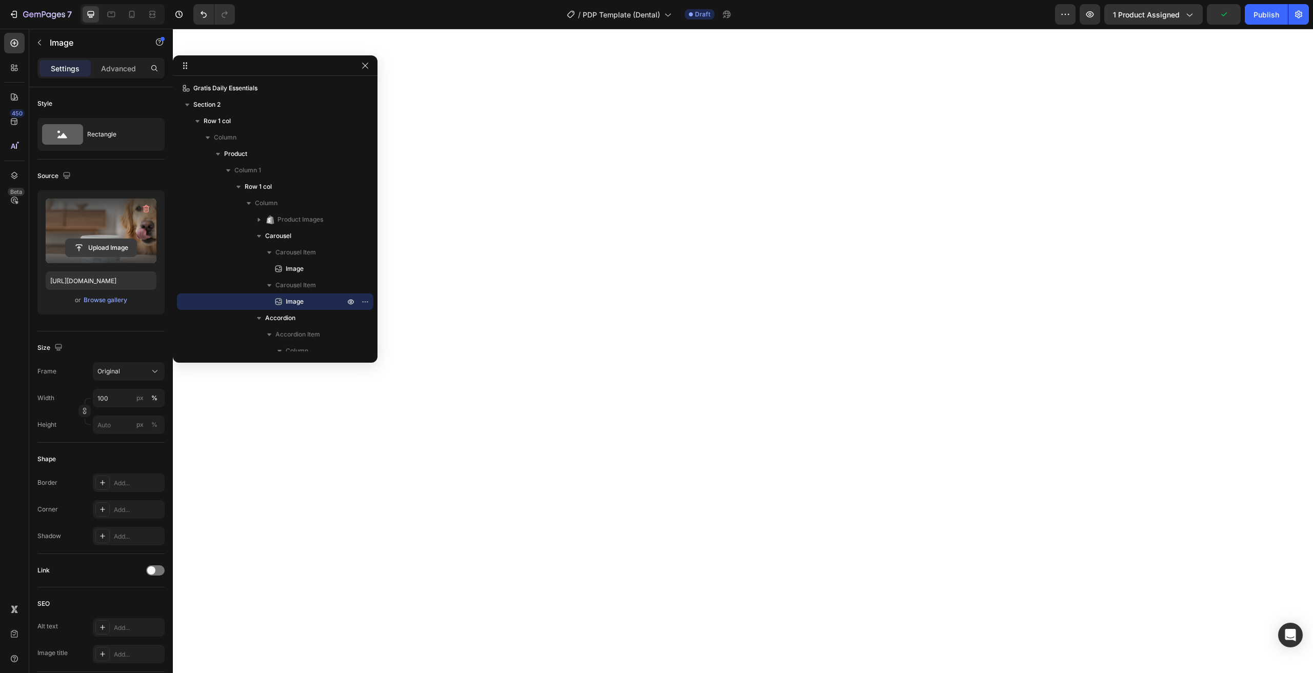
click at [94, 245] on input "file" at bounding box center [101, 247] width 71 height 17
click at [362, 69] on icon "button" at bounding box center [365, 66] width 8 height 8
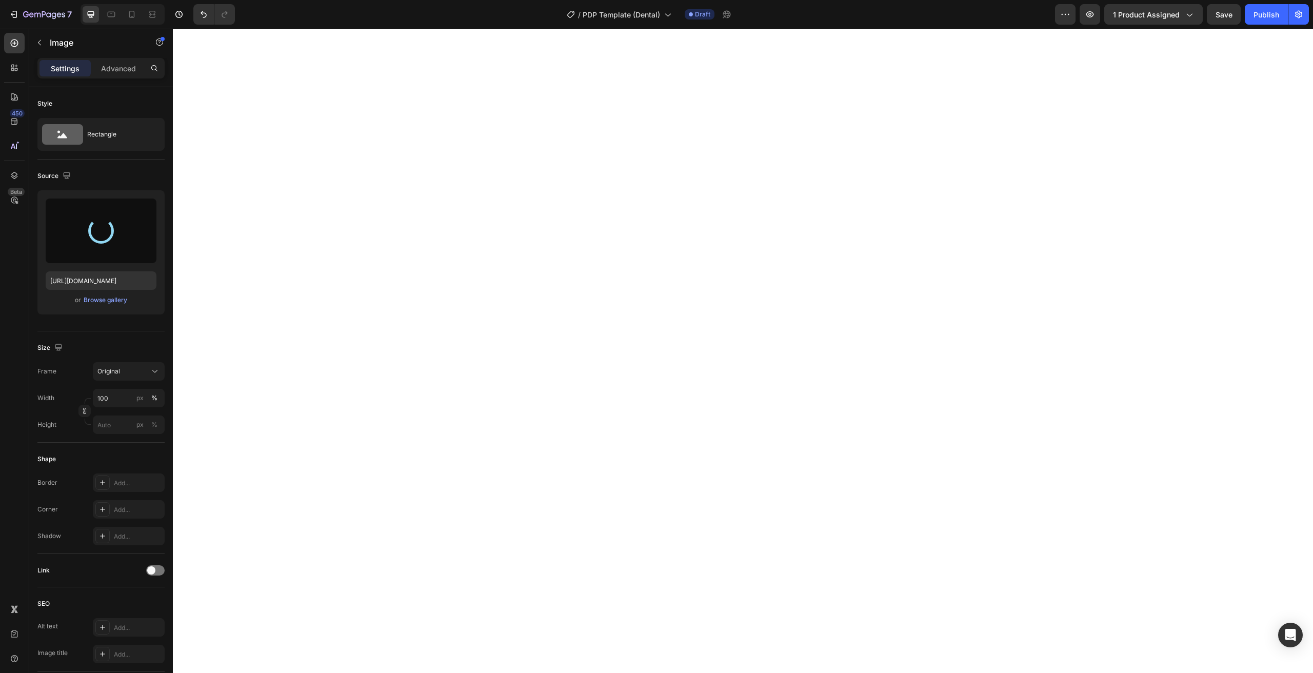
type input "[URL][DOMAIN_NAME]"
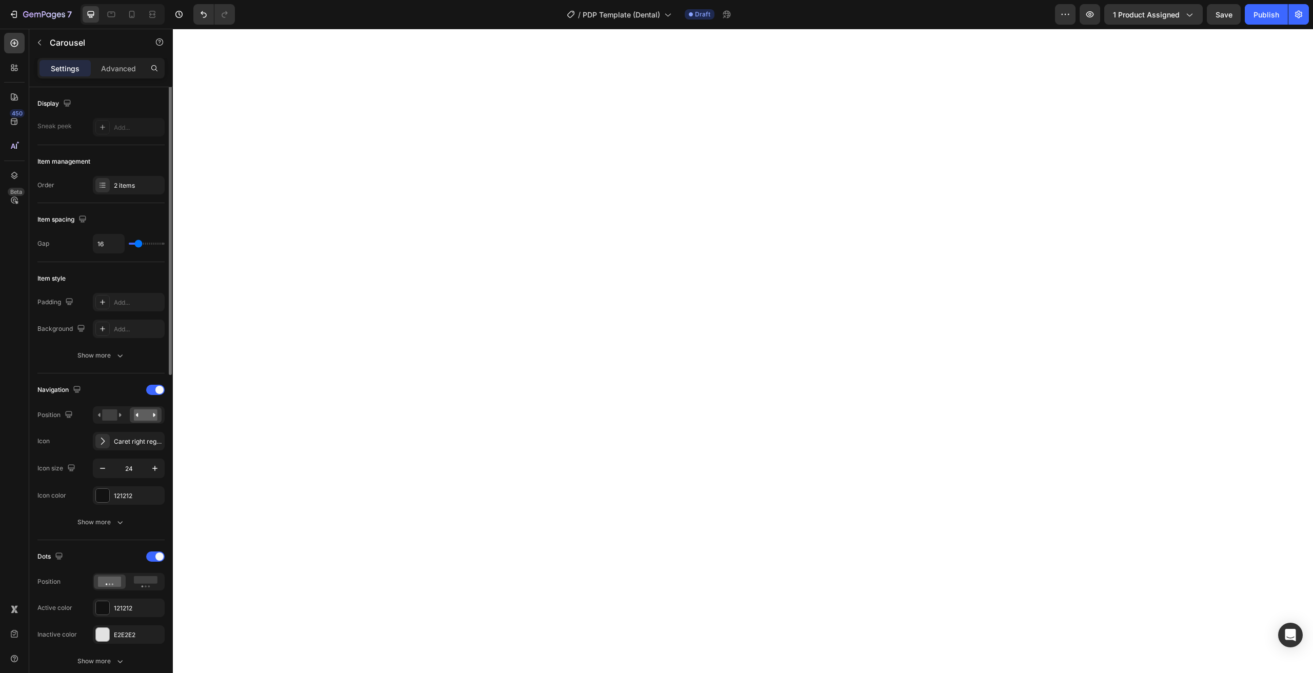
scroll to position [116, 0]
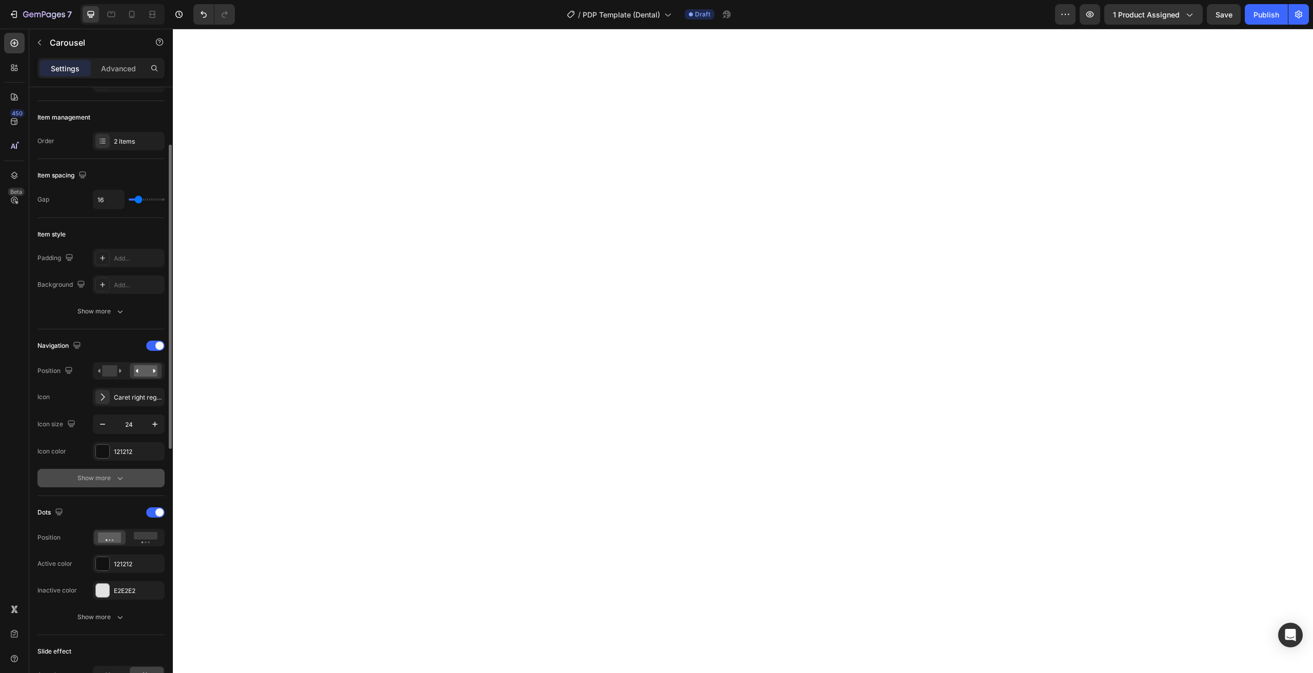
click at [75, 479] on button "Show more" at bounding box center [100, 478] width 127 height 18
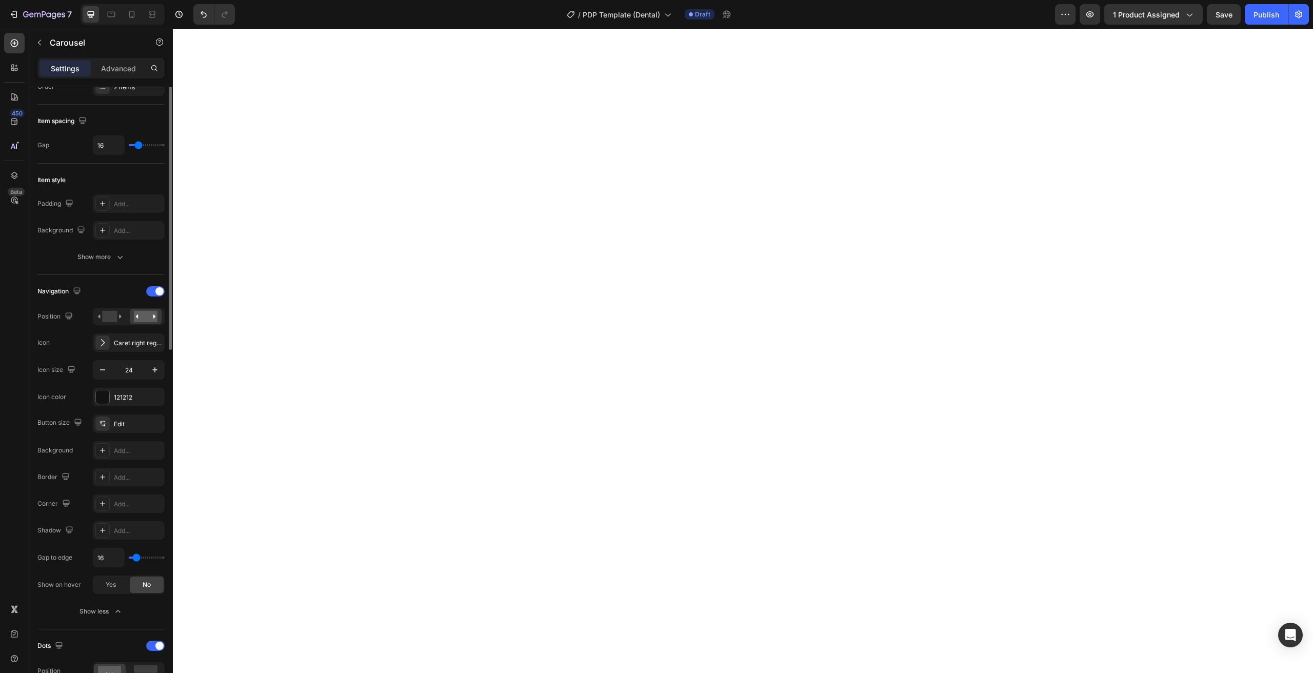
scroll to position [220, 0]
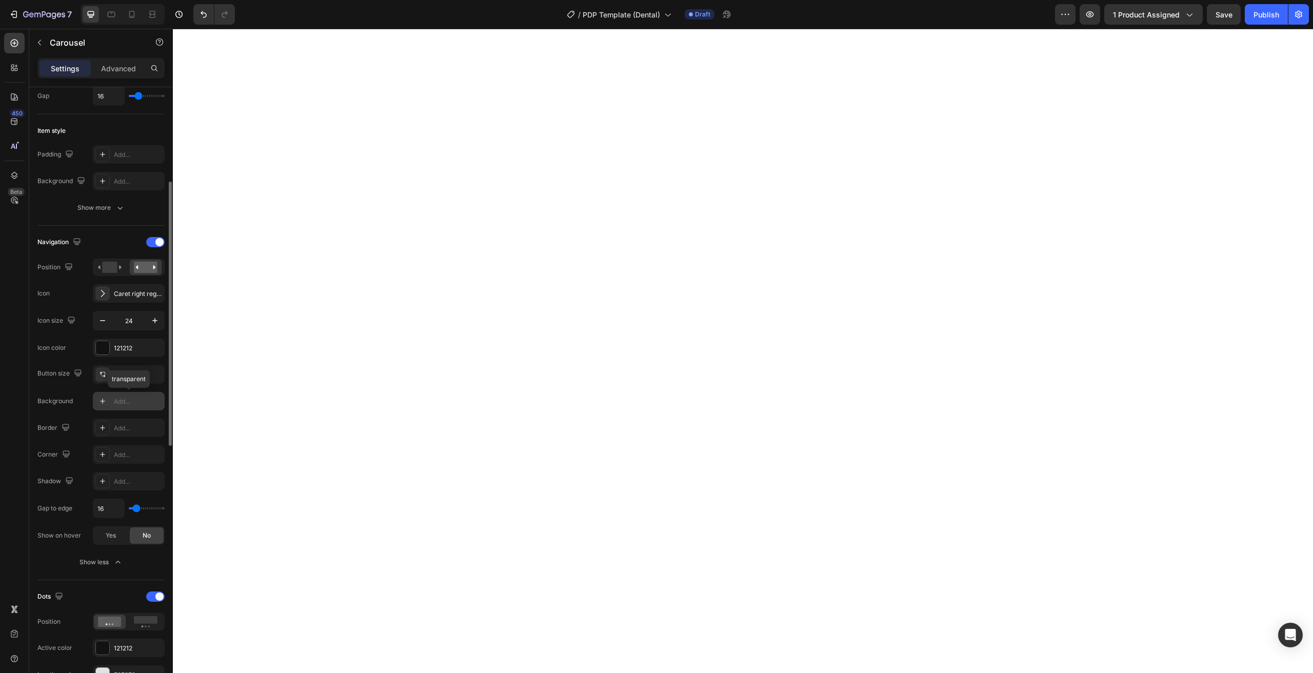
click at [105, 403] on icon at bounding box center [102, 401] width 8 height 8
click at [103, 428] on icon at bounding box center [102, 427] width 5 height 5
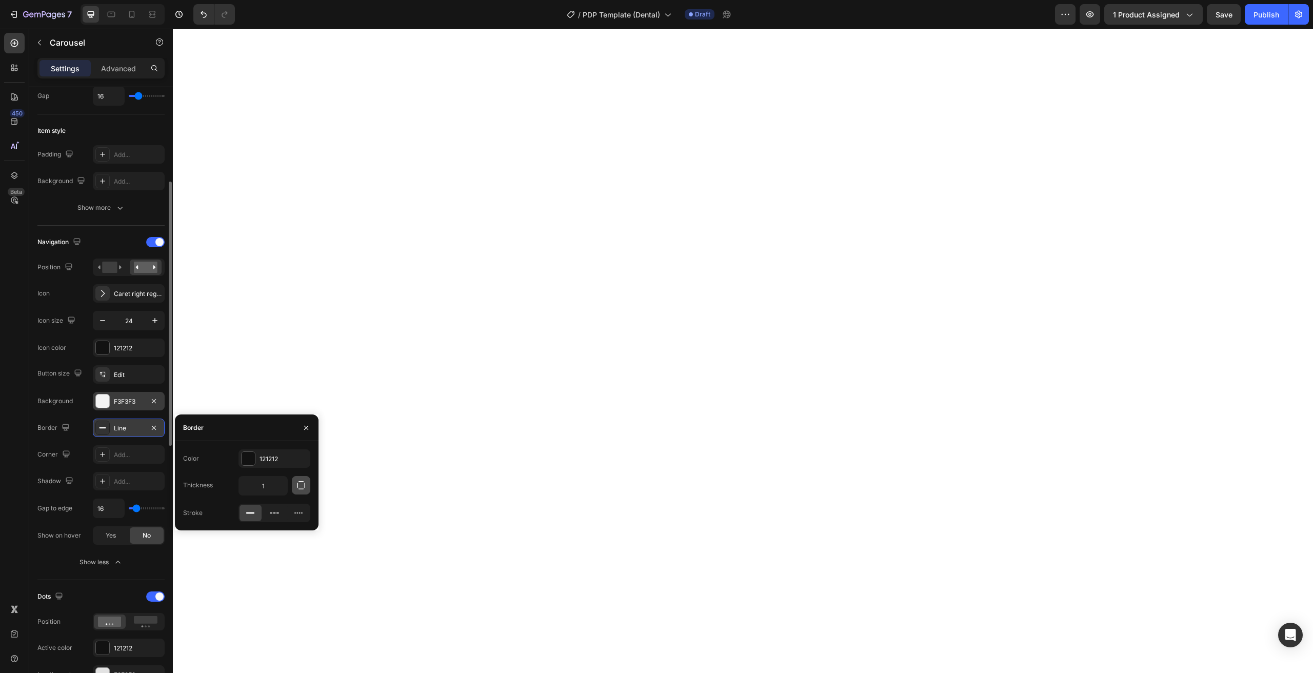
click at [302, 487] on icon "button" at bounding box center [301, 485] width 10 height 10
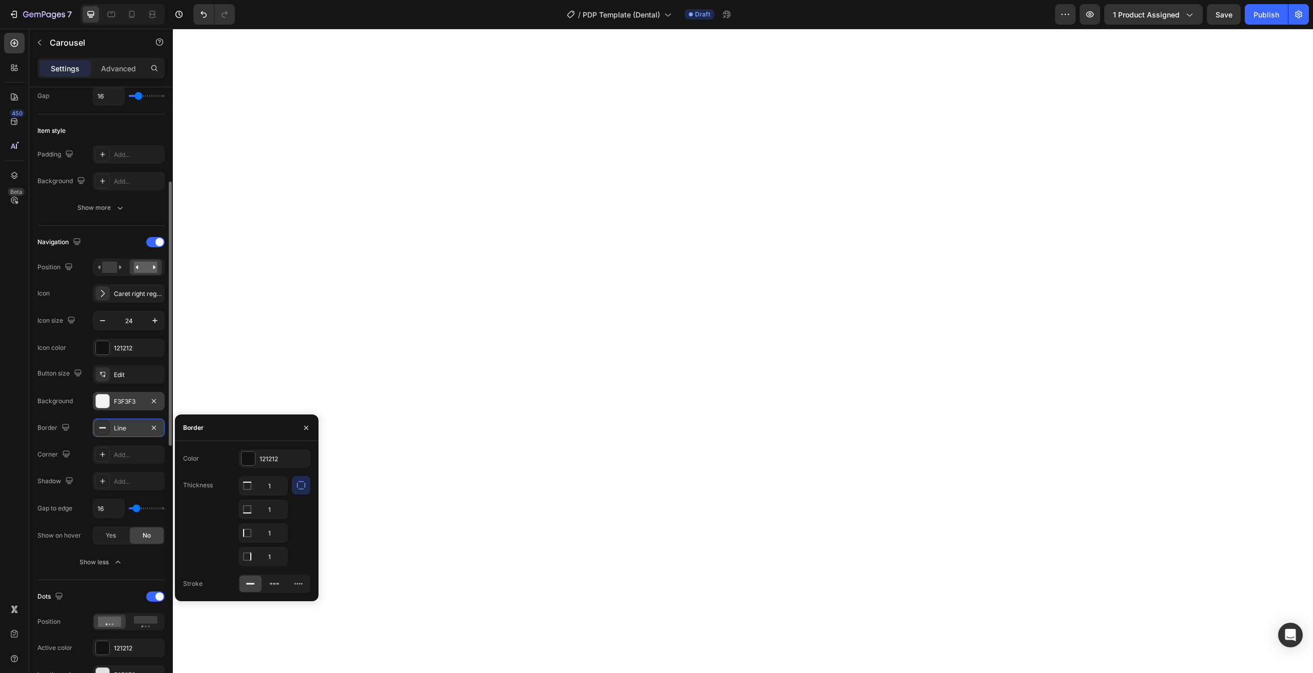
click at [300, 488] on icon "button" at bounding box center [301, 485] width 10 height 10
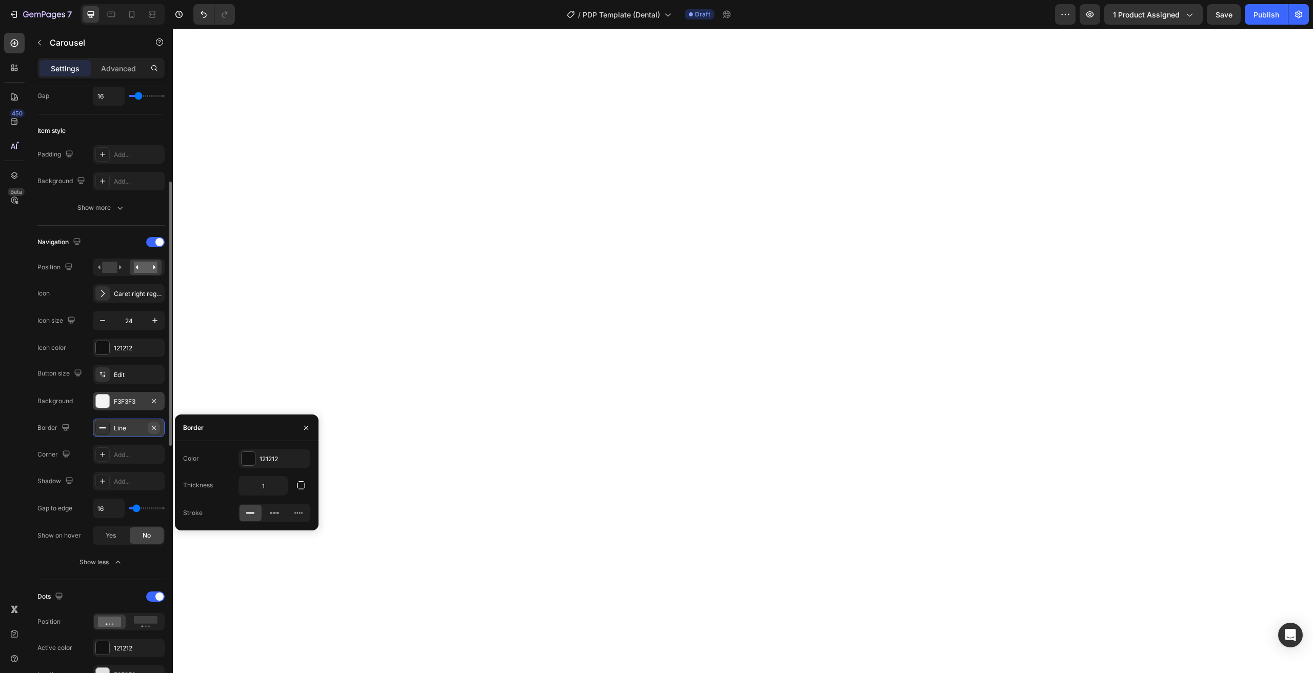
click at [153, 429] on icon "button" at bounding box center [154, 428] width 8 height 8
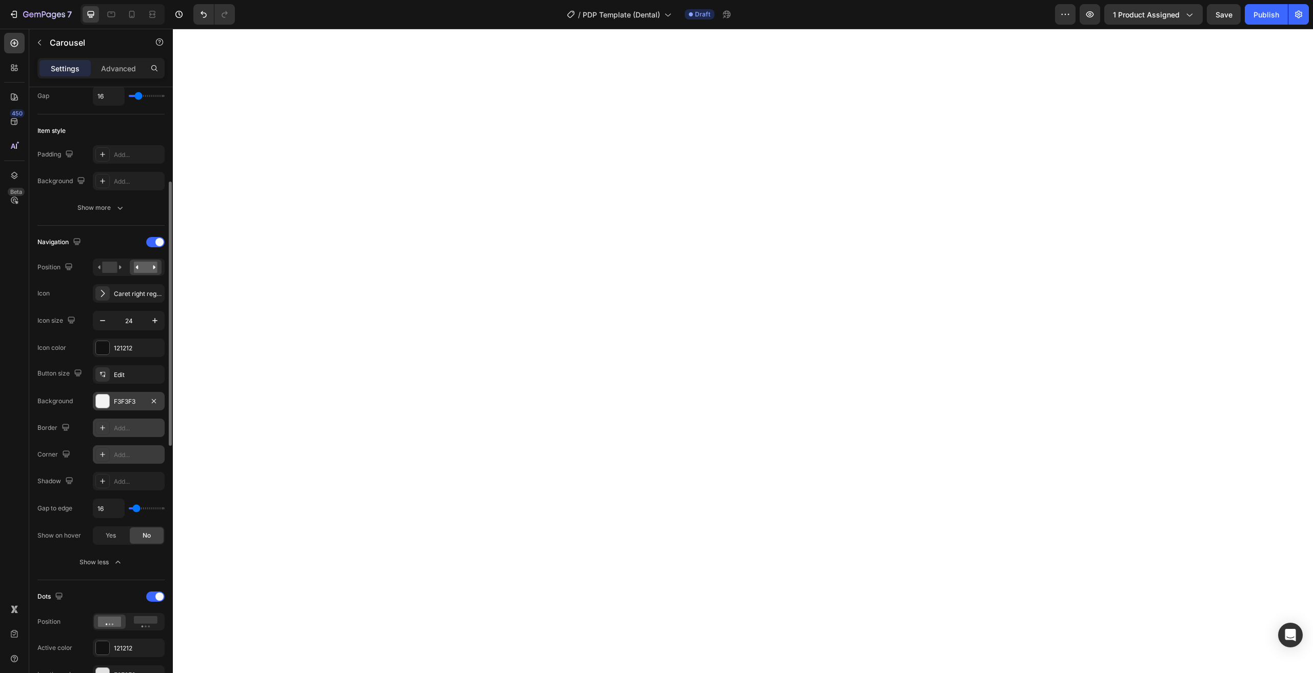
click at [96, 456] on div at bounding box center [102, 454] width 14 height 14
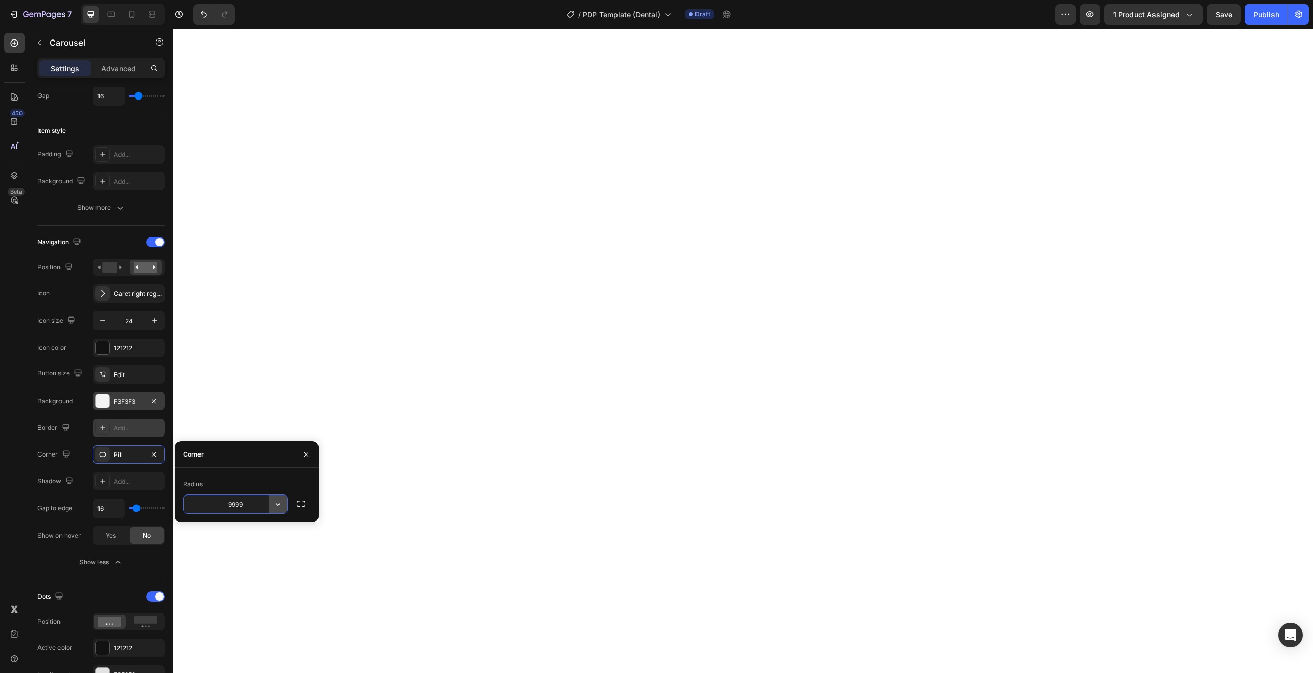
click at [277, 503] on icon "button" at bounding box center [278, 504] width 10 height 10
click at [239, 549] on p "Round" at bounding box center [249, 550] width 58 height 10
click at [277, 505] on icon "button" at bounding box center [278, 504] width 4 height 3
click at [239, 576] on div "Pill" at bounding box center [241, 569] width 84 height 19
type input "9999"
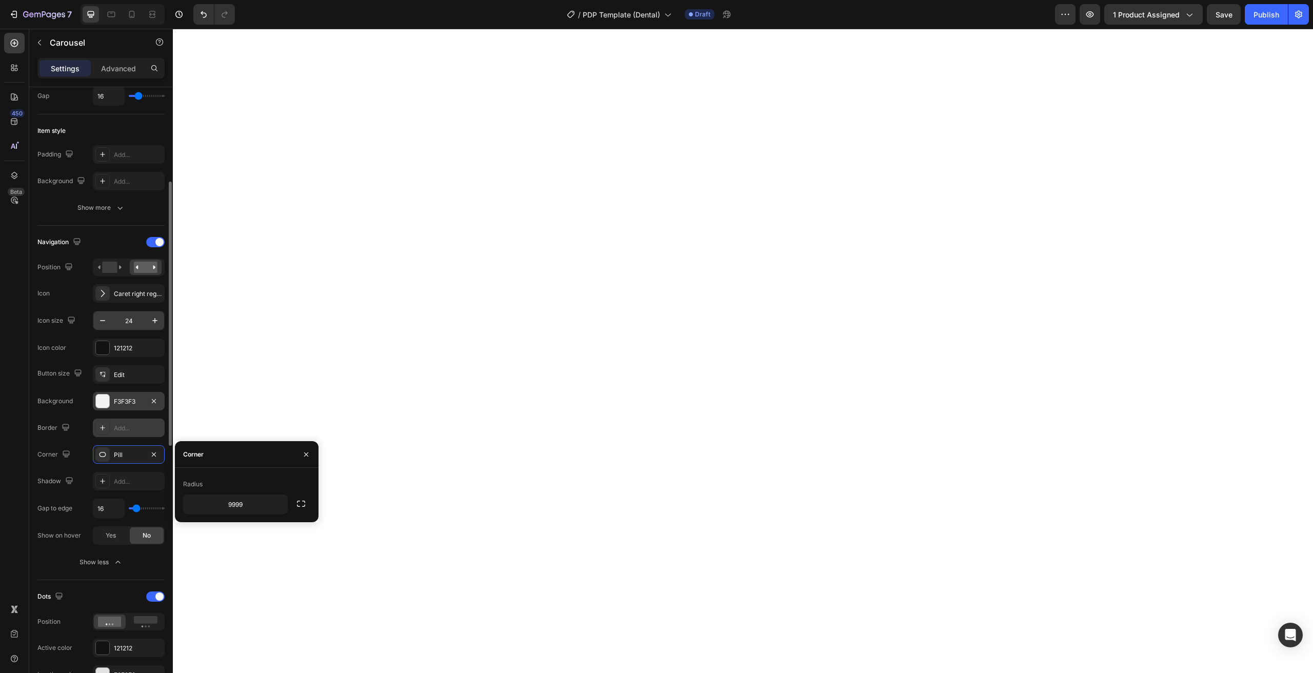
click at [126, 317] on input "24" at bounding box center [129, 320] width 34 height 18
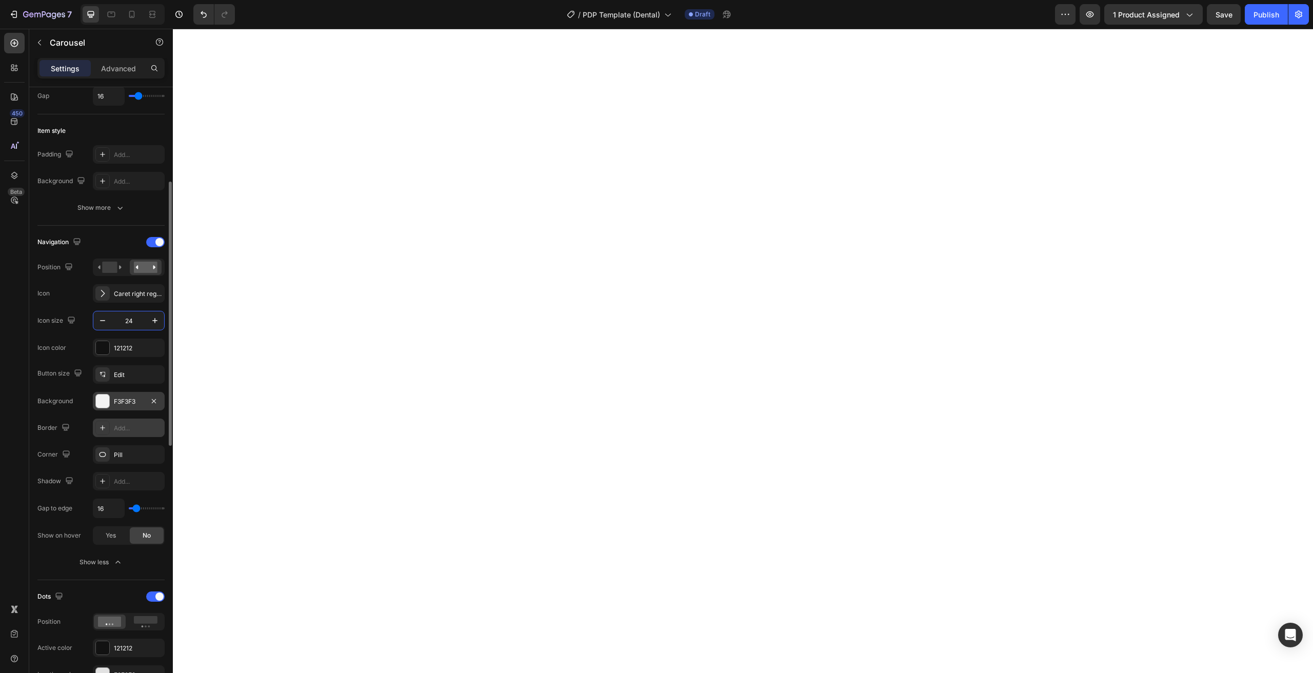
click at [126, 317] on input "24" at bounding box center [129, 320] width 34 height 18
click at [108, 321] on button "button" at bounding box center [102, 320] width 18 height 18
click at [107, 321] on button "button" at bounding box center [102, 320] width 18 height 18
click at [107, 321] on icon "button" at bounding box center [102, 320] width 10 height 10
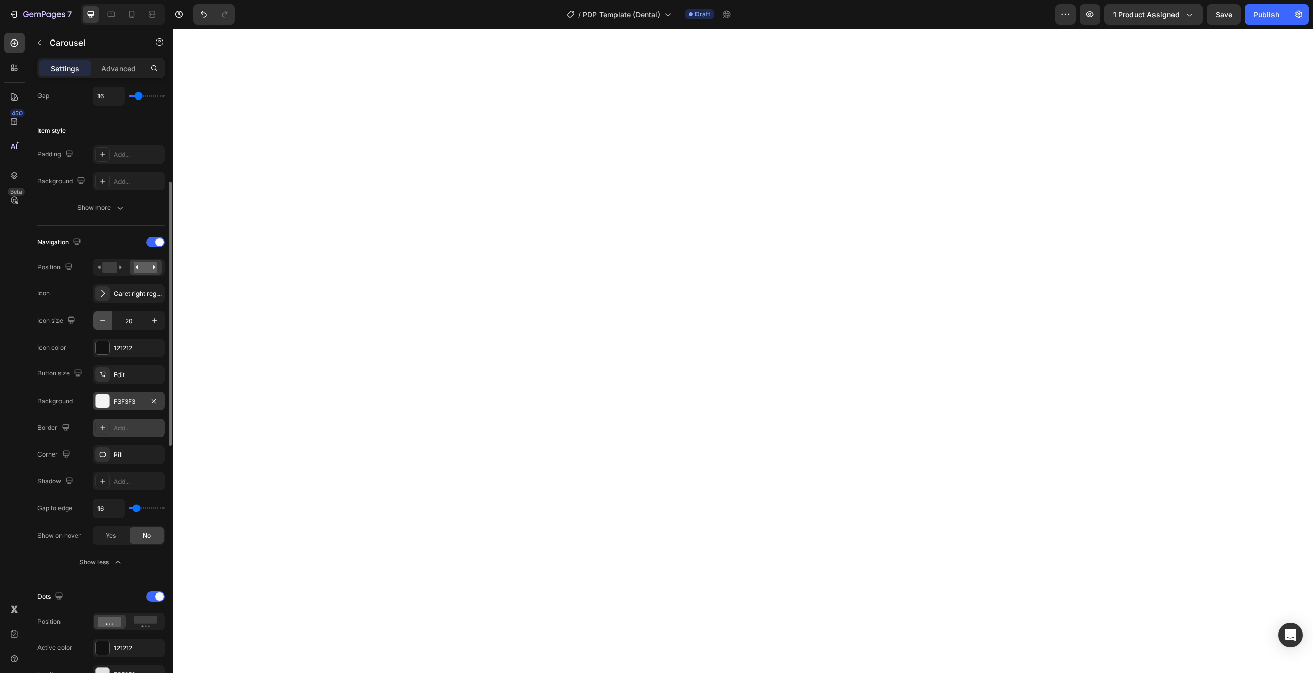
click at [107, 321] on icon "button" at bounding box center [102, 320] width 10 height 10
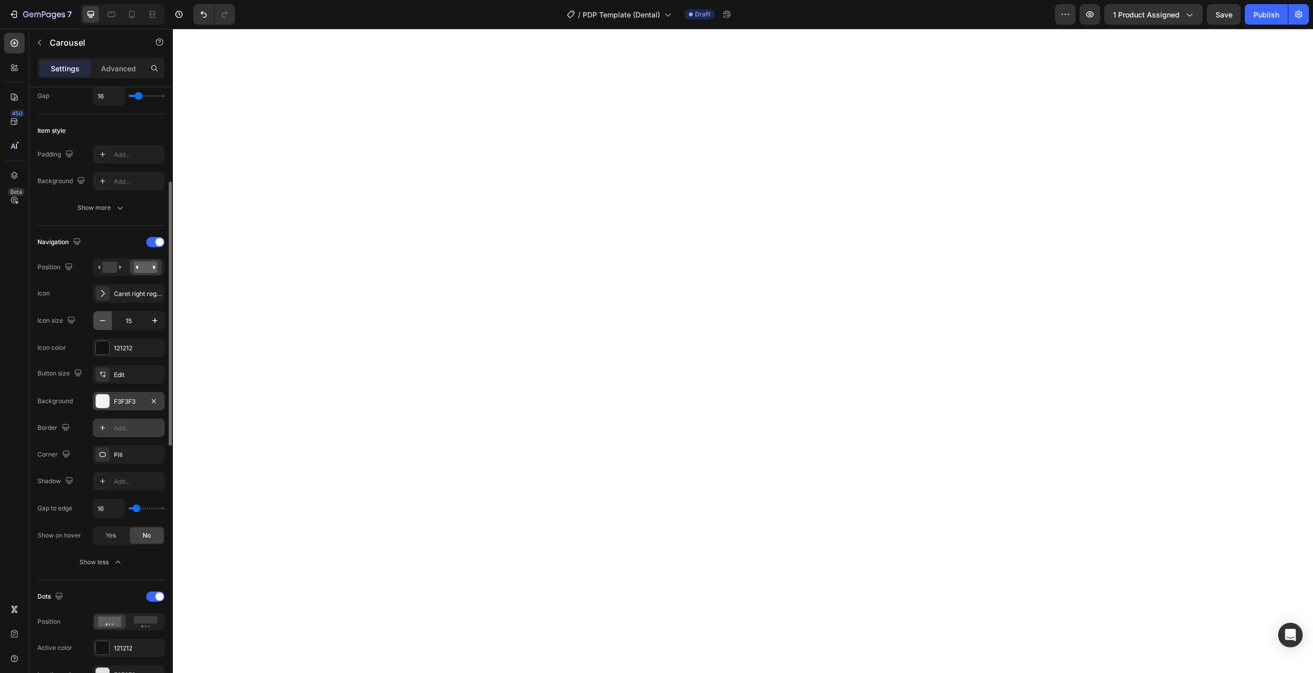
click at [107, 321] on icon "button" at bounding box center [102, 320] width 10 height 10
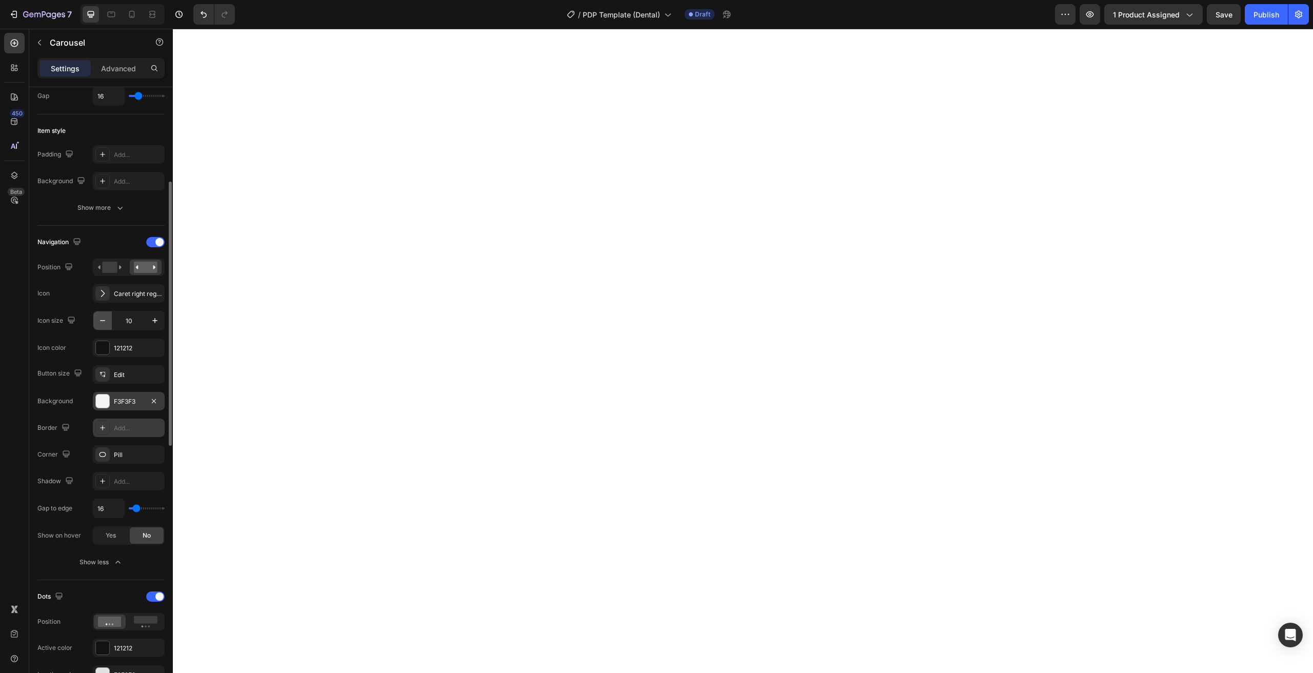
click at [107, 321] on icon "button" at bounding box center [102, 320] width 10 height 10
click at [156, 319] on icon "button" at bounding box center [155, 320] width 10 height 10
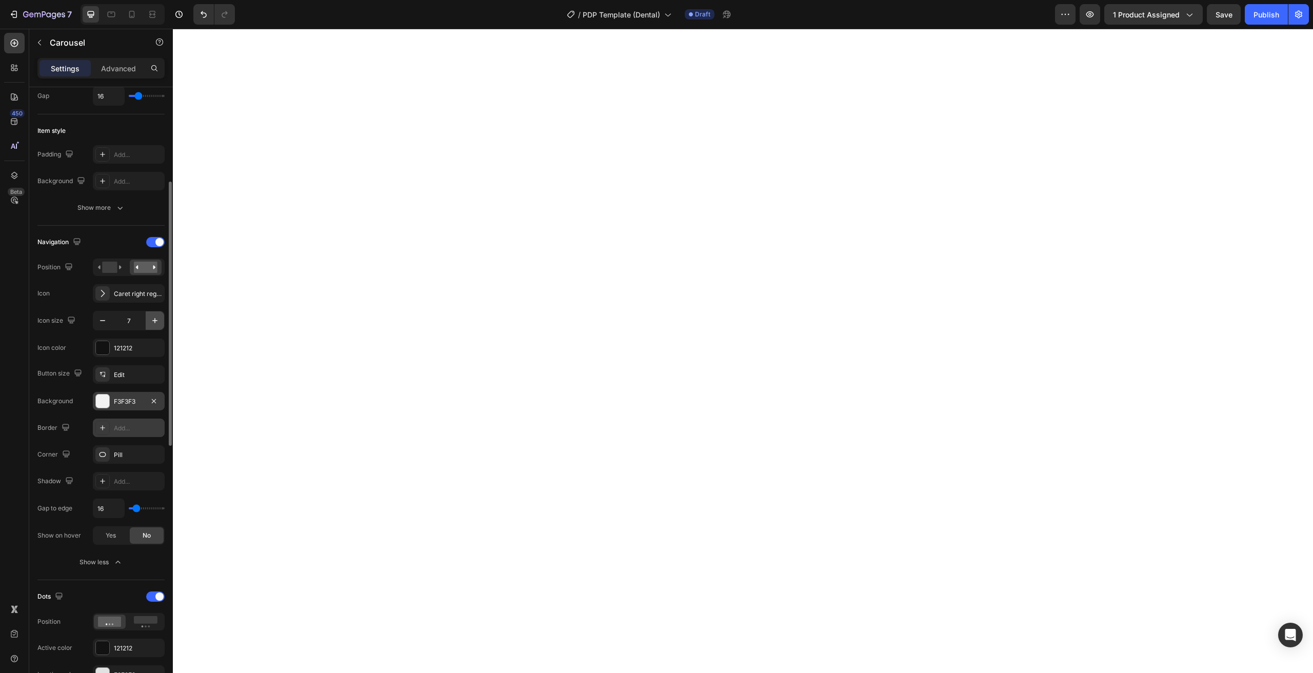
click at [156, 319] on icon "button" at bounding box center [155, 320] width 10 height 10
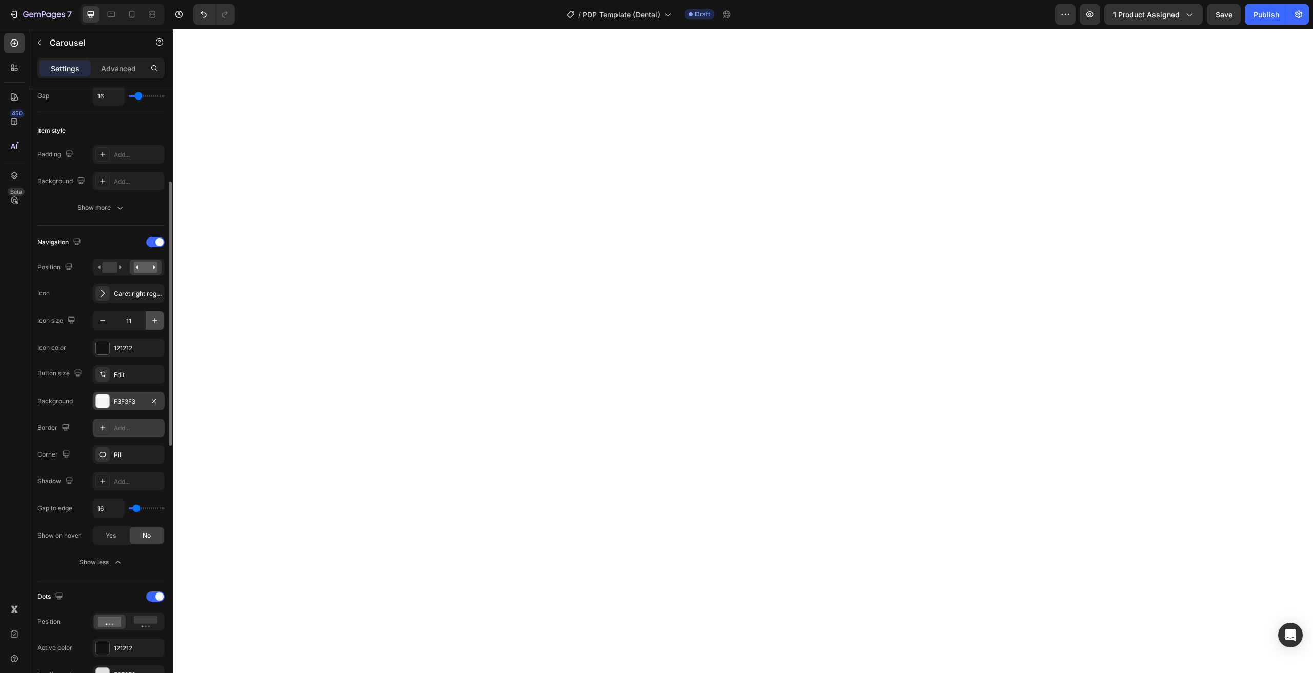
click at [156, 319] on icon "button" at bounding box center [155, 320] width 10 height 10
type input "16"
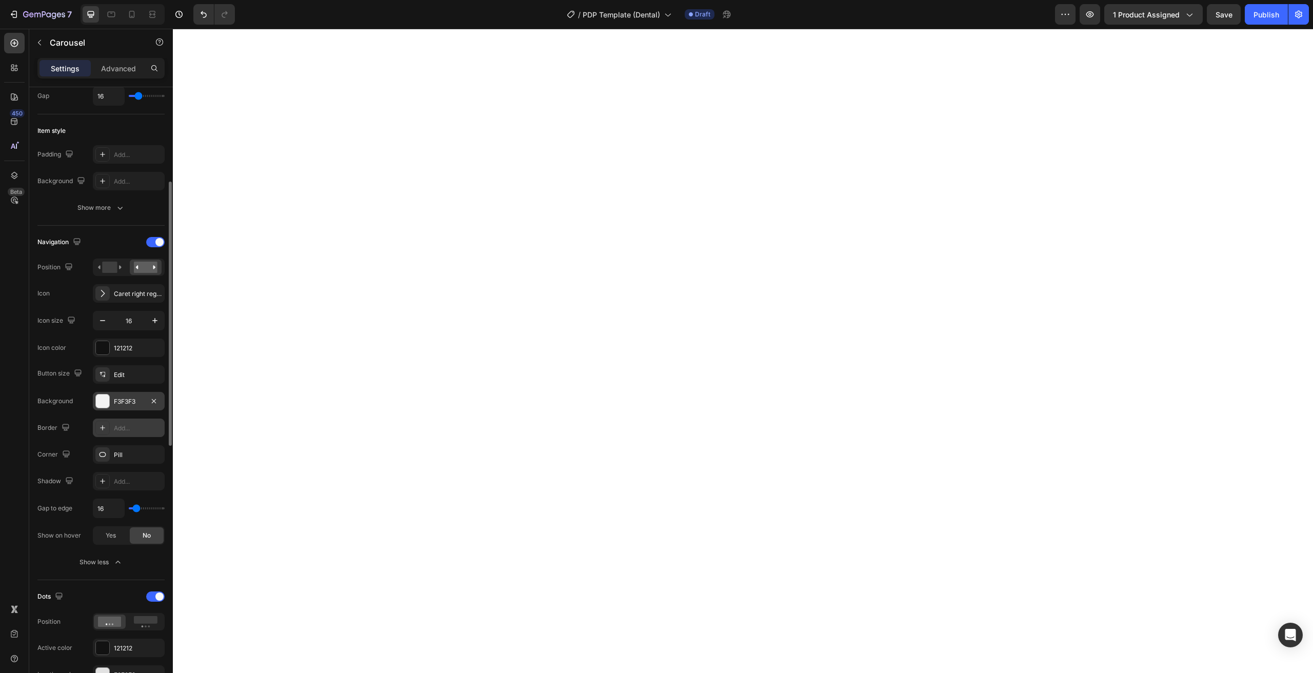
type input "14"
type input "12"
type input "9"
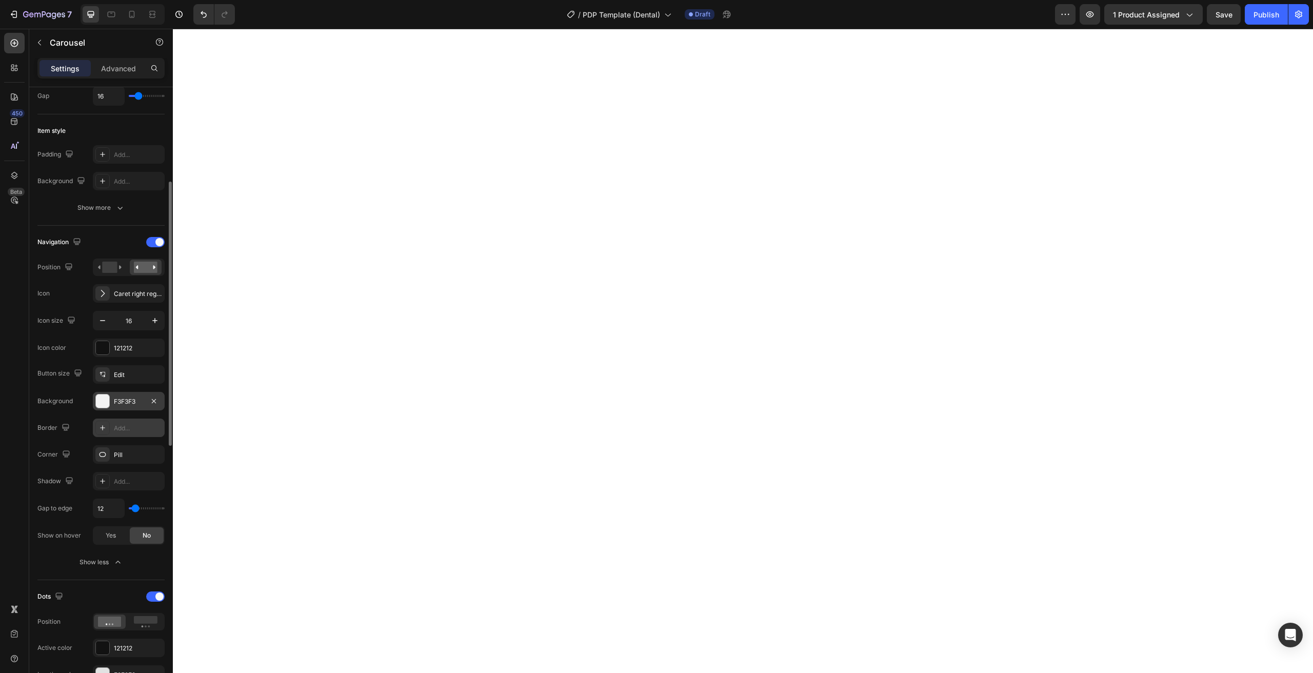
type input "9"
type input "7"
type input "5"
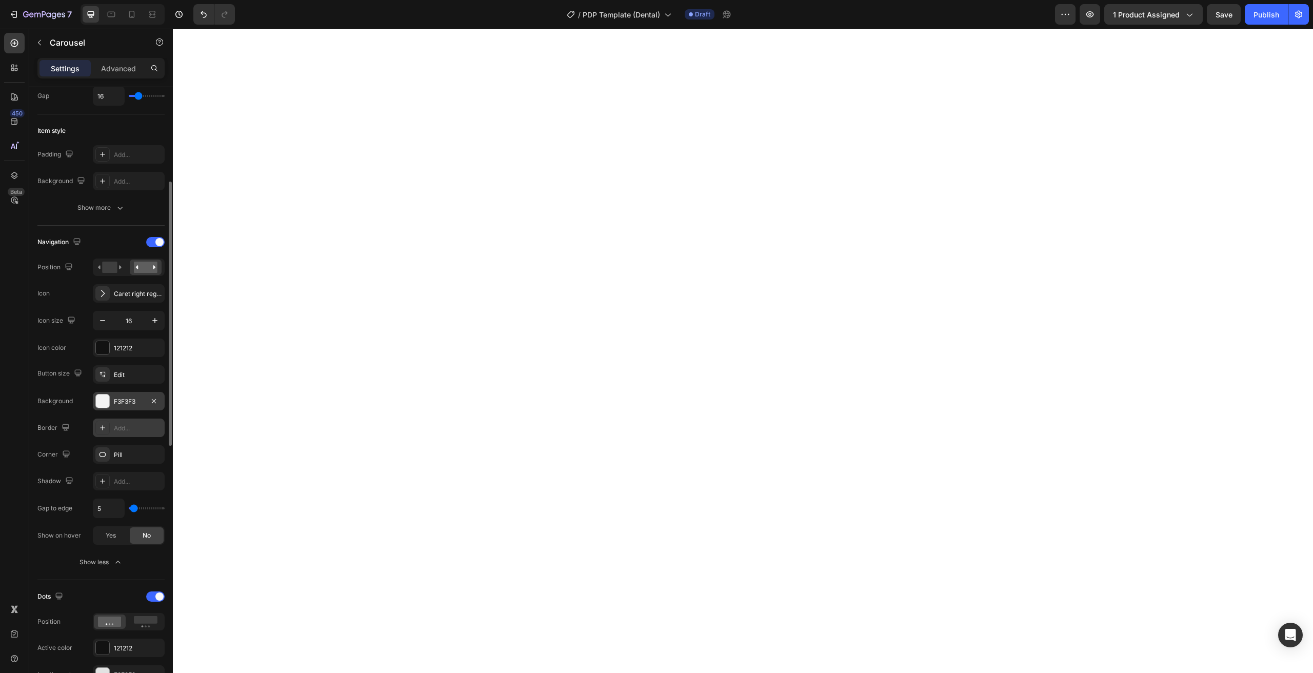
type input "3"
type input "5"
type input "7"
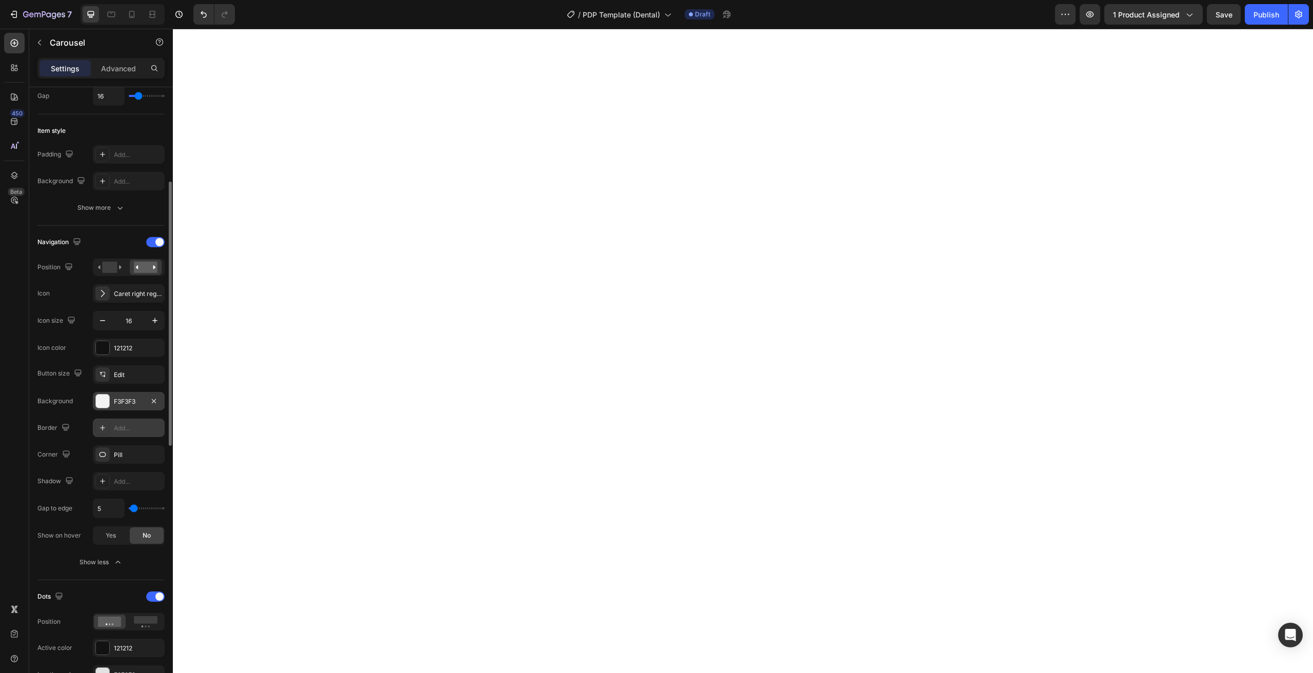
type input "7"
type input "9"
type input "12"
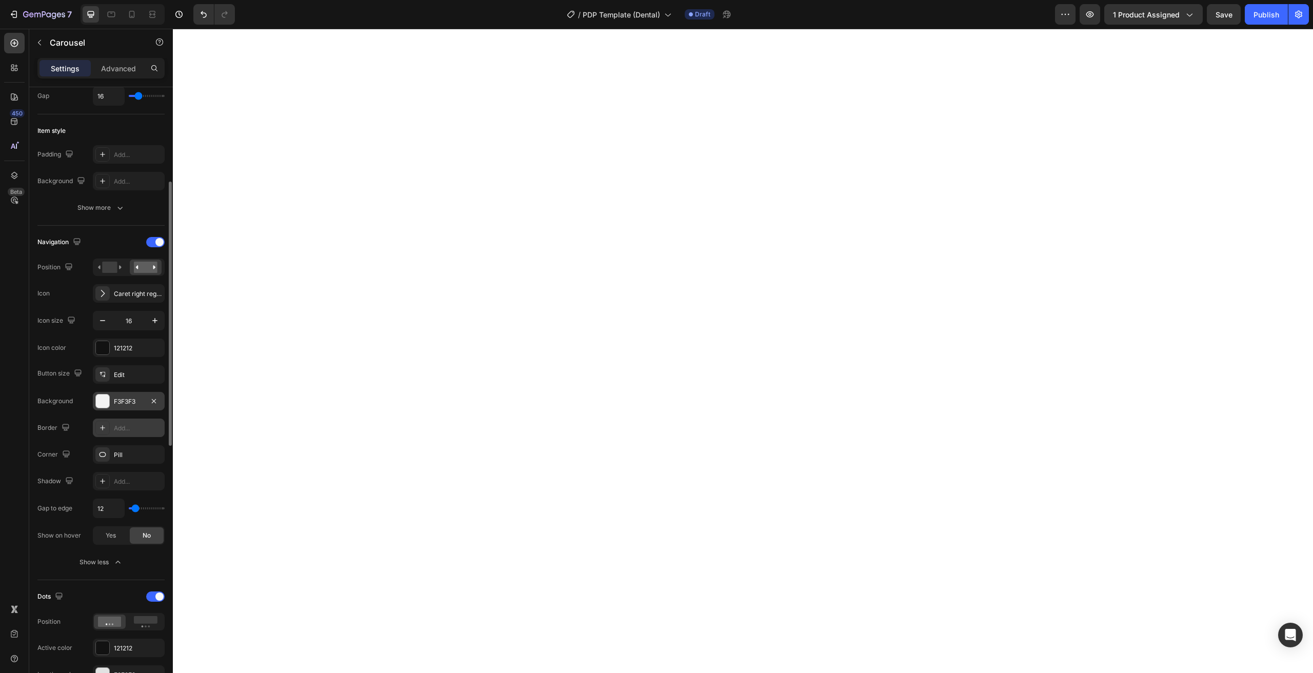
type input "14"
type input "16"
click at [135, 509] on input "range" at bounding box center [147, 508] width 36 height 2
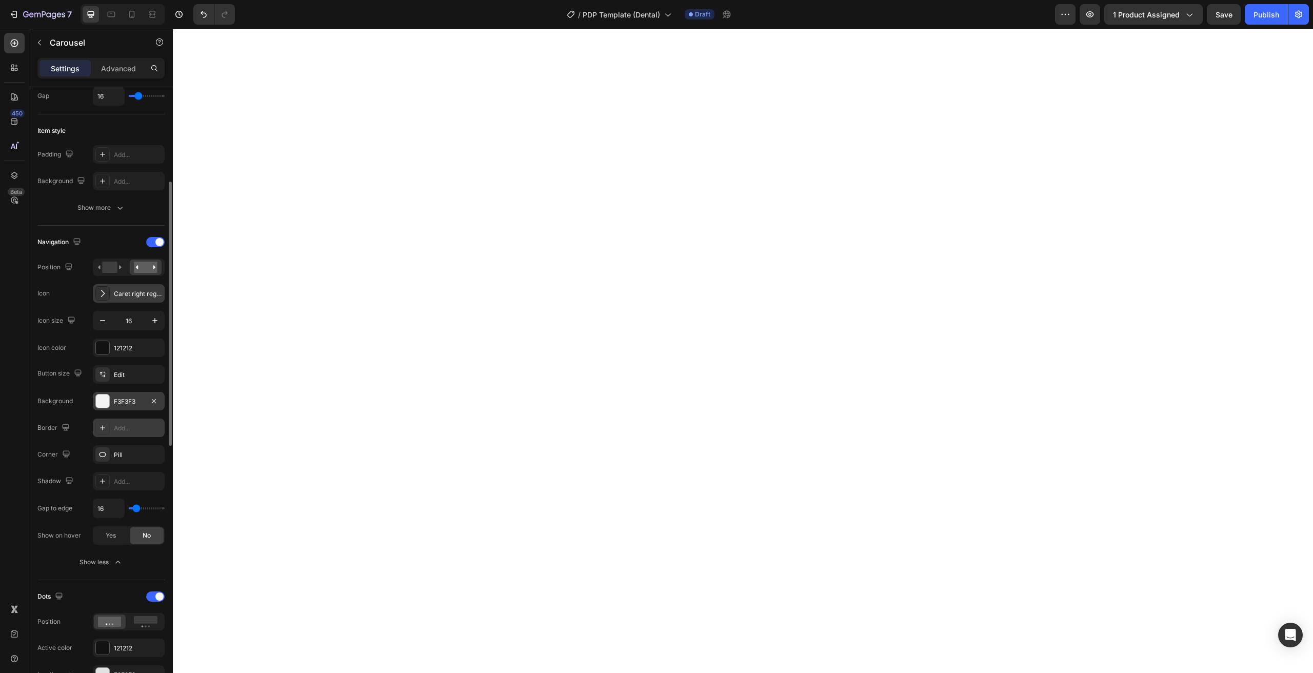
click at [110, 292] on div "Caret right regular" at bounding box center [129, 293] width 72 height 18
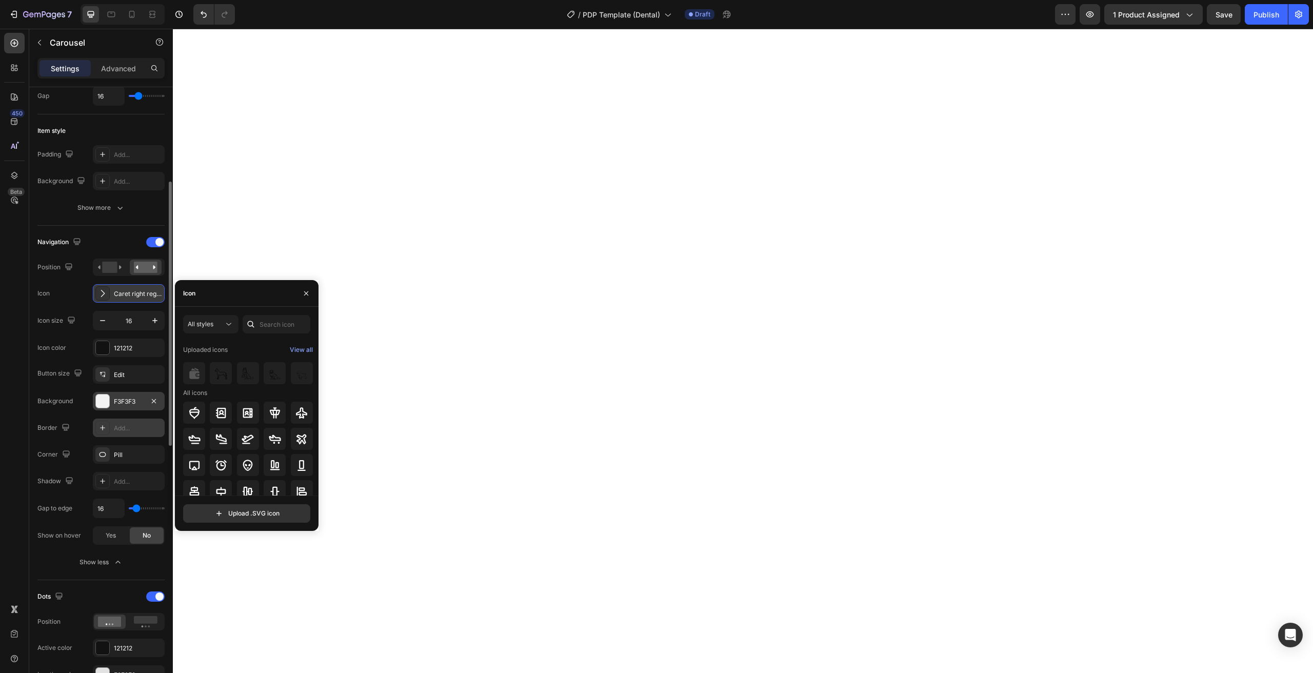
click at [96, 293] on div at bounding box center [102, 293] width 14 height 14
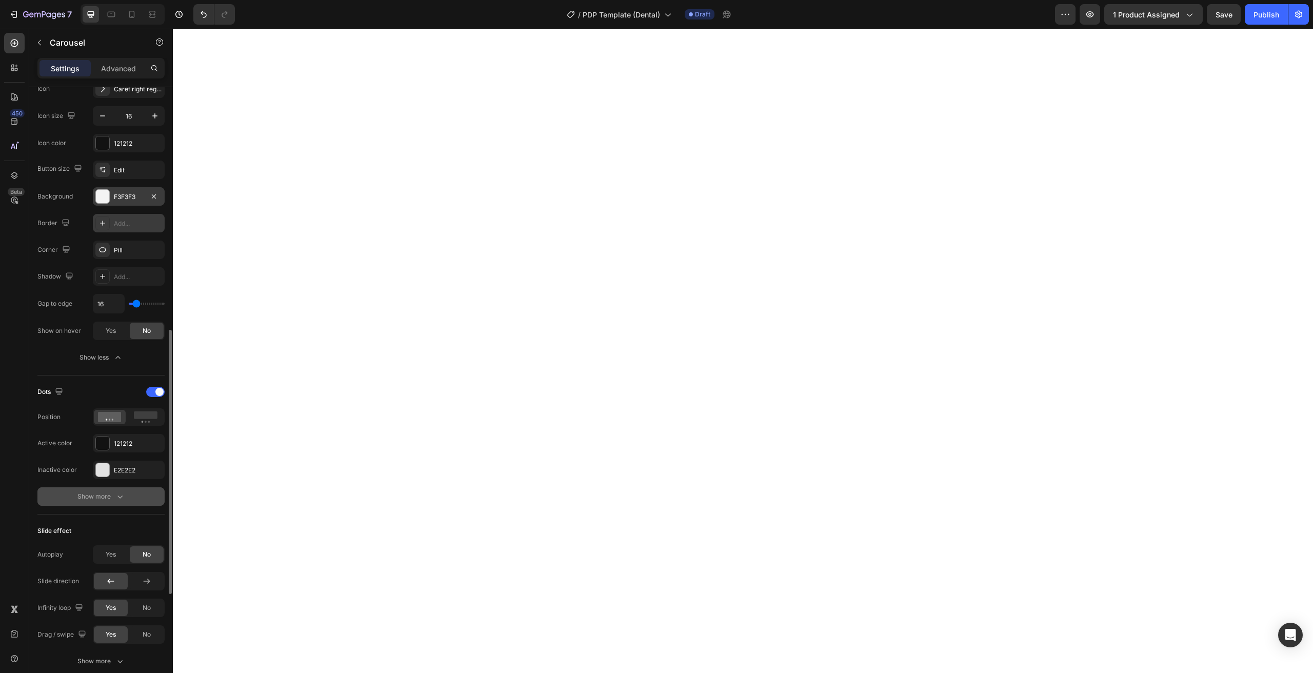
scroll to position [467, 0]
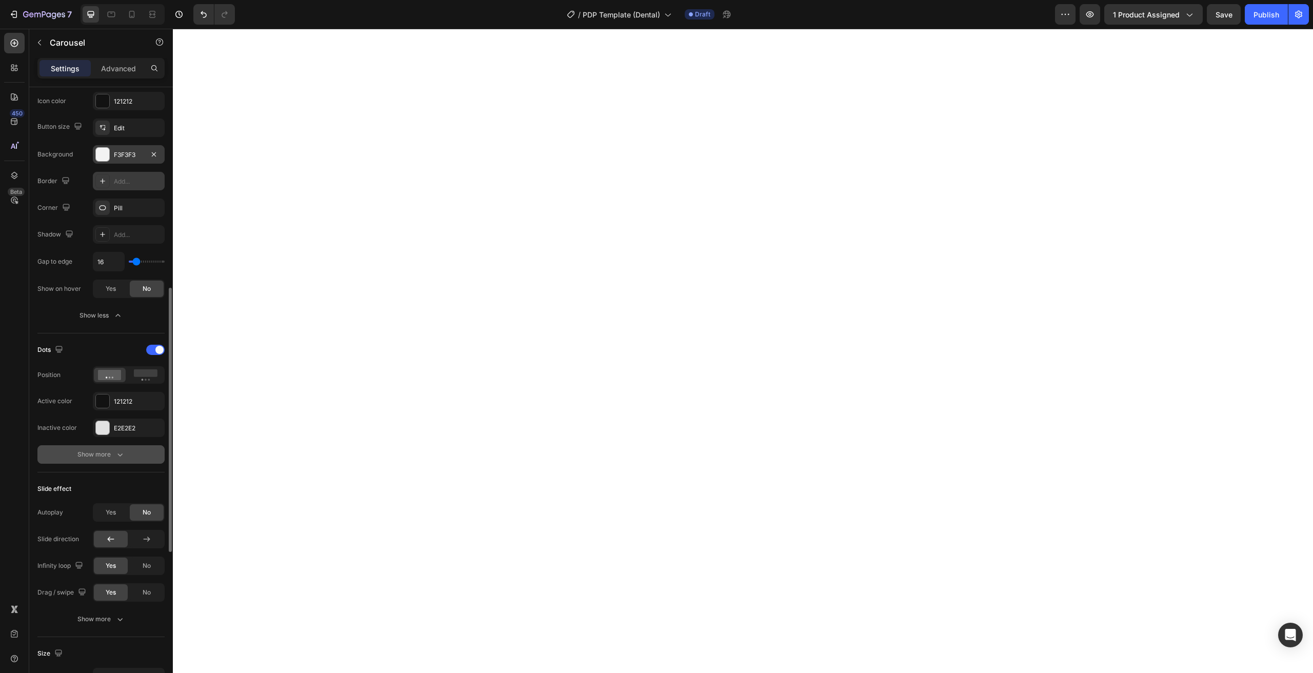
click at [97, 445] on button "Show more" at bounding box center [100, 454] width 127 height 18
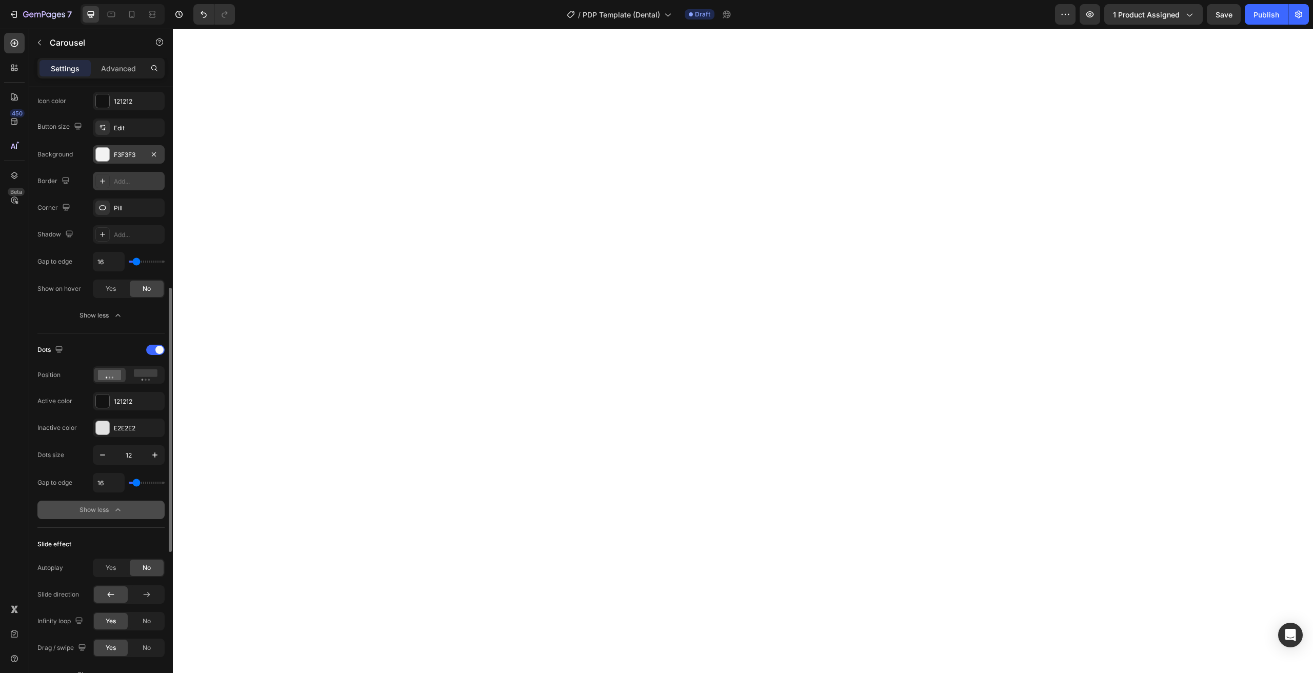
click at [85, 510] on div "Show less" at bounding box center [101, 510] width 44 height 10
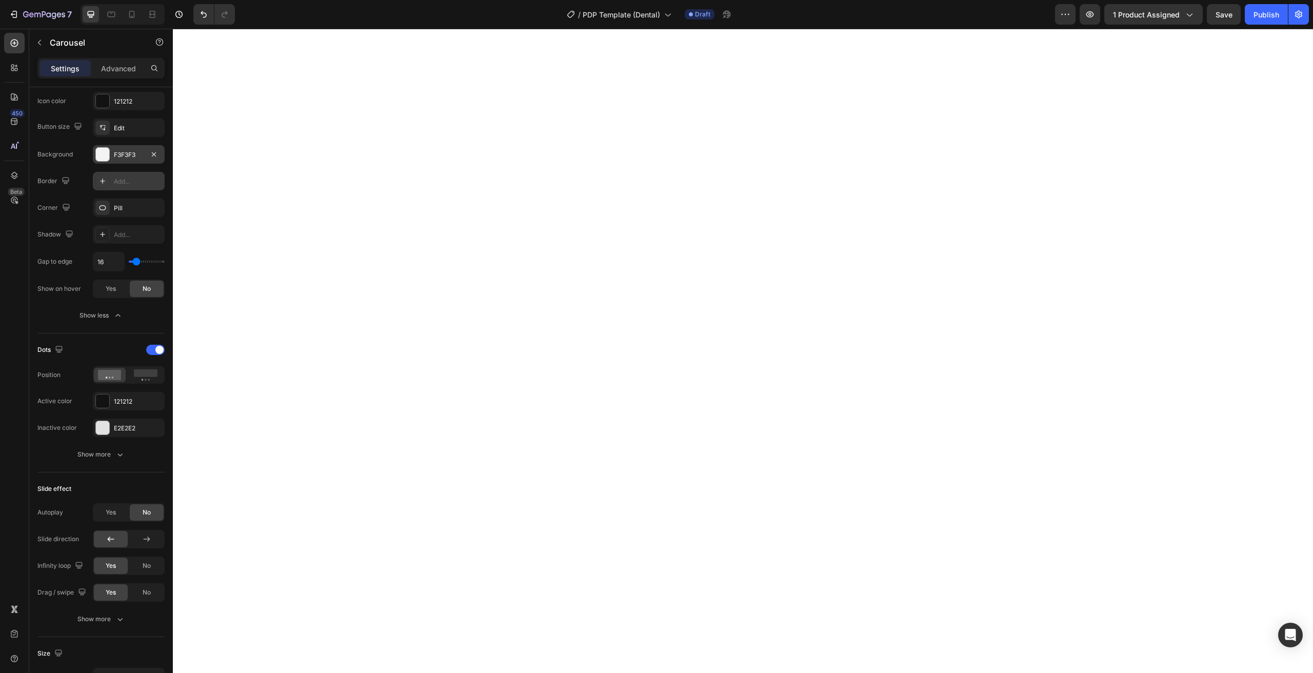
click at [111, 153] on div "F3F3F3" at bounding box center [129, 154] width 72 height 18
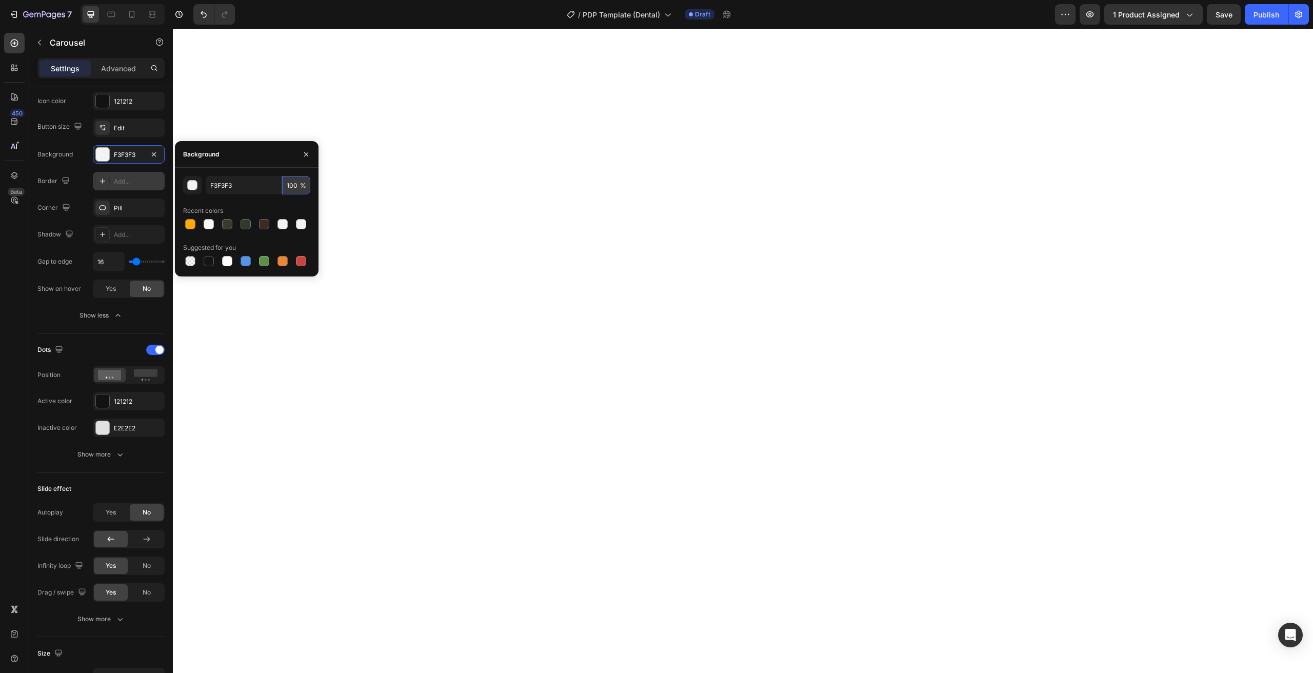
click at [291, 184] on input "100" at bounding box center [296, 185] width 28 height 18
click at [297, 188] on input "100" at bounding box center [296, 185] width 28 height 18
click at [262, 188] on input "F3F3F3" at bounding box center [244, 185] width 76 height 18
click at [285, 185] on input "100" at bounding box center [296, 185] width 28 height 18
click at [286, 194] on input "100" at bounding box center [296, 185] width 28 height 18
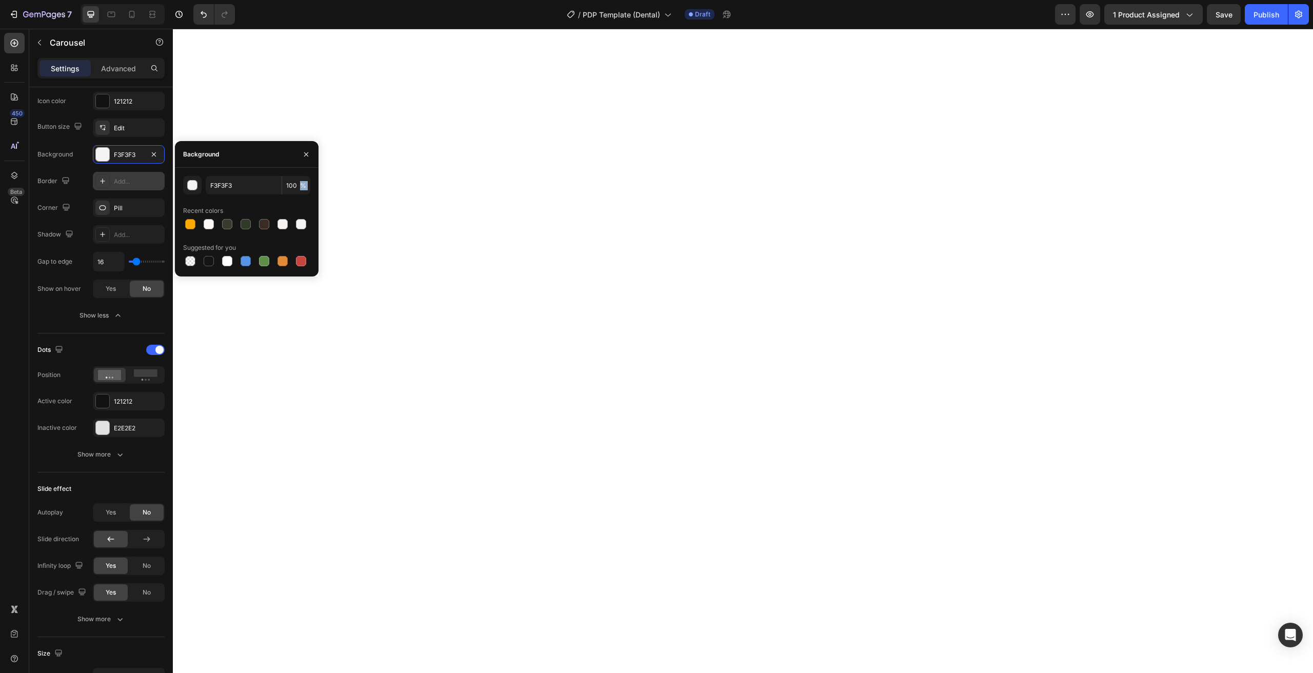
drag, startPoint x: 301, startPoint y: 188, endPoint x: 302, endPoint y: 201, distance: 12.9
click at [302, 201] on div "F3F3F3 100 % Recent colors Suggested for you" at bounding box center [246, 222] width 127 height 92
click at [292, 184] on input "100" at bounding box center [296, 185] width 28 height 18
drag, startPoint x: 292, startPoint y: 185, endPoint x: 292, endPoint y: 198, distance: 13.3
click at [292, 198] on div "F3F3F3 100 % Recent colors Suggested for you" at bounding box center [246, 222] width 127 height 92
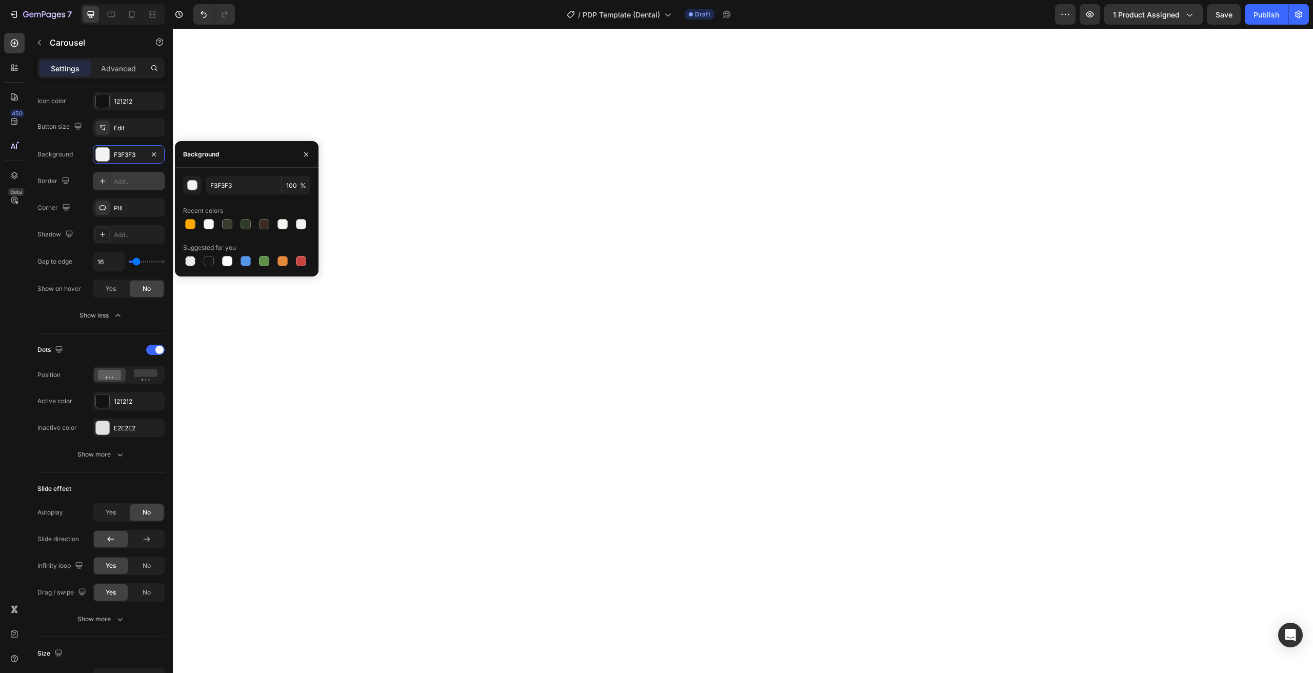
click at [292, 198] on div "F3F3F3 100 % Recent colors Suggested for you" at bounding box center [246, 222] width 127 height 92
click at [194, 190] on div "button" at bounding box center [192, 185] width 10 height 10
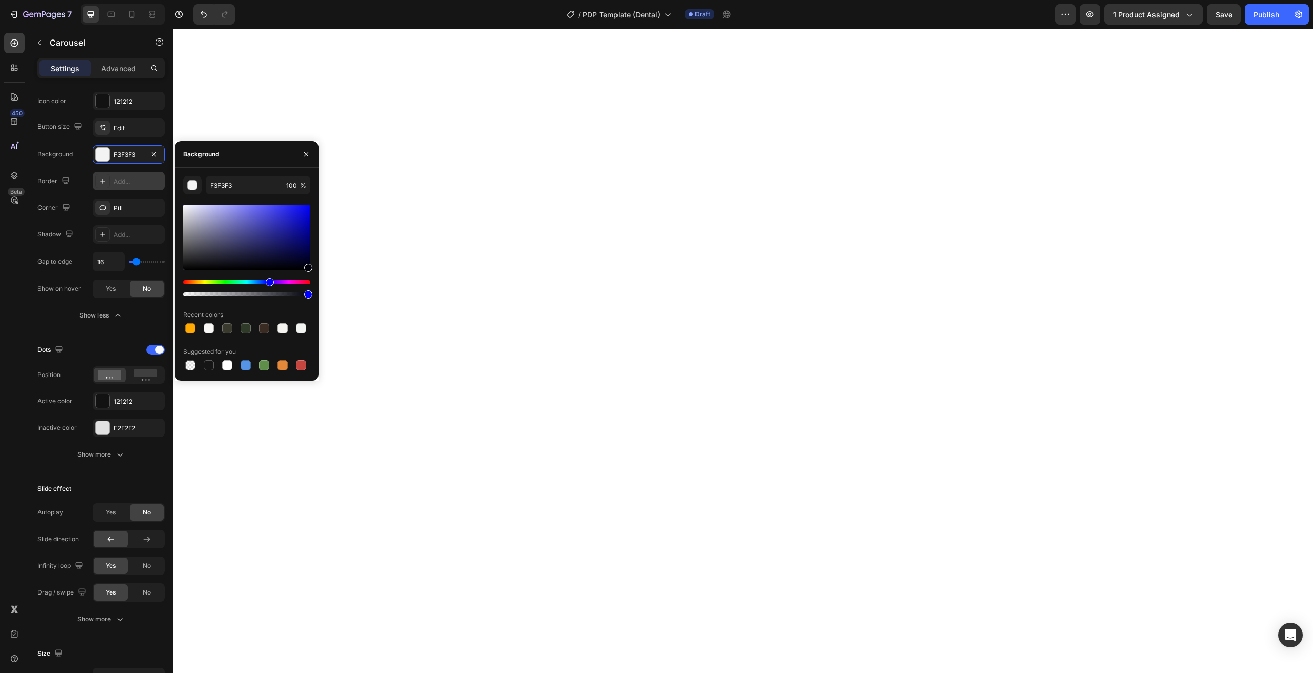
click at [248, 296] on div at bounding box center [246, 294] width 127 height 4
type input "00000B"
drag, startPoint x: 249, startPoint y: 295, endPoint x: 217, endPoint y: 289, distance: 32.4
click at [217, 289] on div at bounding box center [246, 288] width 127 height 16
type input "27"
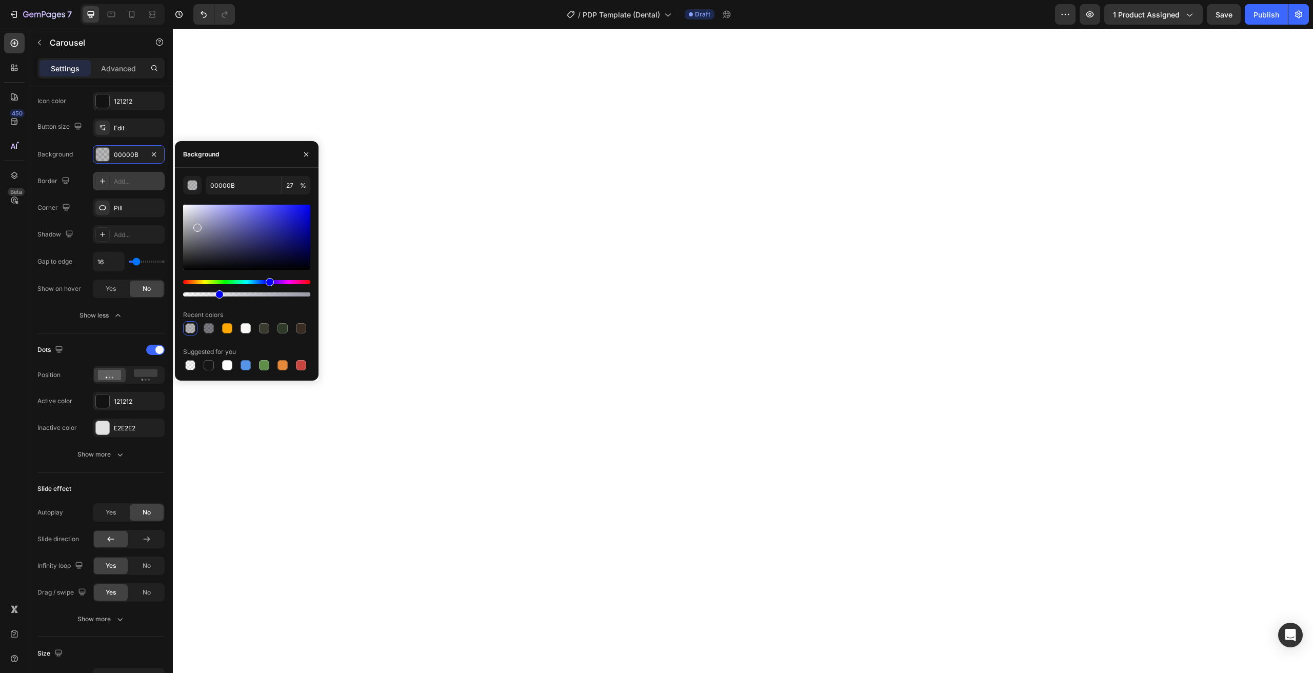
type input "9999AA"
click at [196, 226] on div at bounding box center [246, 237] width 127 height 65
drag, startPoint x: 220, startPoint y: 293, endPoint x: 237, endPoint y: 298, distance: 18.7
click at [237, 298] on div at bounding box center [238, 294] width 8 height 8
type input "43"
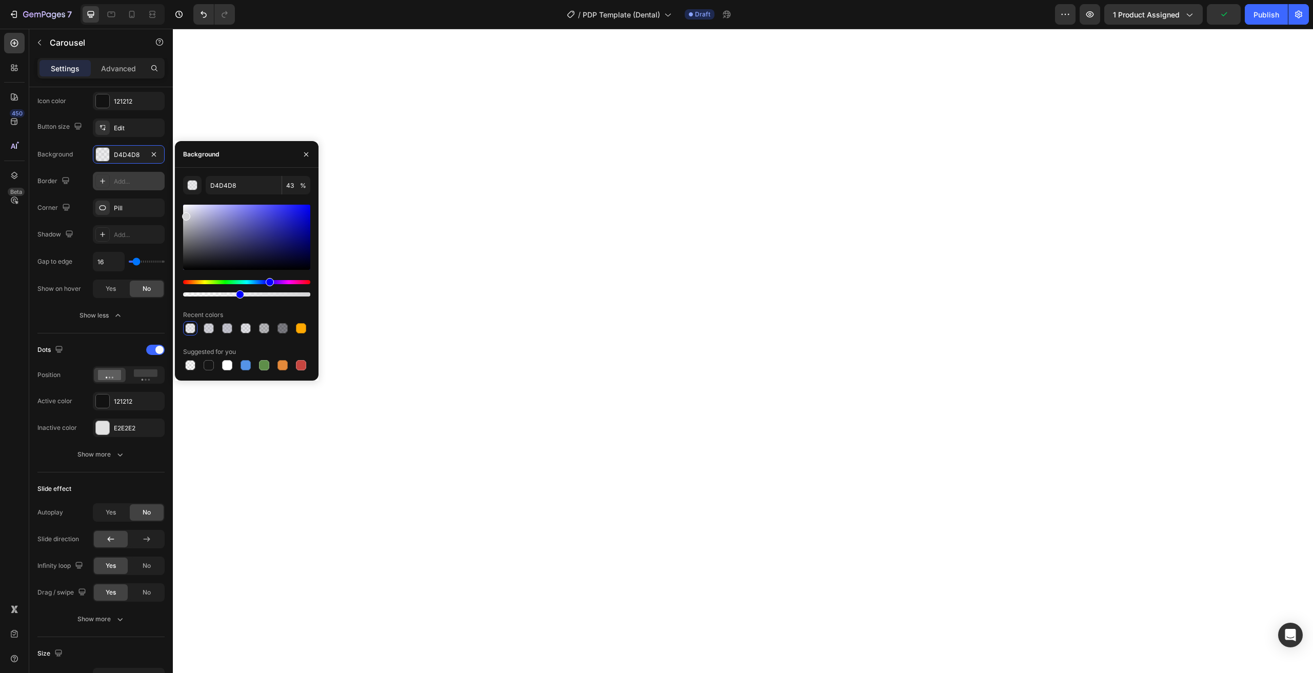
drag, startPoint x: 189, startPoint y: 219, endPoint x: 185, endPoint y: 214, distance: 6.2
click at [185, 214] on div at bounding box center [246, 237] width 127 height 65
type input "D6D6D8"
click at [115, 223] on div "Button size Edit Background D6D6D8 Border Add... Corner Pill Shadow Add... Gap …" at bounding box center [100, 208] width 127 height 180
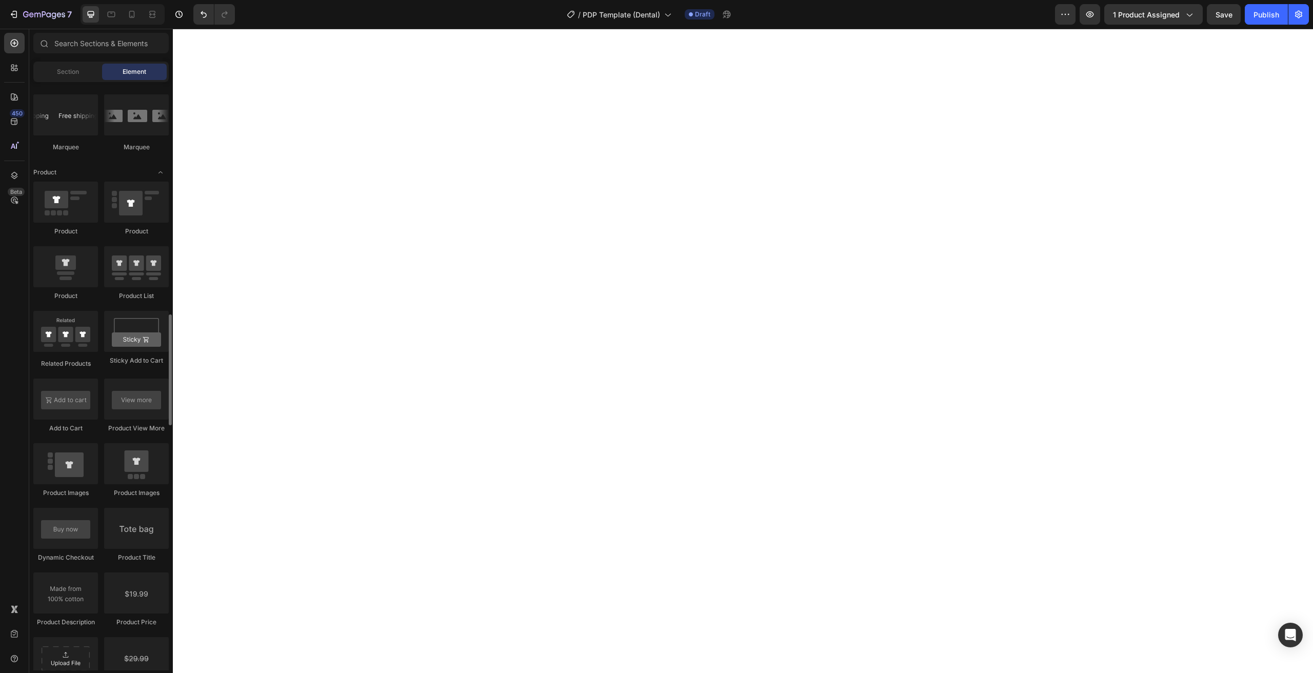
scroll to position [1294, 0]
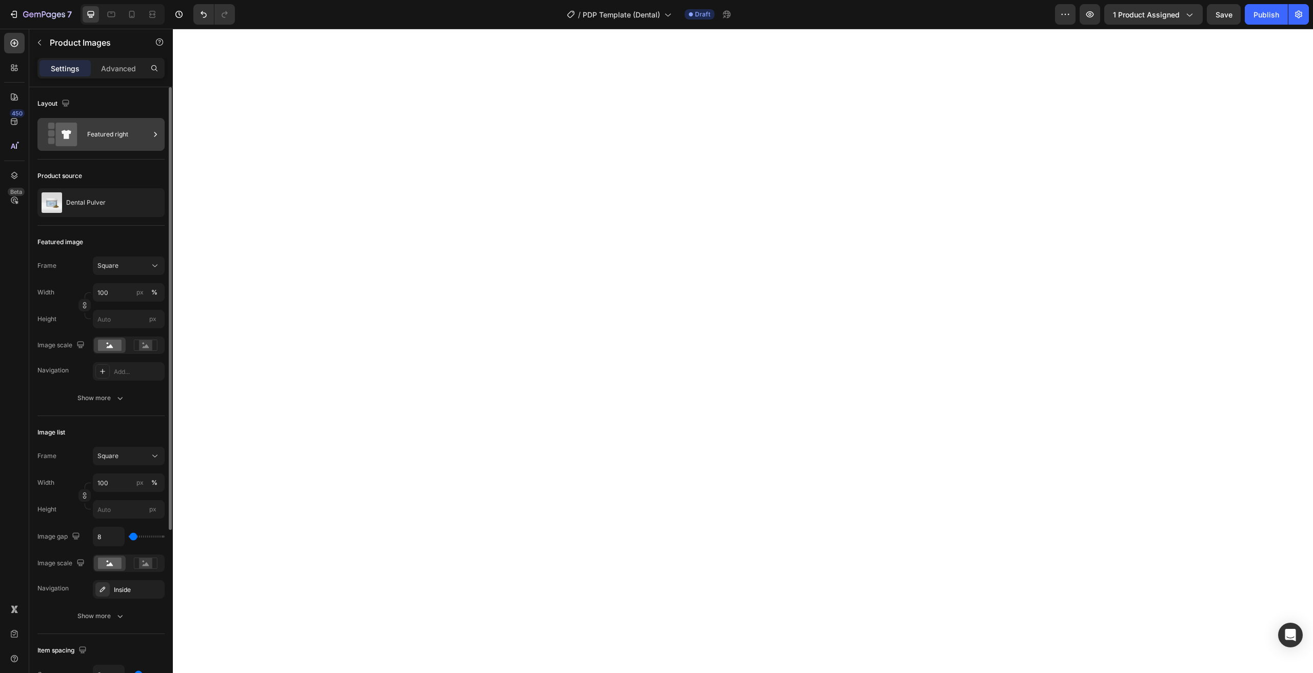
click at [118, 120] on div "Featured right" at bounding box center [100, 134] width 127 height 33
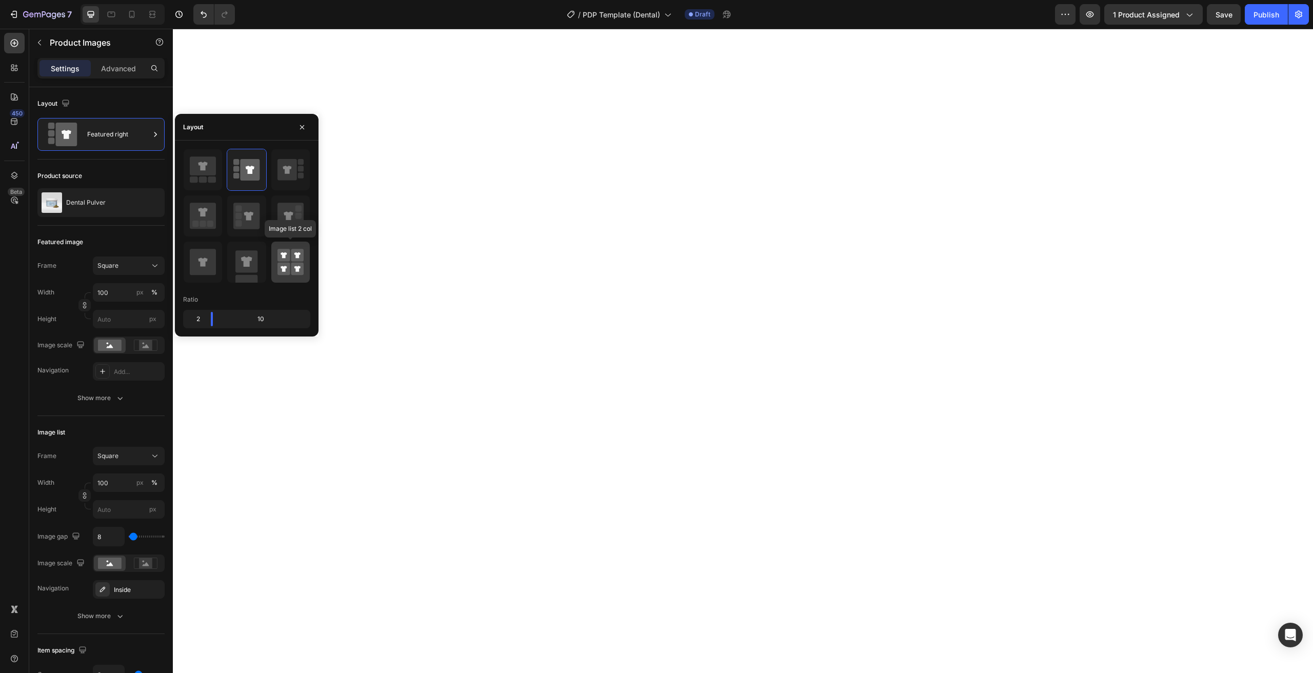
click at [288, 258] on rect at bounding box center [283, 255] width 13 height 13
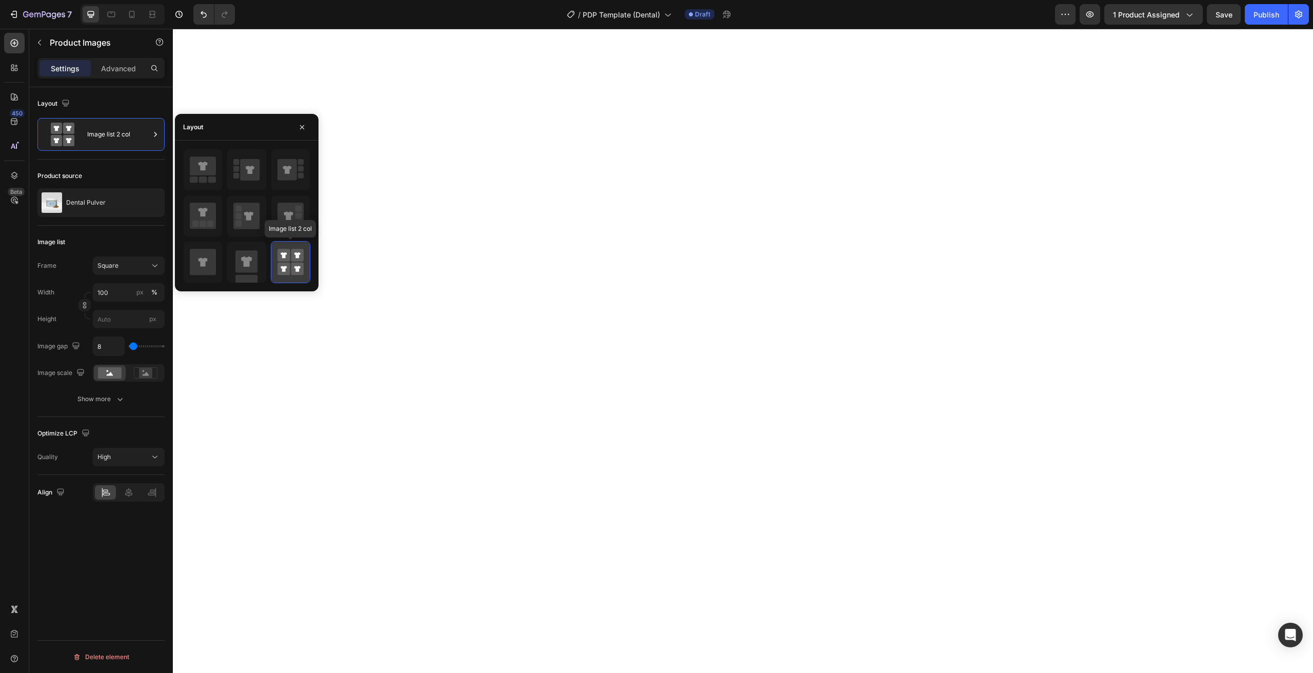
type input "50"
click at [150, 272] on button "Square" at bounding box center [129, 265] width 72 height 18
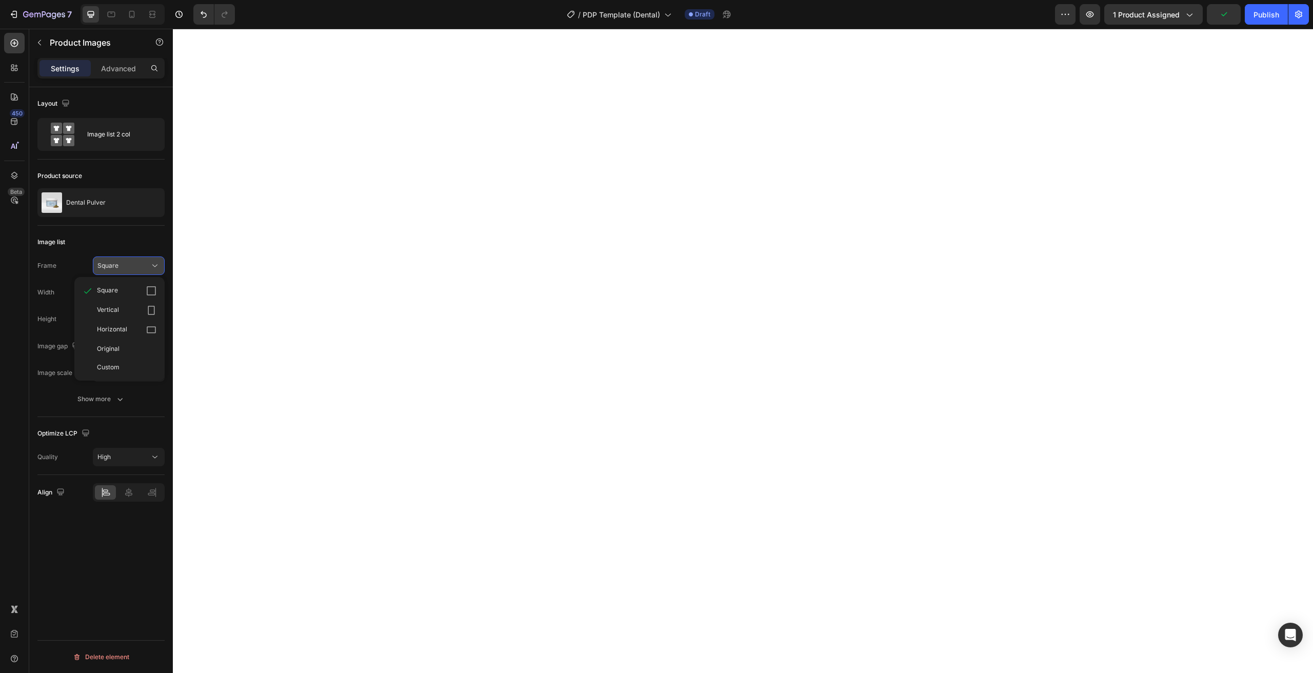
click at [151, 272] on button "Square" at bounding box center [129, 265] width 72 height 18
type input "4"
type input "13"
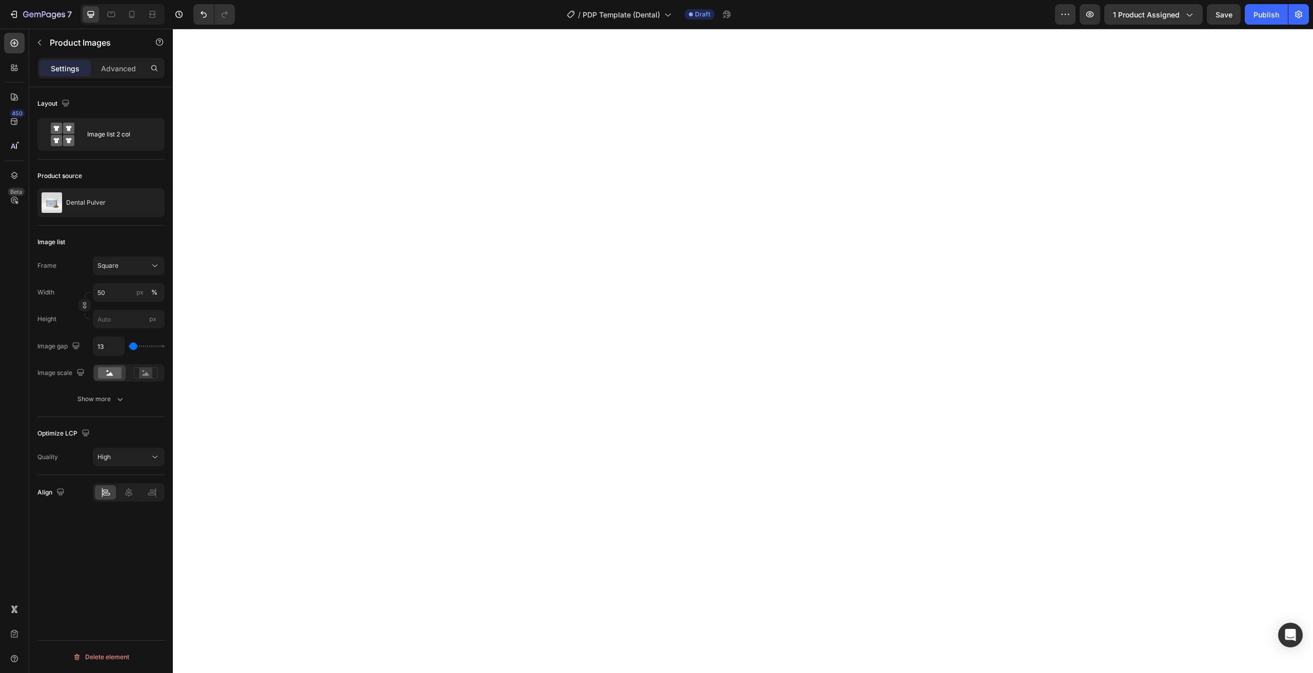
type input "22"
type input "31"
type input "39"
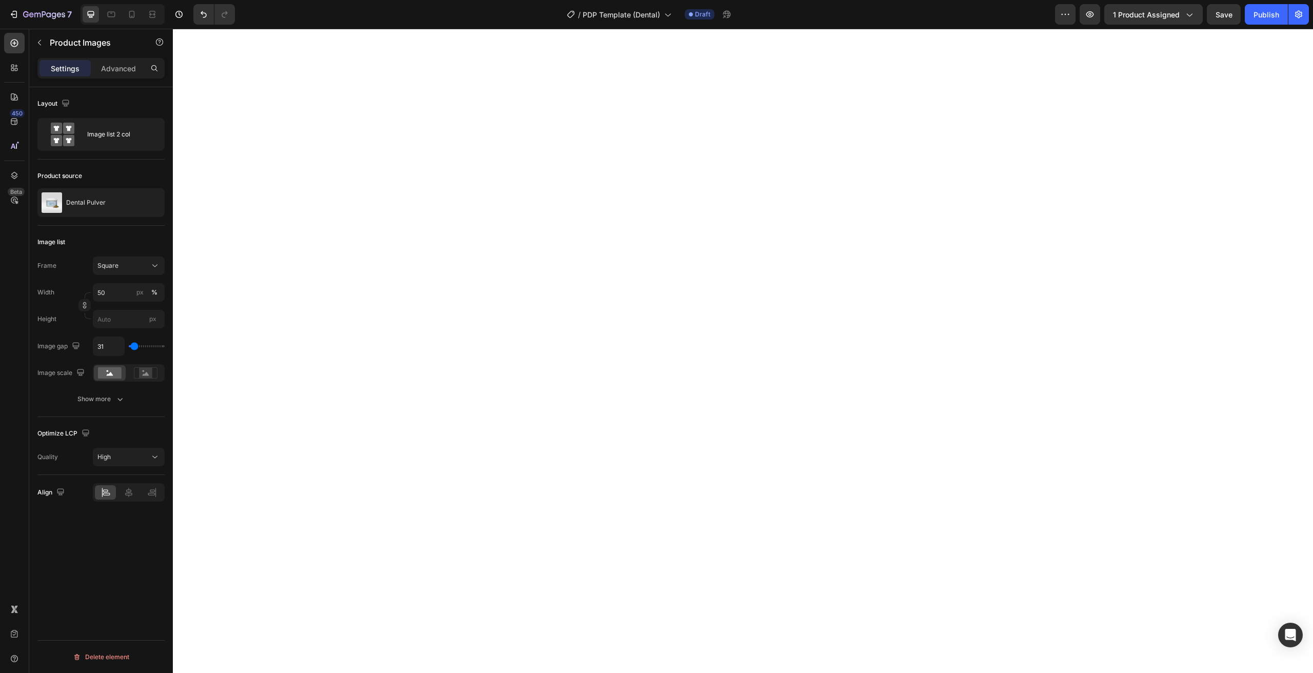
type input "39"
type input "48"
type input "39"
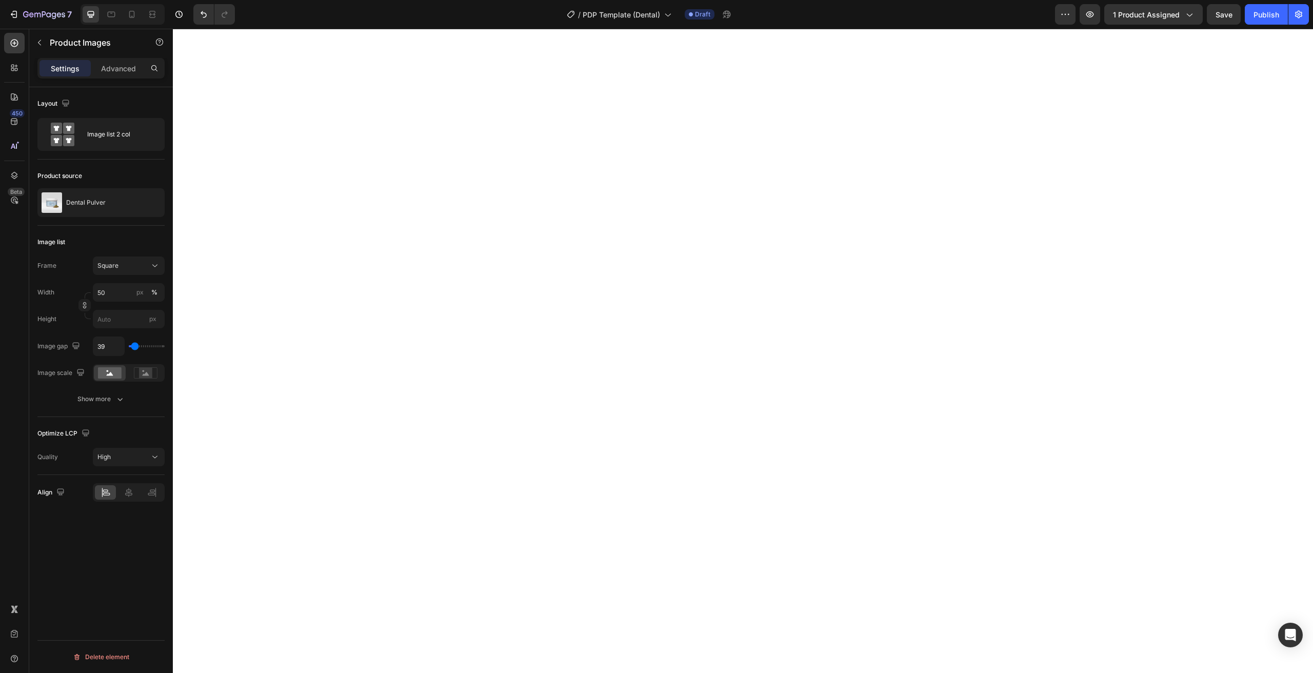
type input "31"
type input "22"
type input "13"
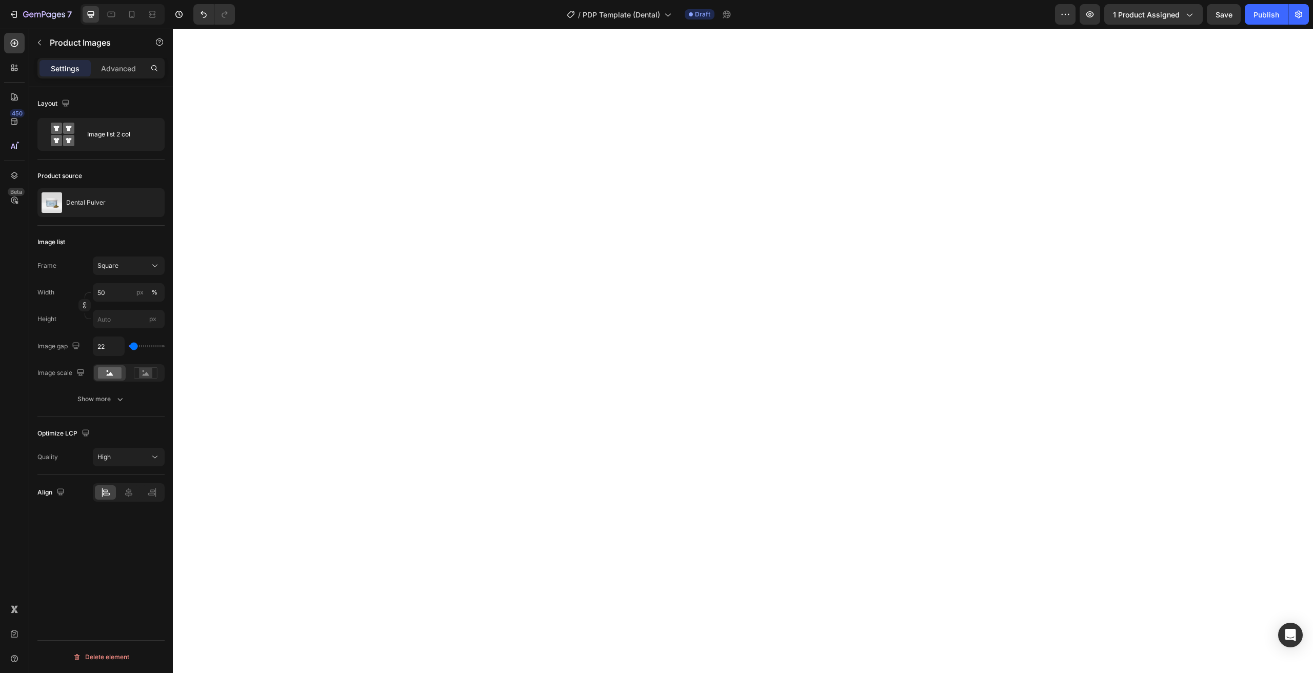
type input "13"
type input "4"
type input "0"
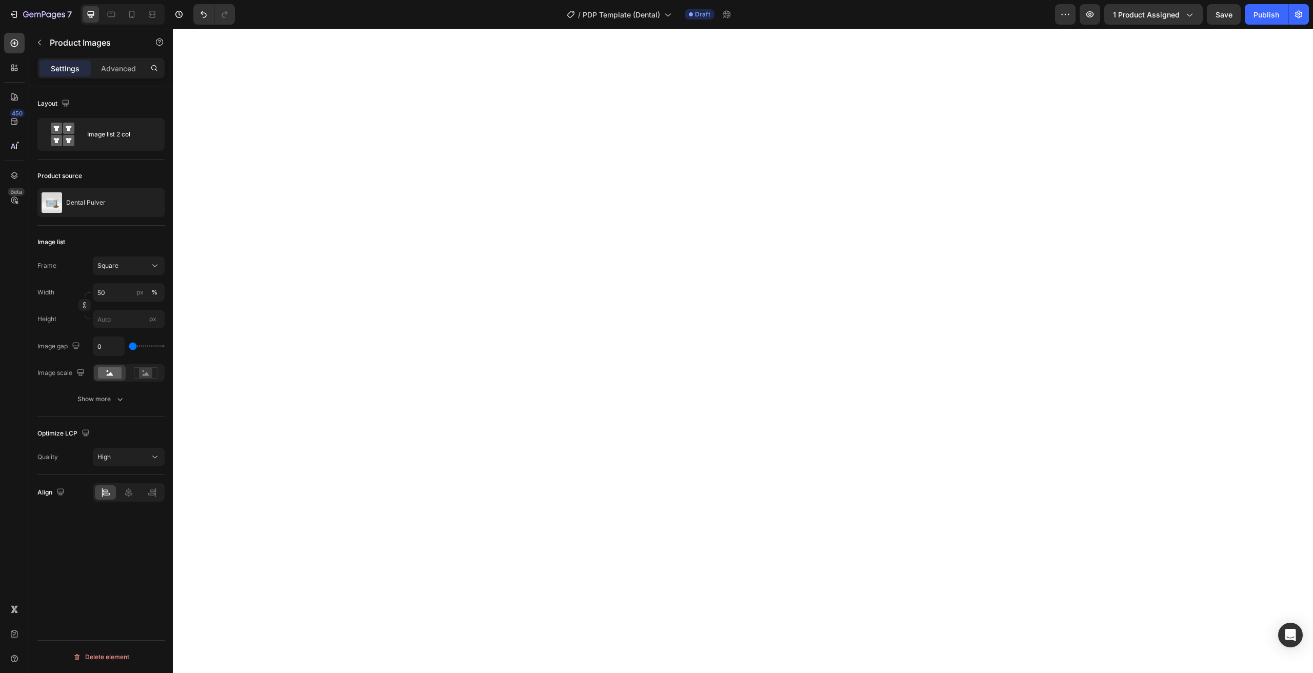
type input "4"
type input "13"
click at [132, 345] on input "range" at bounding box center [147, 346] width 36 height 2
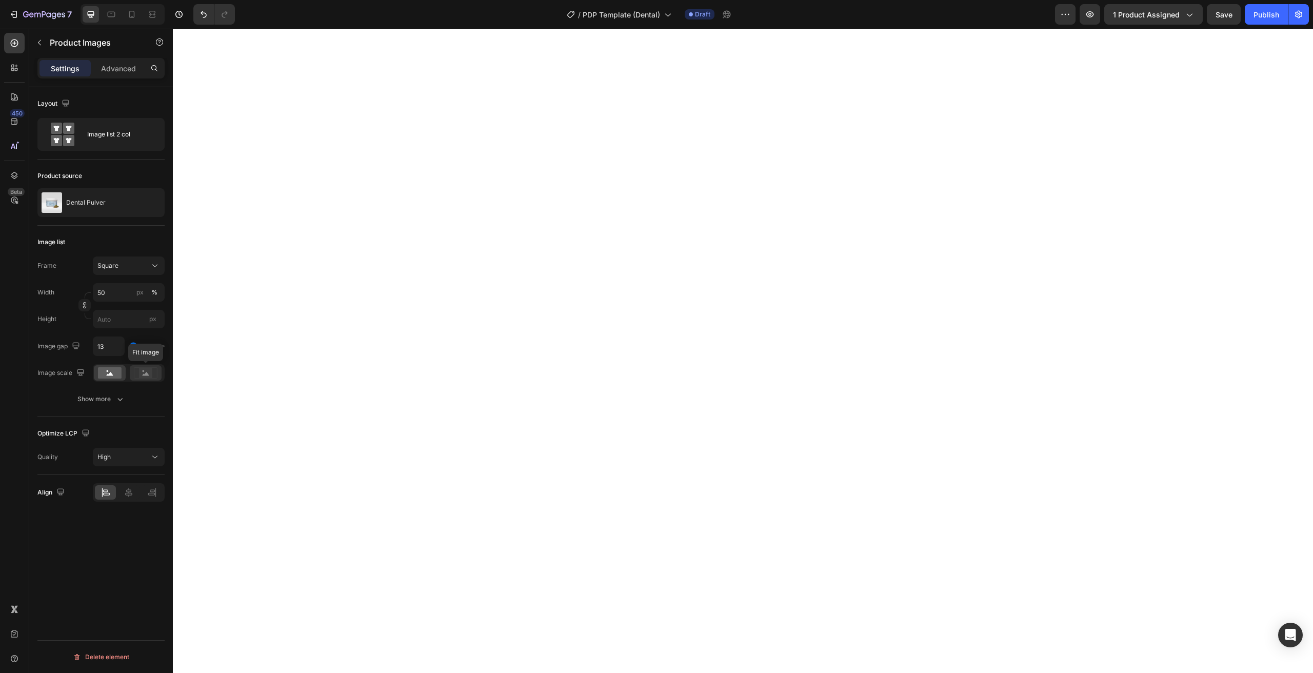
click at [138, 377] on icon at bounding box center [146, 372] width 24 height 11
click at [114, 380] on div at bounding box center [110, 372] width 32 height 15
click at [111, 406] on button "Show more" at bounding box center [100, 399] width 127 height 18
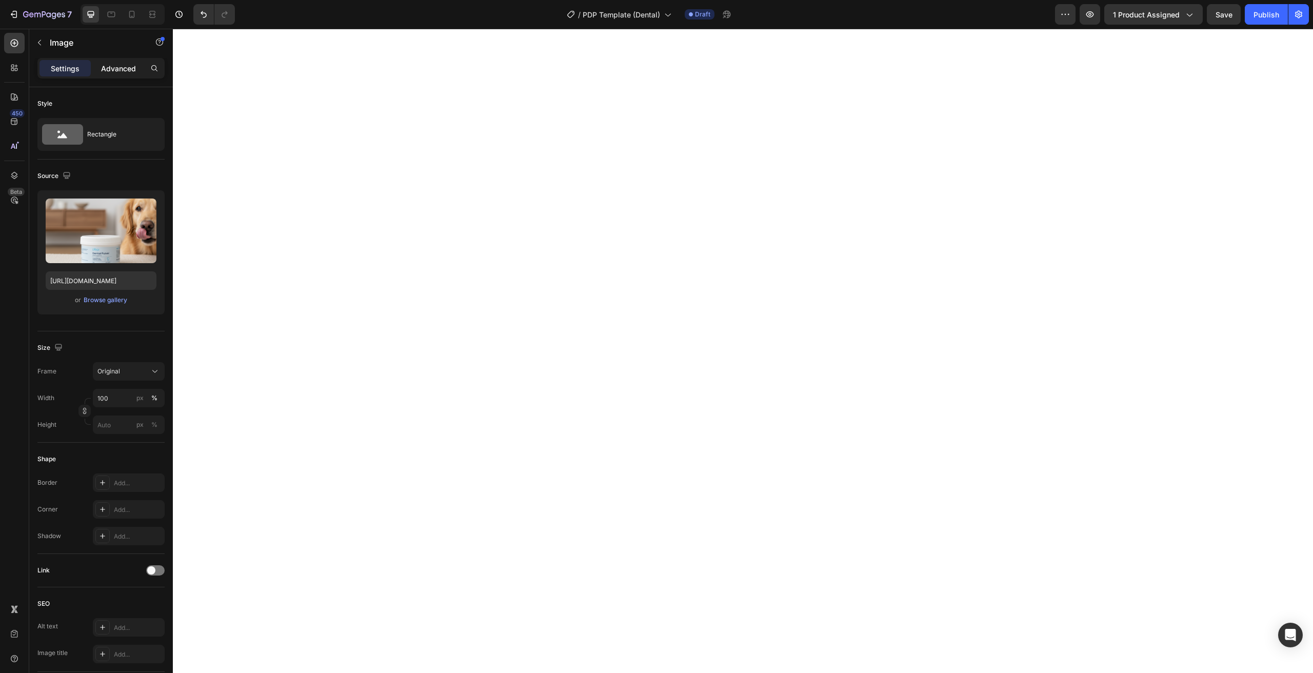
click at [107, 71] on p "Advanced" at bounding box center [118, 68] width 35 height 11
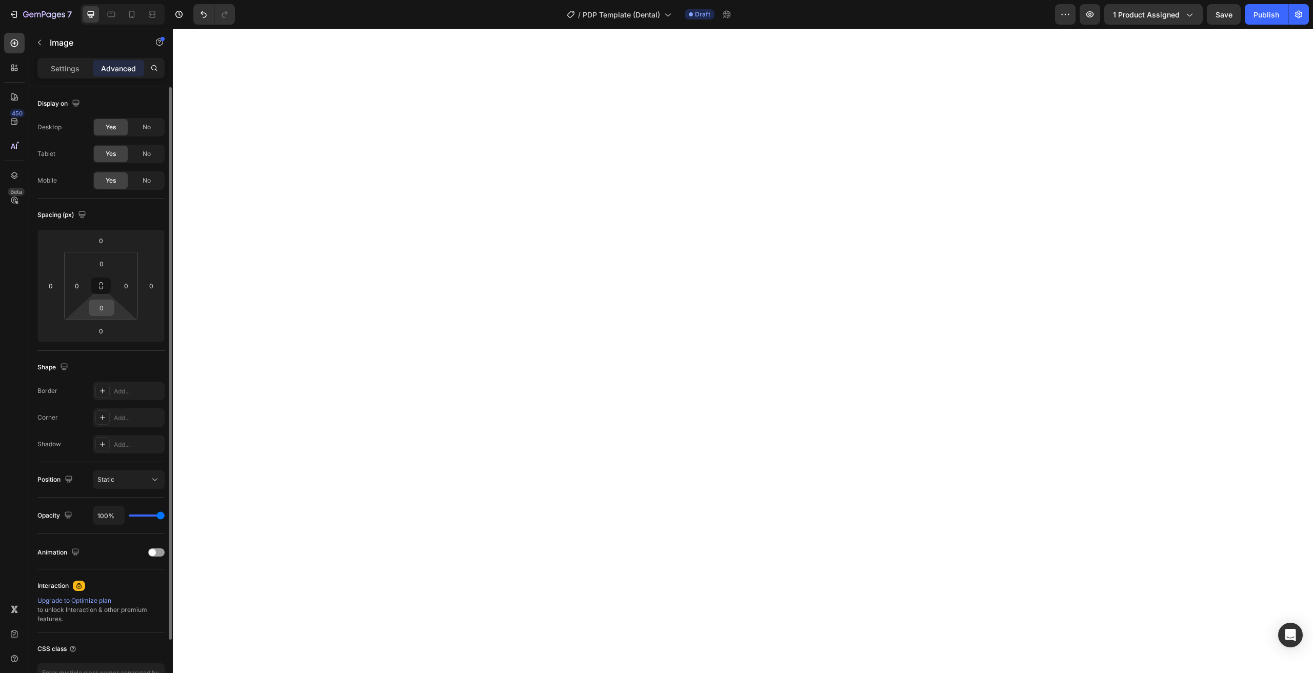
click at [105, 308] on input "0" at bounding box center [101, 307] width 21 height 15
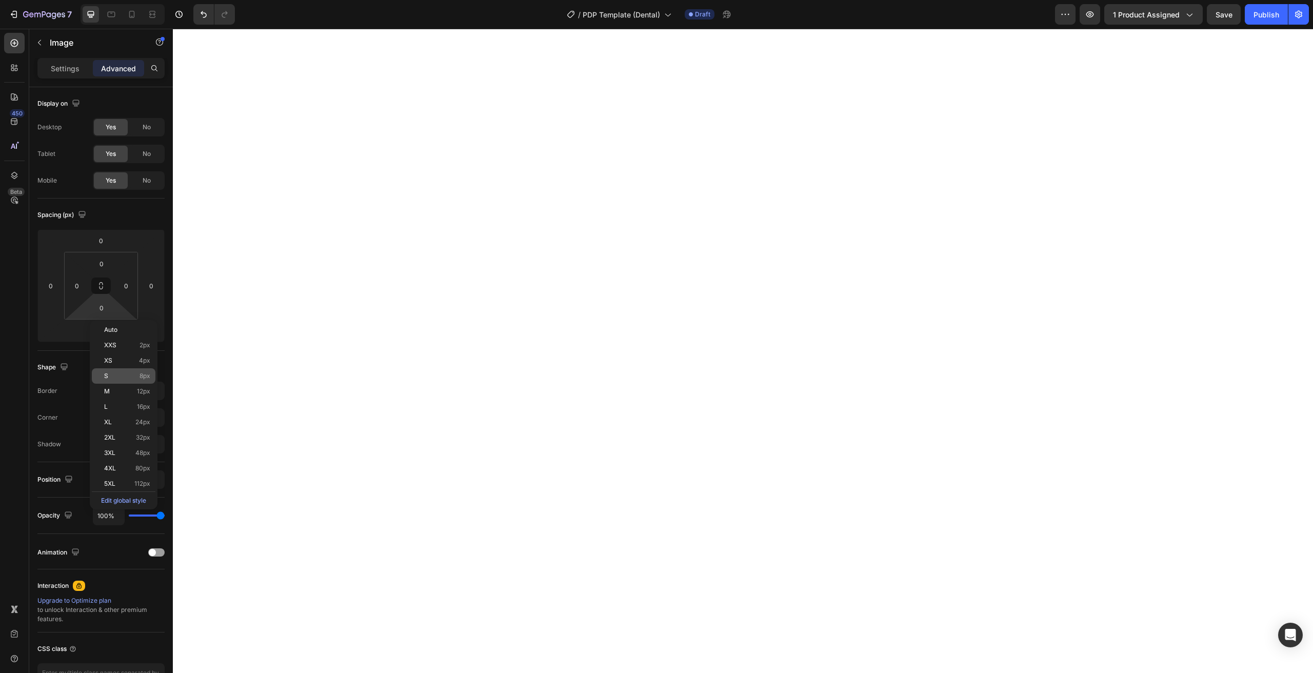
click at [123, 375] on p "S 8px" at bounding box center [127, 375] width 46 height 7
type input "8"
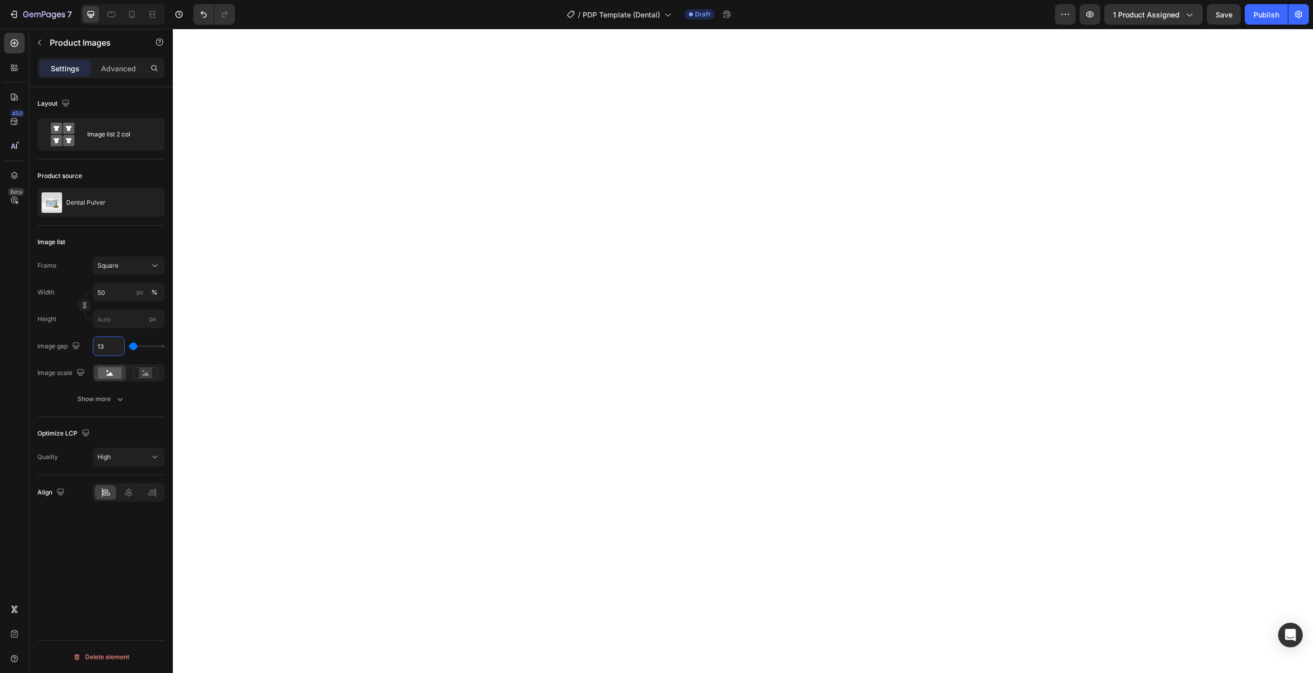
click at [107, 343] on input "13" at bounding box center [108, 346] width 31 height 18
click at [106, 343] on input "13" at bounding box center [108, 346] width 31 height 18
type input "8"
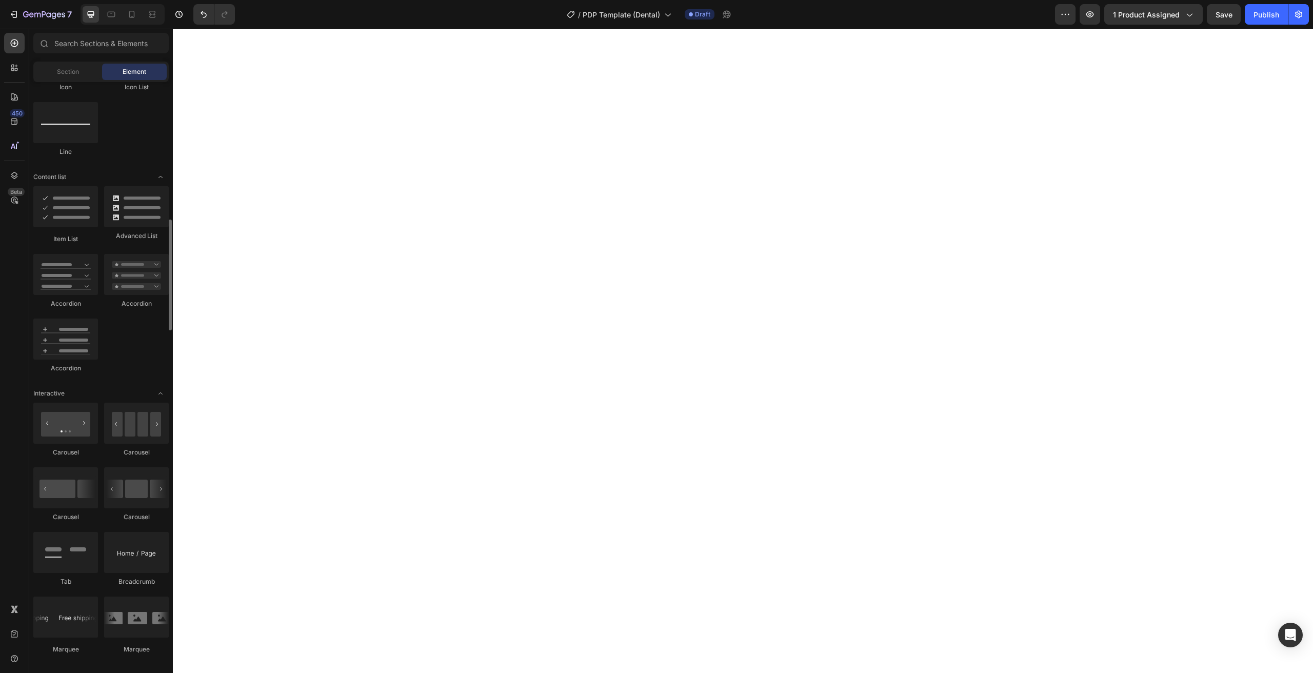
scroll to position [834, 0]
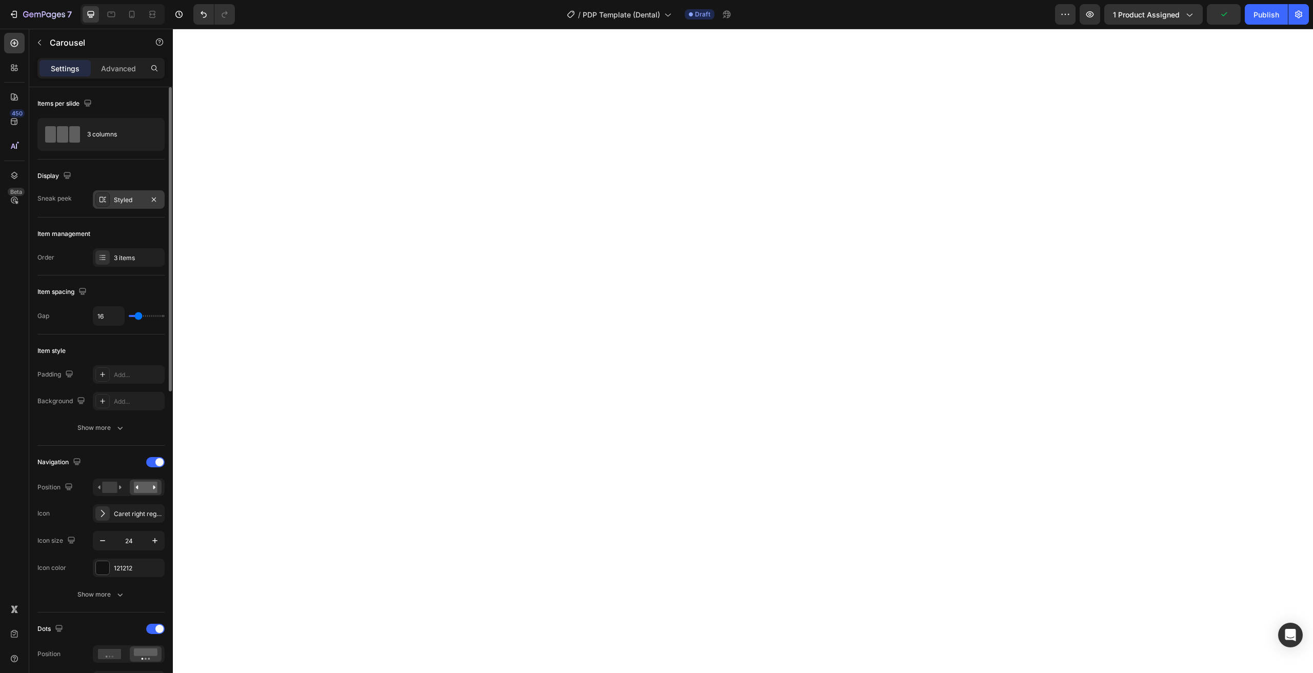
click at [98, 202] on icon at bounding box center [102, 199] width 8 height 8
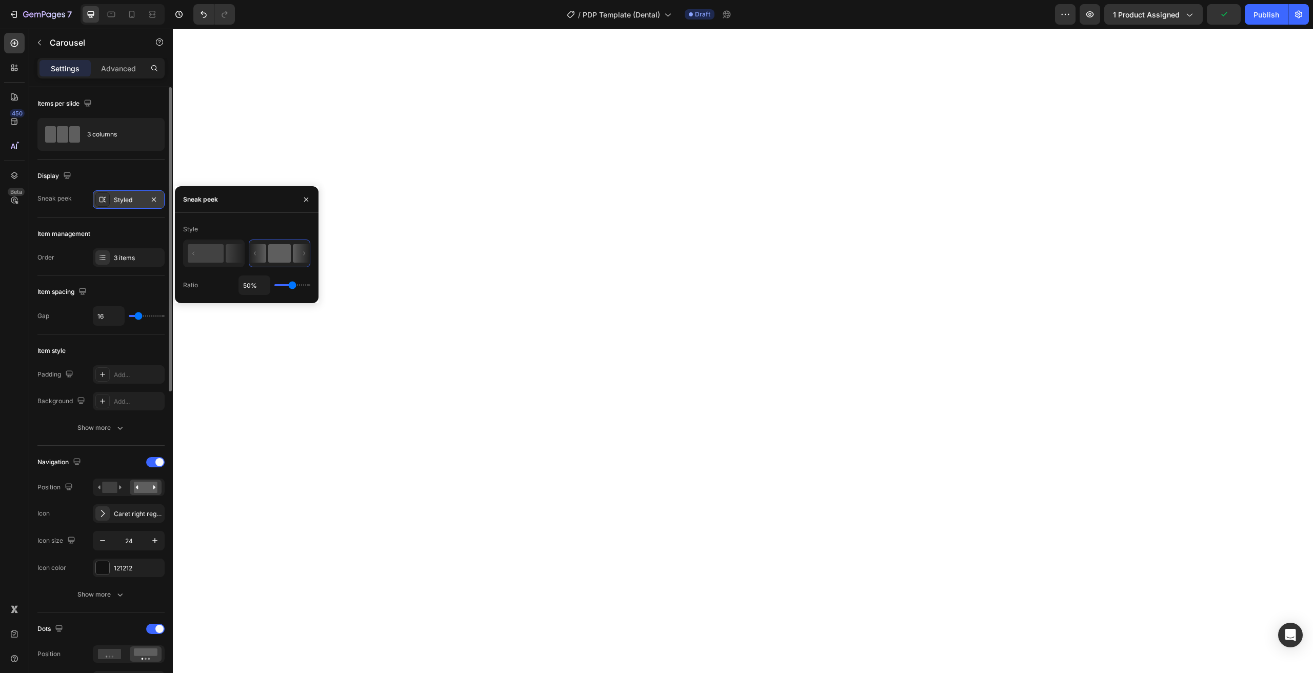
click at [98, 202] on icon at bounding box center [102, 199] width 8 height 8
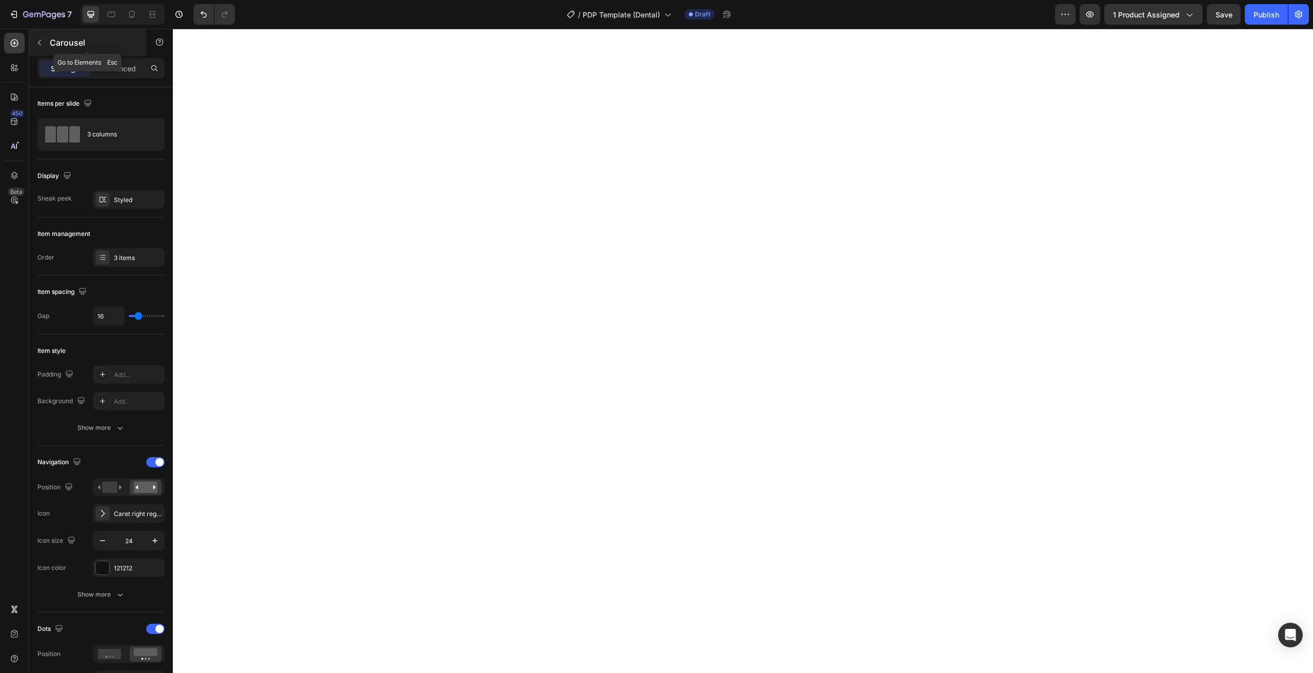
click at [57, 47] on p "Carousel" at bounding box center [93, 42] width 87 height 12
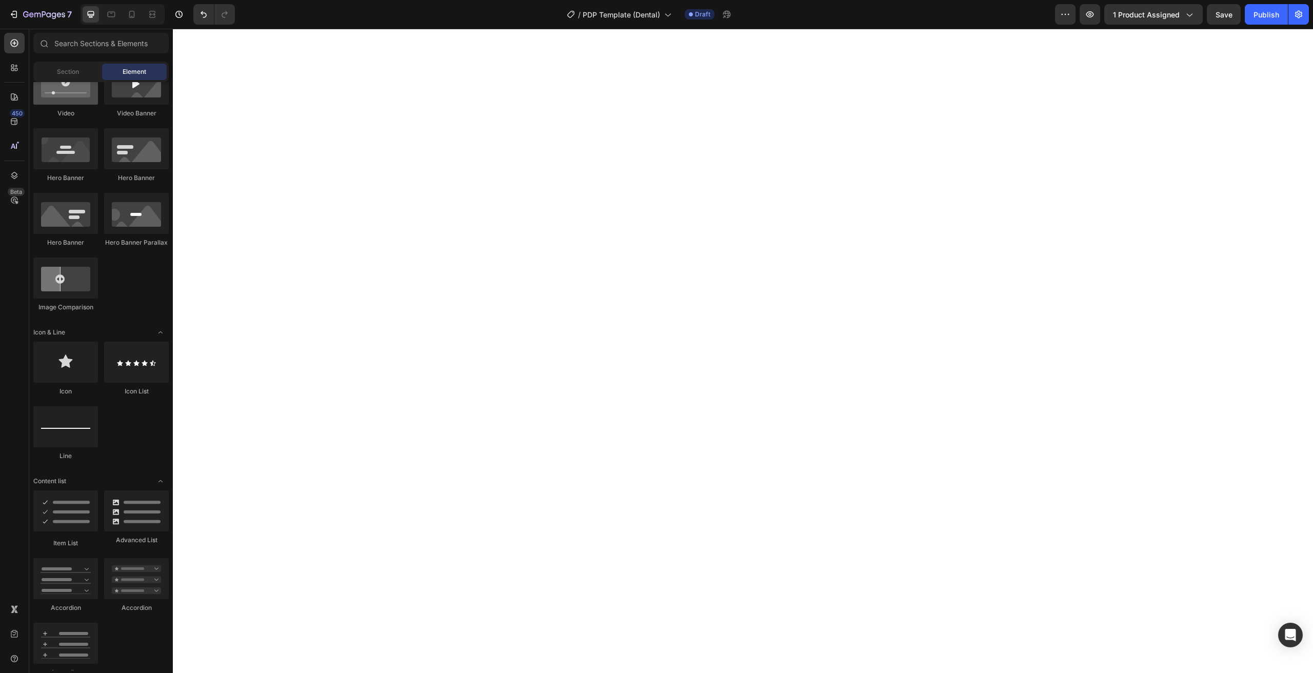
scroll to position [3, 0]
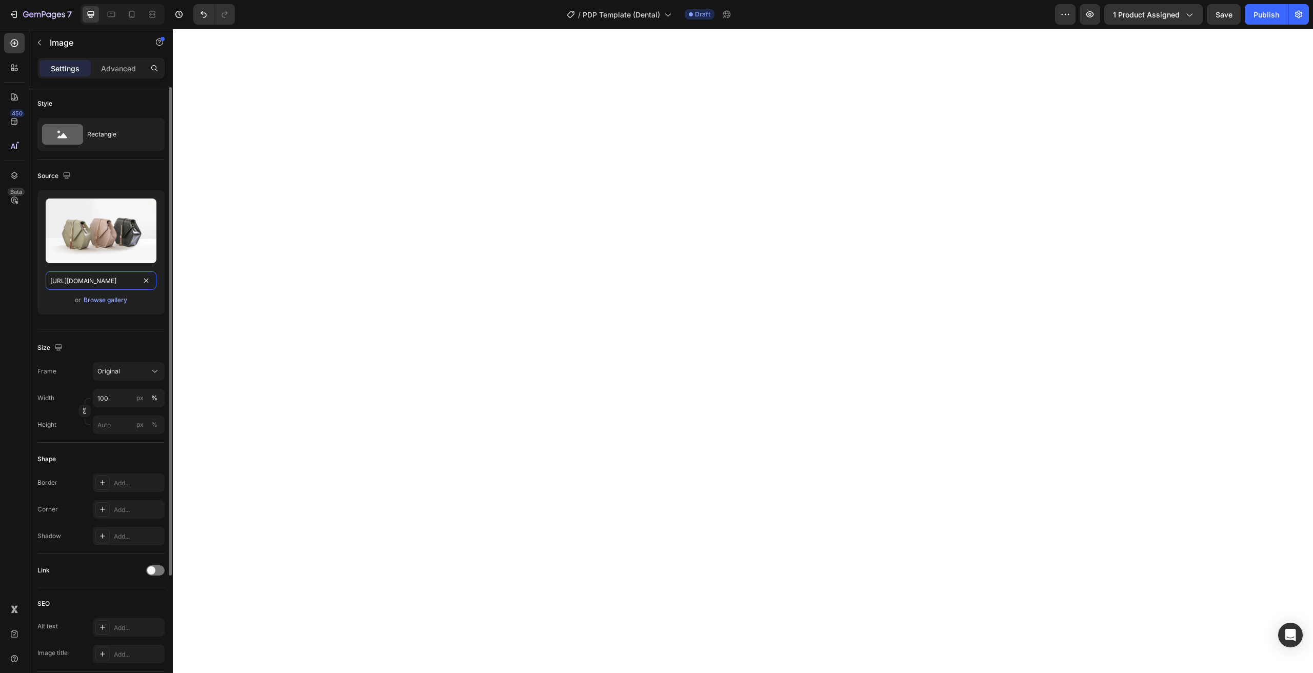
click at [83, 282] on input "[URL][DOMAIN_NAME]" at bounding box center [101, 280] width 111 height 18
paste input "0788/5524/2053/files/Foto_Mock-Up_Dentalpulver_neu_Produkt_klein.png?v=17576689…"
type input "[URL][DOMAIN_NAME]"
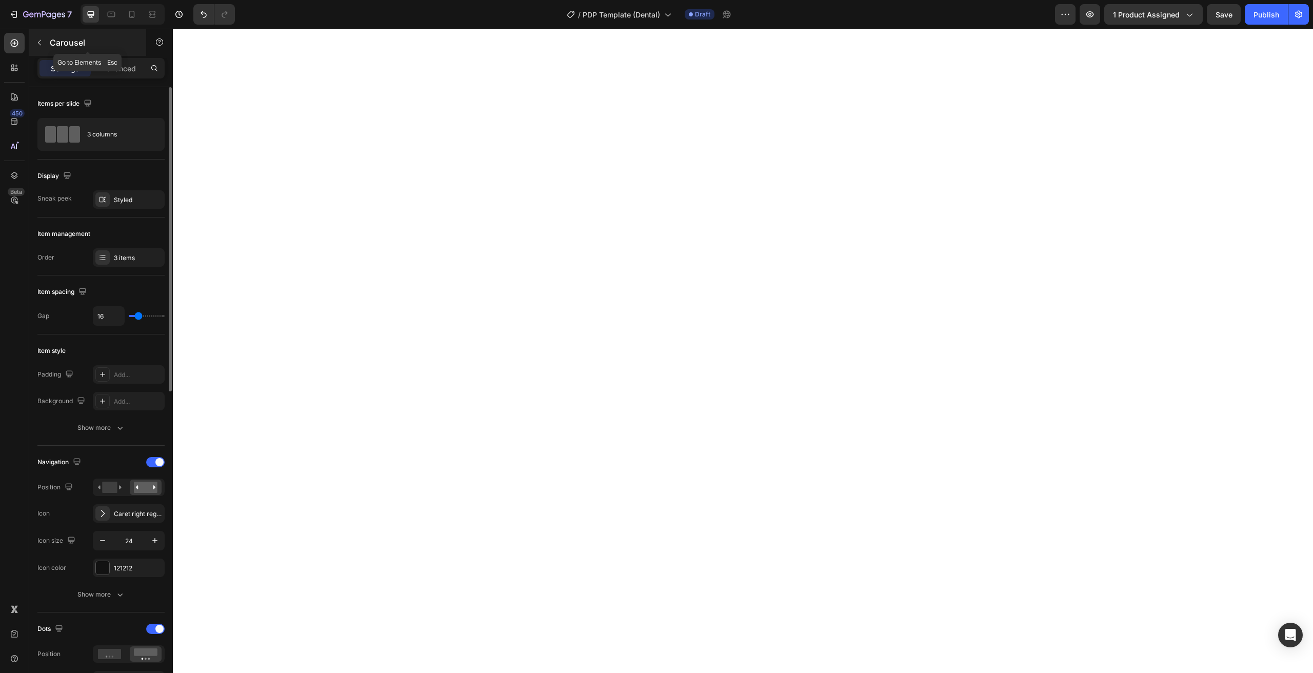
click at [47, 42] on button "button" at bounding box center [39, 42] width 16 height 16
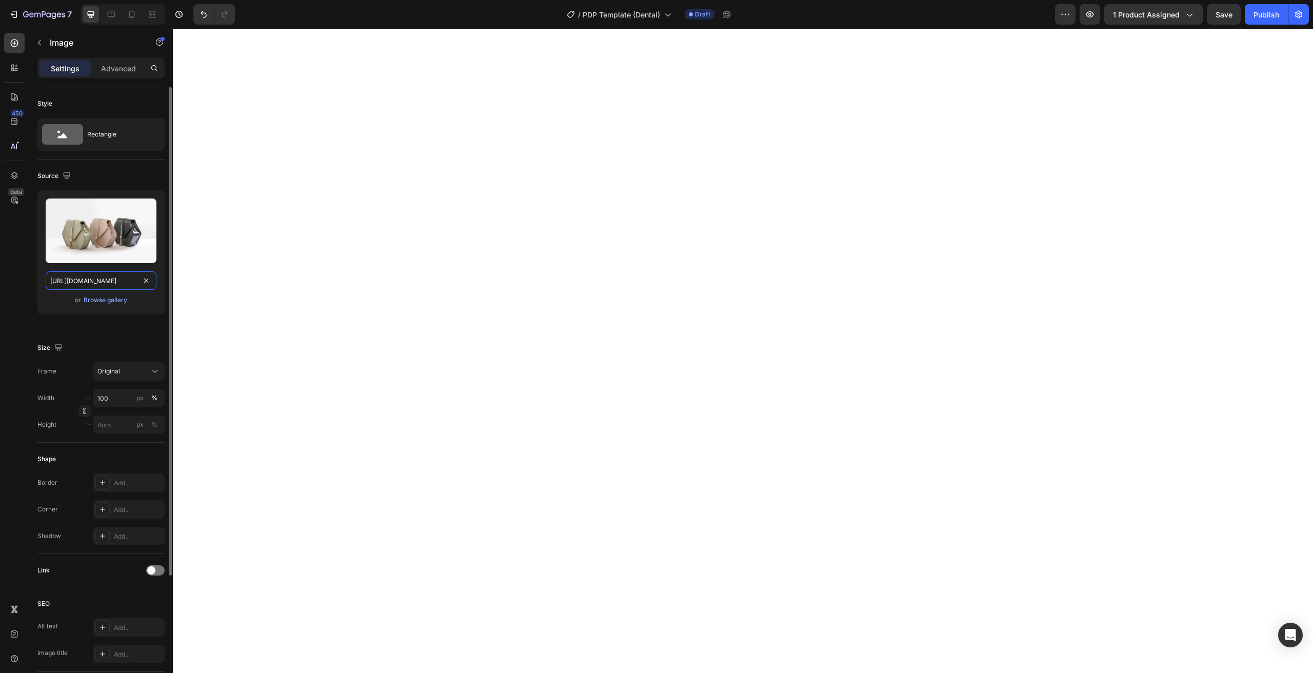
click at [89, 284] on input "[URL][DOMAIN_NAME]" at bounding box center [101, 280] width 111 height 18
paste input "0788/5524/2053/files/Website-Slider-Zahnpulver-Inhaltsstoffe_9d21b00a-73a6-4d78…"
type input "[URL][DOMAIN_NAME]"
click at [98, 277] on input "[URL][DOMAIN_NAME]" at bounding box center [101, 280] width 111 height 18
paste input "0788/5524/2053/files/gempages_492627658727752582-234c6277-c954-48b0-a03d-c7f820…"
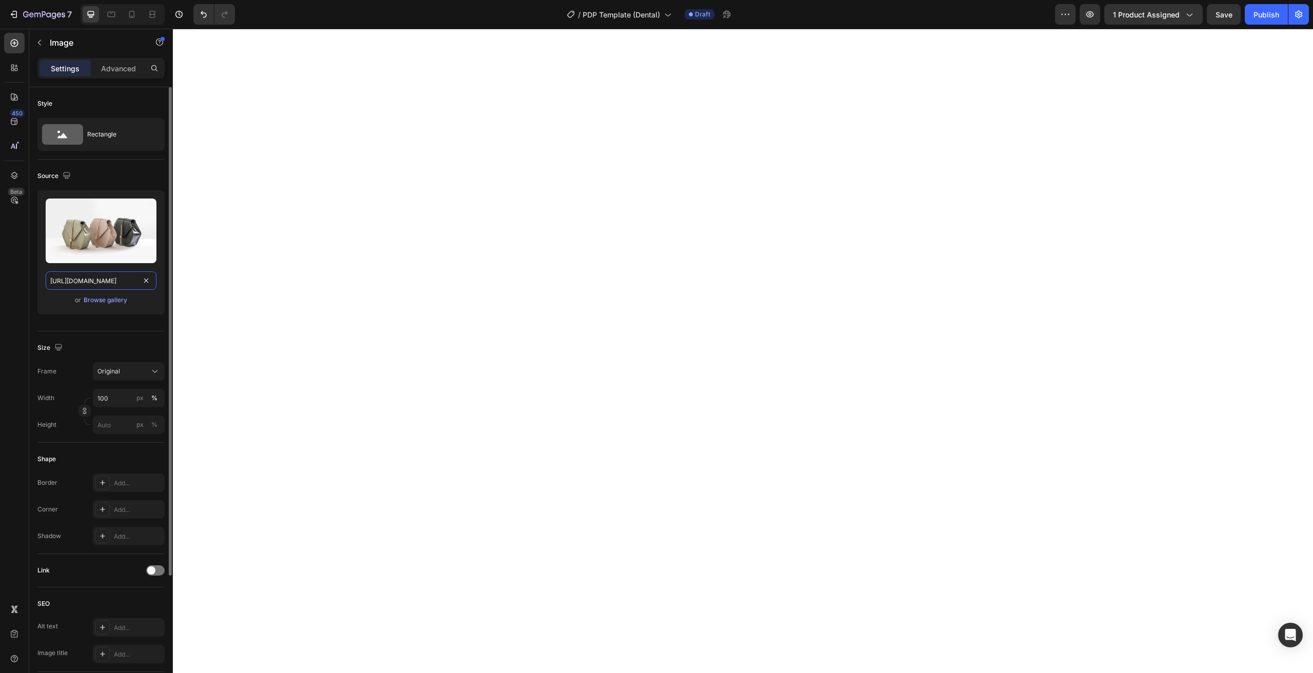
type input "[URL][DOMAIN_NAME]"
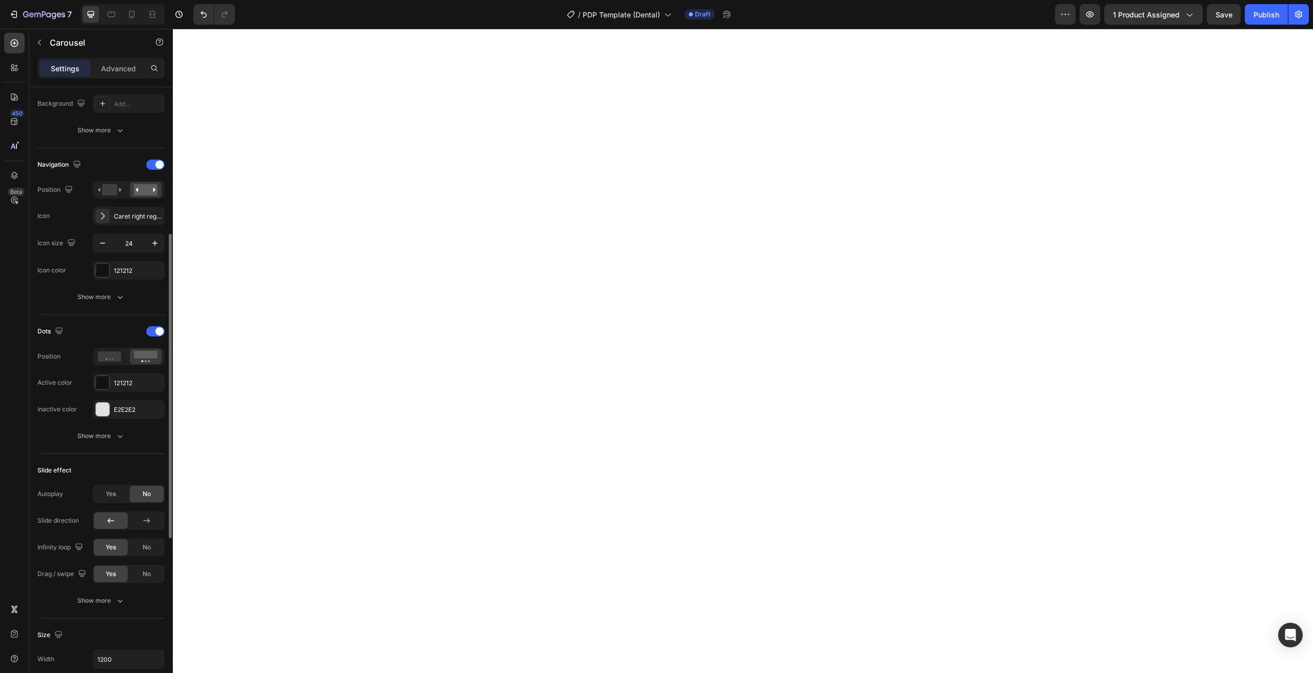
scroll to position [0, 0]
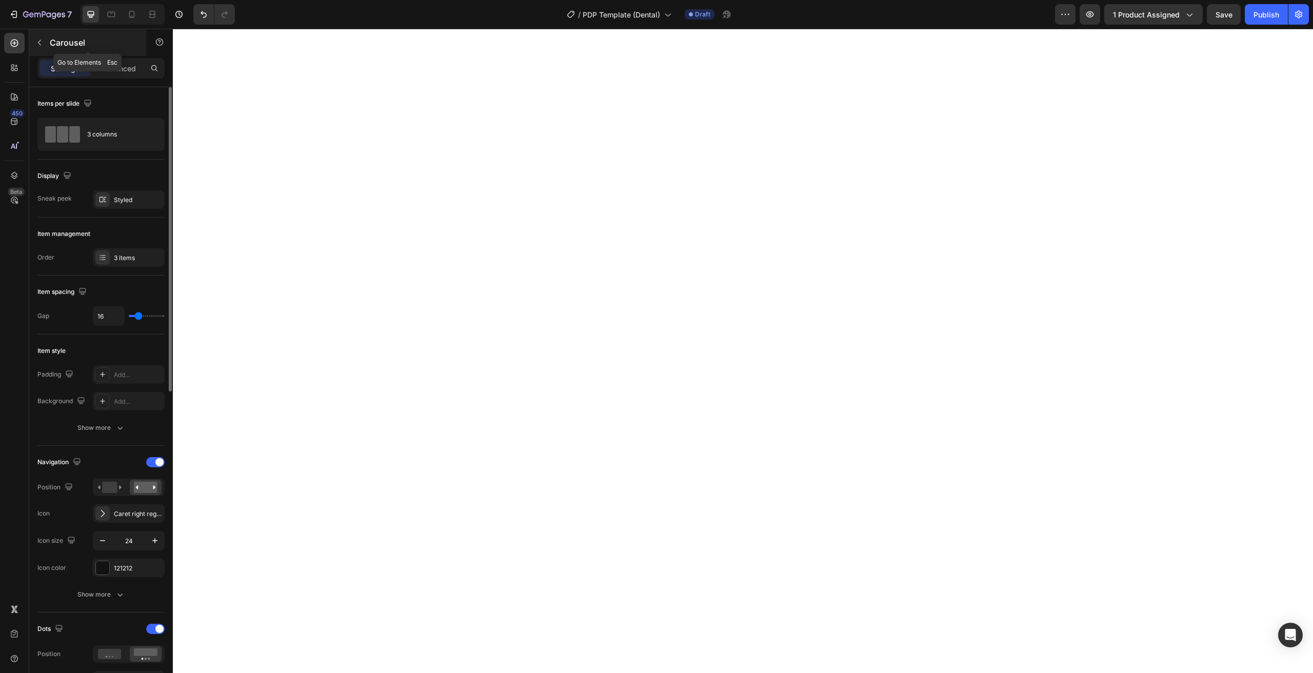
click at [110, 53] on div "Carousel" at bounding box center [87, 42] width 117 height 27
click at [114, 85] on div "Settings Advanced" at bounding box center [101, 72] width 144 height 29
click at [116, 77] on div "Settings Advanced" at bounding box center [100, 68] width 127 height 21
click at [117, 76] on div "Advanced" at bounding box center [118, 68] width 51 height 16
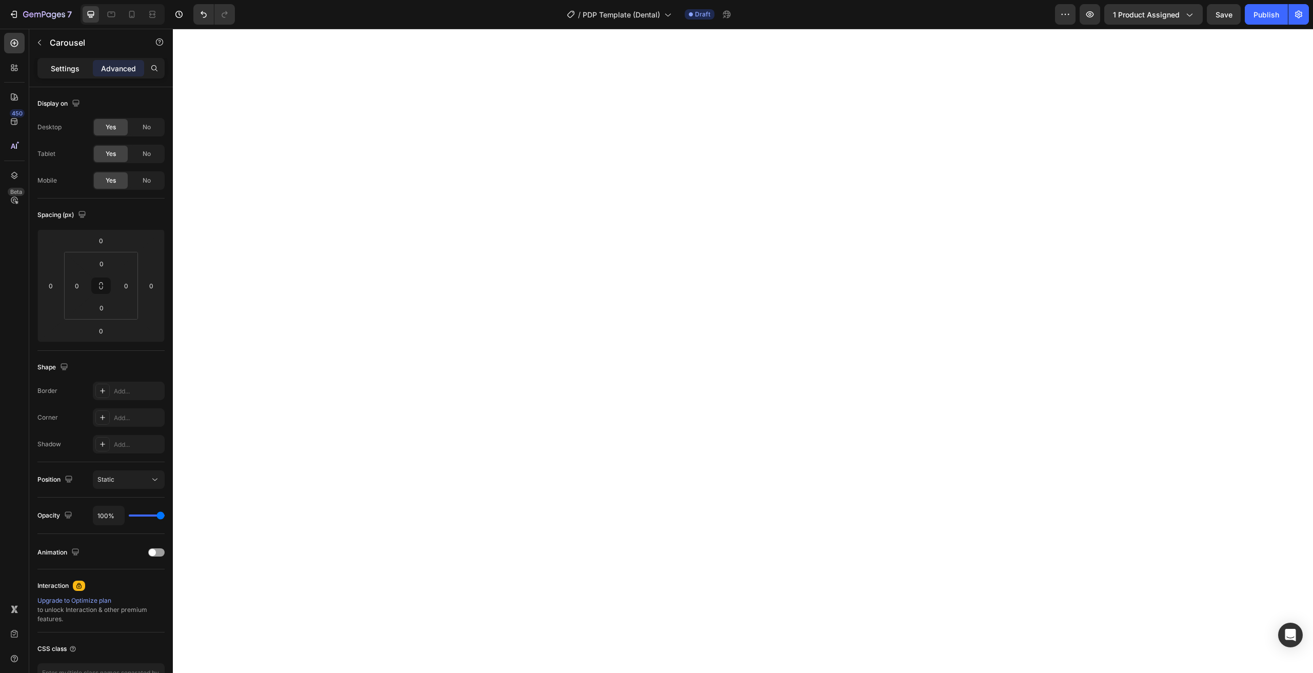
click at [71, 66] on p "Settings" at bounding box center [65, 68] width 29 height 11
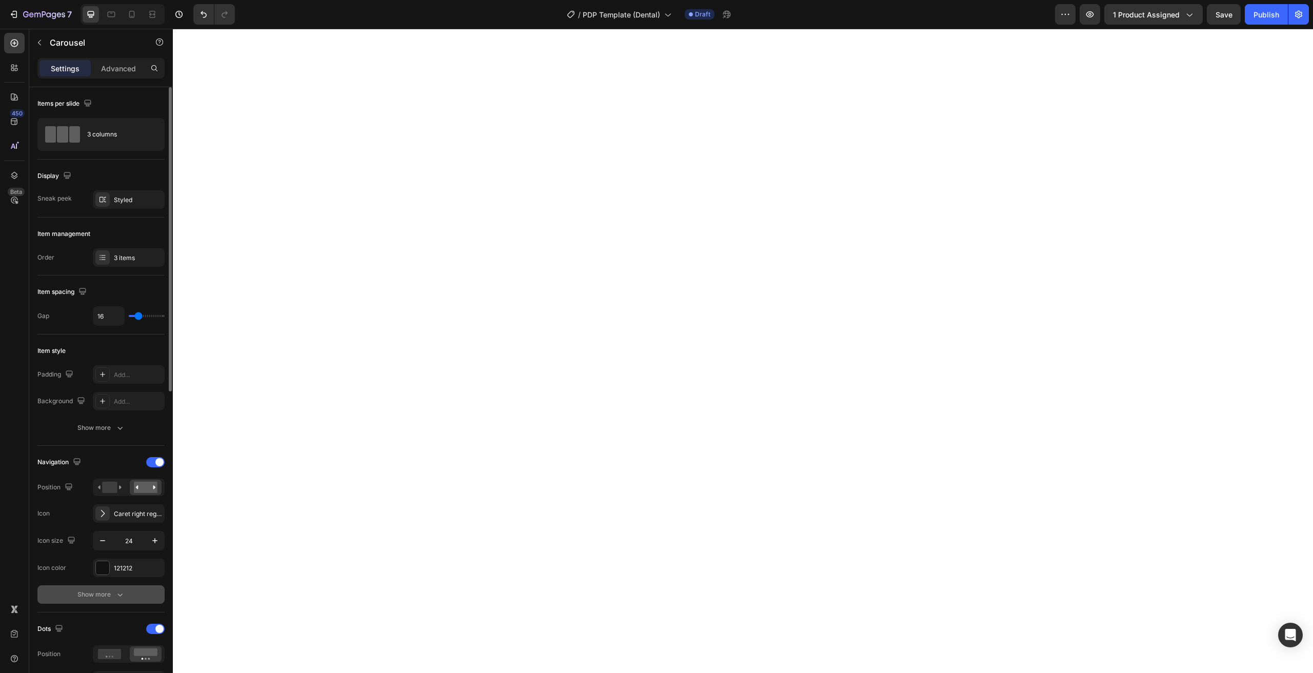
click at [84, 600] on div "Show more" at bounding box center [101, 594] width 48 height 10
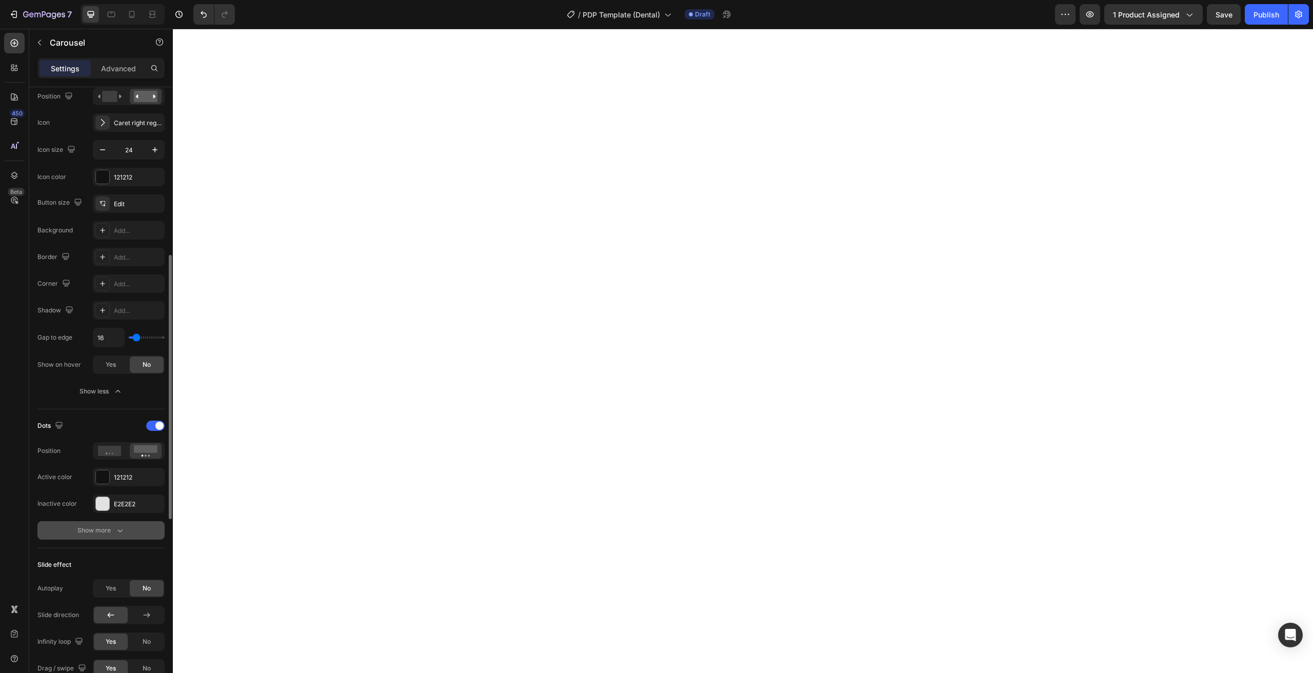
scroll to position [678, 0]
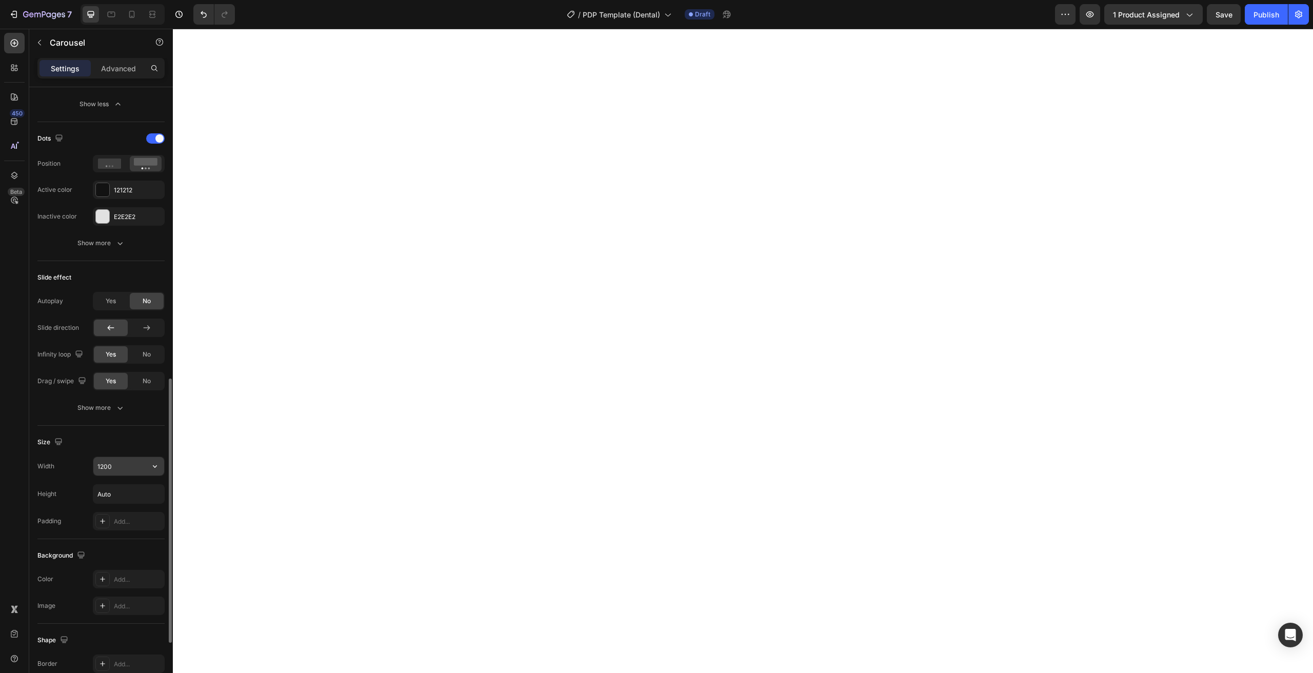
click at [133, 468] on input "1200" at bounding box center [128, 466] width 71 height 18
click at [112, 501] on input "Auto" at bounding box center [128, 494] width 71 height 18
click at [117, 495] on input "Auto" at bounding box center [128, 494] width 71 height 18
click at [153, 496] on icon "button" at bounding box center [155, 494] width 10 height 10
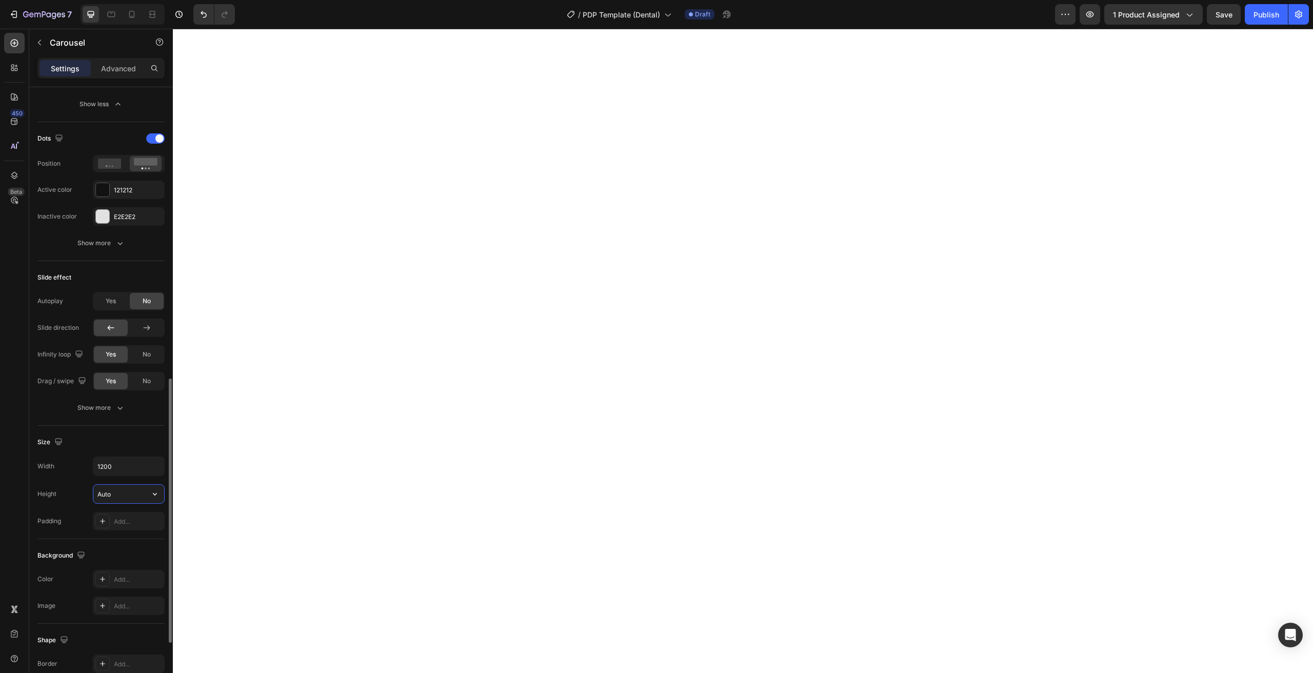
click at [121, 494] on input "Auto" at bounding box center [128, 494] width 71 height 18
click at [129, 473] on input "1200" at bounding box center [128, 466] width 71 height 18
click at [147, 469] on button "button" at bounding box center [155, 466] width 18 height 18
click at [134, 468] on input "1200" at bounding box center [128, 466] width 71 height 18
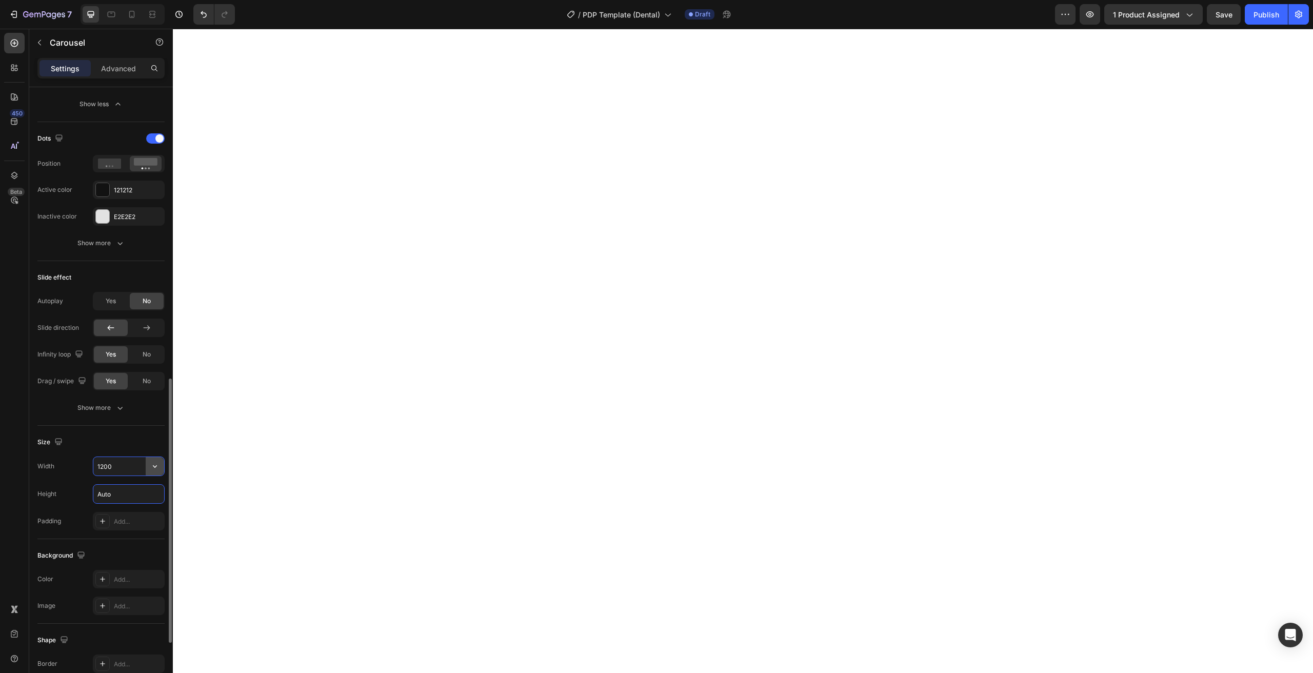
click at [147, 467] on button "button" at bounding box center [155, 466] width 18 height 18
click at [123, 511] on p "Full 100%" at bounding box center [126, 511] width 58 height 9
click at [123, 470] on input "100%" at bounding box center [128, 466] width 71 height 18
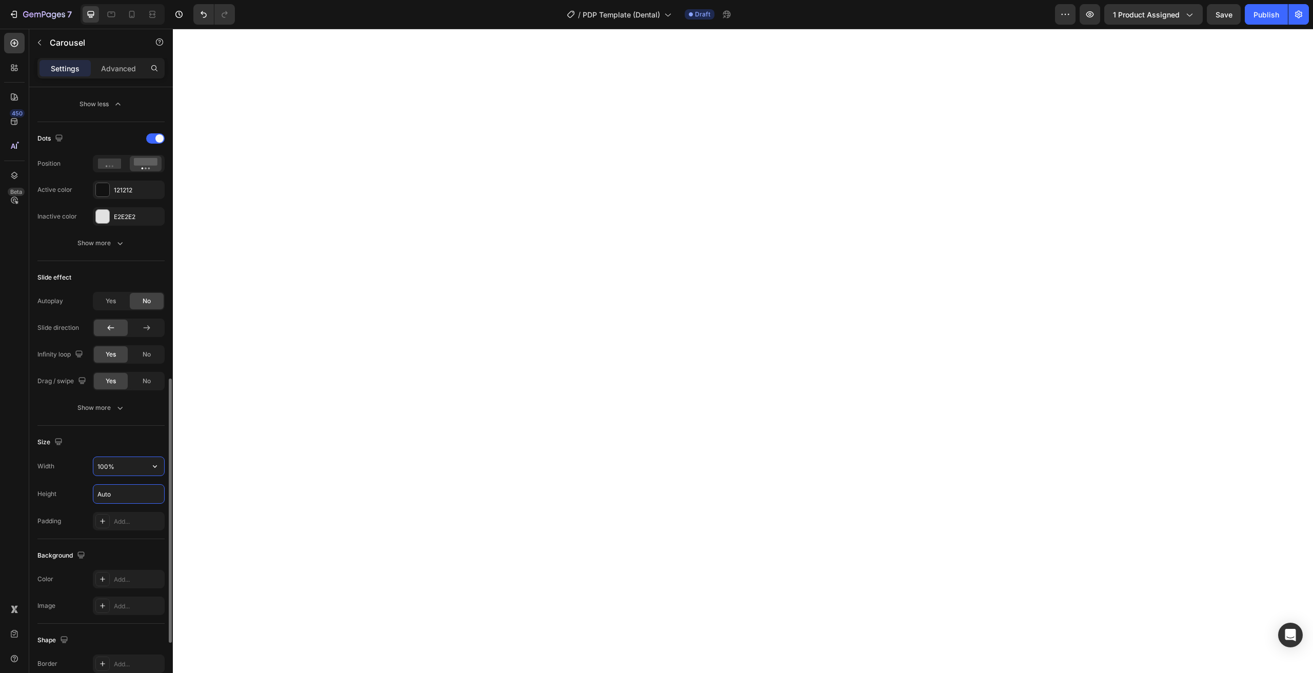
click at [143, 465] on input "100%" at bounding box center [128, 466] width 71 height 18
click at [152, 466] on icon "button" at bounding box center [155, 466] width 10 height 10
click at [128, 491] on p "Default 1200px" at bounding box center [126, 492] width 58 height 9
click at [123, 466] on input "1200" at bounding box center [128, 466] width 71 height 18
click at [121, 467] on input "1200" at bounding box center [128, 466] width 71 height 18
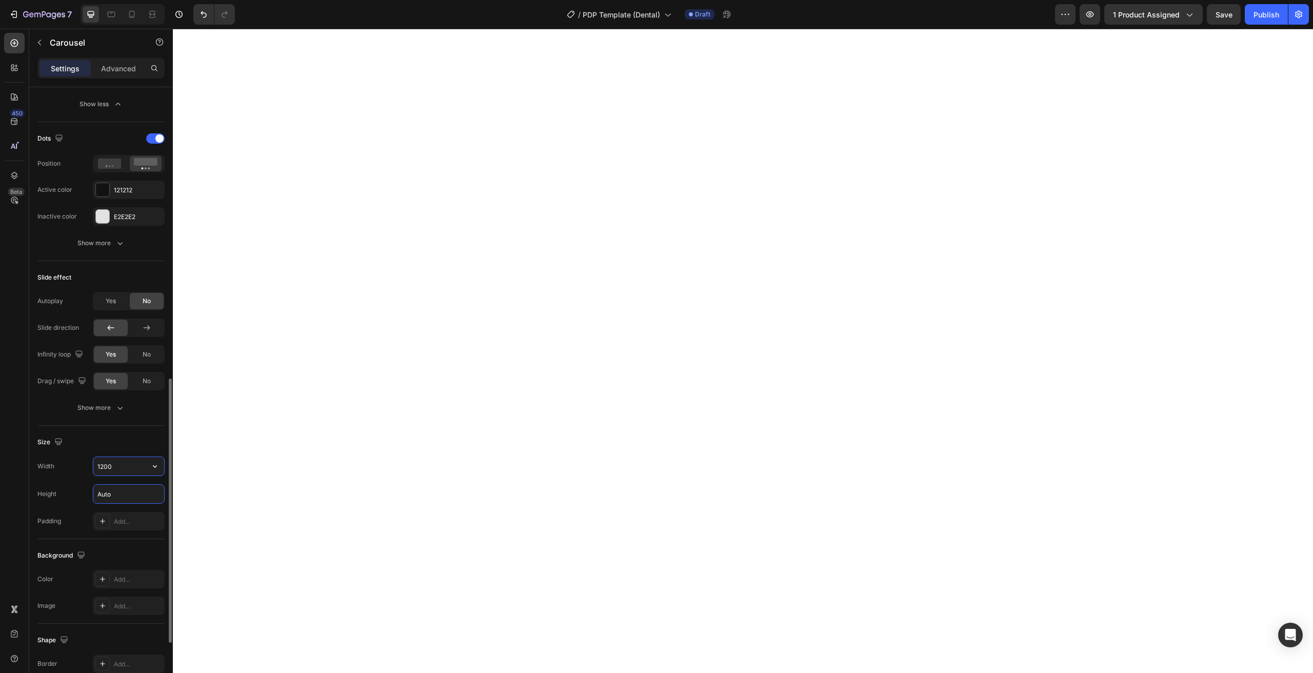
click at [121, 467] on input "1200" at bounding box center [128, 466] width 71 height 18
type input "600"
click at [130, 497] on input "Auto" at bounding box center [128, 494] width 71 height 18
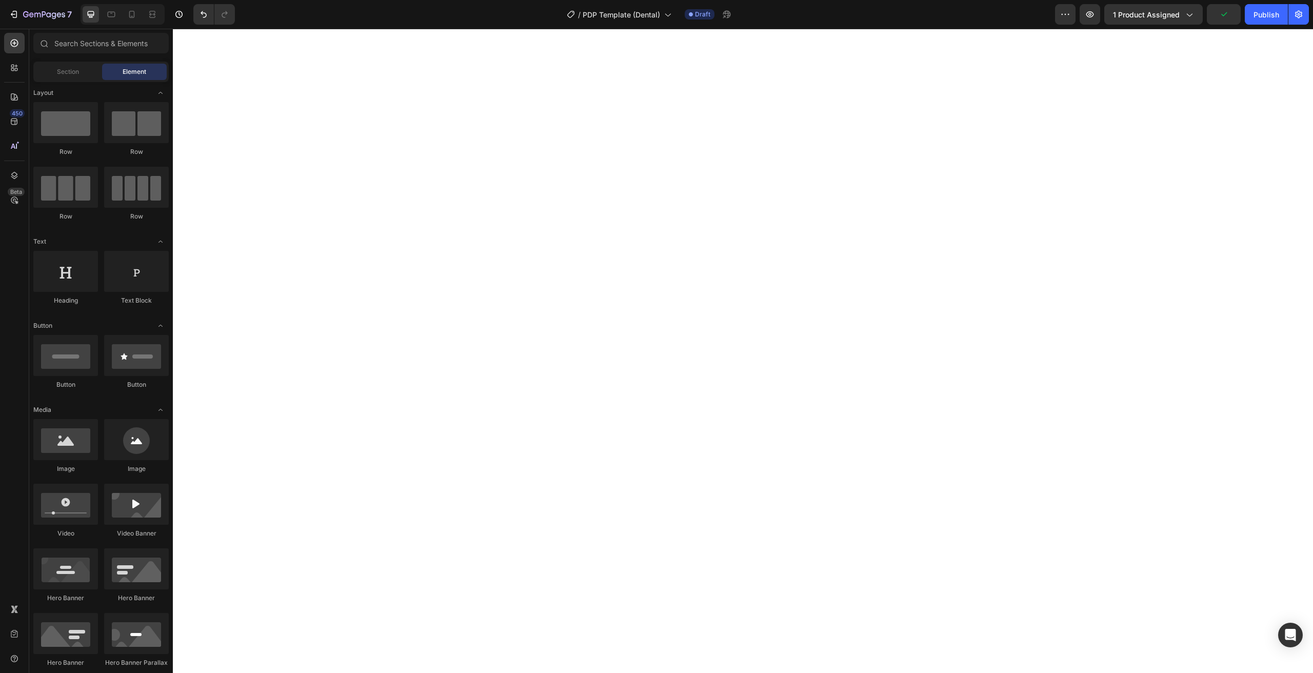
scroll to position [360, 0]
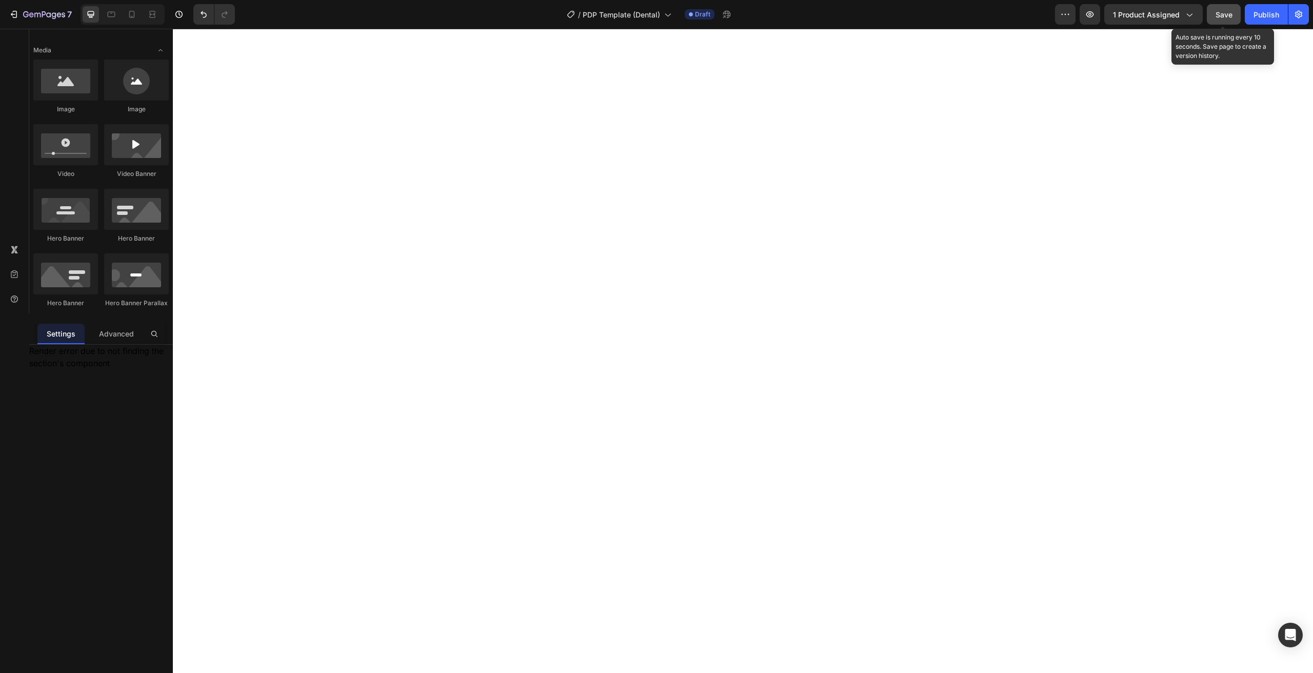
click at [1231, 11] on span "Save" at bounding box center [1224, 14] width 17 height 9
click at [33, 19] on icon "button" at bounding box center [44, 15] width 42 height 9
